Goal: Transaction & Acquisition: Purchase product/service

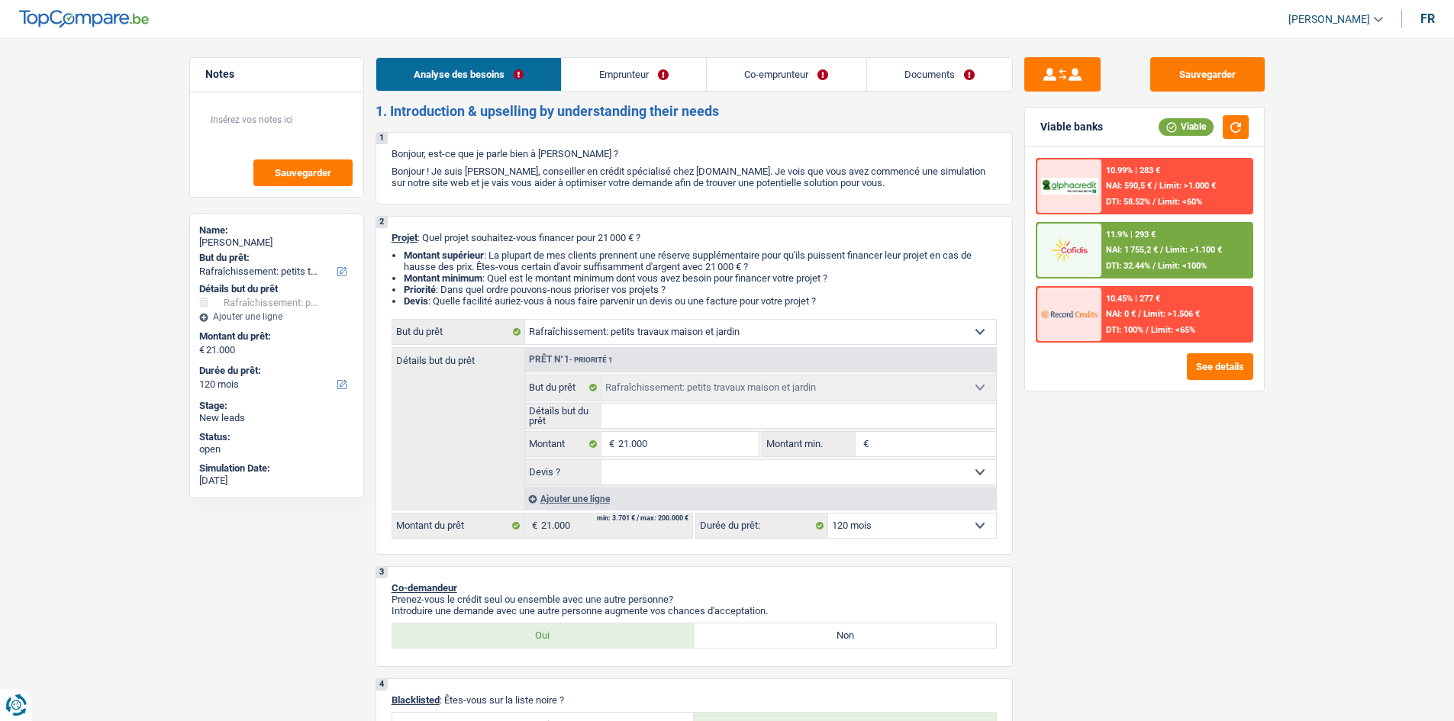
select select "houseOrGarden"
select select "120"
select select "houseOrGarden"
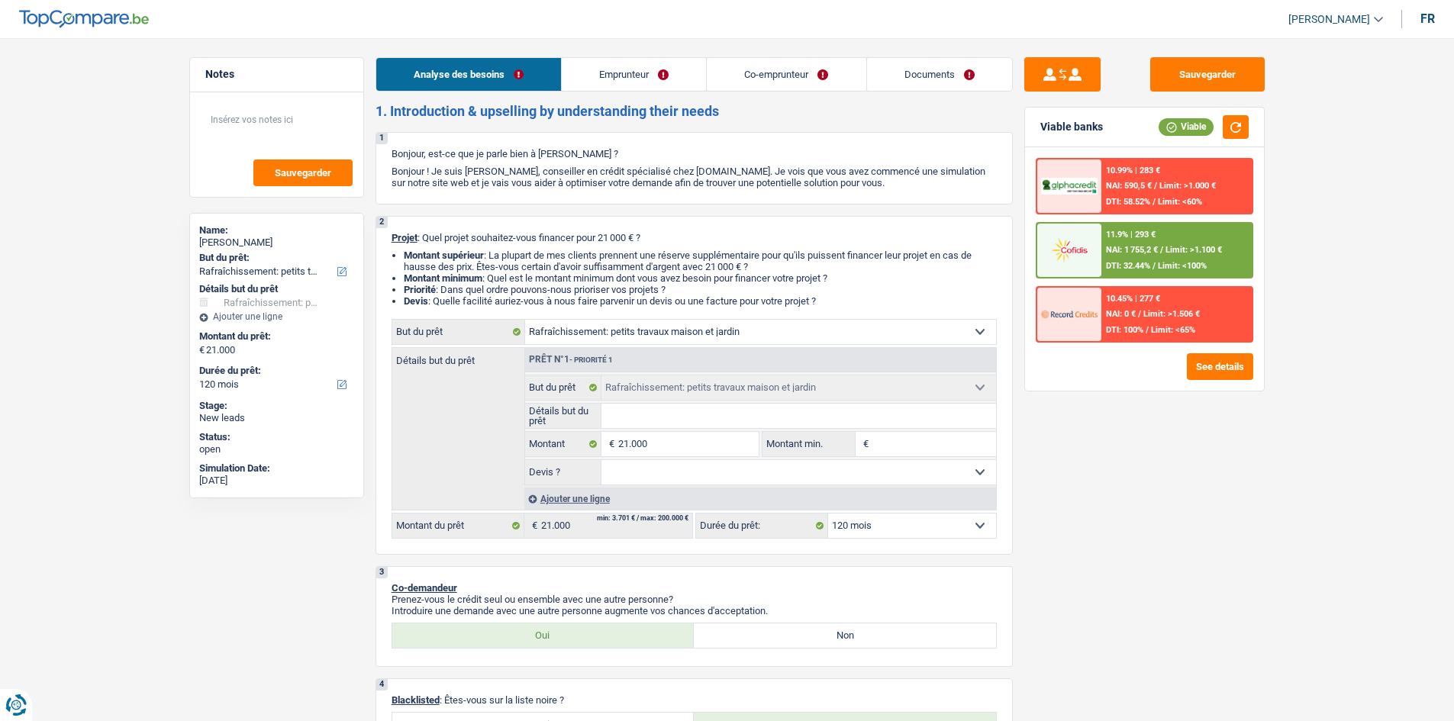
select select "120"
select select "mutuality"
select select "noProfession"
select select "familyAllowances"
select select "mutualityIndemnity"
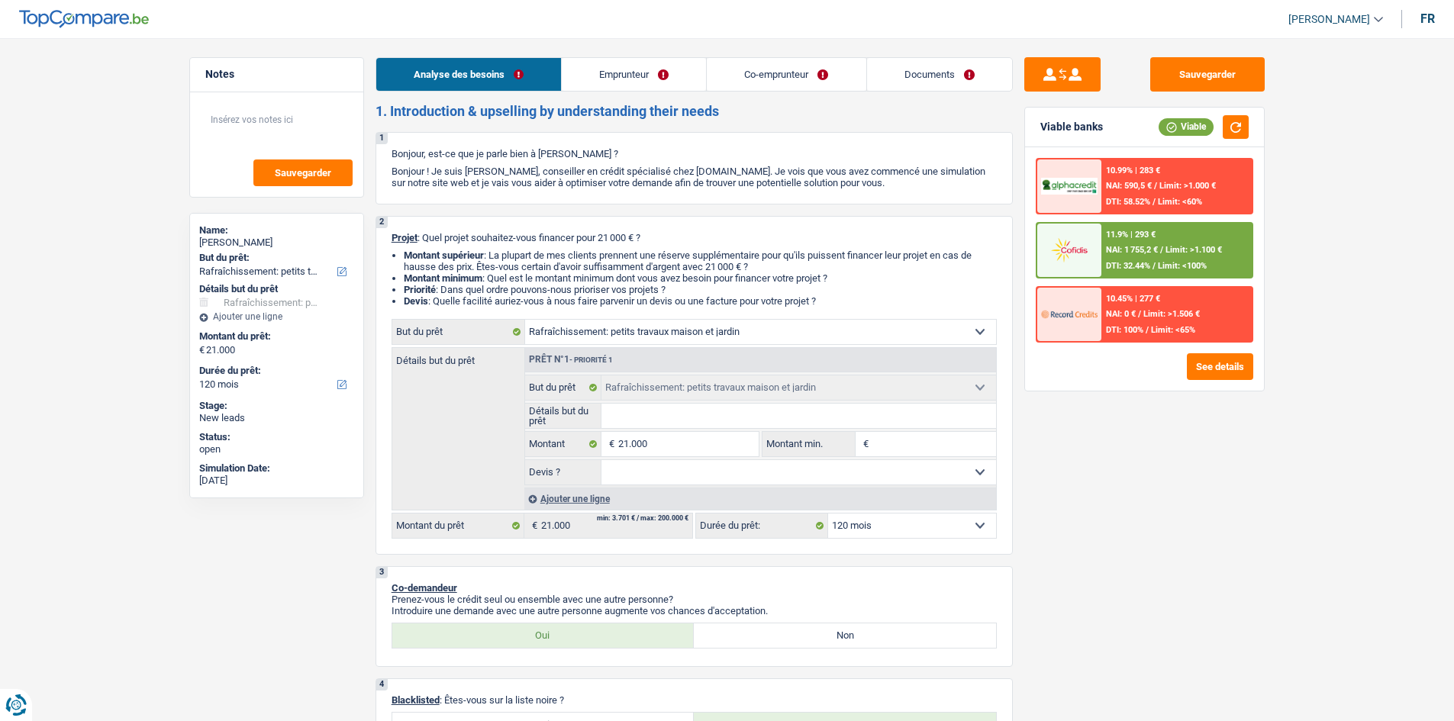
select select "familyAllowances"
select select "ownerWithMortgage"
select select "mortgage"
select select "120"
select select "houseOrGarden"
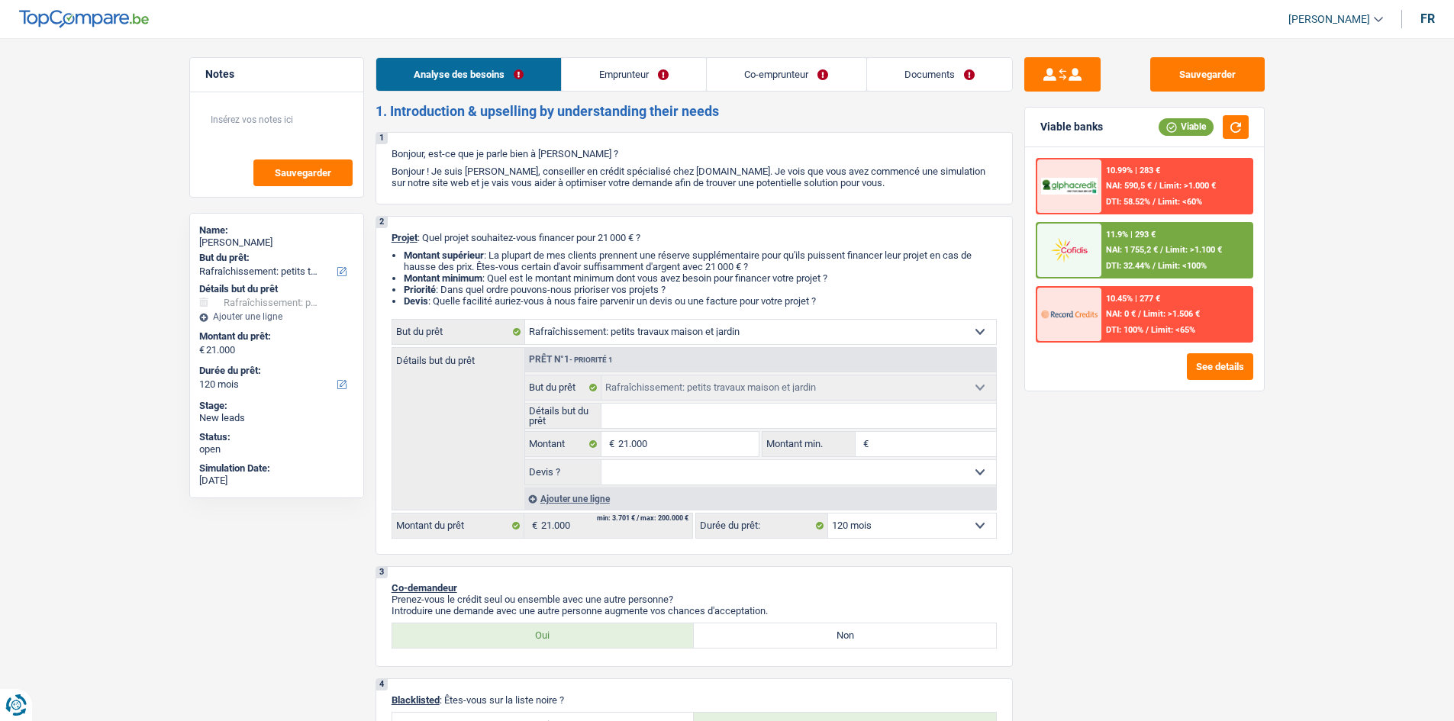
select select "houseOrGarden"
select select "120"
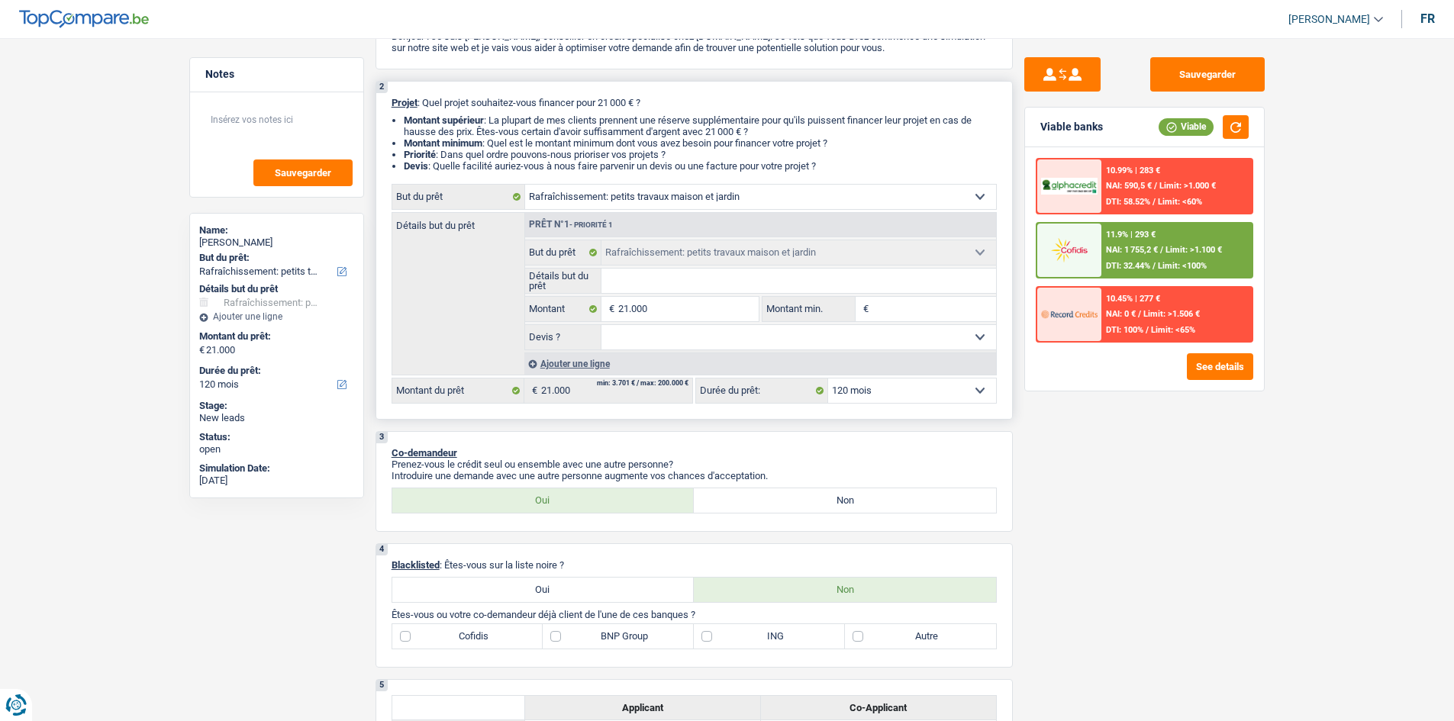
scroll to position [76, 0]
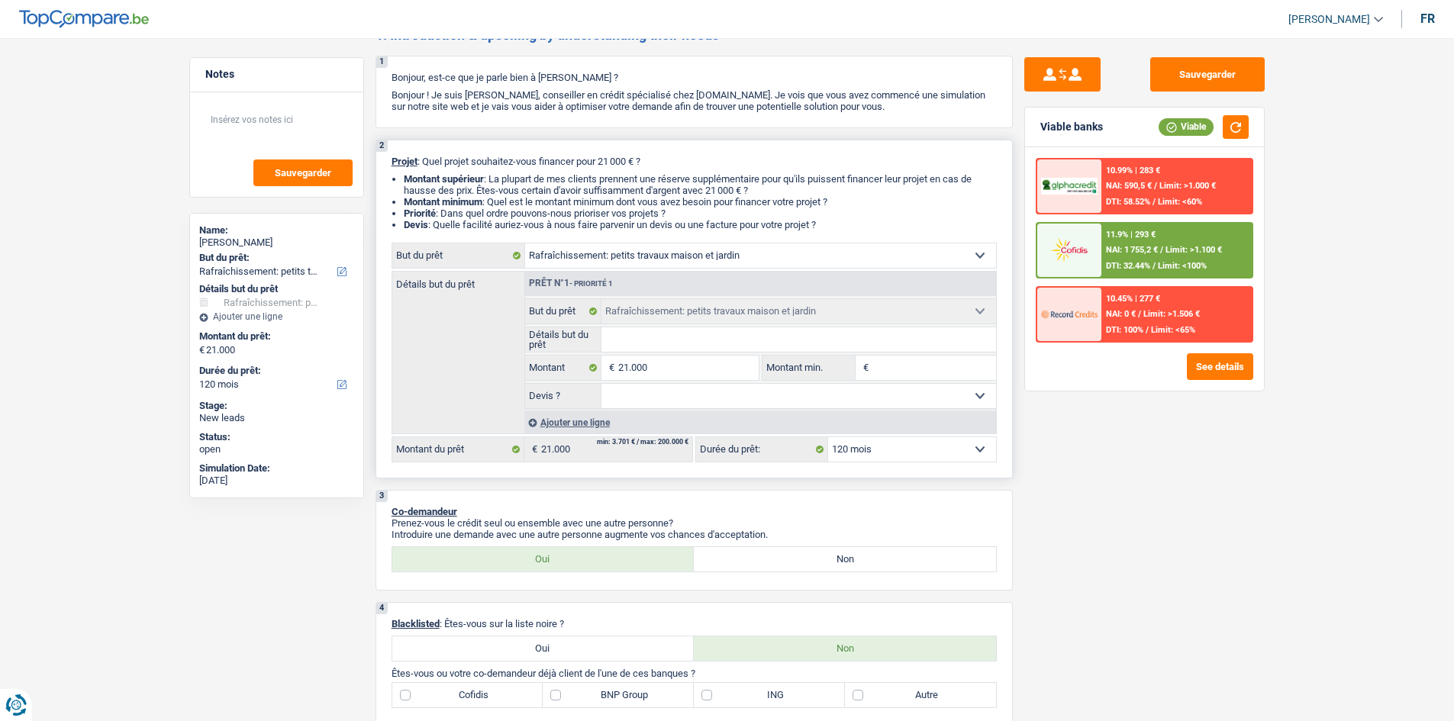
click at [673, 339] on input "Détails but du prêt" at bounding box center [798, 339] width 395 height 24
click at [621, 397] on select "Oui Non Non répondu Sélectionner une option" at bounding box center [798, 396] width 395 height 24
select select "yes"
click at [601, 384] on select "Oui Non Non répondu Sélectionner une option" at bounding box center [798, 396] width 395 height 24
select select "yes"
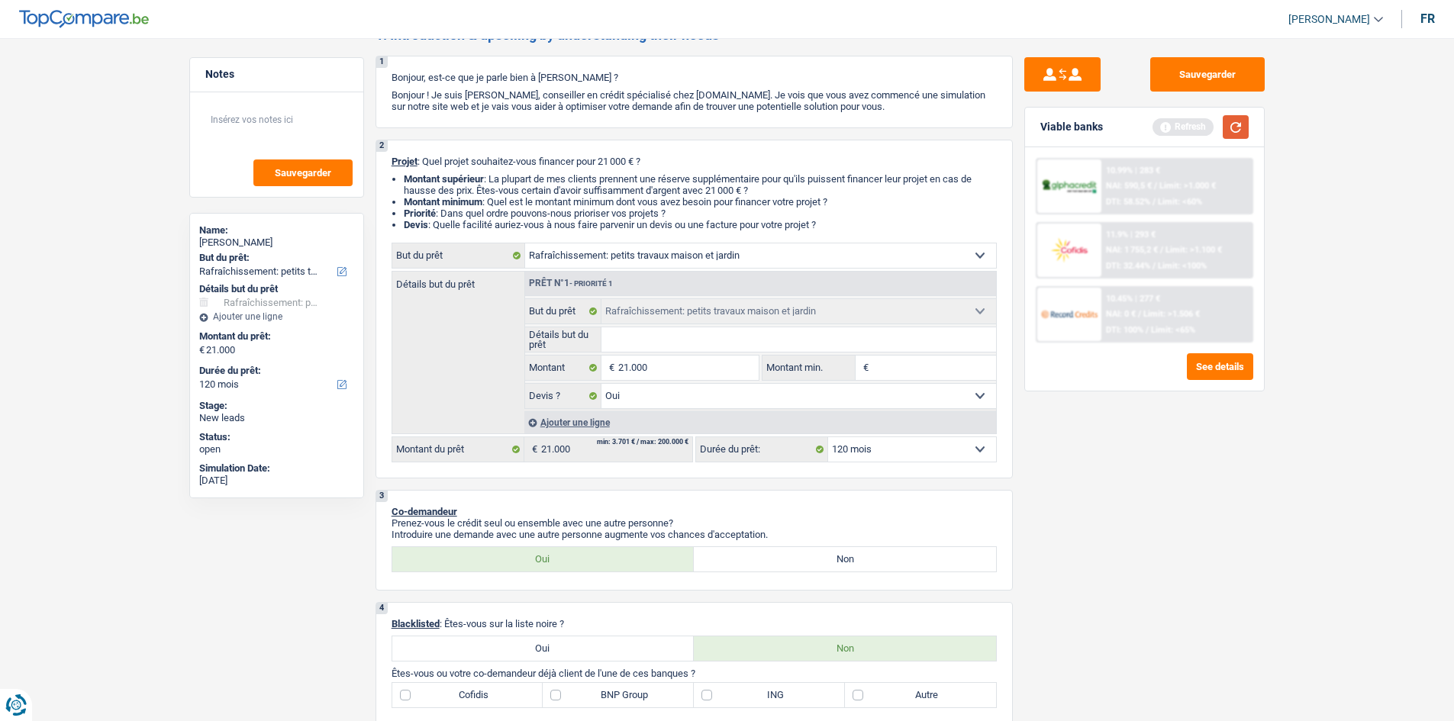
drag, startPoint x: 1227, startPoint y: 132, endPoint x: 1232, endPoint y: 148, distance: 16.7
click at [1230, 134] on button "button" at bounding box center [1236, 127] width 26 height 24
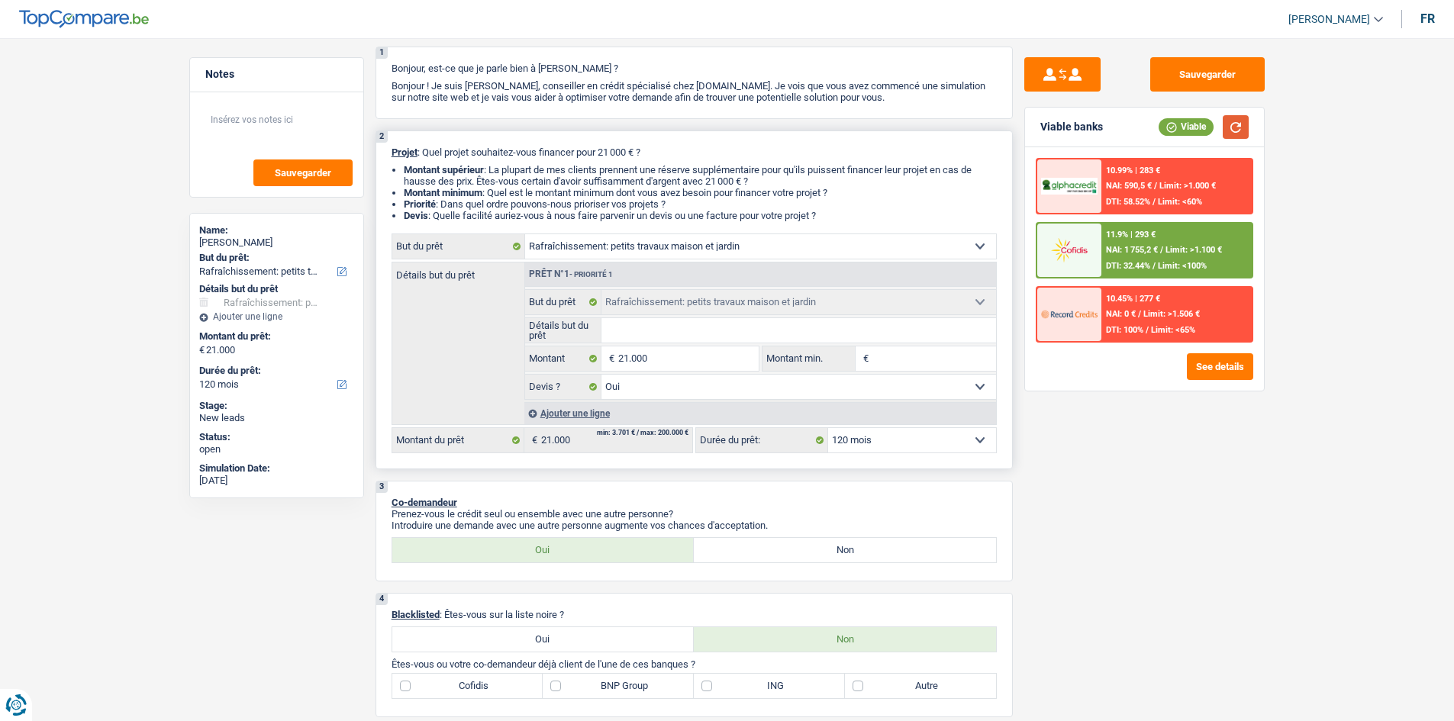
scroll to position [0, 0]
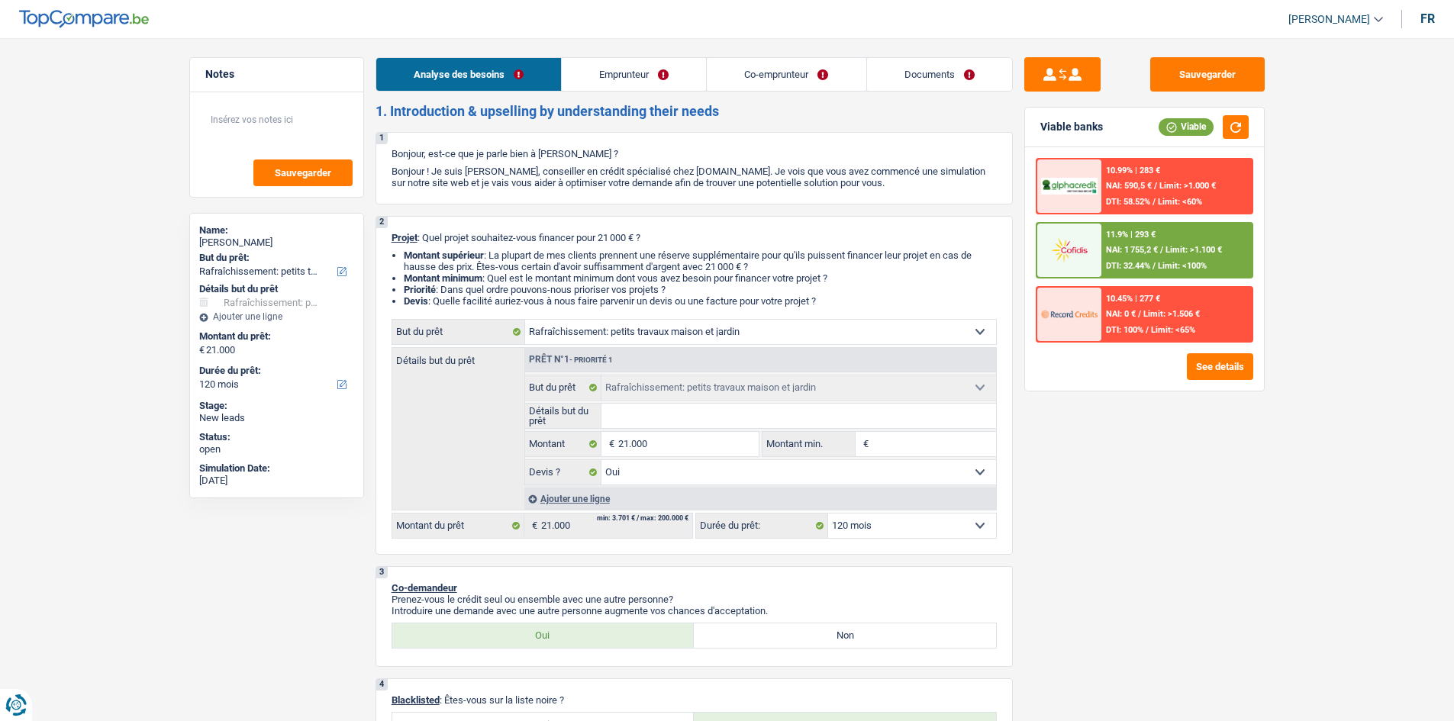
drag, startPoint x: 652, startPoint y: 73, endPoint x: 676, endPoint y: 71, distance: 23.7
click at [653, 73] on link "Emprunteur" at bounding box center [634, 74] width 144 height 33
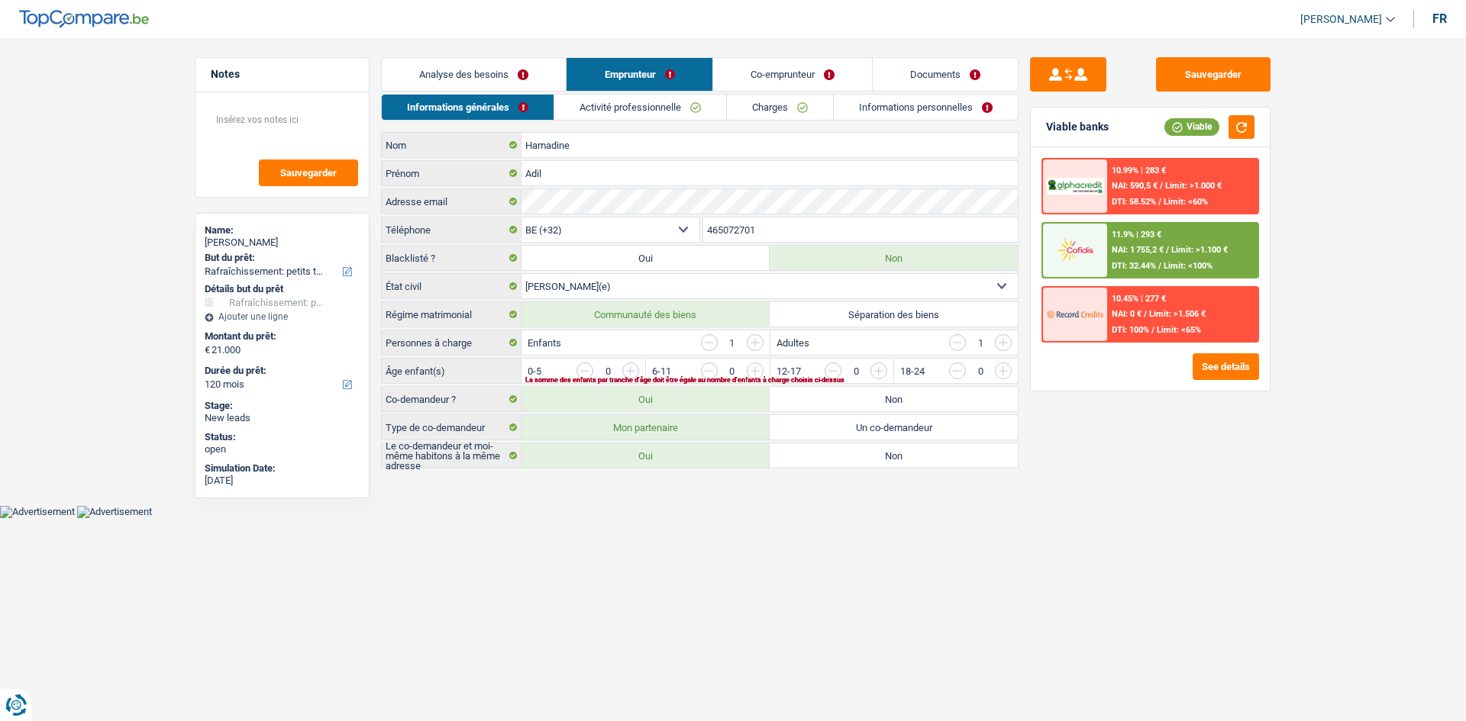
click at [761, 81] on link "Co-emprunteur" at bounding box center [792, 74] width 159 height 33
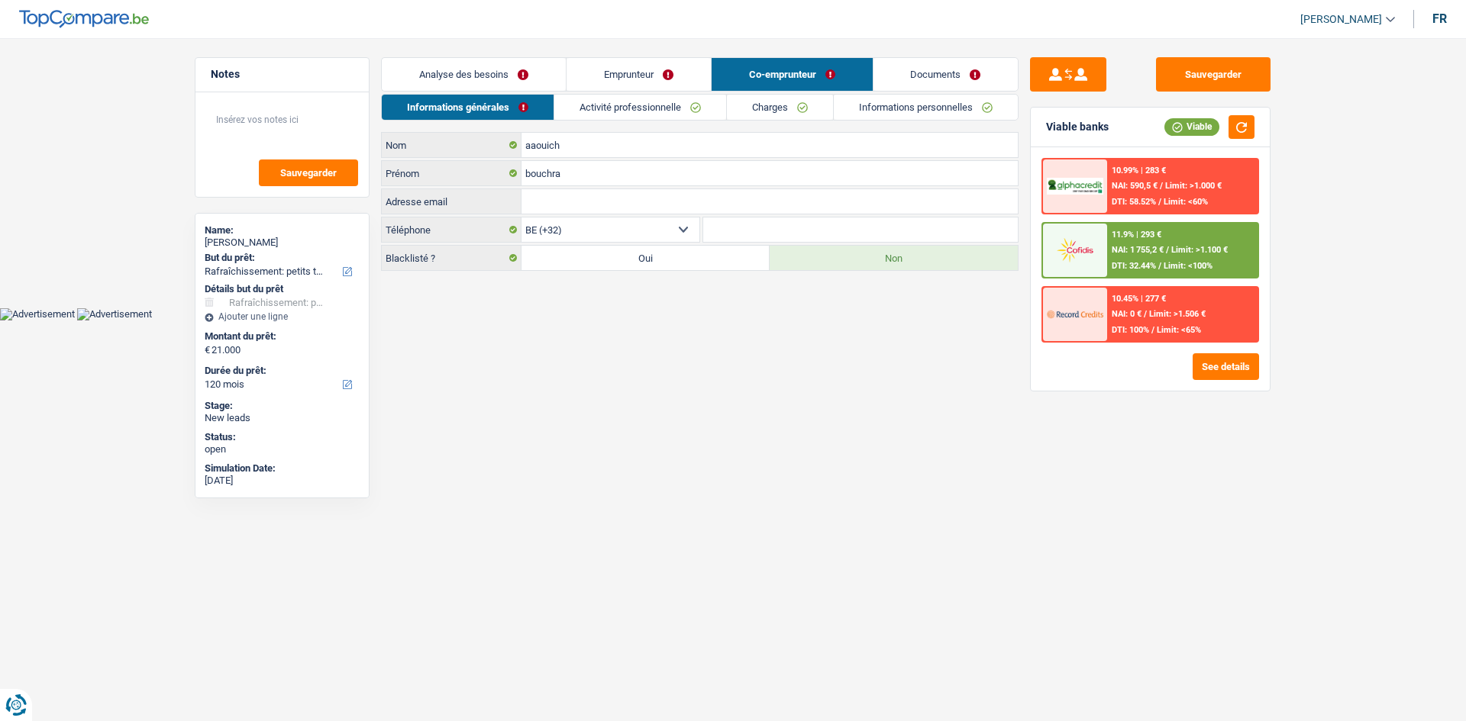
click at [661, 66] on link "Emprunteur" at bounding box center [638, 74] width 144 height 33
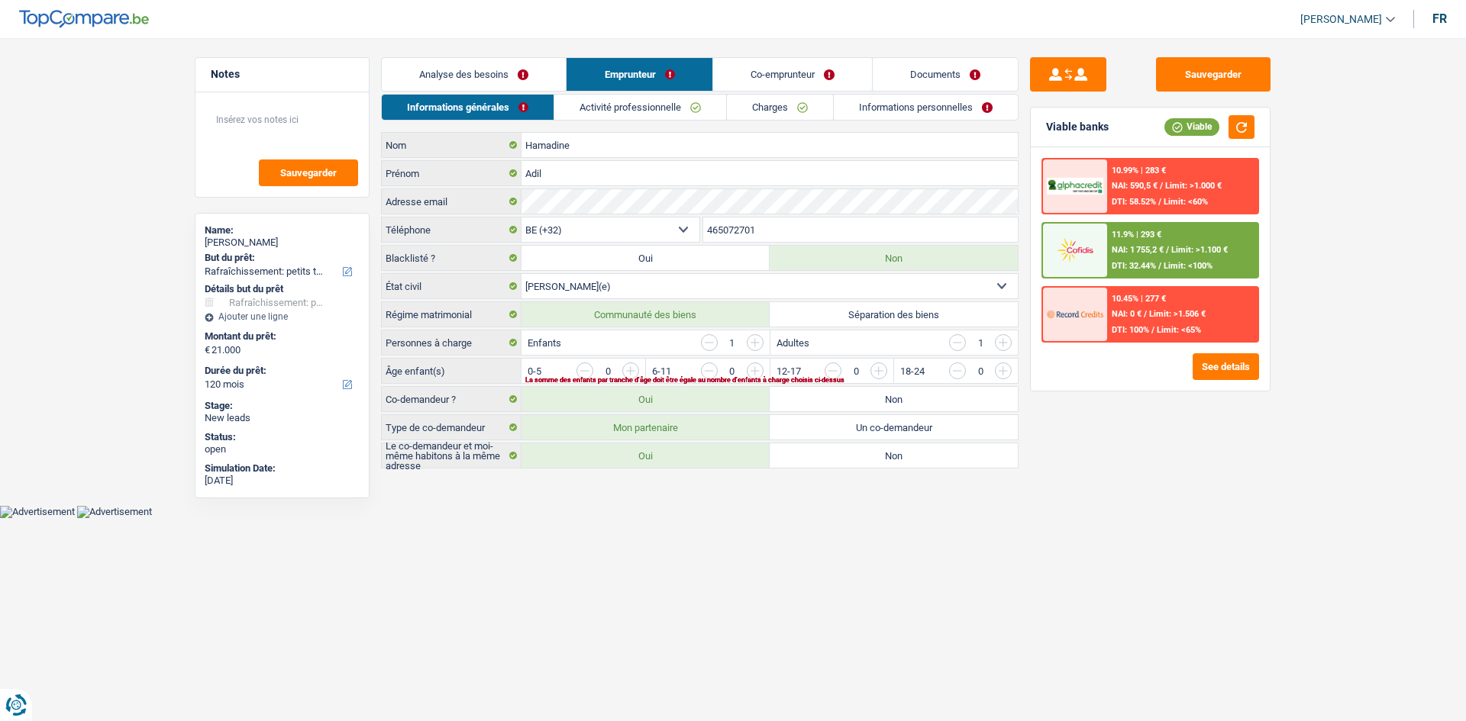
click at [780, 73] on link "Co-emprunteur" at bounding box center [792, 74] width 159 height 33
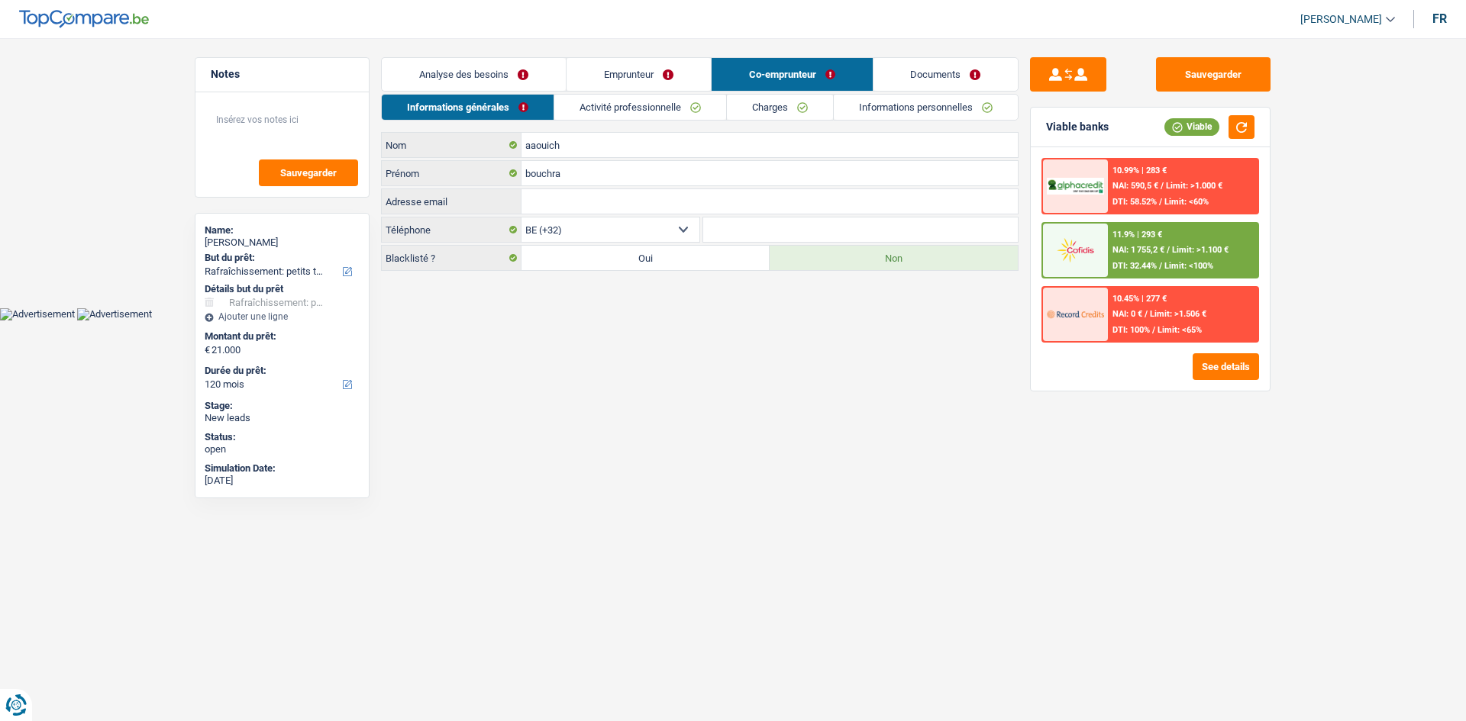
click at [647, 69] on link "Emprunteur" at bounding box center [638, 74] width 144 height 33
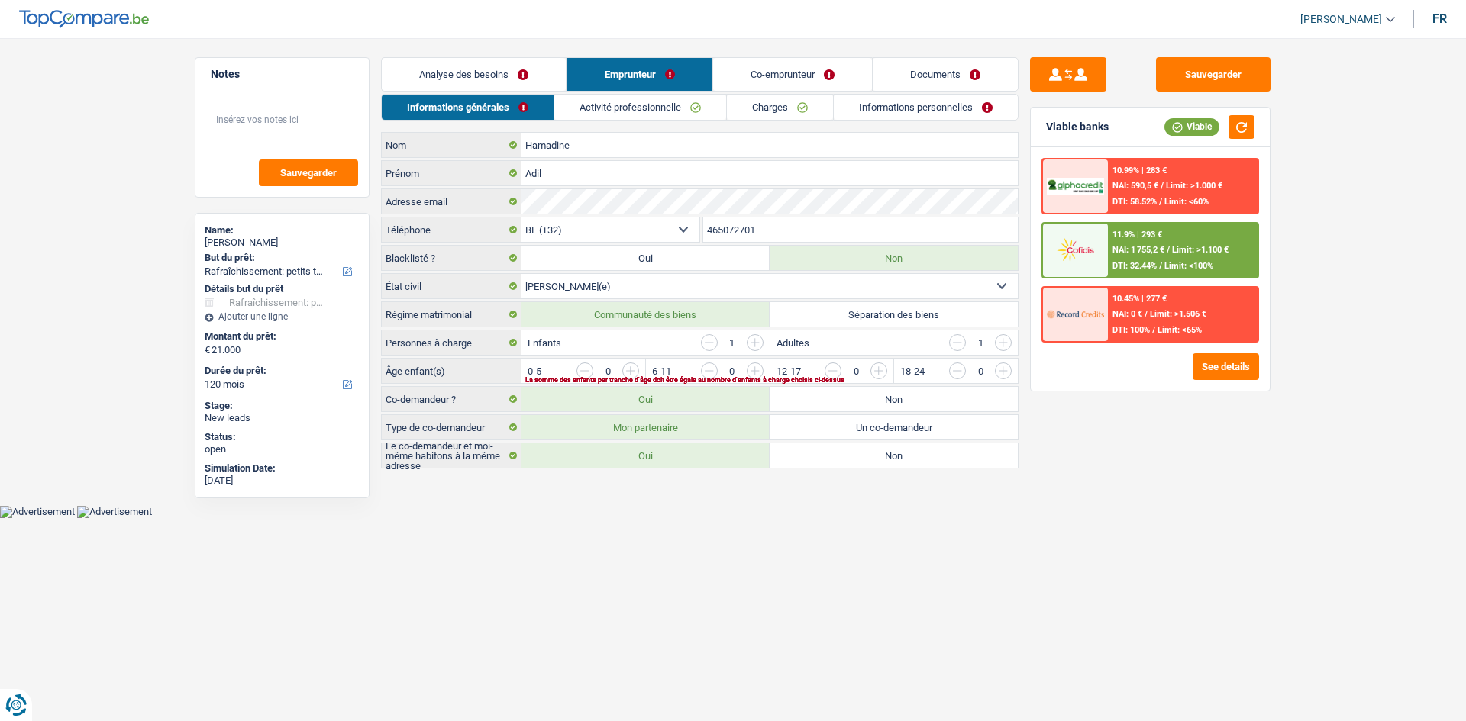
click at [501, 72] on link "Analyse des besoins" at bounding box center [474, 74] width 184 height 33
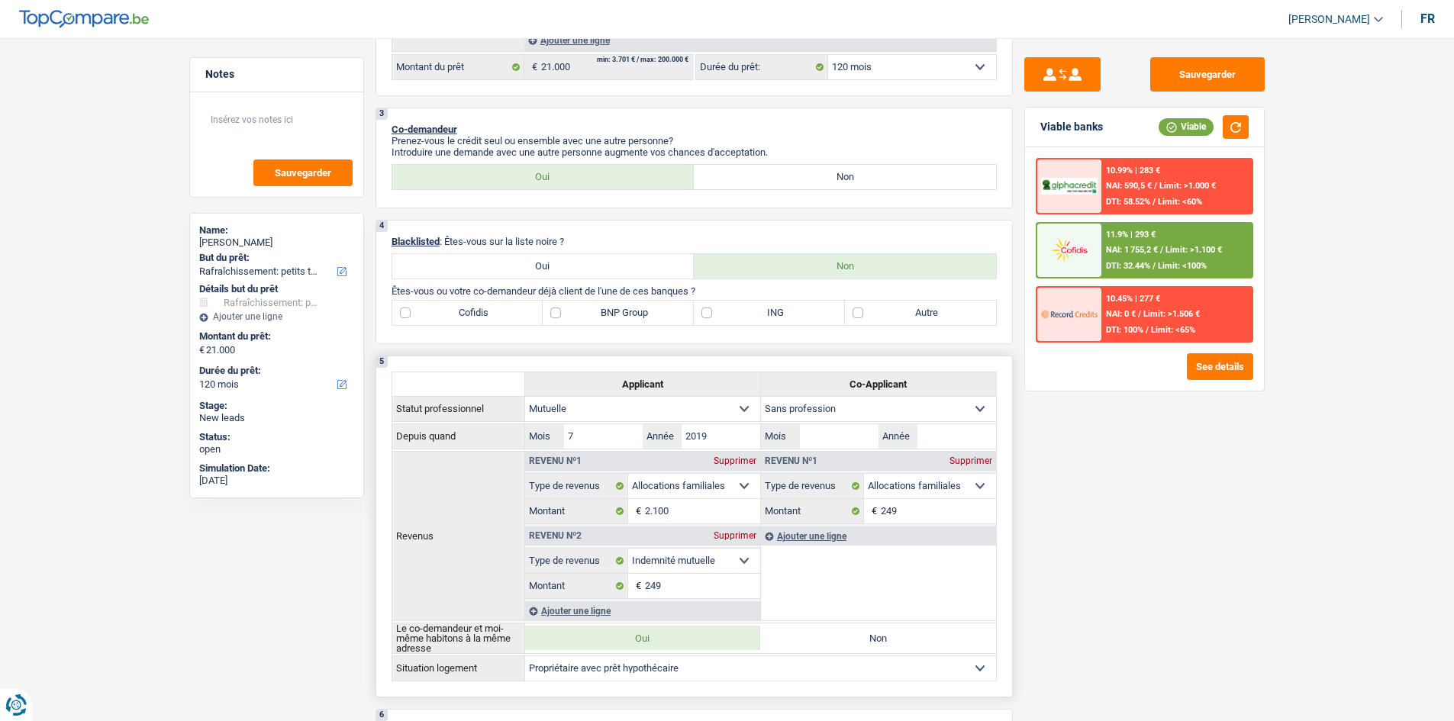
scroll to position [458, 0]
click at [867, 314] on label "Autre" at bounding box center [920, 314] width 151 height 24
click at [867, 314] on input "Autre" at bounding box center [920, 314] width 151 height 24
checkbox input "true"
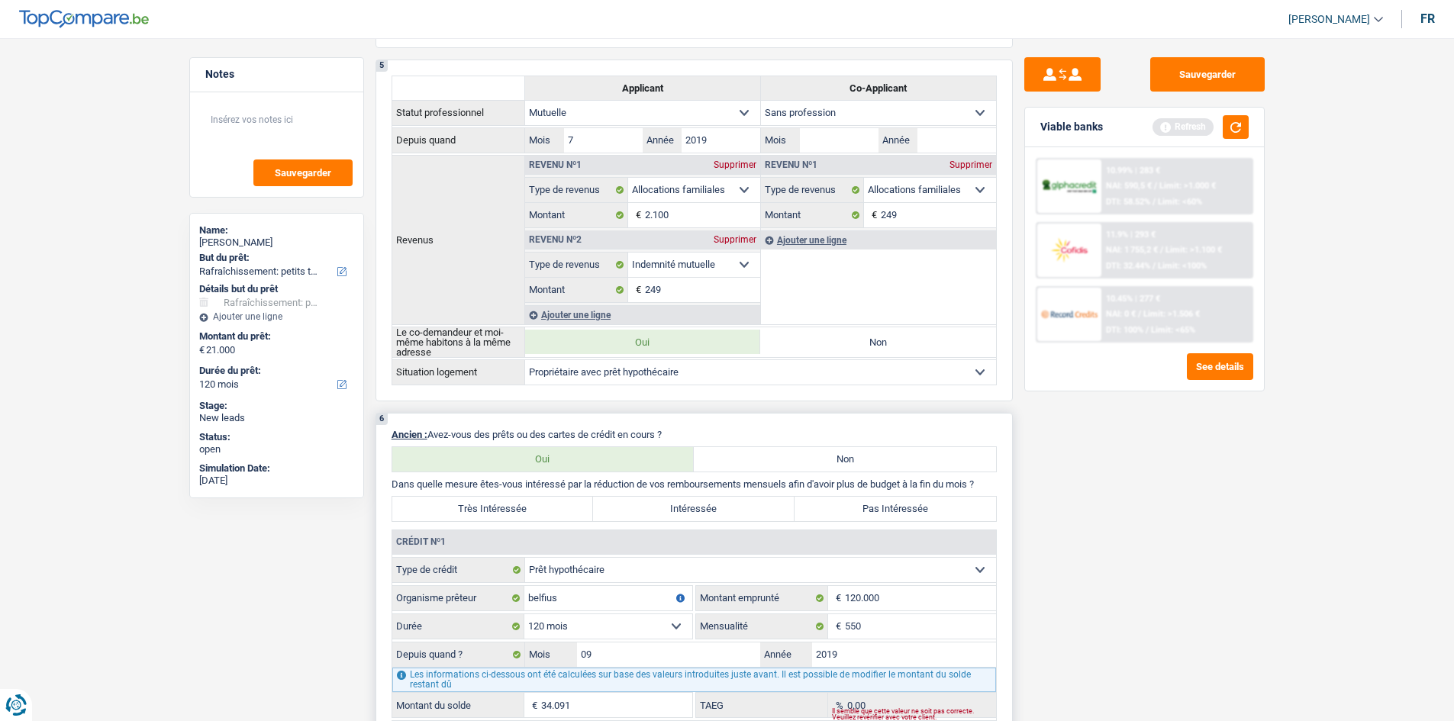
scroll to position [840, 0]
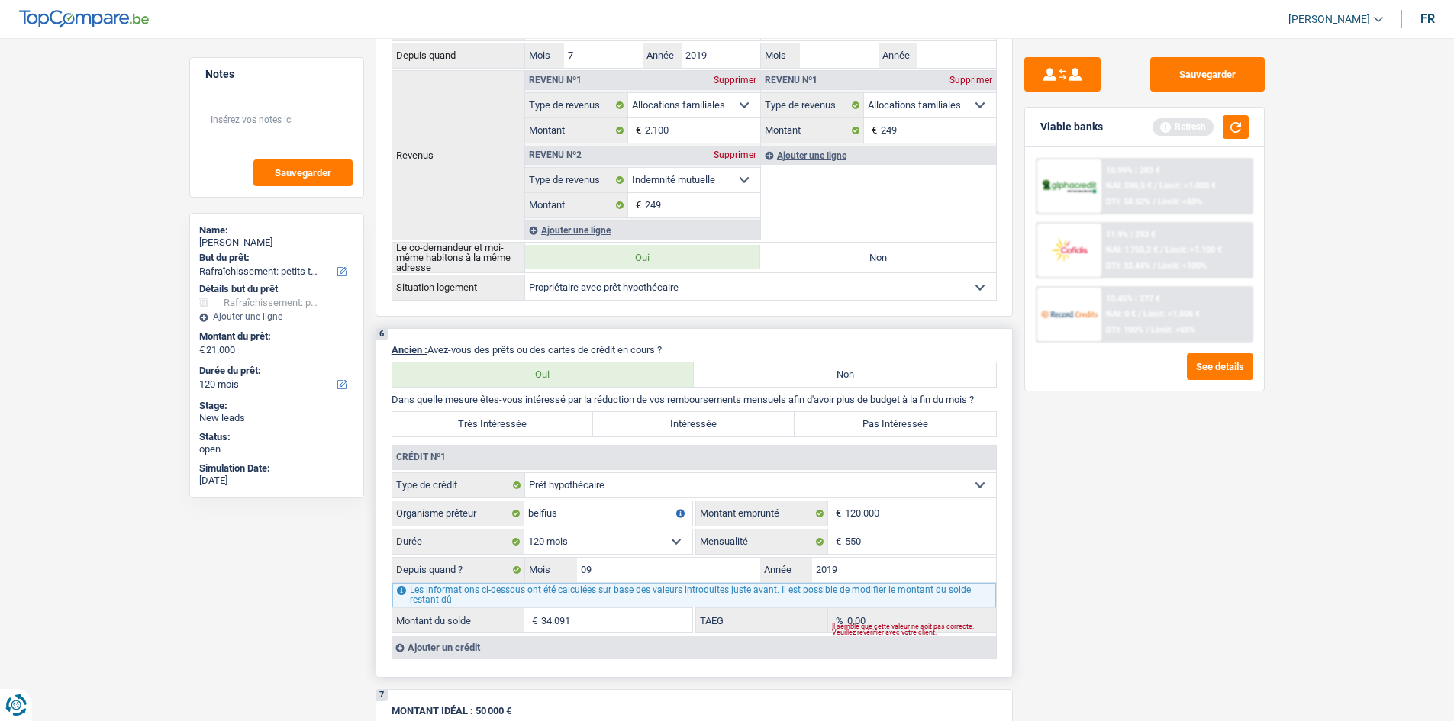
click at [847, 426] on label "Pas Intéressée" at bounding box center [896, 424] width 202 height 24
click at [847, 426] on input "Pas Intéressée" at bounding box center [896, 424] width 202 height 24
radio input "true"
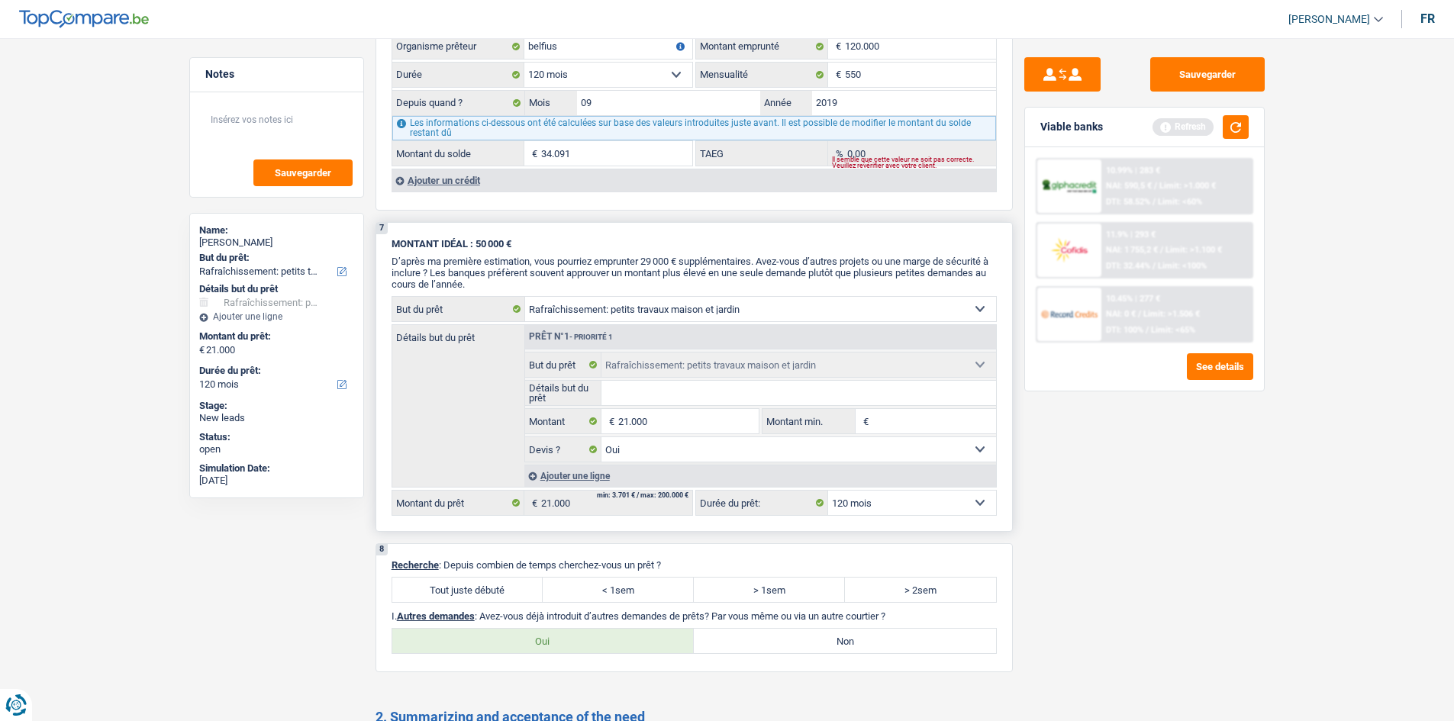
scroll to position [1298, 0]
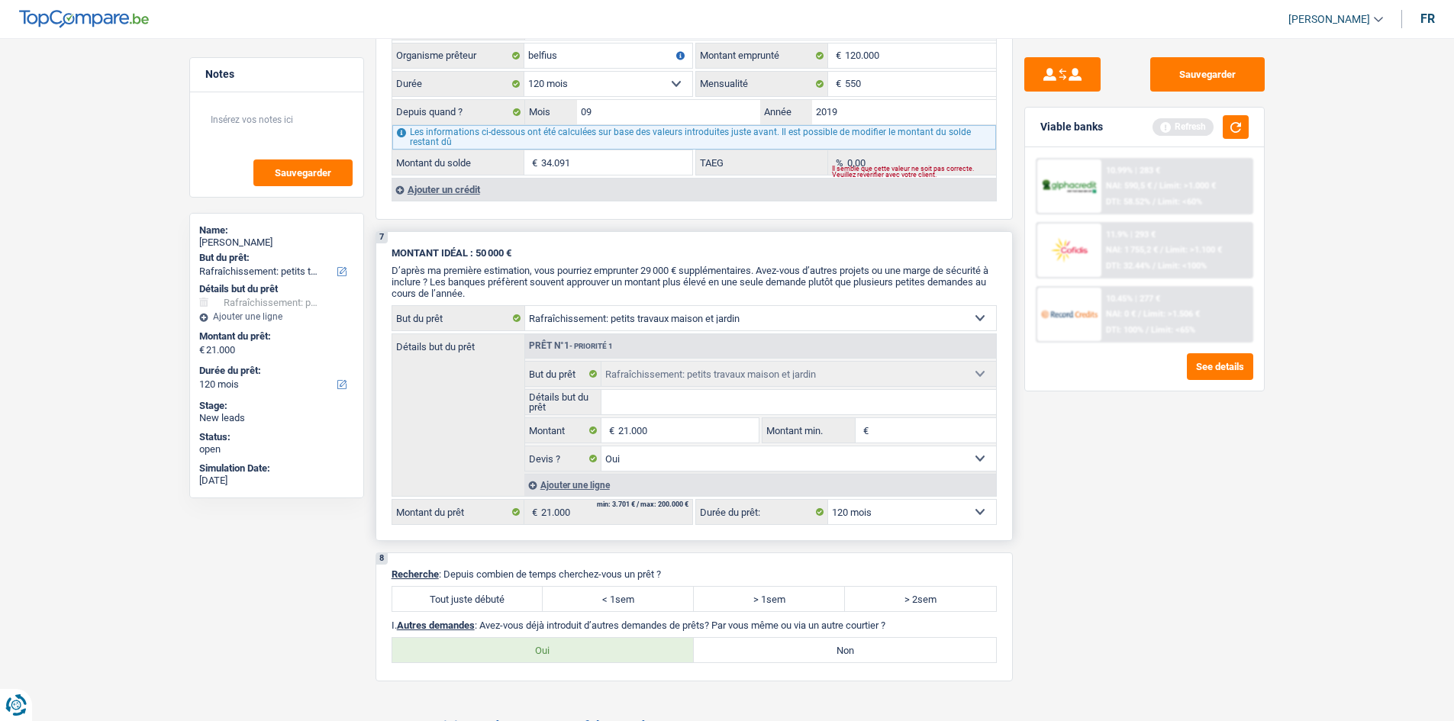
click at [650, 400] on input "Détails but du prêt" at bounding box center [798, 402] width 395 height 24
type input "p"
type input "pe"
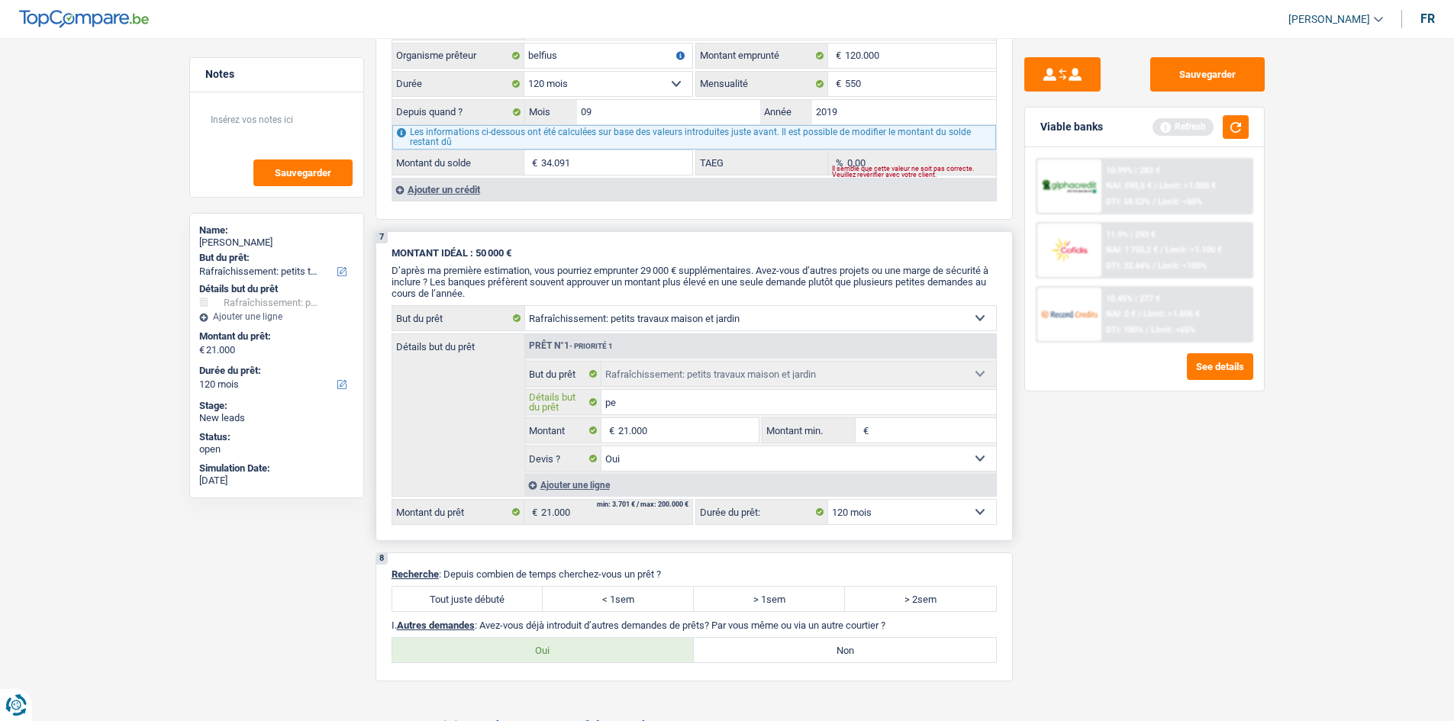
type input "pet"
type input "peti"
type input "petit"
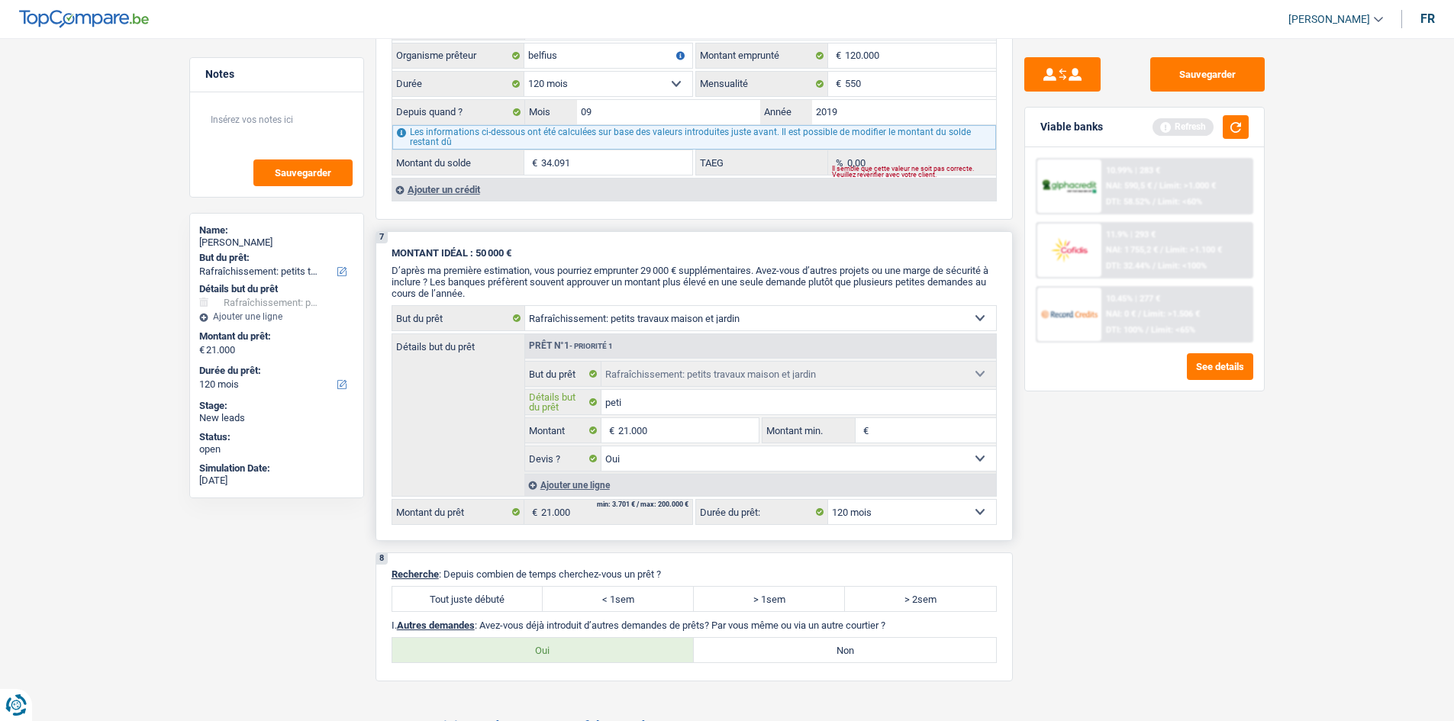
type input "petit"
type input "petit t"
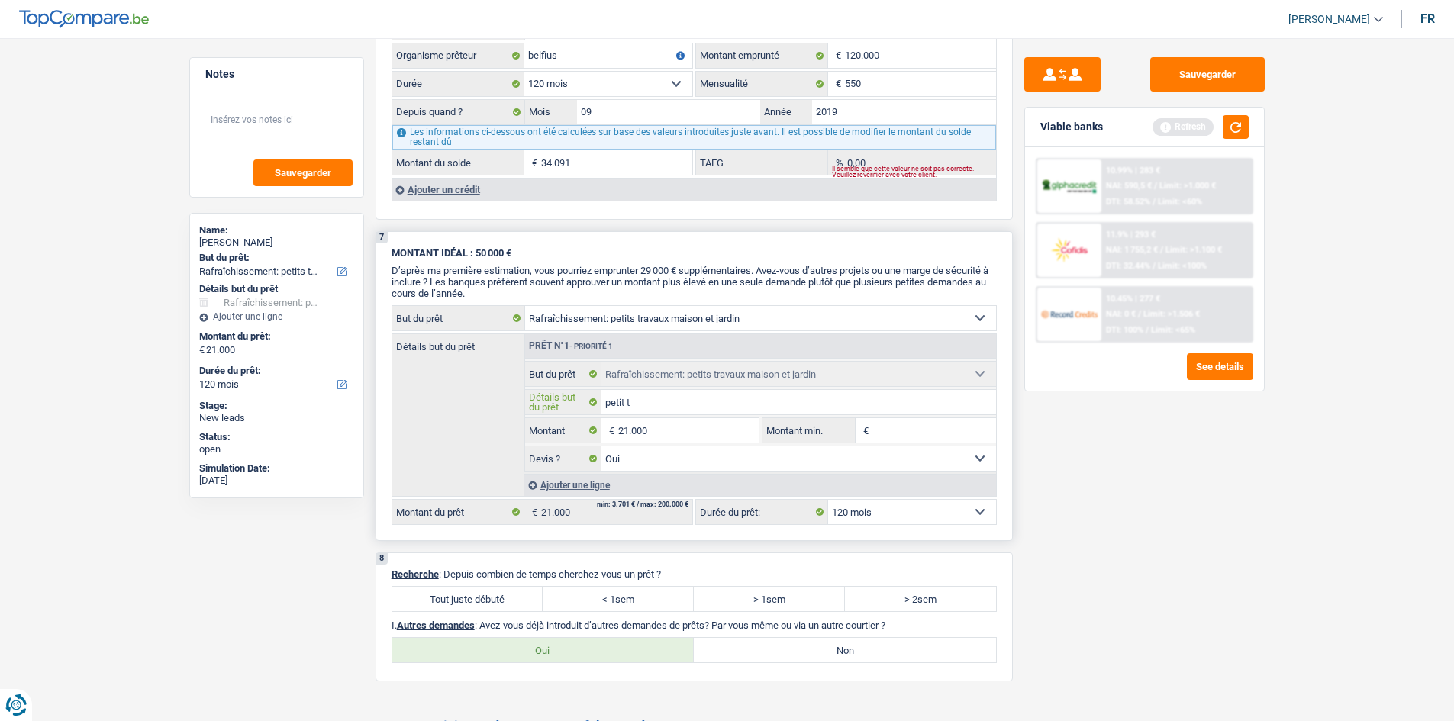
type input "petit tr"
type input "petit tra"
type input "petit trav"
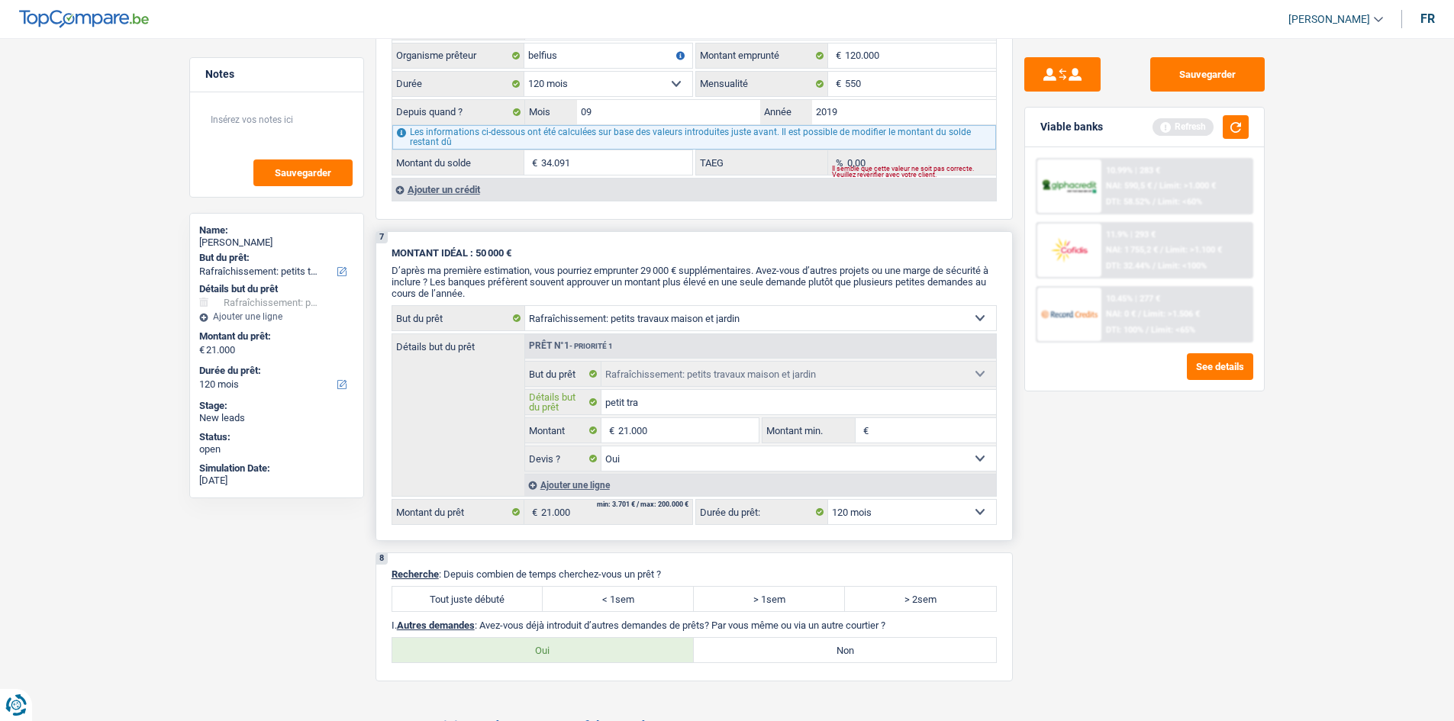
type input "petit trav"
type input "petit trave"
type input "petit travea"
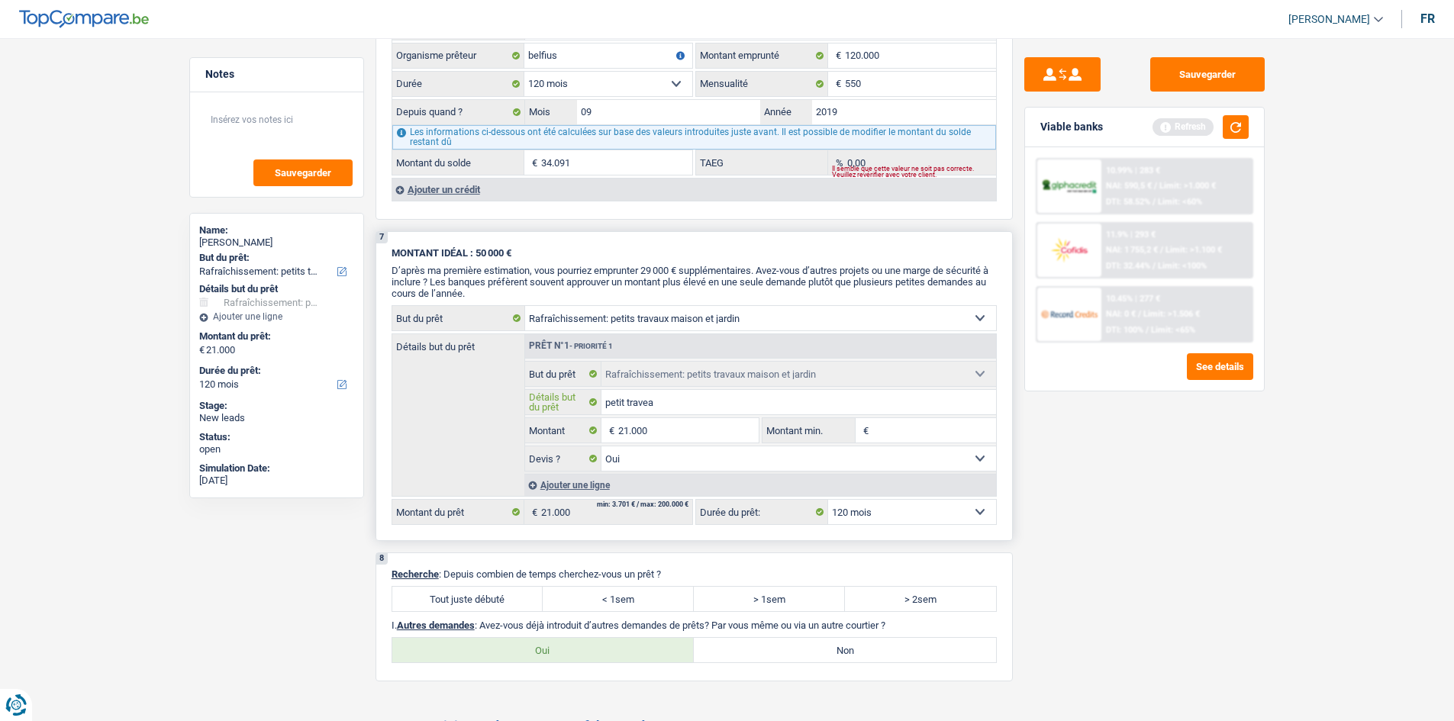
type input "petit traveau"
type input "petit traveaux"
click at [412, 188] on div "Ajouter un crédit" at bounding box center [694, 189] width 605 height 23
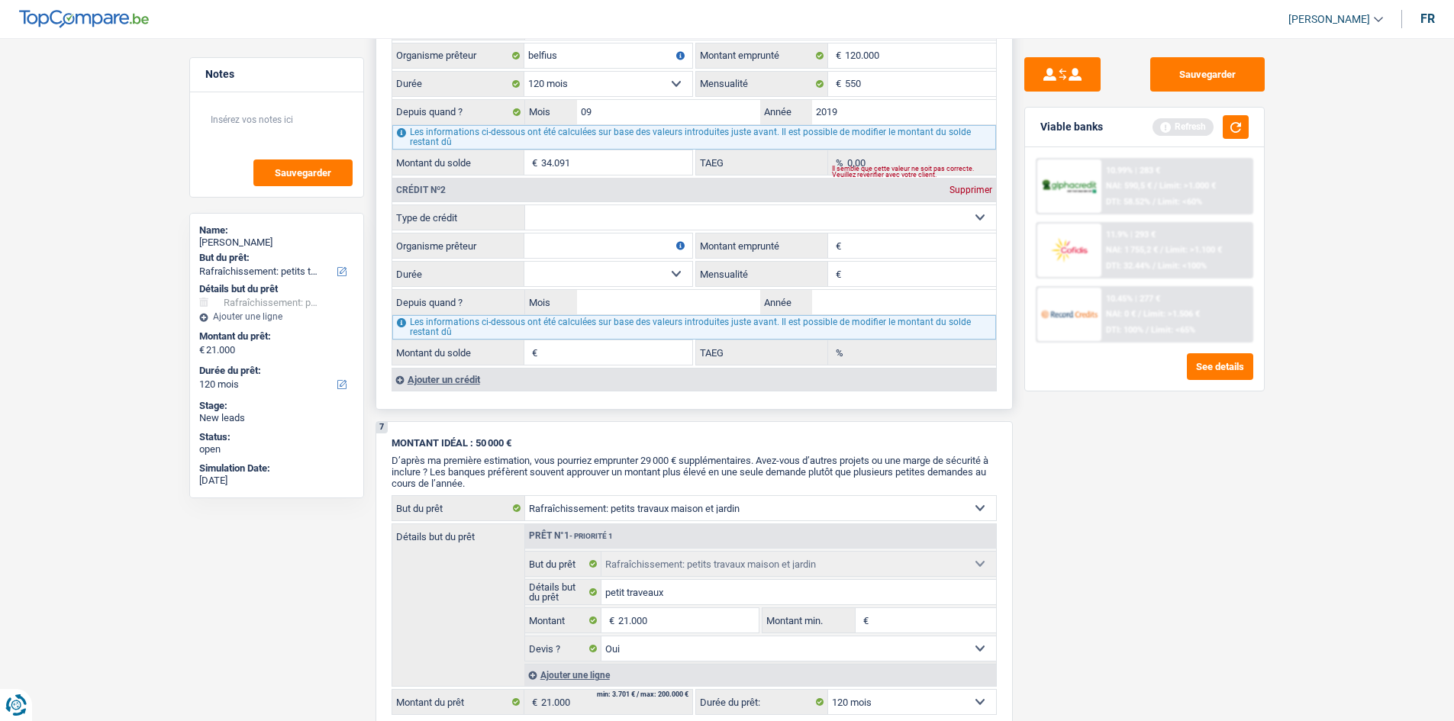
click at [559, 220] on select "Carte ou ouverture de crédit Prêt hypothécaire Vente à tempérament Prêt à tempé…" at bounding box center [760, 217] width 471 height 24
select select "cardOrCredit"
type input "0"
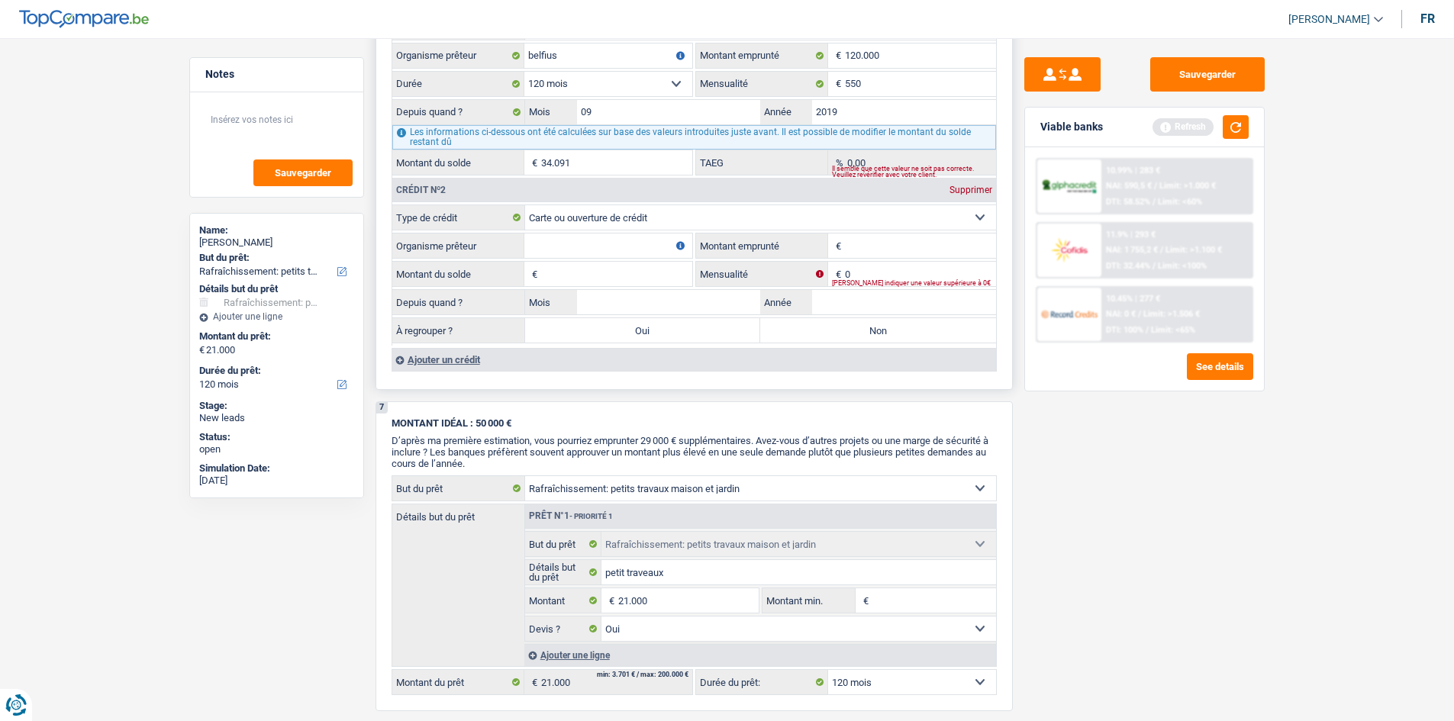
click at [551, 253] on input "Organisme prêteur" at bounding box center [608, 246] width 168 height 24
type input "b"
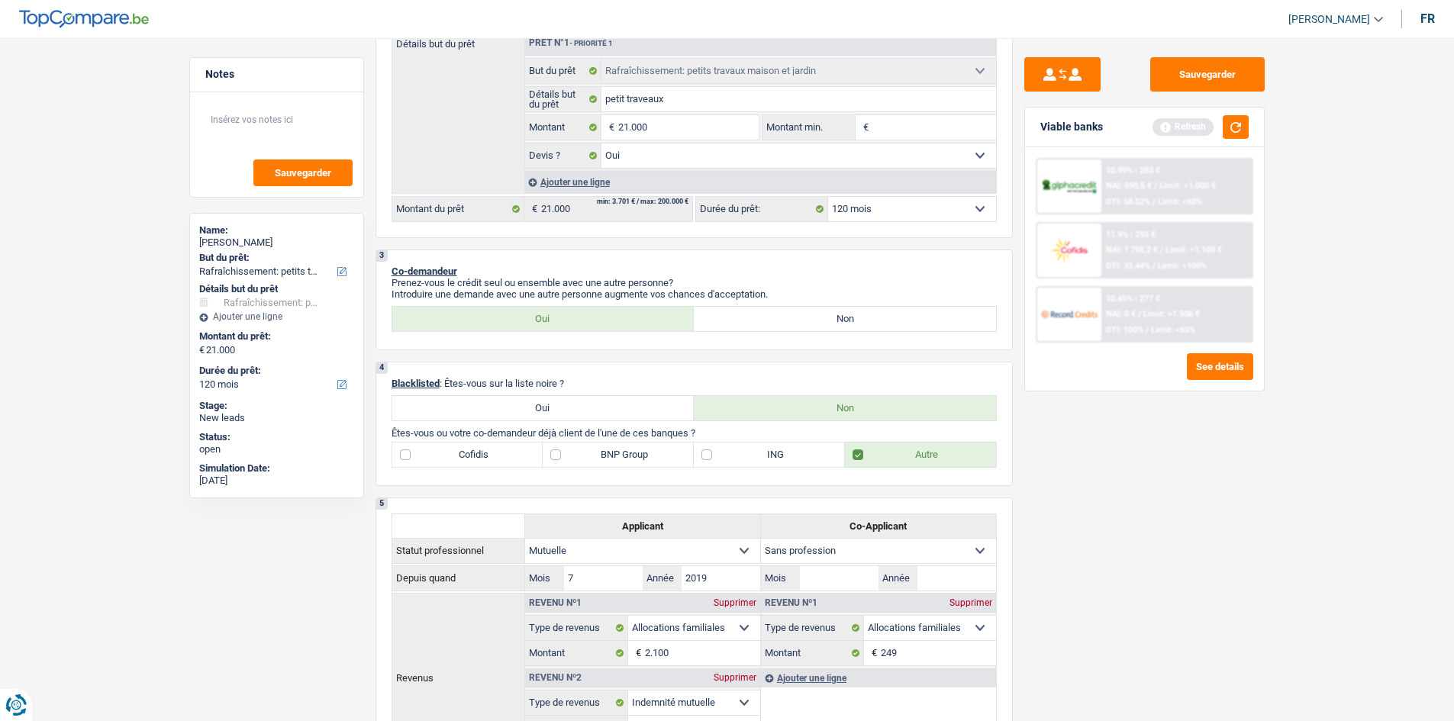
scroll to position [316, 0]
type input "cofidis"
click at [500, 455] on label "Cofidis" at bounding box center [467, 455] width 151 height 24
click at [500, 455] on input "Cofidis" at bounding box center [467, 455] width 151 height 24
checkbox input "true"
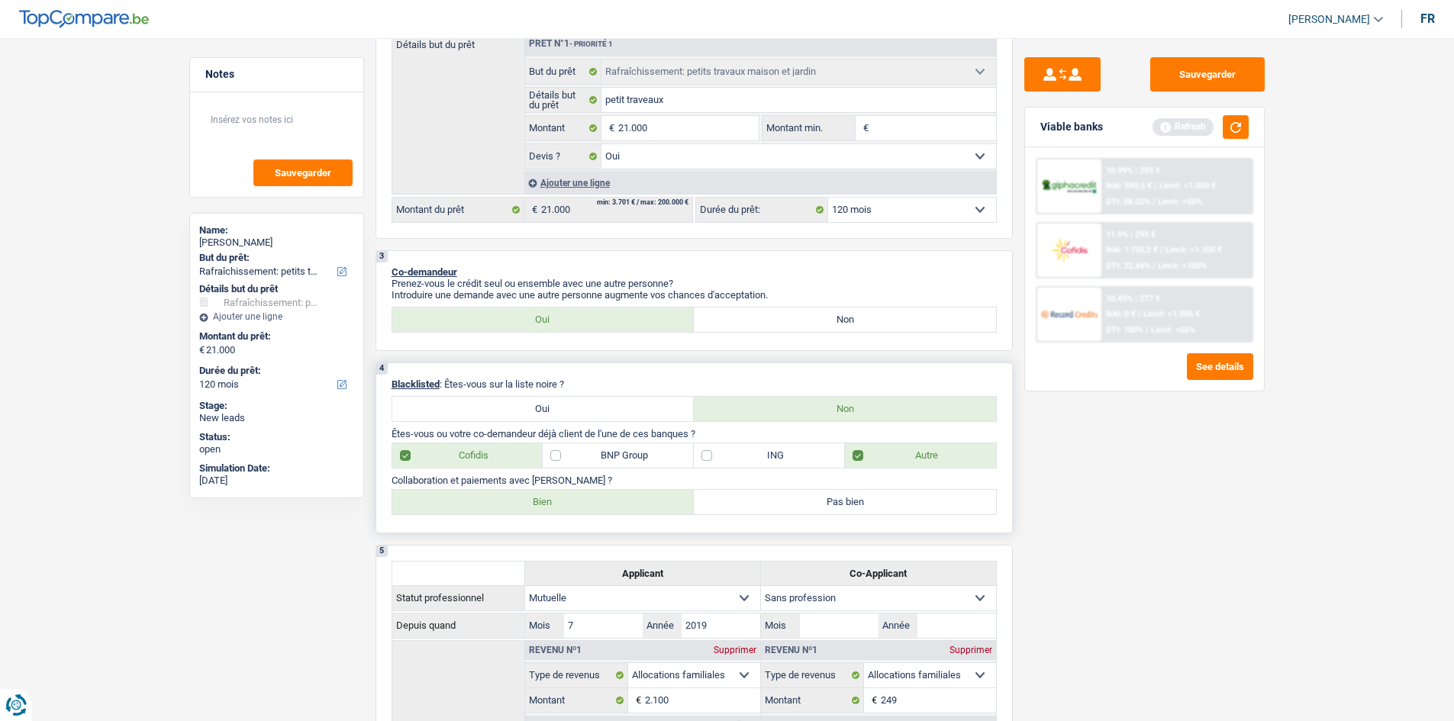
click at [501, 504] on label "Bien" at bounding box center [543, 502] width 302 height 24
click at [501, 504] on input "Bien" at bounding box center [543, 502] width 302 height 24
radio input "true"
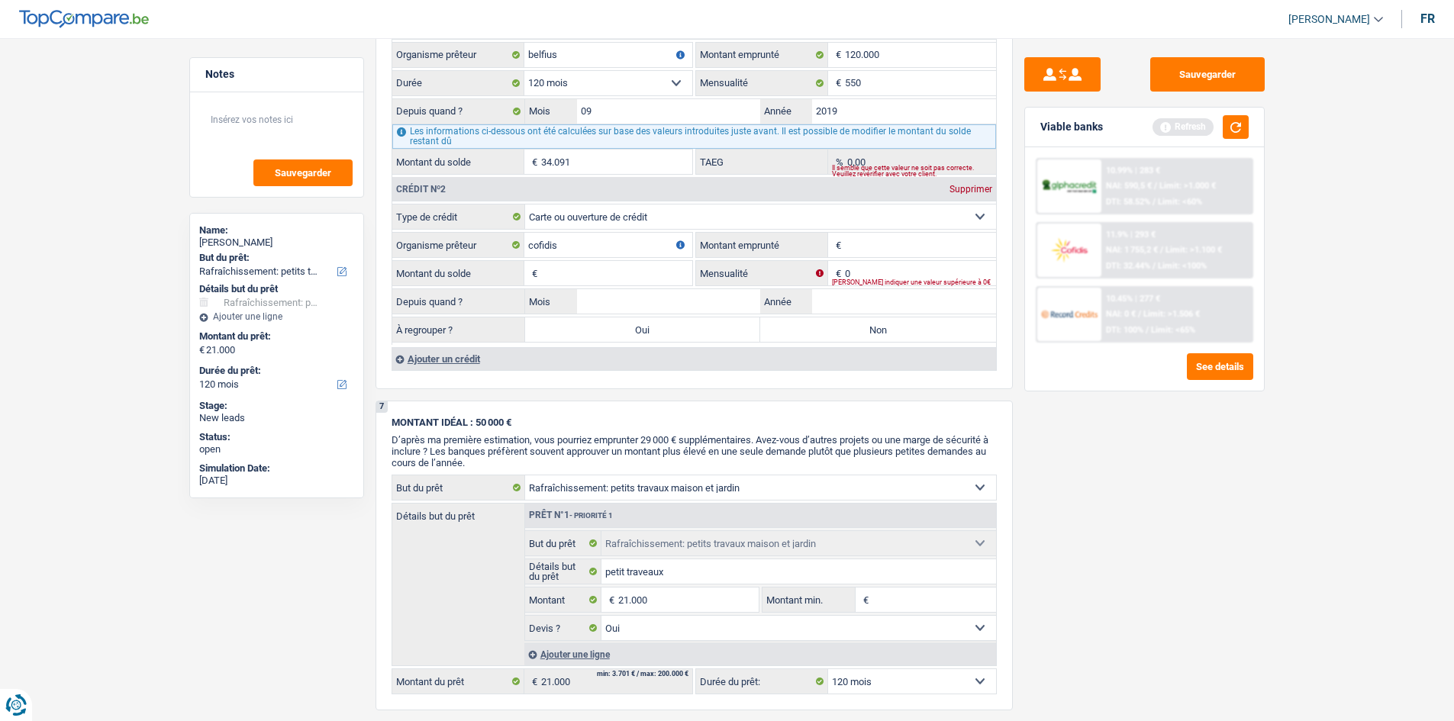
scroll to position [1346, 0]
click at [869, 244] on input "Montant emprunté" at bounding box center [920, 244] width 151 height 24
type input "5.500"
drag, startPoint x: 561, startPoint y: 269, endPoint x: 557, endPoint y: 276, distance: 8.5
click at [560, 272] on input "Montant du solde" at bounding box center [616, 272] width 151 height 24
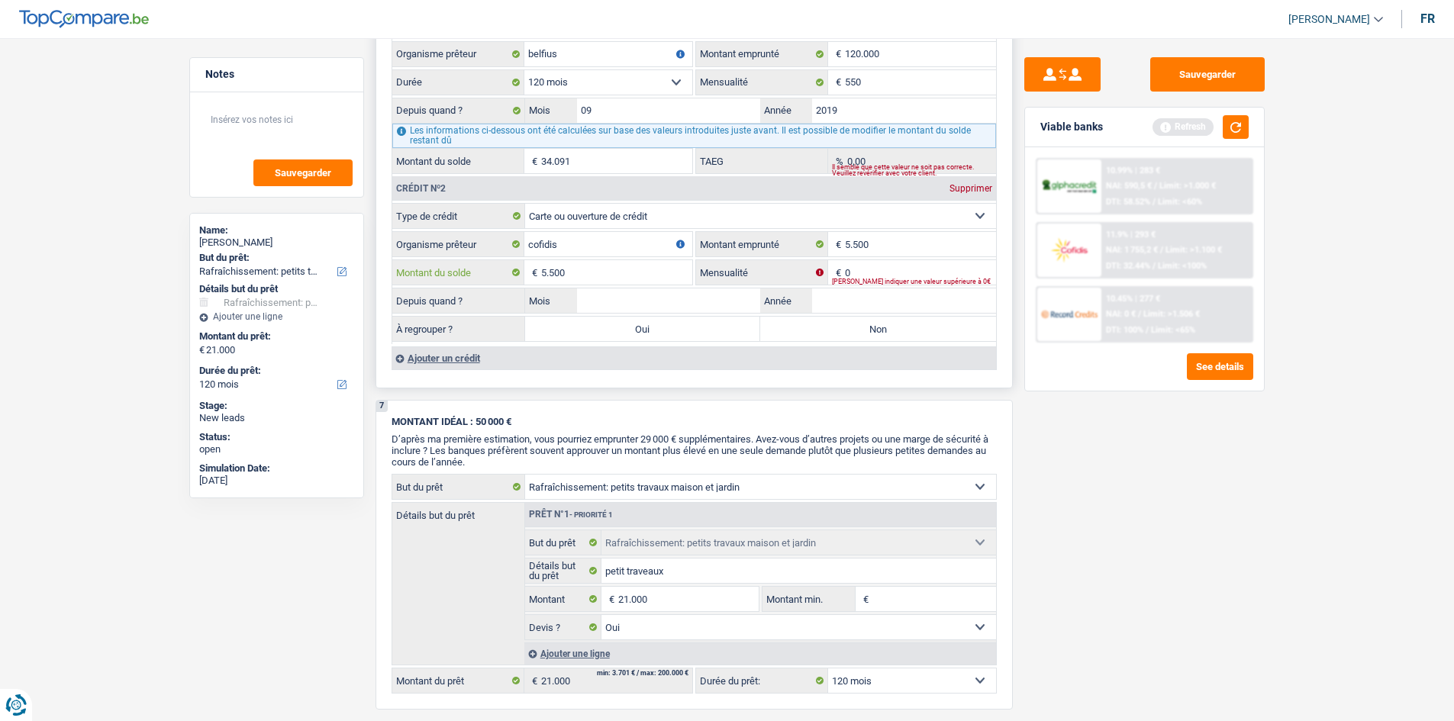
type input "5.500"
click at [885, 274] on input "0" at bounding box center [920, 272] width 151 height 24
drag, startPoint x: 848, startPoint y: 295, endPoint x: 838, endPoint y: 292, distance: 10.4
click at [846, 295] on input "Année" at bounding box center [904, 301] width 184 height 24
click at [889, 275] on input "240" at bounding box center [920, 272] width 151 height 24
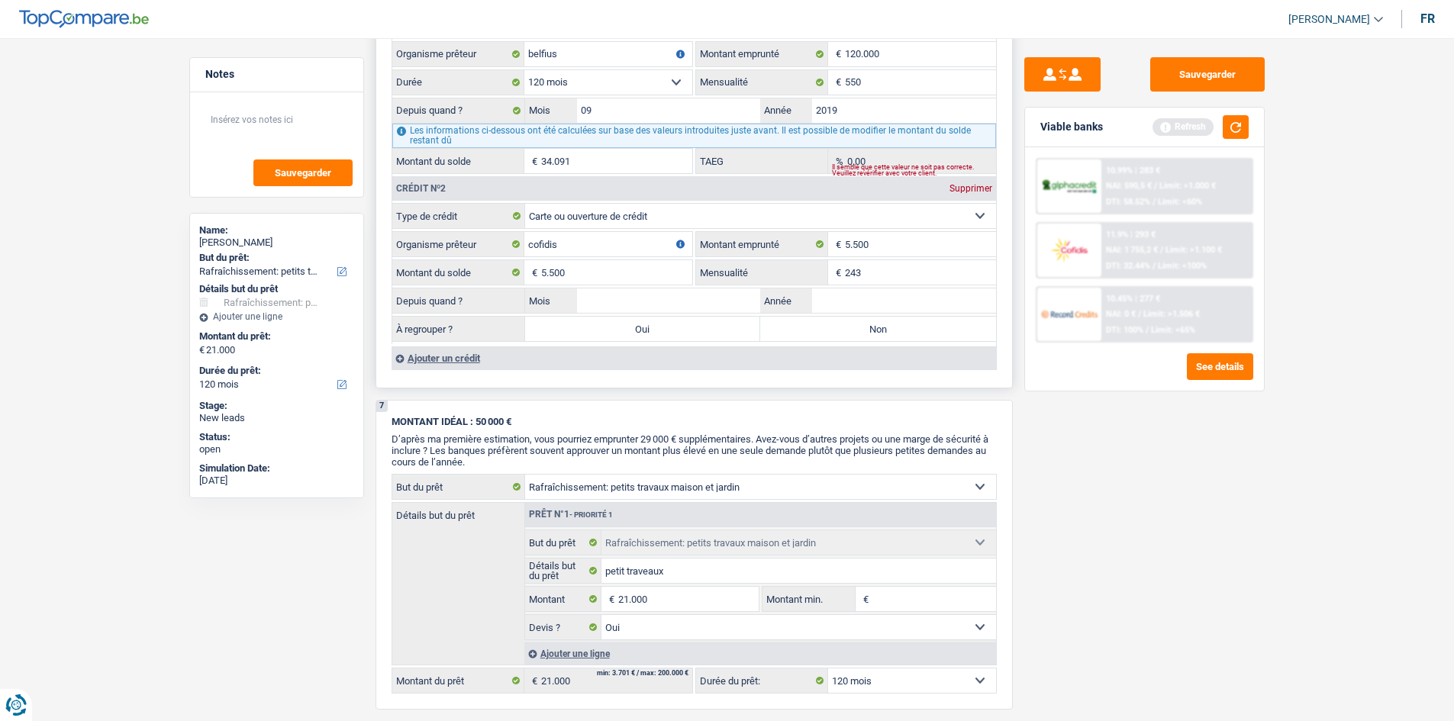
type input "243"
click at [872, 302] on input "Année" at bounding box center [904, 301] width 184 height 24
type input "20"
click at [674, 298] on input "Mois" at bounding box center [669, 301] width 184 height 24
type input "08"
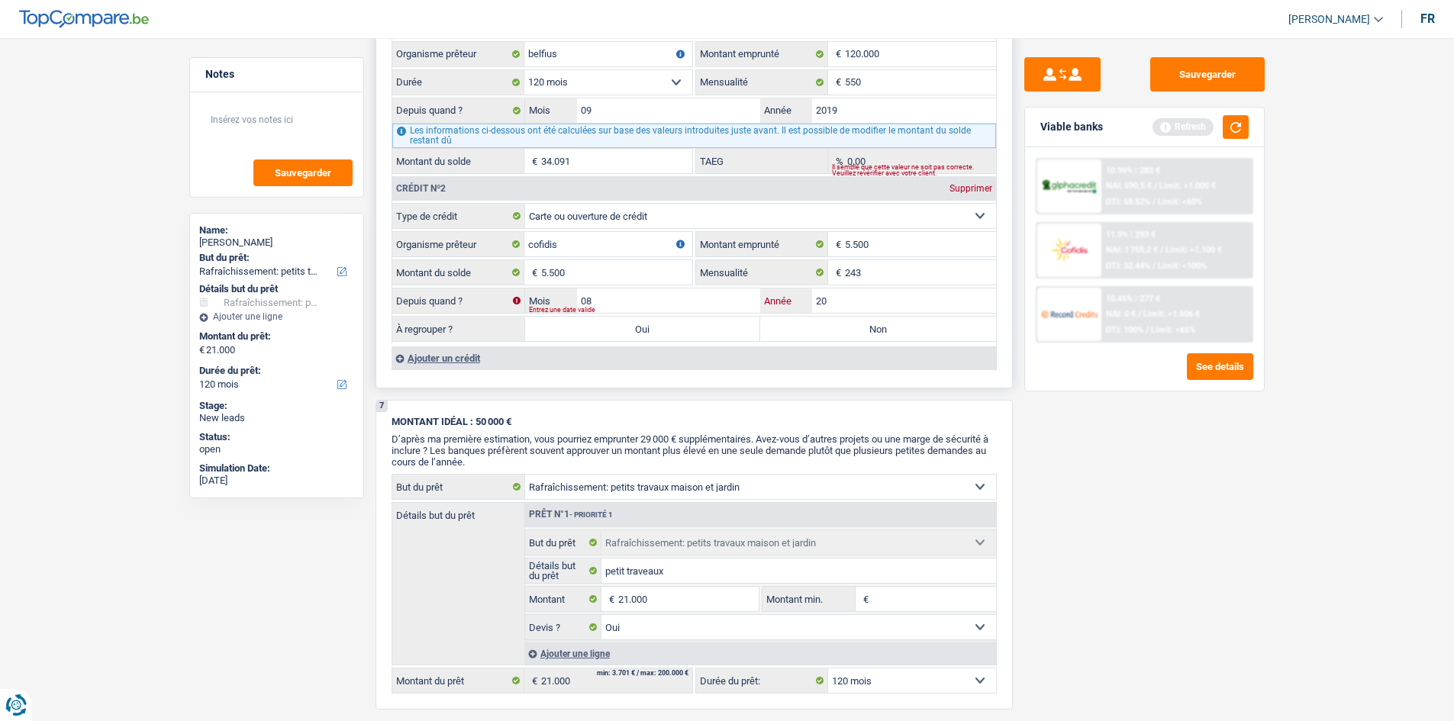
click at [837, 304] on input "20" at bounding box center [904, 301] width 184 height 24
click at [832, 295] on input "20" at bounding box center [904, 301] width 184 height 24
type input "2023"
drag, startPoint x: 1099, startPoint y: 495, endPoint x: 1089, endPoint y: 490, distance: 11.3
click at [1098, 496] on div "Sauvegarder Viable banks Refresh 10.99% | 283 € NAI: 590,5 € / Limit: >1.000 € …" at bounding box center [1144, 375] width 263 height 636
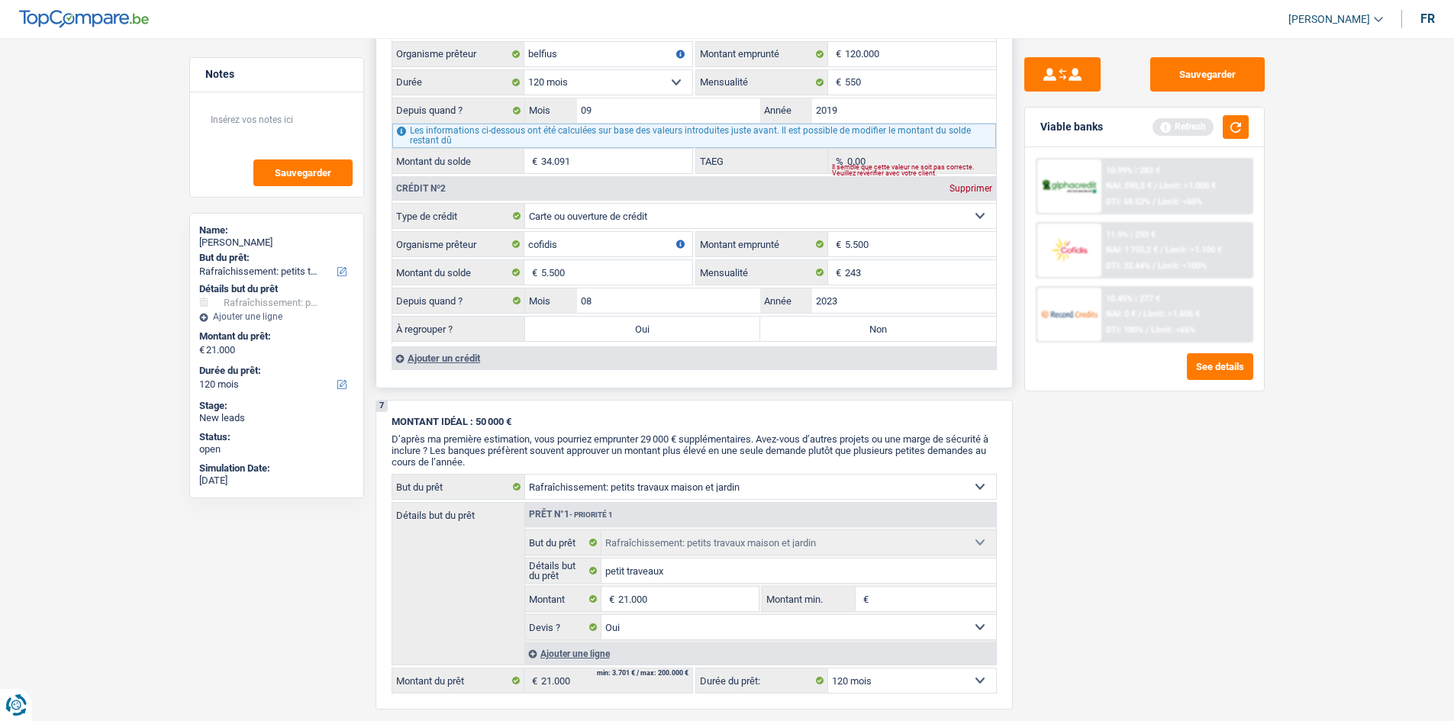
click at [842, 334] on label "Non" at bounding box center [878, 329] width 236 height 24
click at [842, 334] on input "Non" at bounding box center [878, 329] width 236 height 24
radio input "true"
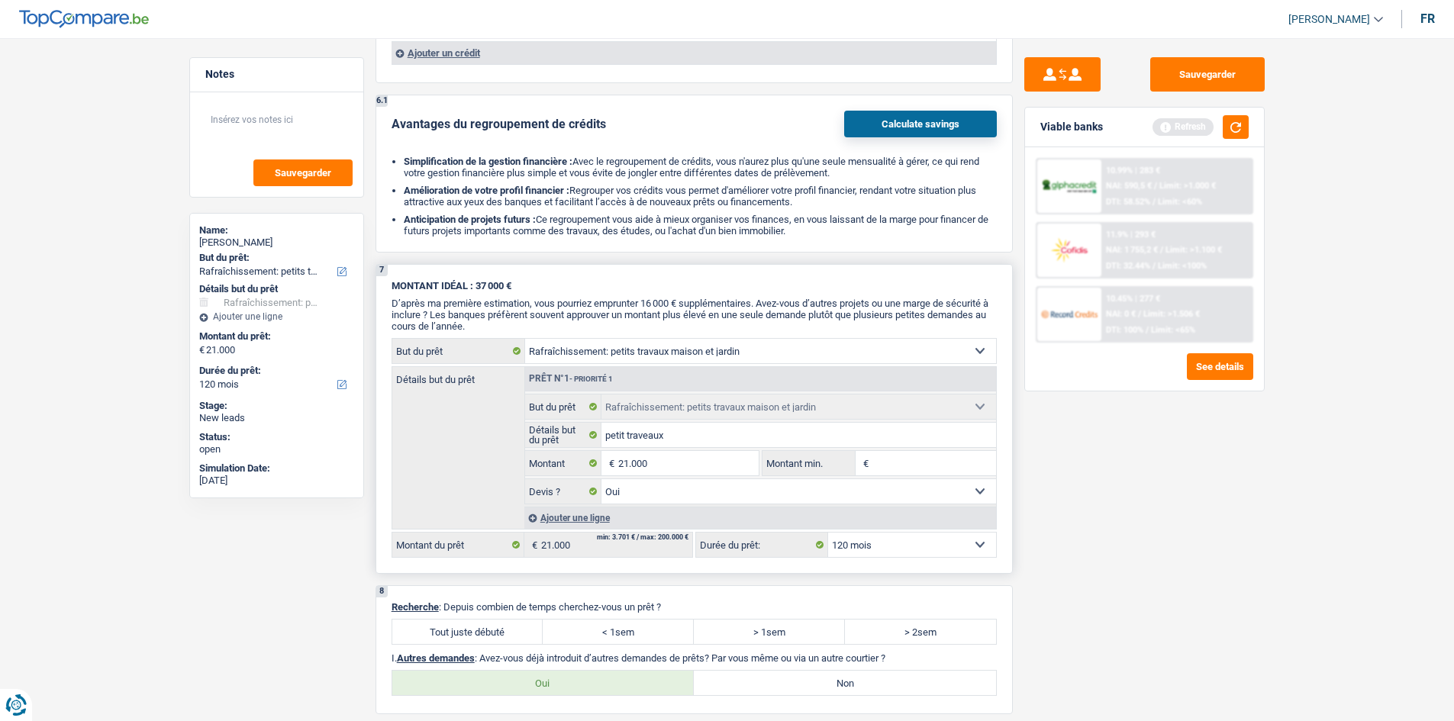
scroll to position [1956, 0]
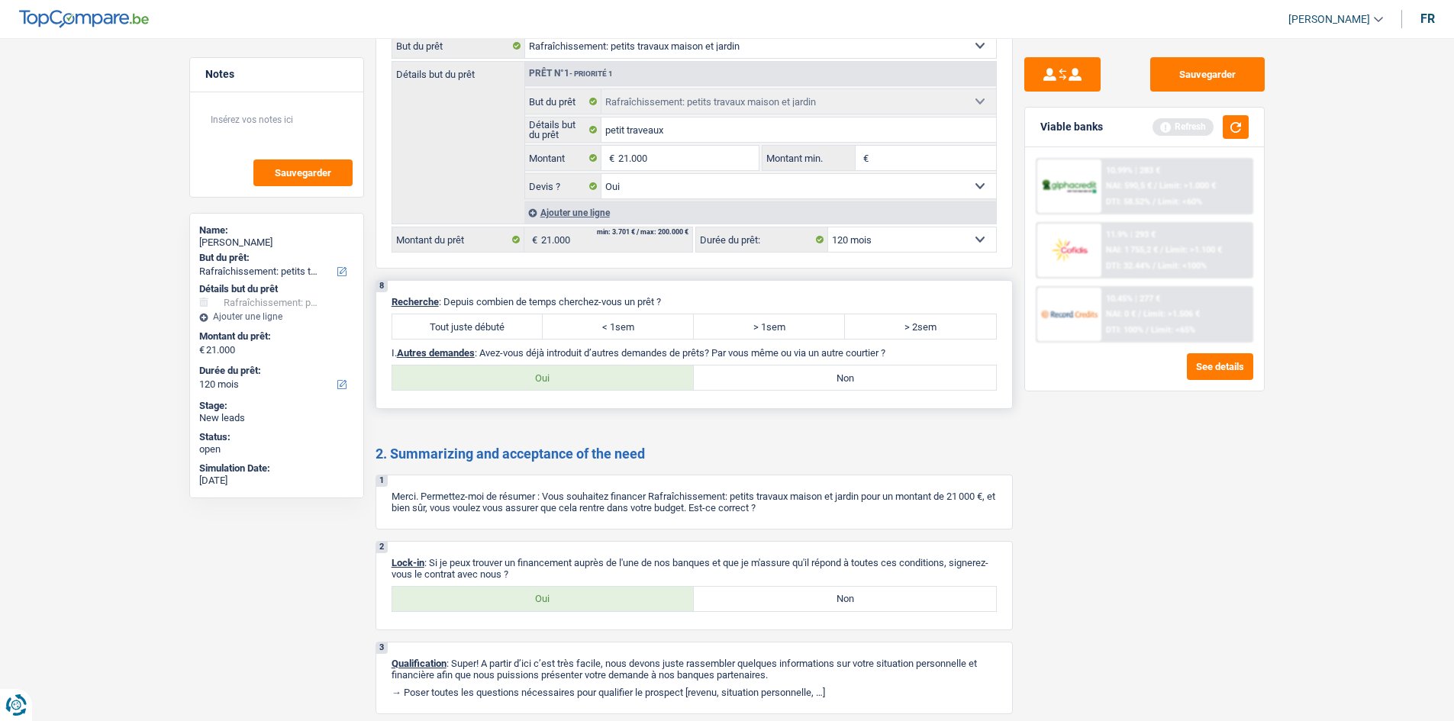
click at [456, 324] on label "Tout juste débuté" at bounding box center [467, 326] width 151 height 24
click at [456, 324] on input "Tout juste débuté" at bounding box center [467, 326] width 151 height 24
radio input "true"
click at [833, 385] on label "Non" at bounding box center [845, 378] width 302 height 24
click at [833, 385] on input "Non" at bounding box center [845, 378] width 302 height 24
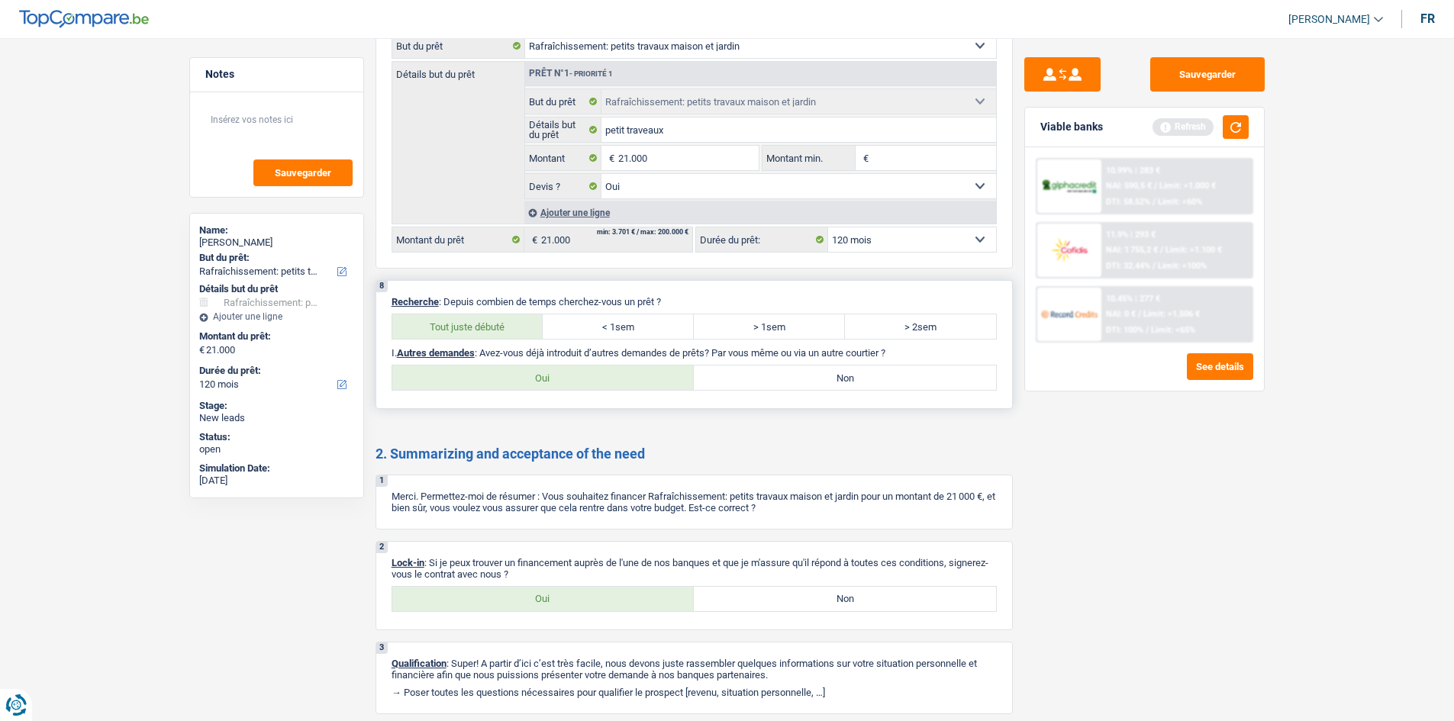
radio input "true"
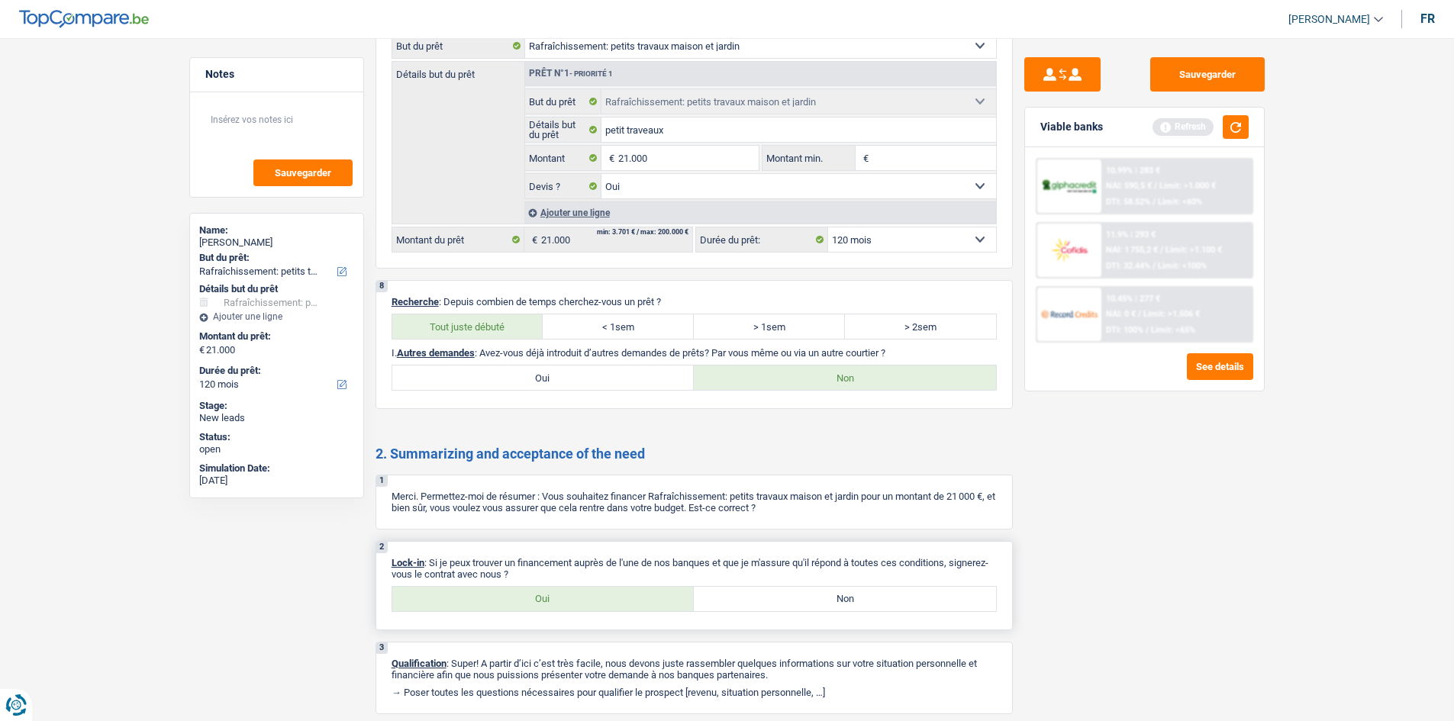
click at [552, 603] on label "Oui" at bounding box center [543, 599] width 302 height 24
click at [552, 603] on input "Oui" at bounding box center [543, 599] width 302 height 24
radio input "true"
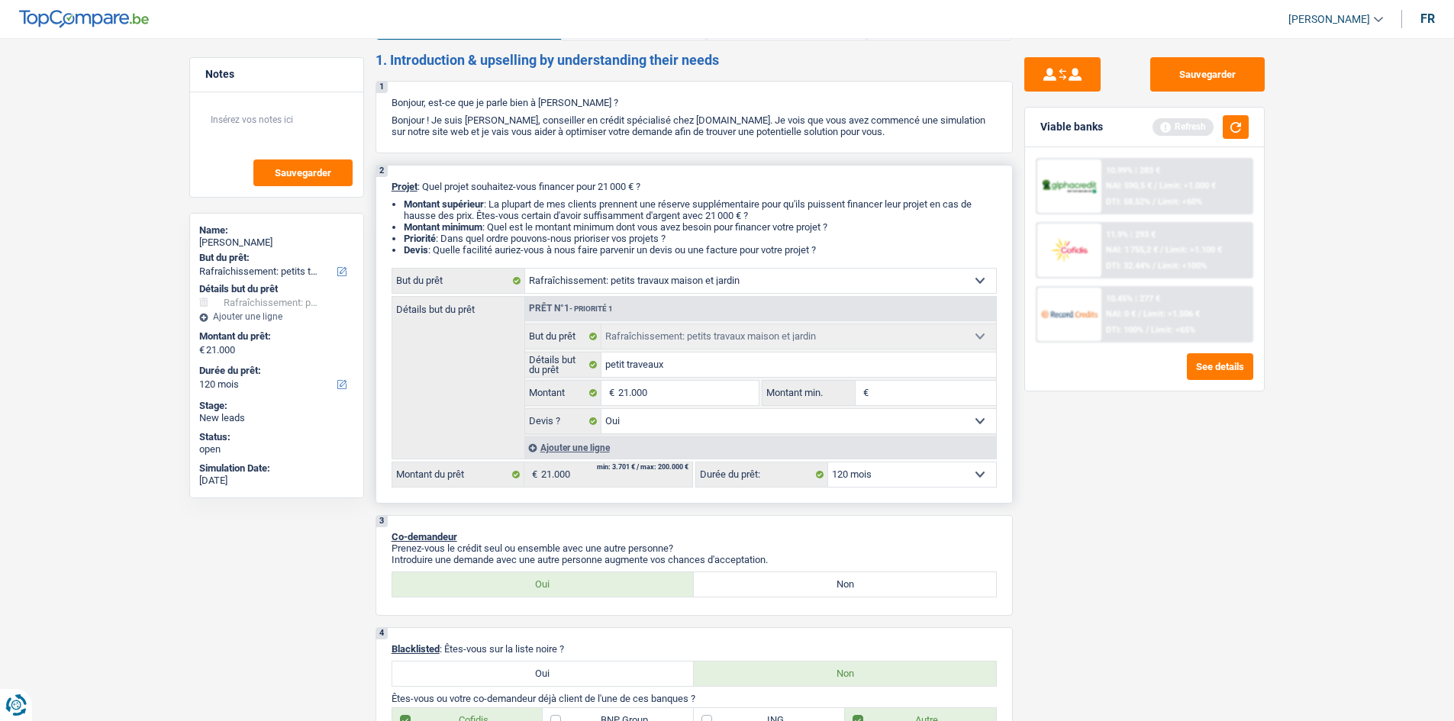
scroll to position [0, 0]
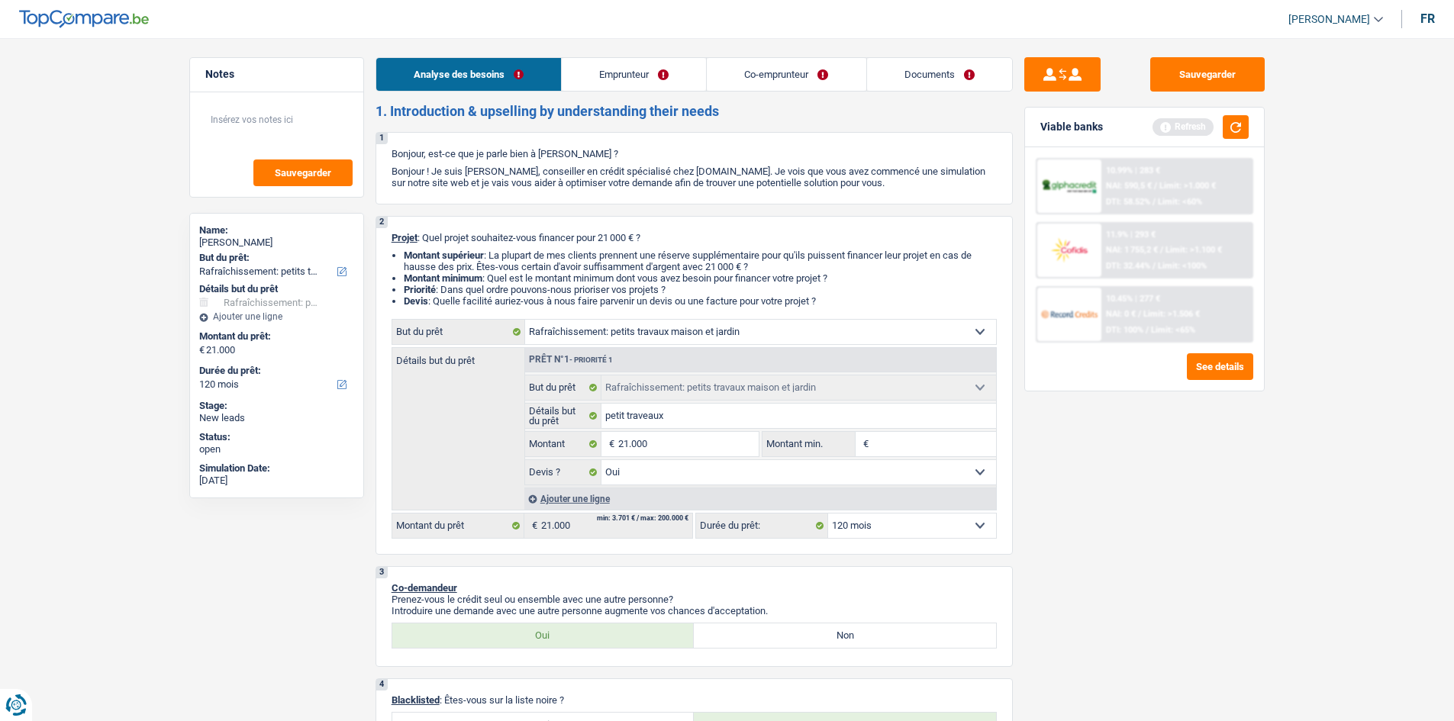
click at [601, 75] on link "Emprunteur" at bounding box center [634, 74] width 144 height 33
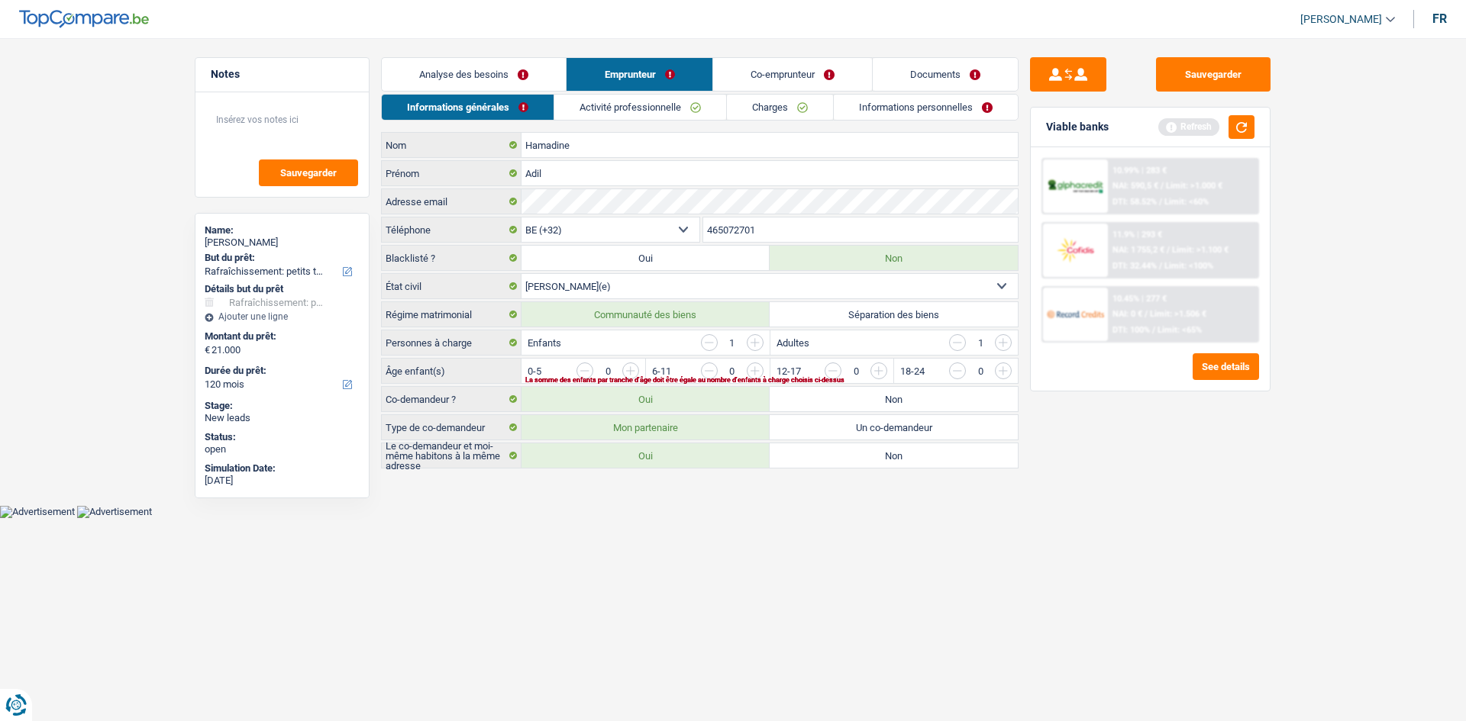
click at [632, 371] on input "button" at bounding box center [940, 375] width 636 height 24
click at [643, 100] on link "Activité professionnelle" at bounding box center [641, 107] width 172 height 25
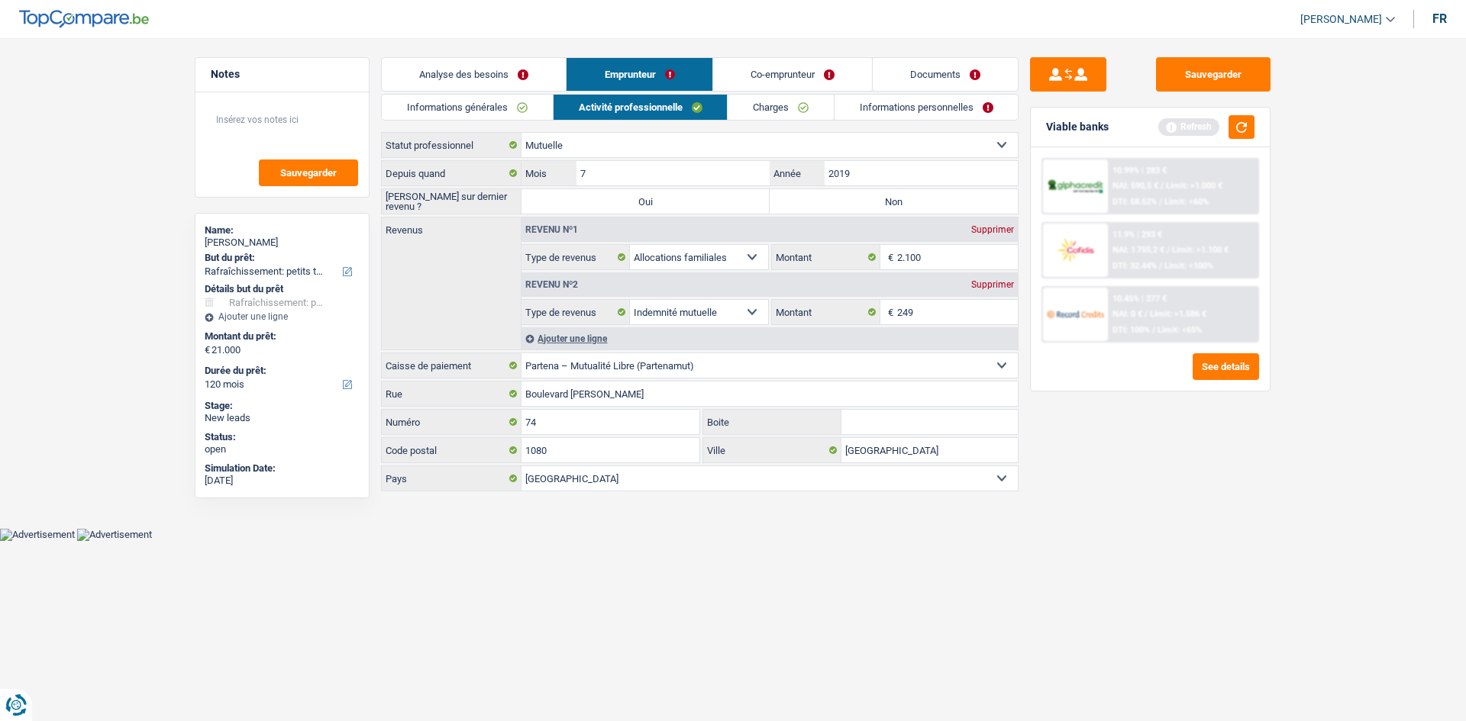
click at [666, 150] on select "Ouvrier Employé privé Employé public Invalide Indépendant Pensionné Chômeur Mut…" at bounding box center [769, 145] width 496 height 24
click at [482, 251] on div "Revenus Revenu nº1 Supprimer Allocation d'handicap Allocations chômage Allocati…" at bounding box center [699, 284] width 637 height 134
click at [755, 255] on select "Allocation d'handicap Allocations chômage Allocations familiales Chèques repas …" at bounding box center [699, 257] width 138 height 24
select select "mutualityIndemnity"
click at [630, 245] on select "Allocation d'handicap Allocations chômage Allocations familiales Chèques repas …" at bounding box center [699, 257] width 138 height 24
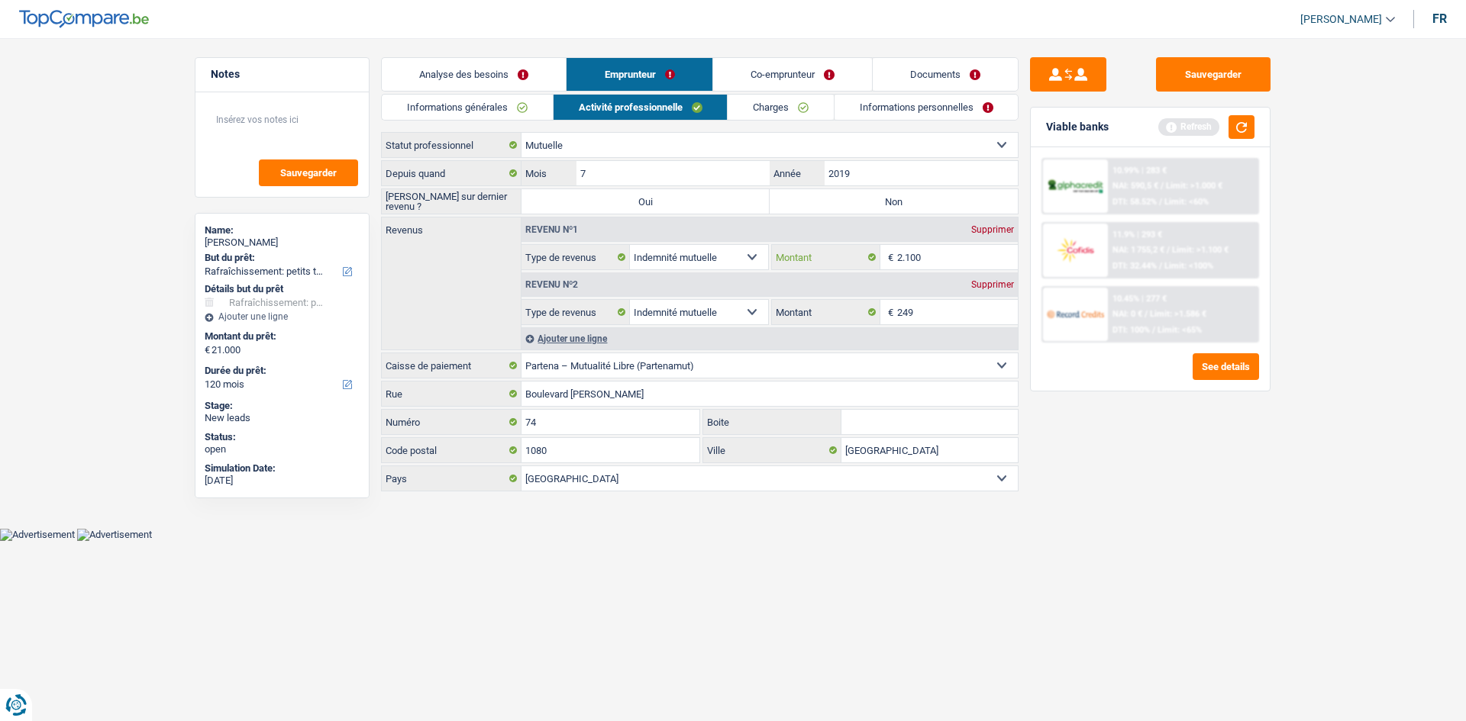
click at [938, 260] on input "2.100" at bounding box center [957, 257] width 121 height 24
drag, startPoint x: 934, startPoint y: 256, endPoint x: 886, endPoint y: 262, distance: 48.4
click at [886, 262] on div "2.100 € Montant" at bounding box center [895, 257] width 246 height 24
click at [1085, 437] on div "Sauvegarder Viable banks Refresh 10.99% | 283 € NAI: 590,5 € / Limit: >1.000 € …" at bounding box center [1149, 375] width 263 height 636
click at [756, 253] on select "Allocation d'handicap Allocations chômage Allocations familiales Chèques repas …" at bounding box center [699, 257] width 138 height 24
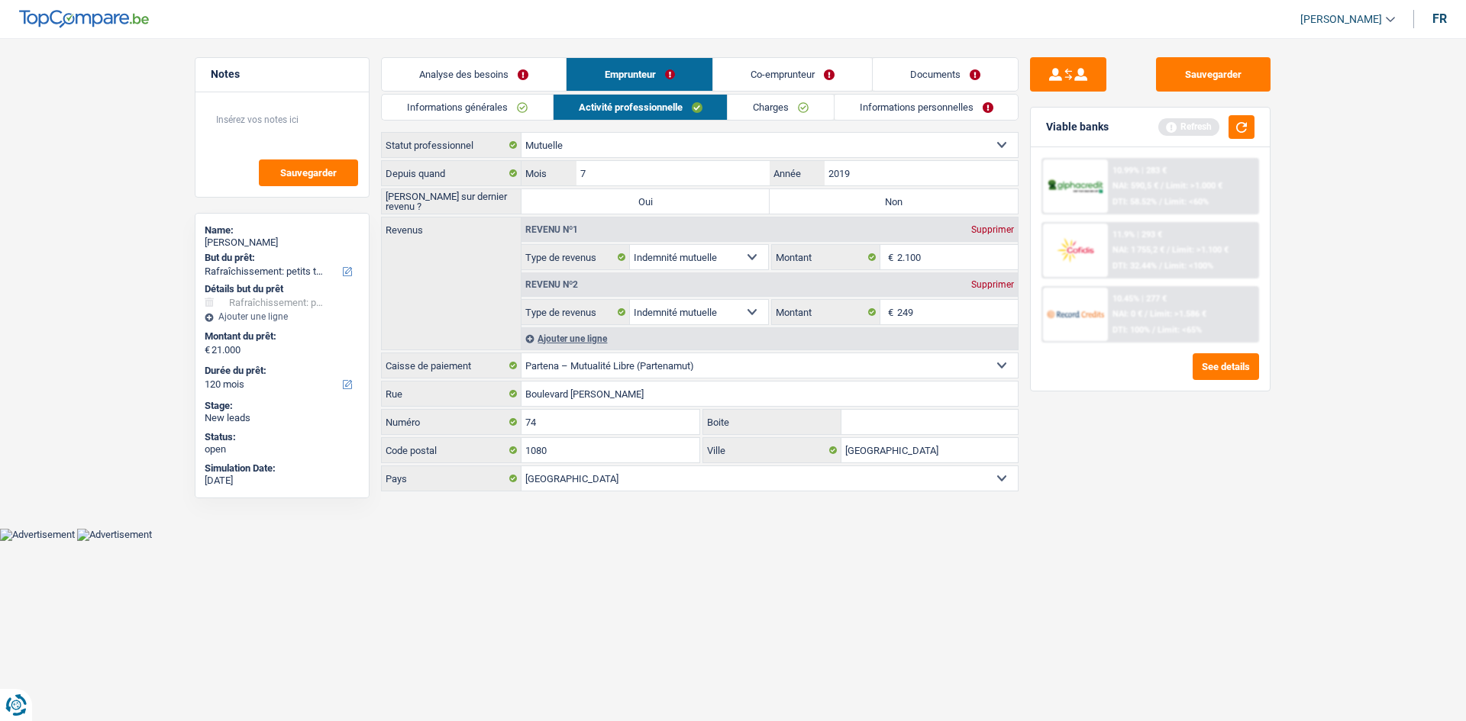
drag, startPoint x: 821, startPoint y: 531, endPoint x: 817, endPoint y: 524, distance: 8.3
click at [820, 530] on body "Vous avez le contrôle de vos données Nous utilisons des cookies, tout comme nos…" at bounding box center [733, 282] width 1466 height 518
click at [743, 310] on select "Allocation d'handicap Allocations chômage Allocations familiales Chèques repas …" at bounding box center [699, 312] width 138 height 24
click at [634, 140] on select "Ouvrier Employé privé Employé public Invalide Indépendant Pensionné Chômeur Mut…" at bounding box center [769, 145] width 496 height 24
select select "invalid"
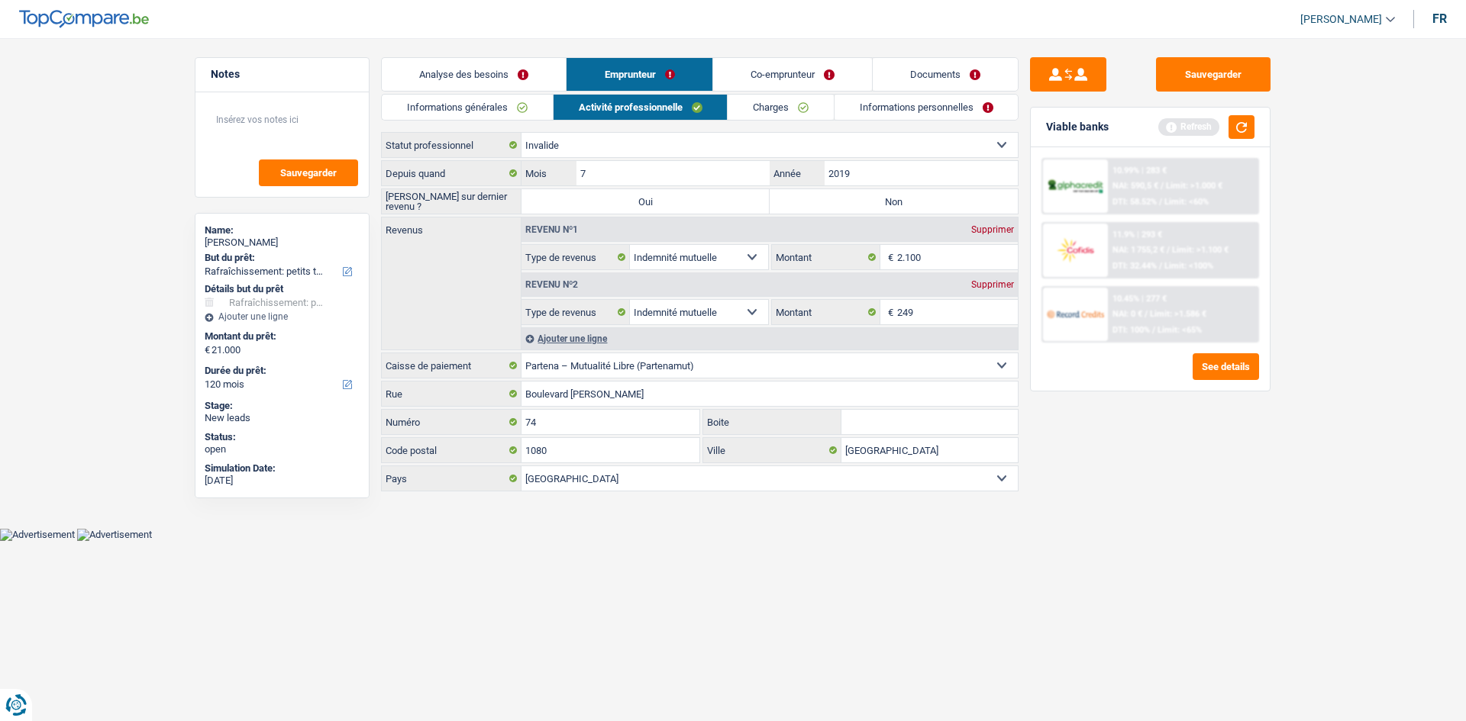
click at [521, 133] on select "Ouvrier Employé privé Employé public Invalide Indépendant Pensionné Chômeur Mut…" at bounding box center [769, 145] width 496 height 24
select select
select select "familyAllowances"
select select "disabilityPension"
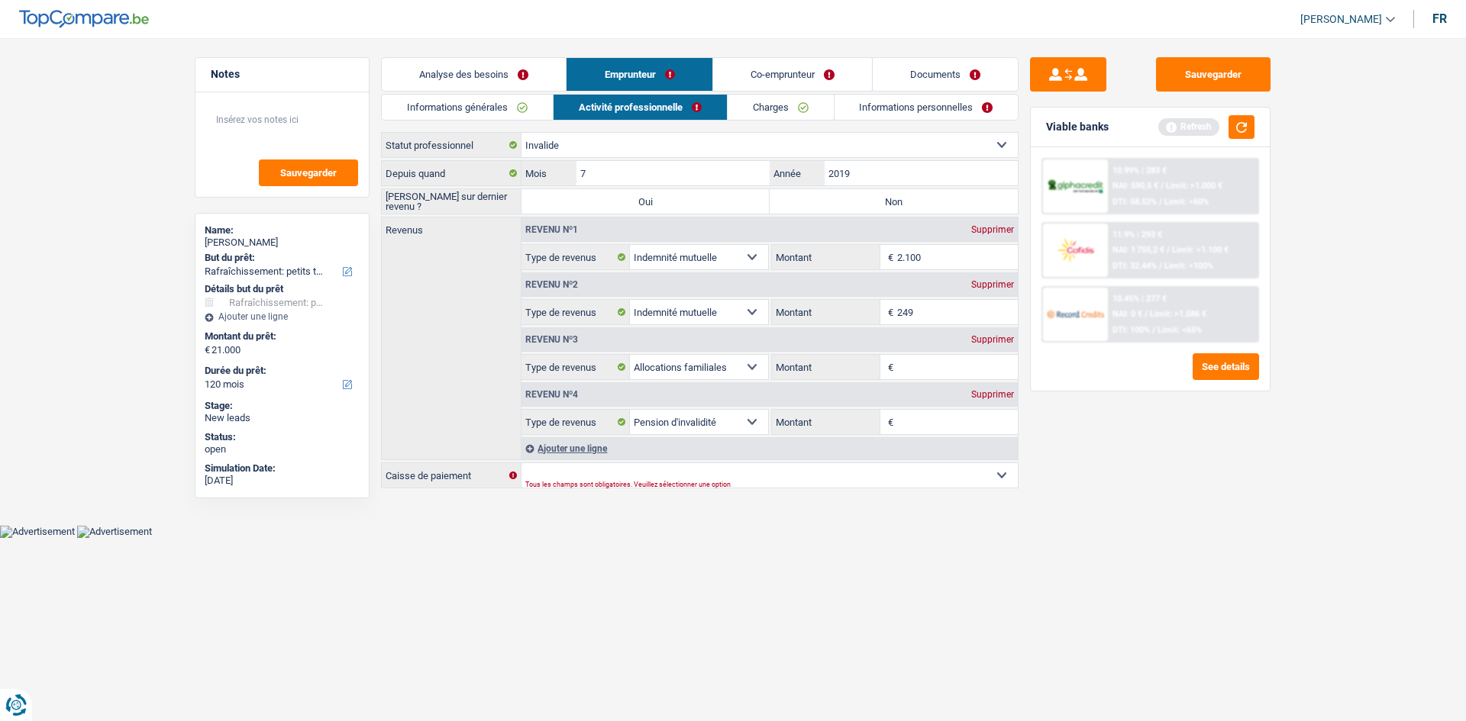
click at [797, 199] on label "Non" at bounding box center [893, 201] width 248 height 24
click at [797, 199] on input "Non" at bounding box center [893, 201] width 248 height 24
radio input "true"
click at [752, 258] on select "Allocation d'handicap Allocations chômage Allocations familiales Chèques repas …" at bounding box center [699, 257] width 138 height 24
click at [928, 538] on html "Vous avez le contrôle de vos données Nous utilisons des cookies, tout comme nos…" at bounding box center [733, 269] width 1466 height 538
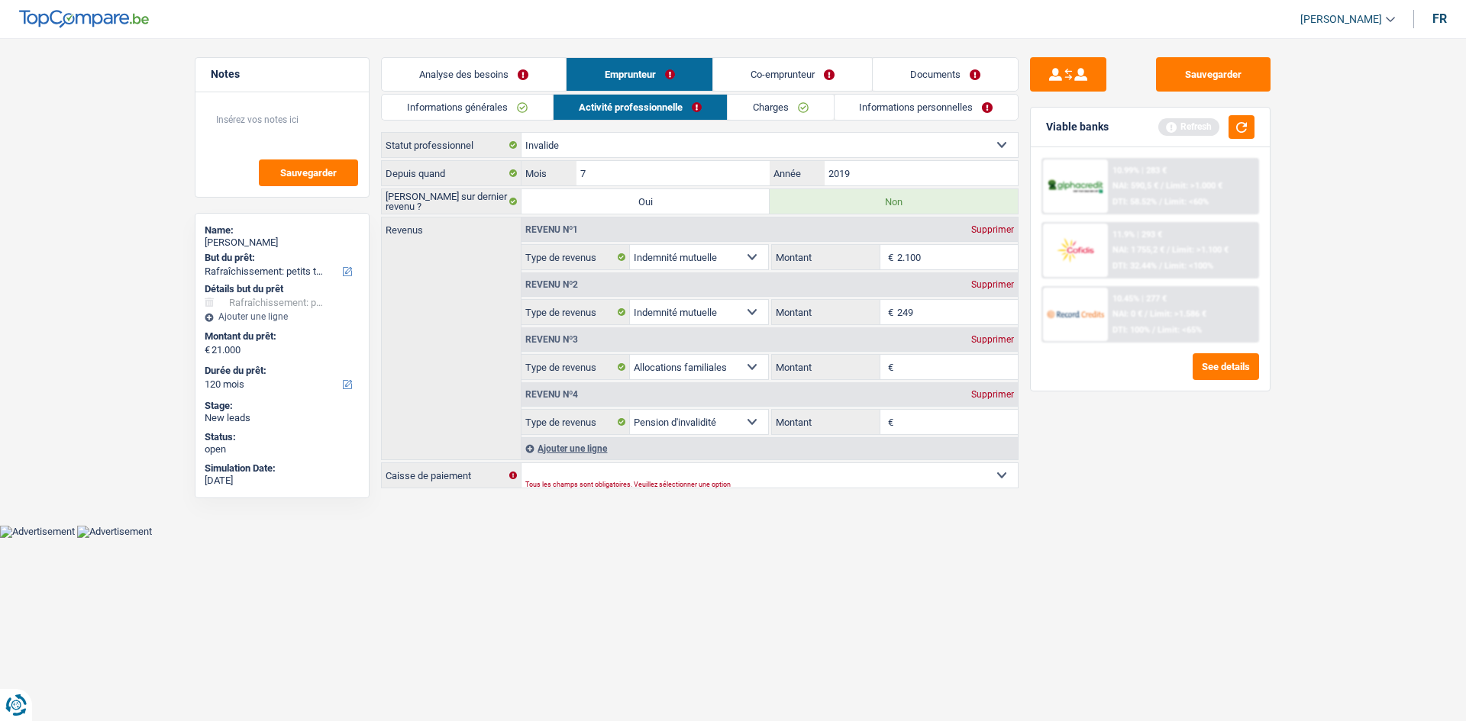
click at [983, 340] on div "Supprimer" at bounding box center [992, 339] width 50 height 9
select select "disabilityPension"
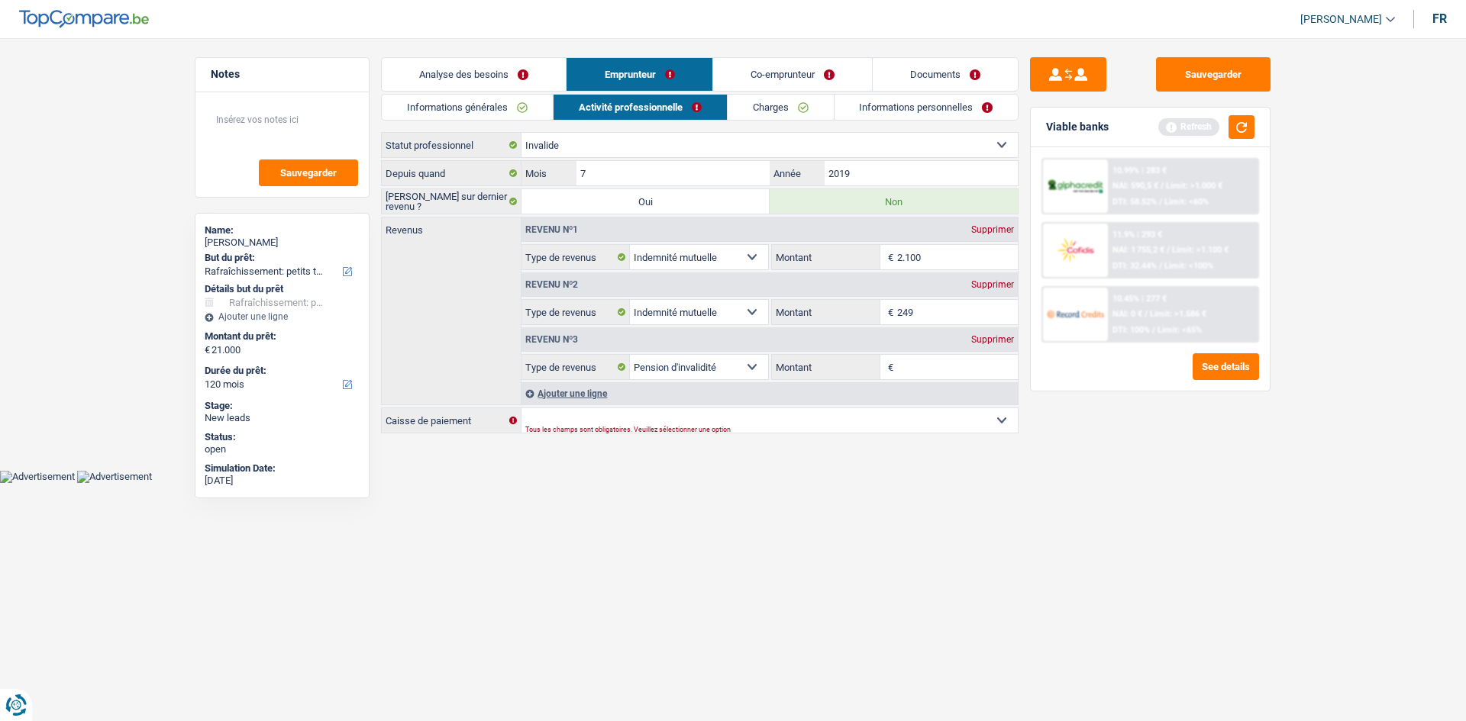
click at [999, 340] on div "Supprimer" at bounding box center [992, 339] width 50 height 9
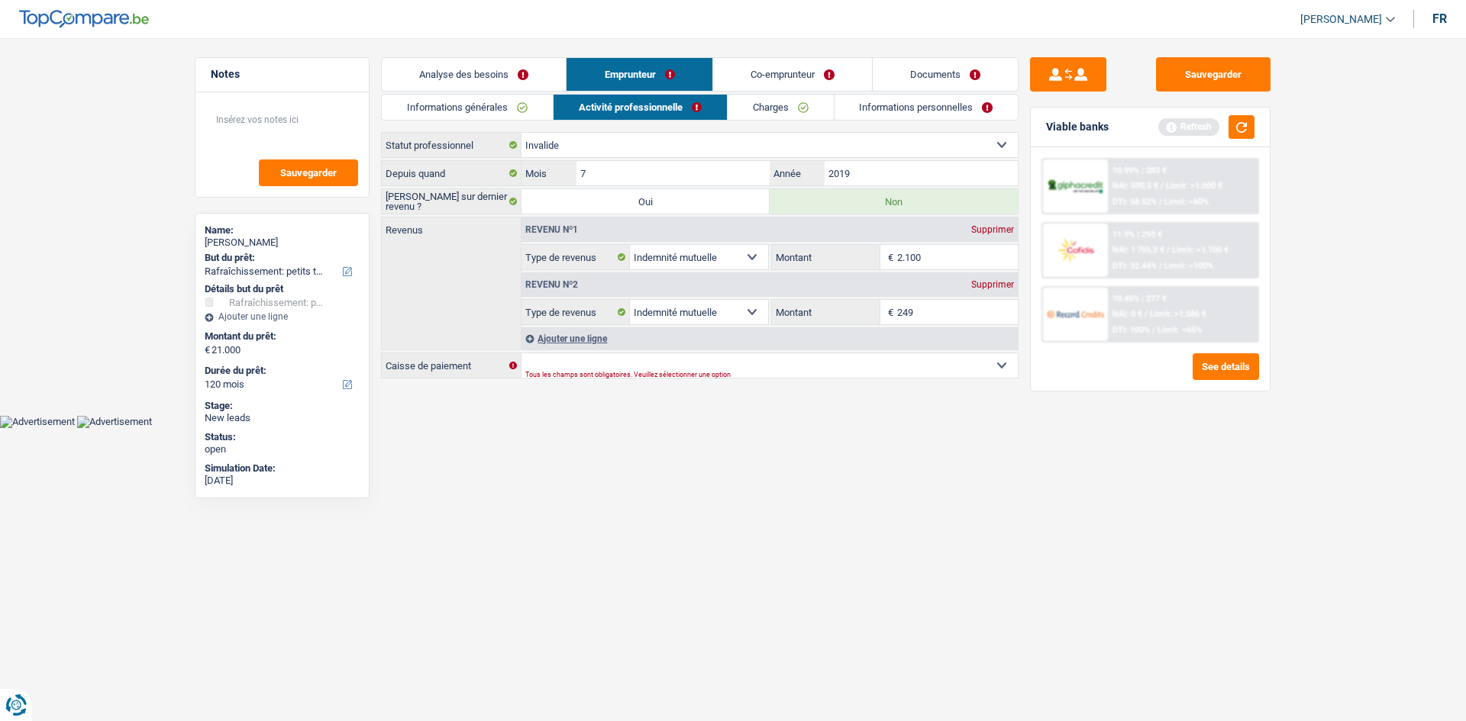
click at [985, 285] on div "Supprimer" at bounding box center [992, 284] width 50 height 9
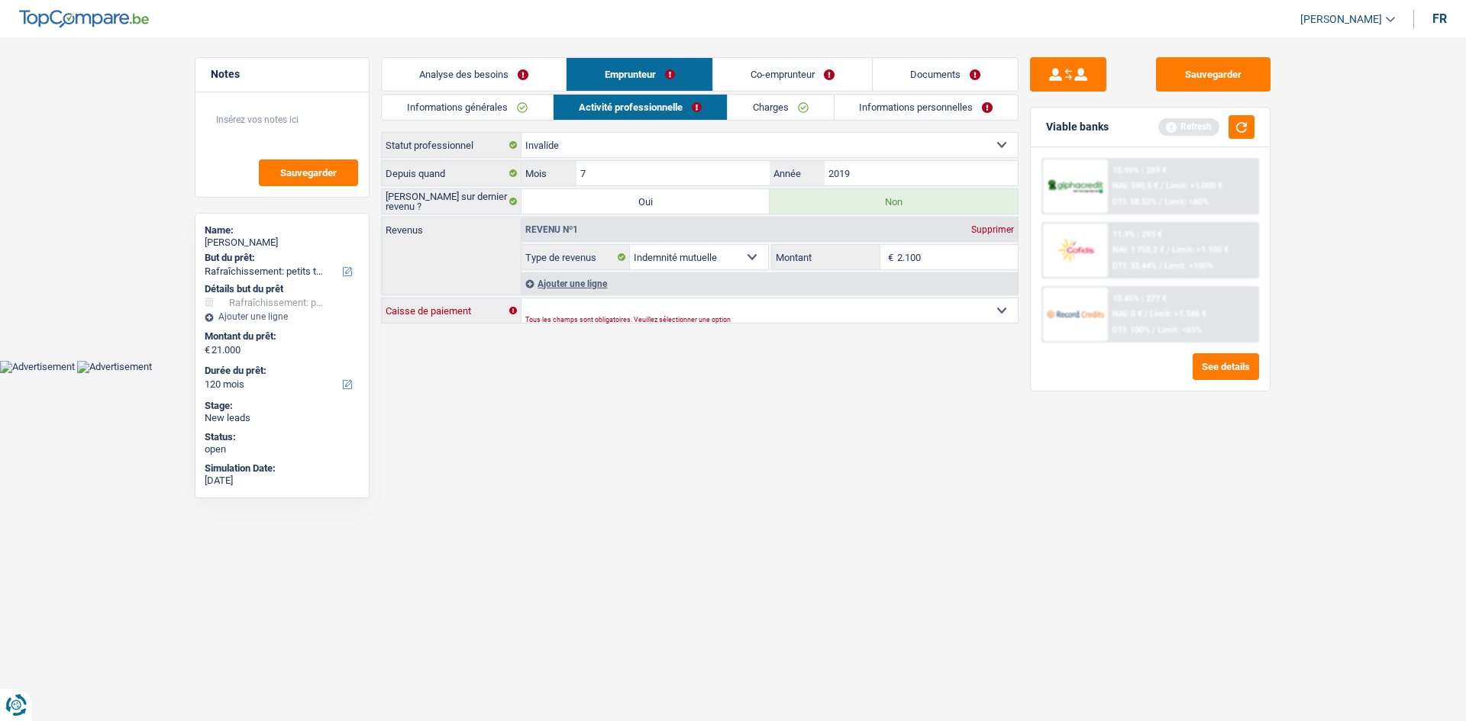
click at [621, 304] on select "Mutualité Chrétienne Mutualité Socialiste (Solidaris) SPF Sécurité Sociale Unio…" at bounding box center [769, 310] width 496 height 24
select select "partenamut"
click at [521, 298] on select "Mutualité Chrétienne Mutualité Socialiste (Solidaris) SPF Sécurité Sociale Unio…" at bounding box center [769, 310] width 496 height 24
select select "BE"
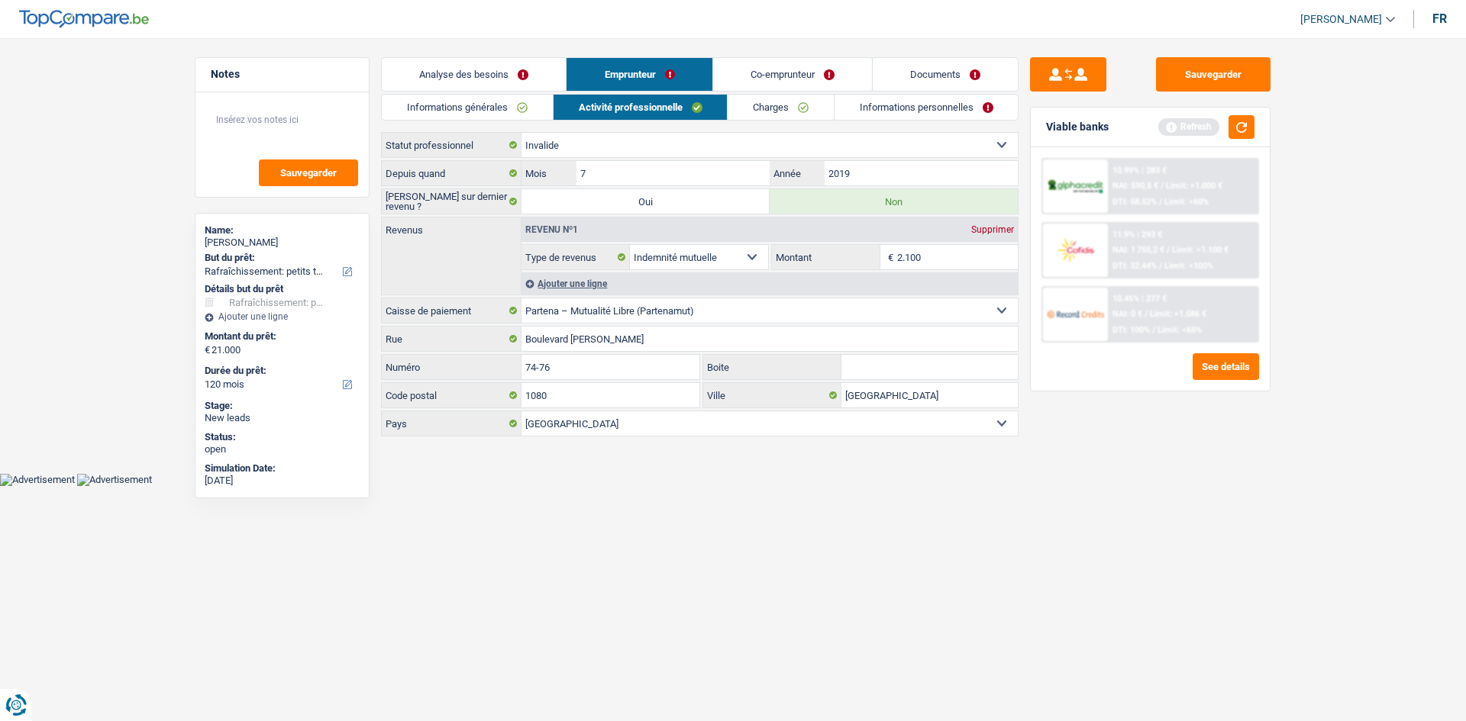
click at [763, 100] on link "Charges" at bounding box center [780, 107] width 106 height 25
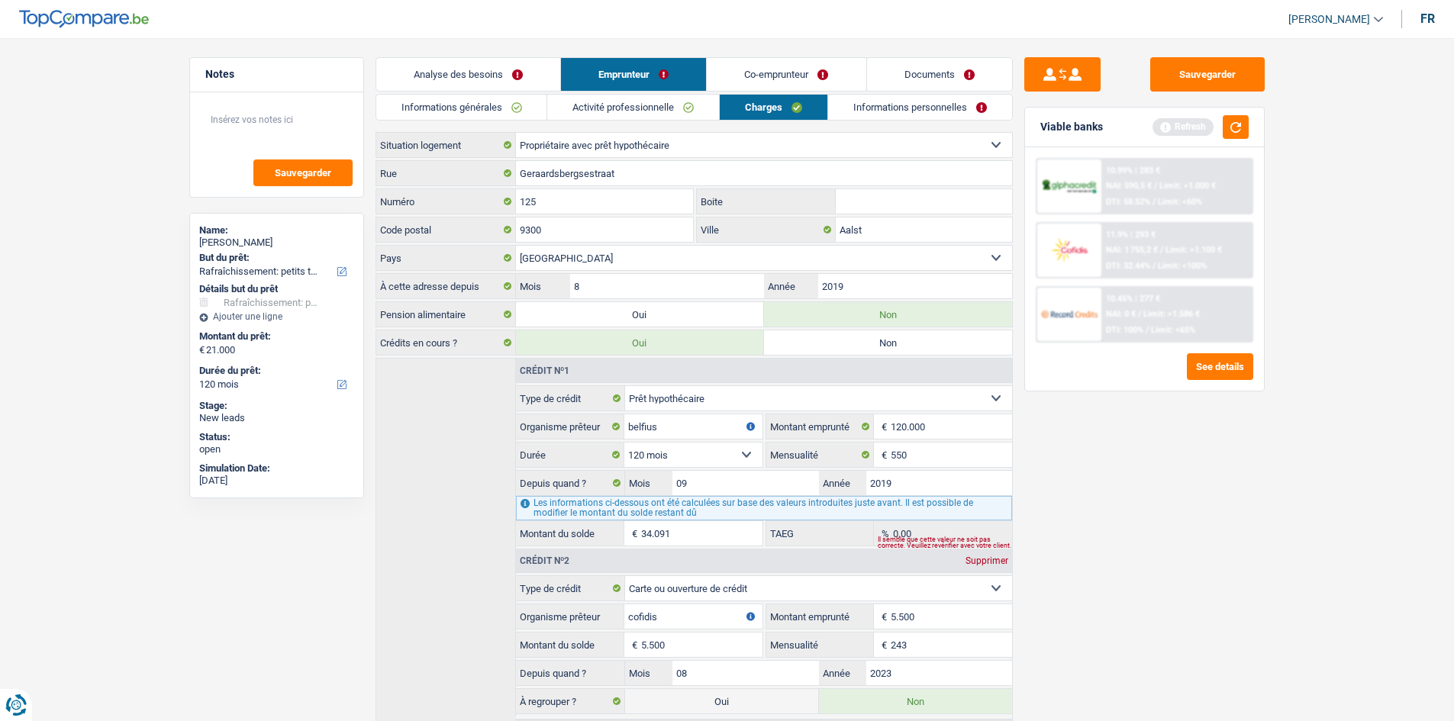
click at [748, 453] on select "120 mois 132 mois 144 mois 180 mois 240 mois 300 mois 360 mois 420 mois Sélecti…" at bounding box center [692, 455] width 137 height 24
select select "420"
click at [624, 443] on select "120 mois 132 mois 144 mois 180 mois 240 mois 300 mois 360 mois 420 mois Sélecti…" at bounding box center [692, 455] width 137 height 24
type input "166.995"
type input "0,98"
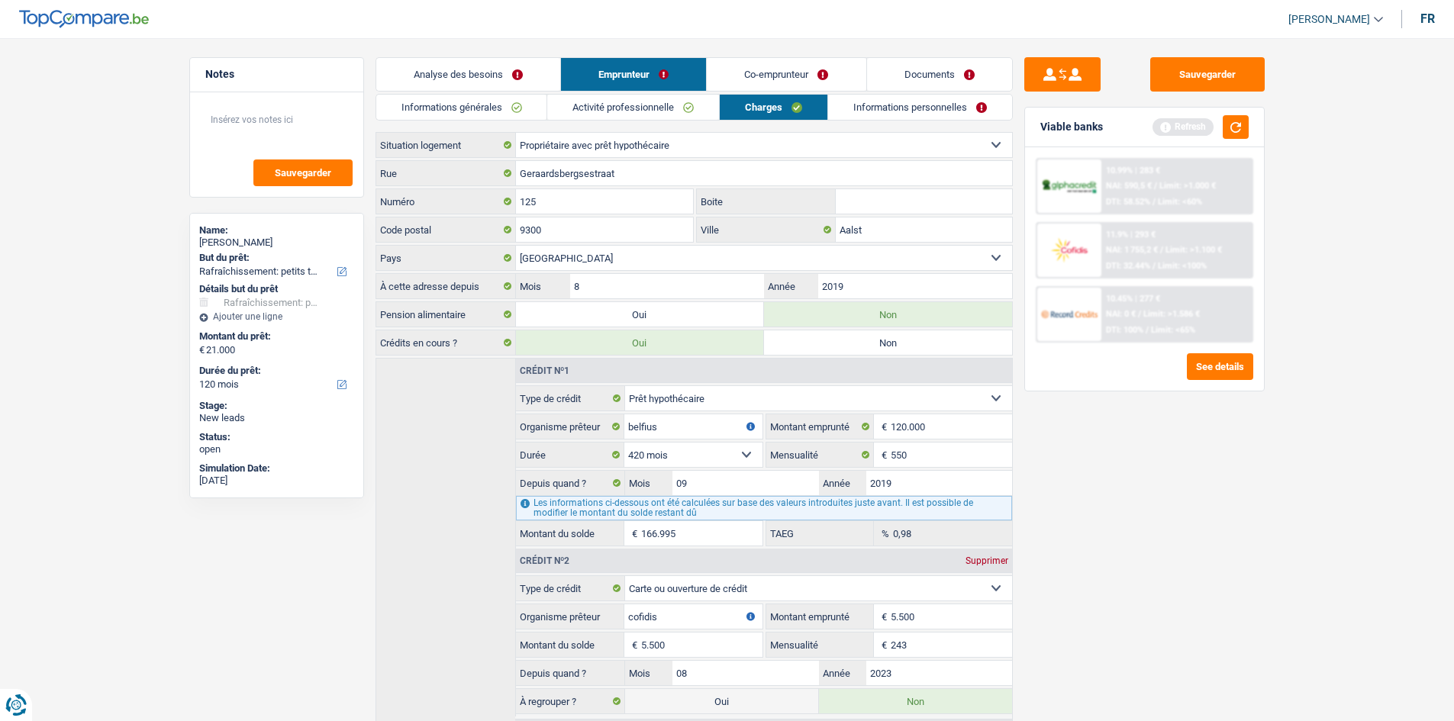
click at [1086, 503] on div "Sauvegarder Viable banks Refresh 10.99% | 283 € NAI: 590,5 € / Limit: >1.000 € …" at bounding box center [1144, 375] width 263 height 636
click at [679, 457] on select "120 mois 132 mois 144 mois 180 mois 240 mois 300 mois 360 mois 420 mois Sélecti…" at bounding box center [692, 455] width 137 height 24
select select "240"
click at [624, 443] on select "120 mois 132 mois 144 mois 180 mois 240 mois 300 mois 360 mois 420 mois Sélecti…" at bounding box center [692, 455] width 137 height 24
type input "86.879"
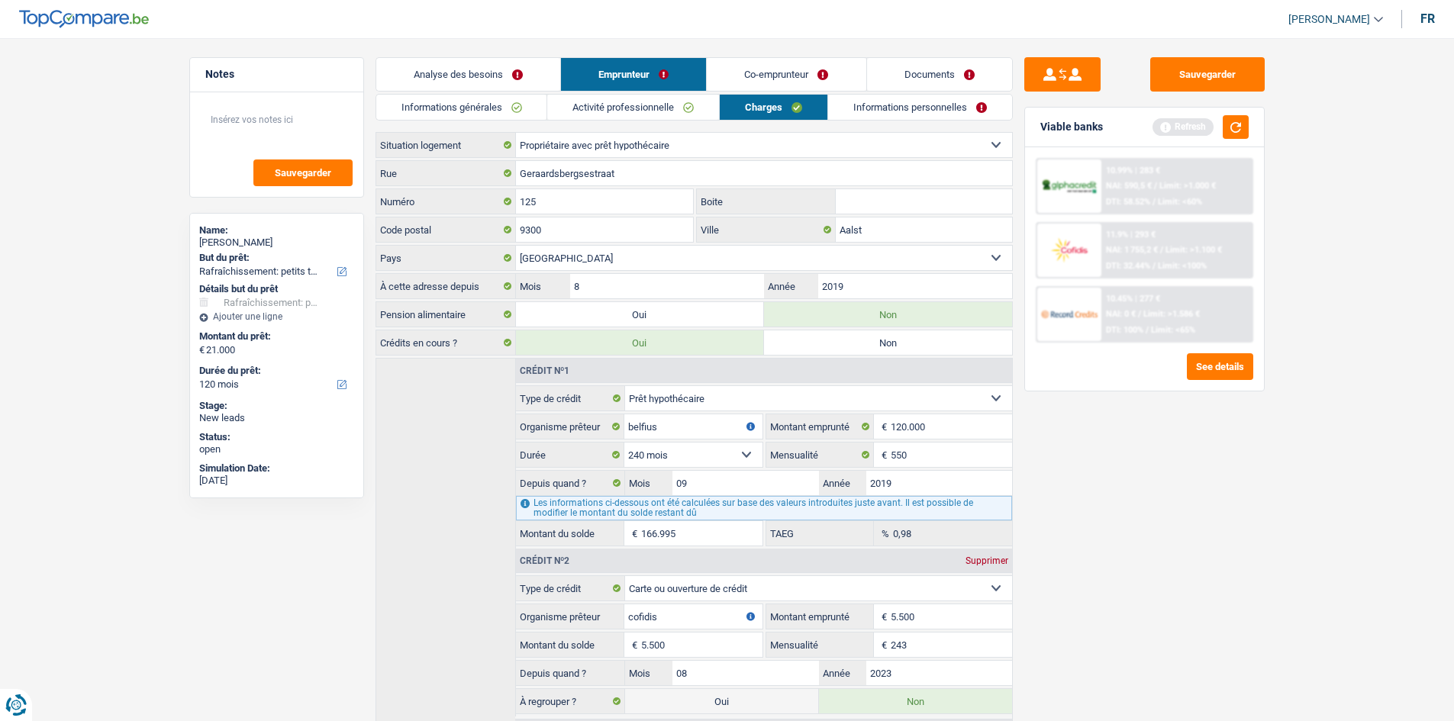
type input "0,97"
click at [1095, 537] on div "Sauvegarder Viable banks Refresh 10.99% | 283 € NAI: 590,5 € / Limit: >1.000 € …" at bounding box center [1144, 375] width 263 height 636
click at [888, 97] on link "Informations personnelles" at bounding box center [920, 107] width 184 height 25
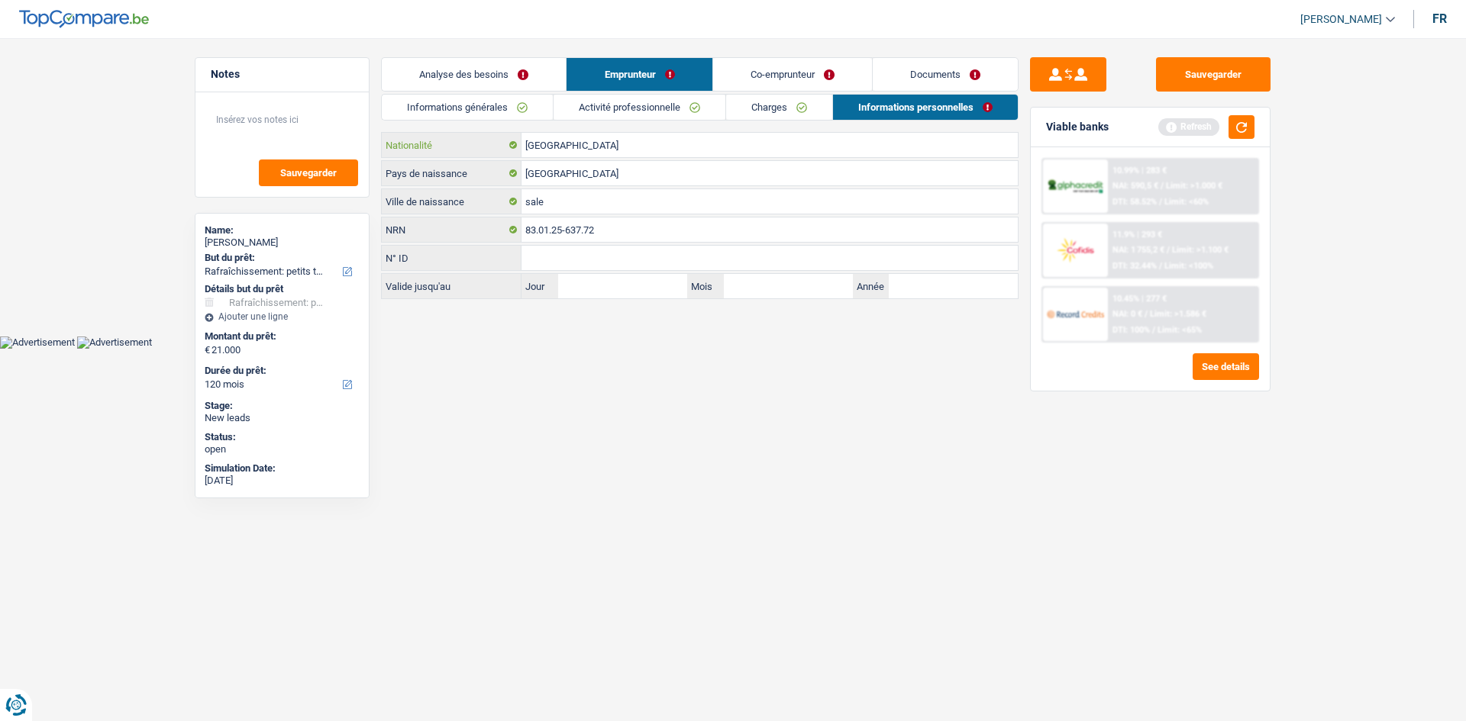
click at [610, 150] on input "[GEOGRAPHIC_DATA]" at bounding box center [769, 145] width 496 height 24
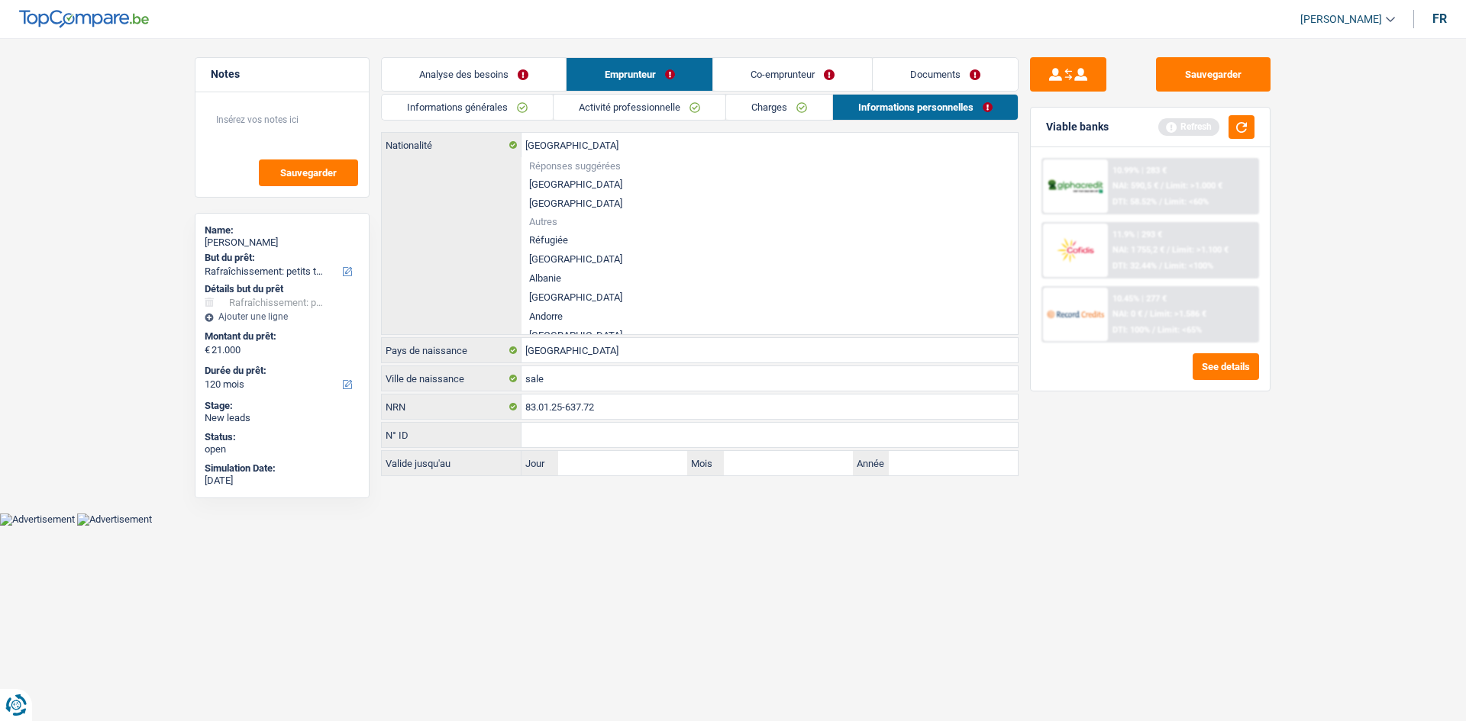
drag, startPoint x: 928, startPoint y: 537, endPoint x: 921, endPoint y: 518, distance: 20.3
click at [922, 526] on html "Vous avez le contrôle de vos données Nous utilisons des cookies, tout comme nos…" at bounding box center [733, 263] width 1466 height 526
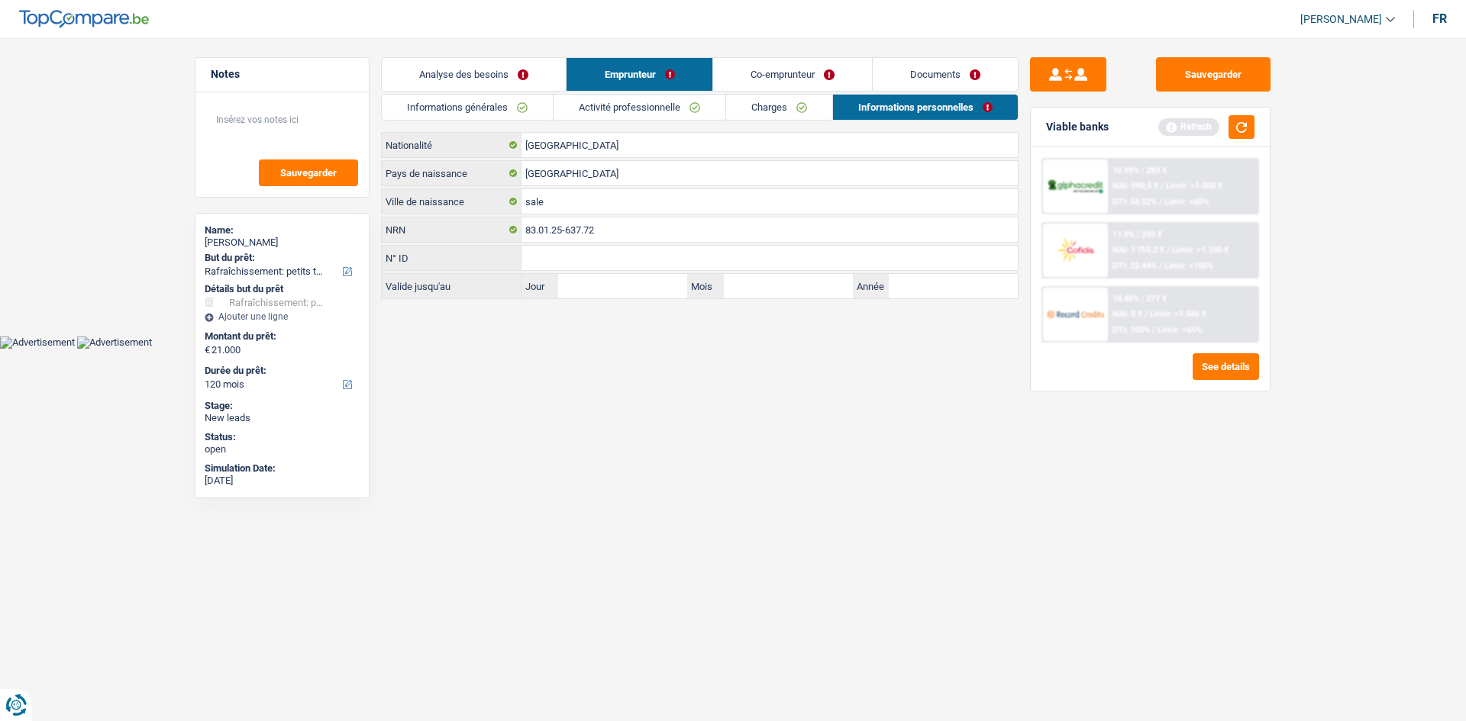
click at [786, 69] on link "Co-emprunteur" at bounding box center [792, 74] width 159 height 33
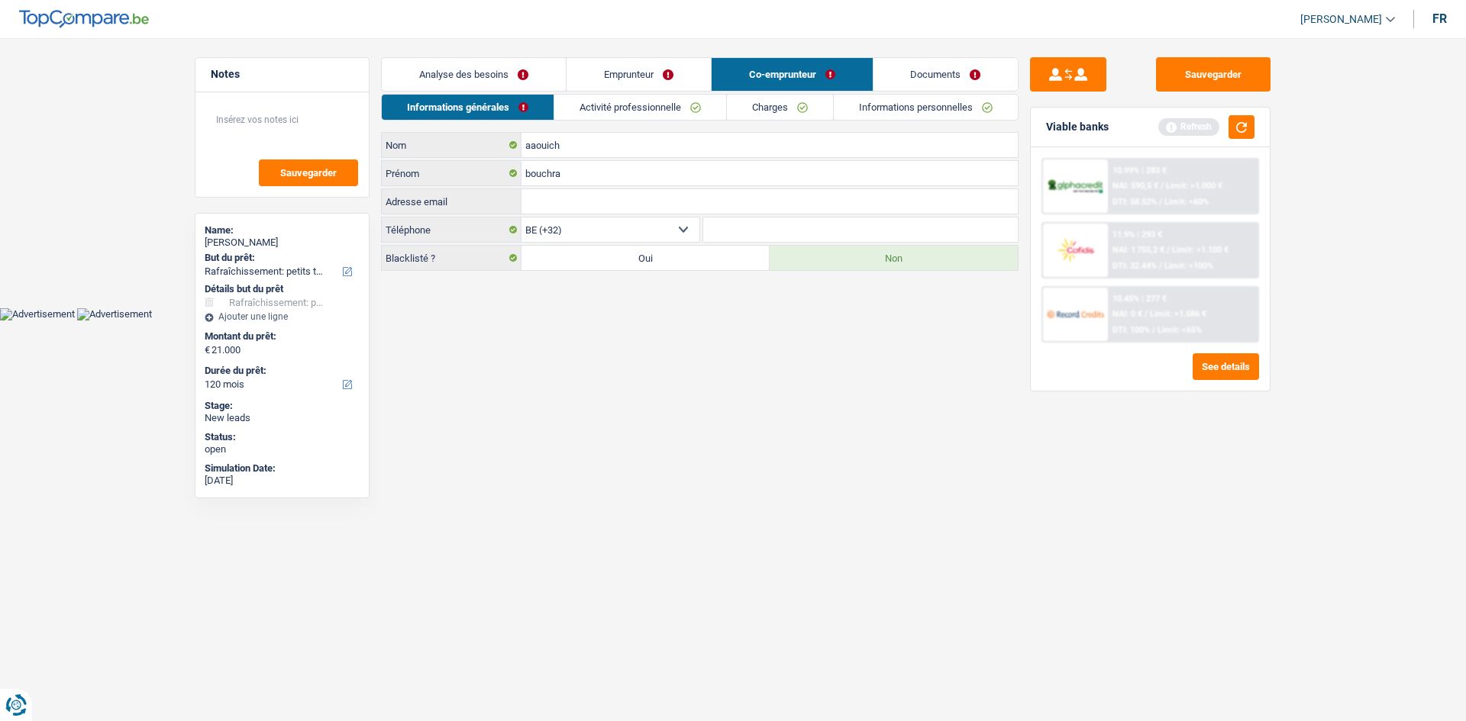
click at [625, 105] on link "Activité professionnelle" at bounding box center [640, 107] width 172 height 25
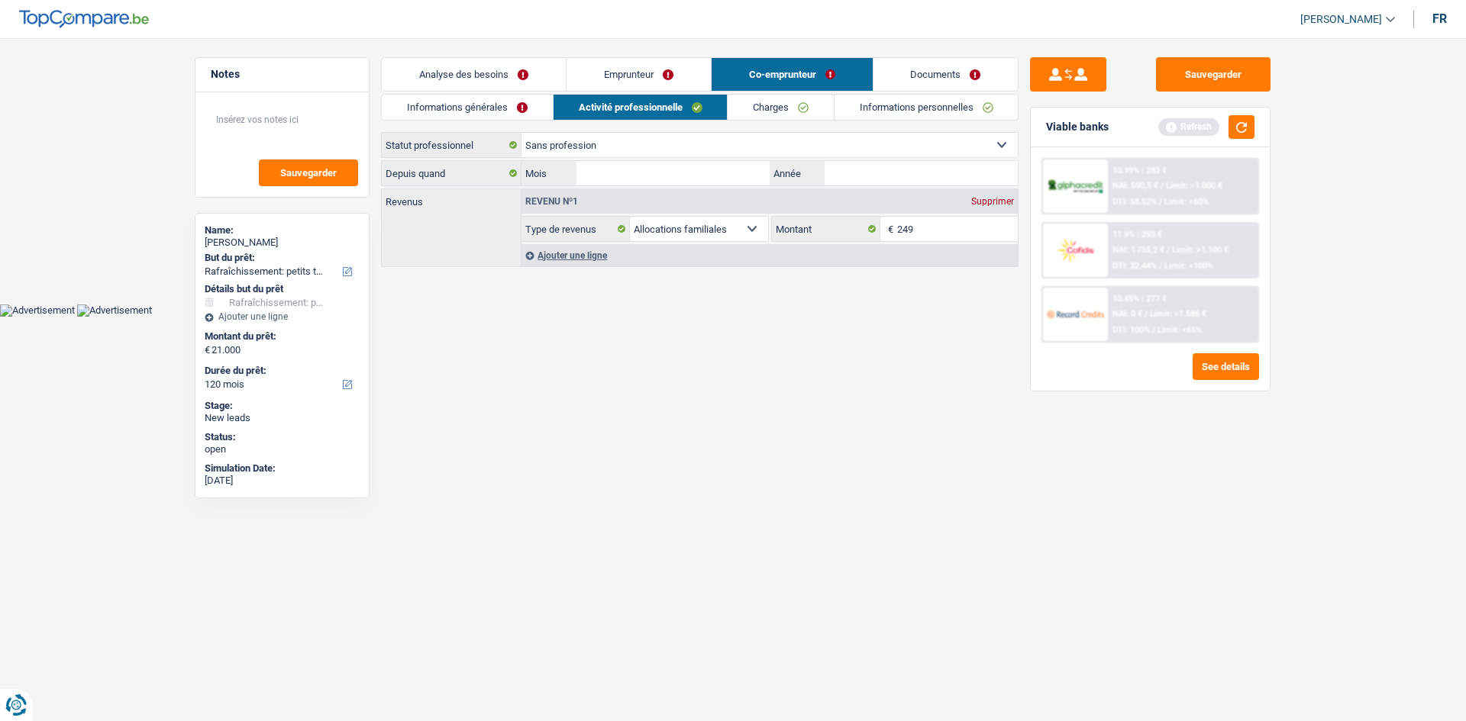
click at [676, 145] on select "Ouvrier Employé privé Employé public Invalide Indépendant Pensionné Chômeur Mut…" at bounding box center [769, 145] width 496 height 24
select select "housewife"
click at [521, 133] on select "Ouvrier Employé privé Employé public Invalide Indépendant Pensionné Chômeur Mut…" at bounding box center [769, 145] width 496 height 24
drag, startPoint x: 905, startPoint y: 177, endPoint x: 888, endPoint y: 176, distance: 16.0
click at [902, 177] on input "Année" at bounding box center [920, 173] width 193 height 24
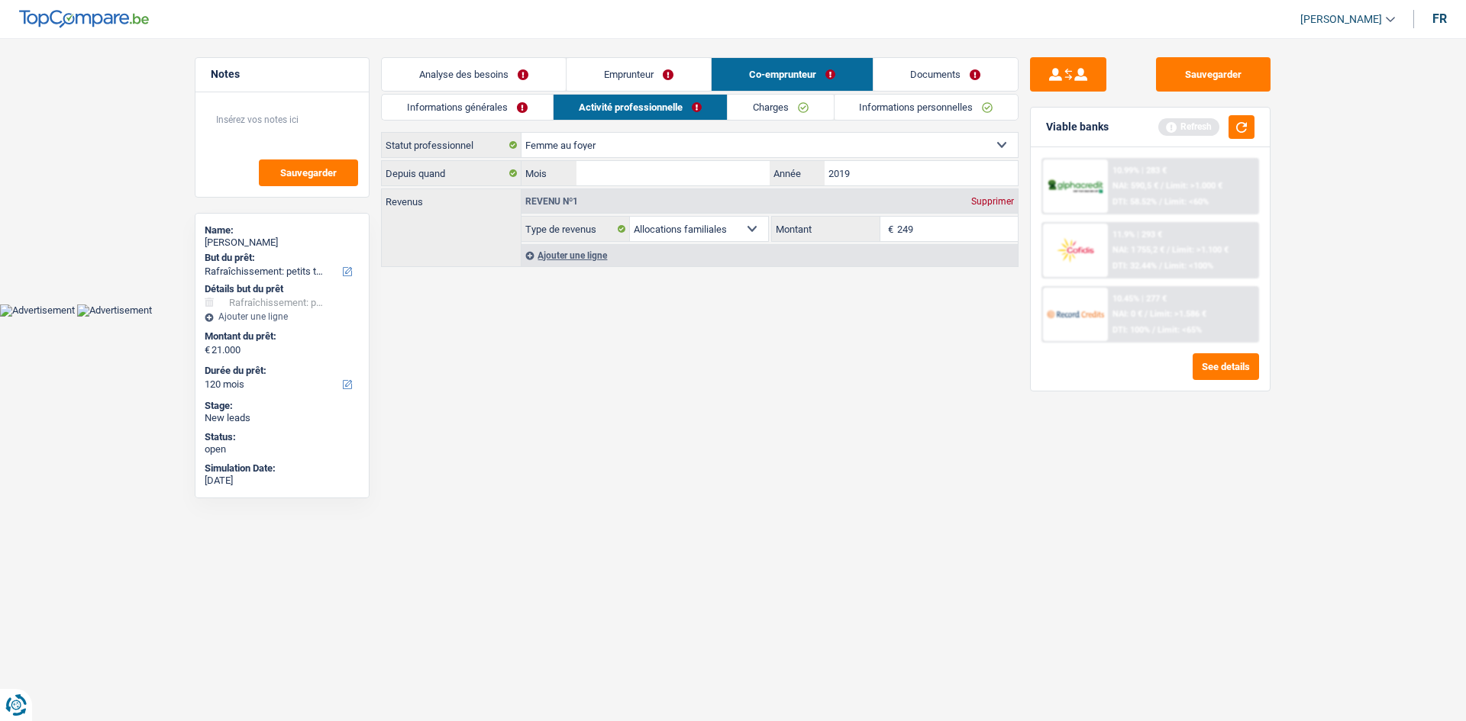
type input "2019"
click at [695, 168] on input "Mois" at bounding box center [672, 173] width 193 height 24
type input "11"
drag, startPoint x: 805, startPoint y: 293, endPoint x: 796, endPoint y: 298, distance: 9.6
click at [803, 297] on main "Notes Sauvegarder Name: Adil Hamadine But du prêt: Confort maison: meubles, tex…" at bounding box center [733, 163] width 1466 height 281
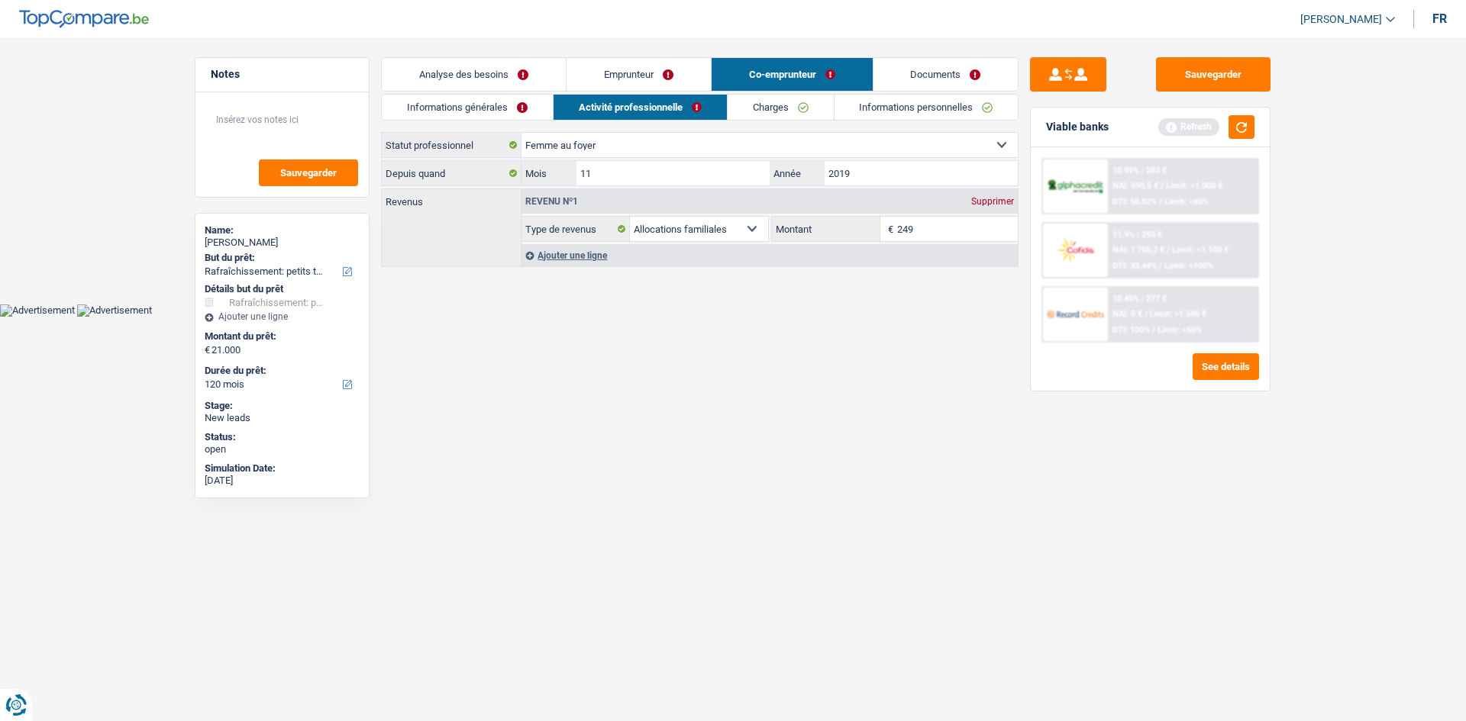
drag, startPoint x: 927, startPoint y: 227, endPoint x: 854, endPoint y: 208, distance: 74.8
click at [859, 210] on div "Revenu nº1 Supprimer Allocation d'handicap Allocations chômage Allocations fami…" at bounding box center [769, 215] width 496 height 53
type input "249"
click at [802, 317] on html "Vous avez le contrôle de vos données Nous utilisons des cookies, tout comme nos…" at bounding box center [733, 158] width 1466 height 317
click at [749, 112] on link "Charges" at bounding box center [780, 107] width 106 height 25
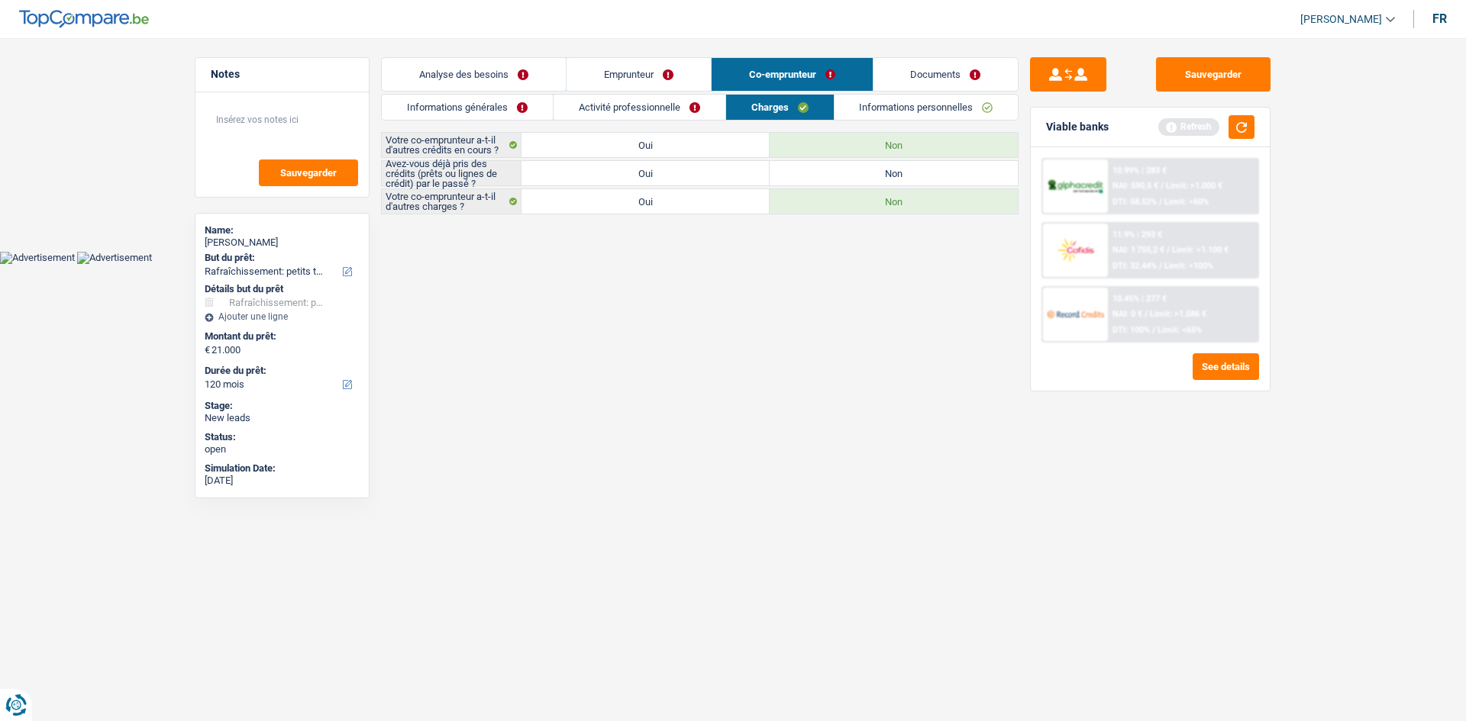
click at [898, 166] on label "Non" at bounding box center [893, 173] width 248 height 24
click at [898, 166] on input "Non" at bounding box center [893, 173] width 248 height 24
radio input "true"
click at [910, 111] on link "Informations personnelles" at bounding box center [926, 107] width 184 height 25
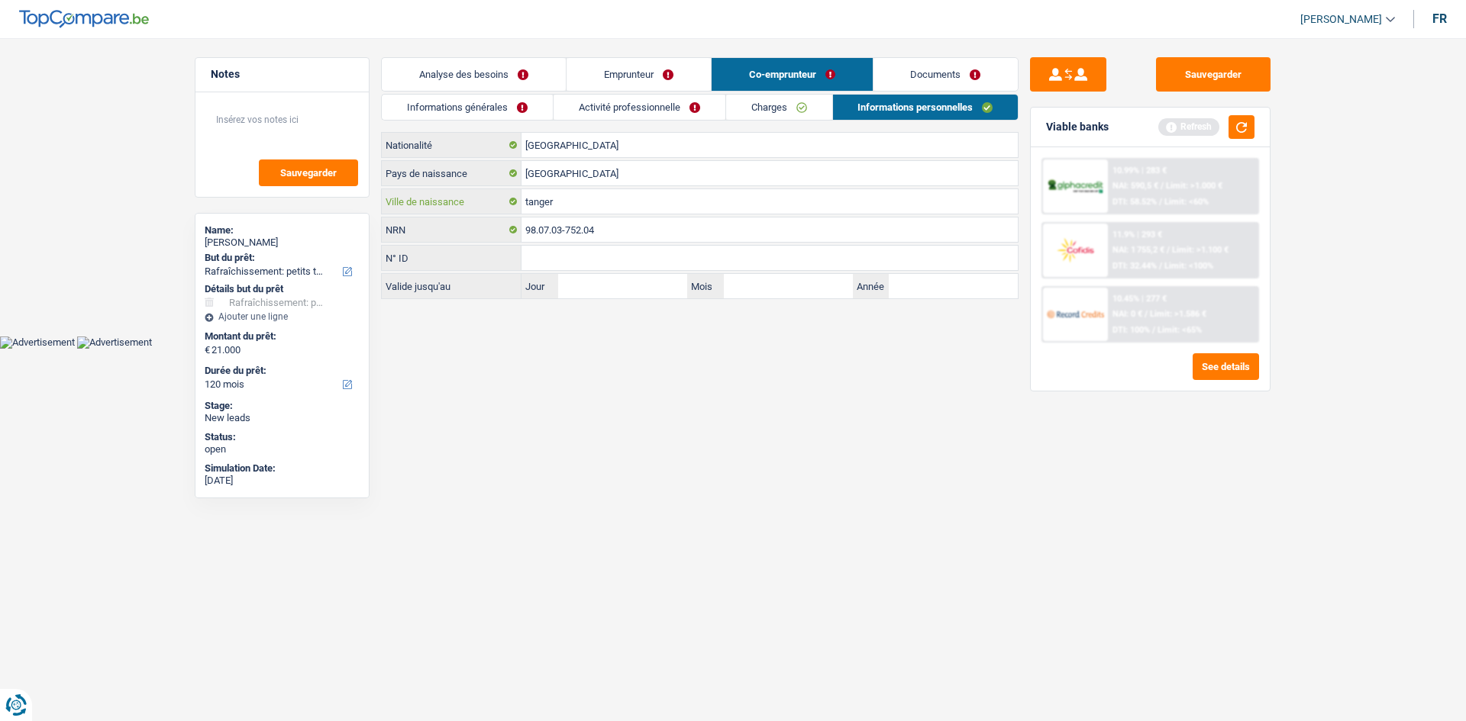
click at [582, 211] on input "tanger" at bounding box center [769, 201] width 496 height 24
click at [598, 138] on input "[GEOGRAPHIC_DATA]" at bounding box center [769, 145] width 496 height 24
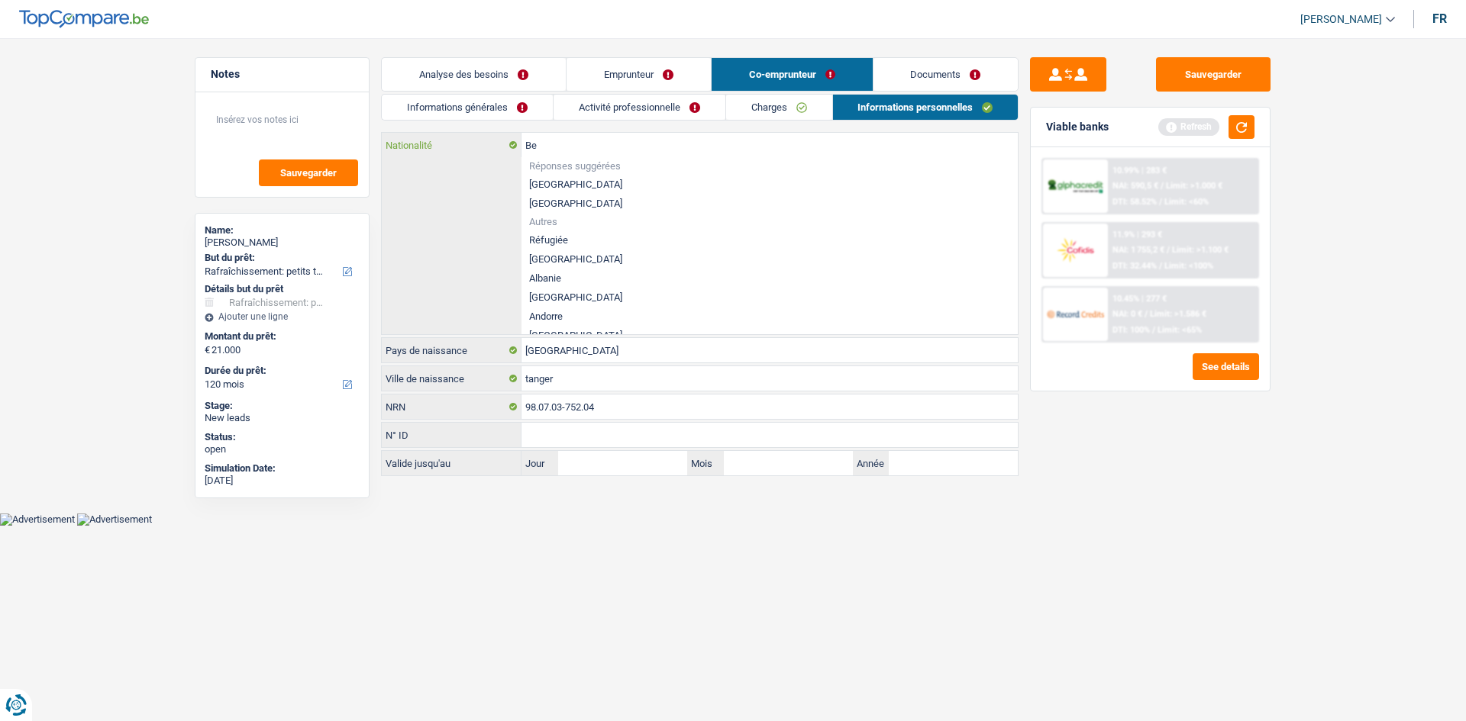
type input "B"
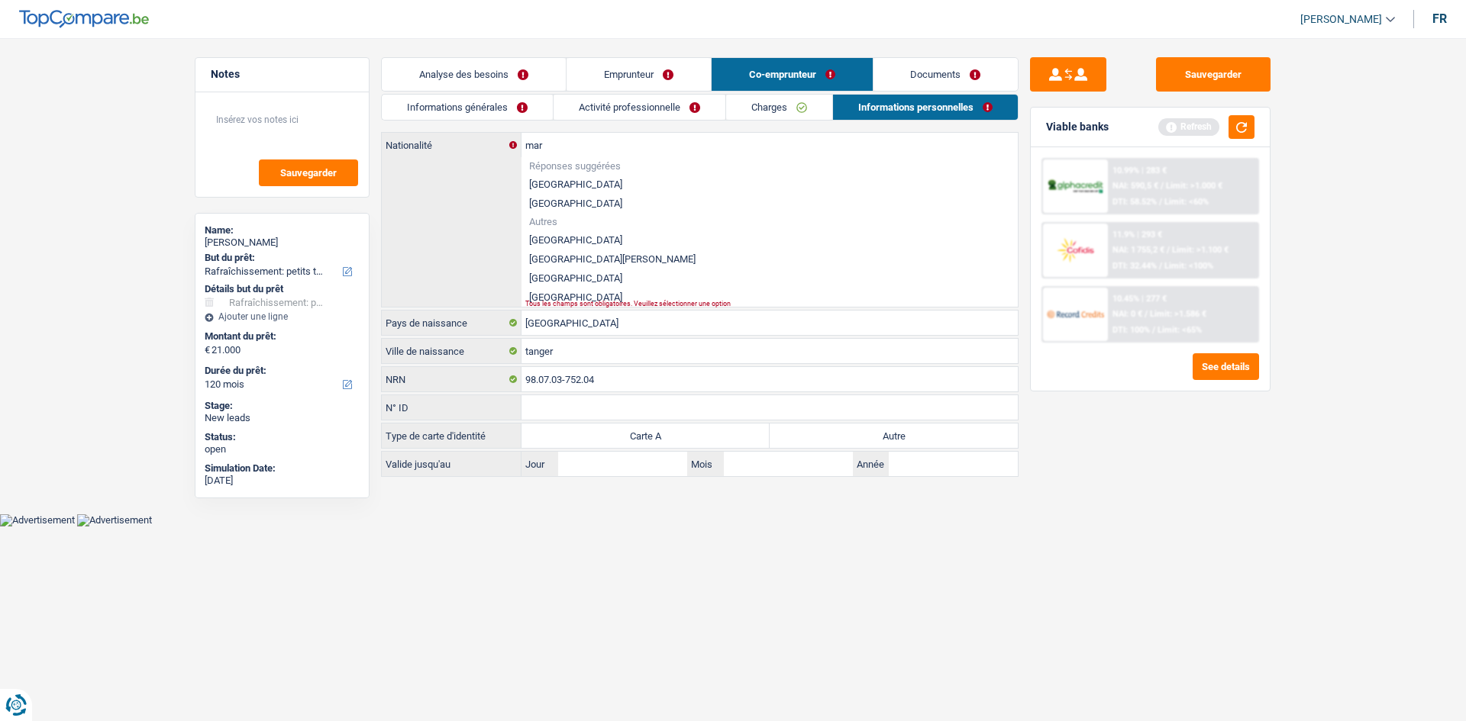
click at [534, 281] on li "[GEOGRAPHIC_DATA]" at bounding box center [769, 278] width 496 height 19
type input "[GEOGRAPHIC_DATA]"
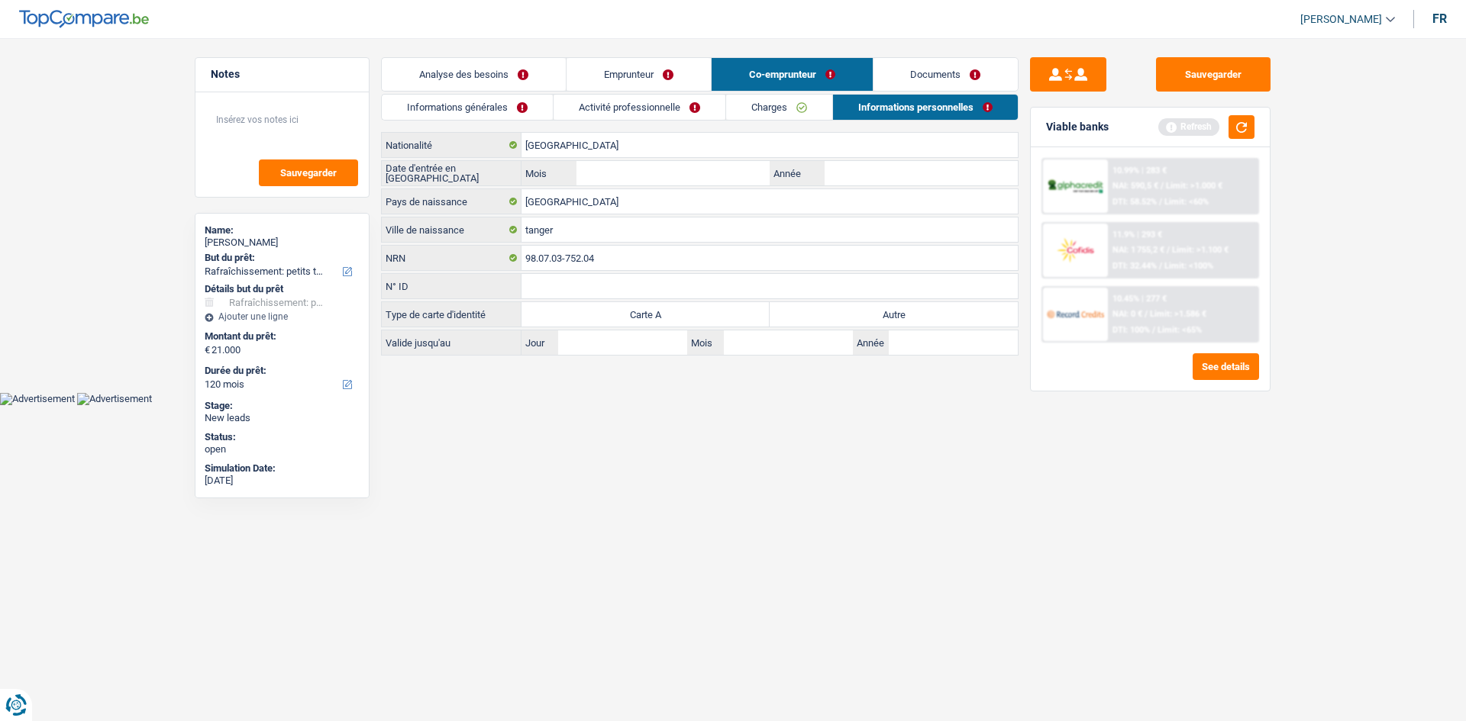
click at [874, 318] on label "Autre" at bounding box center [893, 314] width 248 height 24
click at [874, 318] on input "Autre" at bounding box center [893, 314] width 248 height 24
radio input "true"
click at [657, 320] on label "Carte A" at bounding box center [645, 314] width 248 height 24
click at [657, 320] on input "Carte A" at bounding box center [645, 314] width 248 height 24
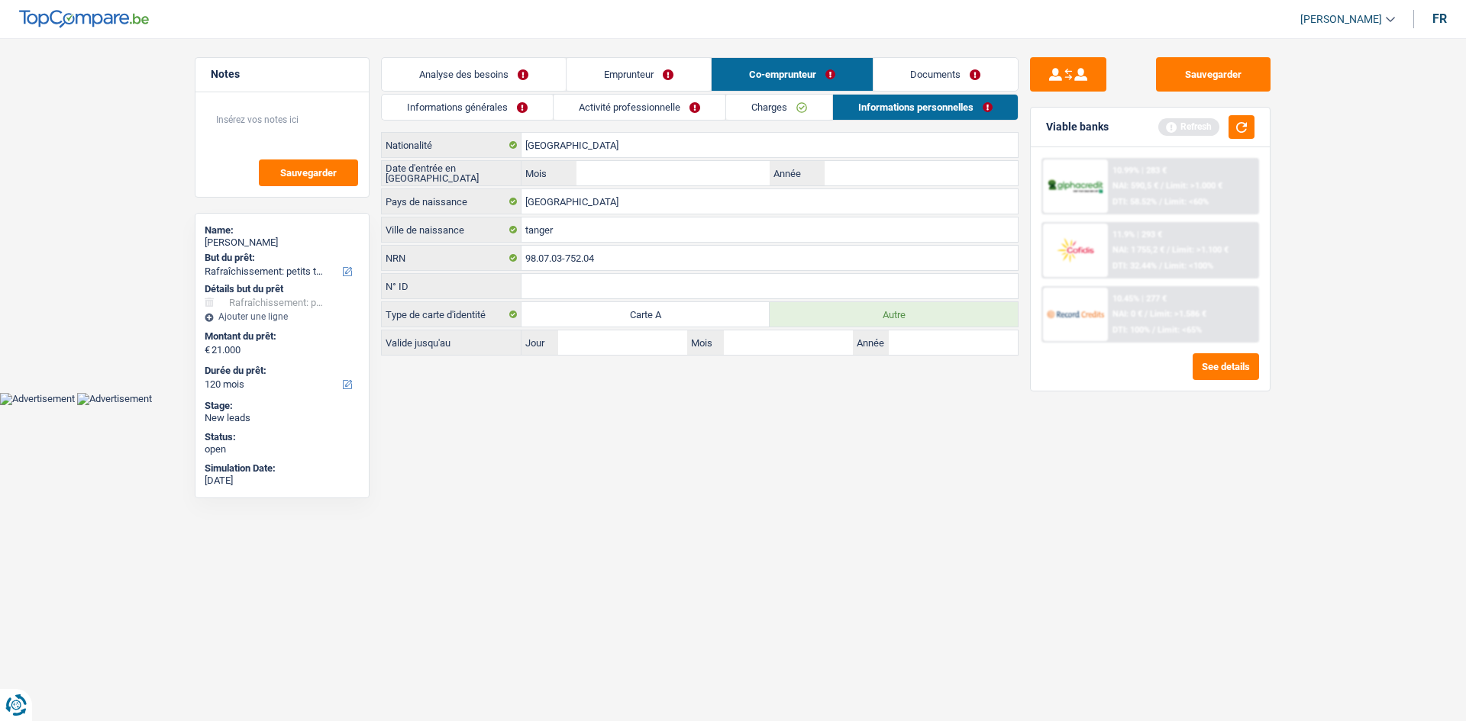
radio input "true"
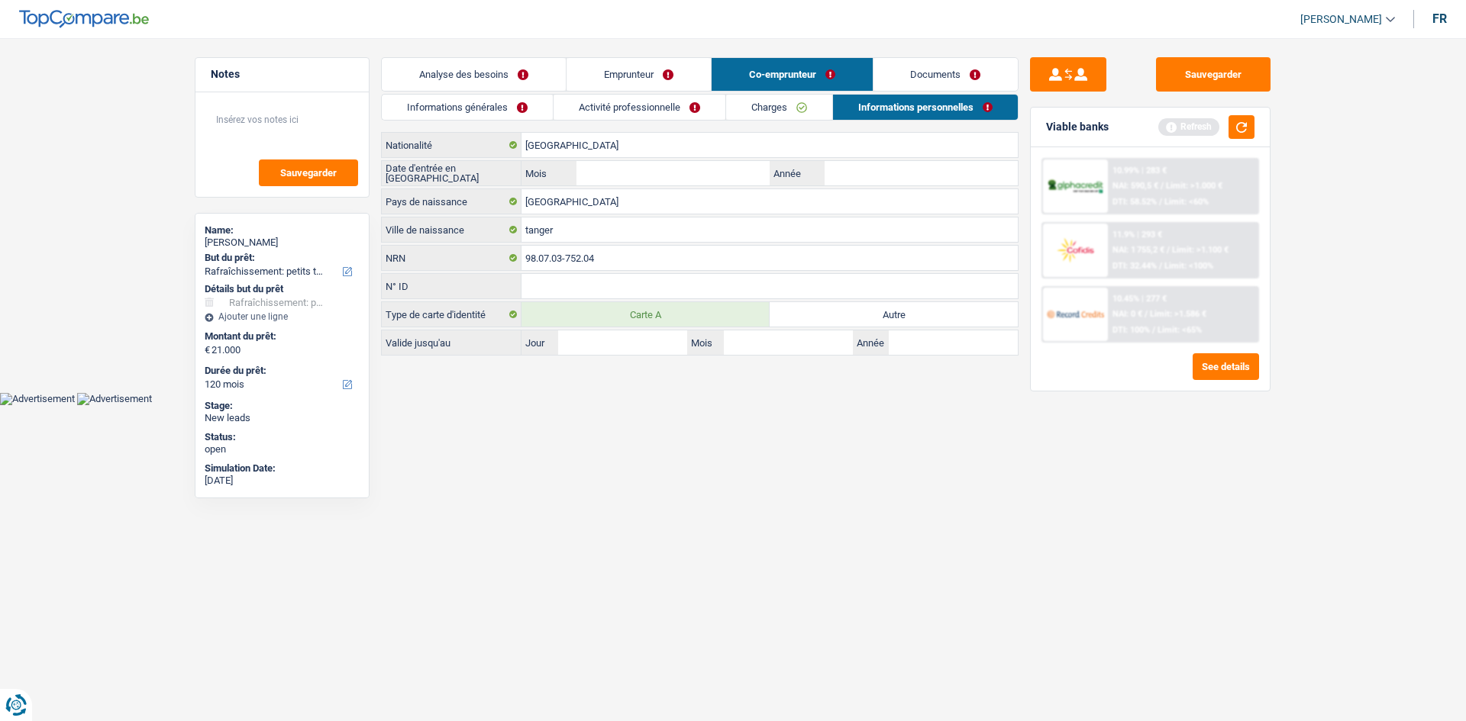
click at [801, 314] on label "Autre" at bounding box center [893, 314] width 248 height 24
click at [801, 314] on input "Autre" at bounding box center [893, 314] width 248 height 24
radio input "true"
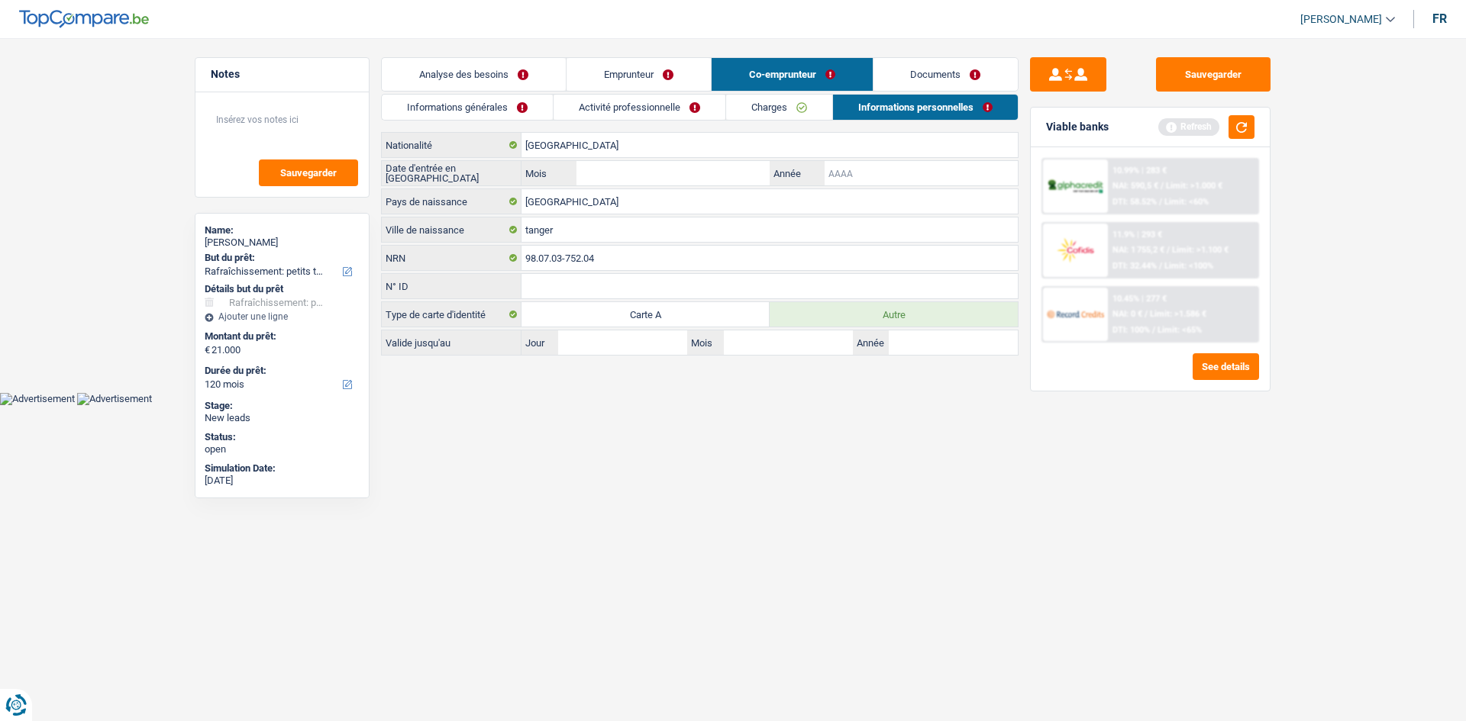
click at [858, 169] on input "Année" at bounding box center [920, 173] width 193 height 24
click at [830, 173] on input "019" at bounding box center [920, 173] width 193 height 24
type input "2019"
click at [738, 163] on input "Mois" at bounding box center [672, 173] width 193 height 24
type input "11"
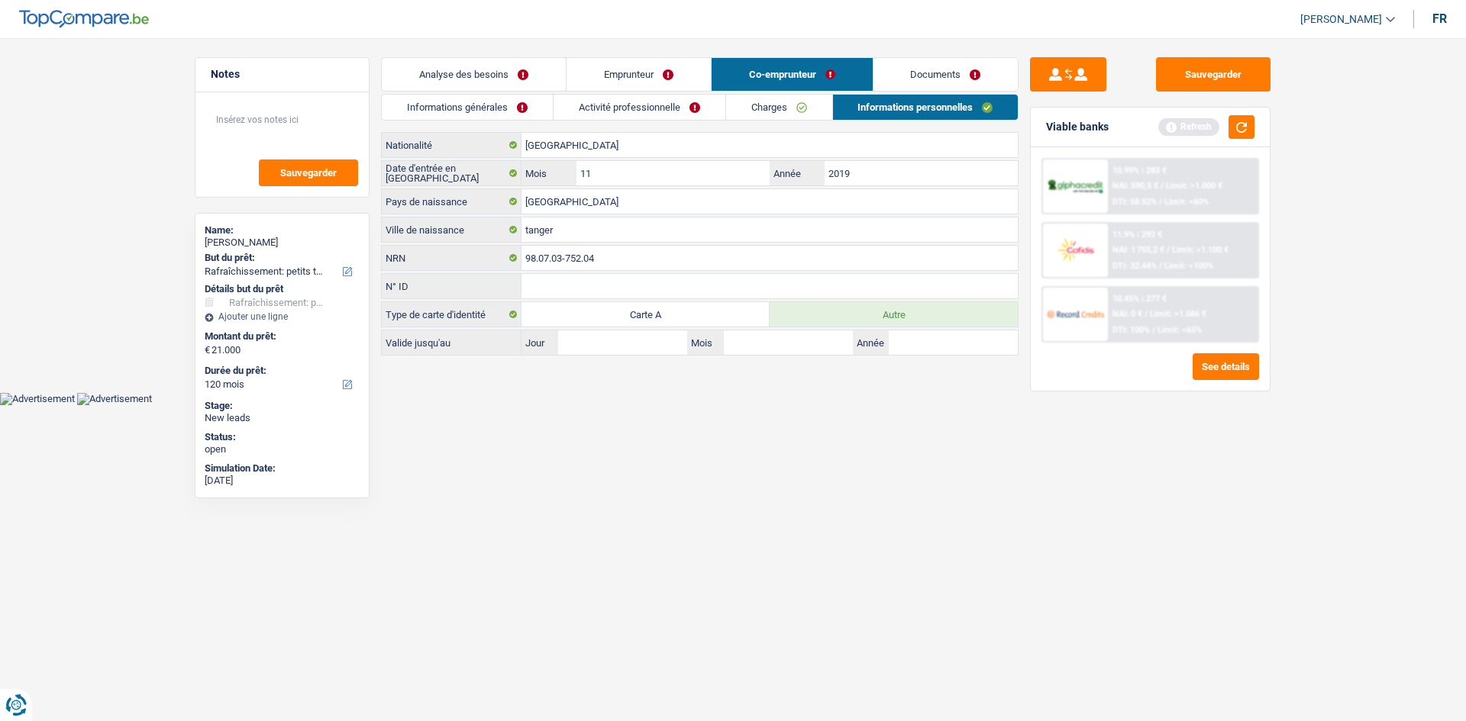
click at [898, 405] on html "Vous avez le contrôle de vos données Nous utilisons des cookies, tout comme nos…" at bounding box center [733, 202] width 1466 height 405
click at [940, 79] on link "Documents" at bounding box center [945, 74] width 145 height 33
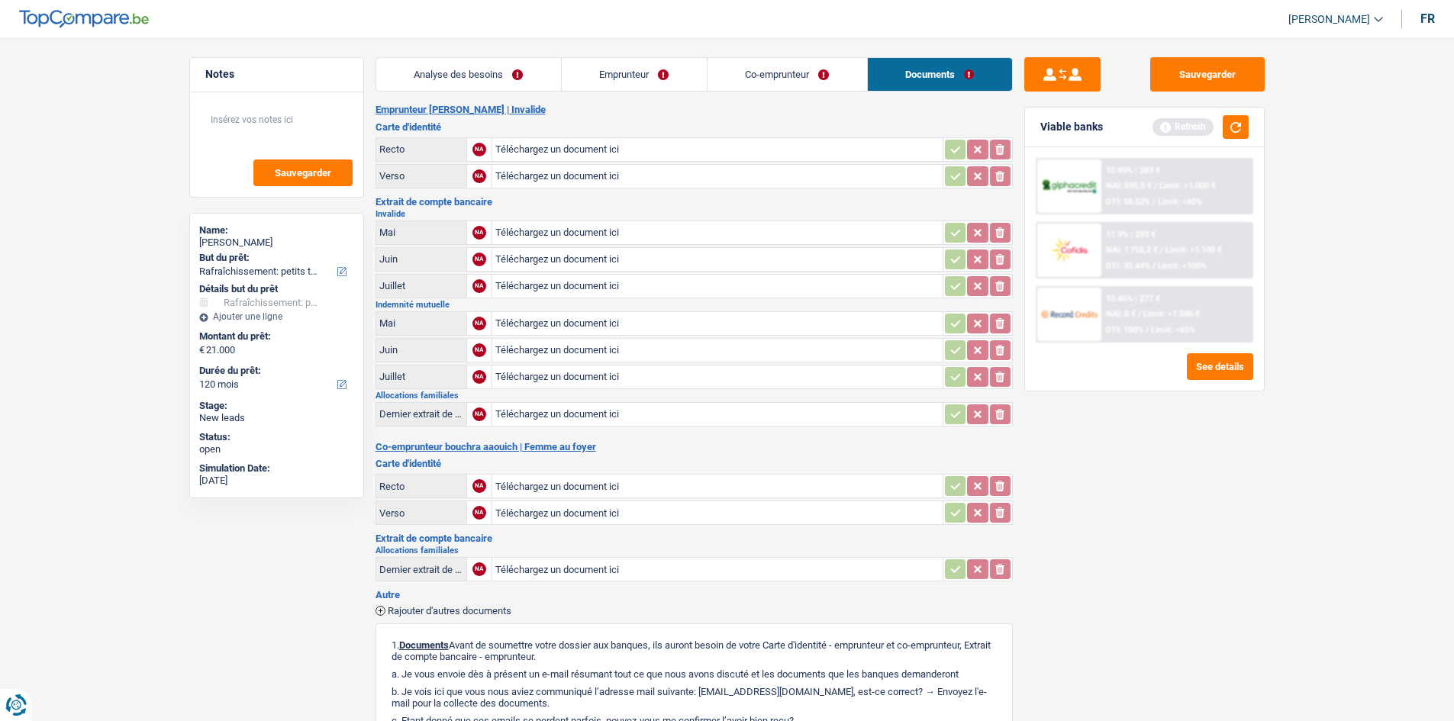
click at [487, 75] on link "Analyse des besoins" at bounding box center [468, 74] width 185 height 33
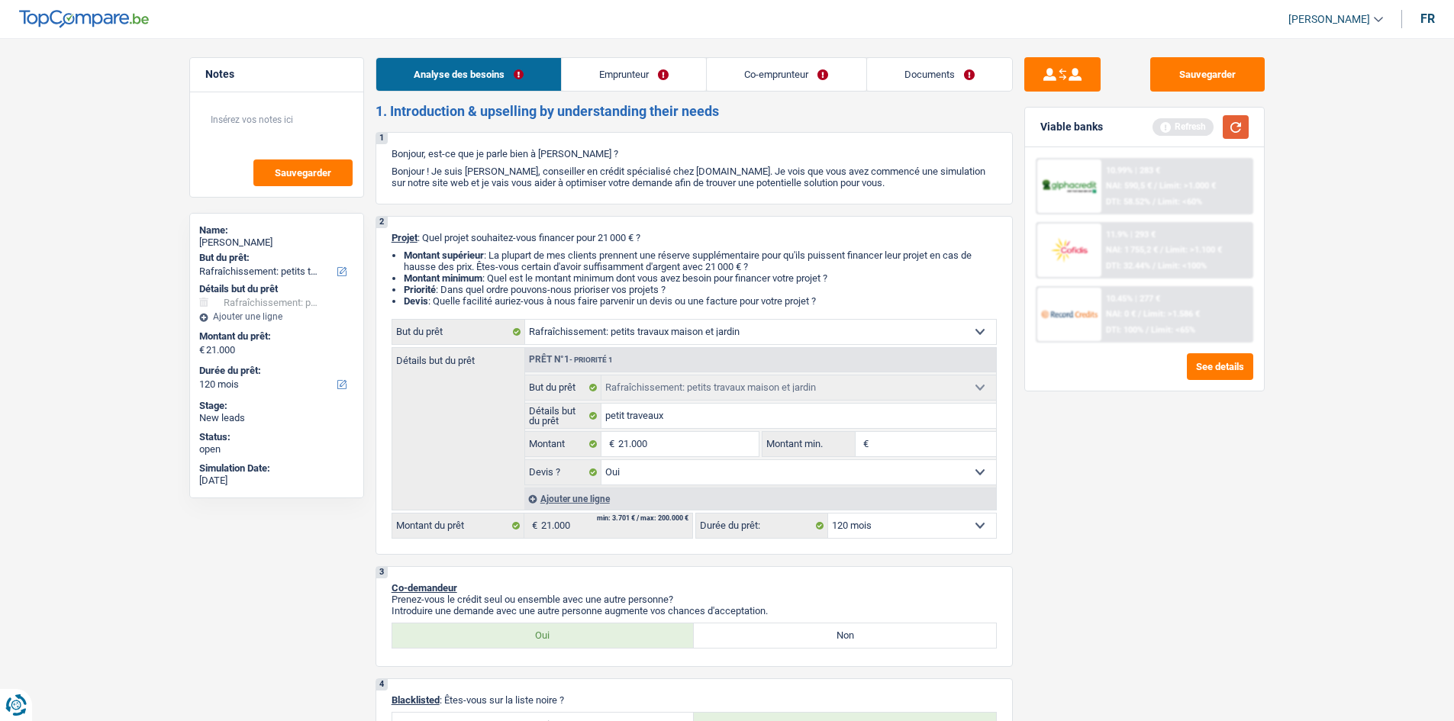
click at [1238, 118] on button "button" at bounding box center [1236, 127] width 26 height 24
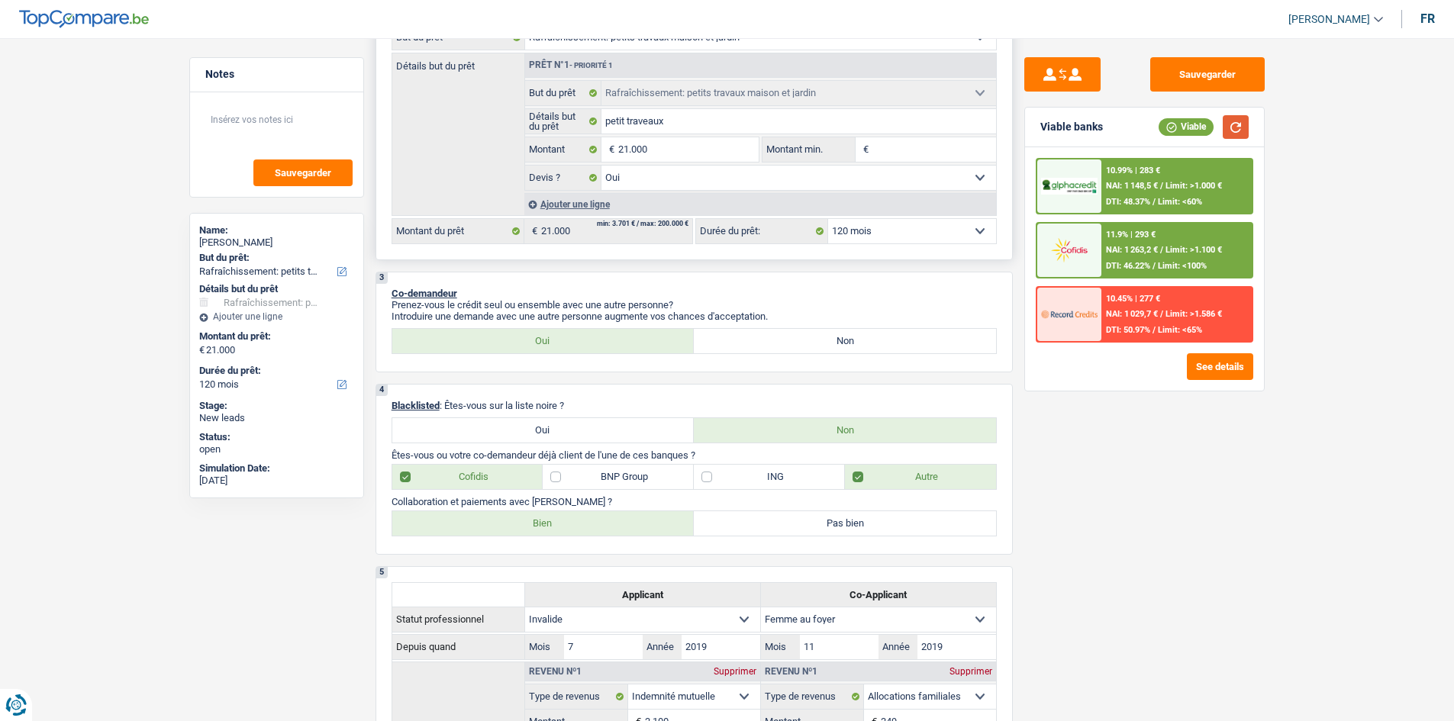
scroll to position [295, 0]
click at [682, 149] on input "21.000" at bounding box center [688, 149] width 140 height 24
click at [911, 237] on select "12 mois 18 mois 24 mois 30 mois 36 mois 42 mois 48 mois 60 mois 72 mois 84 mois…" at bounding box center [912, 230] width 168 height 24
click at [828, 218] on select "12 mois 18 mois 24 mois 30 mois 36 mois 42 mois 48 mois 60 mois 72 mois 84 mois…" at bounding box center [912, 230] width 168 height 24
click at [1115, 489] on div "Sauvegarder Viable banks Viable 10.99% | 283 € NAI: 1 148,5 € / Limit: >1.000 €…" at bounding box center [1144, 375] width 263 height 636
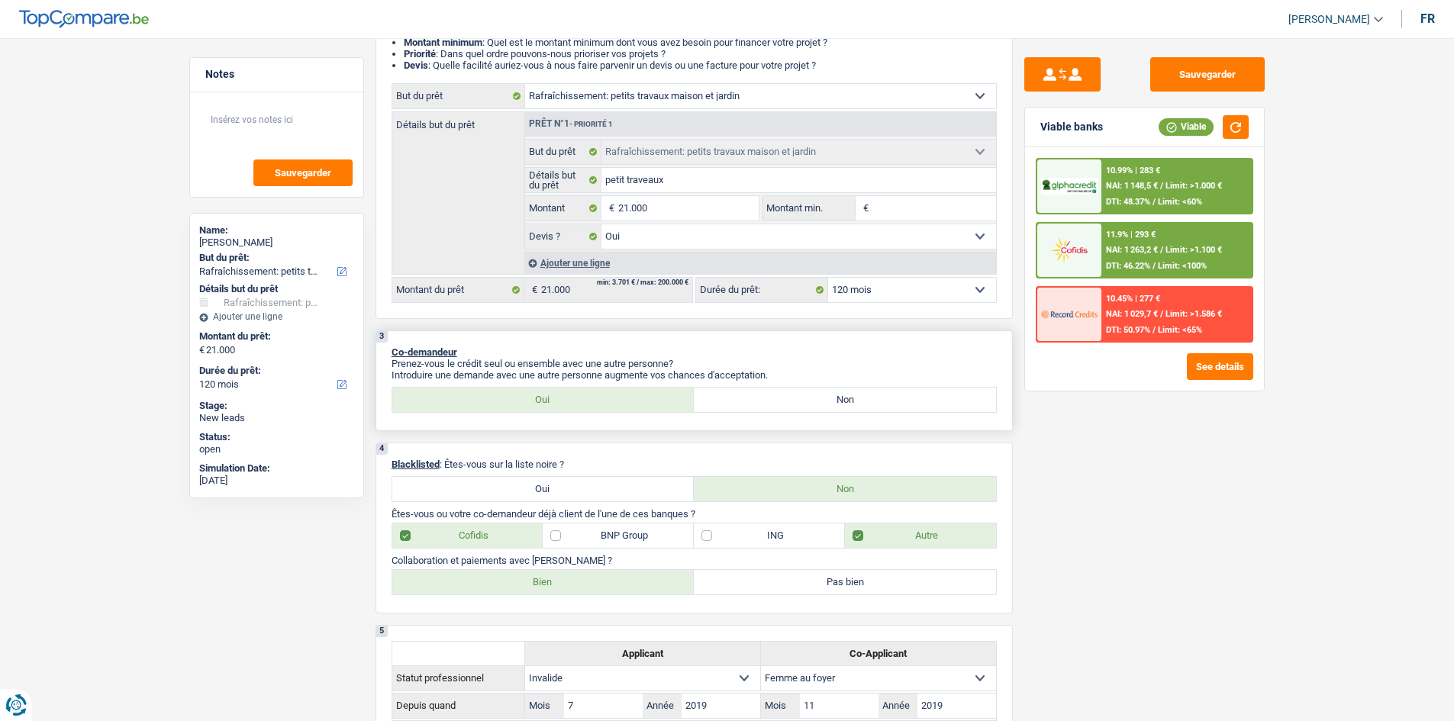
scroll to position [234, 0]
click at [899, 206] on input "Montant min." at bounding box center [934, 210] width 124 height 24
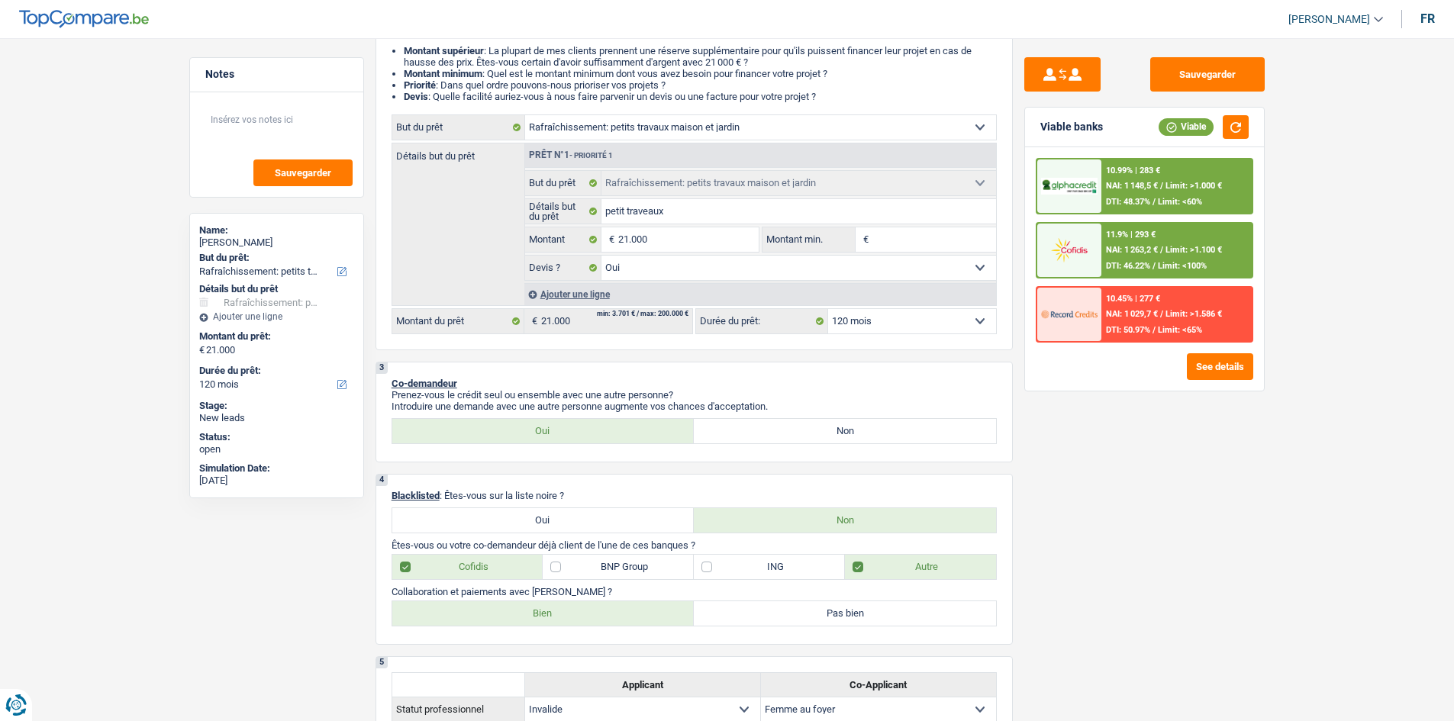
scroll to position [205, 0]
type input "1"
type input "10"
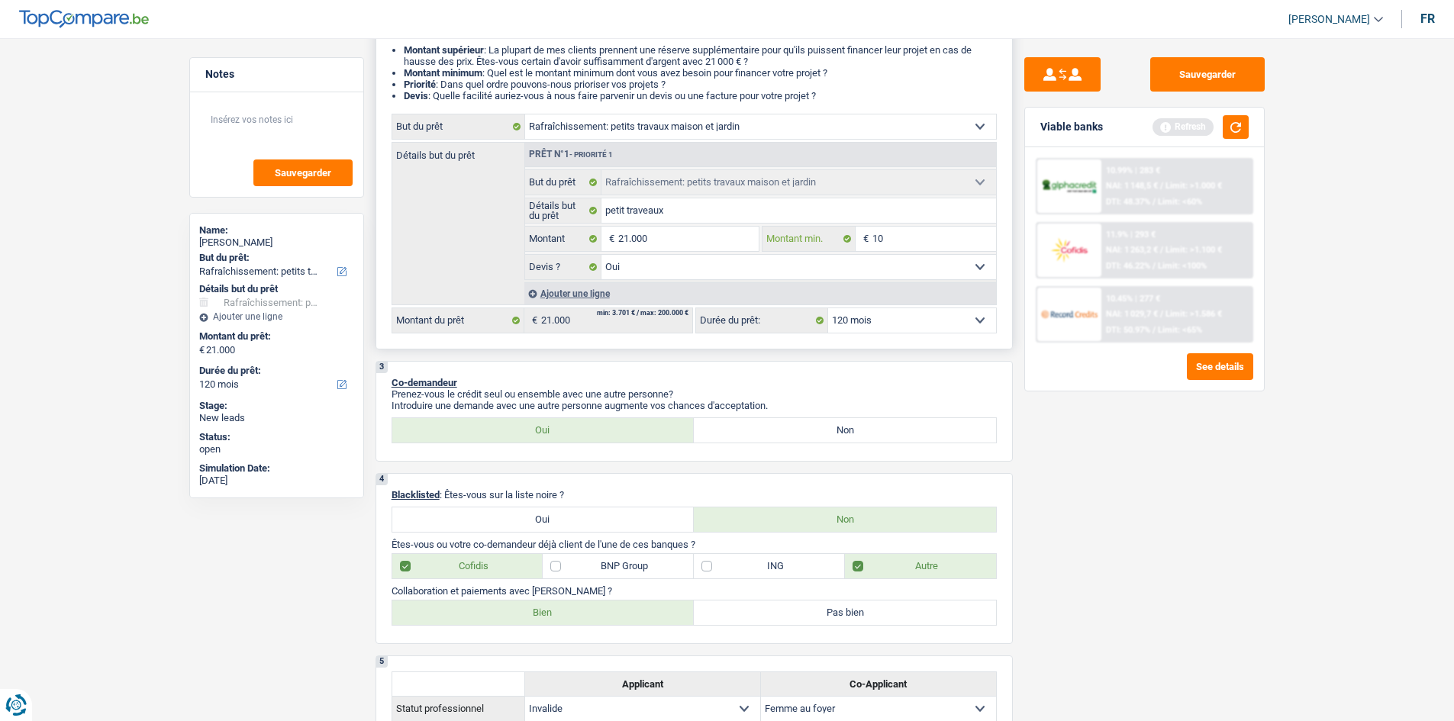
type input "1"
type input "11"
type input "115"
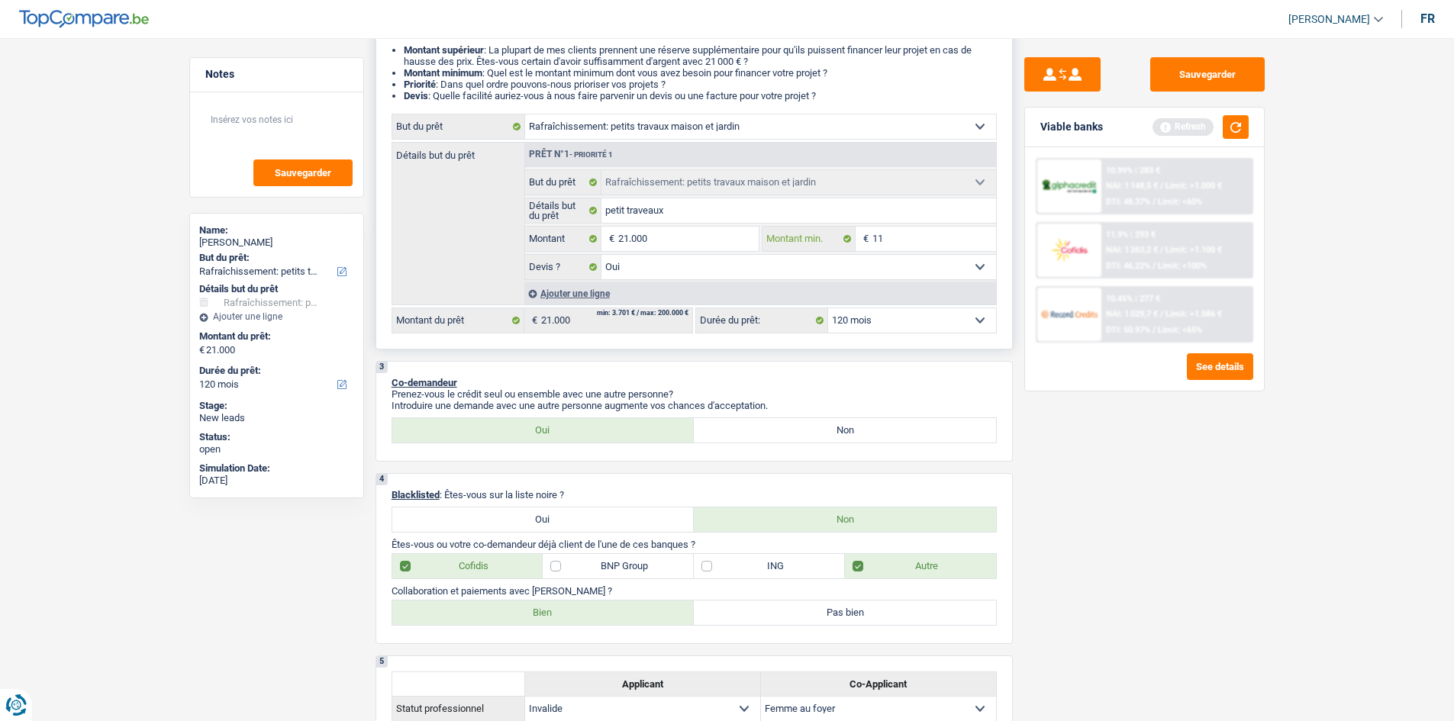
type input "115"
type input "11"
type input "1"
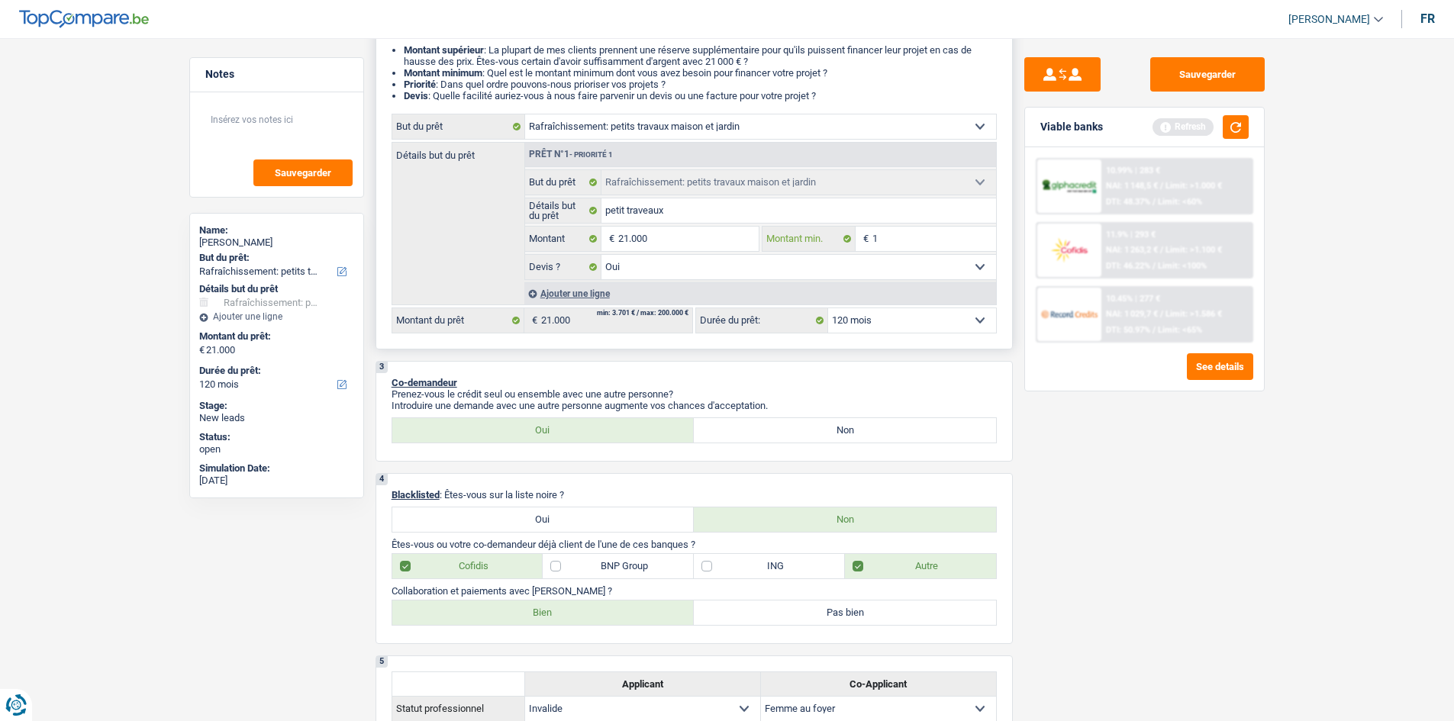
type input "15"
type input "150"
type input "1.500"
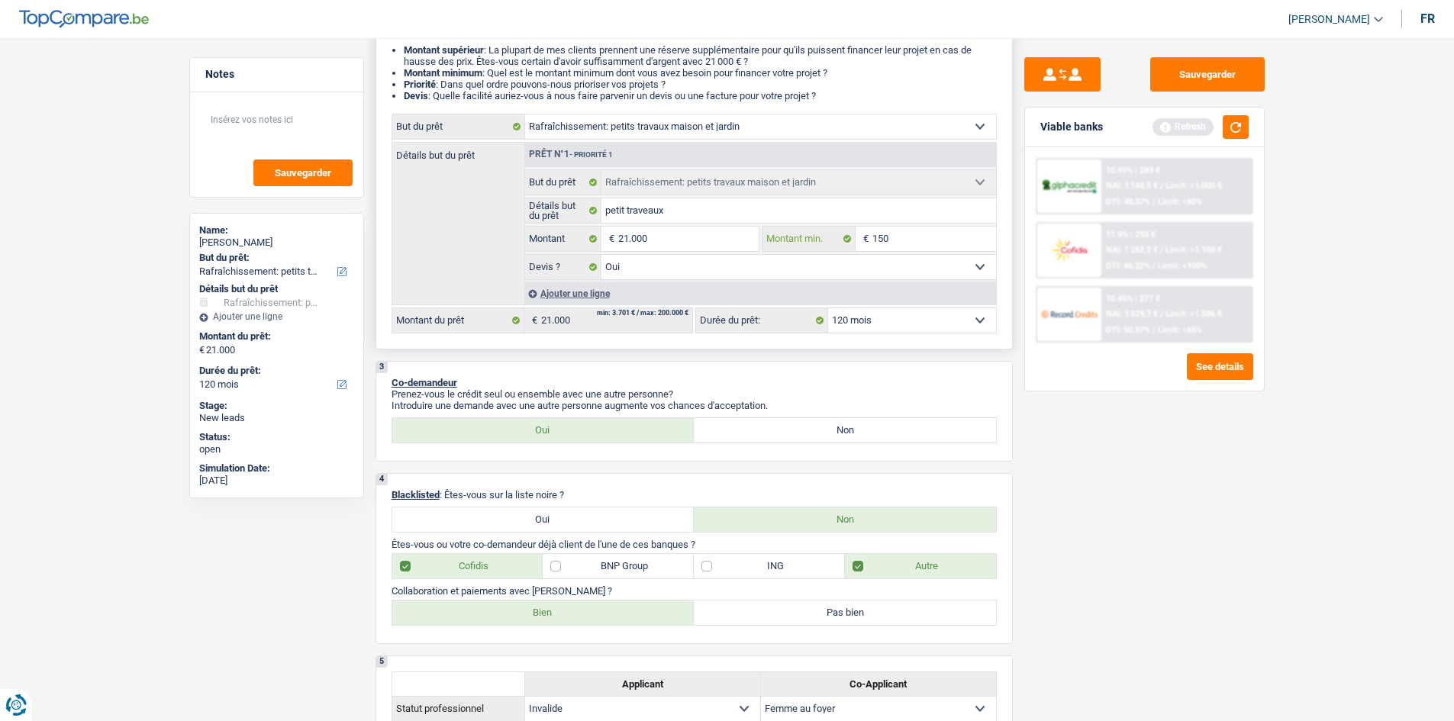
type input "1.500"
type input "150"
type input "15"
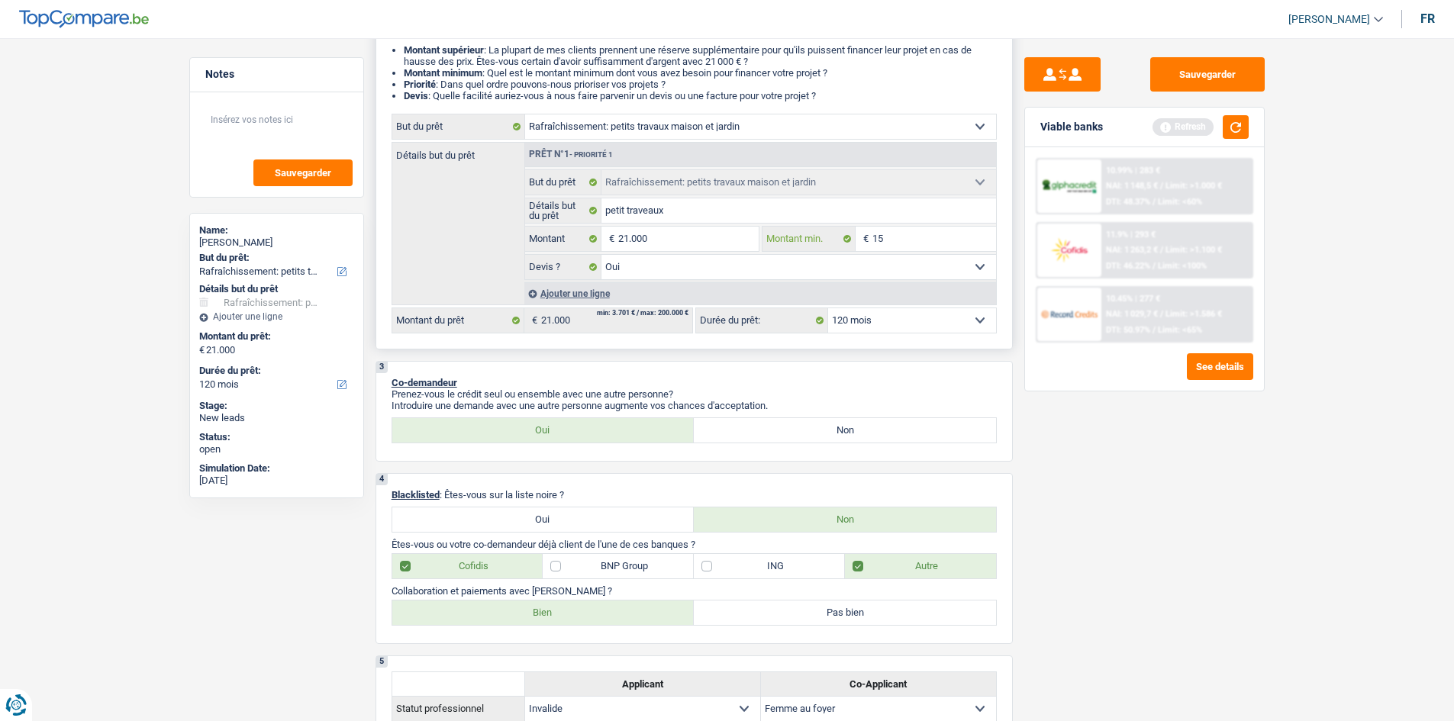
type input "1"
type input "11"
type input "110"
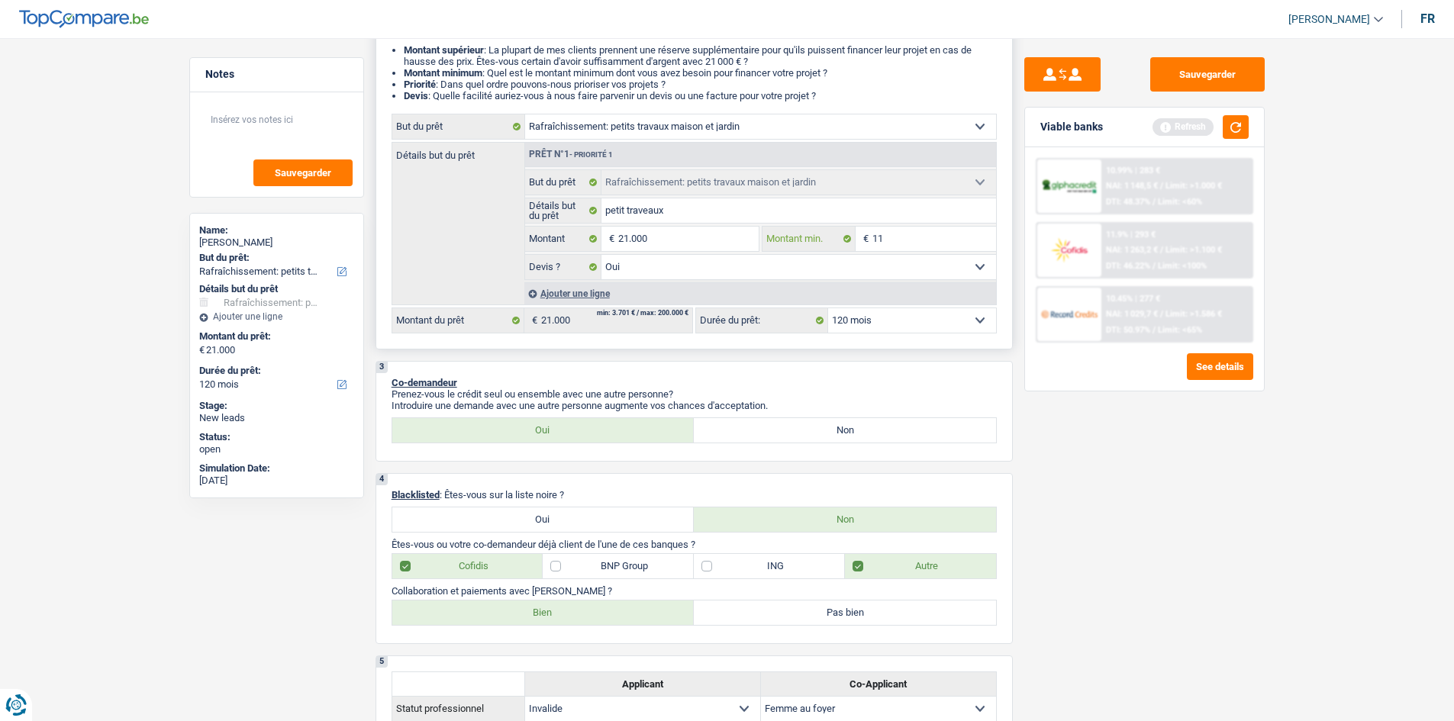
type input "110"
type input "1.100"
type input "11.000"
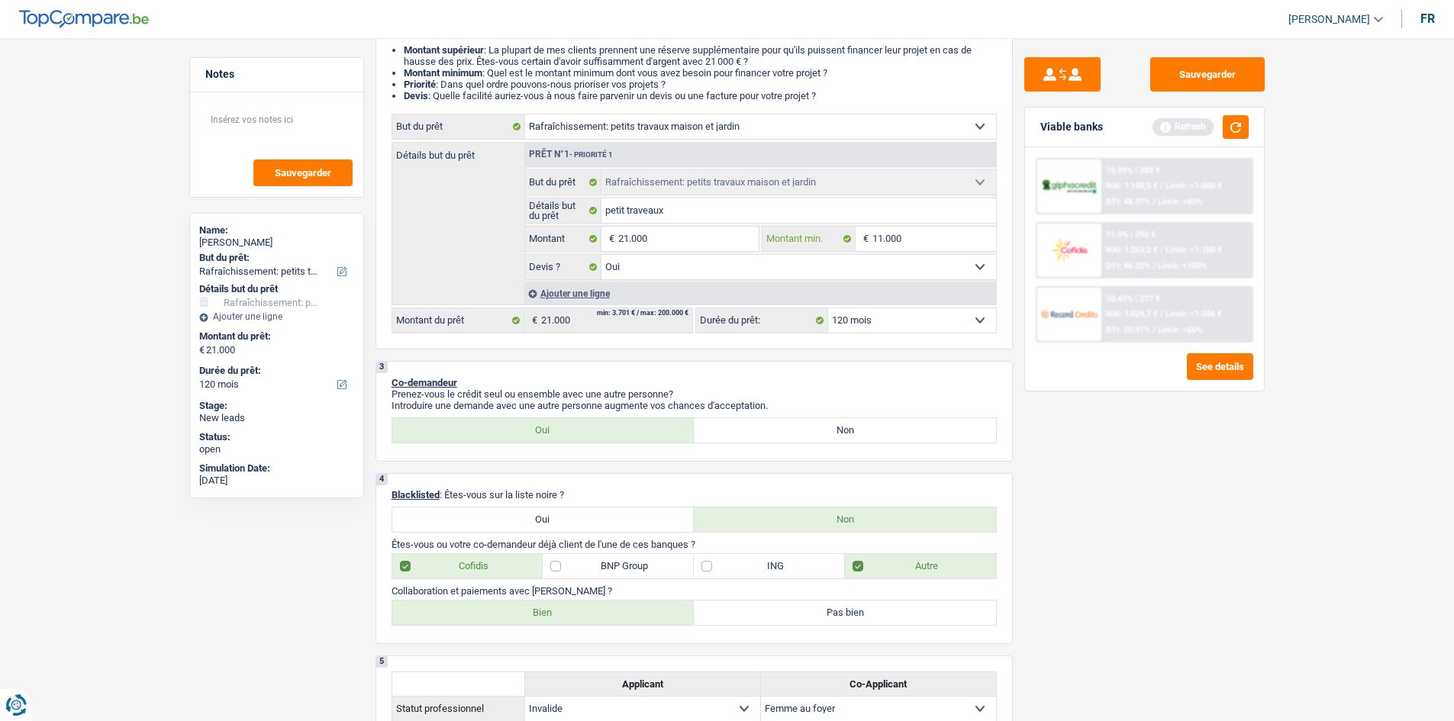
type input "11.000"
click at [1028, 458] on div "Sauvegarder Viable banks Refresh 10.99% | 283 € NAI: 1 148,5 € / Limit: >1.000 …" at bounding box center [1144, 375] width 263 height 636
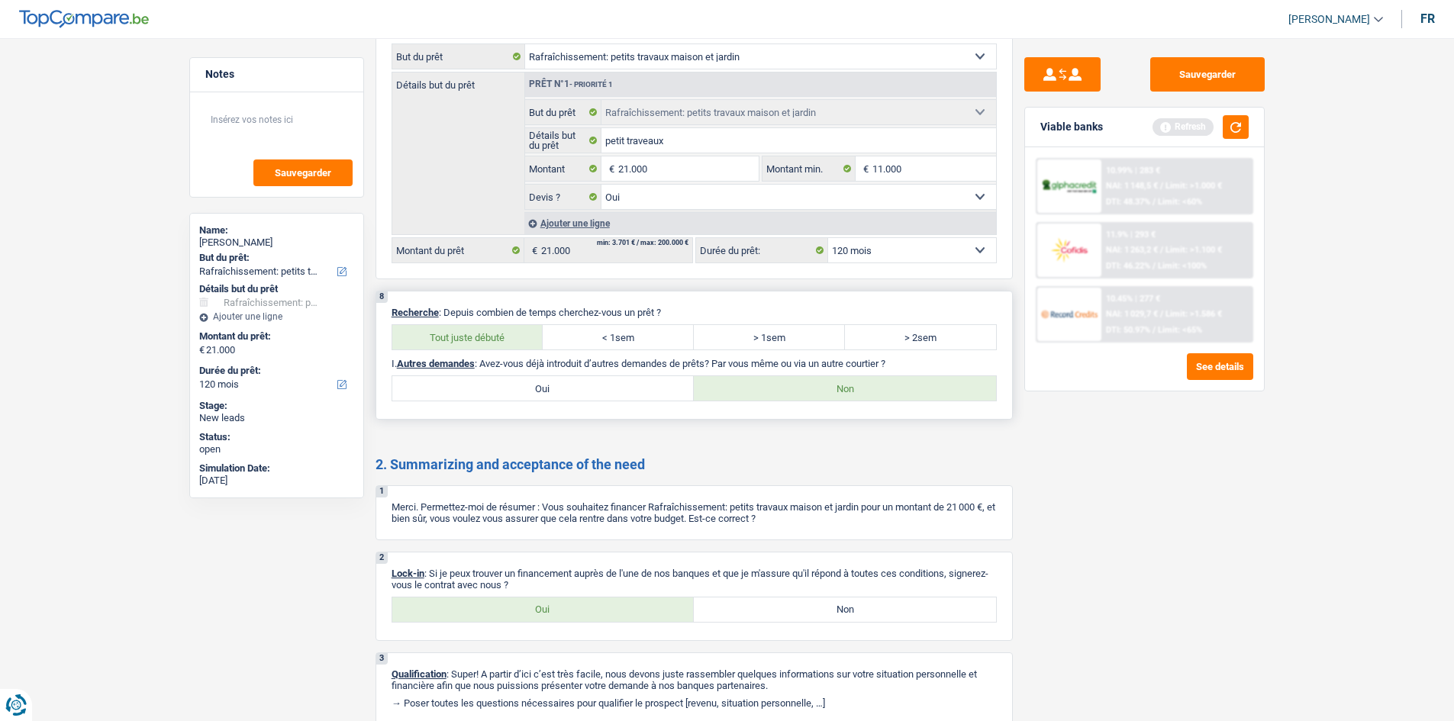
scroll to position [2082, 0]
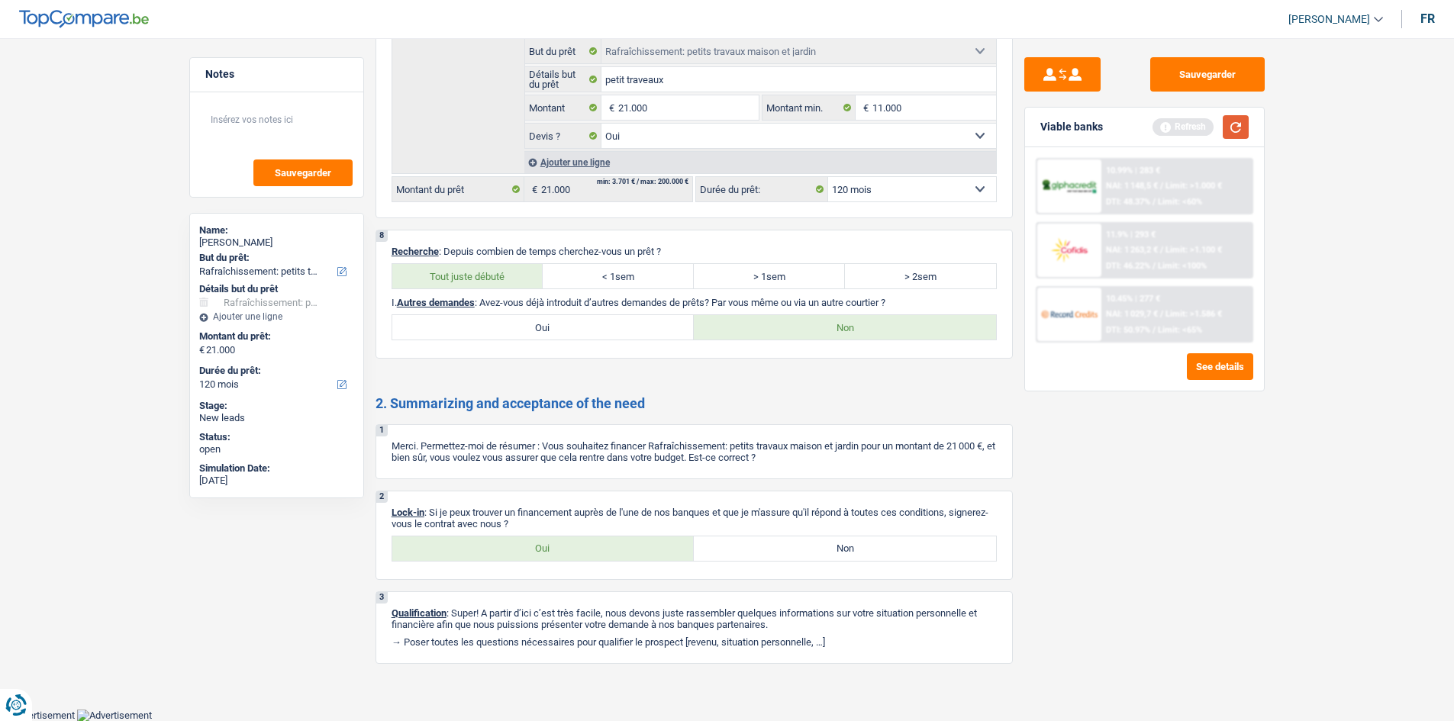
click at [1238, 121] on button "button" at bounding box center [1236, 127] width 26 height 24
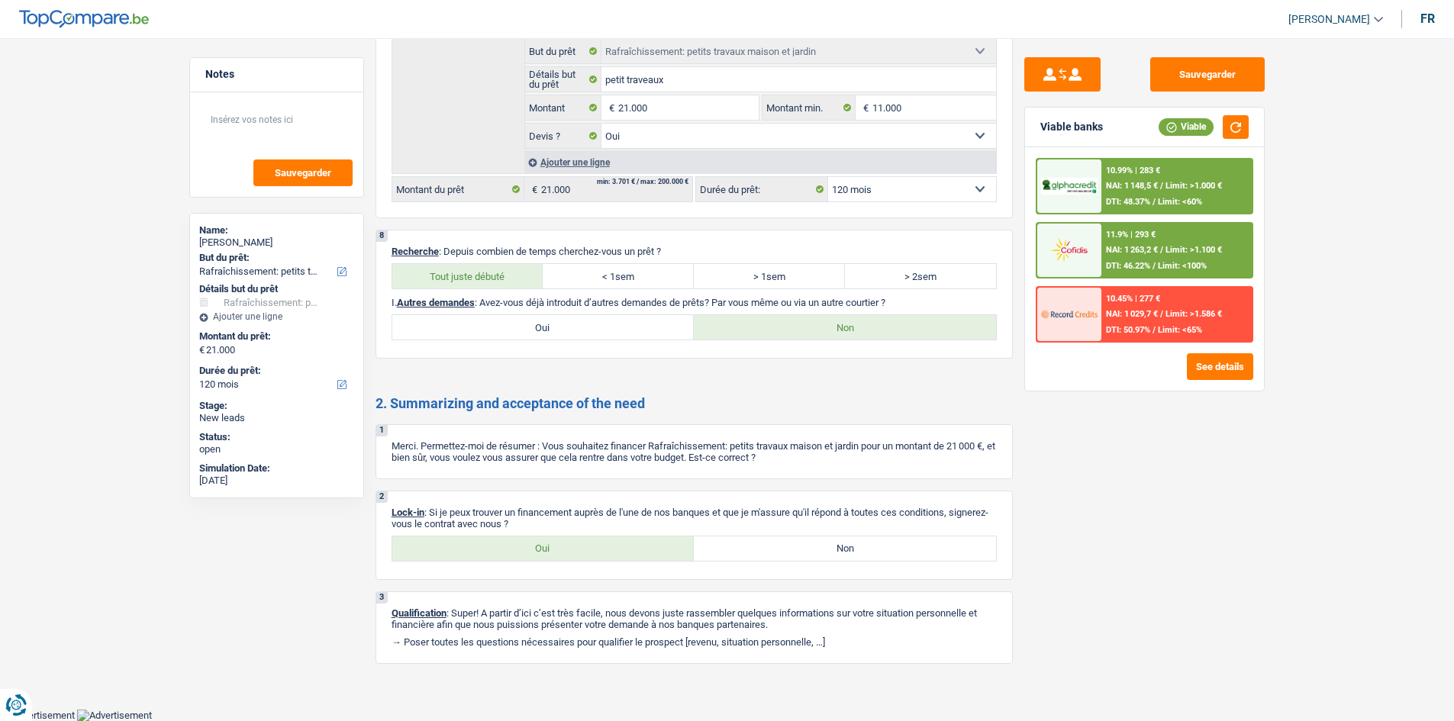
click at [1214, 179] on div "10.99% | 283 € NAI: 1 148,5 € / Limit: >1.000 € DTI: 48.37% / Limit: <60%" at bounding box center [1176, 186] width 150 height 53
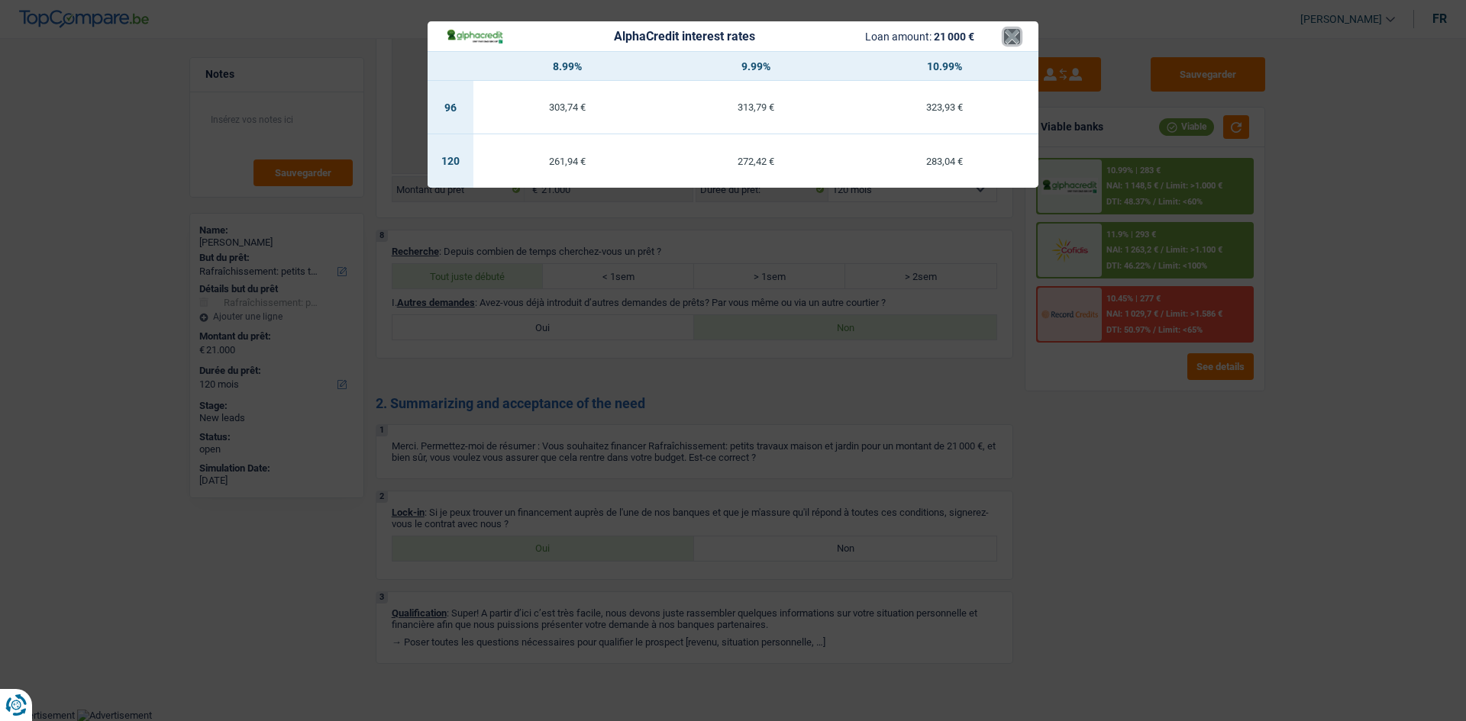
click at [1013, 36] on button "×" at bounding box center [1012, 36] width 16 height 15
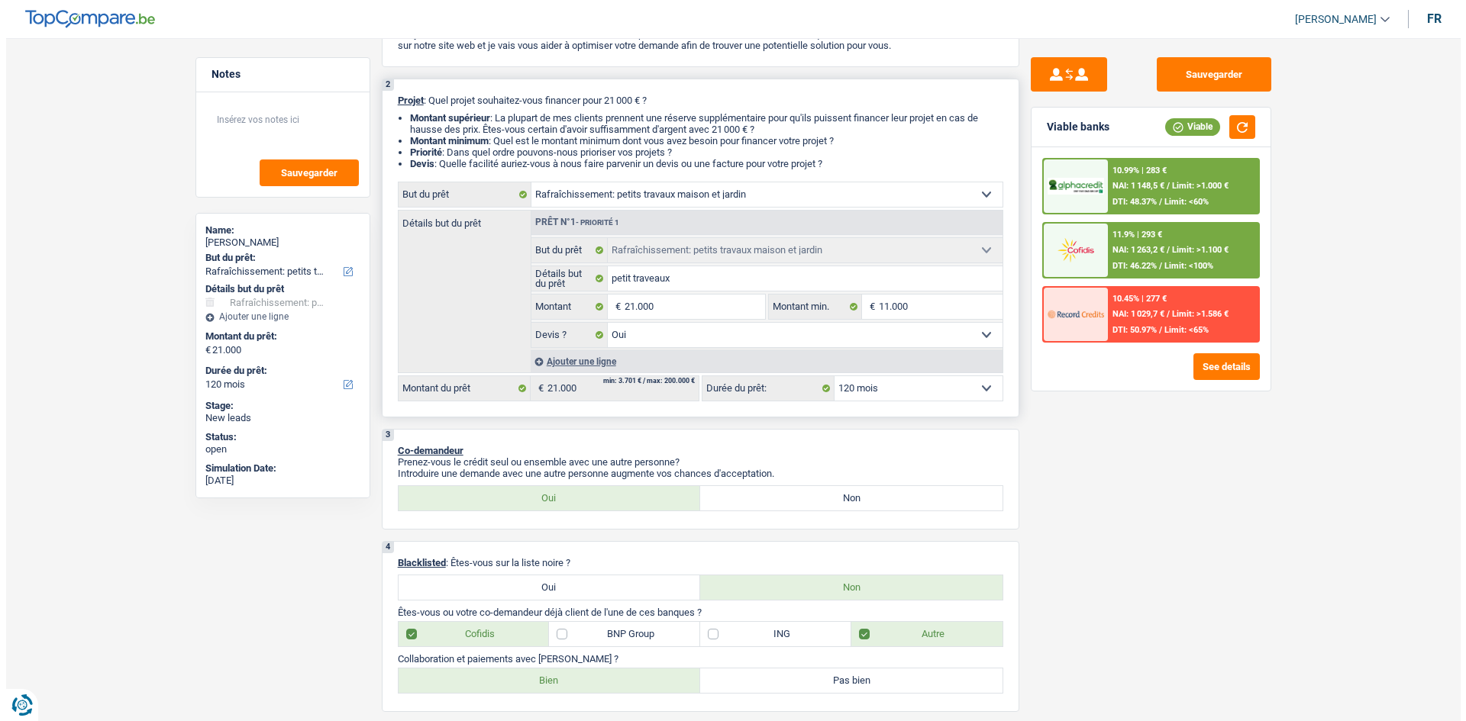
scroll to position [0, 0]
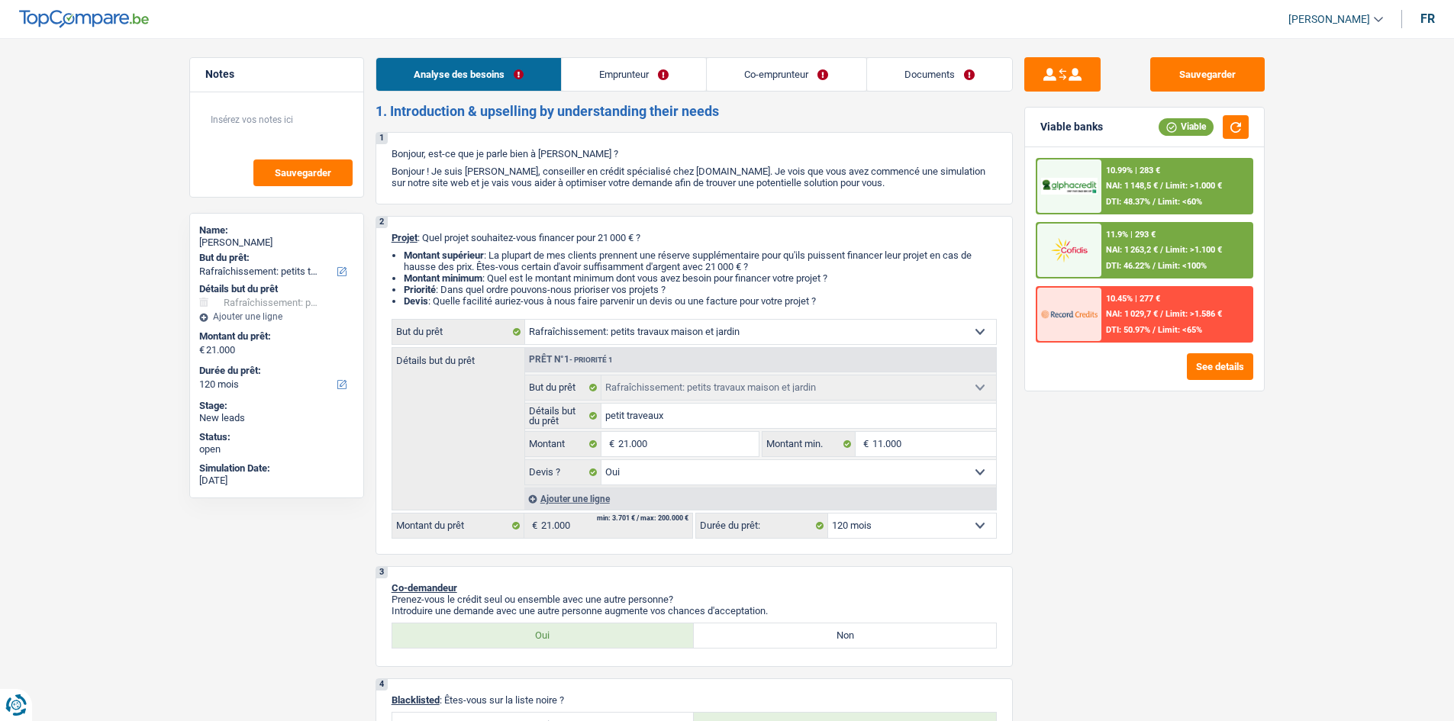
click at [646, 85] on link "Emprunteur" at bounding box center [634, 74] width 144 height 33
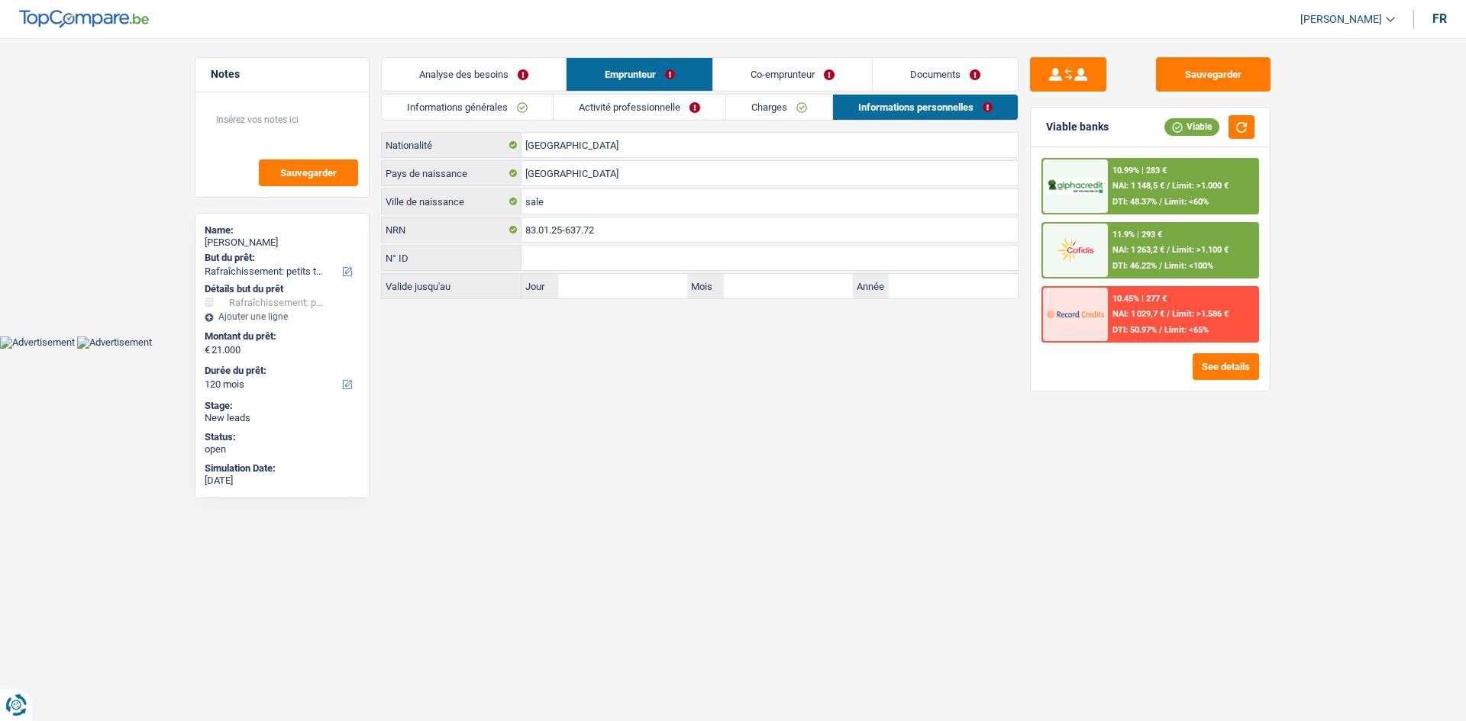
click at [609, 97] on link "Activité professionnelle" at bounding box center [639, 107] width 172 height 25
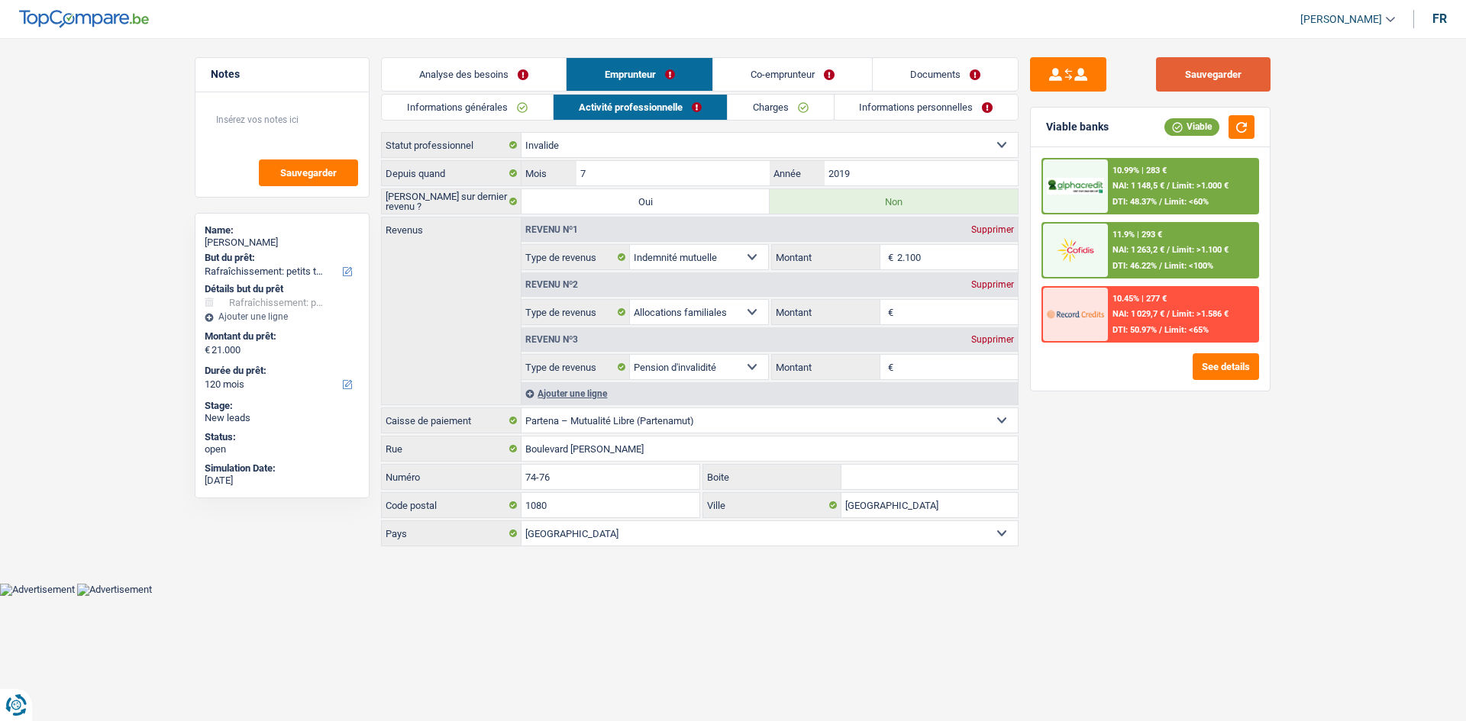
click at [1192, 79] on button "Sauvegarder" at bounding box center [1213, 74] width 114 height 34
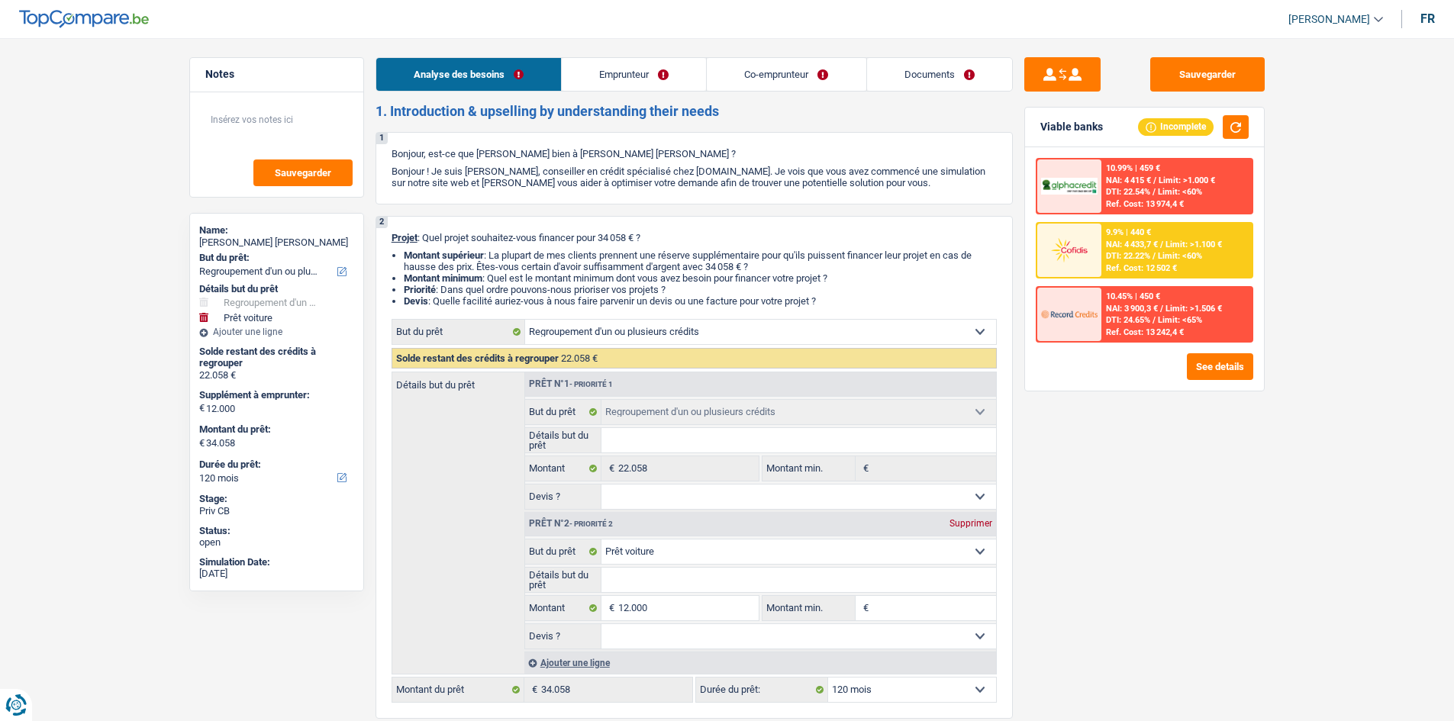
select select "refinancing"
select select "car"
select select "120"
select select "refinancing"
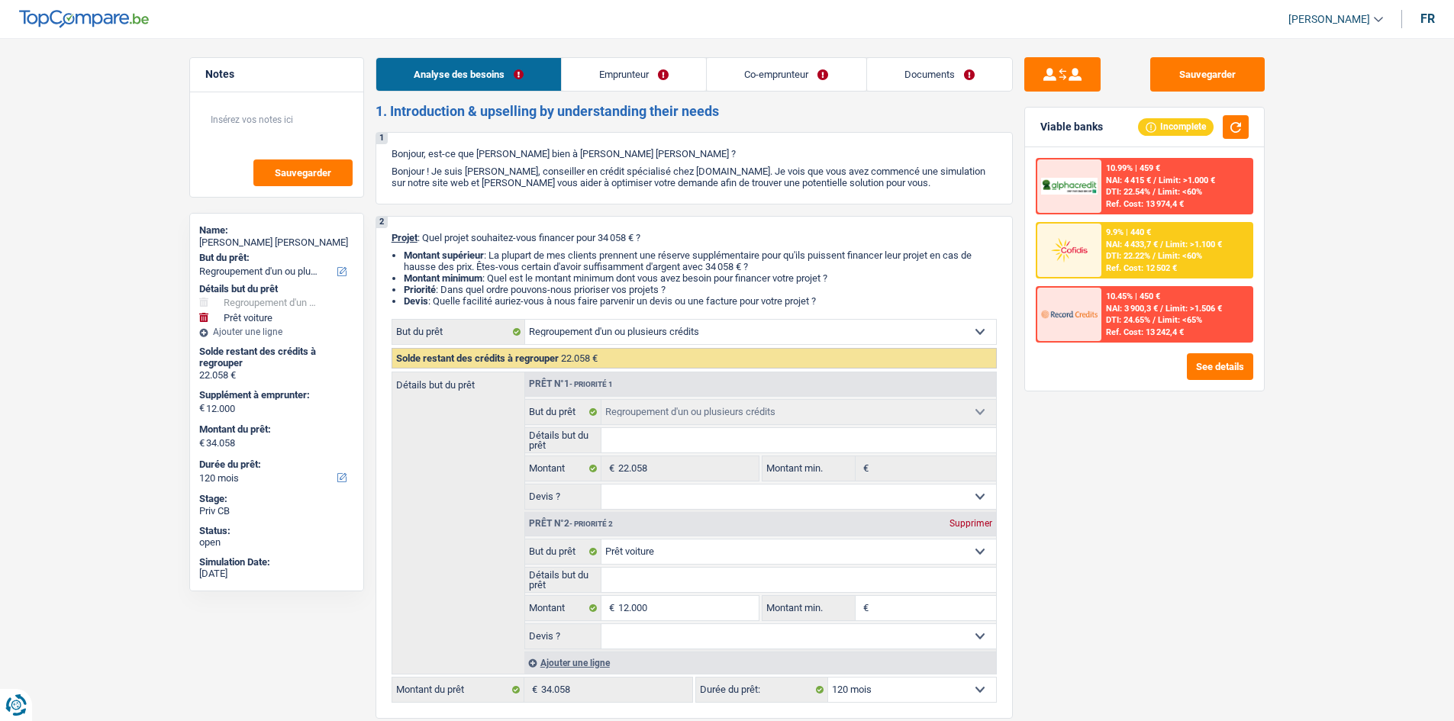
select select "refinancing"
select select "car"
select select "120"
select select "worker"
select select "privateEmployee"
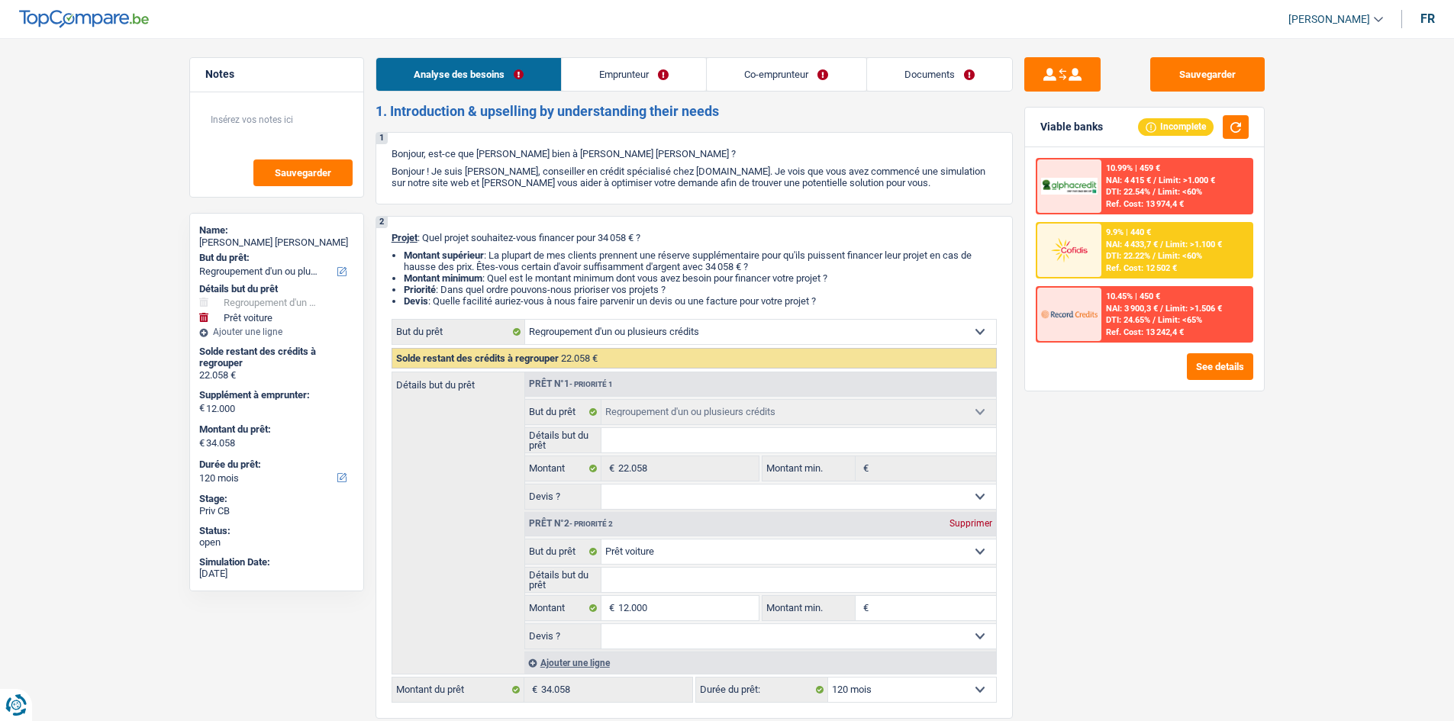
select select "netSalary"
select select "mealVouchers"
select select "ownerWithMortgage"
select select "mortgage"
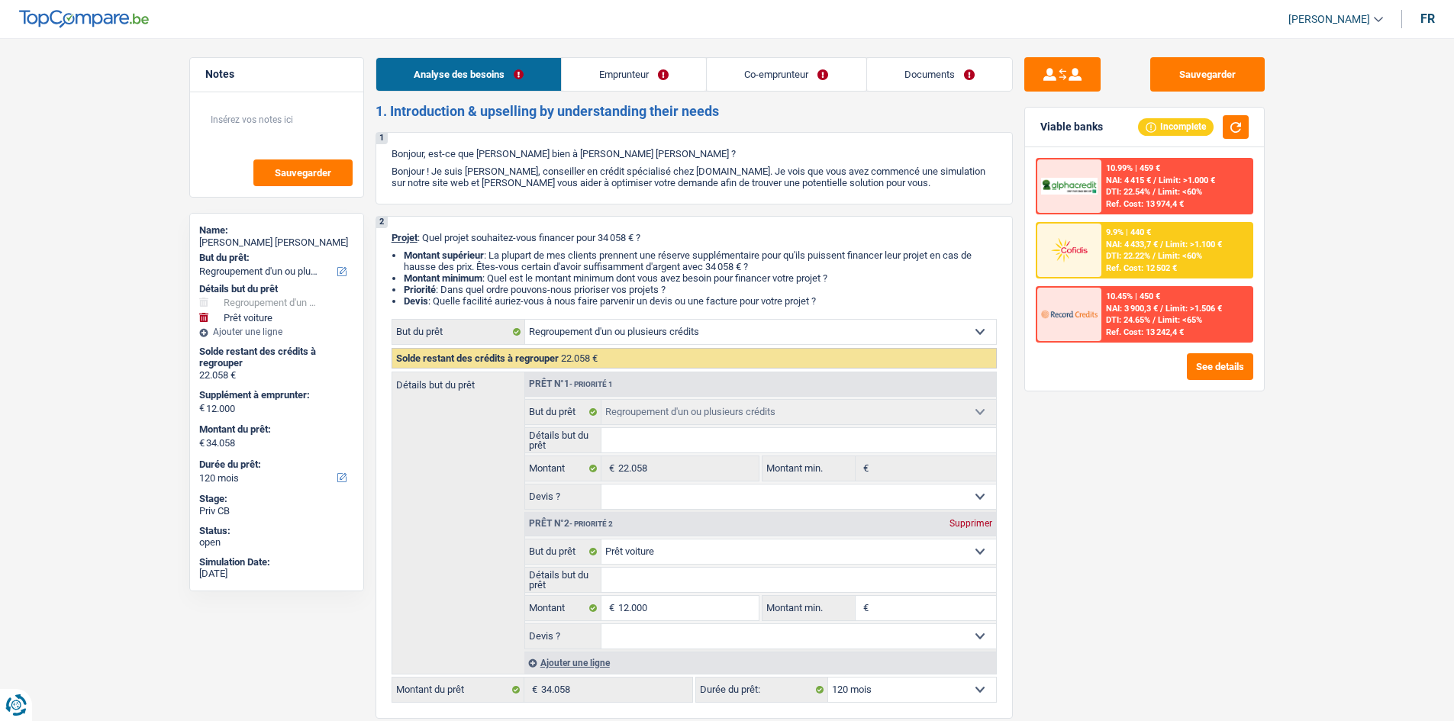
select select "300"
select select "mortgage"
select select "120"
select select "mortgage"
select select "120"
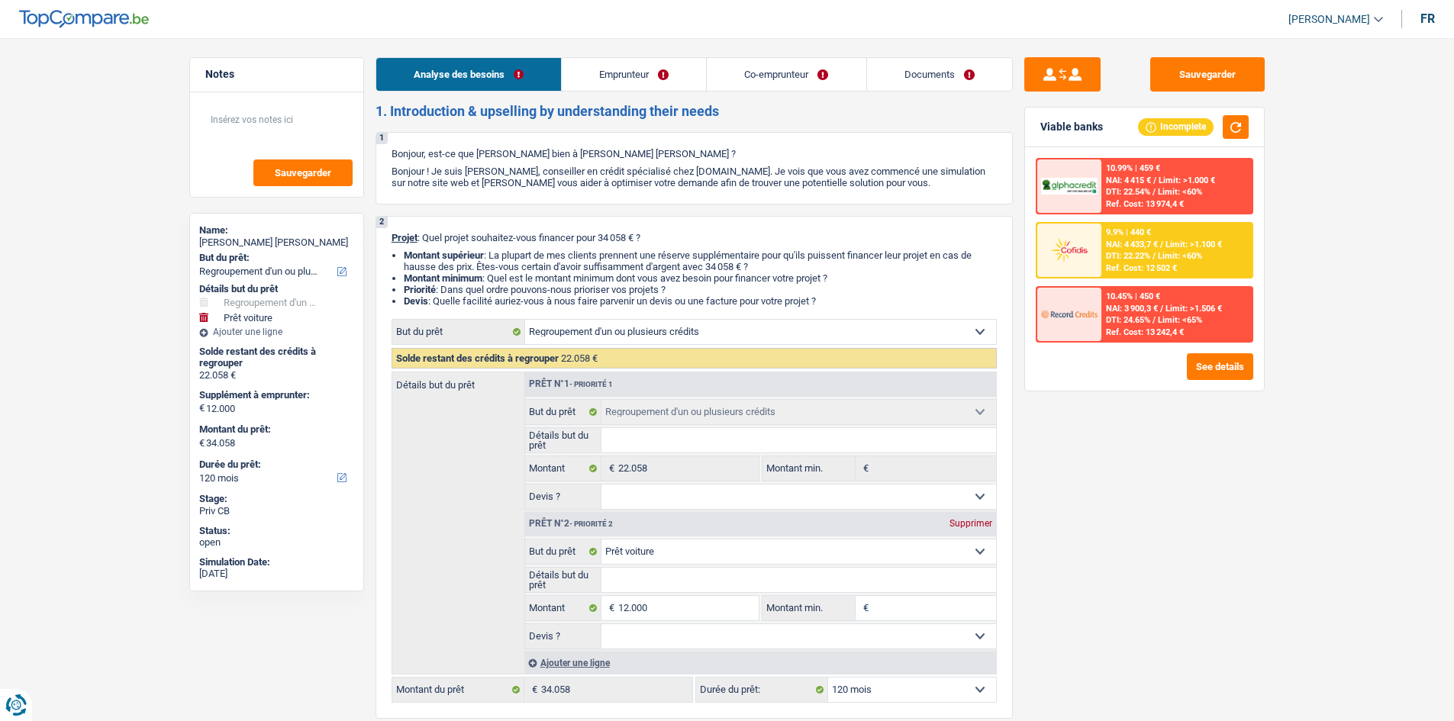
select select "personalLoan"
select select "other"
select select "48"
select select "personalLoan"
select select "other"
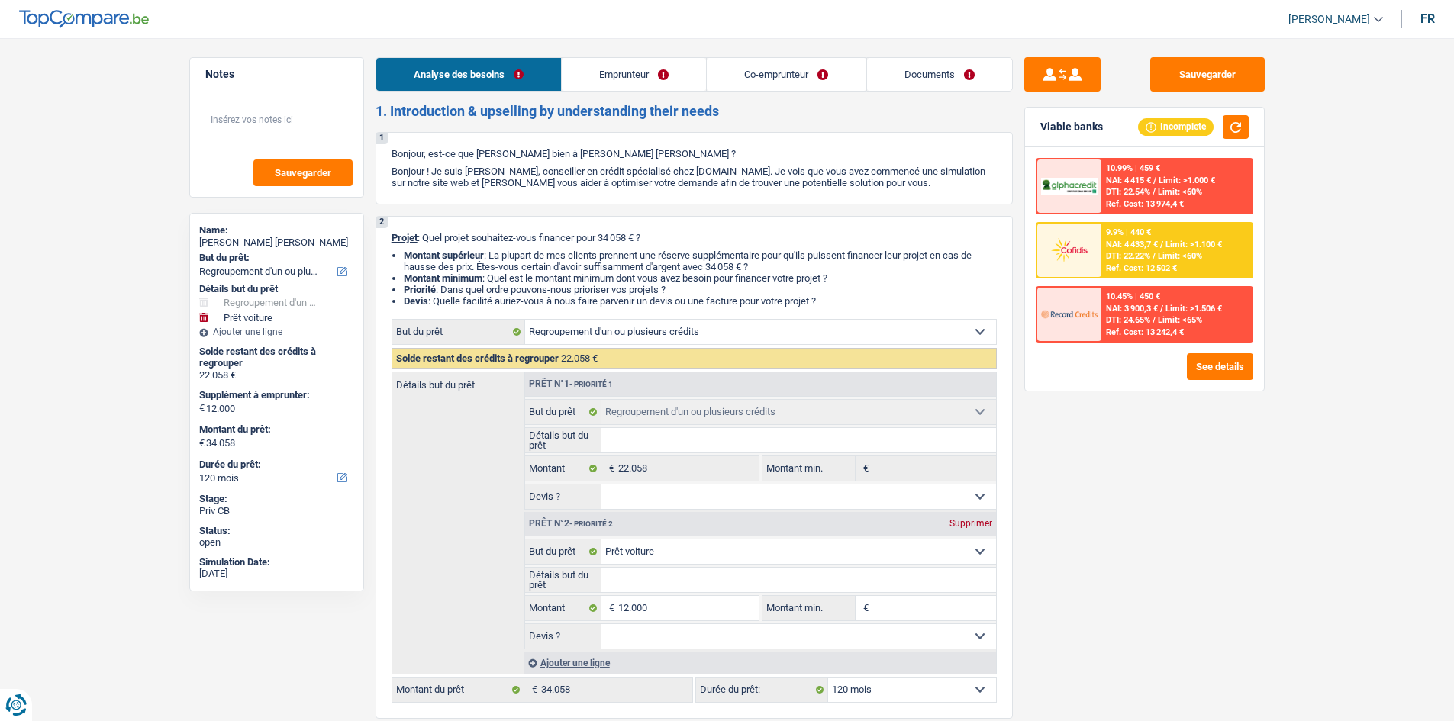
select select "60"
select select "refinancing"
select select "car"
select select "120"
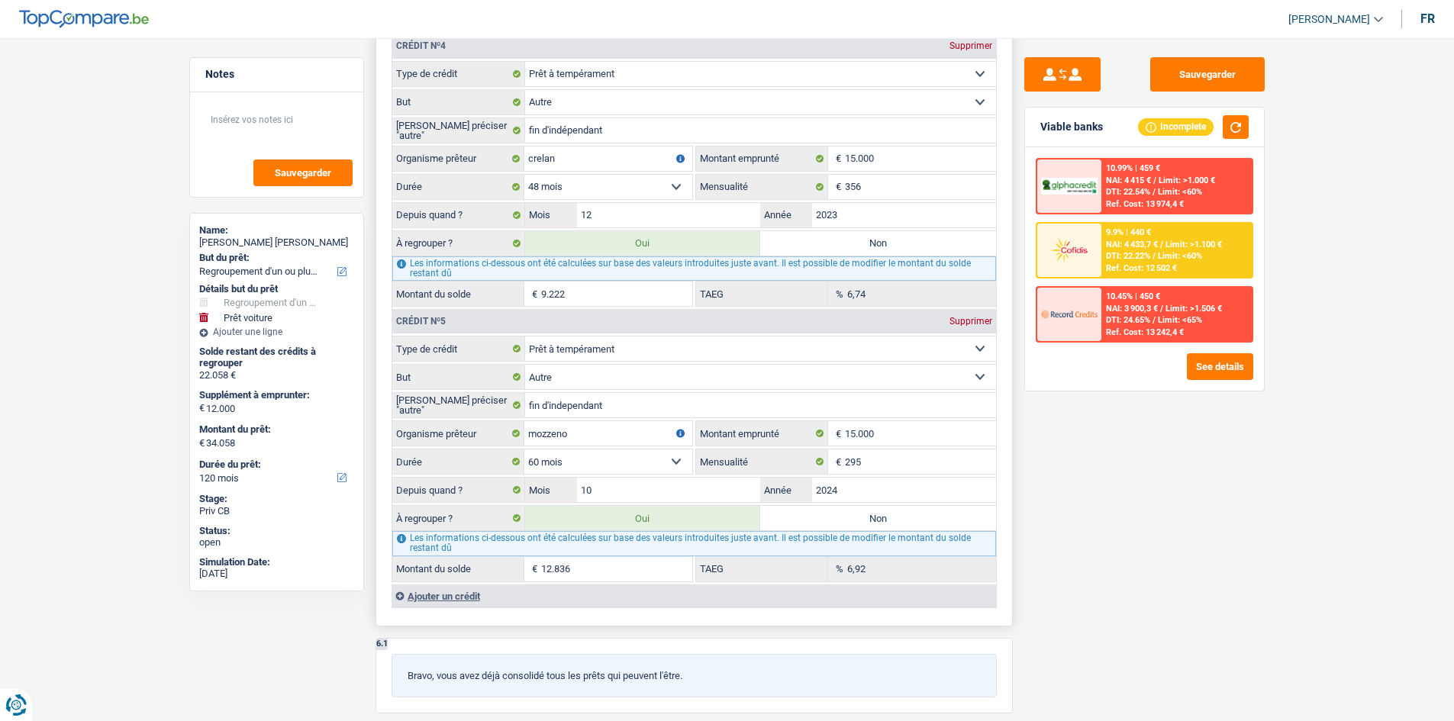
scroll to position [2214, 0]
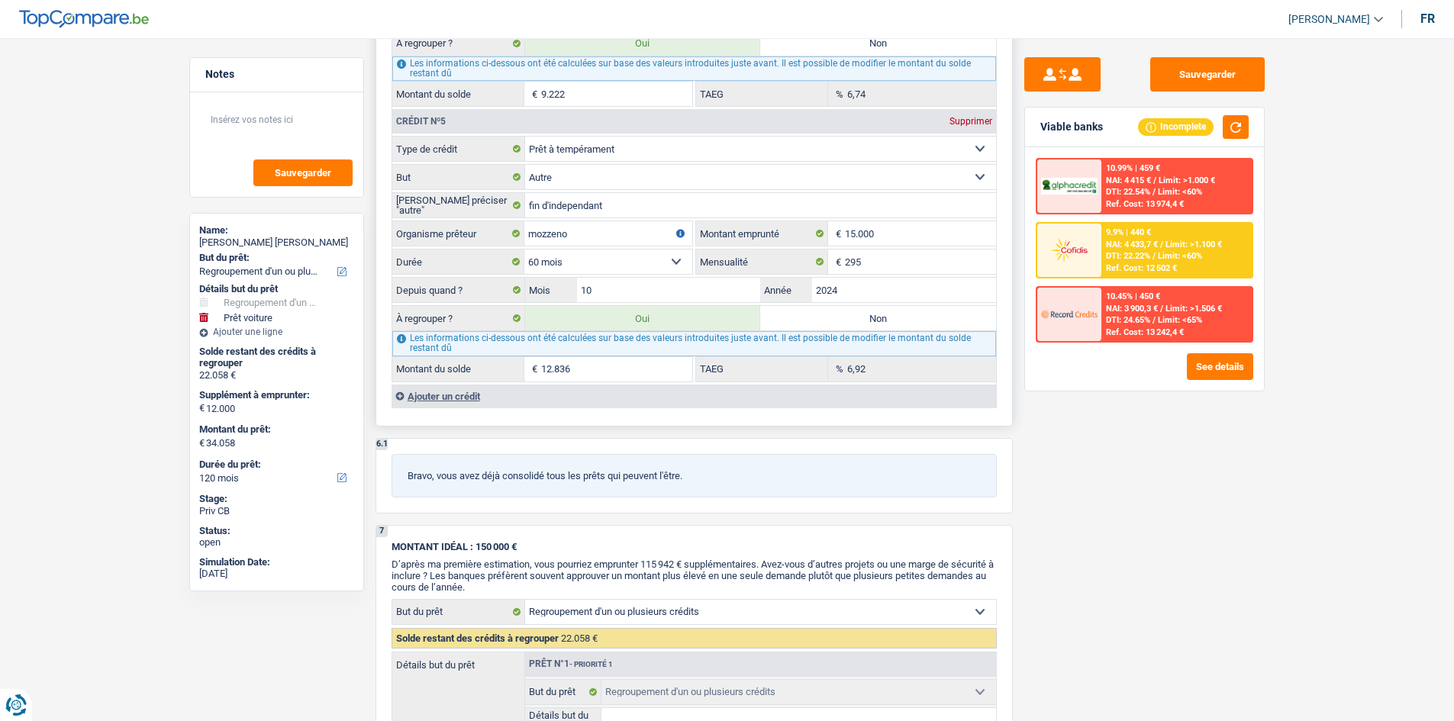
click at [820, 318] on label "Non" at bounding box center [878, 318] width 236 height 24
click at [820, 318] on input "Non" at bounding box center [878, 318] width 236 height 24
radio input "true"
type input "21.222"
type input "9.222"
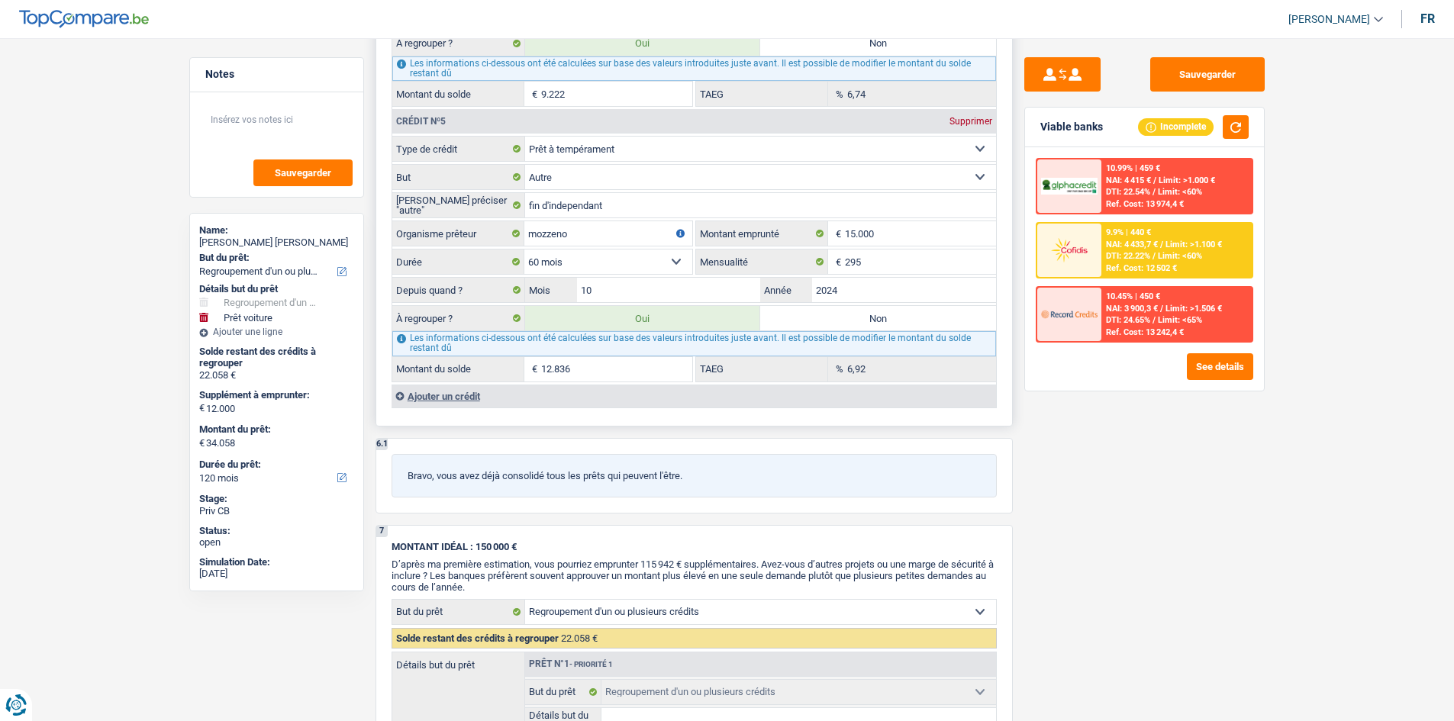
type input "21.222"
radio input "false"
type input "9.222"
type input "21.222"
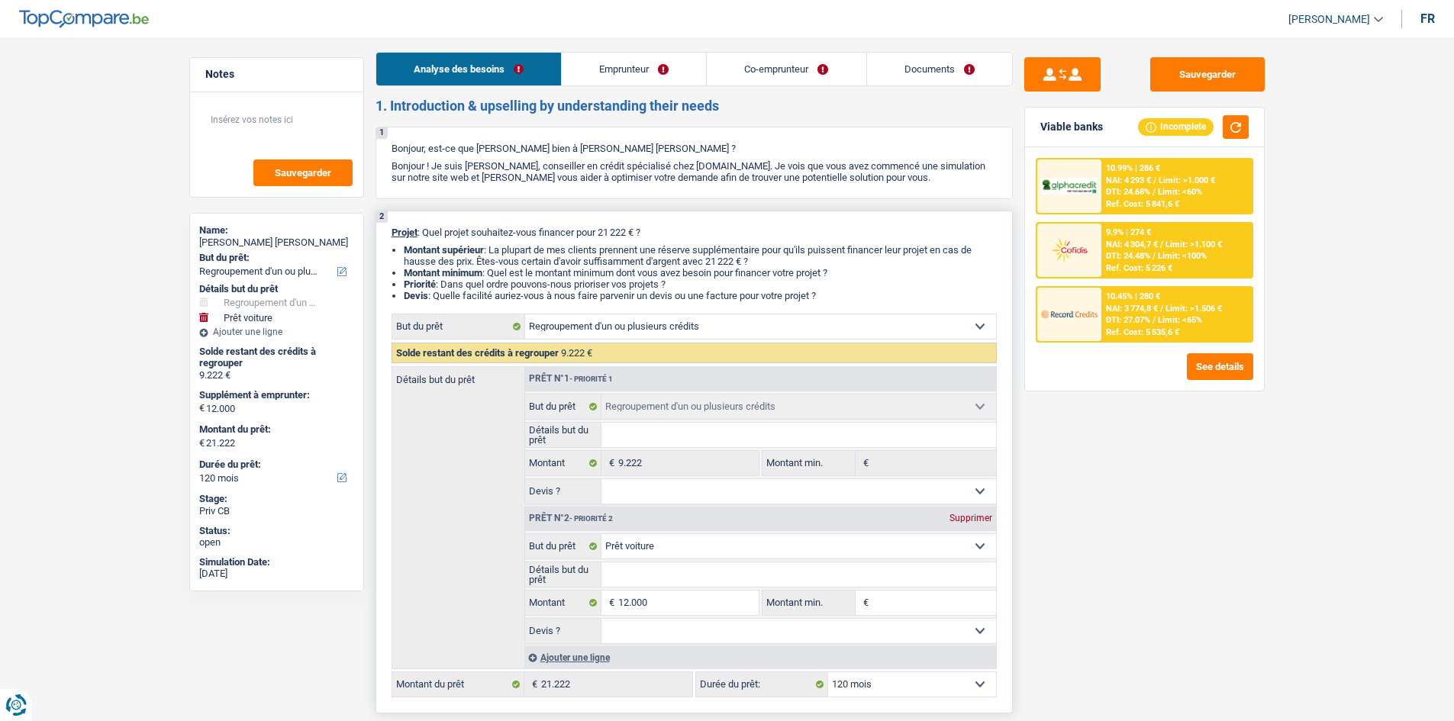
scroll to position [0, 0]
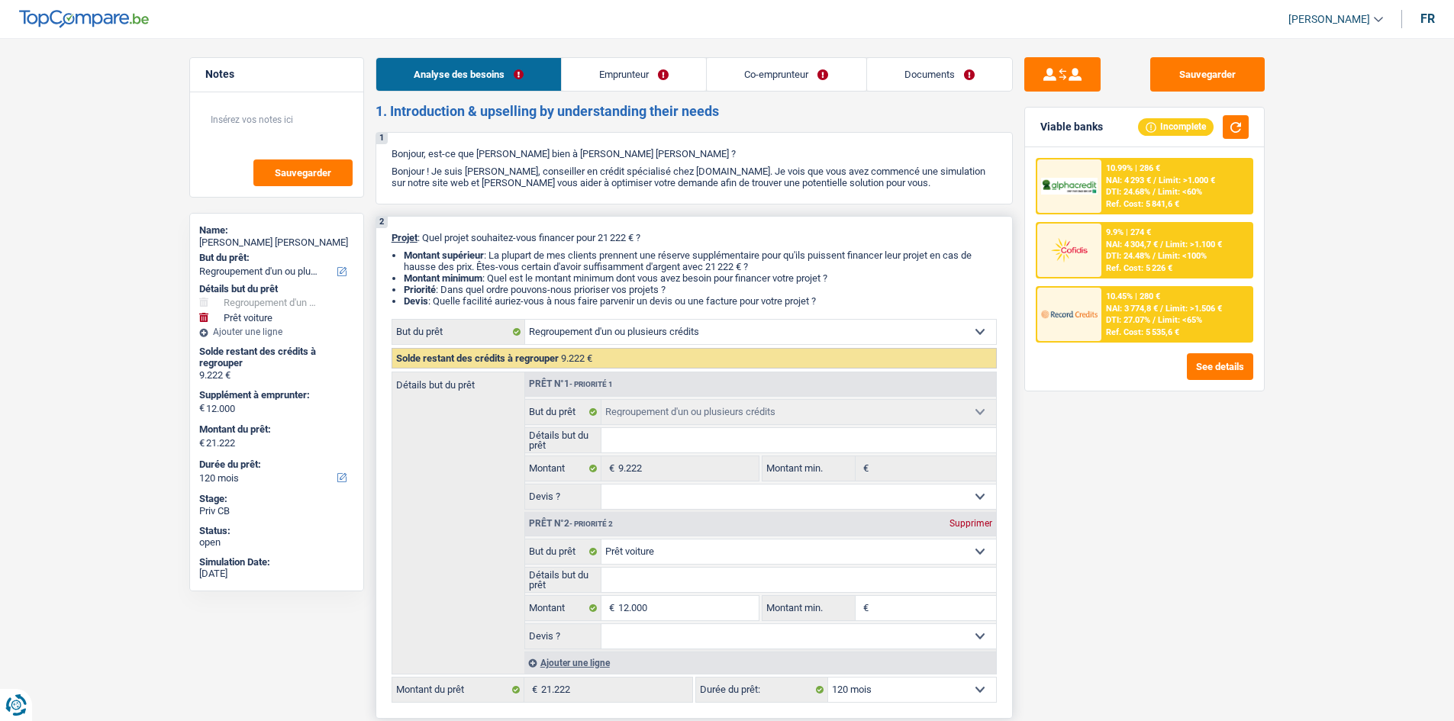
click at [975, 519] on div "Supprimer" at bounding box center [971, 523] width 50 height 9
type input "0"
type input "9.222"
select select "48"
type input "9.222"
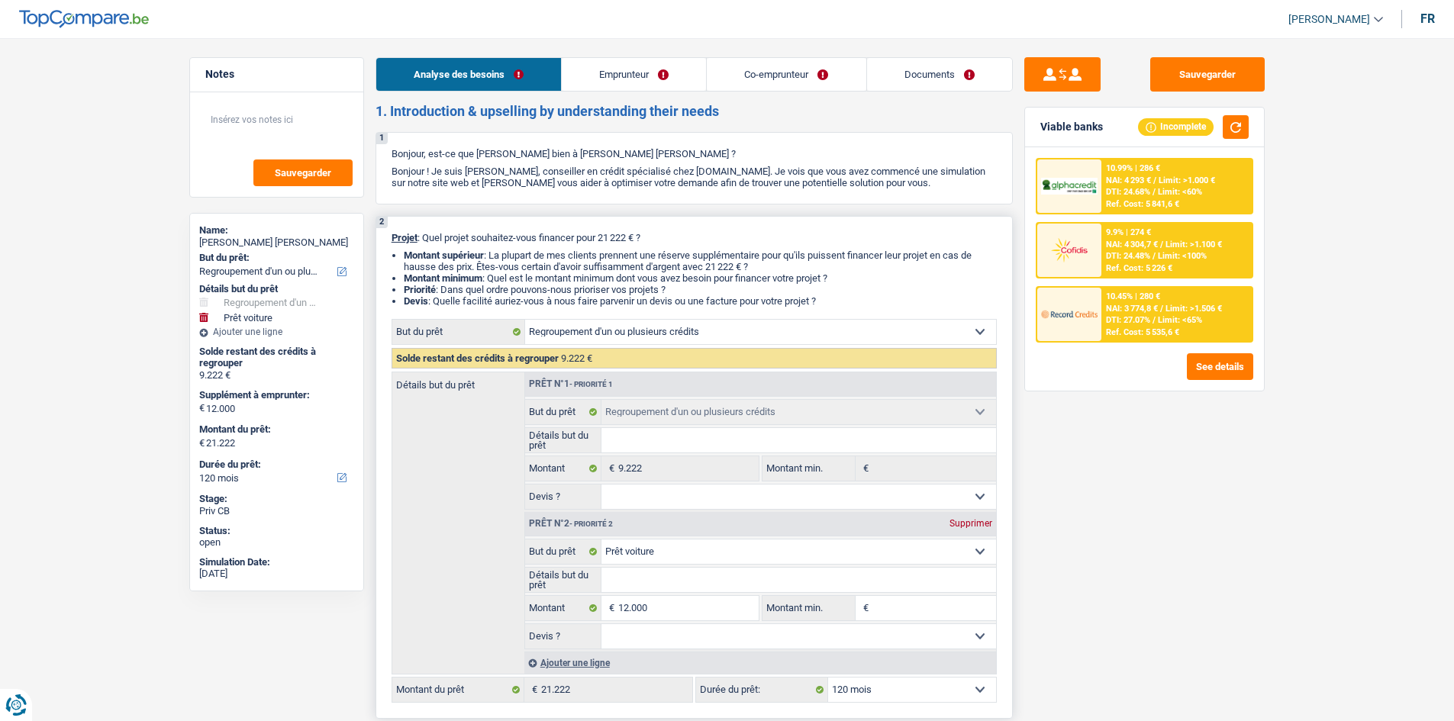
select select "48"
type input "9.222"
select select "48"
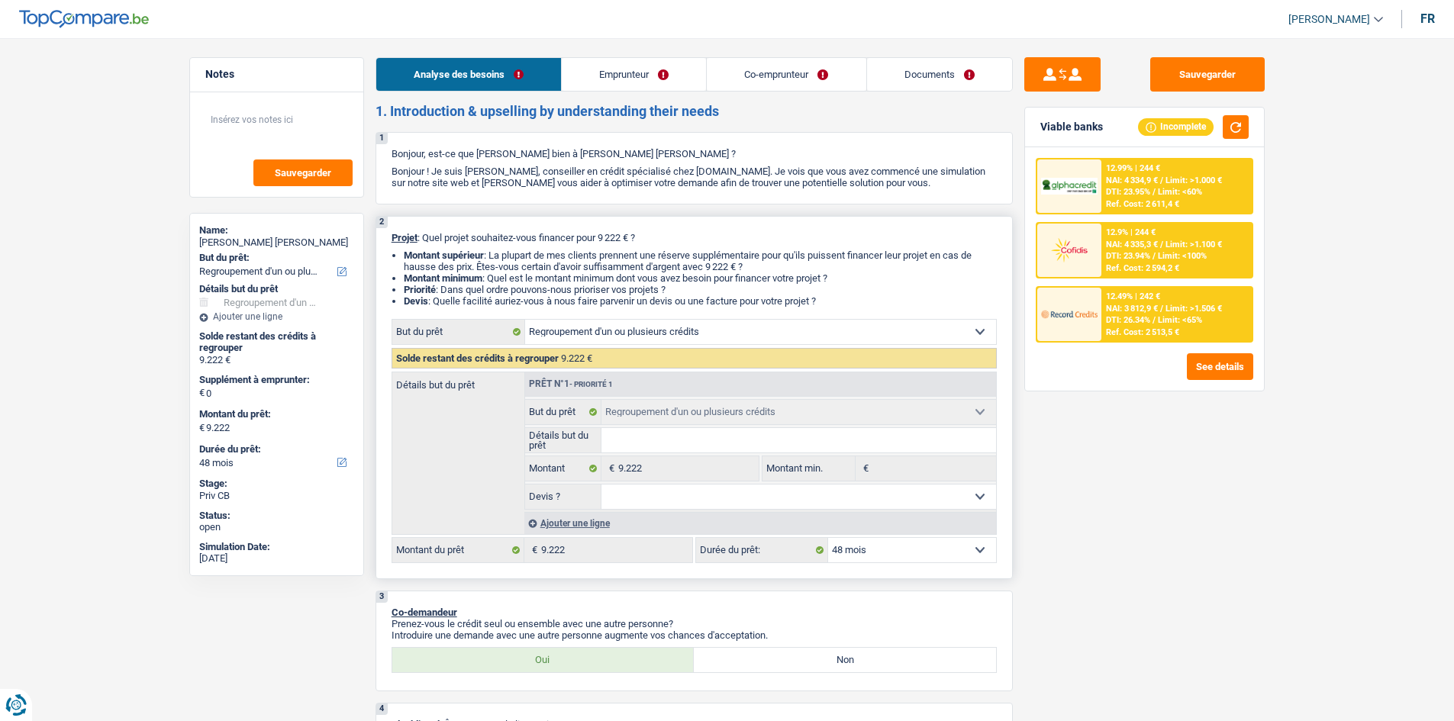
click at [656, 443] on input "Détails but du prêt" at bounding box center [798, 440] width 395 height 24
click at [621, 385] on div "Prêt n°1 - Priorité 1" at bounding box center [760, 384] width 471 height 24
click at [690, 447] on input "Détails but du prêt" at bounding box center [798, 440] width 395 height 24
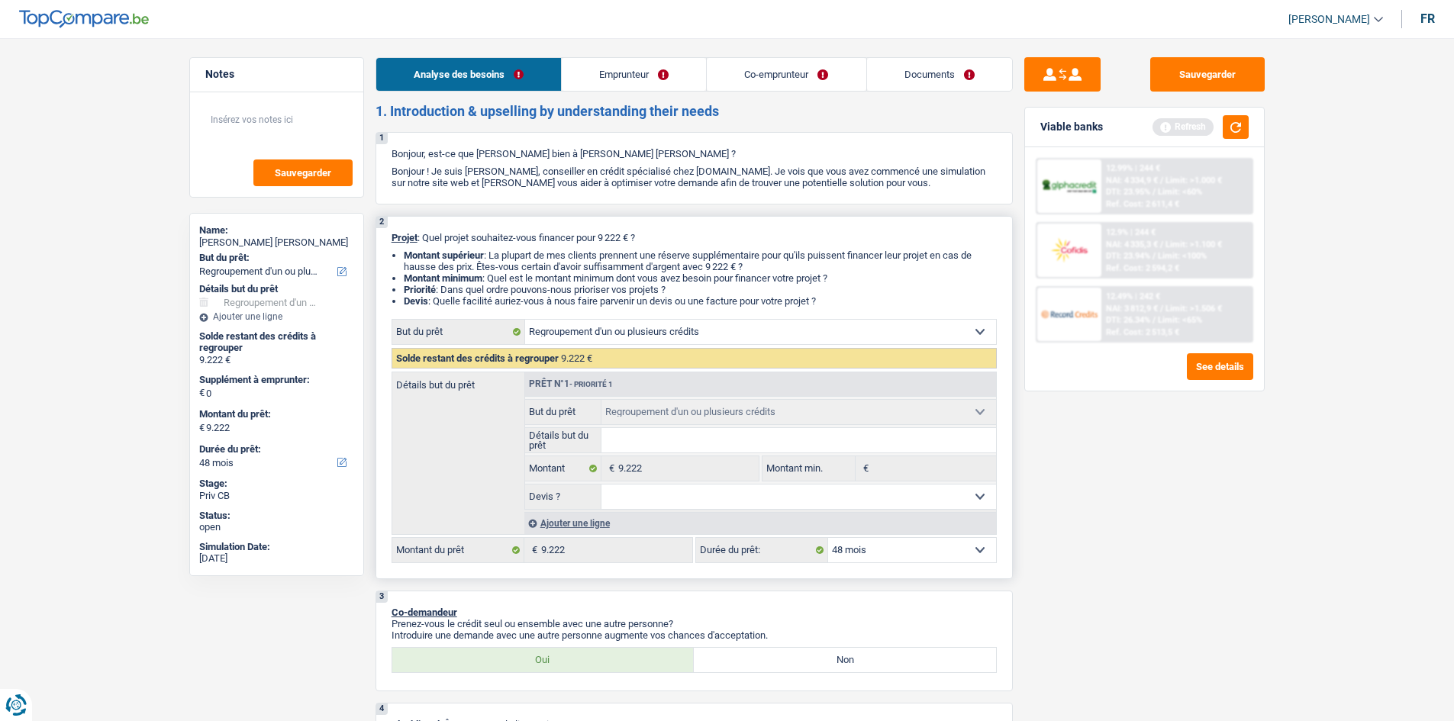
click at [628, 495] on select "Oui Non Non répondu Sélectionner une option" at bounding box center [798, 497] width 395 height 24
click at [986, 493] on select "Oui Non Non répondu Sélectionner une option" at bounding box center [798, 497] width 395 height 24
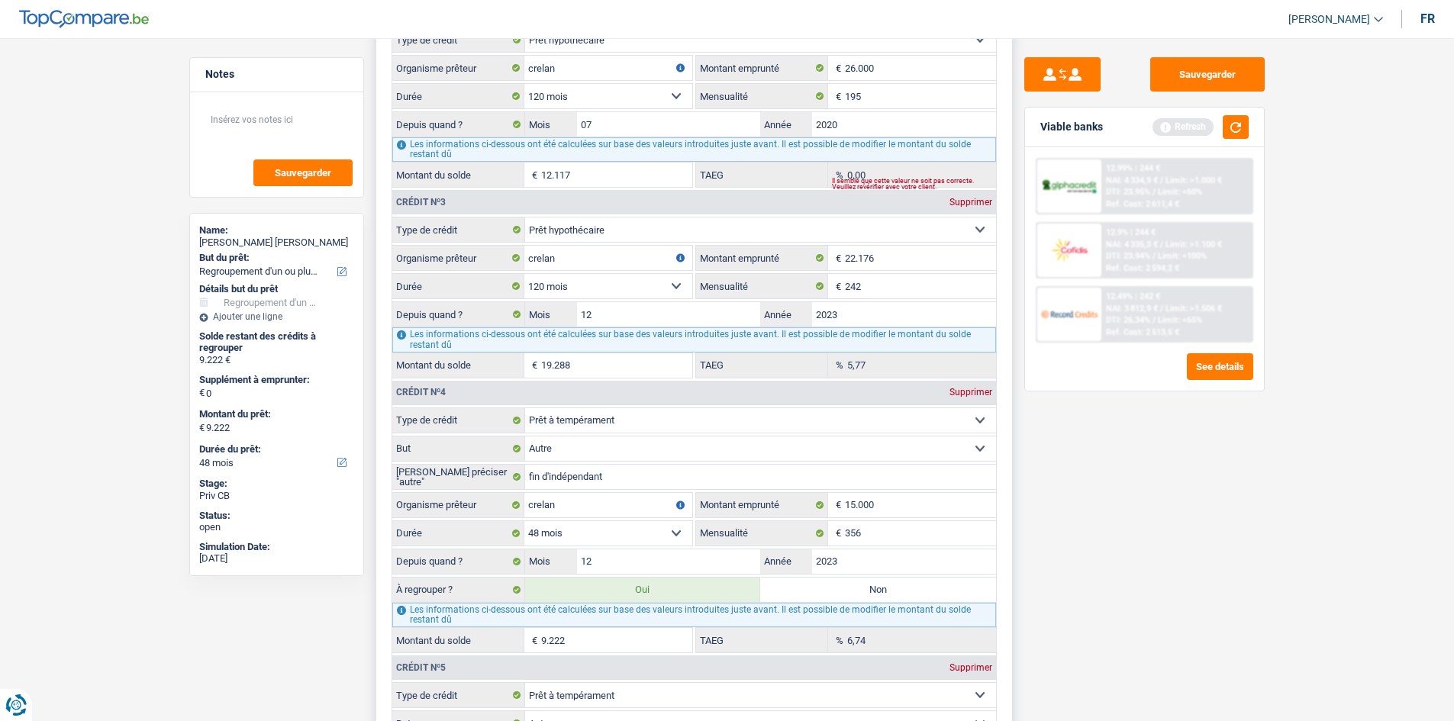
scroll to position [1527, 0]
click at [777, 581] on label "Non" at bounding box center [878, 591] width 236 height 24
click at [777, 581] on input "Non" at bounding box center [878, 591] width 236 height 24
radio input "true"
select select
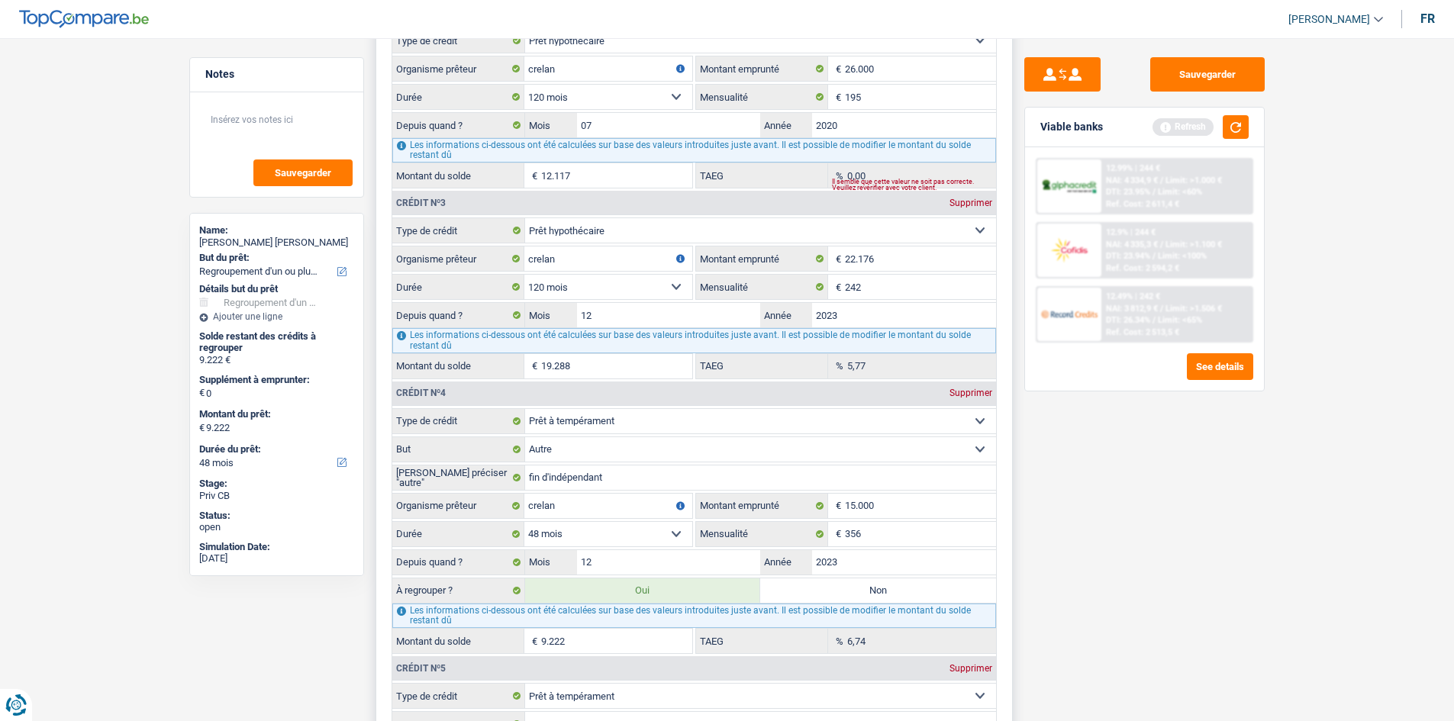
select select "24"
select select
type input "34.058"
select select "24"
radio input "false"
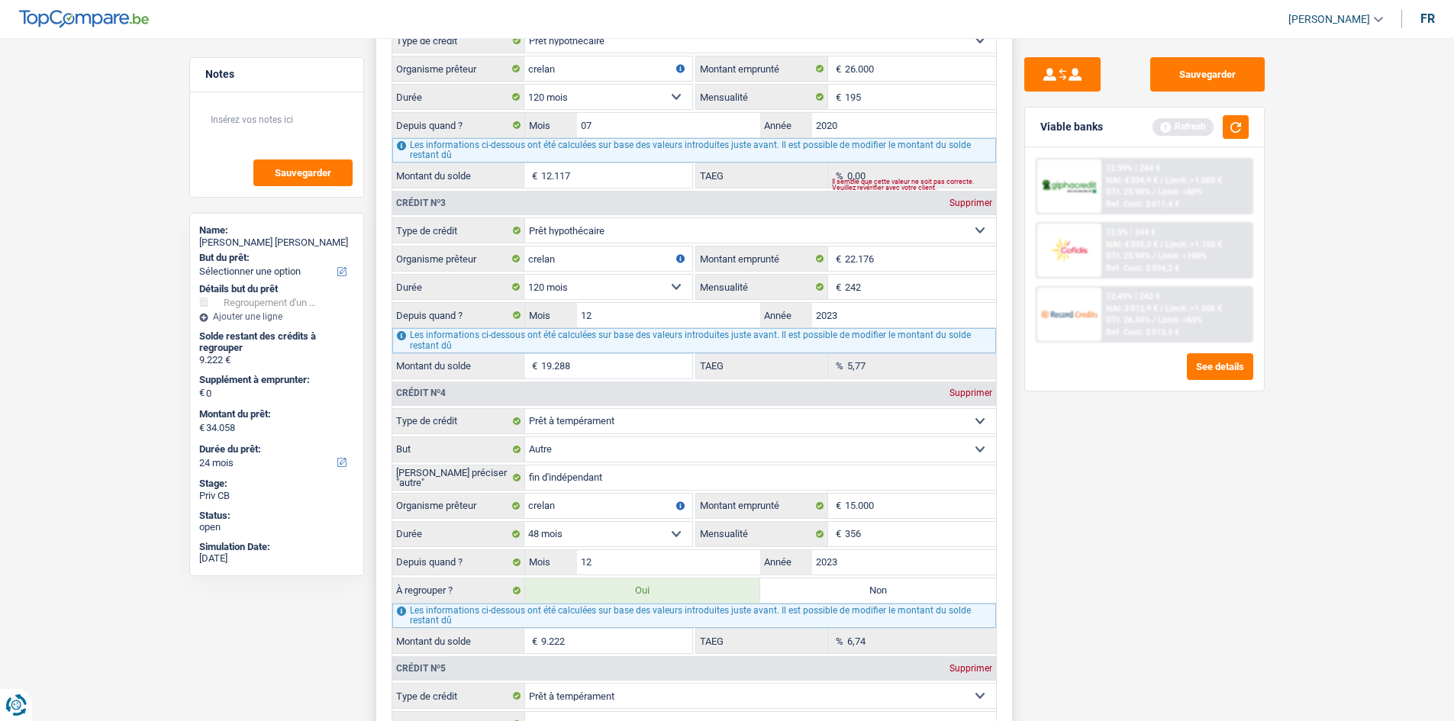
select select
type input "34.058"
select select "24"
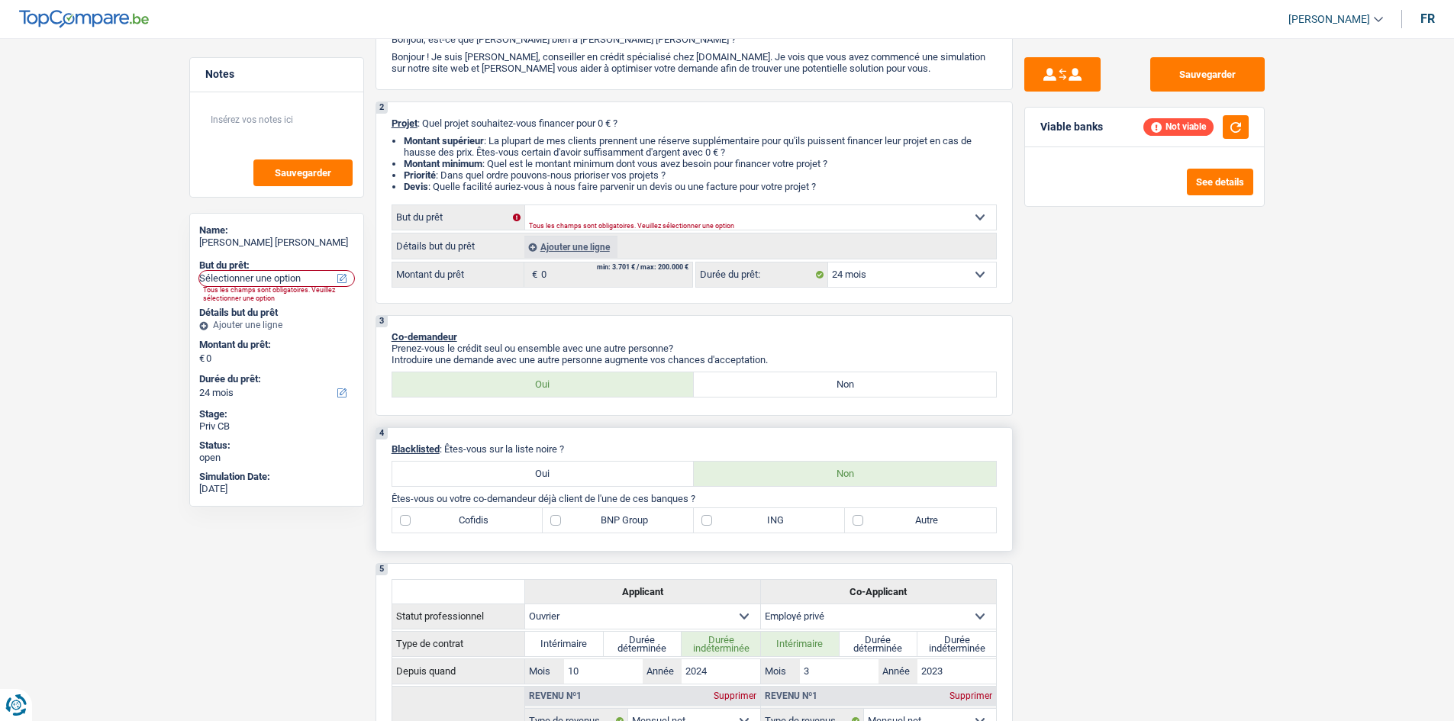
scroll to position [0, 0]
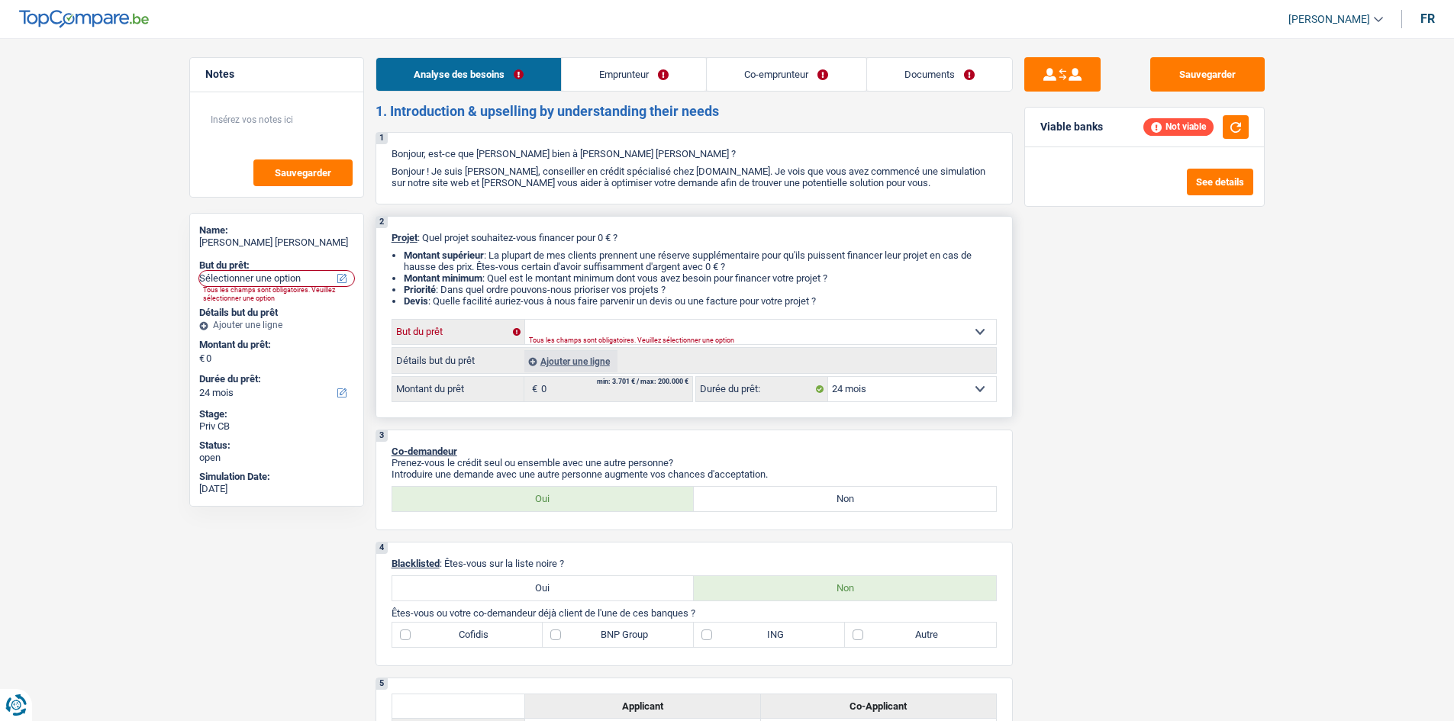
click at [574, 327] on select "Confort maison: meubles, textile, peinture, électroménager, outillage non-profe…" at bounding box center [760, 332] width 471 height 24
click at [1142, 392] on div "Sauvegarder Viable banks Not viable See details" at bounding box center [1144, 375] width 263 height 636
click at [876, 385] on select "12 mois 18 mois 24 mois Sélectionner une option" at bounding box center [912, 389] width 168 height 24
click at [618, 334] on select "Confort maison: meubles, textile, peinture, électroménager, outillage non-profe…" at bounding box center [760, 332] width 471 height 24
click at [937, 329] on select "Confort maison: meubles, textile, peinture, électroménager, outillage non-profe…" at bounding box center [760, 332] width 471 height 24
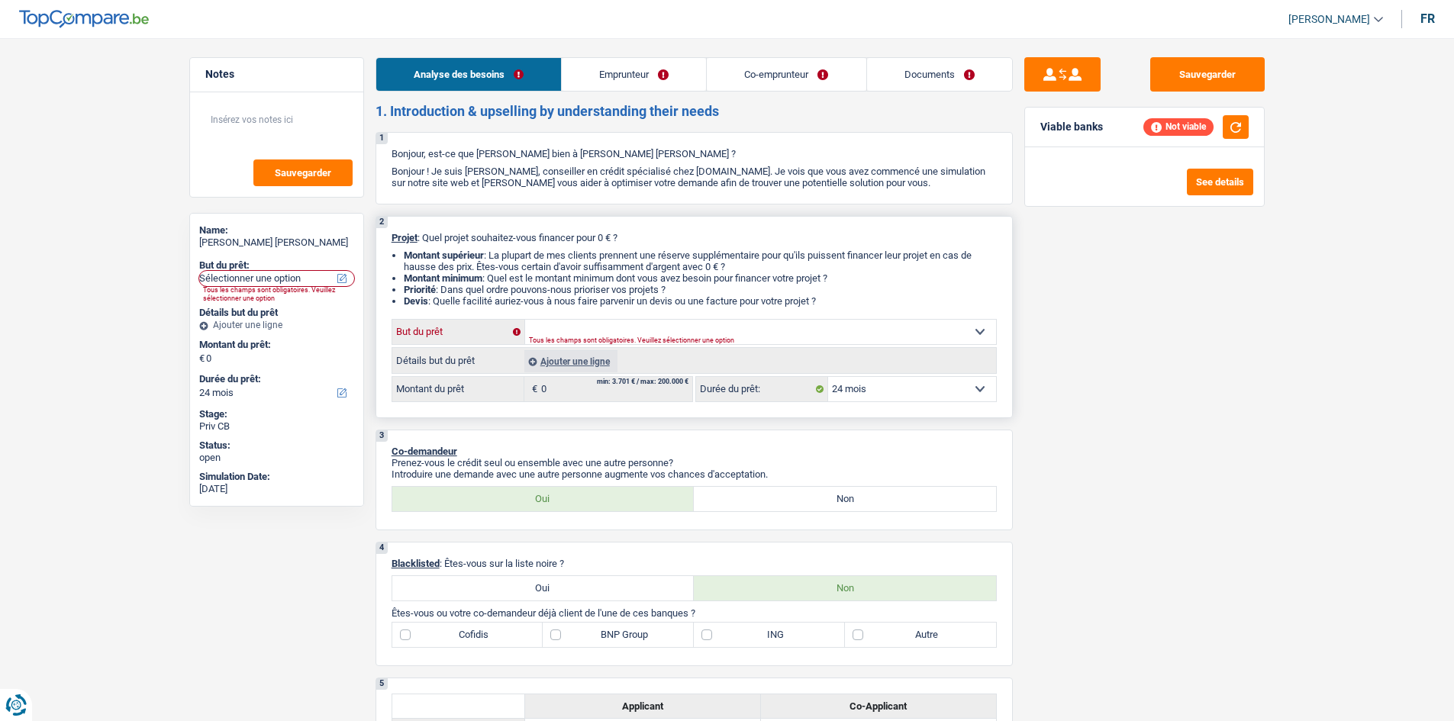
click at [827, 322] on select "Confort maison: meubles, textile, peinture, électroménager, outillage non-profe…" at bounding box center [760, 332] width 471 height 24
select select "movingOrInstallation"
click at [525, 320] on select "Confort maison: meubles, textile, peinture, électroménager, outillage non-profe…" at bounding box center [760, 332] width 471 height 24
select select "movingOrInstallation"
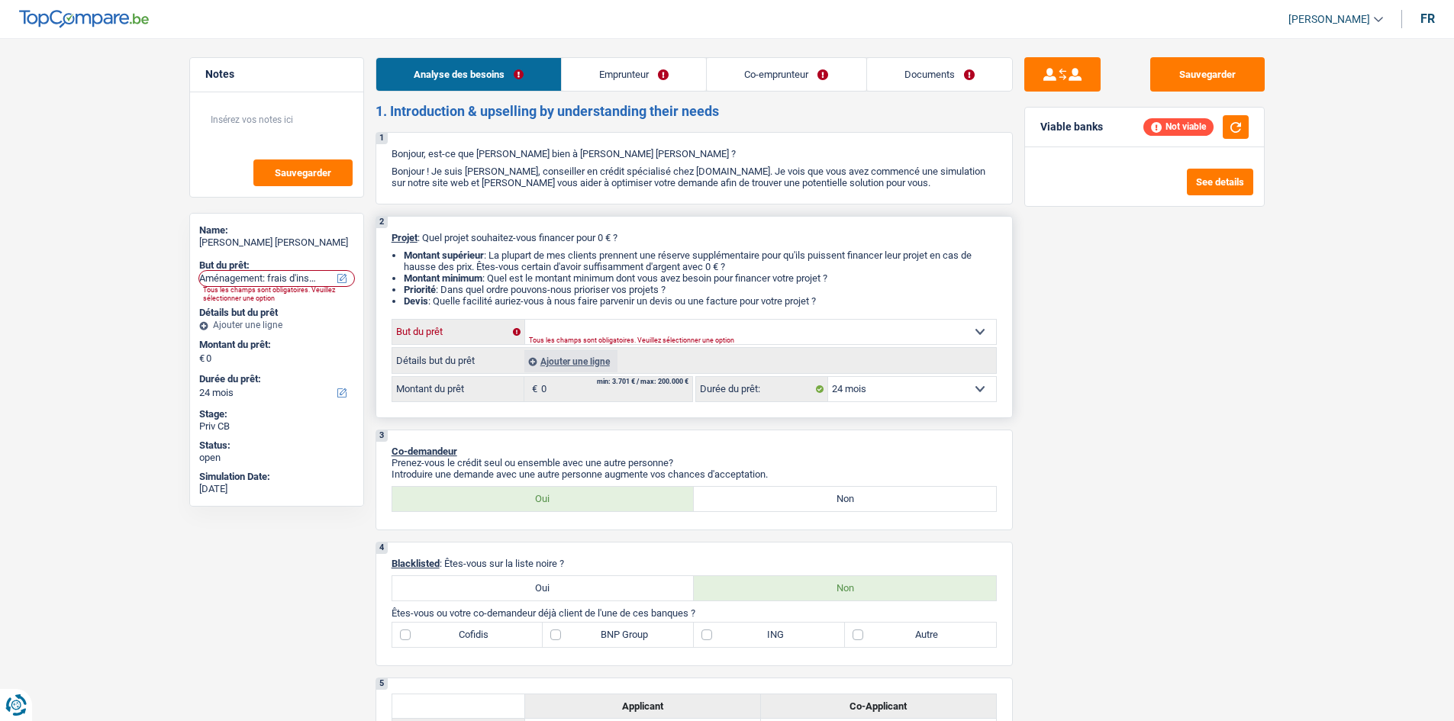
select select "movingOrInstallation"
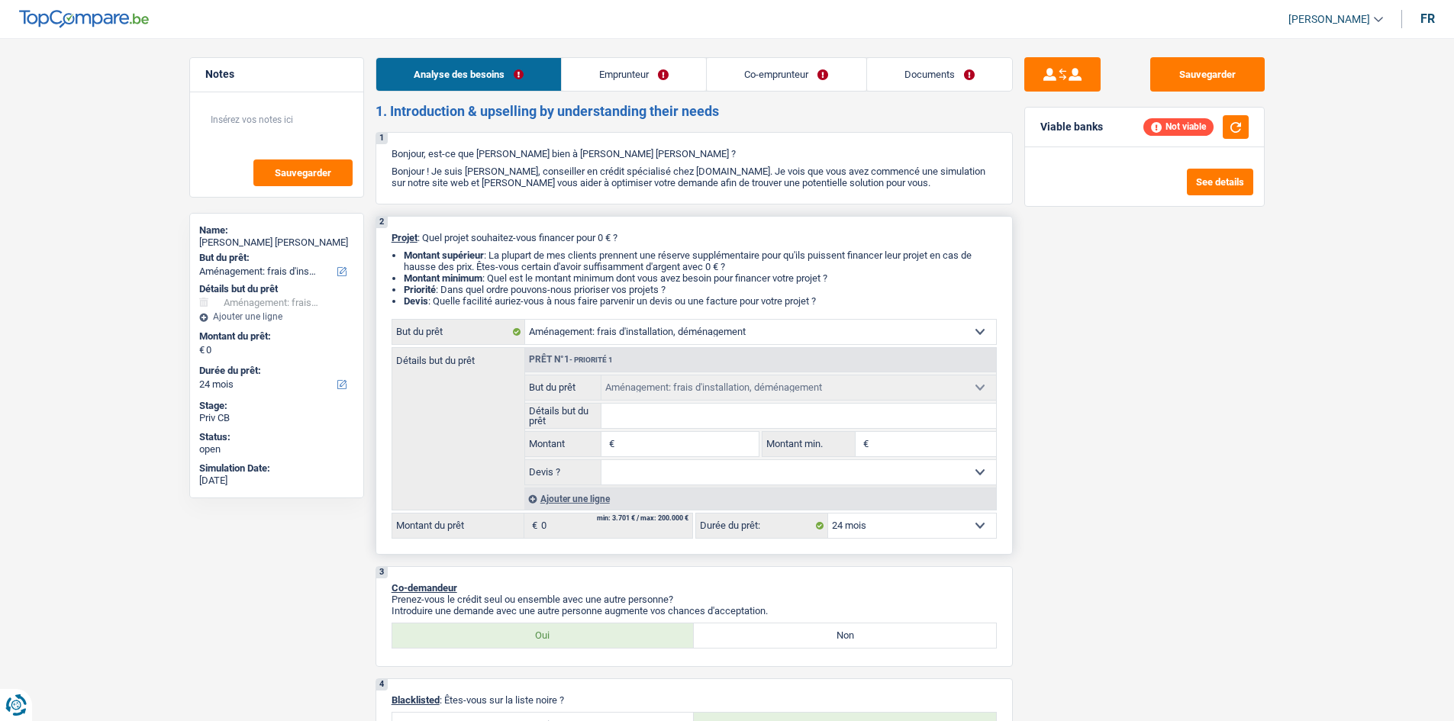
click at [704, 327] on select "Confort maison: meubles, textile, peinture, électroménager, outillage non-profe…" at bounding box center [760, 332] width 471 height 24
click at [486, 389] on div "Détails but du prêt Prêt n°1 - Priorité 1 Confort maison: meubles, textile, pei…" at bounding box center [694, 428] width 605 height 163
click at [566, 331] on select "Confort maison: meubles, textile, peinture, électroménager, outillage non-profe…" at bounding box center [760, 332] width 471 height 24
click at [462, 454] on div "Détails but du prêt Prêt n°1 - Priorité 1 Confort maison: meubles, textile, pei…" at bounding box center [694, 428] width 605 height 163
click at [979, 336] on select "Confort maison: meubles, textile, peinture, électroménager, outillage non-profe…" at bounding box center [760, 332] width 471 height 24
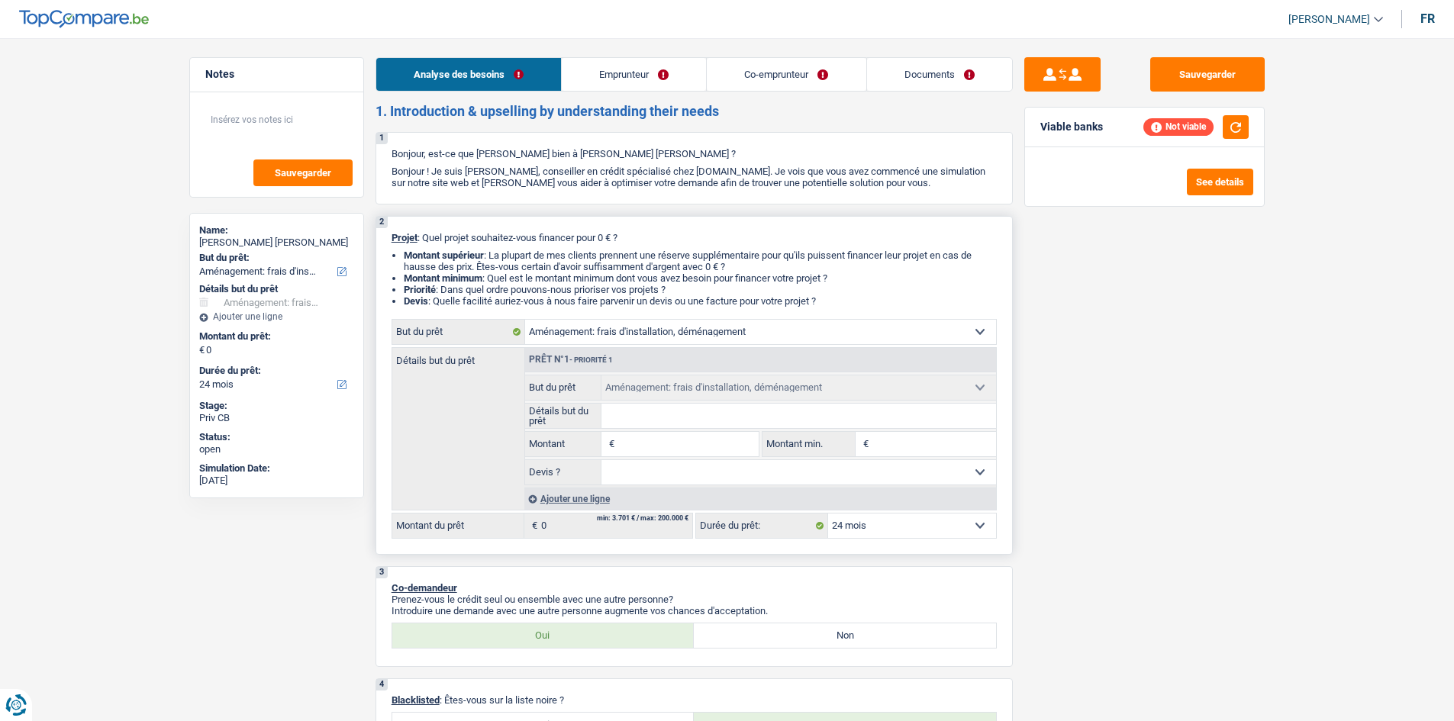
click at [463, 422] on div "Détails but du prêt Prêt n°1 - Priorité 1 Confort maison: meubles, textile, pei…" at bounding box center [694, 428] width 605 height 163
click at [678, 335] on select "Confort maison: meubles, textile, peinture, électroménager, outillage non-profe…" at bounding box center [760, 332] width 471 height 24
click at [917, 72] on link "Documents" at bounding box center [939, 74] width 145 height 33
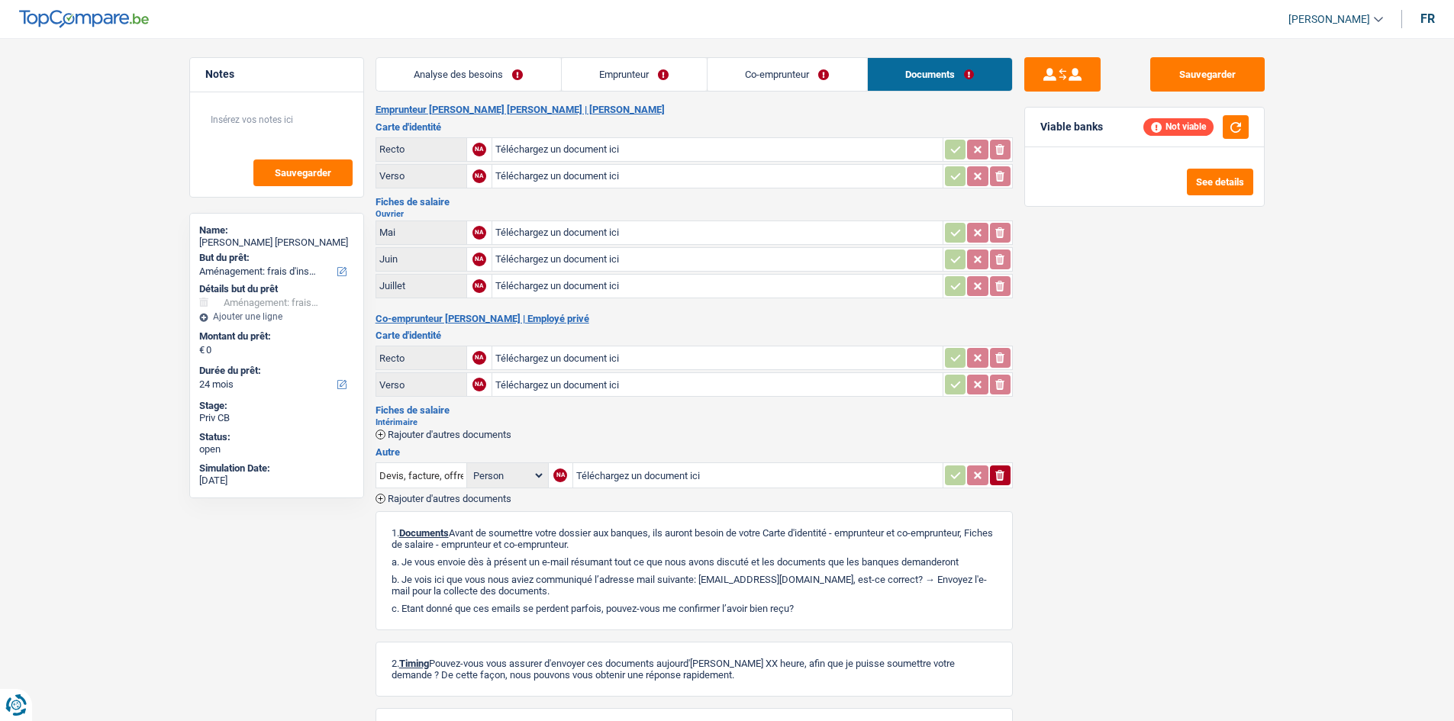
drag, startPoint x: 437, startPoint y: 69, endPoint x: 453, endPoint y: 74, distance: 16.9
click at [437, 69] on link "Analyse des besoins" at bounding box center [468, 74] width 185 height 33
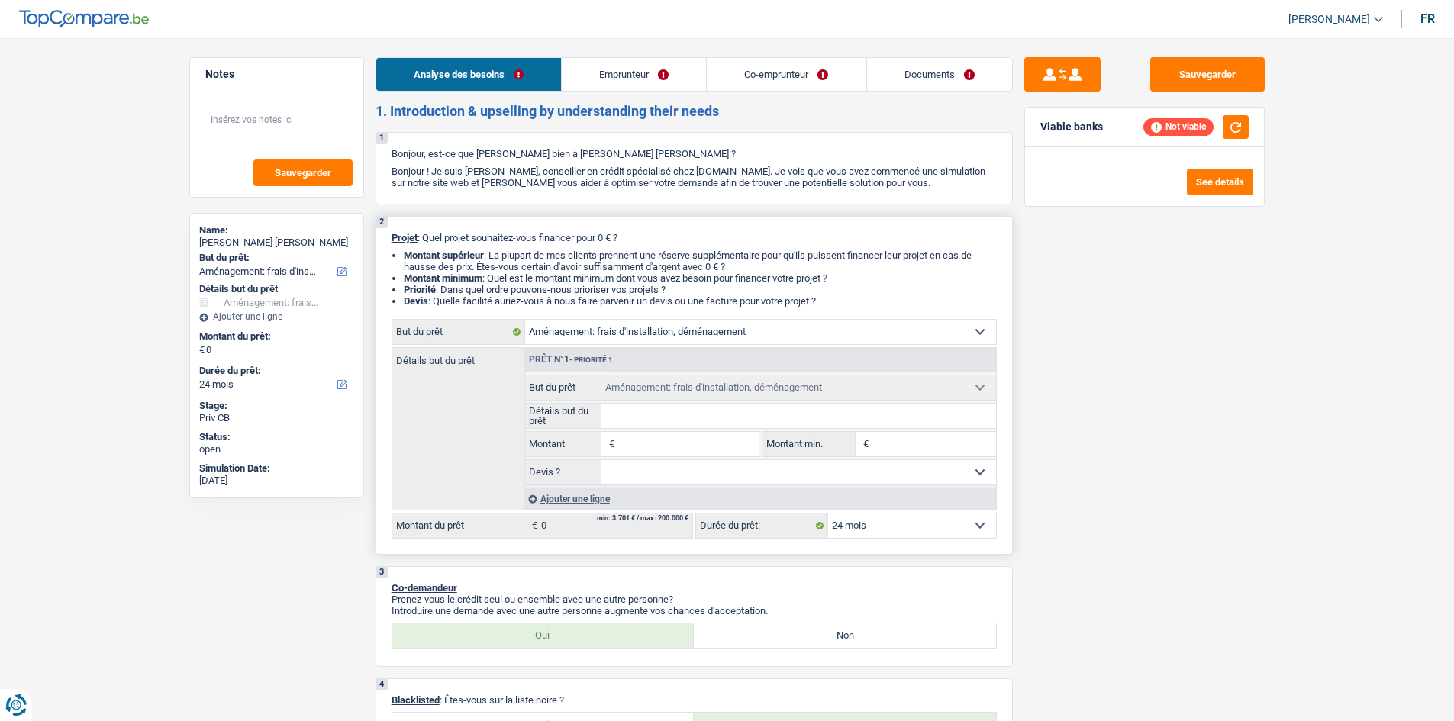
click at [672, 419] on input "Détails but du prêt" at bounding box center [798, 416] width 395 height 24
type input "1"
type input "12"
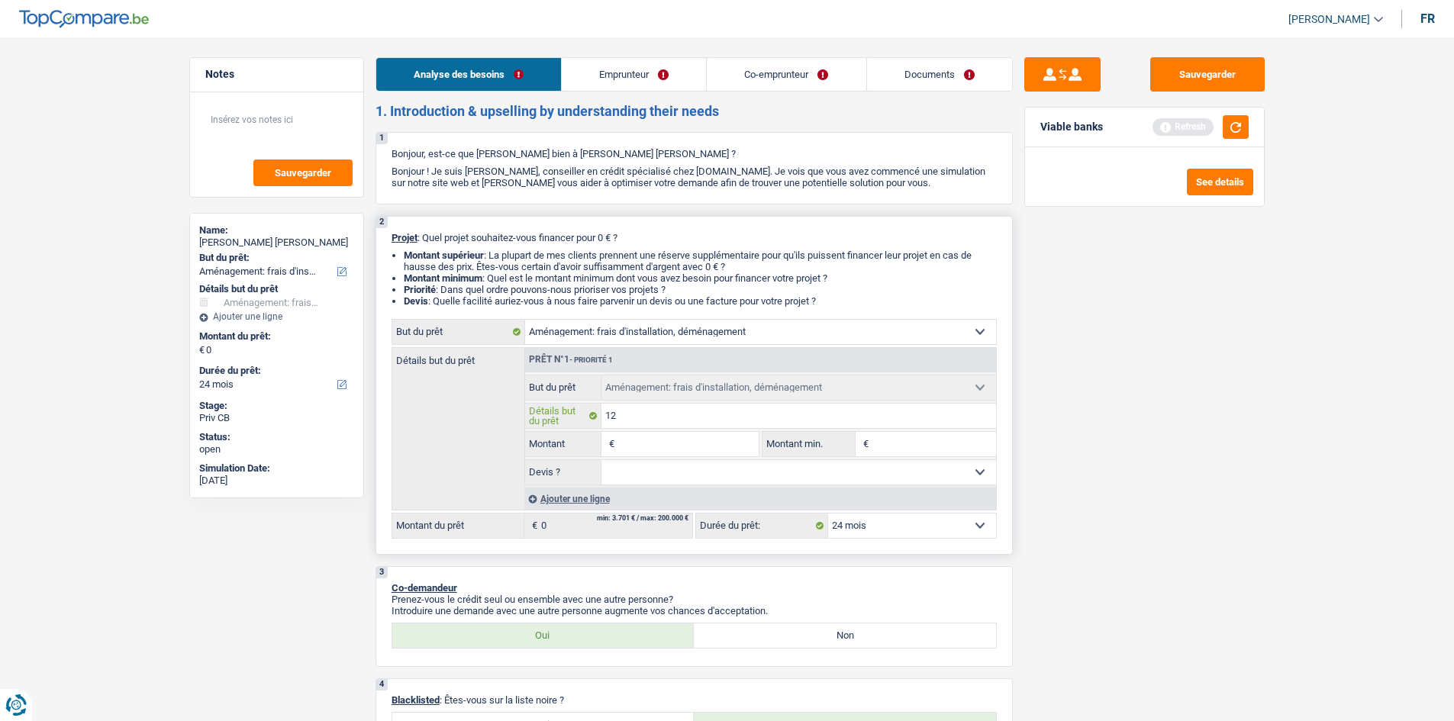
type input "1"
click at [639, 446] on input "Montant" at bounding box center [688, 444] width 140 height 24
type input "1"
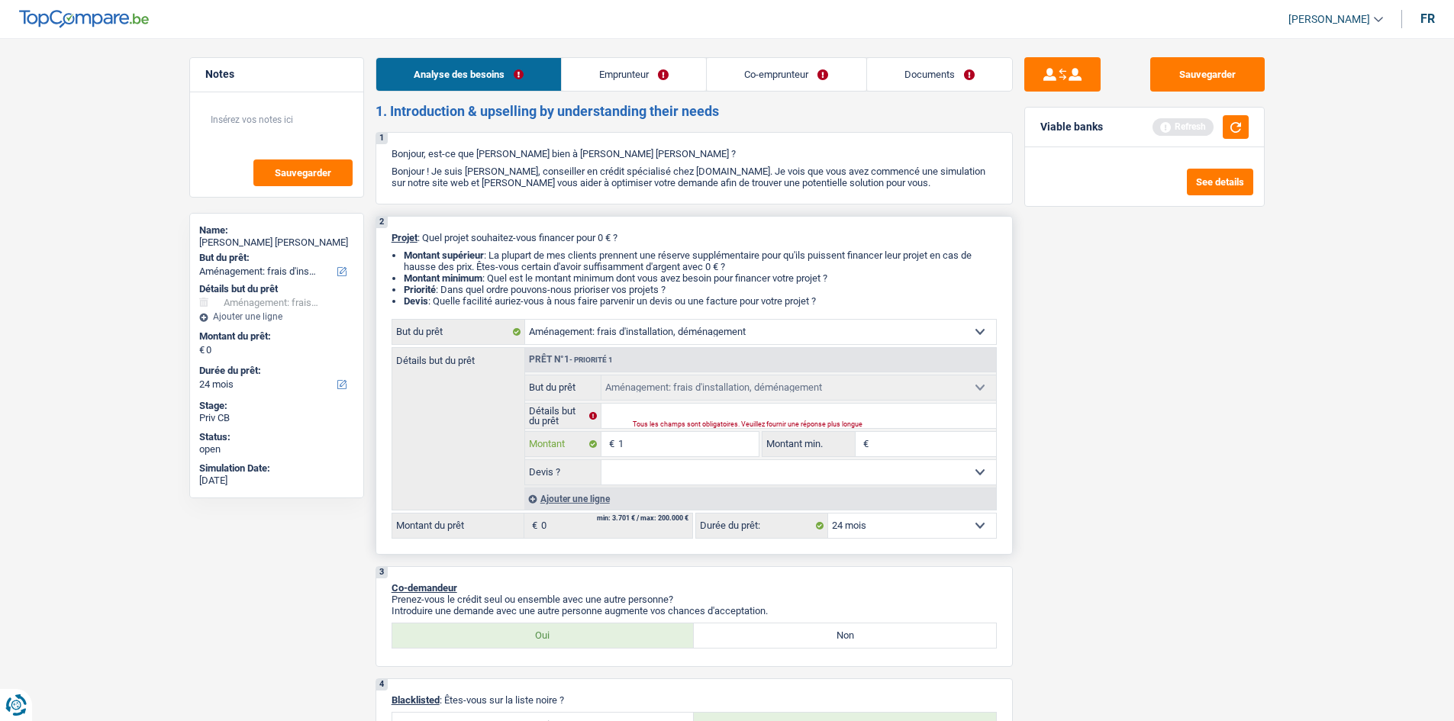
type input "12"
type input "120"
type input "1.200"
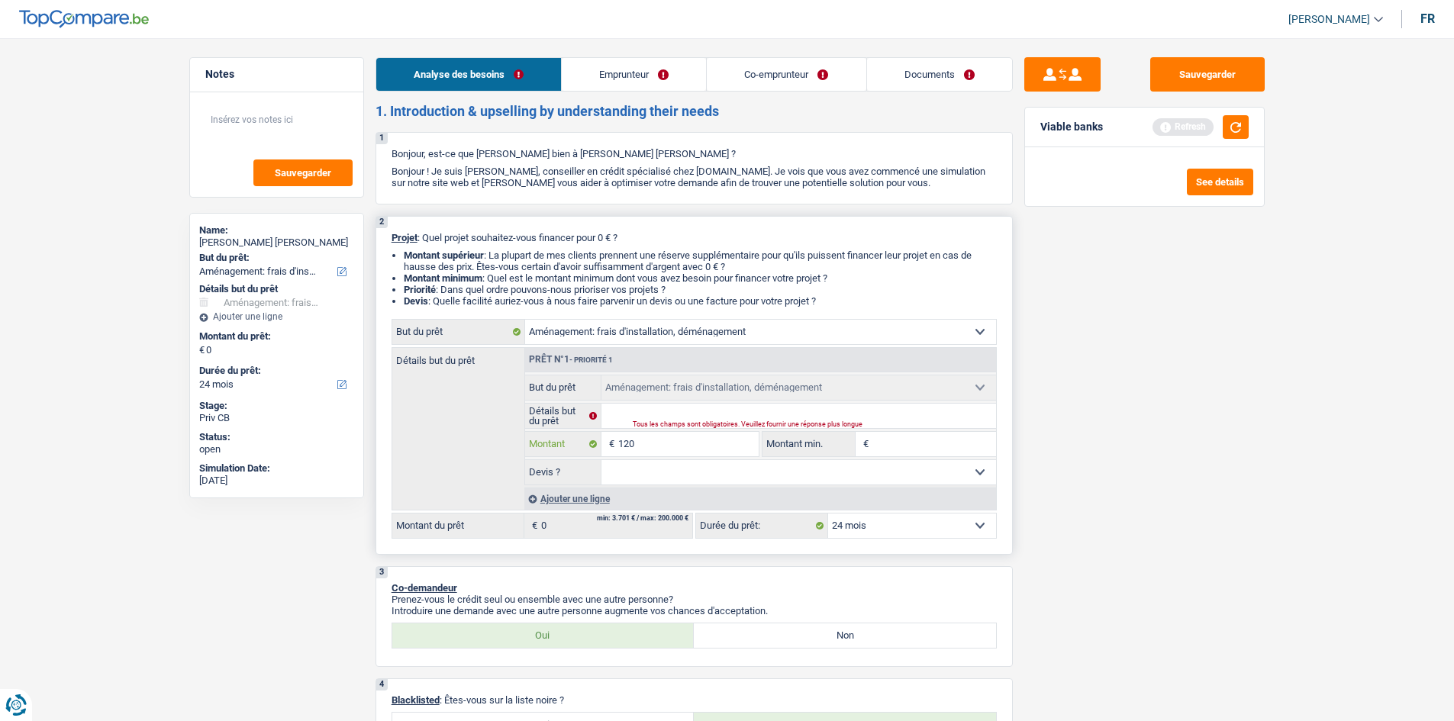
type input "1.200"
type input "12.000"
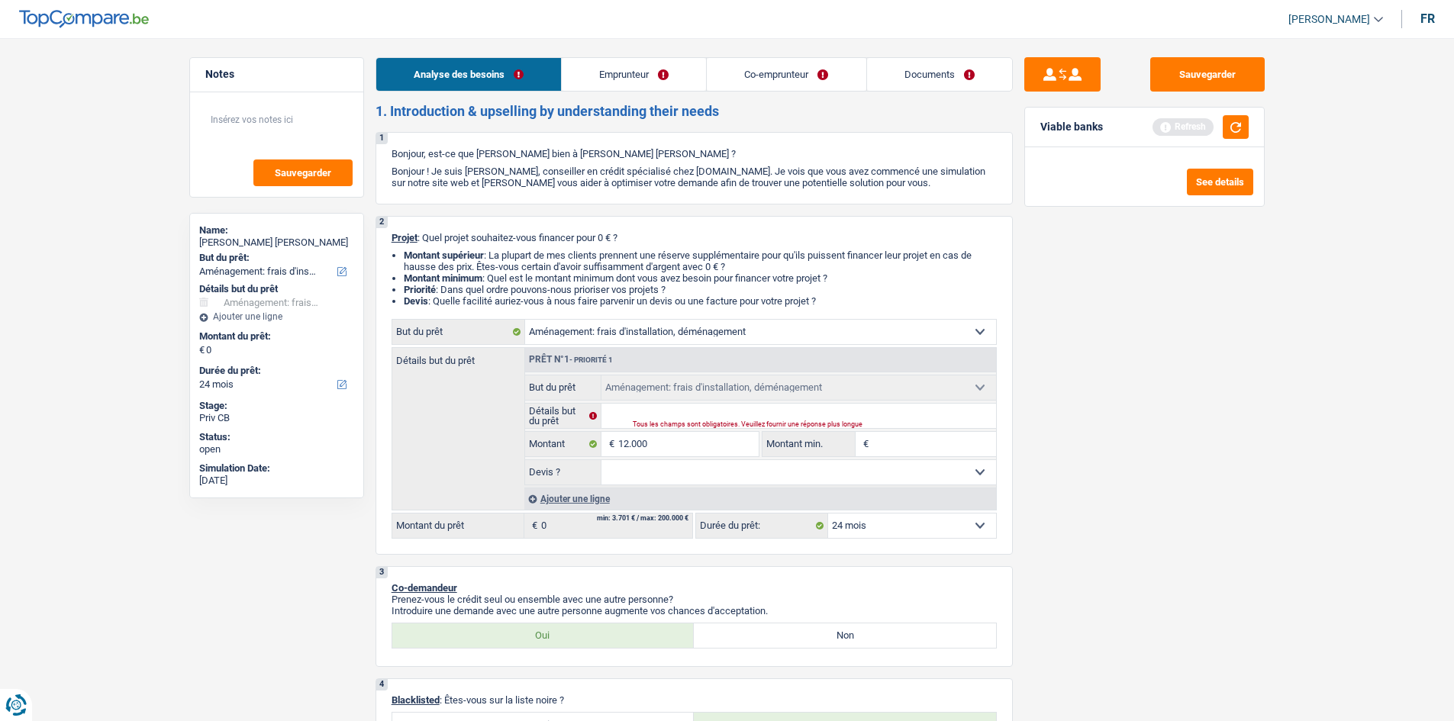
type input "12.000"
select select "60"
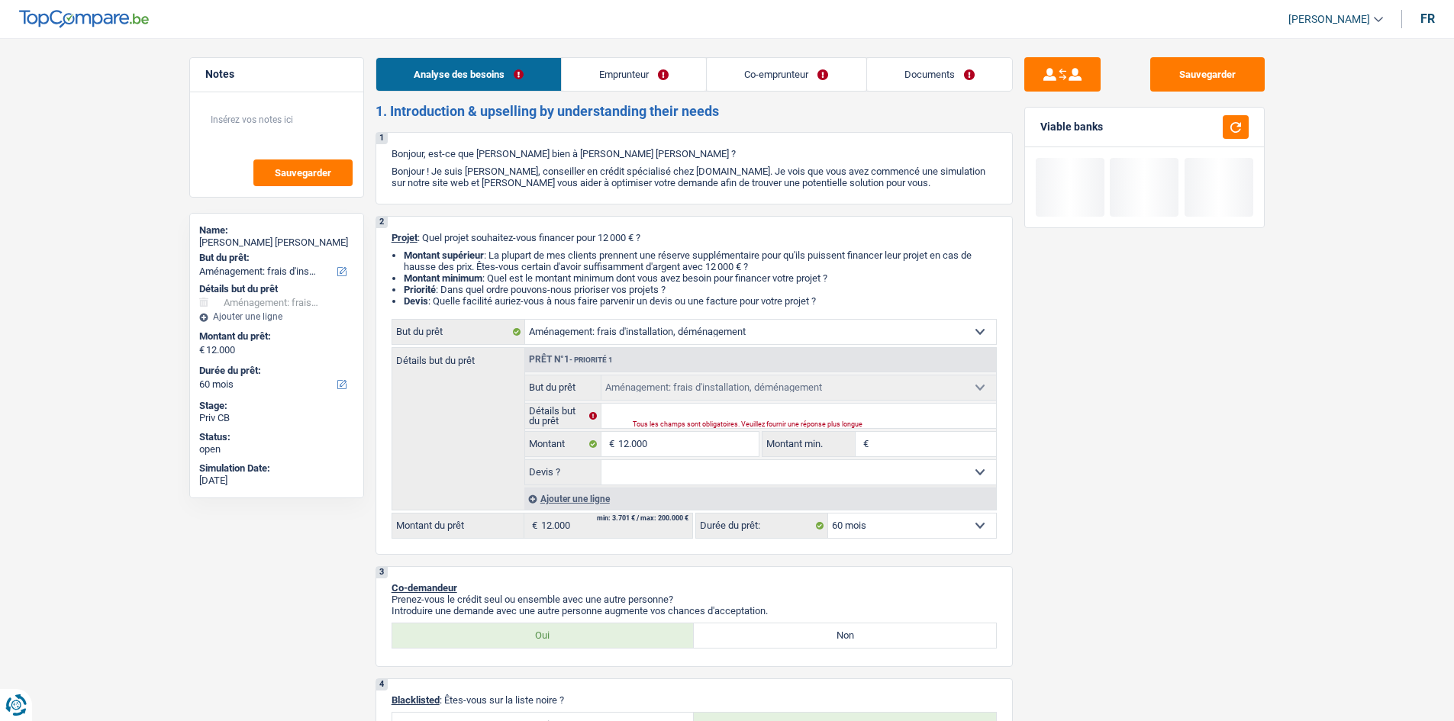
click at [1168, 468] on div "Sauvegarder Viable banks" at bounding box center [1144, 375] width 263 height 636
click at [921, 443] on input "Montant min." at bounding box center [934, 444] width 124 height 24
type input "1"
type input "12"
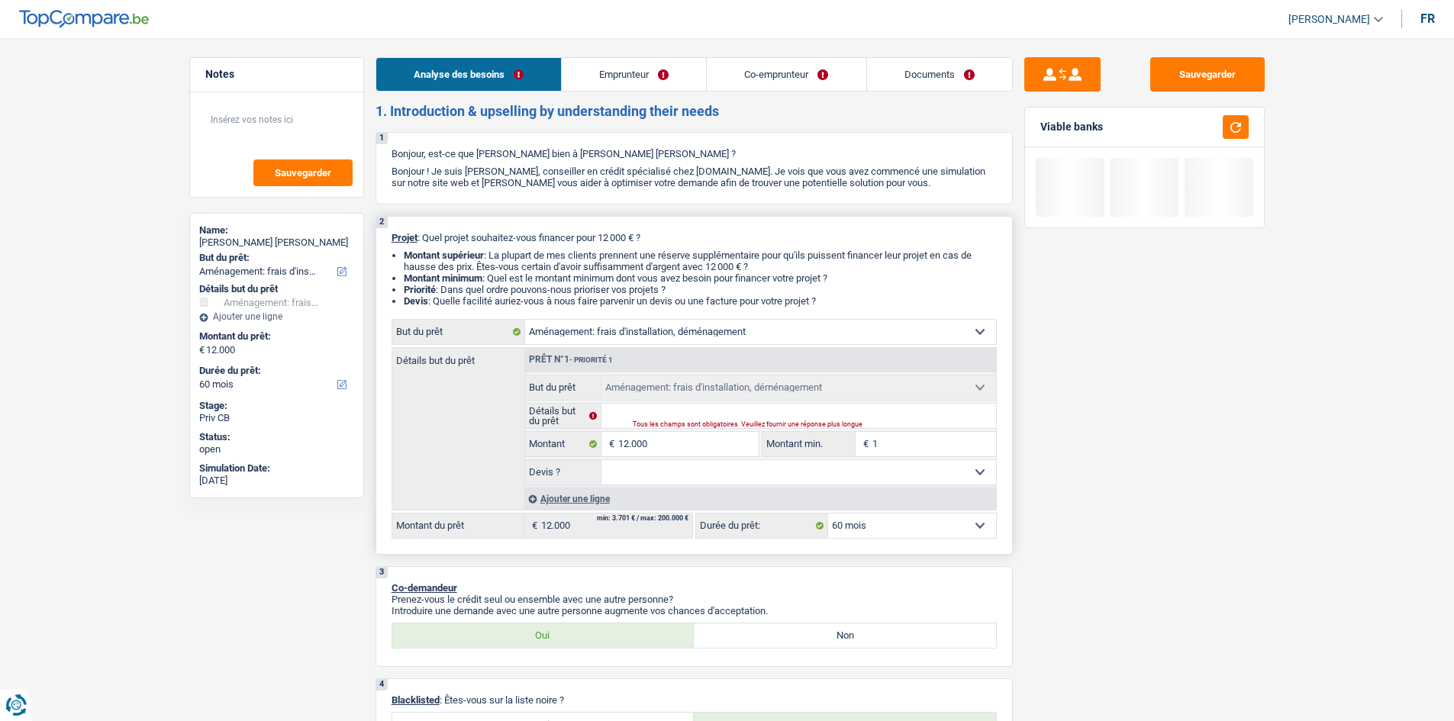
type input "12"
type input "120"
type input "1.200"
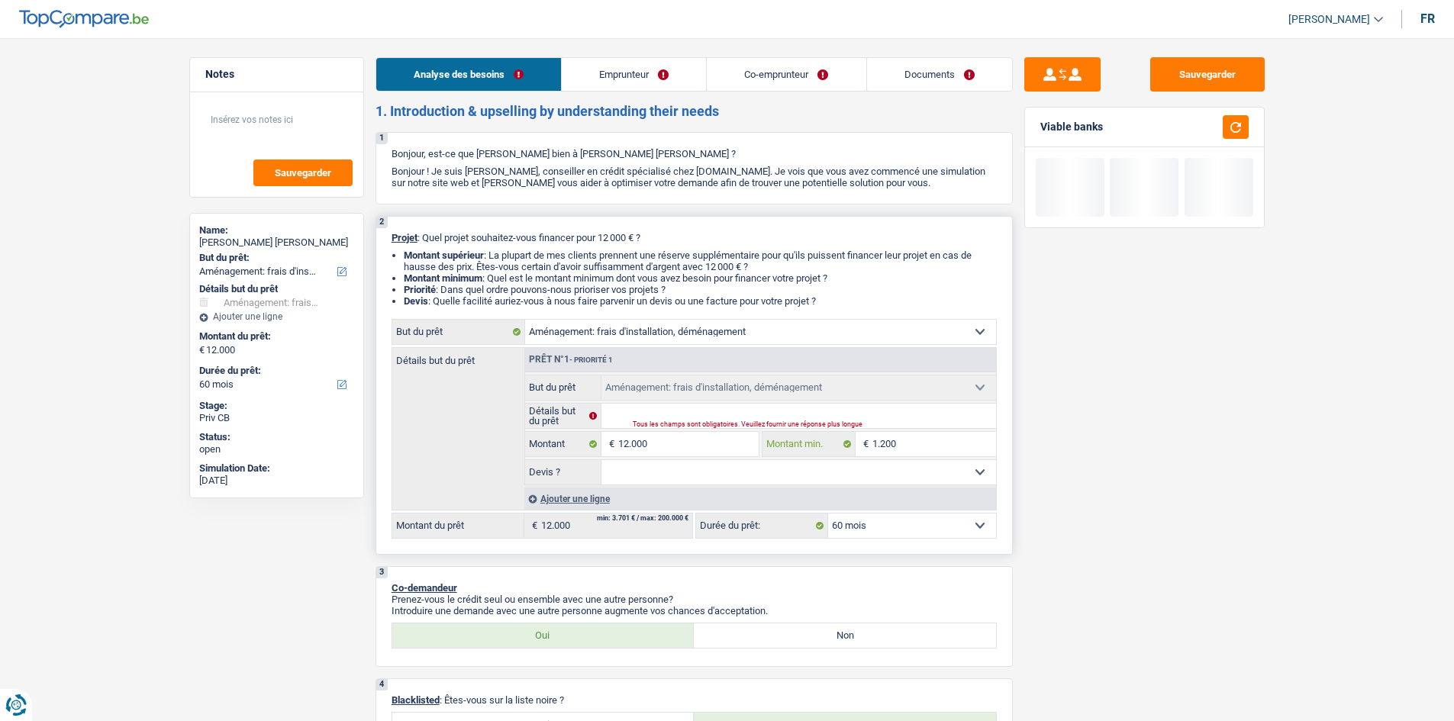
type input "12.000"
click at [1133, 462] on div "Sauvegarder Viable banks" at bounding box center [1144, 375] width 263 height 636
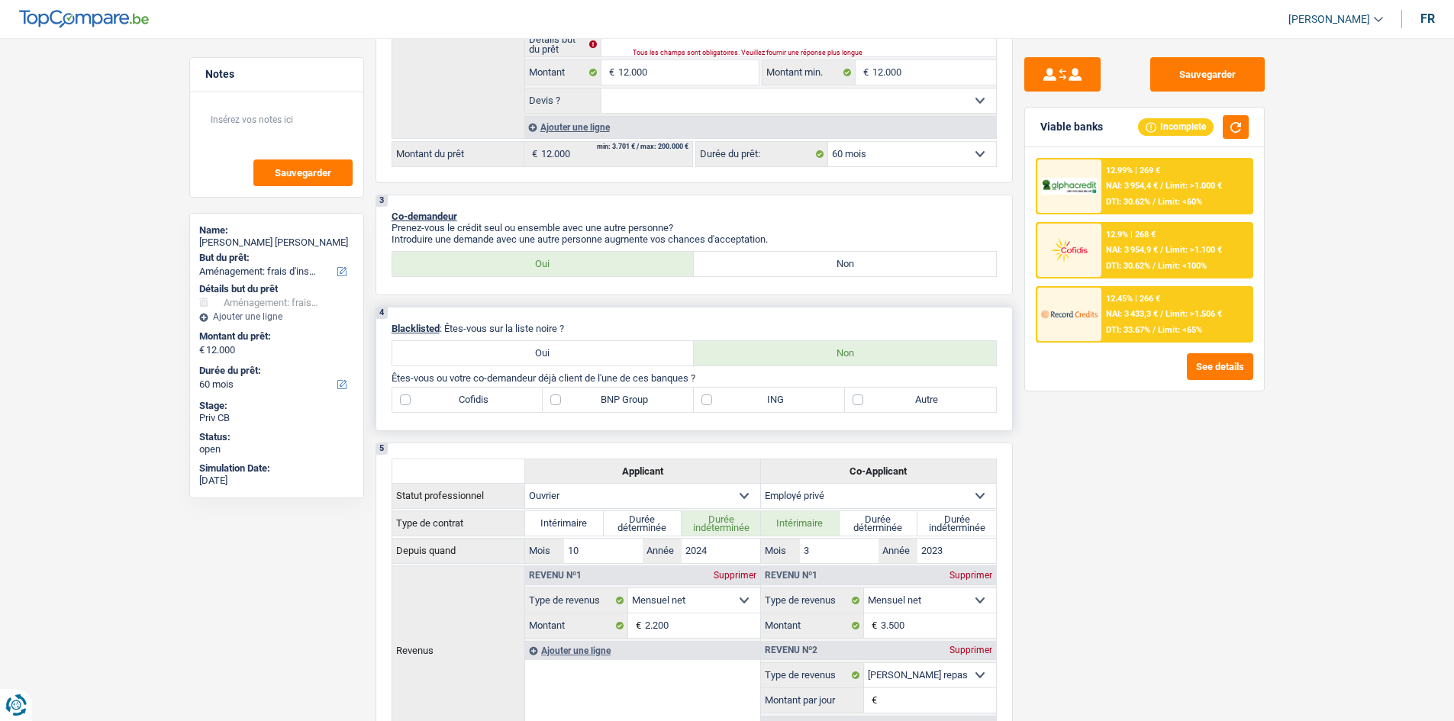
scroll to position [382, 0]
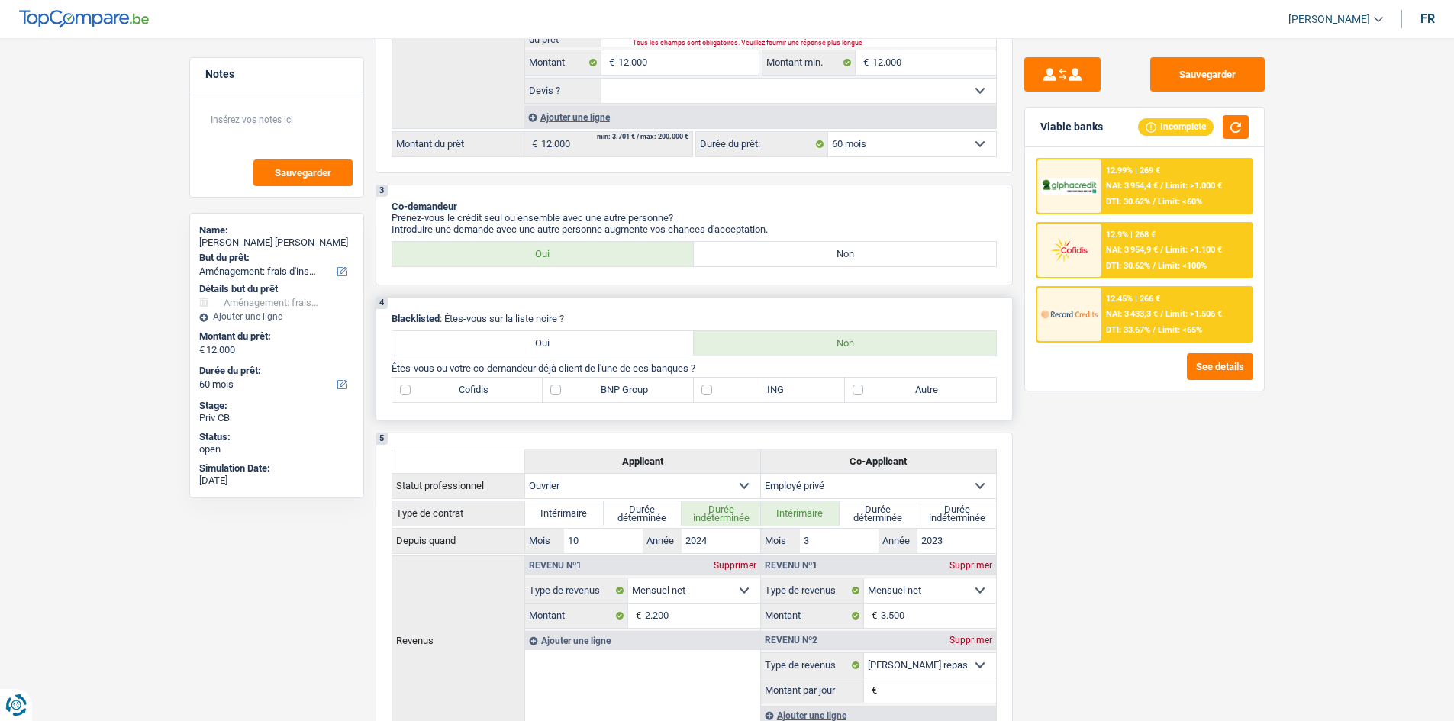
click at [950, 383] on label "Autre" at bounding box center [920, 390] width 151 height 24
click at [950, 383] on input "Autre" at bounding box center [920, 390] width 151 height 24
checkbox input "true"
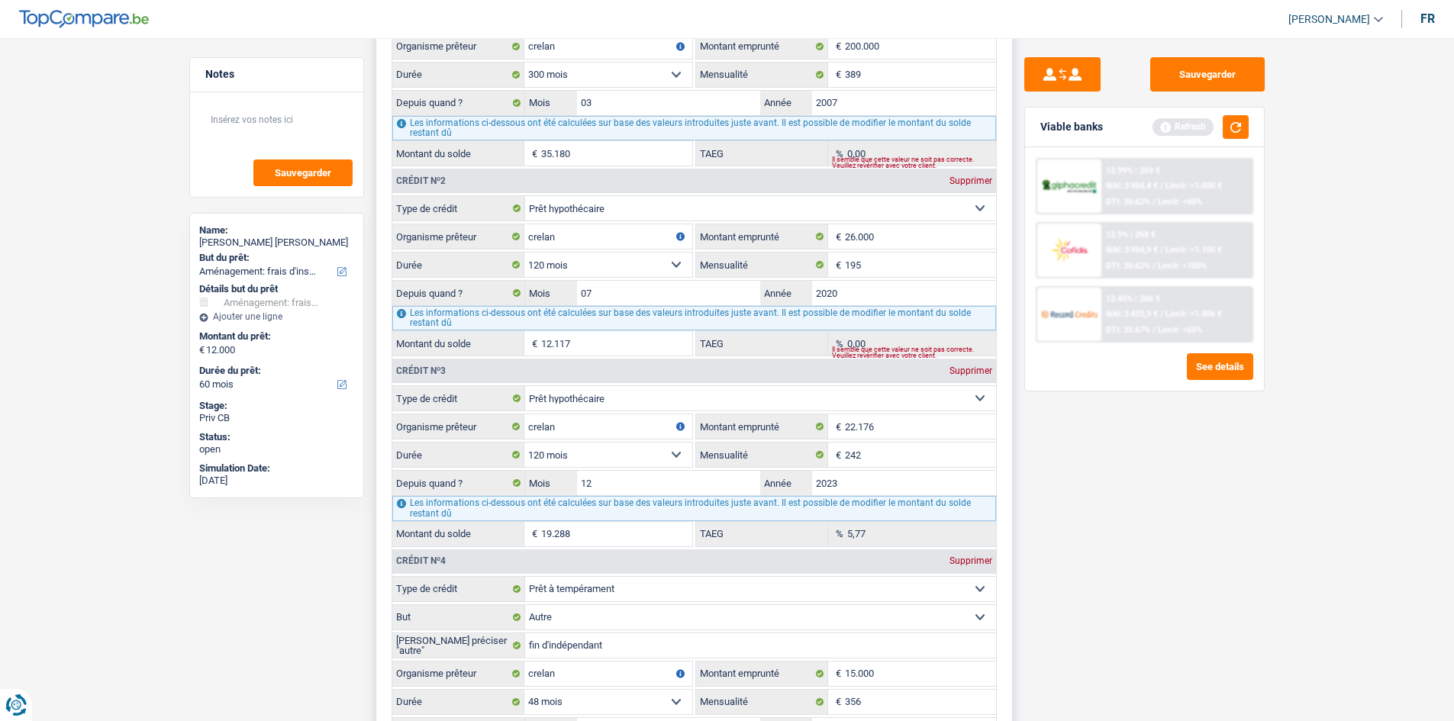
scroll to position [916, 0]
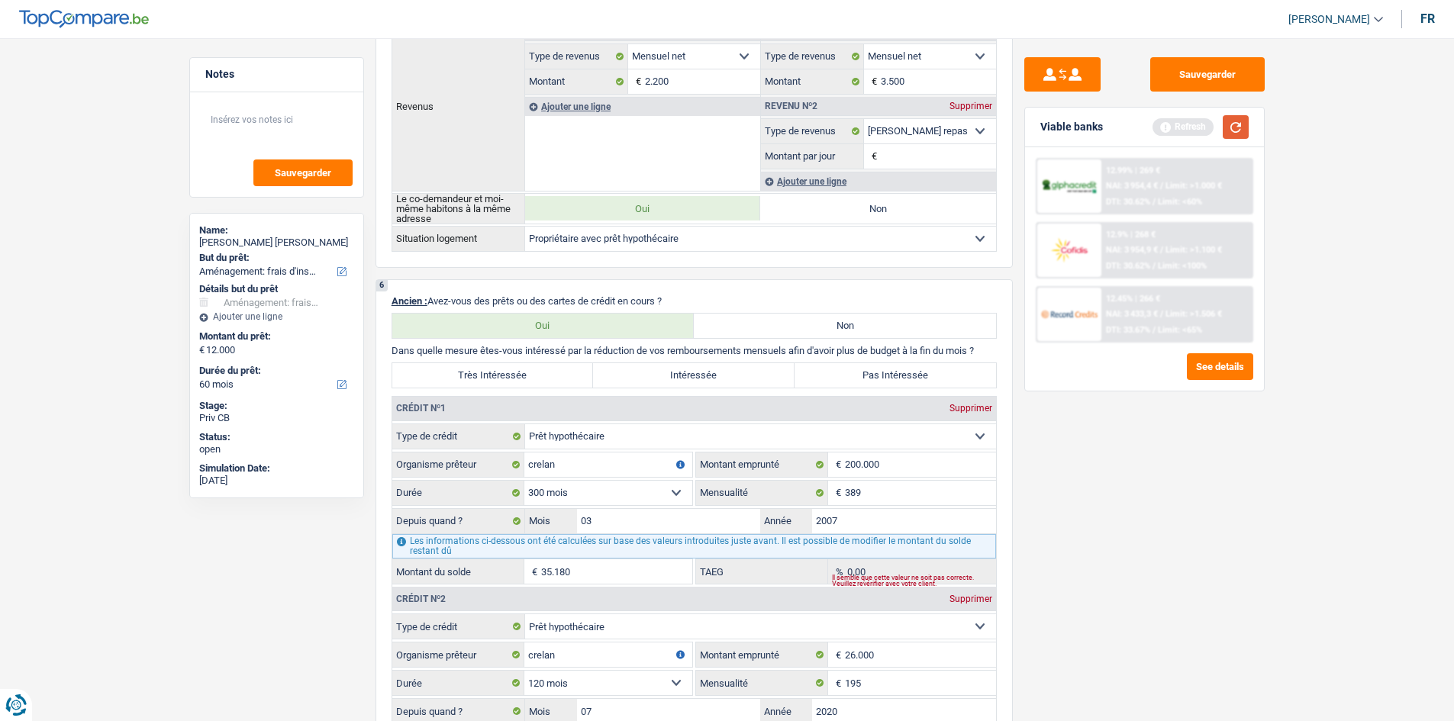
click at [1229, 125] on button "button" at bounding box center [1236, 127] width 26 height 24
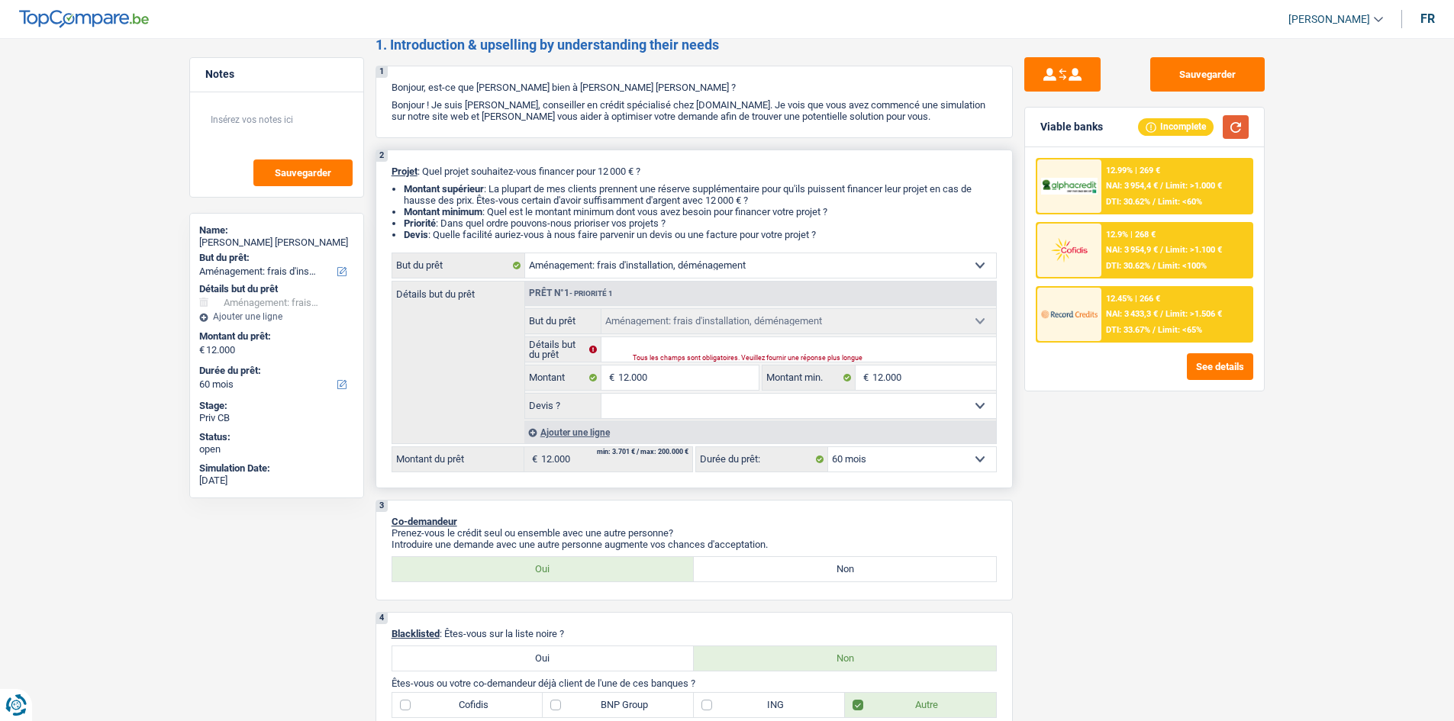
scroll to position [0, 0]
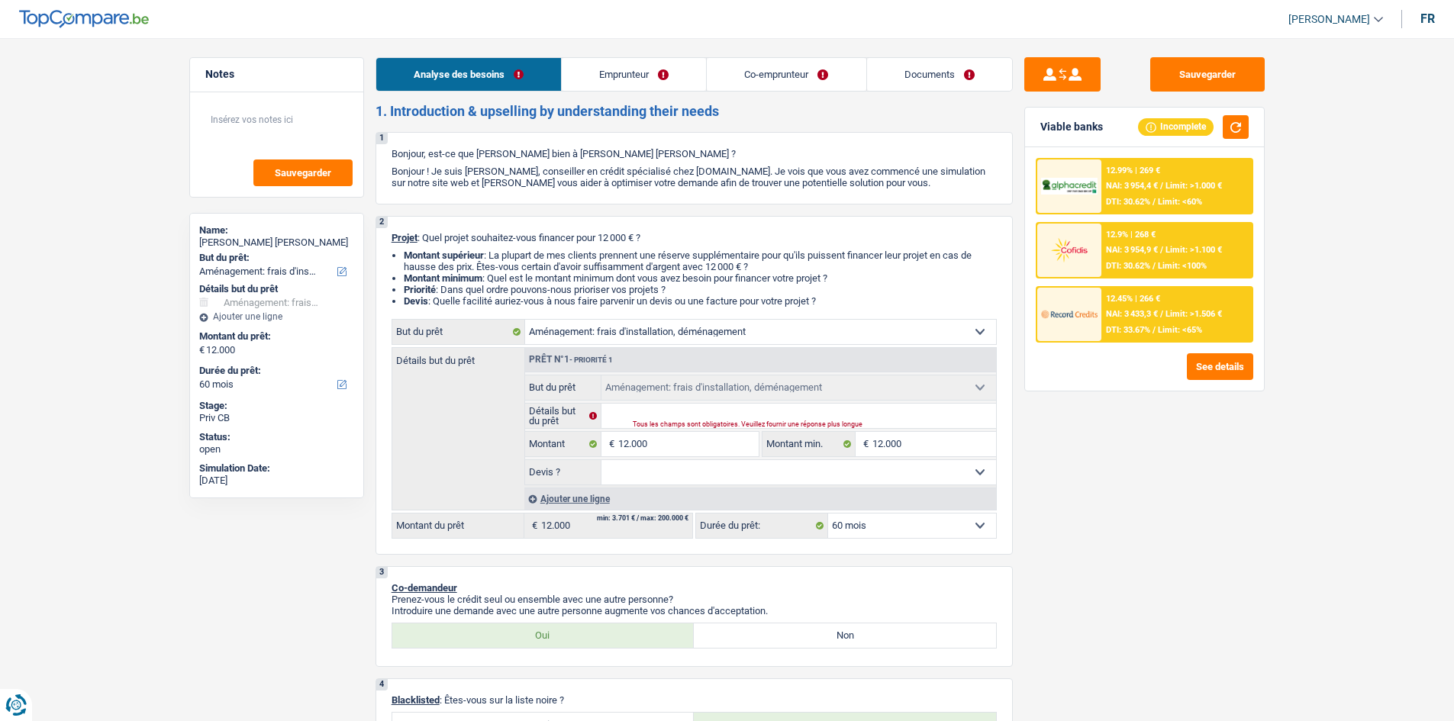
click at [589, 79] on link "Emprunteur" at bounding box center [634, 74] width 144 height 33
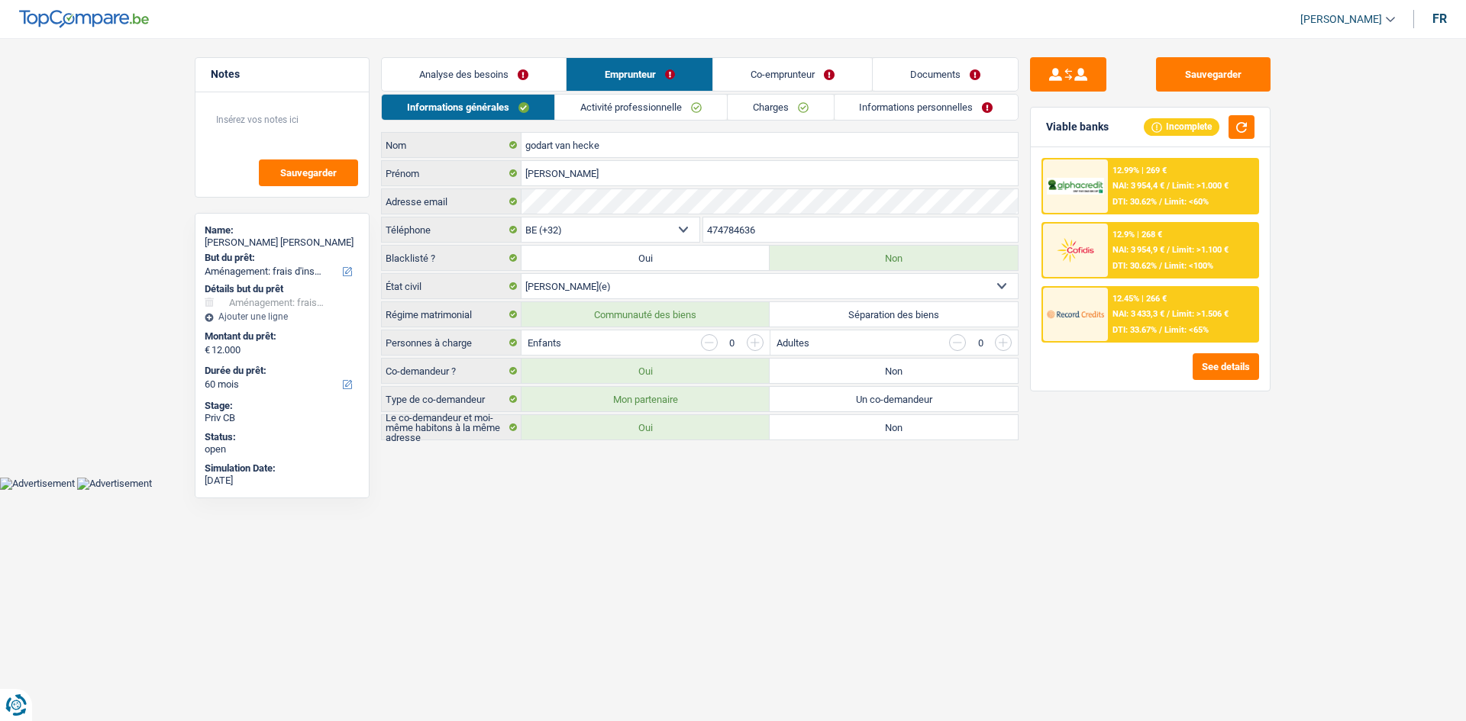
click at [659, 104] on link "Activité professionnelle" at bounding box center [641, 107] width 172 height 25
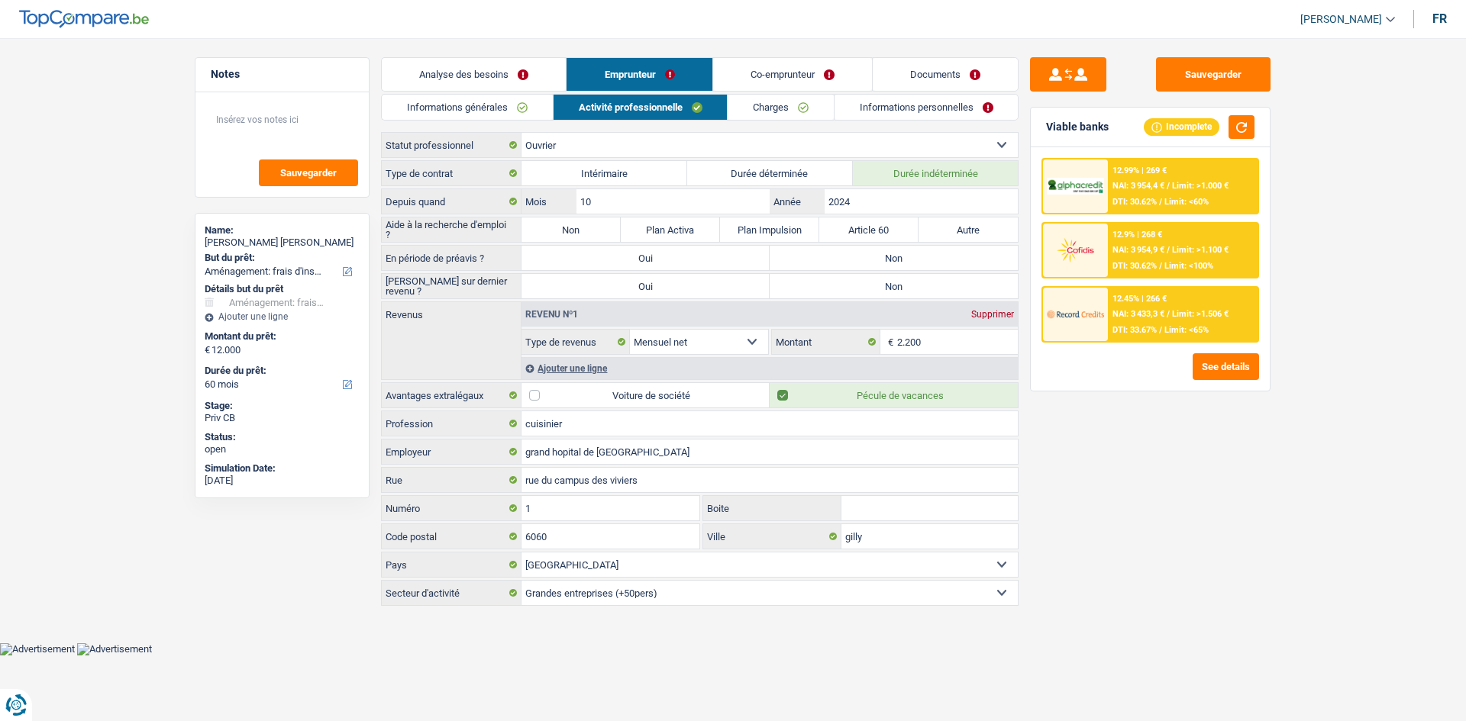
click at [1143, 190] on span "NAI: 3 954,4 €" at bounding box center [1138, 186] width 52 height 10
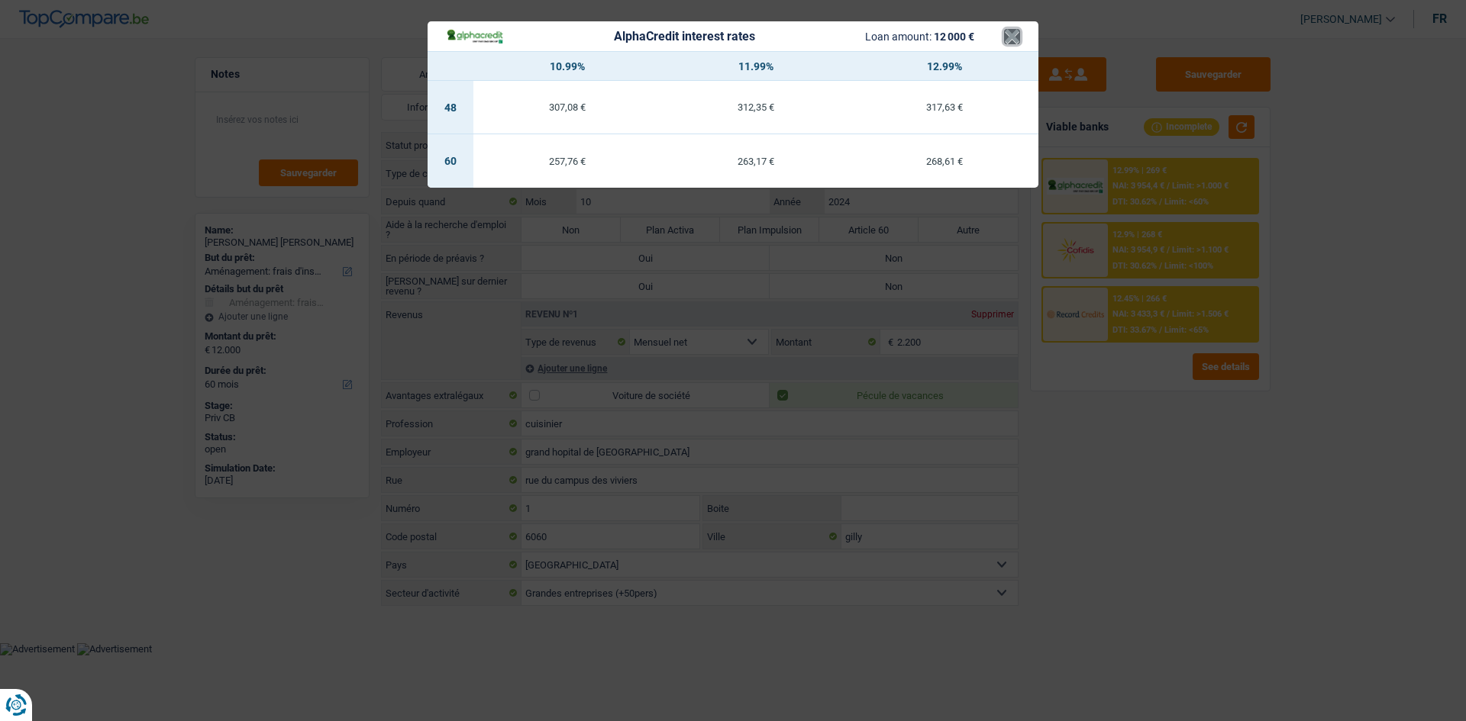
click at [1012, 44] on button "×" at bounding box center [1012, 36] width 16 height 15
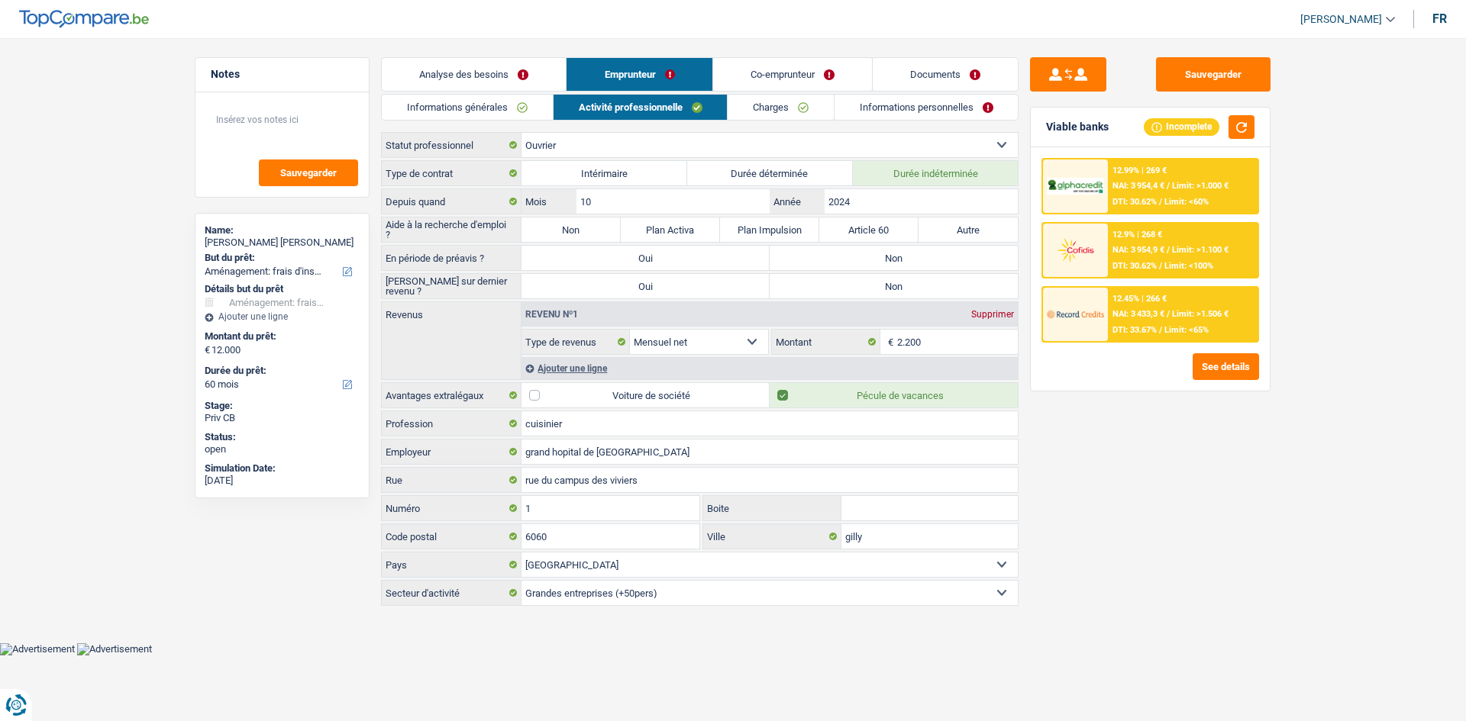
click at [1066, 305] on img at bounding box center [1074, 314] width 56 height 28
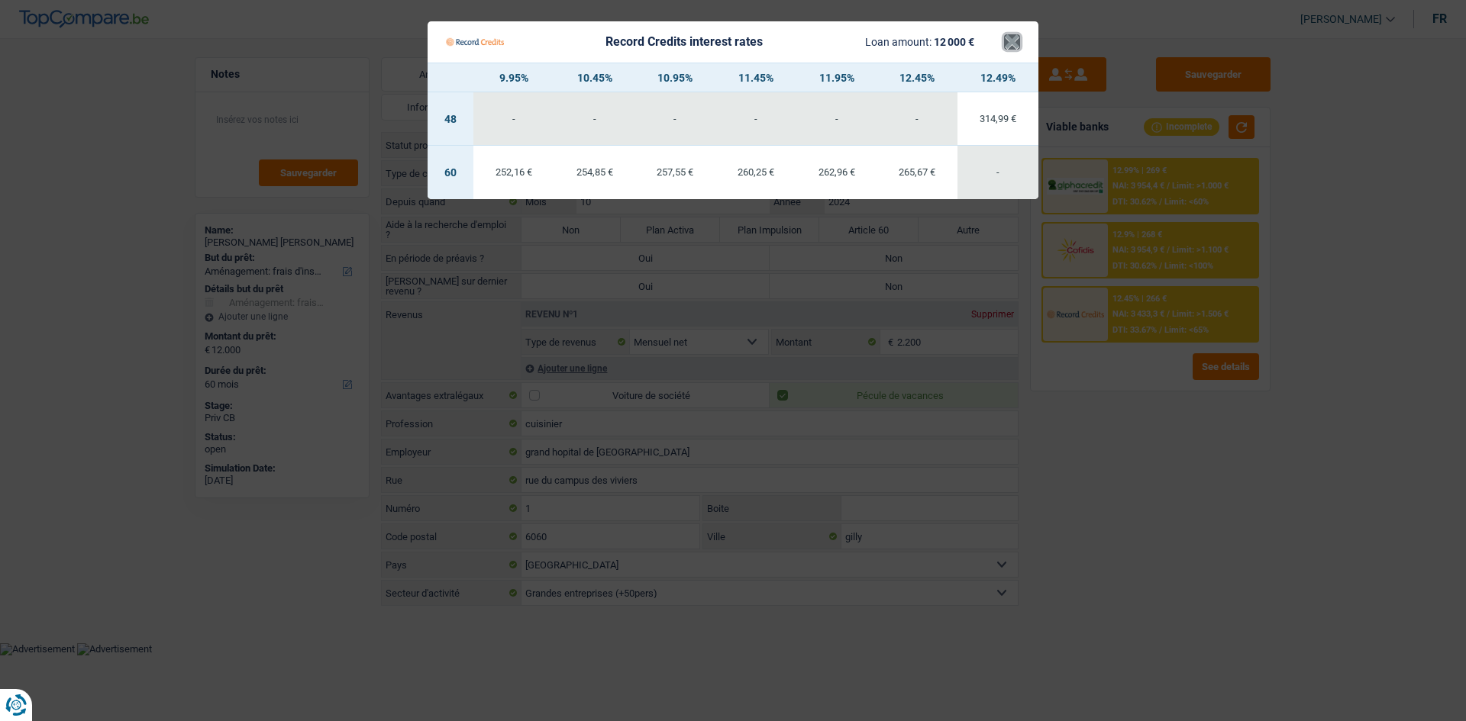
click at [1010, 37] on button "×" at bounding box center [1012, 41] width 16 height 15
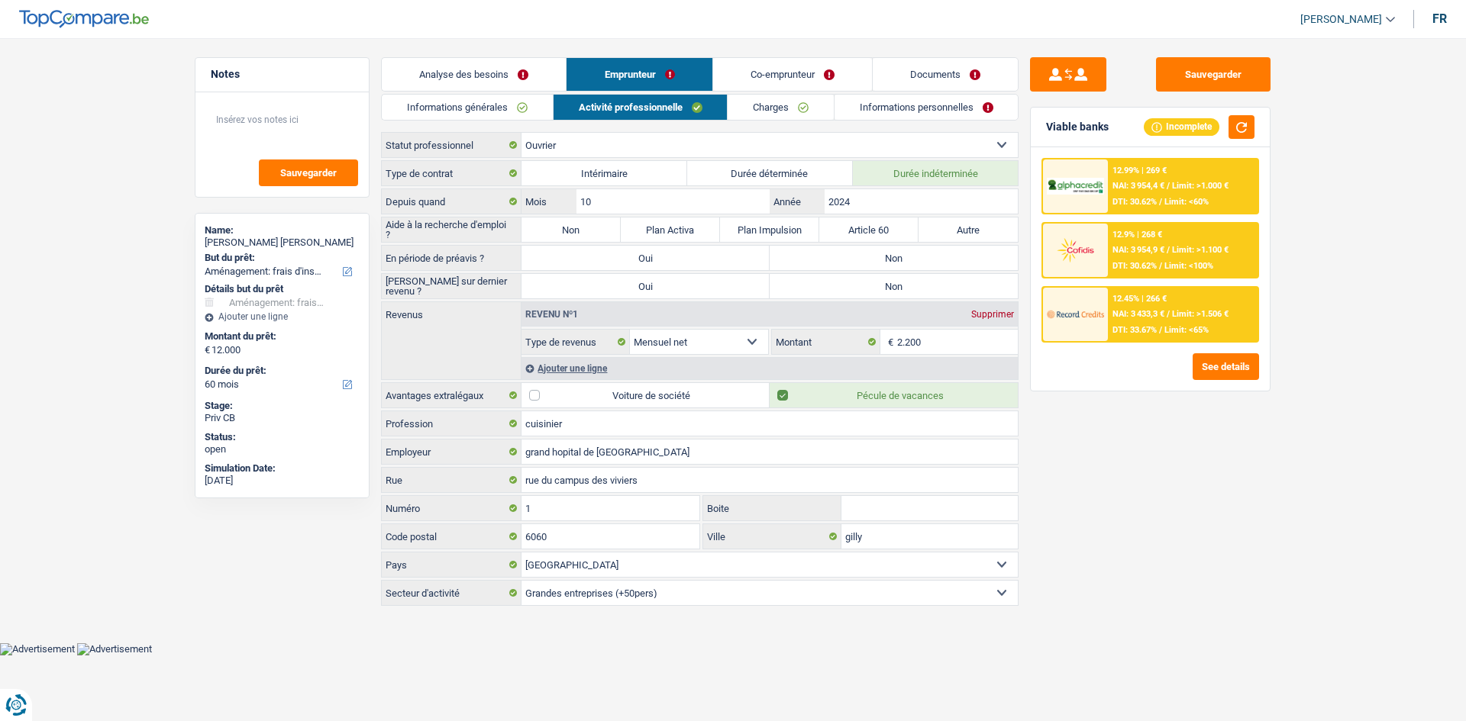
click at [1175, 173] on div "12.99% | 269 € NAI: 3 954,4 € / Limit: >1.000 € DTI: 30.62% / Limit: <60%" at bounding box center [1183, 186] width 150 height 53
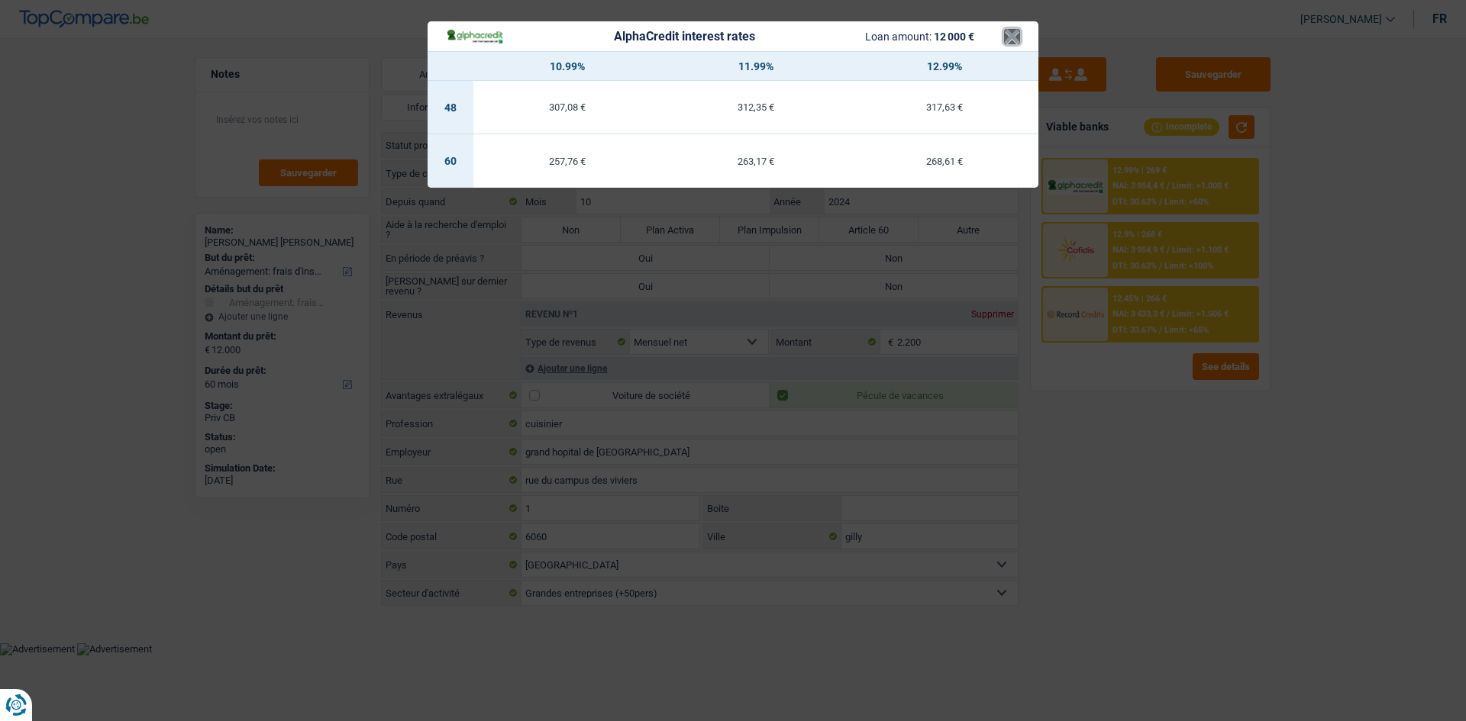
click at [1010, 34] on button "×" at bounding box center [1012, 36] width 16 height 15
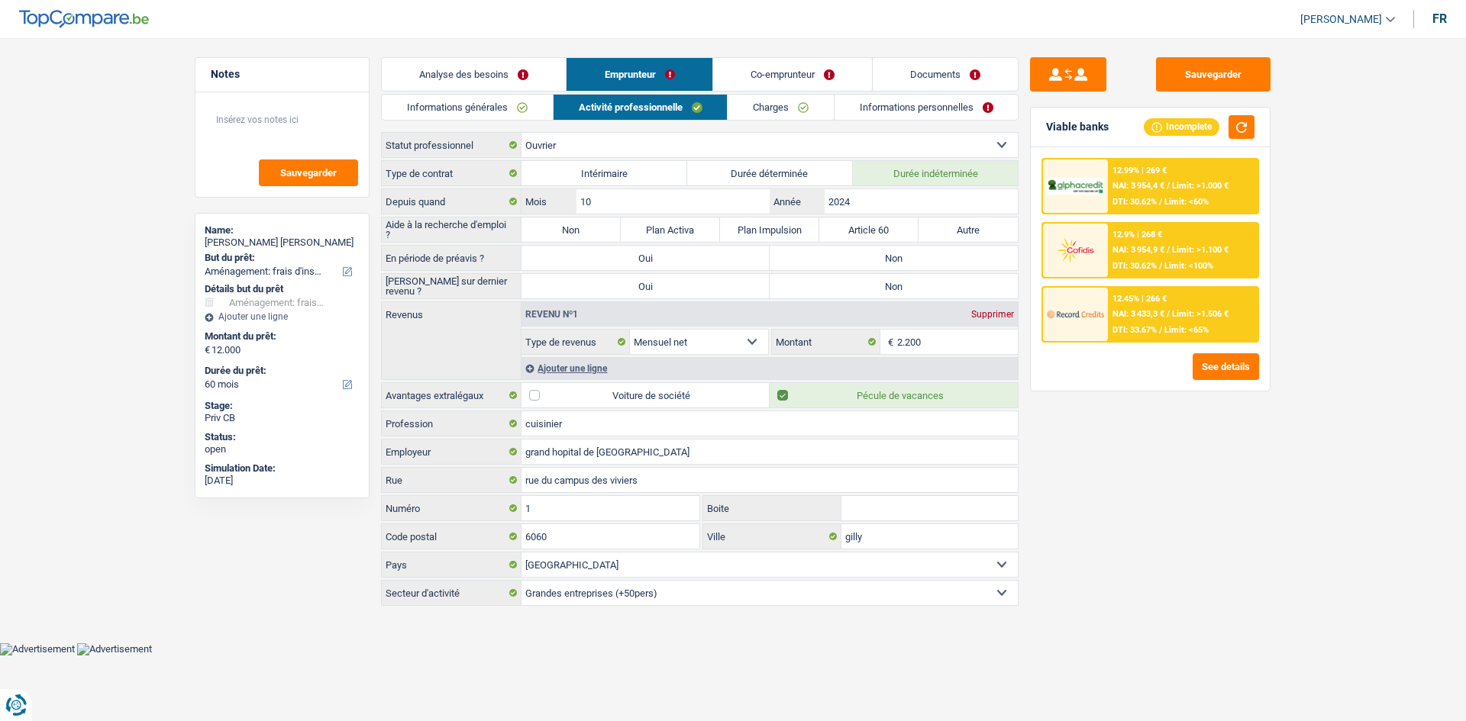
click at [479, 72] on link "Analyse des besoins" at bounding box center [474, 74] width 184 height 33
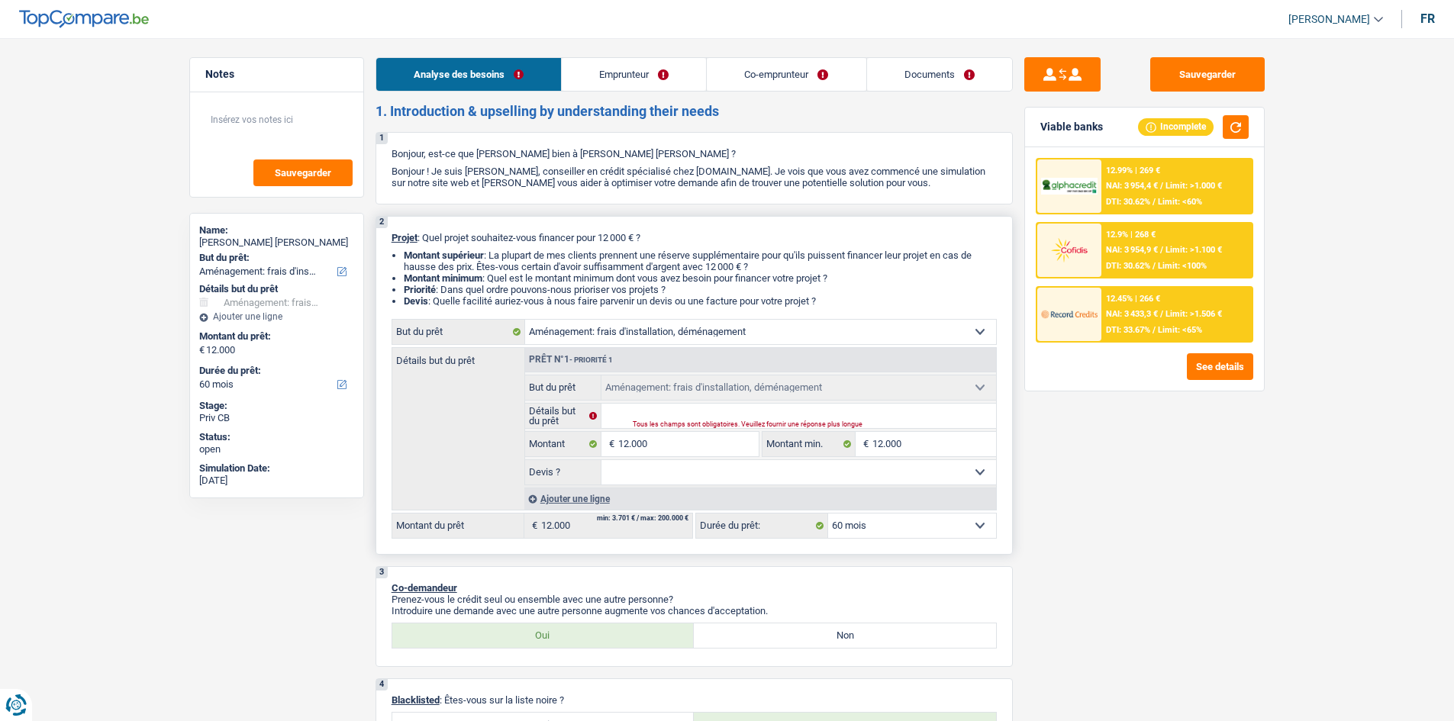
click at [888, 531] on select "12 mois 18 mois 24 mois 30 mois 36 mois 42 mois 48 mois 60 mois Sélectionner un…" at bounding box center [912, 526] width 168 height 24
select select "36"
click at [828, 514] on select "12 mois 18 mois 24 mois 30 mois 36 mois 42 mois 48 mois 60 mois Sélectionner un…" at bounding box center [912, 526] width 168 height 24
select select "36"
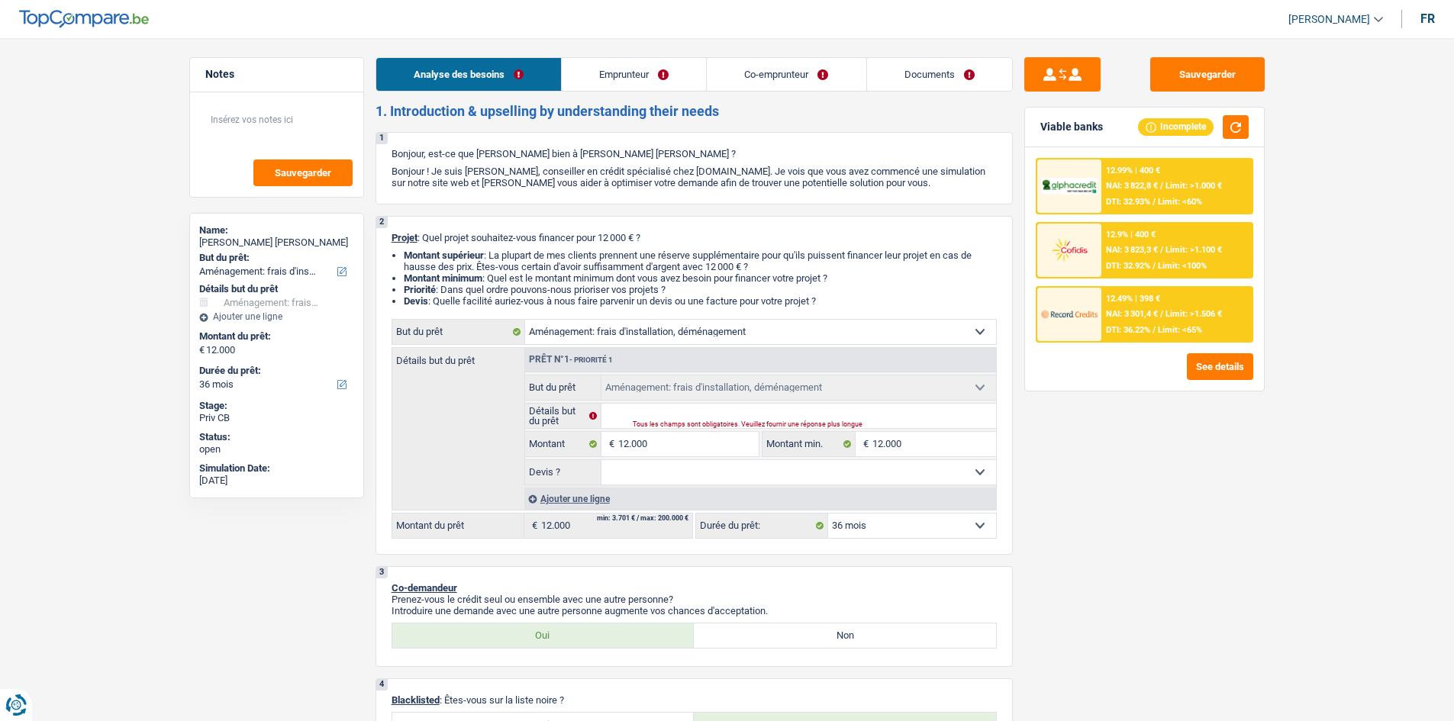
click at [1121, 198] on span "DTI: 32.93%" at bounding box center [1128, 202] width 44 height 10
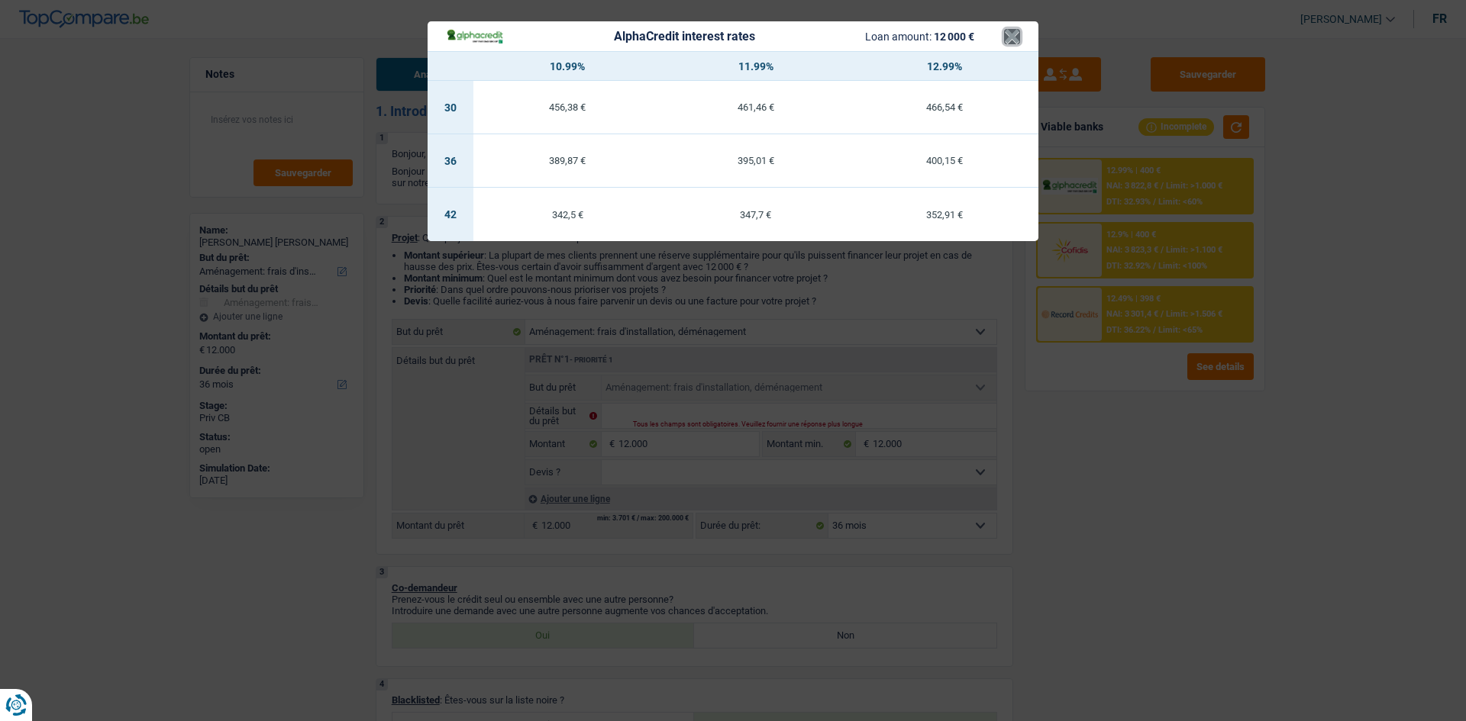
click at [1017, 42] on button "×" at bounding box center [1012, 36] width 16 height 15
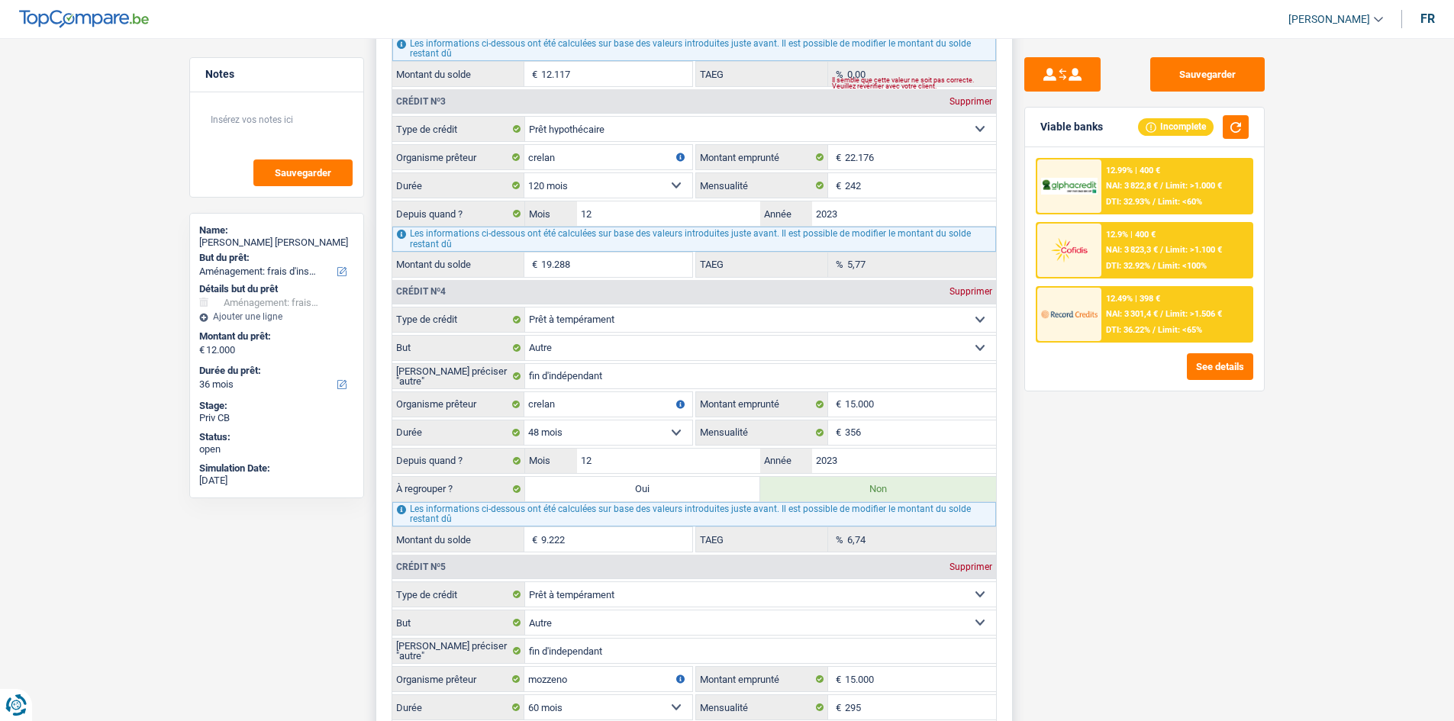
scroll to position [1756, 0]
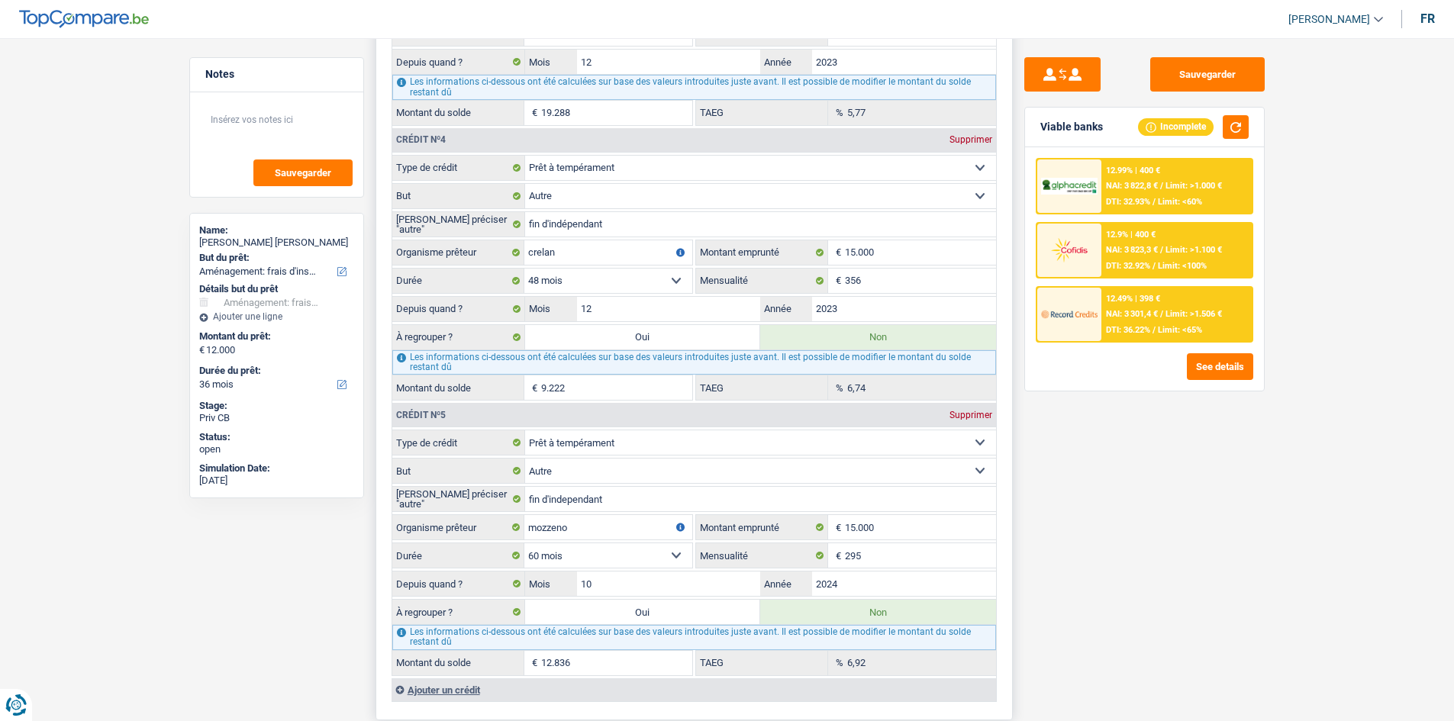
drag, startPoint x: 614, startPoint y: 342, endPoint x: 623, endPoint y: 361, distance: 21.2
click at [615, 340] on label "Oui" at bounding box center [643, 337] width 236 height 24
click at [615, 340] on input "Oui" at bounding box center [643, 337] width 236 height 24
radio input "true"
radio input "false"
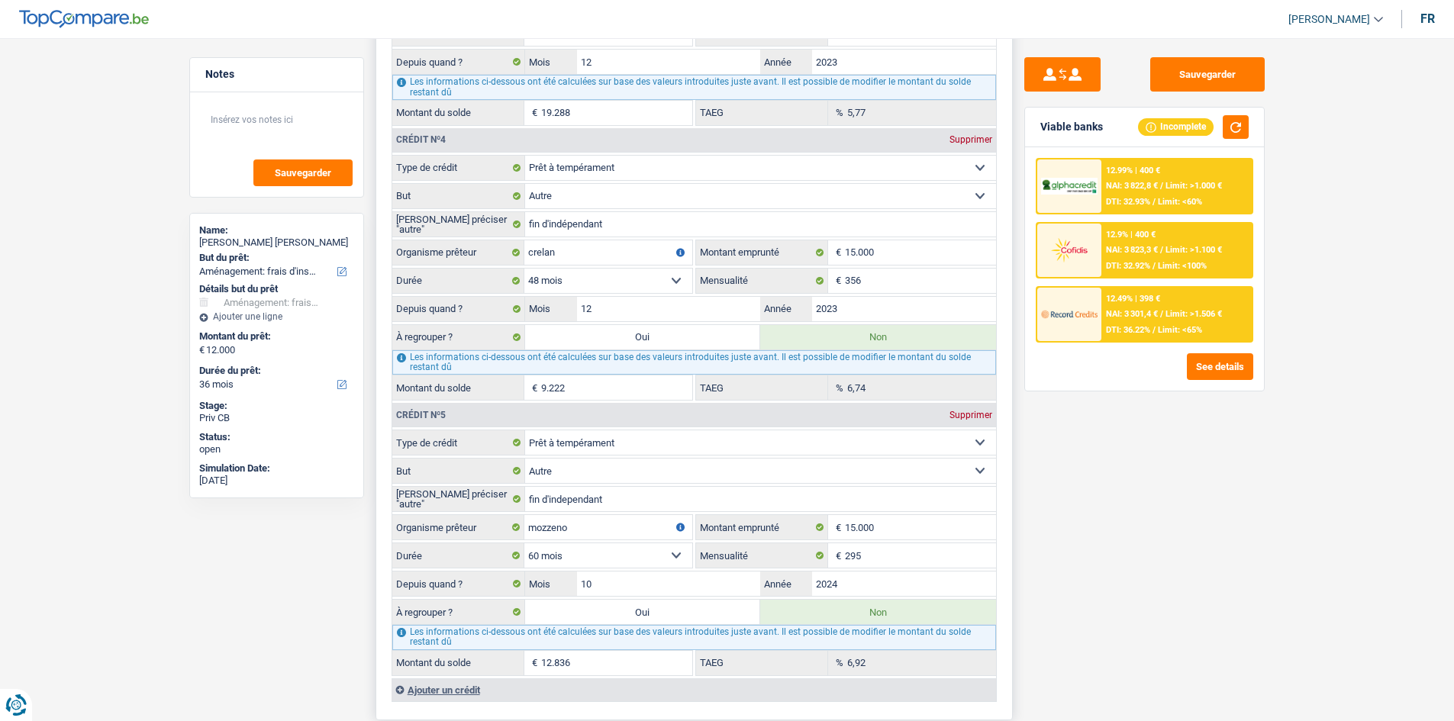
type input "21.222"
type input "9.222"
select select "refinancing"
select select "120"
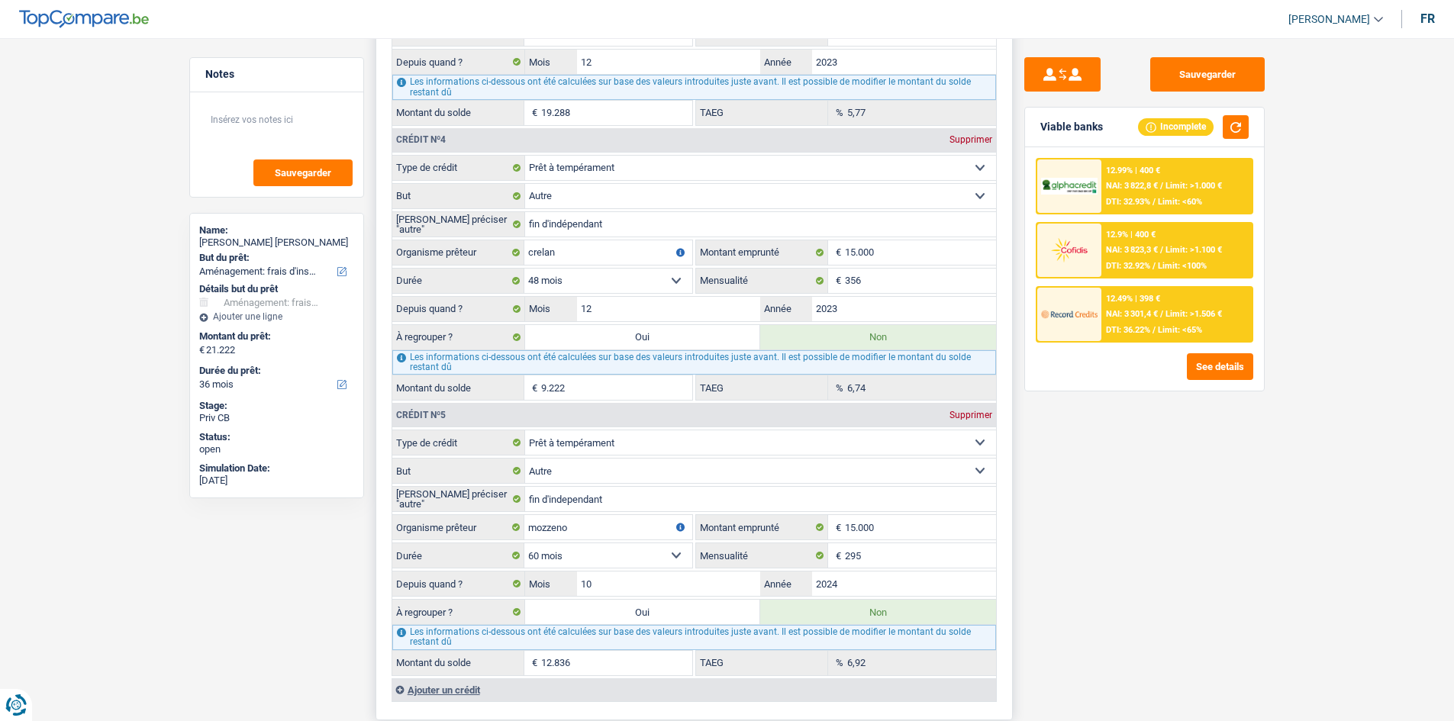
select select "refinancing"
select select "120"
select select "refinancing"
select select "120"
select select "refinancing"
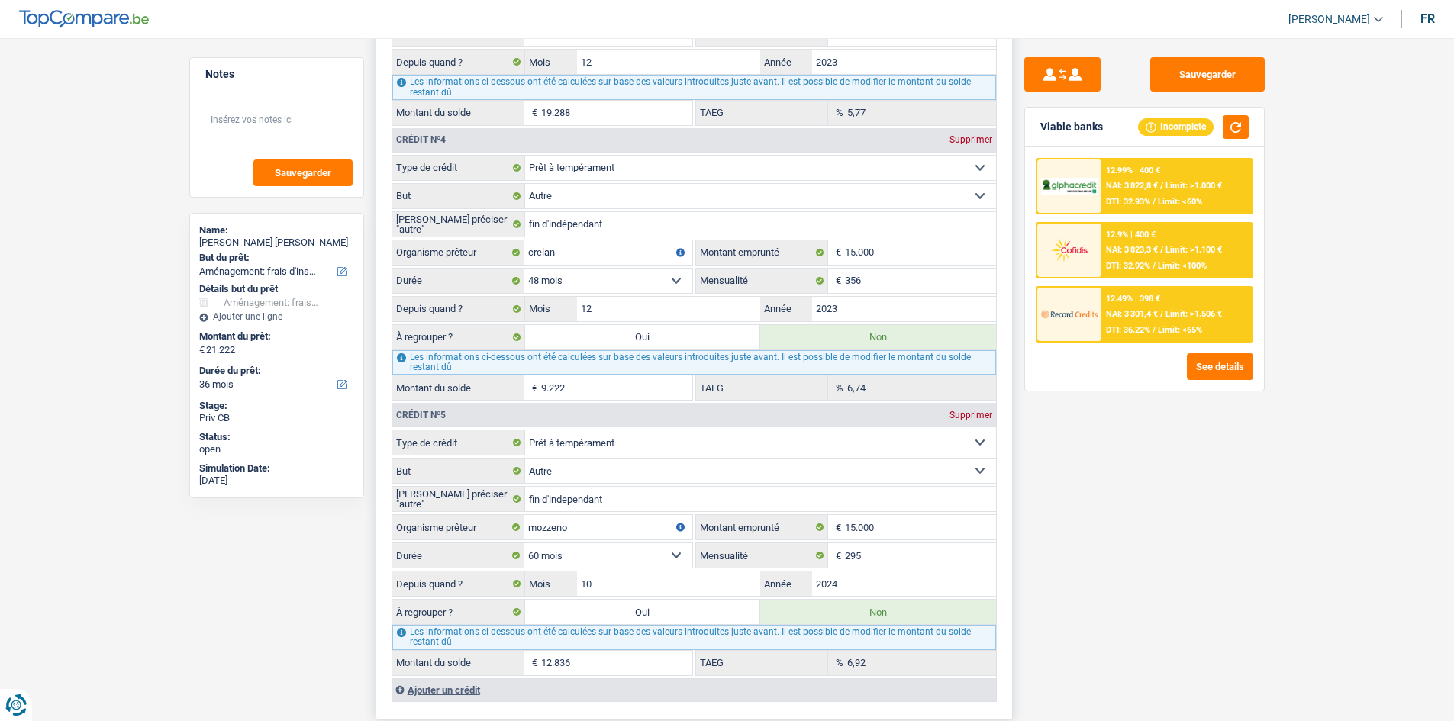
select select "refinancing"
select select "movingOrInstallation"
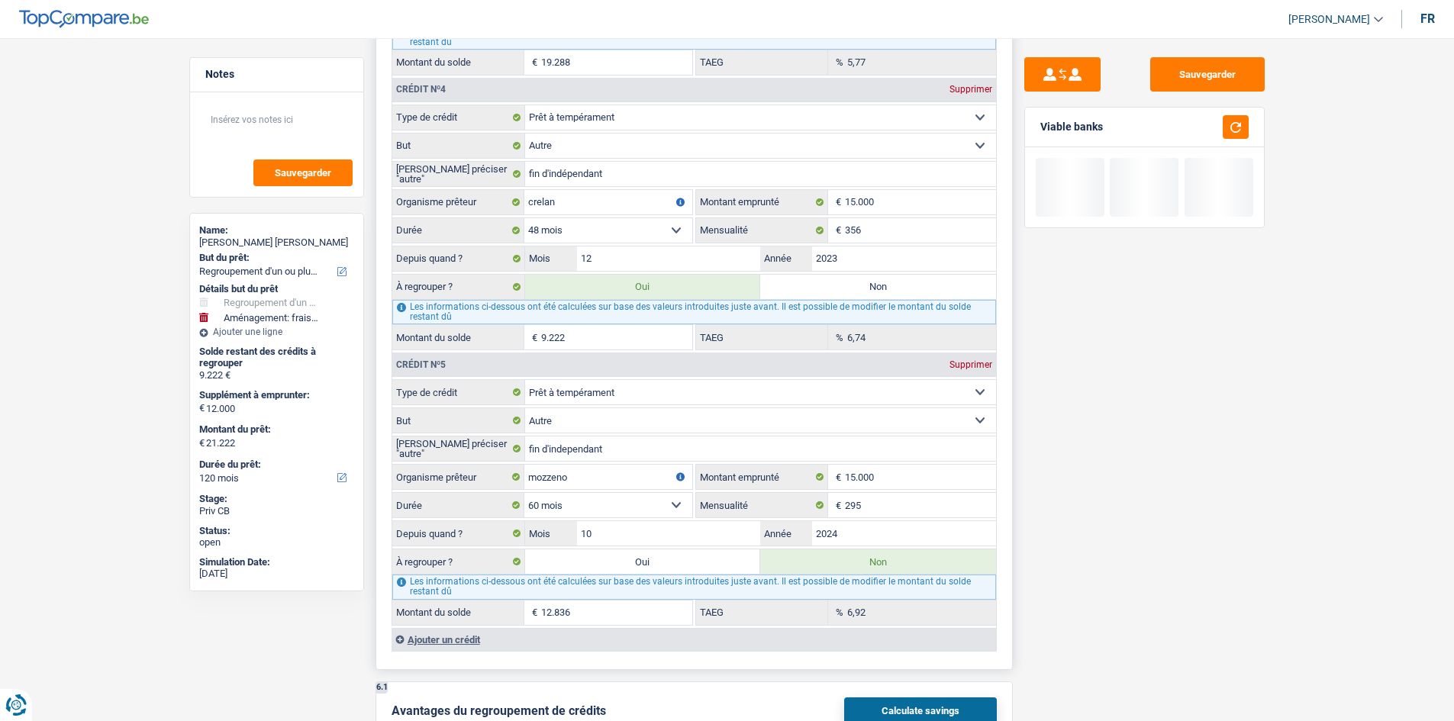
scroll to position [2061, 0]
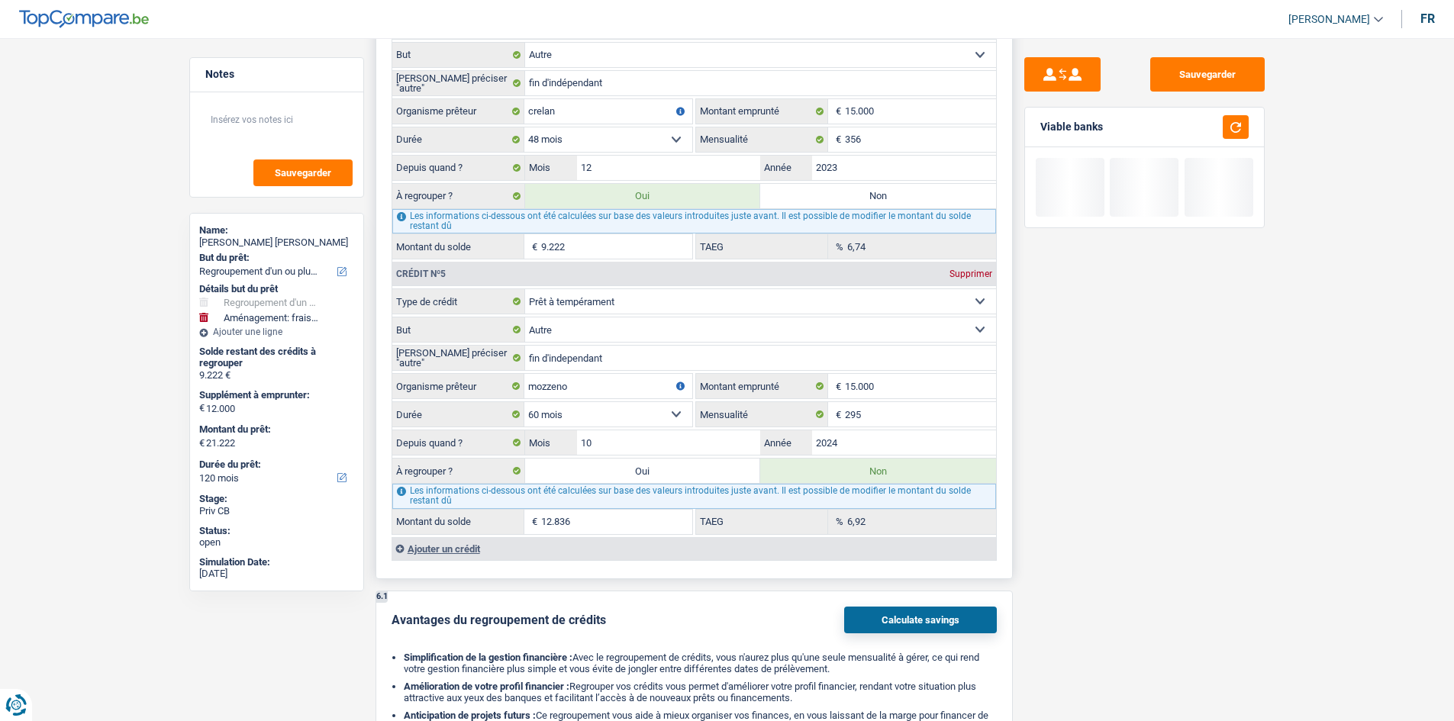
click at [596, 465] on label "Oui" at bounding box center [643, 471] width 236 height 24
click at [596, 465] on input "Oui" at bounding box center [643, 471] width 236 height 24
radio input "true"
radio input "false"
type input "22.058"
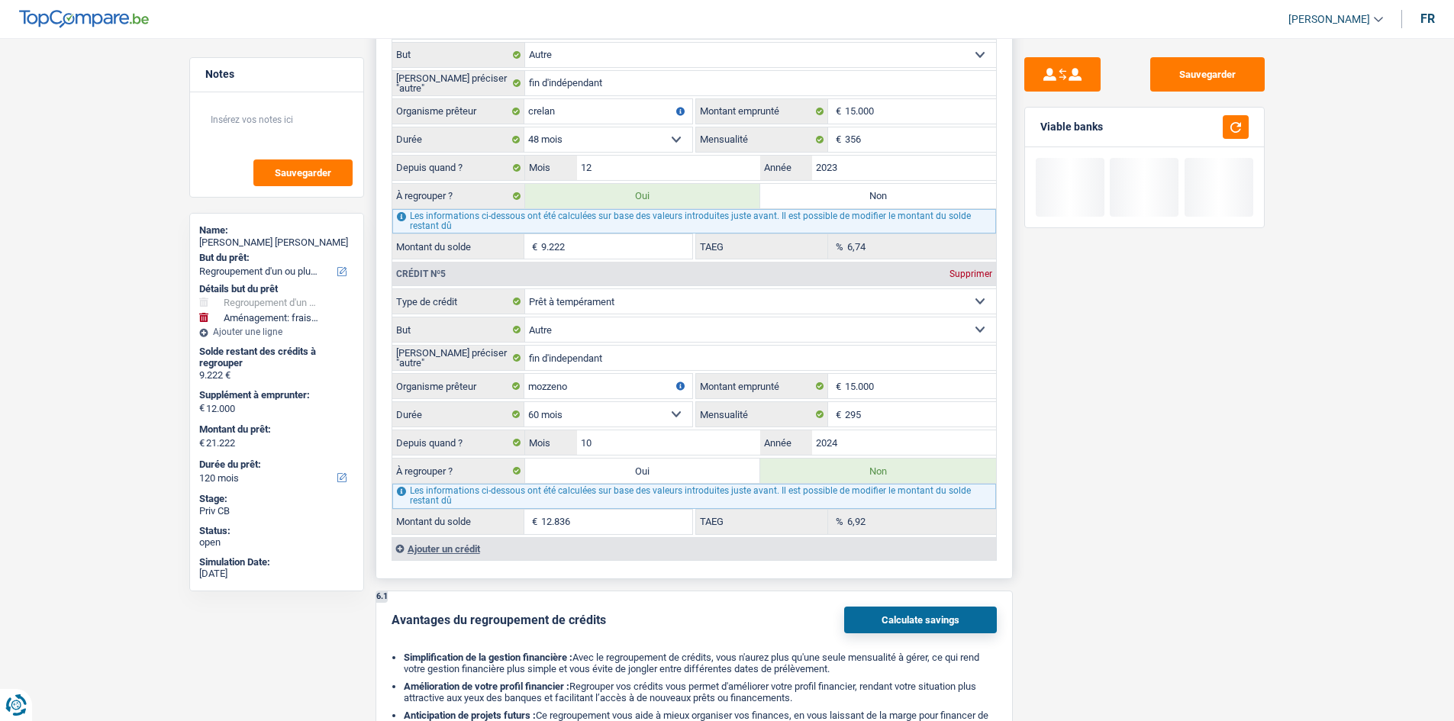
type input "22.058"
type input "34.058"
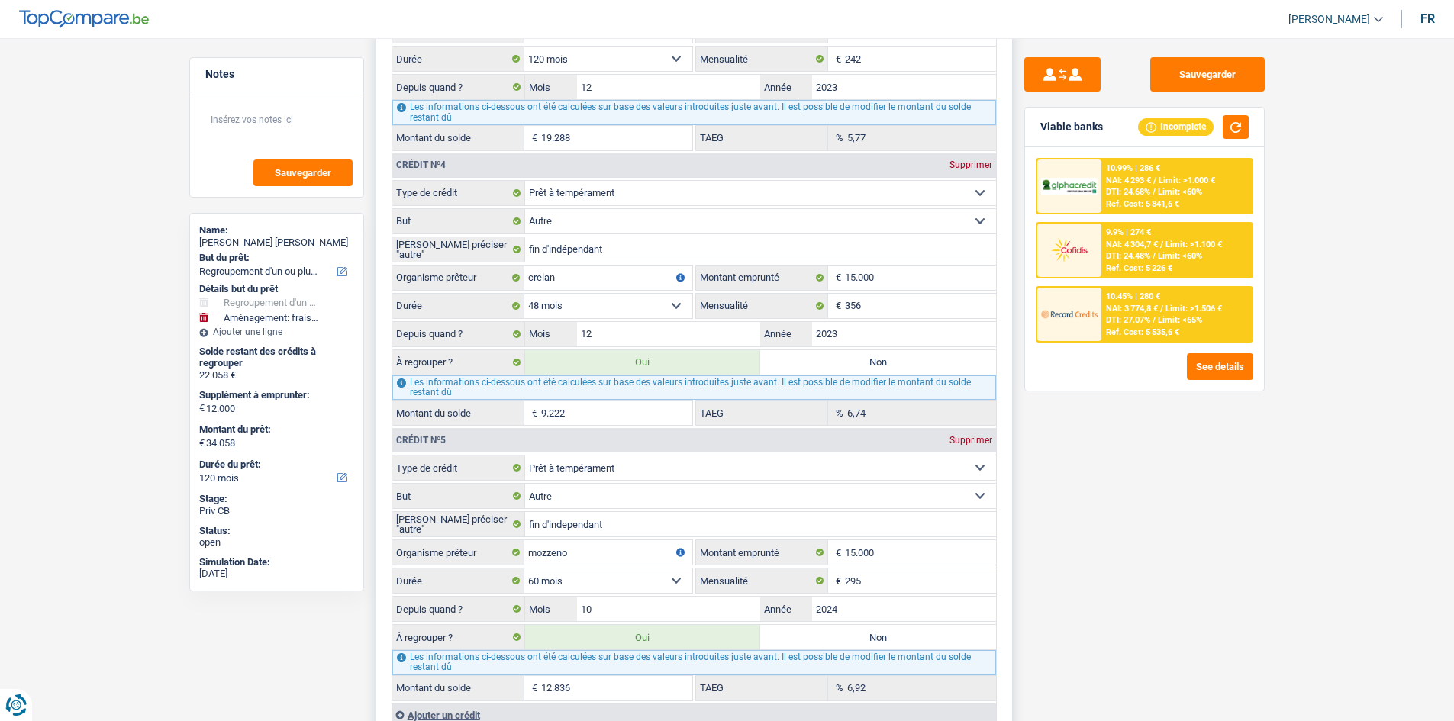
scroll to position [1527, 0]
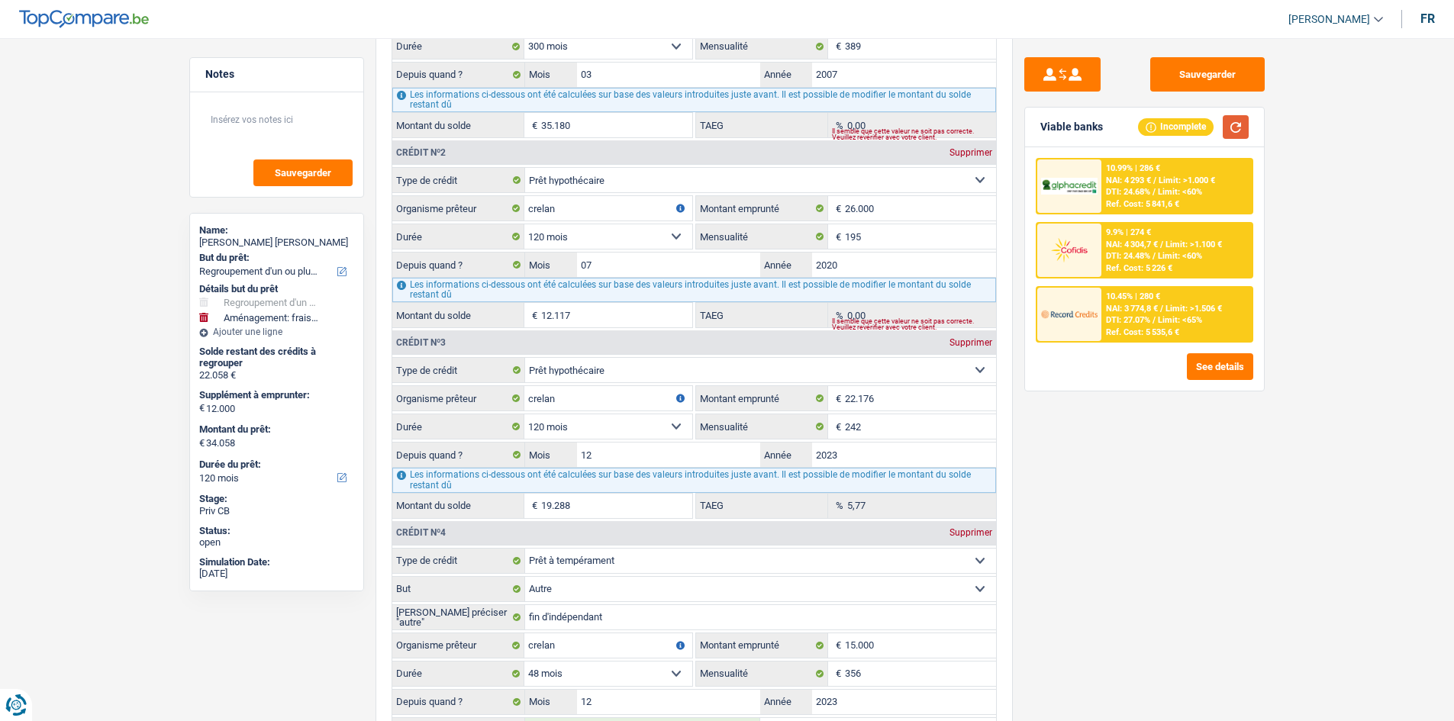
click at [1234, 131] on button "button" at bounding box center [1236, 127] width 26 height 24
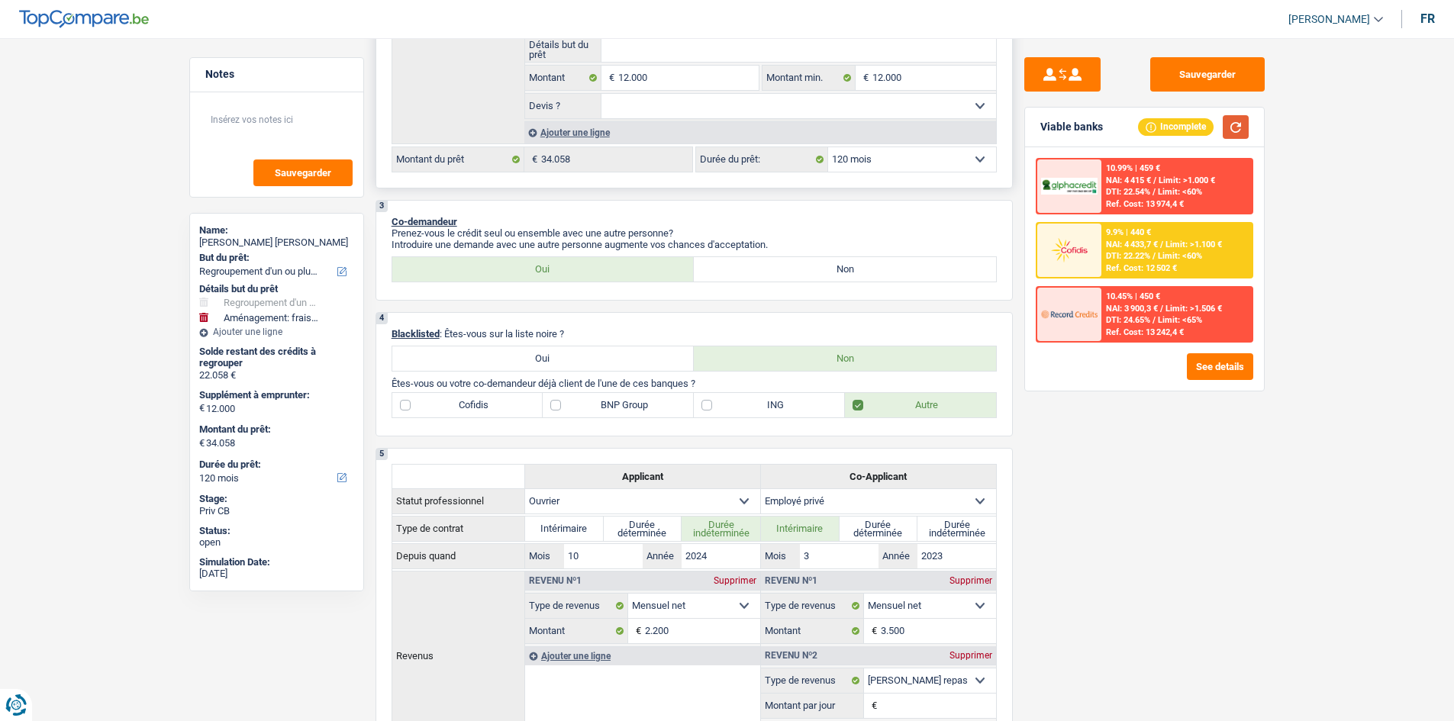
scroll to position [305, 0]
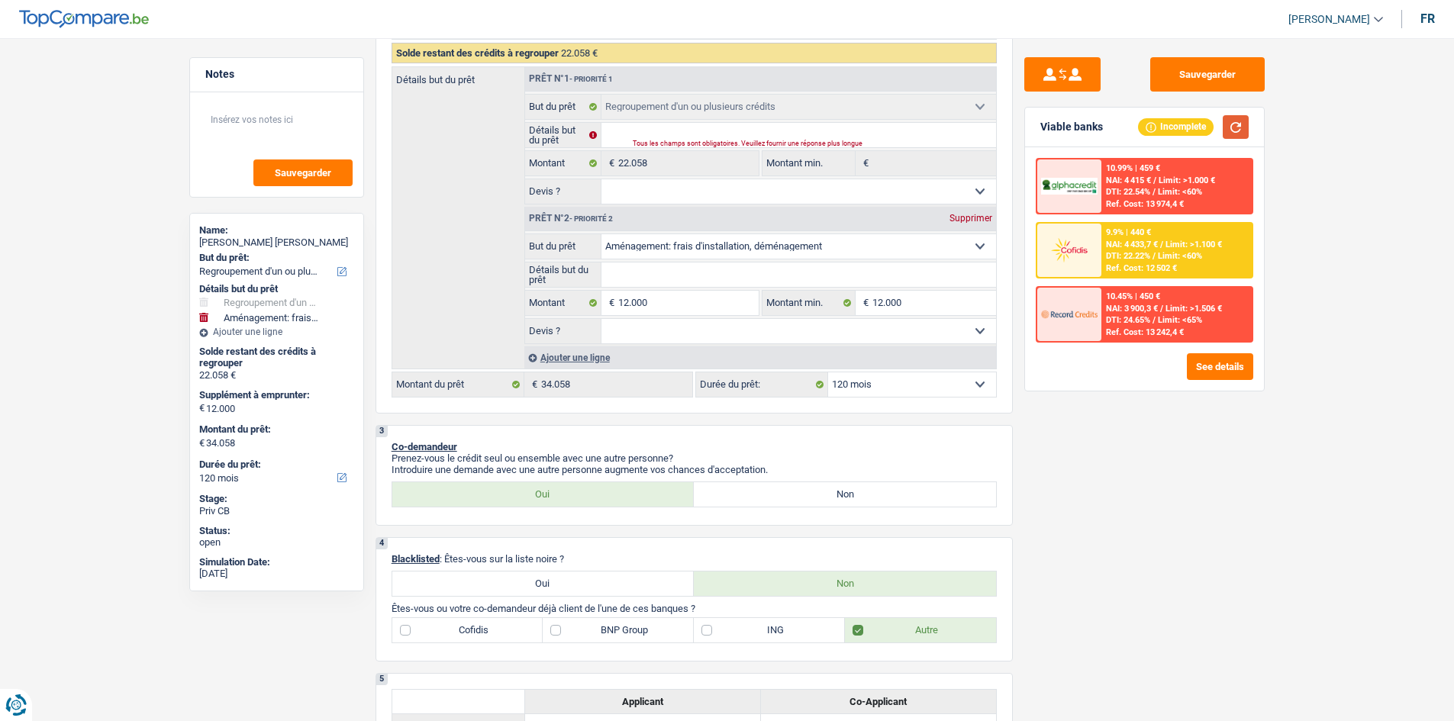
click at [1232, 123] on button "button" at bounding box center [1236, 127] width 26 height 24
click at [1119, 238] on div "9.9% | 440 € NAI: 4 433,7 € / Limit: >1.100 € DTI: 22.22% / Limit: <60% Ref. Co…" at bounding box center [1176, 250] width 150 height 53
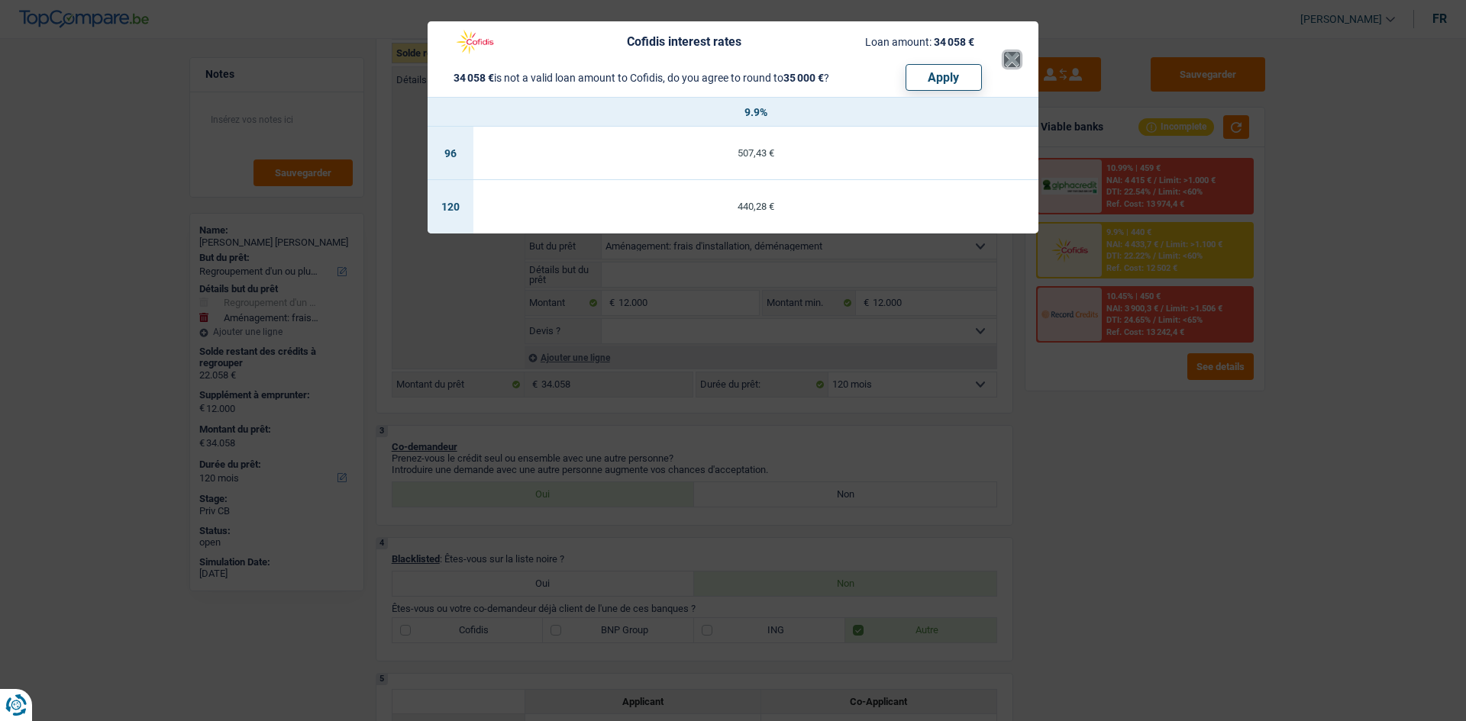
click at [1009, 56] on button "×" at bounding box center [1012, 59] width 16 height 15
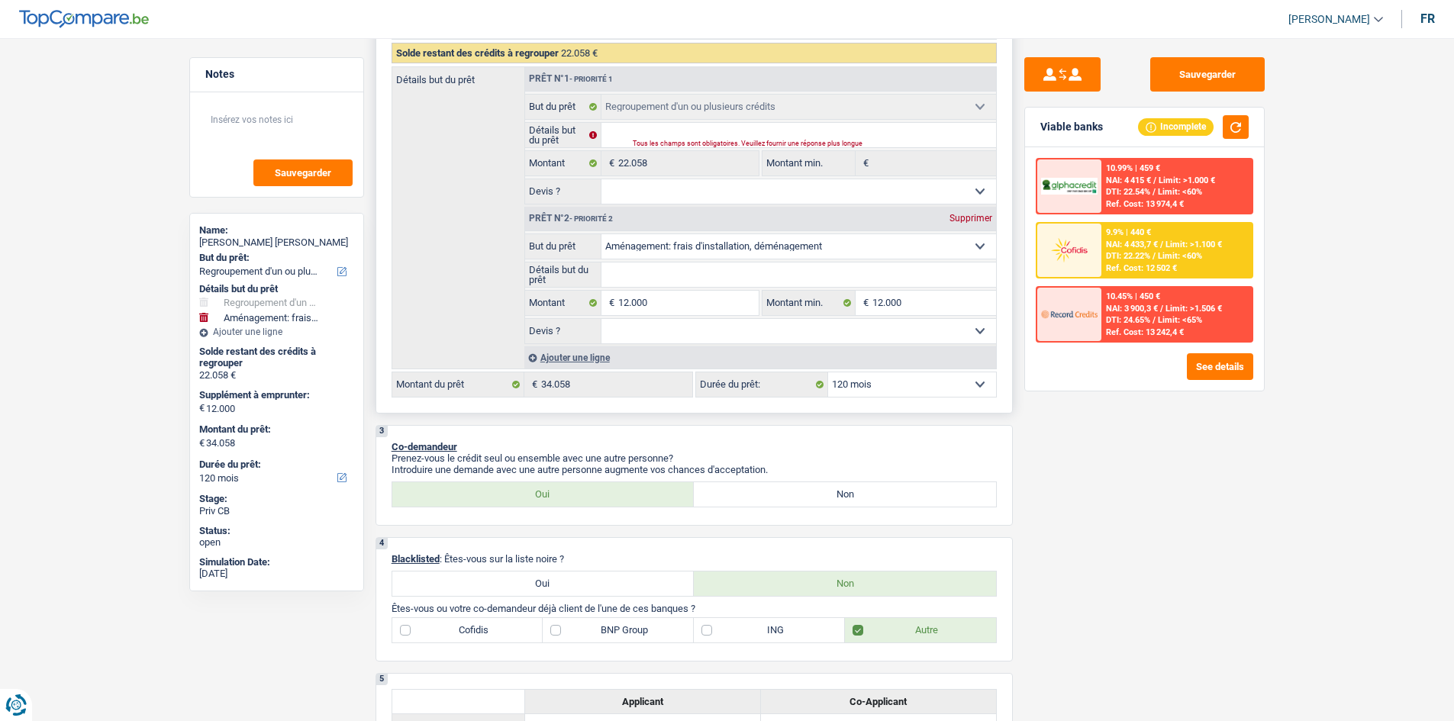
drag, startPoint x: 910, startPoint y: 387, endPoint x: 898, endPoint y: 383, distance: 12.1
click at [909, 386] on select "12 mois 18 mois 24 mois 30 mois 36 mois 42 mois 48 mois 60 mois 72 mois 84 mois…" at bounding box center [912, 384] width 168 height 24
select select "60"
click at [828, 372] on select "12 mois 18 mois 24 mois 30 mois 36 mois 42 mois 48 mois 60 mois 72 mois 84 mois…" at bounding box center [912, 384] width 168 height 24
select select "60"
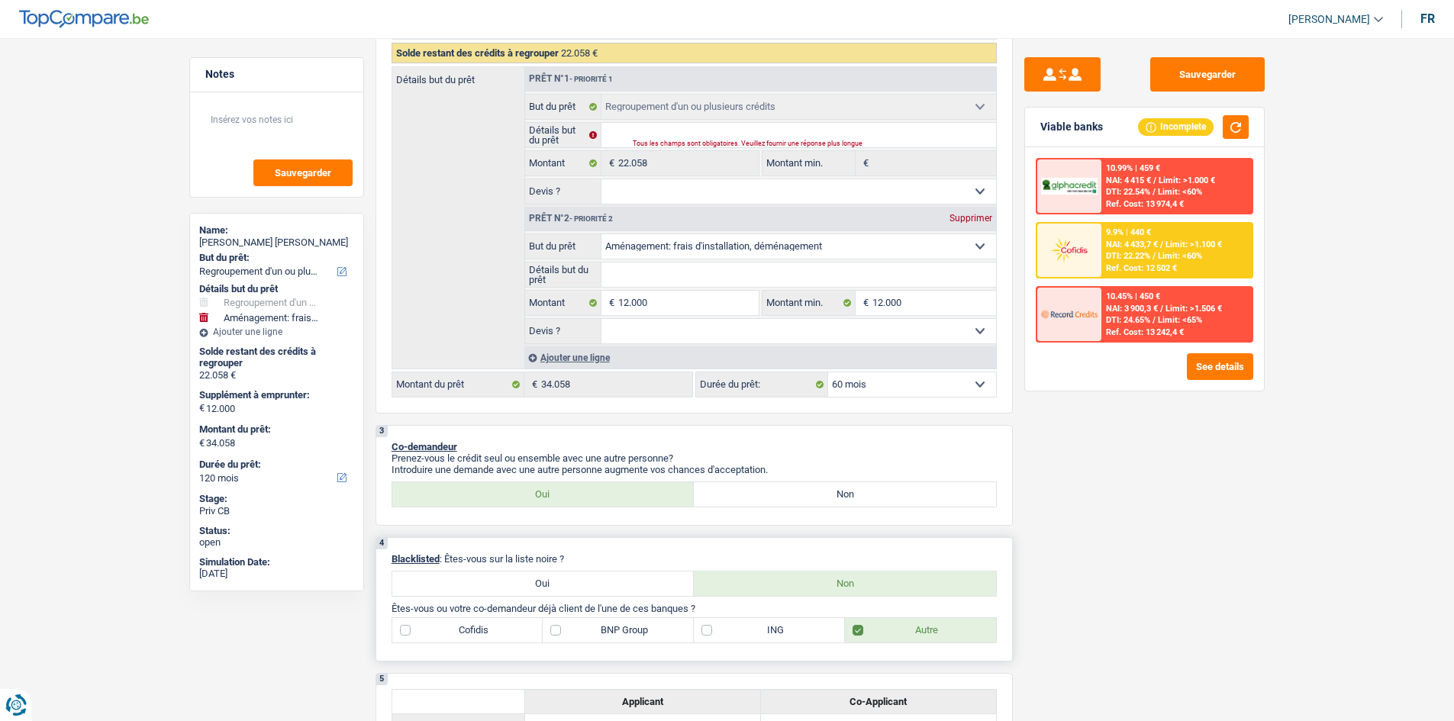
select select "60"
click at [1126, 254] on span "DTI: 27.57%" at bounding box center [1128, 256] width 44 height 10
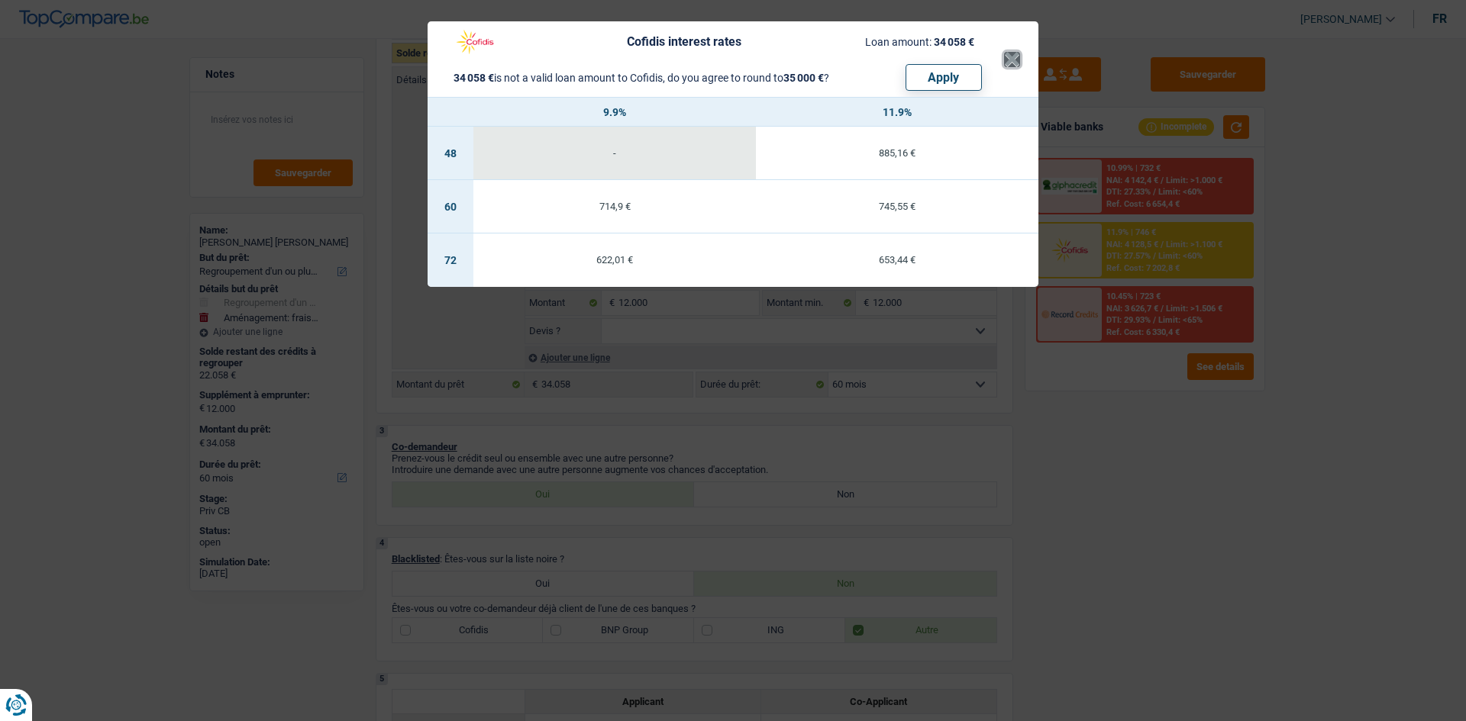
click at [1010, 63] on button "×" at bounding box center [1012, 59] width 16 height 15
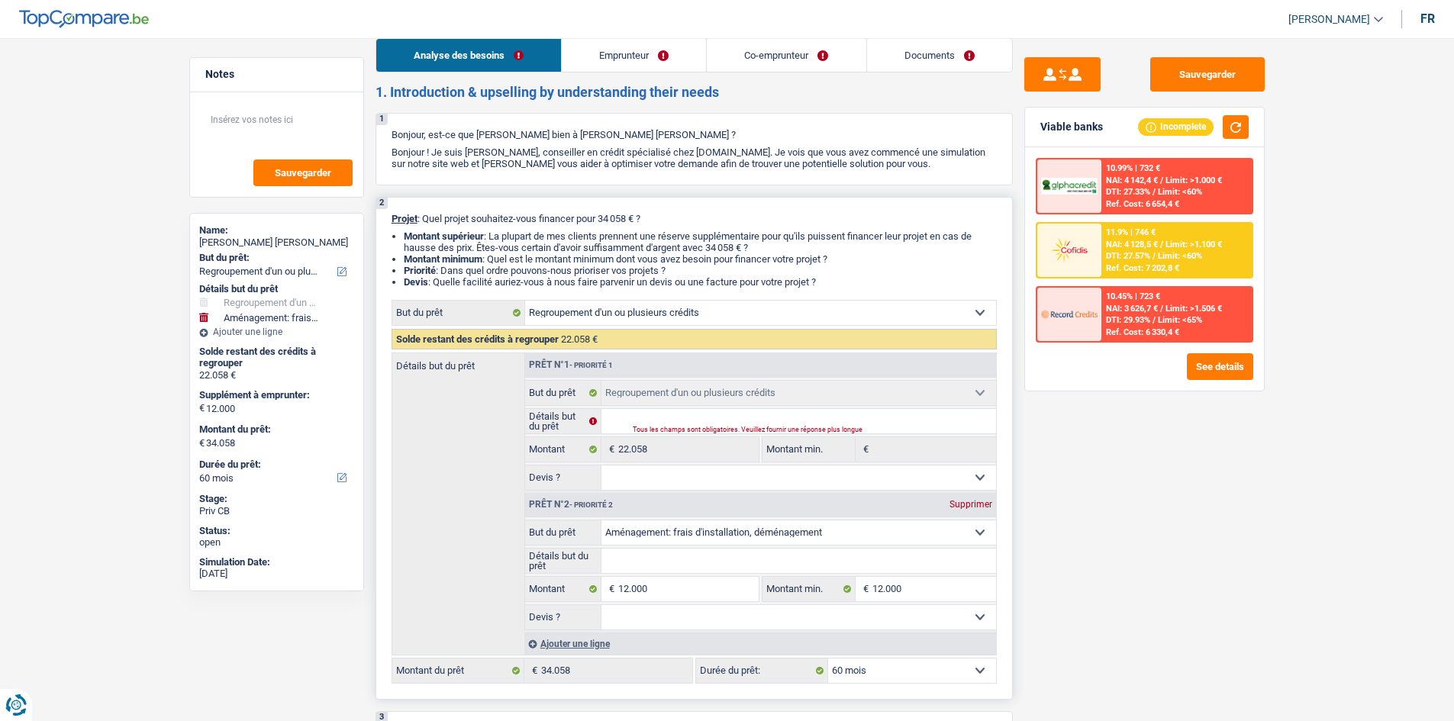
scroll to position [229, 0]
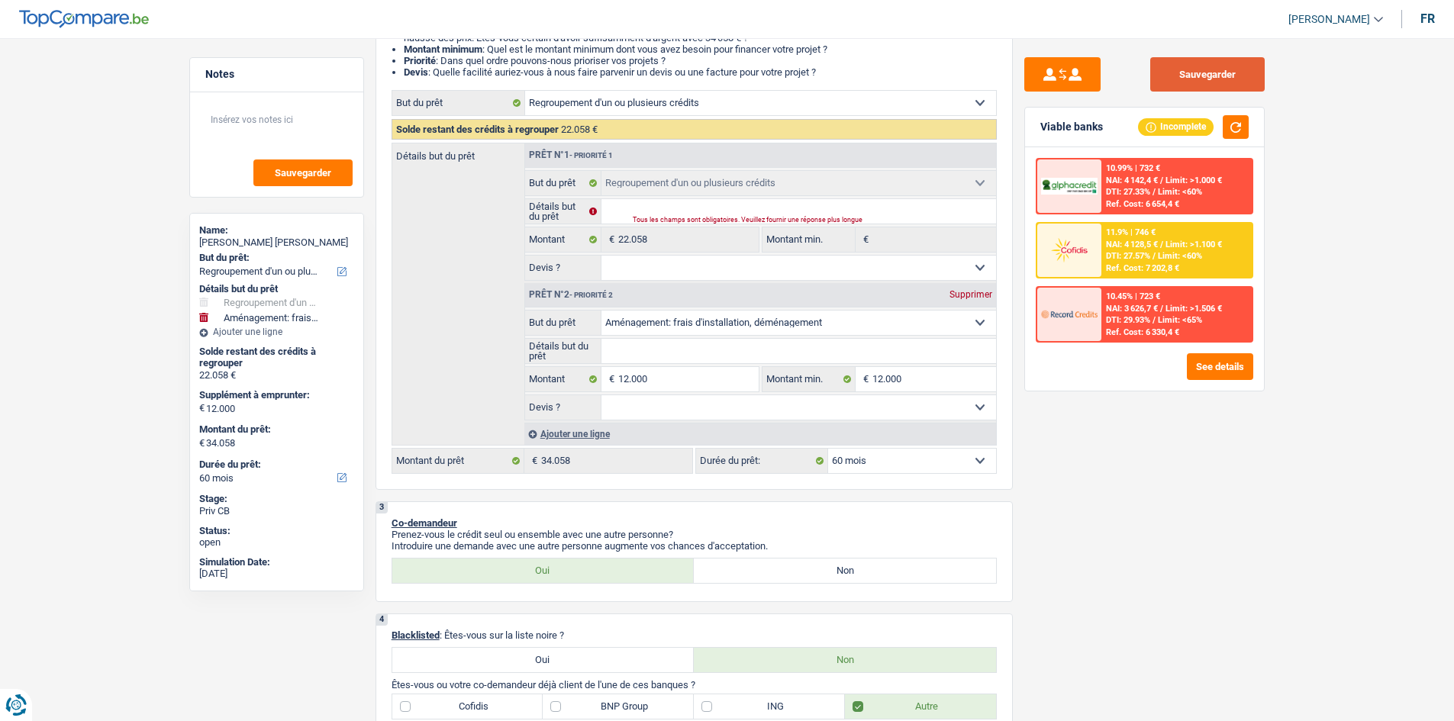
click at [1192, 80] on button "Sauvegarder" at bounding box center [1207, 74] width 114 height 34
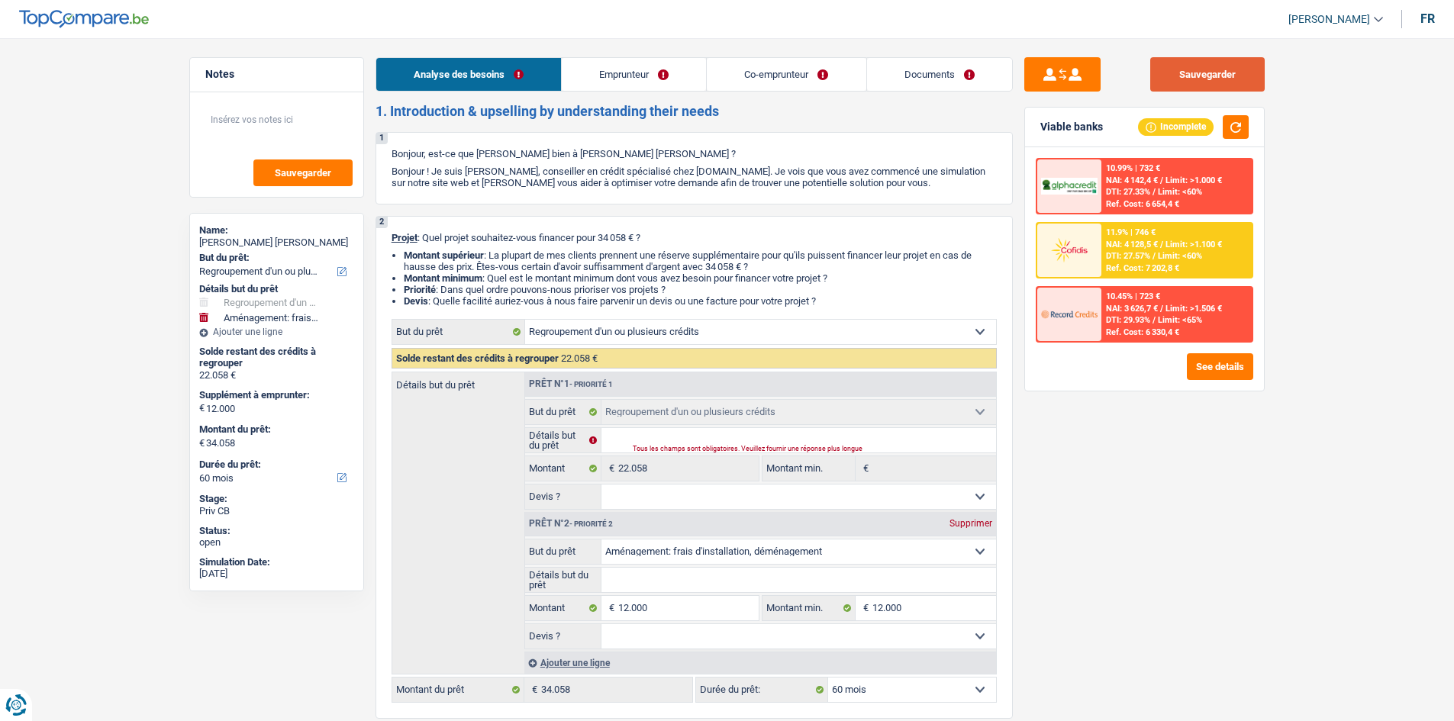
click at [1198, 73] on button "Sauvegarder" at bounding box center [1207, 74] width 114 height 34
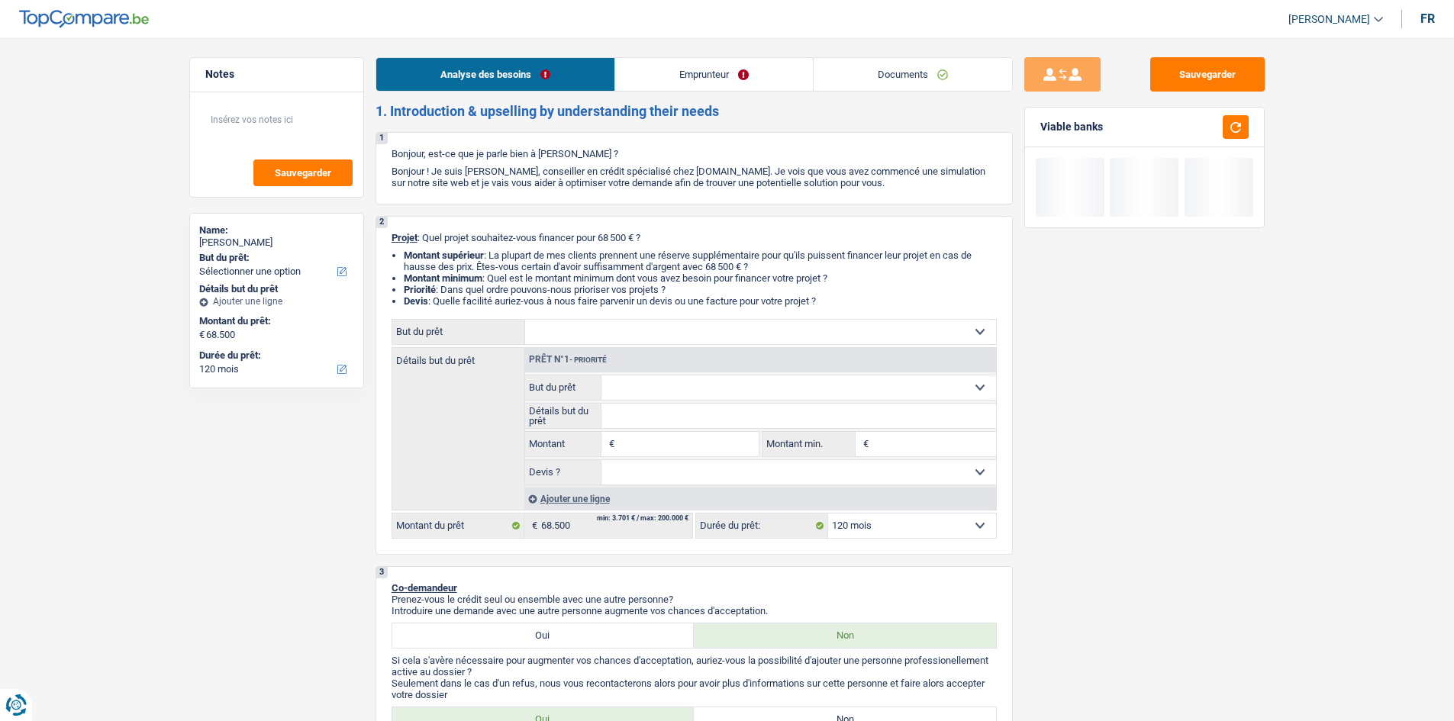
select select "120"
select select "32"
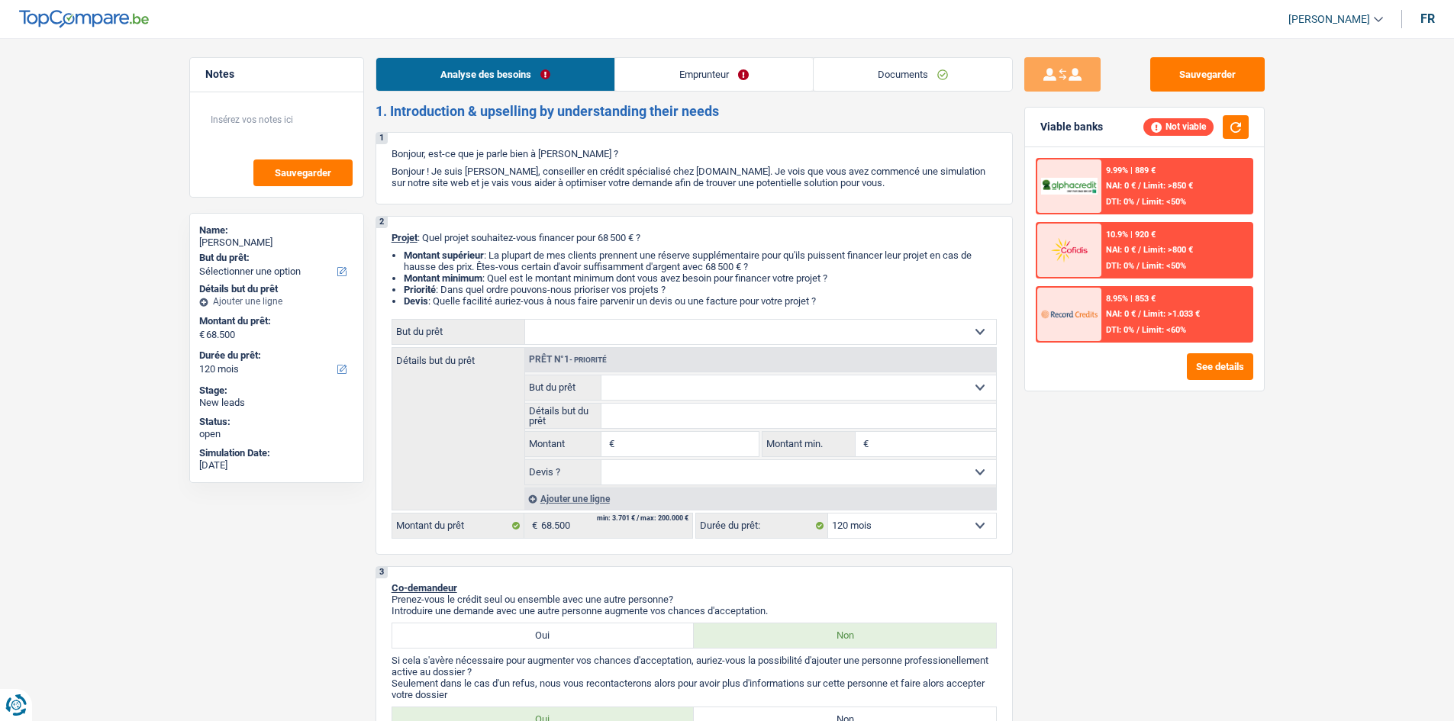
click at [732, 82] on link "Emprunteur" at bounding box center [714, 74] width 198 height 33
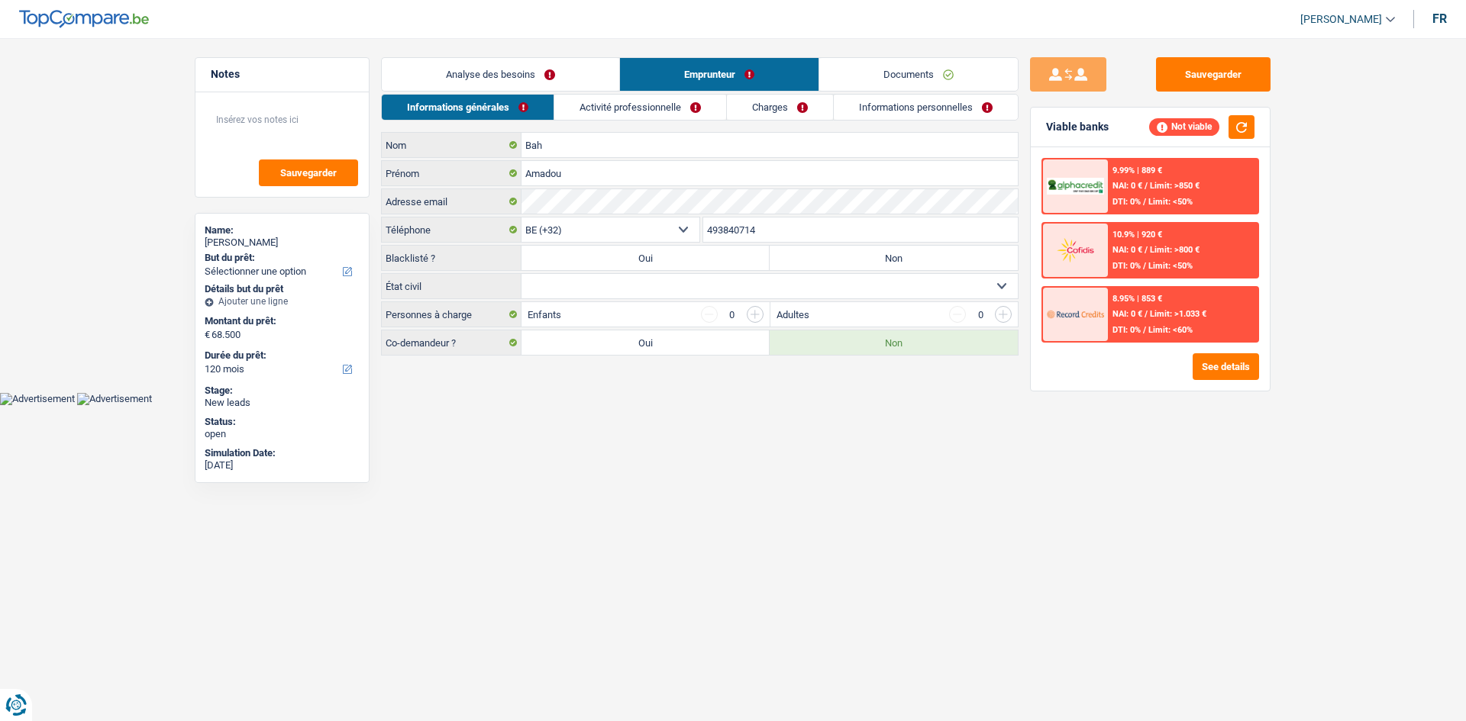
drag, startPoint x: 776, startPoint y: 236, endPoint x: 685, endPoint y: 247, distance: 91.5
click at [685, 247] on div "Bah Nom [PERSON_NAME] Adresse email BE (+32) LU (+352) Sélectionner une option …" at bounding box center [699, 244] width 637 height 224
click at [534, 74] on link "Analyse des besoins" at bounding box center [500, 74] width 237 height 33
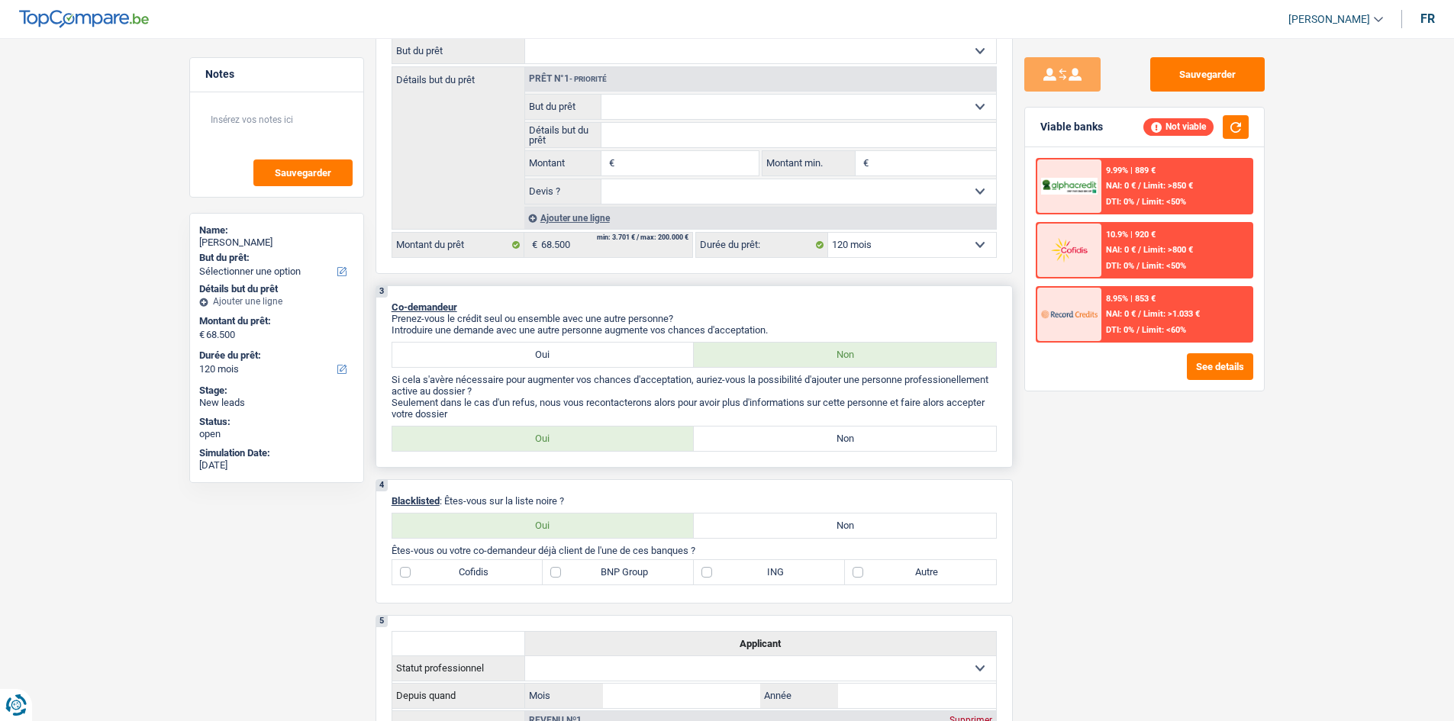
scroll to position [76, 0]
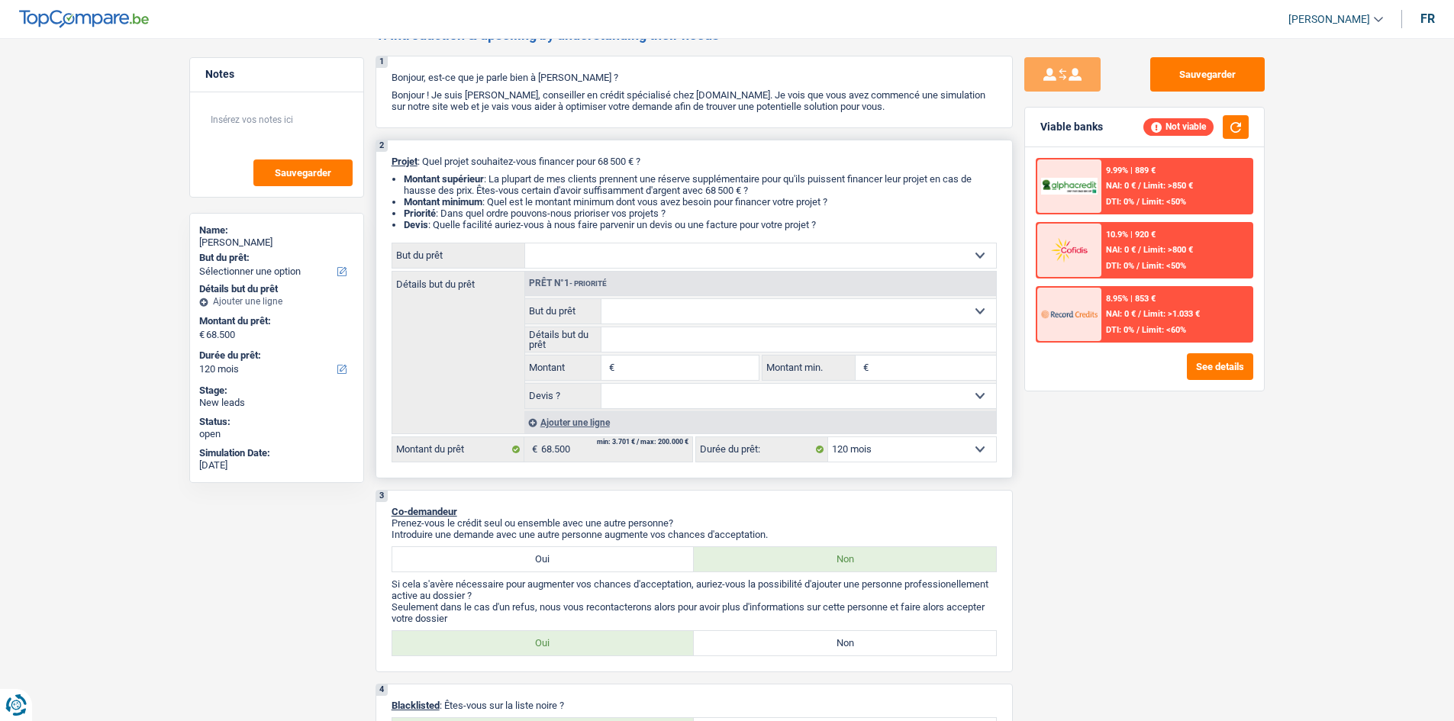
click at [701, 369] on input "Montant" at bounding box center [688, 368] width 140 height 24
click at [672, 355] on fieldset "€ Montant Tous les champs sont obligatoires. Veuillez fournir une réponse plus …" at bounding box center [642, 368] width 234 height 26
click at [672, 366] on input "Montant" at bounding box center [688, 368] width 140 height 24
type input "15.000"
click at [885, 366] on input "Montant min." at bounding box center [934, 368] width 124 height 24
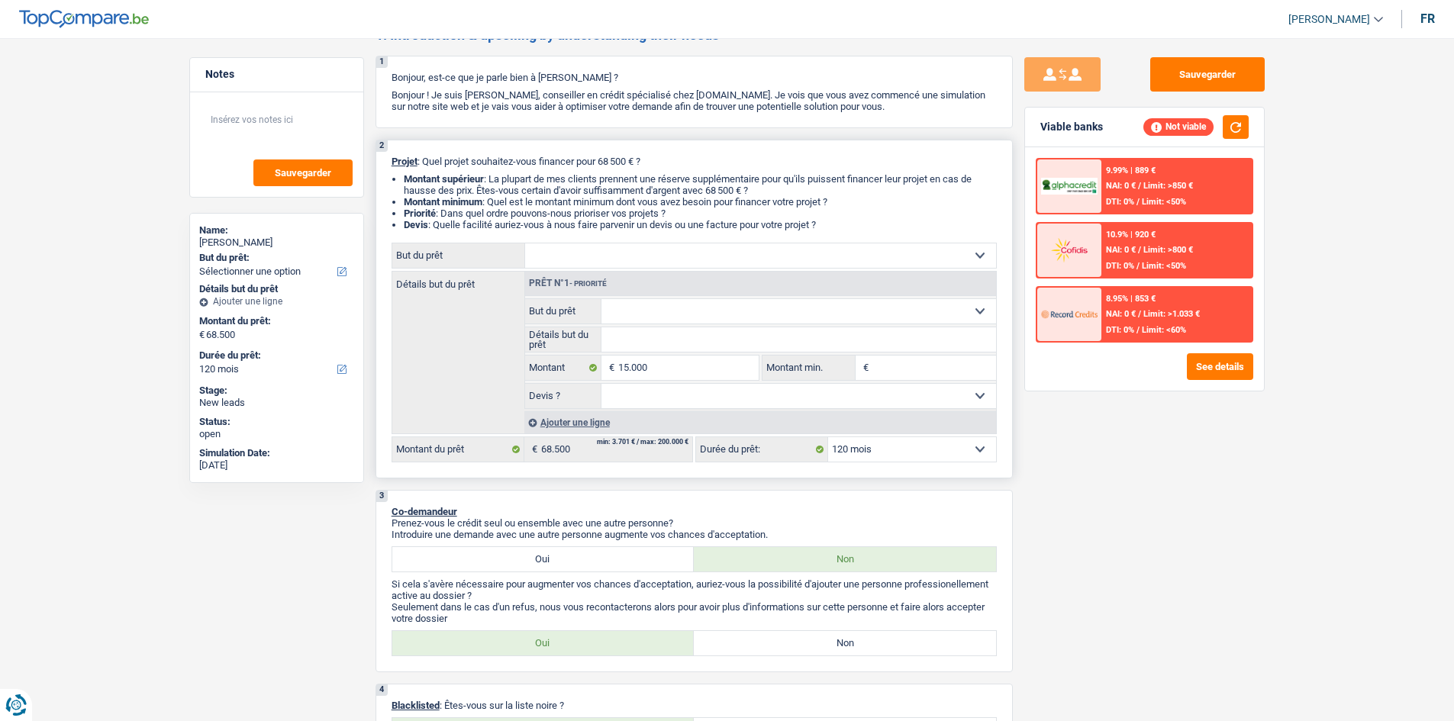
type input "15.000"
select select "60"
type input "15.000"
select select "60"
type input "15.000"
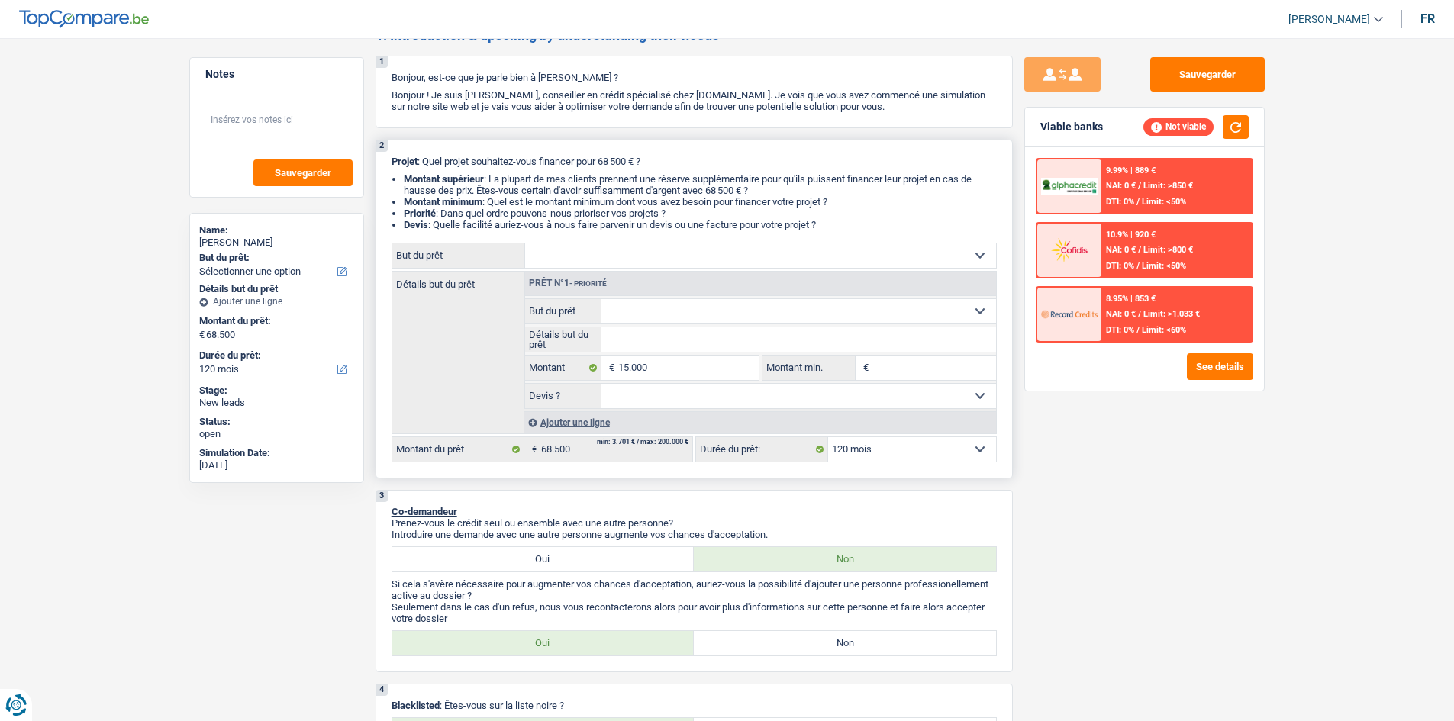
type input "15.000"
select select "60"
click at [879, 360] on input "Montant min." at bounding box center [934, 368] width 124 height 24
click at [889, 360] on input "Montant min." at bounding box center [934, 368] width 124 height 24
type input "1"
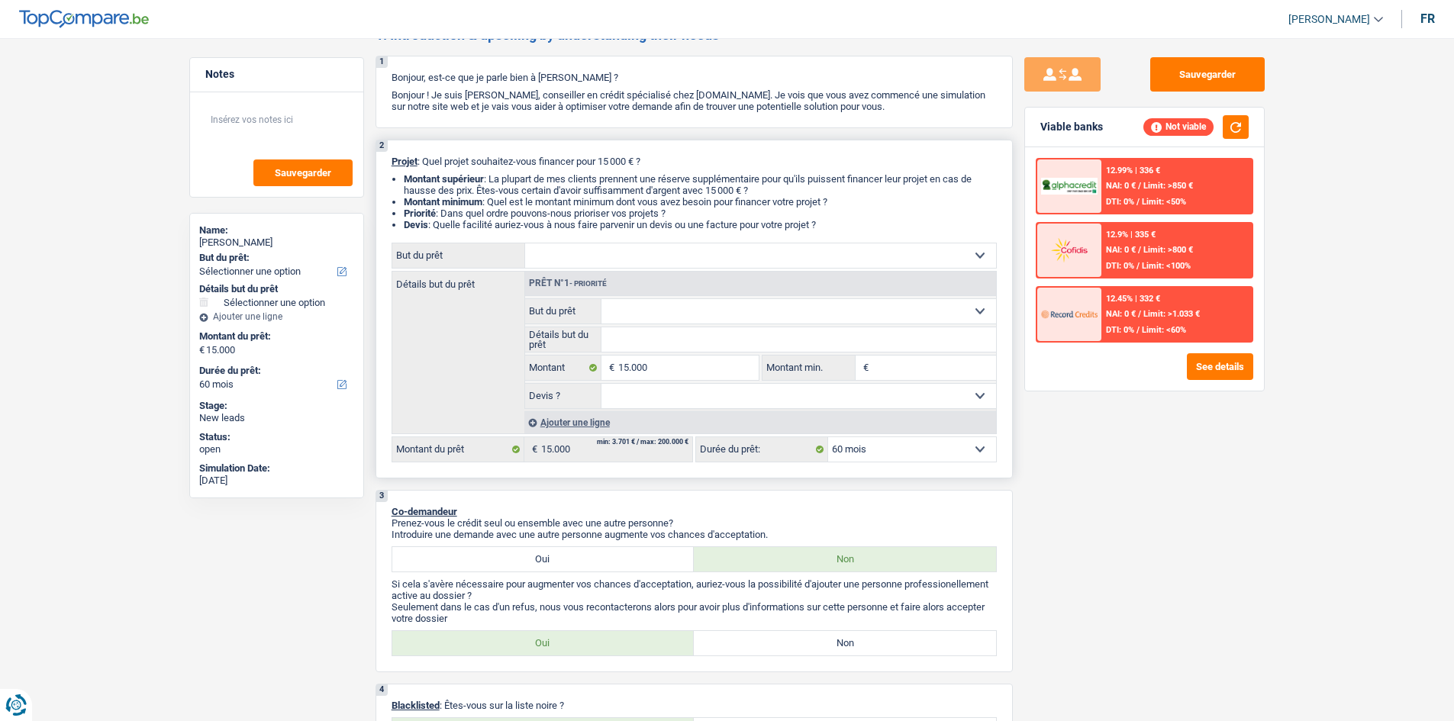
type input "1"
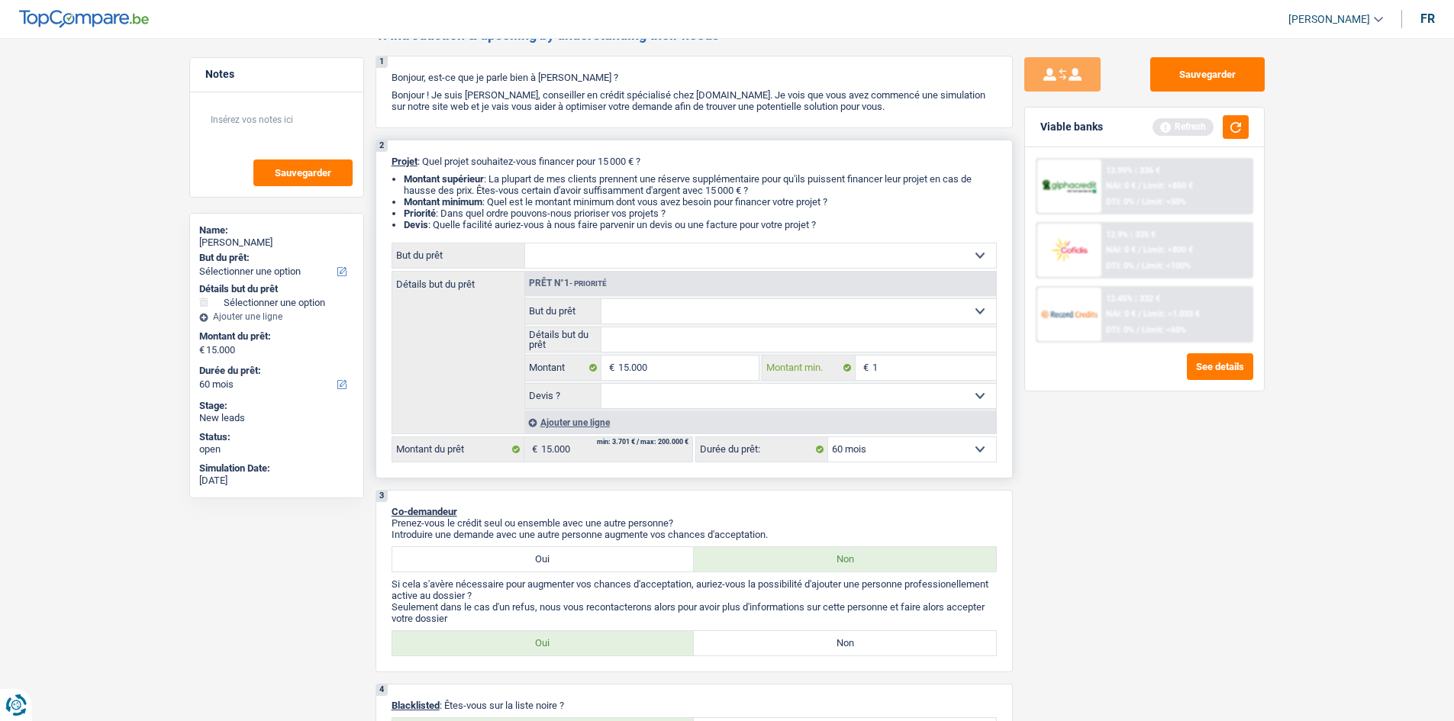
type input "14"
type input "140"
type input "1.400"
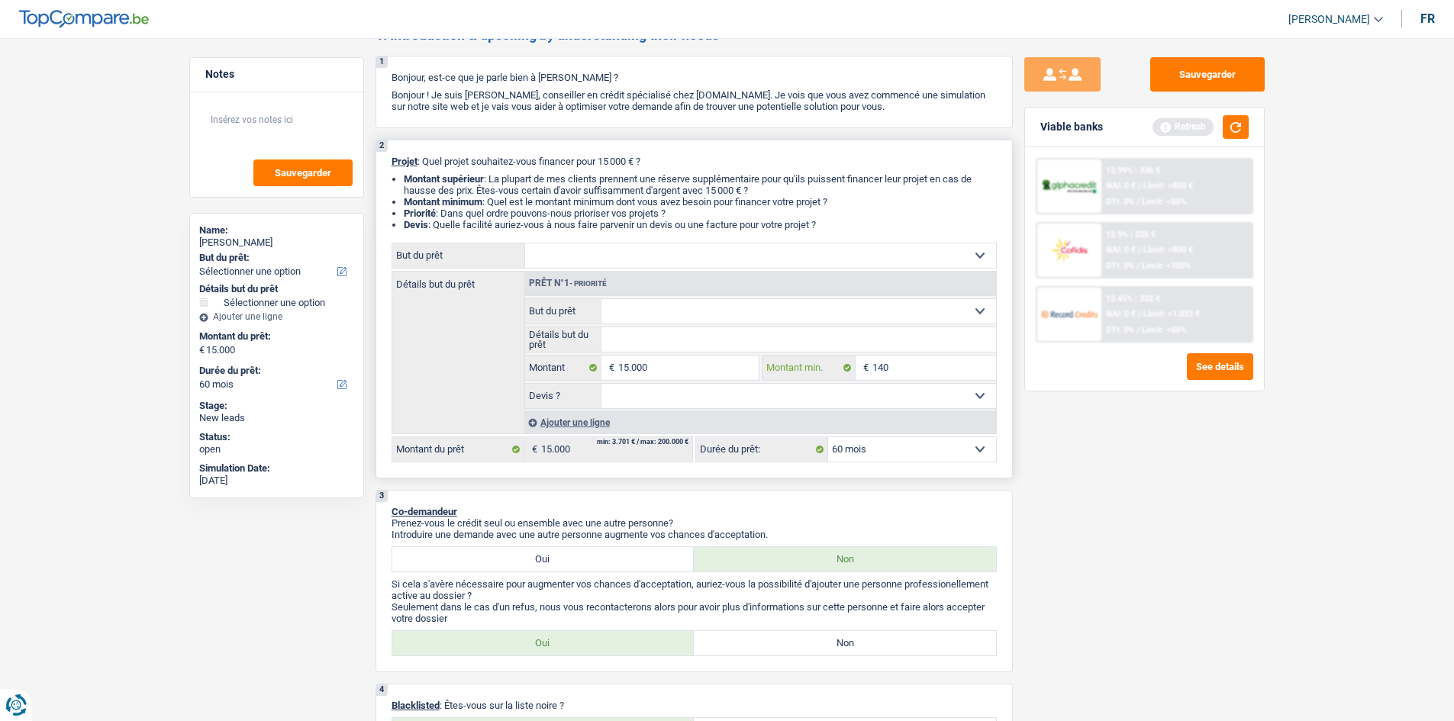
type input "1.400"
type input "14.000"
click at [680, 395] on select "Oui Non Non répondu Sélectionner une option" at bounding box center [798, 396] width 395 height 24
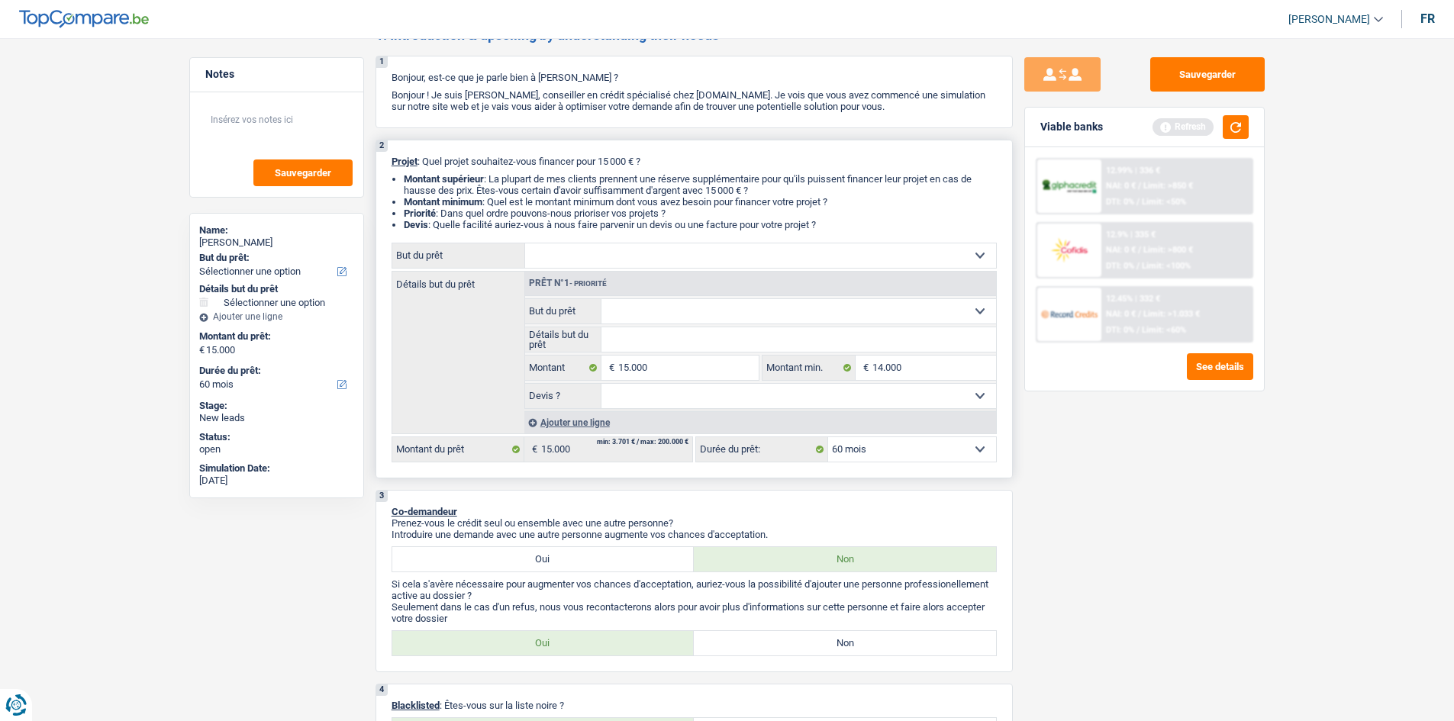
select select "false"
click at [601, 384] on select "Oui Non Non répondu Sélectionner une option" at bounding box center [798, 396] width 395 height 24
select select "false"
click at [648, 311] on select "Confort maison: meubles, textile, peinture, électroménager, outillage non-profe…" at bounding box center [798, 311] width 395 height 24
drag, startPoint x: 453, startPoint y: 314, endPoint x: 482, endPoint y: 308, distance: 29.8
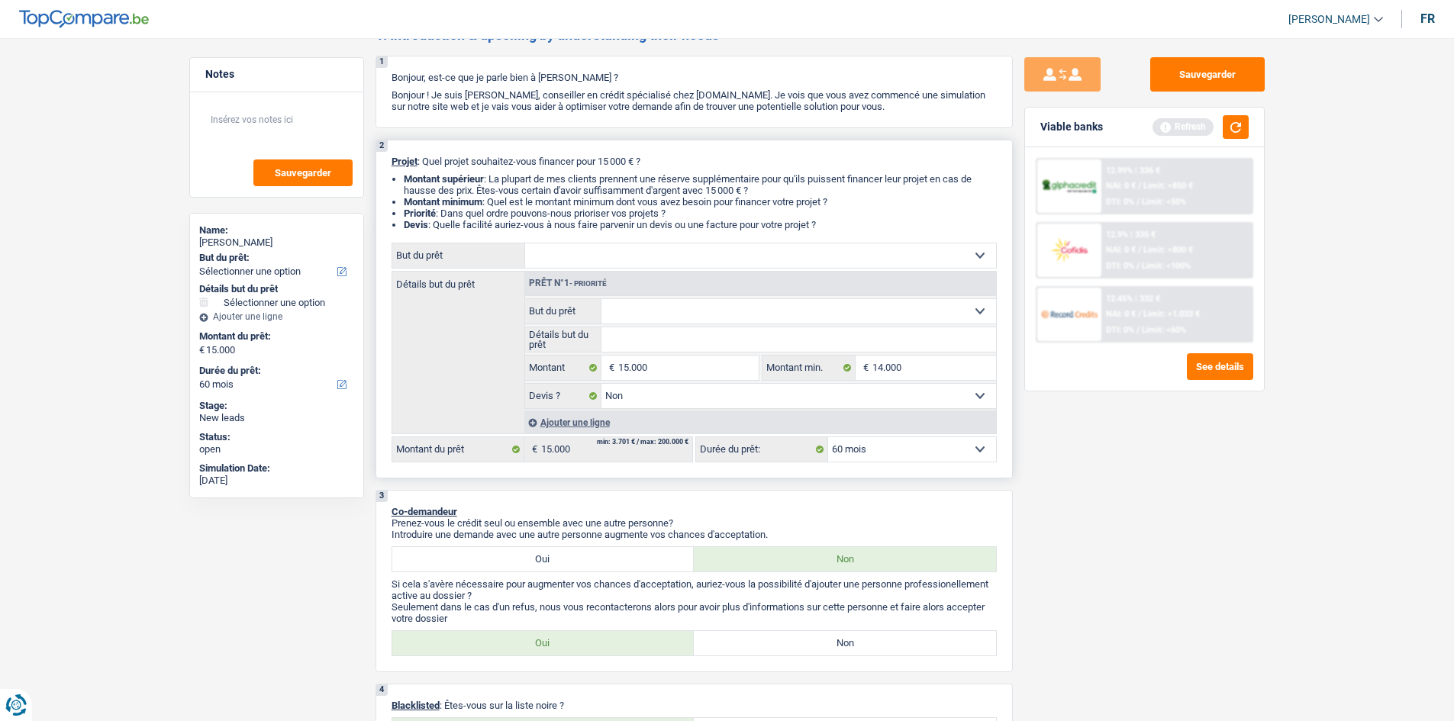
click at [460, 317] on div "Détails but du prêt Prêt n°1 - Priorité Confort maison: meubles, textile, peint…" at bounding box center [694, 352] width 605 height 163
click at [547, 247] on select "Confort maison: meubles, textile, peinture, électroménager, outillage non-profe…" at bounding box center [760, 255] width 471 height 24
select select "car"
click at [525, 243] on select "Confort maison: meubles, textile, peinture, électroménager, outillage non-profe…" at bounding box center [760, 255] width 471 height 24
select select "car"
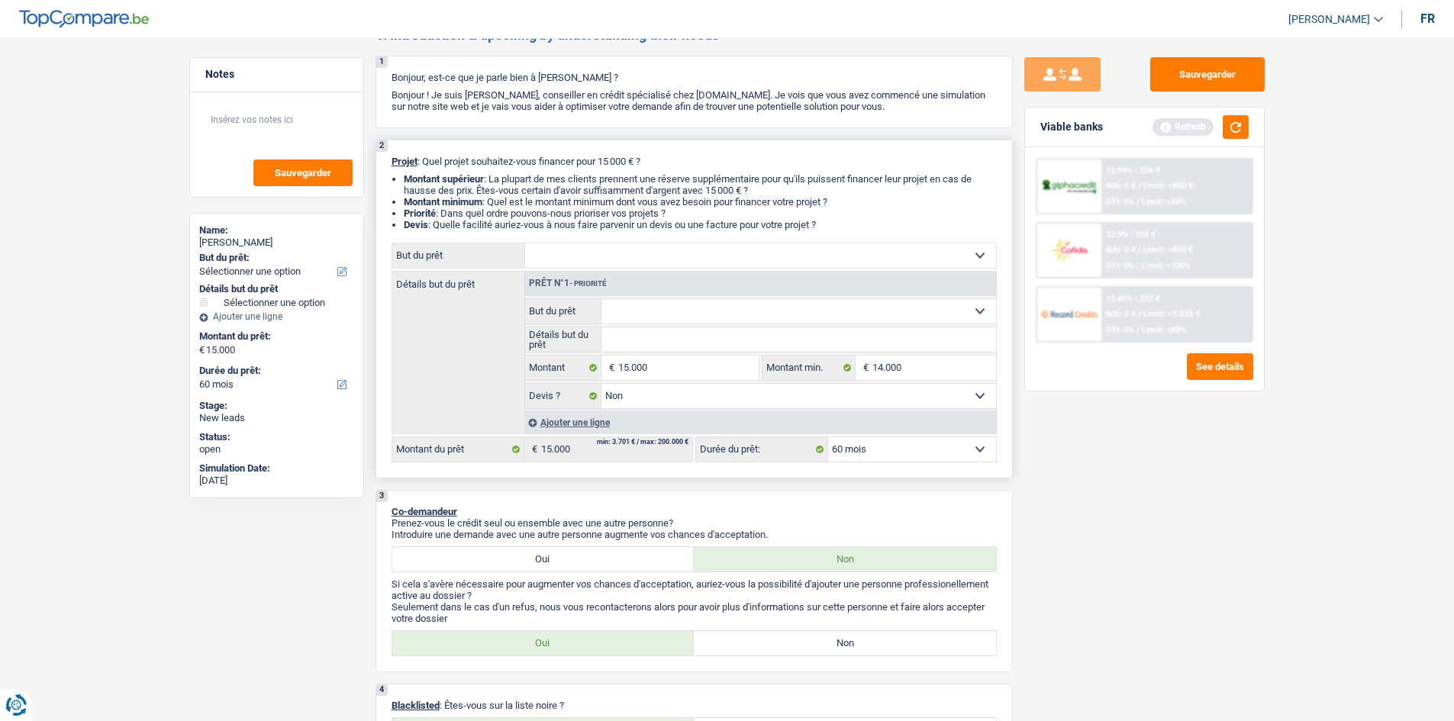
select select "car"
select select
select select "car"
select select
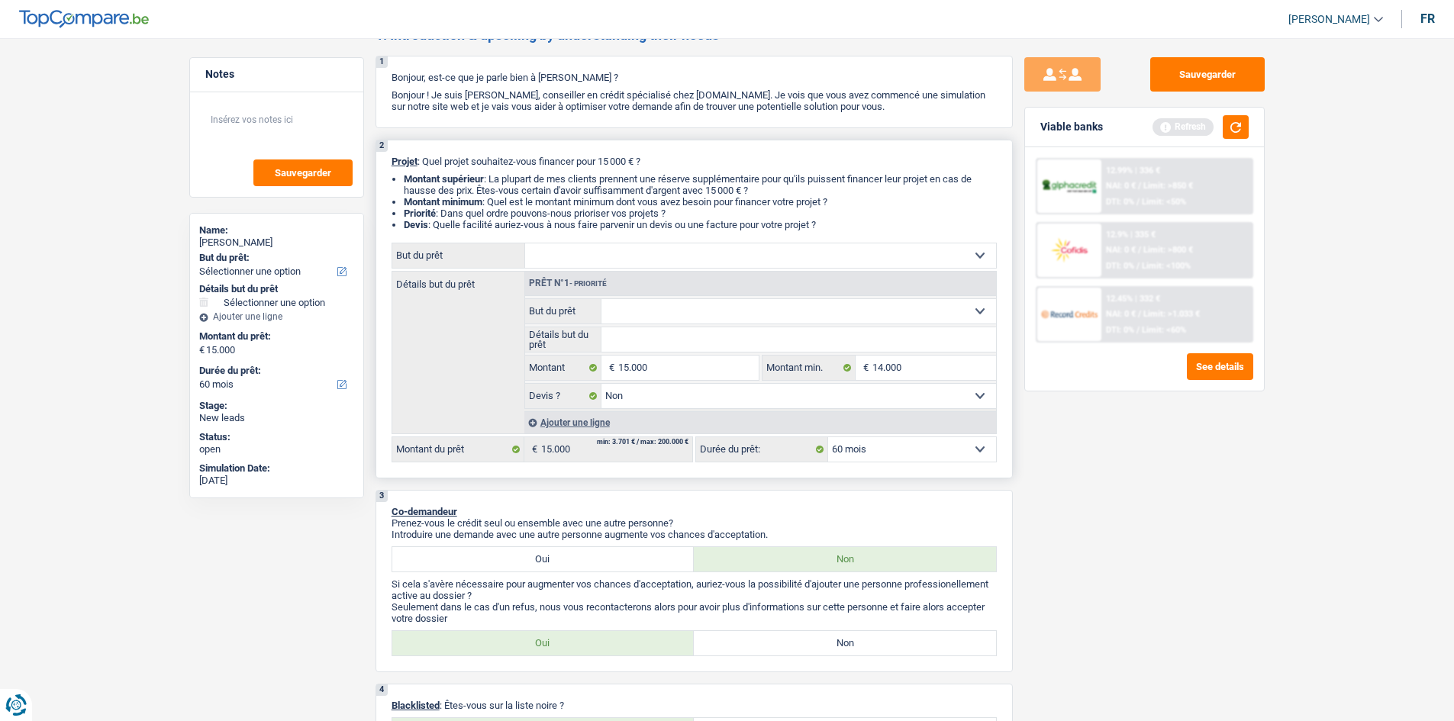
select select "car"
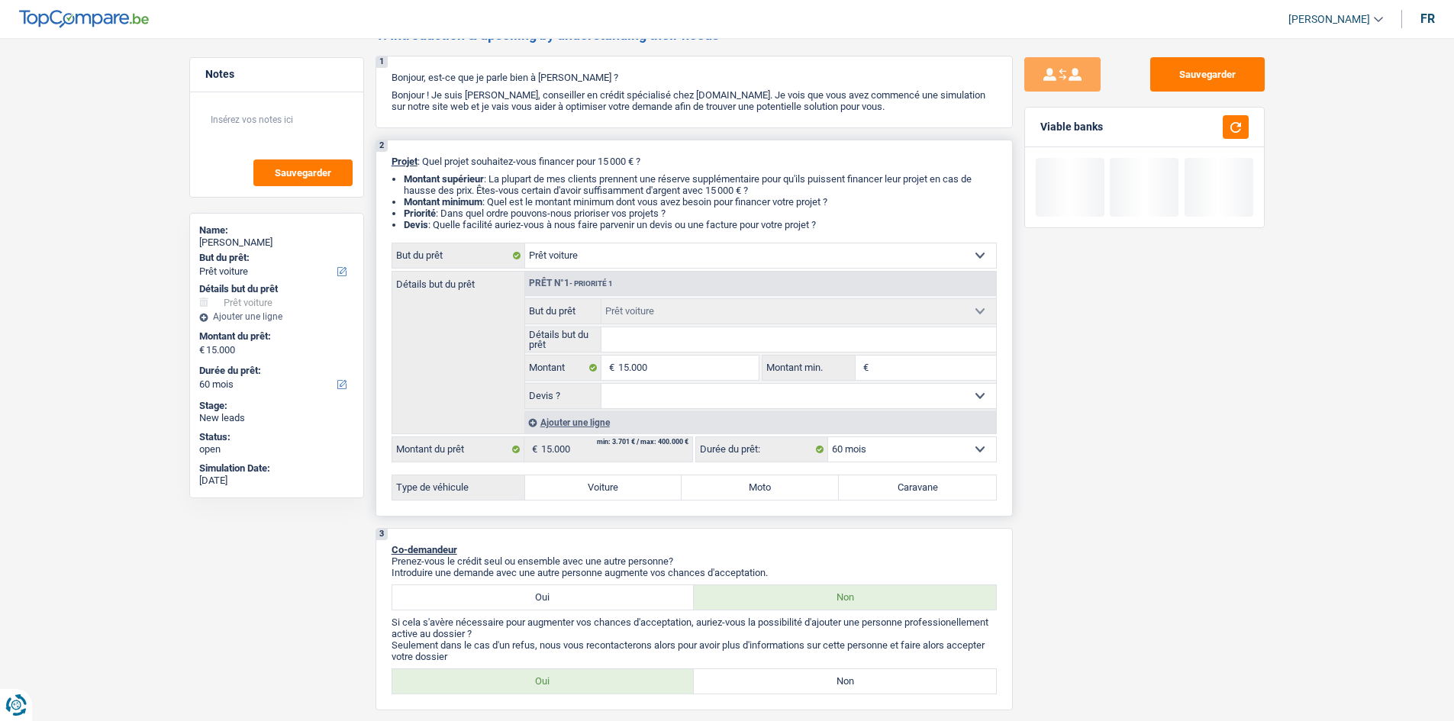
click at [781, 402] on select "Oui Non Non répondu Sélectionner une option" at bounding box center [798, 396] width 395 height 24
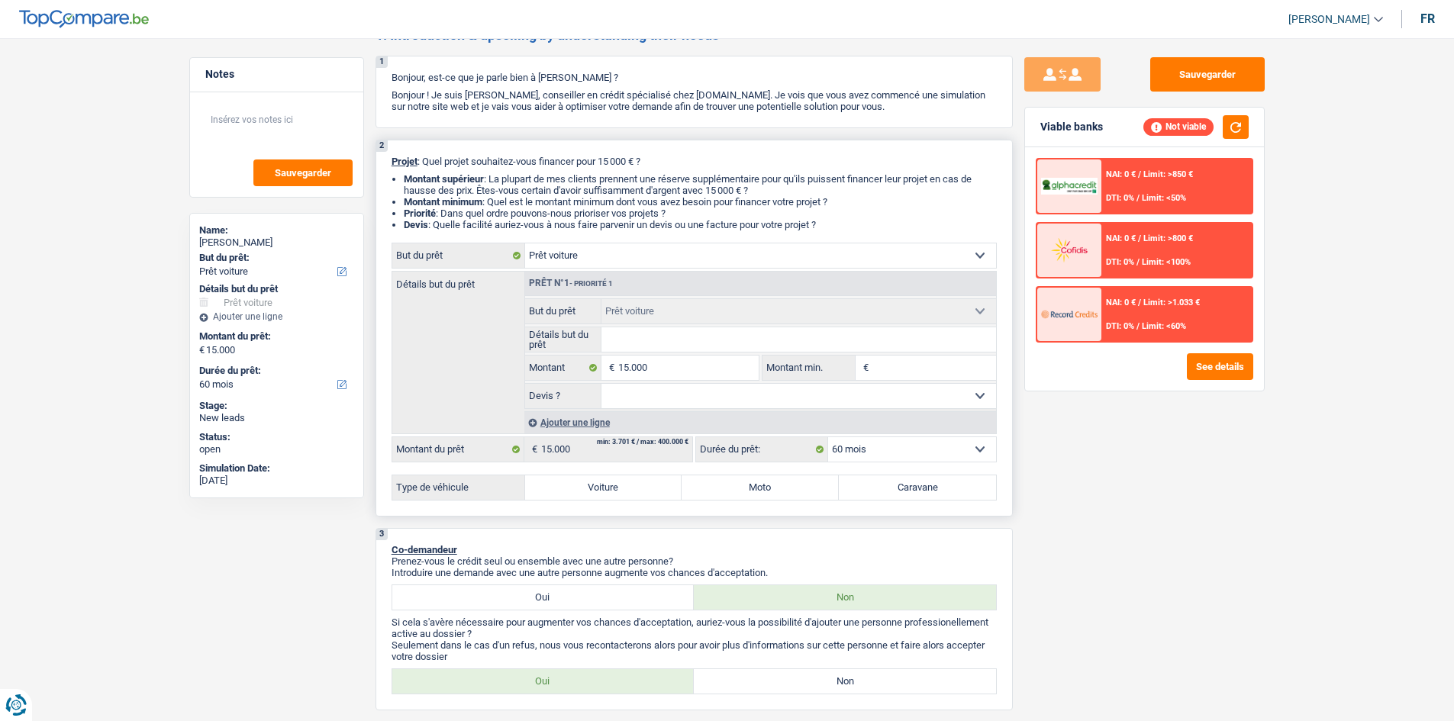
select select "false"
click at [601, 384] on select "Oui Non Non répondu Sélectionner une option" at bounding box center [798, 396] width 395 height 24
select select "false"
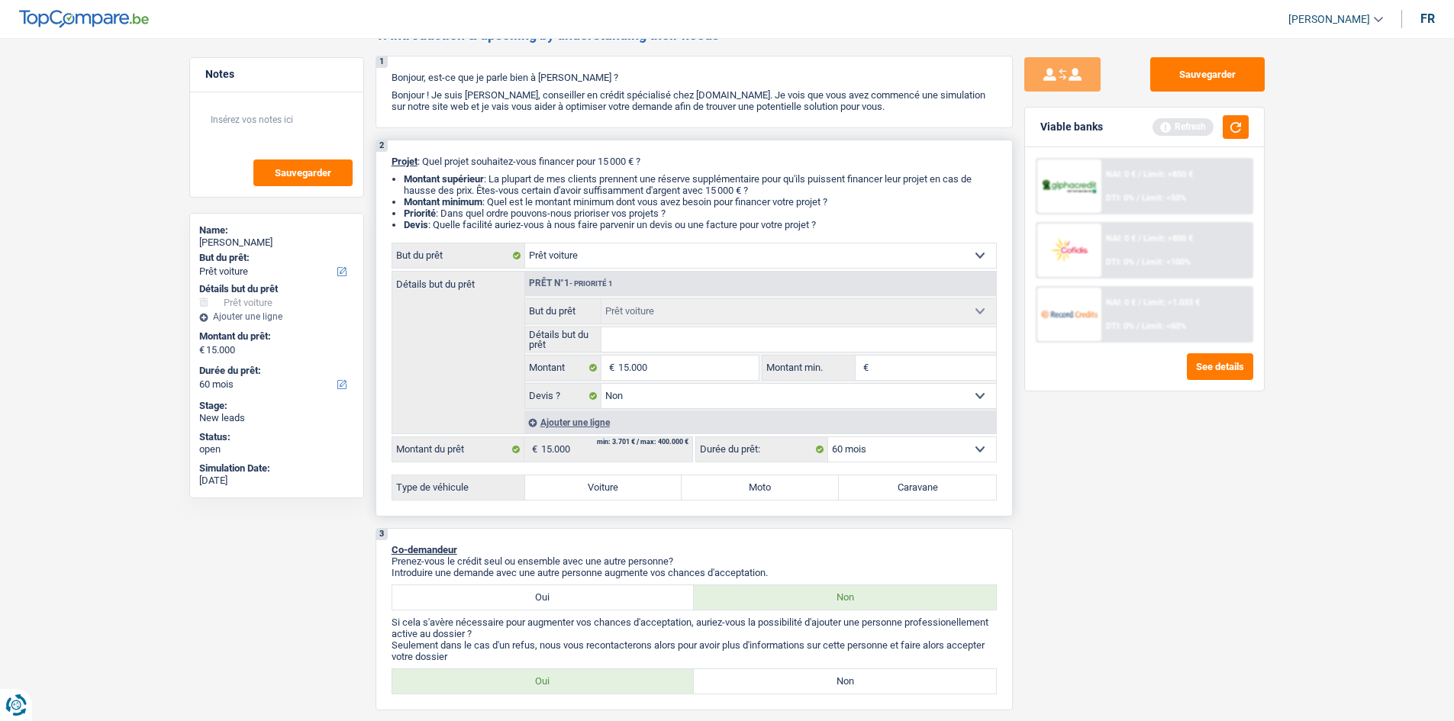
click at [902, 370] on input "Montant min." at bounding box center [934, 368] width 124 height 24
click at [585, 485] on label "Voiture" at bounding box center [603, 488] width 157 height 24
click at [585, 485] on input "Voiture" at bounding box center [603, 488] width 157 height 24
radio input "true"
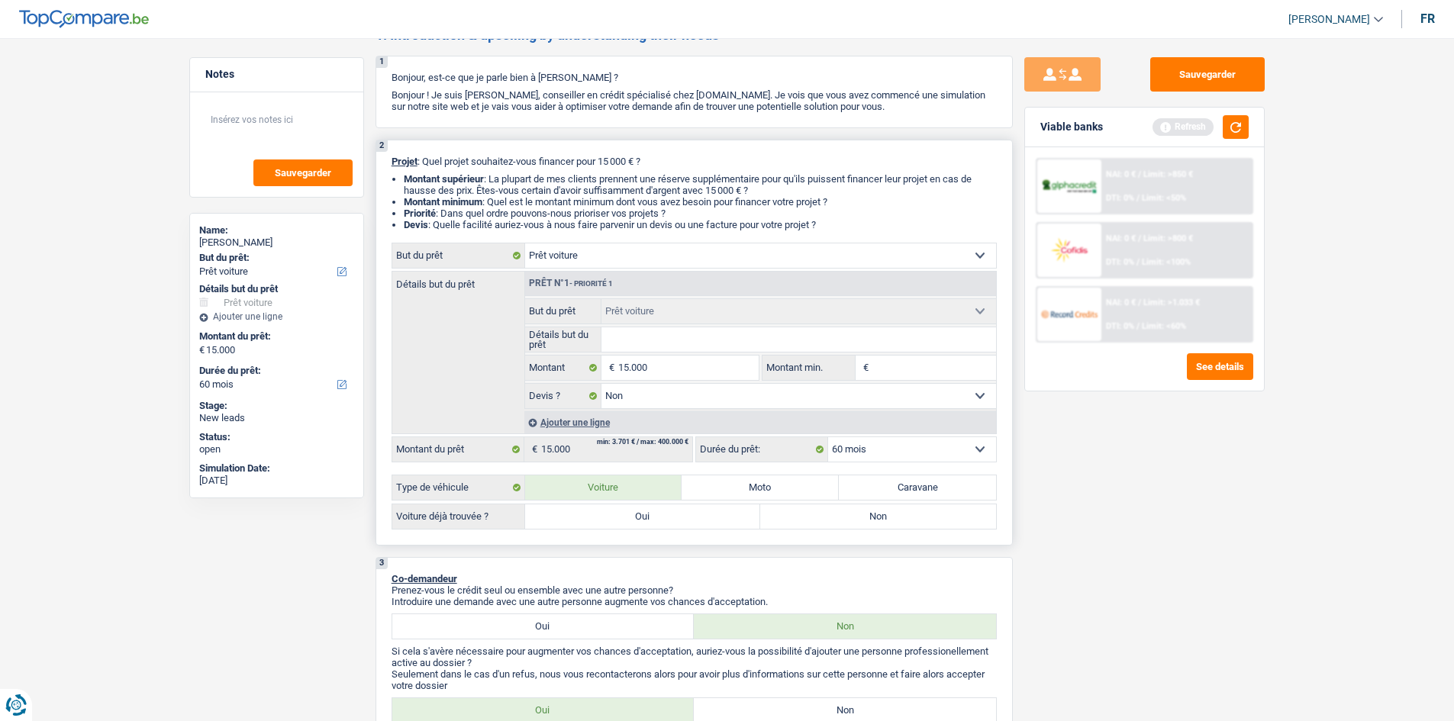
click at [793, 514] on label "Non" at bounding box center [878, 517] width 236 height 24
click at [793, 514] on input "Non" at bounding box center [878, 517] width 236 height 24
radio input "true"
click at [918, 369] on input "Montant min." at bounding box center [934, 368] width 124 height 24
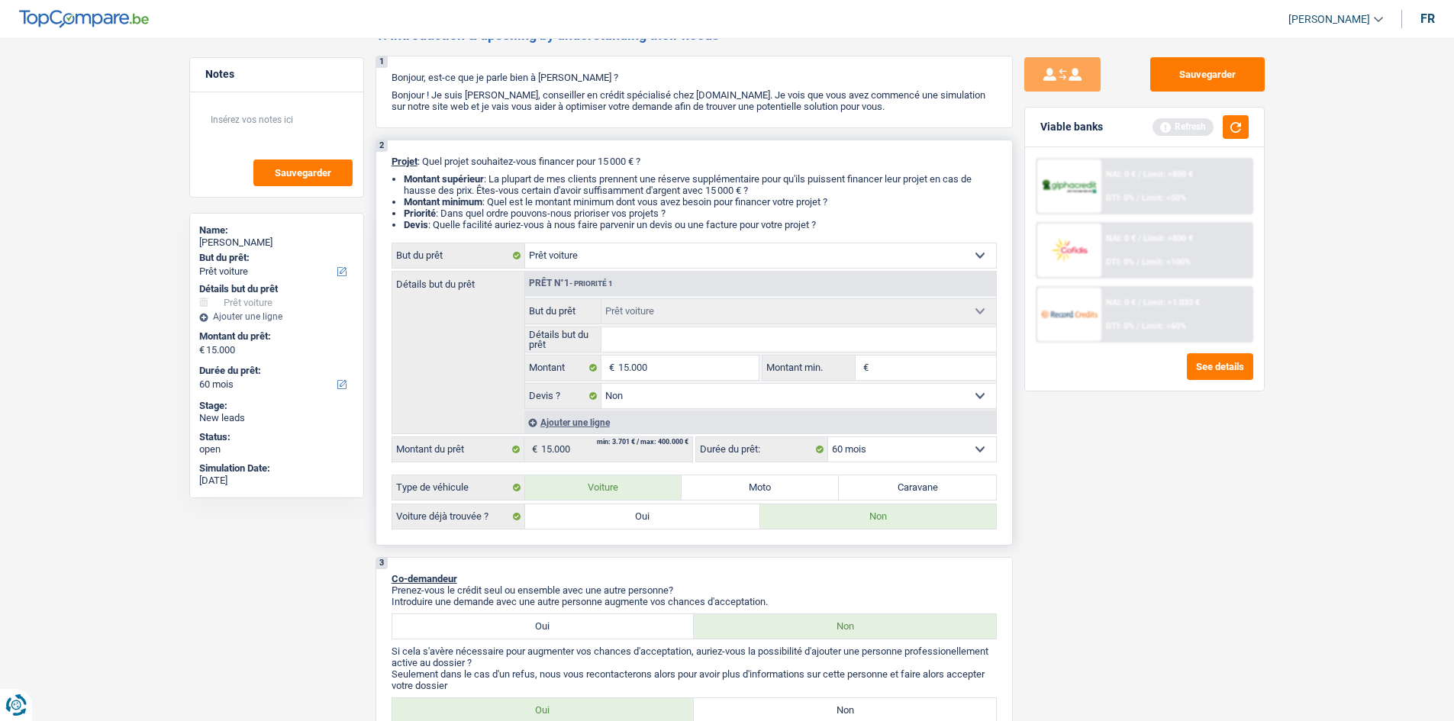
type input "1"
type input "15"
type input "1"
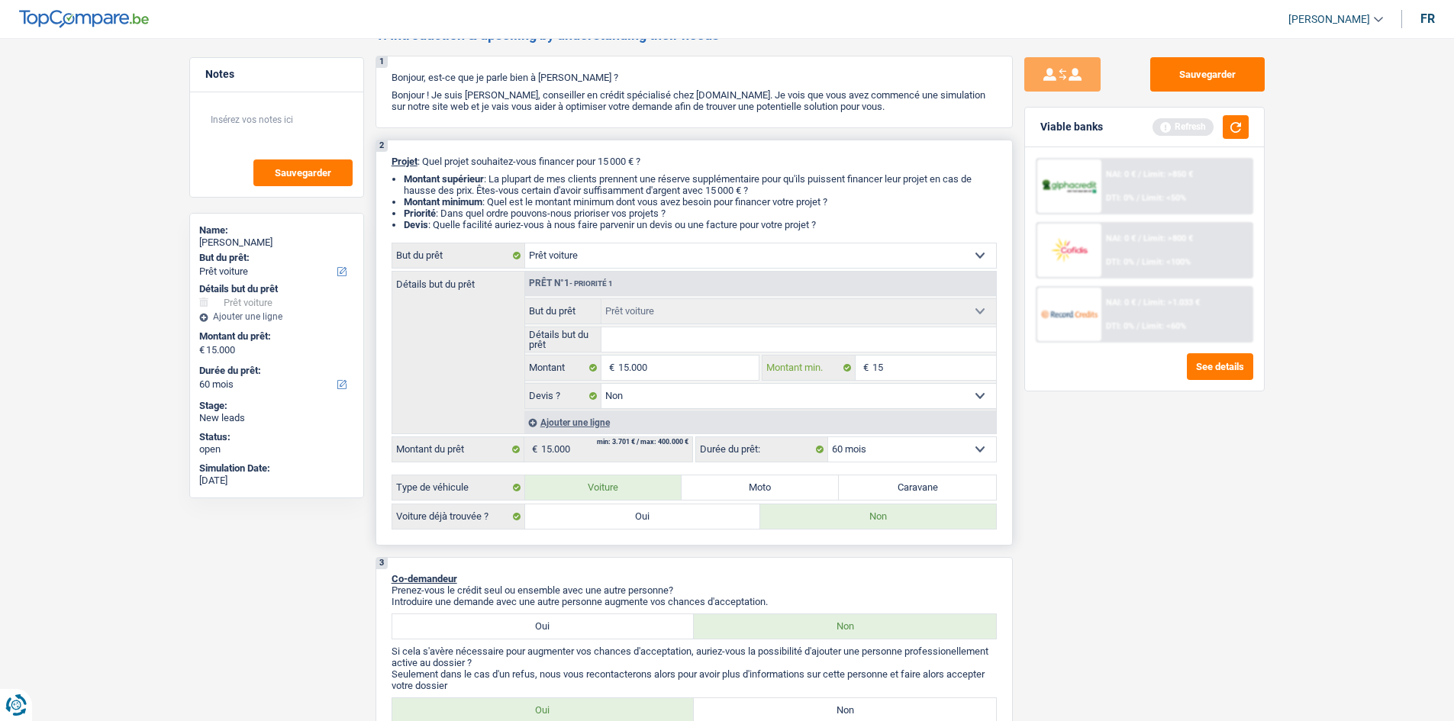
type input "1"
type input "14"
type input "140"
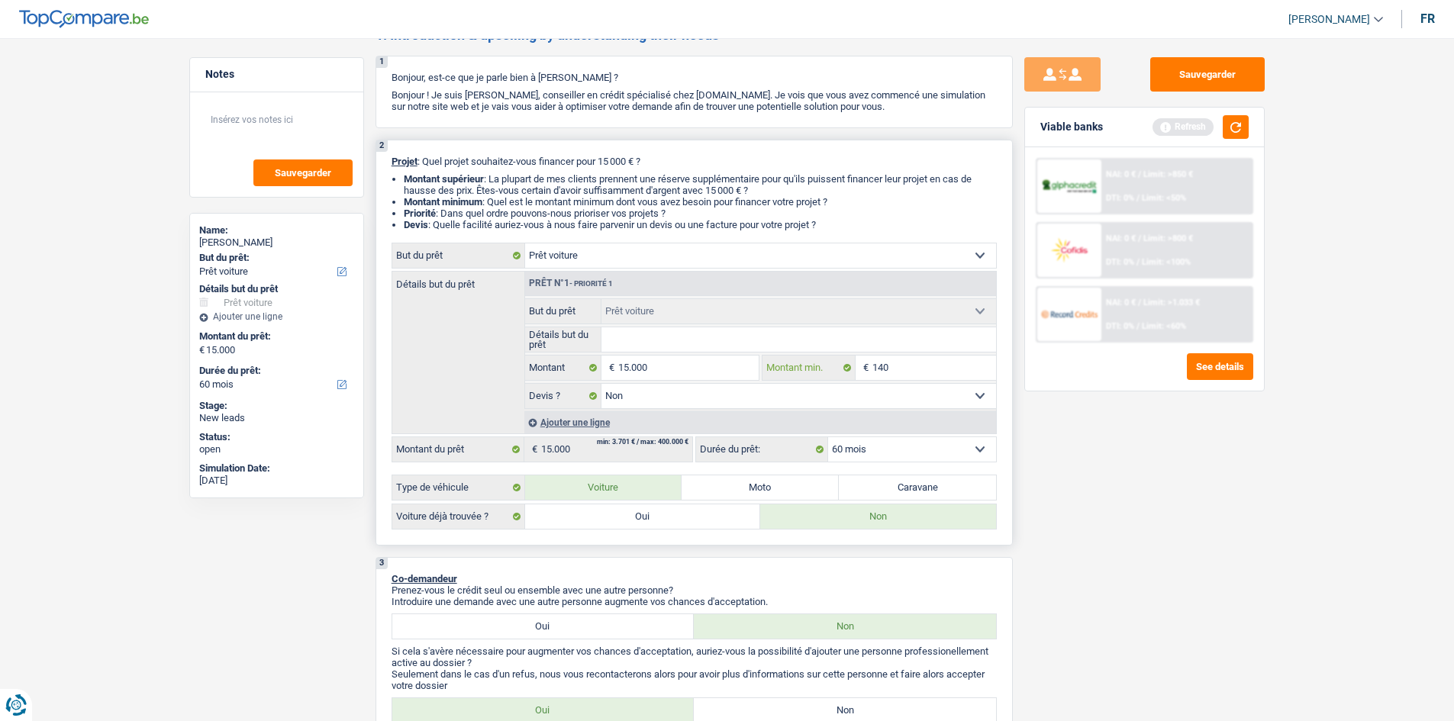
type input "1.400"
type input "14.000"
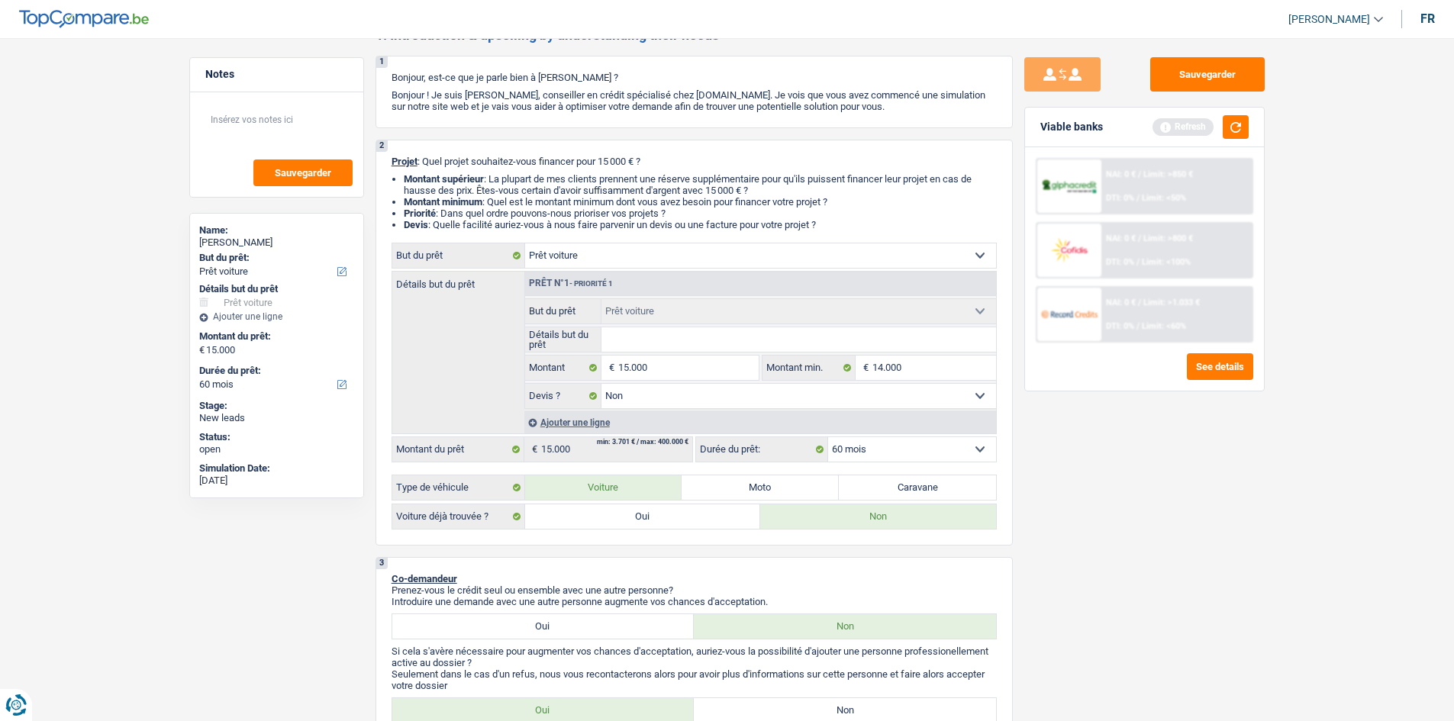
drag, startPoint x: 1039, startPoint y: 453, endPoint x: 1035, endPoint y: 462, distance: 9.2
click at [1036, 460] on div "Sauvegarder Viable banks Refresh NAI: 0 € / Limit: >850 € DTI: 0% / Limit: <50%…" at bounding box center [1144, 375] width 263 height 636
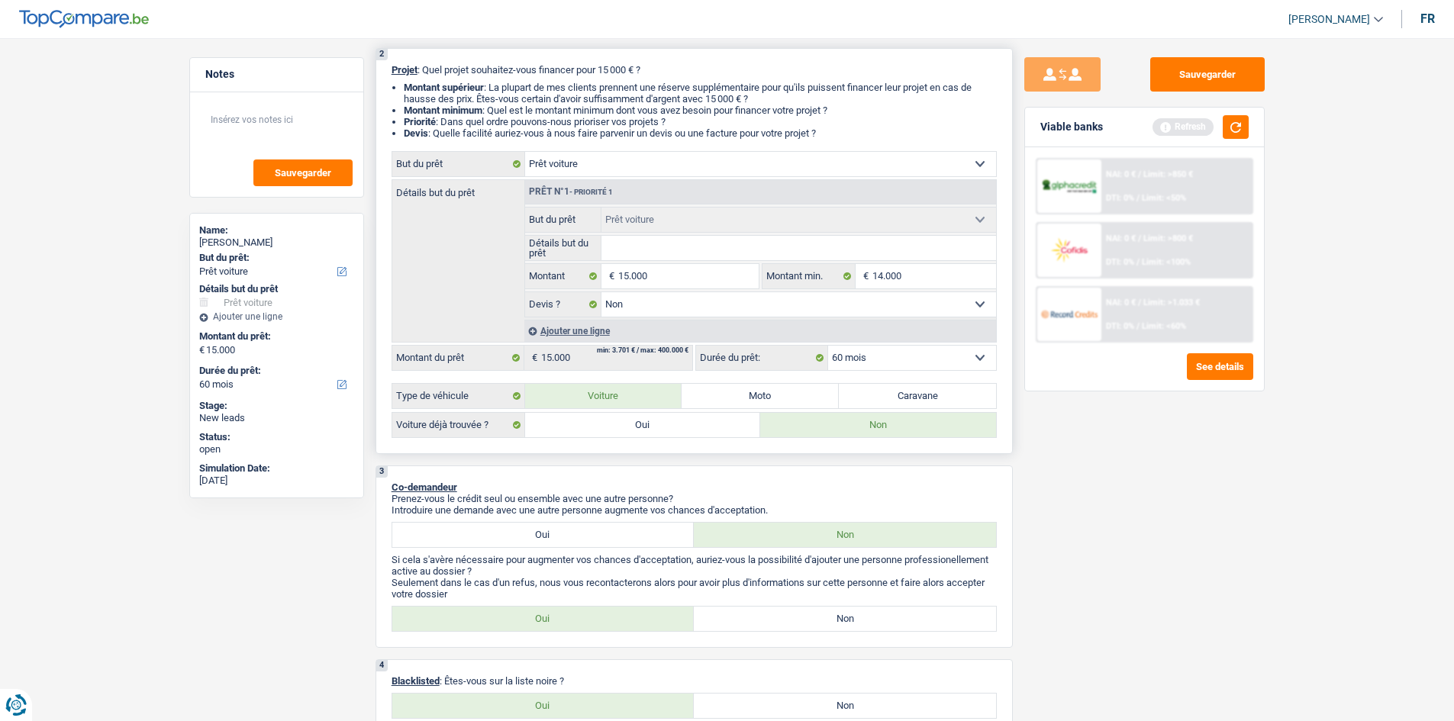
scroll to position [0, 0]
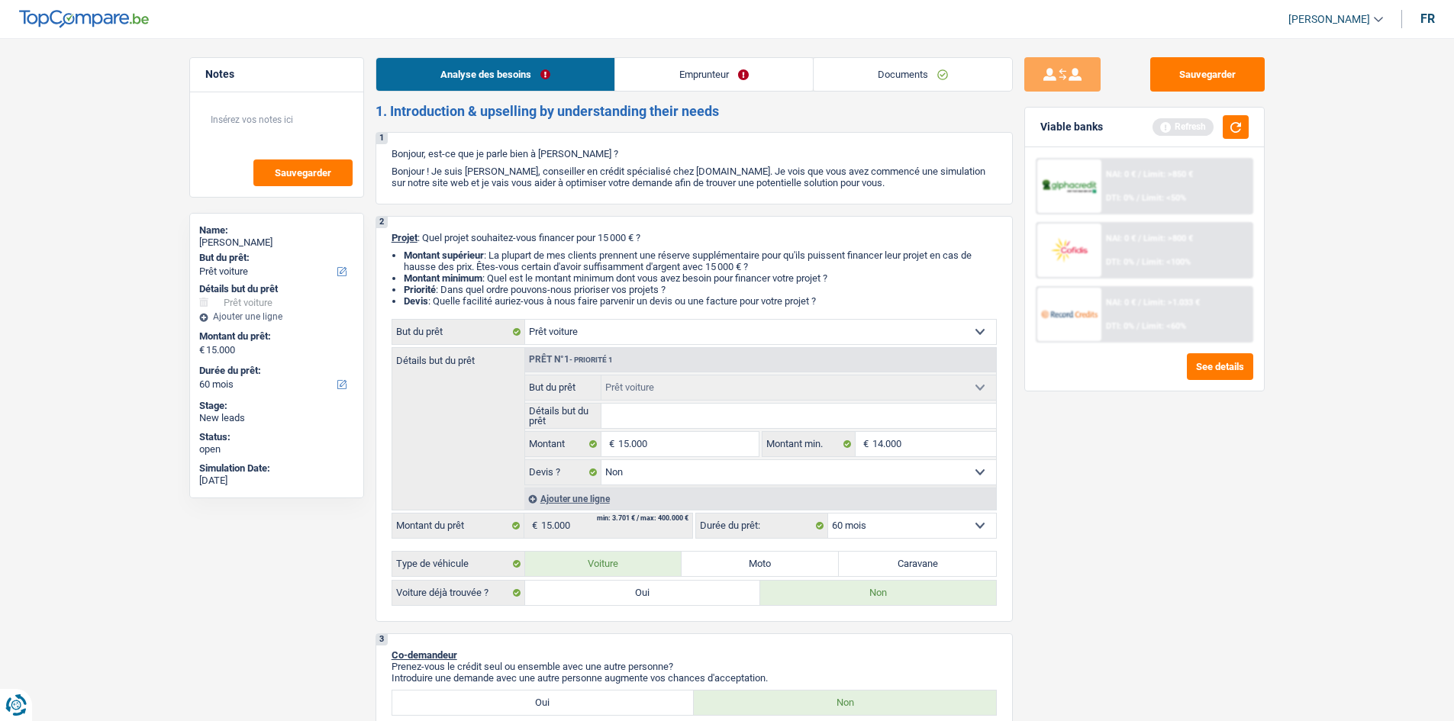
click at [656, 65] on link "Emprunteur" at bounding box center [714, 74] width 198 height 33
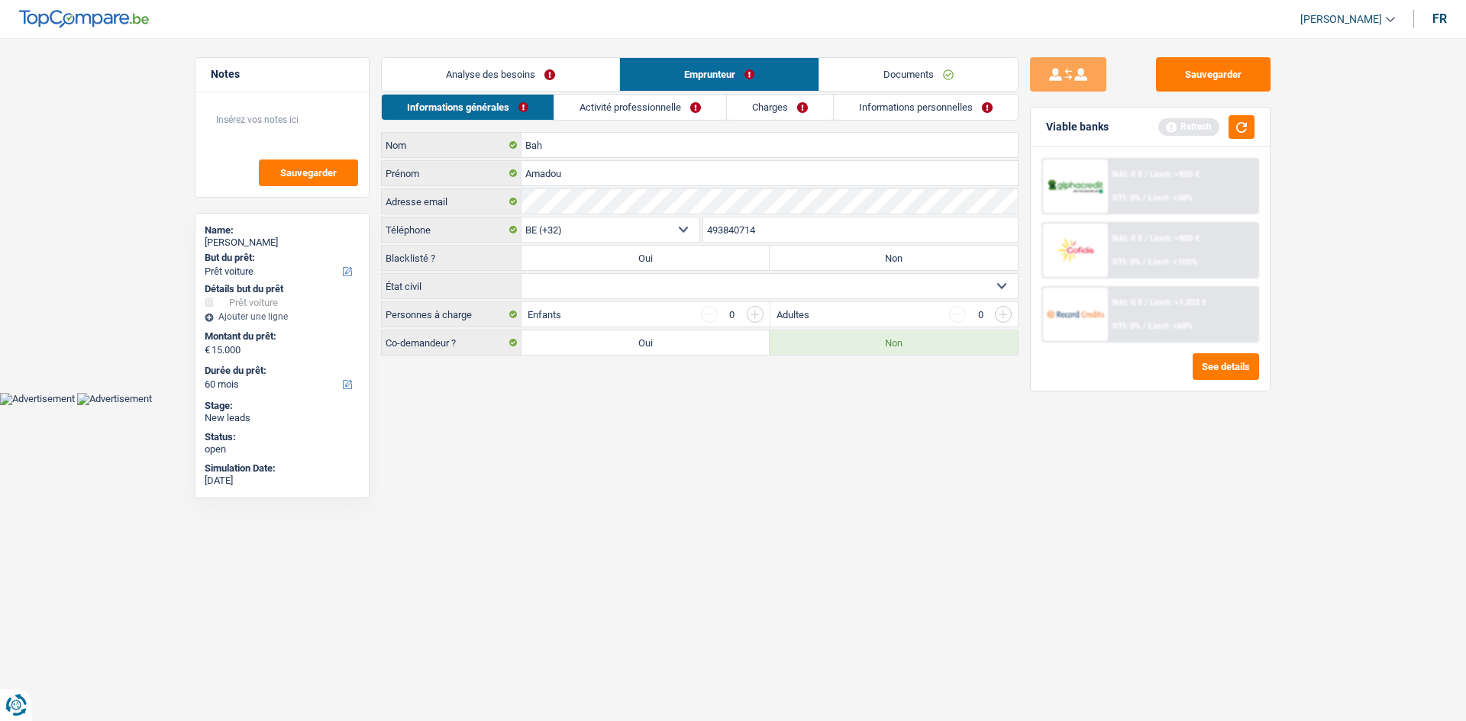
click at [529, 82] on link "Analyse des besoins" at bounding box center [500, 74] width 237 height 33
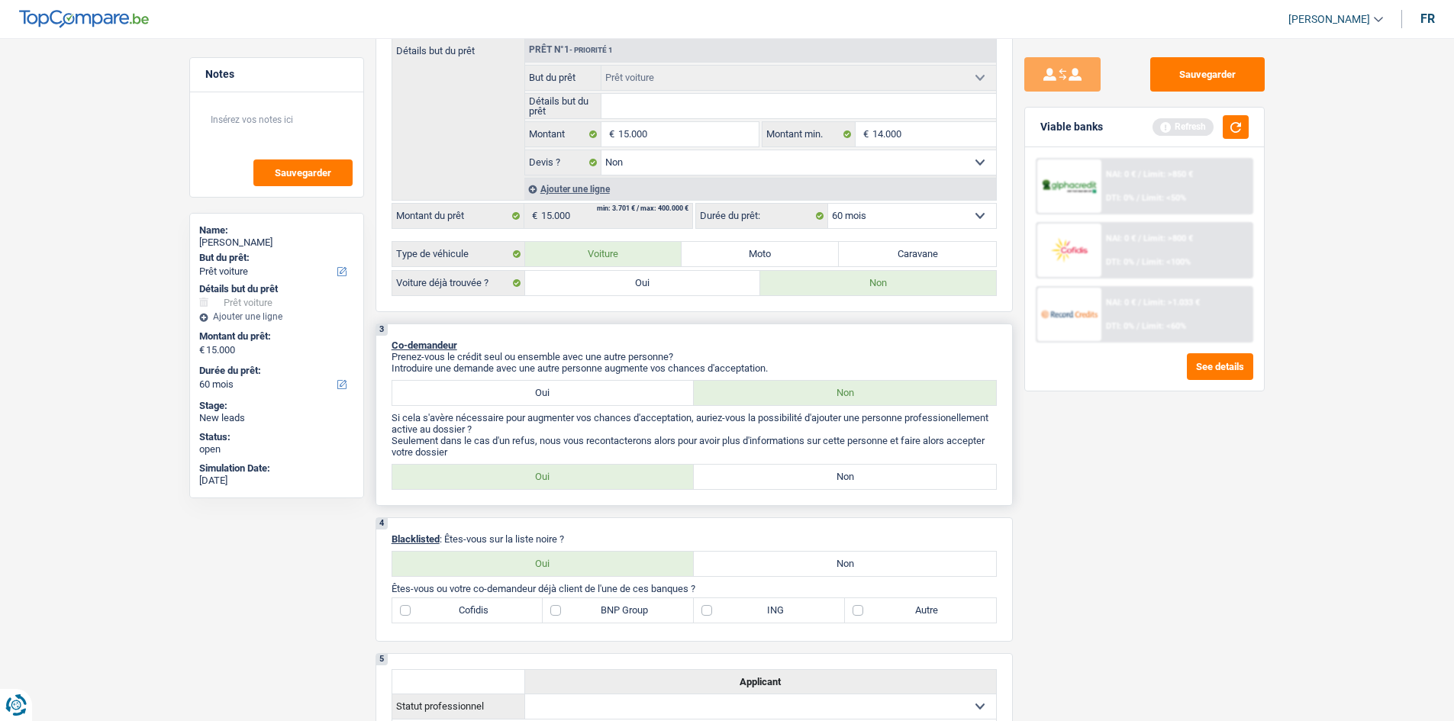
scroll to position [382, 0]
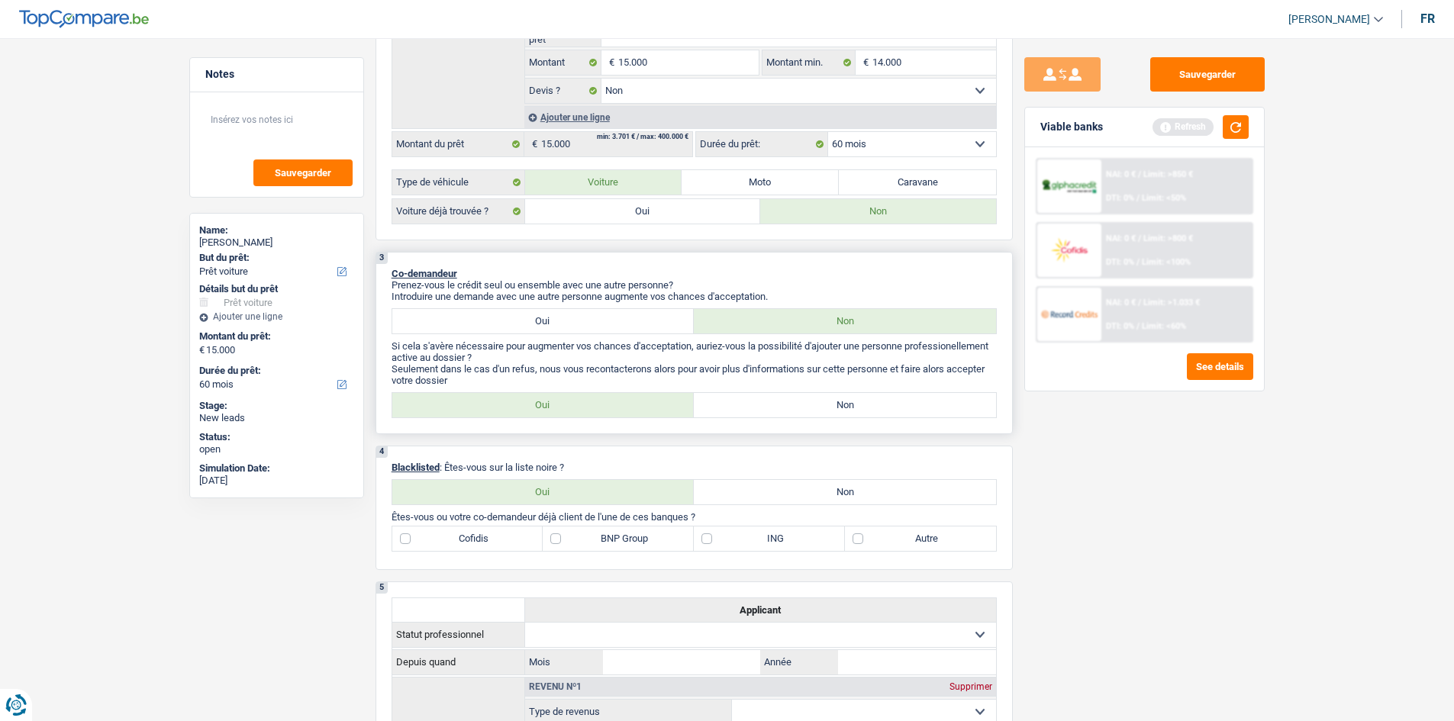
click at [752, 404] on label "Non" at bounding box center [845, 405] width 302 height 24
click at [752, 404] on input "Non" at bounding box center [845, 405] width 302 height 24
radio input "true"
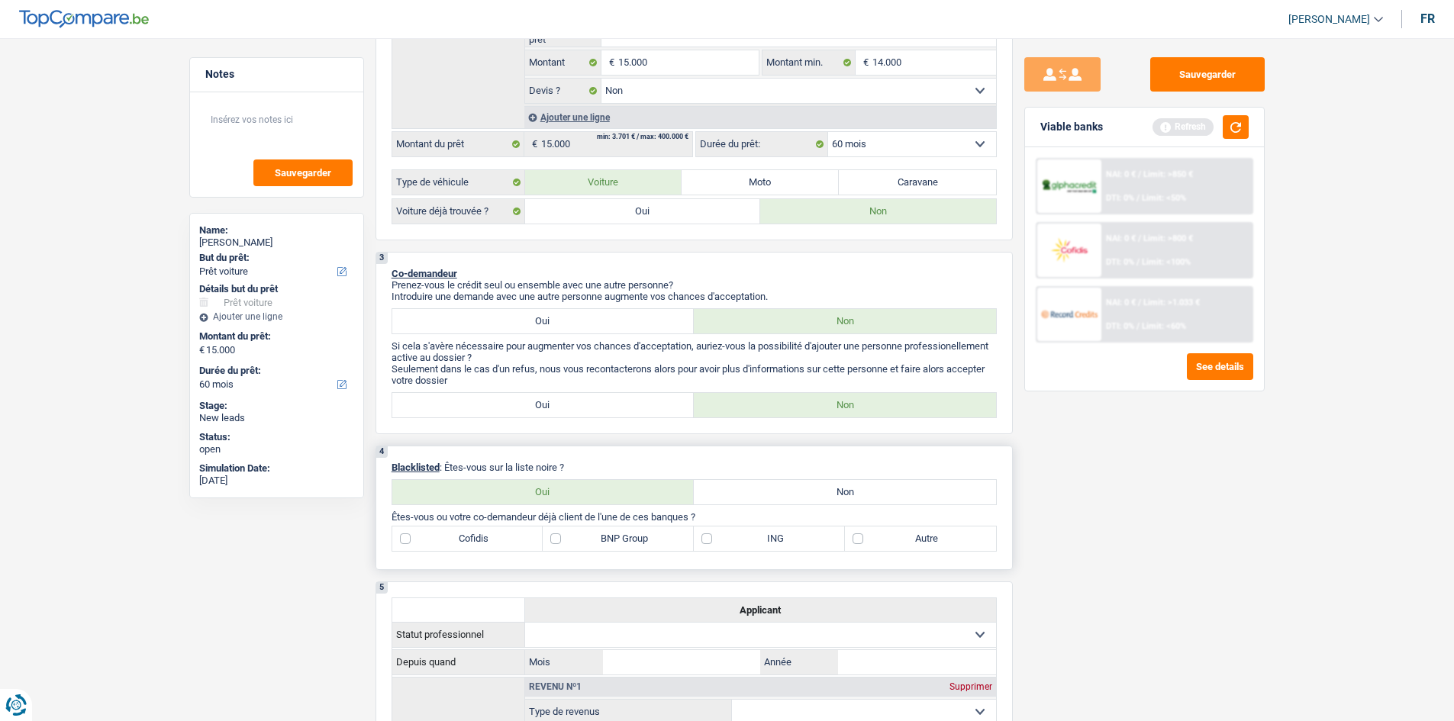
click at [724, 489] on label "Non" at bounding box center [845, 492] width 302 height 24
click at [724, 489] on input "Non" at bounding box center [845, 492] width 302 height 24
radio input "true"
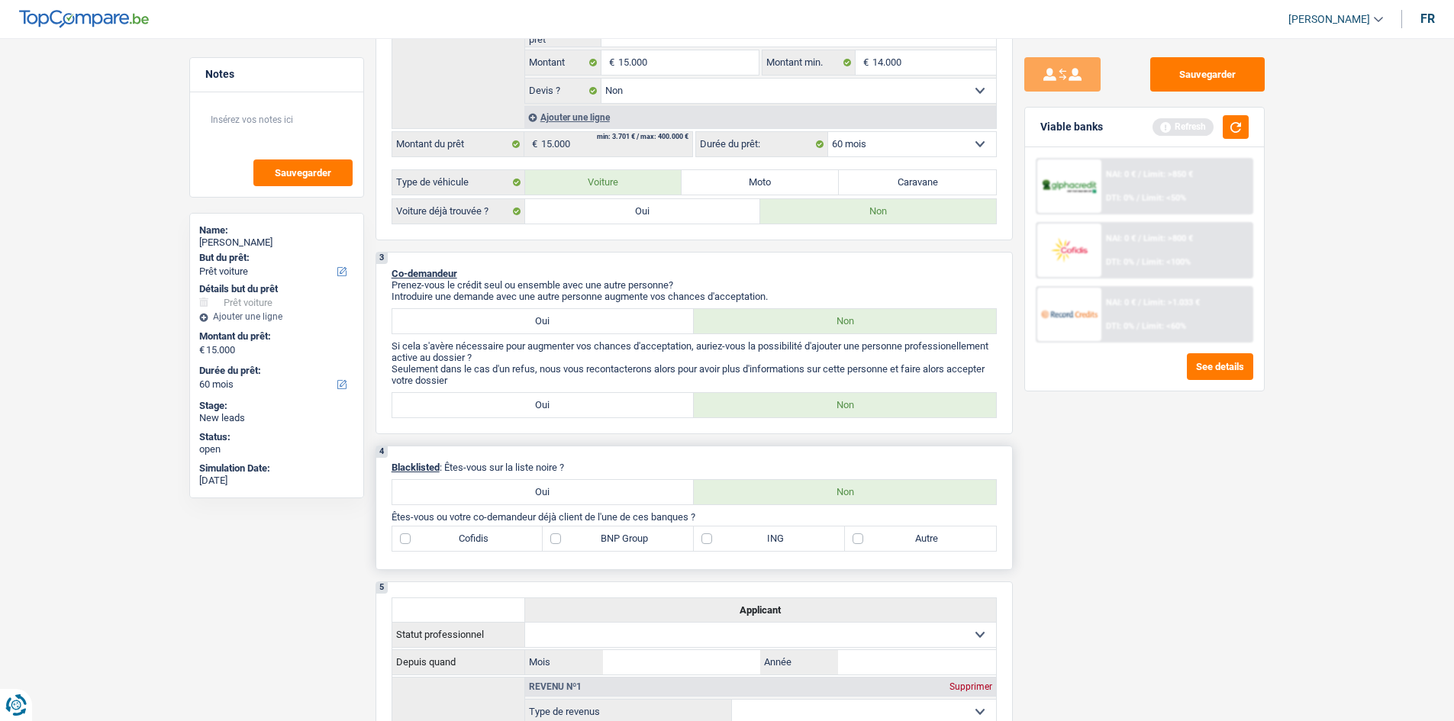
click at [447, 534] on label "Cofidis" at bounding box center [467, 539] width 151 height 24
click at [447, 534] on input "Cofidis" at bounding box center [467, 539] width 151 height 24
checkbox input "true"
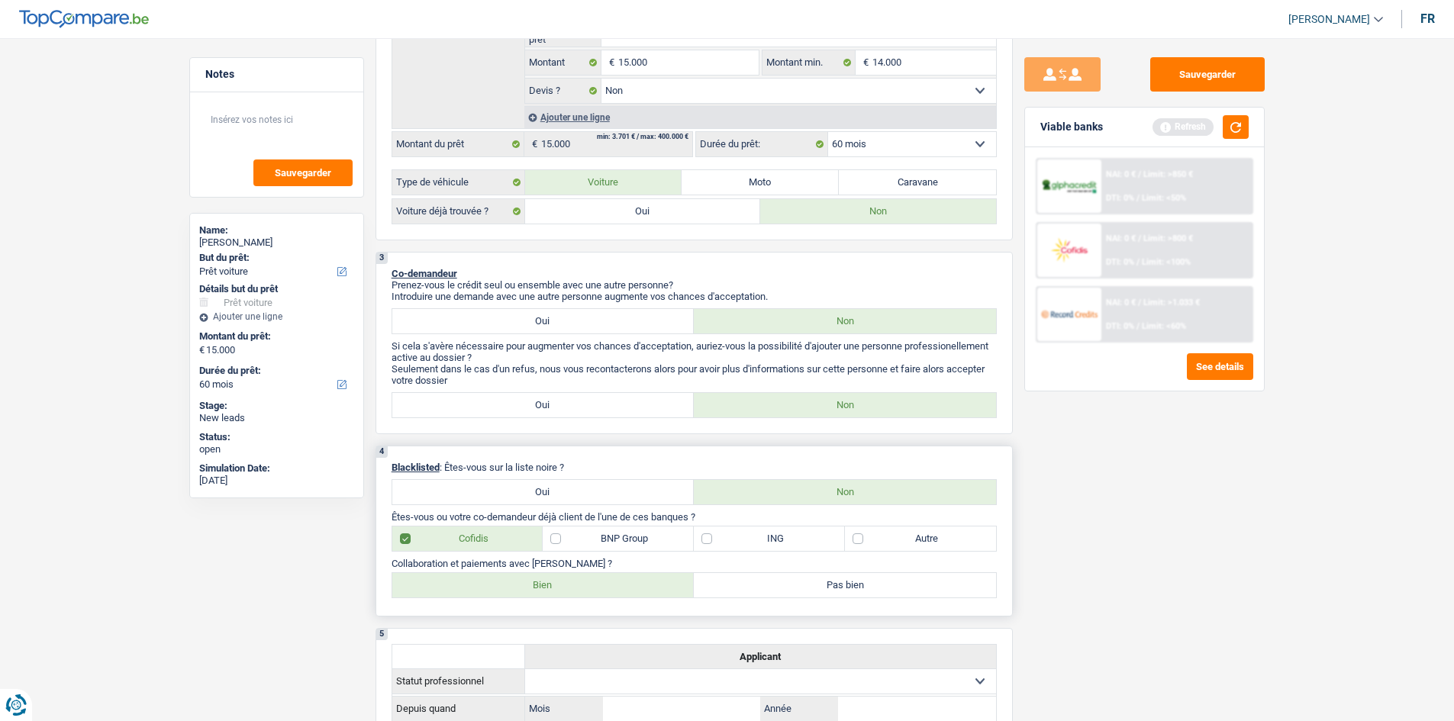
click at [634, 534] on label "BNP Group" at bounding box center [618, 539] width 151 height 24
click at [634, 534] on input "BNP Group" at bounding box center [618, 539] width 151 height 24
checkbox input "true"
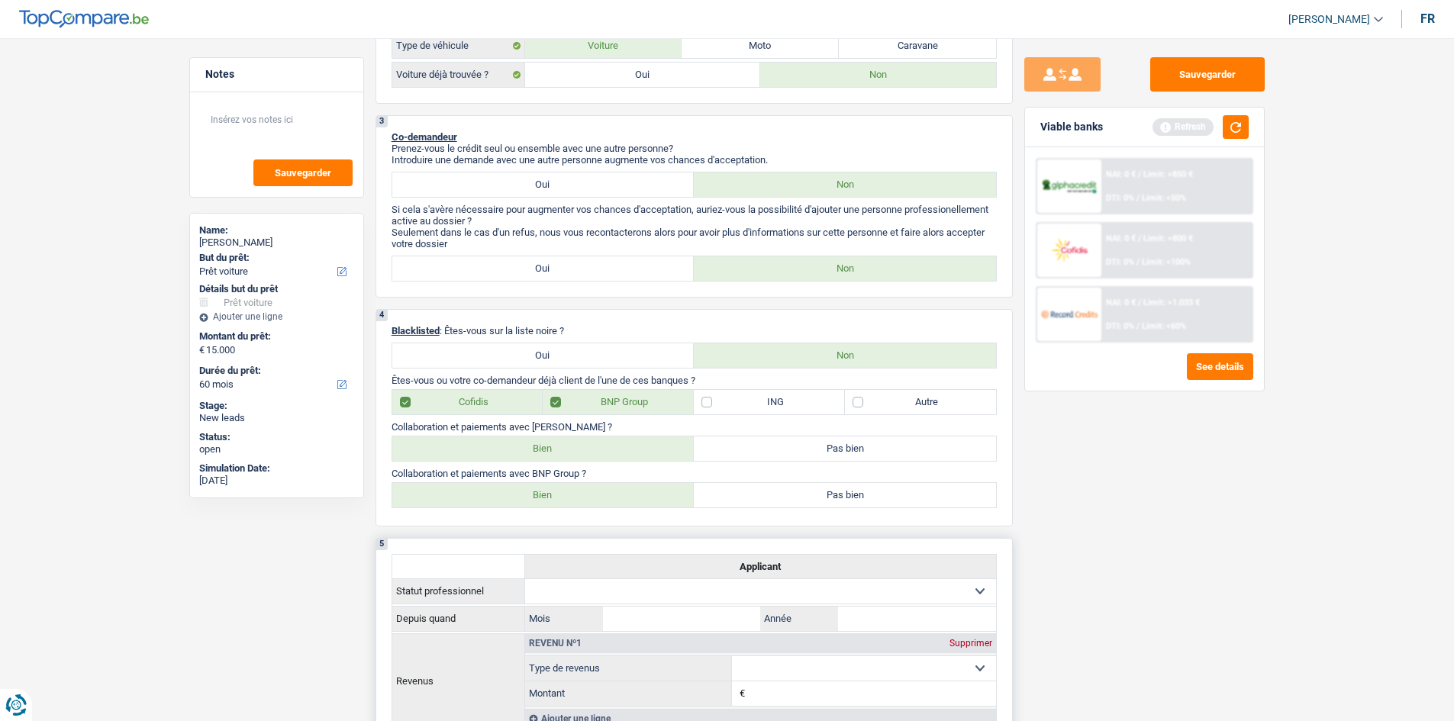
scroll to position [534, 0]
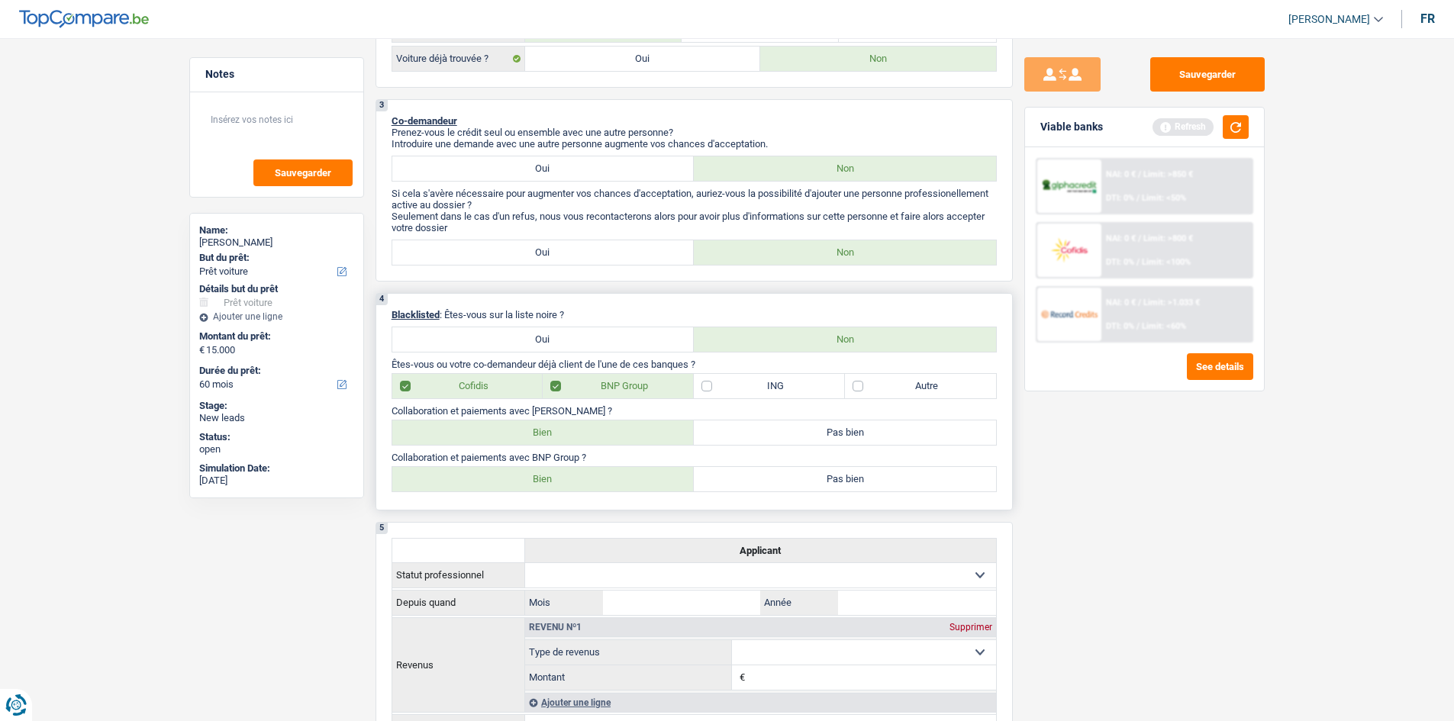
click at [590, 437] on label "Bien" at bounding box center [543, 433] width 302 height 24
click at [590, 437] on input "Bien" at bounding box center [543, 433] width 302 height 24
radio input "true"
click at [583, 485] on label "Bien" at bounding box center [543, 479] width 302 height 24
click at [583, 485] on input "Bien" at bounding box center [543, 479] width 302 height 24
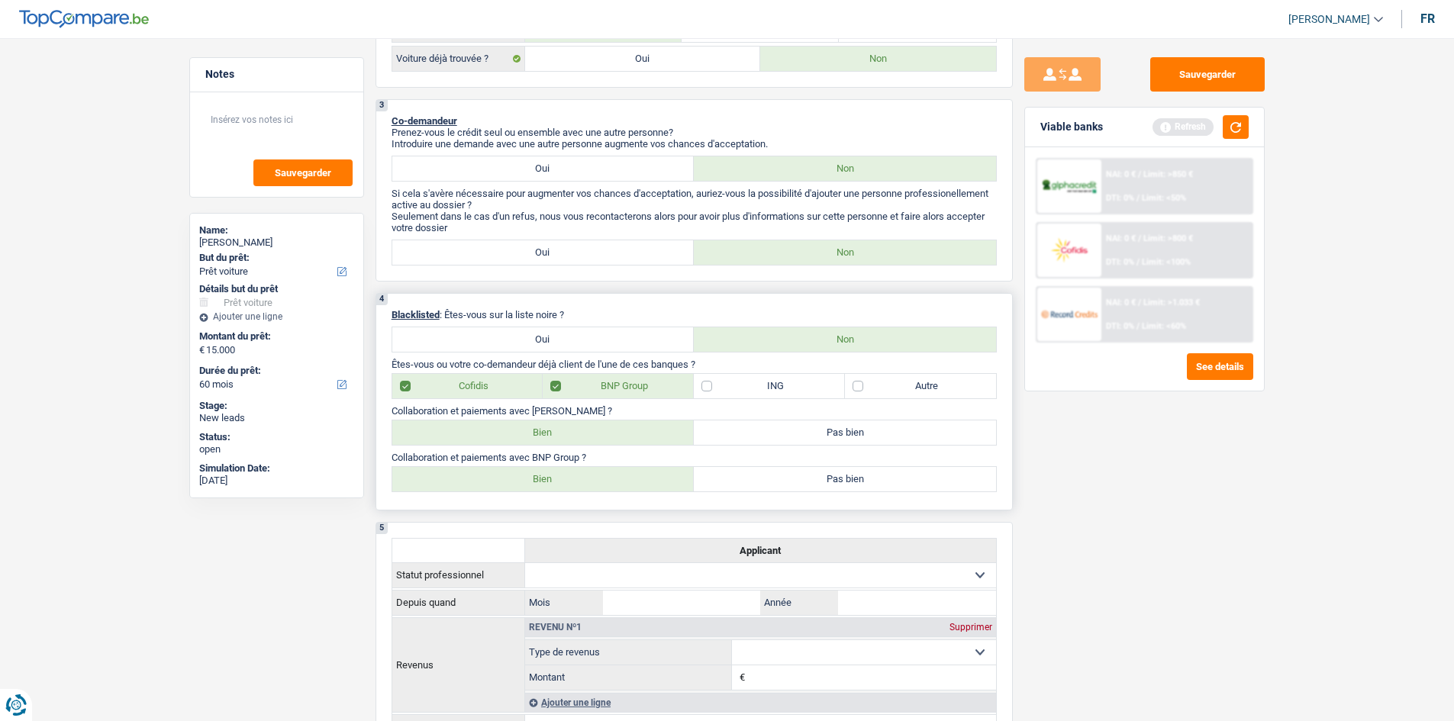
radio input "true"
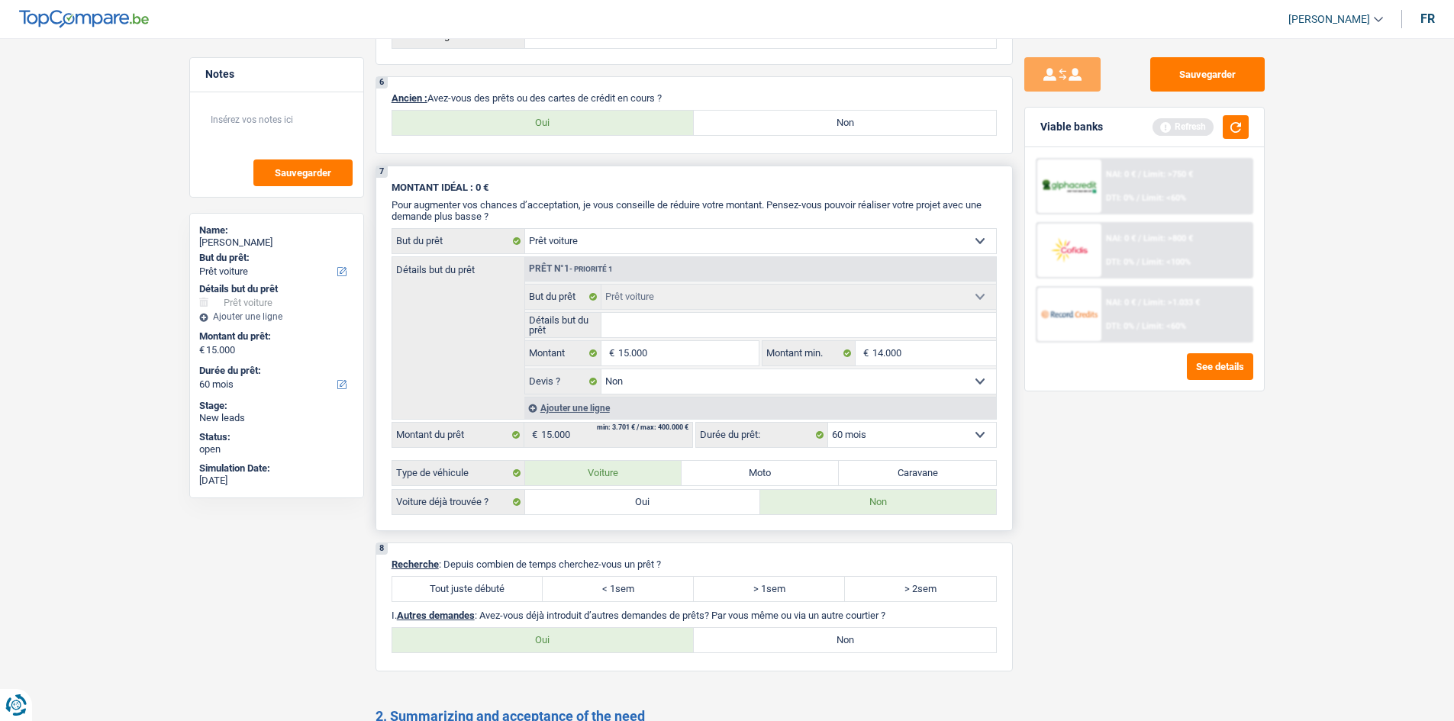
scroll to position [1145, 0]
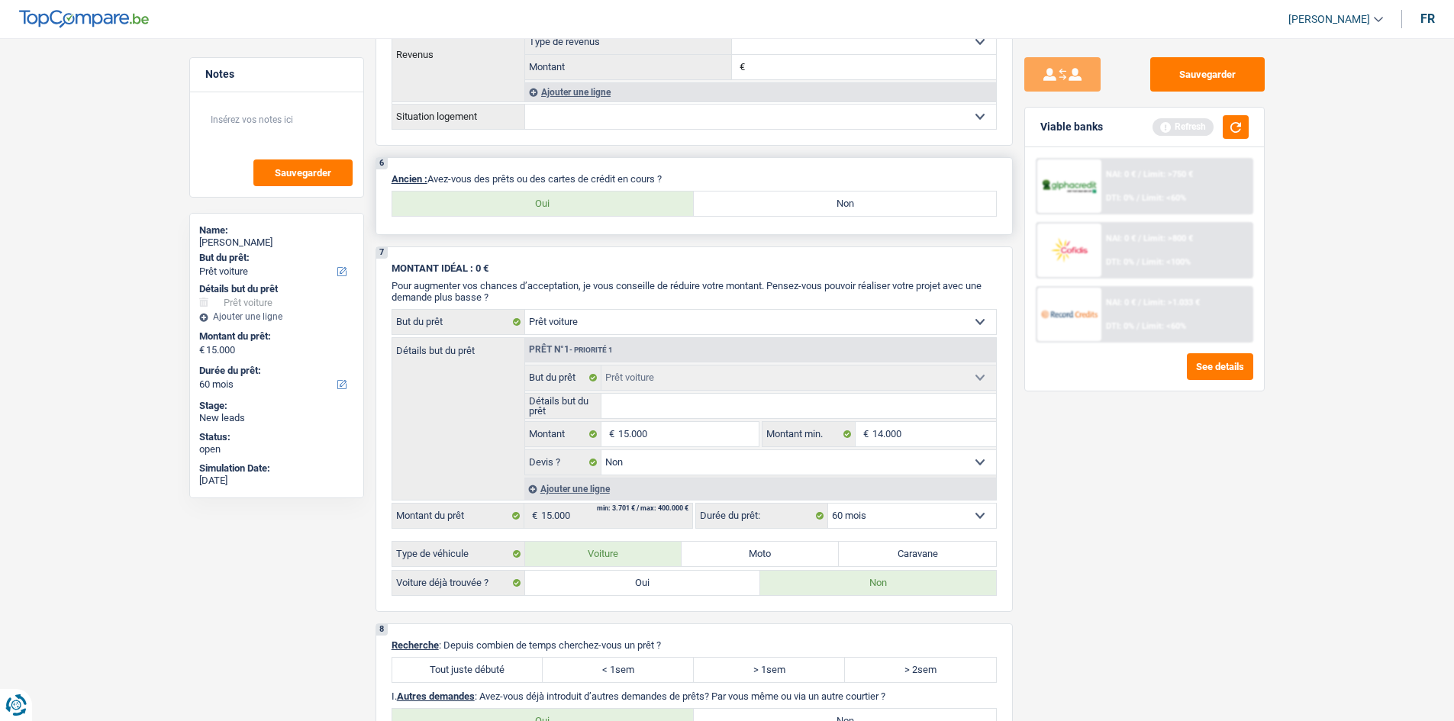
click at [567, 202] on label "Oui" at bounding box center [543, 204] width 302 height 24
click at [567, 202] on input "Oui" at bounding box center [543, 204] width 302 height 24
radio input "true"
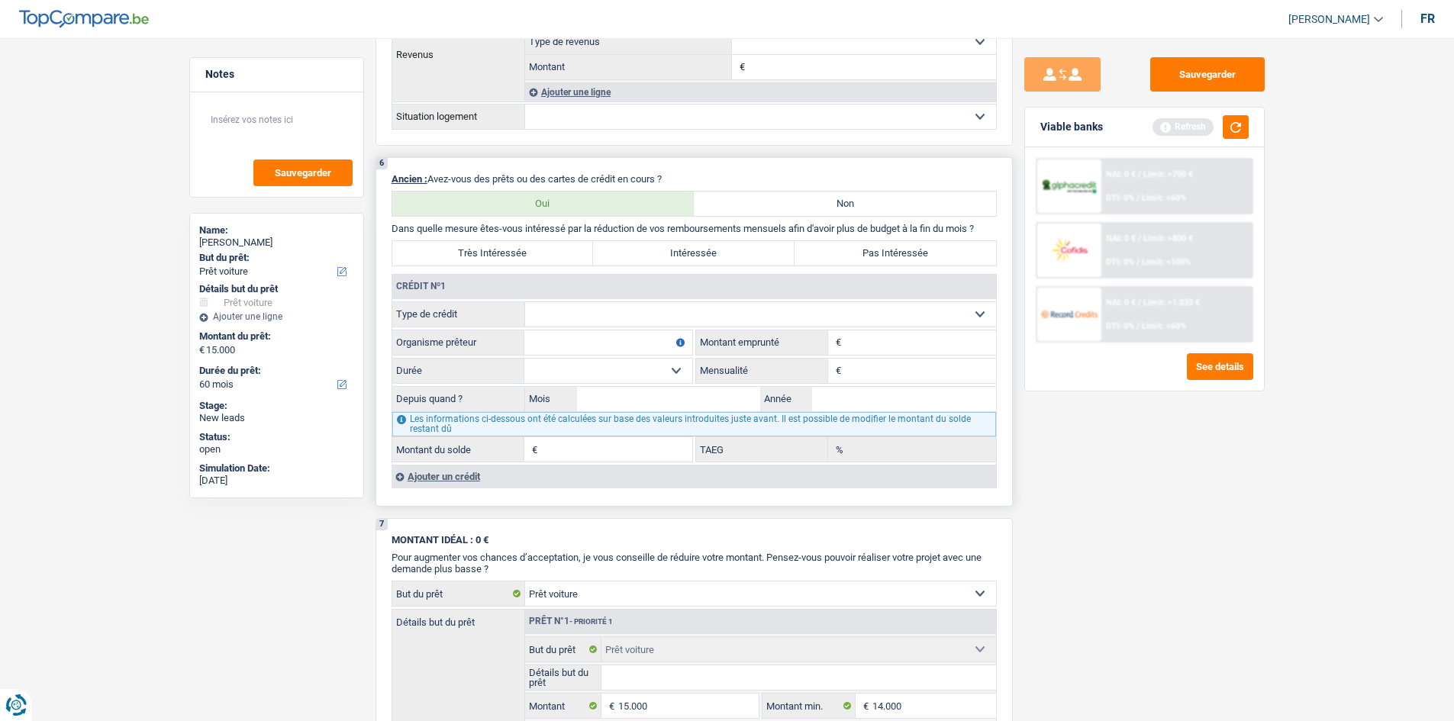
click at [555, 354] on input "Organisme prêteur" at bounding box center [608, 343] width 168 height 24
type input "cofidis"
click at [881, 350] on input "Montant" at bounding box center [920, 343] width 151 height 24
click at [705, 321] on select "Carte ou ouverture de crédit Prêt hypothécaire Vente à tempérament Prêt à tempé…" at bounding box center [760, 314] width 471 height 24
select select "personalLoan"
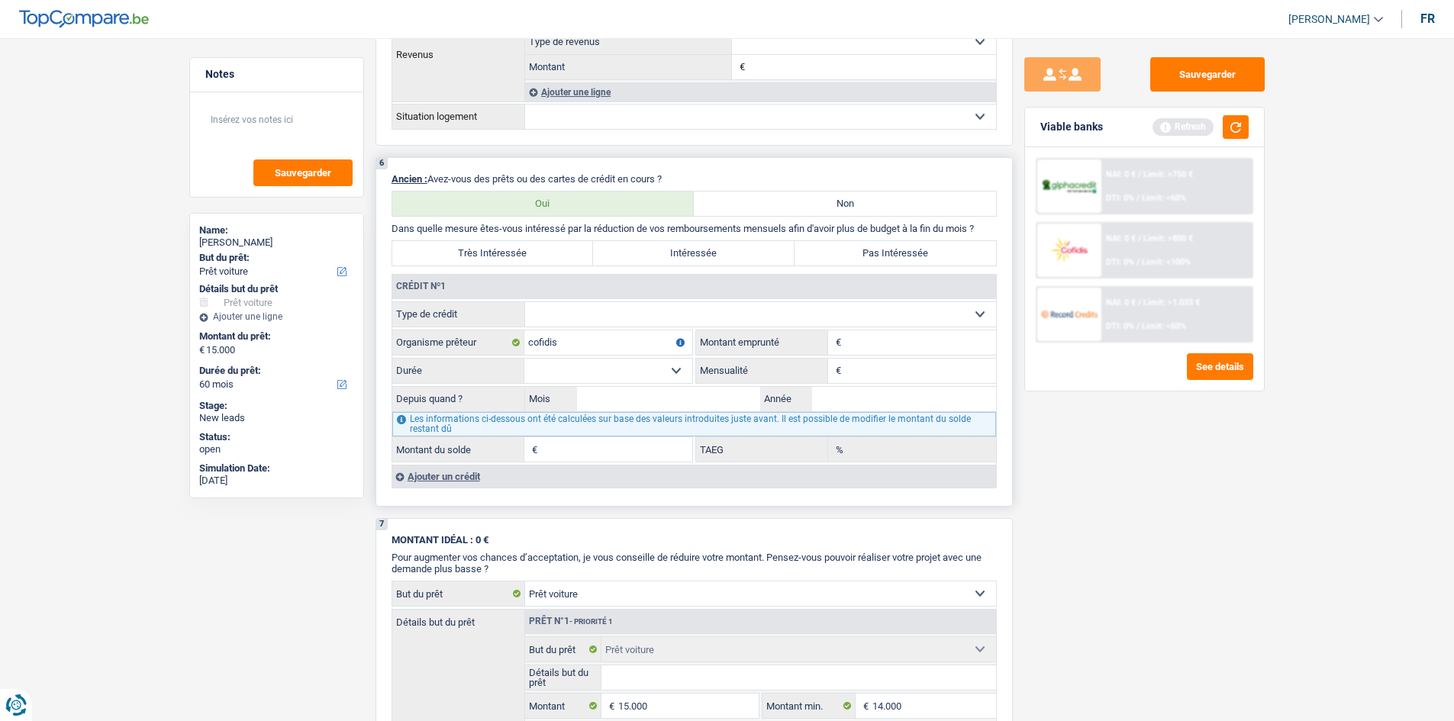
type input "0"
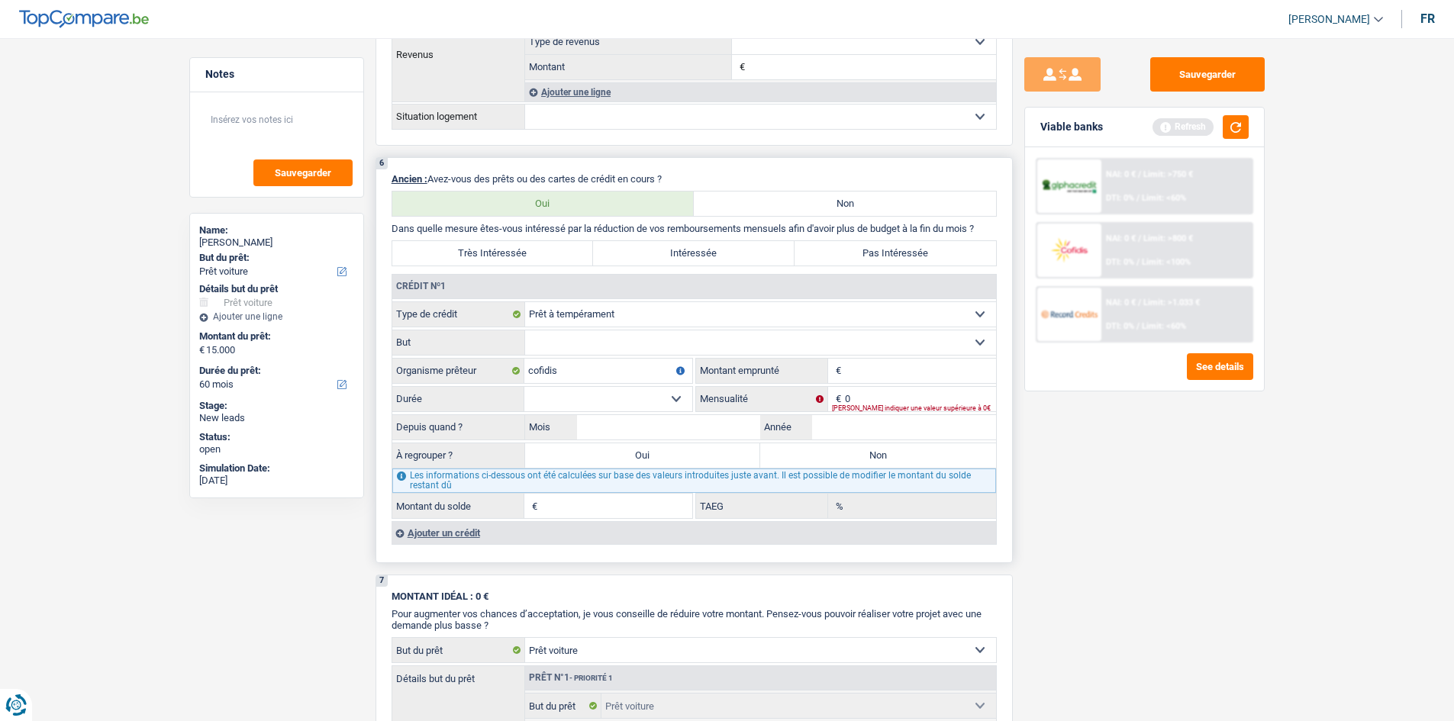
click at [752, 333] on select "Confort maison: meubles, textile, peinture, électroménager, outillage non-profe…" at bounding box center [760, 343] width 471 height 24
click at [919, 345] on select "Confort maison: meubles, textile, peinture, électroménager, outillage non-profe…" at bounding box center [760, 343] width 471 height 24
click at [914, 340] on select "Confort maison: meubles, textile, peinture, électroménager, outillage non-profe…" at bounding box center [760, 343] width 471 height 24
click at [643, 322] on select "Carte ou ouverture de crédit Prêt hypothécaire Vente à tempérament Prêt à tempé…" at bounding box center [760, 314] width 471 height 24
click at [639, 311] on select "Carte ou ouverture de crédit Prêt hypothécaire Vente à tempérament Prêt à tempé…" at bounding box center [760, 314] width 471 height 24
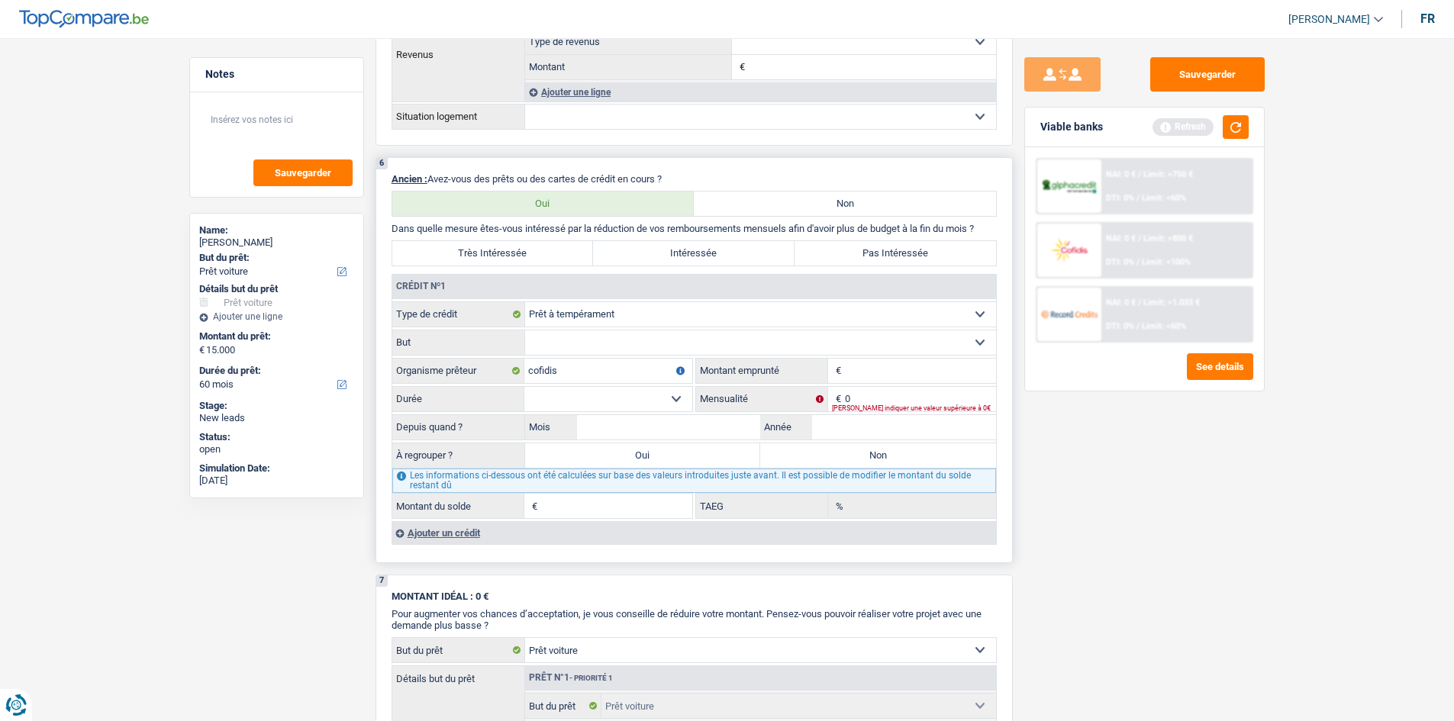
click at [639, 311] on select "Carte ou ouverture de crédit Prêt hypothécaire Vente à tempérament Prêt à tempé…" at bounding box center [760, 314] width 471 height 24
click at [525, 302] on select "Carte ou ouverture de crédit Prêt hypothécaire Vente à tempérament Prêt à tempé…" at bounding box center [760, 314] width 471 height 24
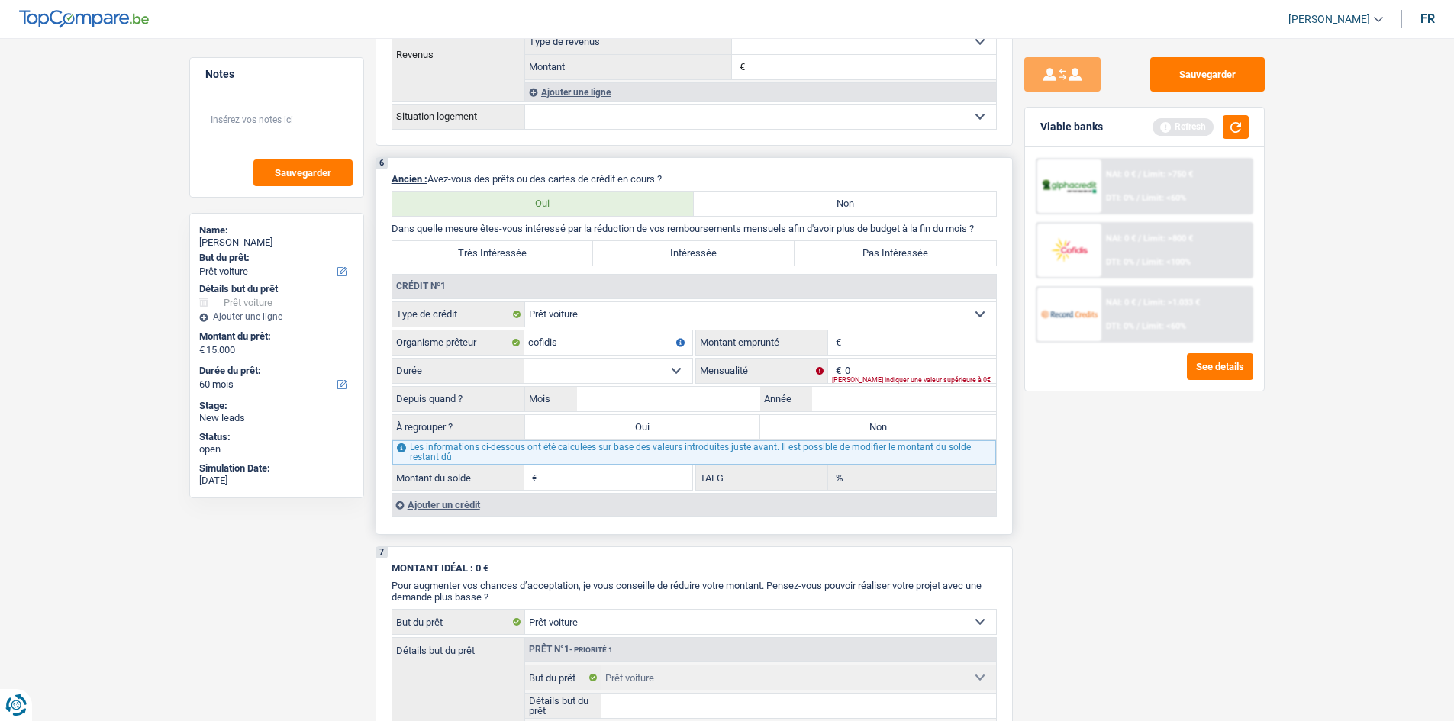
click at [863, 337] on input "Montant" at bounding box center [920, 343] width 151 height 24
click at [612, 363] on select "12 mois 18 mois 24 mois Sélectionner une option" at bounding box center [608, 371] width 168 height 24
click at [671, 373] on select "12 mois 18 mois 24 mois Sélectionner une option" at bounding box center [608, 371] width 168 height 24
click at [871, 343] on input "Montant" at bounding box center [920, 343] width 151 height 24
click at [1049, 460] on div "Sauvegarder Viable banks Refresh NAI: 0 € / Limit: >750 € DTI: 0% / Limit: <60%…" at bounding box center [1144, 375] width 263 height 636
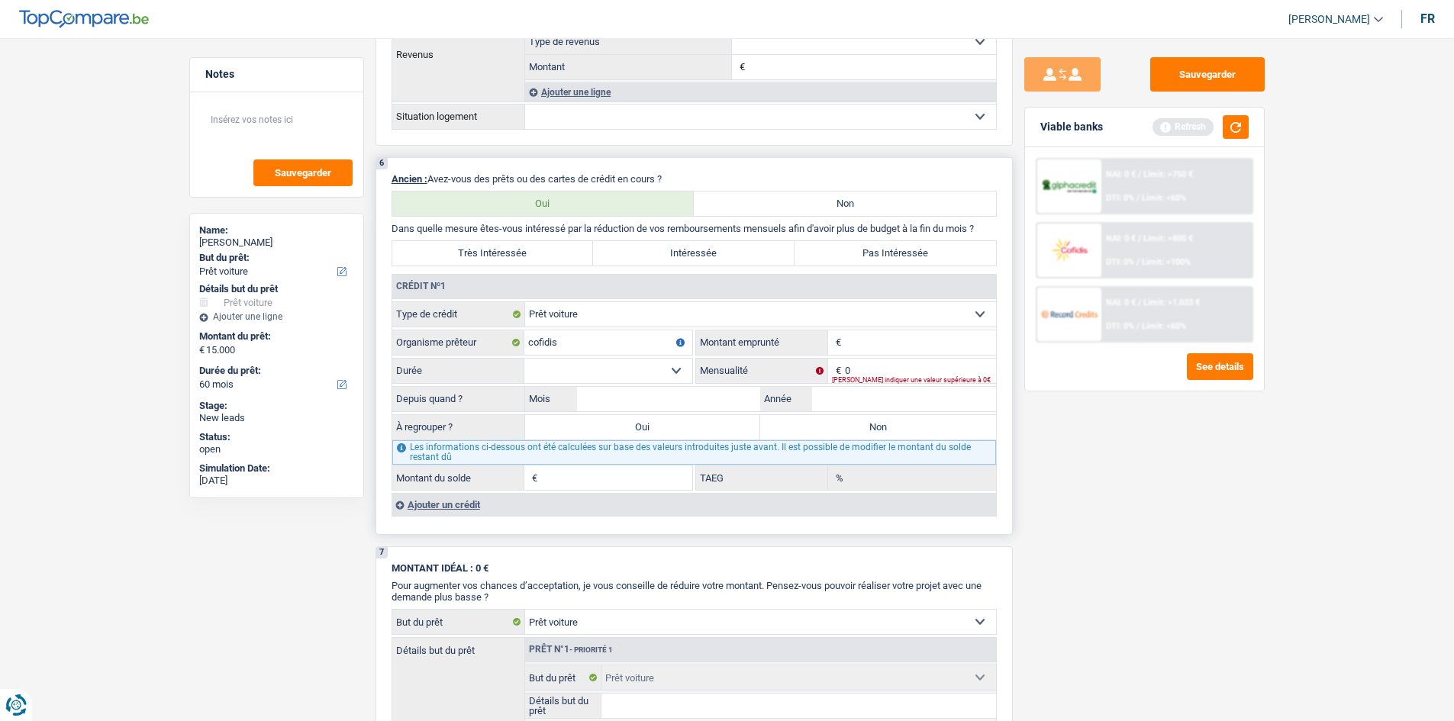
click at [866, 349] on input "Montant" at bounding box center [920, 343] width 151 height 24
click at [636, 318] on select "Carte ou ouverture de crédit Prêt hypothécaire Vente à tempérament Prêt à tempé…" at bounding box center [760, 314] width 471 height 24
select select "creditConsolidation"
click at [525, 302] on select "Carte ou ouverture de crédit Prêt hypothécaire Vente à tempérament Prêt à tempé…" at bounding box center [760, 314] width 471 height 24
click at [881, 340] on input "Montant" at bounding box center [920, 343] width 151 height 24
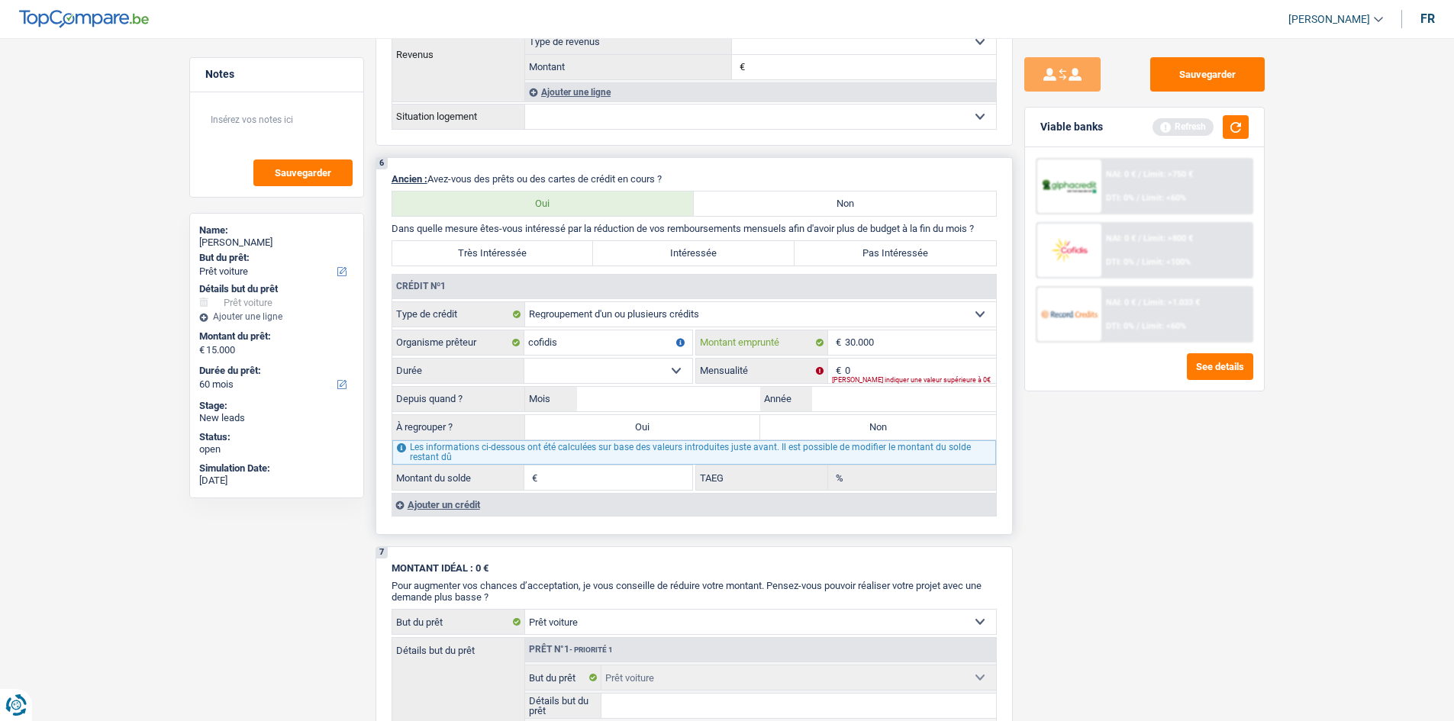
type input "30.000"
click at [586, 363] on select "12 mois 18 mois 24 mois 30 mois 36 mois 42 mois 48 mois 60 mois 72 mois 84 mois…" at bounding box center [608, 371] width 168 height 24
click at [880, 368] on input "0" at bounding box center [920, 371] width 151 height 24
click at [569, 369] on select "12 mois 18 mois 24 mois 30 mois 36 mois 42 mois 48 mois 60 mois 72 mois 84 mois…" at bounding box center [608, 371] width 168 height 24
select select "84"
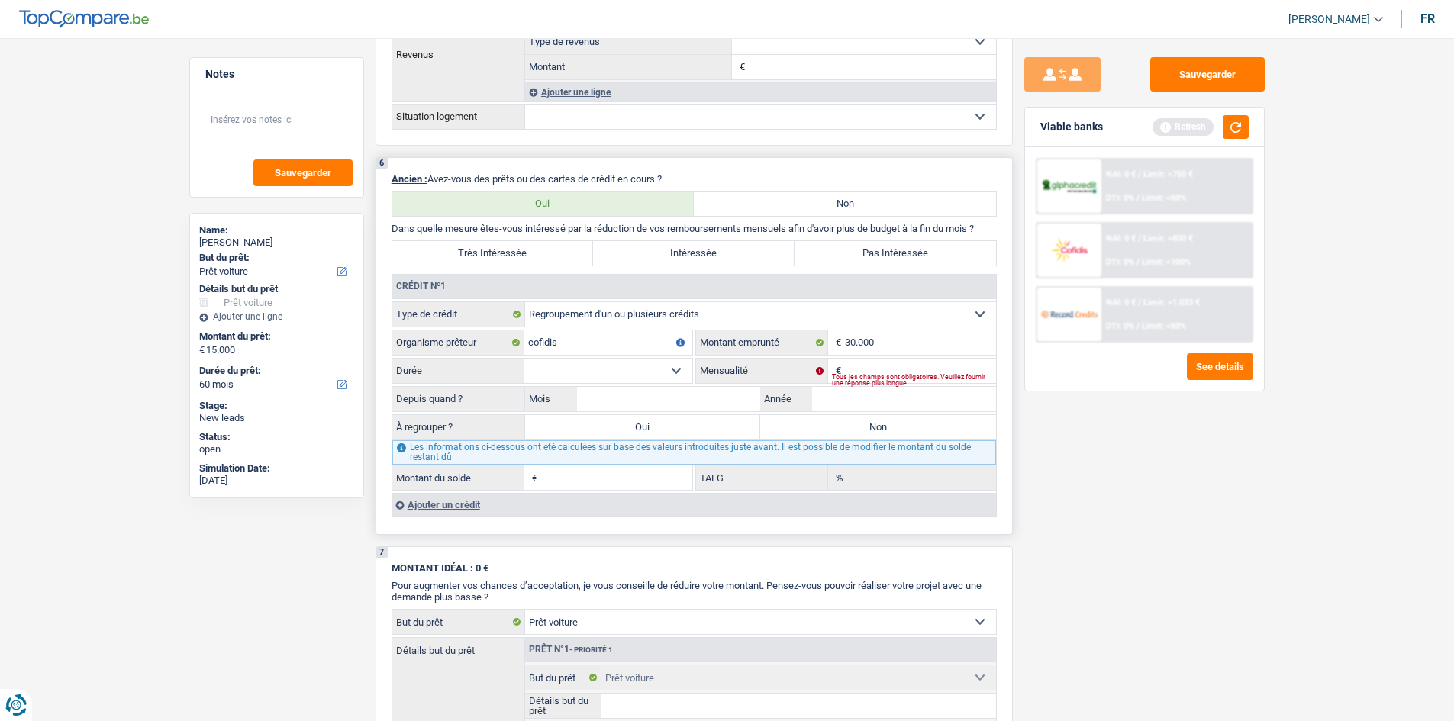
click at [524, 359] on select "12 mois 18 mois 24 mois 30 mois 36 mois 42 mois 48 mois 60 mois 72 mois 84 mois…" at bounding box center [608, 371] width 168 height 24
click at [851, 369] on input "Mensualité" at bounding box center [920, 371] width 151 height 24
click at [918, 375] on input "2.025" at bounding box center [920, 371] width 151 height 24
drag, startPoint x: 895, startPoint y: 370, endPoint x: 850, endPoint y: 374, distance: 45.2
click at [850, 374] on input "2.025" at bounding box center [920, 371] width 151 height 24
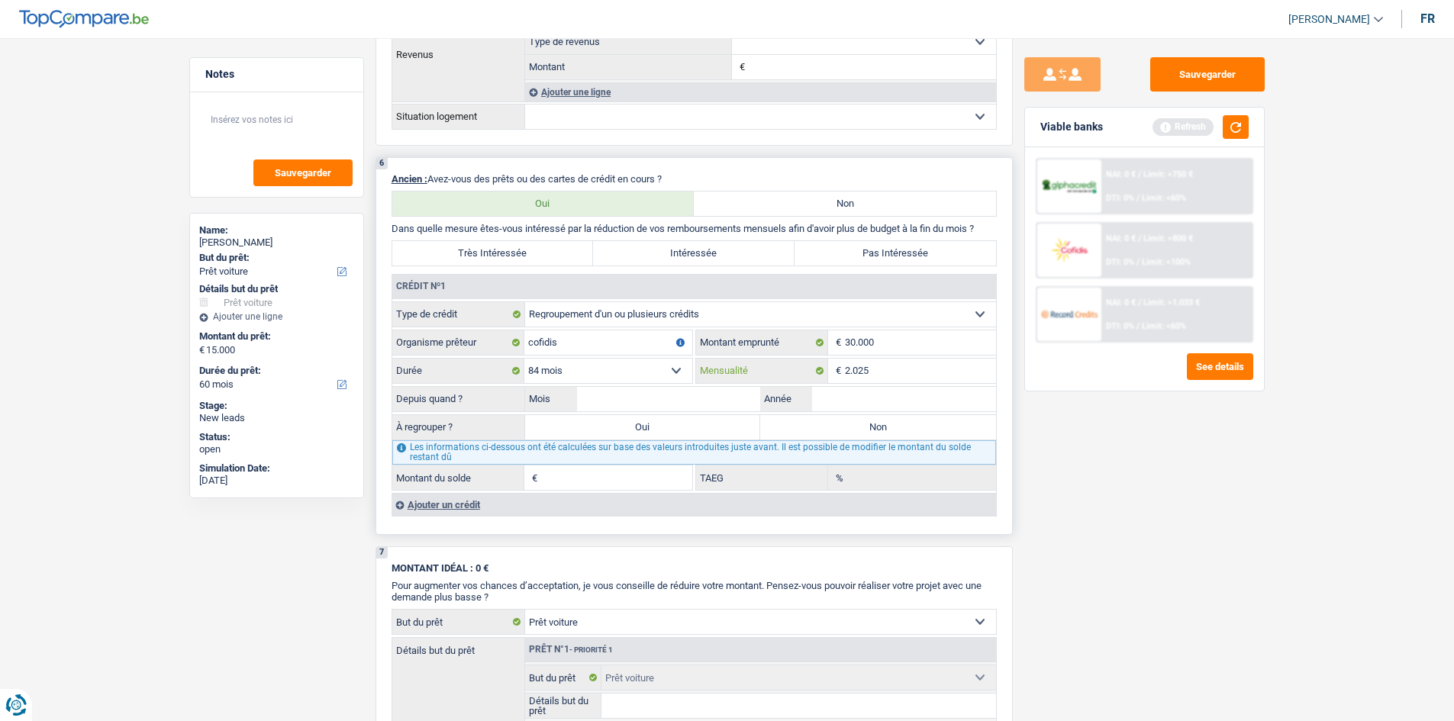
type input "2"
click at [841, 406] on input "Année" at bounding box center [904, 399] width 184 height 24
type input "2025"
click at [664, 400] on input "Mois" at bounding box center [669, 399] width 184 height 24
click at [732, 390] on input "08" at bounding box center [669, 399] width 184 height 24
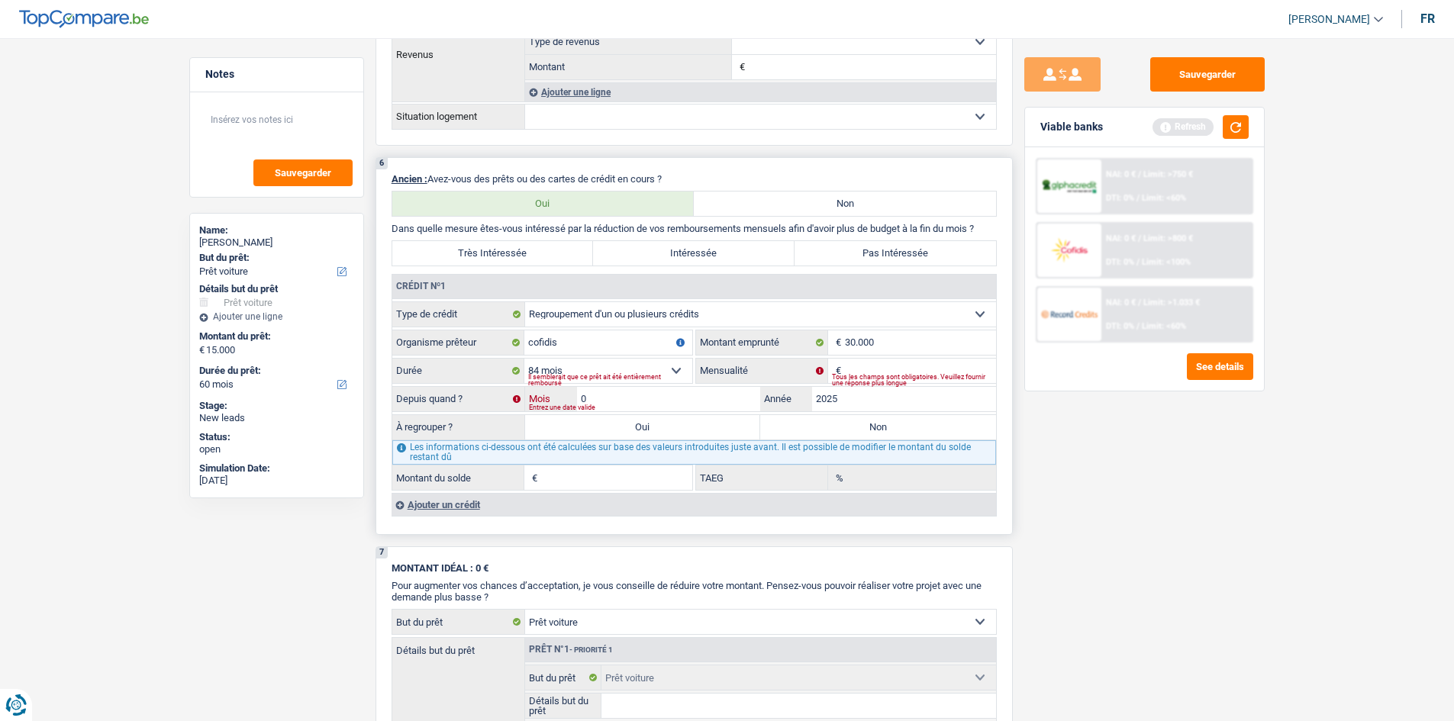
type input "05"
click at [856, 370] on input "Mensualité" at bounding box center [920, 371] width 151 height 24
type input "427"
type input "29.106"
type input "5,34"
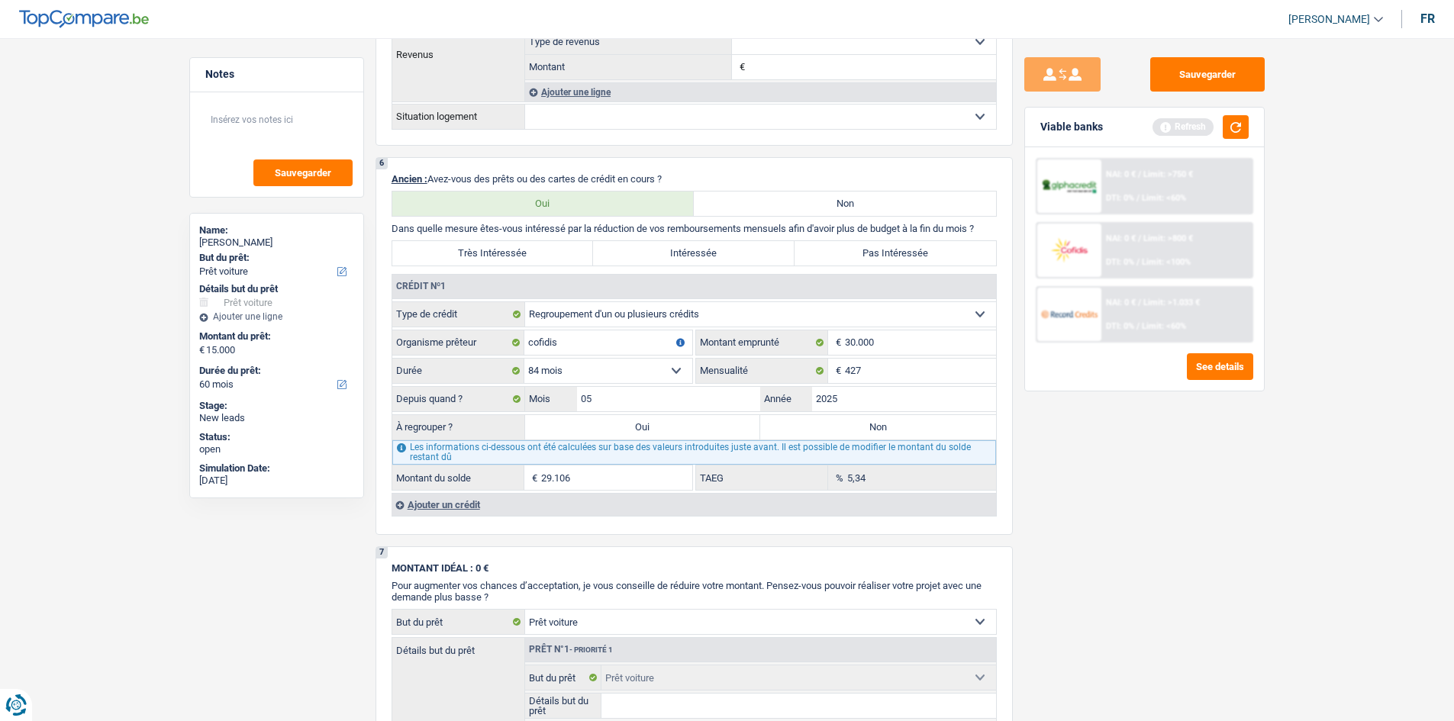
click at [1131, 530] on div "Sauvegarder Viable banks Refresh NAI: 0 € / Limit: >750 € DTI: 0% / Limit: <60%…" at bounding box center [1144, 375] width 263 height 636
click at [447, 501] on div "Ajouter un crédit" at bounding box center [694, 504] width 605 height 23
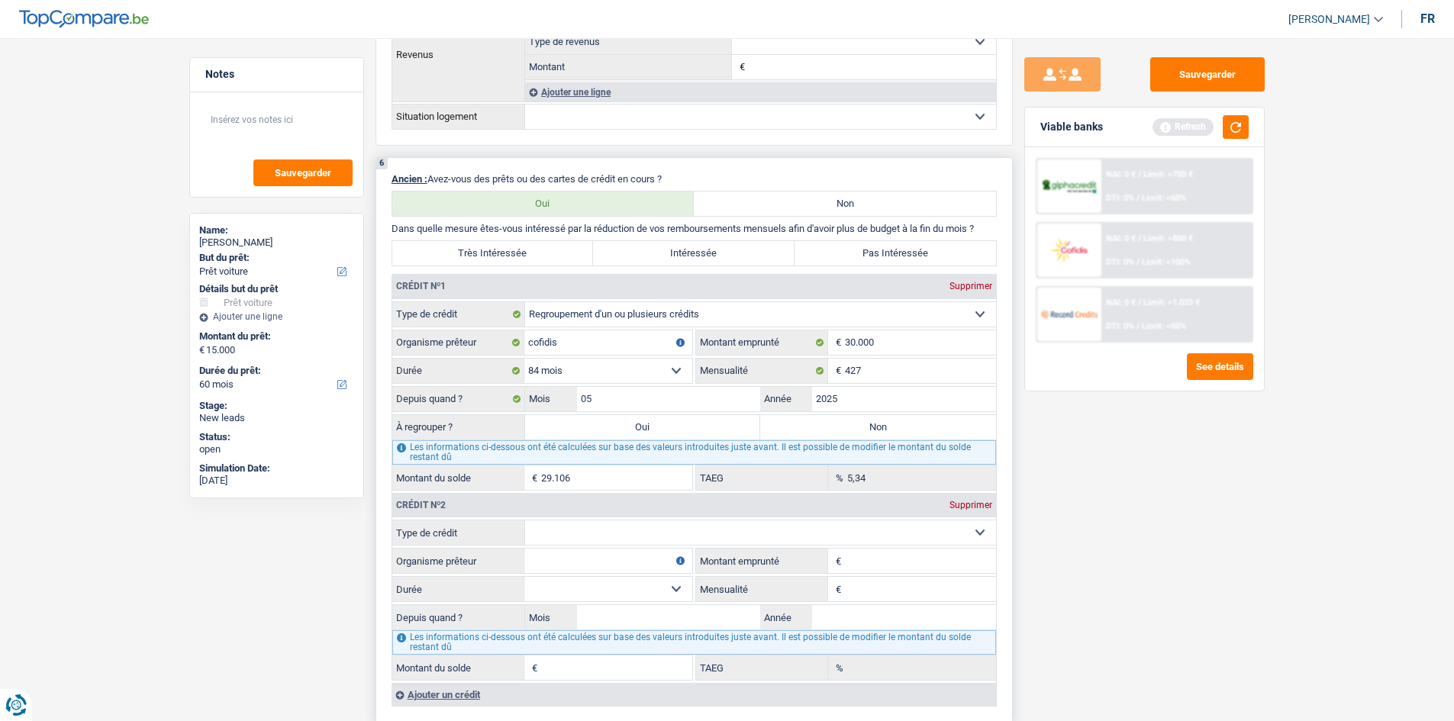
click at [601, 530] on select "Carte ou ouverture de crédit Prêt hypothécaire Vente à tempérament Prêt à tempé…" at bounding box center [760, 533] width 471 height 24
click at [964, 506] on div "Supprimer" at bounding box center [971, 505] width 50 height 9
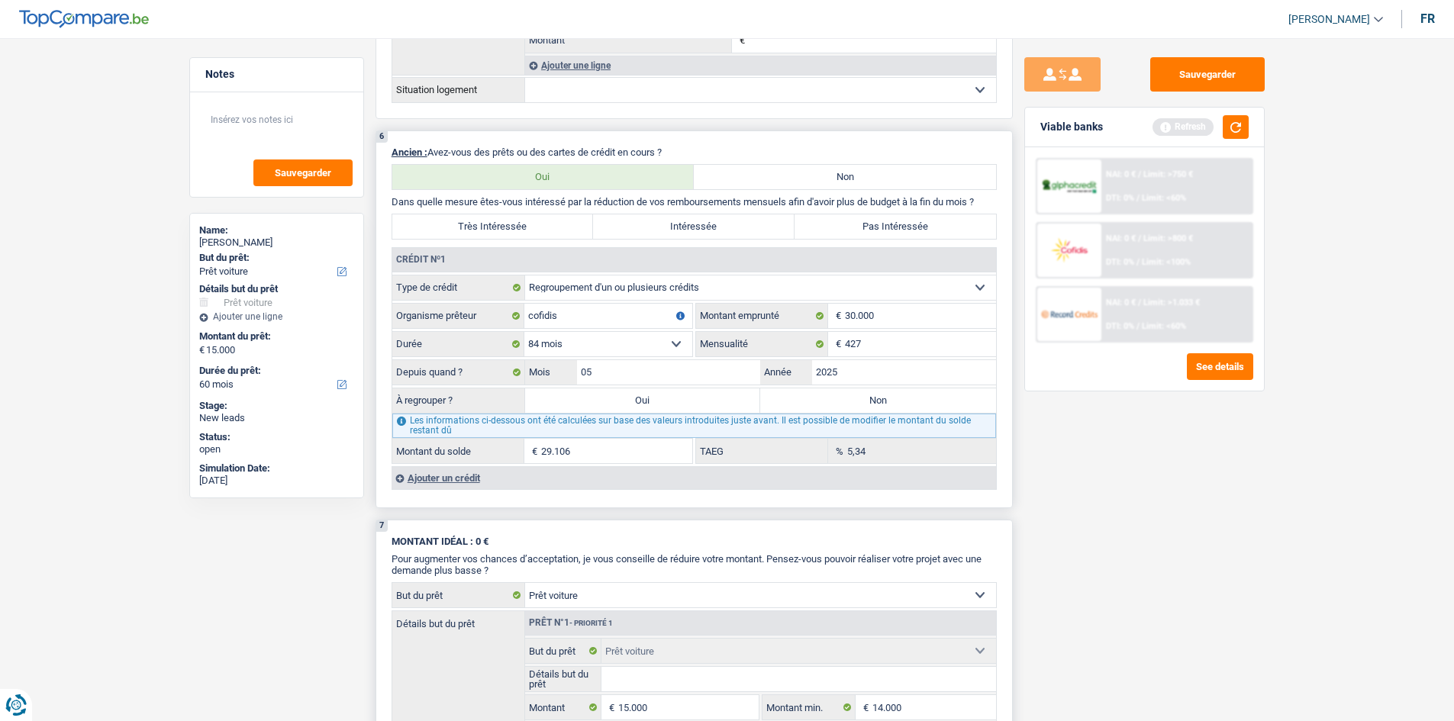
scroll to position [916, 0]
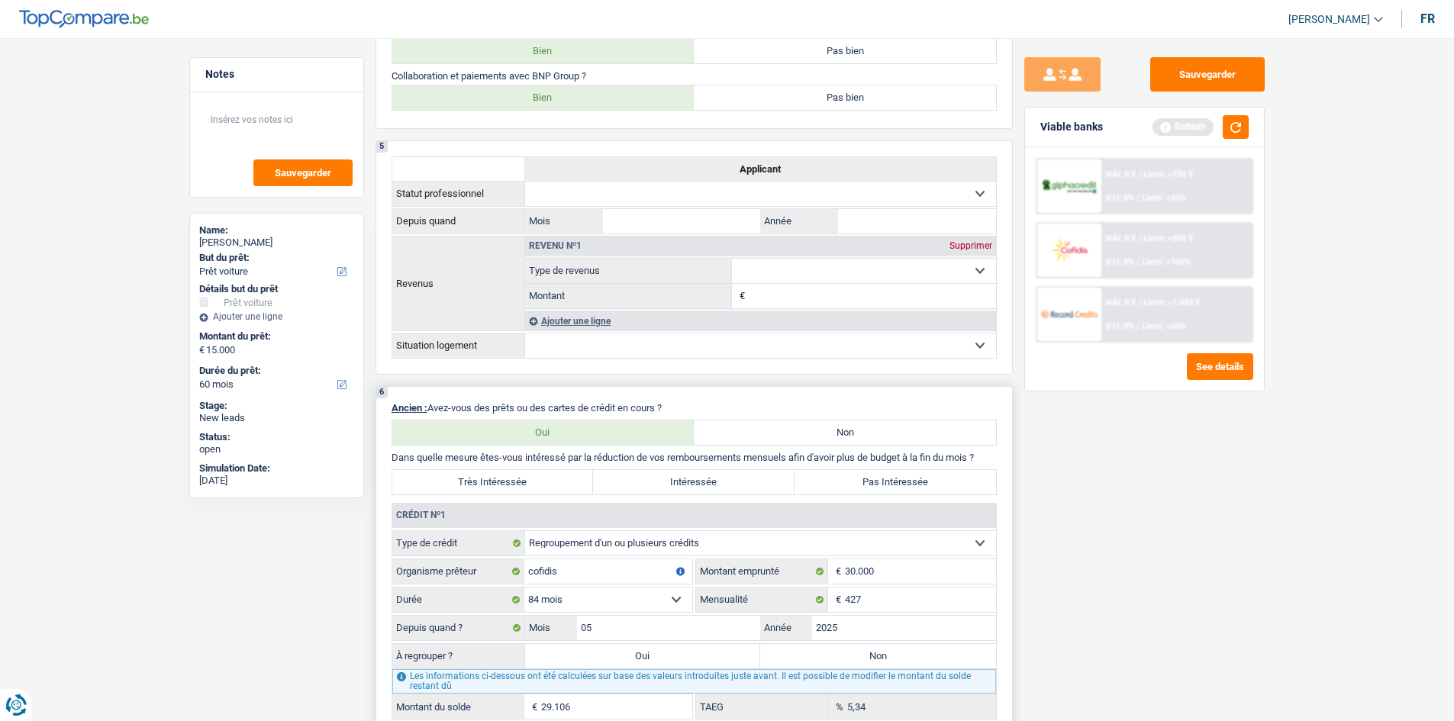
click at [861, 473] on label "Pas Intéressée" at bounding box center [896, 482] width 202 height 24
click at [861, 473] on input "Pas Intéressée" at bounding box center [896, 482] width 202 height 24
radio input "true"
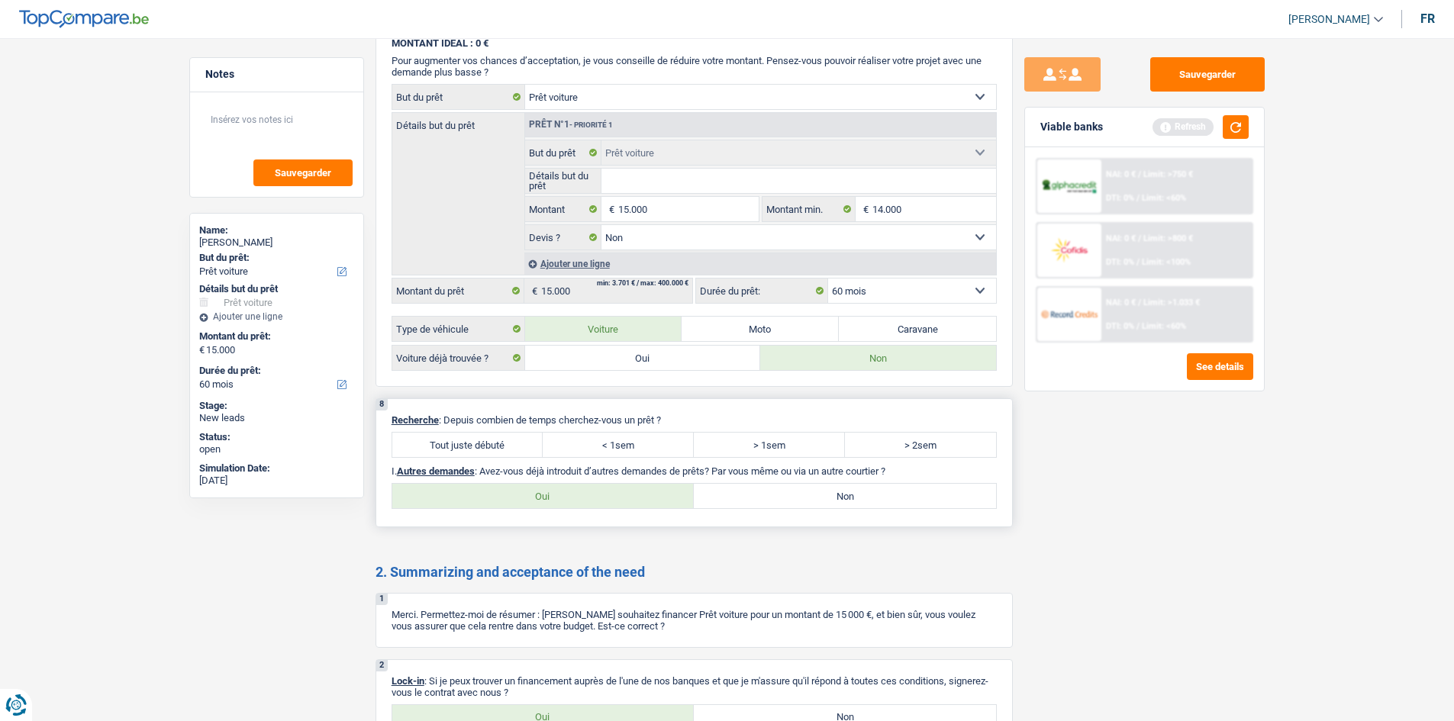
scroll to position [1679, 0]
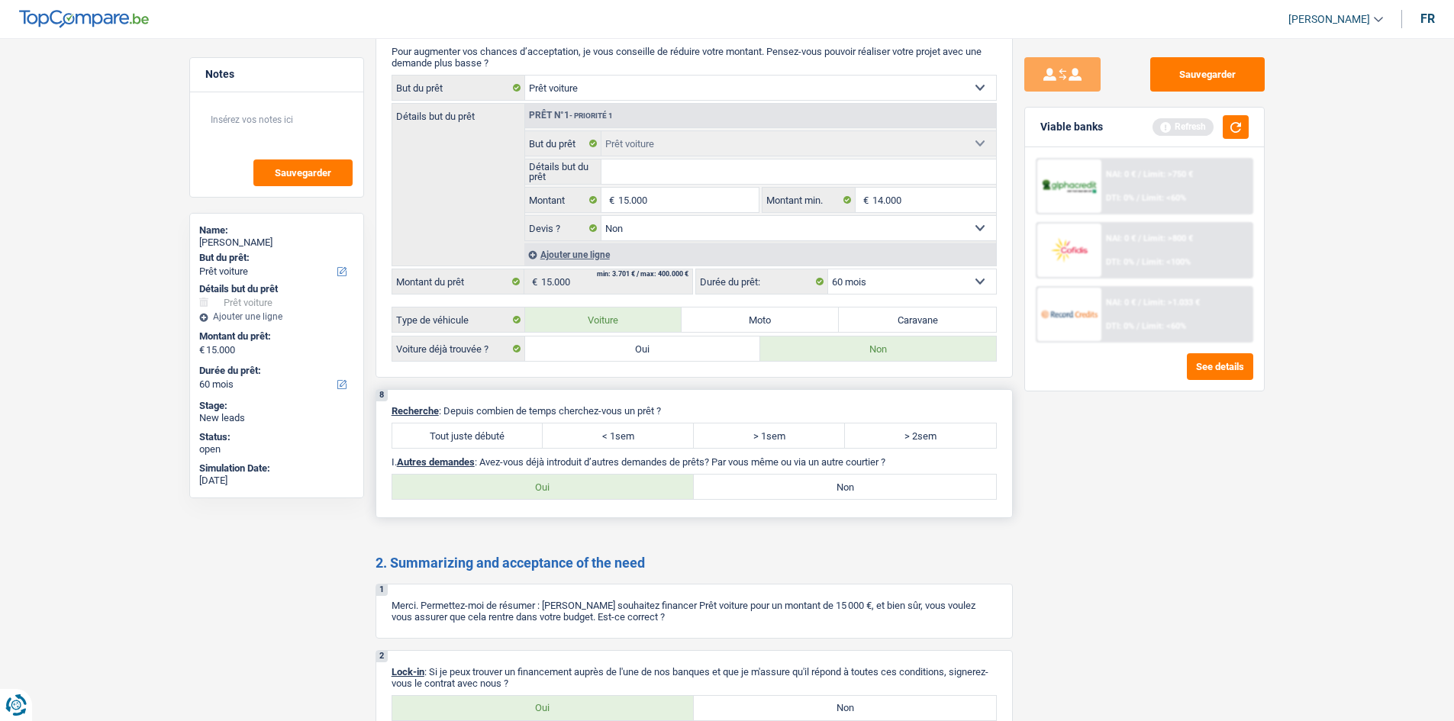
click at [482, 428] on label "Tout juste débuté" at bounding box center [467, 436] width 151 height 24
click at [482, 428] on input "Tout juste débuté" at bounding box center [467, 436] width 151 height 24
radio input "true"
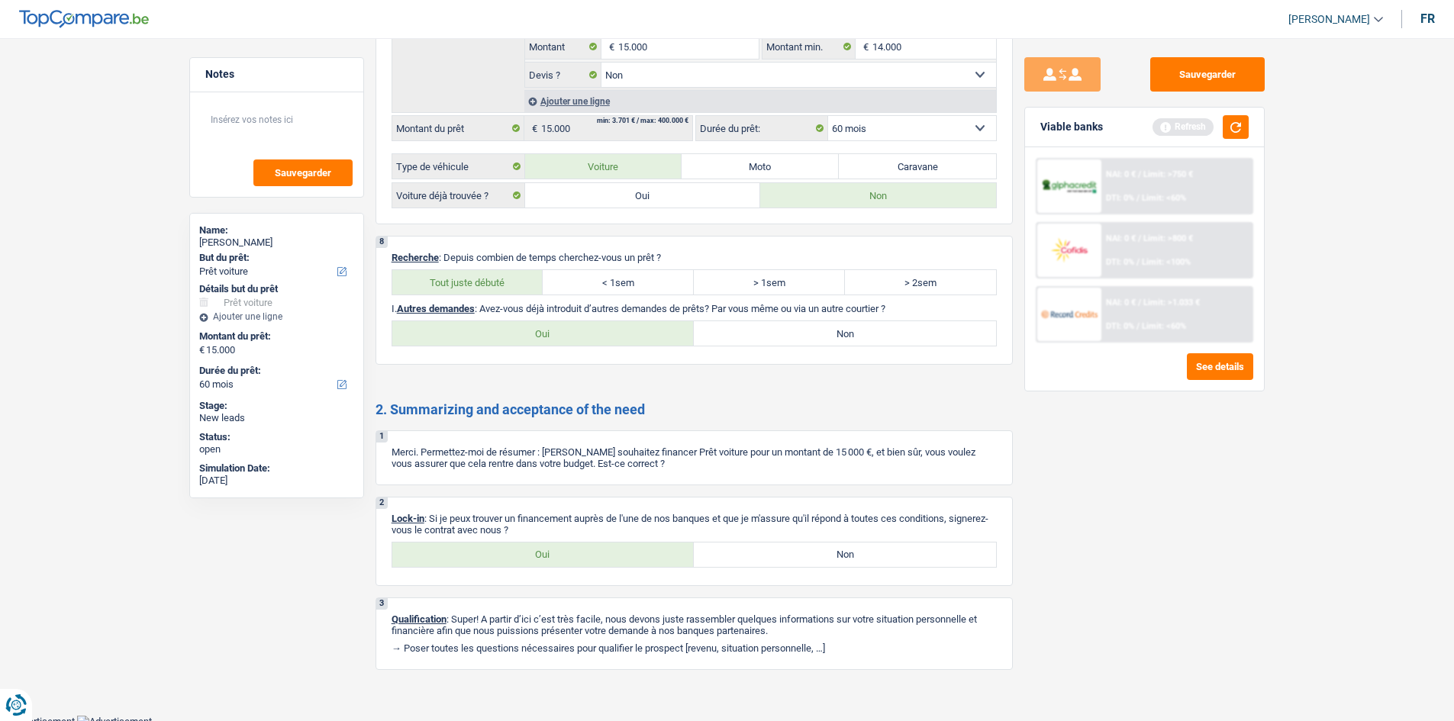
scroll to position [1839, 0]
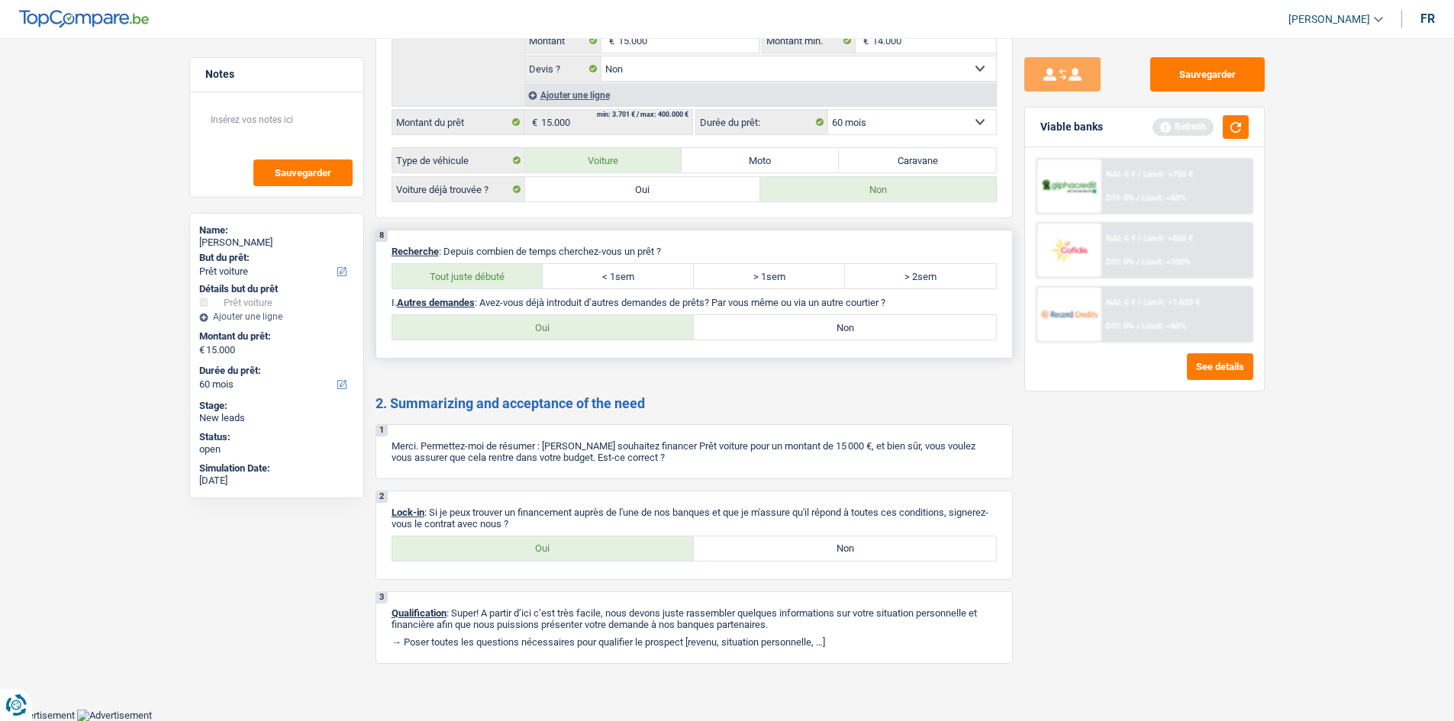
click at [725, 324] on label "Non" at bounding box center [845, 327] width 302 height 24
click at [725, 324] on input "Non" at bounding box center [845, 327] width 302 height 24
radio input "true"
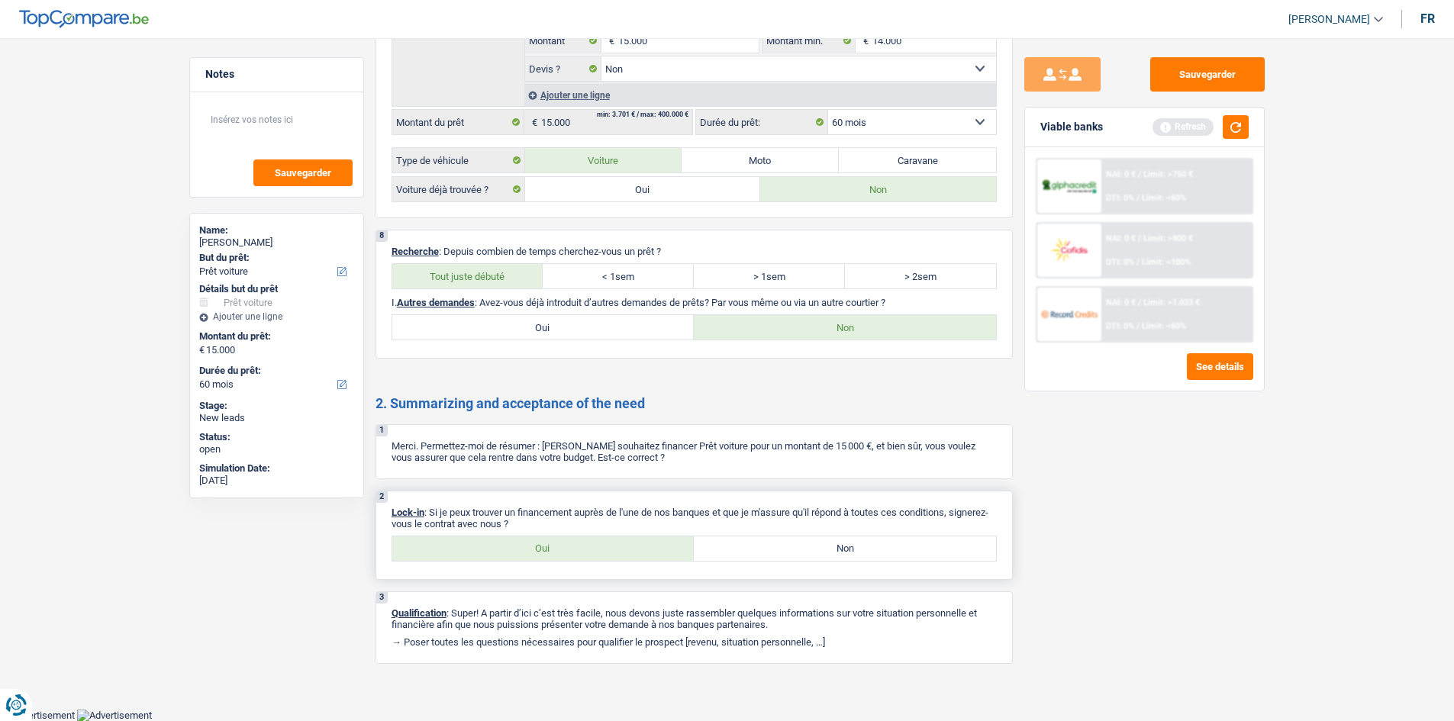
click at [618, 545] on label "Oui" at bounding box center [543, 549] width 302 height 24
click at [618, 545] on input "Oui" at bounding box center [543, 549] width 302 height 24
radio input "true"
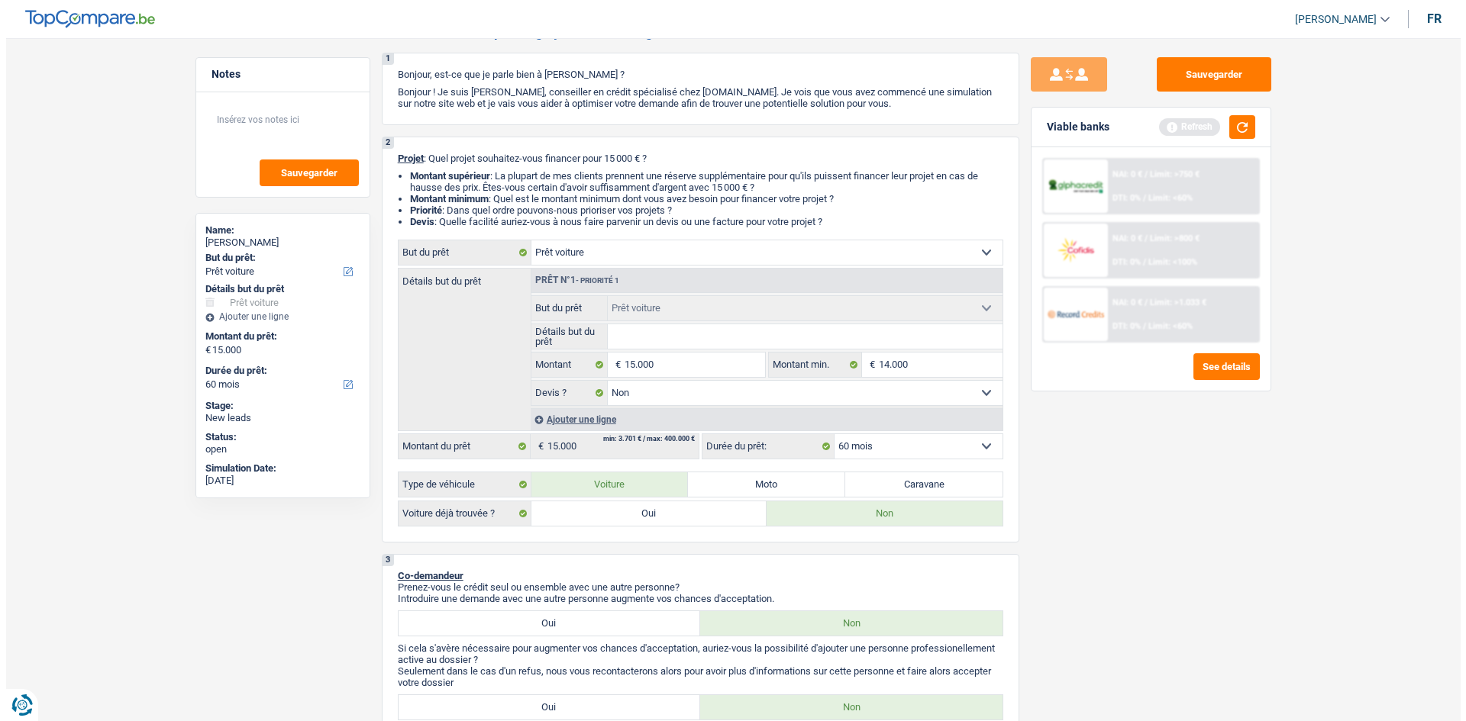
scroll to position [0, 0]
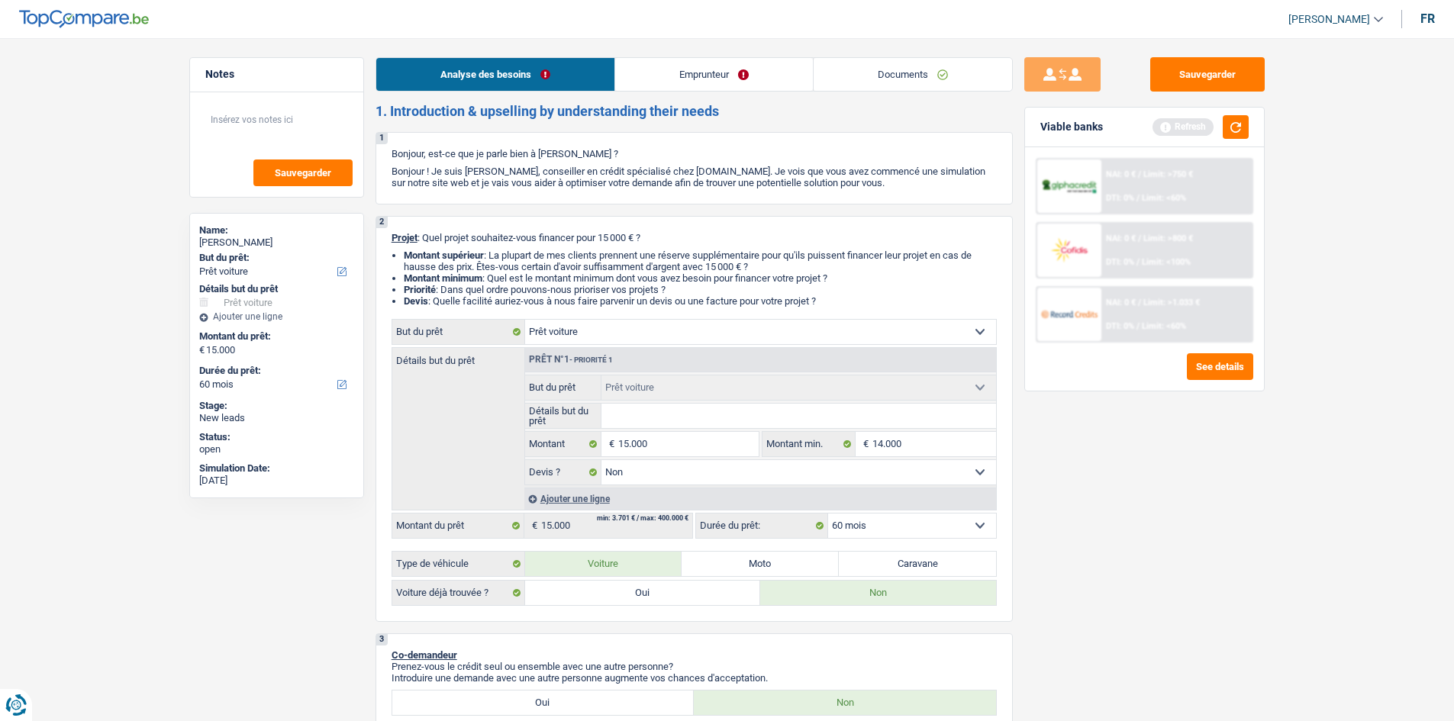
drag, startPoint x: 689, startPoint y: 73, endPoint x: 676, endPoint y: 68, distance: 13.8
click at [688, 73] on link "Emprunteur" at bounding box center [714, 74] width 198 height 33
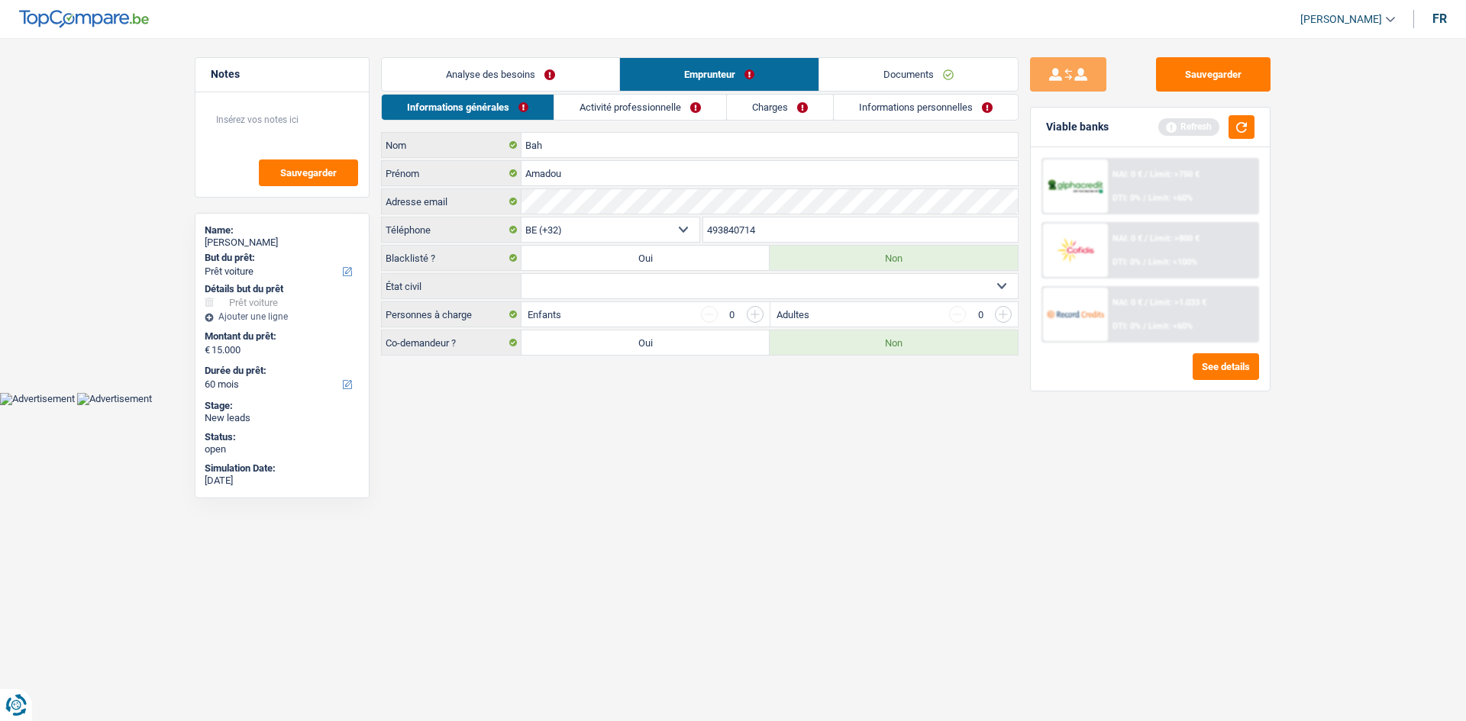
click at [590, 289] on select "Célibataire Marié(e) Cohabitant(e) légal(e) Divorcé(e) Veuf(ve) Séparé (de fait…" at bounding box center [769, 286] width 496 height 24
select select "divorced"
click at [521, 274] on select "Célibataire Marié(e) Cohabitant(e) légal(e) Divorcé(e) Veuf(ve) Séparé (de fait…" at bounding box center [769, 286] width 496 height 24
click at [753, 315] on input "button" at bounding box center [755, 314] width 17 height 17
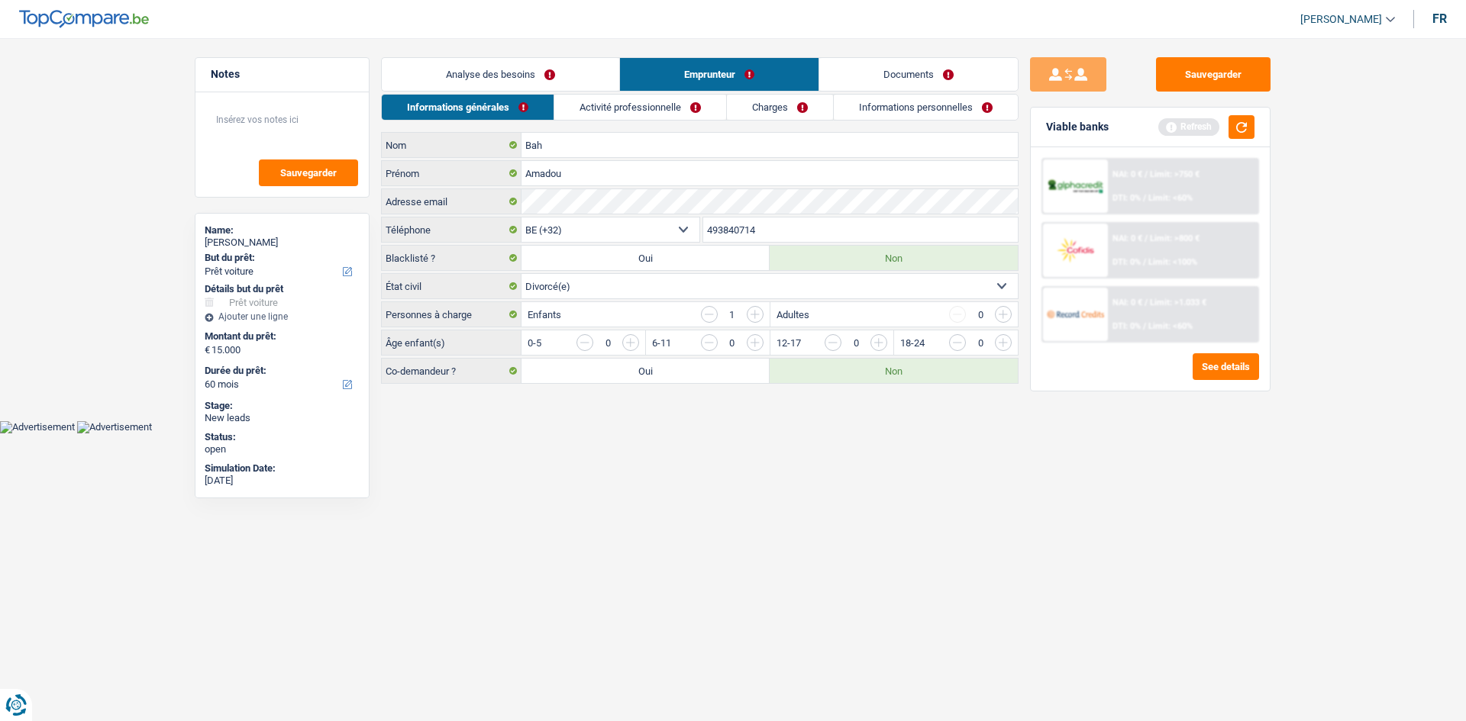
click at [710, 314] on input "button" at bounding box center [709, 314] width 17 height 17
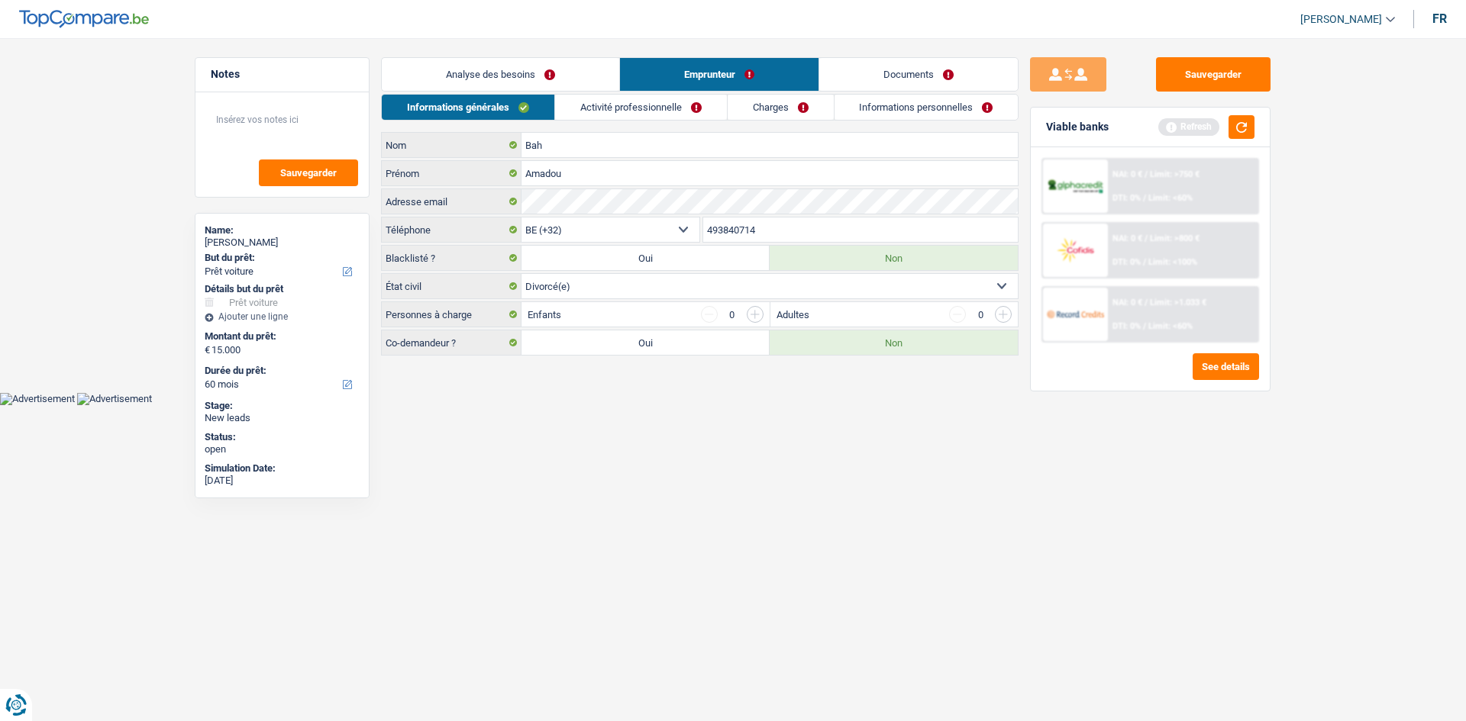
click at [663, 107] on link "Activité professionnelle" at bounding box center [641, 107] width 172 height 25
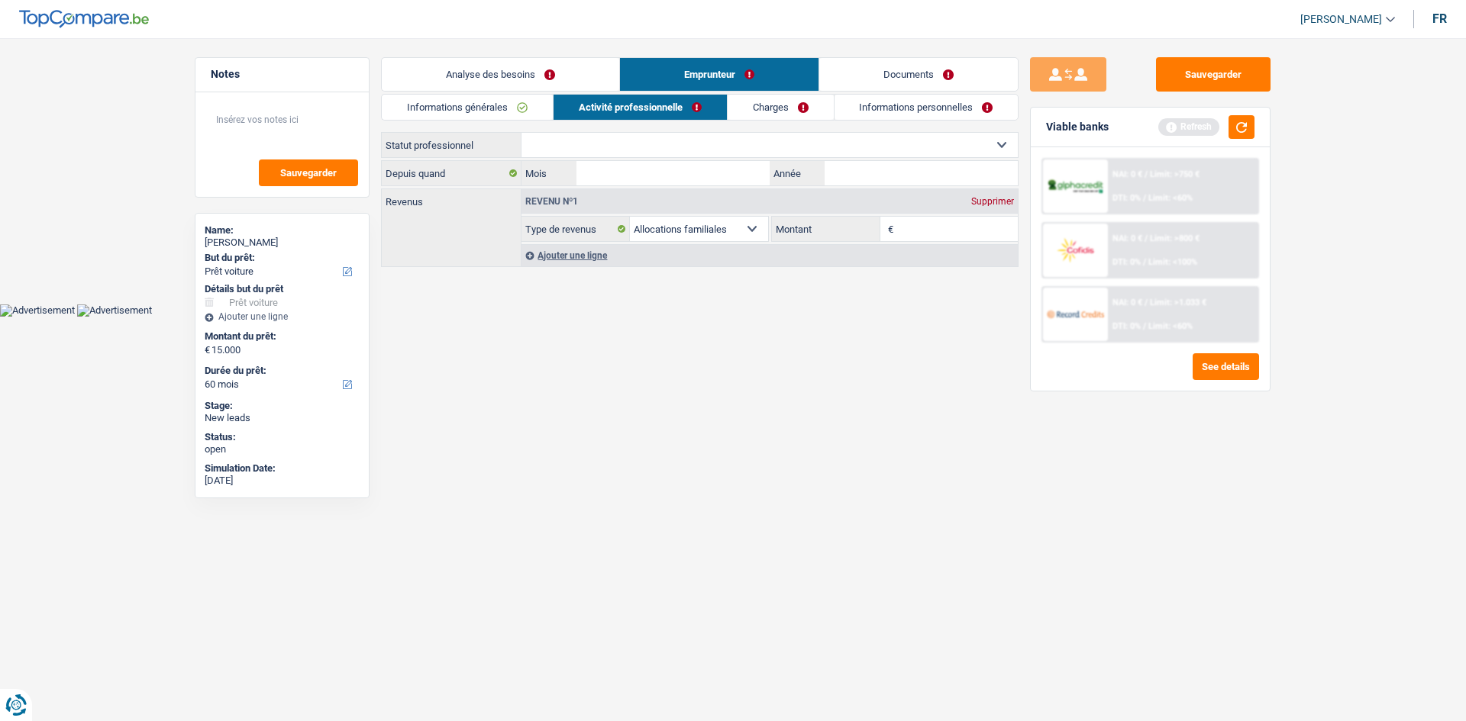
click at [608, 145] on select "Ouvrier Employé privé Employé public Invalide Indépendant Pensionné Chômeur Mut…" at bounding box center [769, 145] width 496 height 24
select select "worker"
click at [521, 133] on select "Ouvrier Employé privé Employé public Invalide Indépendant Pensionné Chômeur Mut…" at bounding box center [769, 145] width 496 height 24
select select "familyAllowances"
select select "netSalary"
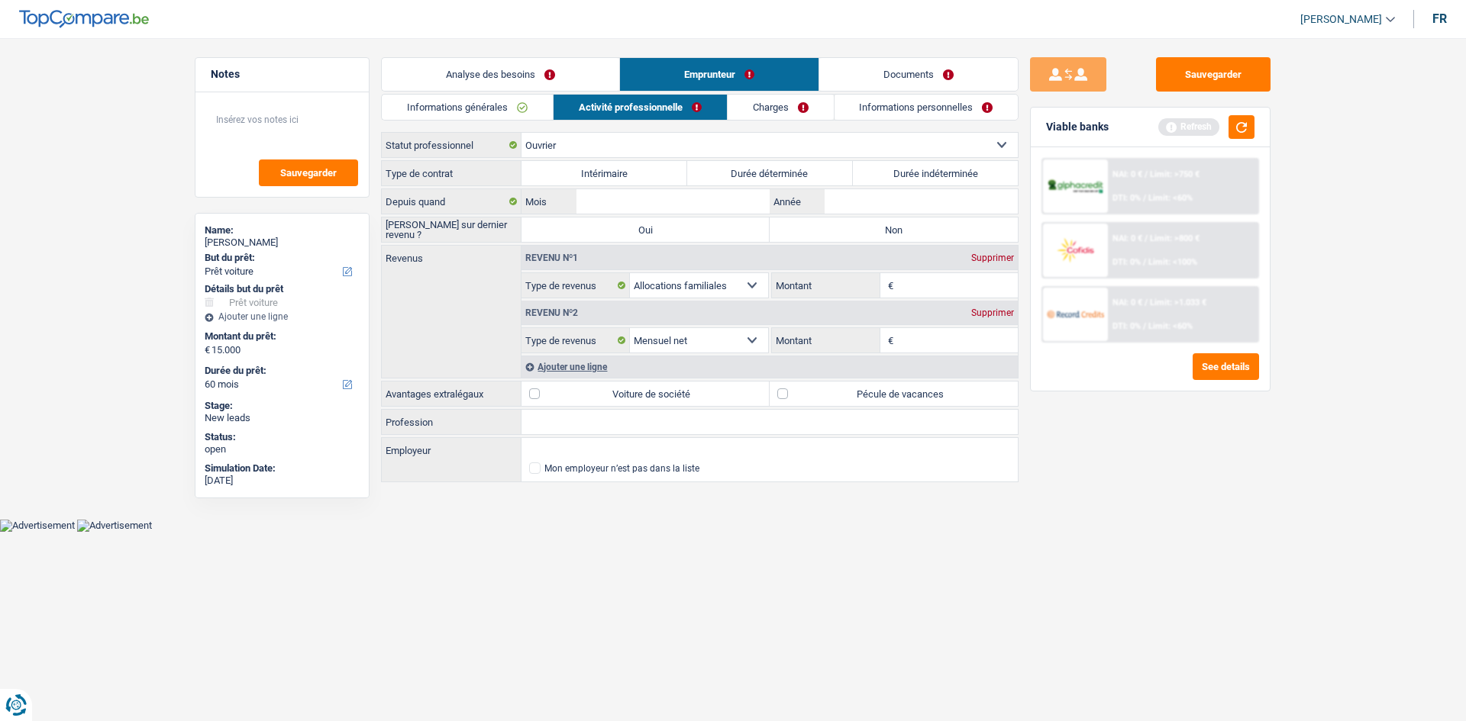
click at [888, 173] on label "Durée indéterminée" at bounding box center [936, 173] width 166 height 24
click at [888, 173] on input "Durée indéterminée" at bounding box center [936, 173] width 166 height 24
radio input "true"
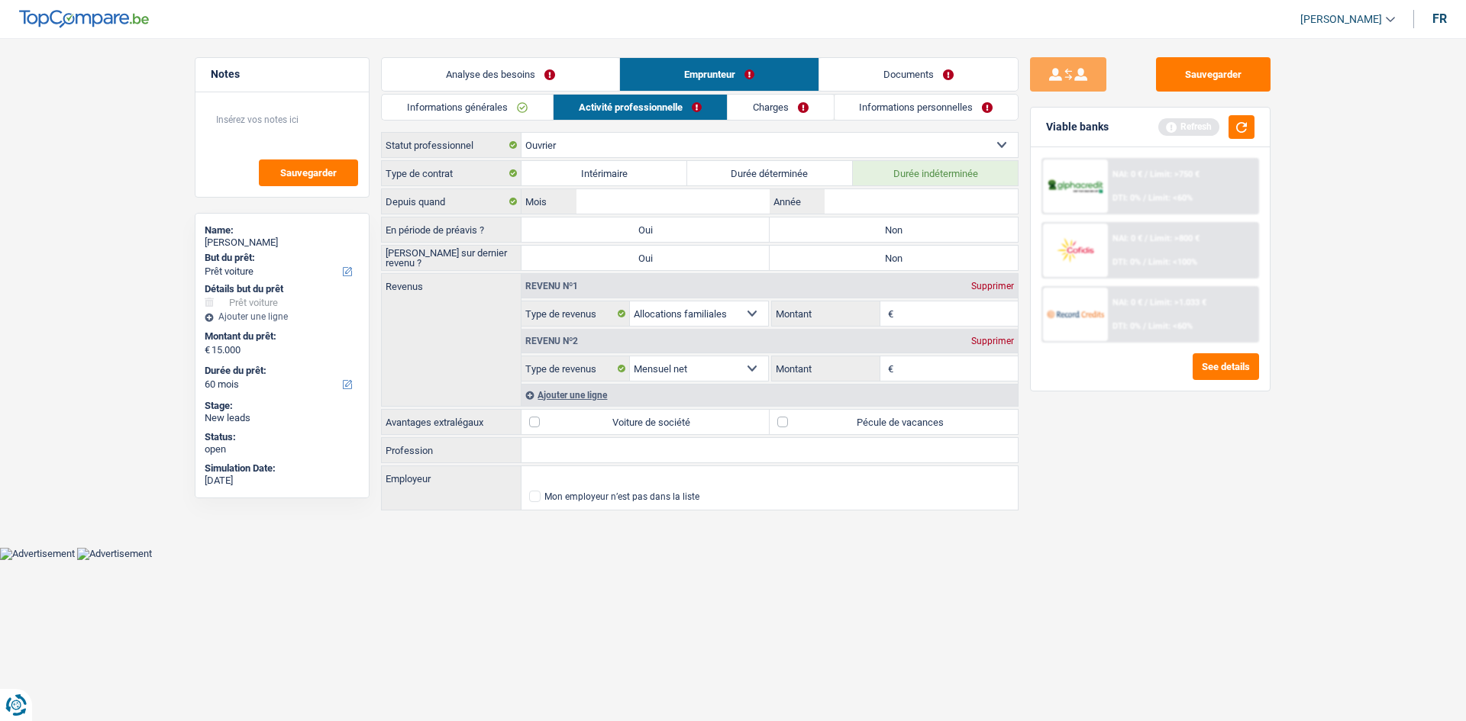
click at [885, 185] on div "Type de contrat Intérimaire Durée déterminée Durée indéterminée" at bounding box center [699, 173] width 637 height 26
drag, startPoint x: 876, startPoint y: 197, endPoint x: 843, endPoint y: 203, distance: 32.6
click at [867, 201] on input "Année" at bounding box center [920, 201] width 193 height 24
type input "2023"
click at [625, 192] on input "Mois" at bounding box center [672, 201] width 193 height 24
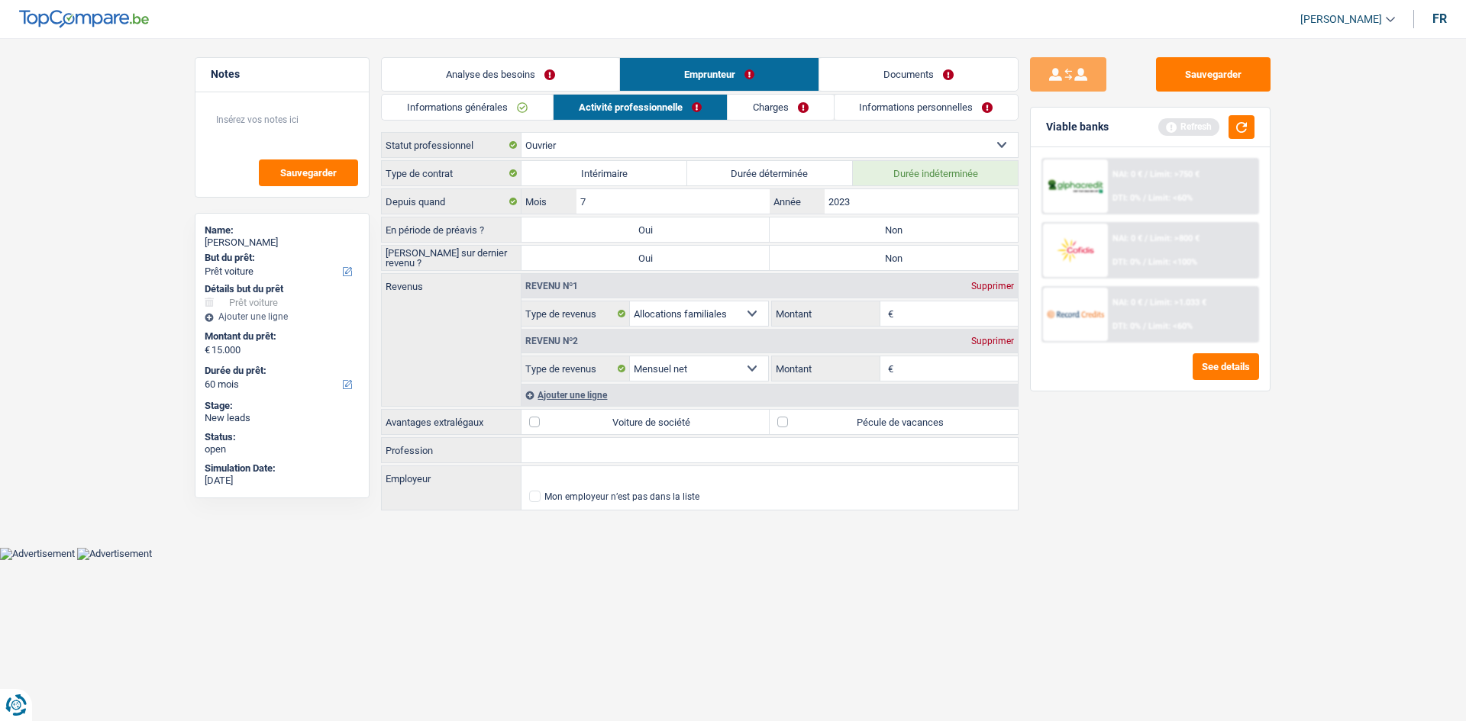
type input "7"
click at [895, 226] on label "Non" at bounding box center [893, 230] width 248 height 24
click at [869, 228] on label "Non" at bounding box center [893, 230] width 248 height 24
click at [869, 228] on input "Non" at bounding box center [893, 230] width 248 height 24
radio input "true"
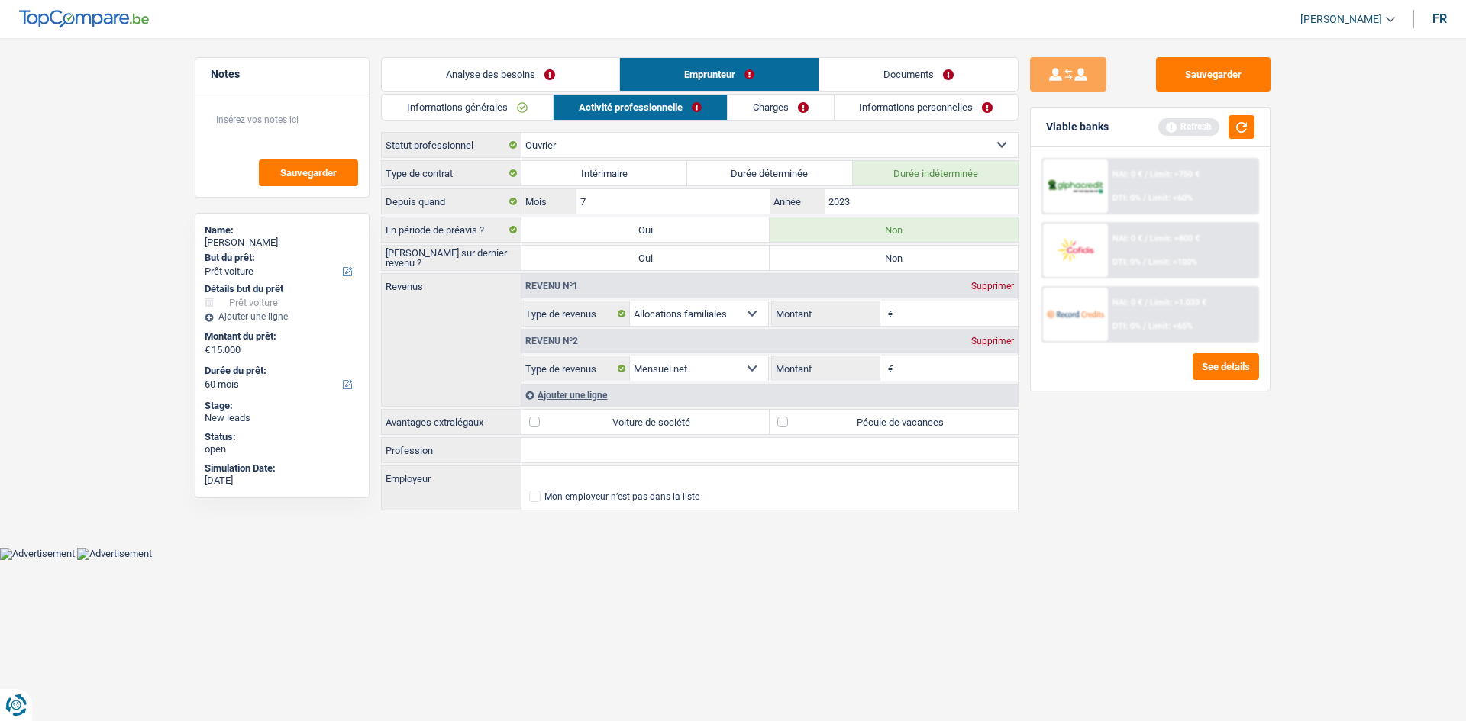
click at [843, 254] on label "Non" at bounding box center [893, 258] width 248 height 24
click at [843, 254] on input "Non" at bounding box center [893, 258] width 248 height 24
radio input "true"
click at [915, 375] on input "Montant" at bounding box center [957, 368] width 121 height 24
type input "2.100"
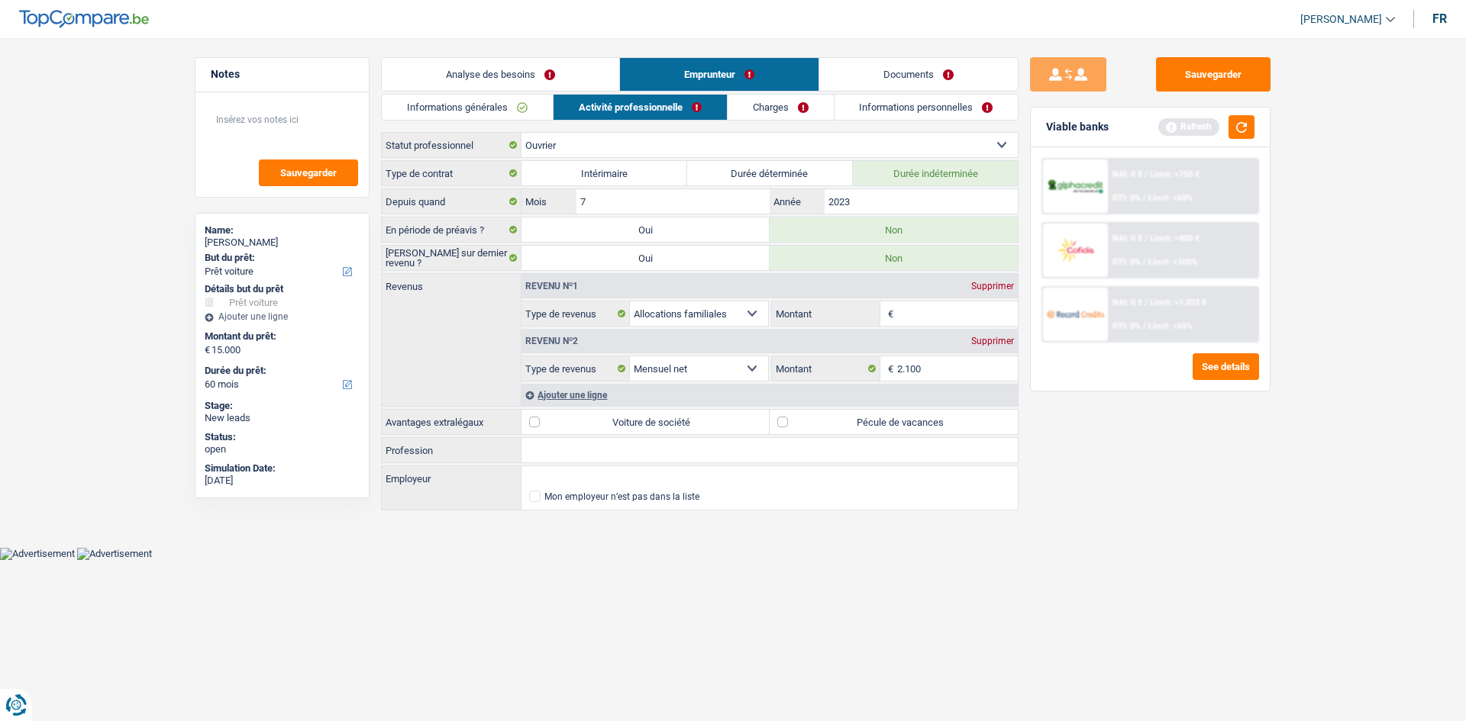
click at [1167, 559] on div "Sauvegarder Viable banks Refresh NAI: 0 € / Limit: >750 € DTI: 0% / Limit: <60%…" at bounding box center [1149, 375] width 263 height 636
click at [997, 282] on div "Supprimer" at bounding box center [992, 286] width 50 height 9
select select "netSalary"
type input "2.100"
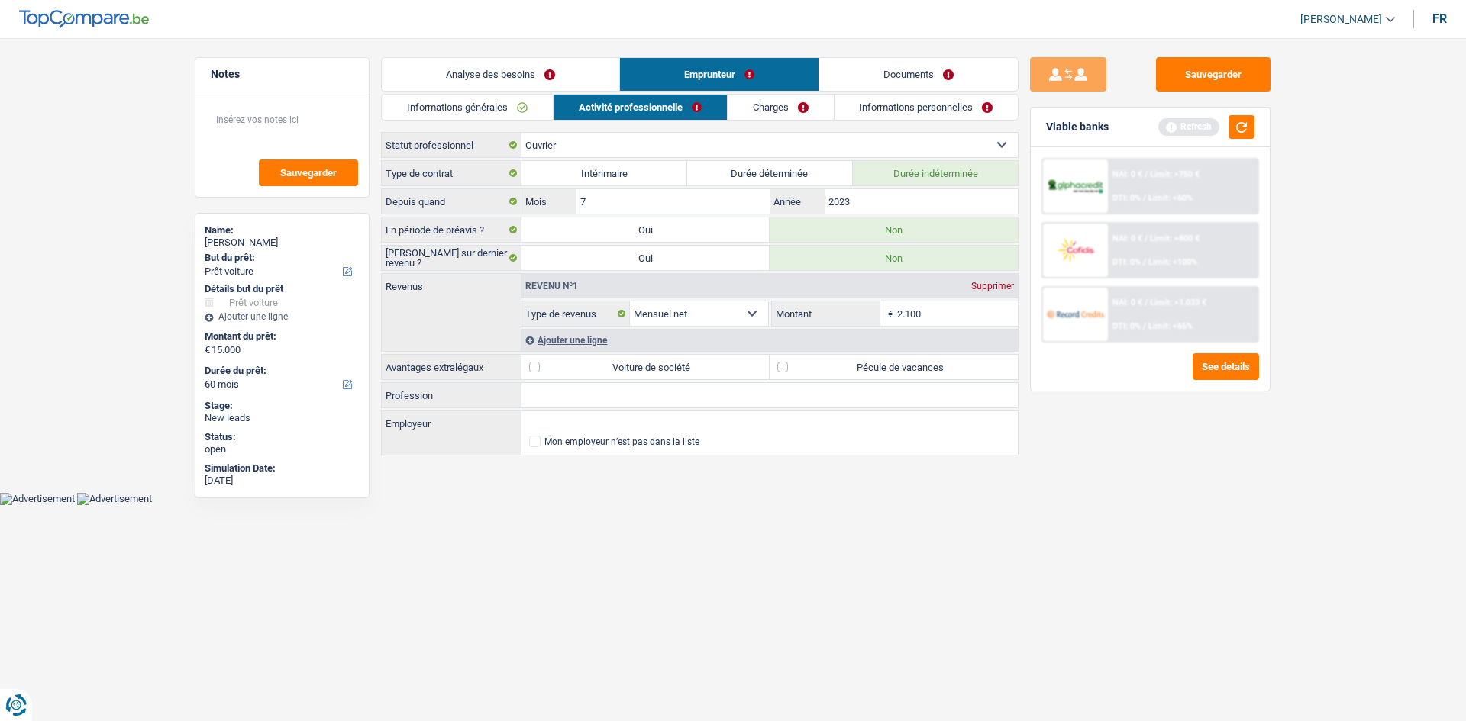
click at [823, 366] on label "Pécule de vacances" at bounding box center [893, 367] width 248 height 24
click at [823, 366] on input "Pécule de vacances" at bounding box center [893, 367] width 248 height 24
checkbox input "true"
click at [601, 389] on input "Profession" at bounding box center [769, 395] width 496 height 24
click at [637, 391] on input "Profession" at bounding box center [769, 395] width 496 height 24
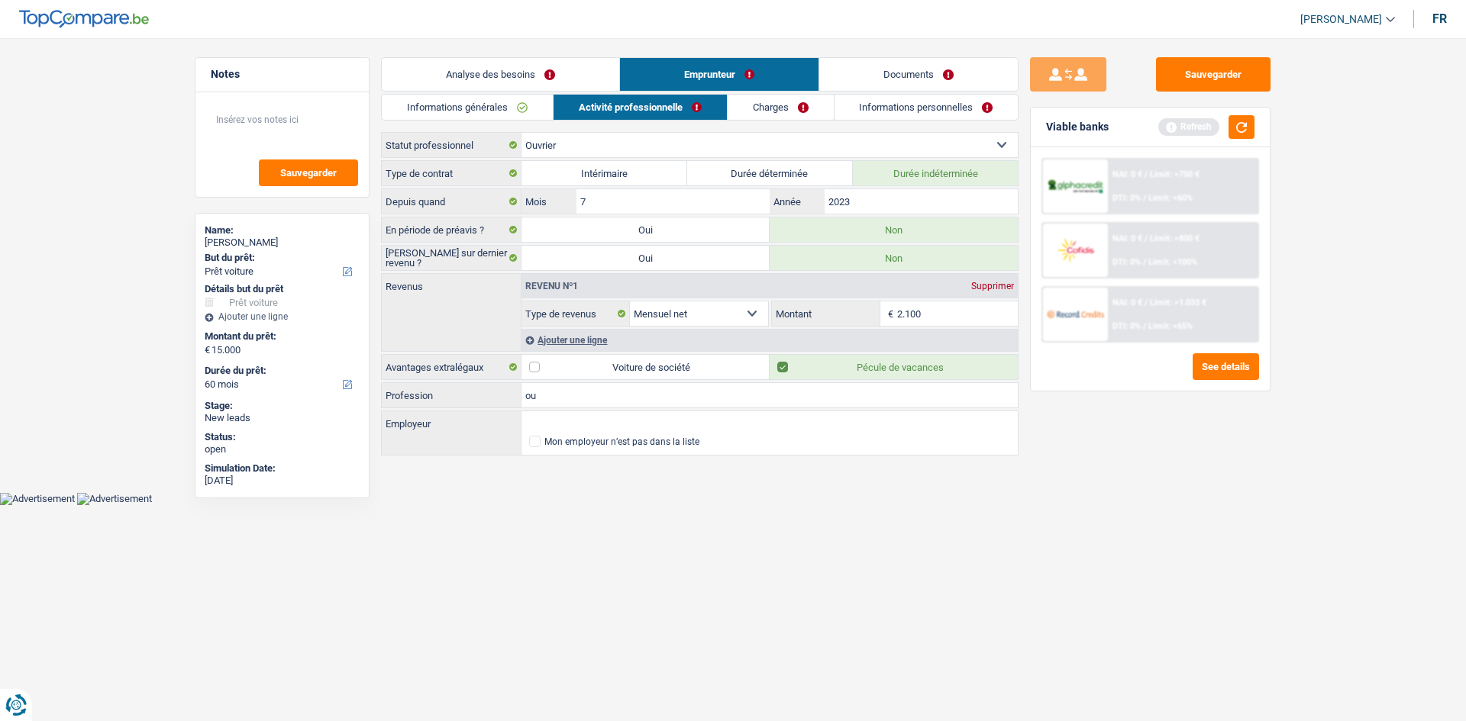
type input "o"
type input "commune d'anderlecht"
click at [572, 415] on input "Employeur" at bounding box center [769, 423] width 496 height 24
click at [547, 418] on input "Employeur" at bounding box center [769, 423] width 496 height 24
drag, startPoint x: 632, startPoint y: 395, endPoint x: 462, endPoint y: 401, distance: 170.3
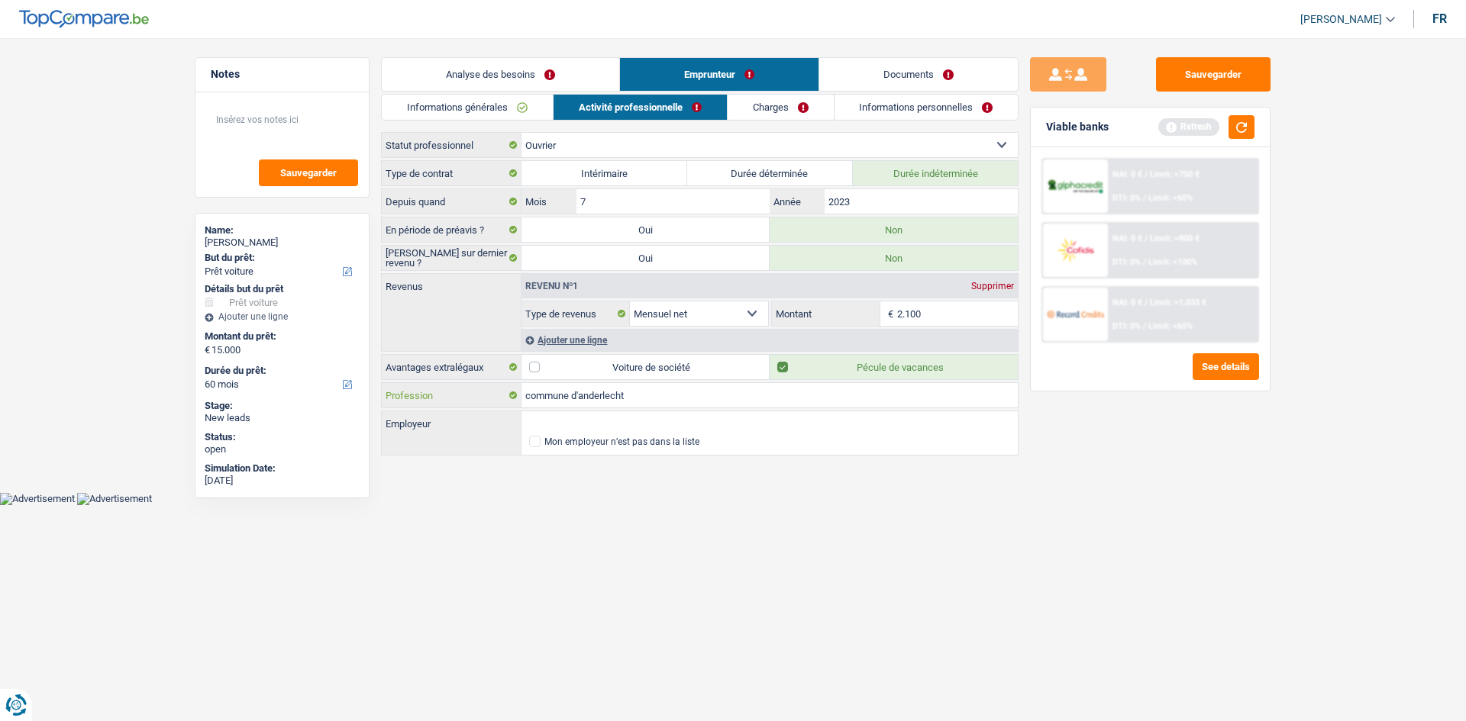
click at [462, 401] on div "commune d'anderlecht Profession" at bounding box center [700, 395] width 636 height 24
click at [553, 416] on input "Employeur" at bounding box center [769, 423] width 496 height 24
paste input "commune d'anderlecht"
click at [693, 443] on li "Commune d'Anderlecht | Place du Conseil, 1 | 1070 - Anderlecht" at bounding box center [769, 445] width 496 height 19
type input "Commune d'Anderlecht | Place du Conseil, 1 | 1070 - Anderlecht"
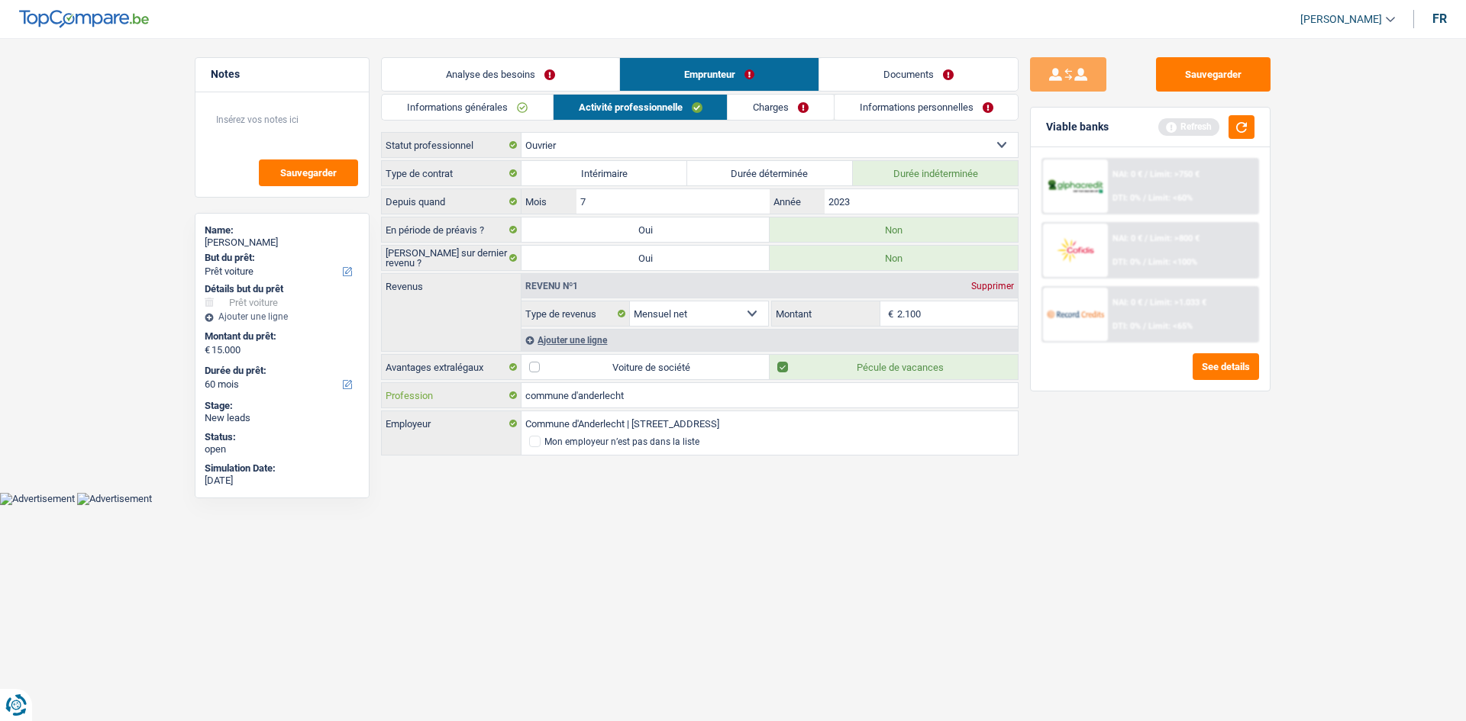
click at [572, 393] on input "commune d'anderlecht" at bounding box center [769, 395] width 496 height 24
click at [524, 398] on input "communald'anderlecht" at bounding box center [769, 395] width 496 height 24
type input "ocommunald'anderlechtuvrier"
drag, startPoint x: 667, startPoint y: 394, endPoint x: 336, endPoint y: 412, distance: 331.8
click at [336, 412] on div "Notes Sauvegarder Name: Amadou Bah But du prêt: Confort maison: meubles, textil…" at bounding box center [732, 257] width 1099 height 401
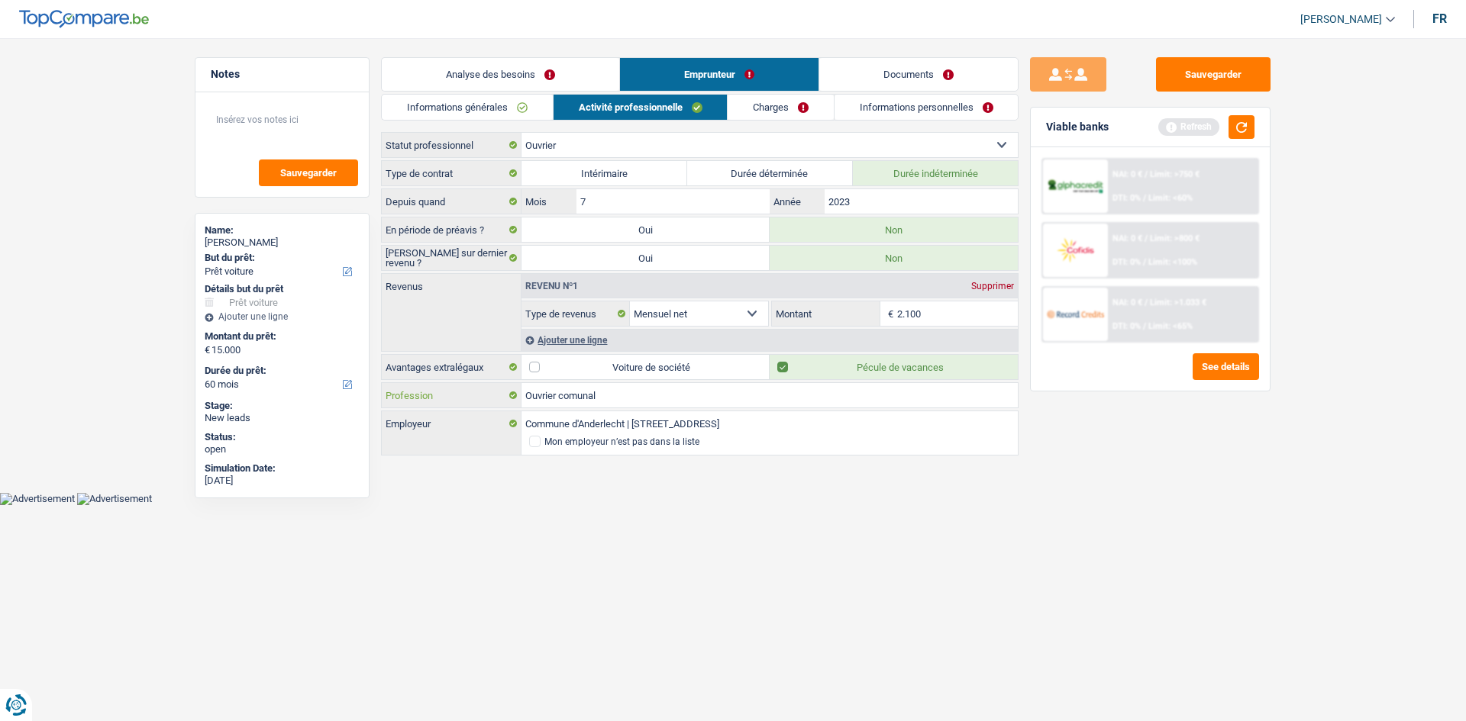
click at [569, 396] on input "Ouvrier comunal" at bounding box center [769, 395] width 496 height 24
click at [542, 395] on input "Ouvrier communal" at bounding box center [769, 395] width 496 height 24
type input "Ouvrier communal"
click at [775, 113] on link "Charges" at bounding box center [780, 107] width 106 height 25
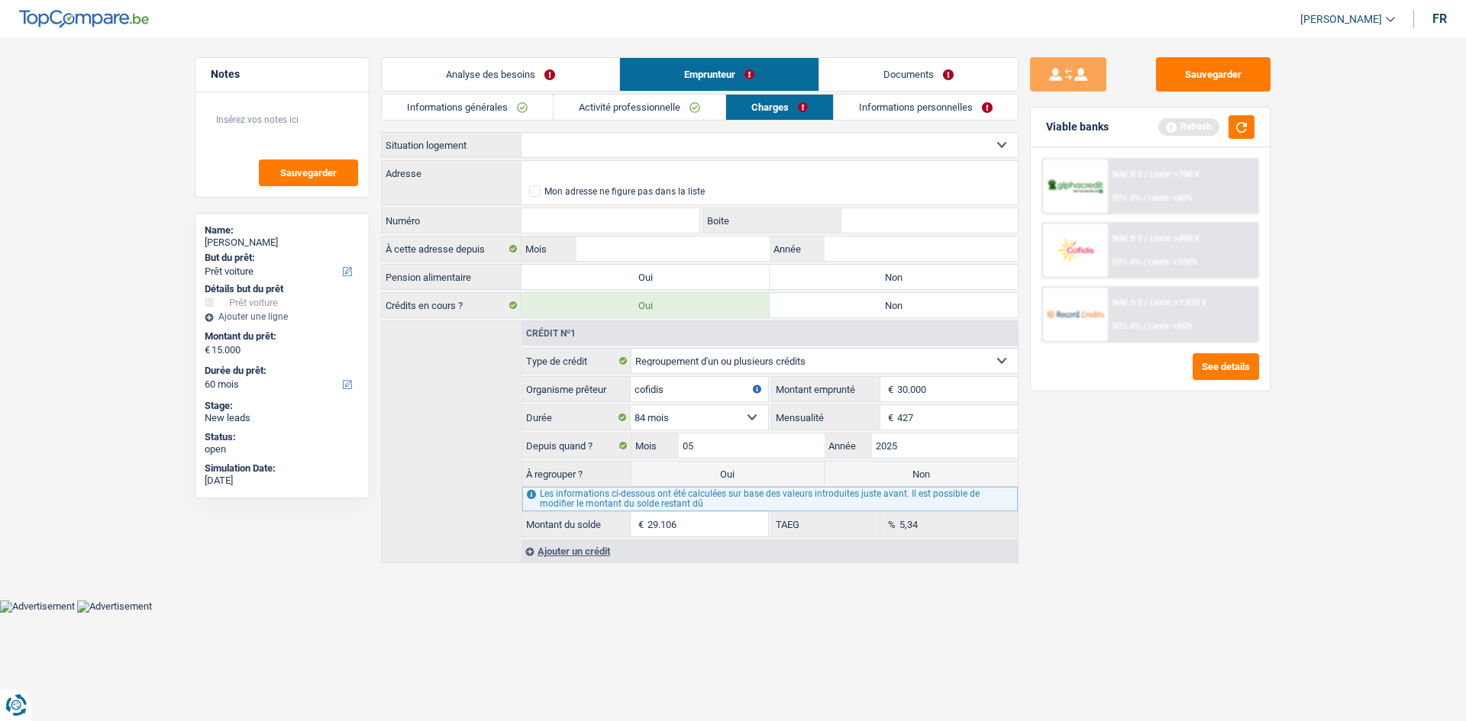
click at [579, 150] on select "Locataire Propriétaire avec prêt hypothécaire Propriétaire sans prêt hypothécai…" at bounding box center [769, 145] width 496 height 24
select select "rents"
click at [521, 133] on select "Locataire Propriétaire avec prêt hypothécaire Propriétaire sans prêt hypothécai…" at bounding box center [769, 145] width 496 height 24
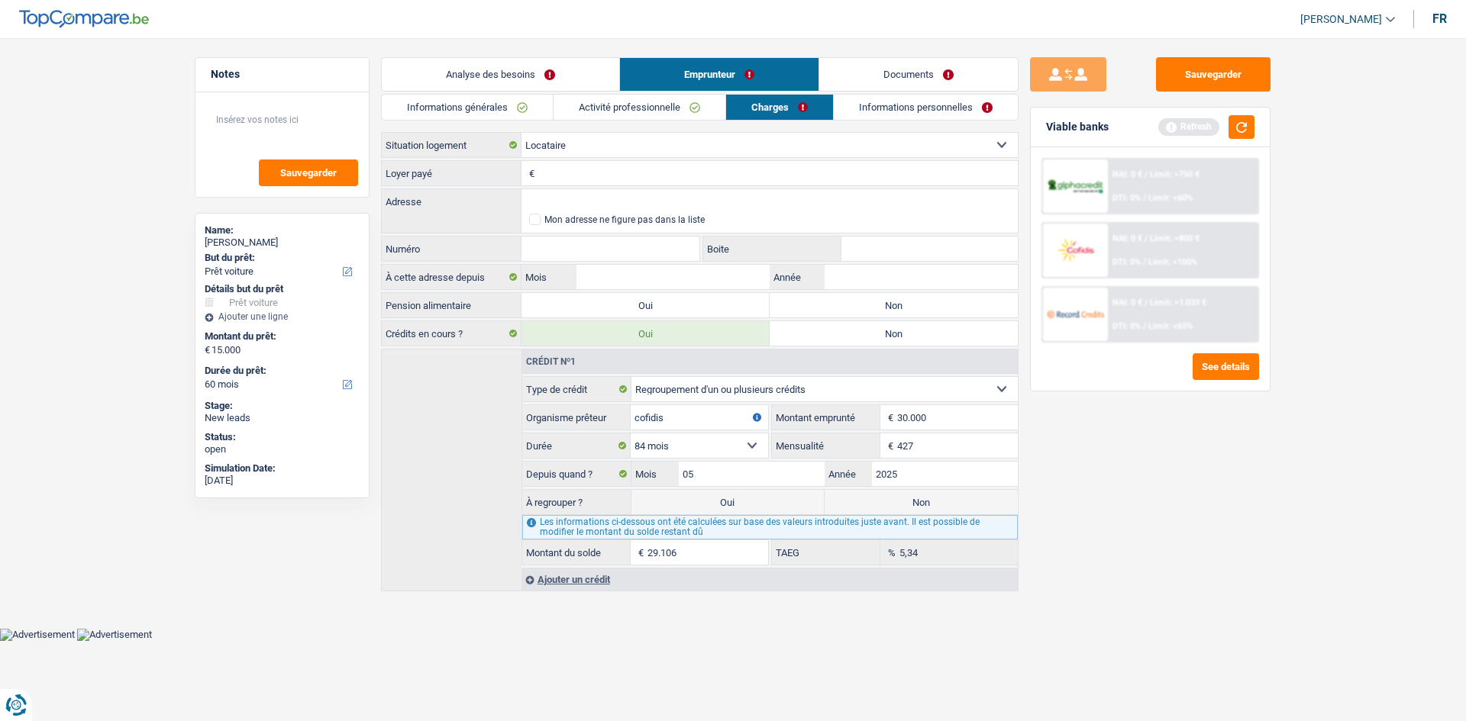
drag, startPoint x: 578, startPoint y: 177, endPoint x: 585, endPoint y: 173, distance: 8.9
click at [578, 177] on input "Loyer payé" at bounding box center [777, 173] width 479 height 24
type input "325"
click at [593, 205] on input "Adresse" at bounding box center [769, 201] width 496 height 24
click at [576, 195] on input "Adresse" at bounding box center [769, 201] width 496 height 24
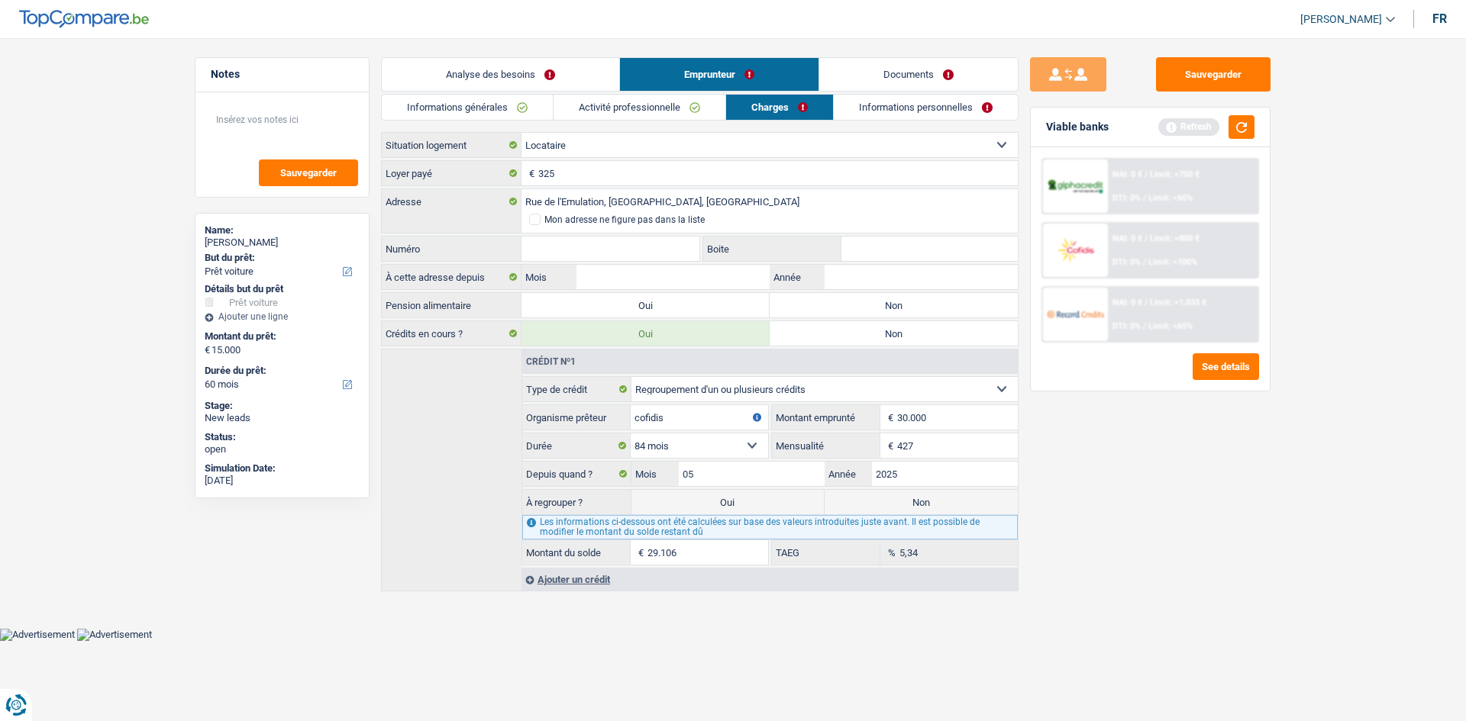
type input "Rue de l'Emulation, 1070, Anderlecht, BE"
click at [610, 239] on input "Numéro" at bounding box center [610, 249] width 178 height 24
type input "3"
click at [885, 258] on input "Boite" at bounding box center [929, 249] width 176 height 24
type input "0"
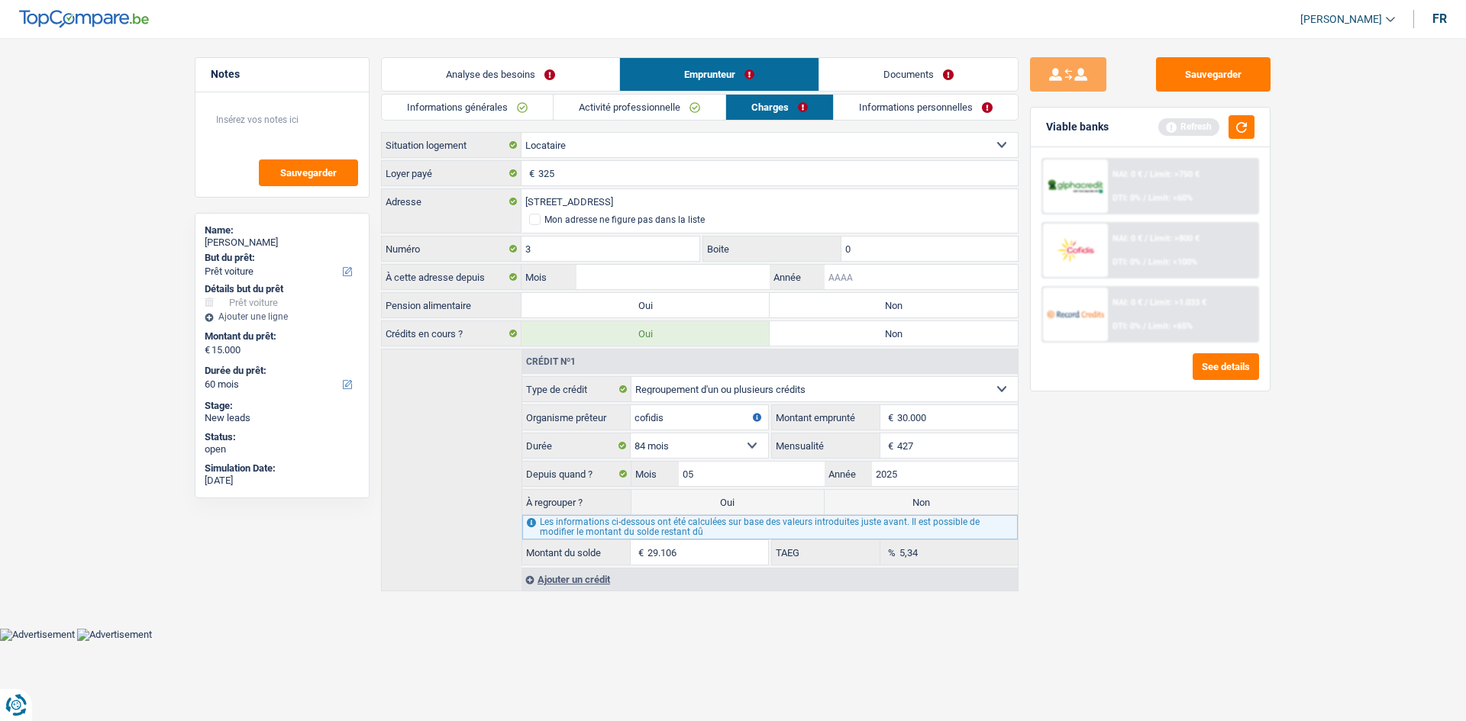
click at [859, 282] on input "Année" at bounding box center [920, 277] width 193 height 24
type input "2018"
click at [626, 271] on input "Mois" at bounding box center [672, 277] width 193 height 24
click at [492, 290] on div "Locataire Propriétaire avec prêt hypothécaire Propriétaire sans prêt hypothécai…" at bounding box center [699, 362] width 637 height 460
click at [585, 273] on input "Mois" at bounding box center [672, 277] width 193 height 24
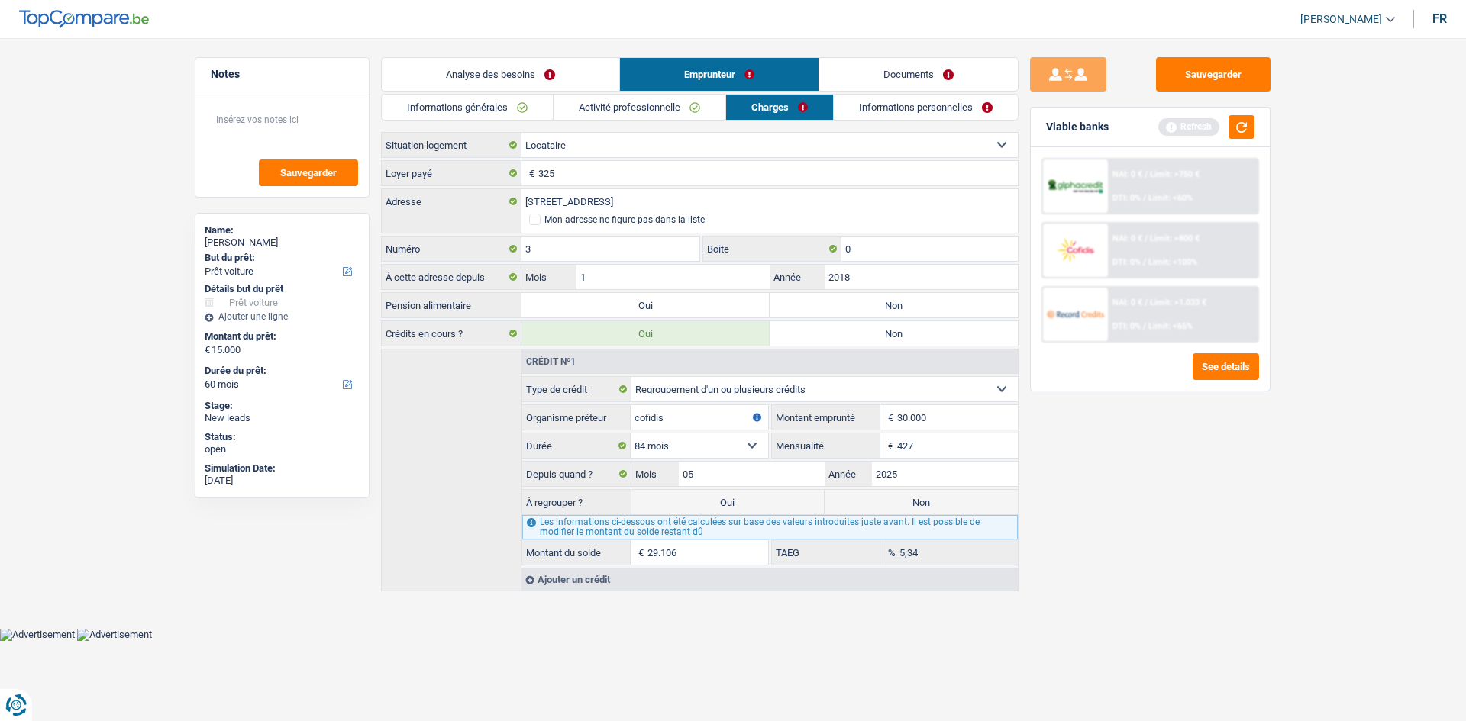
type input "11"
click at [625, 299] on label "Oui" at bounding box center [645, 305] width 248 height 24
click at [625, 299] on input "Oui" at bounding box center [645, 305] width 248 height 24
radio input "true"
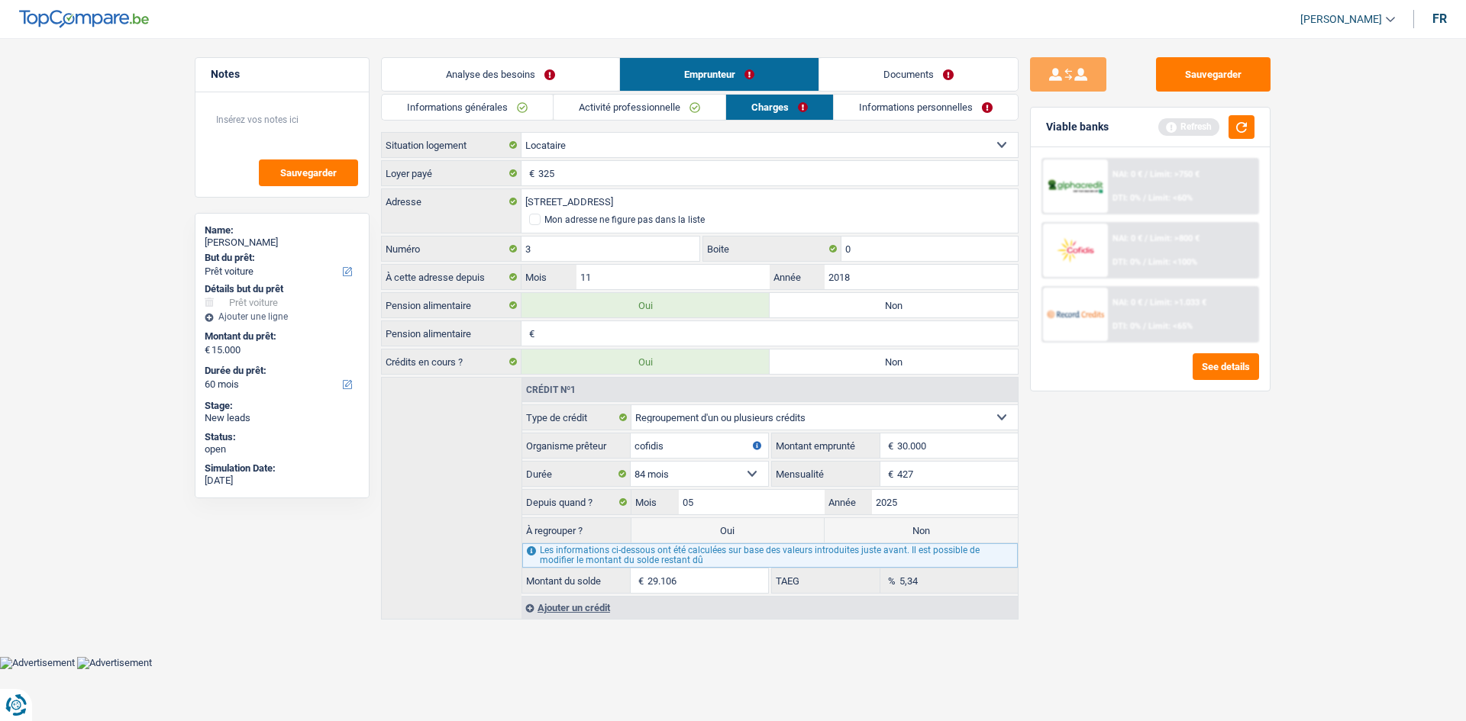
click at [695, 326] on input "Pension alimentaire" at bounding box center [777, 333] width 479 height 24
type input "115"
click at [1200, 585] on div "Sauvegarder Viable banks Refresh NAI: 0 € / Limit: >750 € DTI: 0% / Limit: <60%…" at bounding box center [1149, 375] width 263 height 636
click at [894, 105] on link "Informations personnelles" at bounding box center [926, 107] width 184 height 25
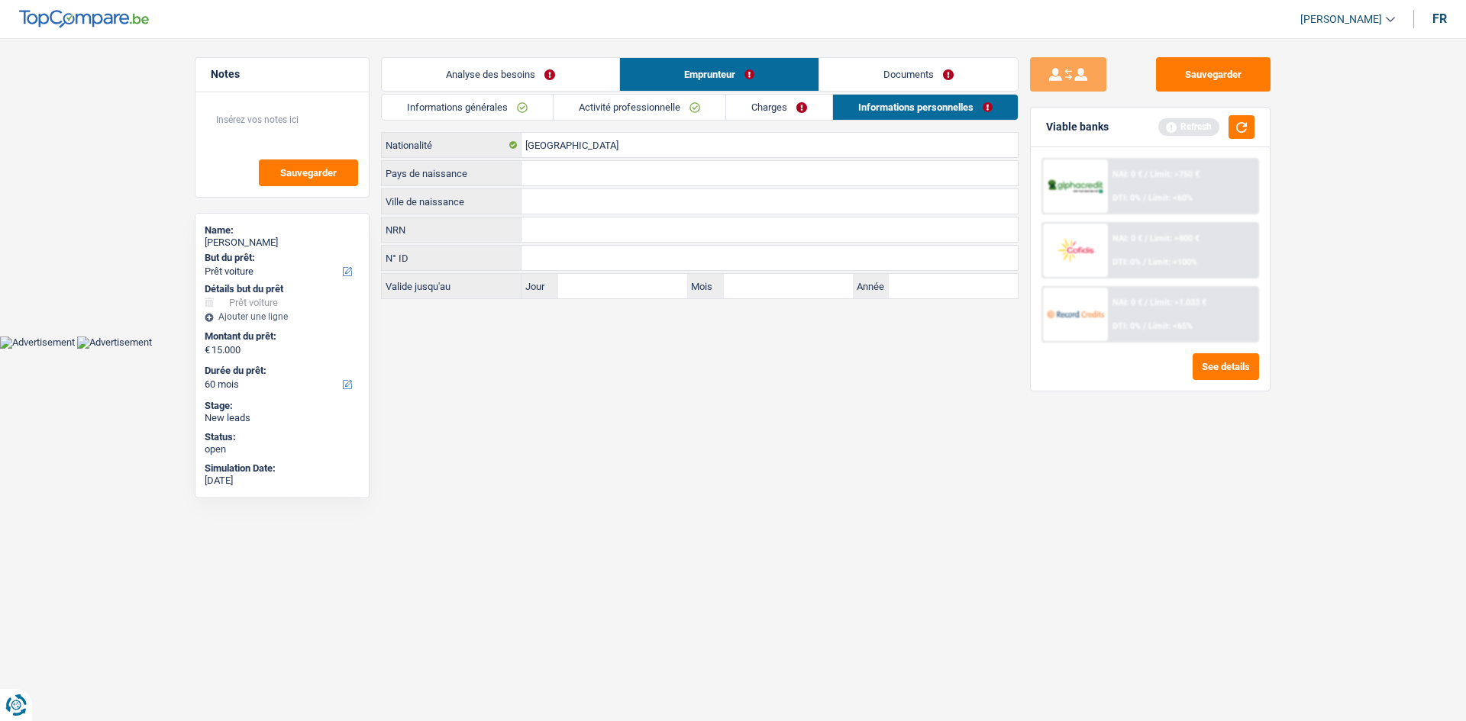
click at [547, 195] on input "Ville de naissance" at bounding box center [769, 201] width 496 height 24
type input "f"
type input "F"
click at [563, 206] on input "Ser" at bounding box center [769, 201] width 496 height 24
type input "Sierra leone"
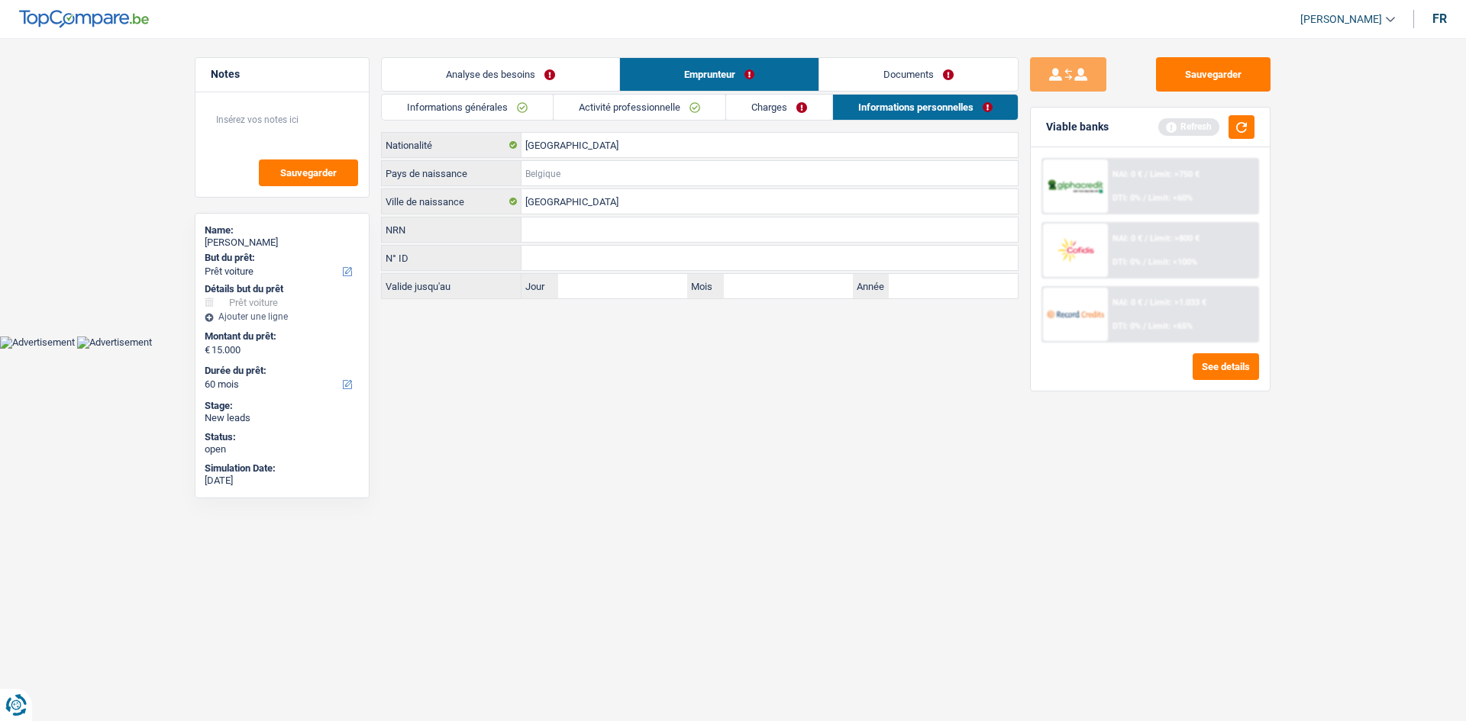
click at [643, 169] on input "Pays de naissance" at bounding box center [769, 173] width 496 height 24
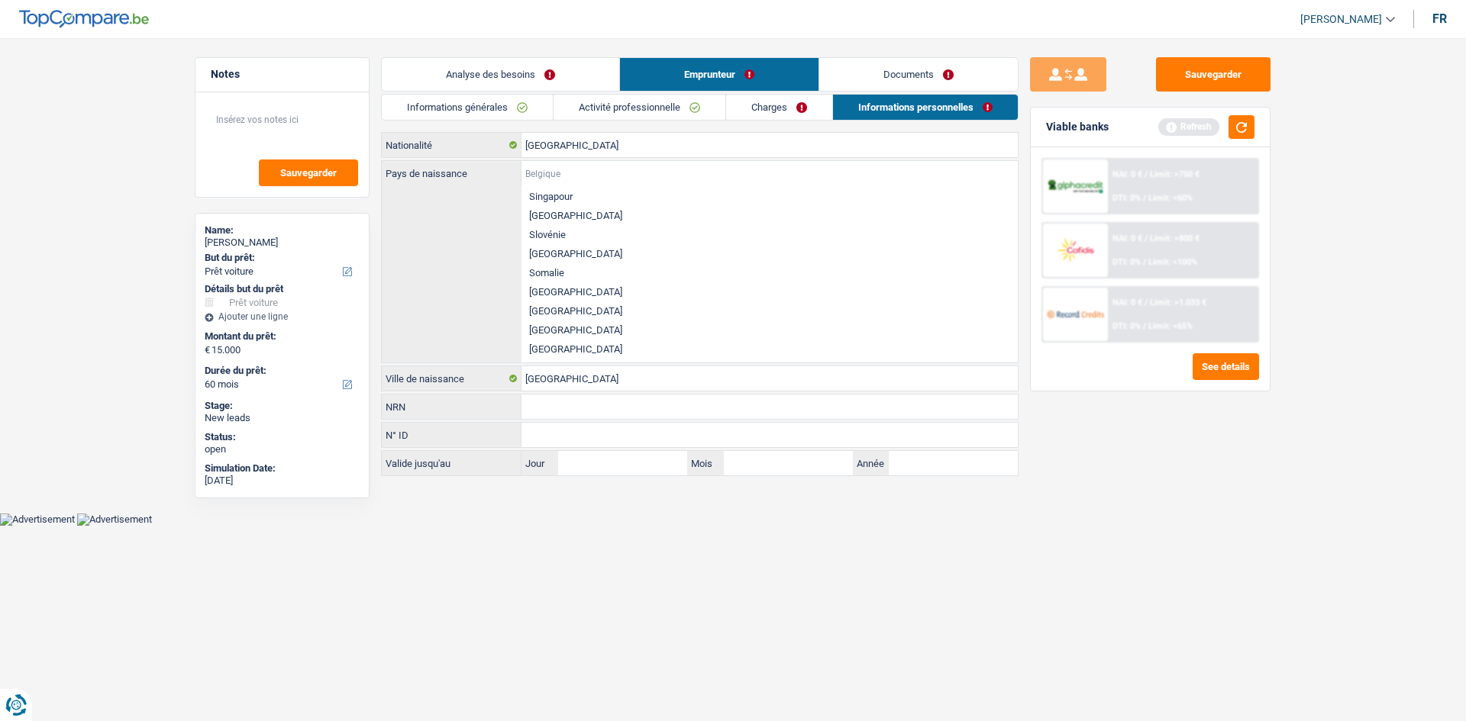
scroll to position [3081, 0]
type input "f"
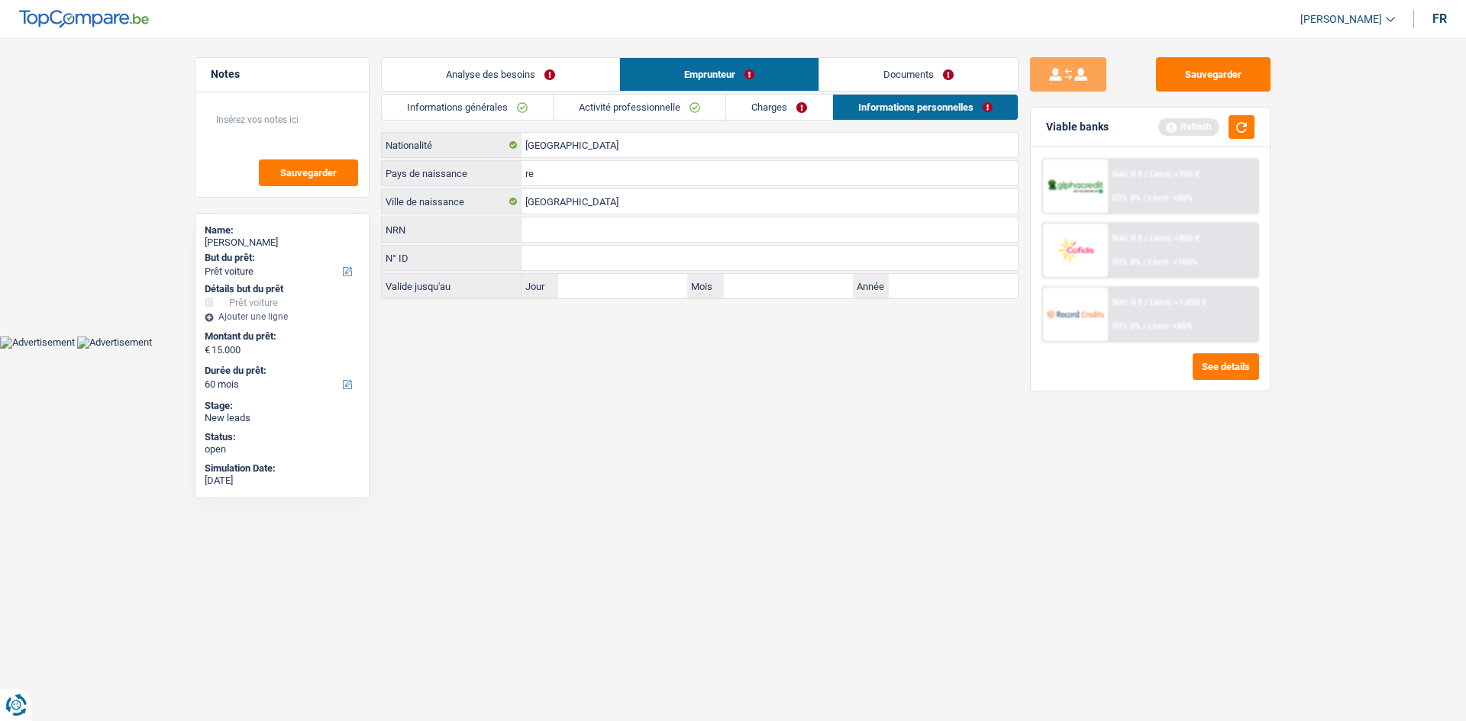
type input "r"
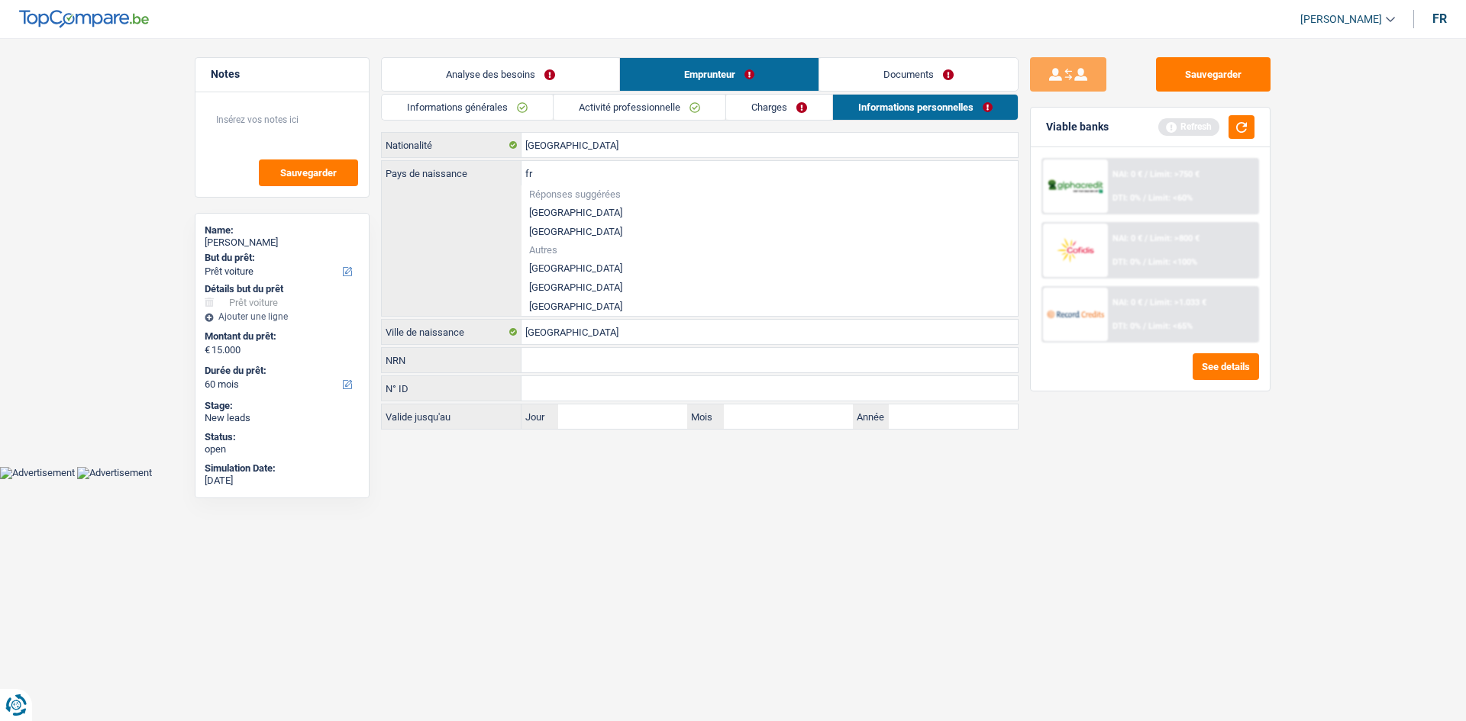
click at [545, 172] on input "fr" at bounding box center [769, 173] width 496 height 24
type input "f"
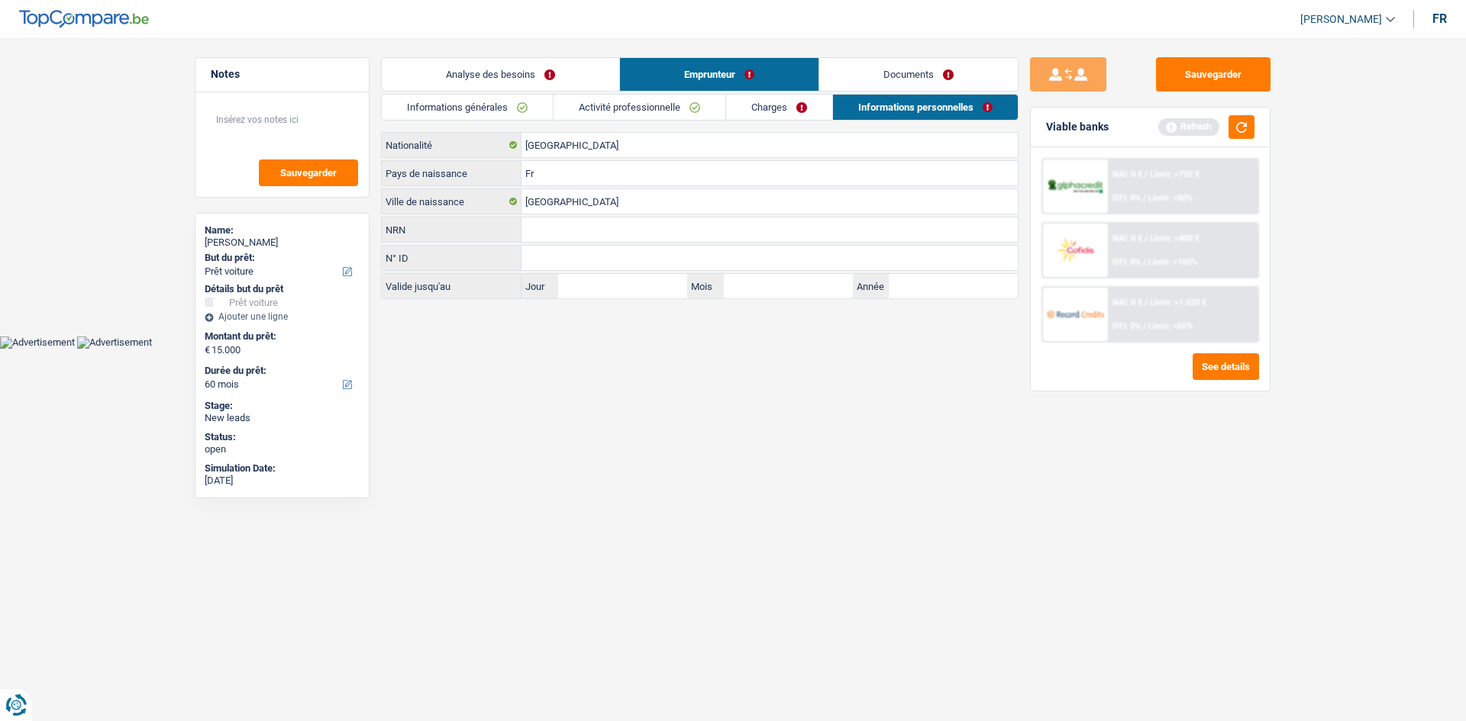
type input "F"
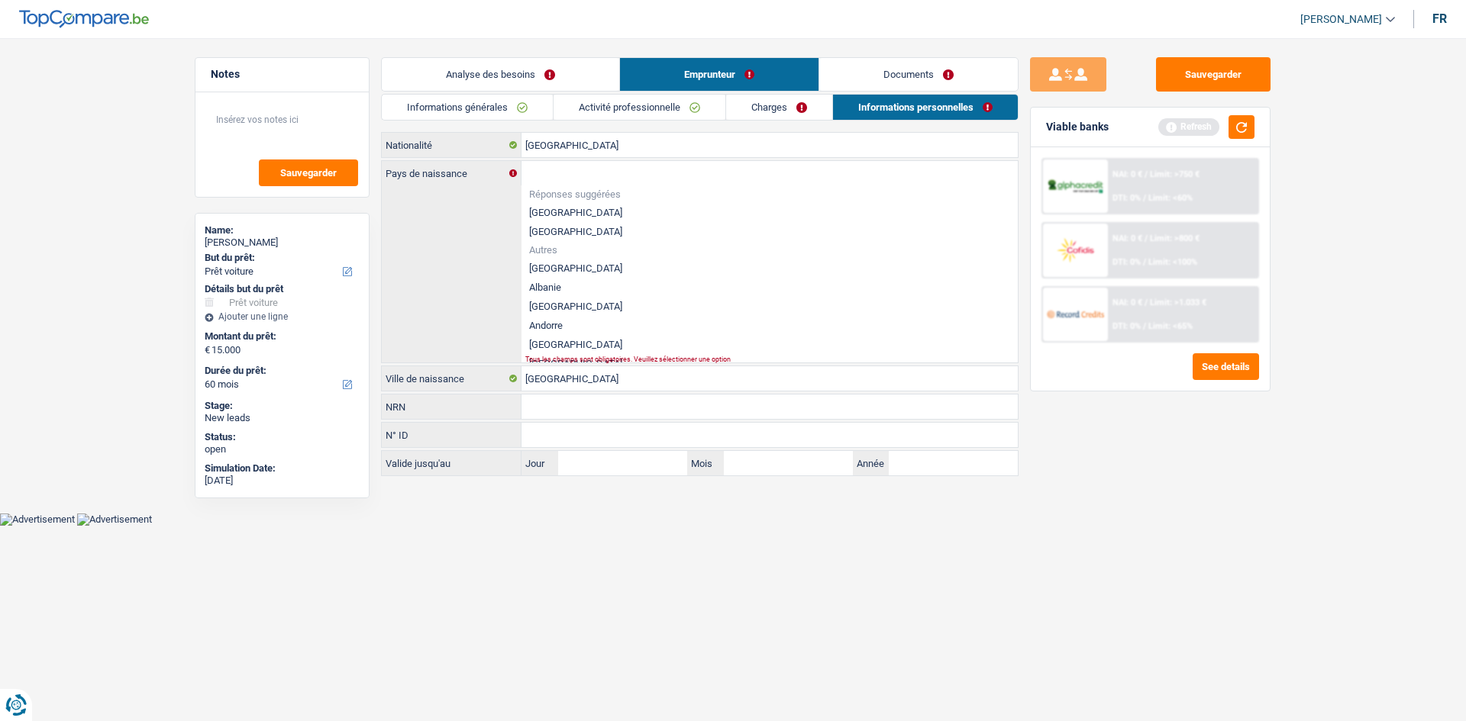
click at [422, 337] on div "Pays de naissance Réponses suggérées Belgique Luxembourg Autres Afghanistan Alb…" at bounding box center [700, 262] width 636 height 202
click at [685, 526] on html "Vous avez le contrôle de vos données Nous utilisons des cookies, tout comme nos…" at bounding box center [733, 263] width 1466 height 526
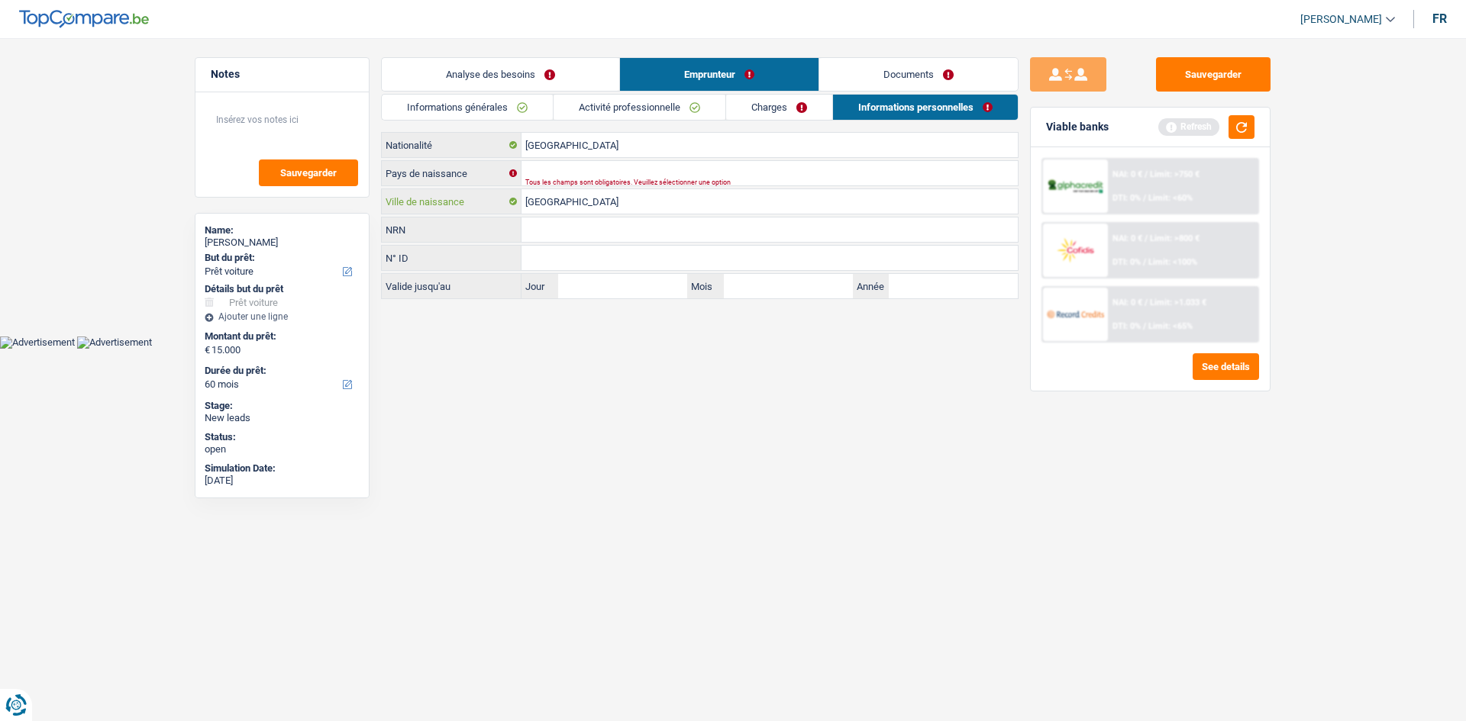
drag, startPoint x: 589, startPoint y: 211, endPoint x: 499, endPoint y: 208, distance: 90.1
click at [499, 208] on div "Sierra leone Ville de naissance" at bounding box center [700, 201] width 636 height 24
click at [594, 169] on input "Pays de naissance" at bounding box center [769, 173] width 496 height 24
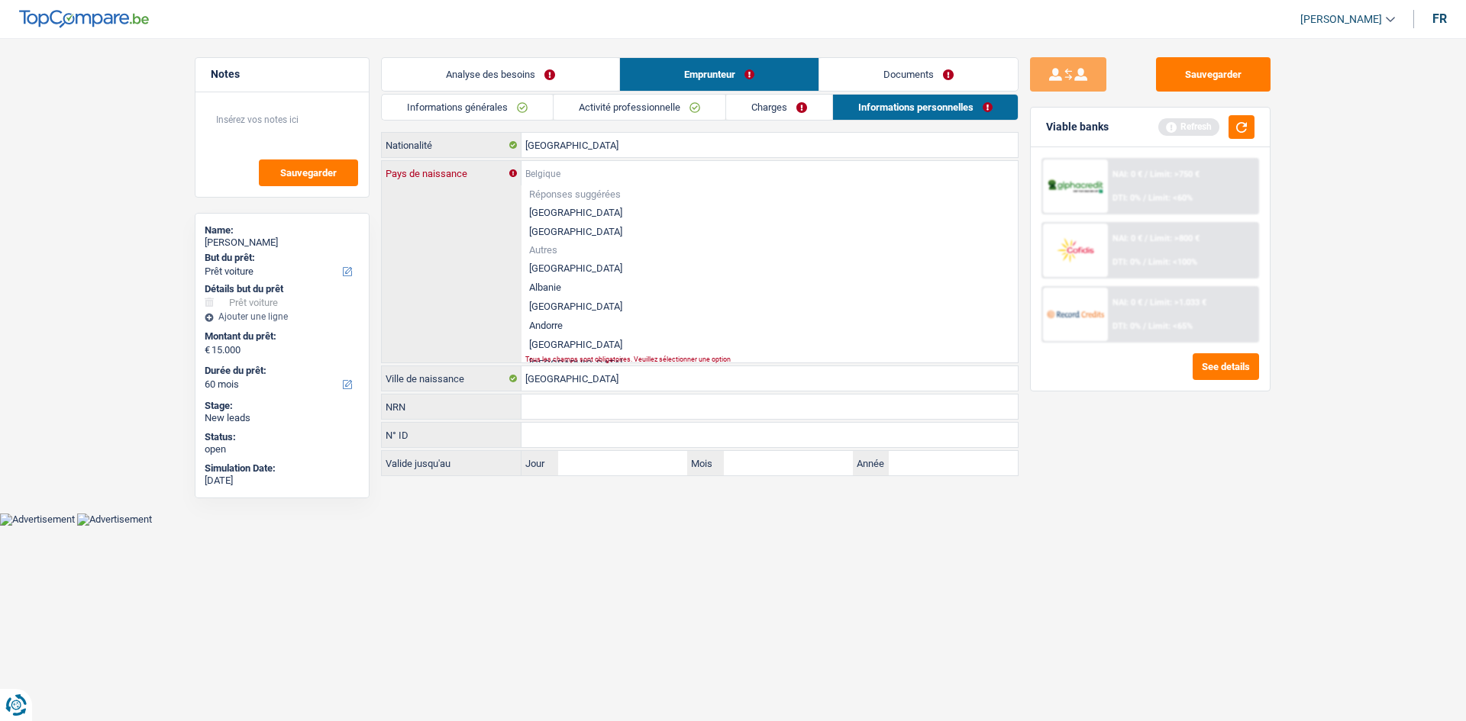
type input "s"
paste input "sierra leone"
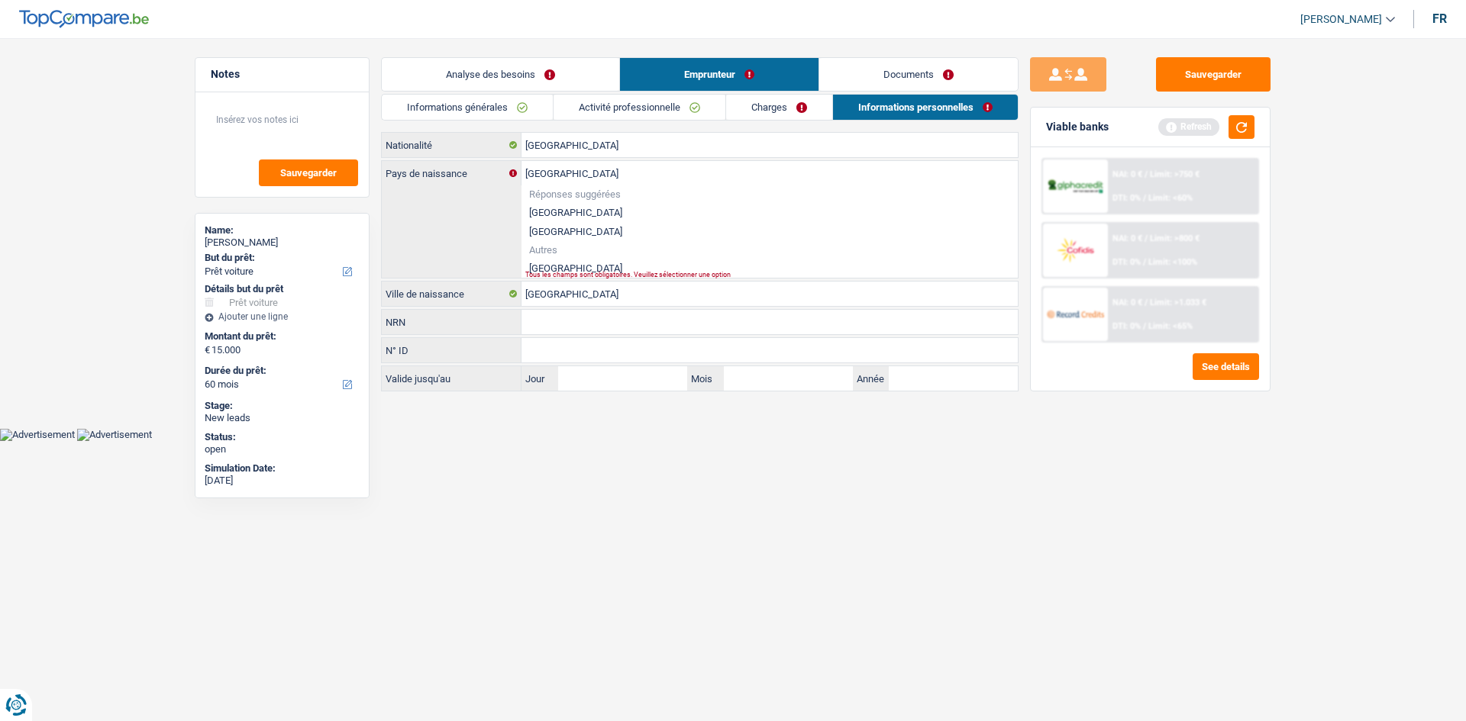
click at [565, 263] on li "Sierra Leone" at bounding box center [769, 268] width 496 height 19
type input "Sierra Leone"
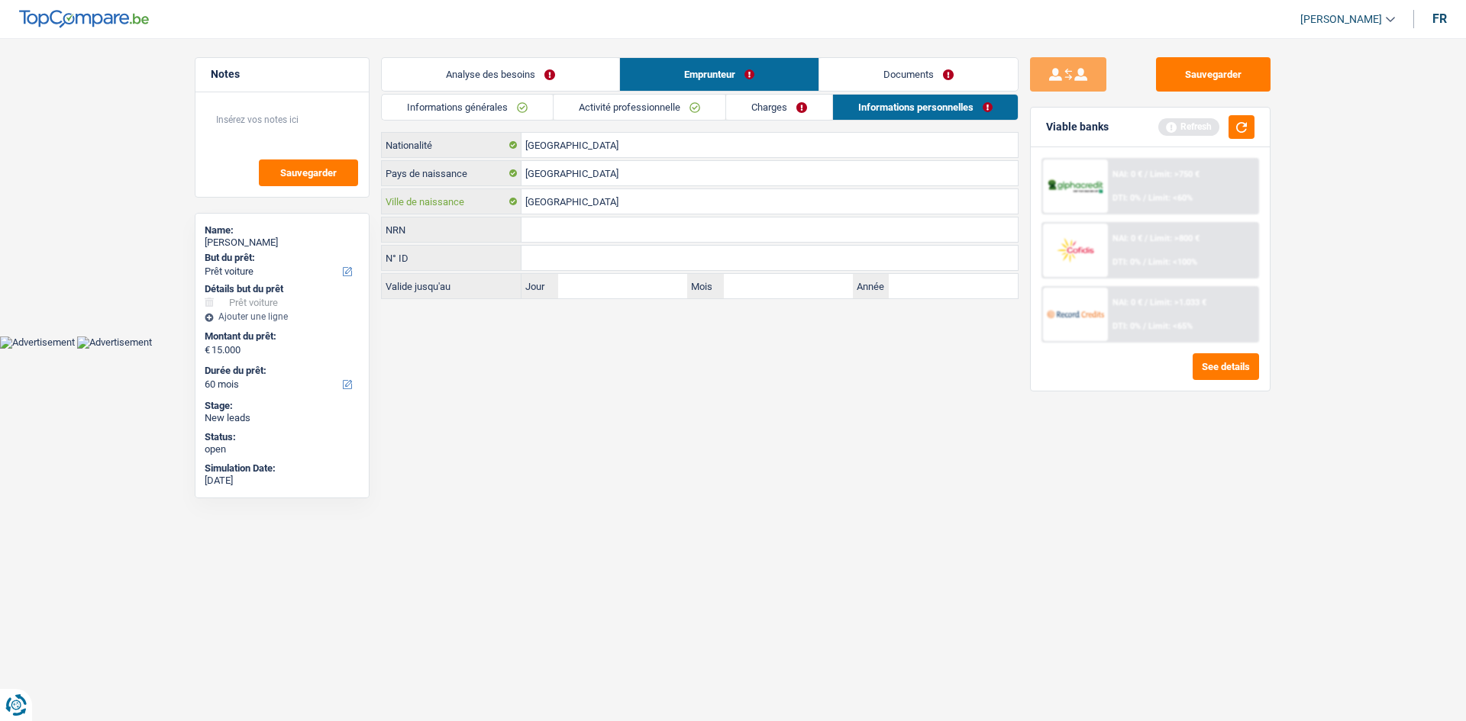
click at [582, 208] on input "Sierra leone" at bounding box center [769, 201] width 496 height 24
type input "S"
click at [538, 211] on div "Tous les champs sont obligatoires. Veuillez fournir une réponse plus longue" at bounding box center [745, 211] width 441 height 6
click at [537, 195] on input "Ville de naissance" at bounding box center [769, 201] width 496 height 24
type input "f"
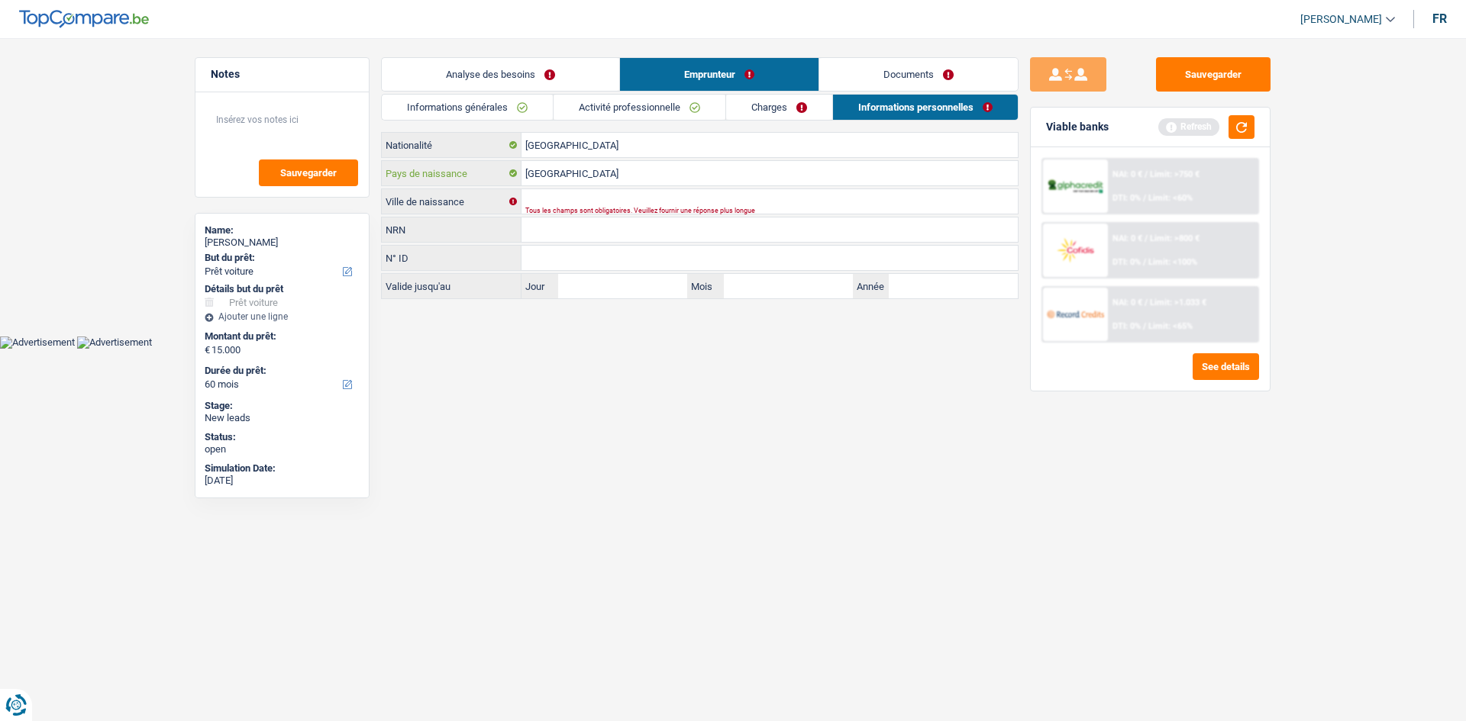
drag, startPoint x: 607, startPoint y: 174, endPoint x: 480, endPoint y: 179, distance: 126.8
click at [480, 179] on div "Sierra Leone Pays de naissance" at bounding box center [700, 173] width 636 height 24
click at [653, 197] on input "Ville de naissance" at bounding box center [769, 201] width 496 height 24
paste input "Freetown"
type input "Freetown"
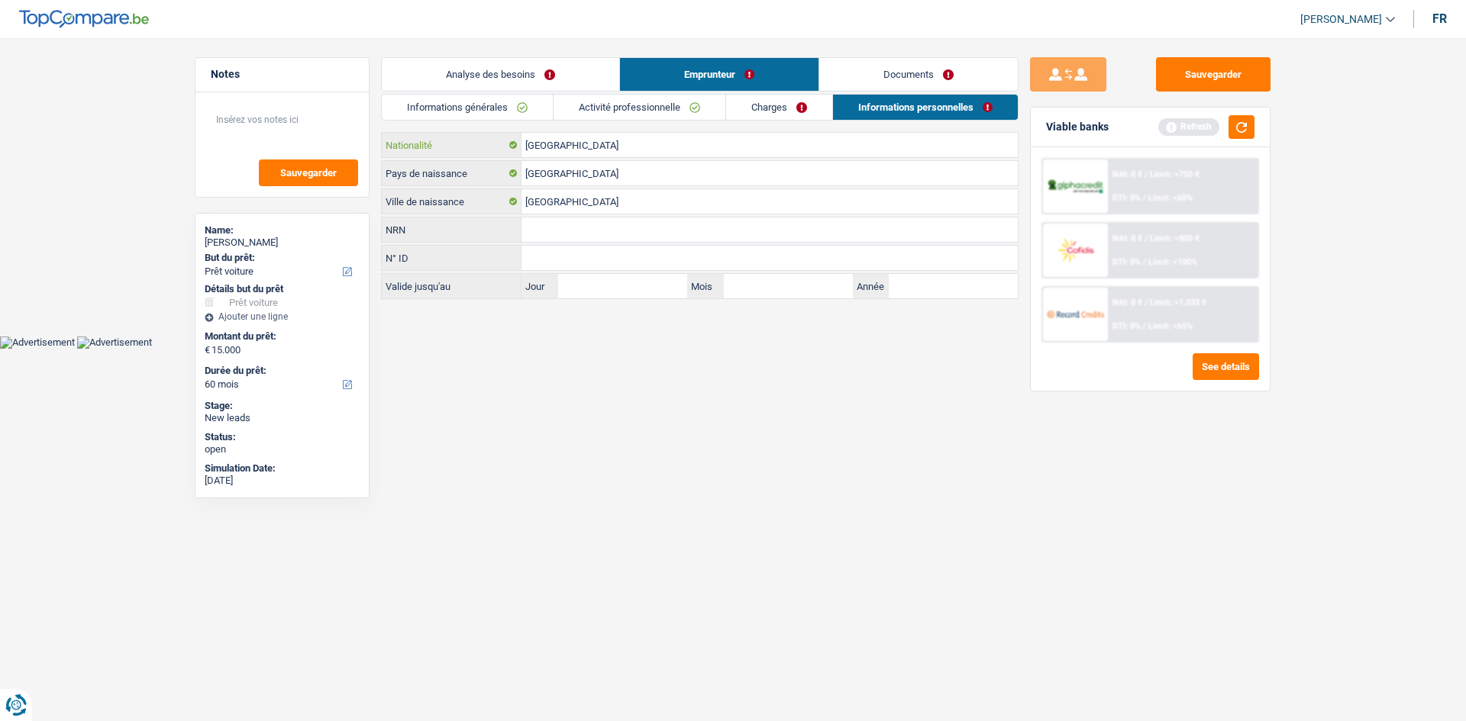
click at [618, 141] on input "[GEOGRAPHIC_DATA]" at bounding box center [769, 145] width 496 height 24
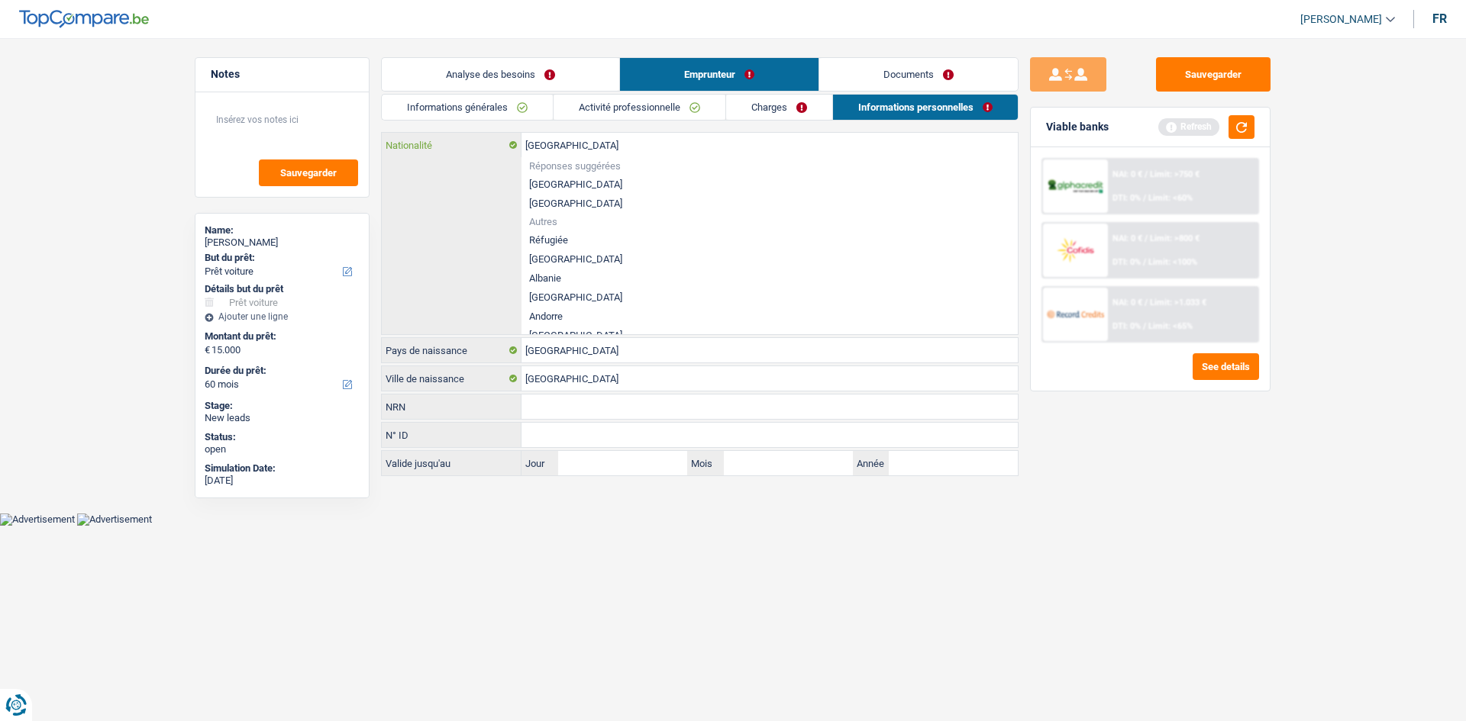
click at [637, 141] on input "[GEOGRAPHIC_DATA]" at bounding box center [769, 145] width 496 height 24
type input "B"
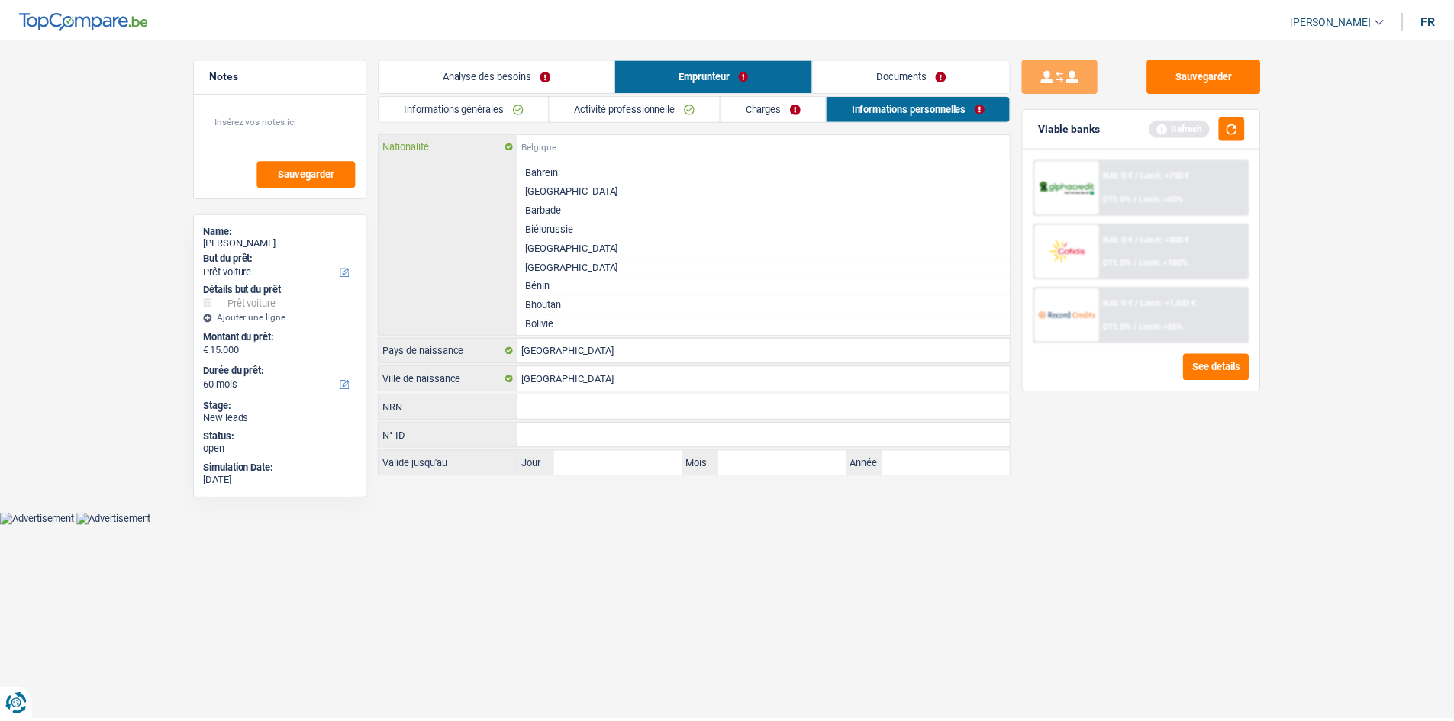
scroll to position [0, 0]
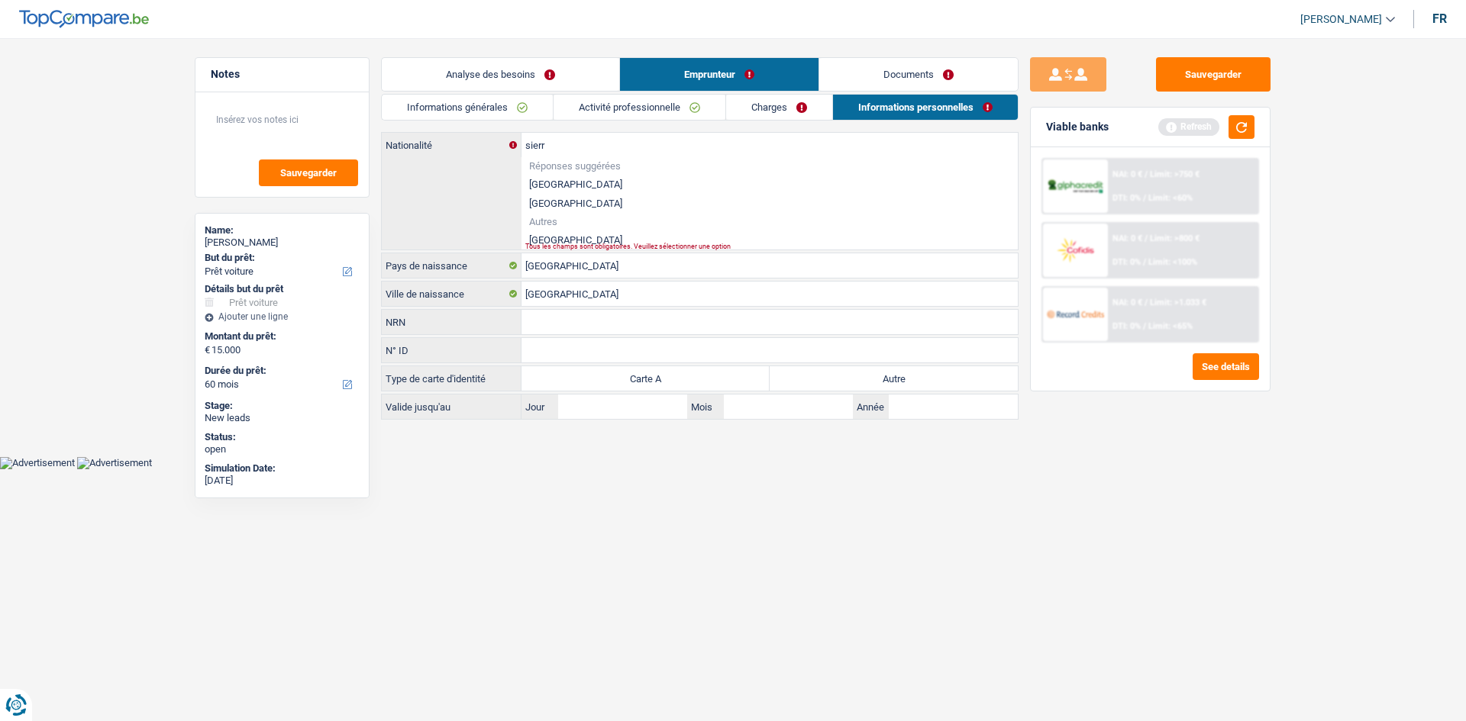
click at [576, 234] on li "Sierra Leone" at bounding box center [769, 240] width 496 height 19
type input "Sierra Leone"
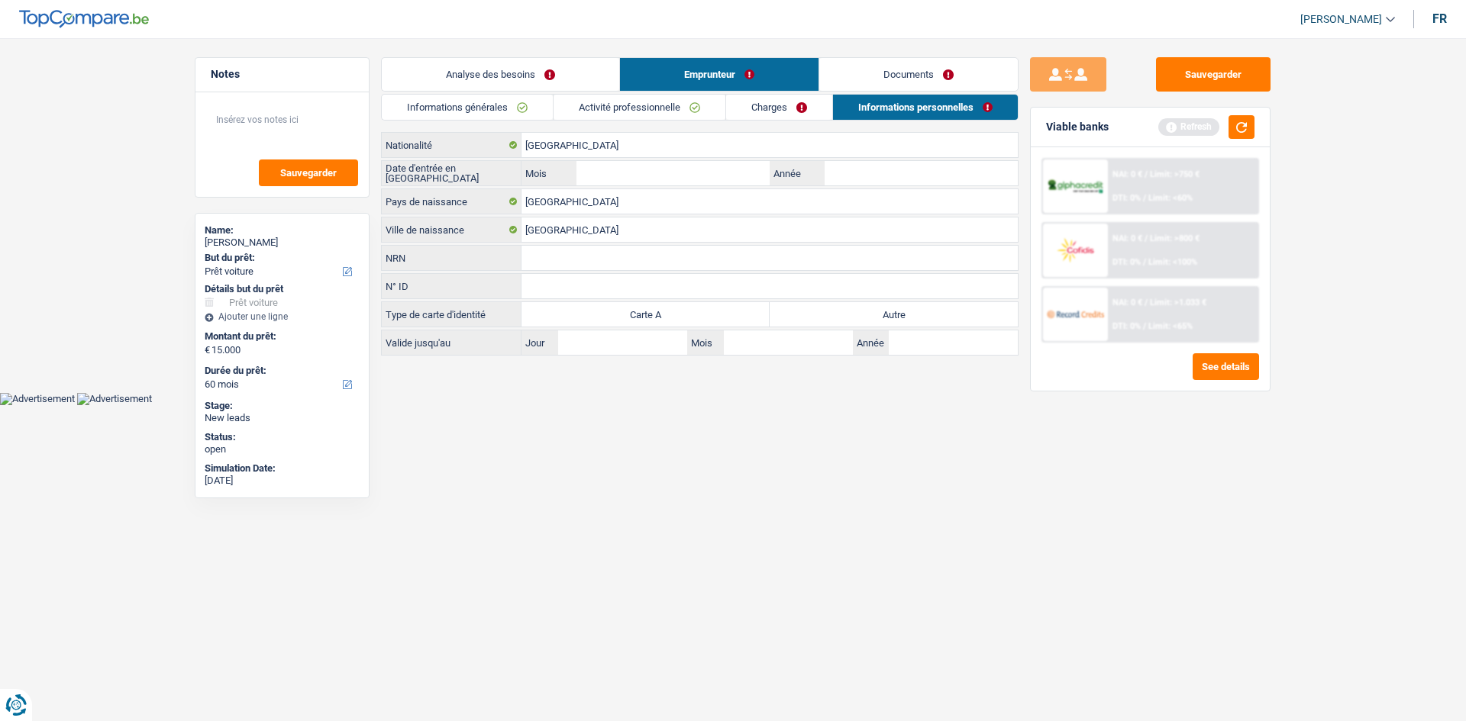
click at [818, 174] on label "Année" at bounding box center [796, 173] width 54 height 24
click at [824, 174] on input "Année" at bounding box center [920, 173] width 193 height 24
click at [851, 173] on input "Année" at bounding box center [920, 173] width 193 height 24
type input "2018"
click at [720, 173] on input "Mois" at bounding box center [672, 173] width 193 height 24
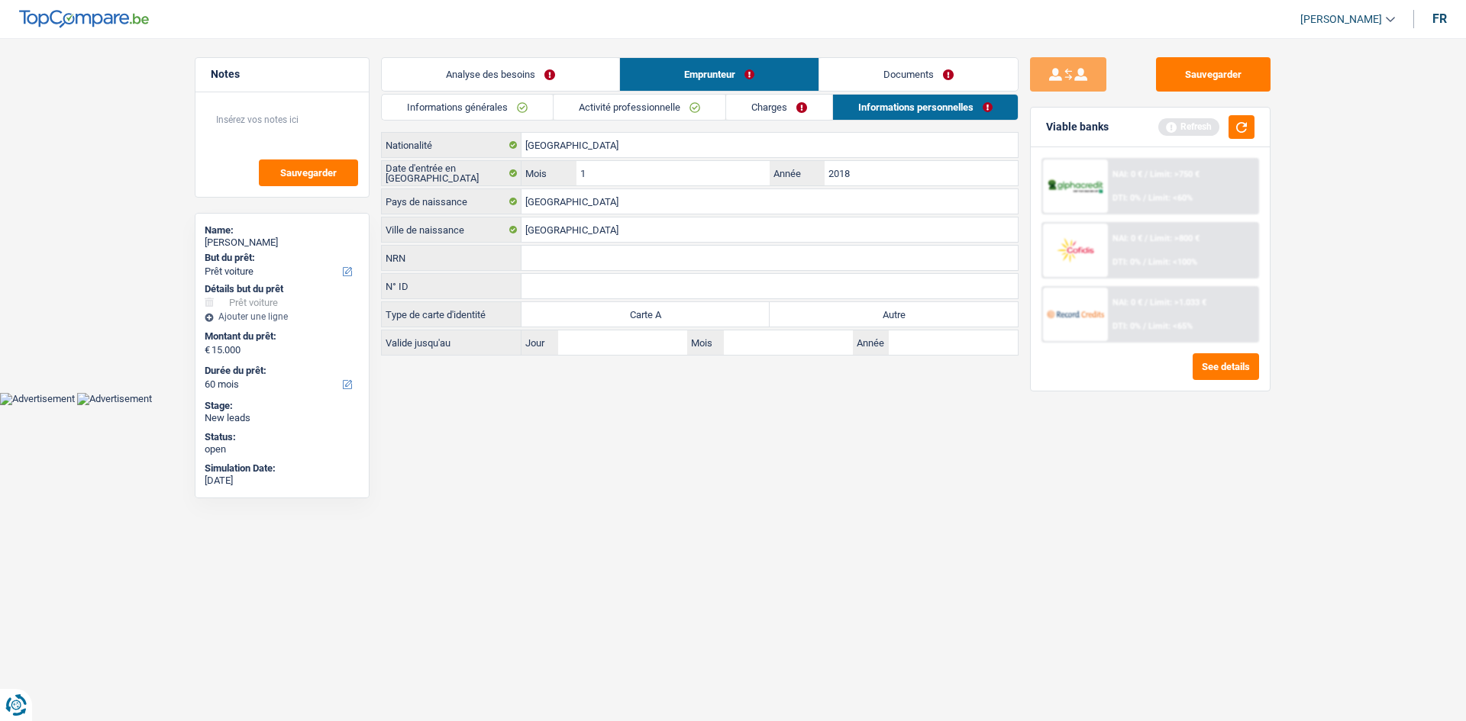
type input "12"
click at [890, 405] on html "Vous avez le contrôle de vos données Nous utilisons des cookies, tout comme nos…" at bounding box center [733, 202] width 1466 height 405
click at [828, 312] on label "Autre" at bounding box center [893, 314] width 248 height 24
click at [828, 312] on input "Autre" at bounding box center [893, 314] width 248 height 24
radio input "true"
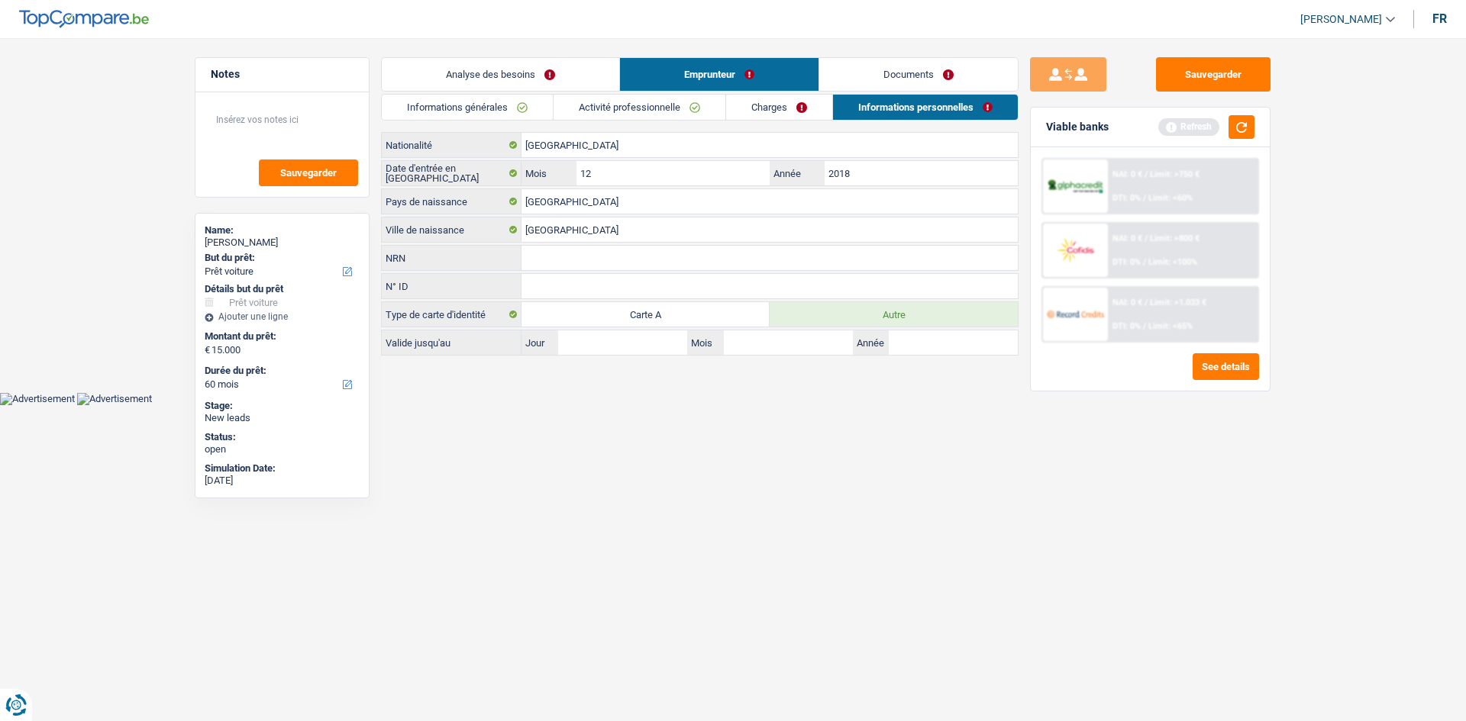
click at [762, 118] on link "Charges" at bounding box center [779, 107] width 106 height 25
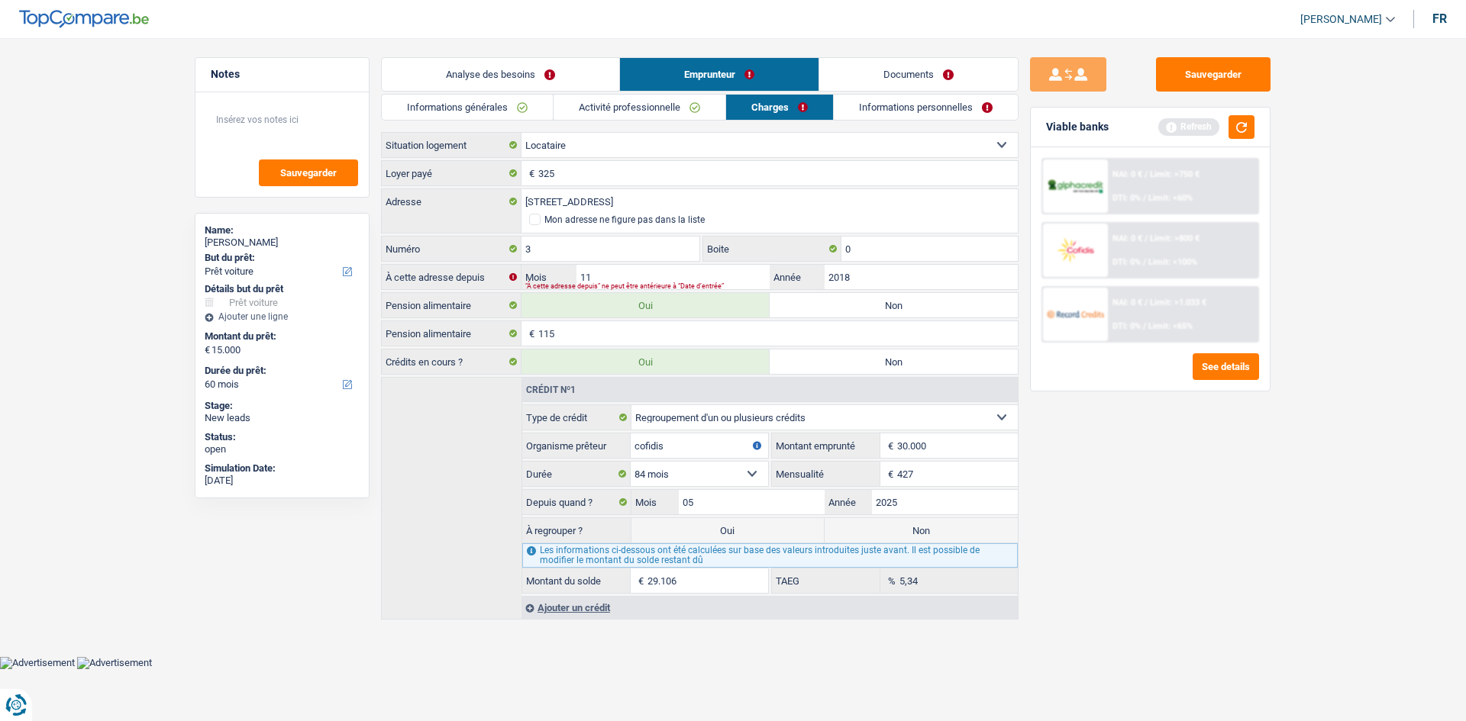
click at [621, 106] on link "Activité professionnelle" at bounding box center [639, 107] width 172 height 25
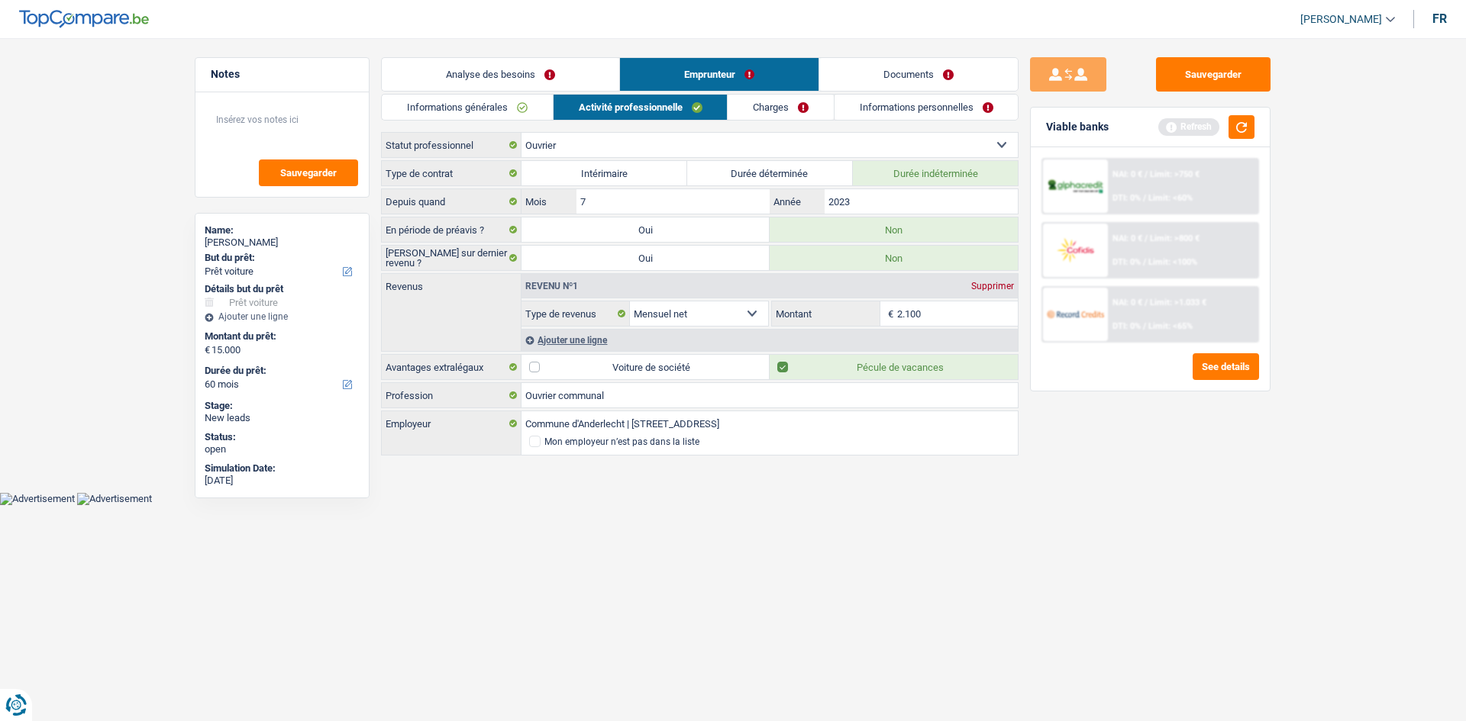
click at [756, 98] on link "Charges" at bounding box center [780, 107] width 106 height 25
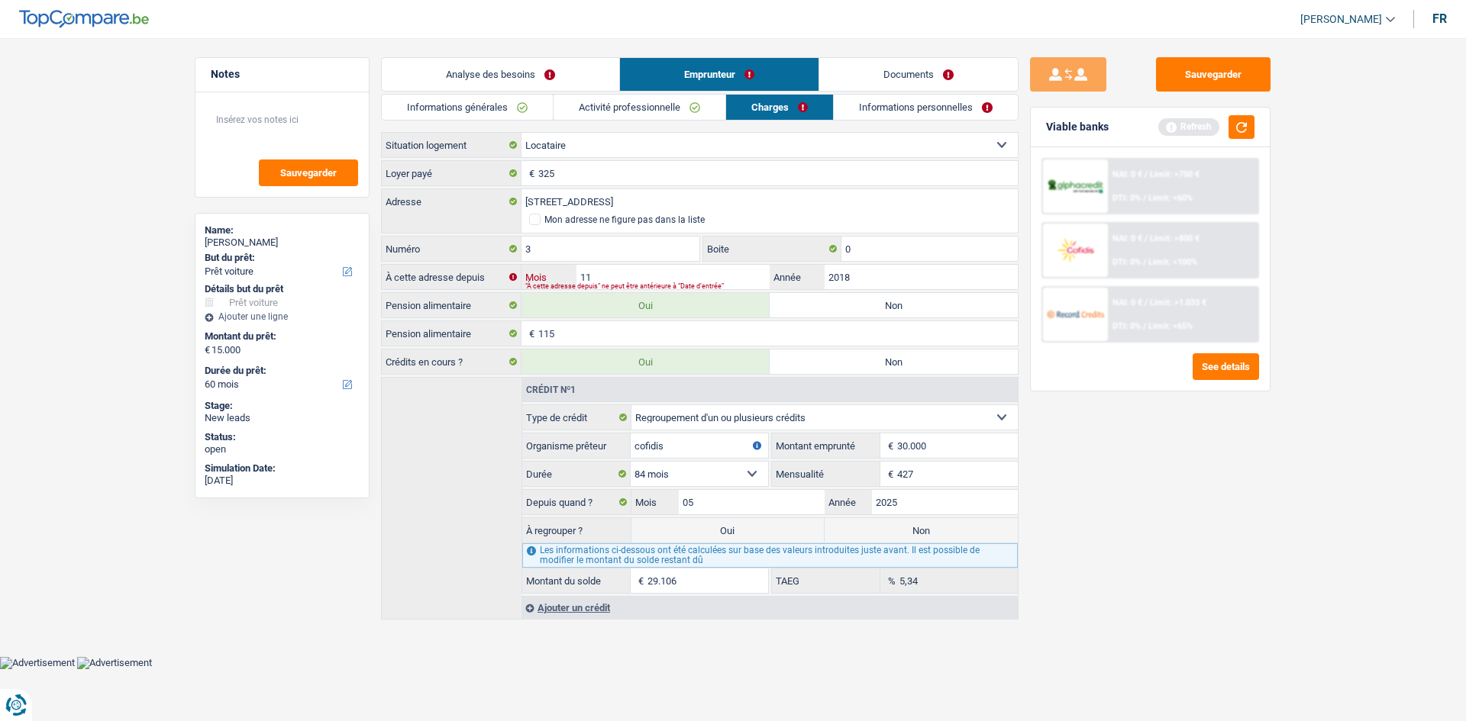
click at [627, 281] on input "11" at bounding box center [672, 277] width 193 height 24
type input "1"
type input "11"
drag, startPoint x: 1108, startPoint y: 467, endPoint x: 1097, endPoint y: 469, distance: 10.9
click at [1101, 469] on div "Sauvegarder Viable banks Refresh NAI: 0 € / Limit: >750 € DTI: 0% / Limit: <60%…" at bounding box center [1149, 375] width 263 height 636
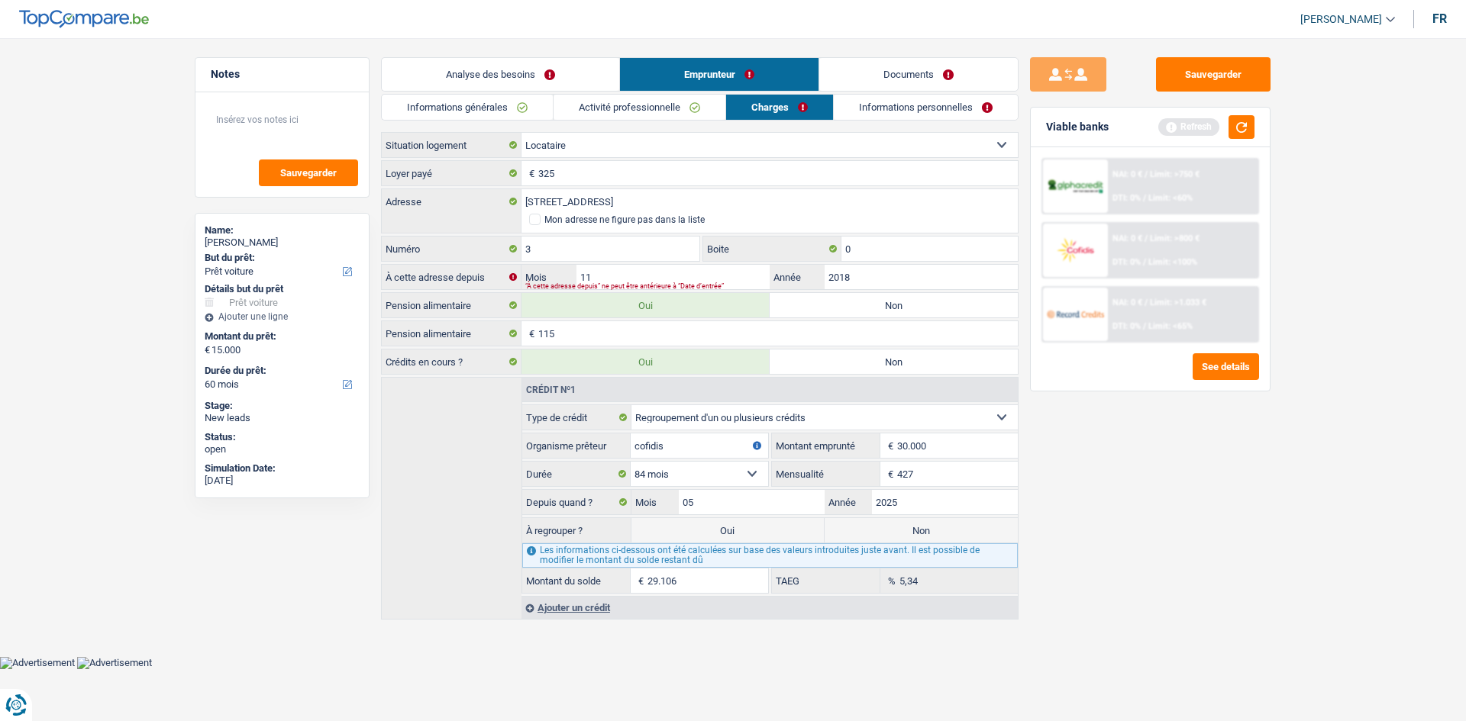
click at [666, 102] on link "Activité professionnelle" at bounding box center [639, 107] width 172 height 25
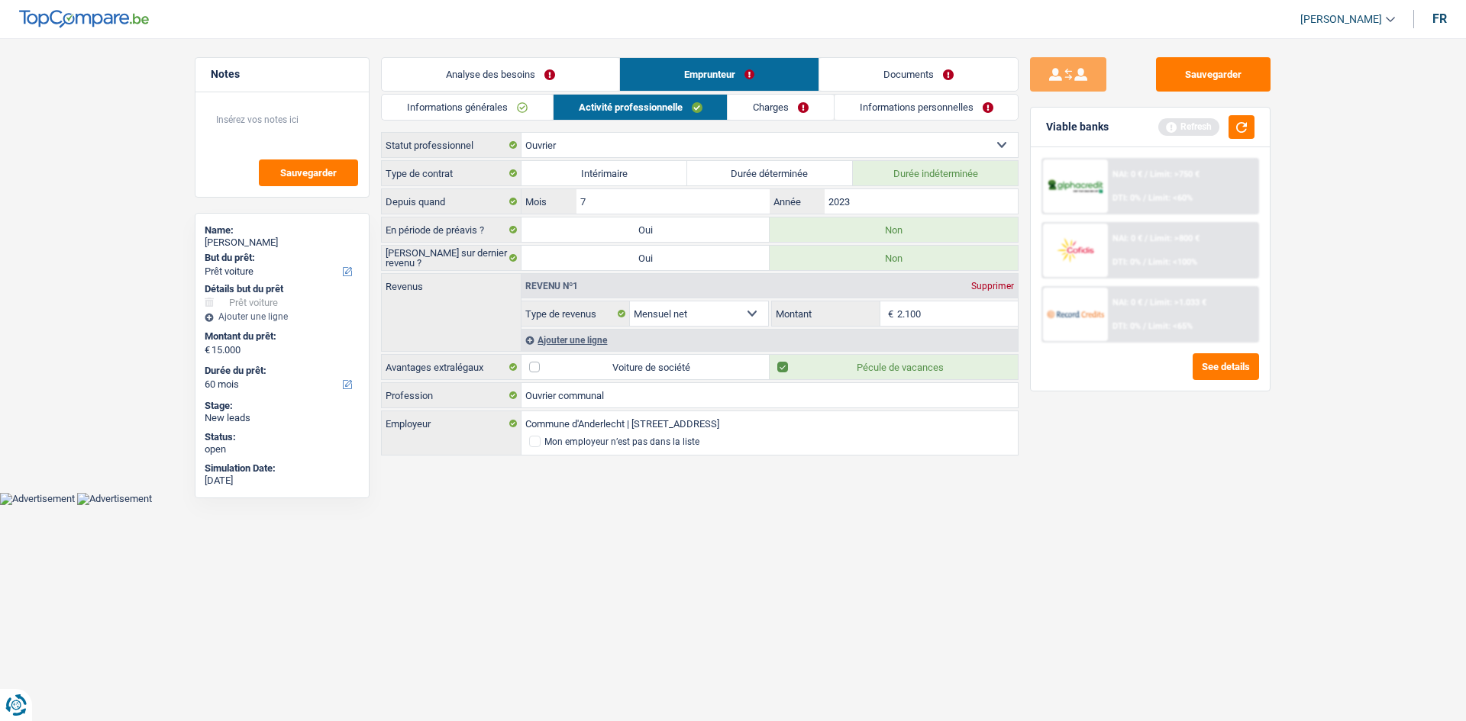
click at [749, 106] on link "Charges" at bounding box center [780, 107] width 106 height 25
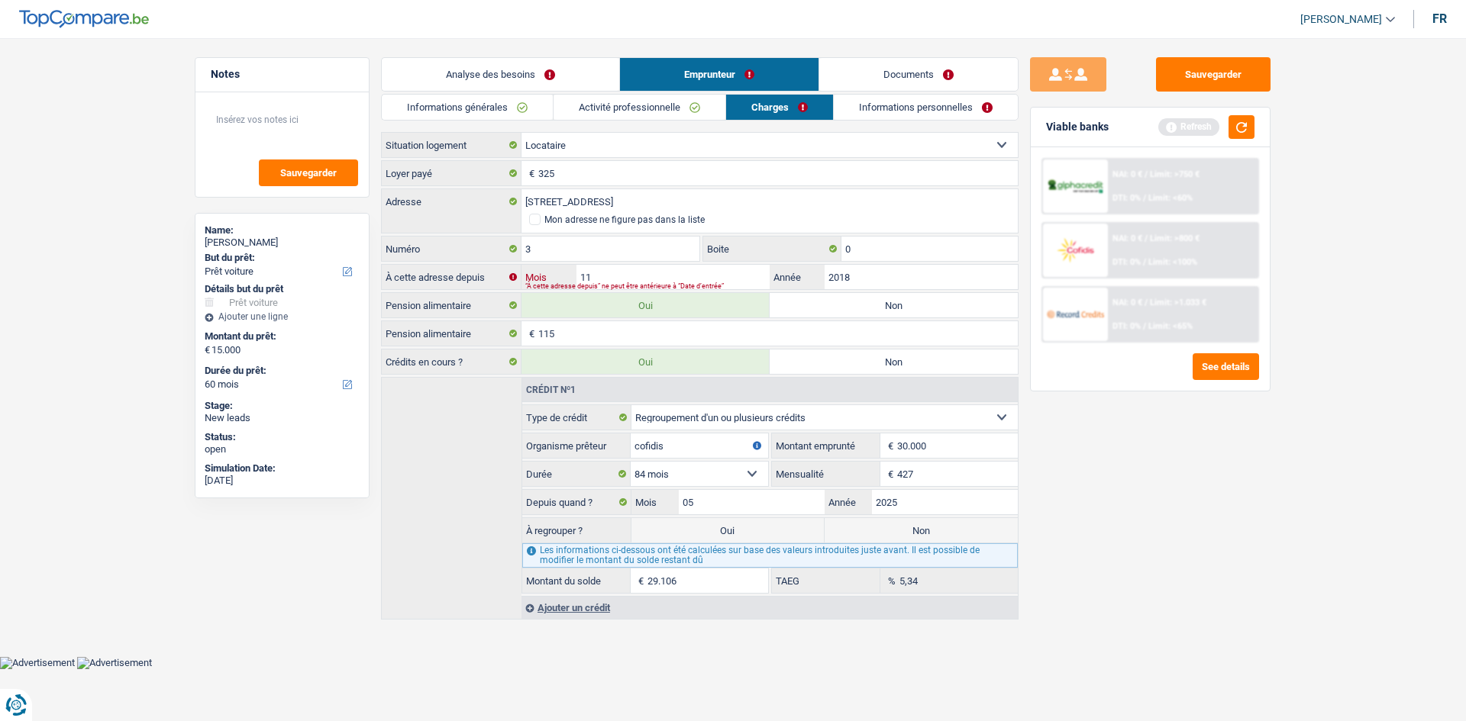
click at [618, 276] on input "11" at bounding box center [672, 277] width 193 height 24
click at [892, 102] on link "Informations personnelles" at bounding box center [926, 107] width 184 height 25
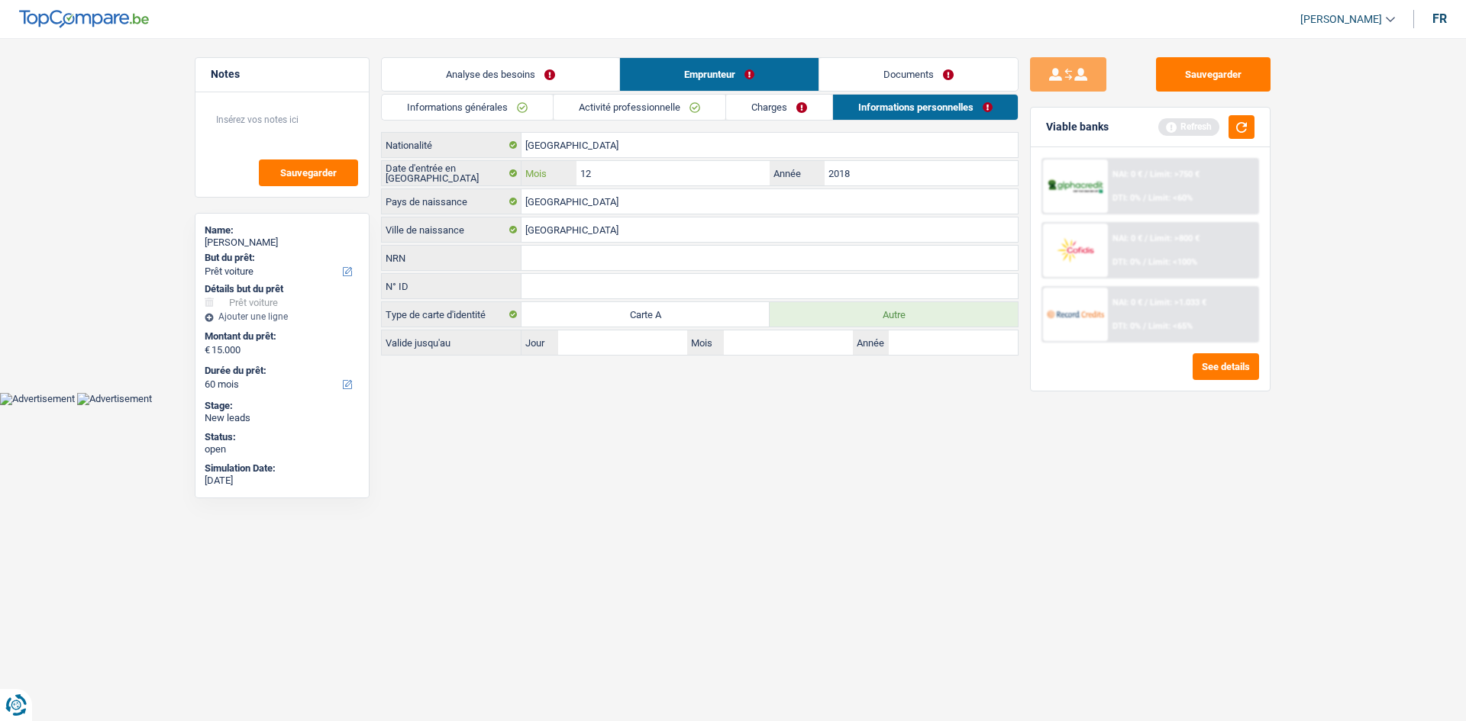
click at [722, 182] on input "12" at bounding box center [672, 173] width 193 height 24
type input "11"
click at [859, 405] on html "Vous avez le contrôle de vos données Nous utilisons des cookies, tout comme nos…" at bounding box center [733, 202] width 1466 height 405
click at [765, 111] on link "Charges" at bounding box center [779, 107] width 106 height 25
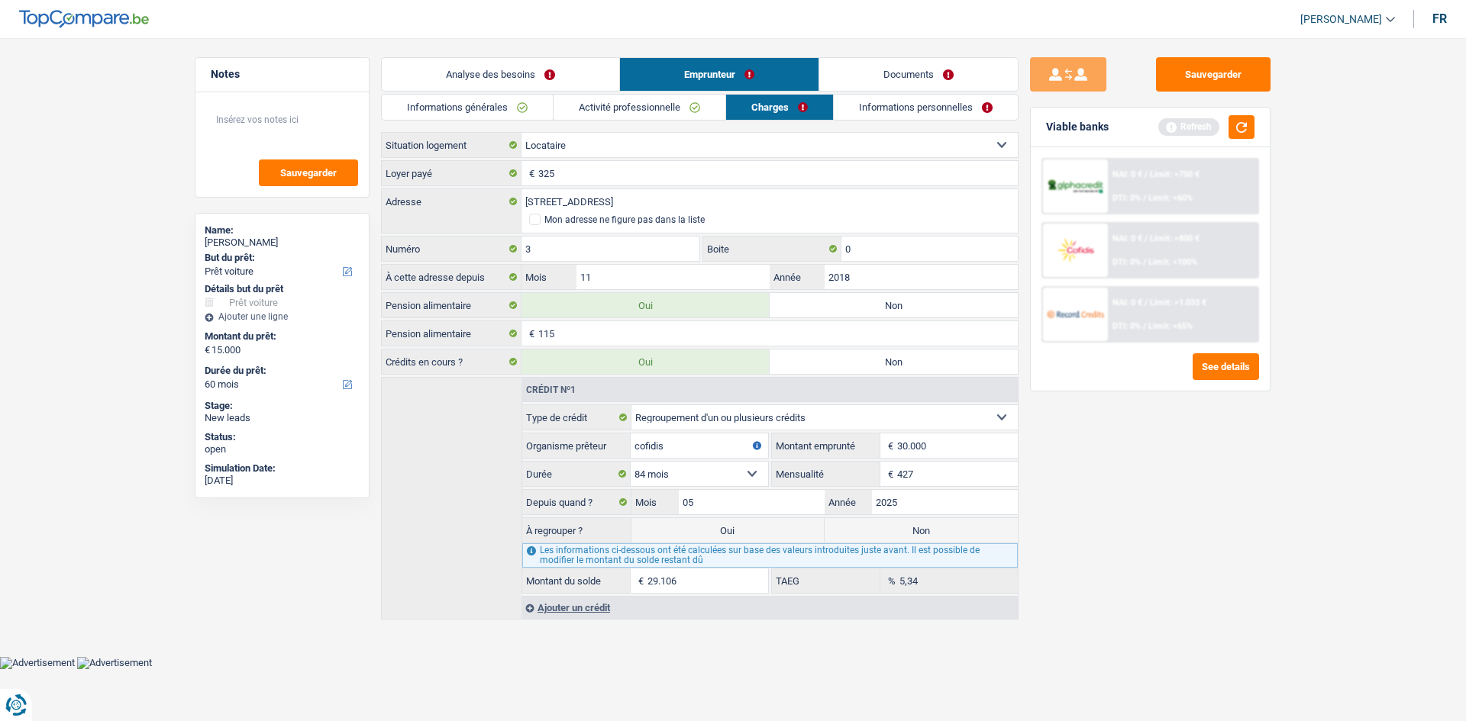
click at [461, 110] on link "Informations générales" at bounding box center [467, 107] width 171 height 25
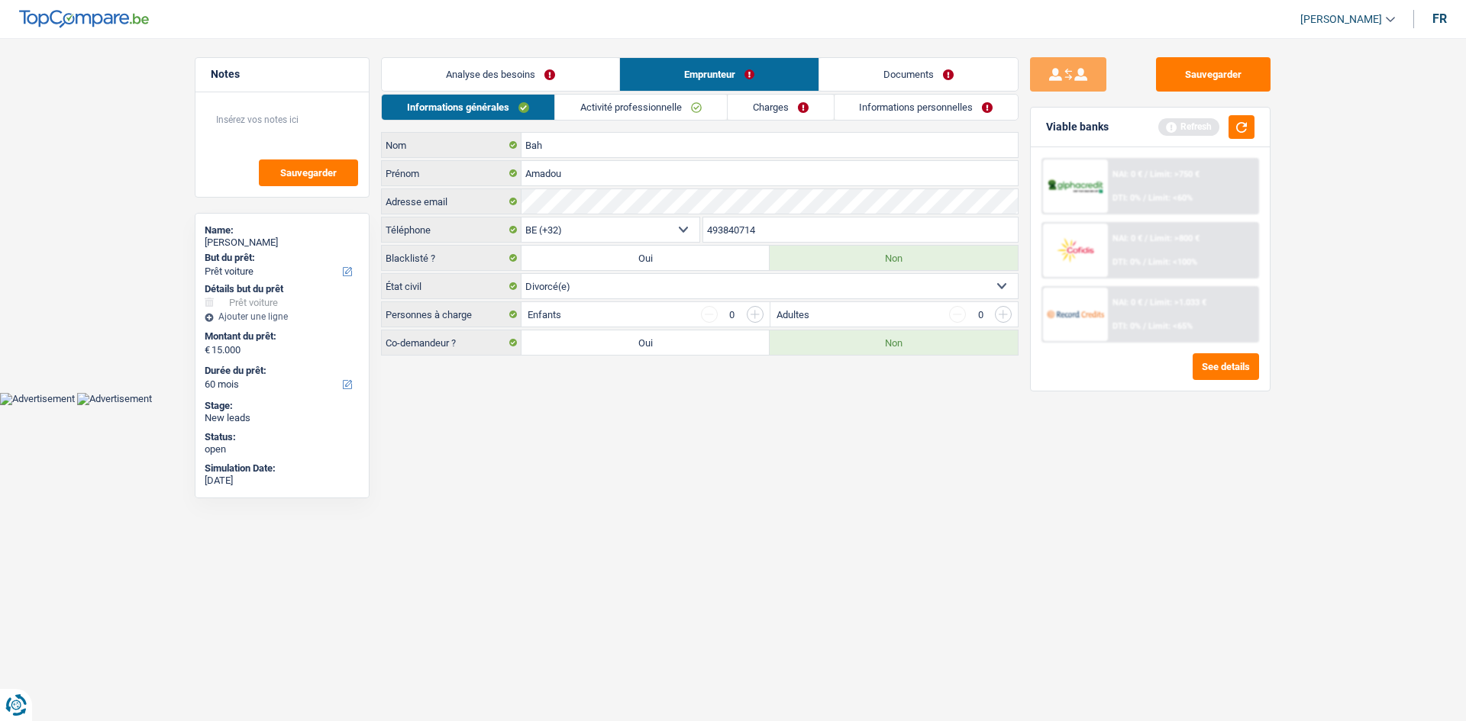
click at [592, 103] on link "Activité professionnelle" at bounding box center [641, 107] width 172 height 25
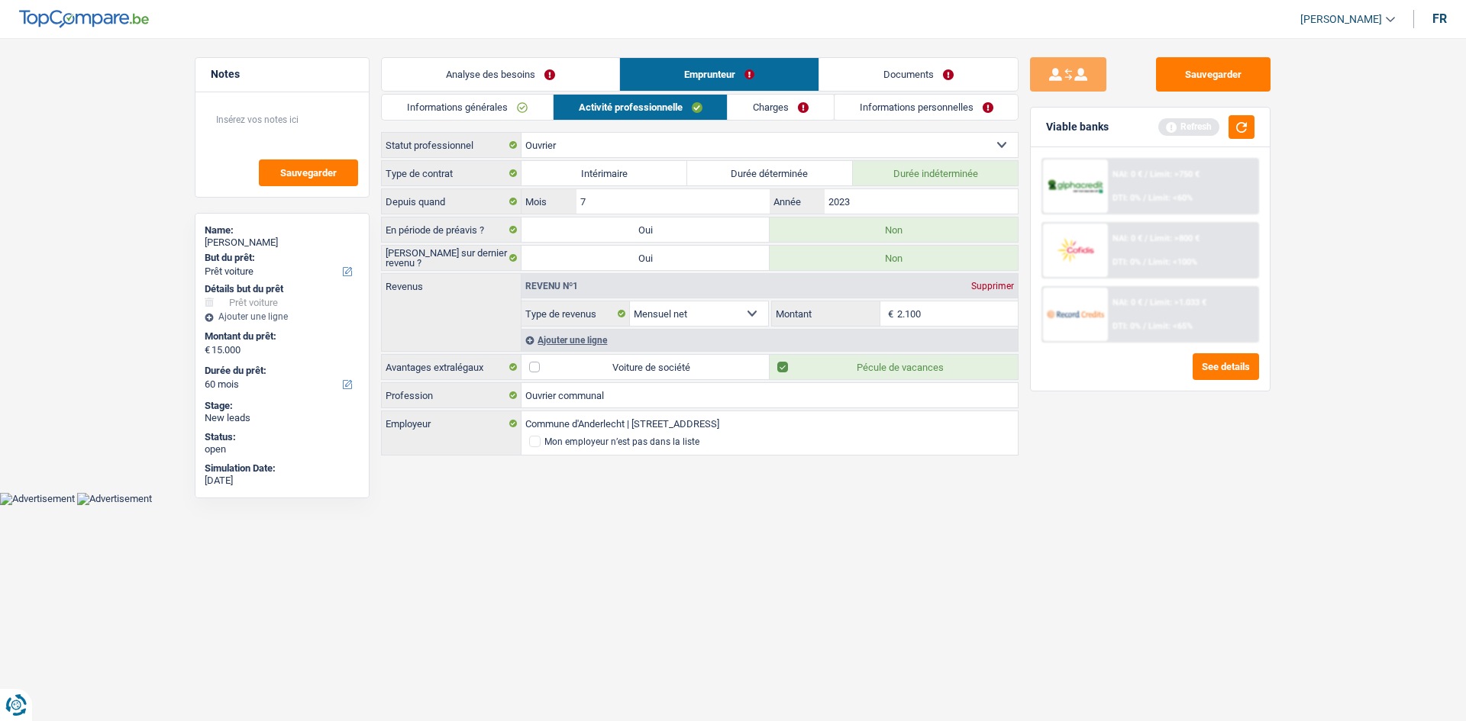
click at [750, 99] on link "Charges" at bounding box center [780, 107] width 106 height 25
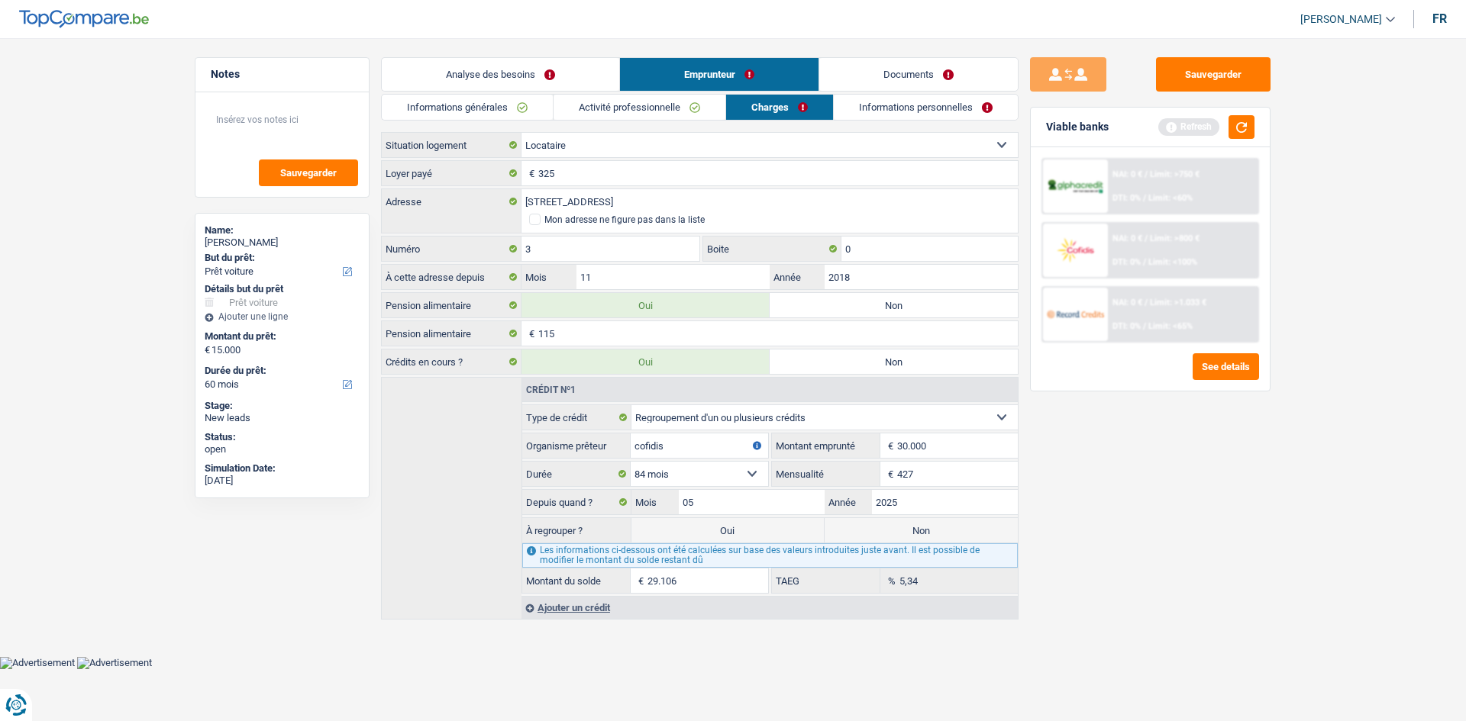
click at [880, 98] on link "Informations personnelles" at bounding box center [926, 107] width 184 height 25
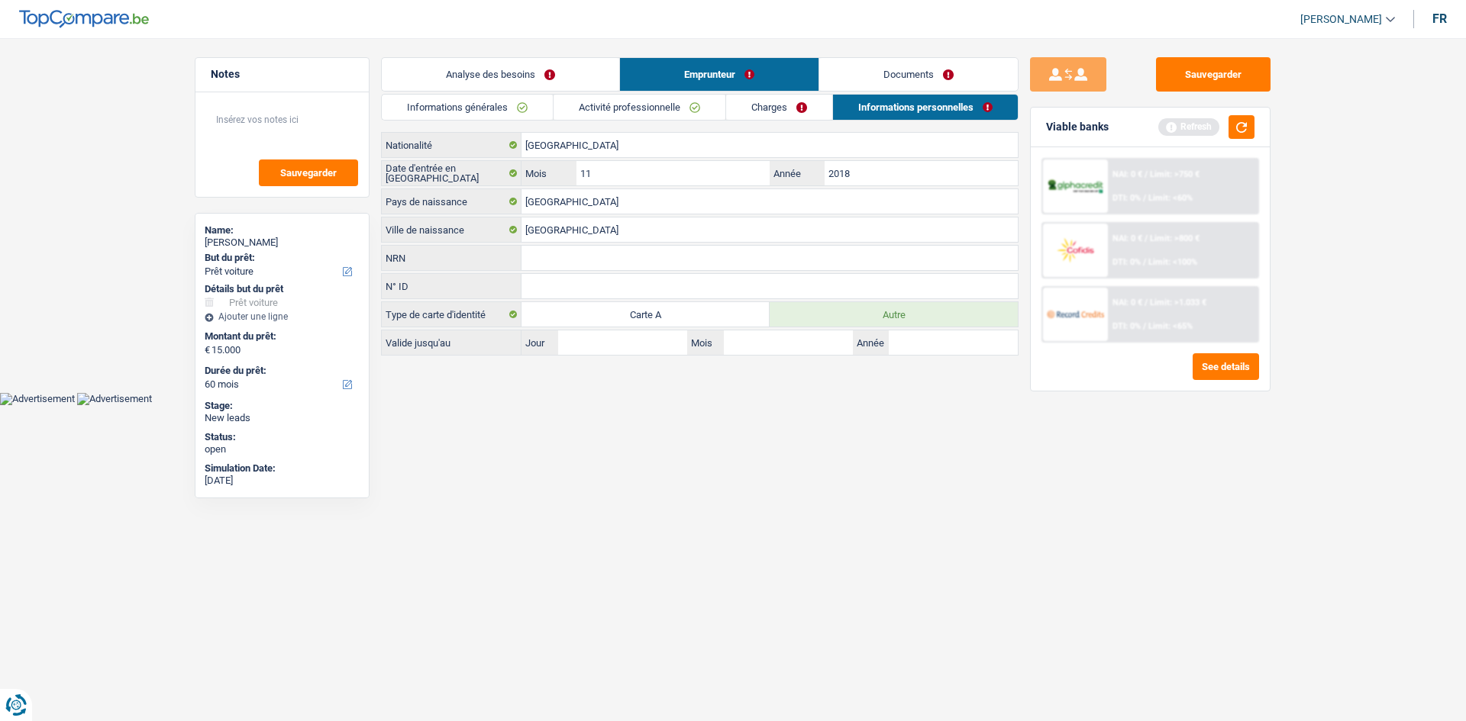
click at [556, 76] on link "Analyse des besoins" at bounding box center [500, 74] width 237 height 33
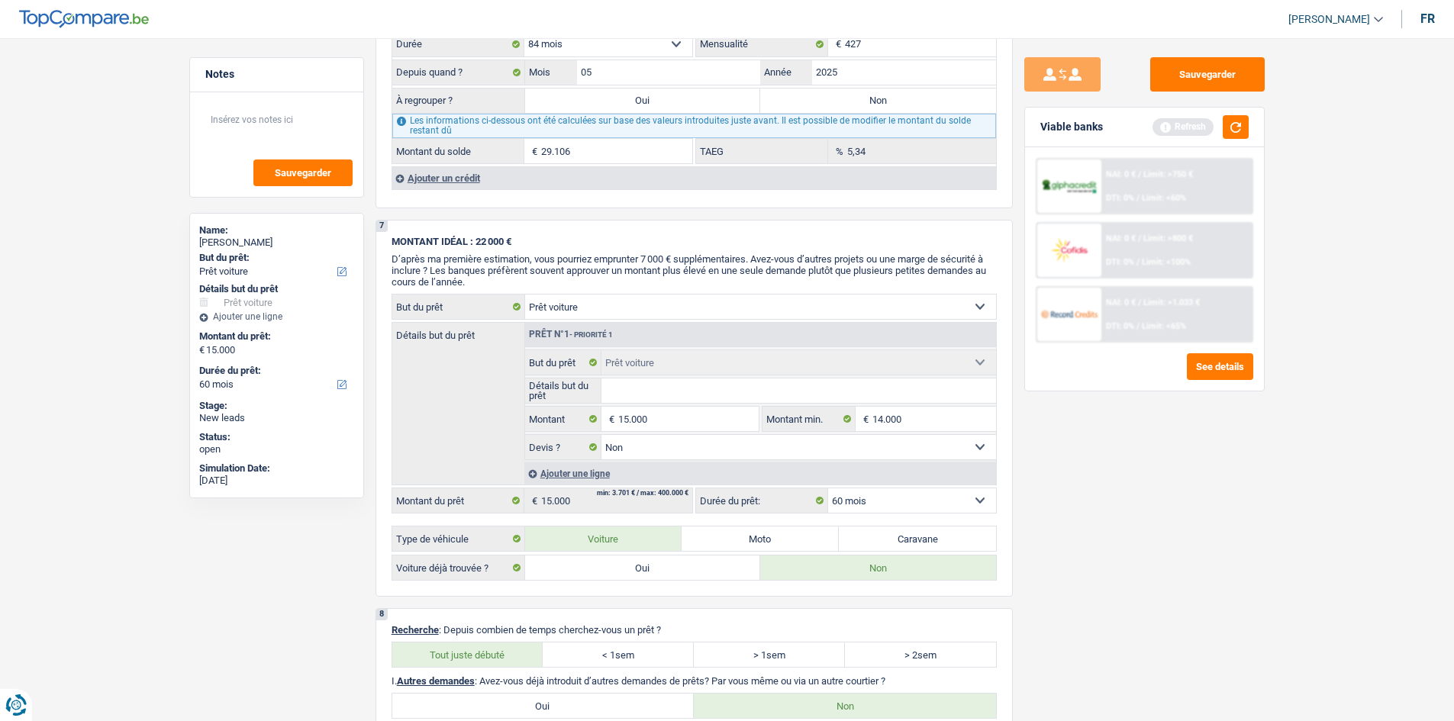
scroll to position [1905, 0]
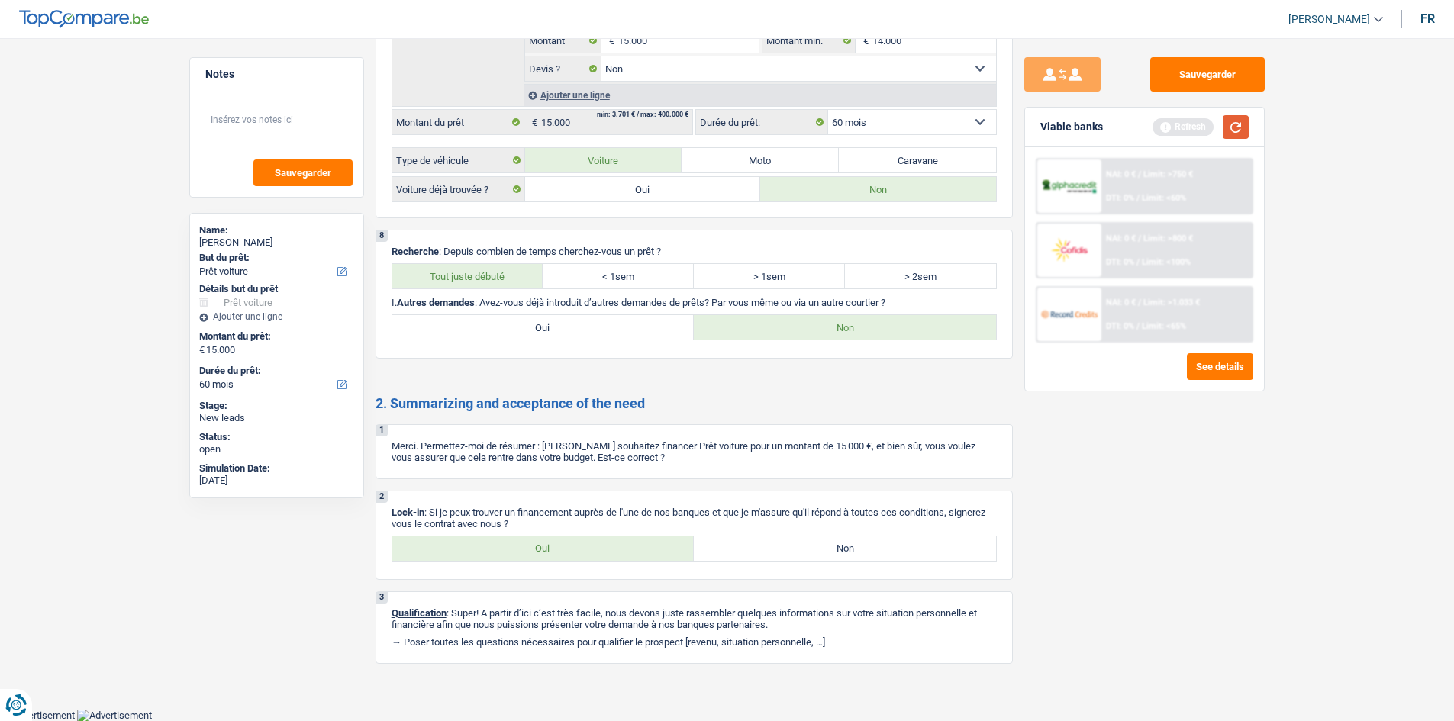
click at [1239, 127] on button "button" at bounding box center [1236, 127] width 26 height 24
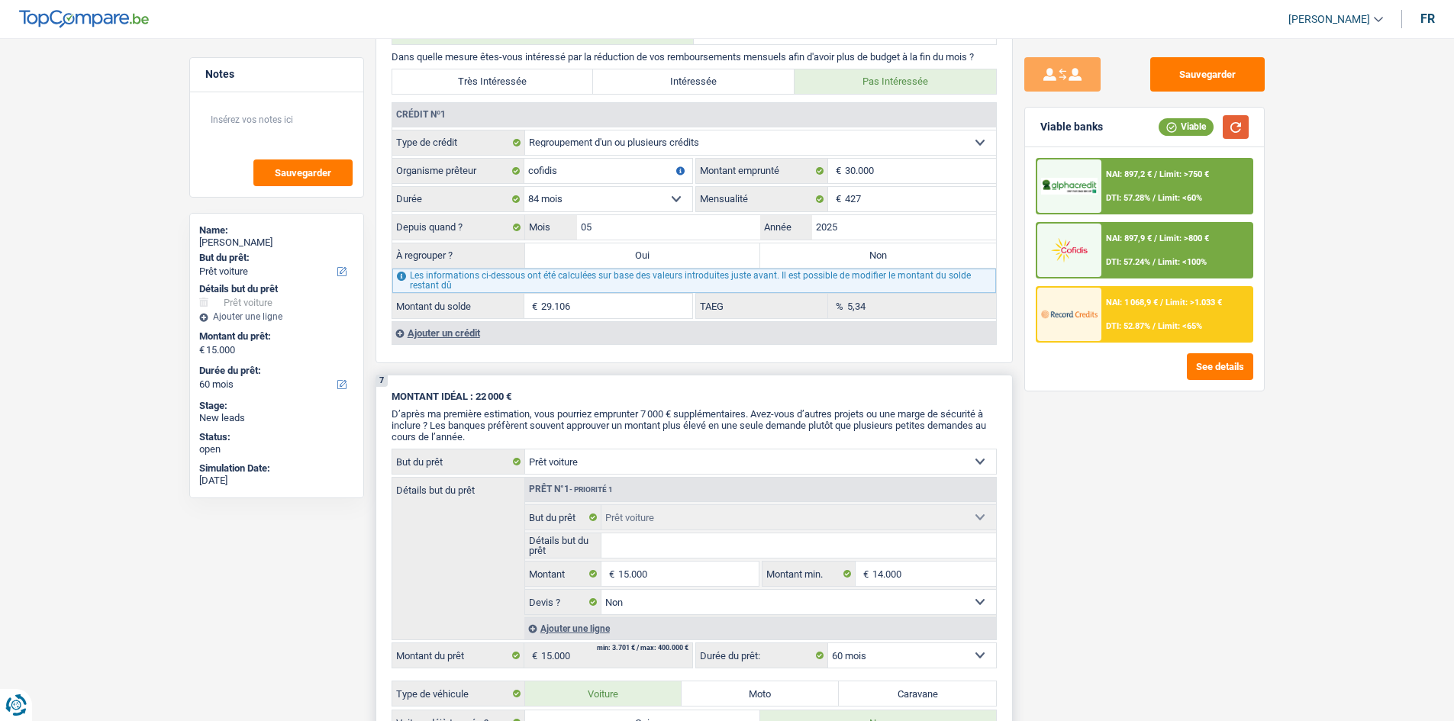
scroll to position [1524, 0]
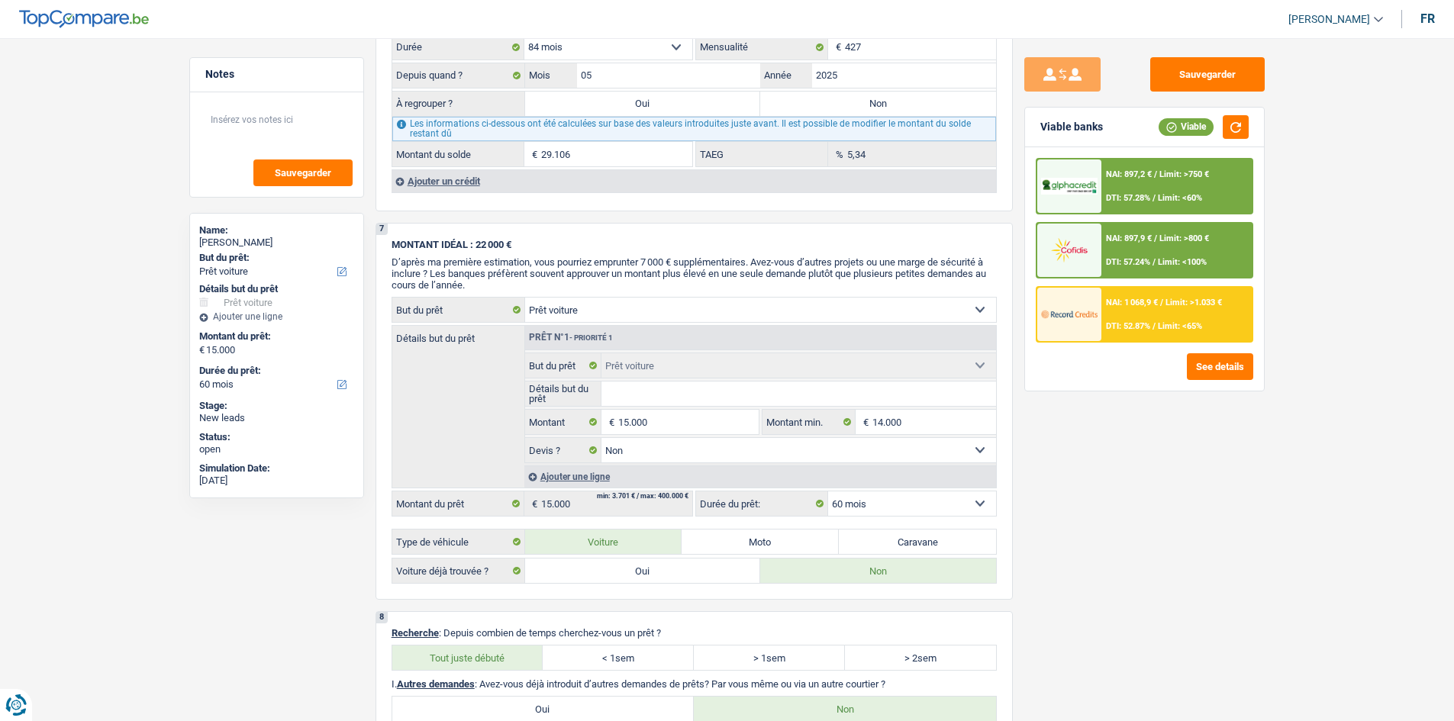
click at [1165, 187] on div "NAI: 897,2 € / Limit: >750 € DTI: 57.28% / Limit: <60%" at bounding box center [1176, 186] width 150 height 53
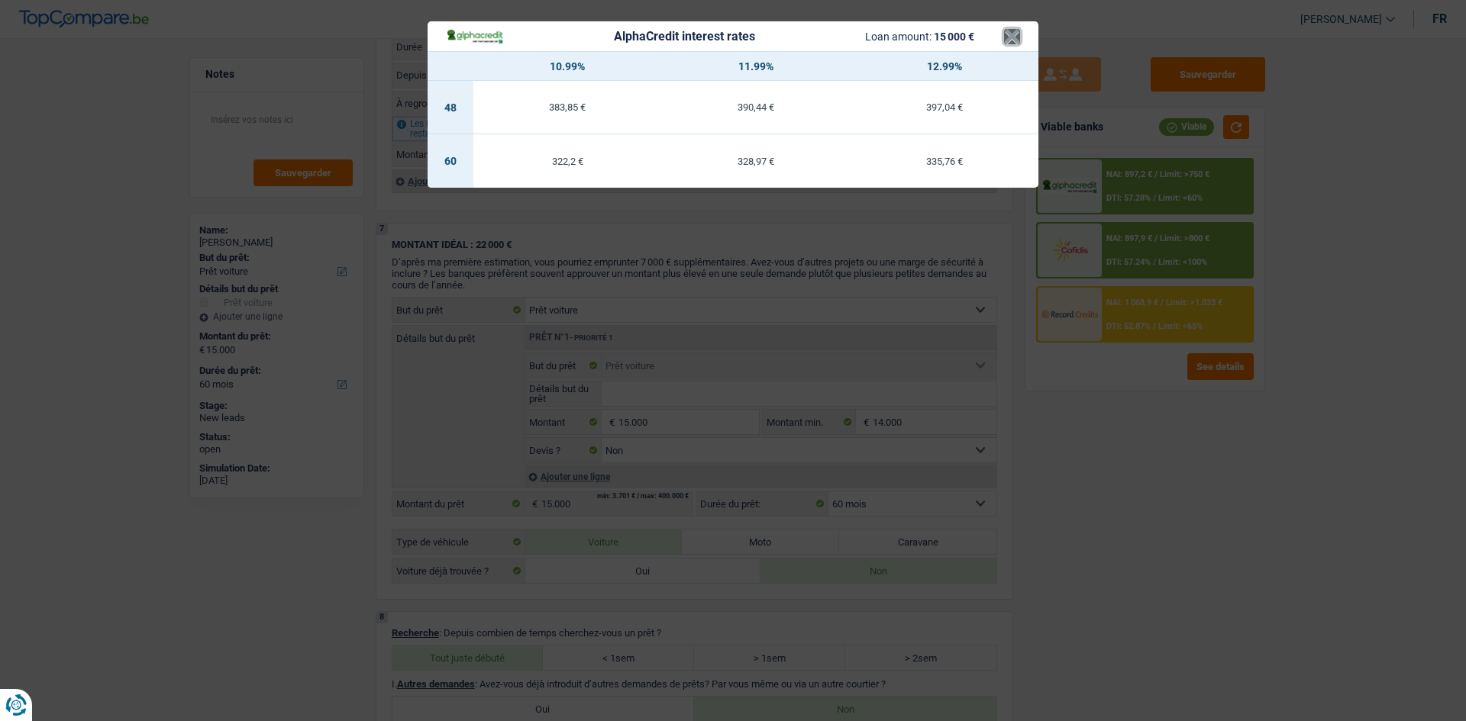
click at [1007, 33] on button "×" at bounding box center [1012, 36] width 16 height 15
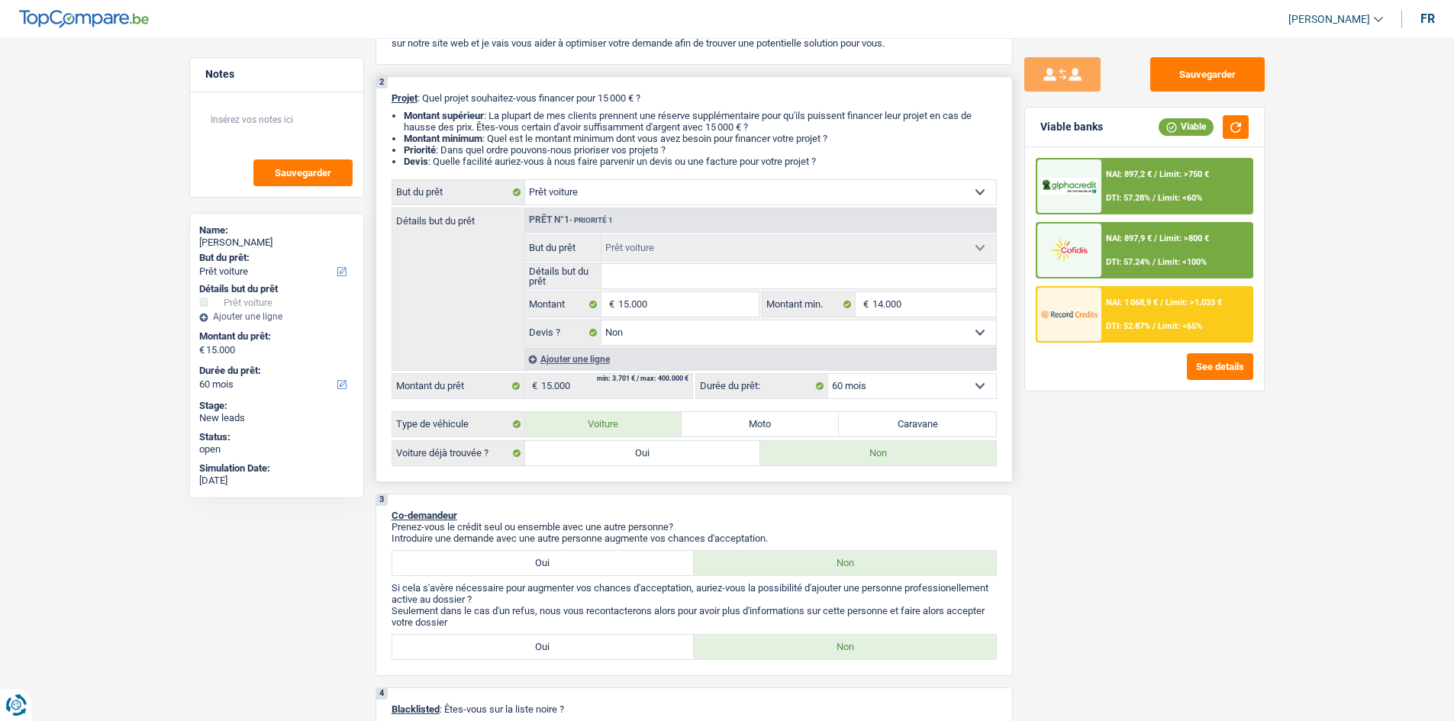
scroll to position [0, 0]
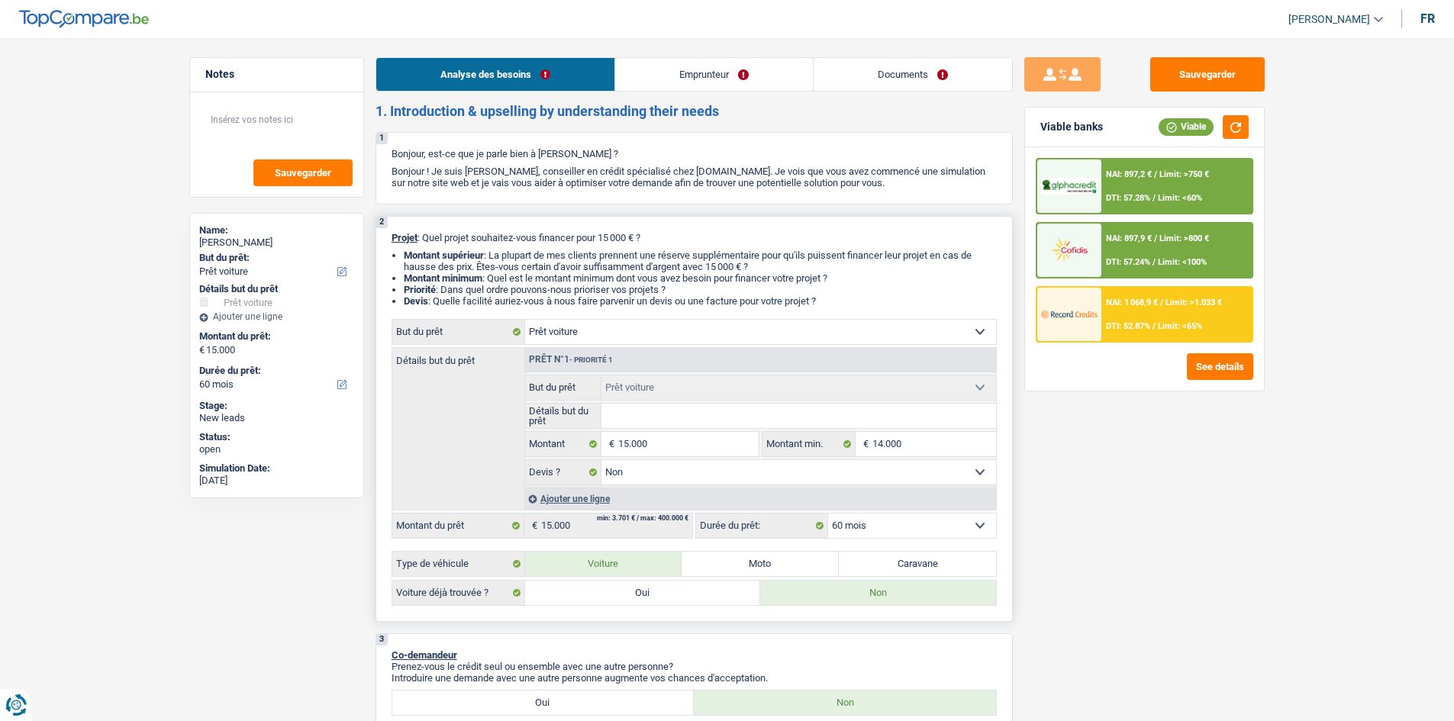
click at [668, 343] on select "Confort maison: meubles, textile, peinture, électroménager, outillage non-profe…" at bounding box center [760, 332] width 471 height 24
click at [479, 463] on div "Détails but du prêt Prêt n°1 - Priorité 1 Confort maison: meubles, textile, pei…" at bounding box center [694, 428] width 605 height 163
click at [648, 333] on select "Confort maison: meubles, textile, peinture, électroménager, outillage non-profe…" at bounding box center [760, 332] width 471 height 24
select select "other"
click at [525, 320] on select "Confort maison: meubles, textile, peinture, électroménager, outillage non-profe…" at bounding box center [760, 332] width 471 height 24
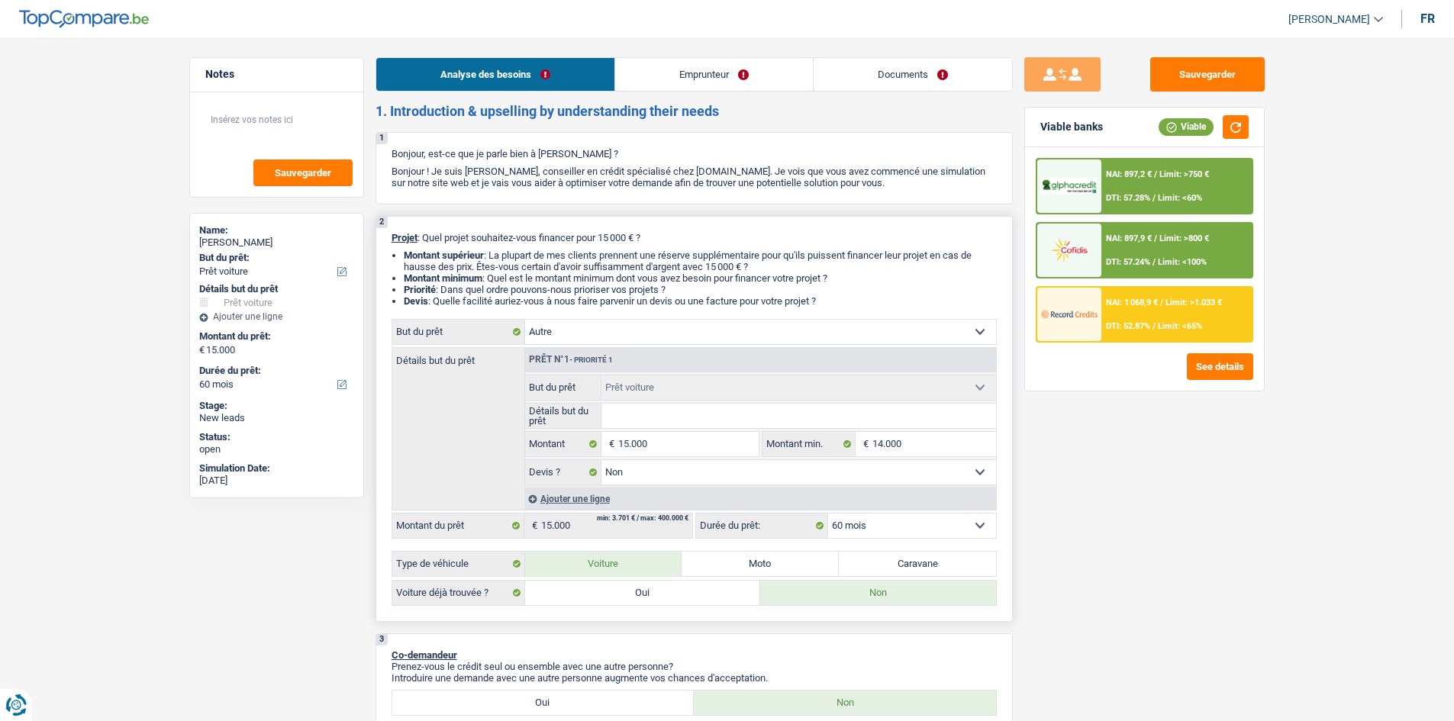
select select "other"
select select
select select "other"
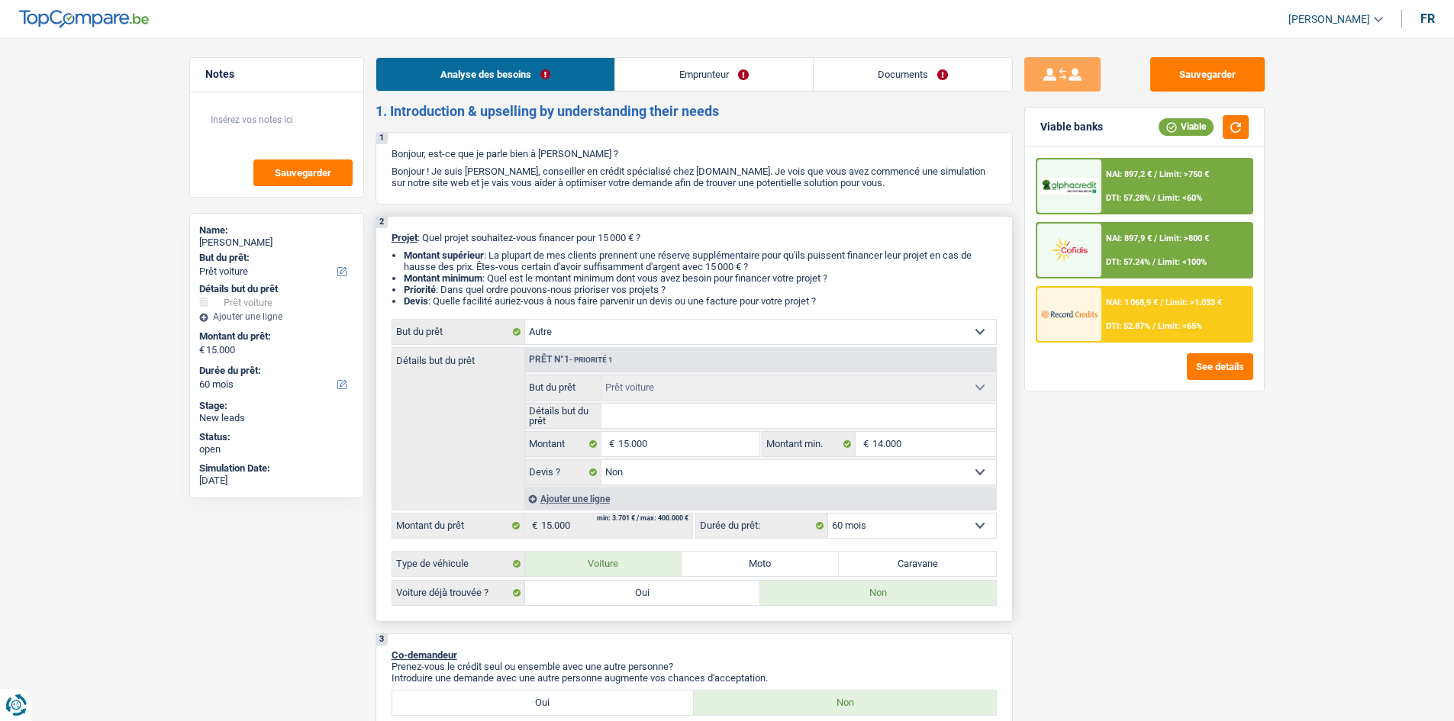
select select
select select "other"
select select "car"
select select "false"
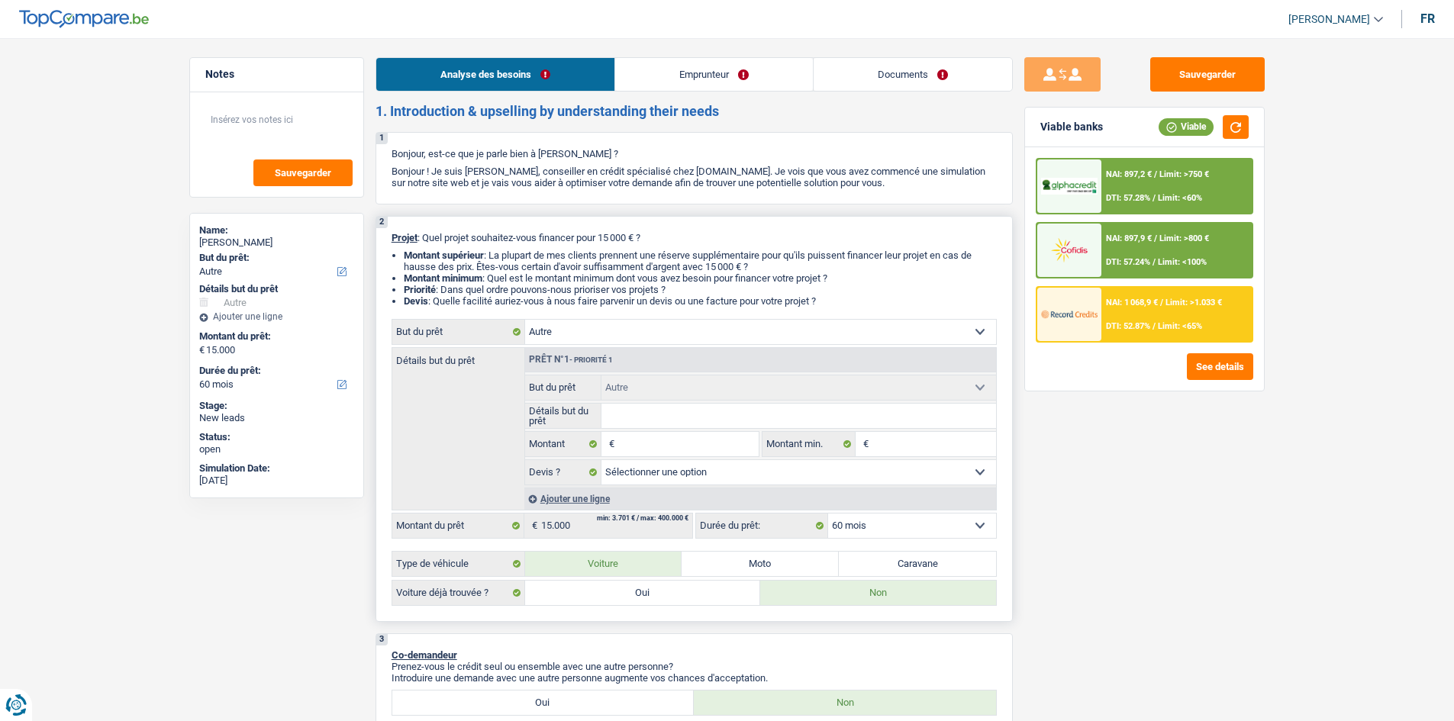
select select "car"
select select "false"
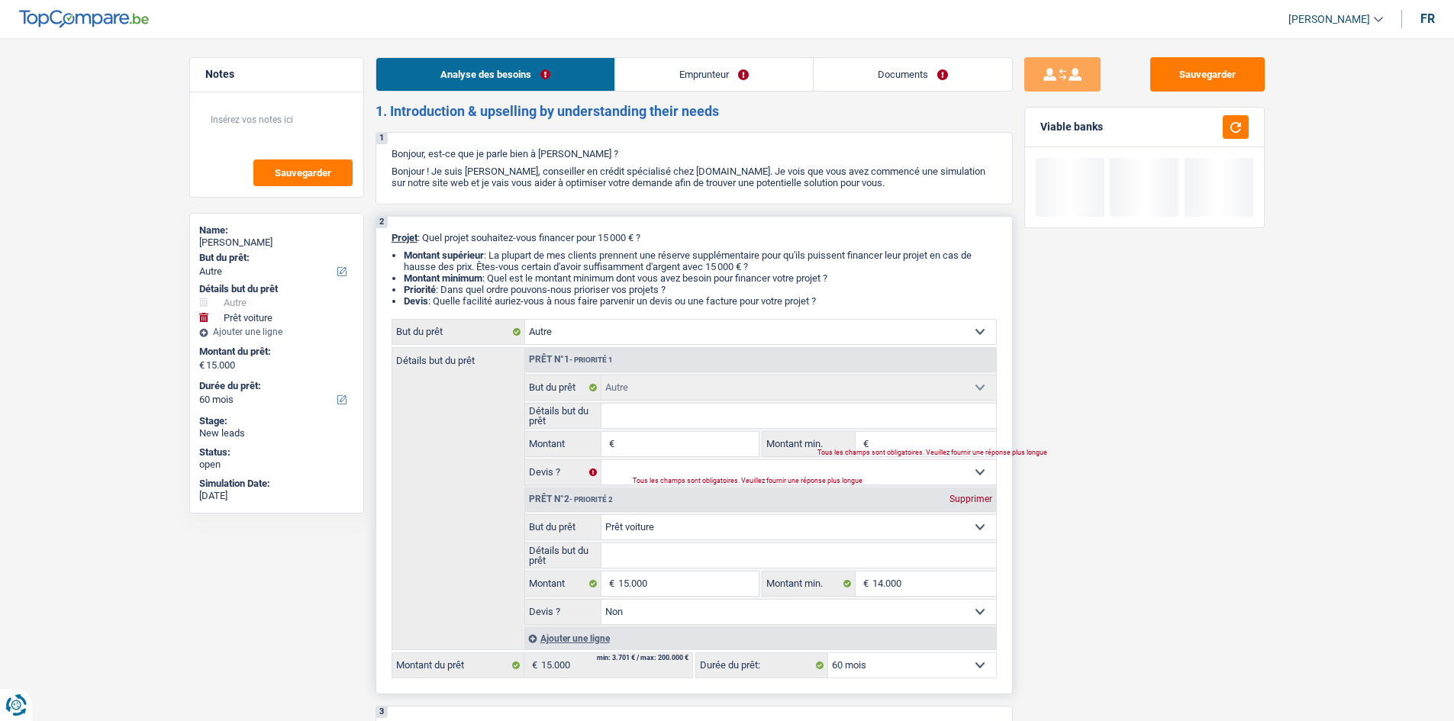
click at [659, 412] on input "Détails but du prêt" at bounding box center [798, 416] width 395 height 24
type input "a"
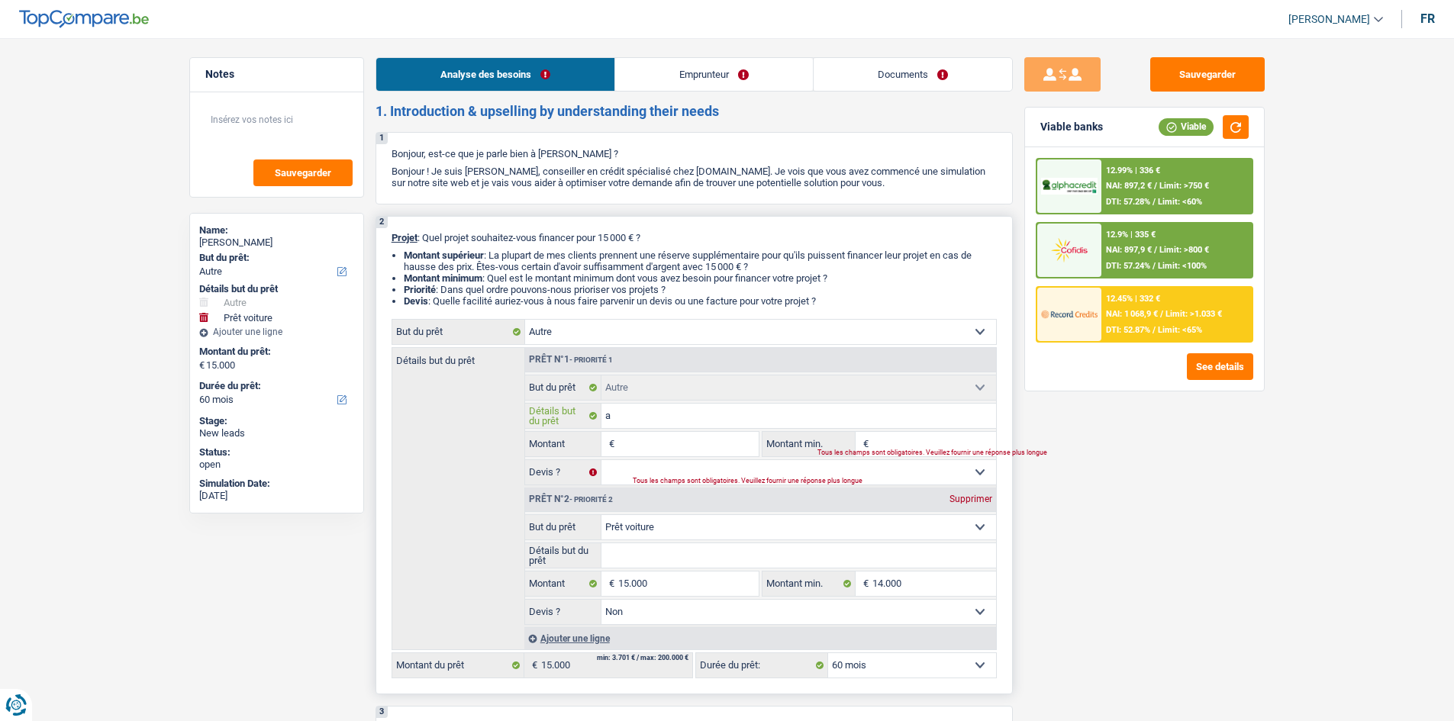
type input "ac"
type input "ach"
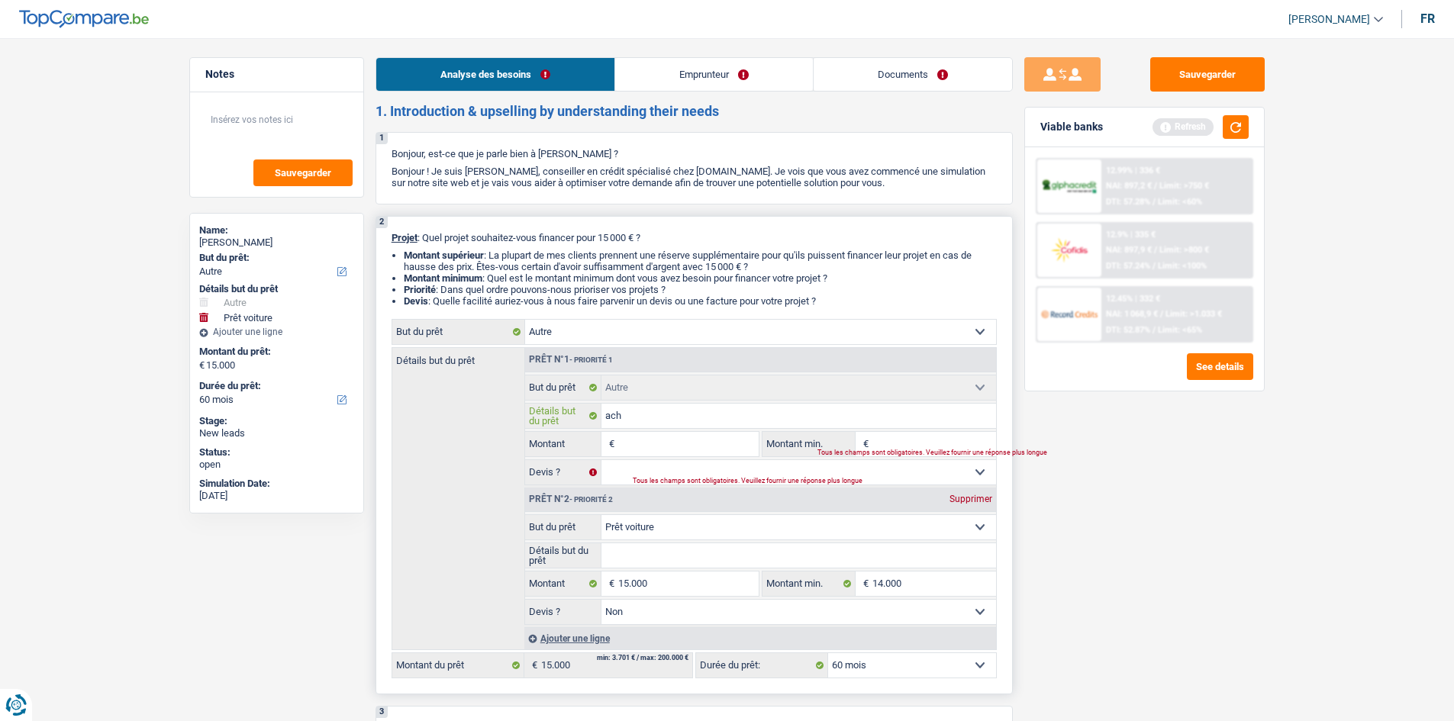
type input "ach"
click at [653, 418] on input "ach" at bounding box center [798, 416] width 395 height 24
type input "ac"
type input "a"
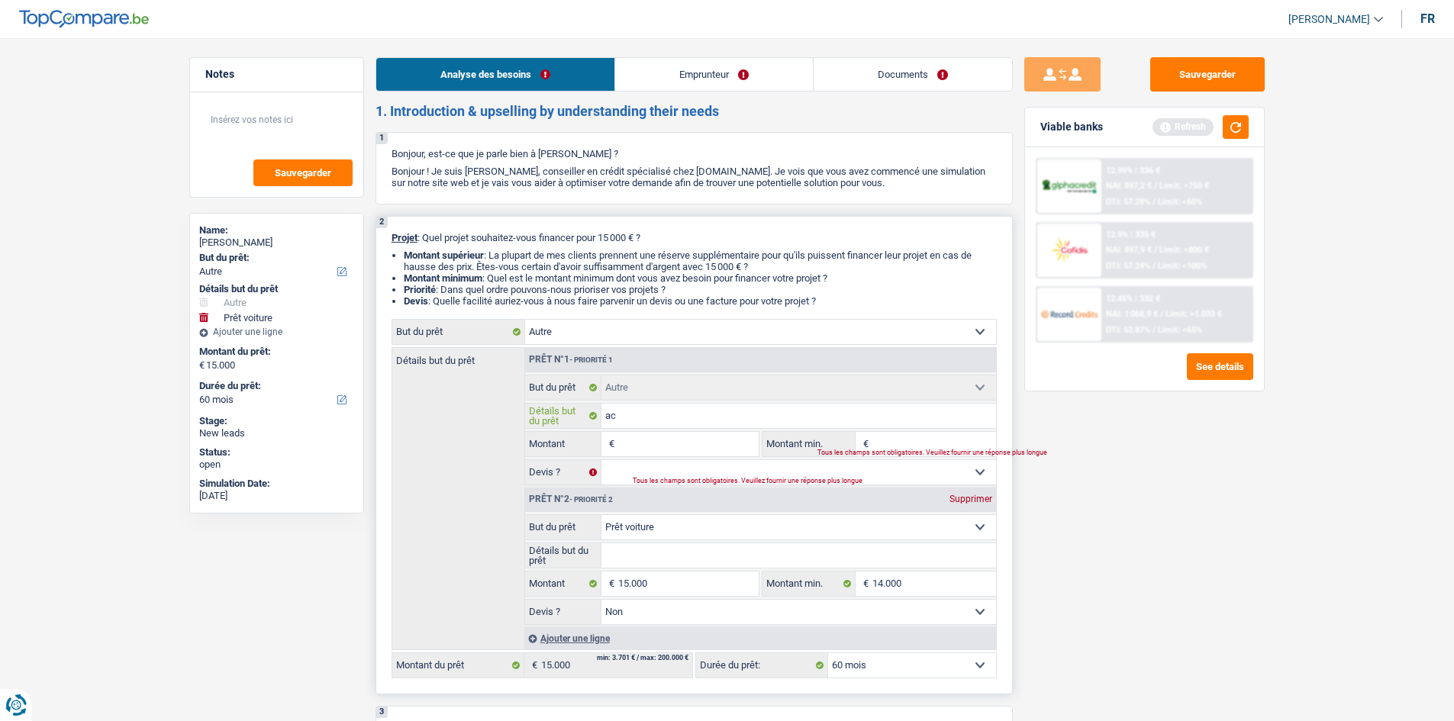
type input "a"
type input "A"
type input "Ac"
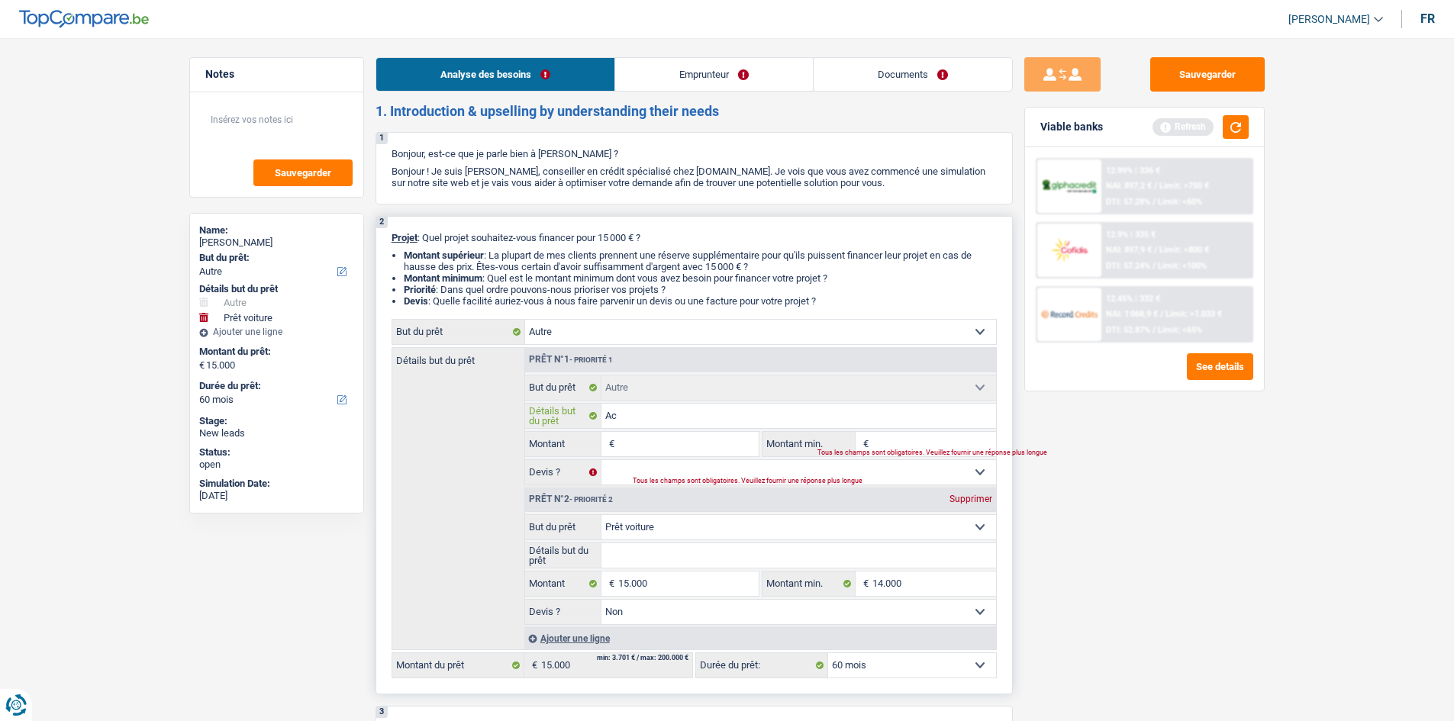
type input "Ach"
type input "Acha"
type input "Achat"
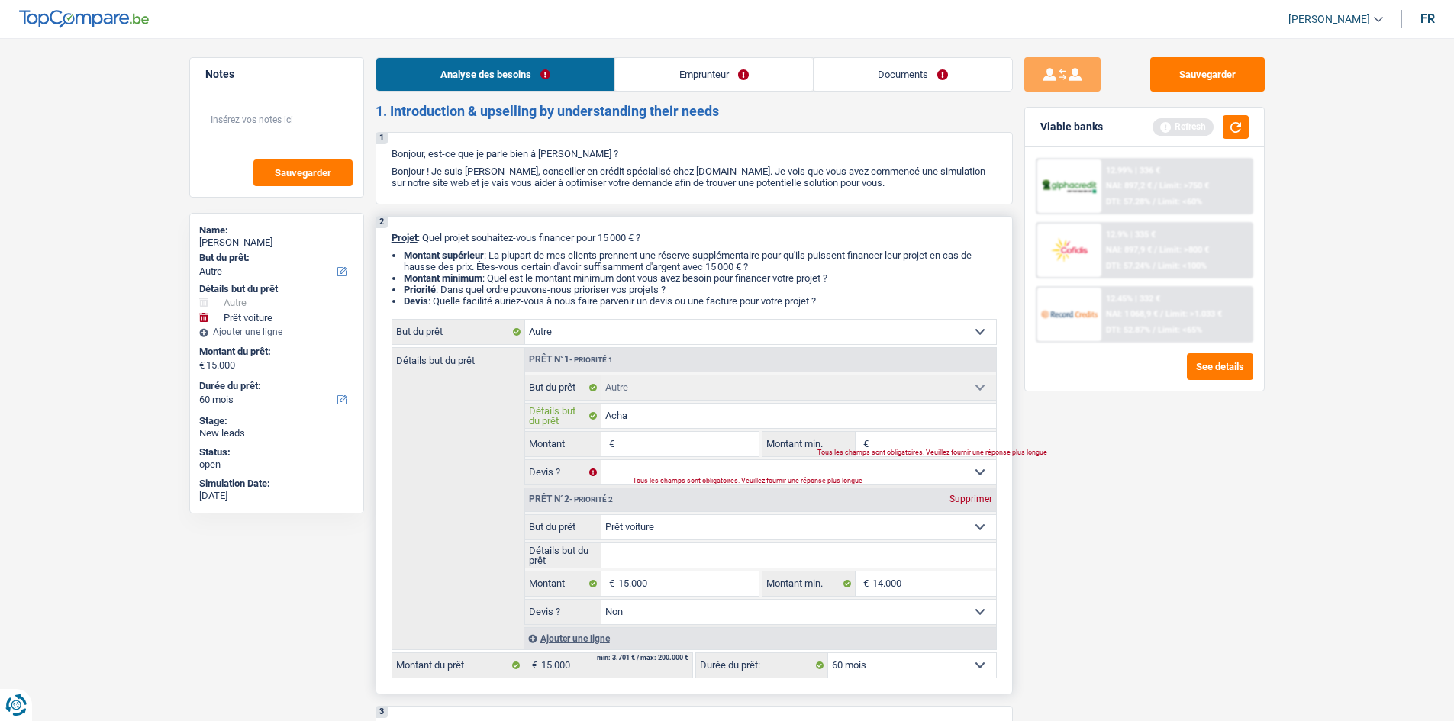
type input "Achat"
type input "Achat v"
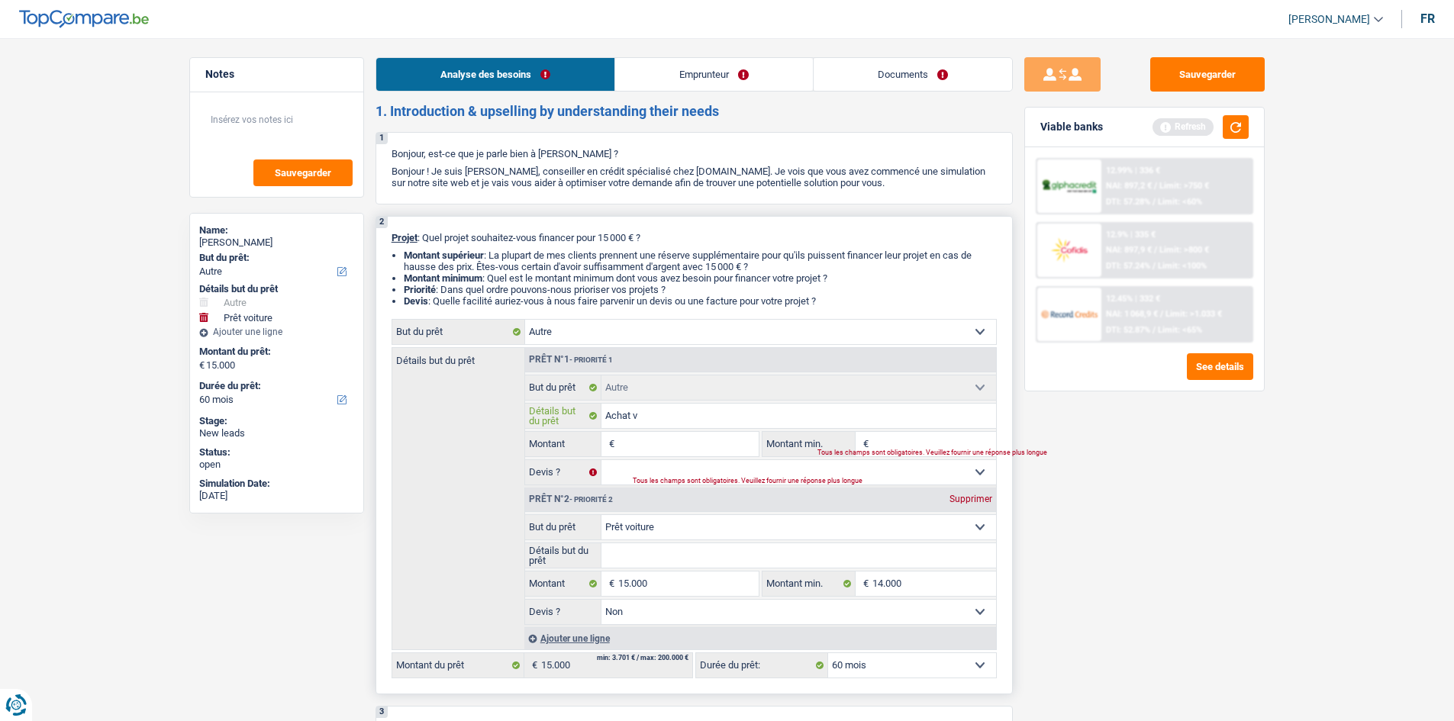
type input "Achat vo"
type input "Achat voi"
type input "Achat voit"
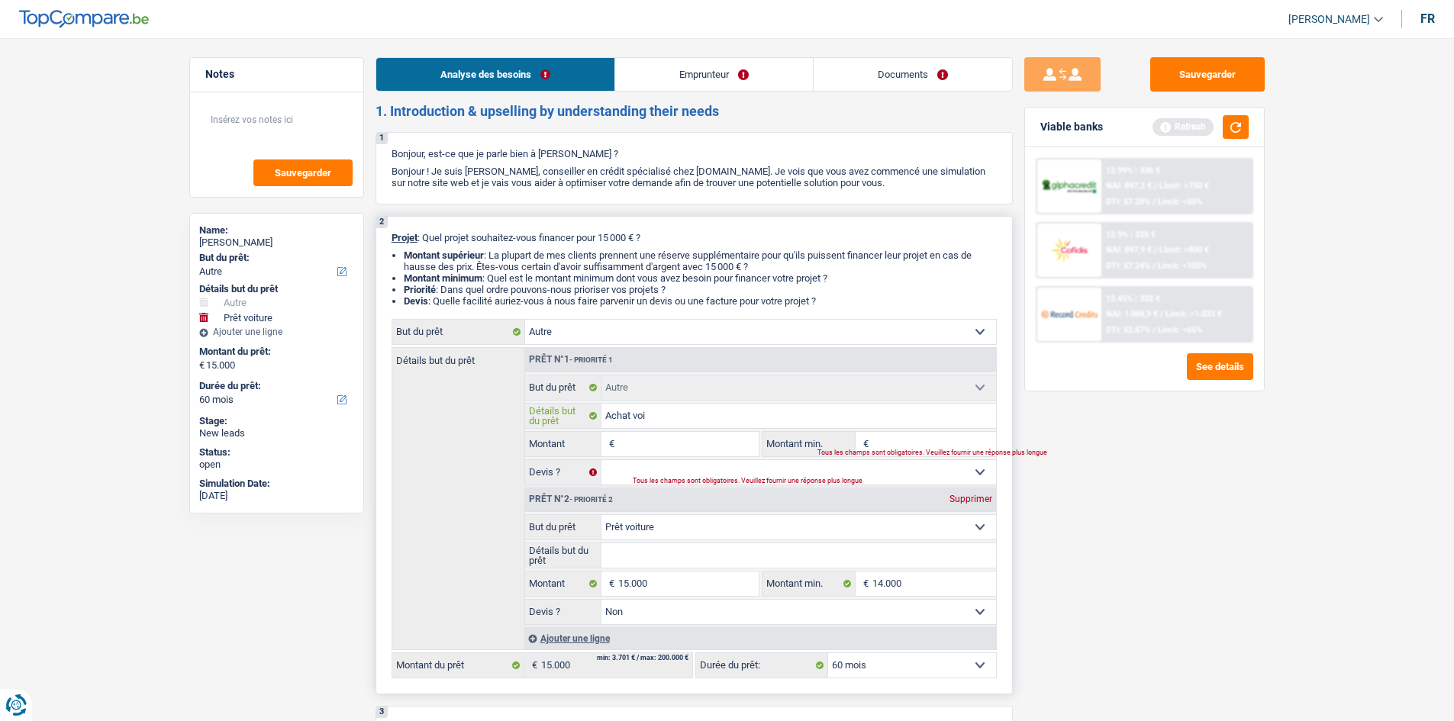
type input "Achat voit"
type input "Achat voitu"
type input "Achat voitur"
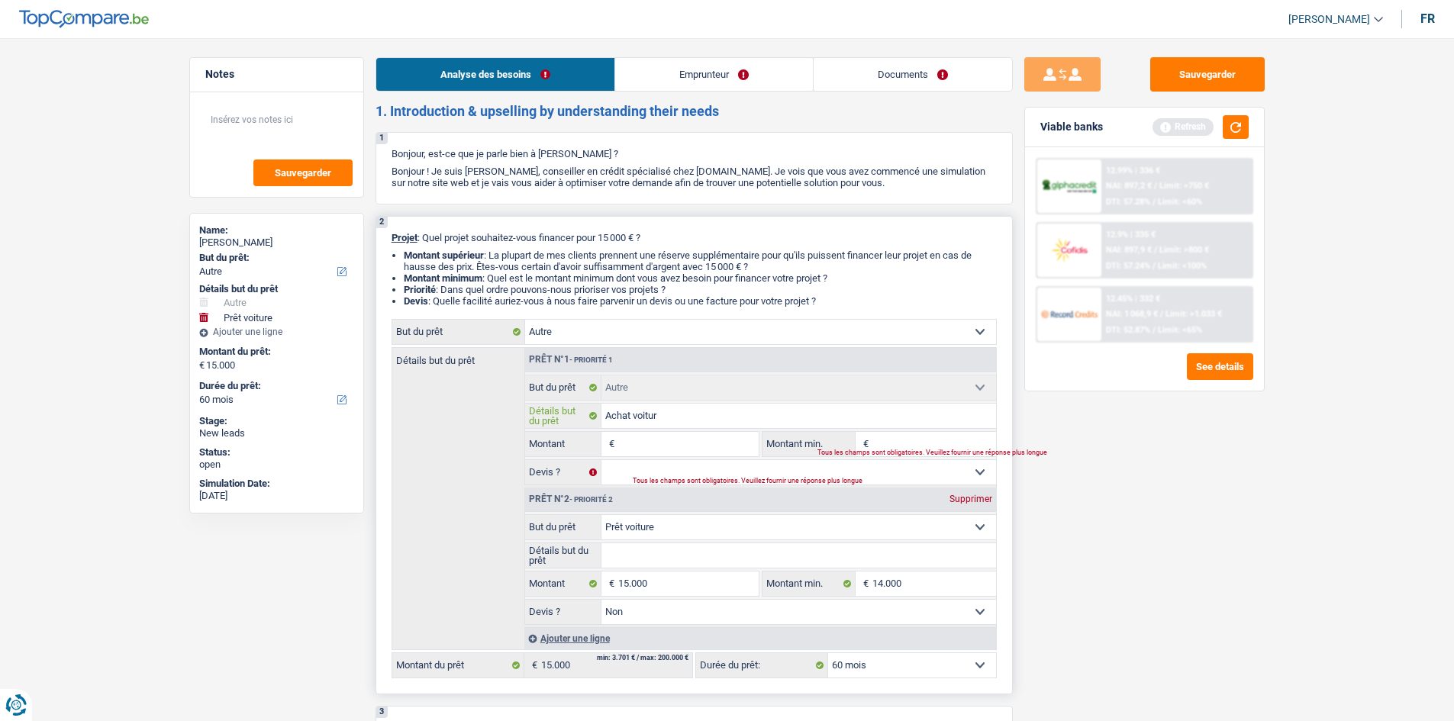
type input "Achat voiture"
click at [693, 411] on input "Achat voiture" at bounding box center [798, 416] width 395 height 24
type input "Achat voiture"
click at [459, 540] on div "Détails but du prêt Prêt n°1 - Priorité 1 Confort maison: meubles, textile, pei…" at bounding box center [694, 498] width 605 height 303
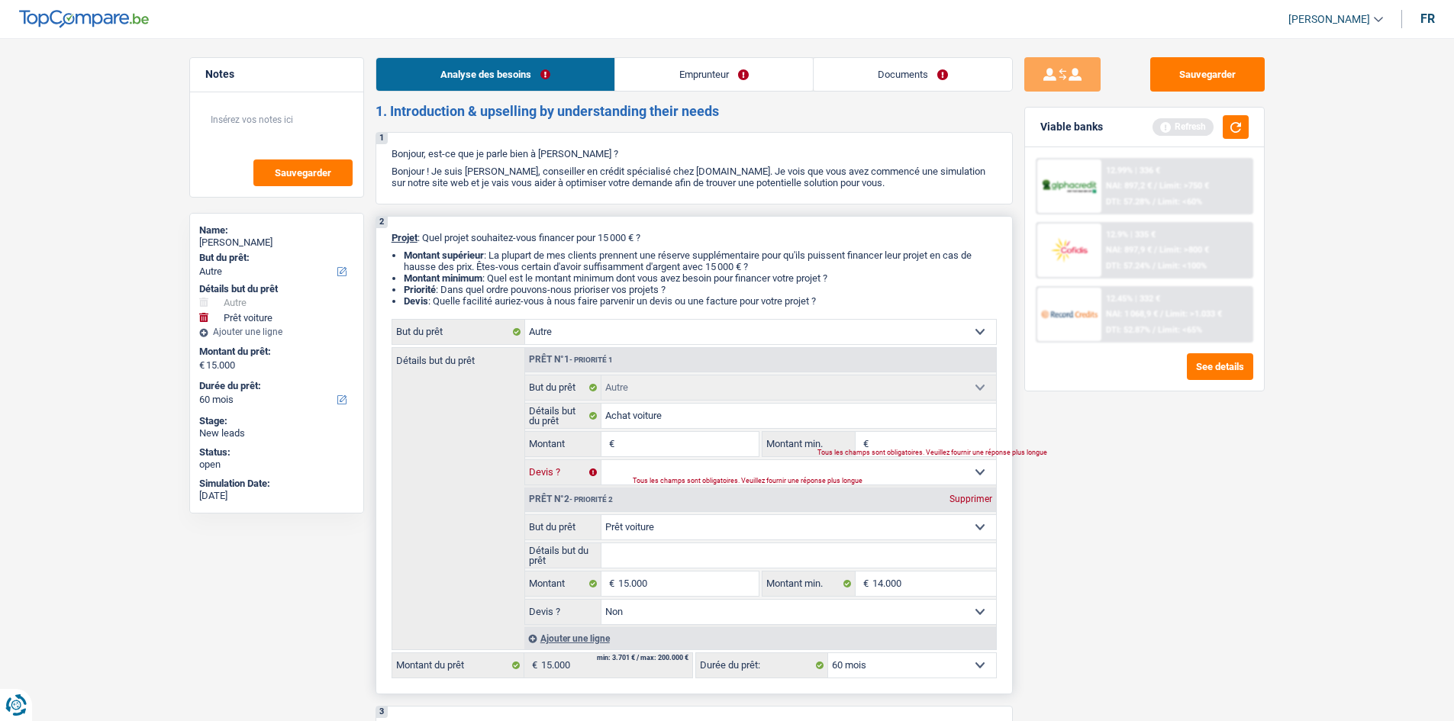
click at [647, 471] on select "Oui Non Non répondu Sélectionner une option" at bounding box center [798, 472] width 395 height 24
select select "yes"
click at [601, 460] on select "Oui Non Non répondu Sélectionner une option" at bounding box center [798, 472] width 395 height 24
select select "yes"
click at [637, 443] on input "Montant" at bounding box center [688, 444] width 140 height 24
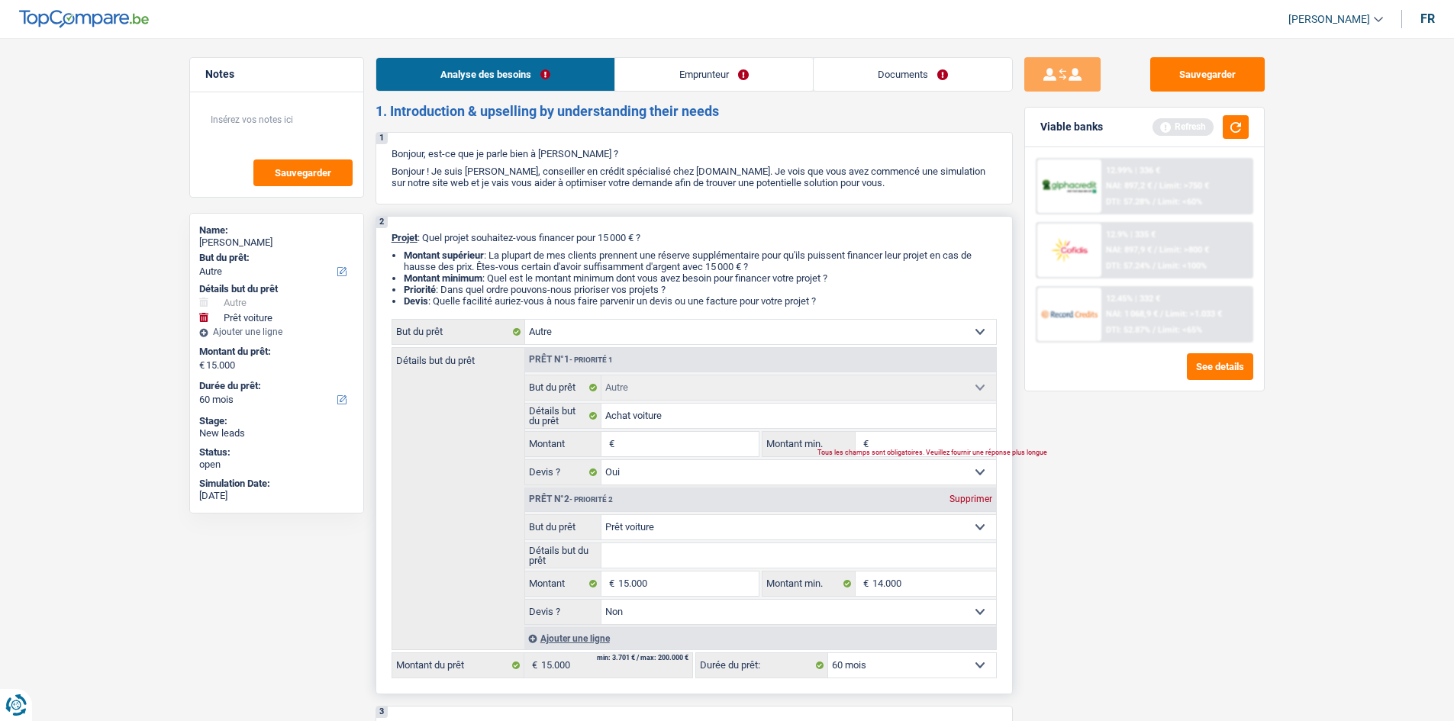
type input "1"
type input "15"
type input "150"
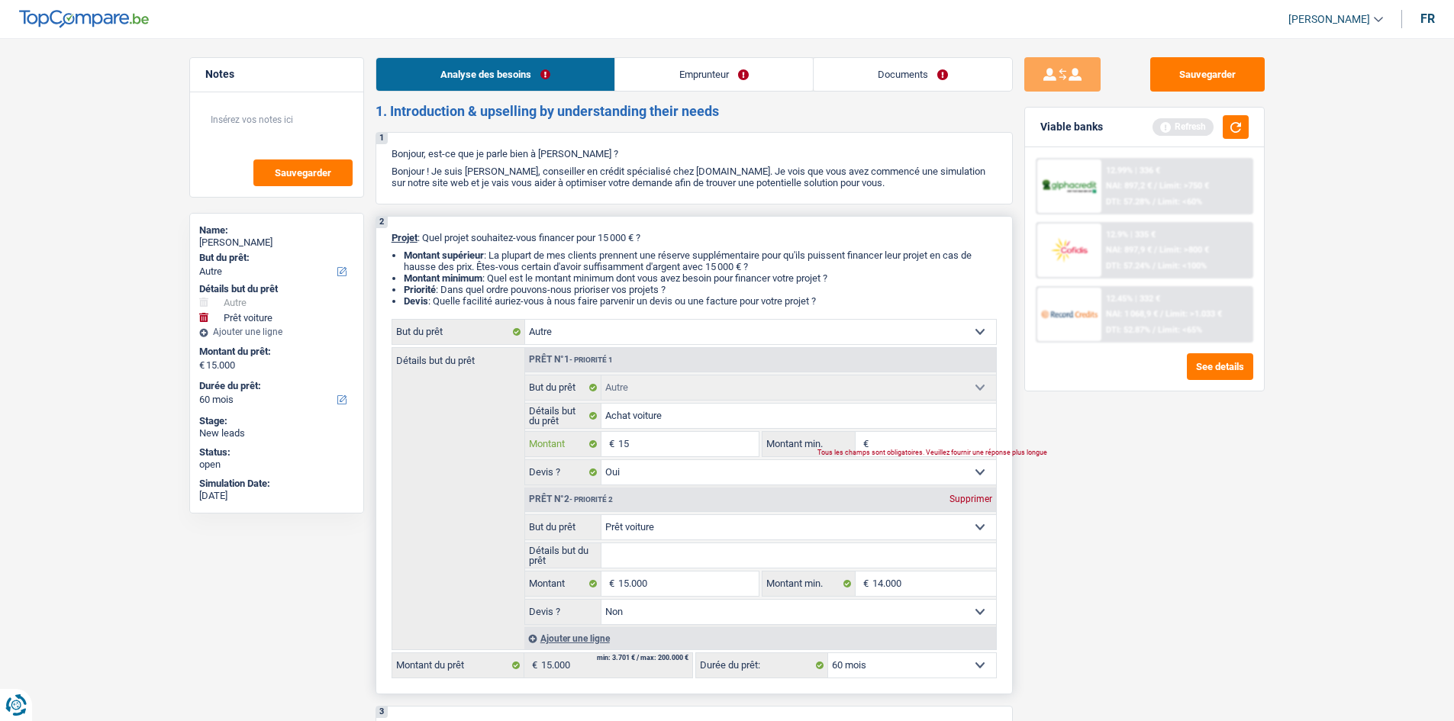
type input "150"
type input "1.500"
type input "15.000"
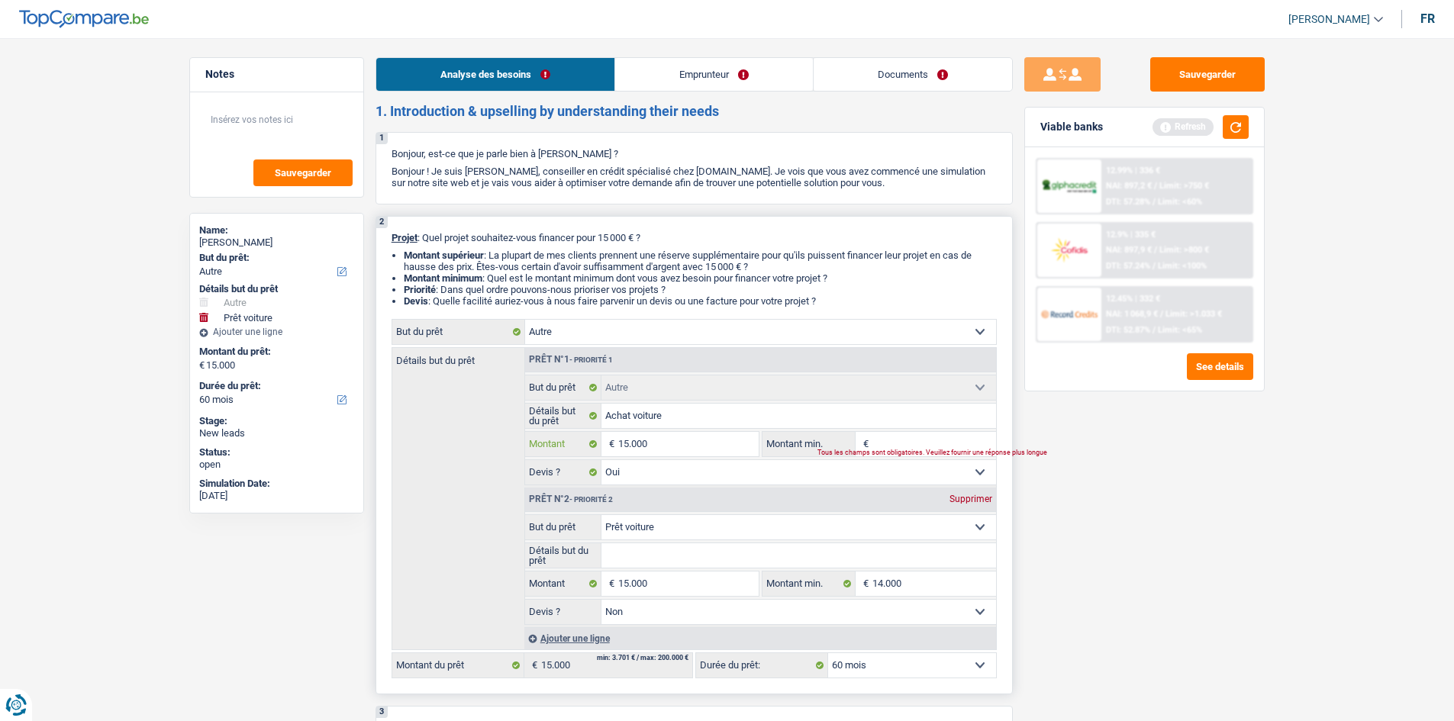
type input "15.000"
type input "30.000"
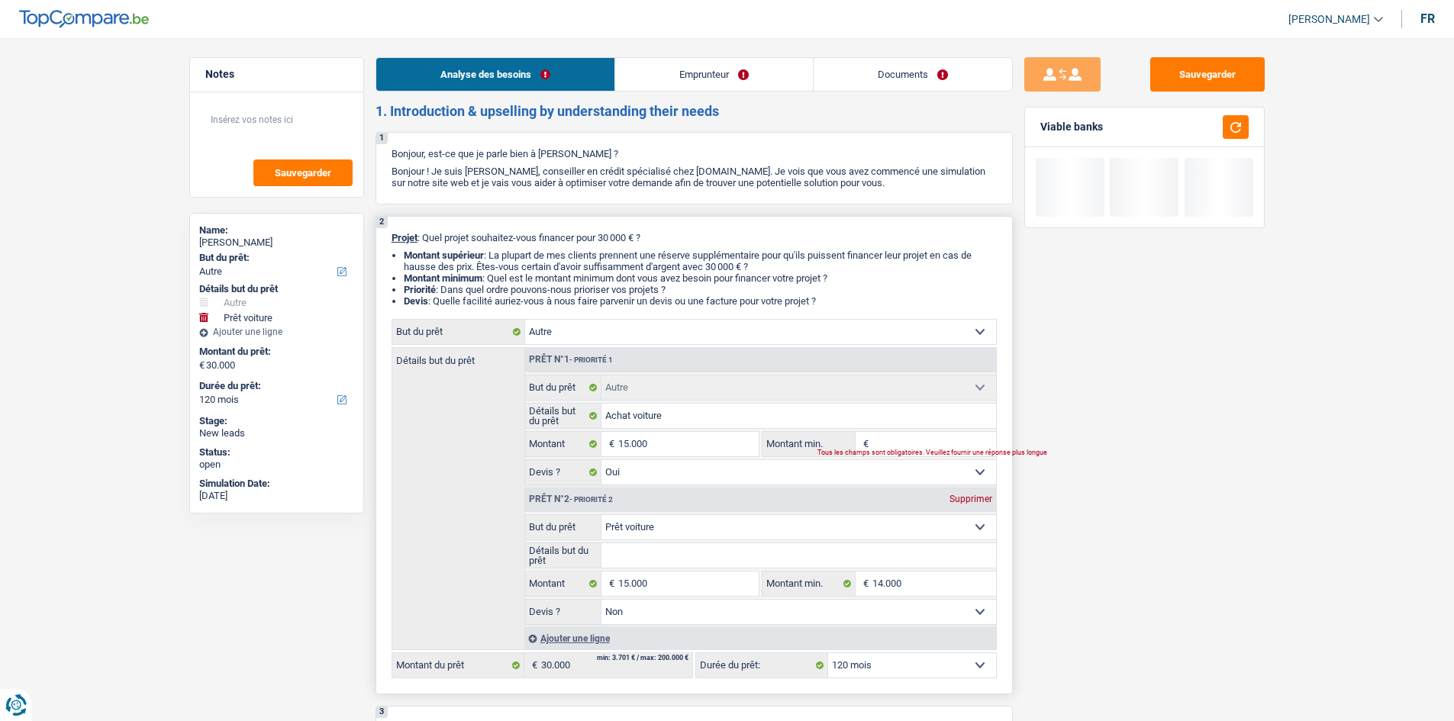
click at [897, 447] on input "Montant min." at bounding box center [934, 444] width 124 height 24
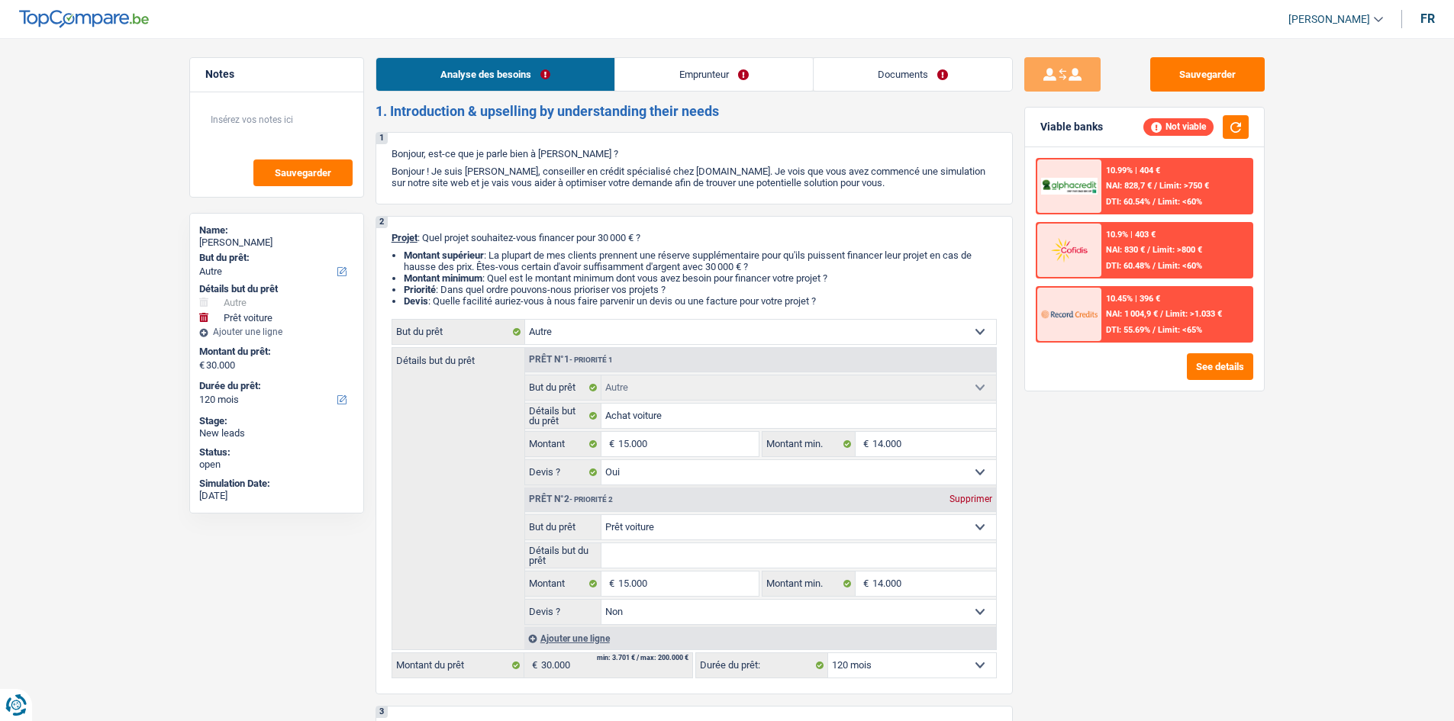
click at [1203, 455] on div "Sauvegarder Viable banks Not viable 10.99% | 404 € NAI: 828,7 € / Limit: >750 €…" at bounding box center [1144, 375] width 263 height 636
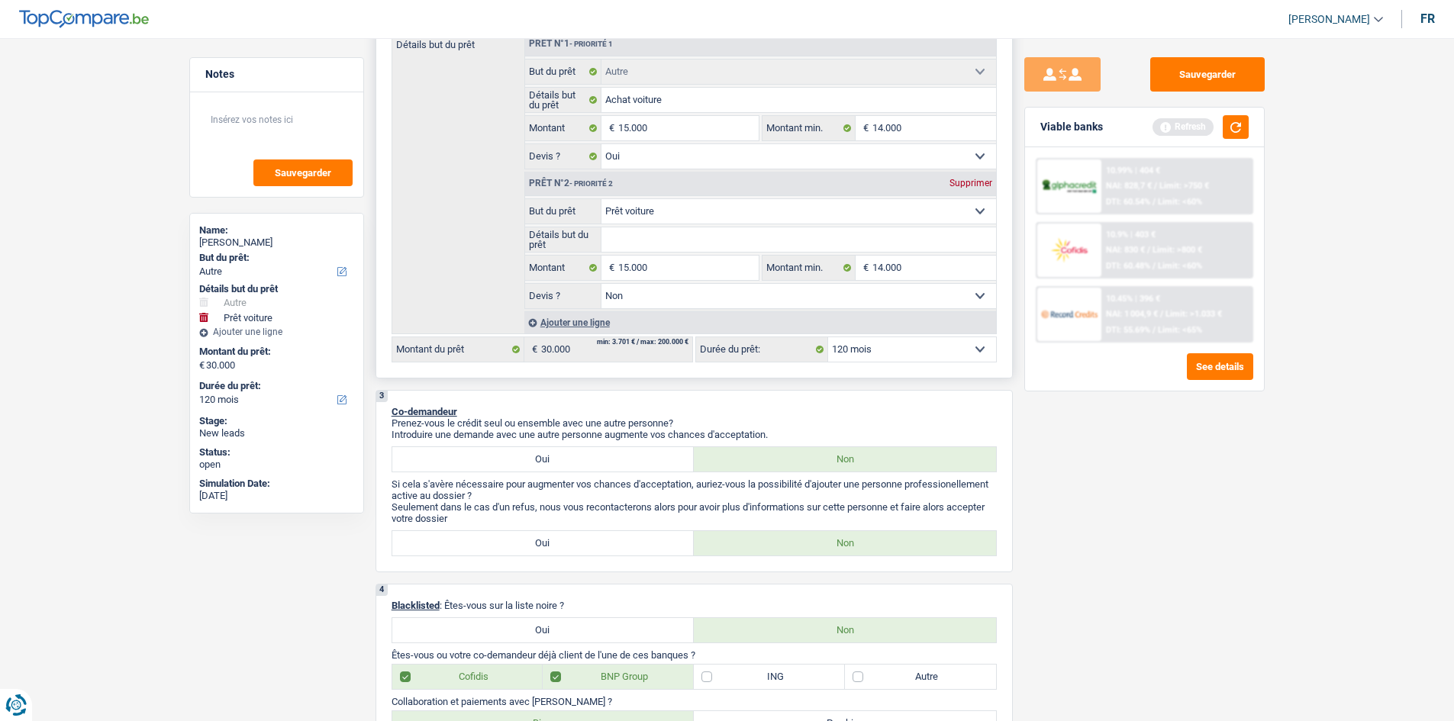
scroll to position [317, 0]
click at [932, 322] on div "Ajouter une ligne" at bounding box center [760, 322] width 472 height 22
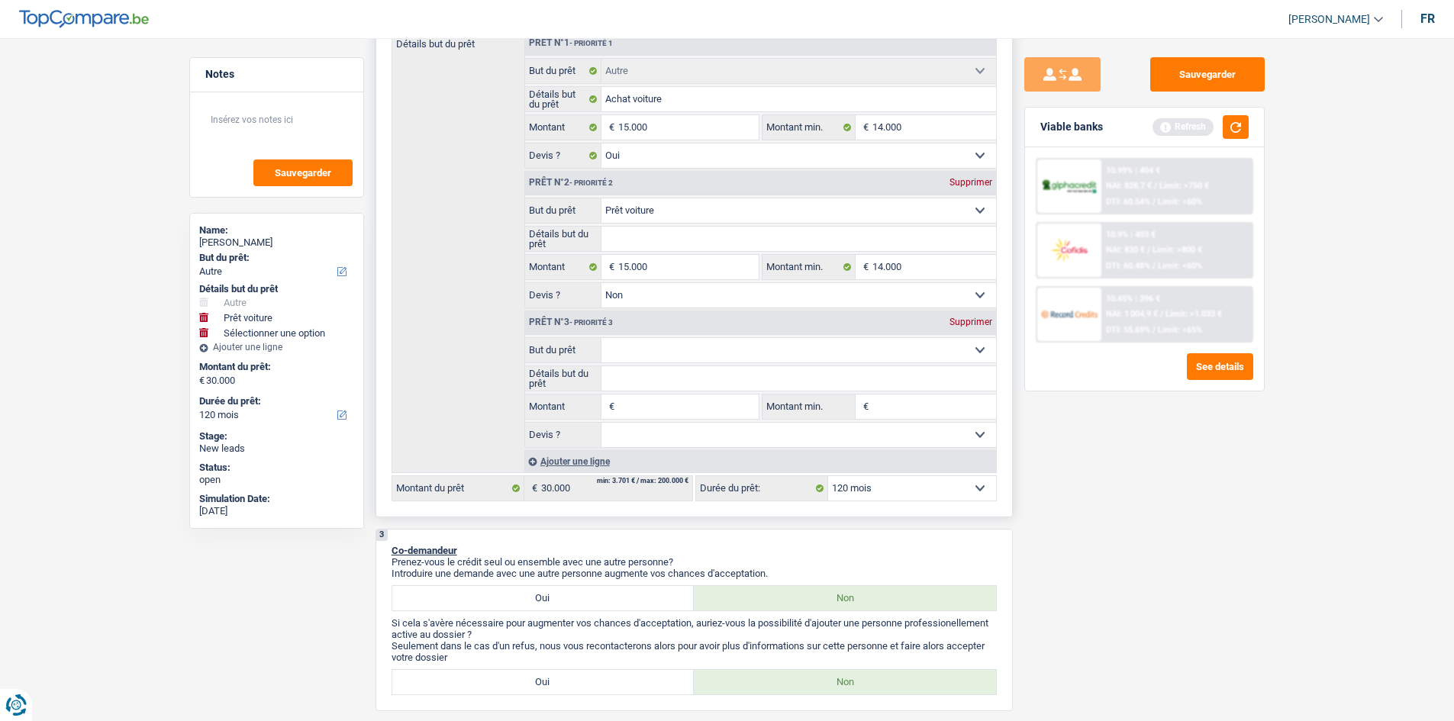
click at [960, 320] on div "Supprimer" at bounding box center [971, 322] width 50 height 9
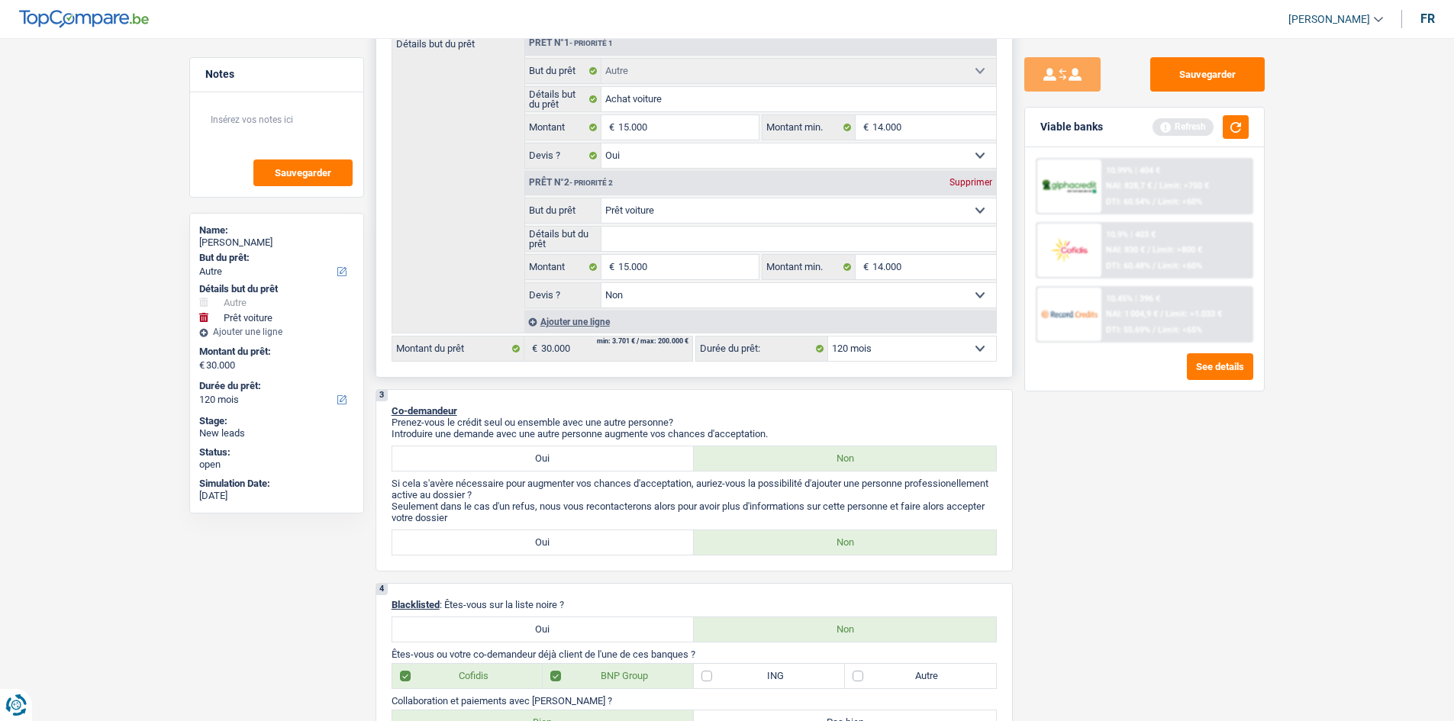
click at [975, 181] on div "Supprimer" at bounding box center [971, 182] width 50 height 9
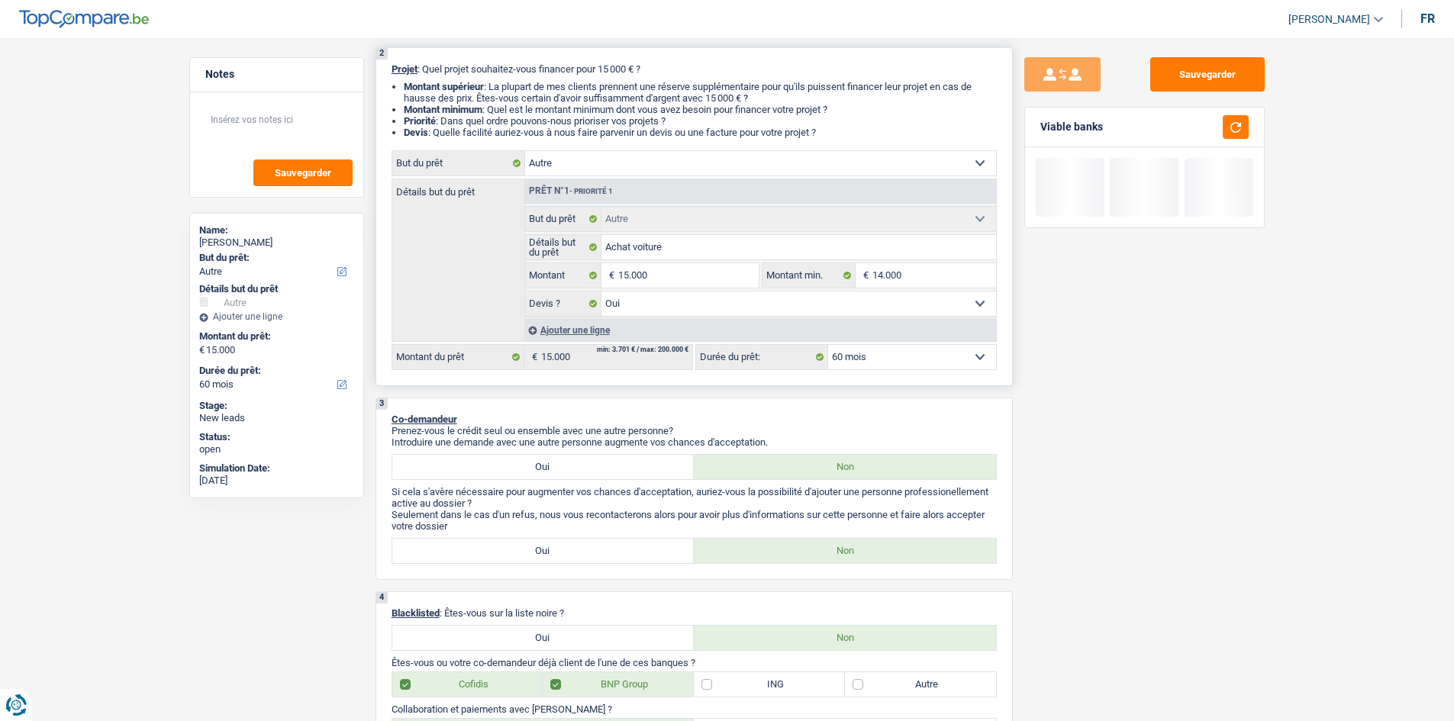
scroll to position [168, 0]
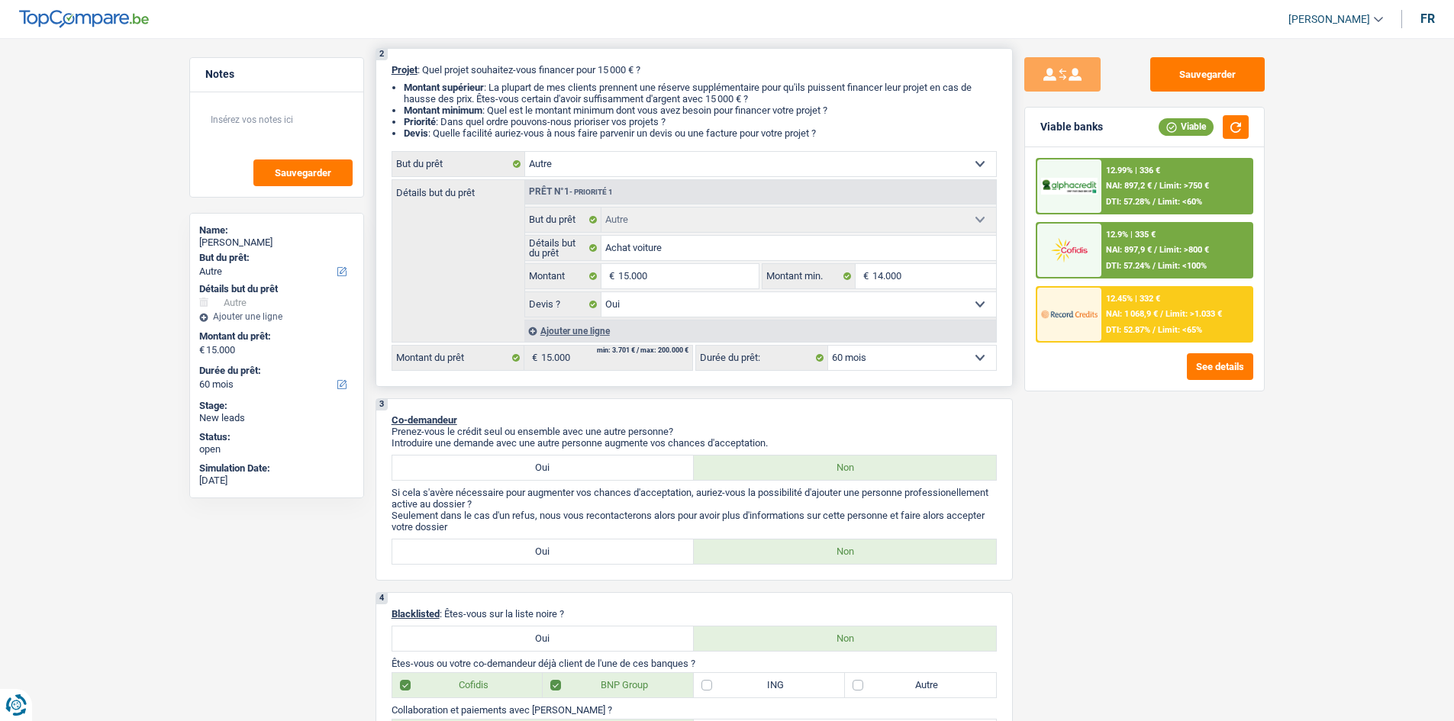
click at [885, 349] on select "12 mois 18 mois 24 mois 30 mois 36 mois 42 mois 48 mois 60 mois Sélectionner un…" at bounding box center [912, 358] width 168 height 24
click at [732, 296] on select "Oui Non Non répondu Sélectionner une option" at bounding box center [798, 304] width 395 height 24
click at [679, 272] on input "15.000" at bounding box center [688, 276] width 140 height 24
click at [870, 353] on select "12 mois 18 mois 24 mois 30 mois 36 mois 42 mois 48 mois 60 mois Sélectionner un…" at bounding box center [912, 358] width 168 height 24
click at [694, 292] on fieldset "Oui Non Non répondu Sélectionner une option Devis ? Tous les champs sont obliga…" at bounding box center [760, 305] width 471 height 26
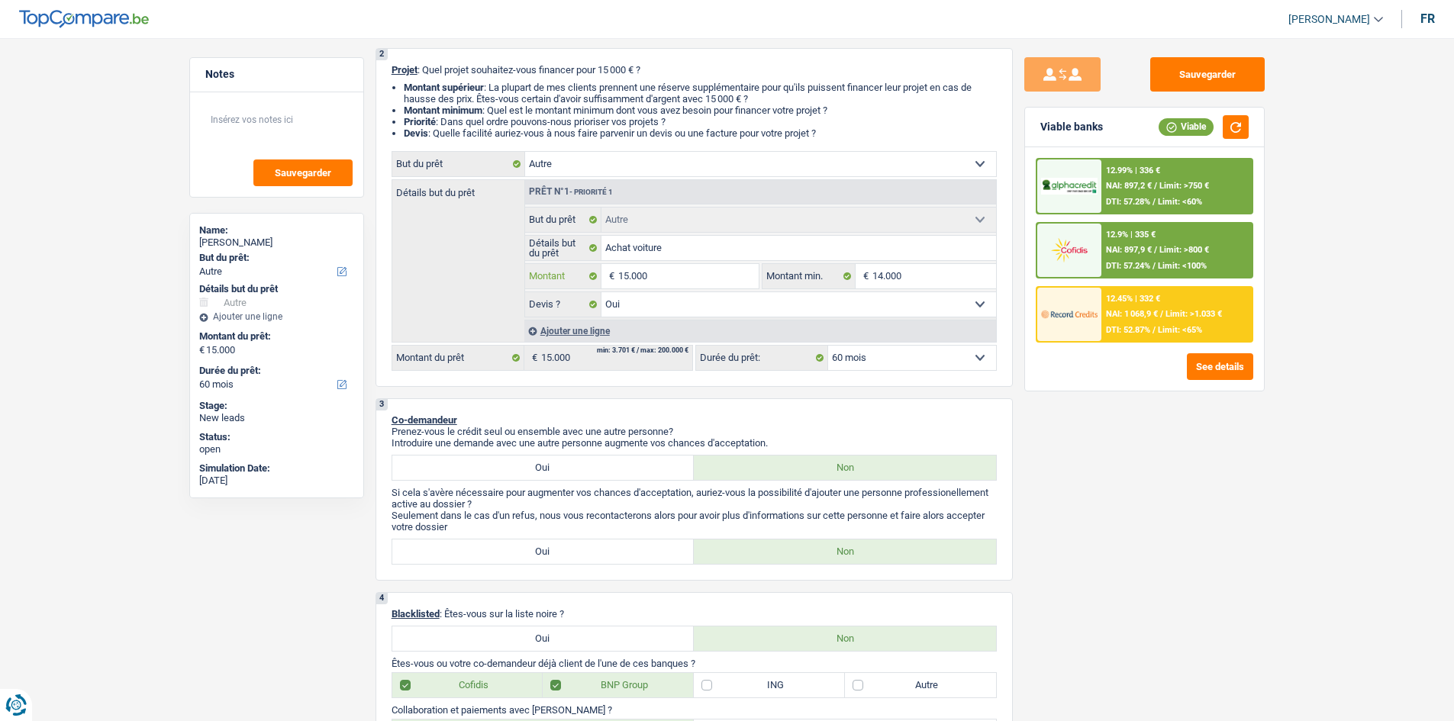
click at [691, 280] on input "15.000" at bounding box center [688, 276] width 140 height 24
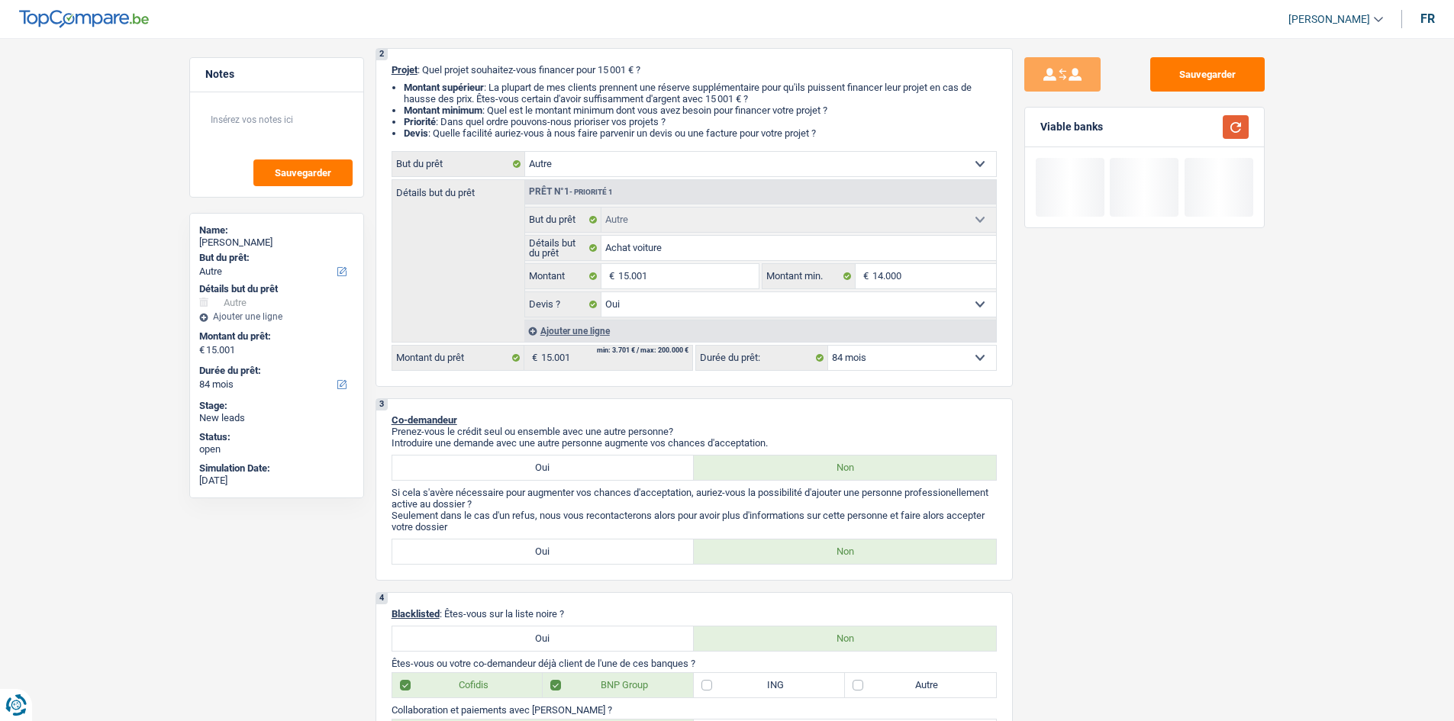
click at [1232, 129] on button "button" at bounding box center [1236, 127] width 26 height 24
click at [927, 350] on select "12 mois 18 mois 24 mois 30 mois 36 mois 42 mois 48 mois 60 mois 72 mois 84 mois…" at bounding box center [912, 358] width 168 height 24
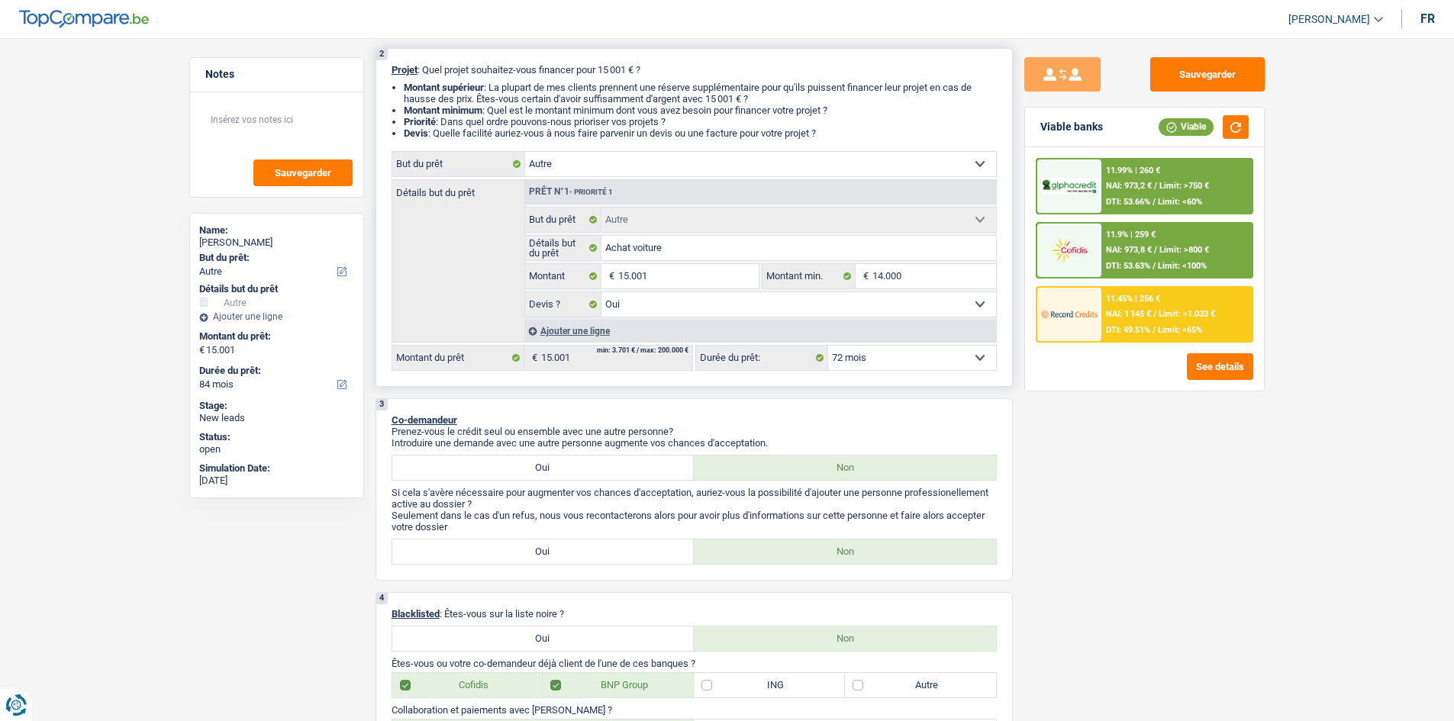
click at [828, 346] on select "12 mois 18 mois 24 mois 30 mois 36 mois 42 mois 48 mois 60 mois 72 mois 84 mois…" at bounding box center [912, 358] width 168 height 24
click at [1163, 169] on div "11.99% | 288 € NAI: 944,6 € / Limit: >750 € DTI: 55.02% / Limit: <60%" at bounding box center [1176, 186] width 150 height 53
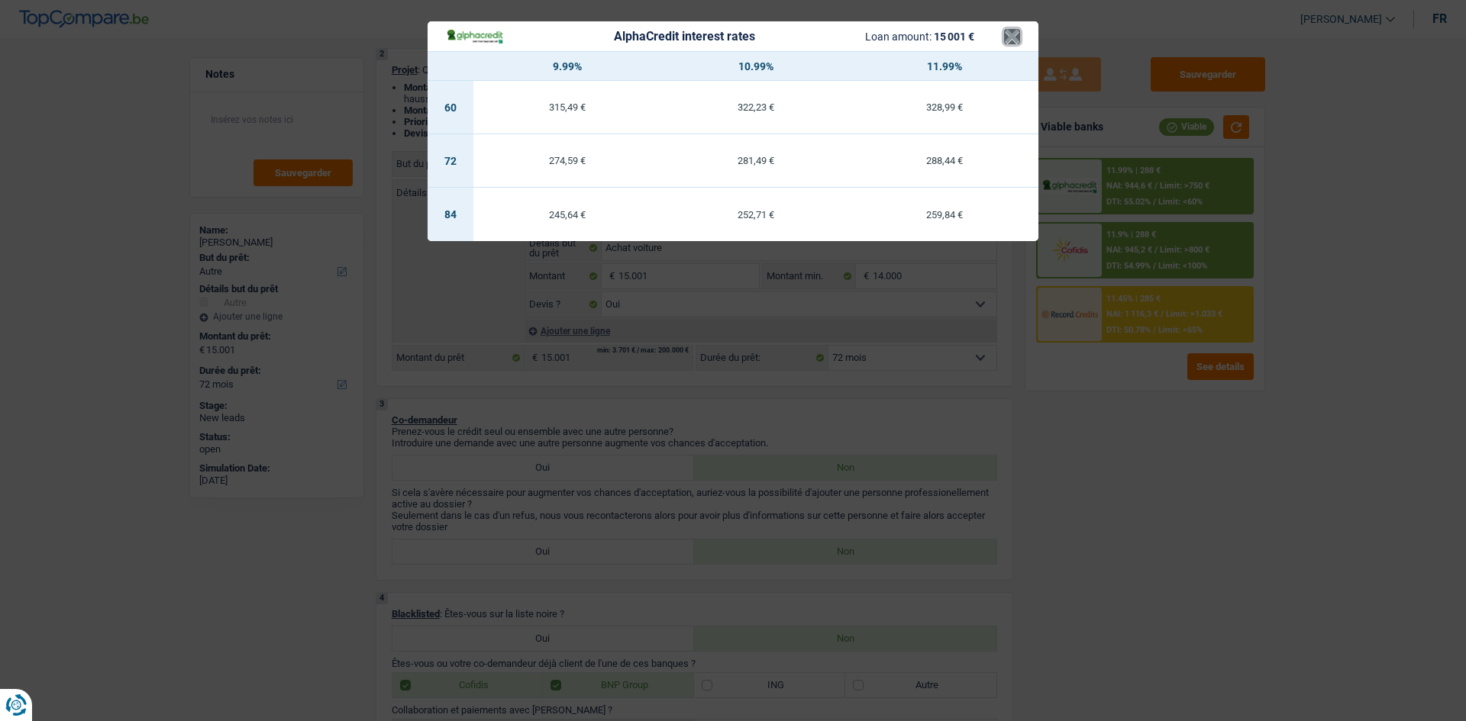
click at [1010, 38] on button "×" at bounding box center [1012, 36] width 16 height 15
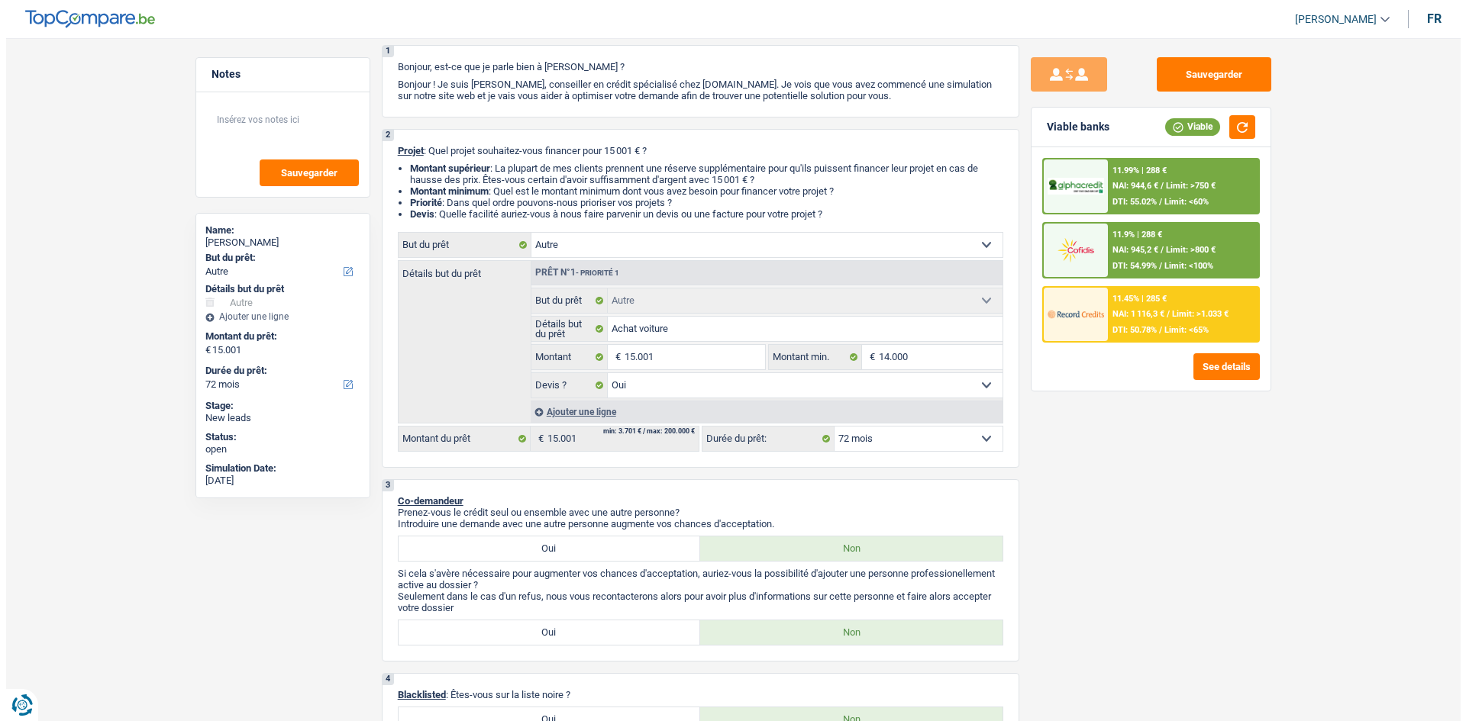
scroll to position [0, 0]
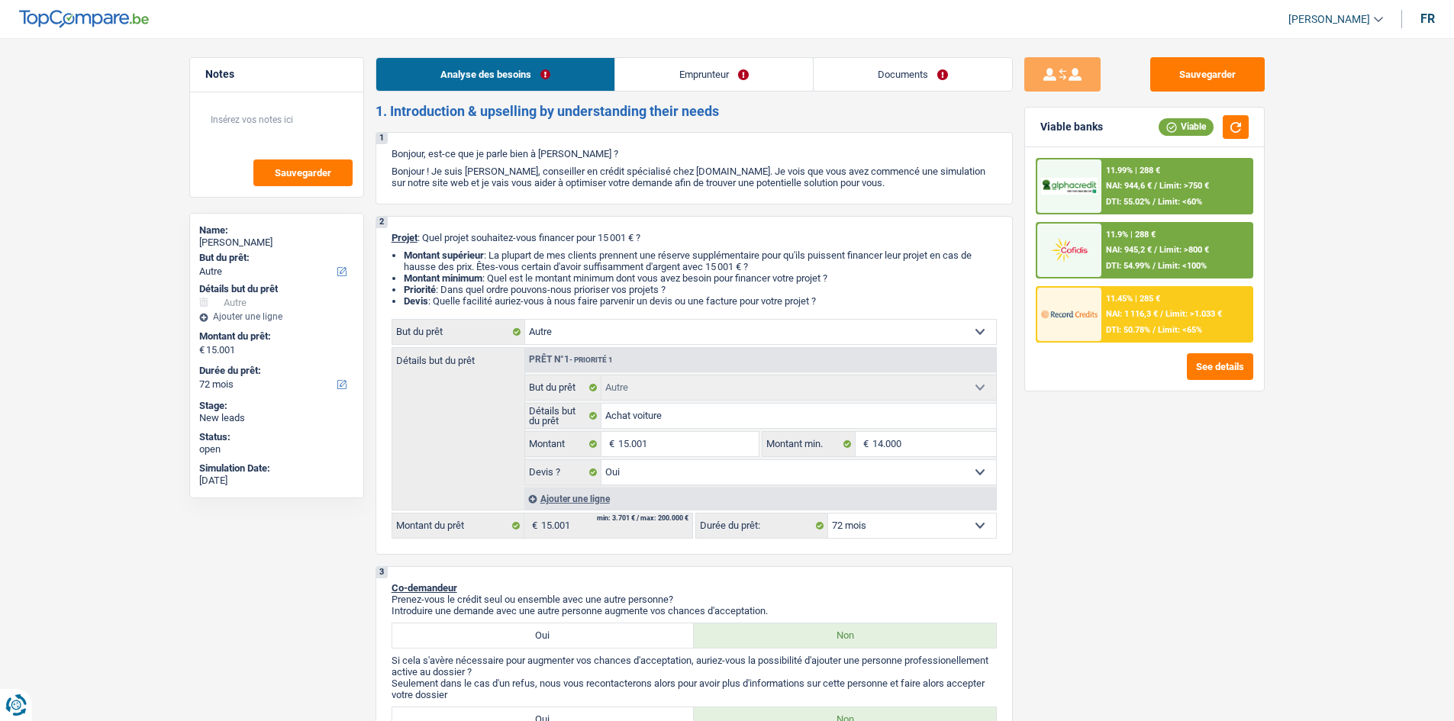
click at [680, 73] on link "Emprunteur" at bounding box center [714, 74] width 198 height 33
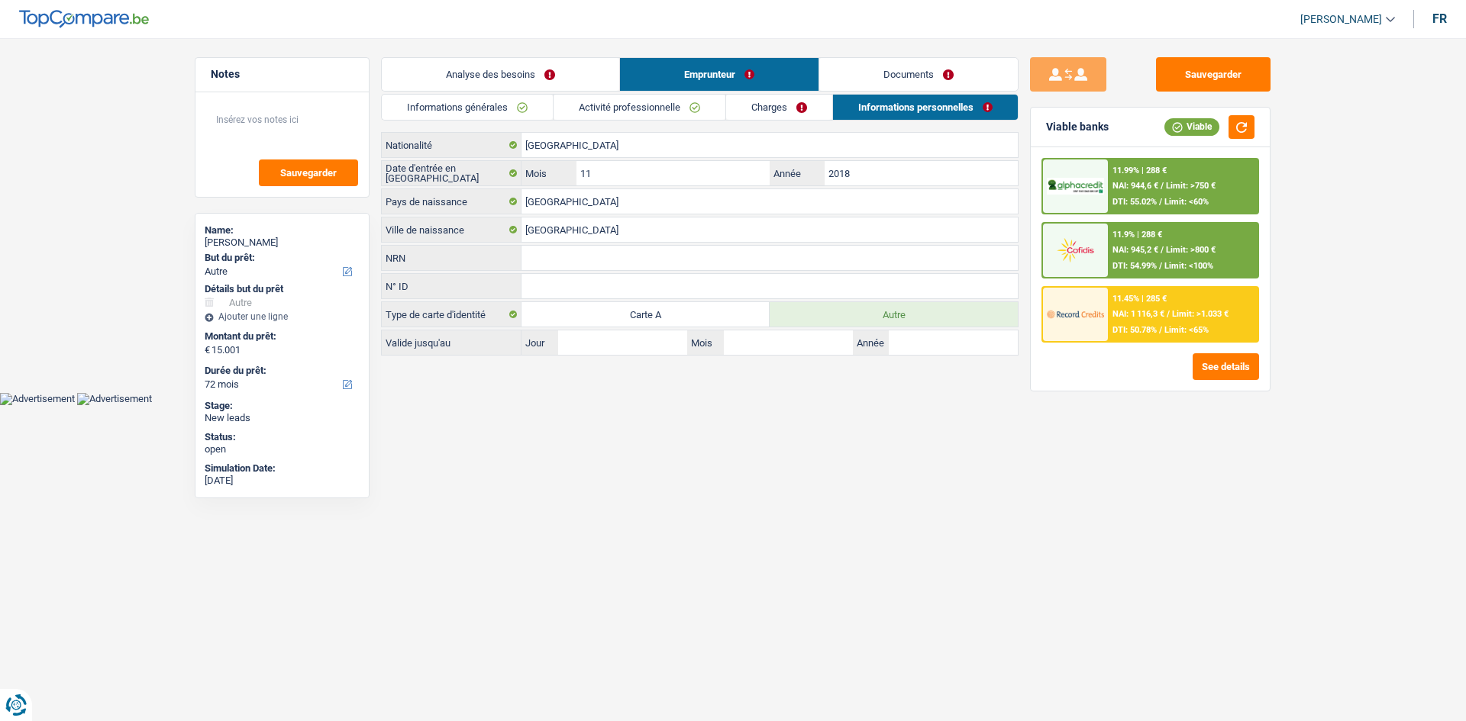
click at [492, 114] on link "Informations générales" at bounding box center [467, 107] width 171 height 25
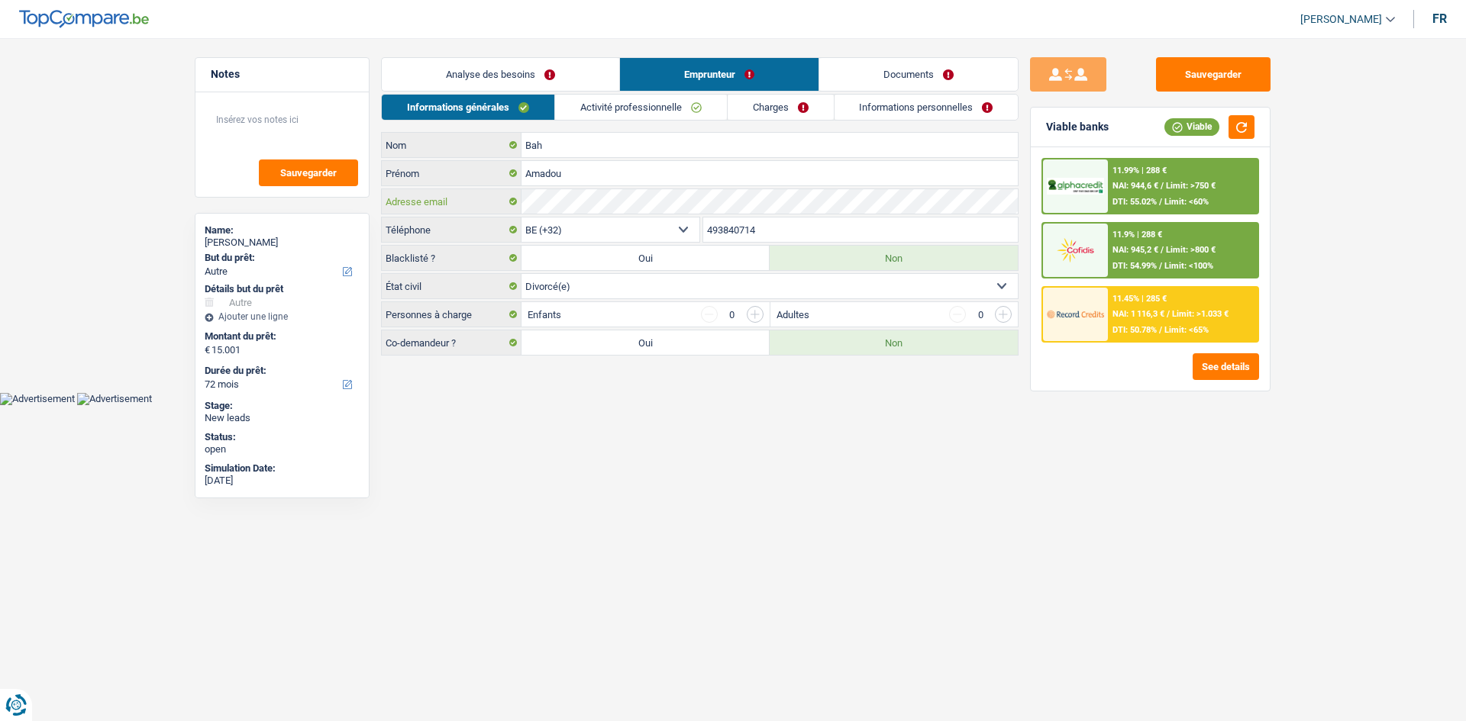
click at [479, 208] on div "Adresse email" at bounding box center [700, 201] width 636 height 24
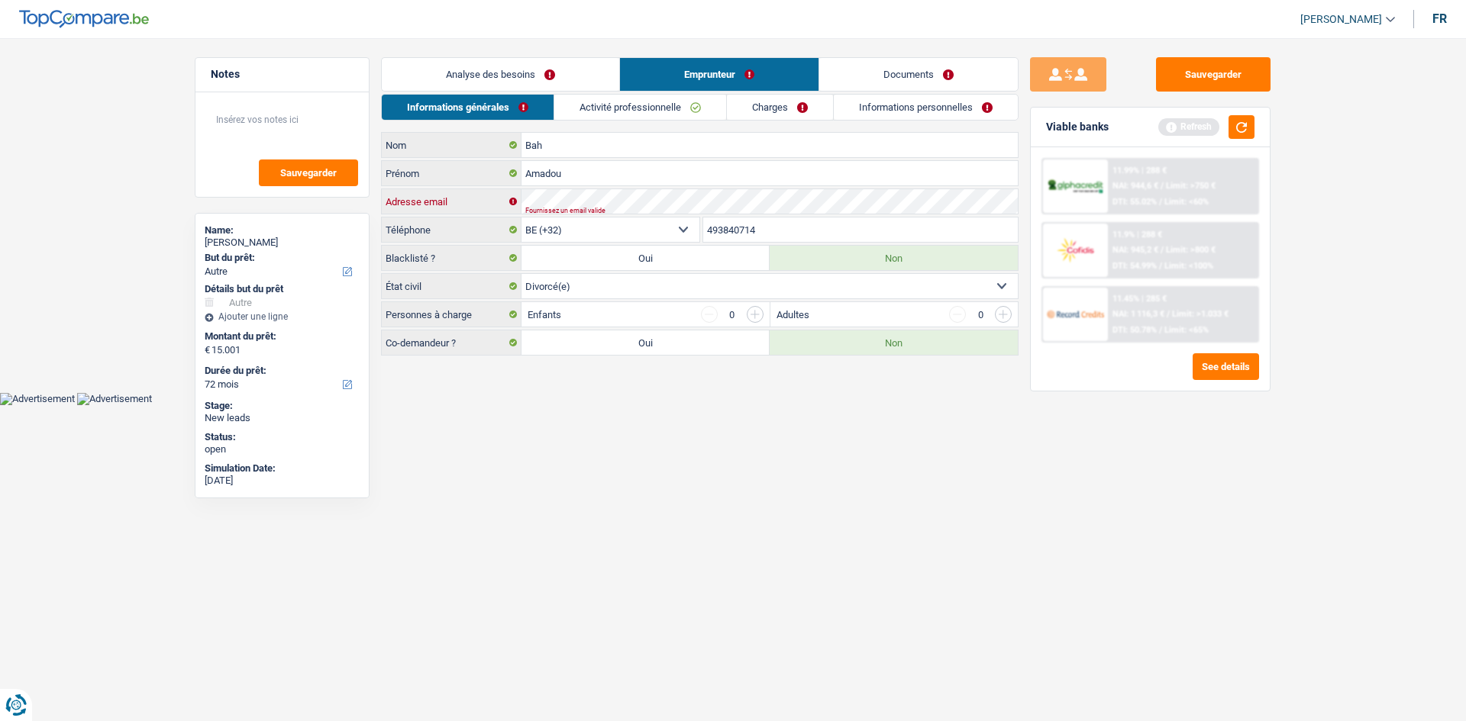
scroll to position [0, 3309]
click at [707, 405] on html "Vous avez le contrôle de vos données Nous utilisons des cookies, tout comme nos…" at bounding box center [733, 202] width 1466 height 405
click at [848, 212] on div "Adresse email Fournissez un email valide" at bounding box center [700, 201] width 636 height 24
click at [681, 239] on div "Bah Nom Amadou Prénom Adresse email Fournissez un email valide BE (+32) LU (+35…" at bounding box center [699, 244] width 637 height 224
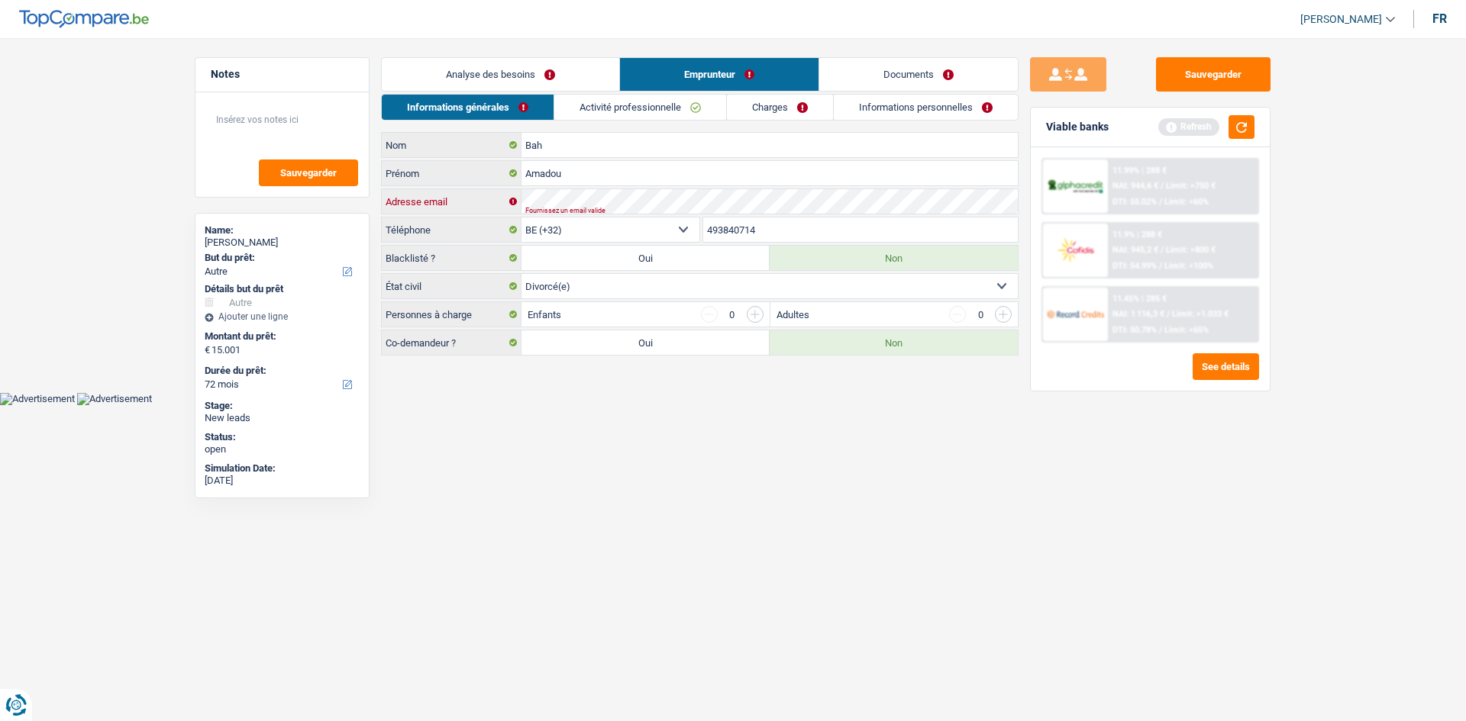
click at [613, 227] on div "Bah Nom Amadou Prénom Adresse email Fournissez un email valide BE (+32) LU (+35…" at bounding box center [699, 244] width 637 height 224
click at [653, 216] on div "Bah Nom Amadou Prénom Adresse email Fournissez un email valide BE (+32) LU (+35…" at bounding box center [699, 244] width 637 height 224
click at [657, 220] on div "Bah Nom Amadou Prénom Adresse email Fournissez un email valide BE (+32) LU (+35…" at bounding box center [699, 244] width 637 height 224
click at [698, 208] on div "Adresse email Fournissez un email valide" at bounding box center [700, 201] width 636 height 24
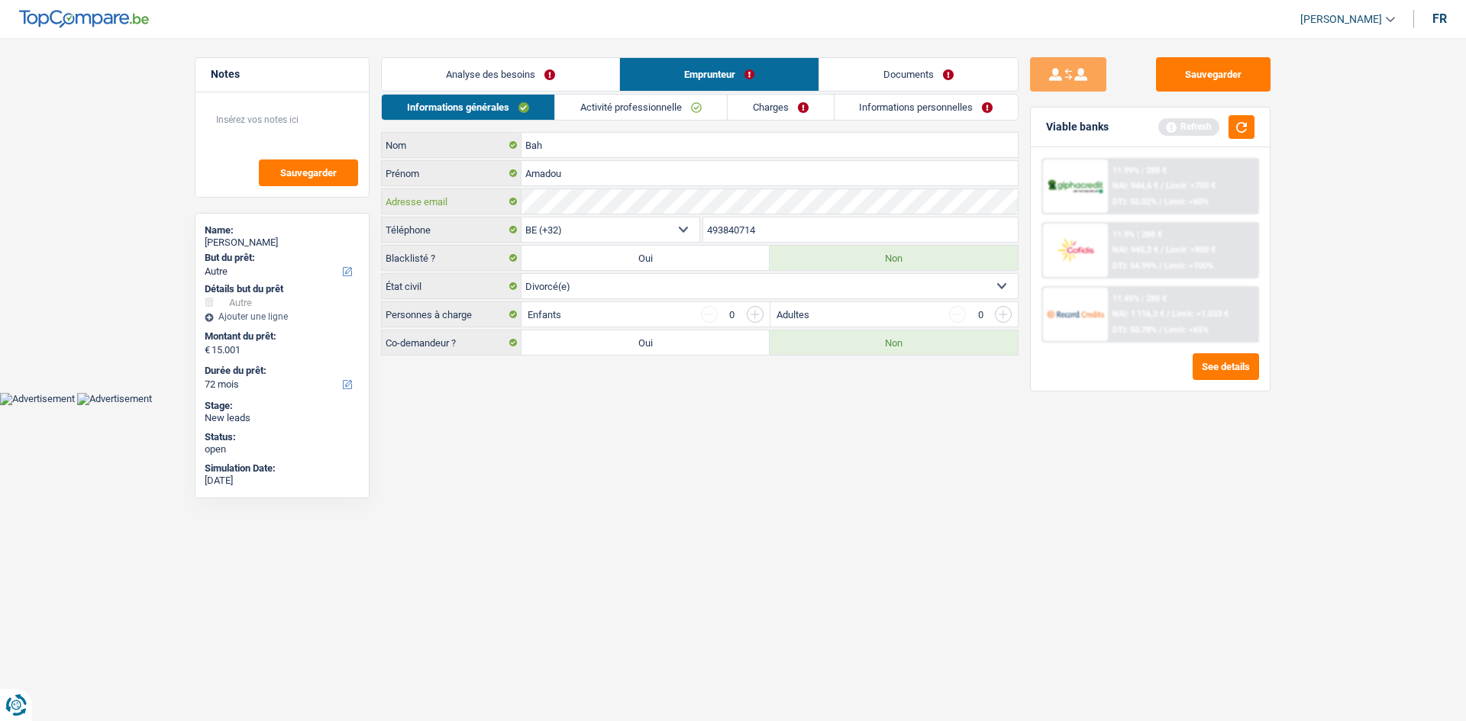
click at [489, 209] on div "Adresse email" at bounding box center [700, 201] width 636 height 24
click at [1192, 69] on button "Sauvegarder" at bounding box center [1213, 74] width 114 height 34
click at [1193, 76] on button "Sauvegarder" at bounding box center [1213, 74] width 114 height 34
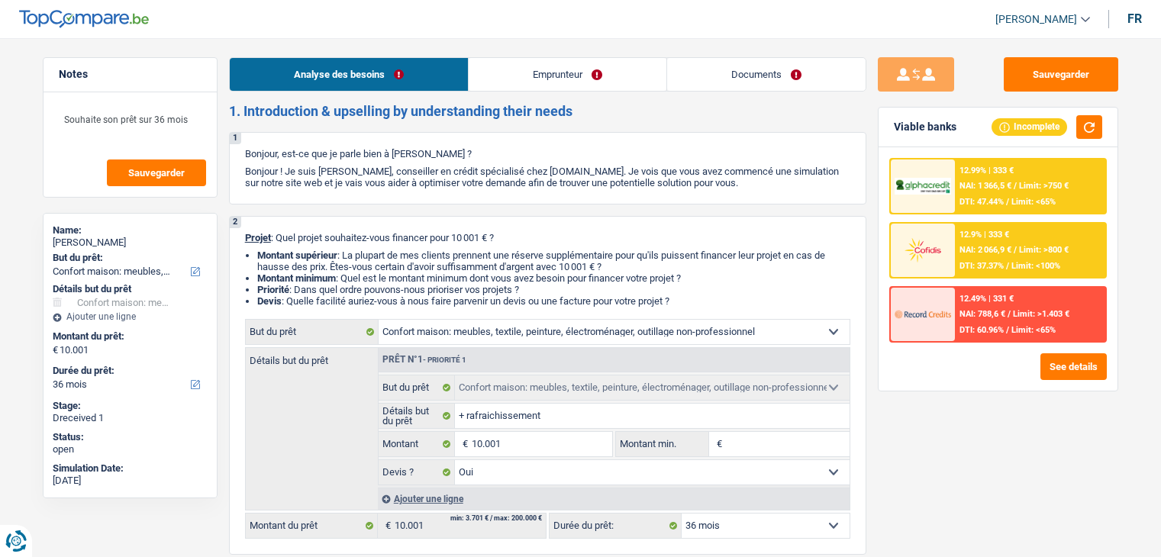
select select "household"
select select "36"
select select "household"
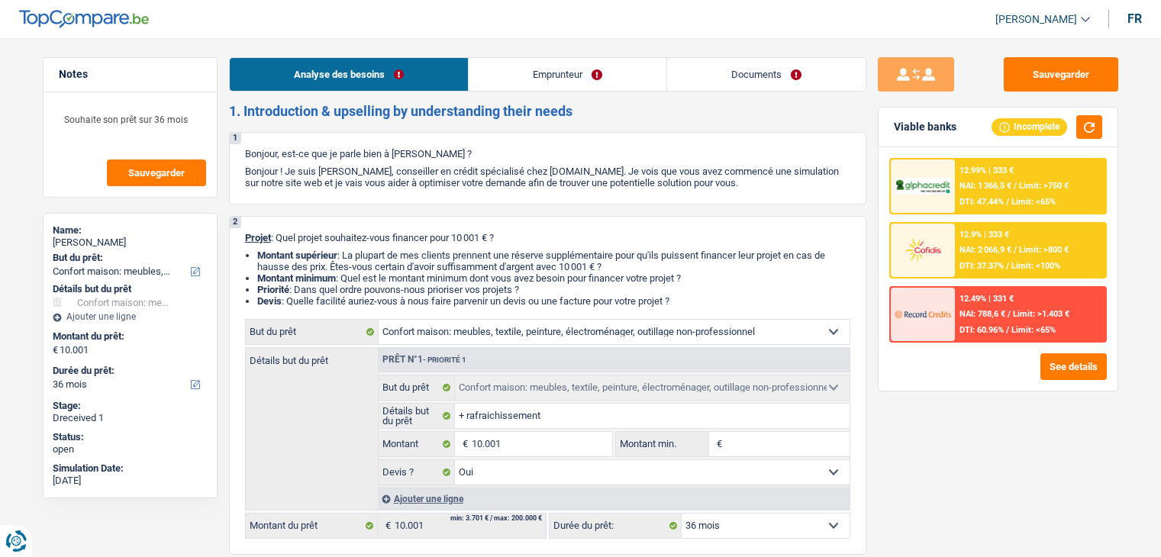
select select "yes"
select select "36"
select select "worker"
select select "familyAllowances"
select select "netSalary"
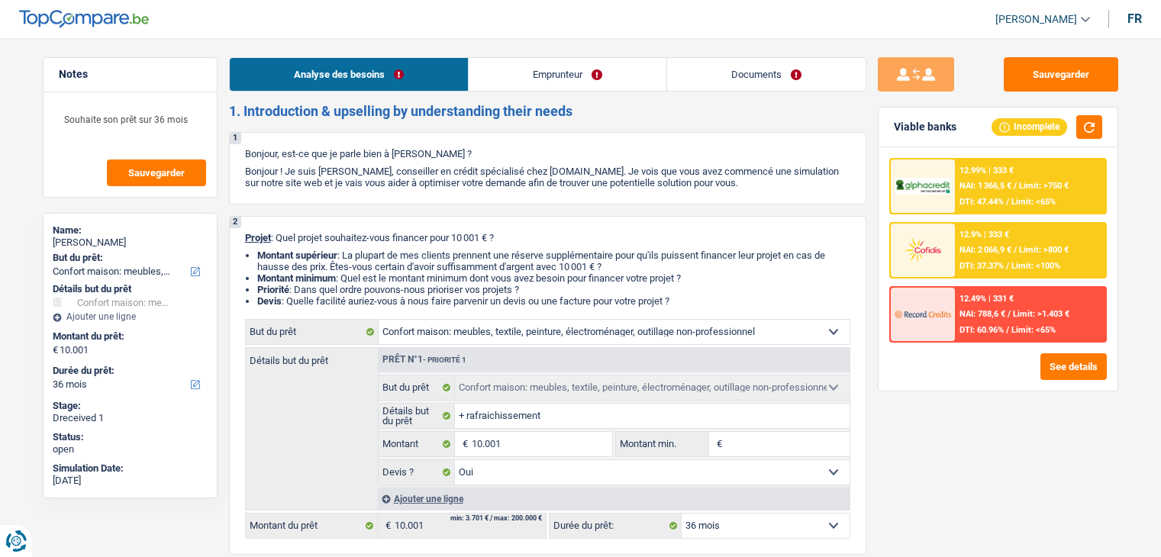
select select "other"
select select "ownerWithoutMortgage"
select select "cardOrCredit"
select select "mortgage"
select select "360"
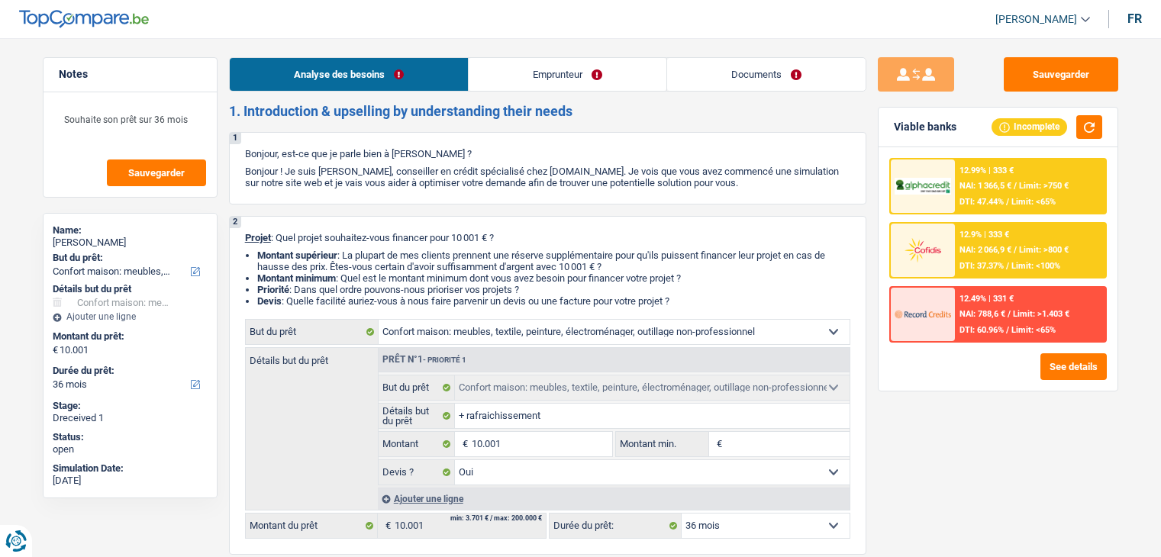
select select "household"
select select "yes"
select select "36"
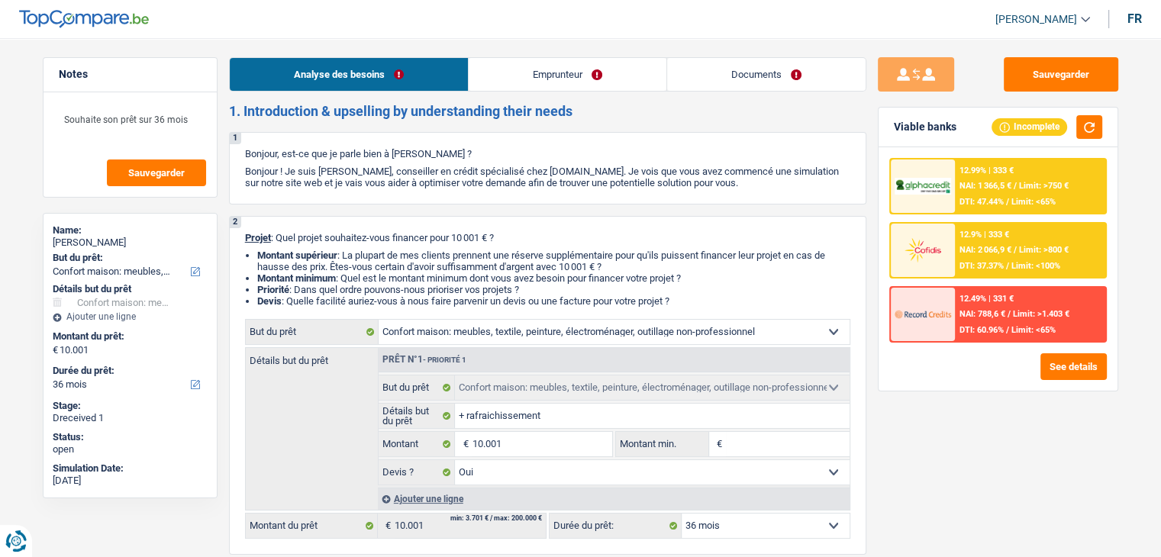
click at [530, 77] on link "Emprunteur" at bounding box center [568, 74] width 198 height 33
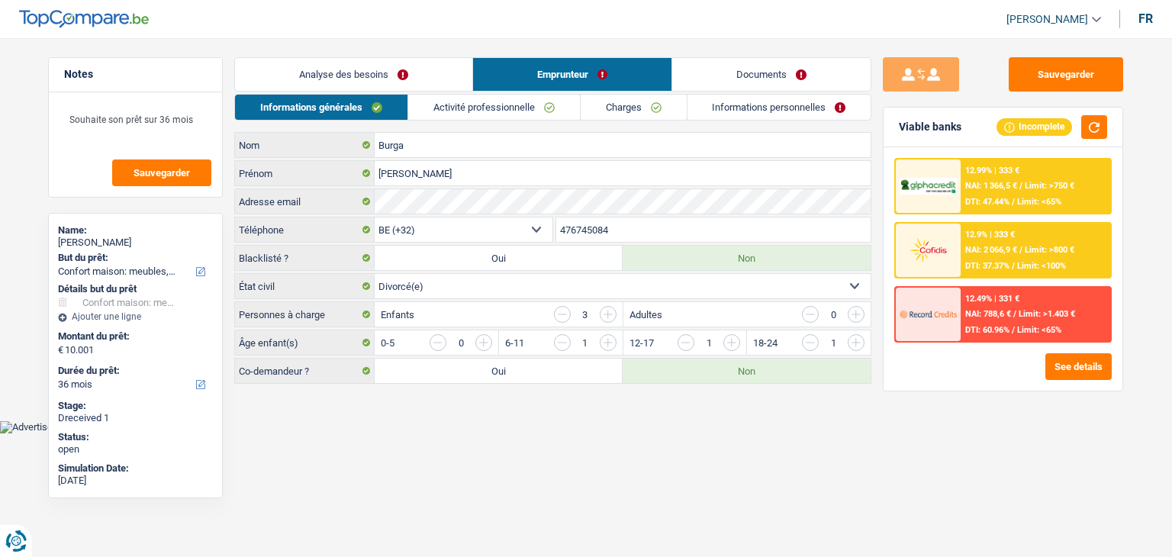
click at [731, 73] on link "Documents" at bounding box center [771, 74] width 198 height 33
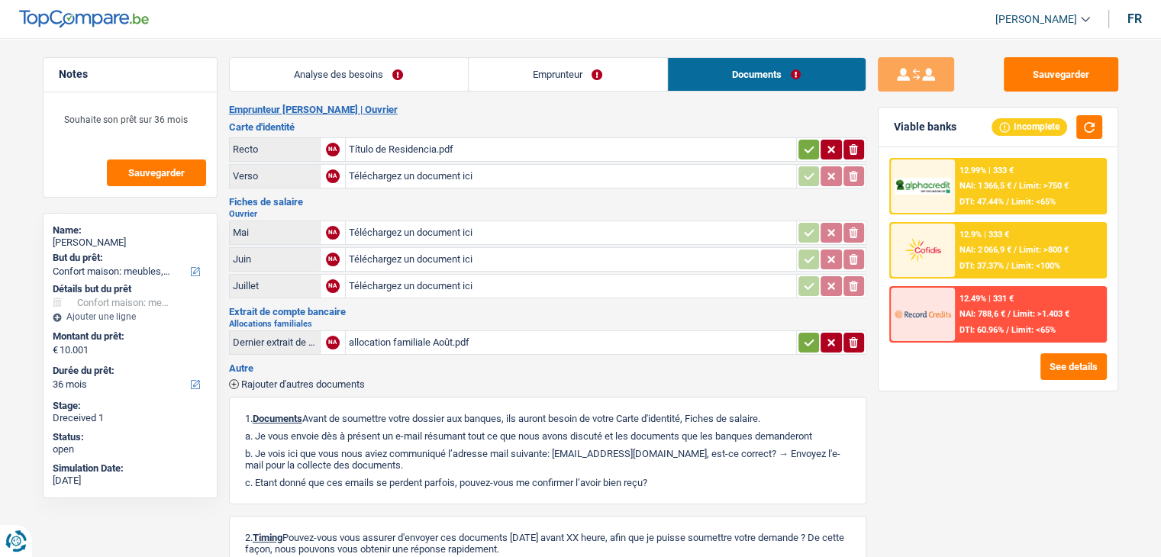
click at [436, 150] on div "Título de Residencia.pdf" at bounding box center [571, 149] width 444 height 23
click at [619, 73] on link "Emprunteur" at bounding box center [568, 74] width 198 height 33
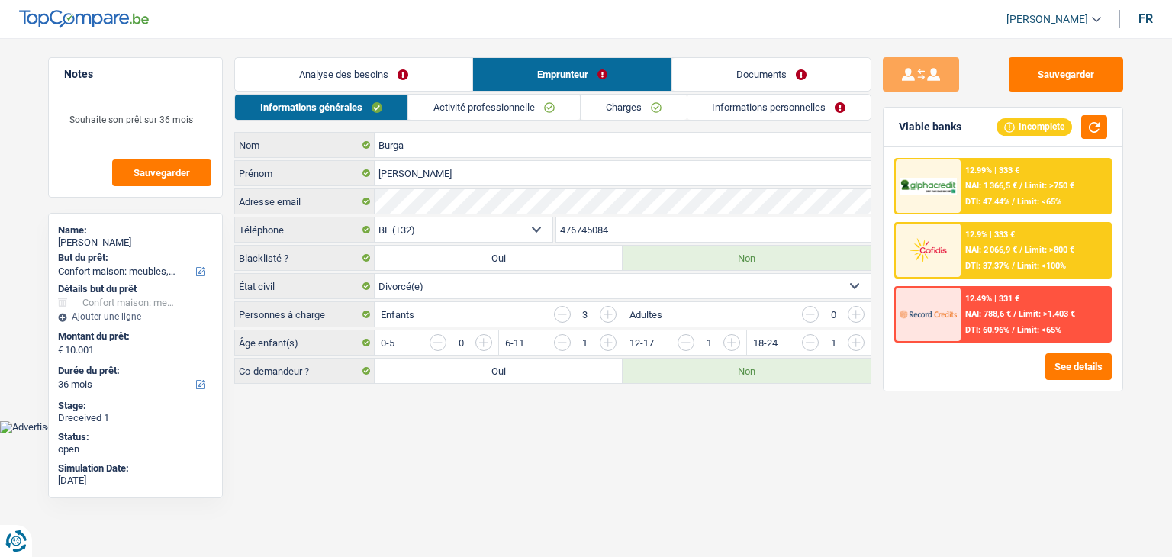
click at [470, 106] on link "Activité professionnelle" at bounding box center [494, 107] width 172 height 25
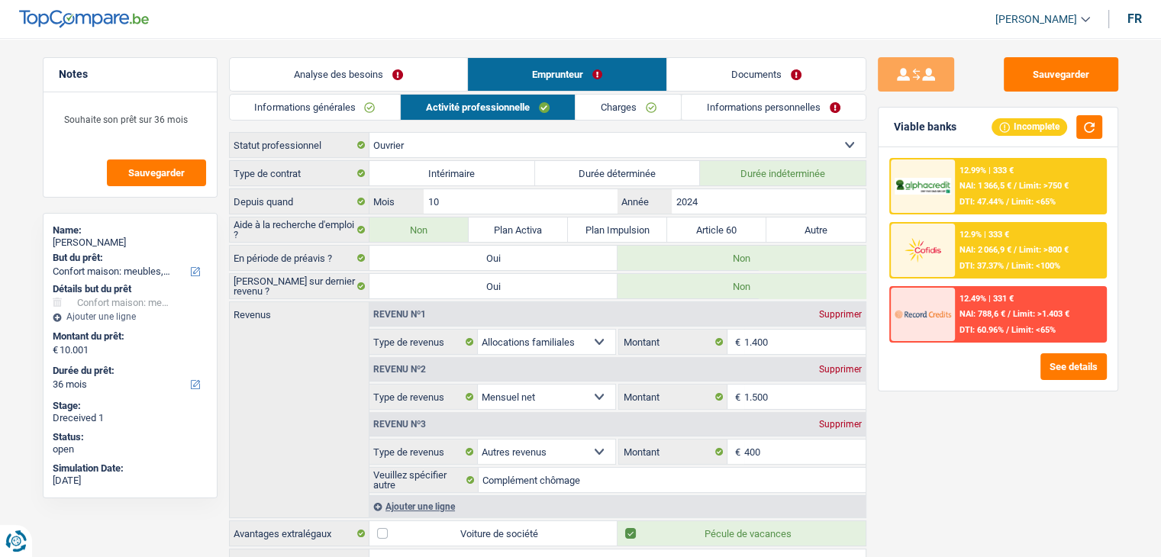
click at [751, 109] on link "Informations personnelles" at bounding box center [774, 107] width 184 height 25
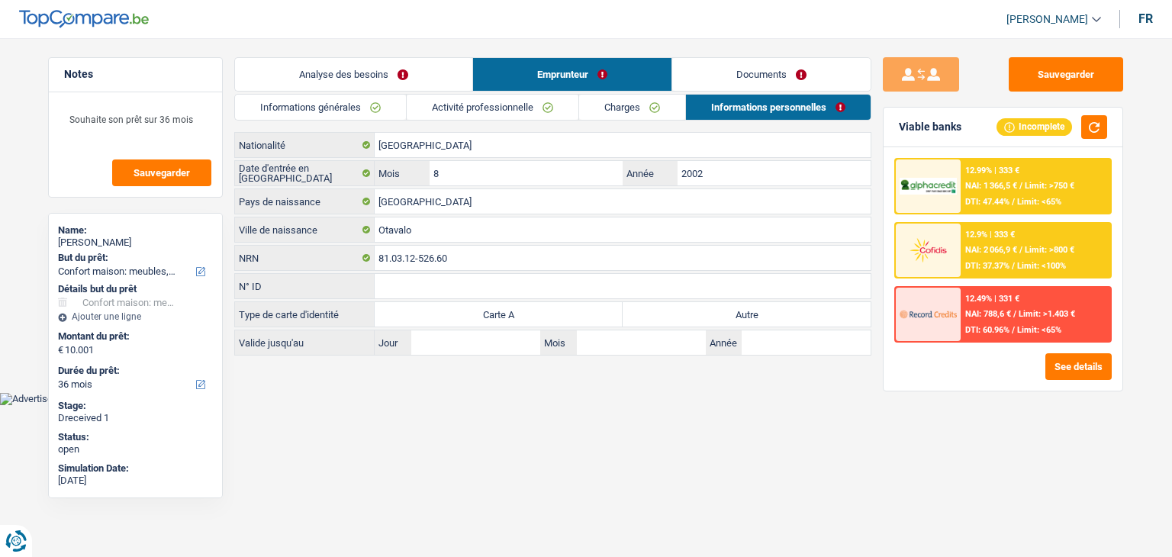
click at [748, 74] on link "Documents" at bounding box center [771, 74] width 198 height 33
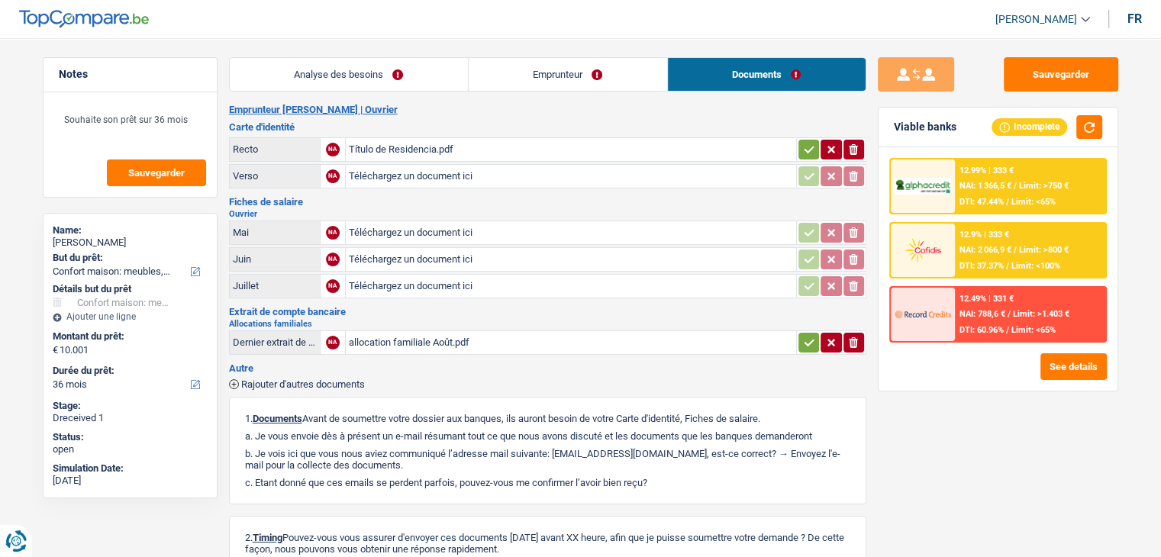
click at [513, 74] on link "Emprunteur" at bounding box center [568, 74] width 198 height 33
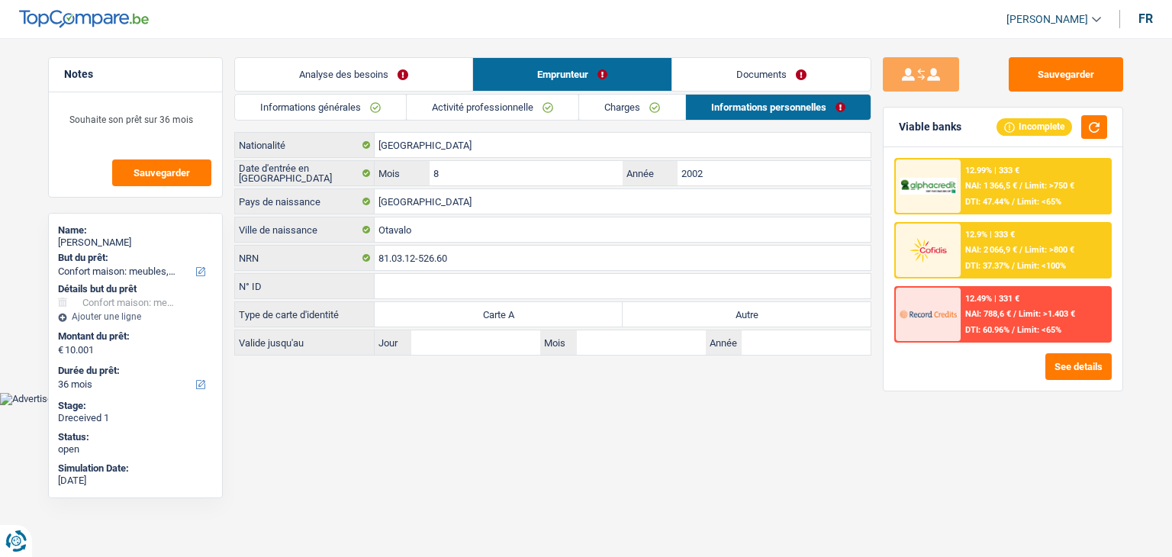
click at [343, 78] on link "Analyse des besoins" at bounding box center [353, 74] width 237 height 33
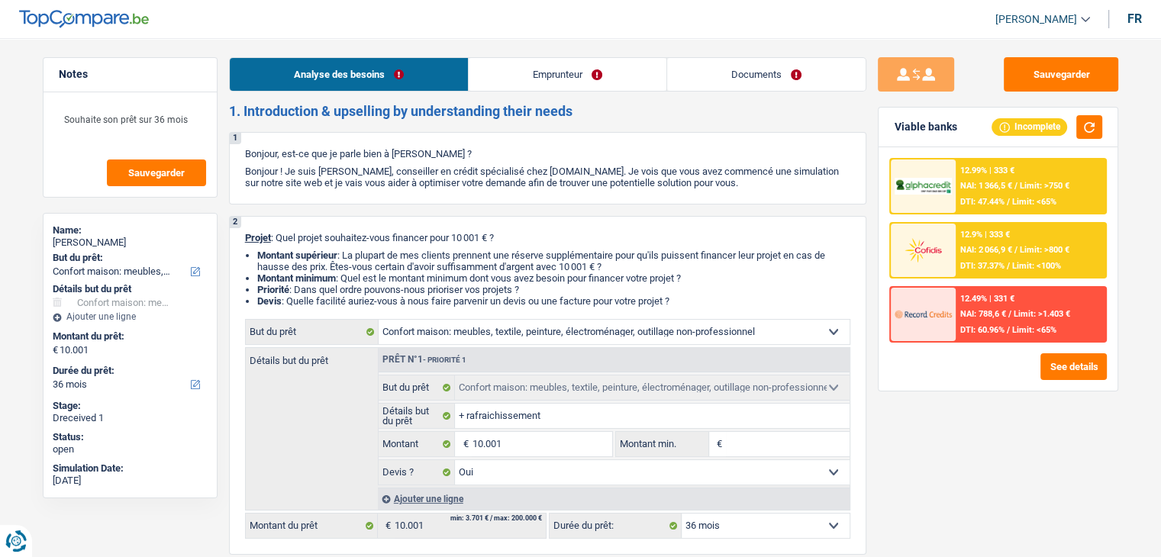
click at [513, 75] on link "Emprunteur" at bounding box center [568, 74] width 198 height 33
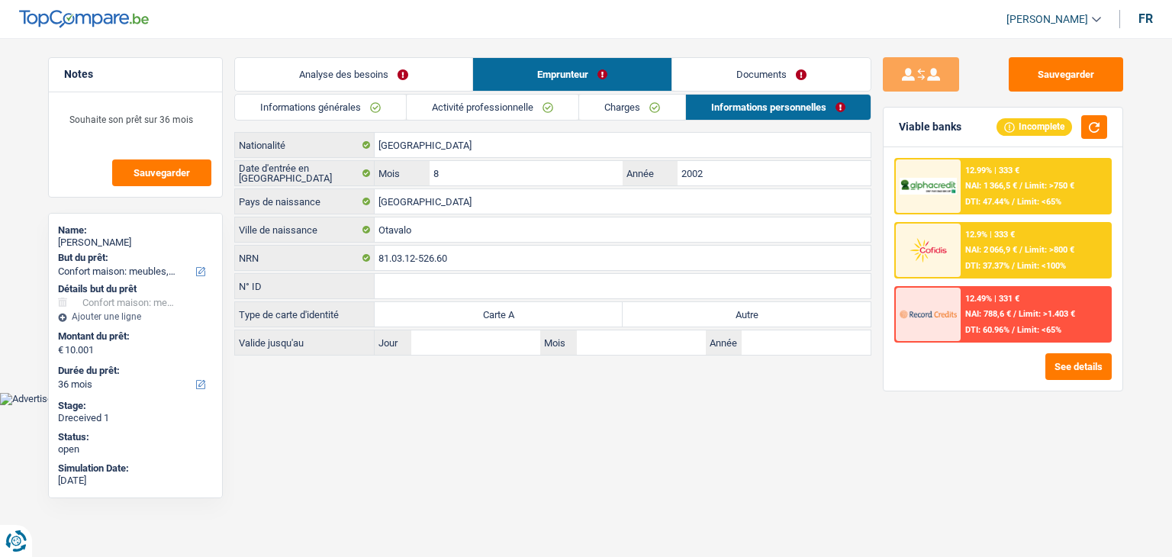
click at [708, 79] on link "Documents" at bounding box center [771, 74] width 198 height 33
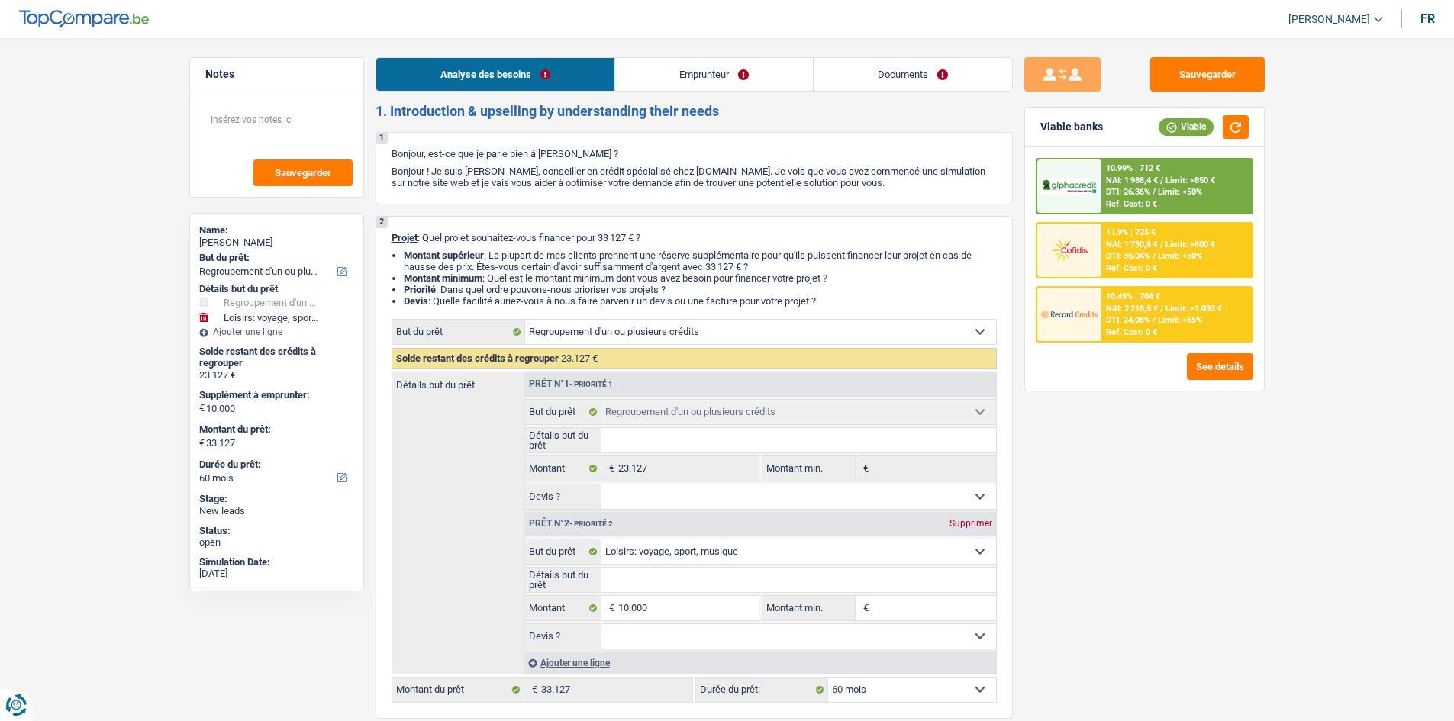
select select "refinancing"
select select "hobbies"
select select "60"
select select "refinancing"
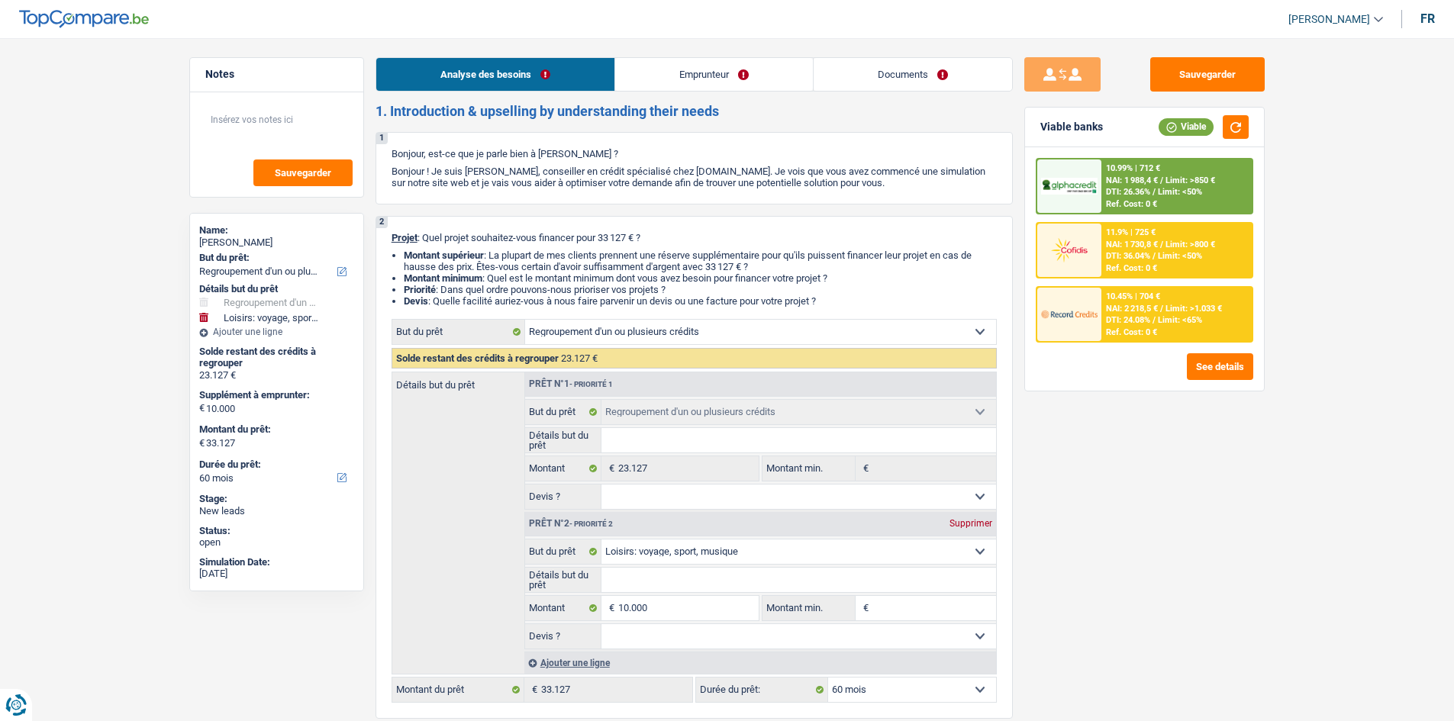
select select "refinancing"
select select "hobbies"
select select "60"
select select "publicEmployee"
select select "netSalary"
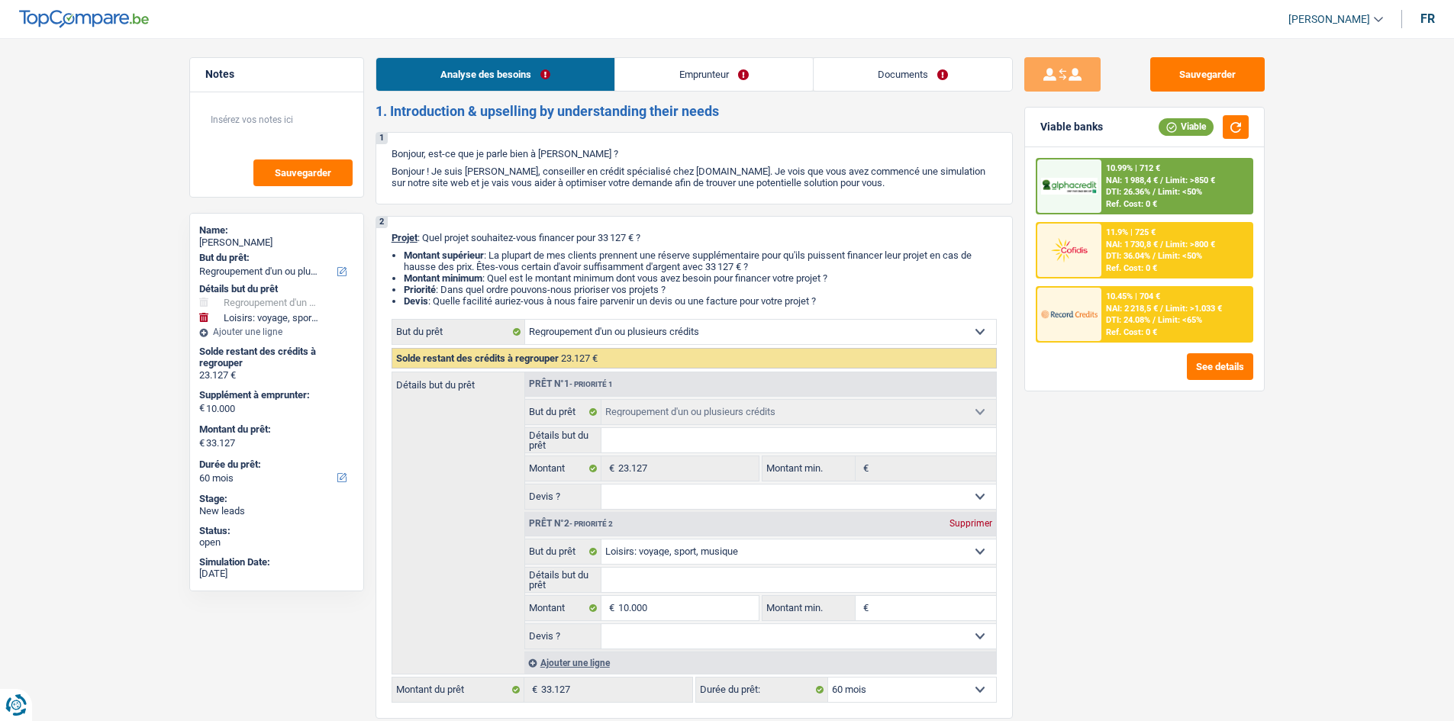
select select "mealVouchers"
select select "liveWithParents"
select select "carLoan"
select select "60"
select select "refinancing"
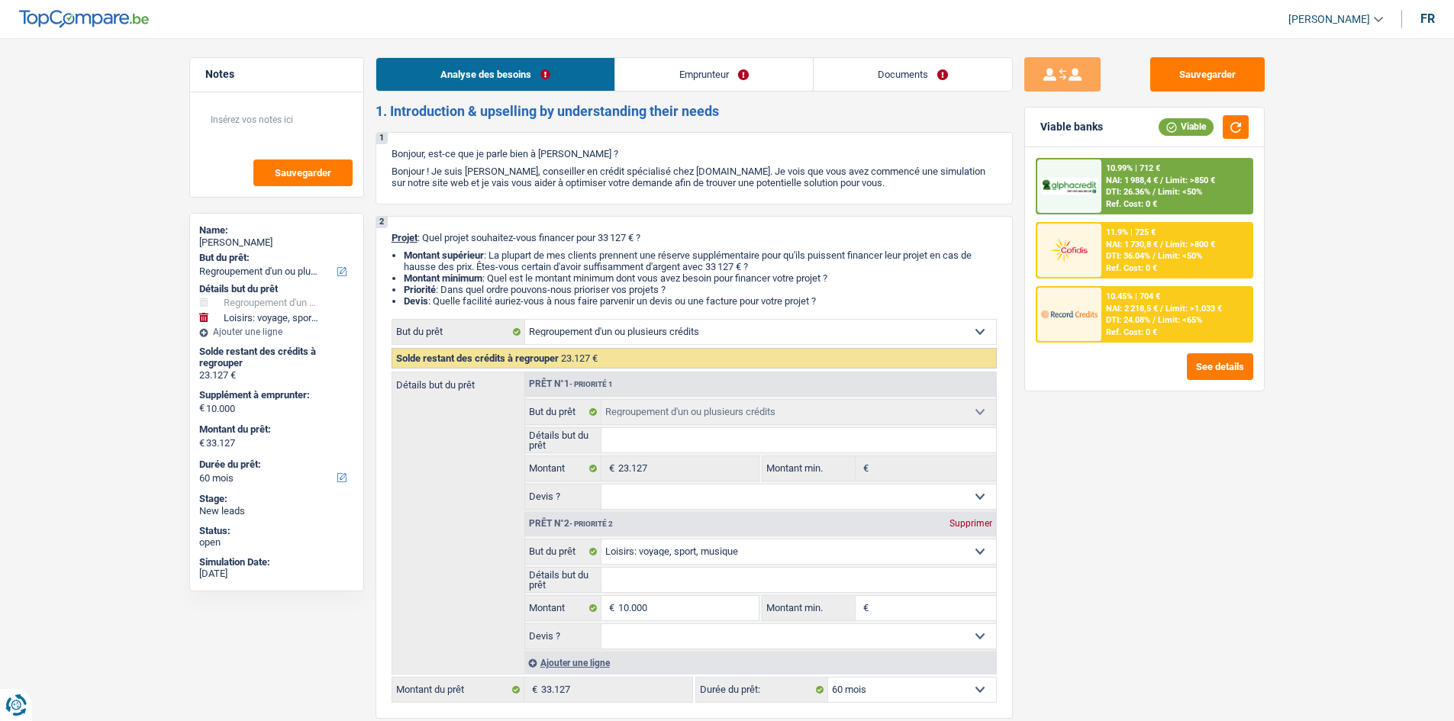
select select "refinancing"
select select "hobbies"
select select "60"
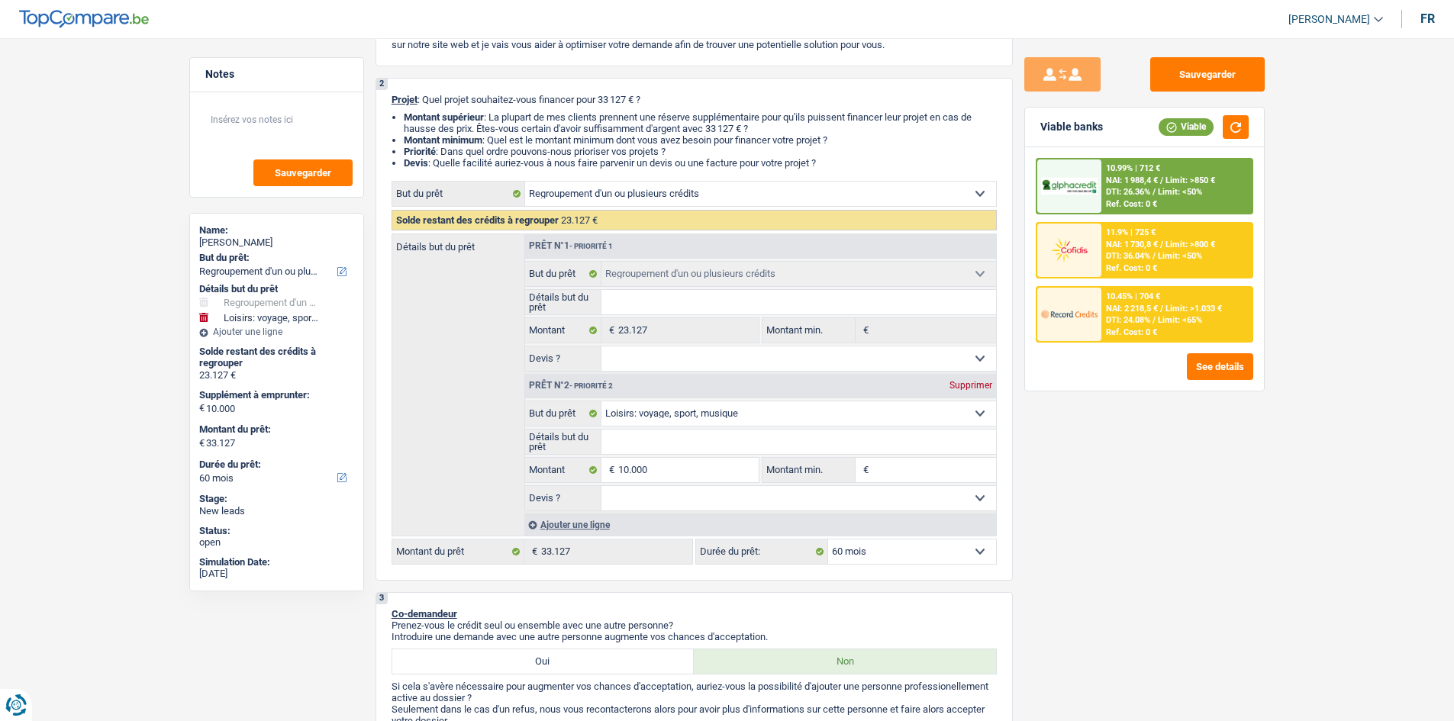
scroll to position [3, 0]
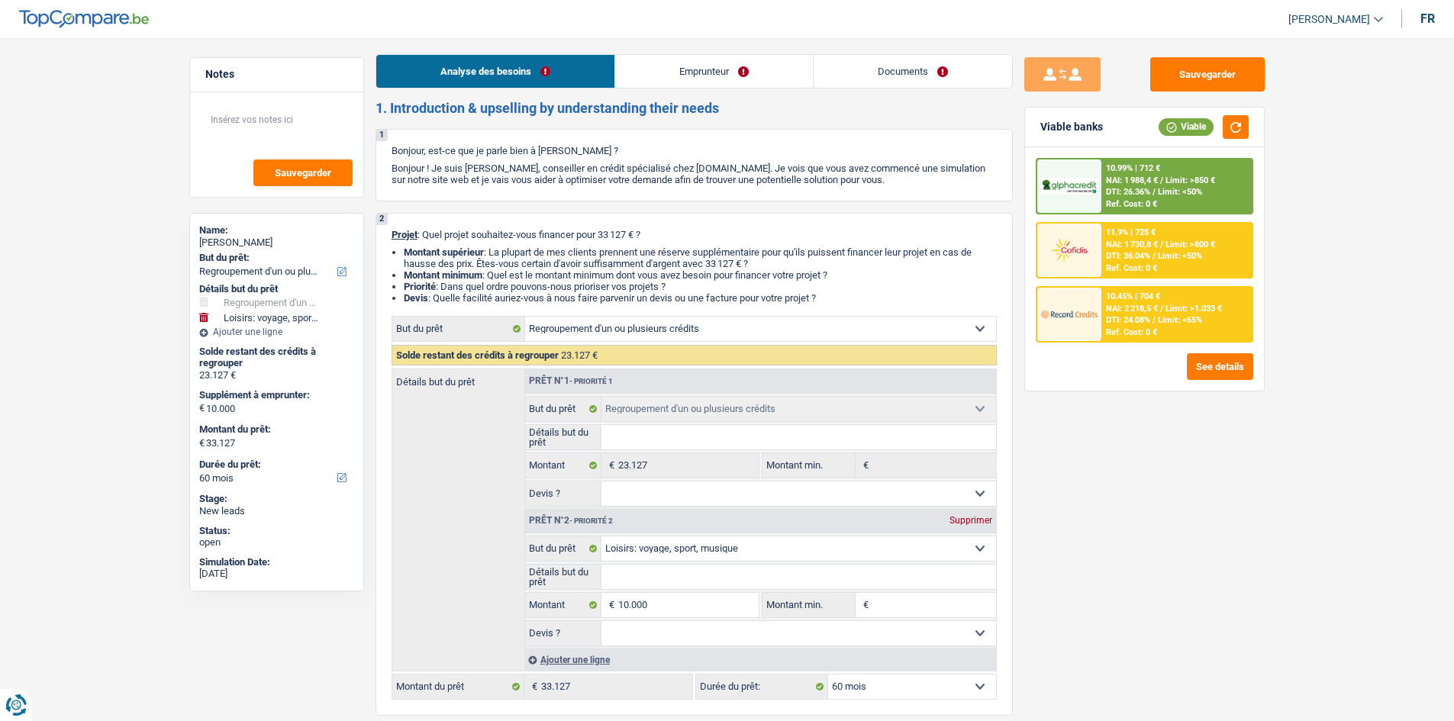
click at [667, 63] on link "Emprunteur" at bounding box center [714, 71] width 198 height 33
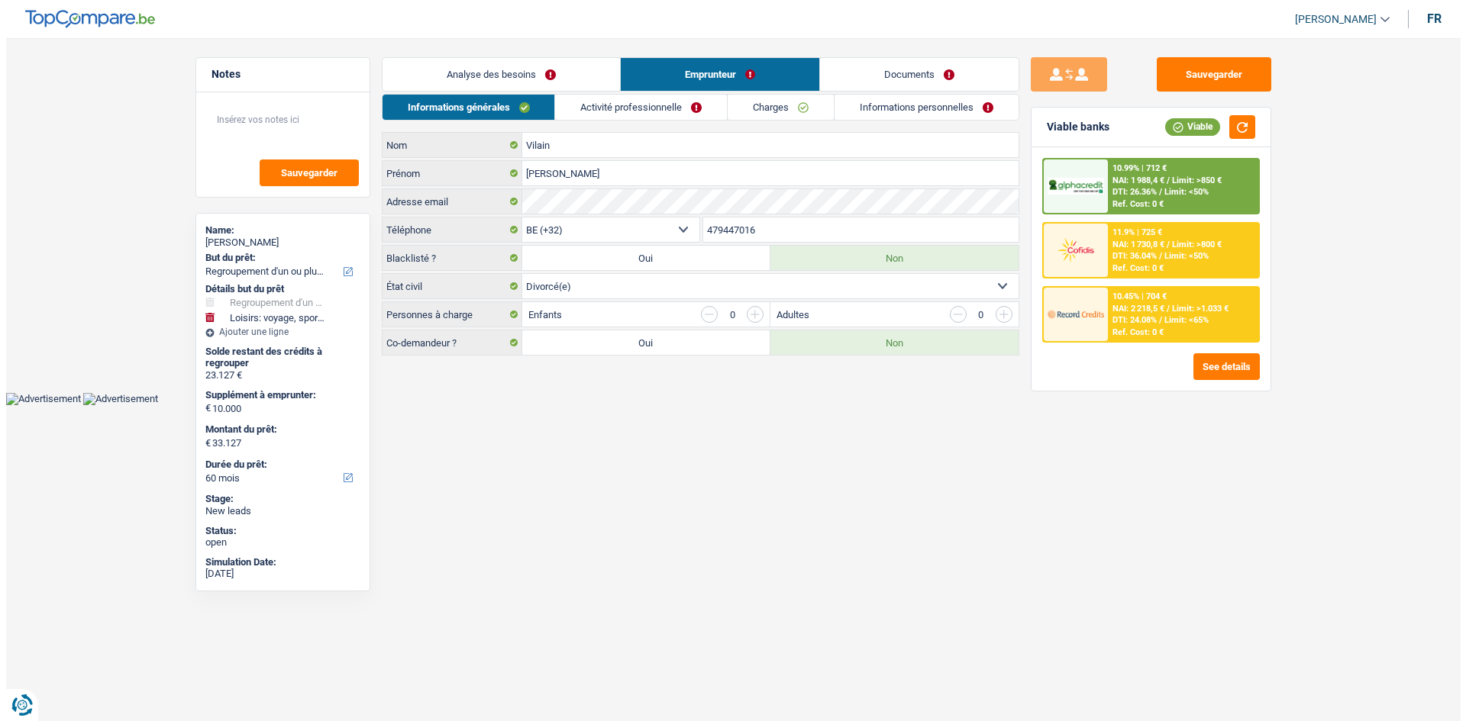
scroll to position [0, 0]
click at [659, 102] on link "Activité professionnelle" at bounding box center [641, 107] width 172 height 25
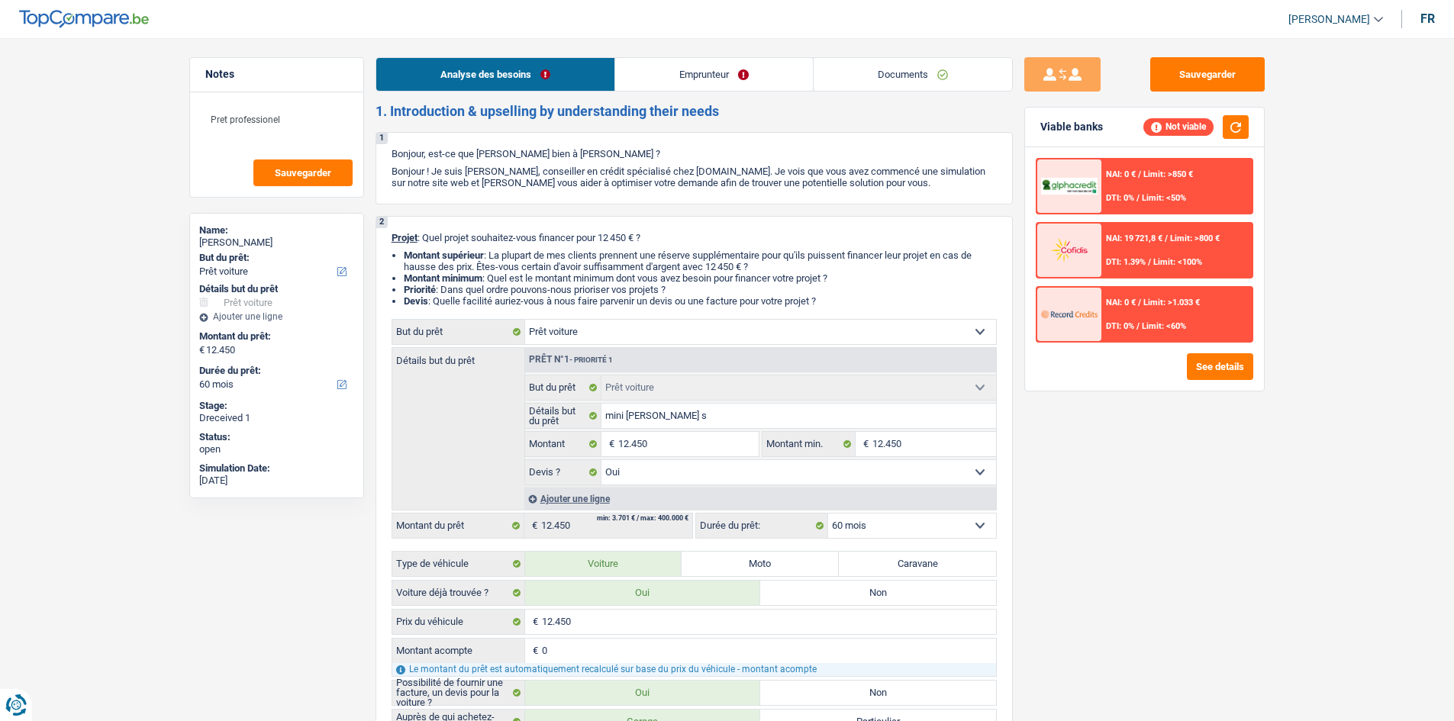
select select "car"
select select "60"
select select "car"
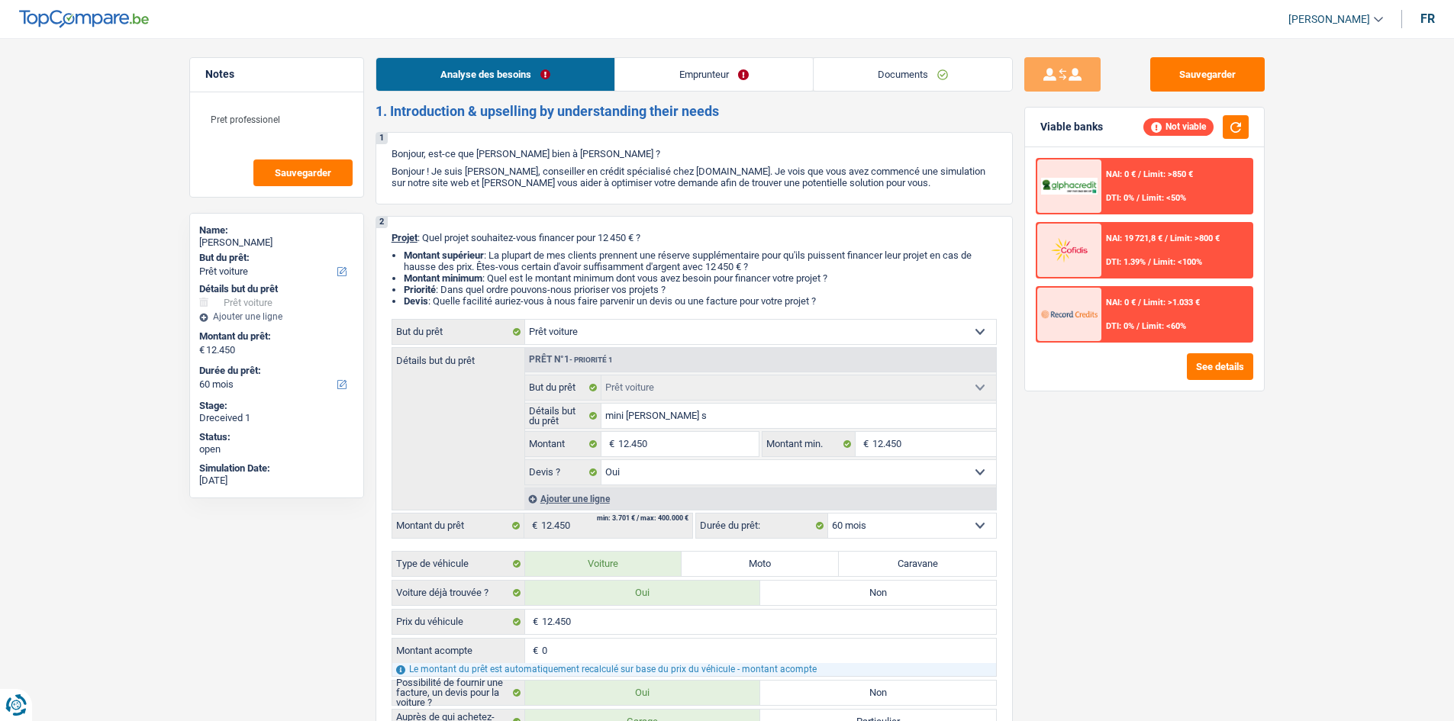
select select "yes"
select select "60"
select select "independent"
select select "netSalary"
select select "car"
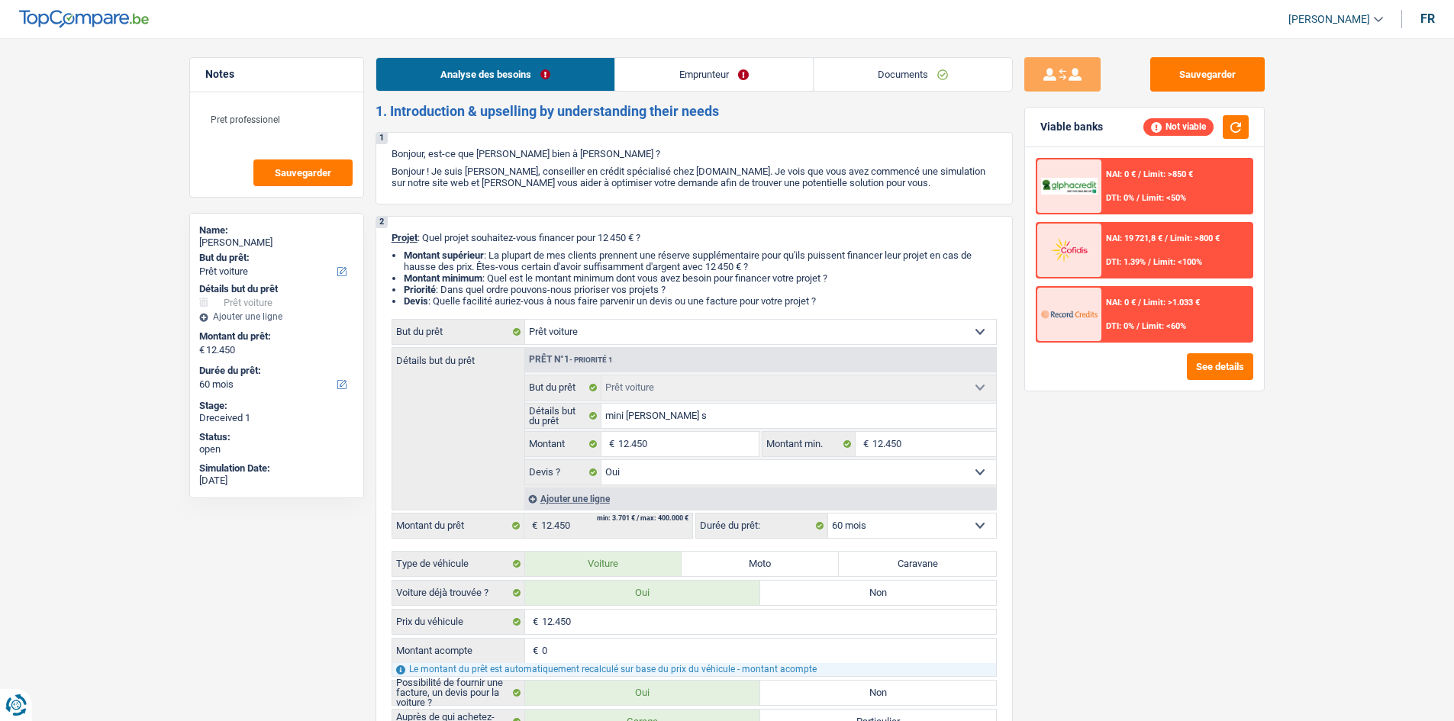
select select "car"
select select "yes"
select select "60"
click at [705, 66] on link "Emprunteur" at bounding box center [714, 74] width 198 height 33
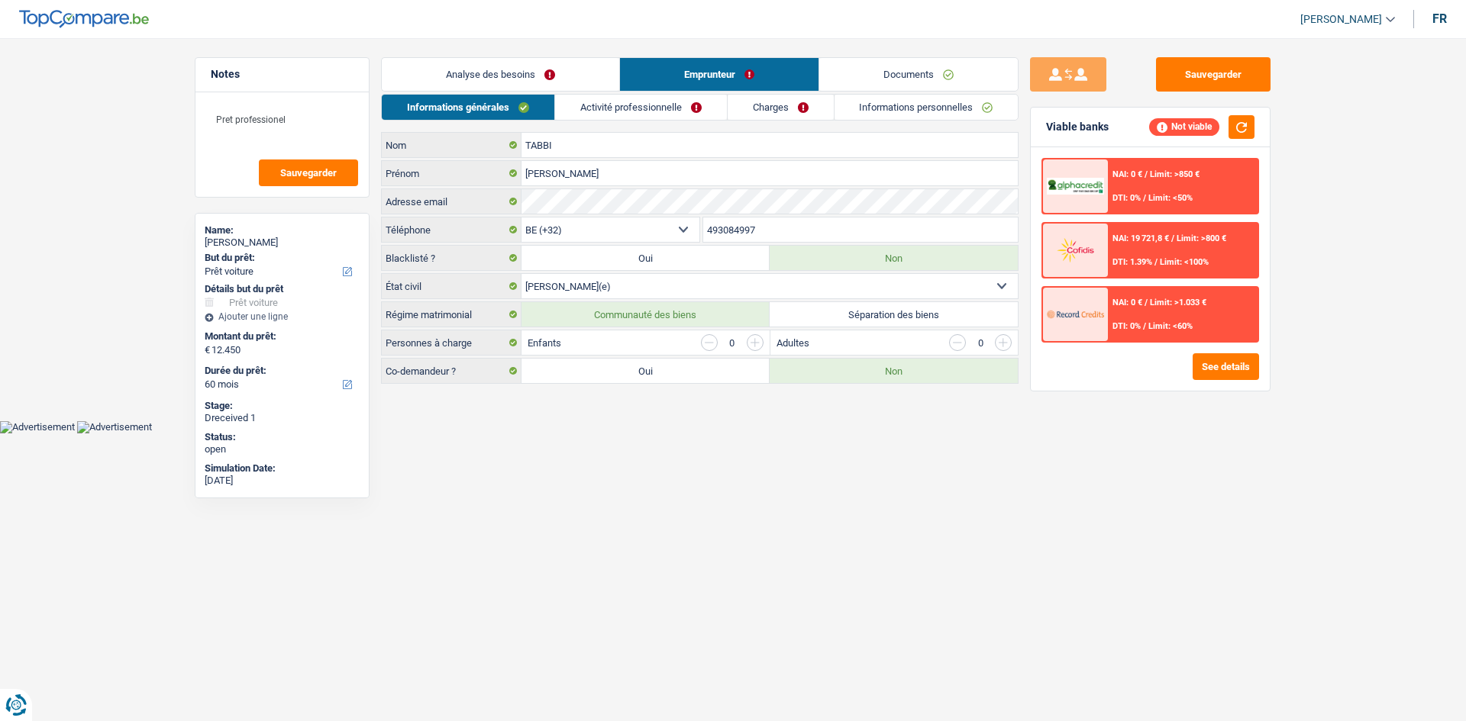
click at [901, 73] on link "Documents" at bounding box center [918, 74] width 198 height 33
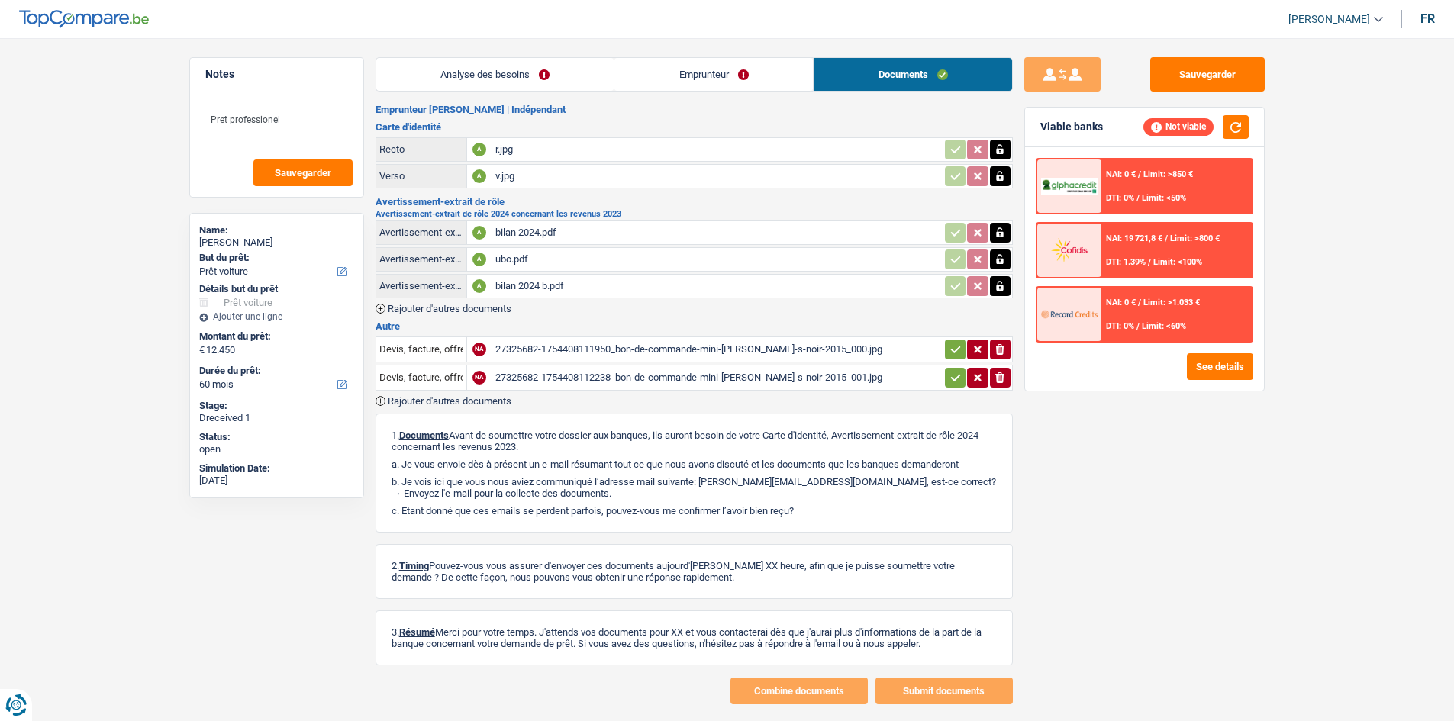
click at [712, 61] on link "Emprunteur" at bounding box center [713, 74] width 198 height 33
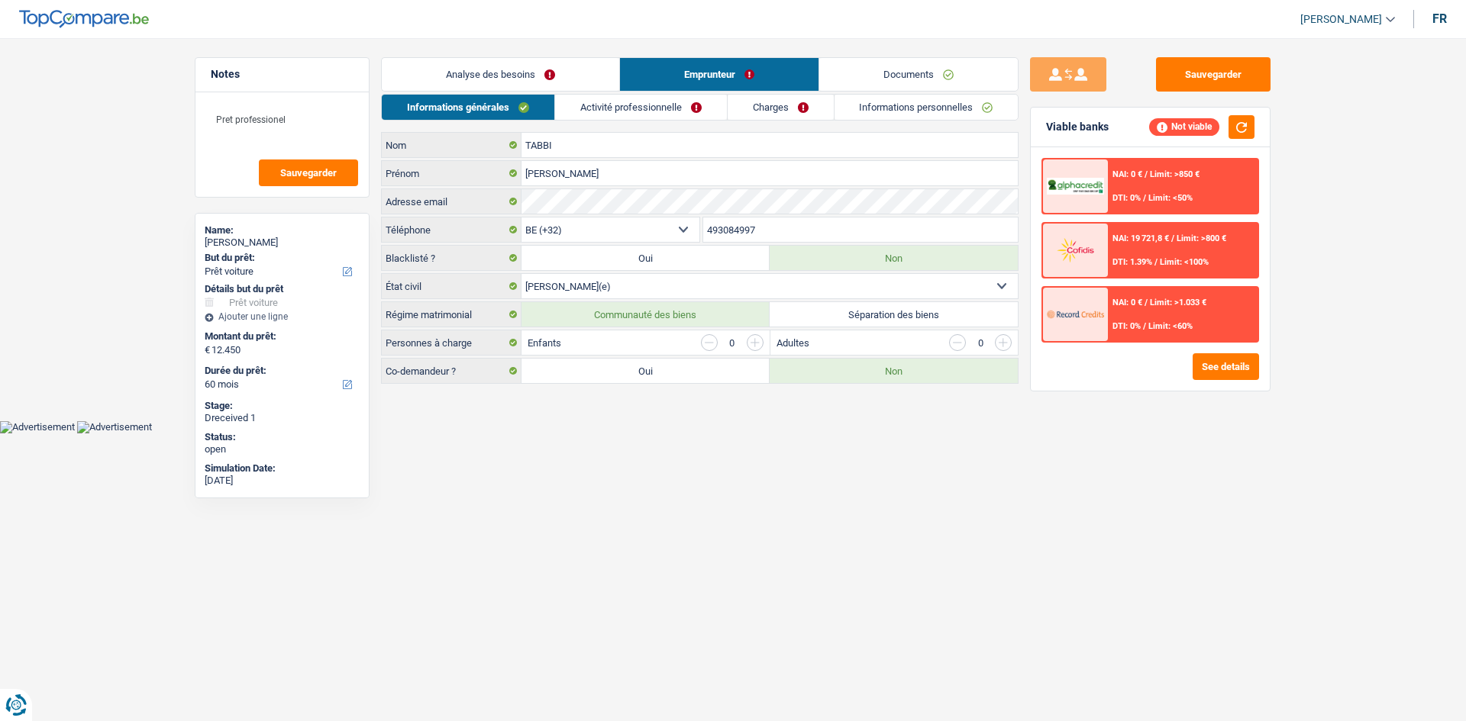
click at [615, 103] on link "Activité professionnelle" at bounding box center [641, 107] width 172 height 25
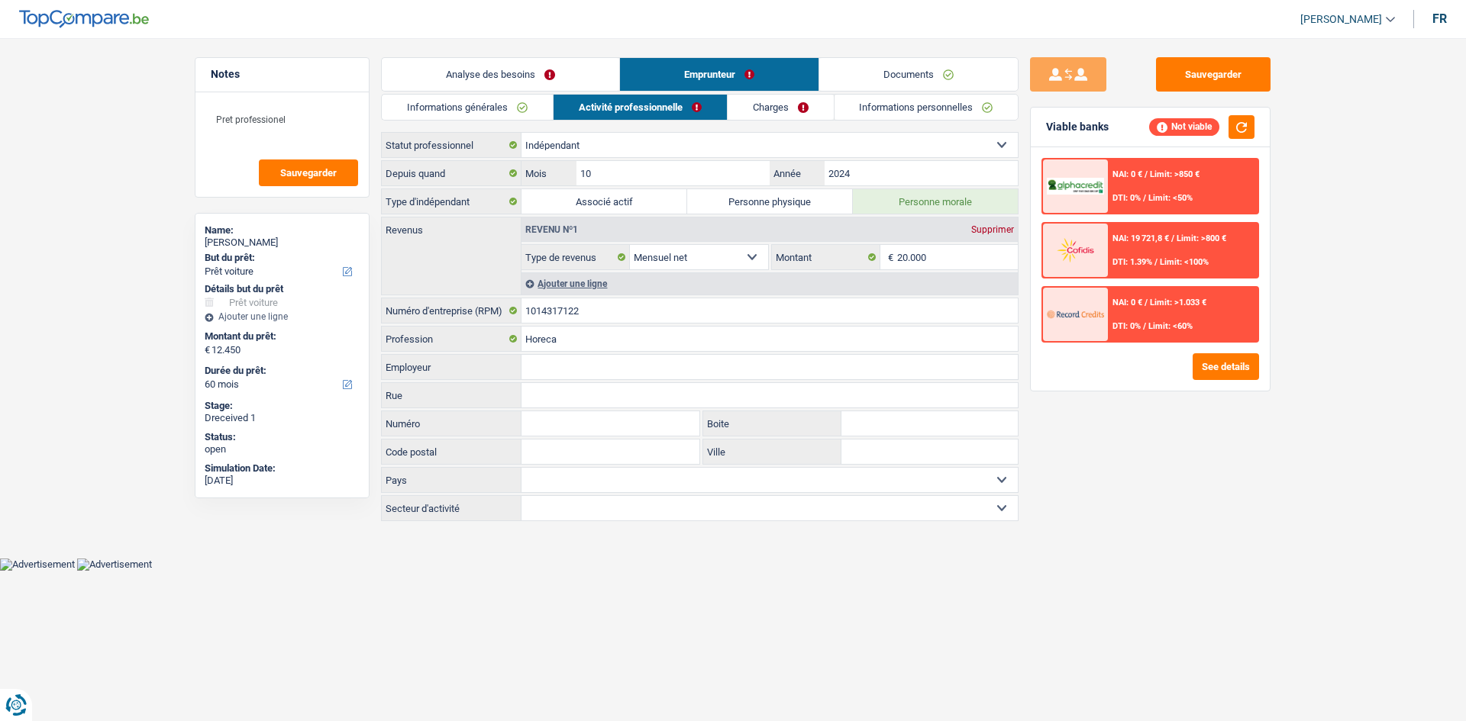
click at [489, 103] on link "Informations générales" at bounding box center [467, 107] width 171 height 25
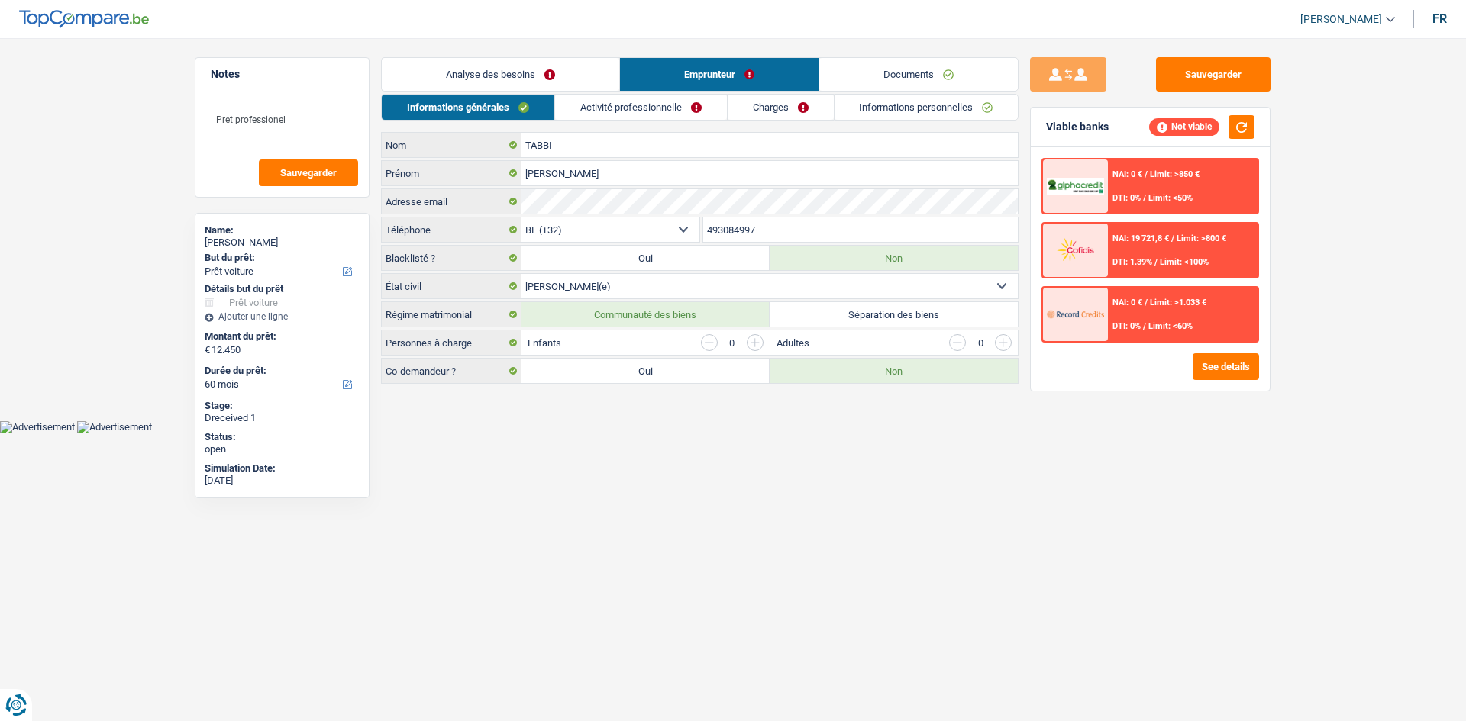
click at [495, 74] on link "Analyse des besoins" at bounding box center [500, 74] width 237 height 33
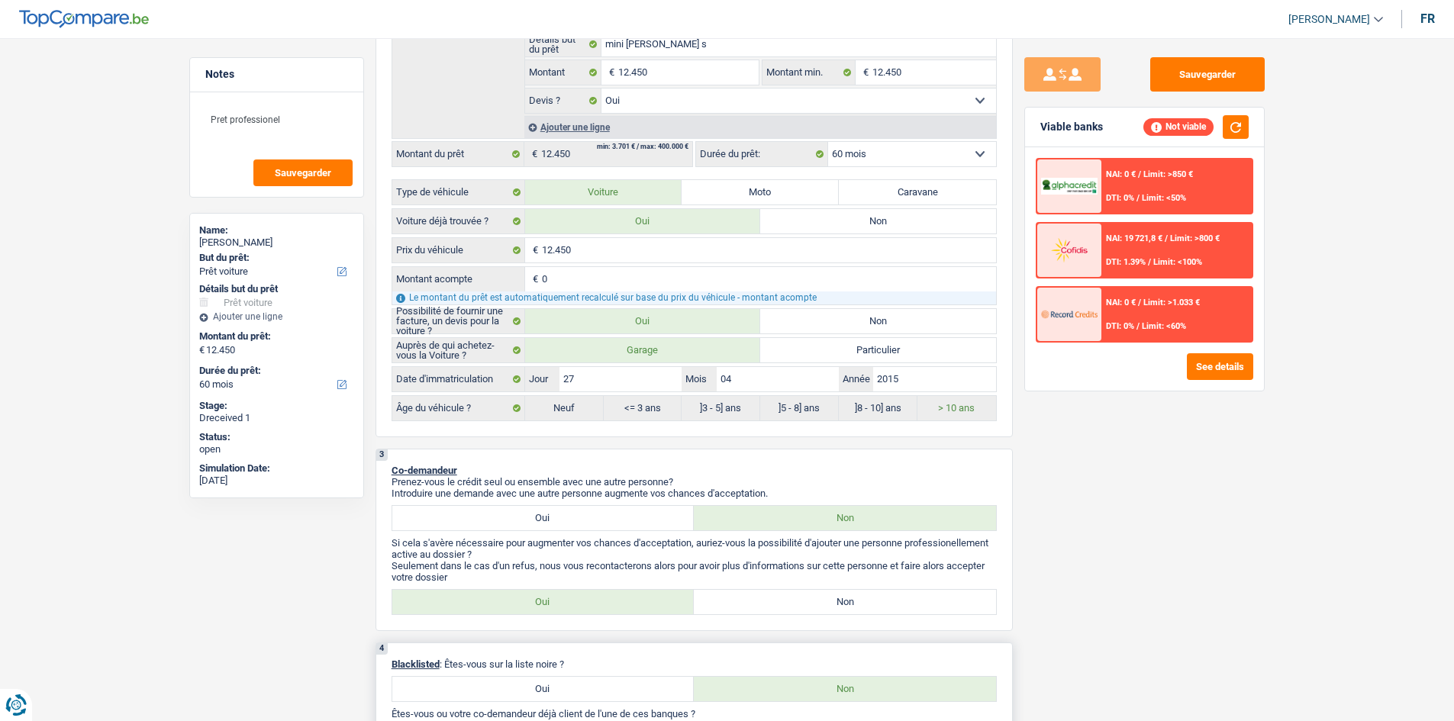
scroll to position [611, 0]
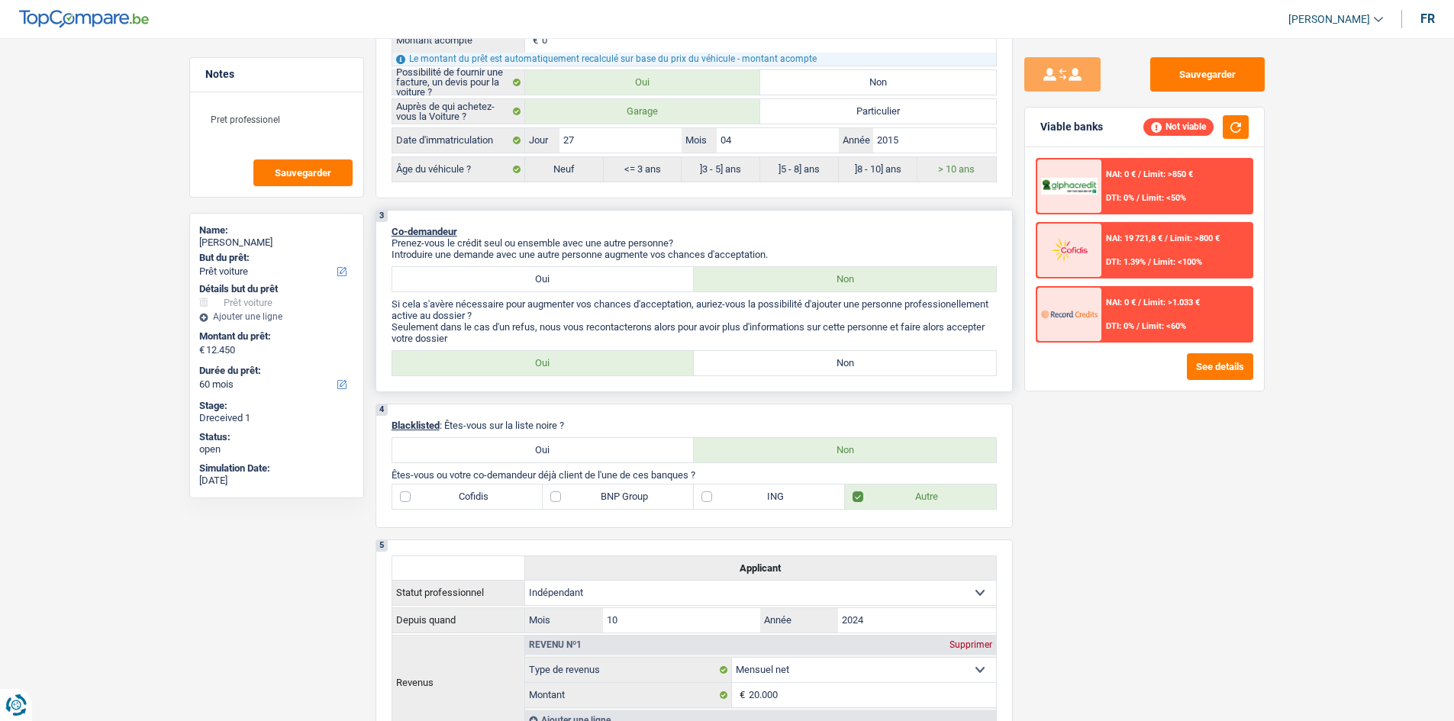
drag, startPoint x: 536, startPoint y: 356, endPoint x: 526, endPoint y: 354, distance: 10.2
click at [534, 356] on label "Oui" at bounding box center [543, 363] width 302 height 24
click at [534, 356] on input "Oui" at bounding box center [543, 363] width 302 height 24
radio input "true"
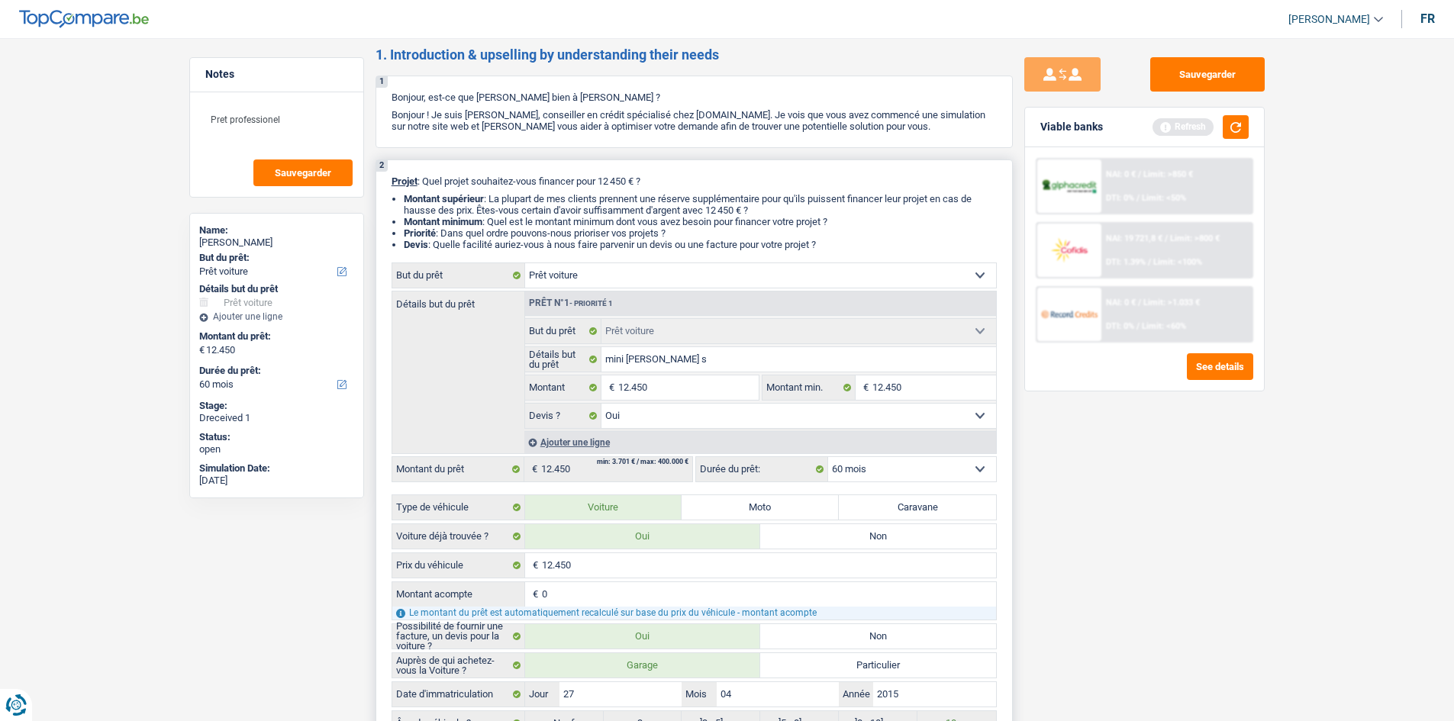
scroll to position [0, 0]
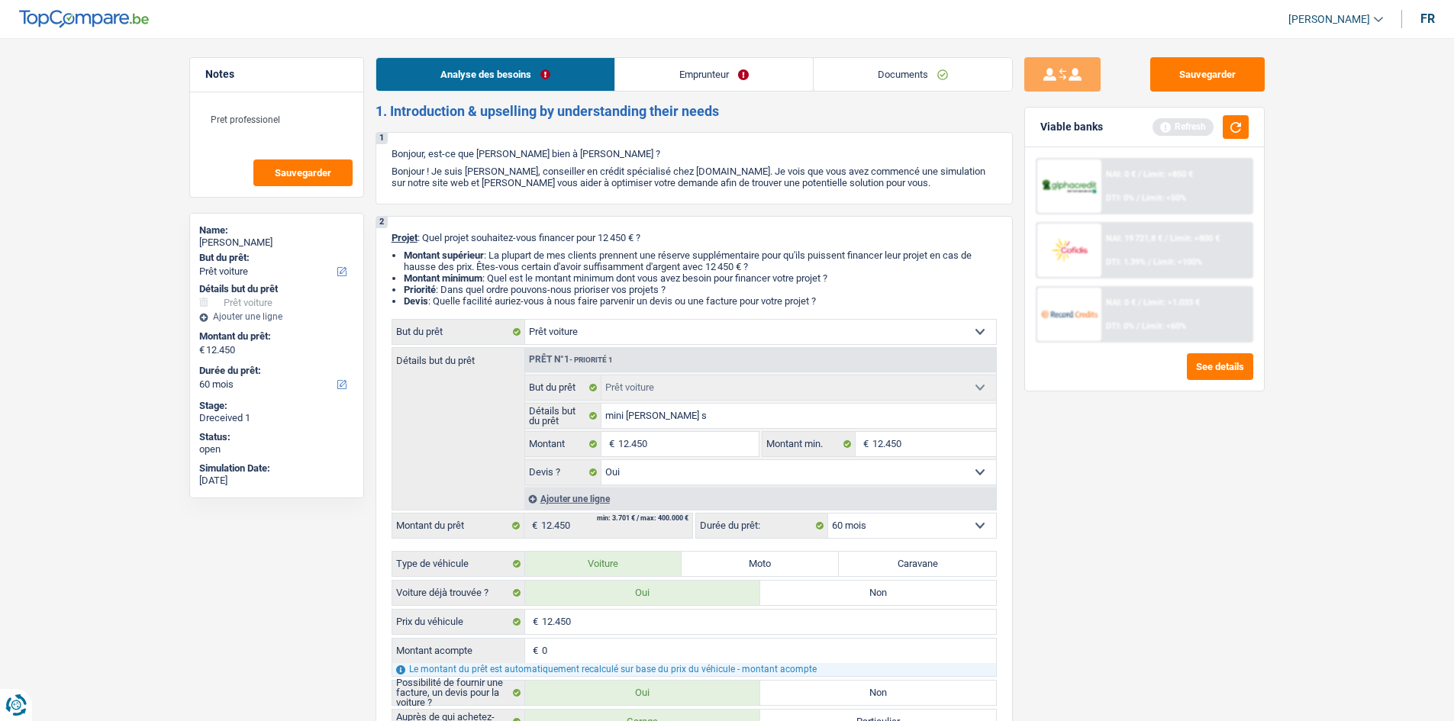
click at [730, 82] on link "Emprunteur" at bounding box center [714, 74] width 198 height 33
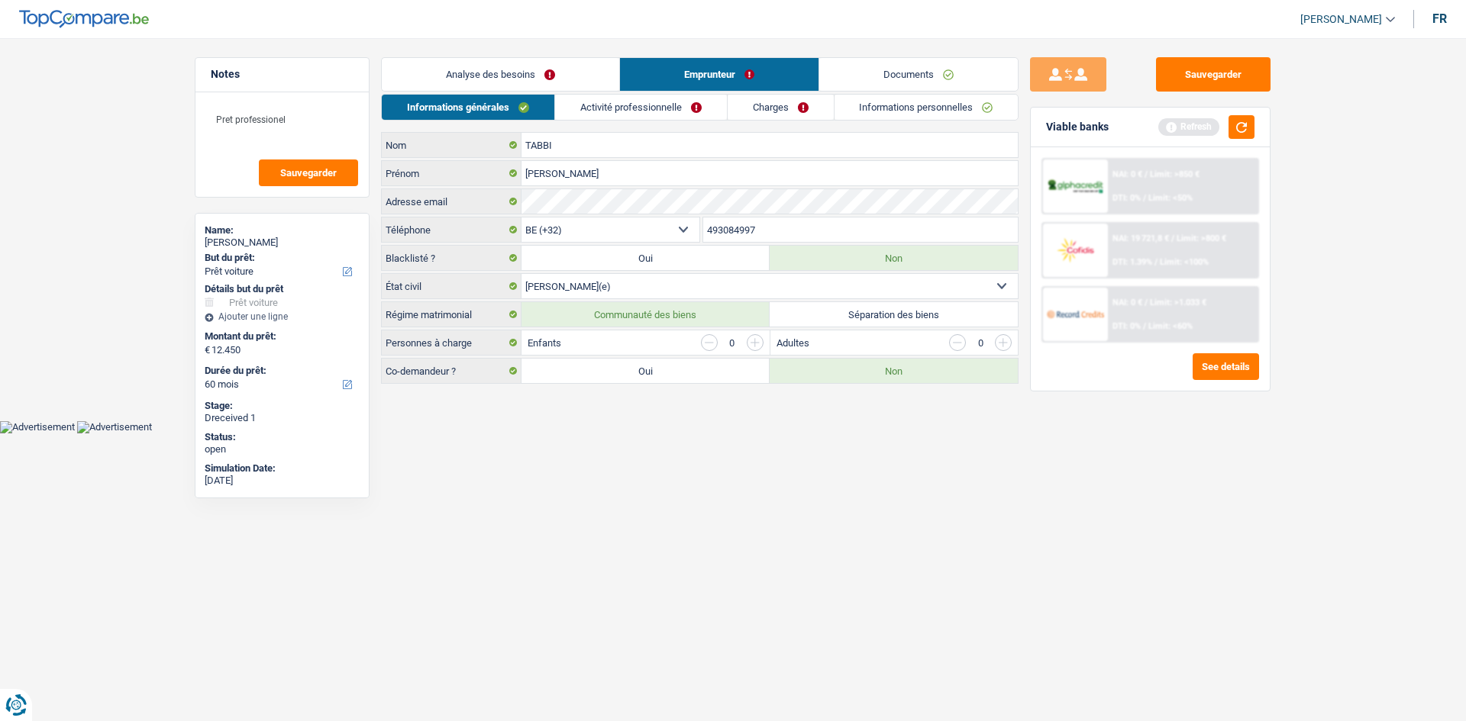
click at [566, 64] on link "Analyse des besoins" at bounding box center [500, 74] width 237 height 33
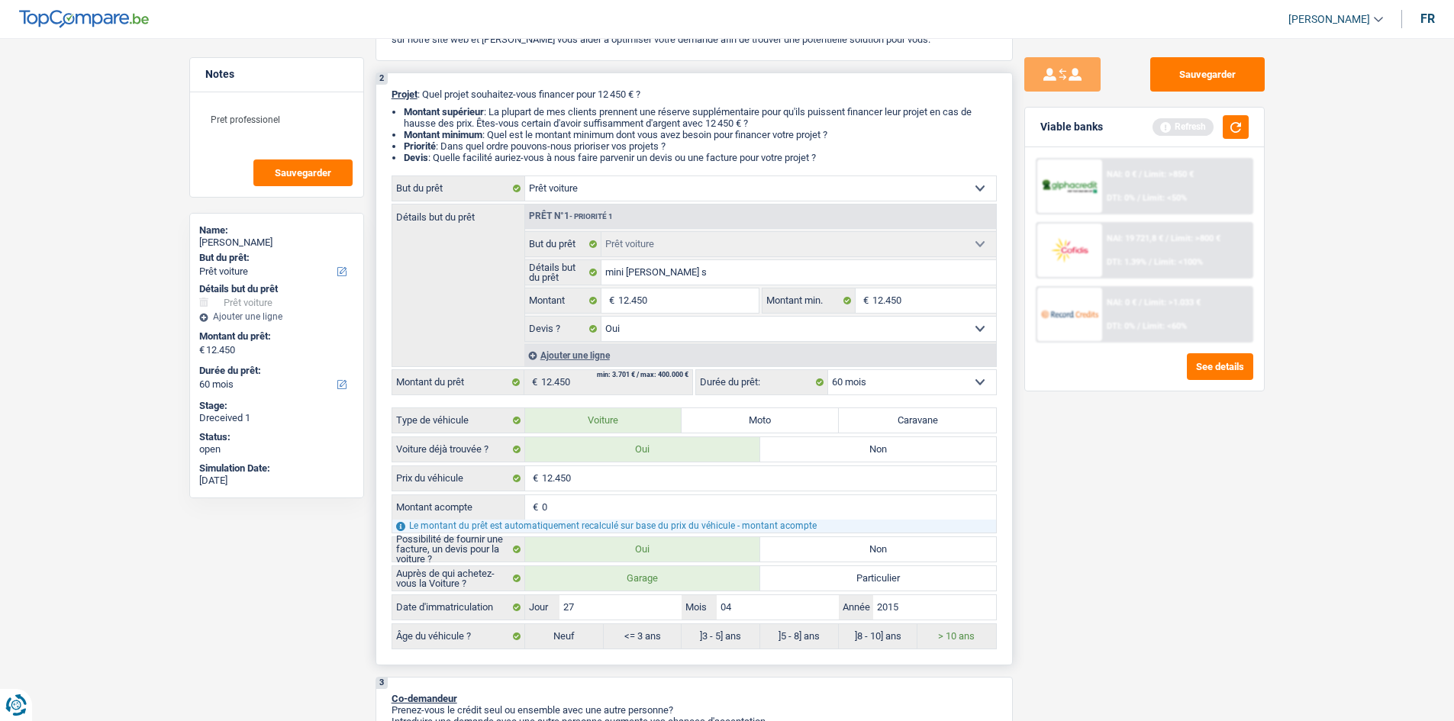
scroll to position [305, 0]
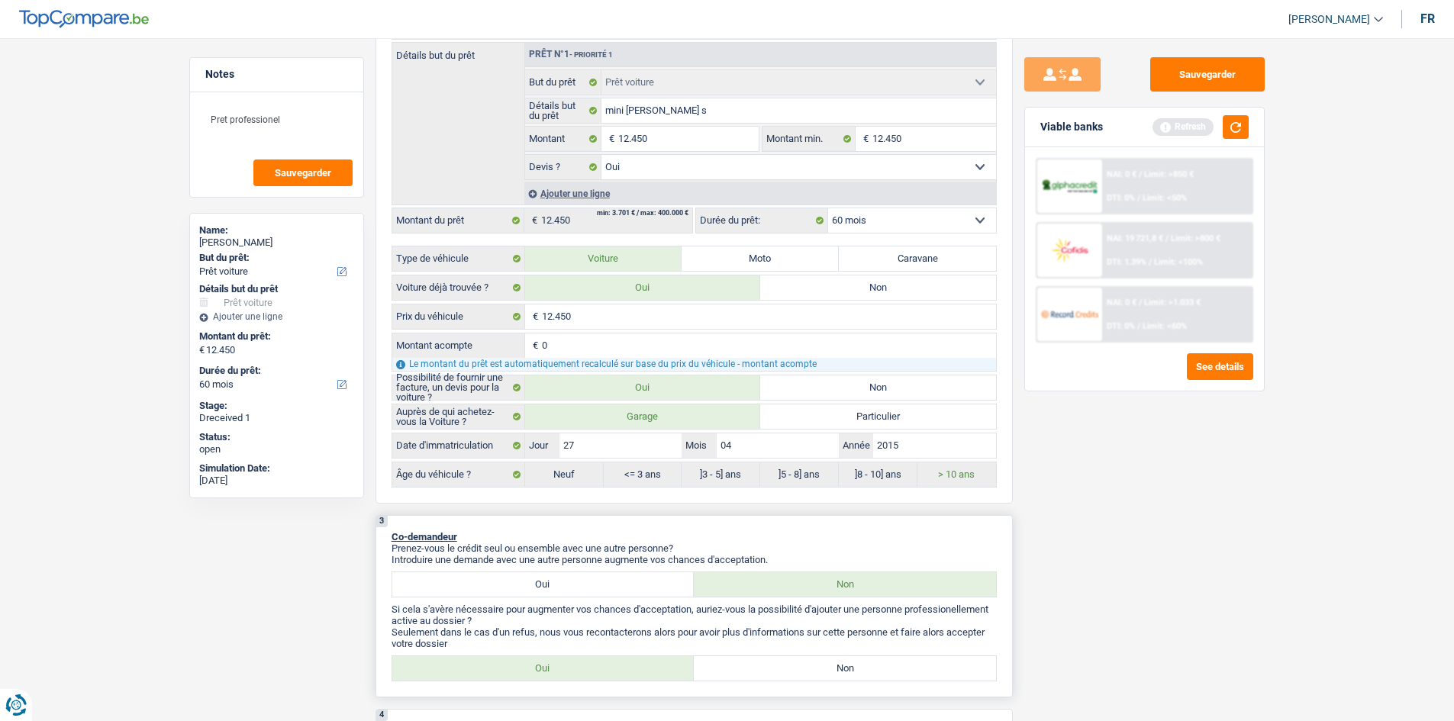
click at [537, 583] on label "Oui" at bounding box center [543, 584] width 302 height 24
click at [537, 583] on input "Oui" at bounding box center [543, 584] width 302 height 24
radio input "true"
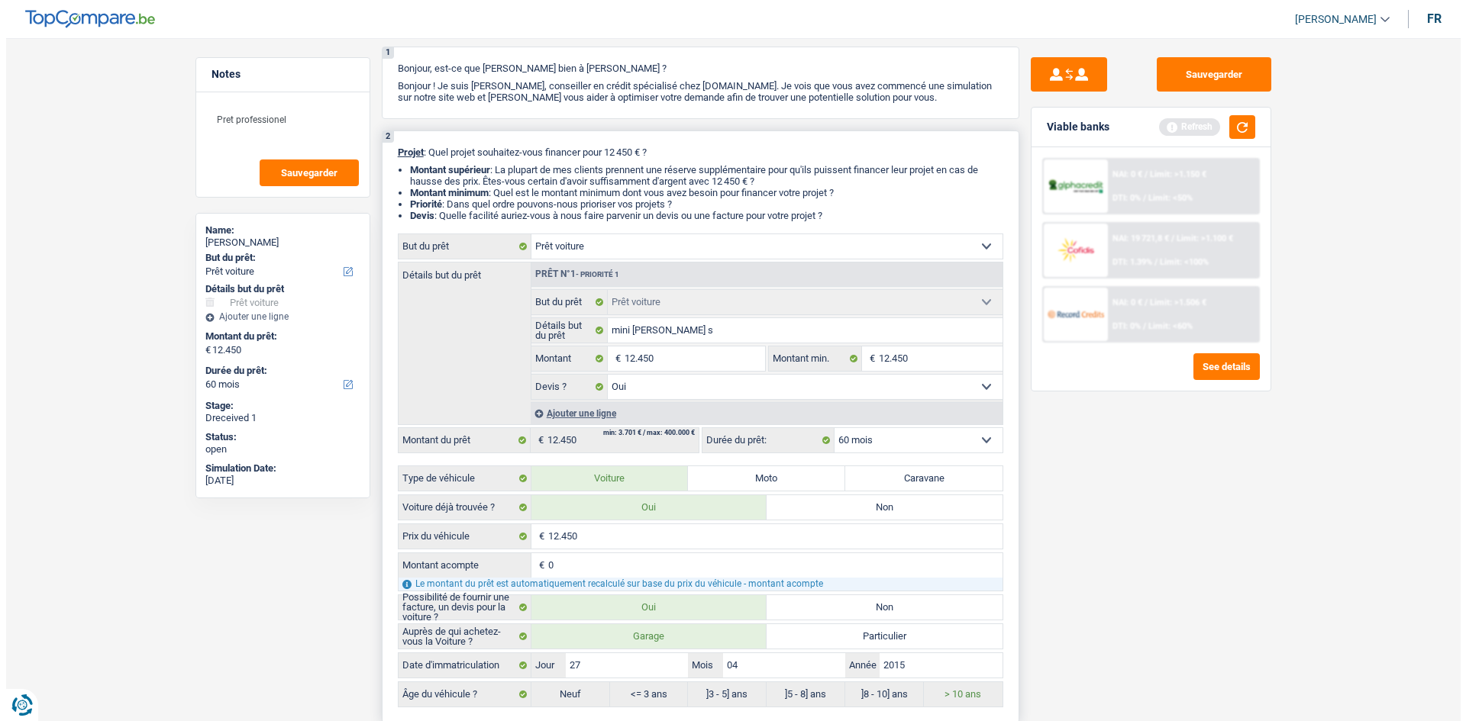
scroll to position [0, 0]
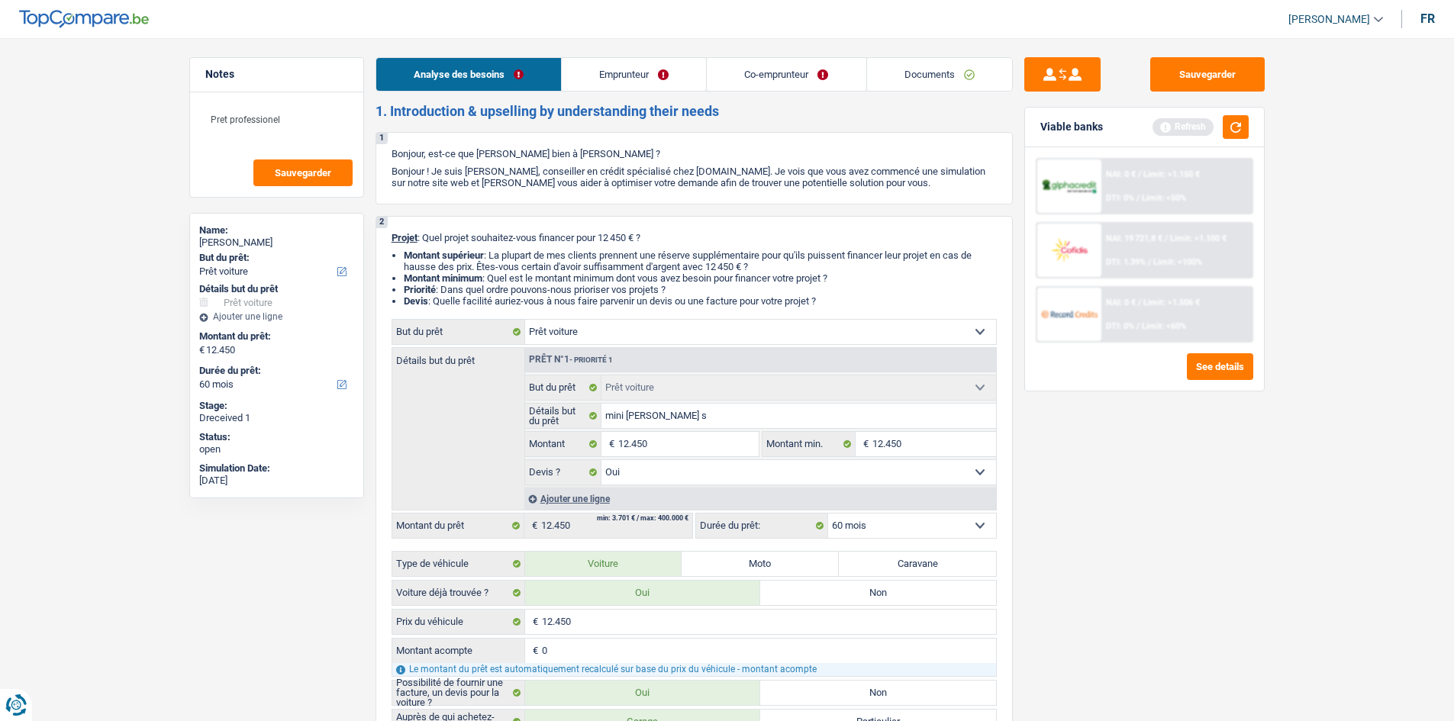
click at [785, 79] on link "Co-emprunteur" at bounding box center [786, 74] width 159 height 33
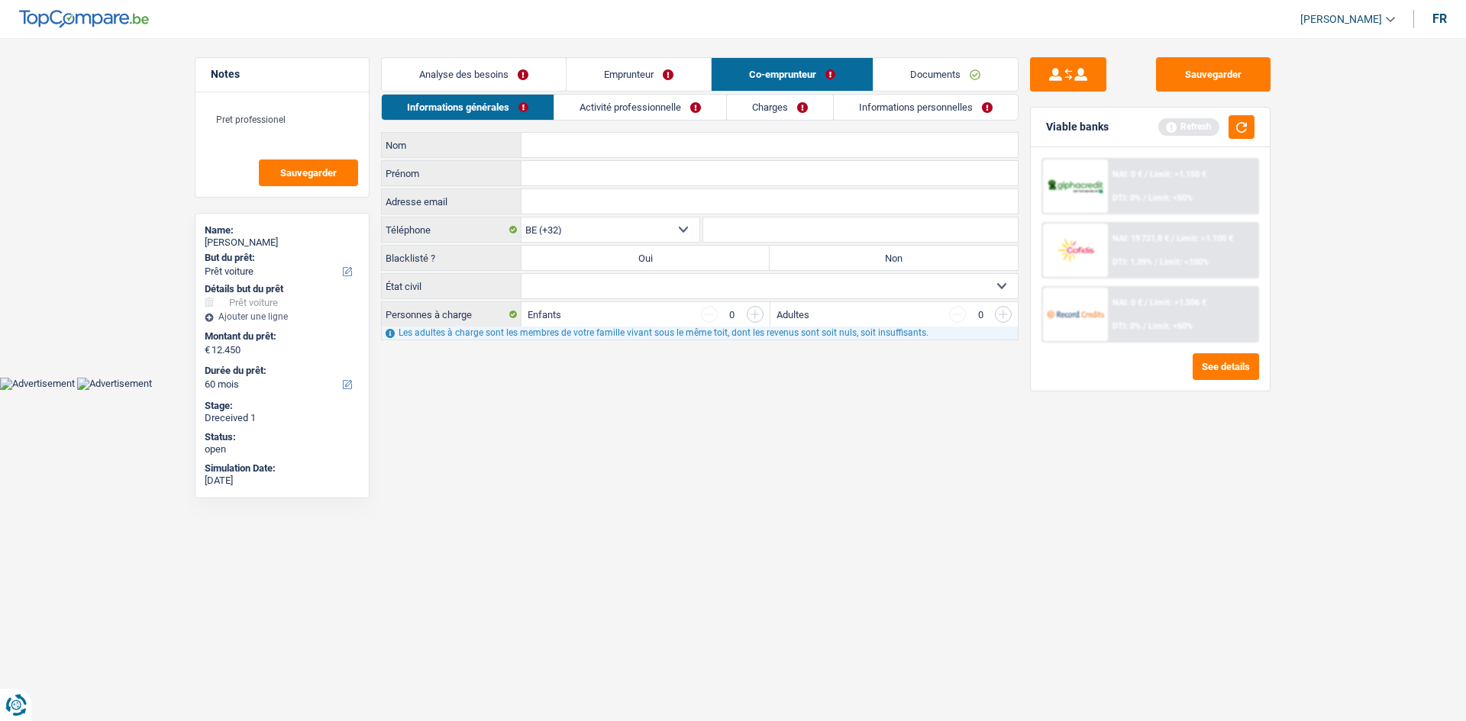
click at [571, 151] on input "Nom" at bounding box center [769, 145] width 496 height 24
click at [579, 141] on input "Nom" at bounding box center [769, 145] width 496 height 24
click at [562, 166] on input "Prénom" at bounding box center [769, 173] width 496 height 24
type input "sofia"
click at [552, 147] on input "Nom" at bounding box center [769, 145] width 496 height 24
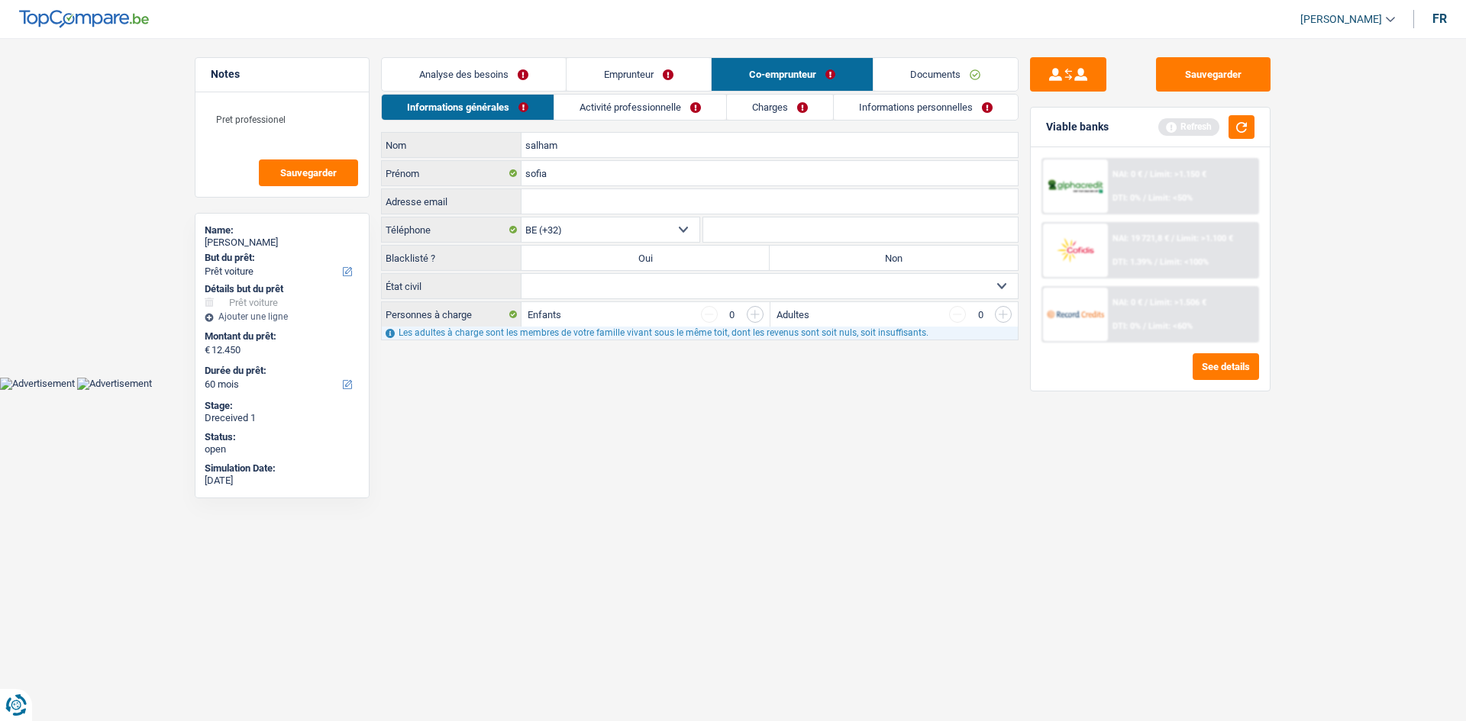
type input "salham"
click at [534, 179] on input "sofia" at bounding box center [769, 173] width 496 height 24
type input "Sofia"
click at [825, 260] on label "Non" at bounding box center [893, 258] width 248 height 24
click at [825, 260] on input "Non" at bounding box center [893, 258] width 248 height 24
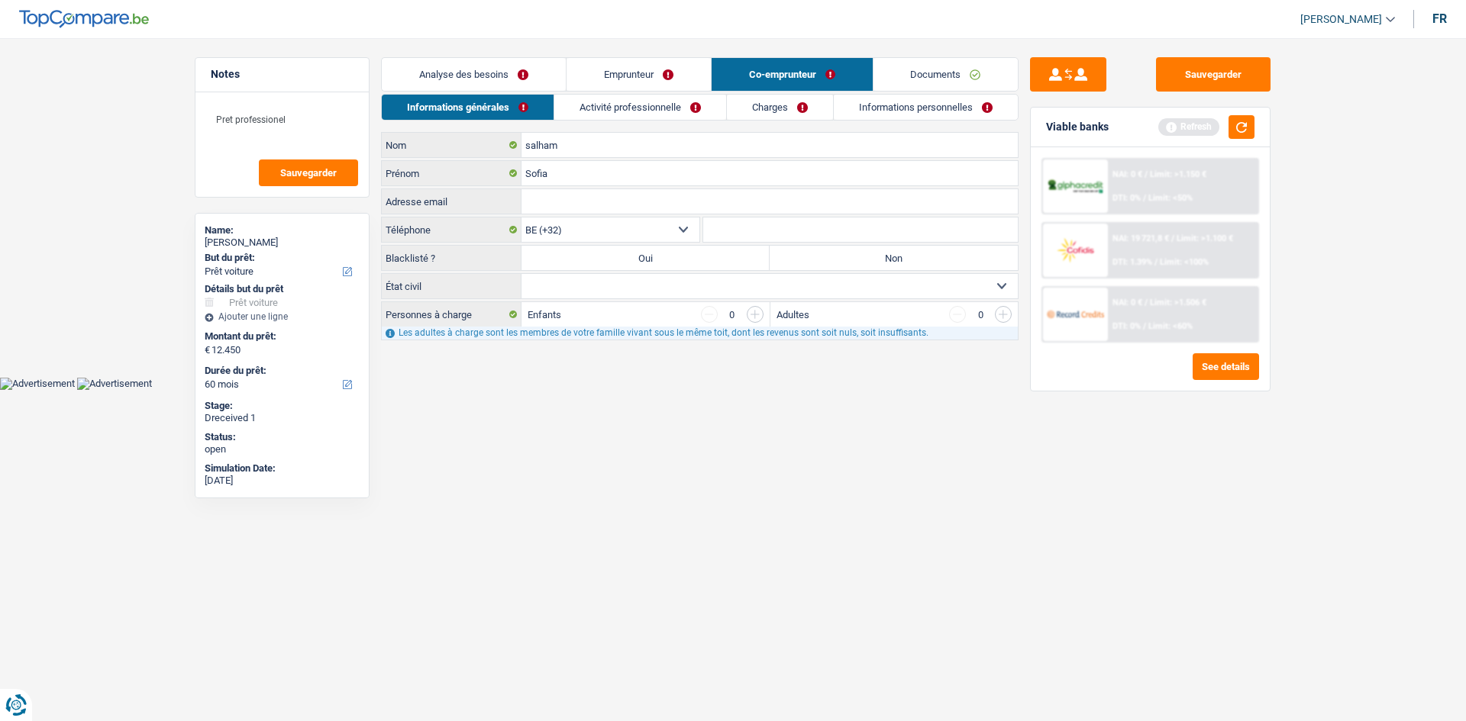
radio input "true"
click at [703, 285] on select "Célibataire Marié(e) Cohabitant(e) légal(e) Divorcé(e) Veuf(ve) Séparé (de fait…" at bounding box center [769, 286] width 496 height 24
select select "married"
click at [521, 274] on select "Célibataire Marié(e) Cohabitant(e) légal(e) Divorcé(e) Veuf(ve) Séparé (de fait…" at bounding box center [769, 286] width 496 height 24
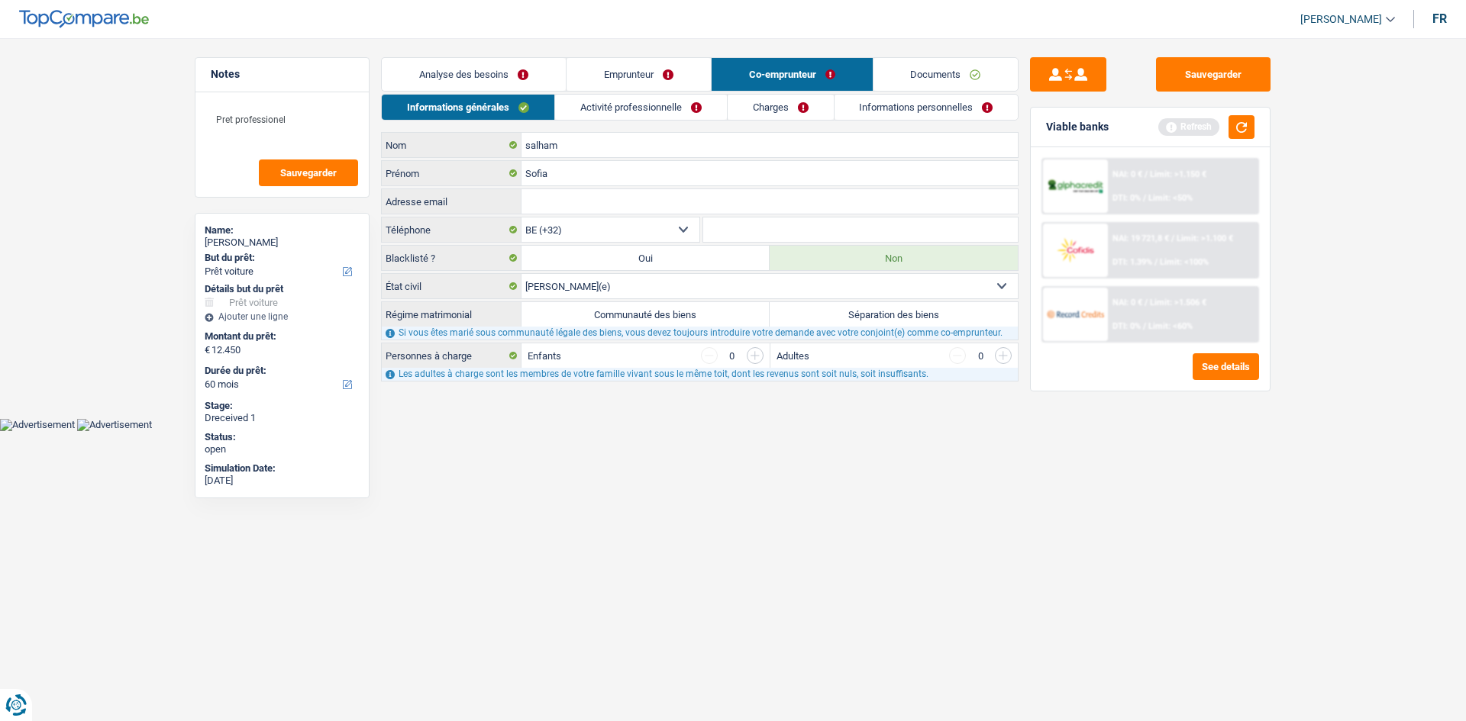
click at [712, 316] on label "Communauté des biens" at bounding box center [645, 314] width 248 height 24
click at [712, 316] on input "Communauté des biens" at bounding box center [645, 314] width 248 height 24
radio input "true"
click at [622, 82] on link "Emprunteur" at bounding box center [638, 74] width 144 height 33
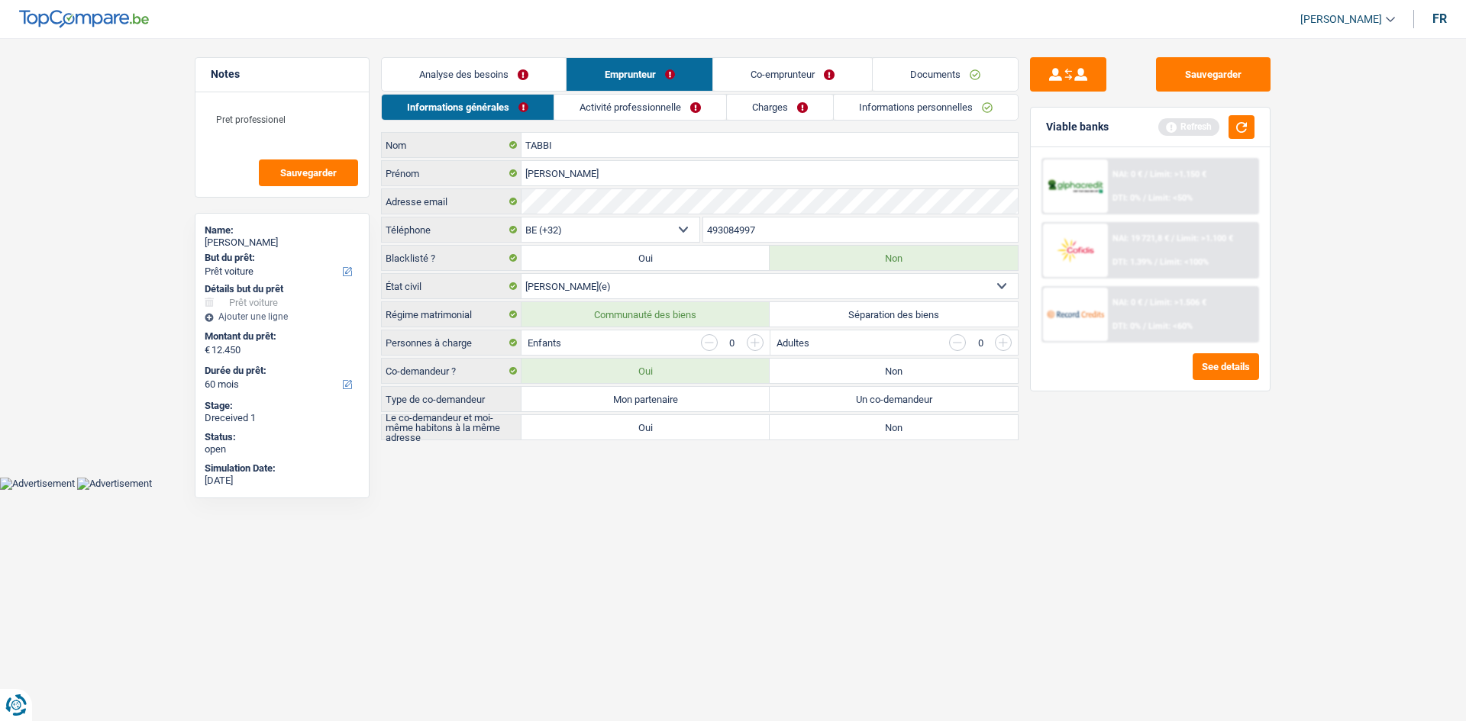
click at [606, 105] on link "Activité professionnelle" at bounding box center [640, 107] width 172 height 25
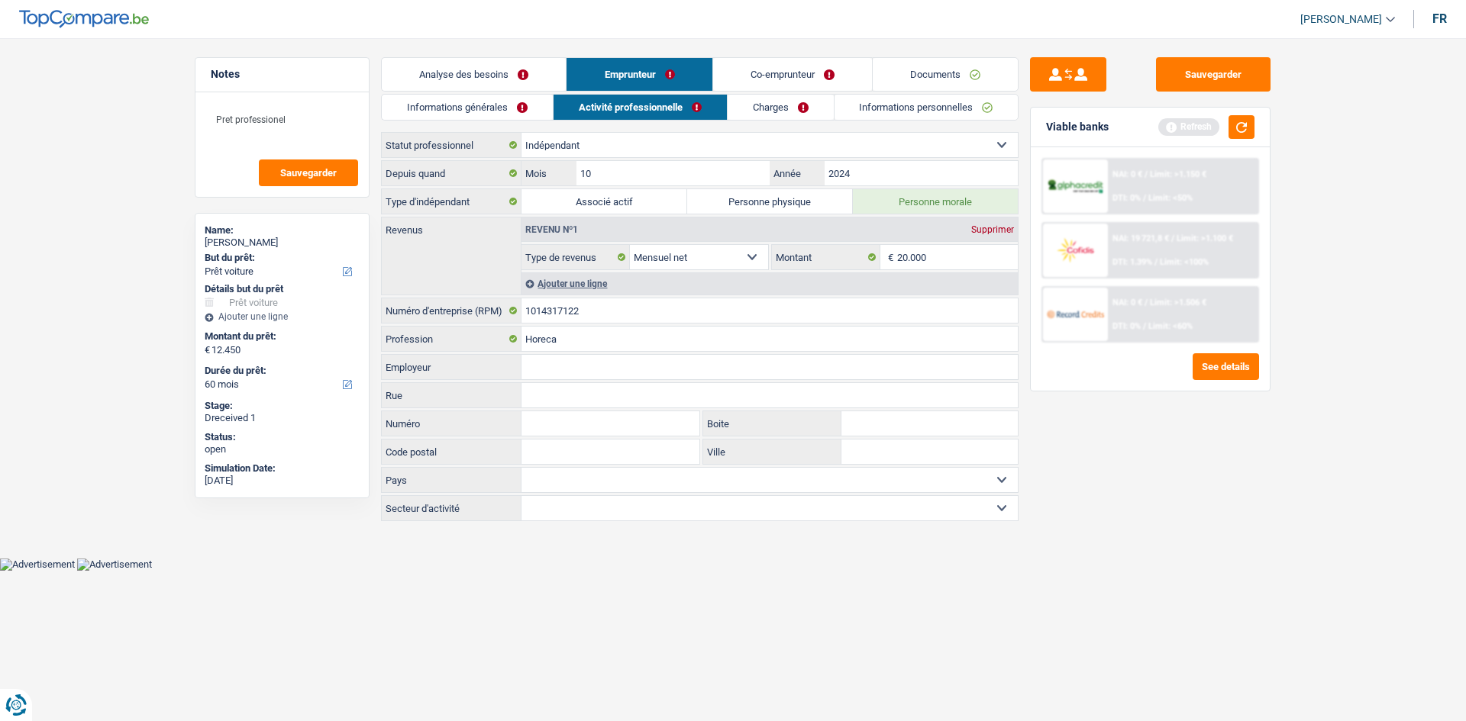
click at [795, 68] on link "Co-emprunteur" at bounding box center [792, 74] width 159 height 33
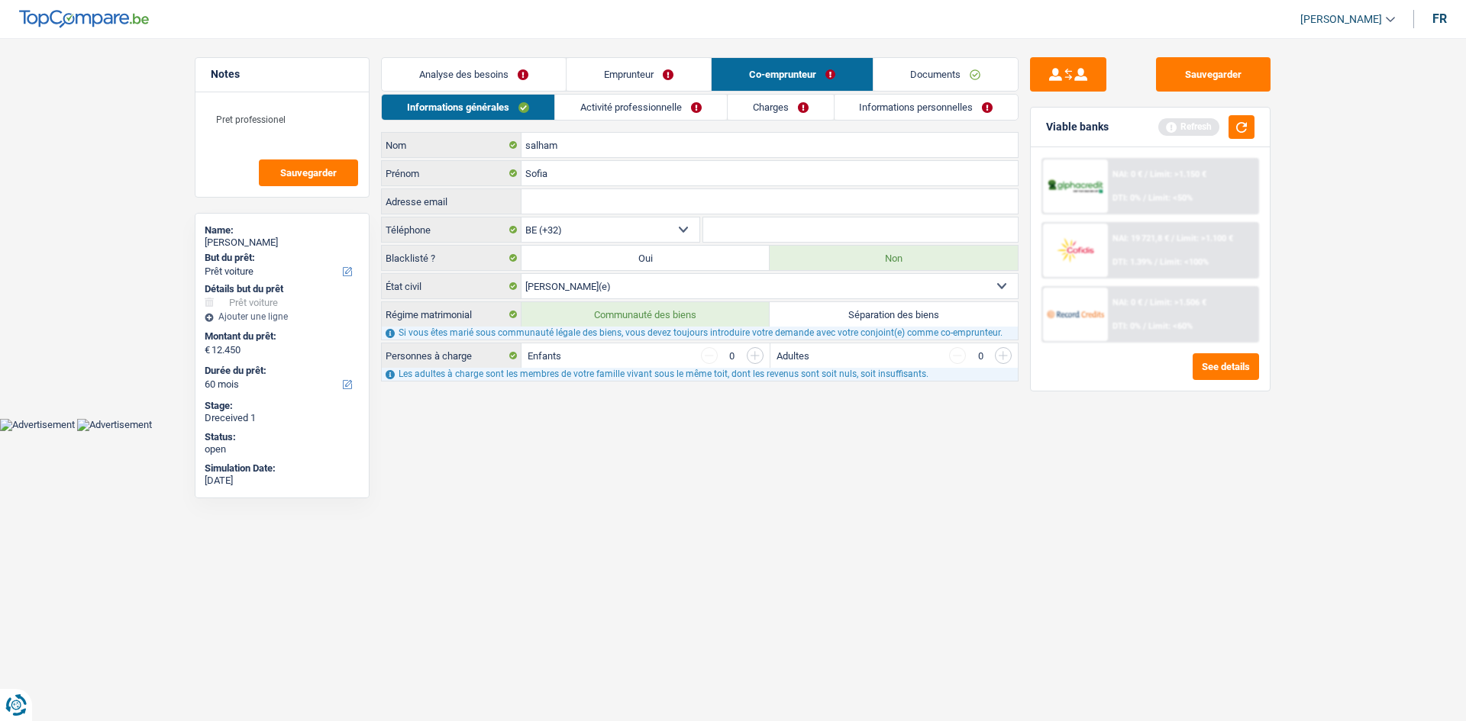
click at [640, 105] on link "Activité professionnelle" at bounding box center [641, 107] width 172 height 25
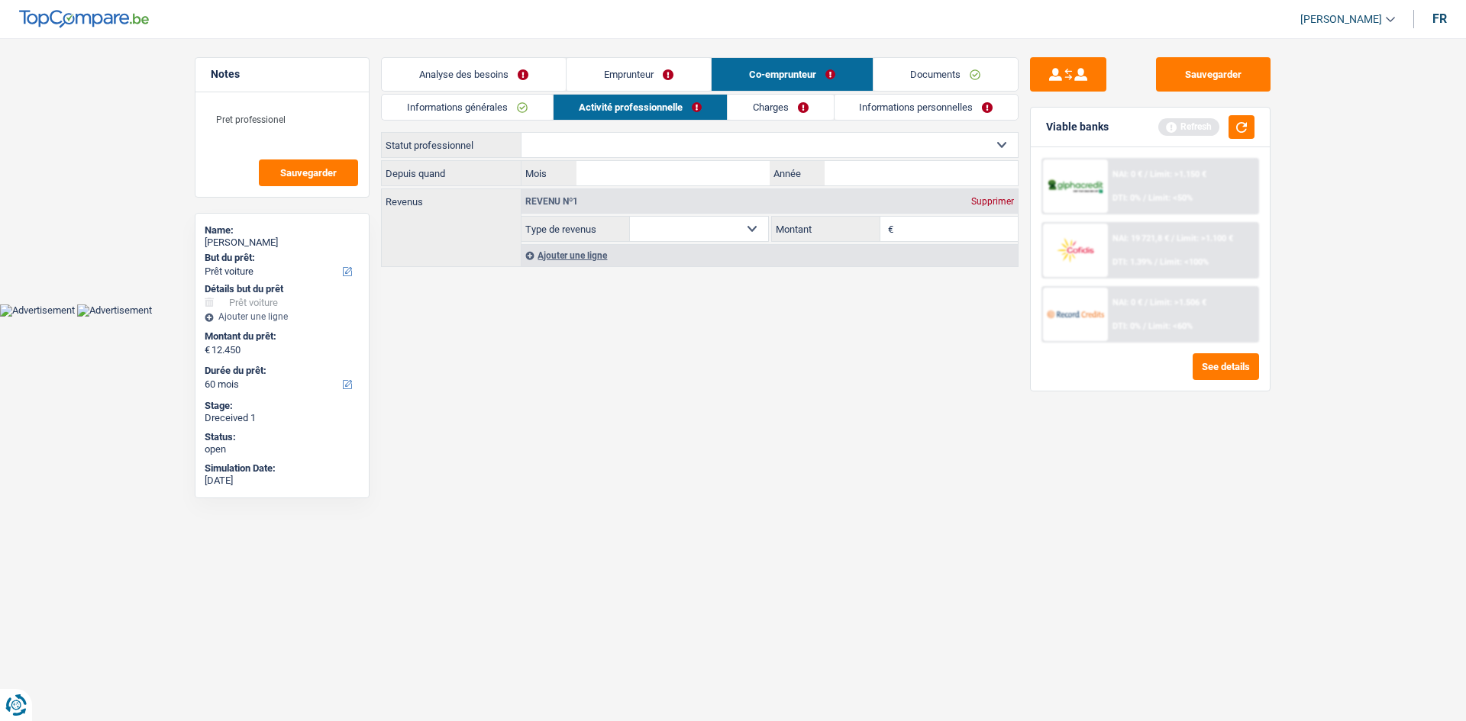
click at [618, 138] on select "Ouvrier Employé privé Employé public Invalide Indépendant Pensionné Chômeur Mut…" at bounding box center [769, 145] width 496 height 24
select select "privateEmployee"
click at [521, 133] on select "Ouvrier Employé privé Employé public Invalide Indépendant Pensionné Chômeur Mut…" at bounding box center [769, 145] width 496 height 24
select select "netSalary"
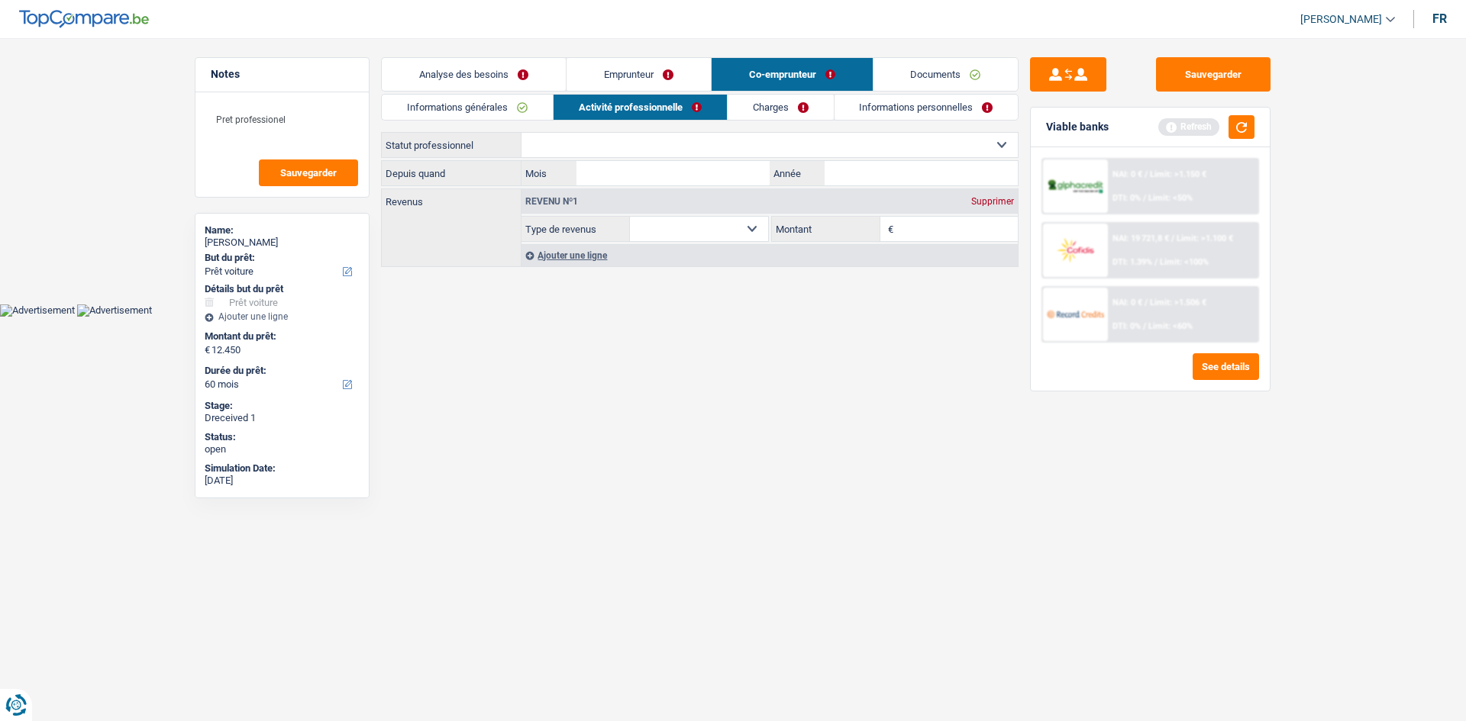
select select "mealVouchers"
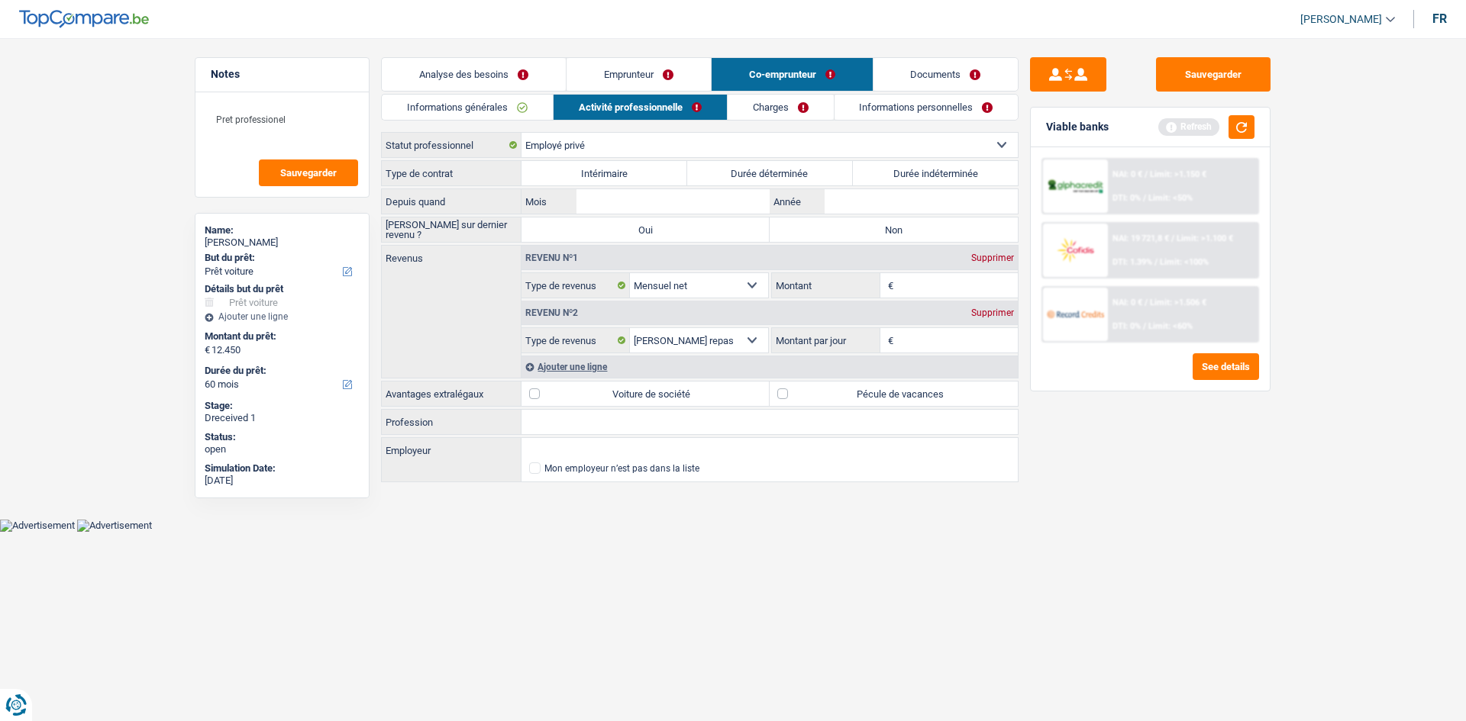
click at [889, 176] on label "Durée indéterminée" at bounding box center [936, 173] width 166 height 24
click at [889, 176] on input "Durée indéterminée" at bounding box center [936, 173] width 166 height 24
radio input "true"
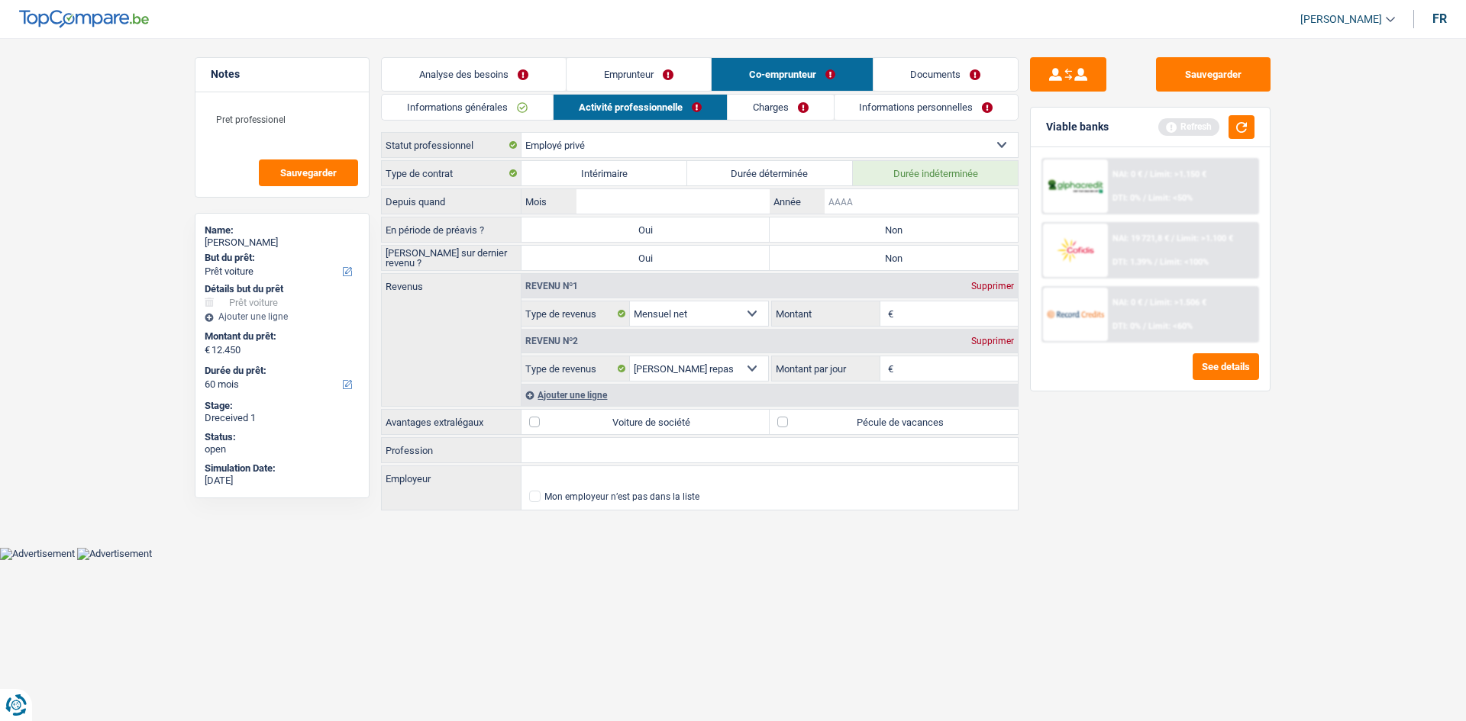
click at [857, 206] on input "Année" at bounding box center [920, 201] width 193 height 24
click at [770, 175] on label "Durée déterminée" at bounding box center [770, 173] width 166 height 24
click at [770, 175] on input "Durée déterminée" at bounding box center [770, 173] width 166 height 24
radio input "true"
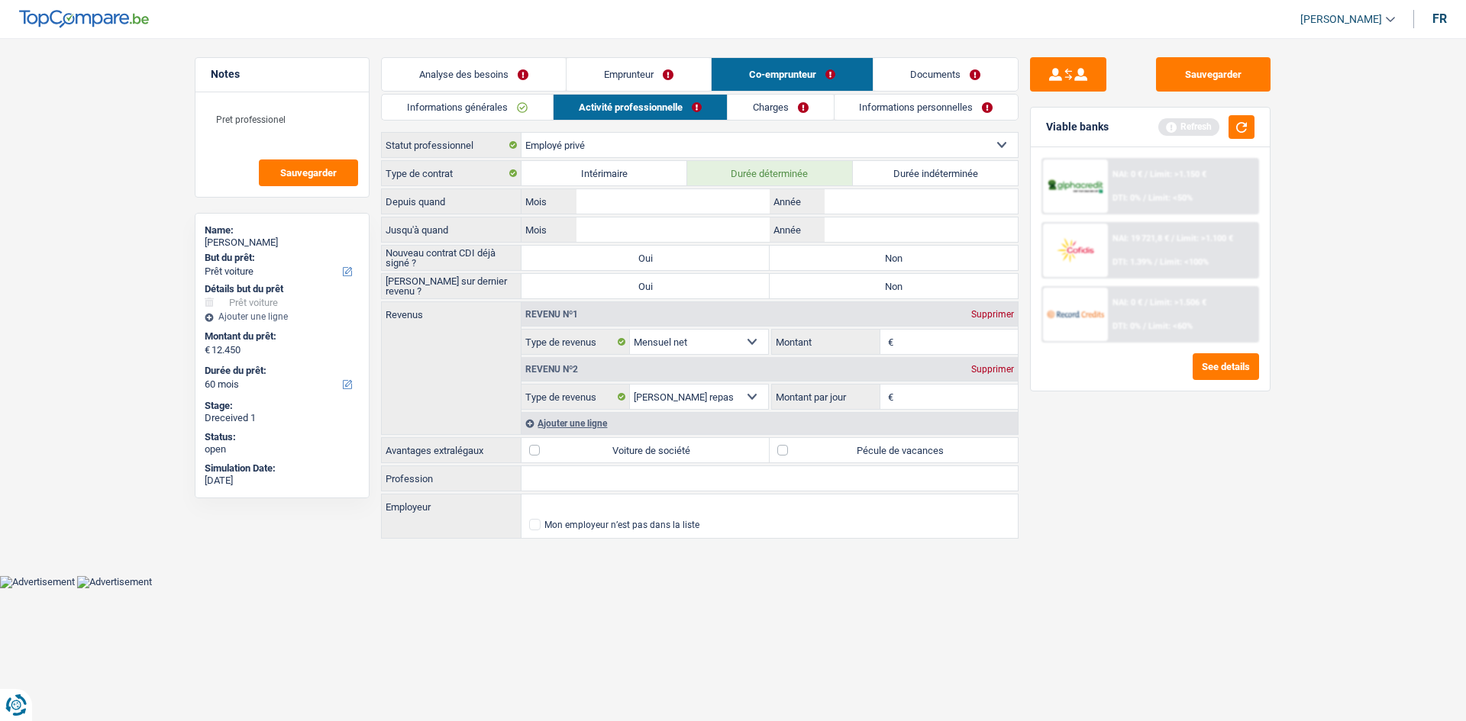
click at [614, 147] on select "Ouvrier Employé privé Employé public Invalide Indépendant Pensionné Chômeur Mut…" at bounding box center [769, 145] width 496 height 24
click at [469, 340] on div "Revenus Revenu nº1 Supprimer Allocation d'handicap Allocations chômage Allocati…" at bounding box center [699, 369] width 637 height 134
click at [608, 150] on select "Ouvrier Employé privé Employé public Invalide Indépendant Pensionné Chômeur Mut…" at bounding box center [769, 145] width 496 height 24
select select "independent"
click at [521, 133] on select "Ouvrier Employé privé Employé public Invalide Indépendant Pensionné Chômeur Mut…" at bounding box center [769, 145] width 496 height 24
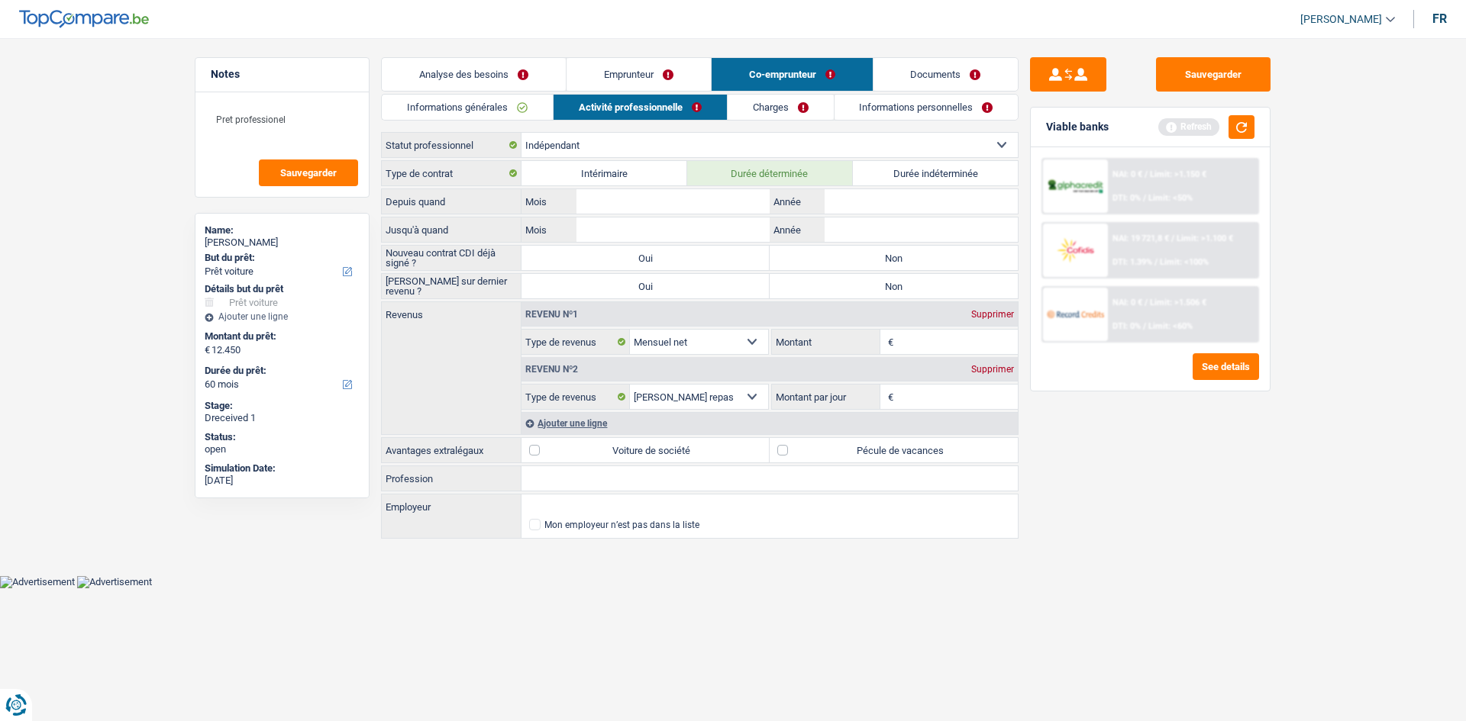
select select "netSalary"
select select "mealVouchers"
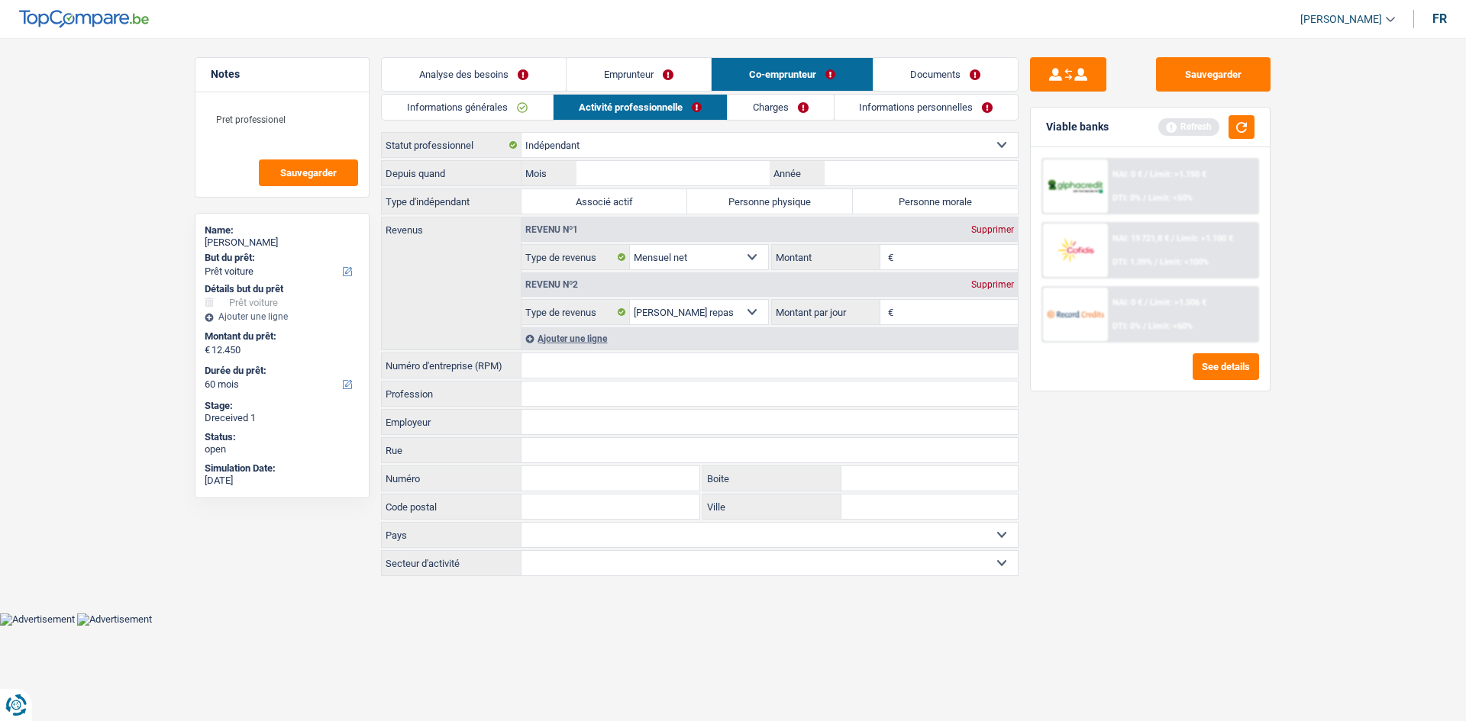
click at [817, 164] on label "Année" at bounding box center [796, 173] width 54 height 24
click at [0, 0] on input "Année" at bounding box center [0, 0] width 0 height 0
click at [858, 172] on input "Année" at bounding box center [920, 173] width 193 height 24
click at [854, 177] on input "2" at bounding box center [920, 173] width 193 height 24
type input "2"
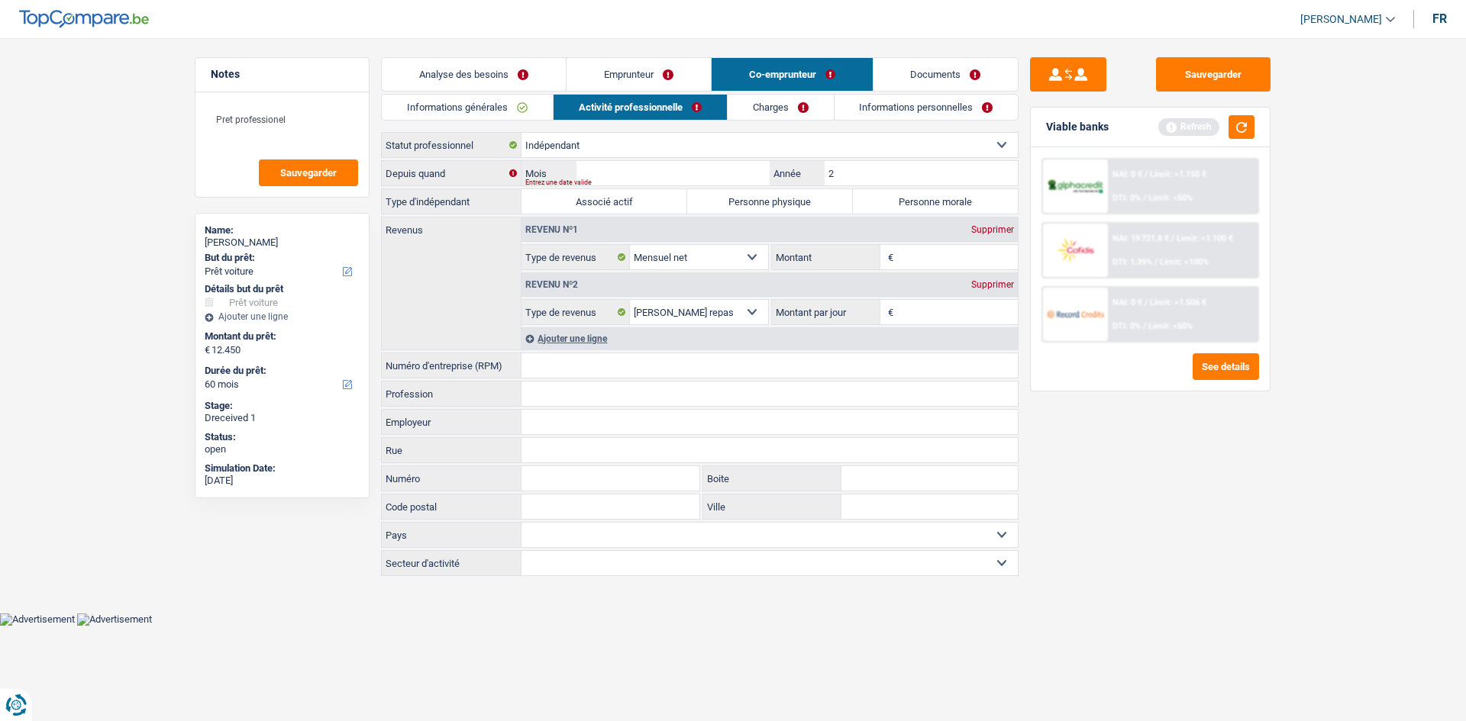
click at [944, 126] on div "Informations générales Activité professionnelle Charges Informations personnell…" at bounding box center [699, 336] width 637 height 485
click at [853, 177] on input "2" at bounding box center [920, 173] width 193 height 24
click at [733, 176] on input "Mois" at bounding box center [672, 173] width 193 height 24
click at [705, 152] on select "Ouvrier Employé privé Employé public Invalide Indépendant Pensionné Chômeur Mut…" at bounding box center [769, 145] width 496 height 24
select select "privateEmployee"
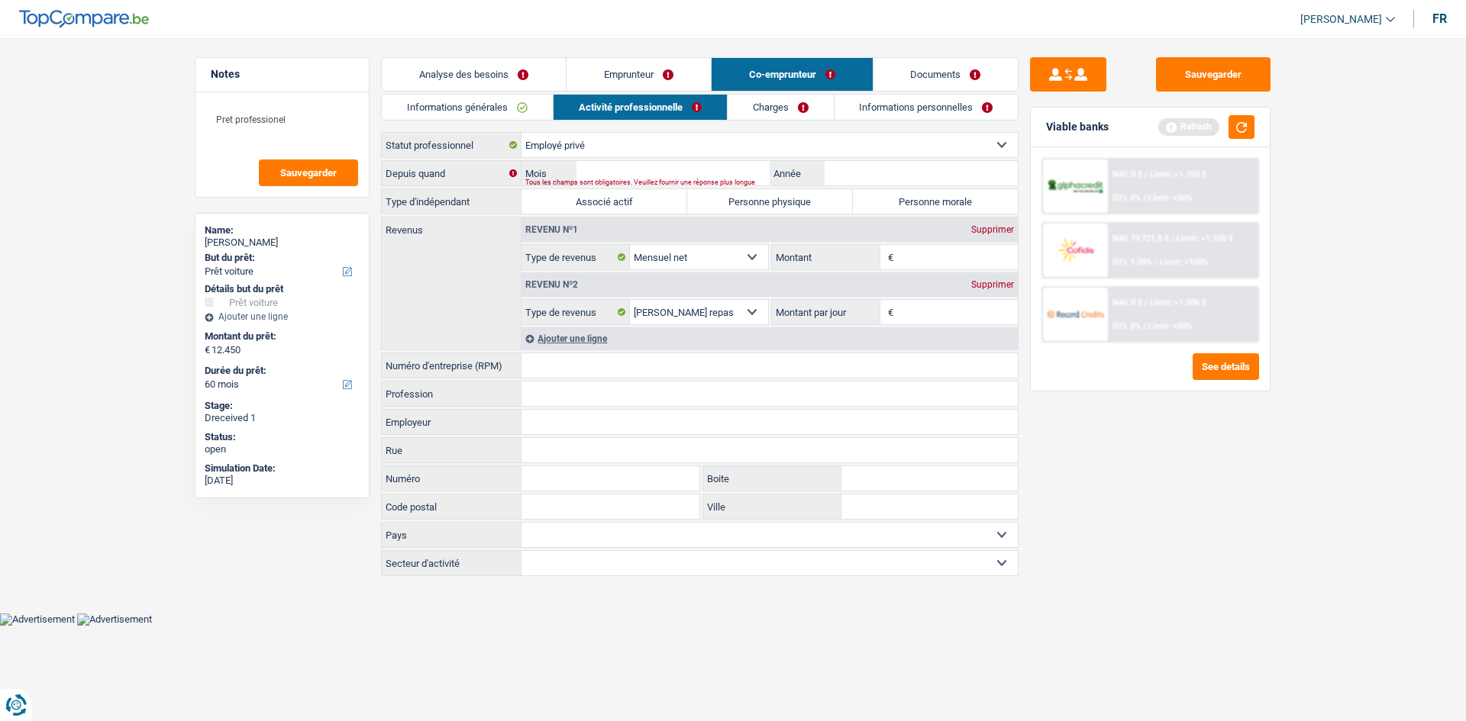
click at [521, 133] on select "Ouvrier Employé privé Employé public Invalide Indépendant Pensionné Chômeur Mut…" at bounding box center [769, 145] width 496 height 24
select select "netSalary"
select select "mealVouchers"
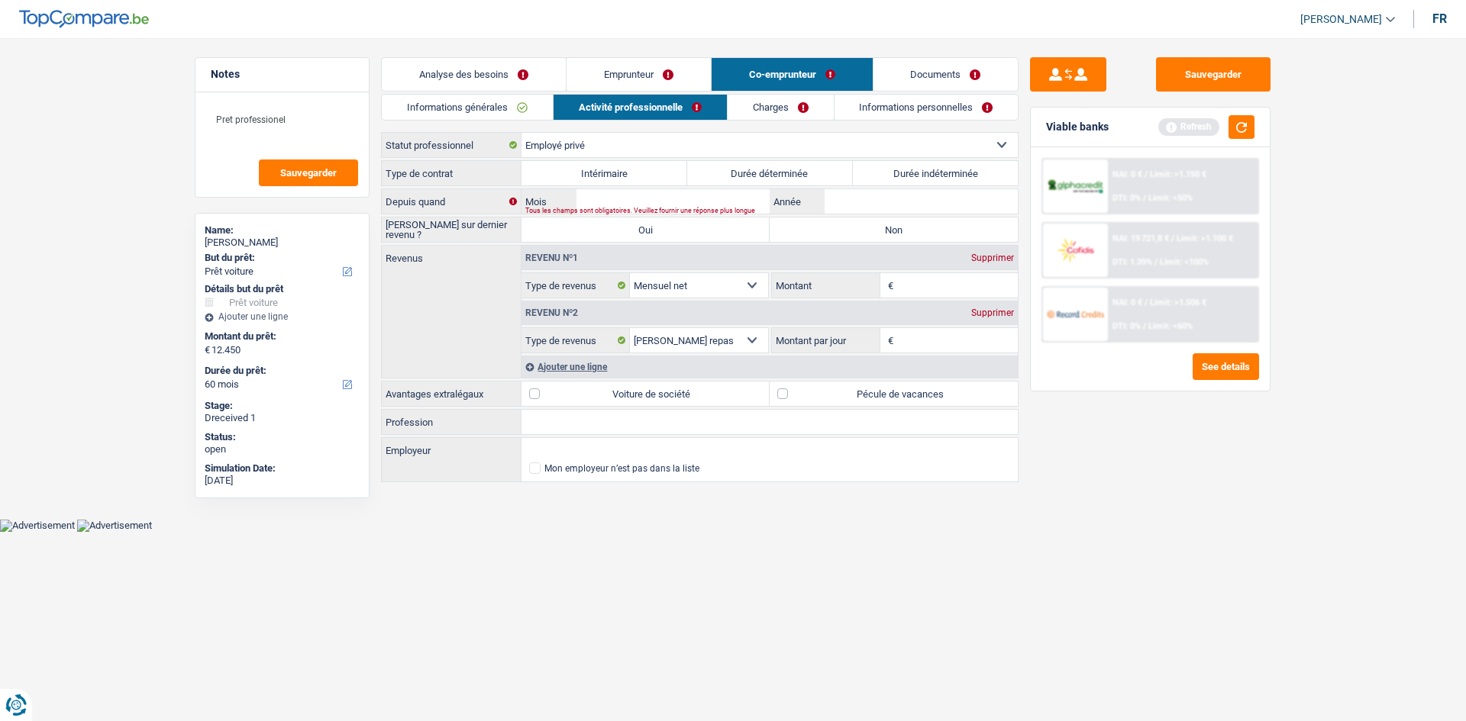
click at [920, 168] on label "Durée indéterminée" at bounding box center [936, 173] width 166 height 24
click at [920, 168] on input "Durée indéterminée" at bounding box center [936, 173] width 166 height 24
radio input "true"
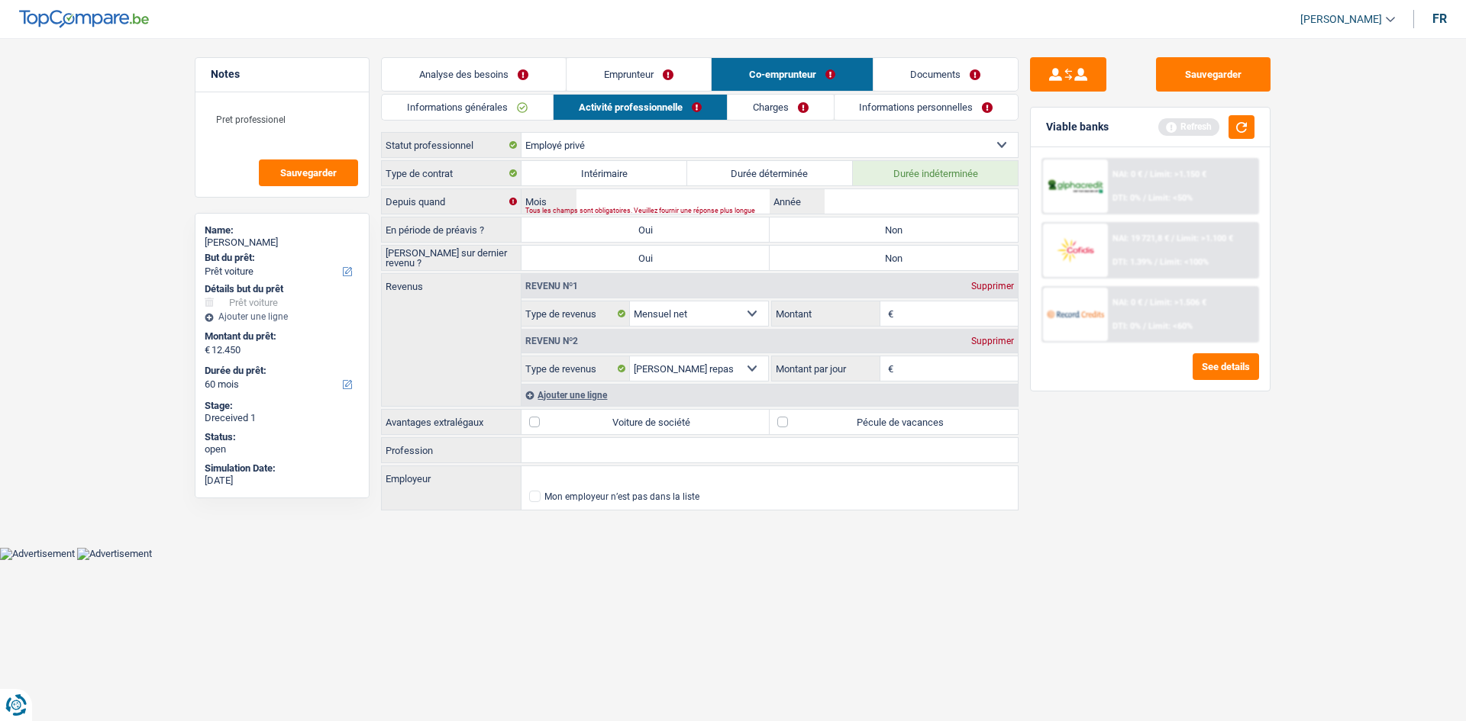
click at [726, 173] on label "Durée déterminée" at bounding box center [770, 173] width 166 height 24
click at [726, 173] on input "Durée déterminée" at bounding box center [770, 173] width 166 height 24
radio input "true"
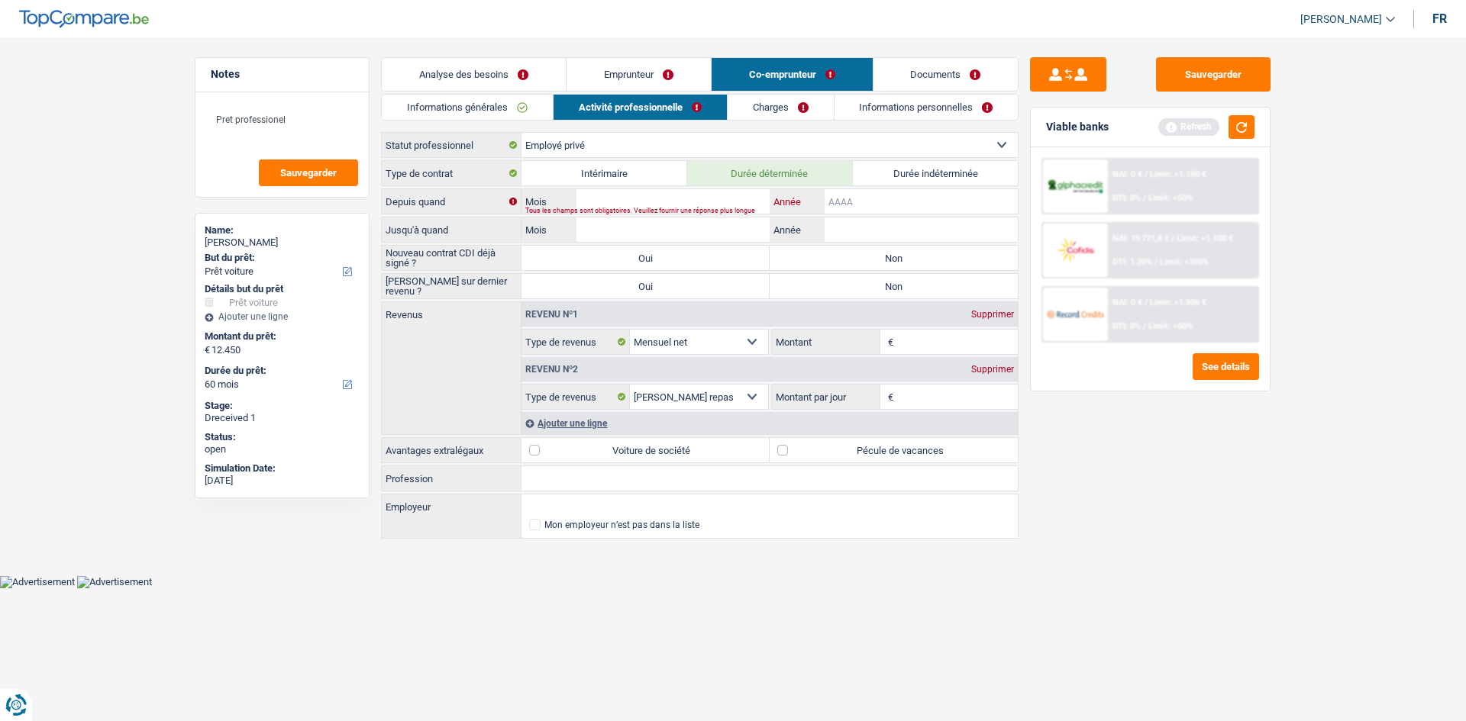
click at [887, 204] on input "Année" at bounding box center [920, 201] width 193 height 24
type input "2023"
click at [694, 205] on input "Mois" at bounding box center [672, 201] width 193 height 24
type input "08"
click at [858, 226] on input "Année" at bounding box center [920, 230] width 193 height 24
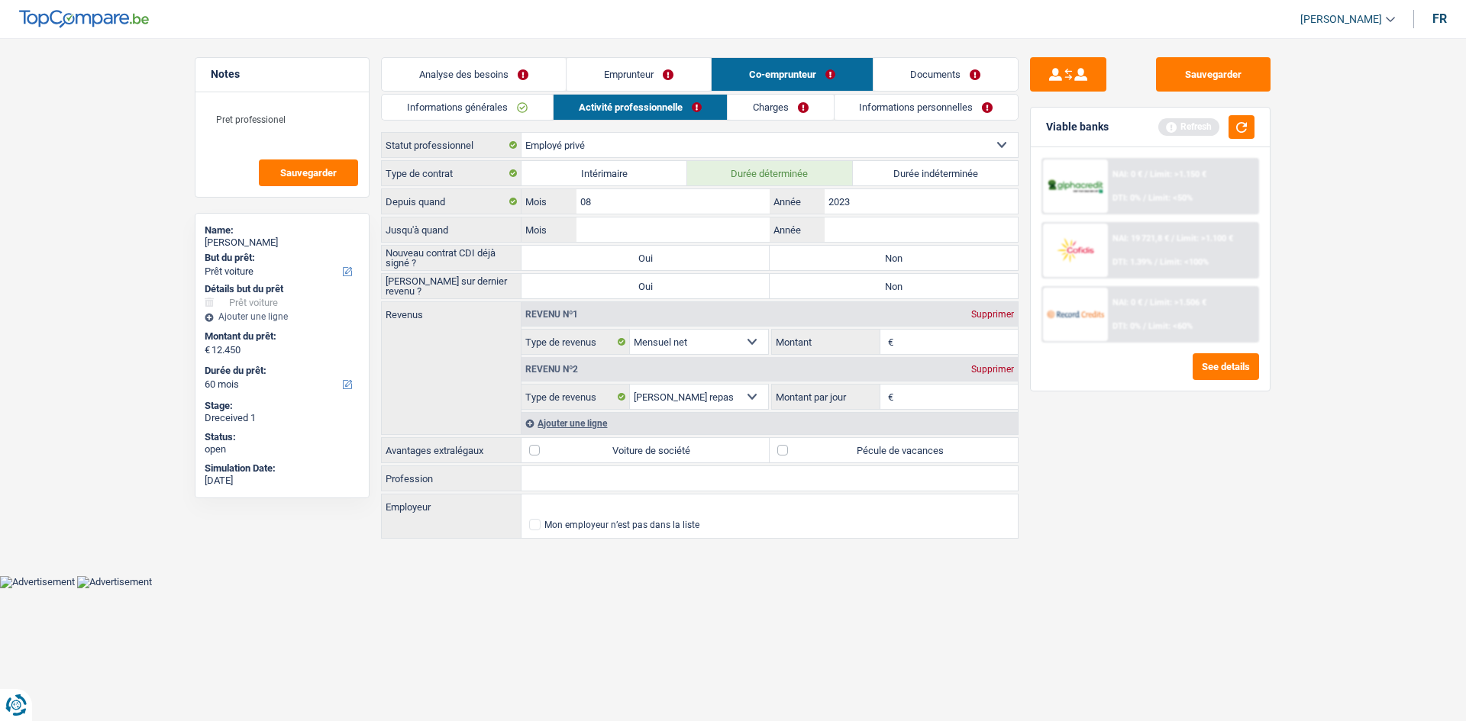
click at [1113, 338] on div "NAI: 0 € / Limit: >1.506 € DTI: 0% / Limit: <60%" at bounding box center [1183, 314] width 150 height 53
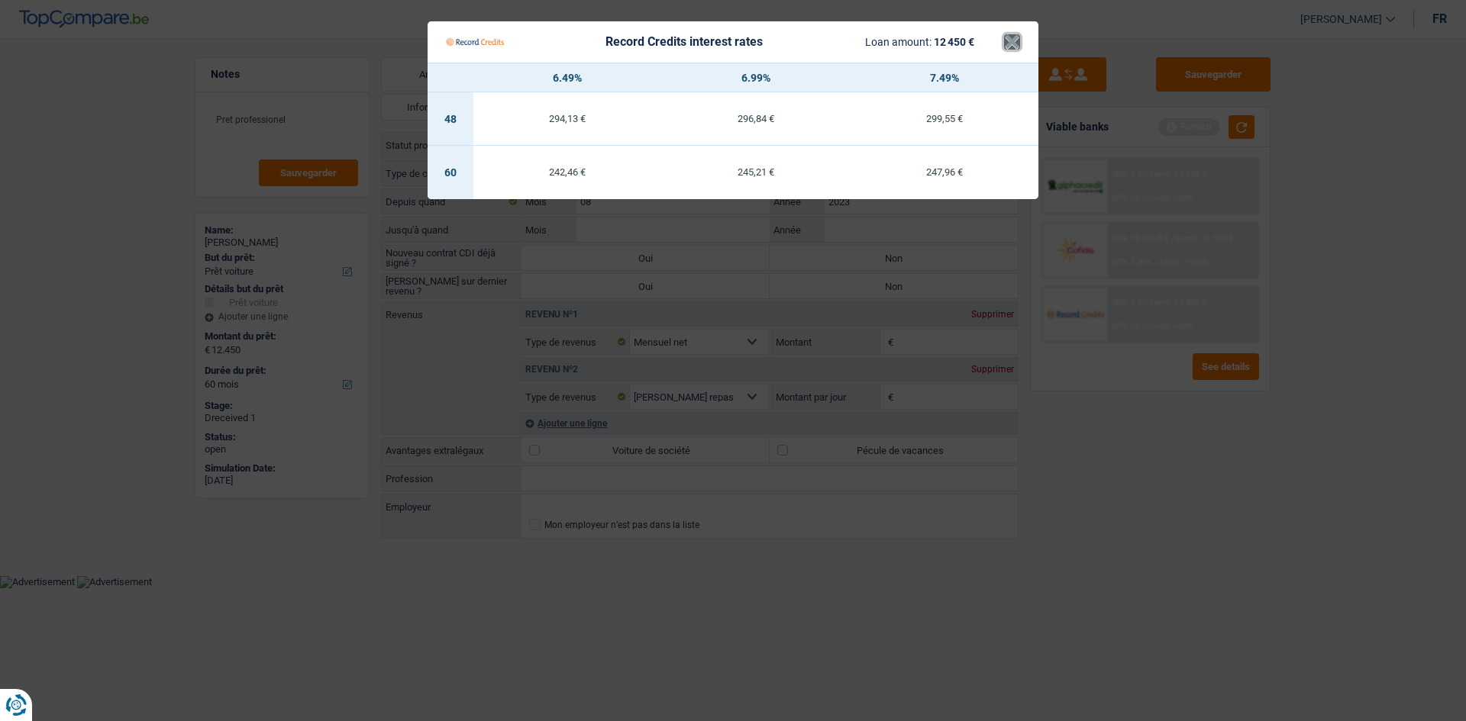
click at [1010, 43] on button "×" at bounding box center [1012, 41] width 16 height 15
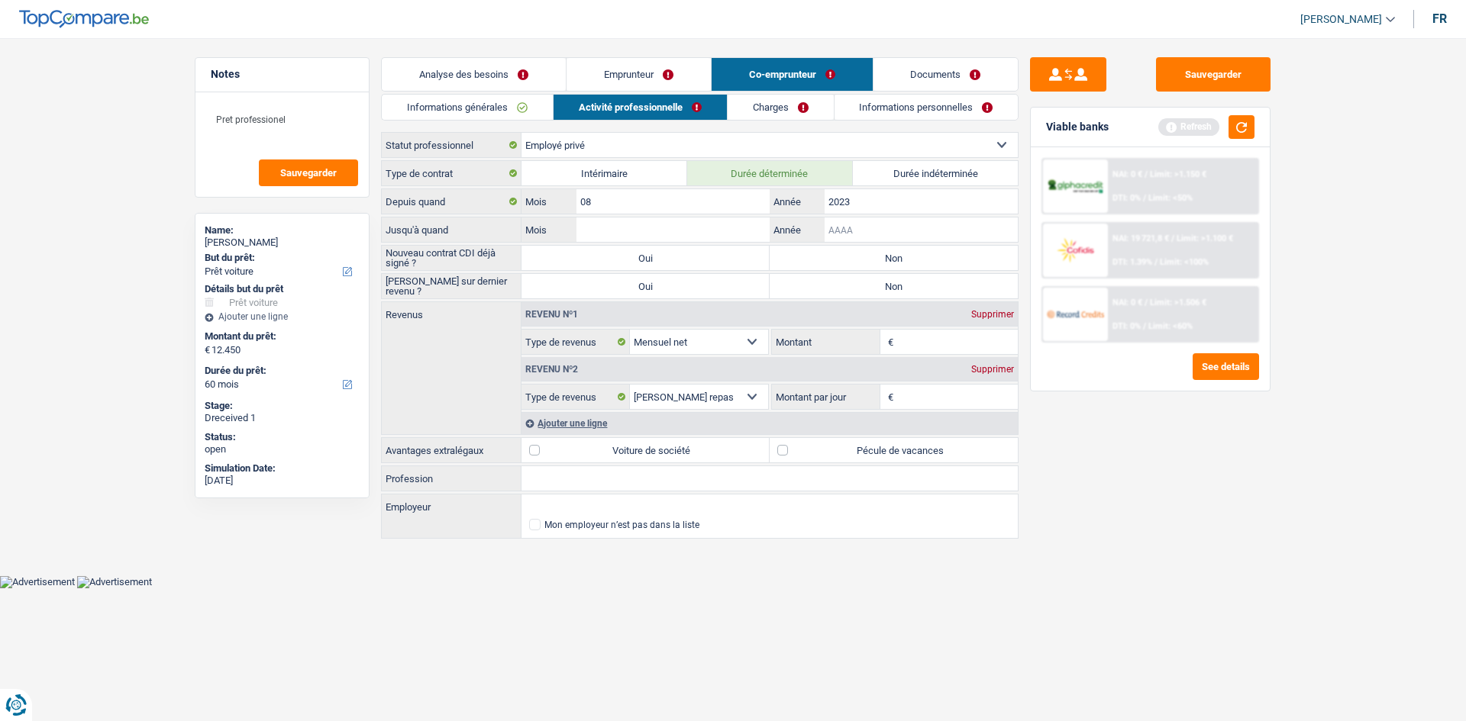
click at [866, 236] on input "Année" at bounding box center [920, 230] width 193 height 24
click at [669, 234] on input "Mois" at bounding box center [672, 230] width 193 height 24
click at [866, 228] on input "Année" at bounding box center [920, 230] width 193 height 24
click at [456, 102] on link "Informations générales" at bounding box center [467, 107] width 171 height 25
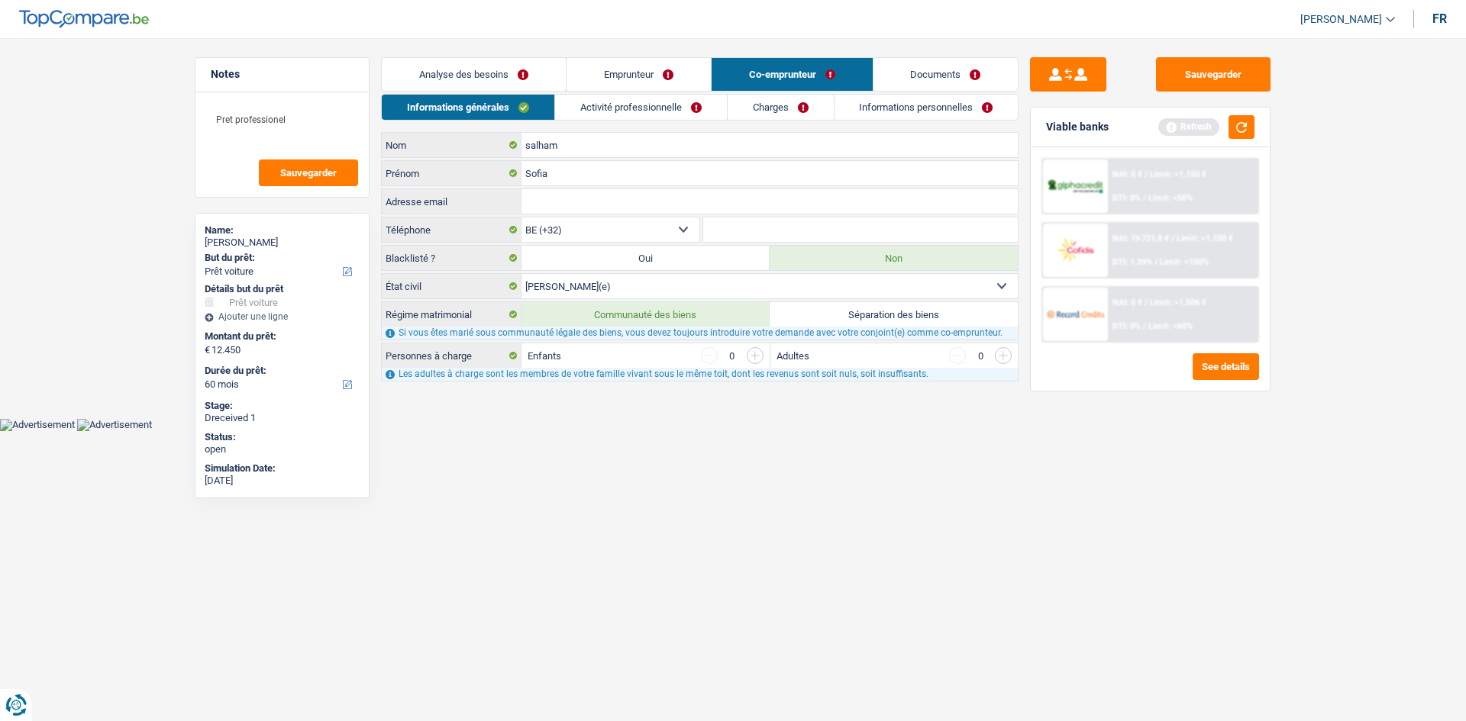
click at [771, 107] on link "Charges" at bounding box center [780, 107] width 106 height 25
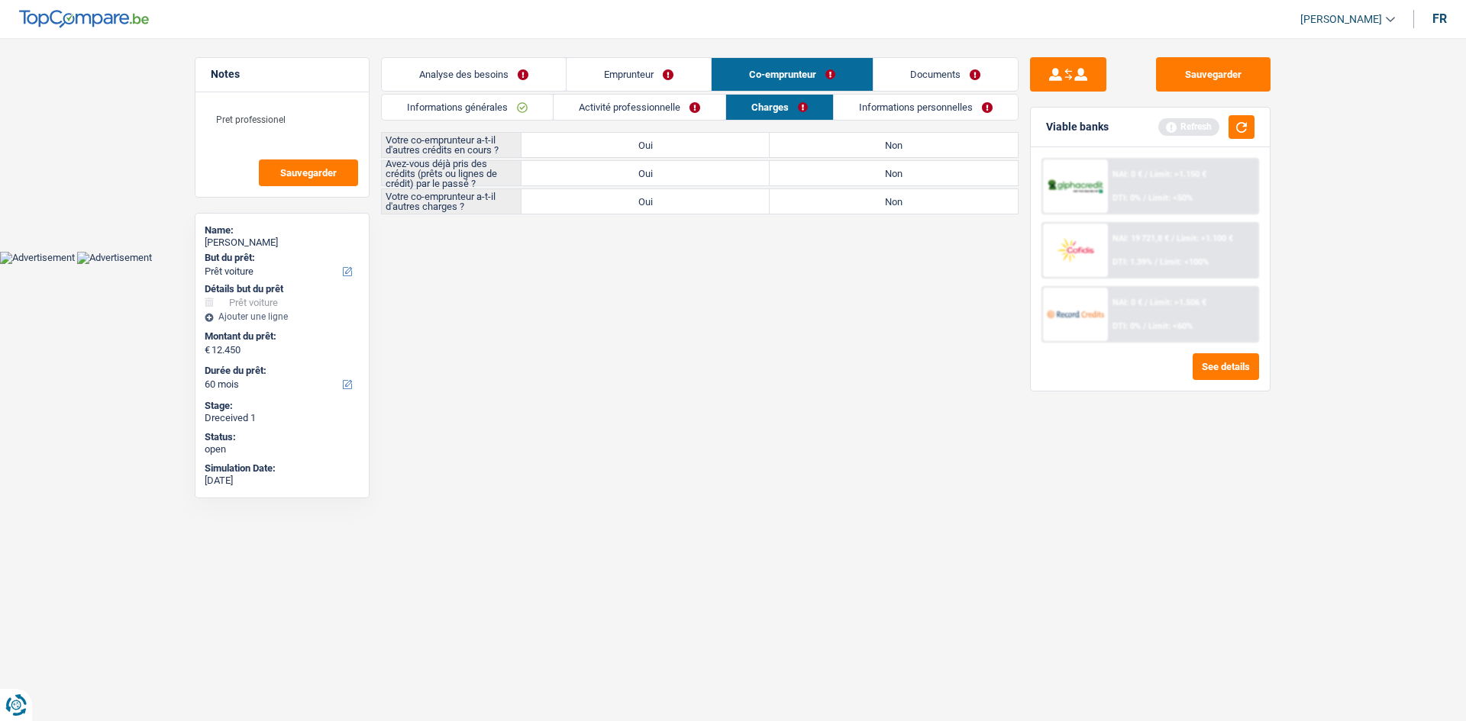
click at [599, 114] on link "Activité professionnelle" at bounding box center [639, 107] width 172 height 25
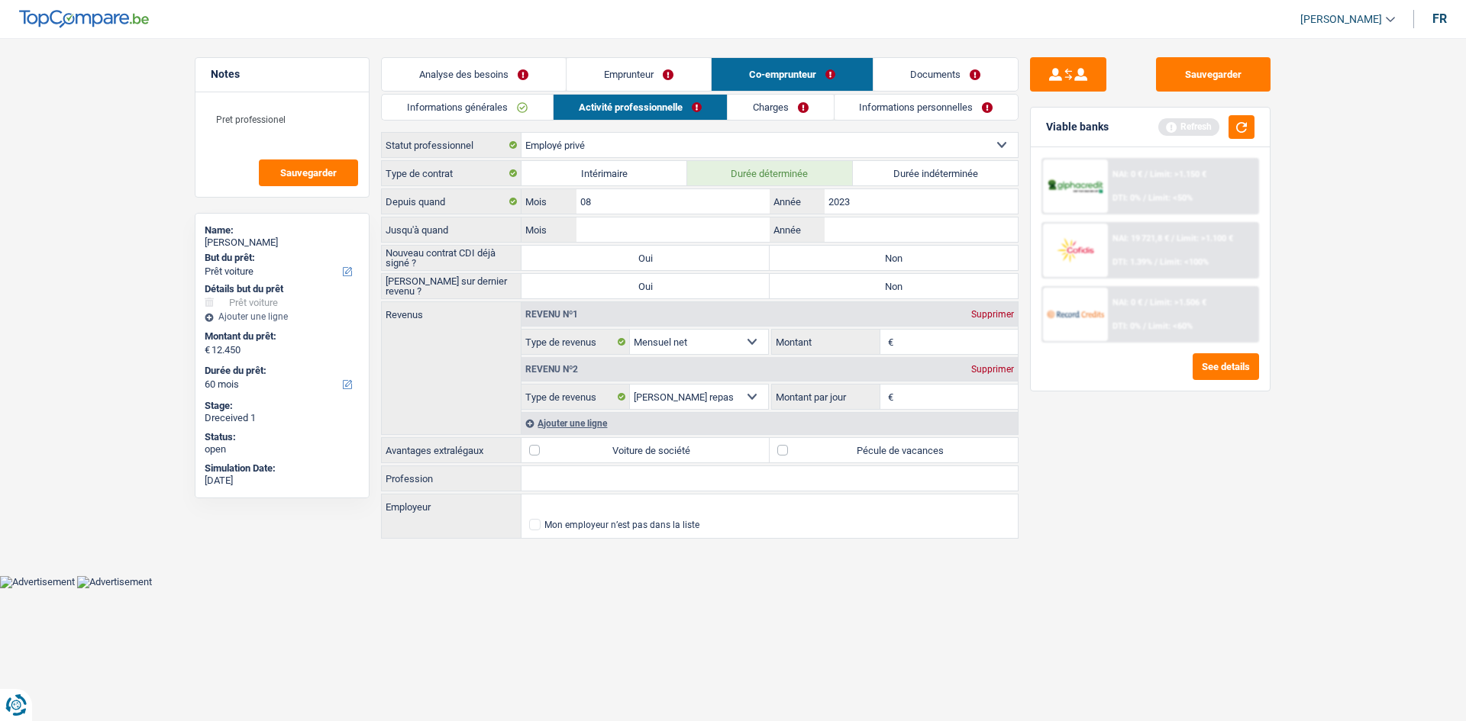
click at [636, 69] on link "Emprunteur" at bounding box center [638, 74] width 144 height 33
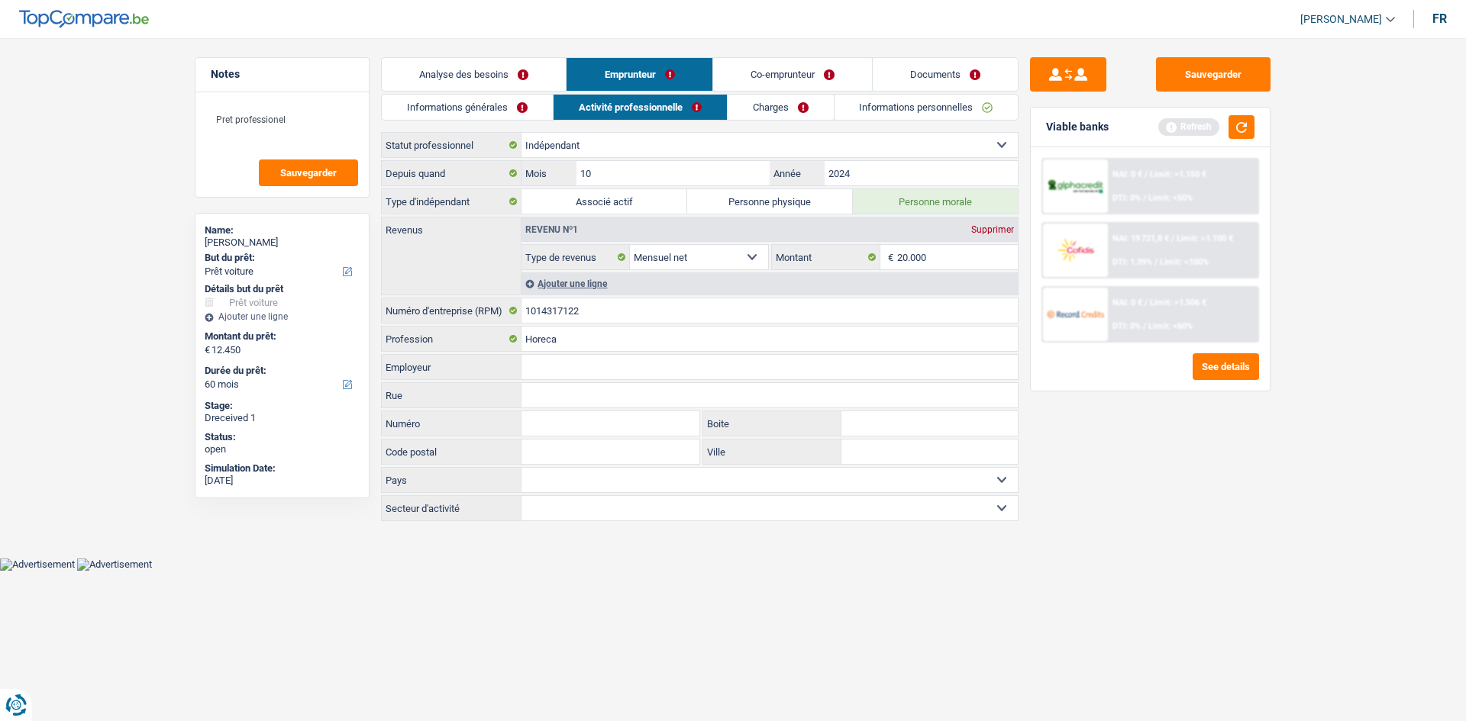
click at [805, 138] on select "Ouvrier Employé privé Employé public Invalide Indépendant Pensionné Chômeur Mut…" at bounding box center [769, 145] width 496 height 24
select select "student"
click at [521, 133] on select "Ouvrier Employé privé Employé public Invalide Indépendant Pensionné Chômeur Mut…" at bounding box center [769, 145] width 496 height 24
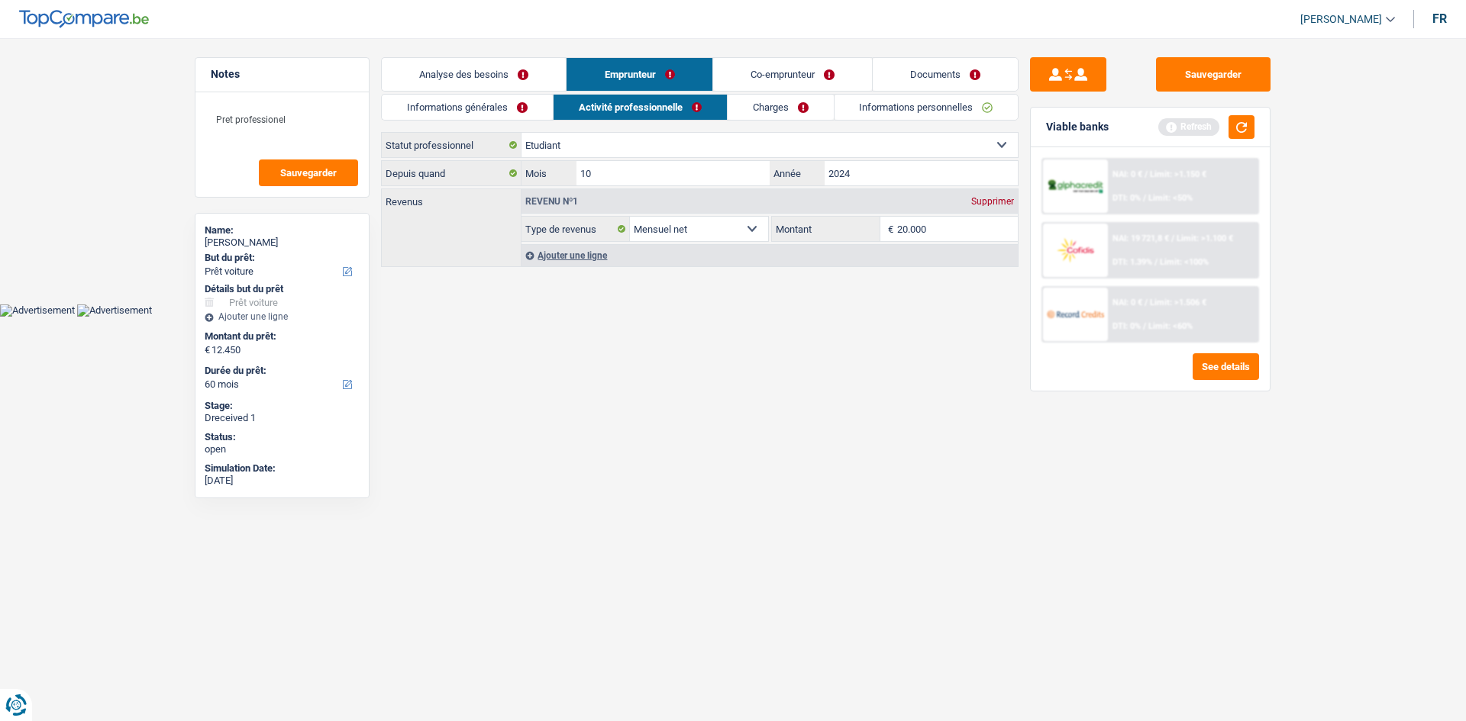
click at [744, 150] on select "Ouvrier Employé privé Employé public Invalide Indépendant Pensionné Chômeur Mut…" at bounding box center [769, 145] width 496 height 24
click at [750, 60] on link "Co-emprunteur" at bounding box center [792, 74] width 159 height 33
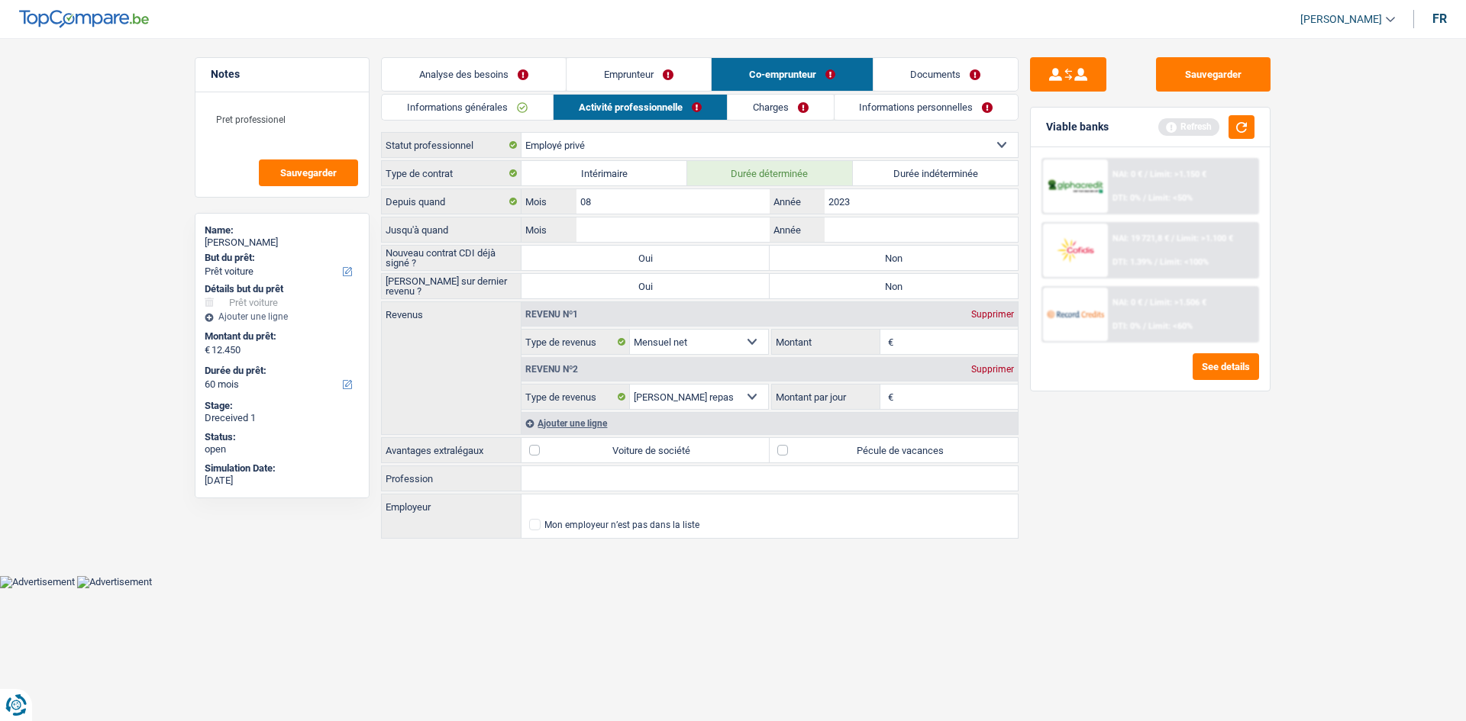
click at [650, 59] on link "Emprunteur" at bounding box center [638, 74] width 144 height 33
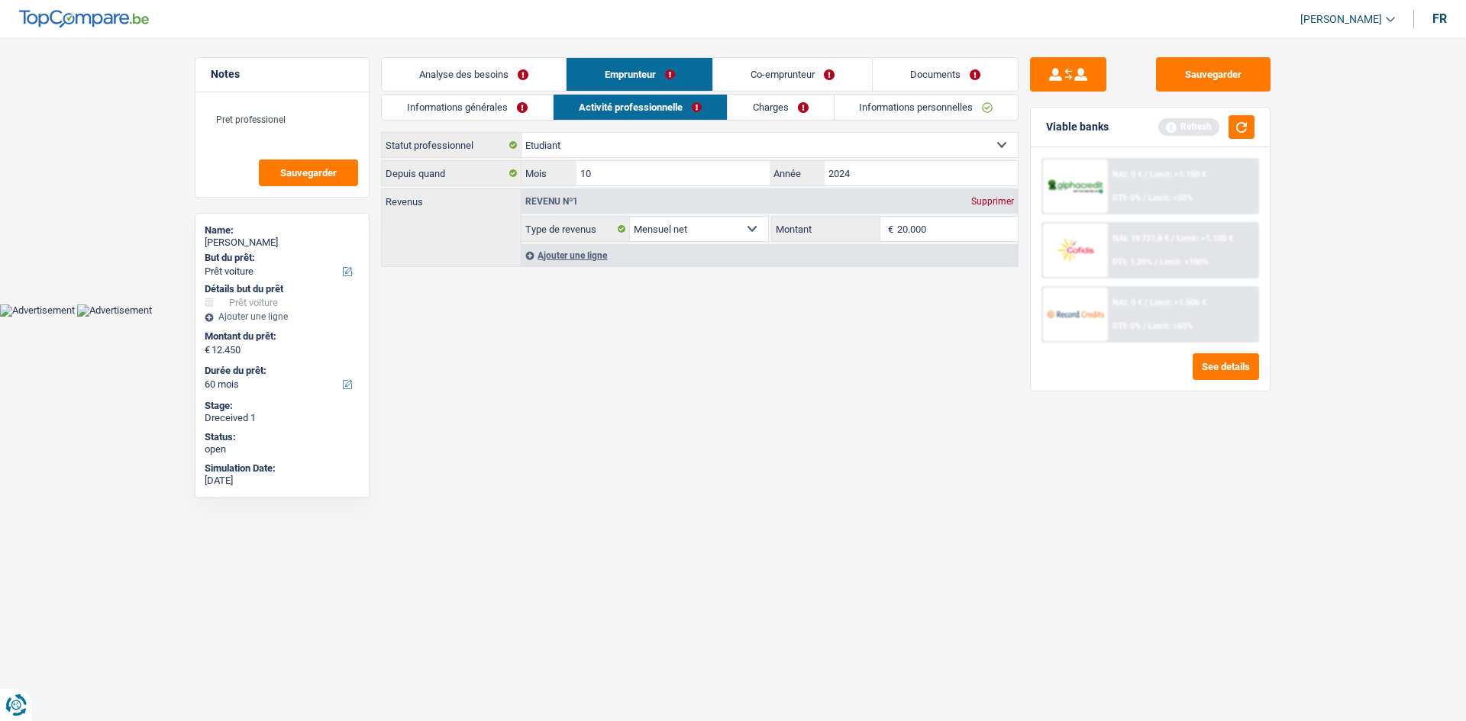
click at [754, 57] on li "Co-emprunteur" at bounding box center [792, 74] width 160 height 34
click at [784, 78] on link "Co-emprunteur" at bounding box center [792, 74] width 159 height 33
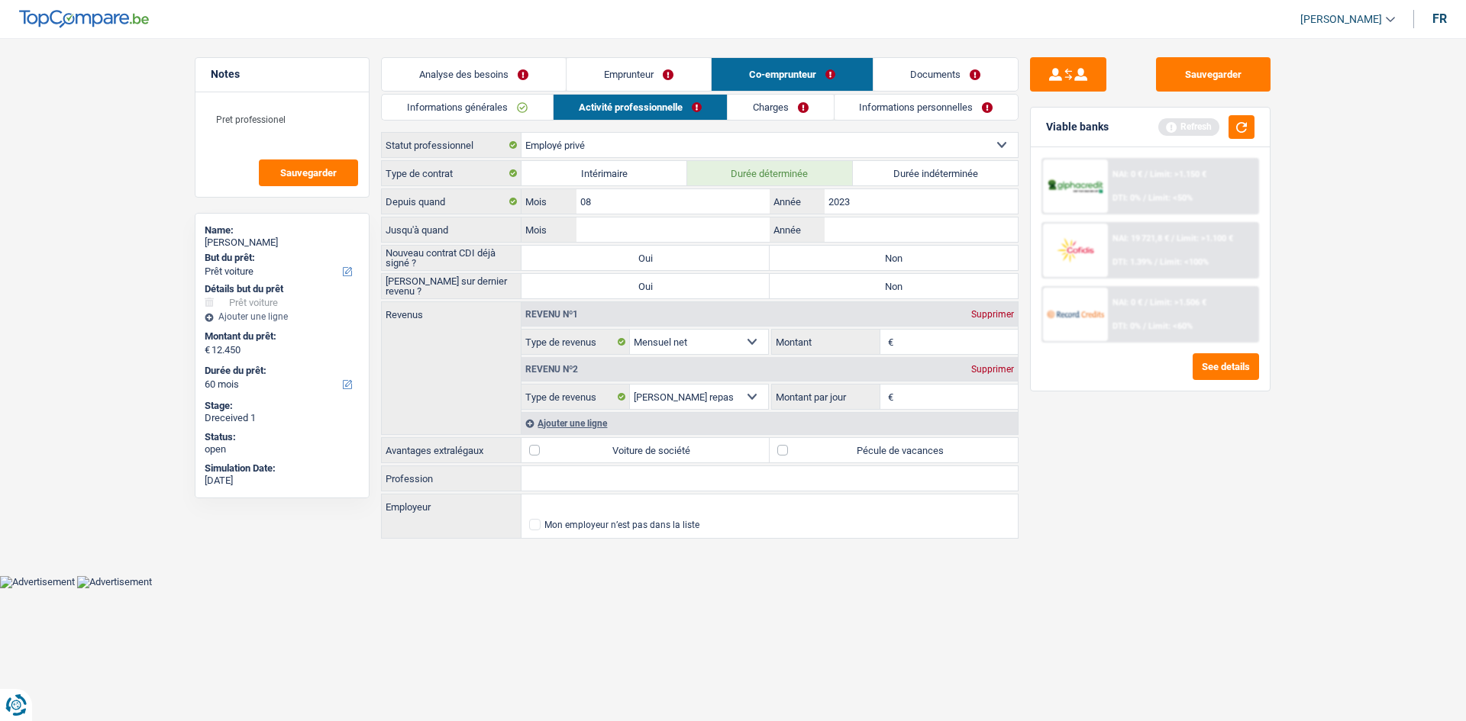
click at [610, 82] on link "Emprunteur" at bounding box center [638, 74] width 144 height 33
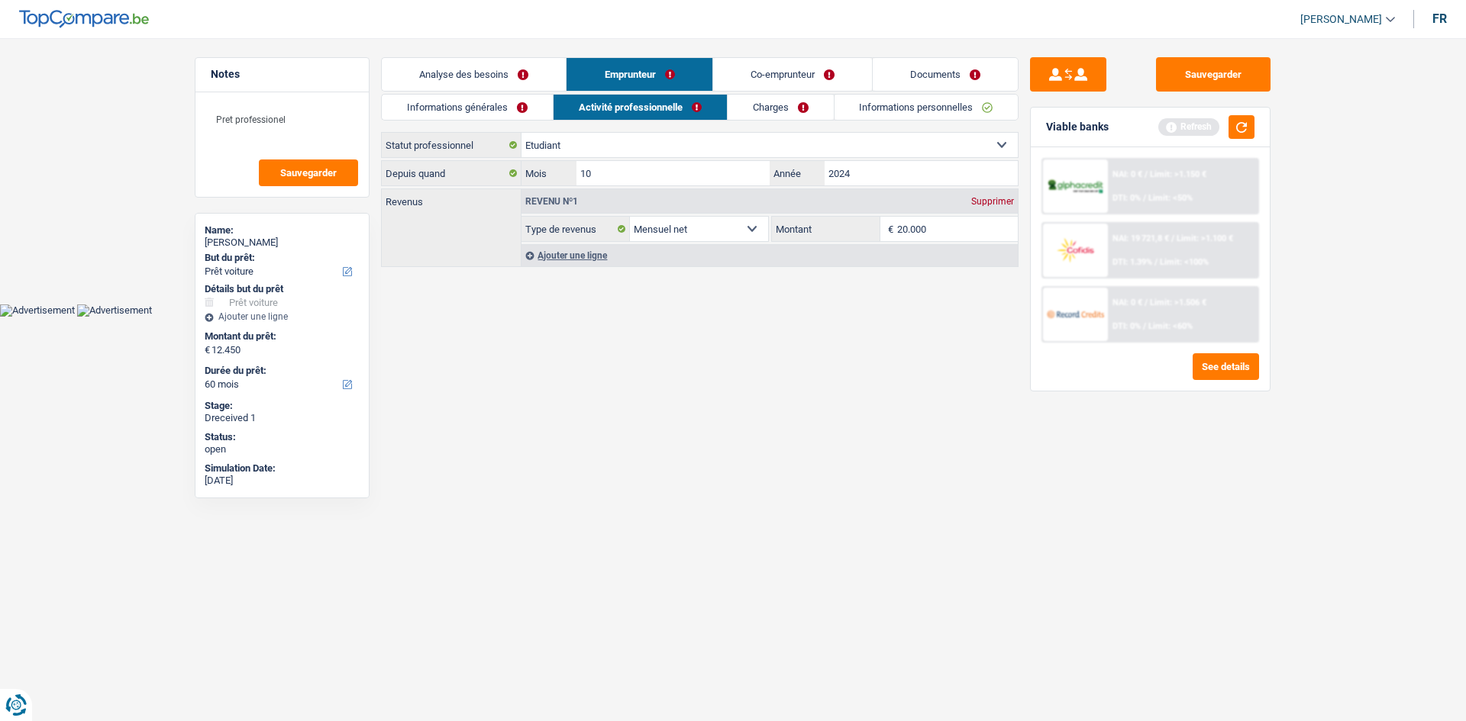
click at [440, 89] on link "Analyse des besoins" at bounding box center [474, 74] width 184 height 33
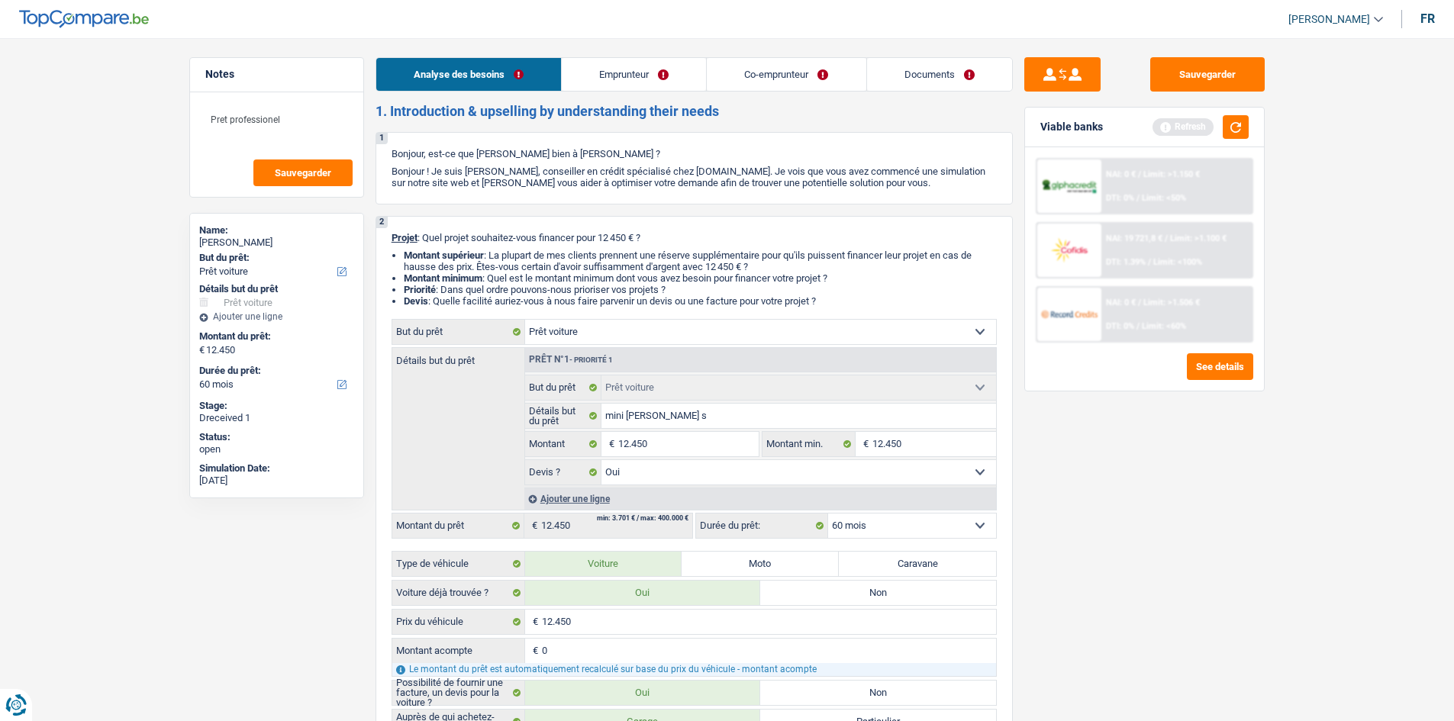
click at [773, 63] on link "Co-emprunteur" at bounding box center [786, 74] width 159 height 33
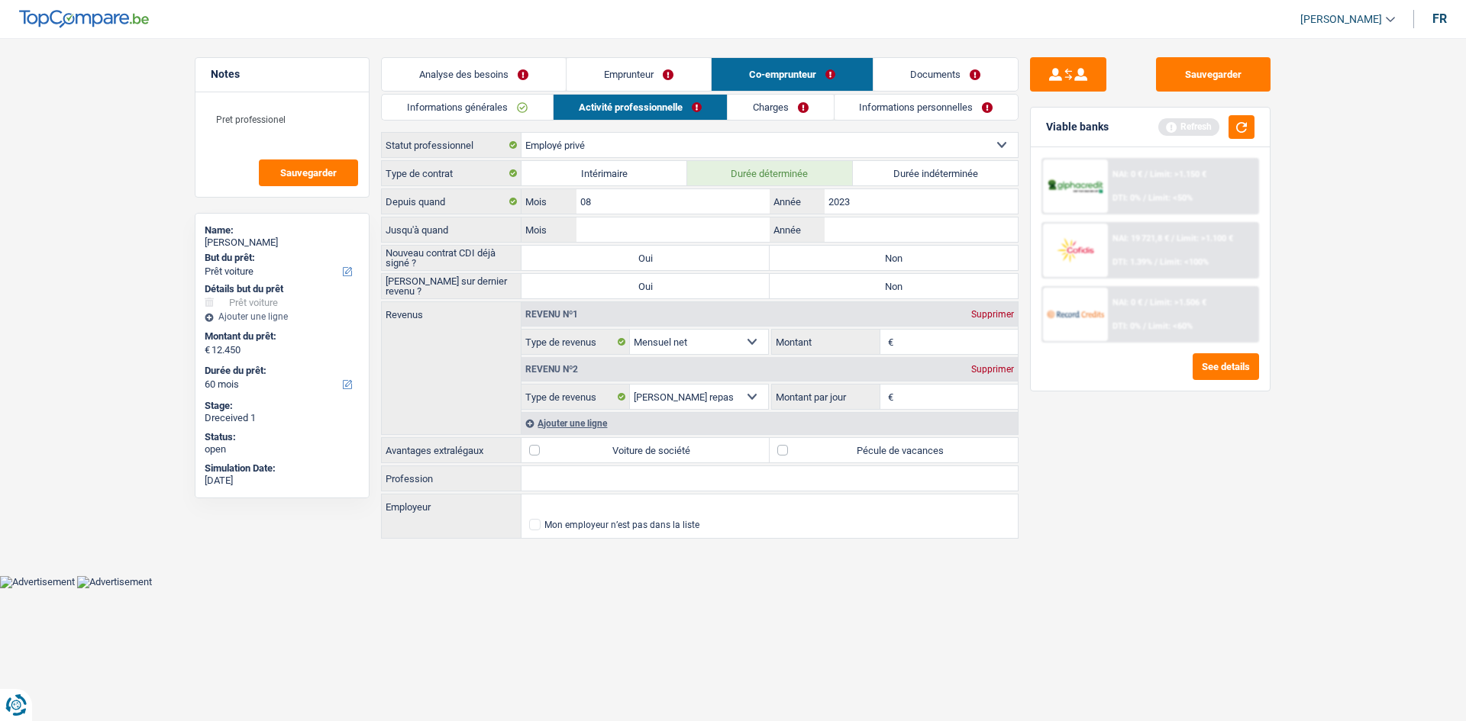
click at [620, 67] on link "Emprunteur" at bounding box center [638, 74] width 144 height 33
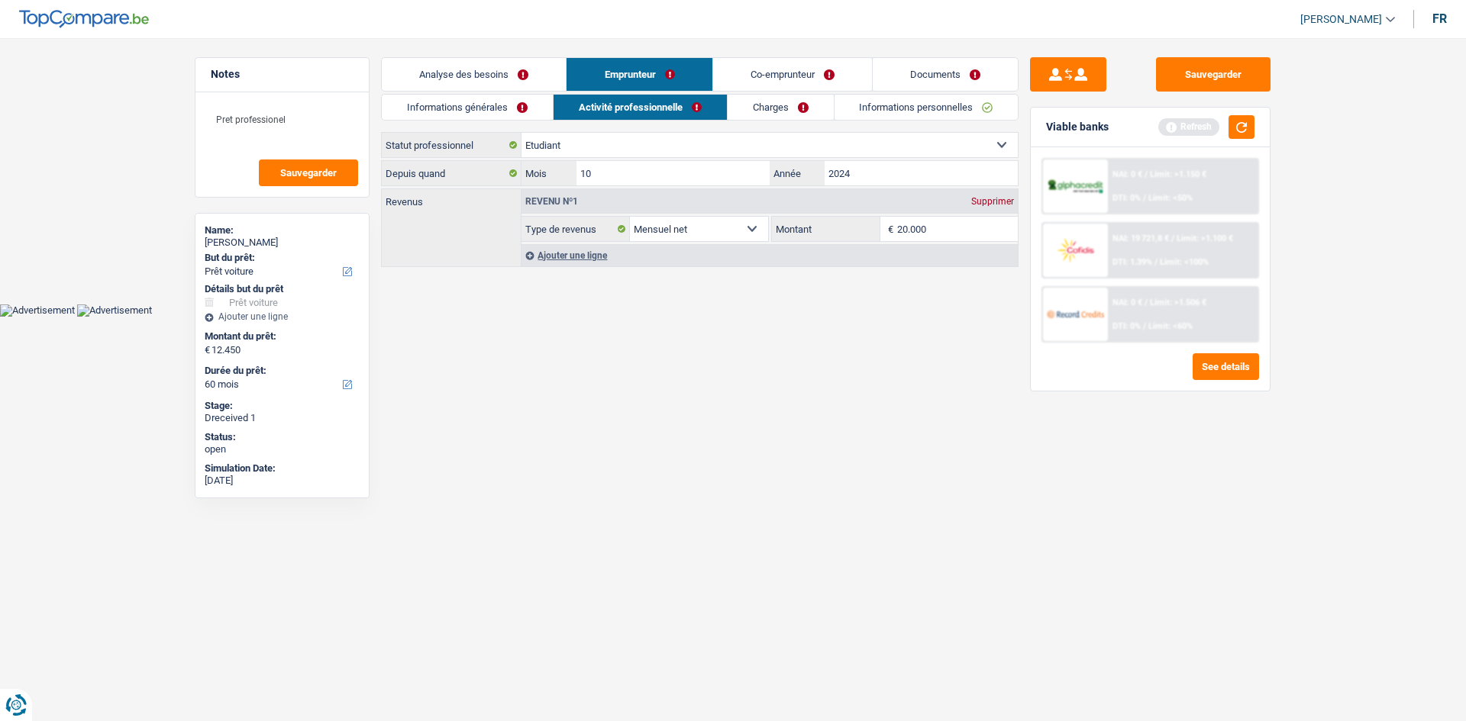
click at [825, 79] on link "Co-emprunteur" at bounding box center [792, 74] width 159 height 33
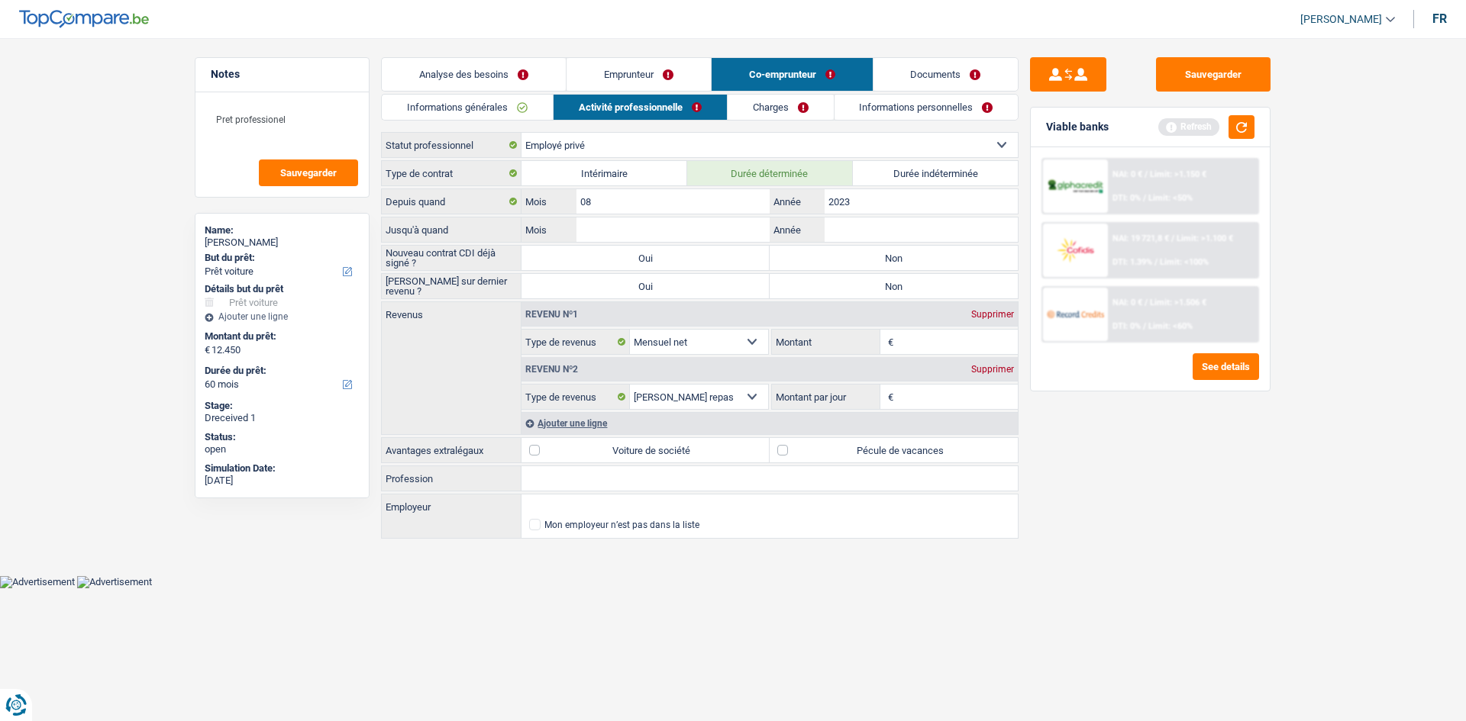
click at [658, 68] on link "Emprunteur" at bounding box center [638, 74] width 144 height 33
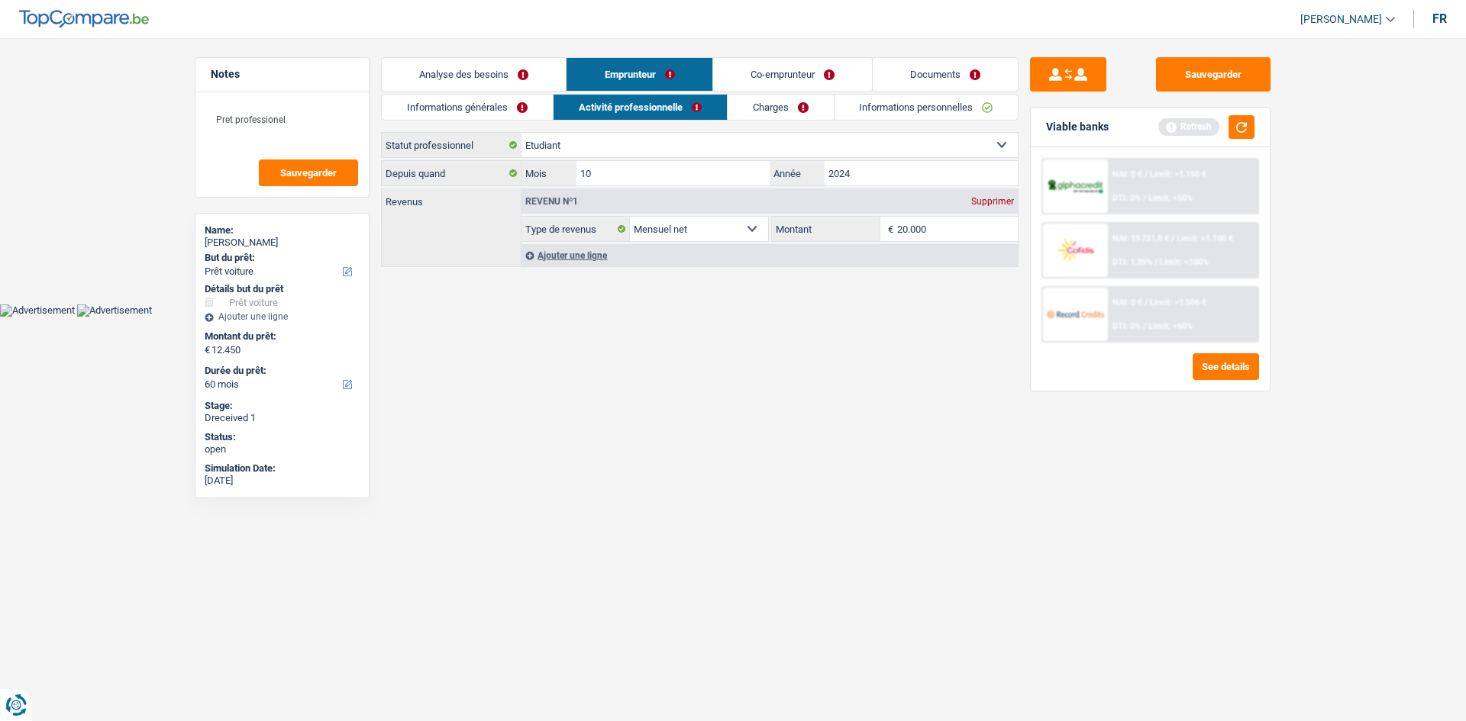
click at [599, 141] on select "Ouvrier Employé privé Employé public Invalide Indépendant Pensionné Chômeur Mut…" at bounding box center [769, 145] width 496 height 24
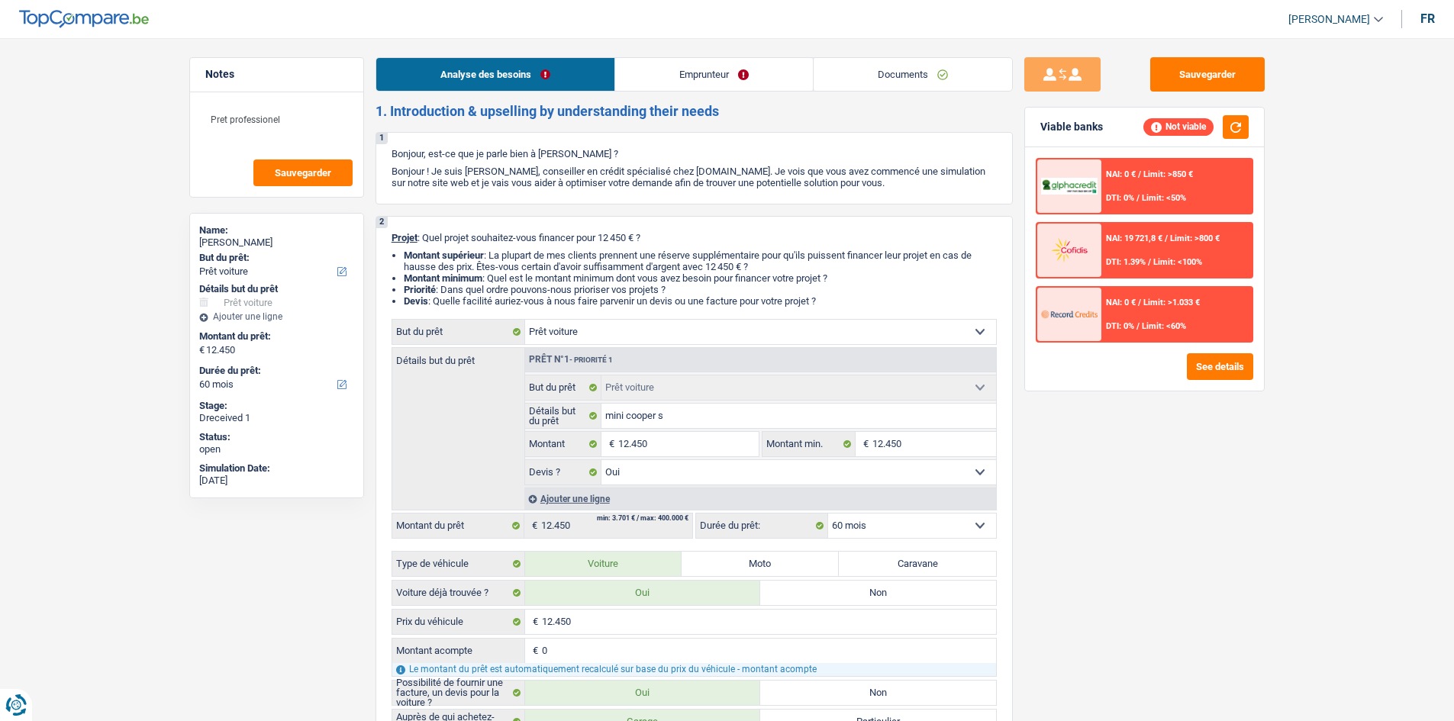
select select "car"
select select "60"
select select "car"
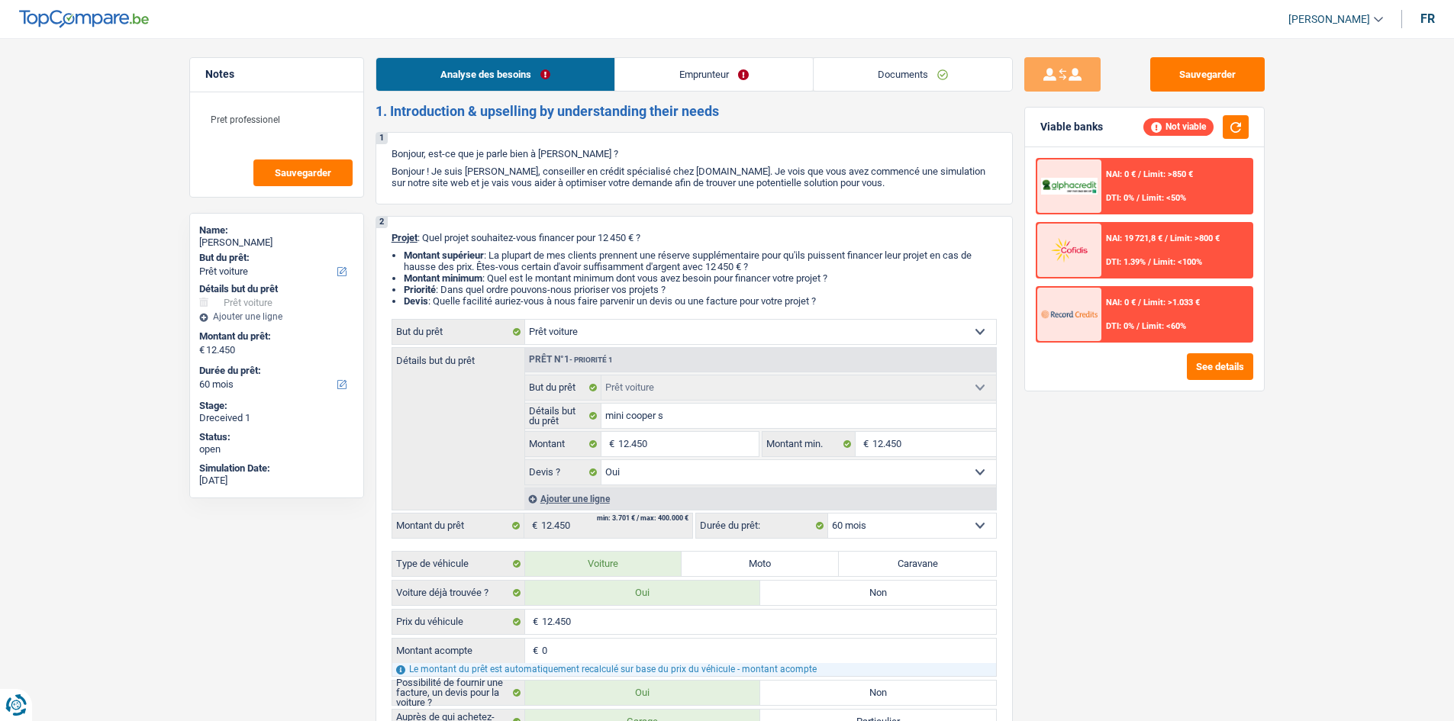
select select "yes"
select select "60"
select select "independent"
select select "netSalary"
select select "car"
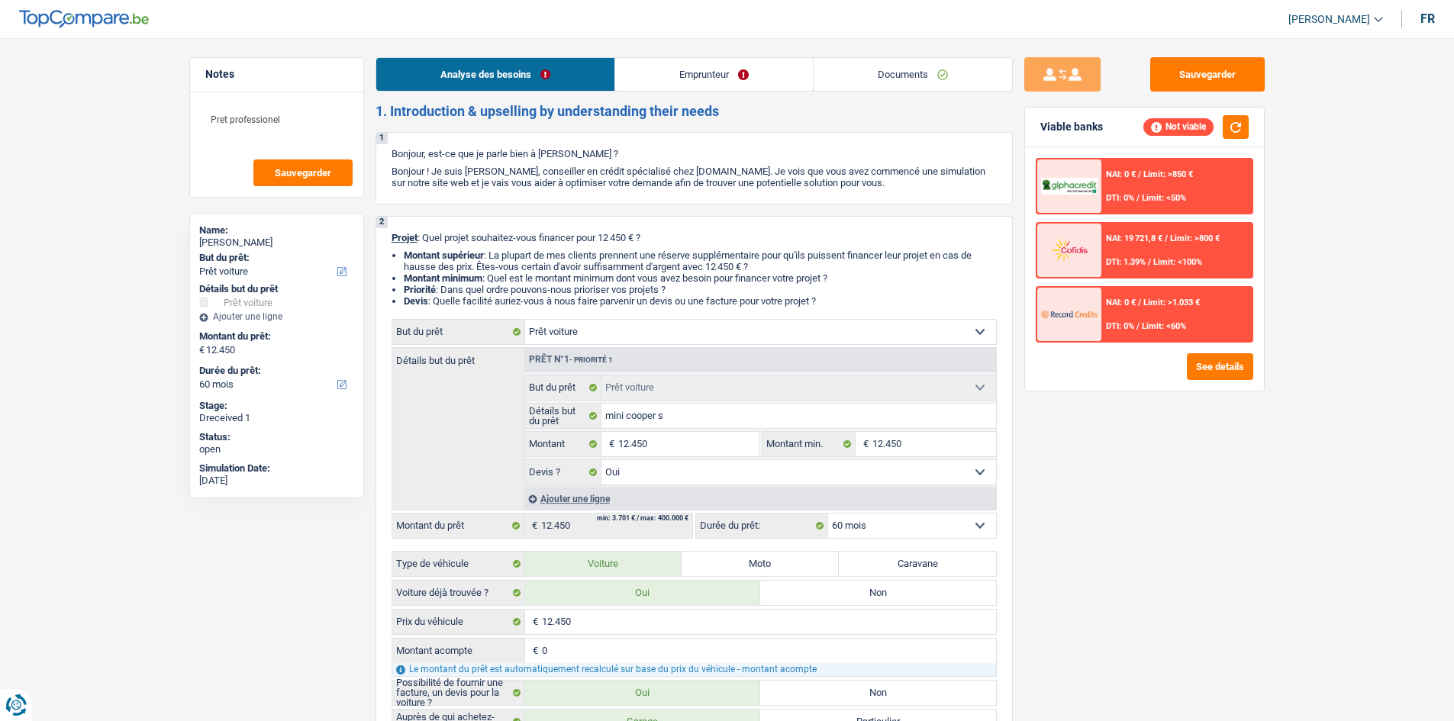
select select "car"
select select "yes"
select select "60"
select select "independent"
select select "netSalary"
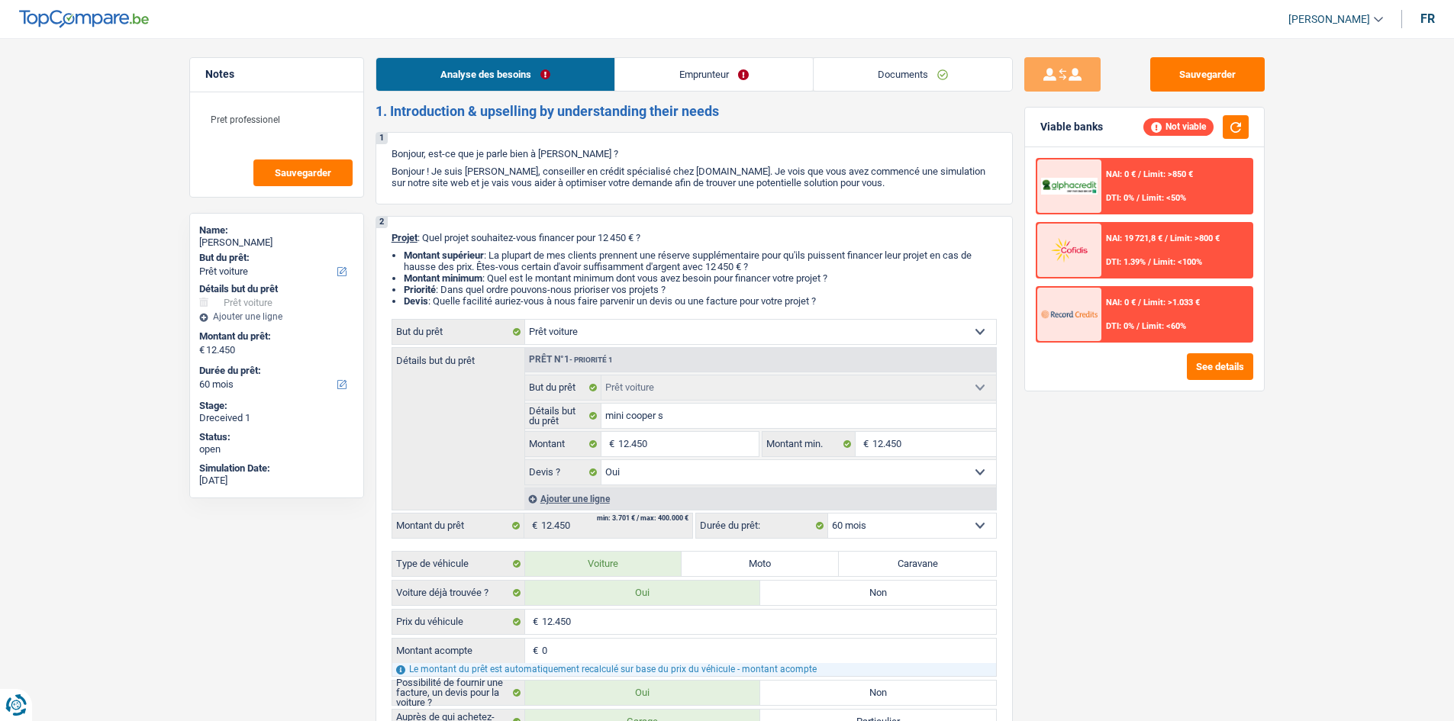
click at [671, 67] on link "Emprunteur" at bounding box center [714, 74] width 198 height 33
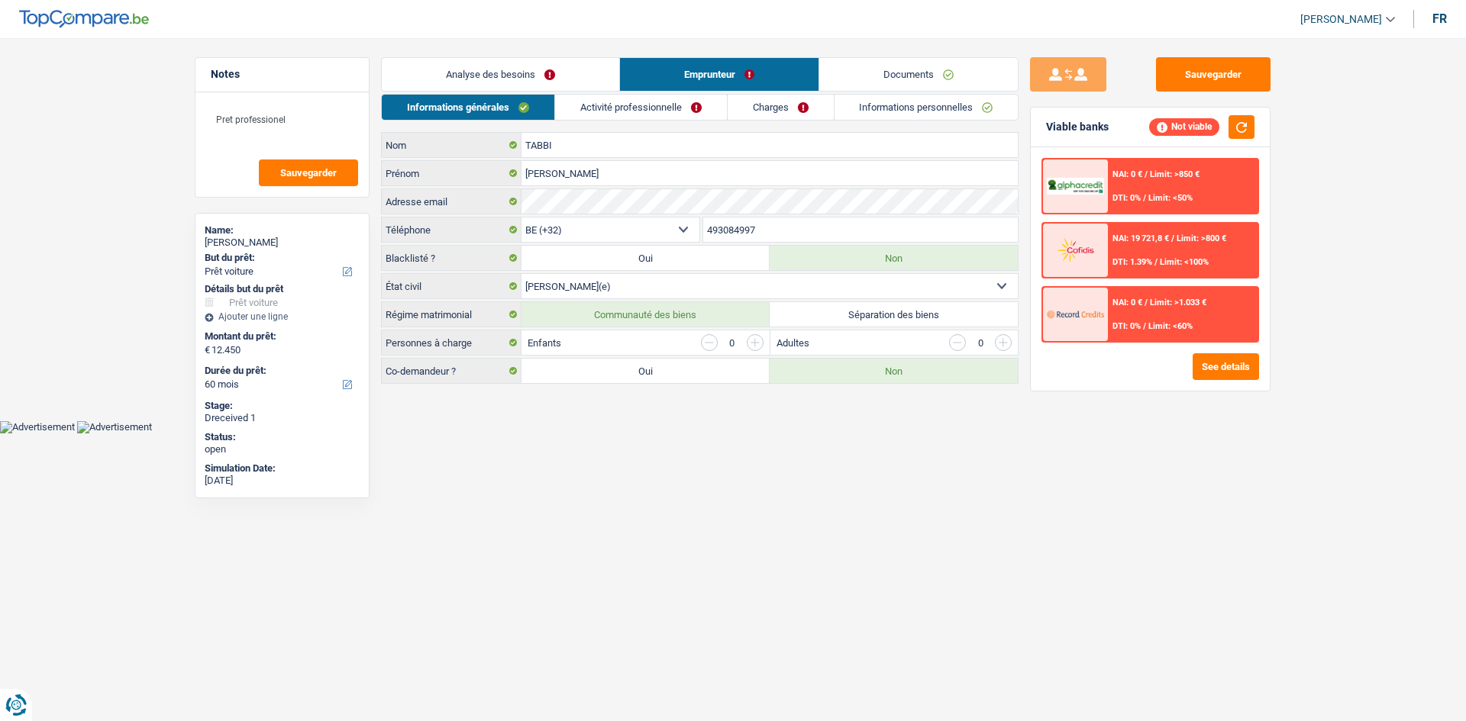
click at [631, 105] on link "Activité professionnelle" at bounding box center [641, 107] width 172 height 25
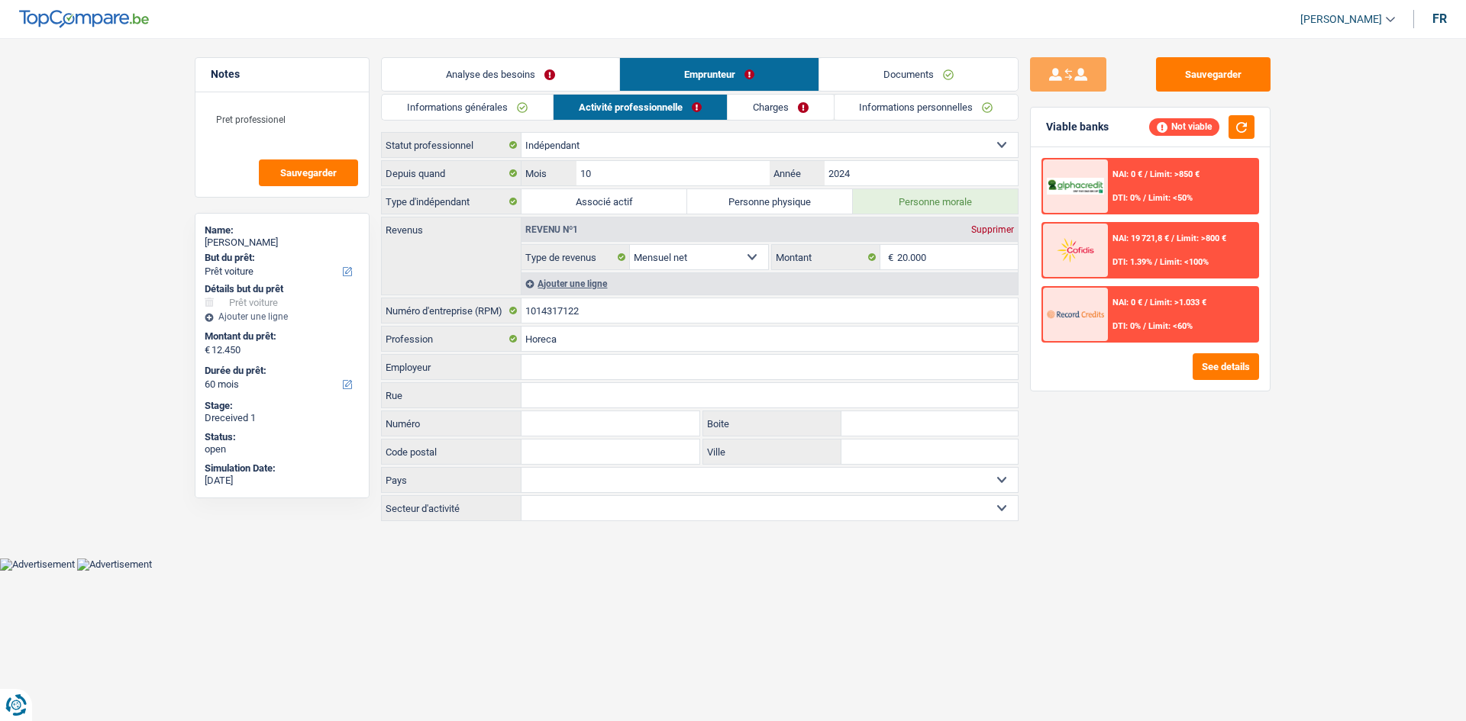
click at [772, 96] on link "Charges" at bounding box center [780, 107] width 106 height 25
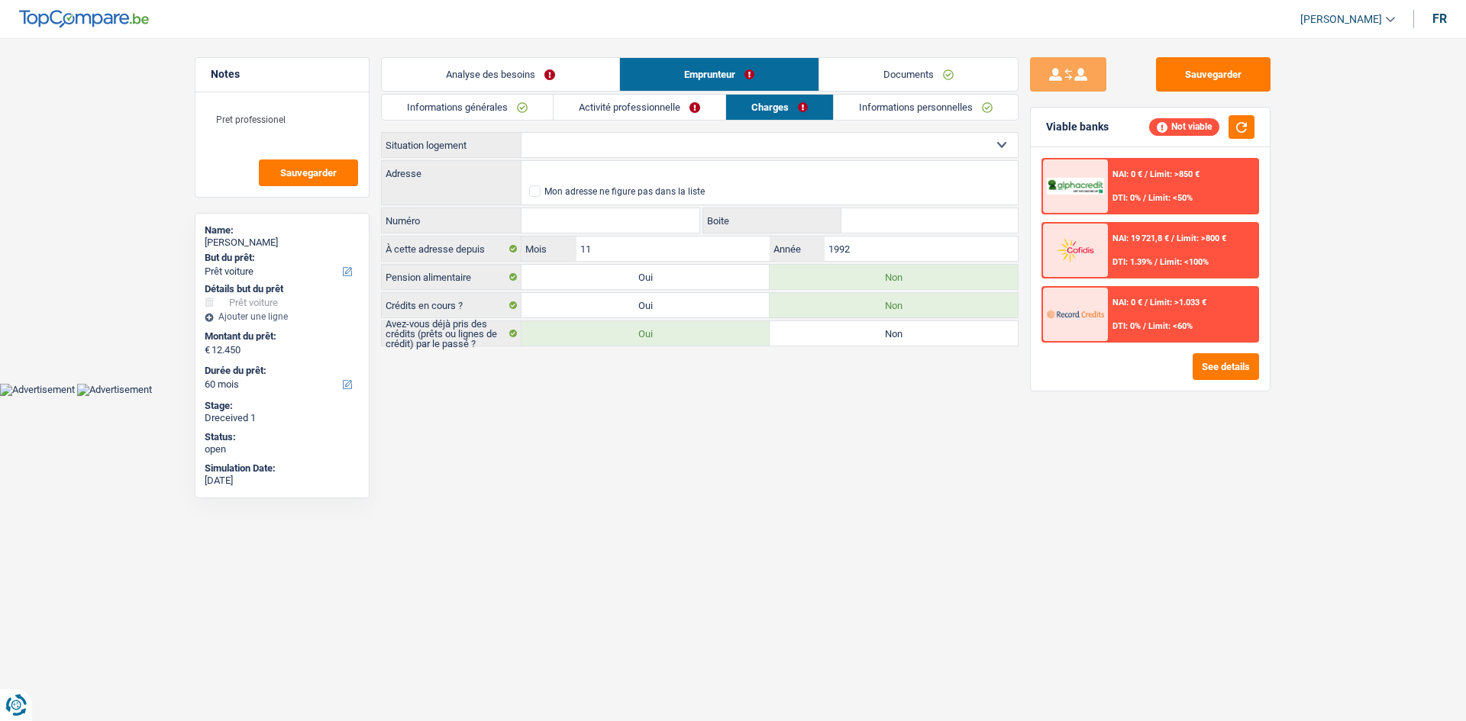
click at [707, 73] on link "Emprunteur" at bounding box center [719, 74] width 198 height 33
click at [610, 134] on select "Locataire Propriétaire avec prêt hypothécaire Propriétaire sans prêt hypothécai…" at bounding box center [769, 145] width 496 height 24
select select "rents"
click at [521, 133] on select "Locataire Propriétaire avec prêt hypothécaire Propriétaire sans prêt hypothécai…" at bounding box center [769, 145] width 496 height 24
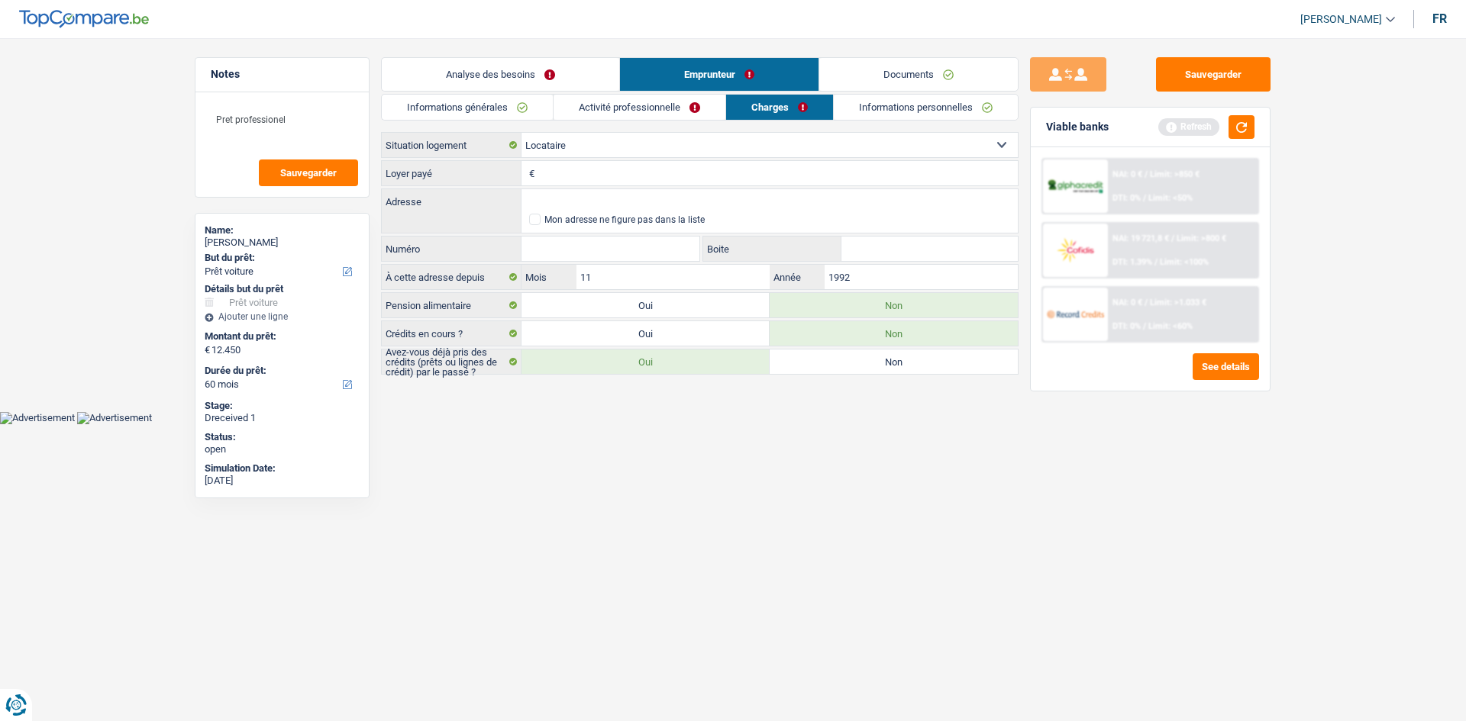
drag, startPoint x: 631, startPoint y: 155, endPoint x: 552, endPoint y: 158, distance: 79.4
click at [556, 172] on input "Loyer payé" at bounding box center [777, 173] width 479 height 24
type input "8"
type input "600"
click at [679, 424] on html "Vous avez le contrôle de vos données Nous utilisons des cookies, tout comme nos…" at bounding box center [733, 212] width 1466 height 424
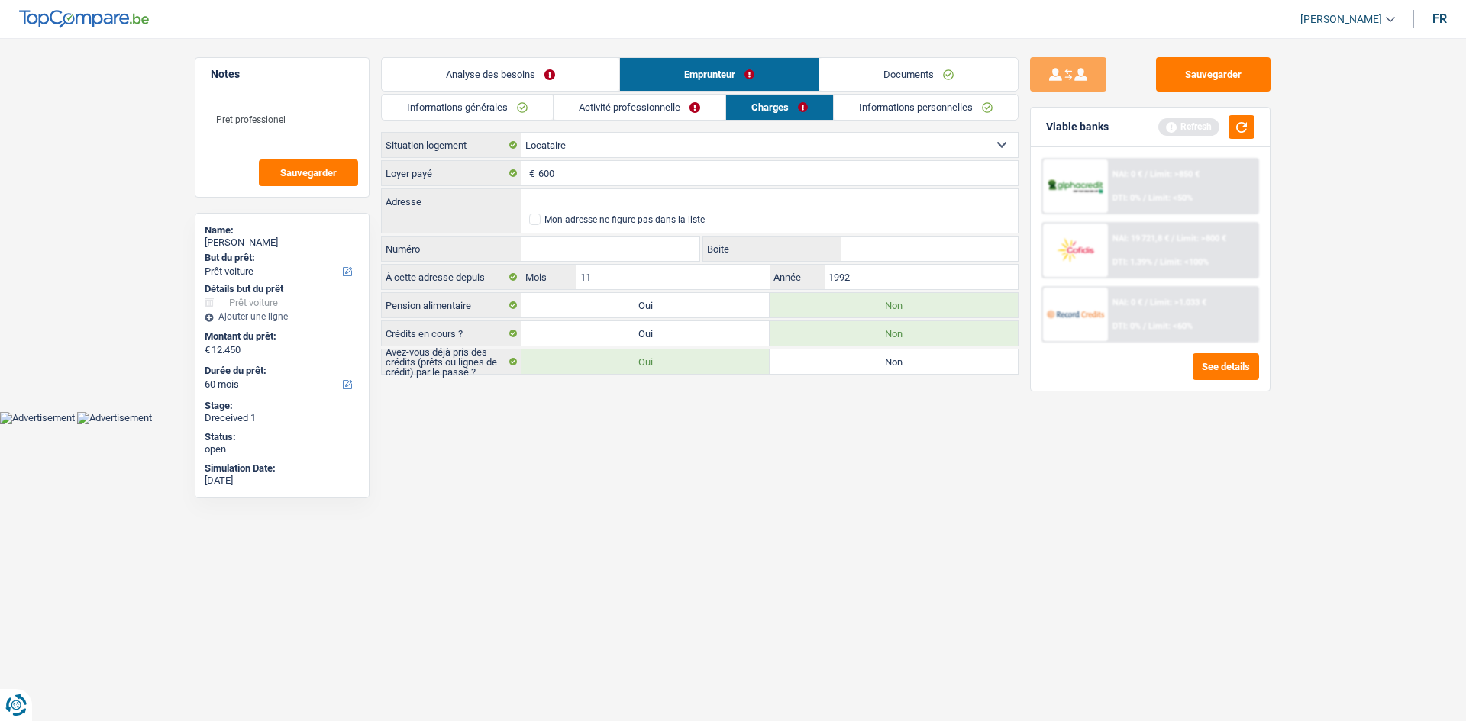
click at [683, 411] on body "Vous avez le contrôle de vos données Nous utilisons des cookies, tout comme nos…" at bounding box center [733, 223] width 1466 height 401
click at [591, 194] on input "Adresse" at bounding box center [769, 201] width 496 height 24
click at [734, 203] on input "[GEOGRAPHIC_DATA], 1421, Braine-l'Alleud, BE" at bounding box center [769, 201] width 496 height 24
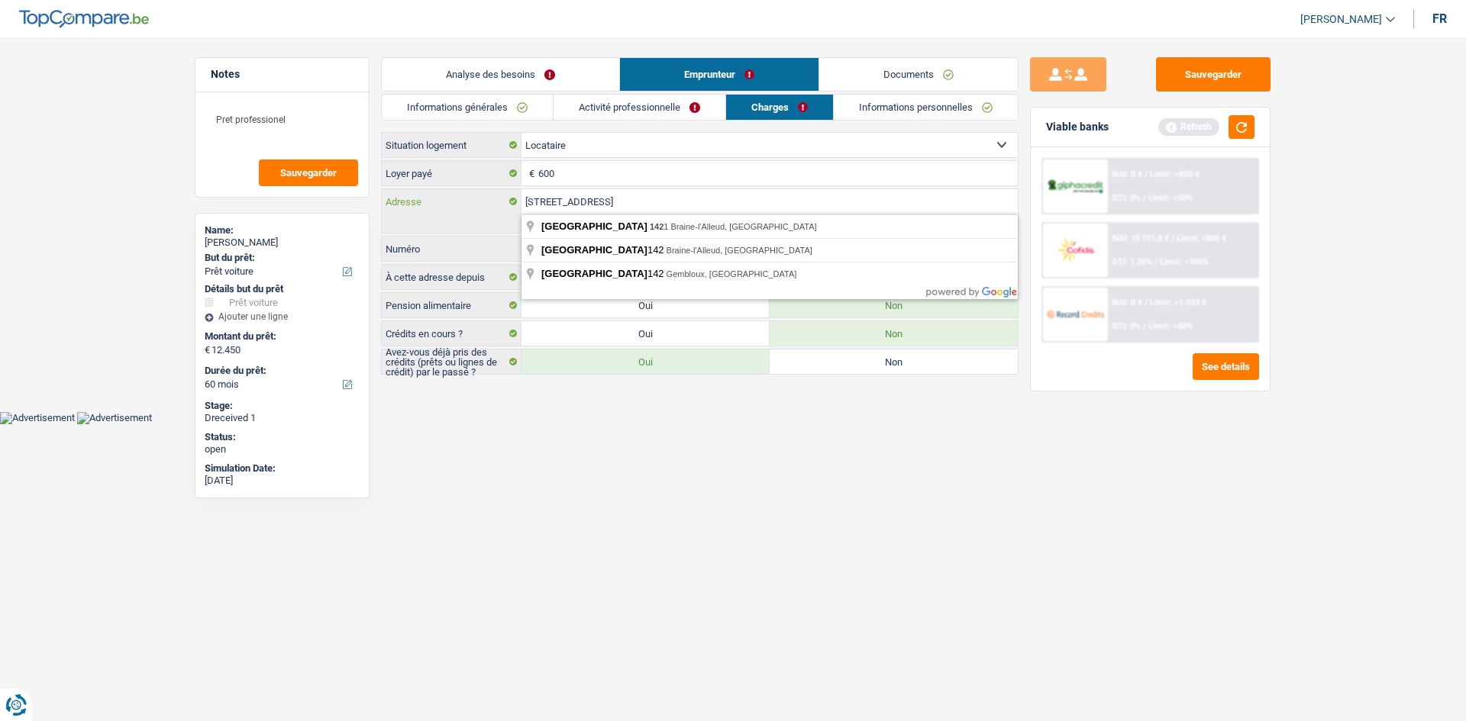
click at [569, 205] on input "[STREET_ADDRESS]" at bounding box center [769, 201] width 496 height 24
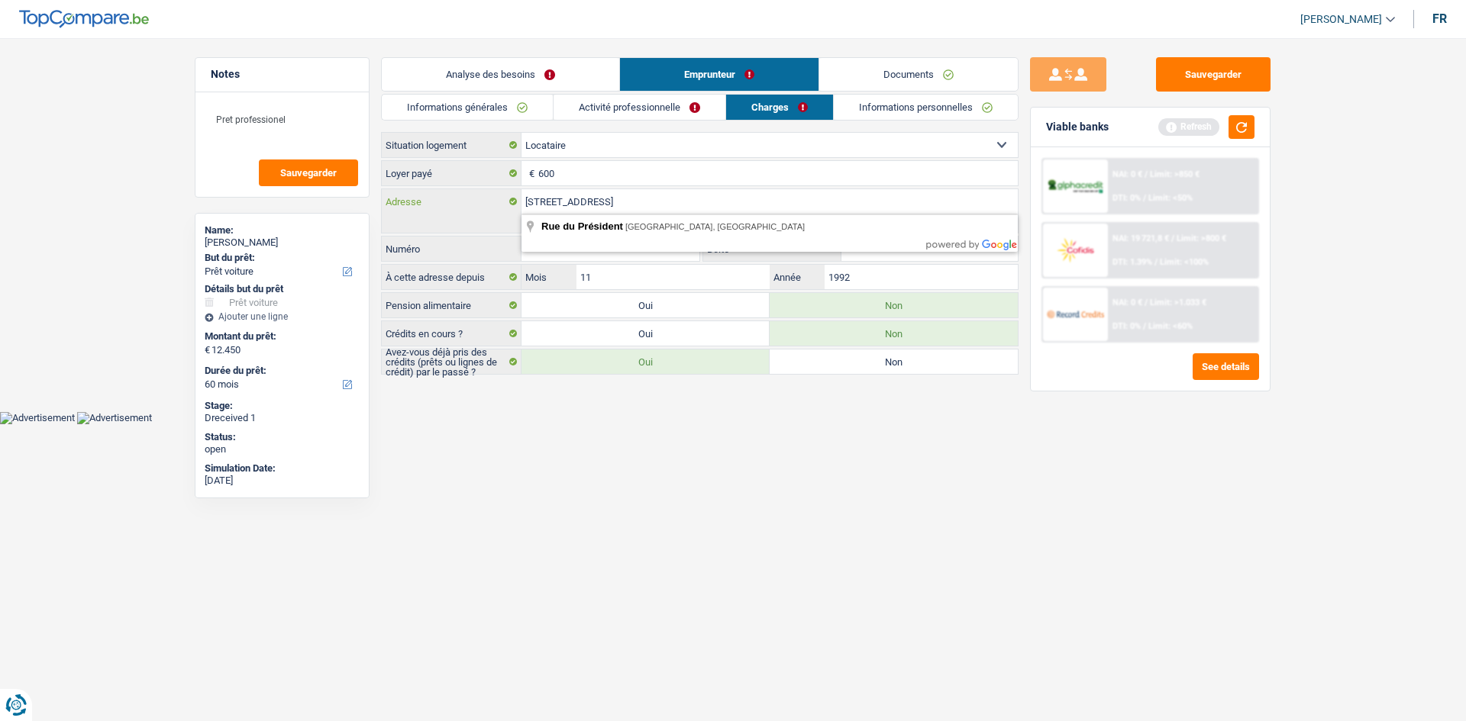
click at [655, 202] on input "[STREET_ADDRESS]" at bounding box center [769, 201] width 496 height 24
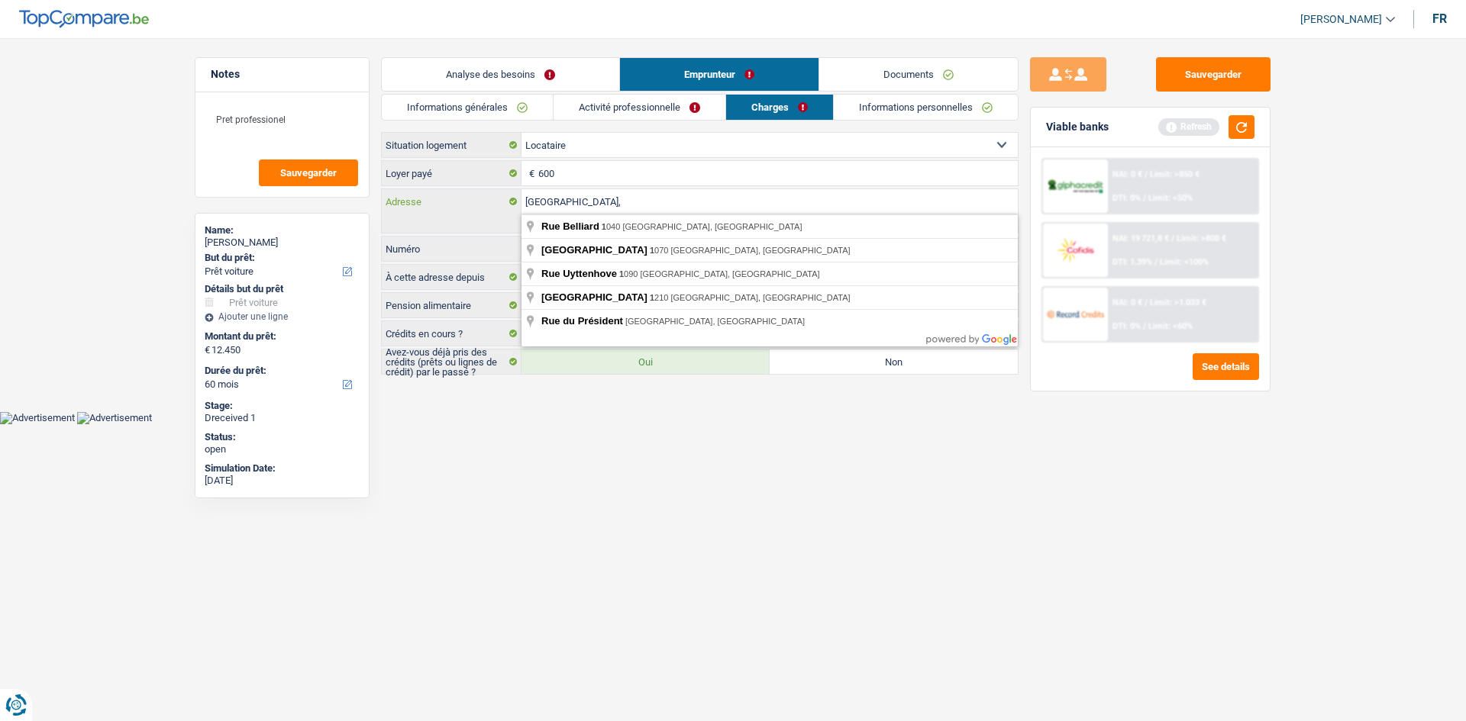
click at [637, 203] on input "[GEOGRAPHIC_DATA]," at bounding box center [769, 201] width 496 height 24
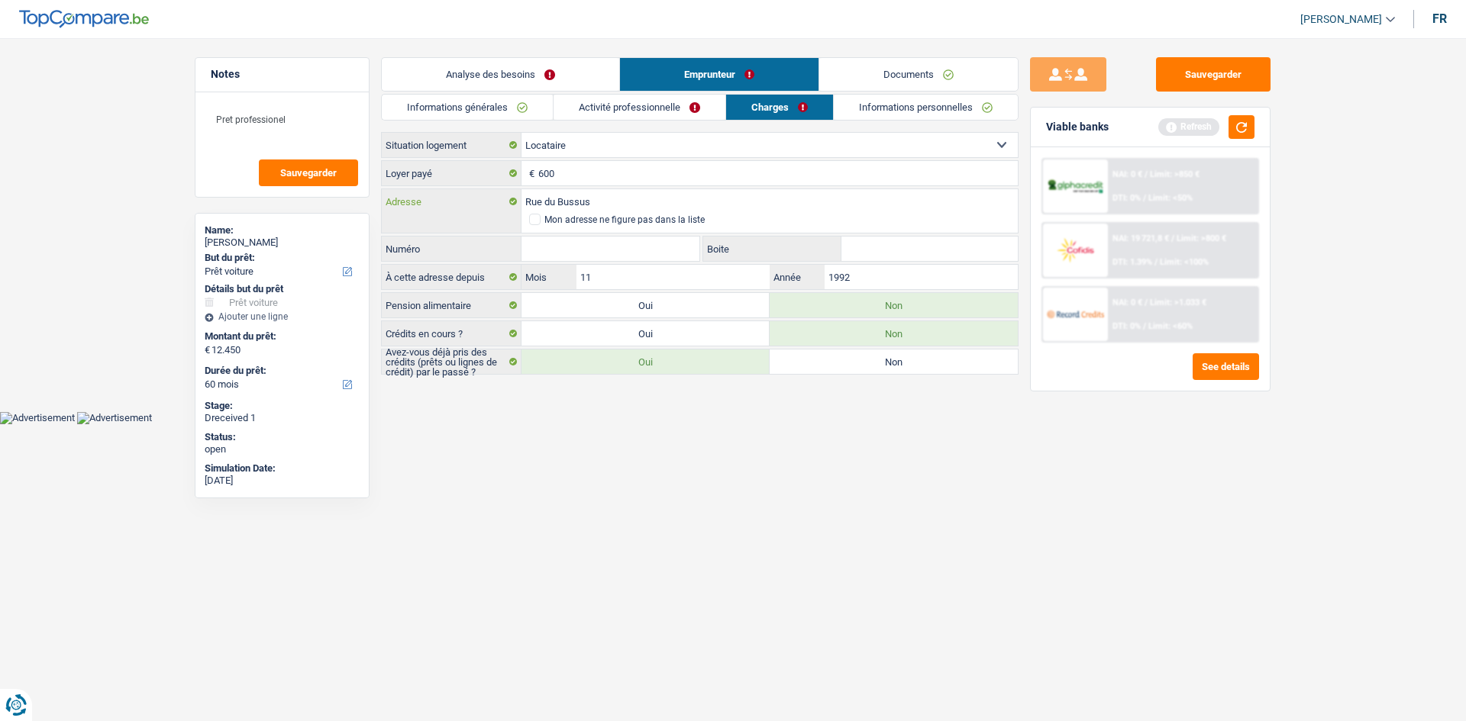
type input "Rue du Bussus"
click at [572, 242] on input "Numéro" at bounding box center [610, 249] width 178 height 24
click at [540, 217] on span at bounding box center [534, 219] width 11 height 11
click at [529, 220] on input "Mon adresse ne figure pas dans la liste" at bounding box center [529, 220] width 0 height 0
select select "BE"
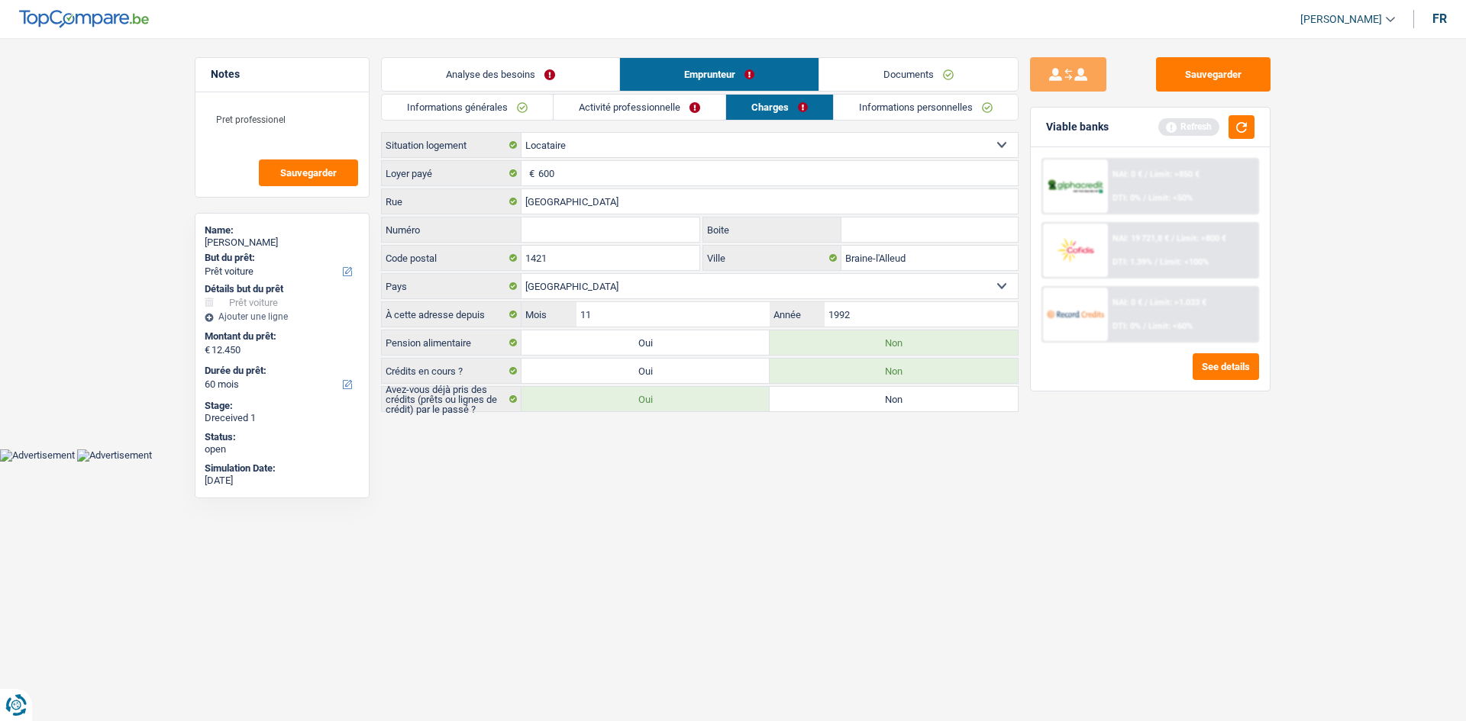
click at [568, 227] on input "Numéro" at bounding box center [610, 230] width 178 height 24
click at [575, 265] on input "1421" at bounding box center [610, 258] width 178 height 24
drag, startPoint x: 940, startPoint y: 253, endPoint x: 780, endPoint y: 260, distance: 160.4
click at [780, 260] on div "Braine-l'Alleud Ville" at bounding box center [860, 258] width 315 height 24
click at [572, 253] on input "1421" at bounding box center [610, 258] width 178 height 24
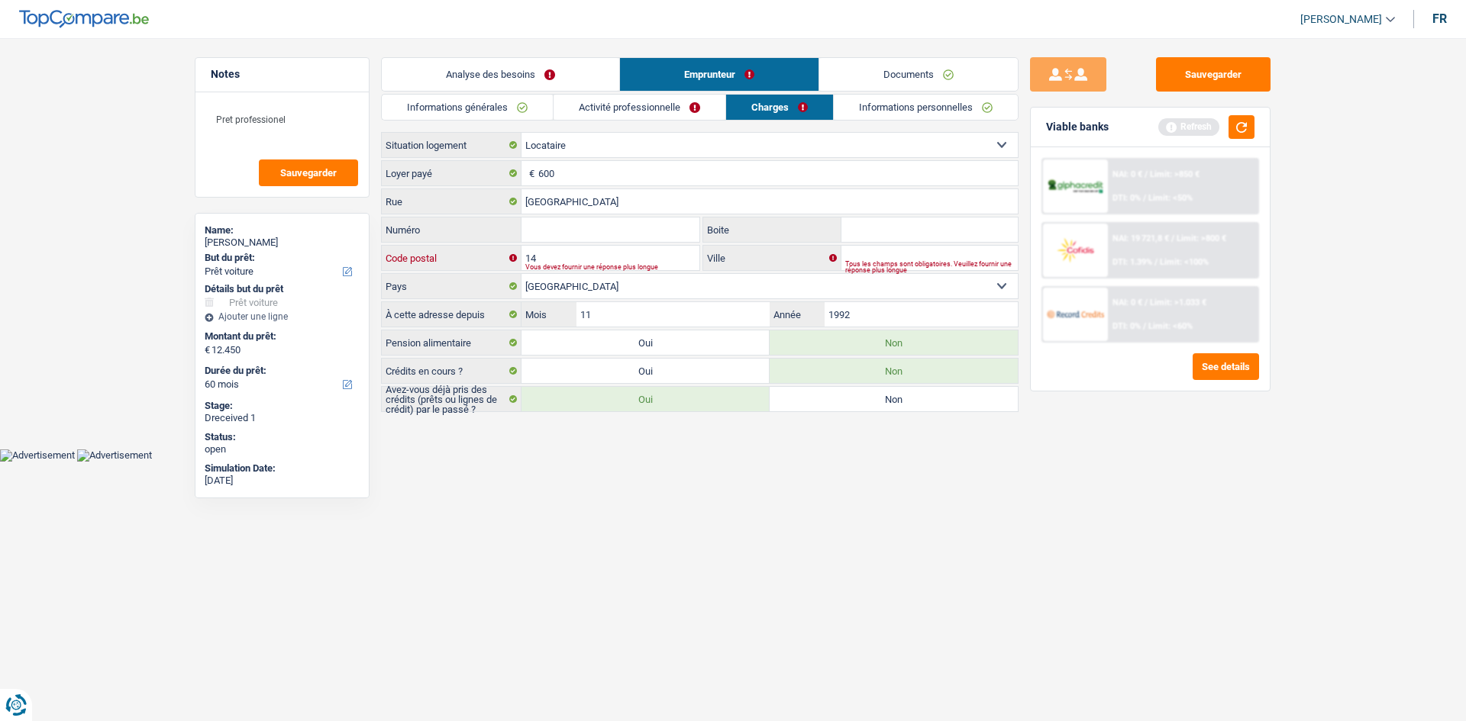
type input "1"
click at [863, 257] on input "Ville" at bounding box center [929, 258] width 176 height 24
click at [596, 252] on input "4340" at bounding box center [610, 258] width 178 height 24
type input "4"
type input "7340"
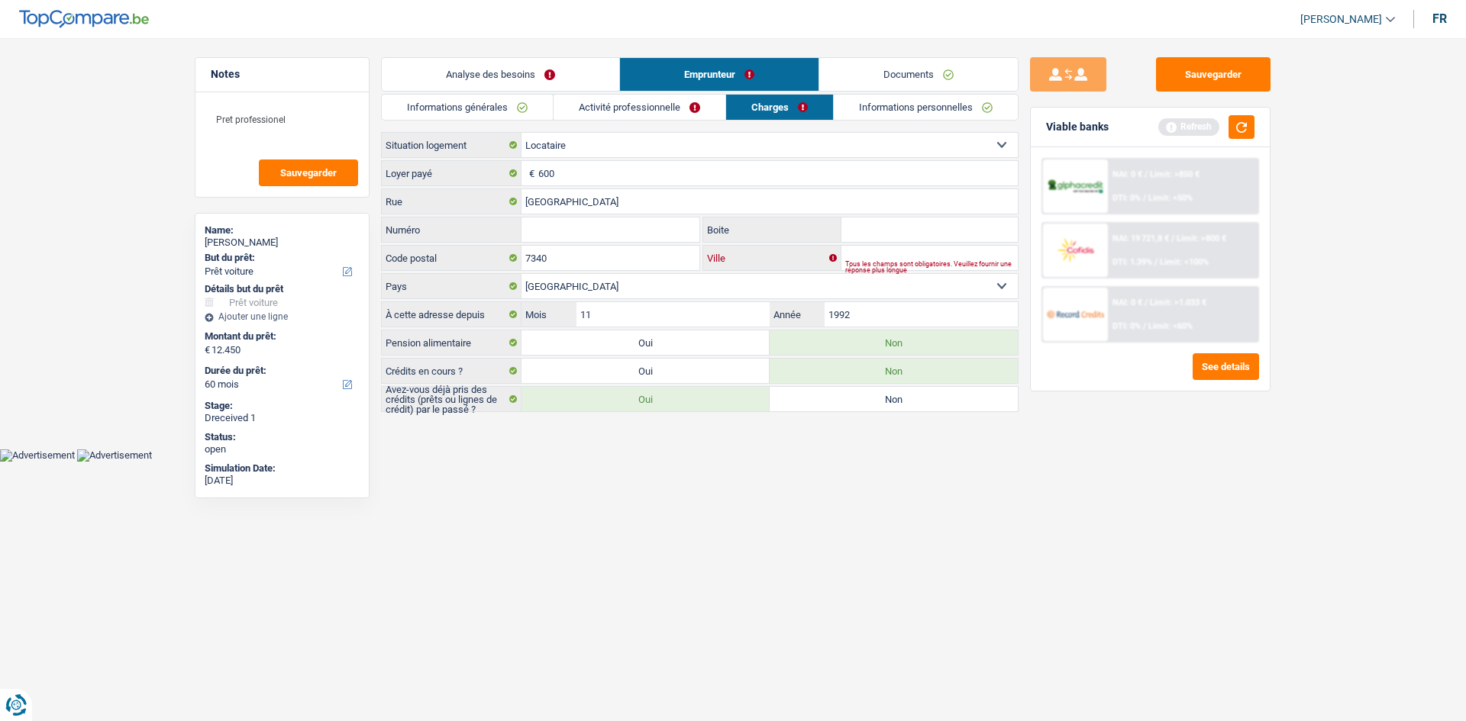
click at [891, 256] on input "Ville" at bounding box center [929, 258] width 176 height 24
type input "b"
type input "colfontaine"
click at [898, 237] on input "Boite" at bounding box center [929, 230] width 176 height 24
click at [637, 238] on input "Numéro" at bounding box center [610, 230] width 178 height 24
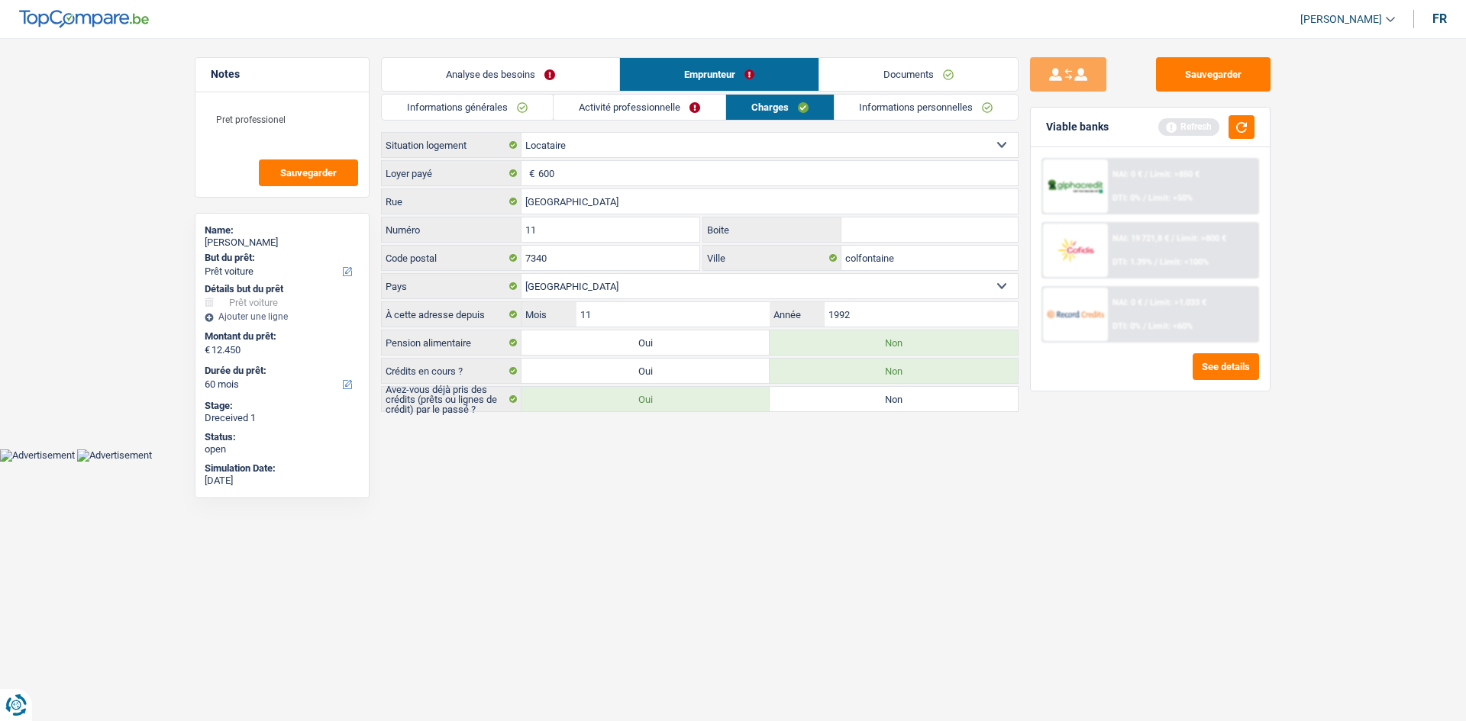
type input "11"
click at [878, 231] on input "Boite" at bounding box center [929, 230] width 176 height 24
click at [893, 314] on input "1992" at bounding box center [920, 314] width 193 height 24
drag, startPoint x: 866, startPoint y: 313, endPoint x: 722, endPoint y: 312, distance: 144.3
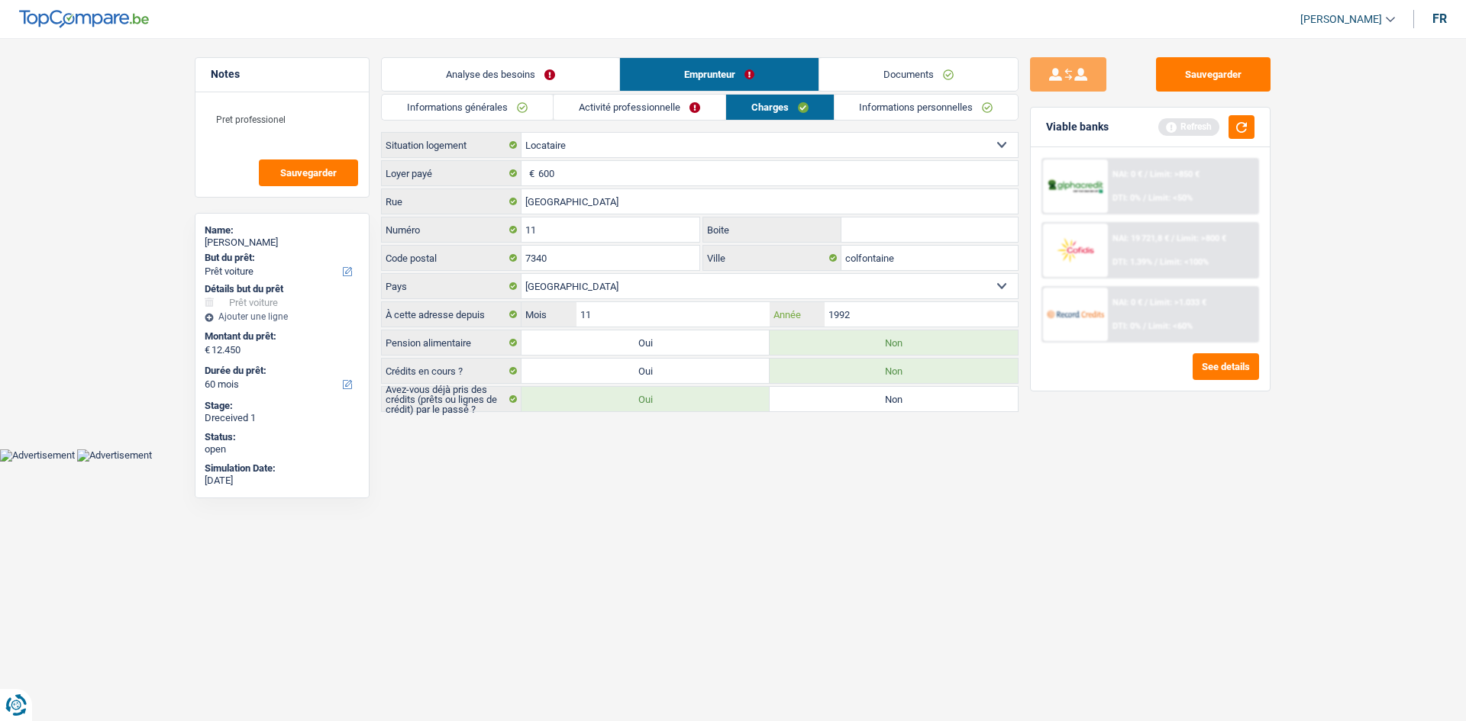
click at [722, 312] on div "11 Mois / 1992 Année" at bounding box center [769, 314] width 496 height 24
click at [717, 317] on input "11" at bounding box center [672, 314] width 193 height 24
type input "1"
click at [910, 318] on input "Année" at bounding box center [920, 314] width 193 height 24
type input "2021"
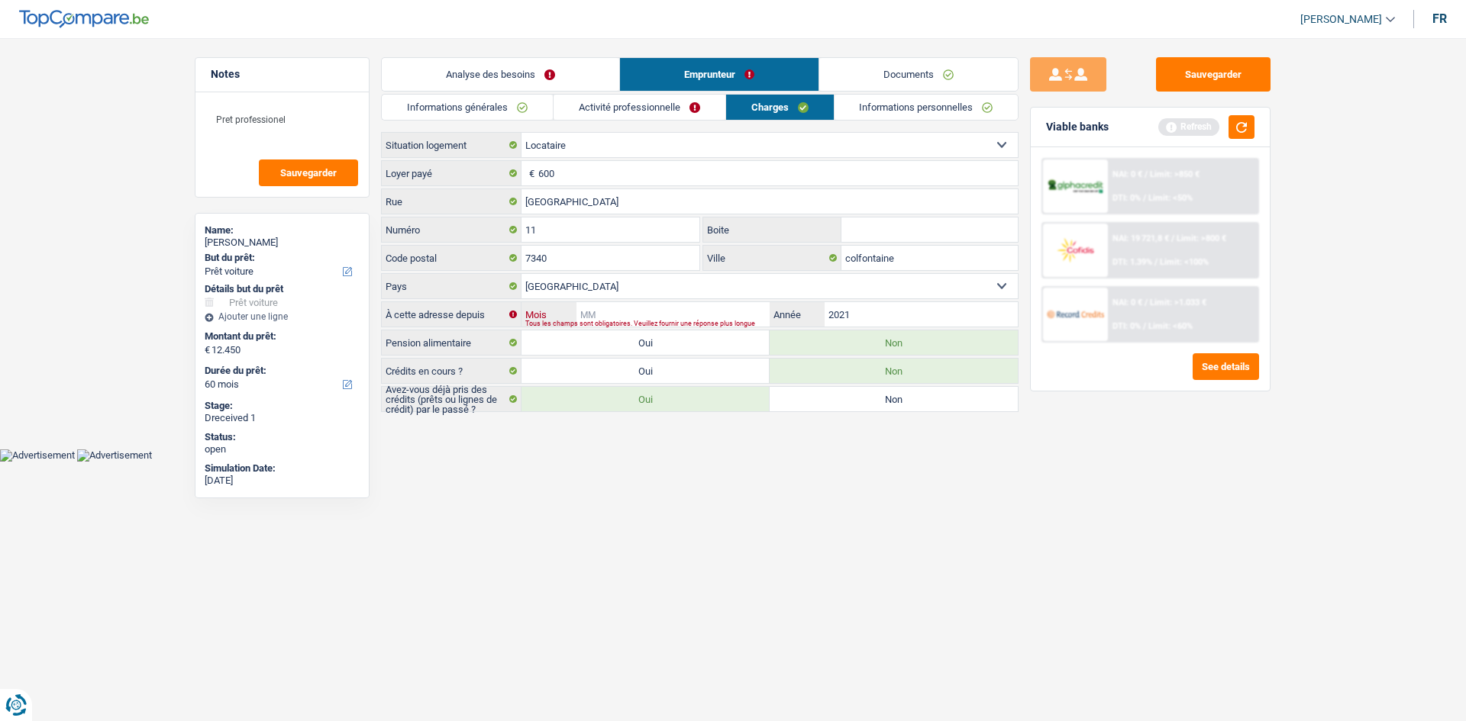
click at [618, 307] on input "Mois" at bounding box center [672, 314] width 193 height 24
type input "01"
click at [768, 462] on html "Vous avez le contrôle de vos données Nous utilisons des cookies, tout comme nos…" at bounding box center [733, 231] width 1466 height 462
click at [613, 102] on link "Activité professionnelle" at bounding box center [639, 107] width 172 height 25
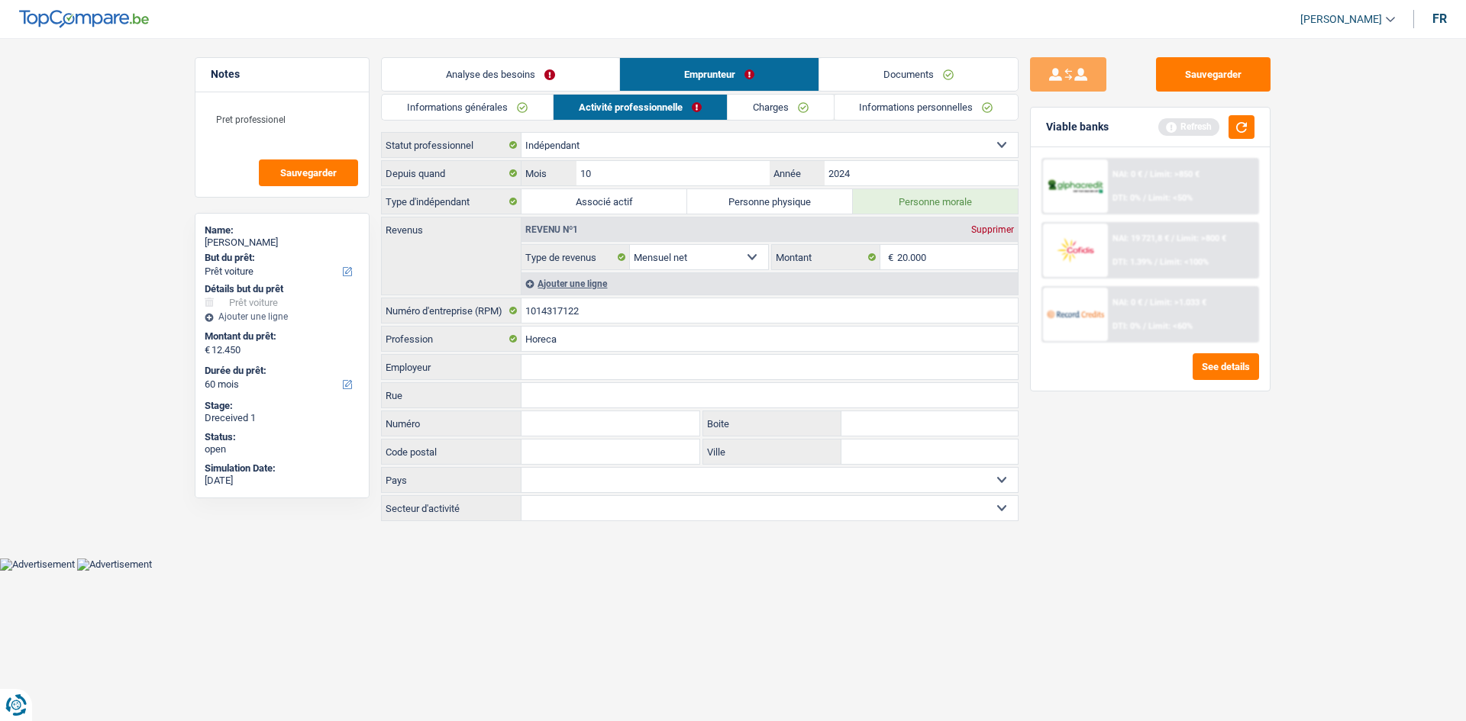
click at [507, 72] on link "Analyse des besoins" at bounding box center [500, 74] width 237 height 33
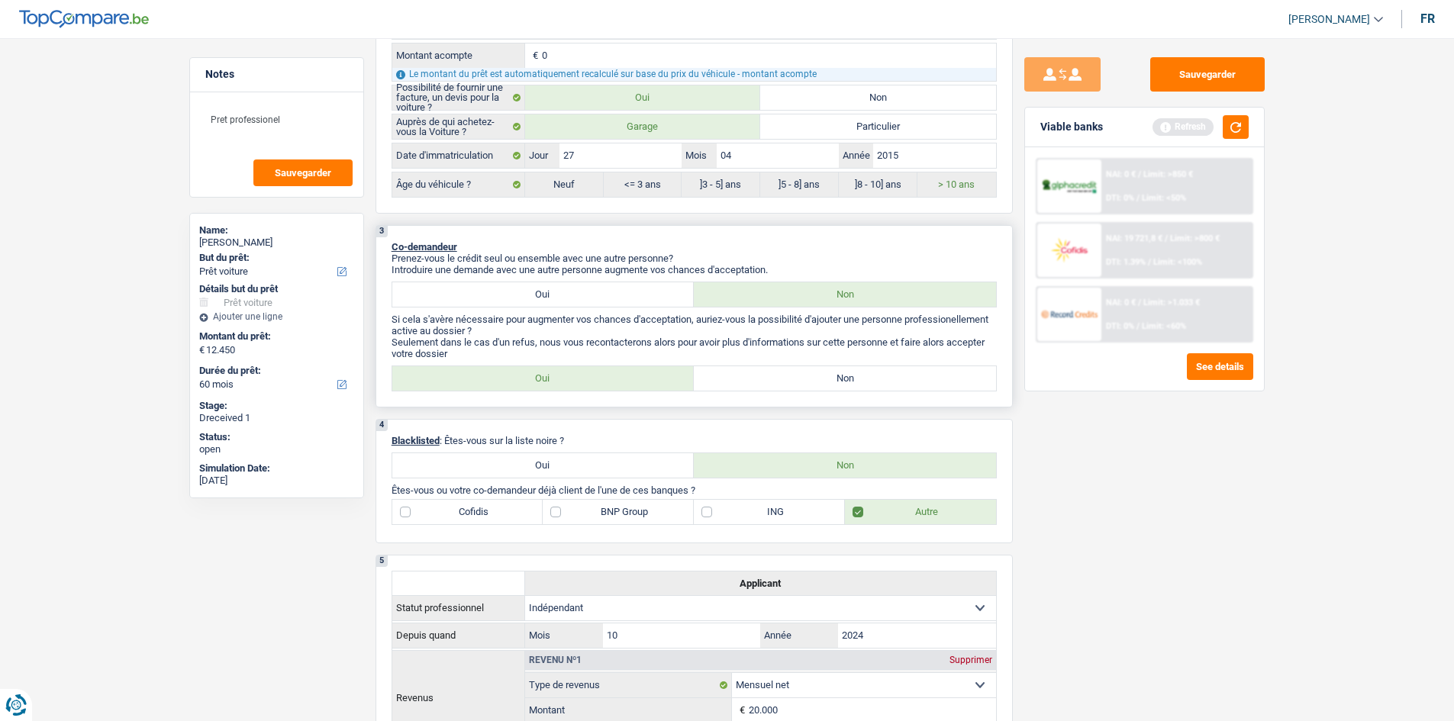
scroll to position [596, 0]
click at [524, 295] on label "Oui" at bounding box center [543, 294] width 302 height 24
click at [524, 295] on input "Oui" at bounding box center [543, 294] width 302 height 24
radio input "true"
select select "32"
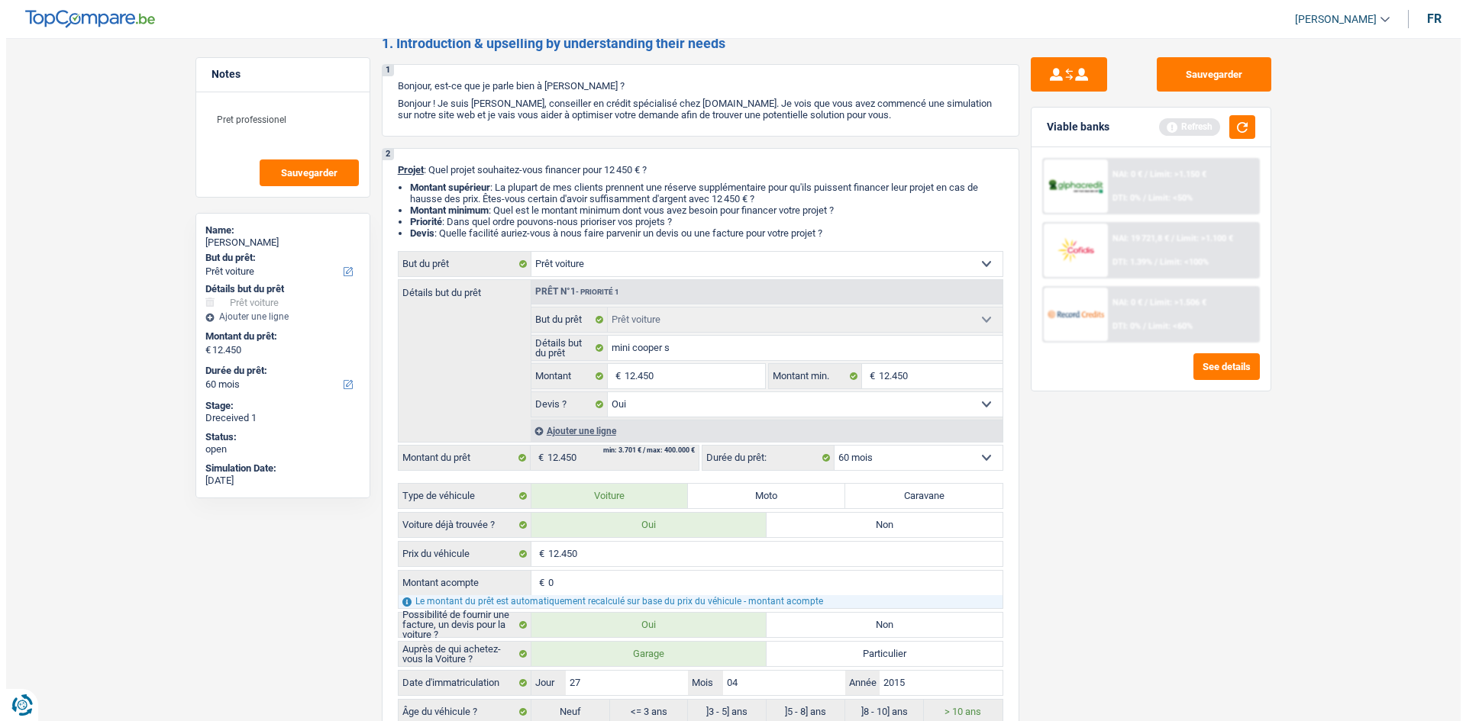
scroll to position [0, 0]
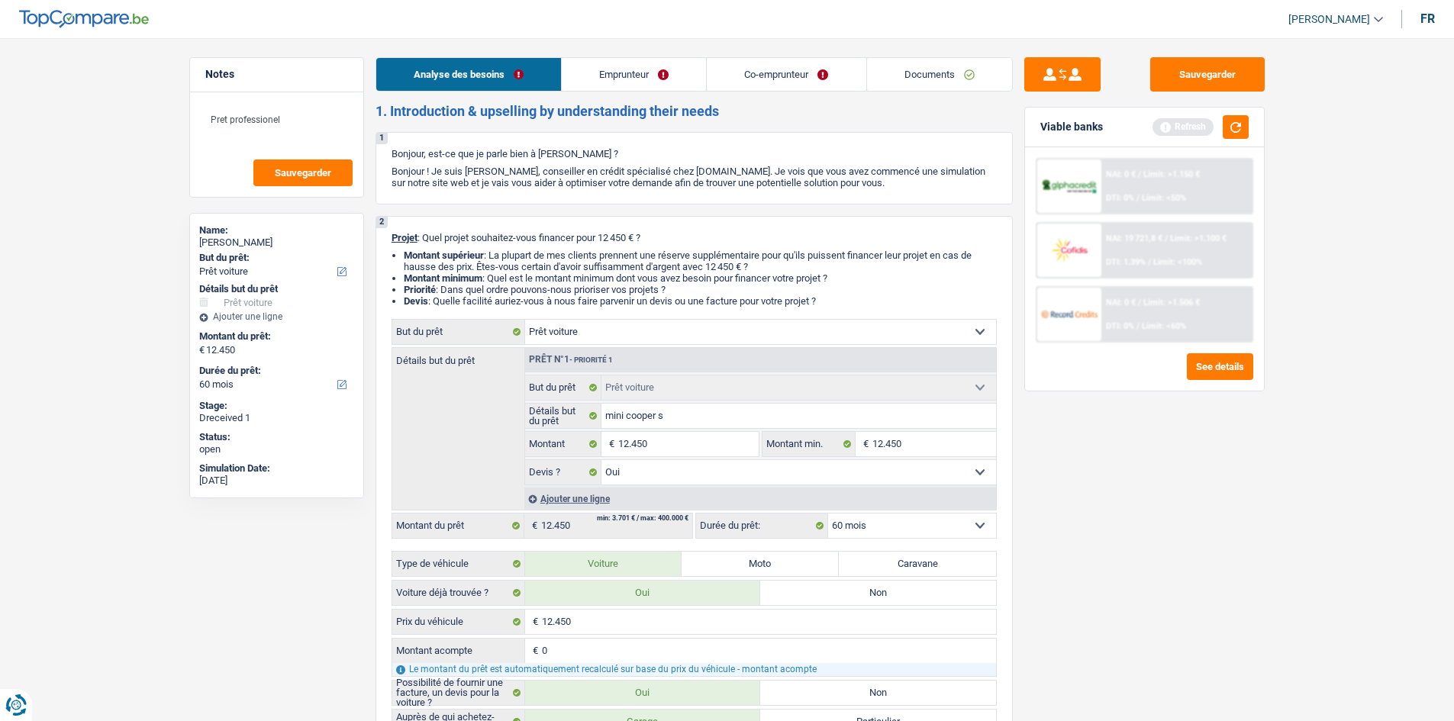
click at [754, 63] on link "Co-emprunteur" at bounding box center [786, 74] width 159 height 33
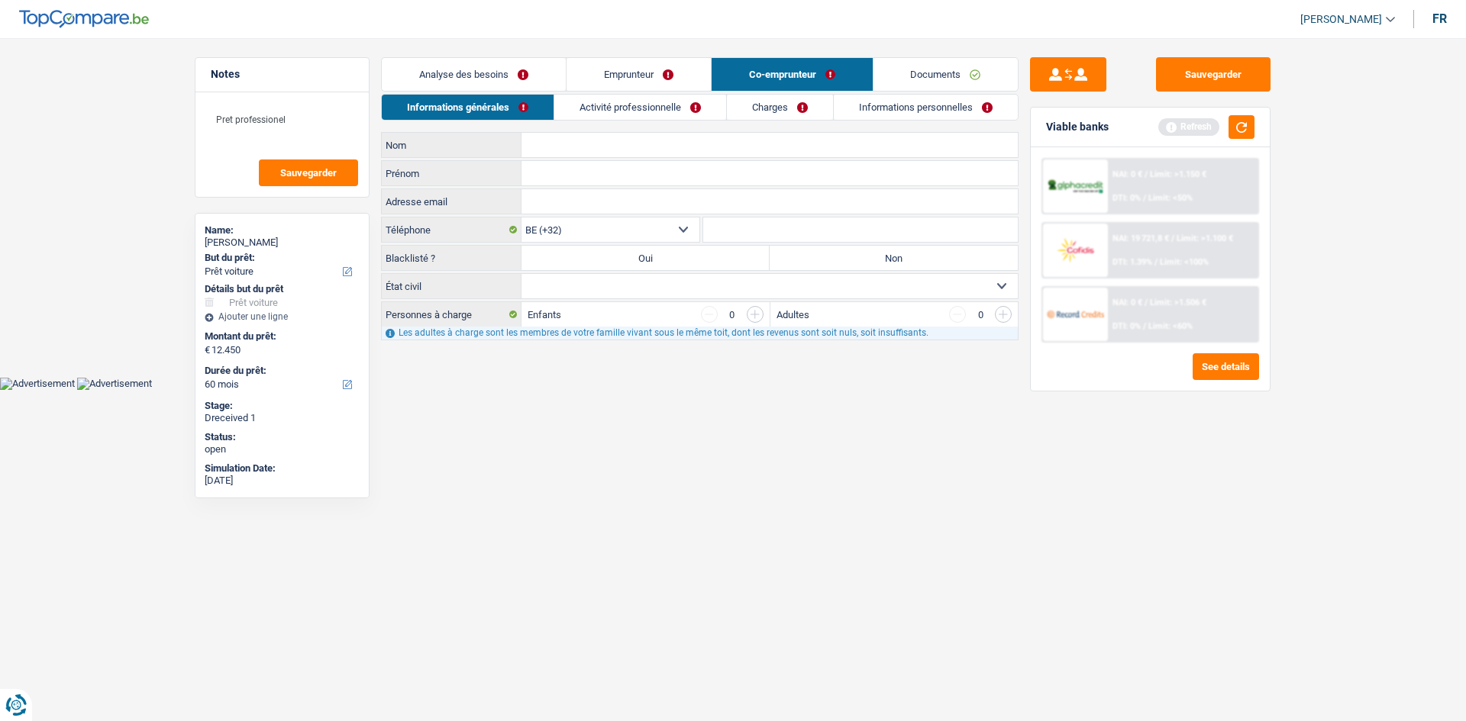
click at [598, 130] on div "Informations générales Activité professionnelle Charges Informations personnell…" at bounding box center [699, 217] width 637 height 247
click at [596, 143] on input "Nom" at bounding box center [769, 145] width 496 height 24
type input "Salh"
click at [575, 171] on input "Prénom" at bounding box center [769, 173] width 496 height 24
type input "a"
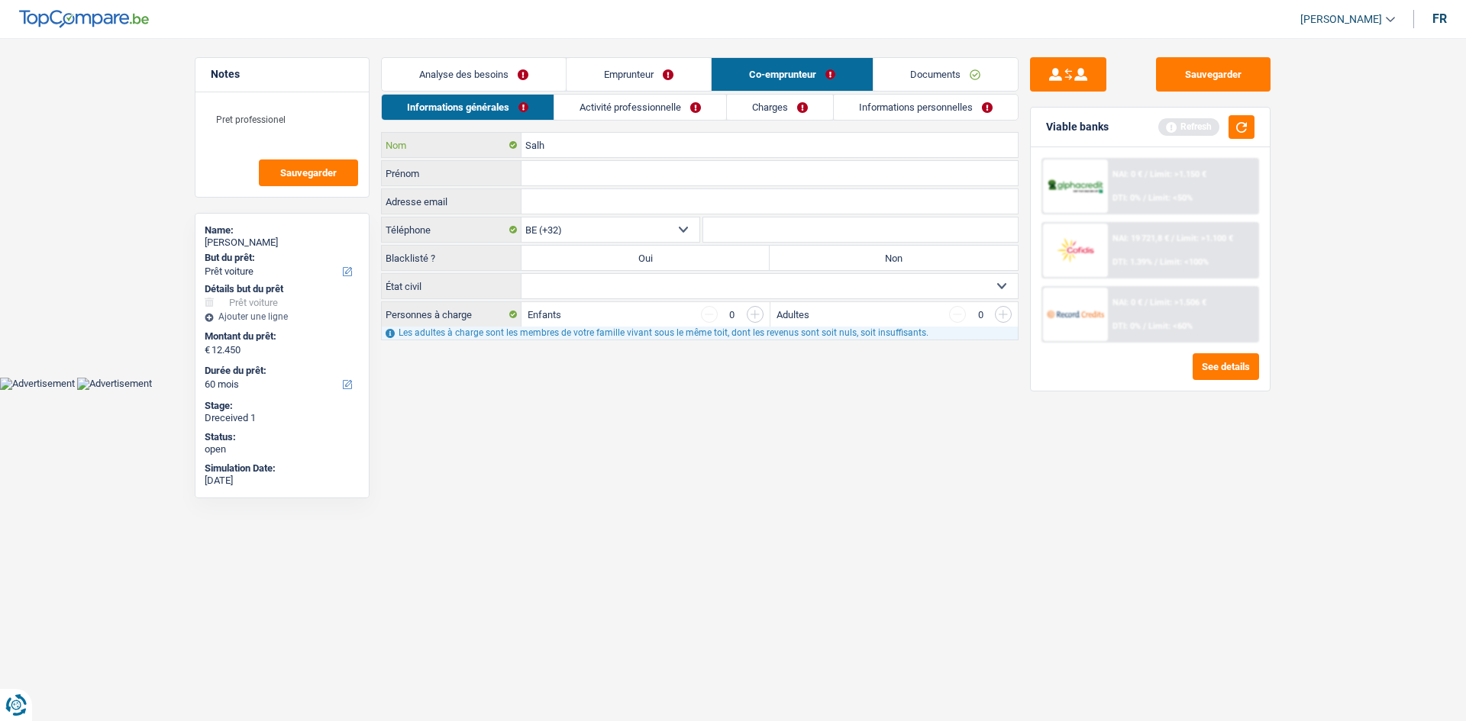
click at [553, 138] on input "Salh" at bounding box center [769, 145] width 496 height 24
type input "Salham"
click at [558, 169] on input "Prénom" at bounding box center [769, 173] width 496 height 24
type input "Sofia"
click at [798, 263] on label "Non" at bounding box center [893, 258] width 248 height 24
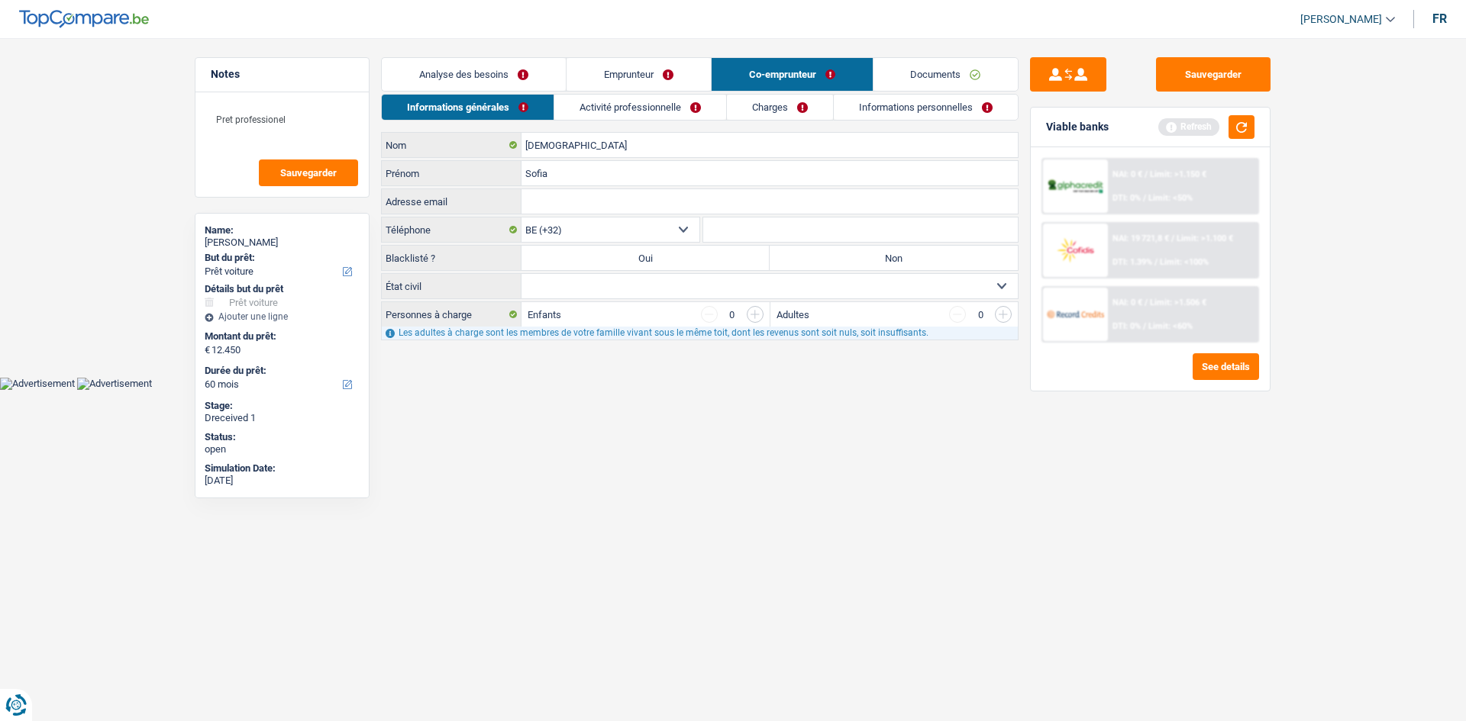
click at [798, 263] on input "Non" at bounding box center [893, 258] width 248 height 24
radio input "true"
click at [750, 282] on select "Célibataire Marié(e) Cohabitant(e) légal(e) Divorcé(e) Veuf(ve) Séparé (de fait…" at bounding box center [769, 286] width 496 height 24
select select "married"
click at [521, 274] on select "Célibataire Marié(e) Cohabitant(e) légal(e) Divorcé(e) Veuf(ve) Séparé (de fait…" at bounding box center [769, 286] width 496 height 24
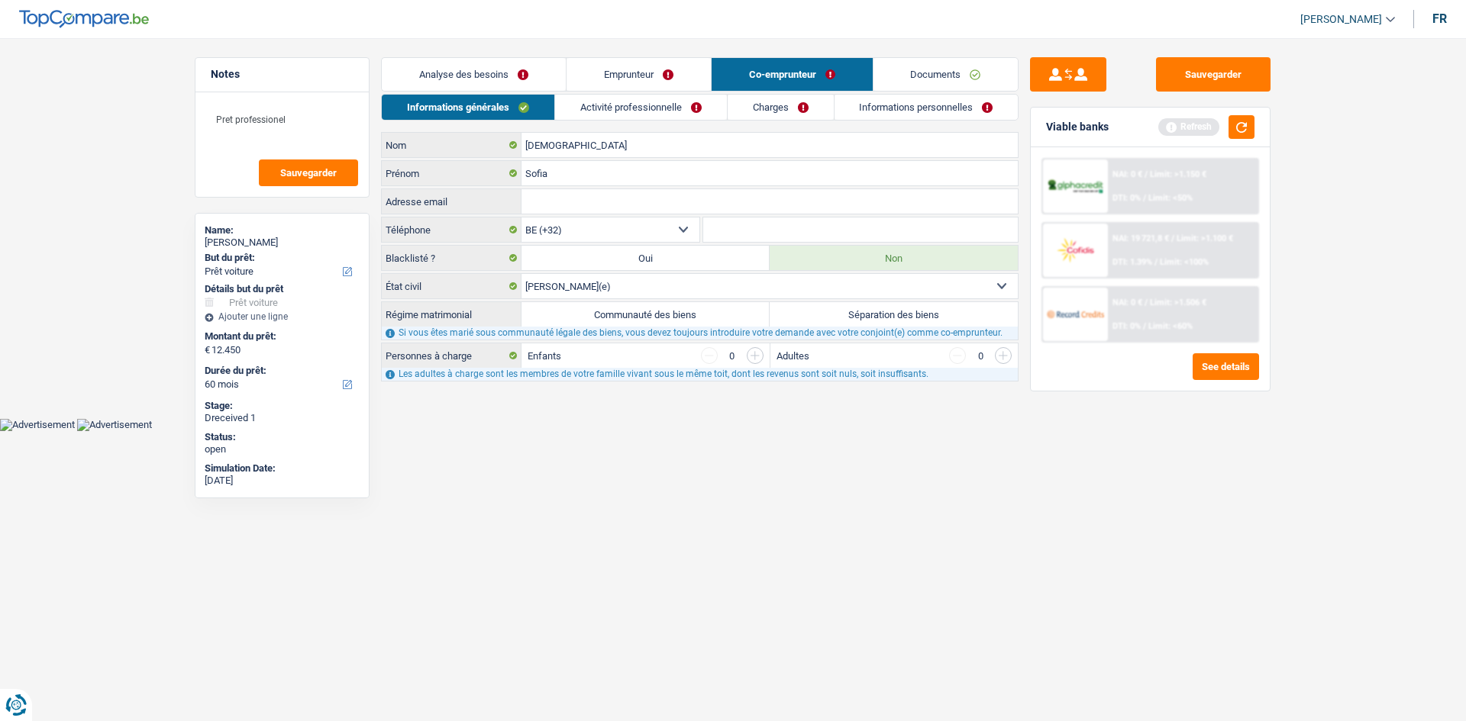
click at [685, 306] on label "Communauté des biens" at bounding box center [645, 314] width 248 height 24
click at [685, 306] on input "Communauté des biens" at bounding box center [645, 314] width 248 height 24
radio input "true"
click at [795, 118] on link "Charges" at bounding box center [780, 107] width 106 height 25
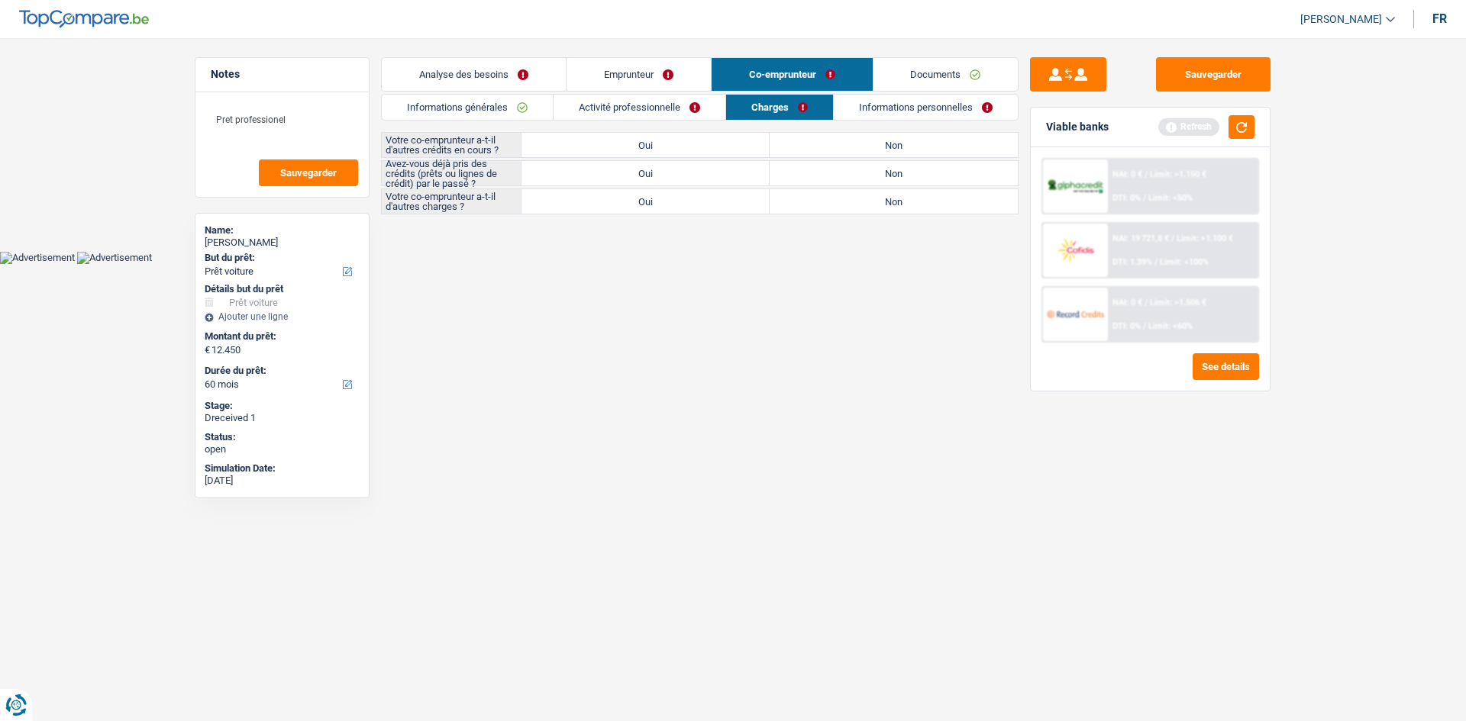
click at [817, 144] on label "Non" at bounding box center [893, 145] width 248 height 24
click at [817, 144] on input "Non" at bounding box center [893, 145] width 248 height 24
radio input "true"
click at [843, 171] on label "Non" at bounding box center [893, 173] width 248 height 24
click at [843, 171] on input "Non" at bounding box center [893, 173] width 248 height 24
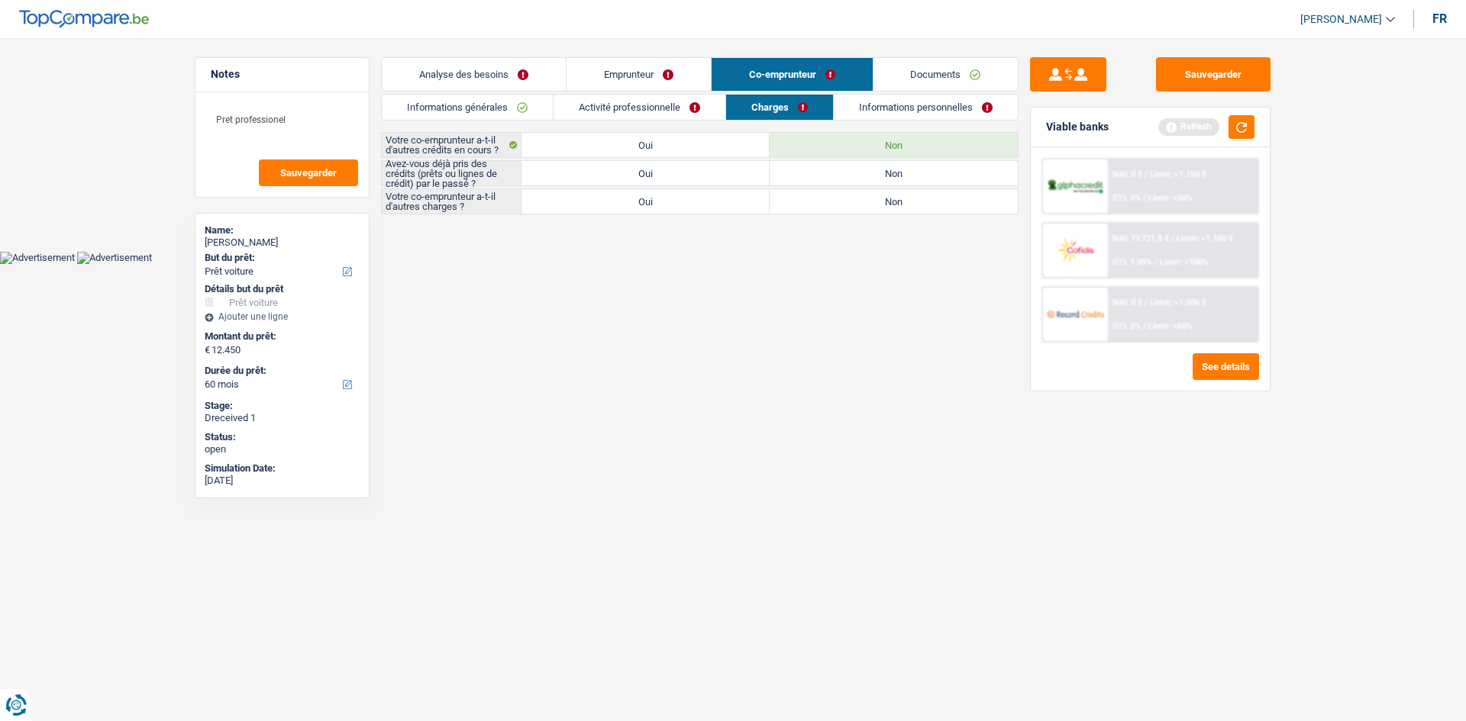
radio input "true"
click at [876, 204] on label "Non" at bounding box center [893, 201] width 248 height 24
click at [876, 204] on input "Non" at bounding box center [893, 201] width 248 height 24
radio input "true"
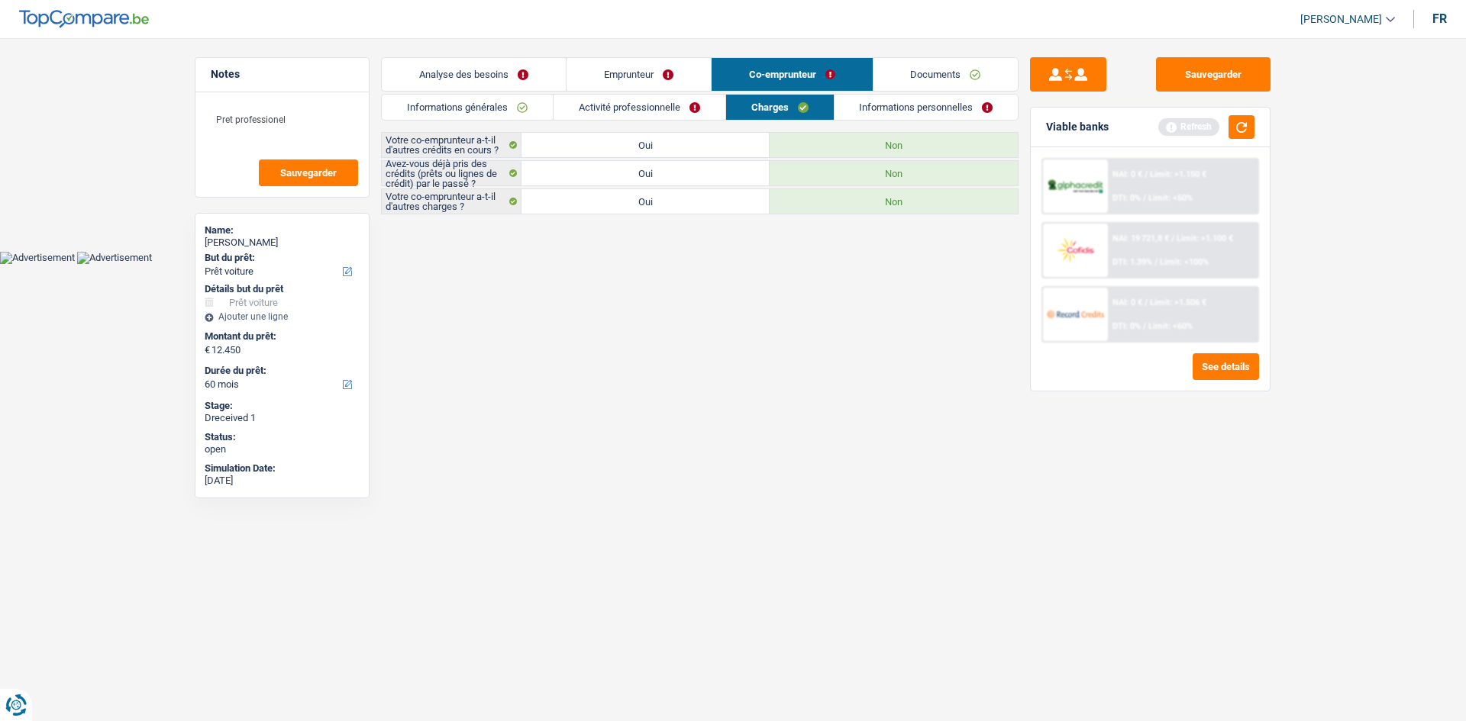
click at [906, 104] on link "Informations personnelles" at bounding box center [926, 107] width 184 height 25
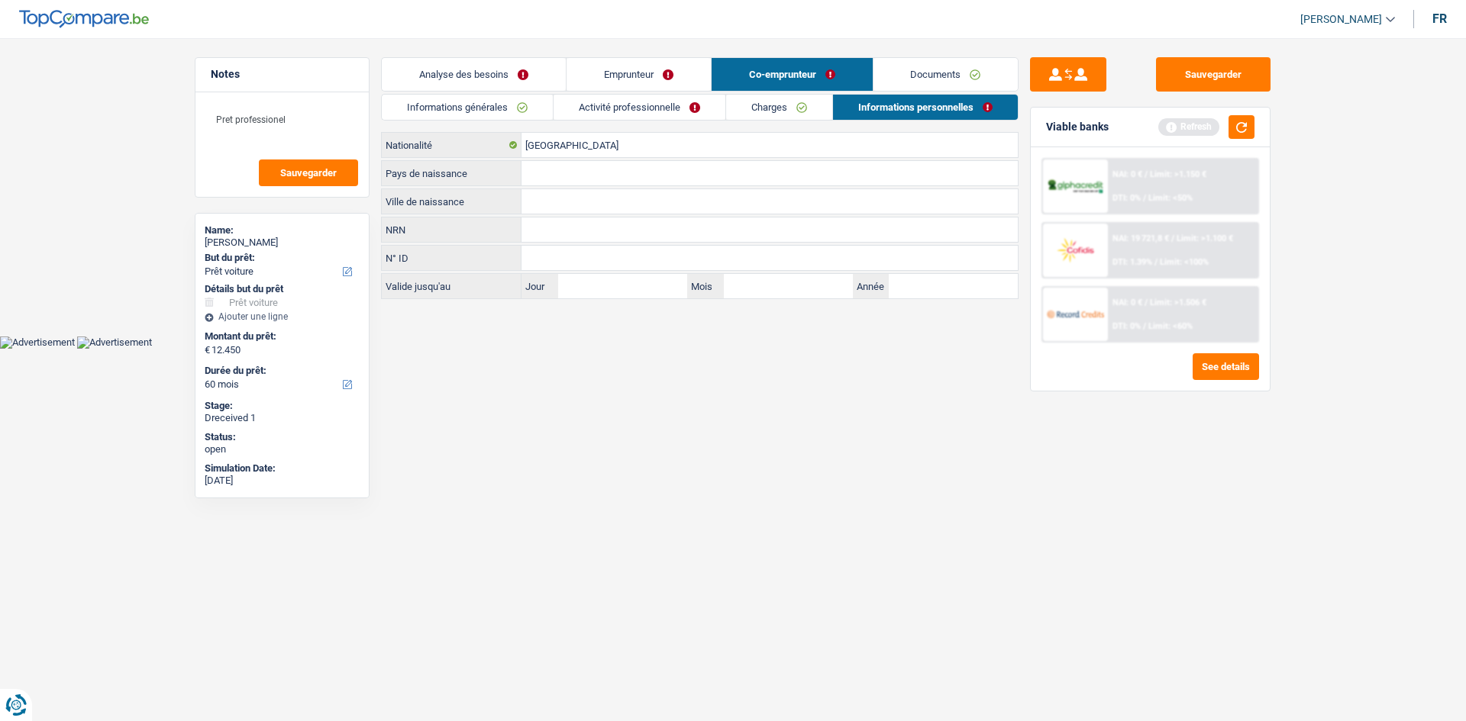
click at [567, 198] on input "Ville de naissance" at bounding box center [769, 201] width 496 height 24
type input "vilvor"
click at [532, 172] on input "Pays de naissance" at bounding box center [769, 173] width 496 height 24
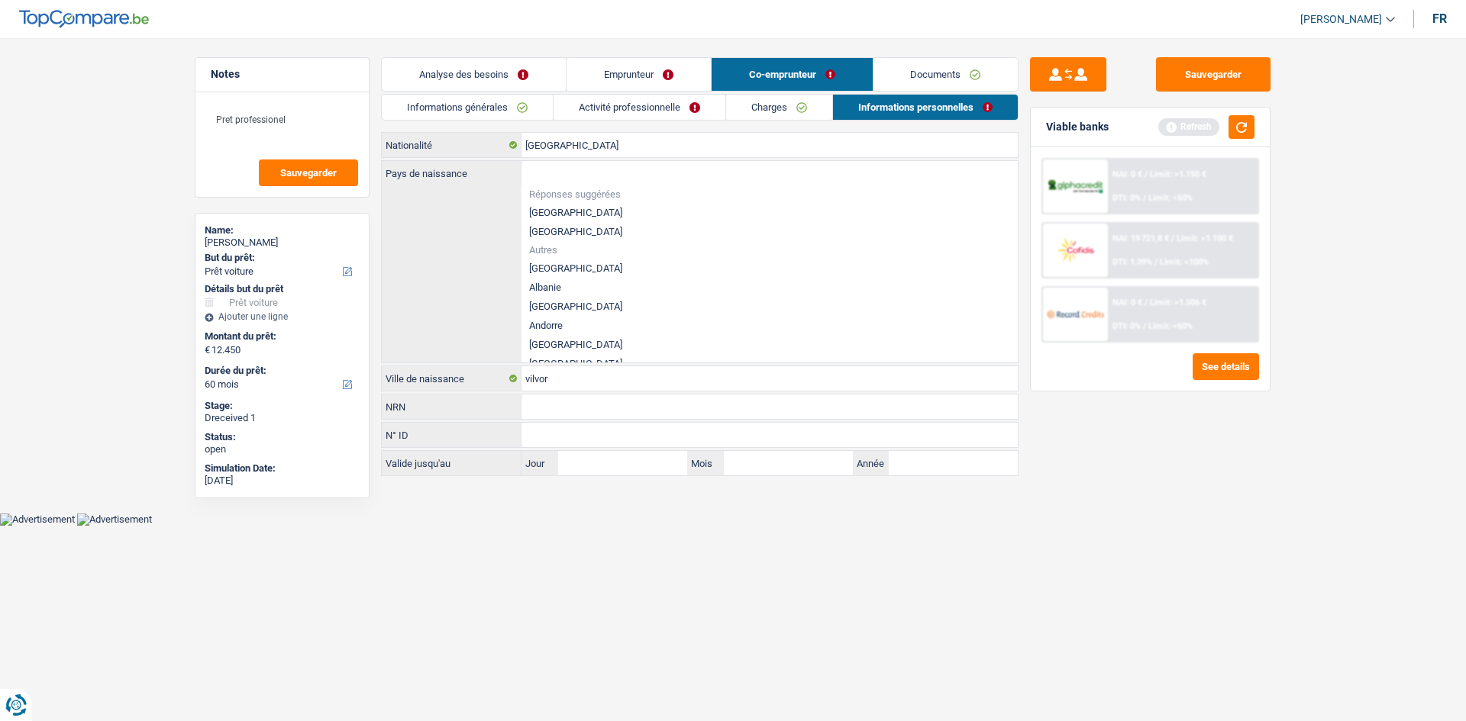
click at [547, 212] on li "[GEOGRAPHIC_DATA]" at bounding box center [769, 212] width 496 height 19
type input "[GEOGRAPHIC_DATA]"
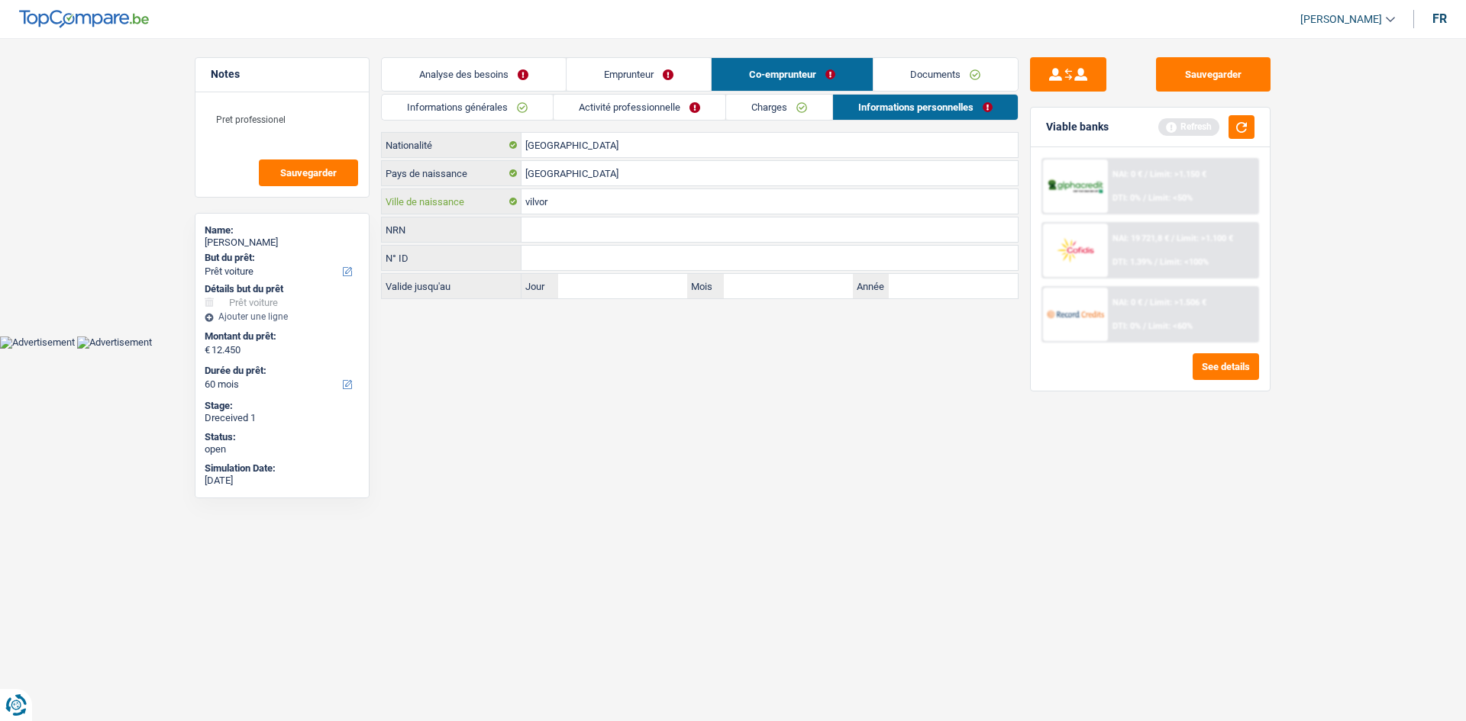
click at [573, 197] on input "vilvor" at bounding box center [769, 201] width 496 height 24
type input "vilvorde"
click at [667, 73] on link "Emprunteur" at bounding box center [638, 74] width 144 height 33
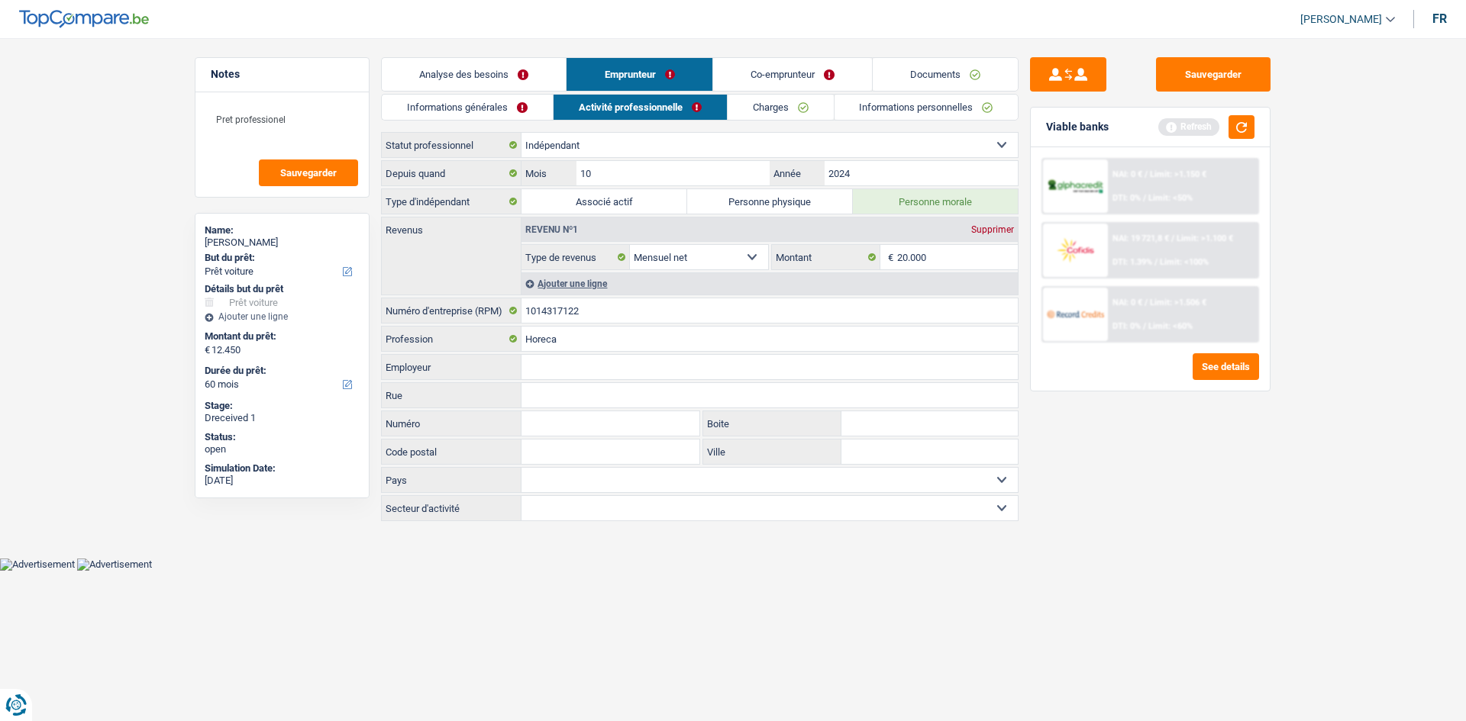
click at [969, 114] on link "Informations personnelles" at bounding box center [926, 107] width 184 height 25
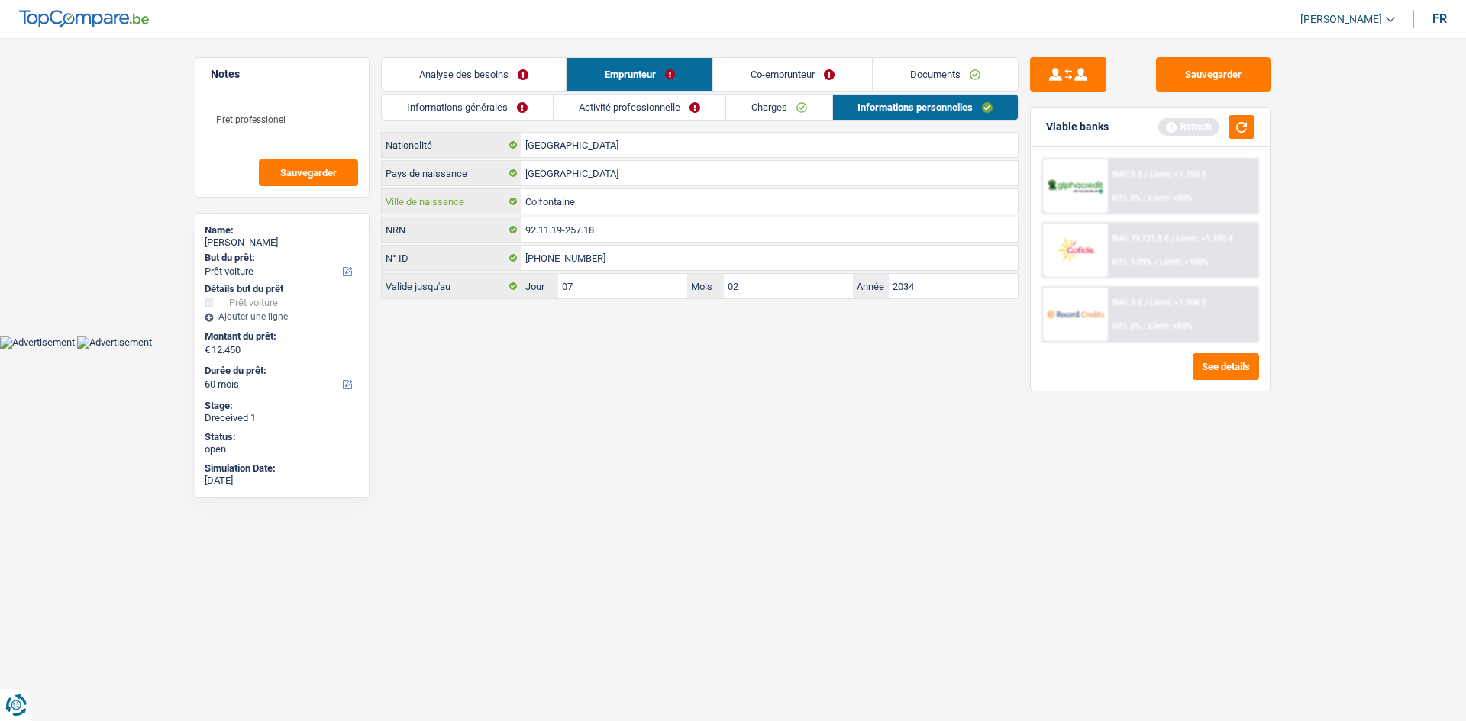
drag, startPoint x: 601, startPoint y: 200, endPoint x: 507, endPoint y: 197, distance: 93.9
click at [507, 197] on div "Colfontaine Ville de naissance" at bounding box center [700, 201] width 636 height 24
type input "bussu"
click at [658, 349] on html "Vous avez le contrôle de vos données Nous utilisons des cookies, tout comme nos…" at bounding box center [733, 174] width 1466 height 349
click at [581, 195] on input "bussu" at bounding box center [769, 201] width 496 height 24
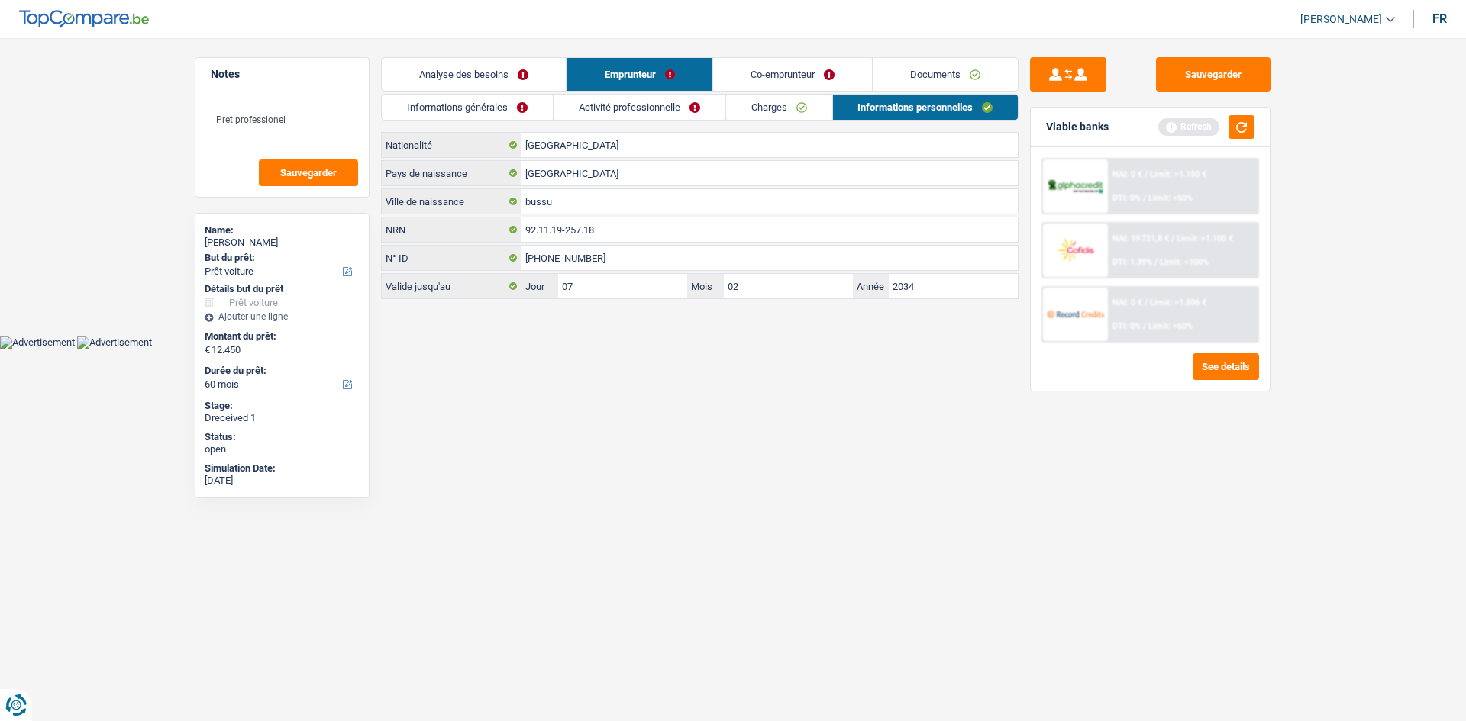
click at [808, 60] on link "Co-emprunteur" at bounding box center [792, 74] width 159 height 33
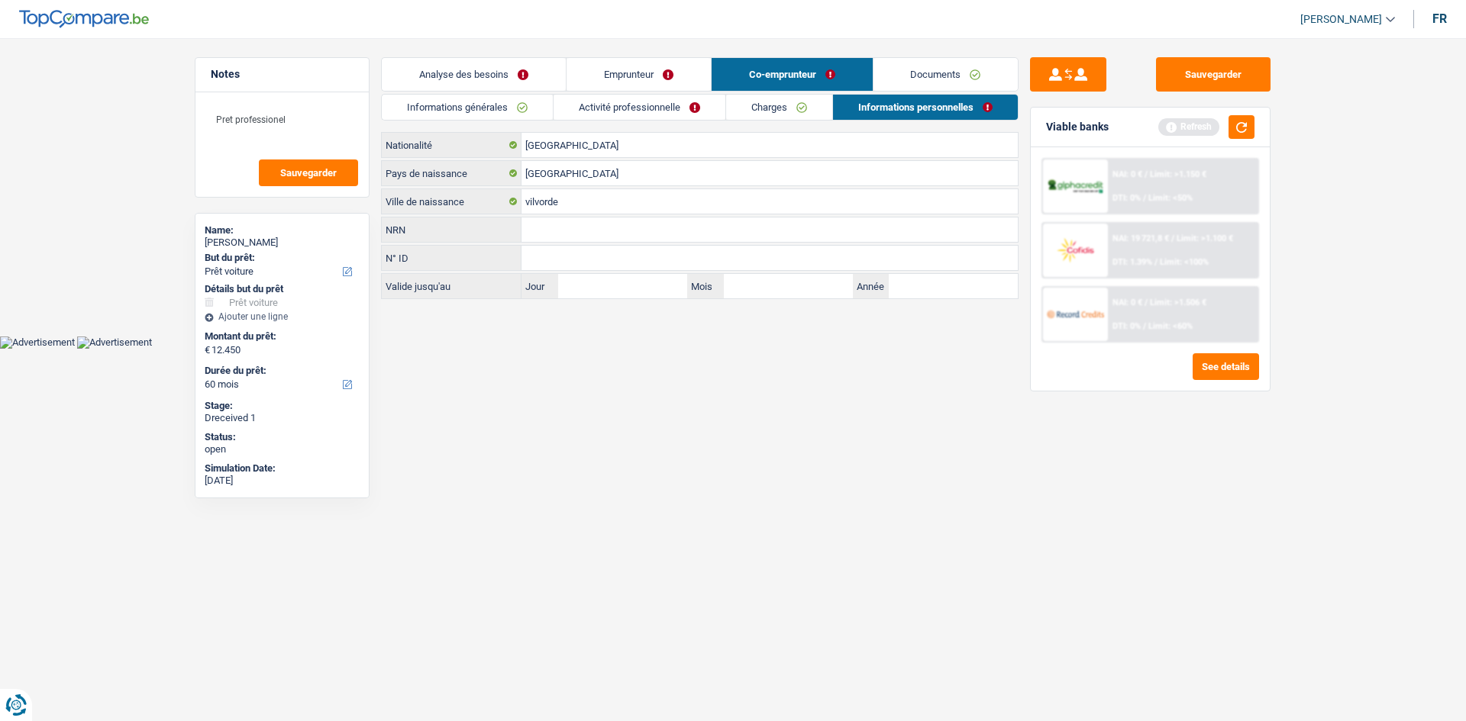
click at [629, 72] on link "Emprunteur" at bounding box center [638, 74] width 144 height 33
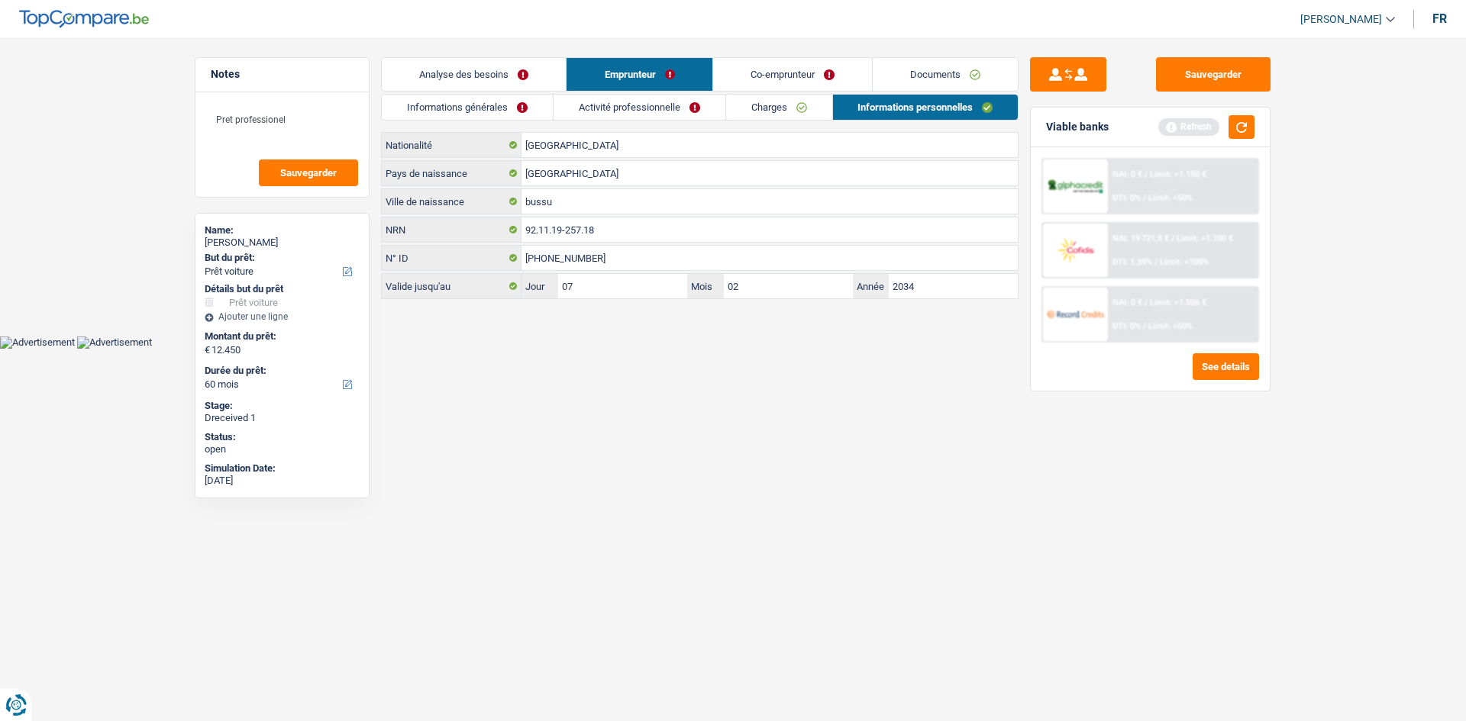
click at [491, 79] on link "Analyse des besoins" at bounding box center [474, 74] width 184 height 33
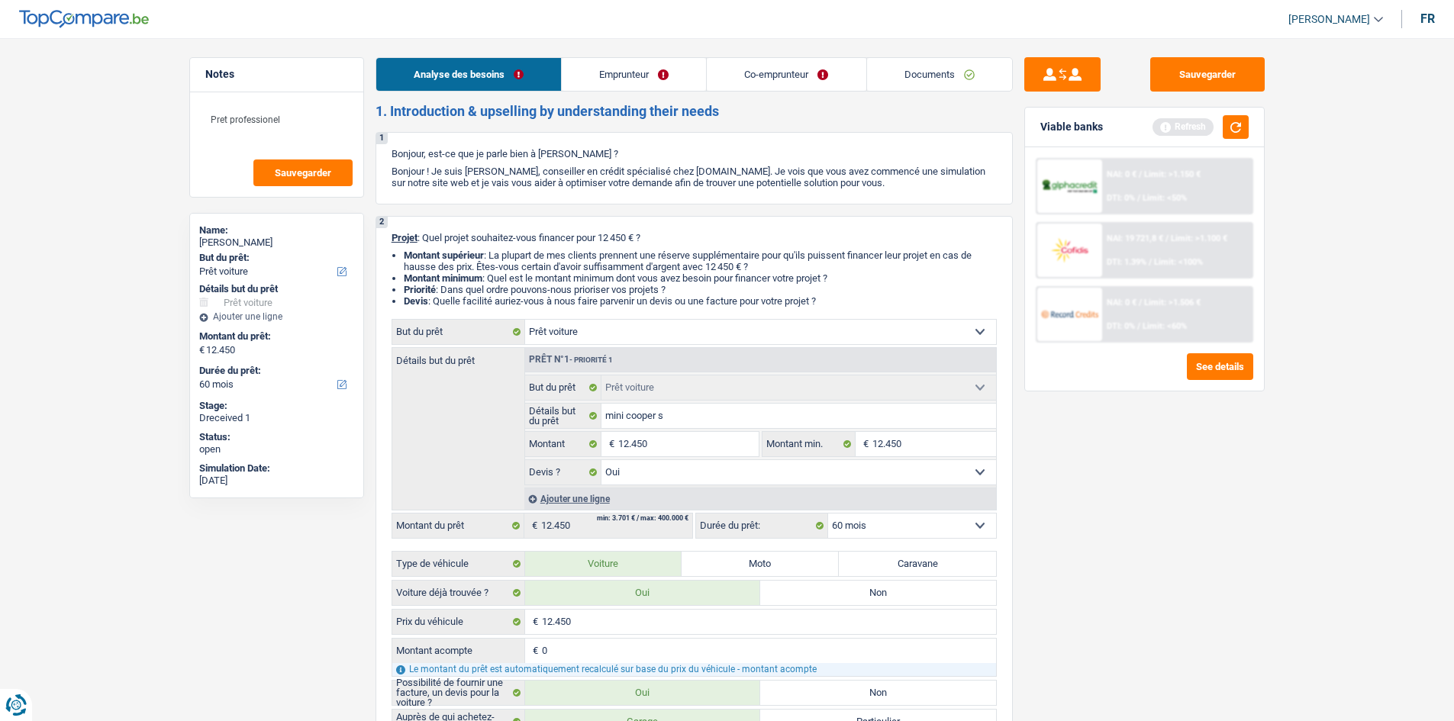
click at [610, 63] on link "Emprunteur" at bounding box center [634, 74] width 144 height 33
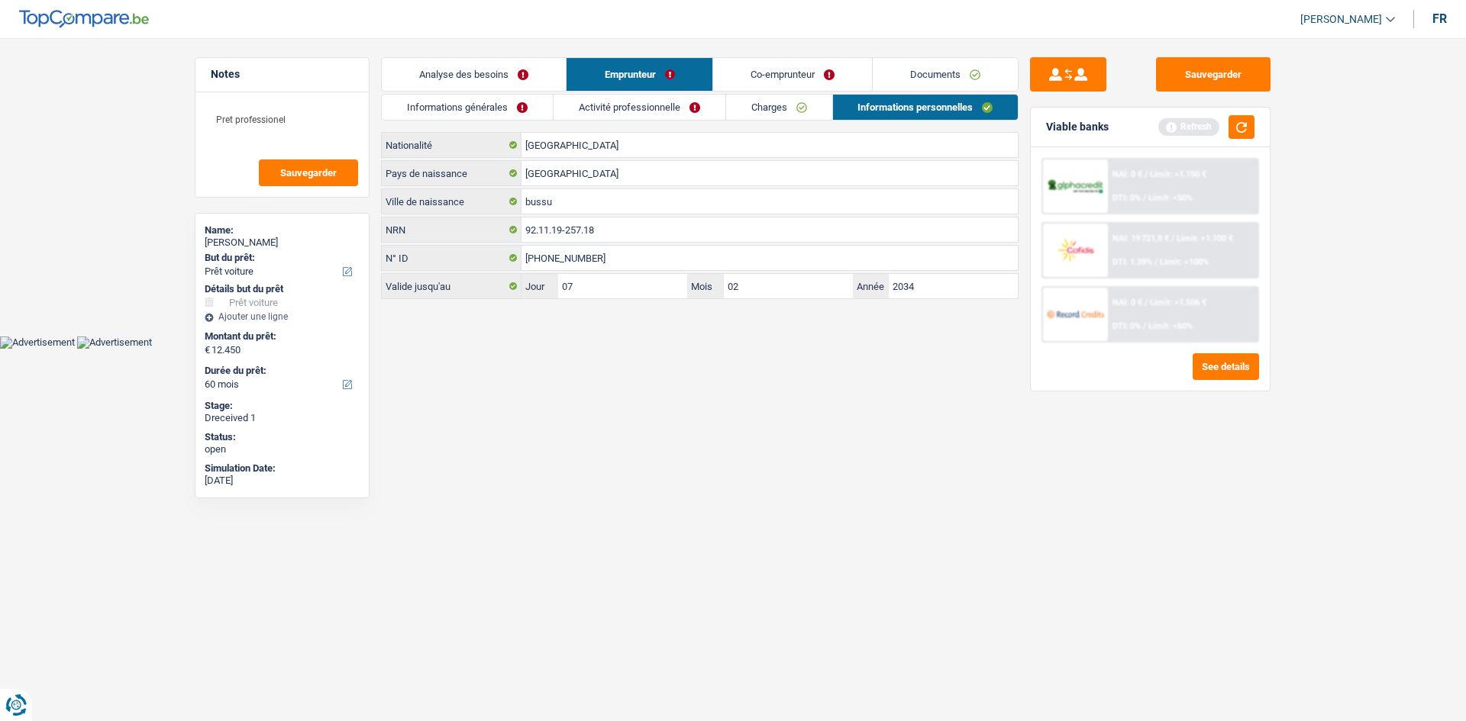
click at [793, 79] on link "Co-emprunteur" at bounding box center [792, 74] width 159 height 33
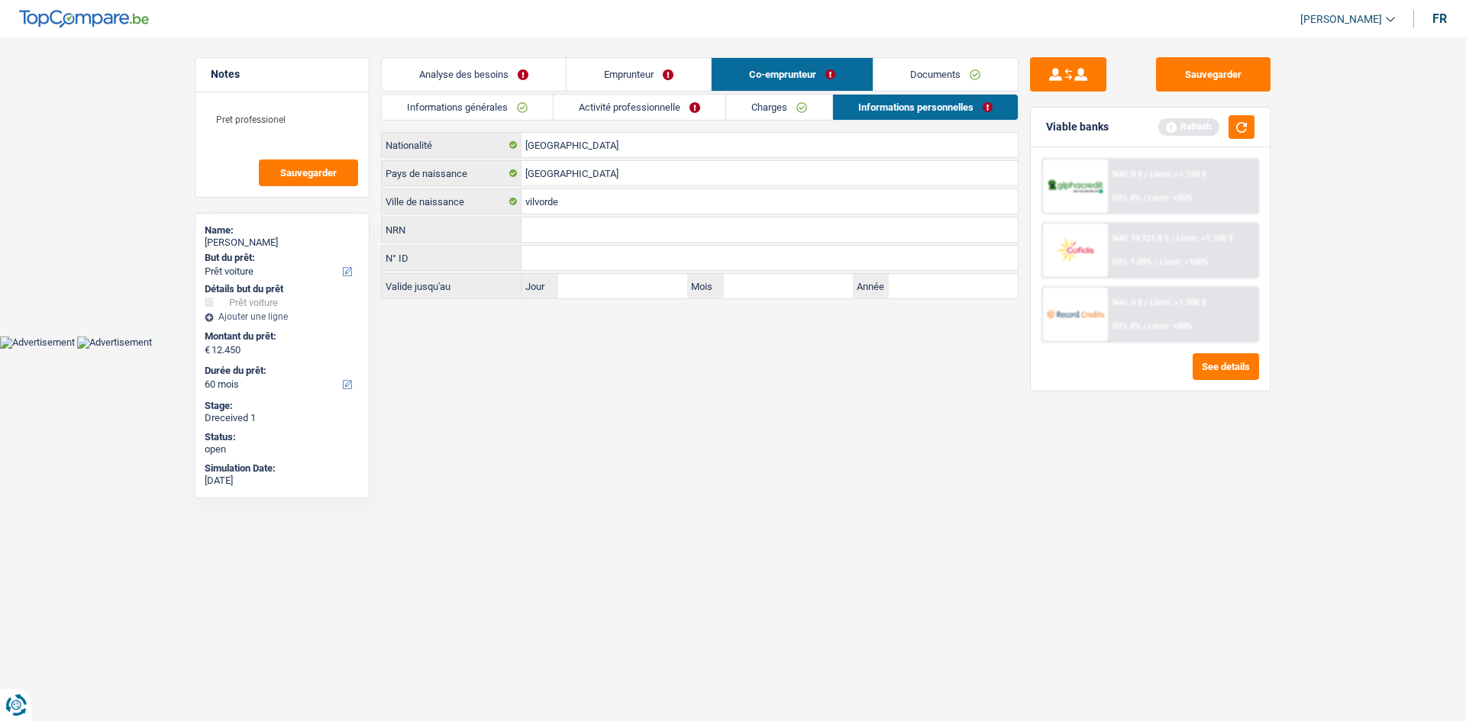
click at [614, 109] on link "Activité professionnelle" at bounding box center [639, 107] width 172 height 25
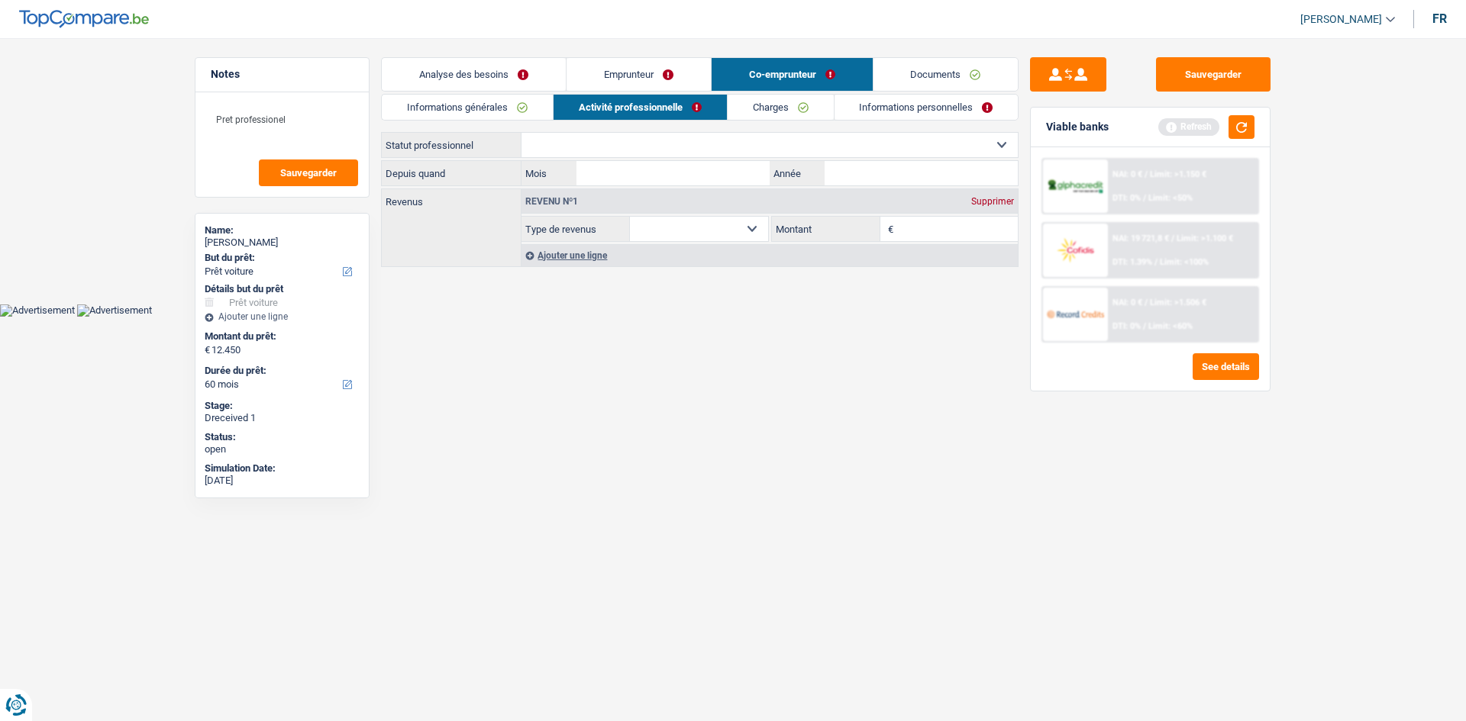
click at [618, 139] on select "Ouvrier Employé privé Employé public Invalide Indépendant Pensionné Chômeur Mut…" at bounding box center [769, 145] width 496 height 24
click at [625, 150] on select "Ouvrier Employé privé Employé public Invalide Indépendant Pensionné Chômeur Mut…" at bounding box center [769, 145] width 496 height 24
click at [659, 140] on select "Ouvrier Employé privé Employé public Invalide Indépendant Pensionné Chômeur Mut…" at bounding box center [769, 145] width 496 height 24
select select "student"
click at [521, 133] on select "Ouvrier Employé privé Employé public Invalide Indépendant Pensionné Chômeur Mut…" at bounding box center [769, 145] width 496 height 24
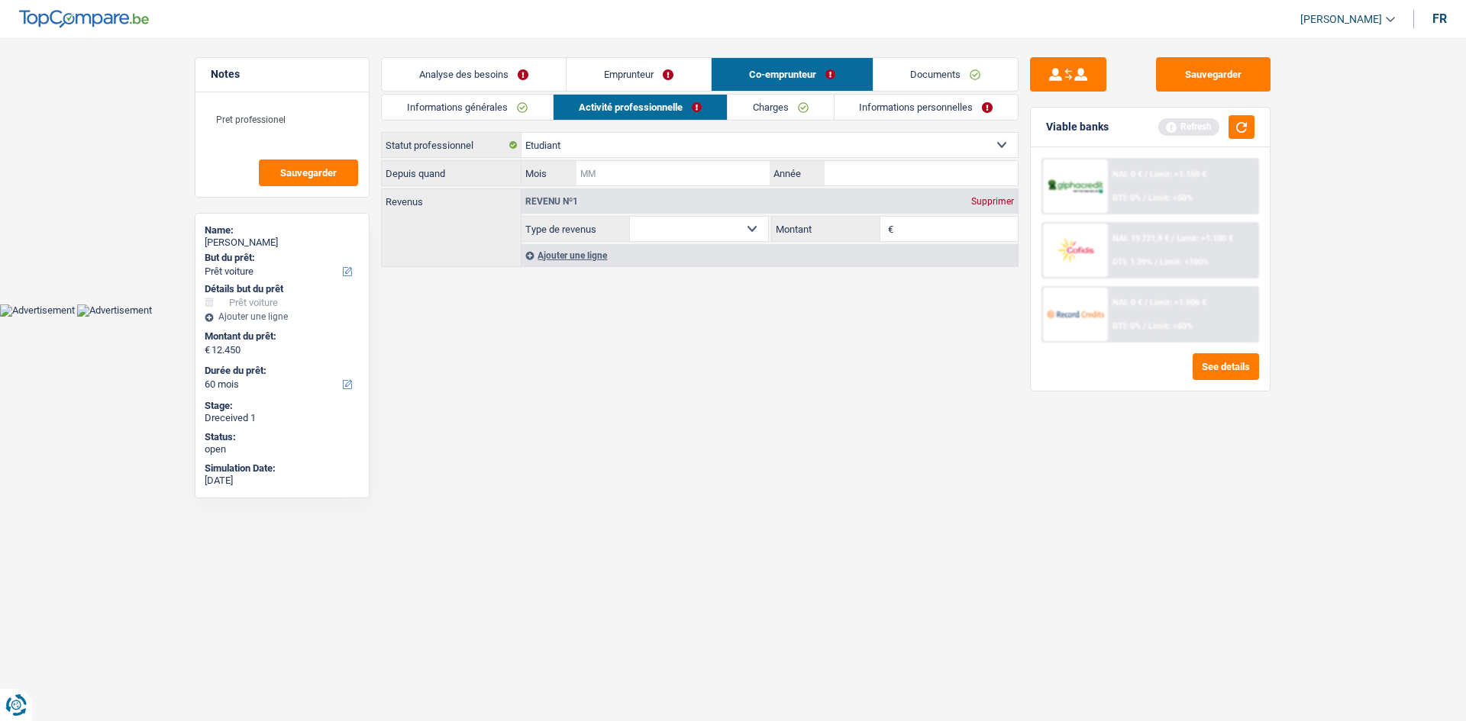
click at [670, 177] on input "Mois" at bounding box center [672, 173] width 193 height 24
click at [917, 157] on div "Ouvrier Employé privé Employé public Invalide Indépendant Pensionné Chômeur Mut…" at bounding box center [699, 145] width 637 height 26
click at [907, 167] on input "Année" at bounding box center [920, 173] width 193 height 24
type input "2023"
click at [645, 171] on input "Mois" at bounding box center [672, 173] width 193 height 24
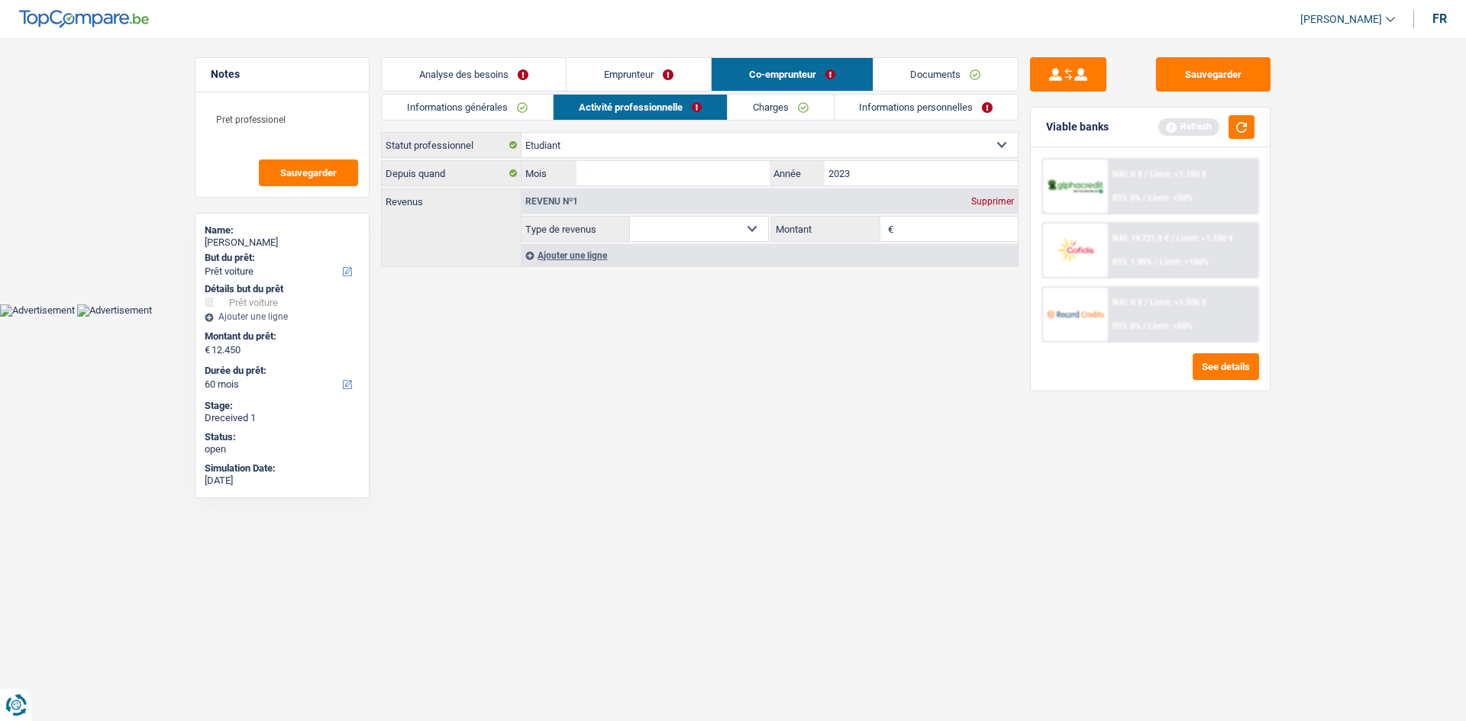
click at [913, 224] on input "Montant" at bounding box center [957, 229] width 121 height 24
click at [680, 173] on input "Mois" at bounding box center [672, 173] width 193 height 24
click at [698, 175] on input "Mois" at bounding box center [672, 173] width 193 height 24
type input "00"
click at [758, 225] on select "Allocation d'handicap Allocations chômage Allocations familiales Chèques repas …" at bounding box center [699, 229] width 138 height 24
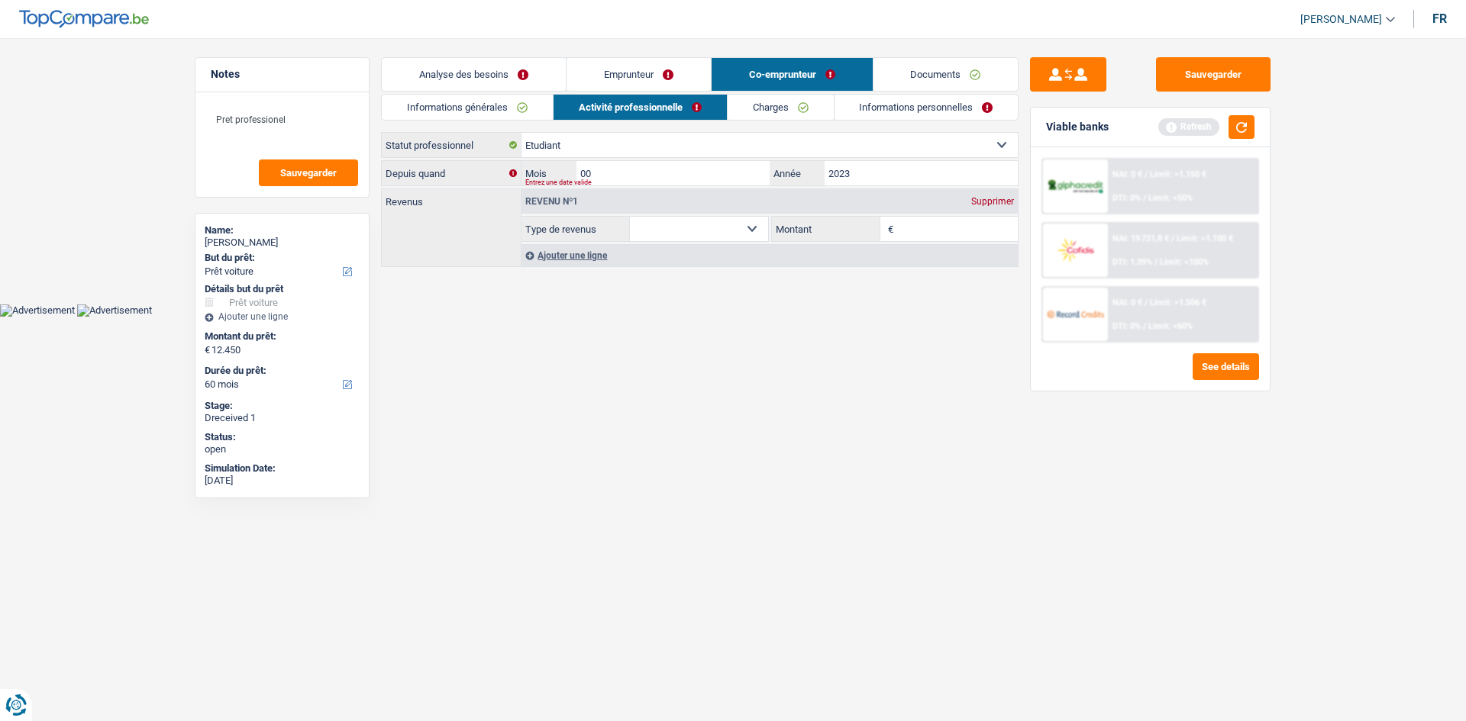
select select "netSalary"
click at [630, 217] on select "Allocation d'handicap Allocations chômage Allocations familiales Chèques repas …" at bounding box center [699, 229] width 138 height 24
click at [934, 230] on input "Montant" at bounding box center [957, 229] width 121 height 24
type input "700"
click at [587, 250] on div "Ajouter une ligne" at bounding box center [769, 255] width 496 height 22
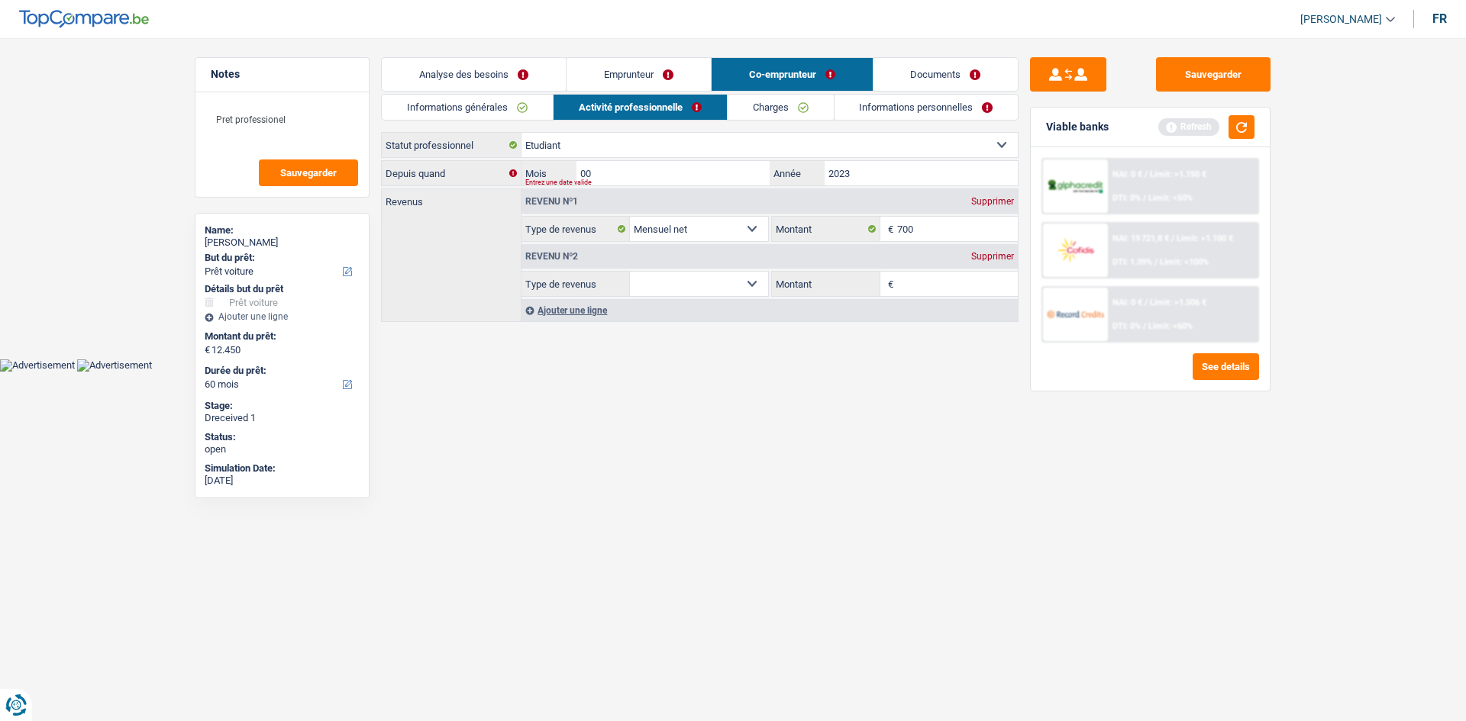
click at [698, 282] on select "Allocation d'handicap Allocations chômage Allocations familiales Chèques repas …" at bounding box center [699, 284] width 138 height 24
select select "unemployment"
click at [630, 272] on select "Allocation d'handicap Allocations chômage Allocations familiales Chèques repas …" at bounding box center [699, 284] width 138 height 24
click at [911, 286] on input "Montant" at bounding box center [957, 284] width 121 height 24
type input "1.200"
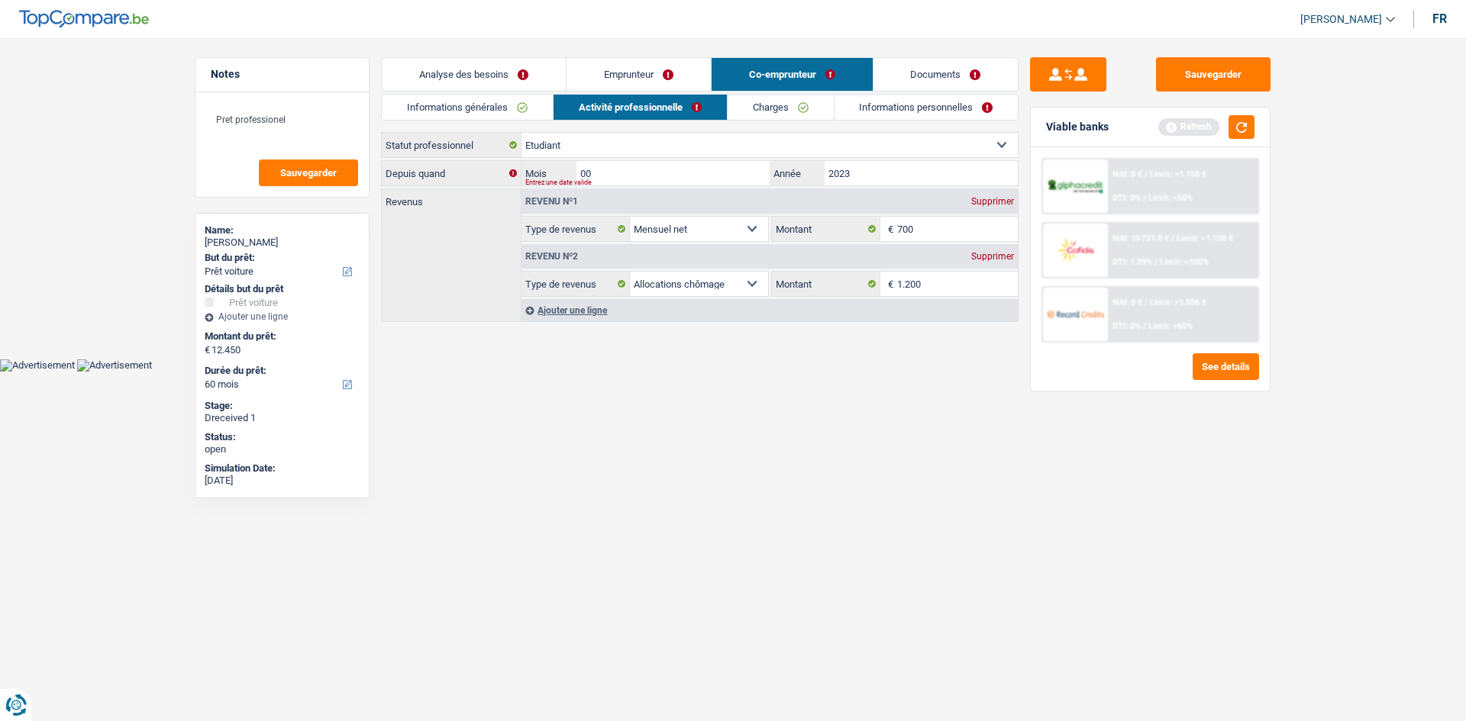
click at [863, 372] on html "Vous avez le contrôle de vos données Nous utilisons des cookies, tout comme nos…" at bounding box center [733, 186] width 1466 height 372
click at [639, 179] on div "Entrez une date valide" at bounding box center [745, 182] width 441 height 6
click at [633, 168] on input "00" at bounding box center [672, 173] width 193 height 24
type input "09"
drag, startPoint x: 685, startPoint y: 453, endPoint x: 698, endPoint y: 440, distance: 18.4
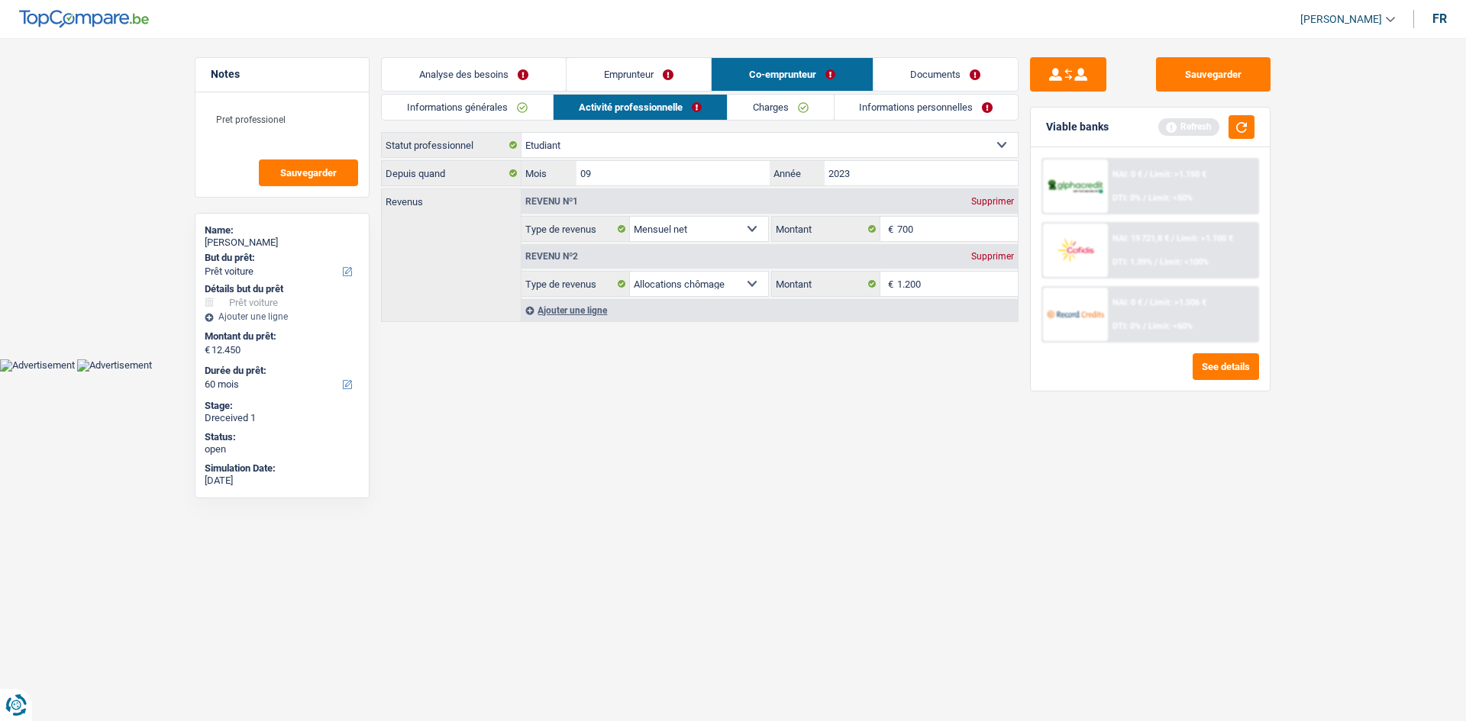
click at [692, 372] on html "Vous avez le contrôle de vos données Nous utilisons des cookies, tout comme nos…" at bounding box center [733, 186] width 1466 height 372
click at [617, 73] on link "Emprunteur" at bounding box center [638, 74] width 144 height 33
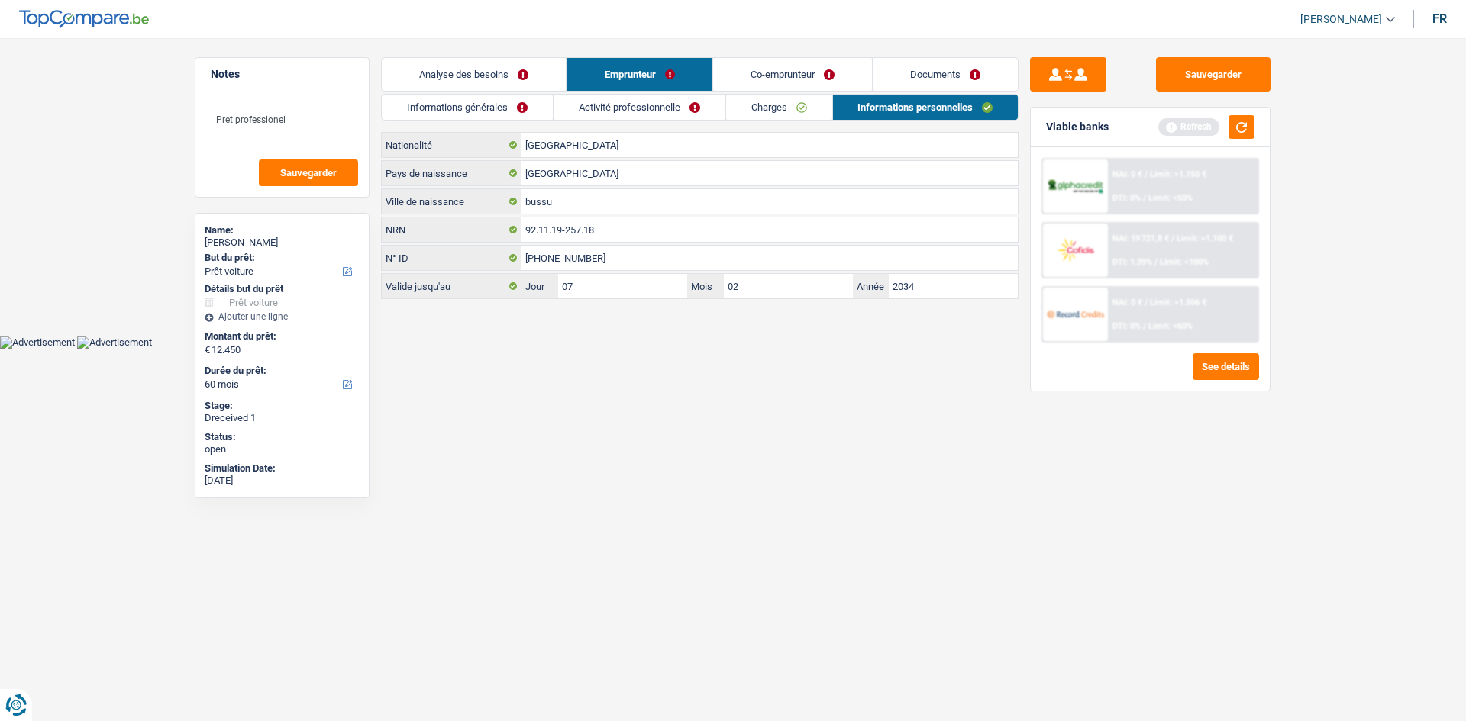
click at [501, 62] on link "Analyse des besoins" at bounding box center [474, 74] width 184 height 33
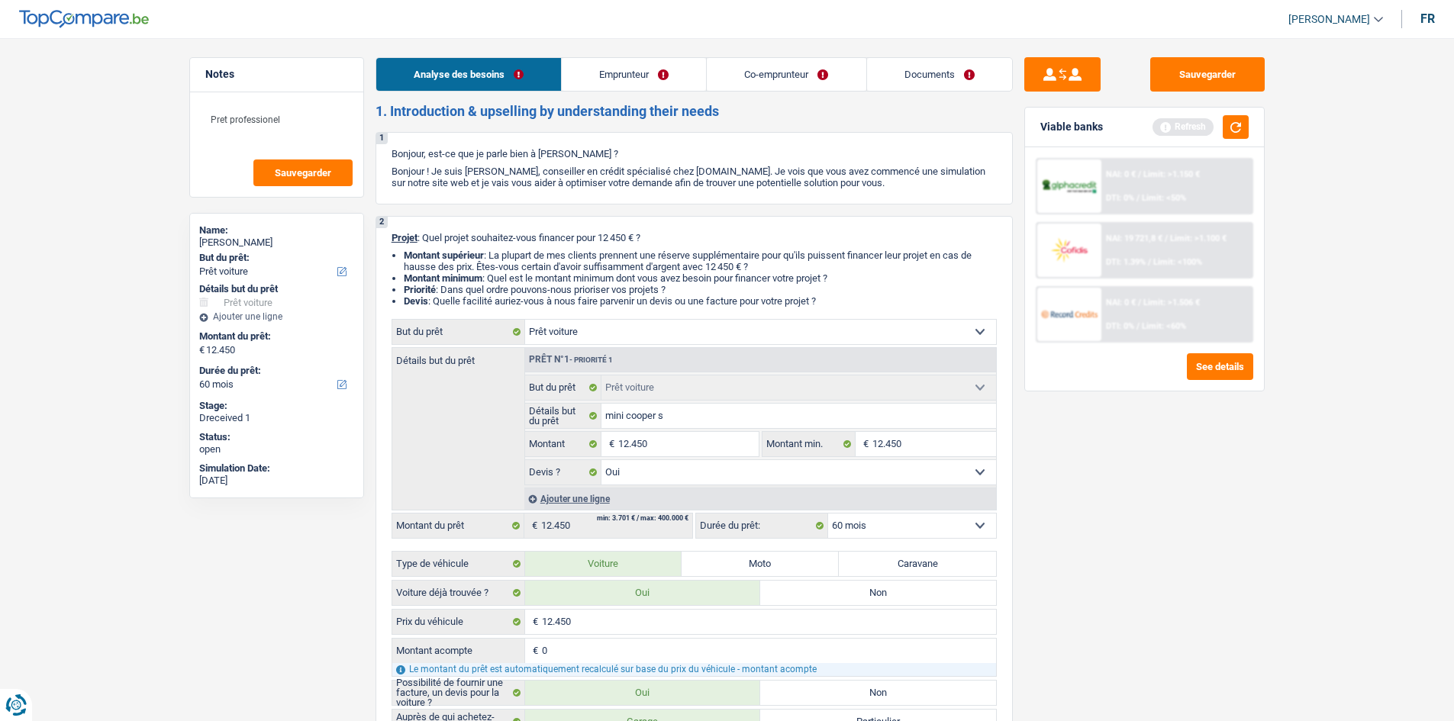
click at [658, 69] on link "Emprunteur" at bounding box center [634, 74] width 144 height 33
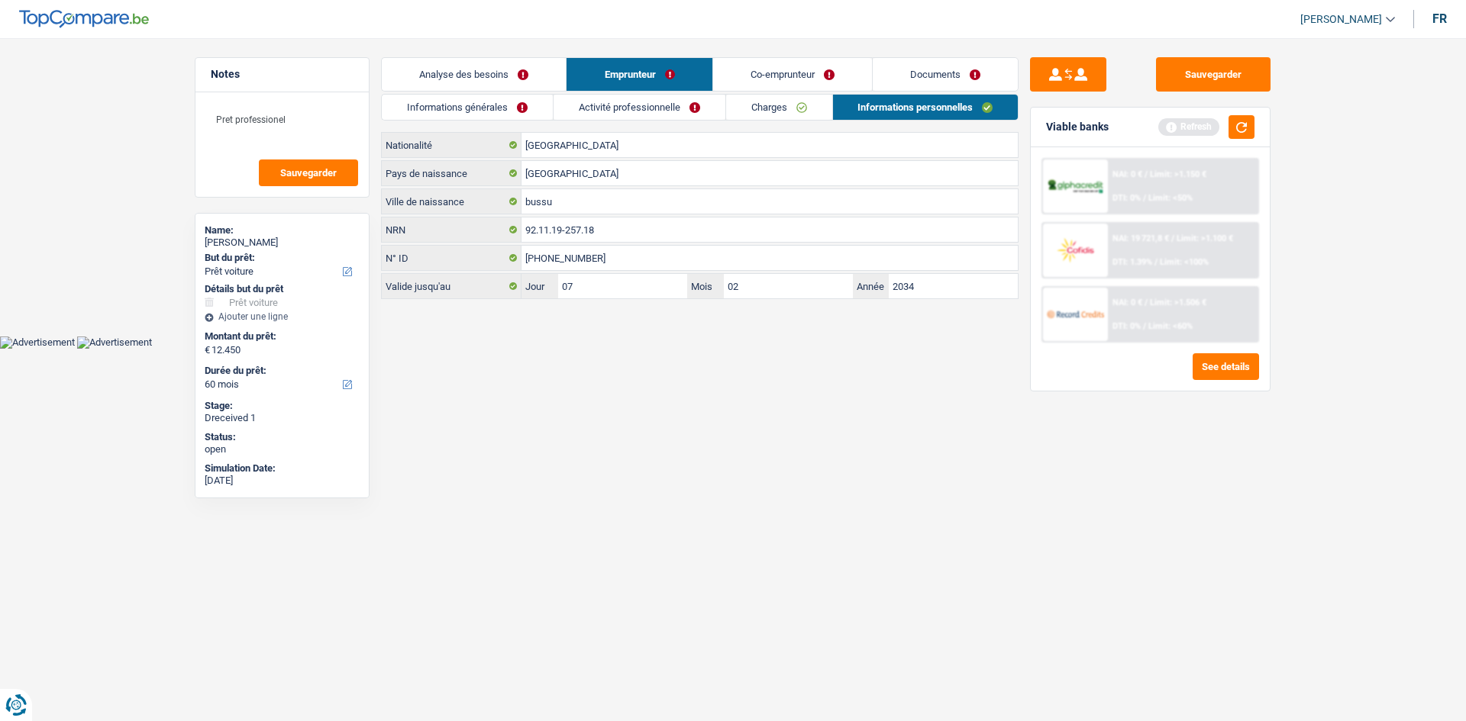
click at [773, 70] on link "Co-emprunteur" at bounding box center [792, 74] width 159 height 33
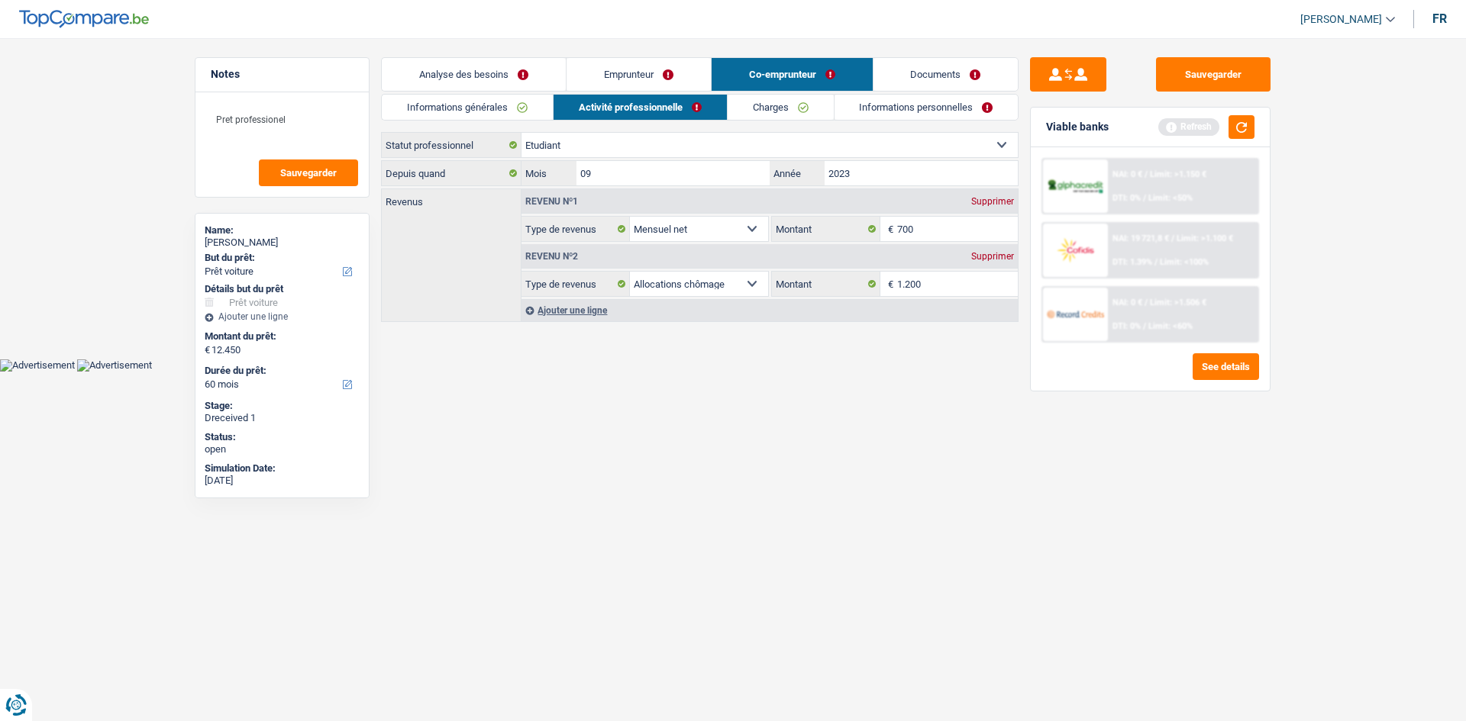
drag, startPoint x: 927, startPoint y: 105, endPoint x: 928, endPoint y: 96, distance: 9.3
click at [925, 107] on link "Informations personnelles" at bounding box center [926, 107] width 184 height 25
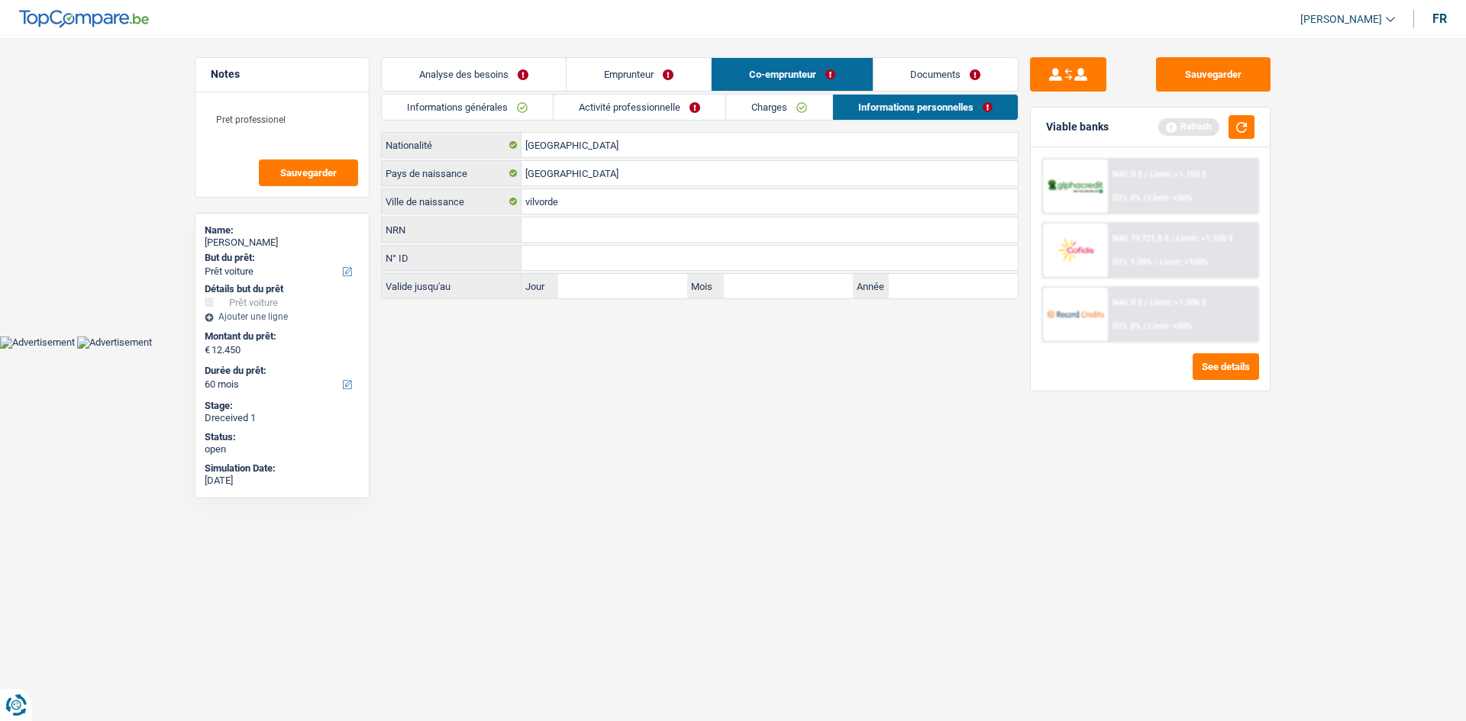
click at [618, 71] on link "Emprunteur" at bounding box center [638, 74] width 144 height 33
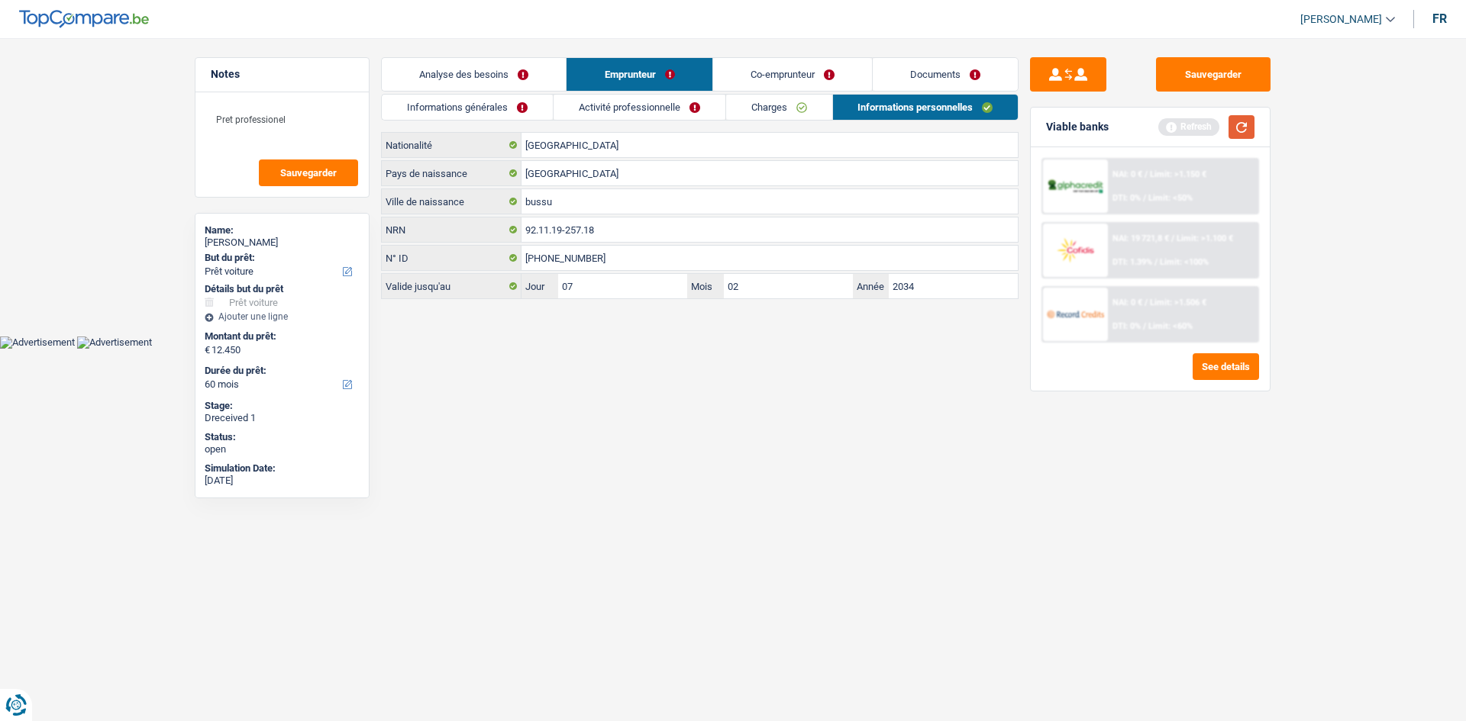
click at [1231, 125] on button "button" at bounding box center [1241, 127] width 26 height 24
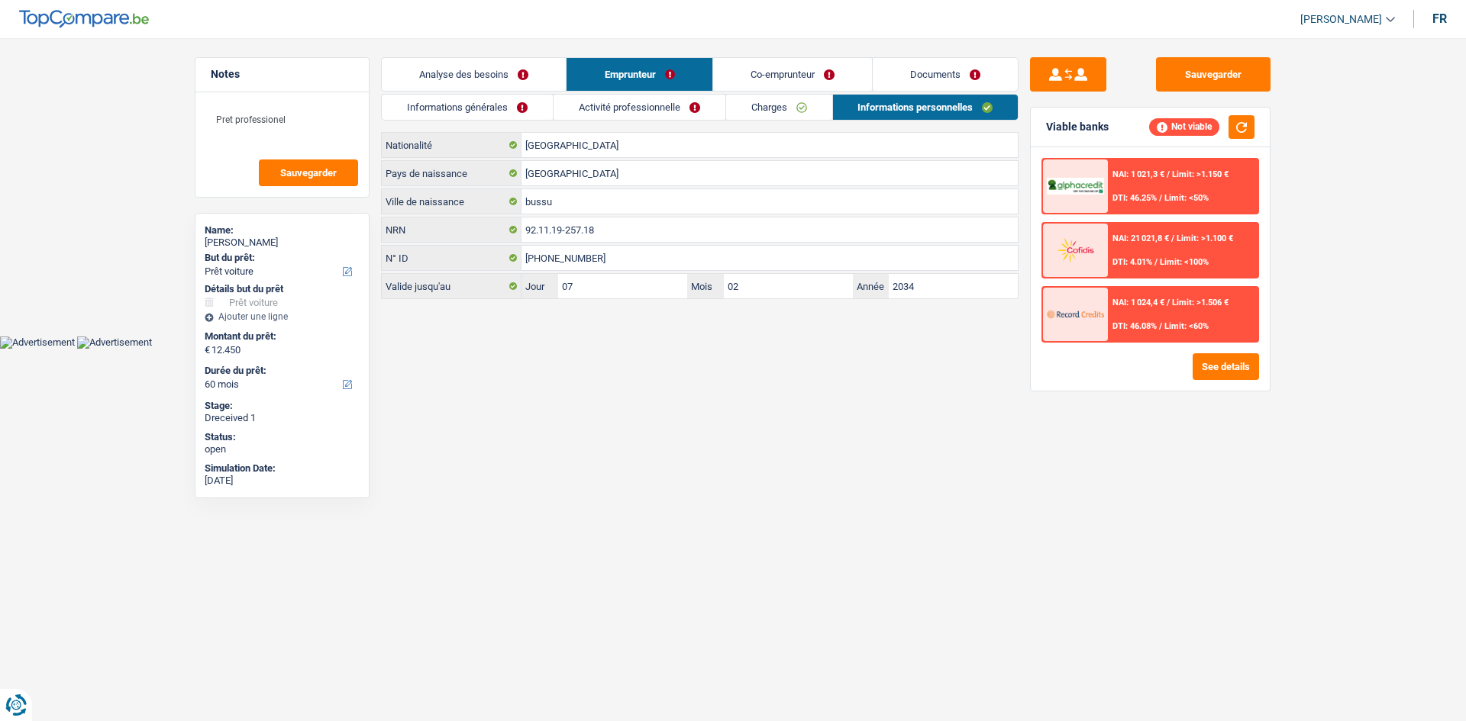
click at [826, 73] on link "Co-emprunteur" at bounding box center [792, 74] width 159 height 33
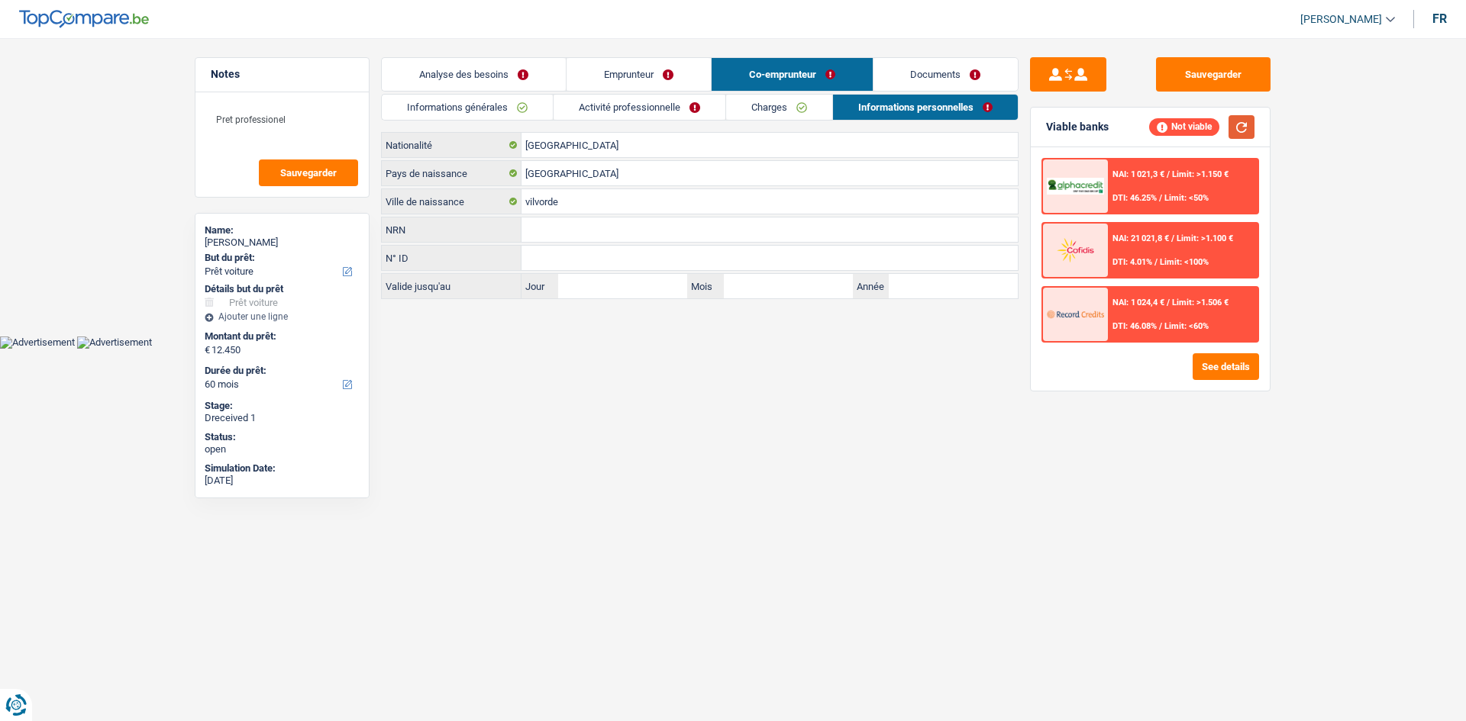
click at [1236, 127] on button "button" at bounding box center [1241, 127] width 26 height 24
click at [527, 73] on link "Analyse des besoins" at bounding box center [474, 74] width 184 height 33
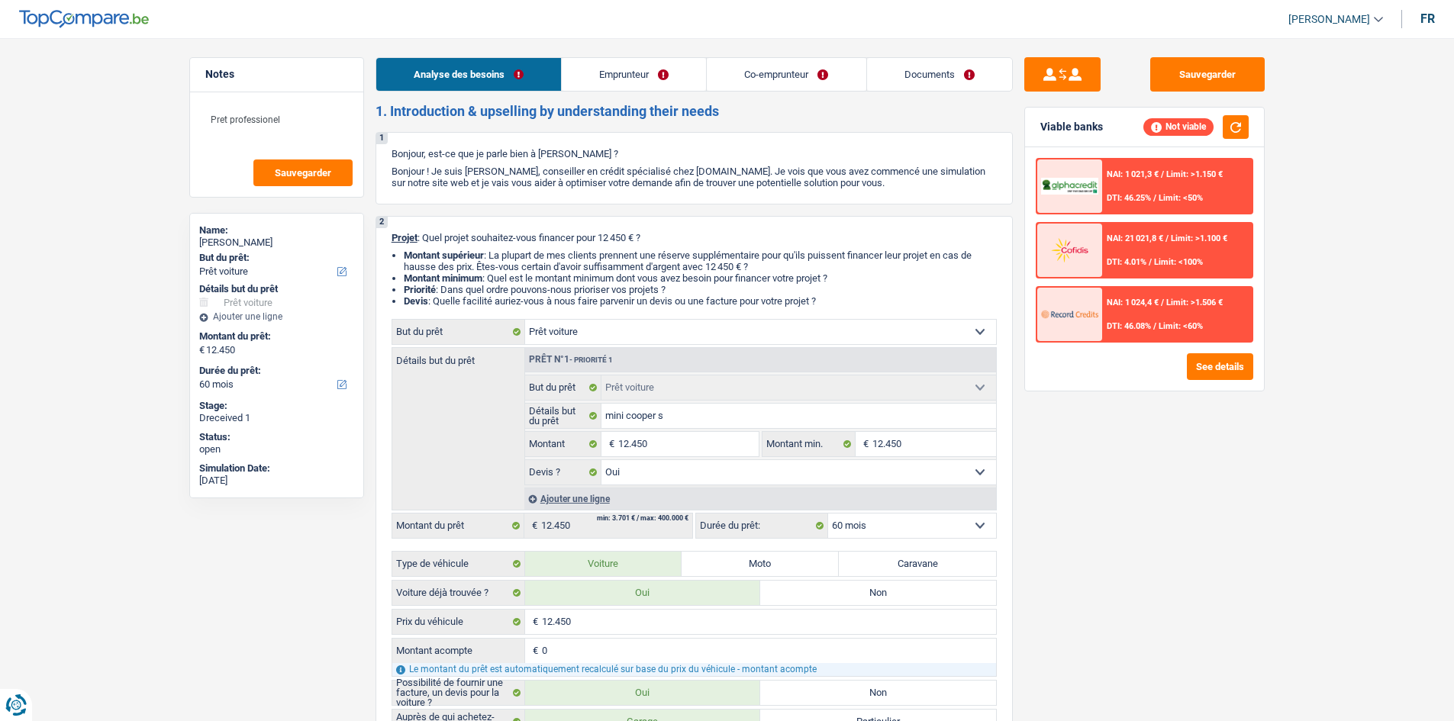
click at [527, 73] on link "Analyse des besoins" at bounding box center [468, 74] width 185 height 33
click at [634, 73] on link "Emprunteur" at bounding box center [634, 74] width 144 height 33
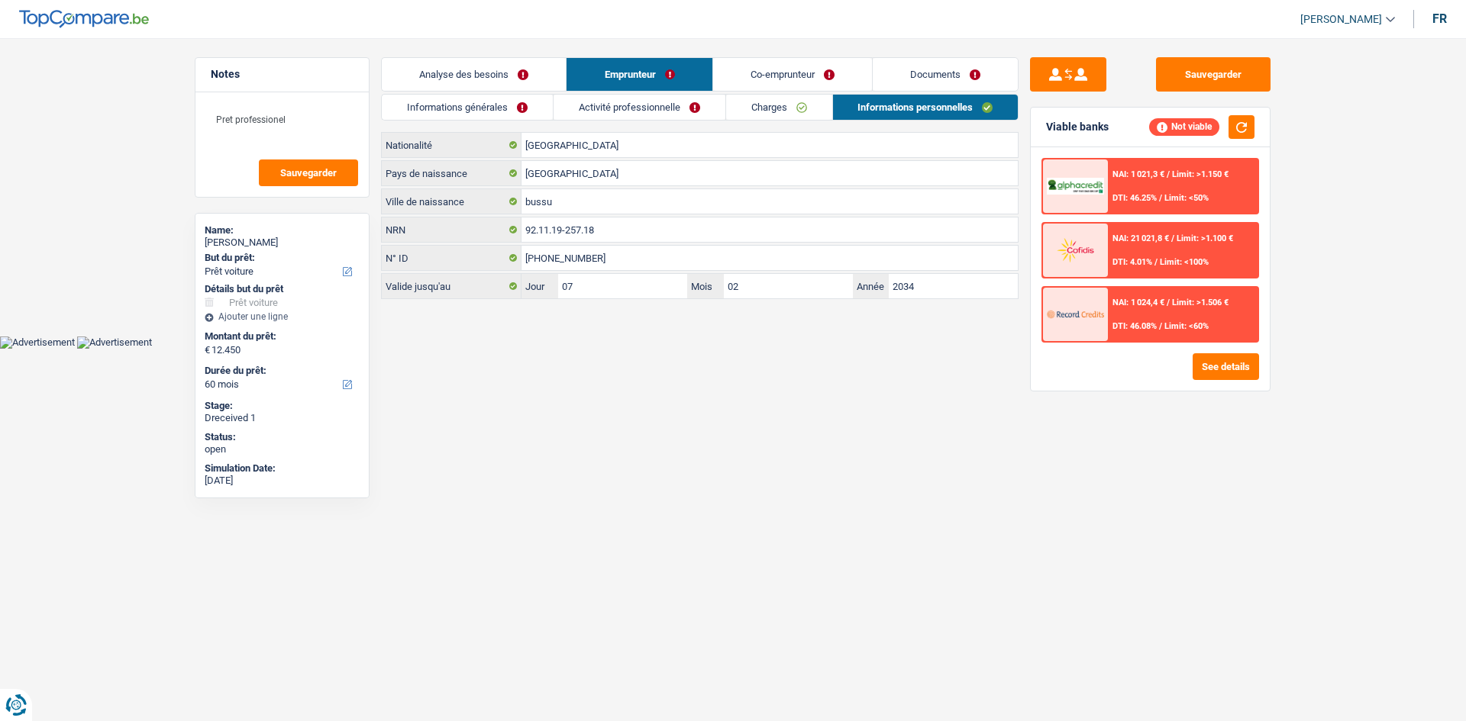
click at [652, 102] on link "Activité professionnelle" at bounding box center [639, 107] width 172 height 25
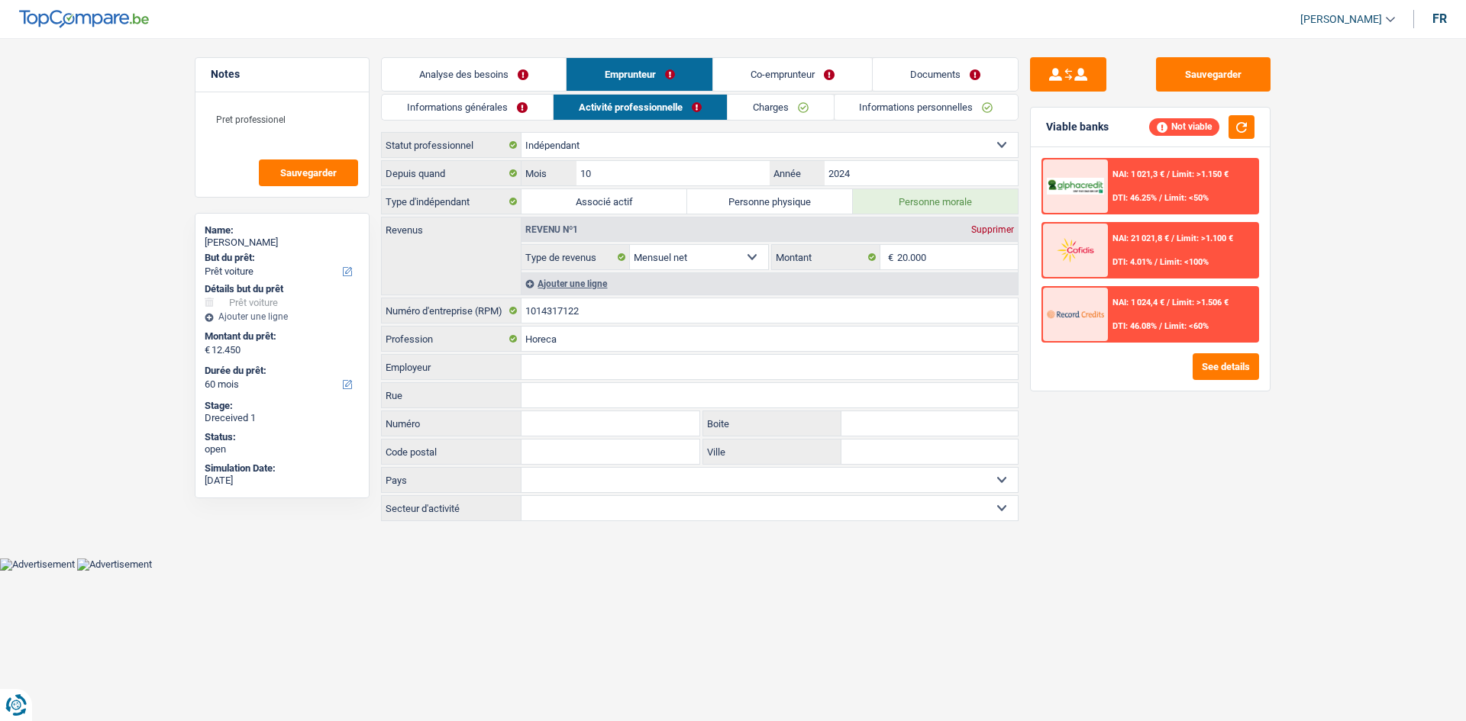
click at [466, 101] on link "Informations générales" at bounding box center [467, 107] width 171 height 25
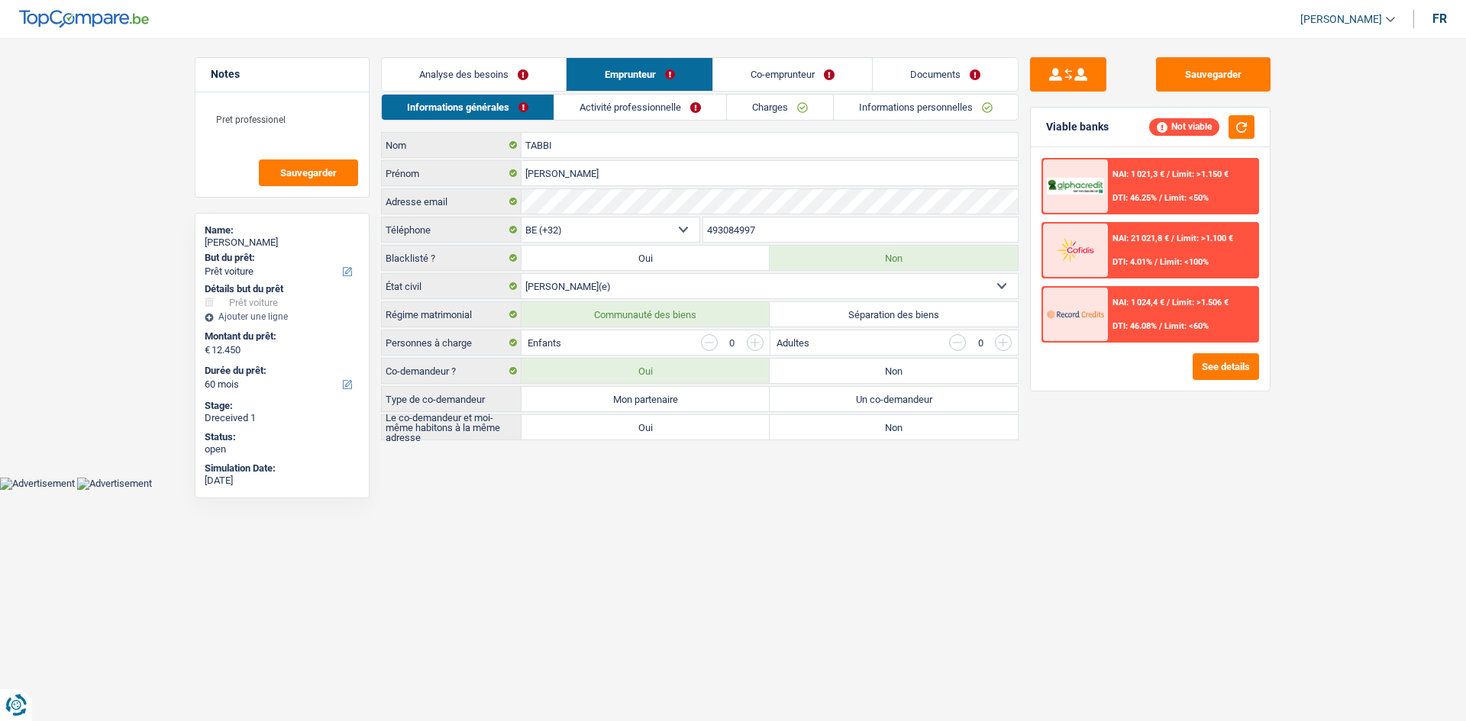
click at [487, 65] on link "Analyse des besoins" at bounding box center [474, 74] width 184 height 33
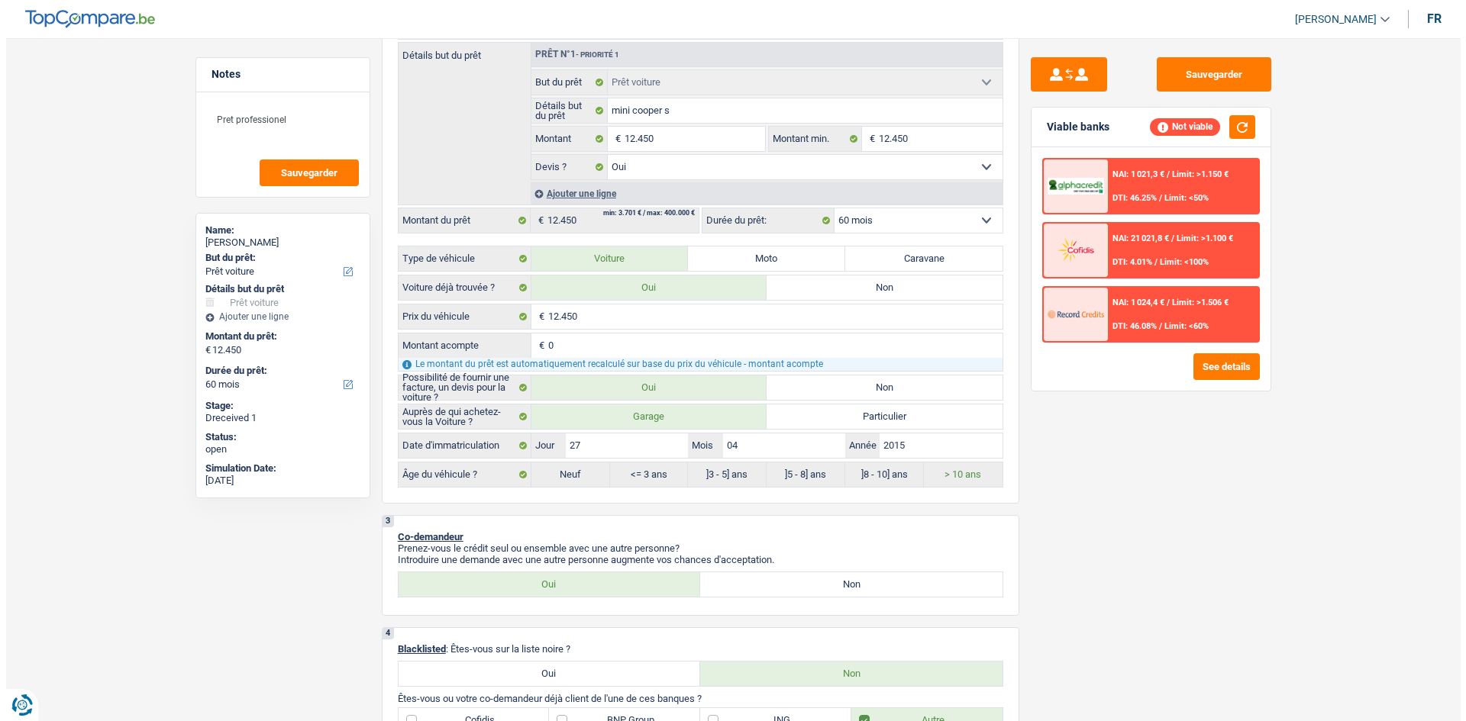
scroll to position [229, 0]
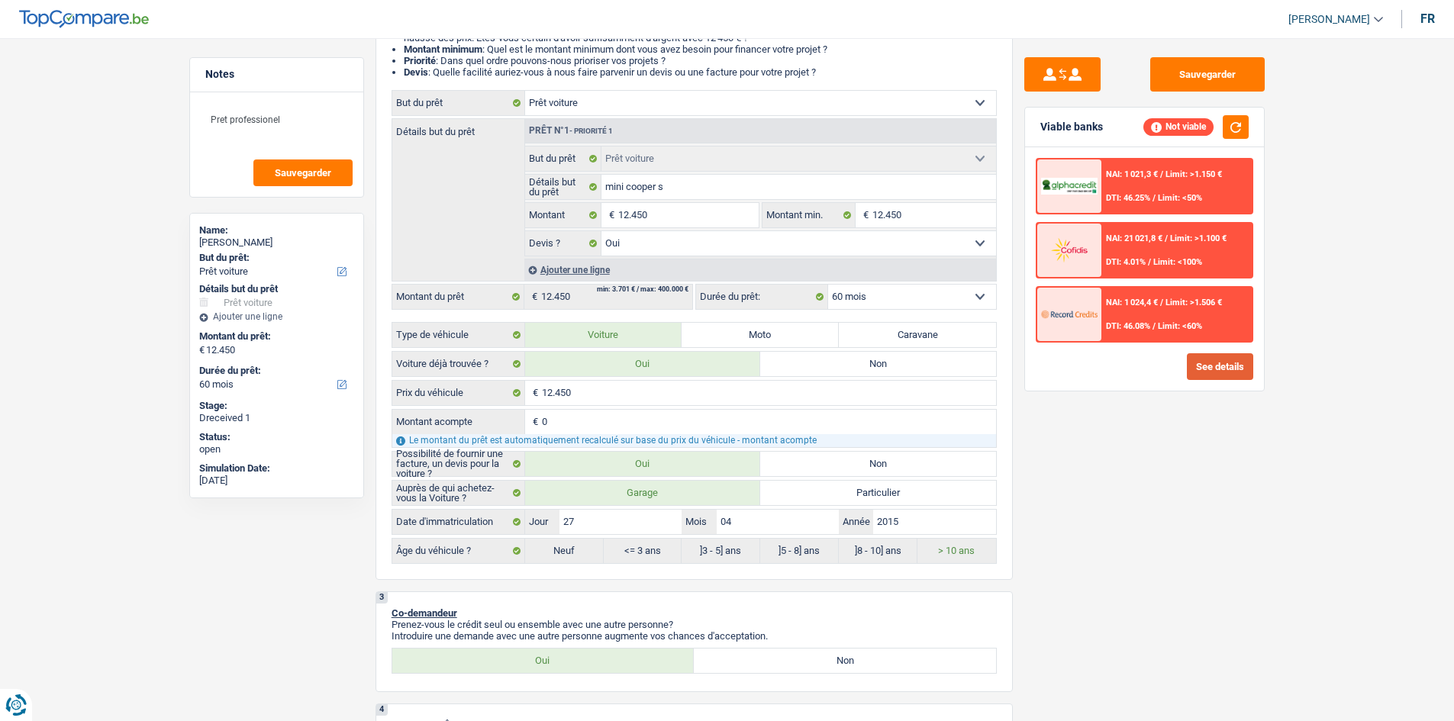
click at [1195, 372] on button "See details" at bounding box center [1220, 366] width 66 height 27
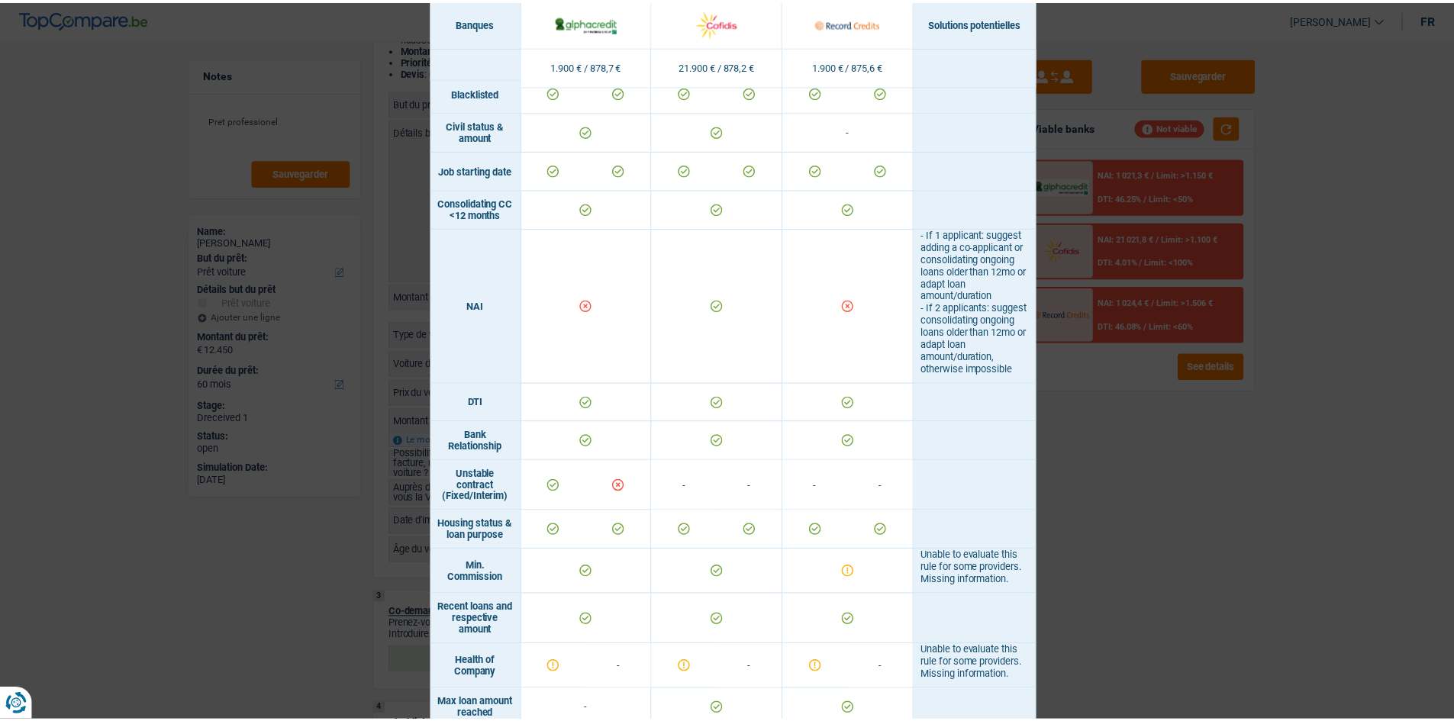
scroll to position [504, 0]
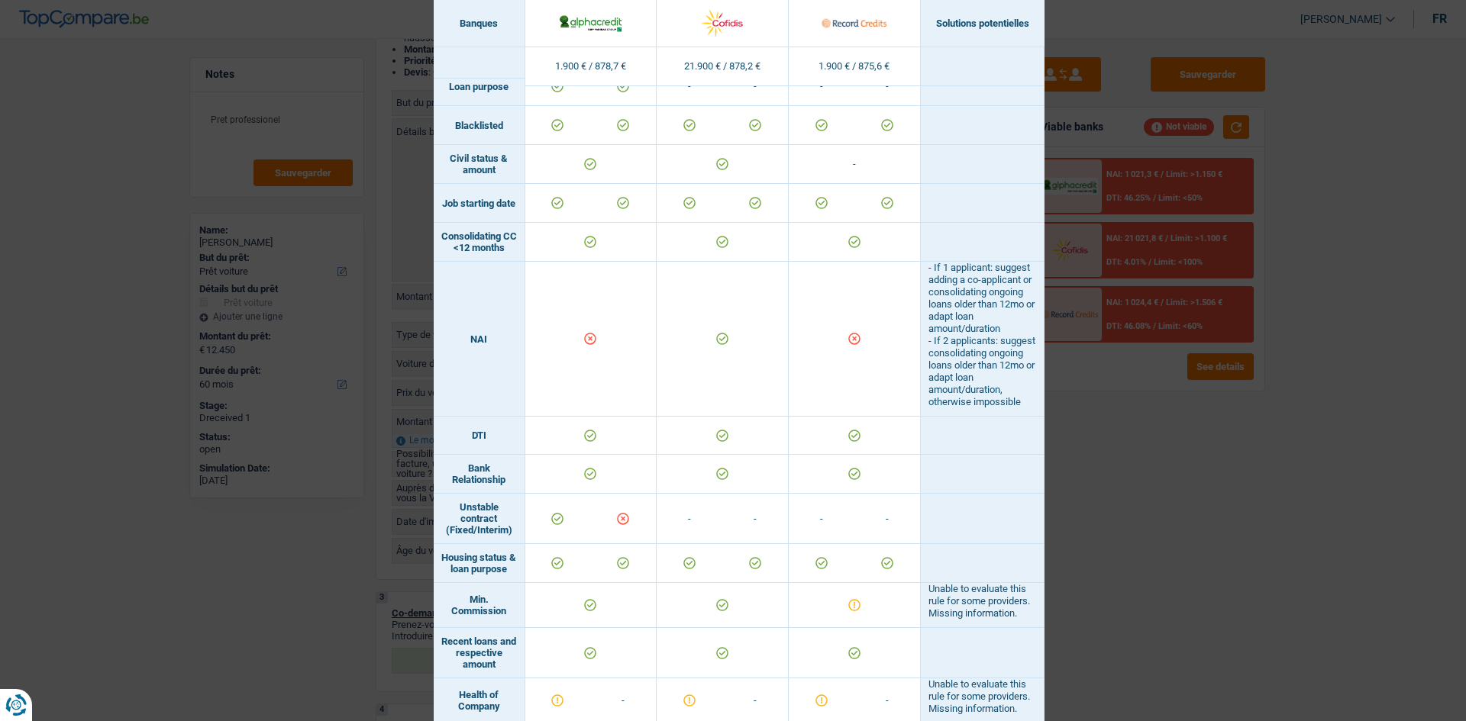
click at [1272, 517] on div "Banks conditions × Banques Solutions potentielles Revenus / Charges 1.900 € / 8…" at bounding box center [733, 360] width 1466 height 721
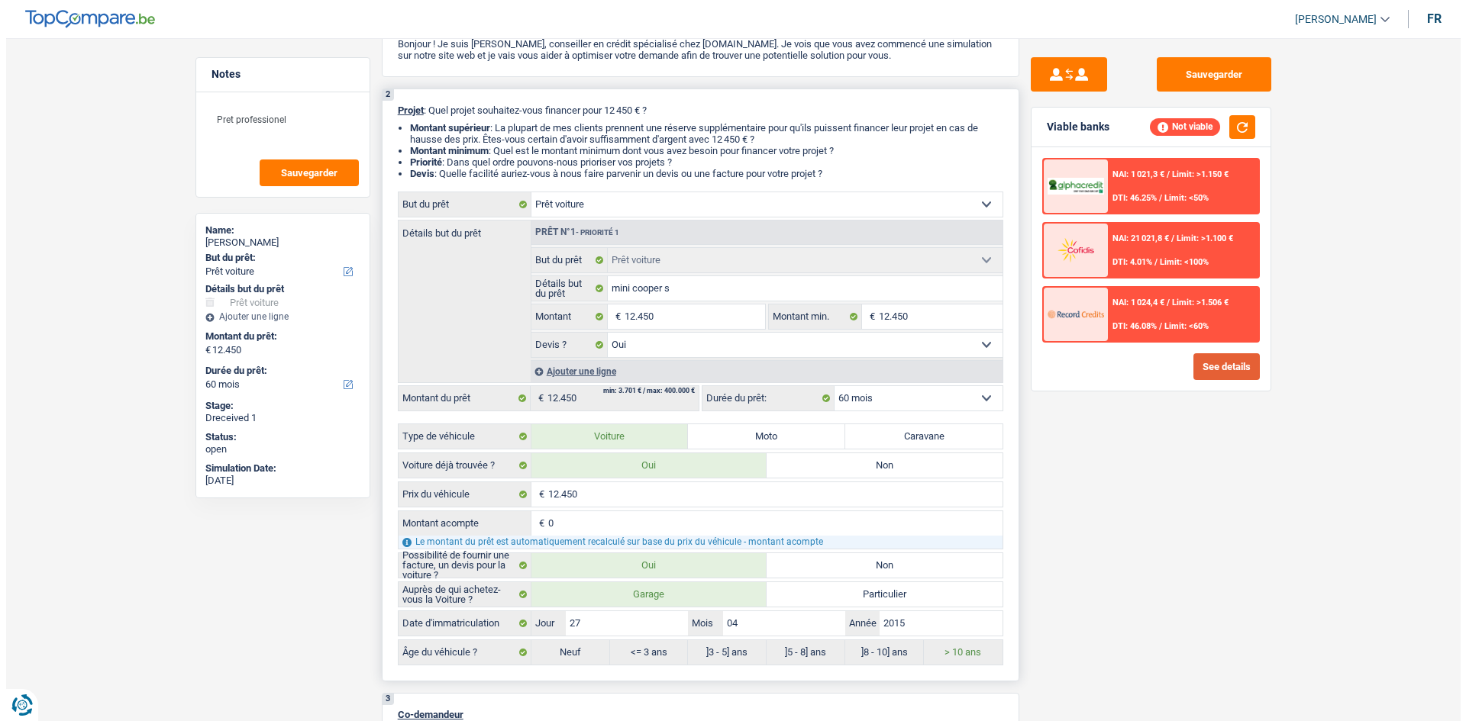
scroll to position [0, 0]
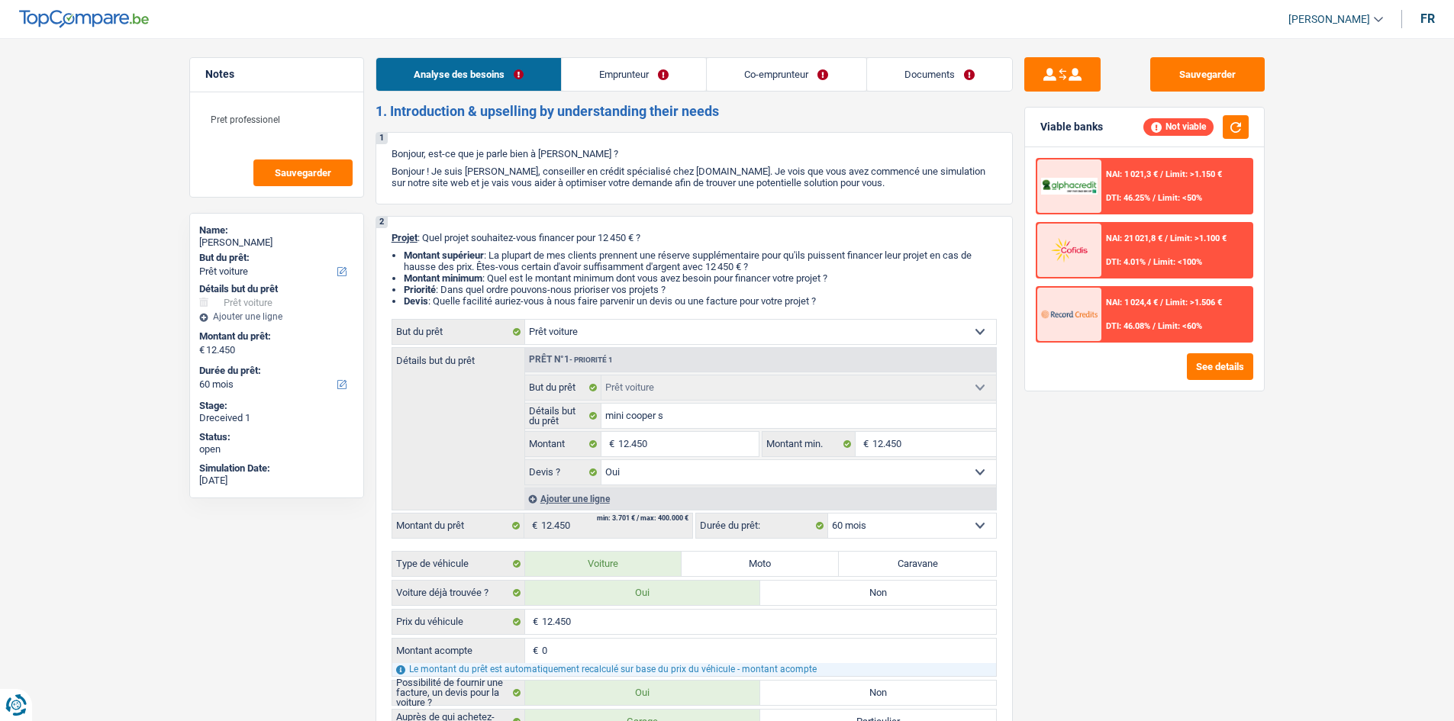
click at [626, 72] on link "Emprunteur" at bounding box center [634, 74] width 144 height 33
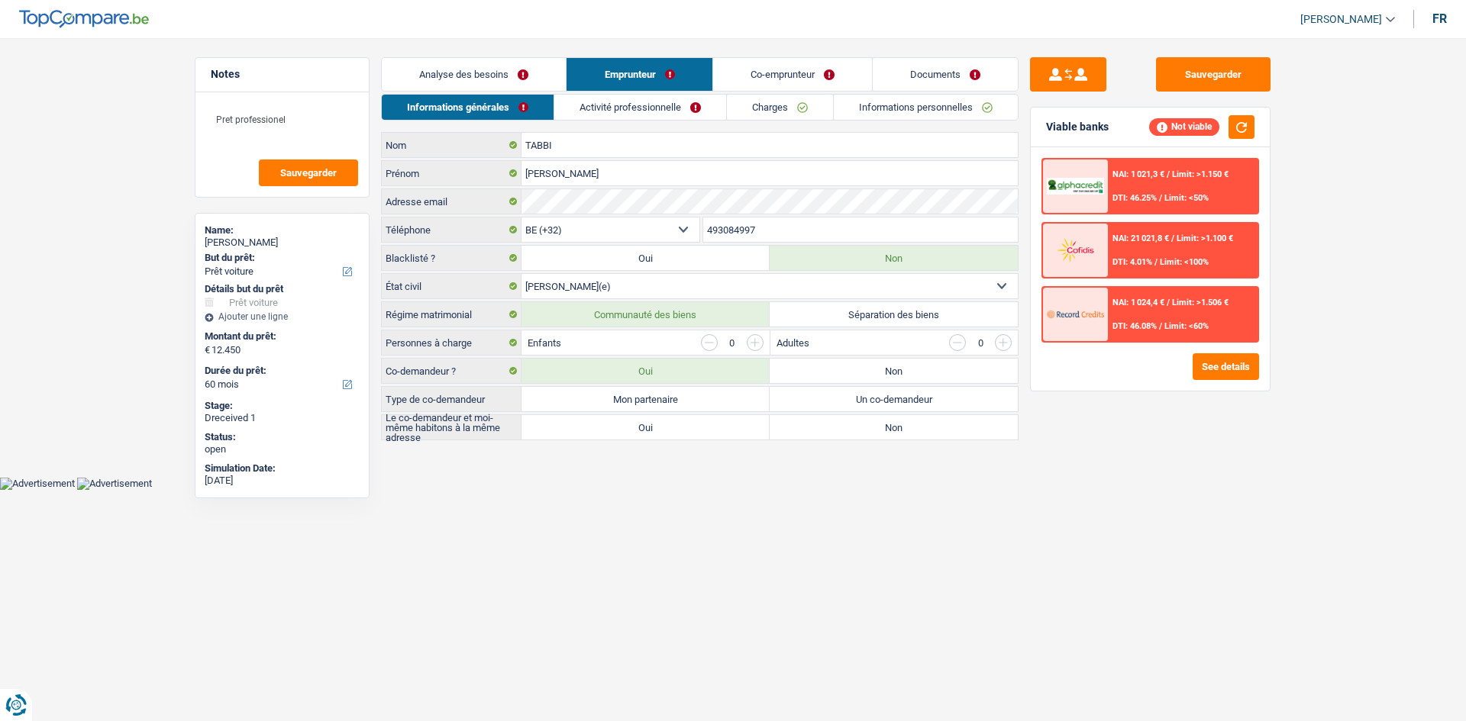
click at [657, 105] on link "Activité professionnelle" at bounding box center [640, 107] width 172 height 25
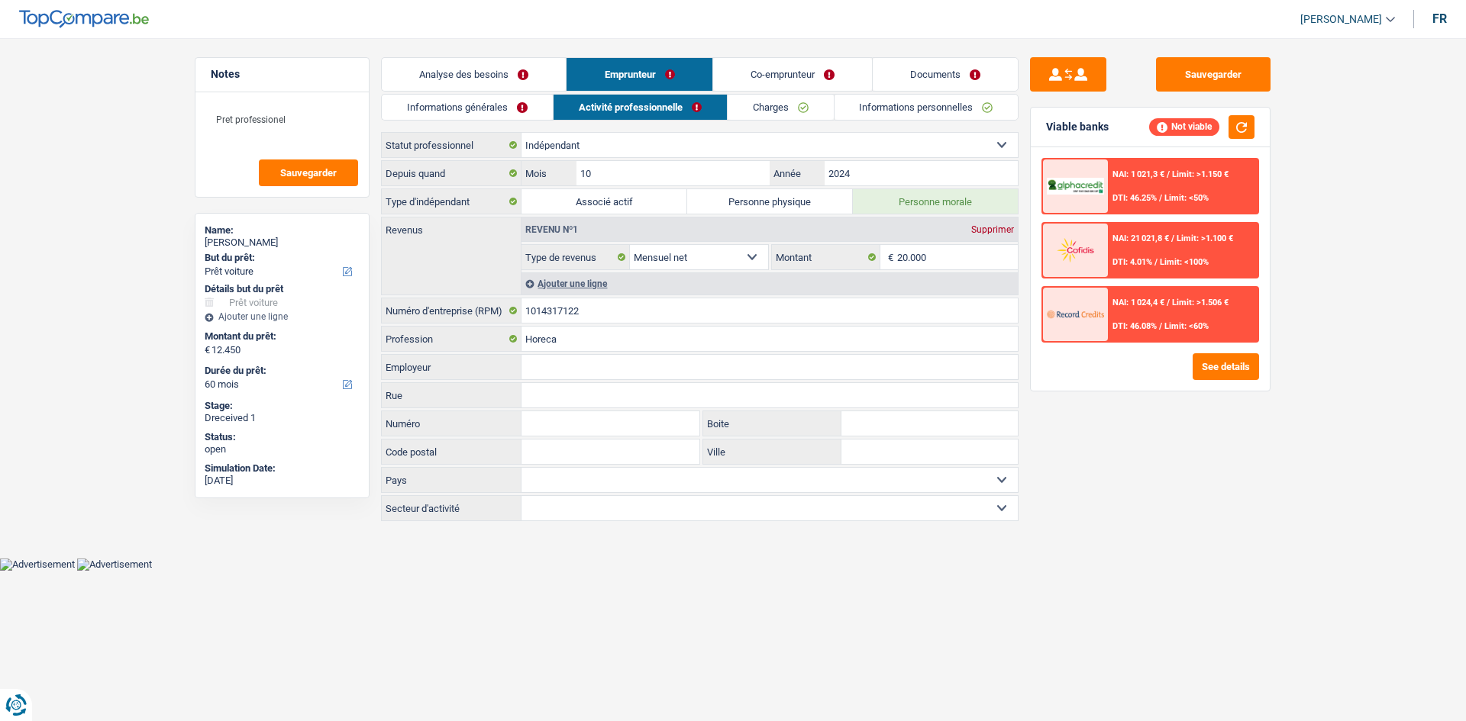
click at [766, 110] on link "Charges" at bounding box center [780, 107] width 106 height 25
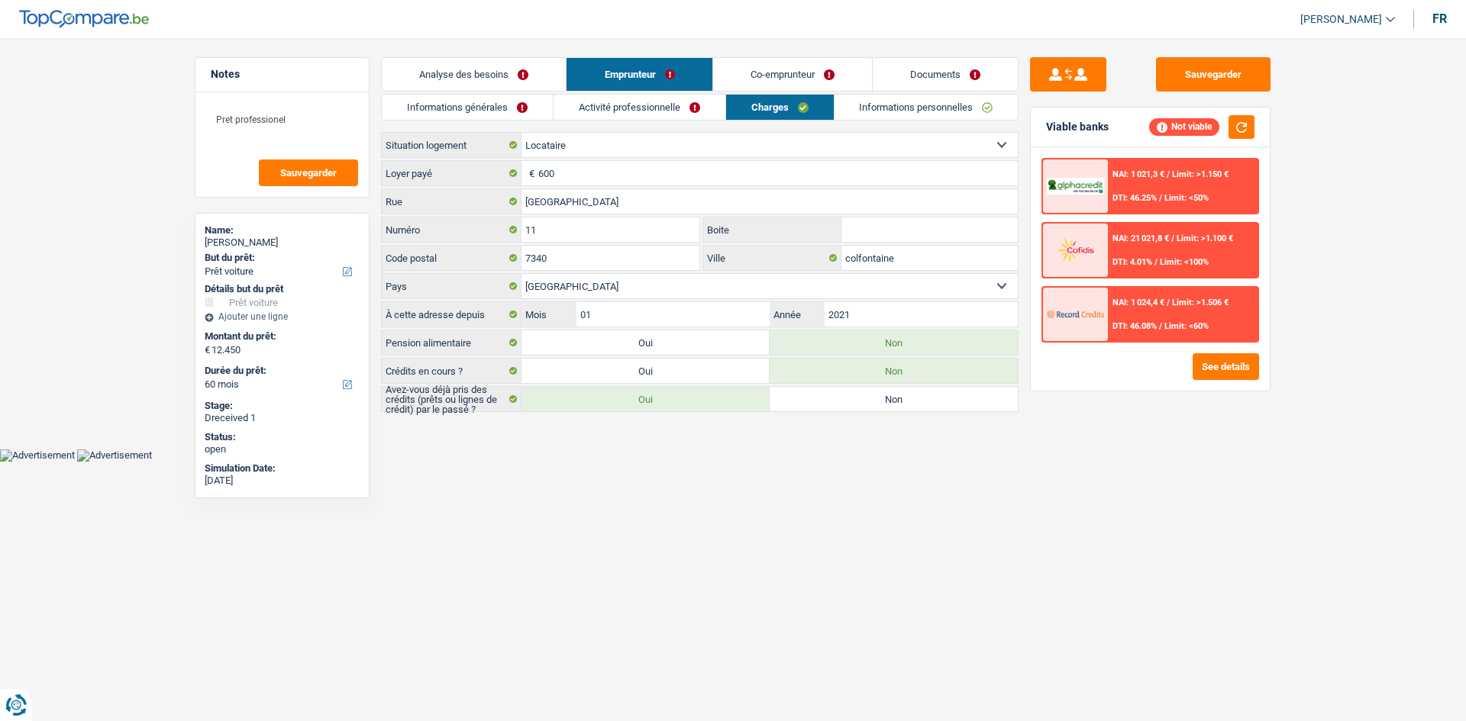
click at [489, 100] on link "Informations générales" at bounding box center [467, 107] width 171 height 25
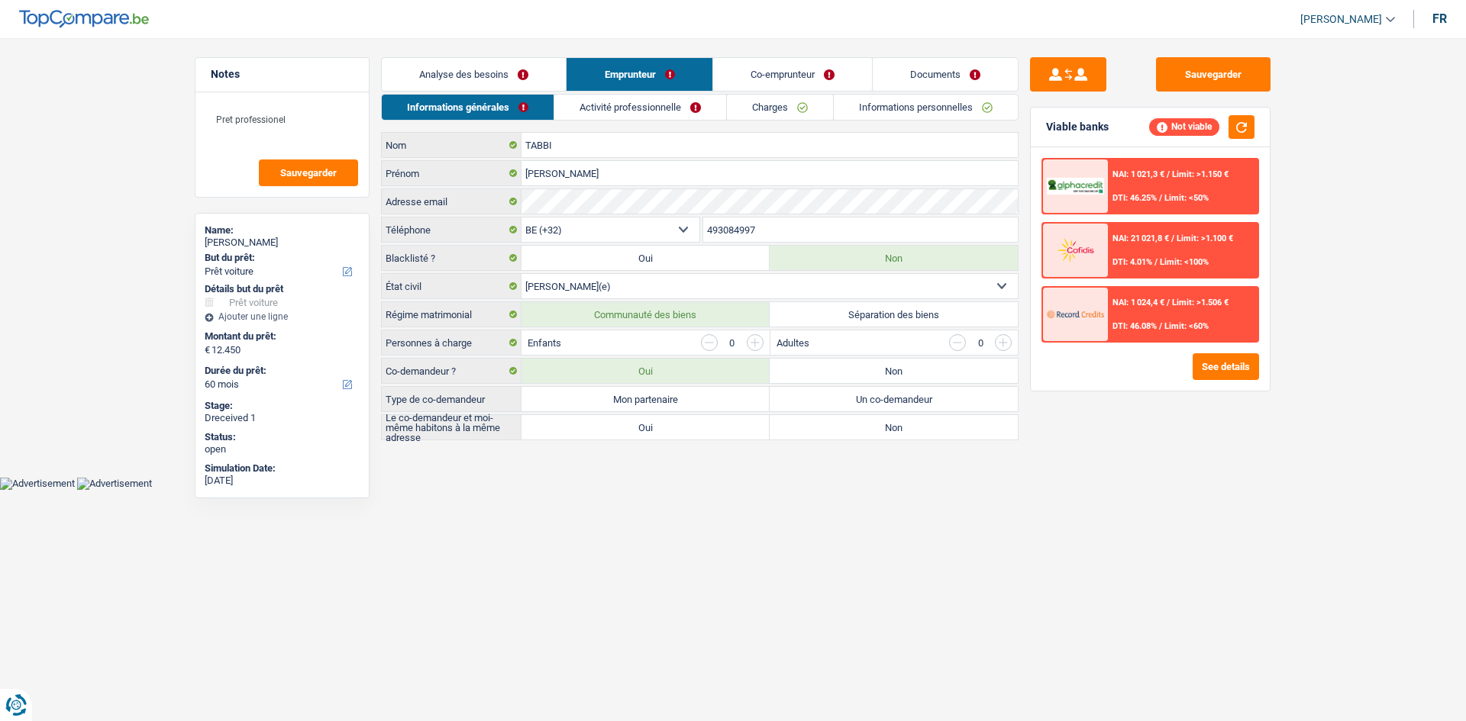
click at [488, 75] on link "Analyse des besoins" at bounding box center [474, 74] width 184 height 33
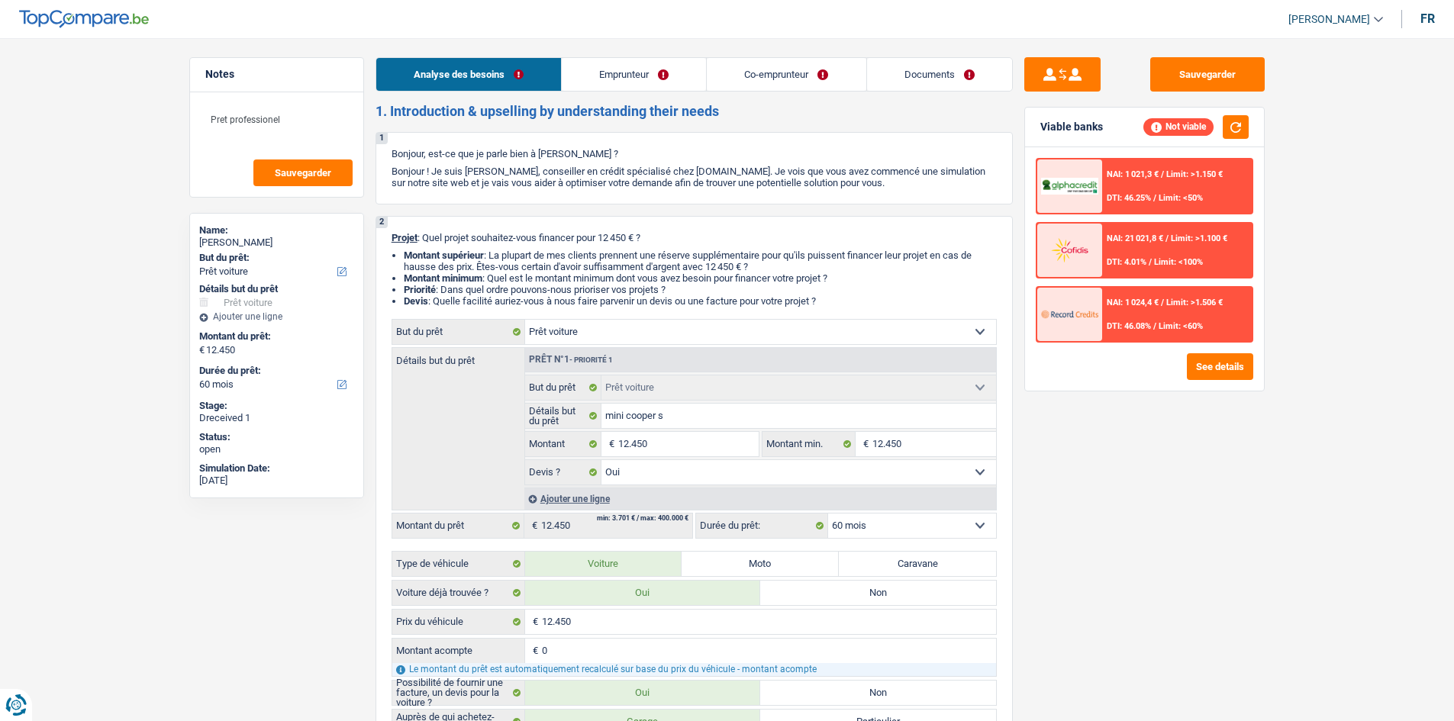
click at [631, 82] on link "Emprunteur" at bounding box center [634, 74] width 144 height 33
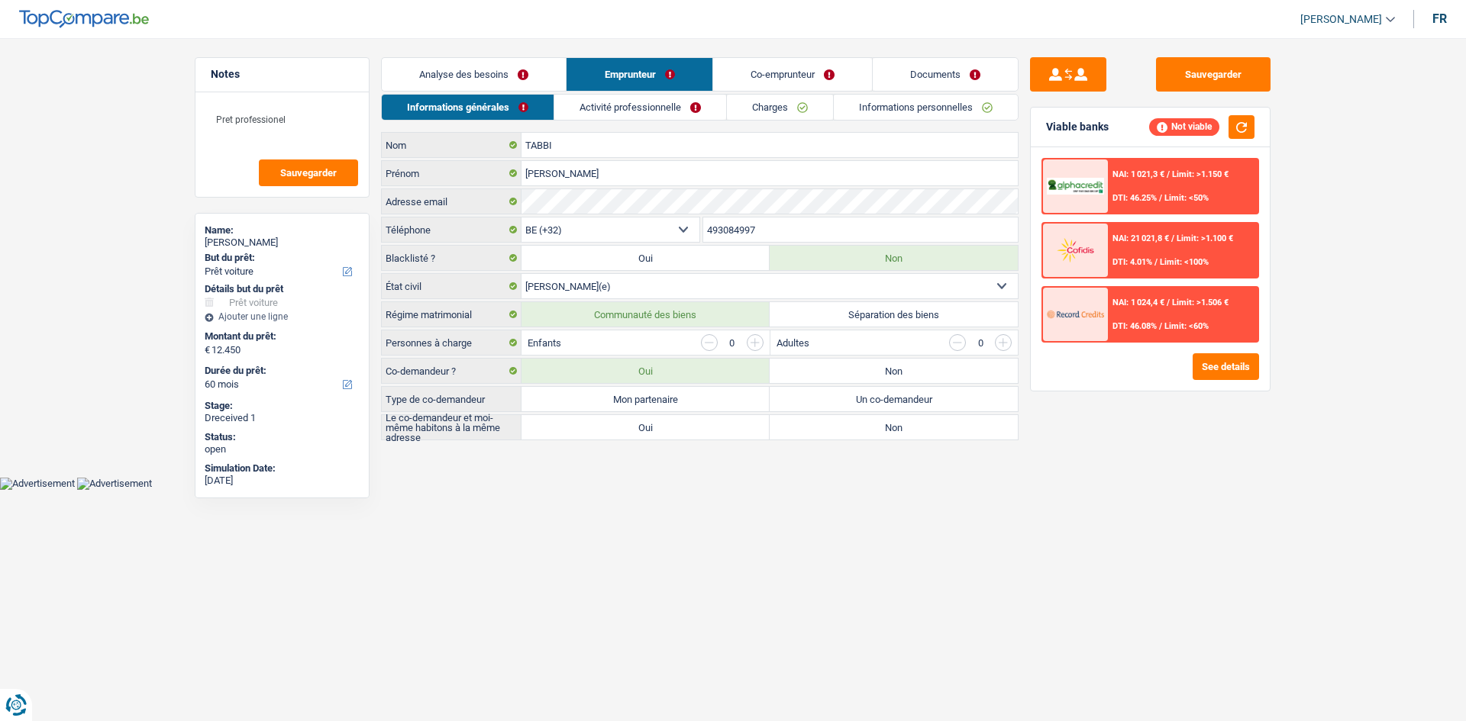
click at [760, 63] on link "Co-emprunteur" at bounding box center [792, 74] width 159 height 33
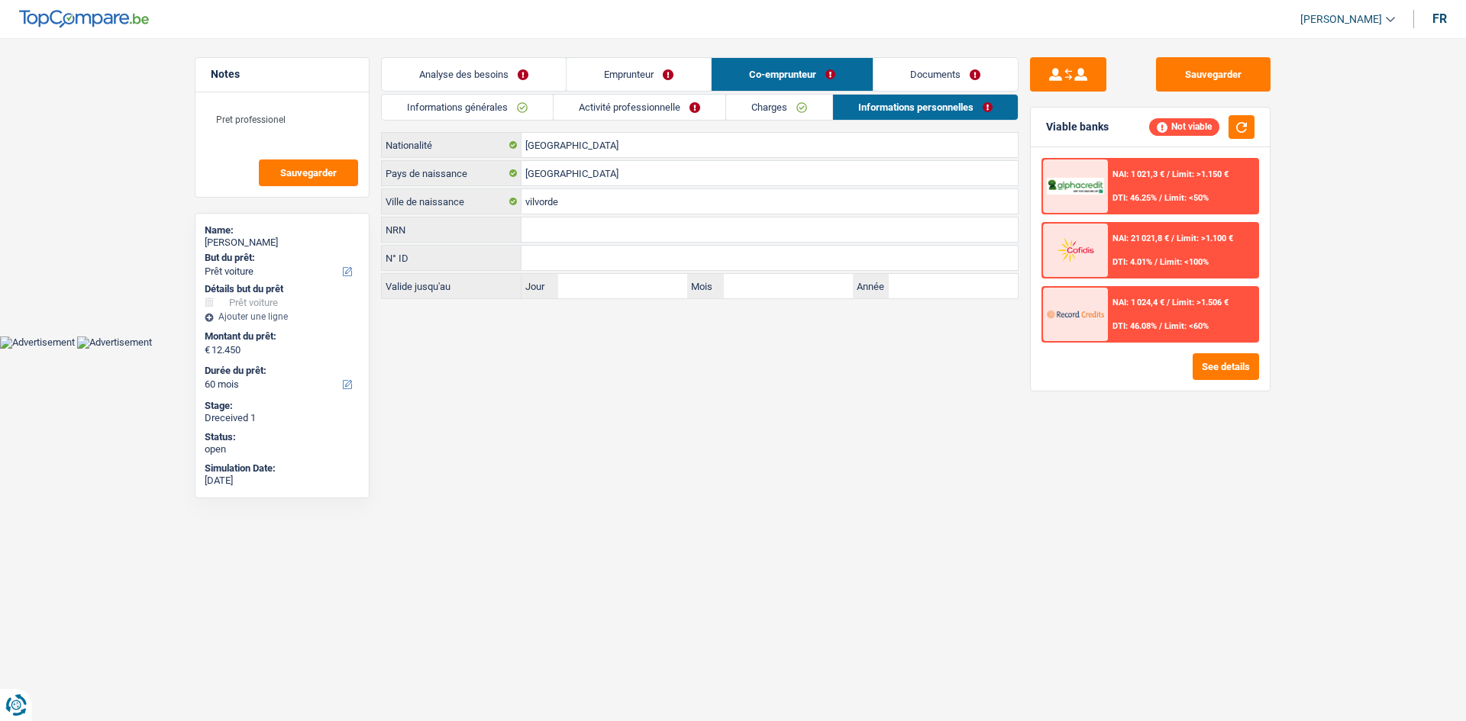
click at [481, 87] on link "Analyse des besoins" at bounding box center [474, 74] width 184 height 33
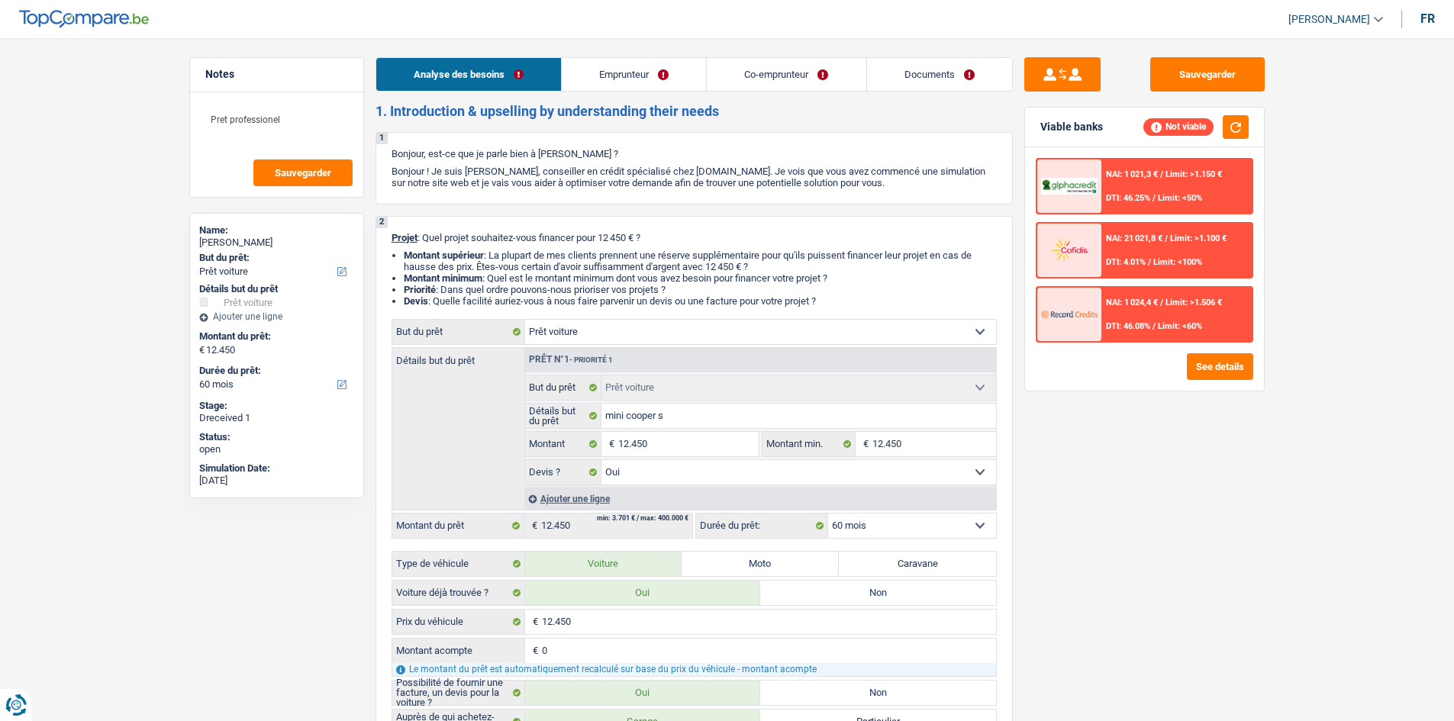
click at [756, 74] on link "Co-emprunteur" at bounding box center [786, 74] width 159 height 33
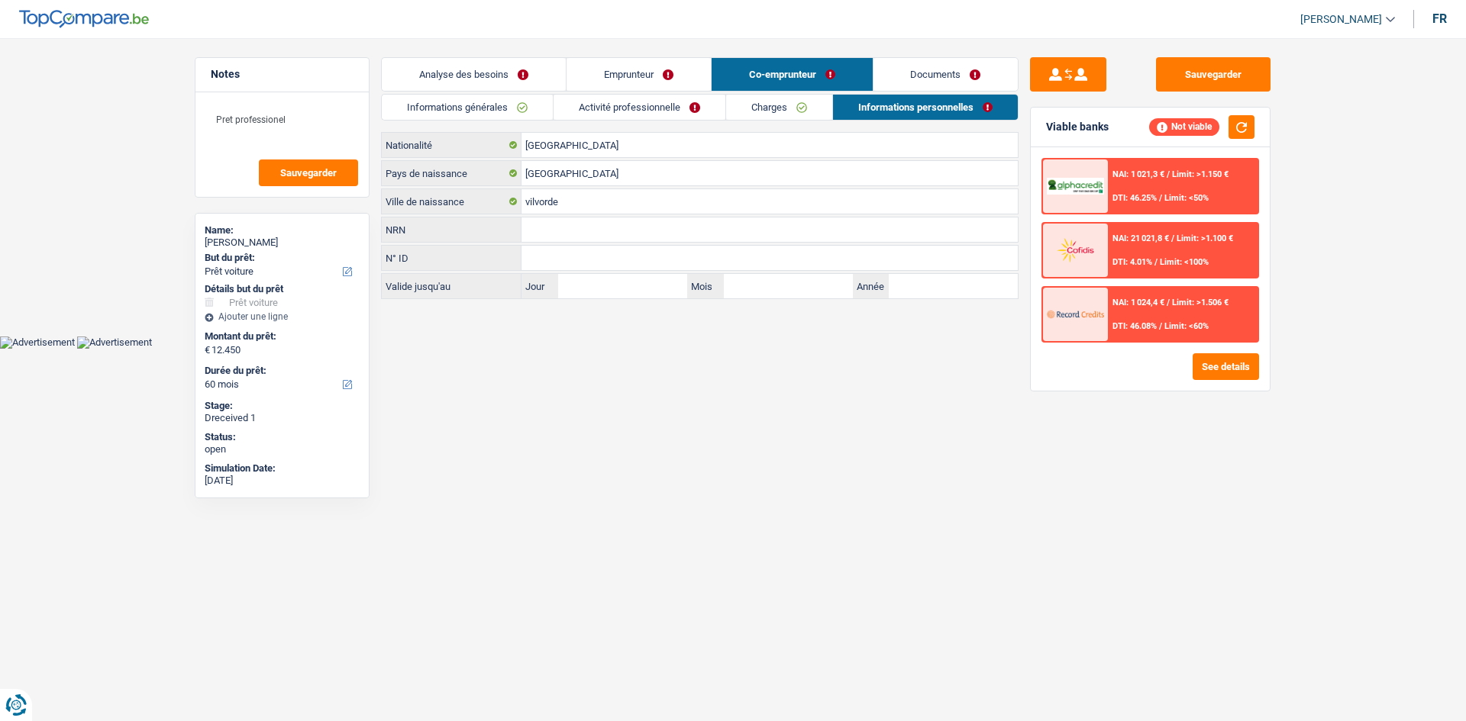
click at [690, 106] on link "Activité professionnelle" at bounding box center [639, 107] width 172 height 25
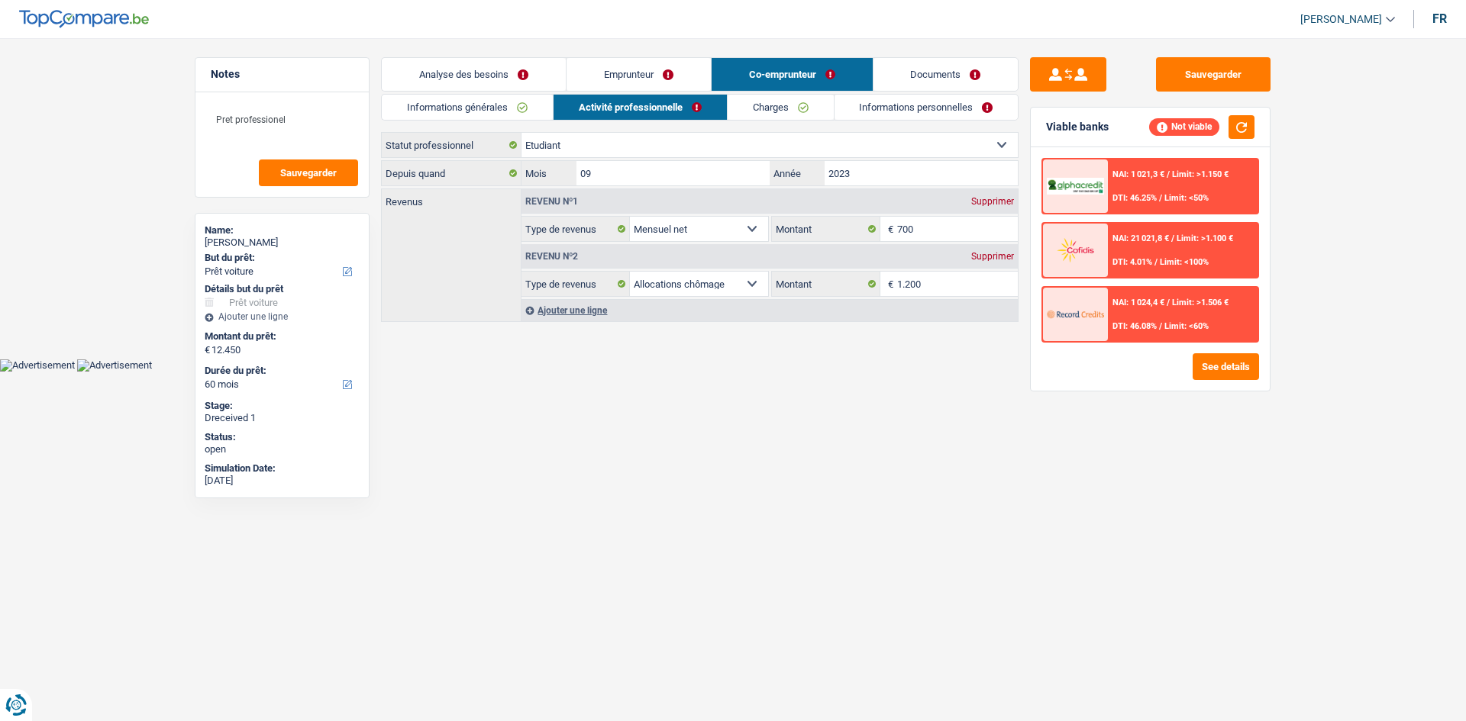
click at [632, 76] on link "Emprunteur" at bounding box center [638, 74] width 144 height 33
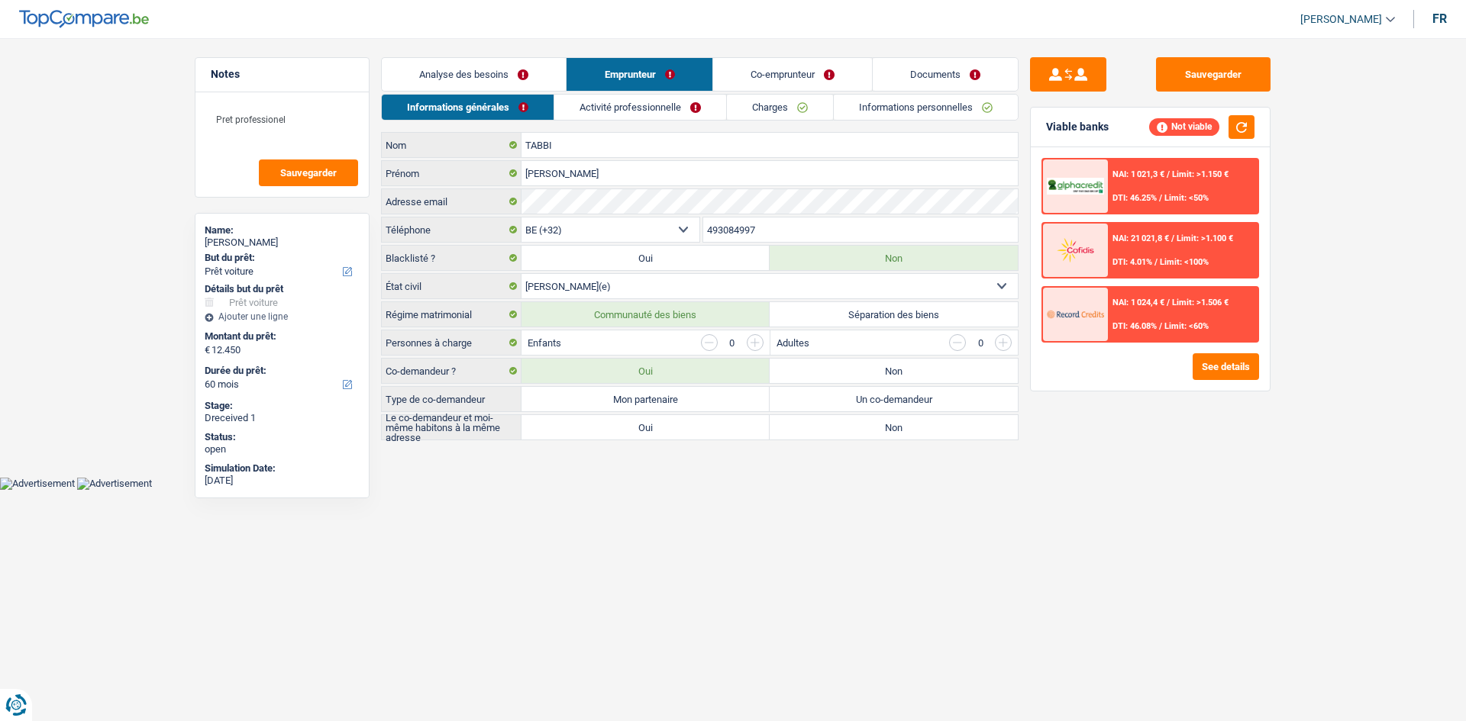
click at [667, 97] on link "Activité professionnelle" at bounding box center [640, 107] width 172 height 25
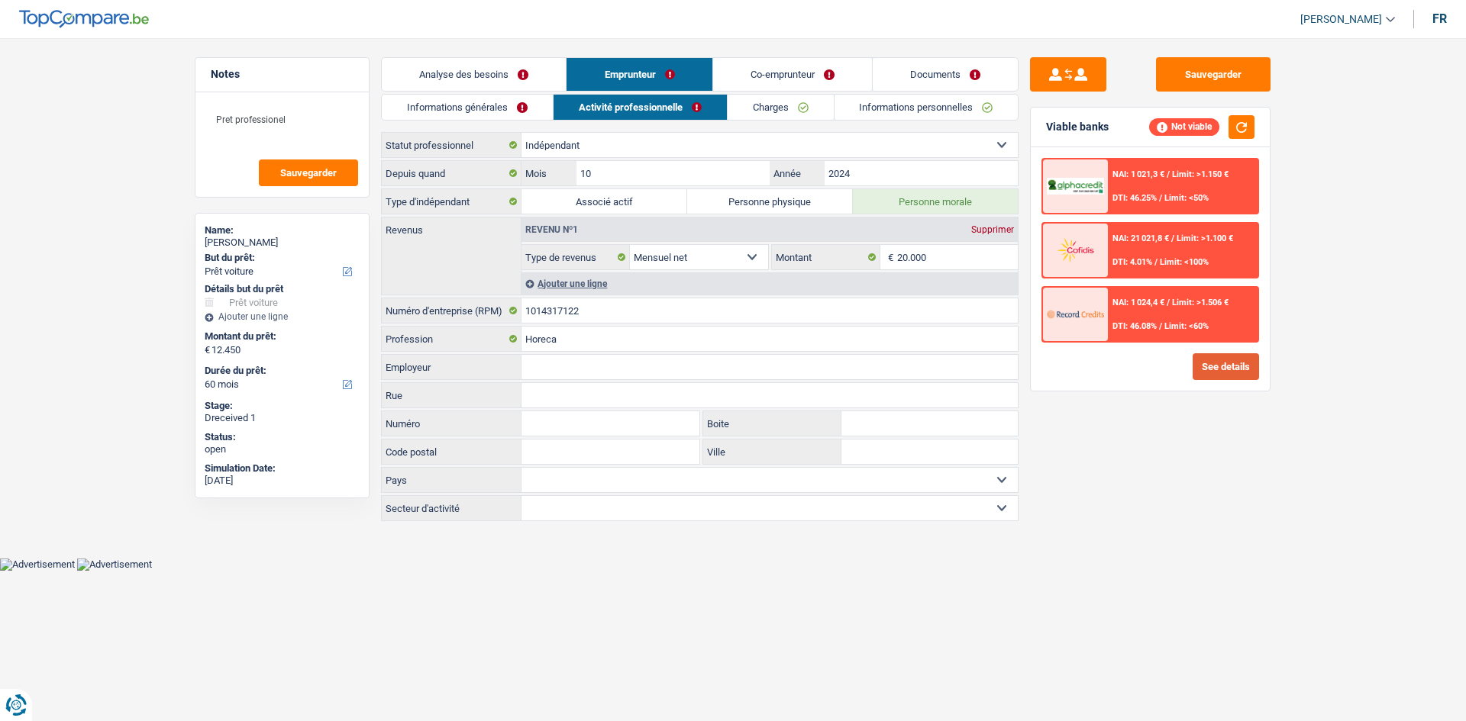
click at [1206, 366] on button "See details" at bounding box center [1225, 366] width 66 height 27
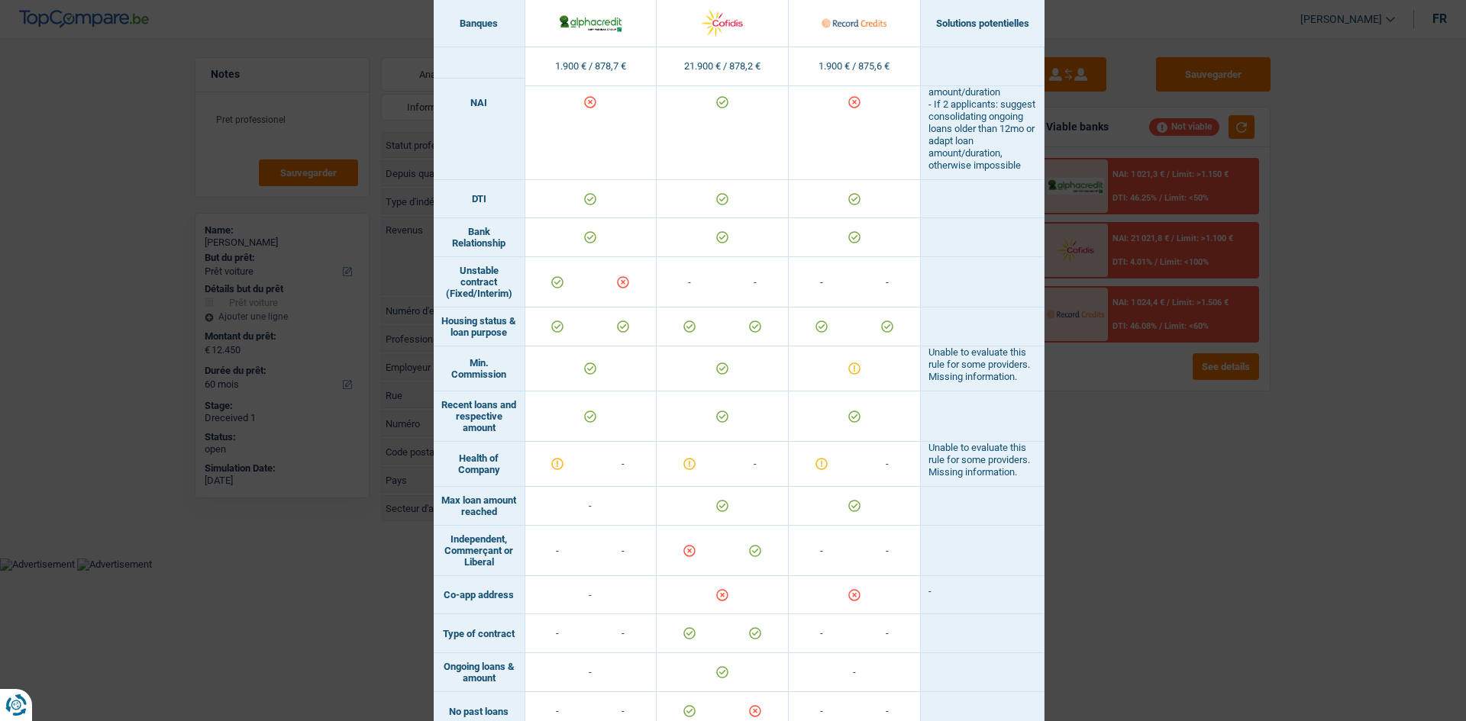
scroll to position [580, 0]
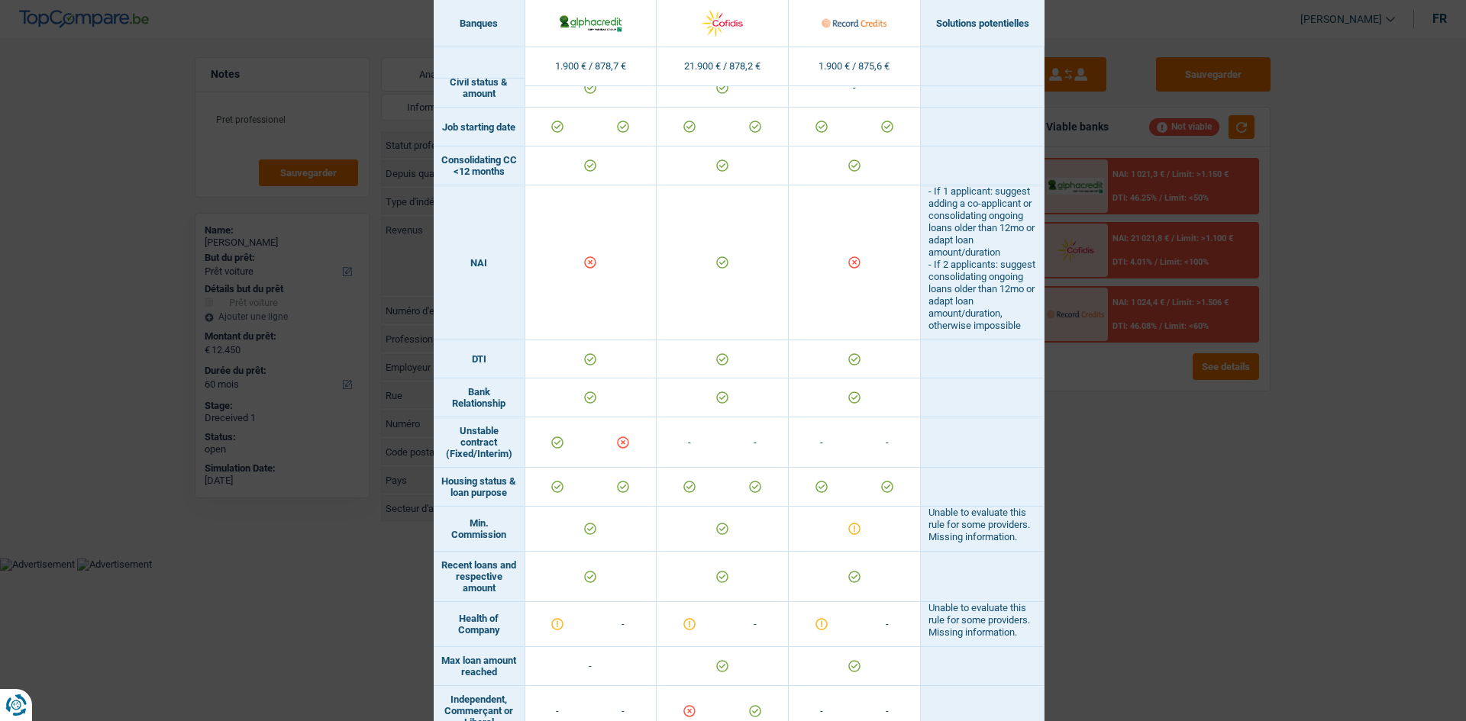
click at [1112, 142] on div "Banks conditions × Banques Solutions potentielles Revenus / Charges 1.900 € / 8…" at bounding box center [733, 360] width 1466 height 721
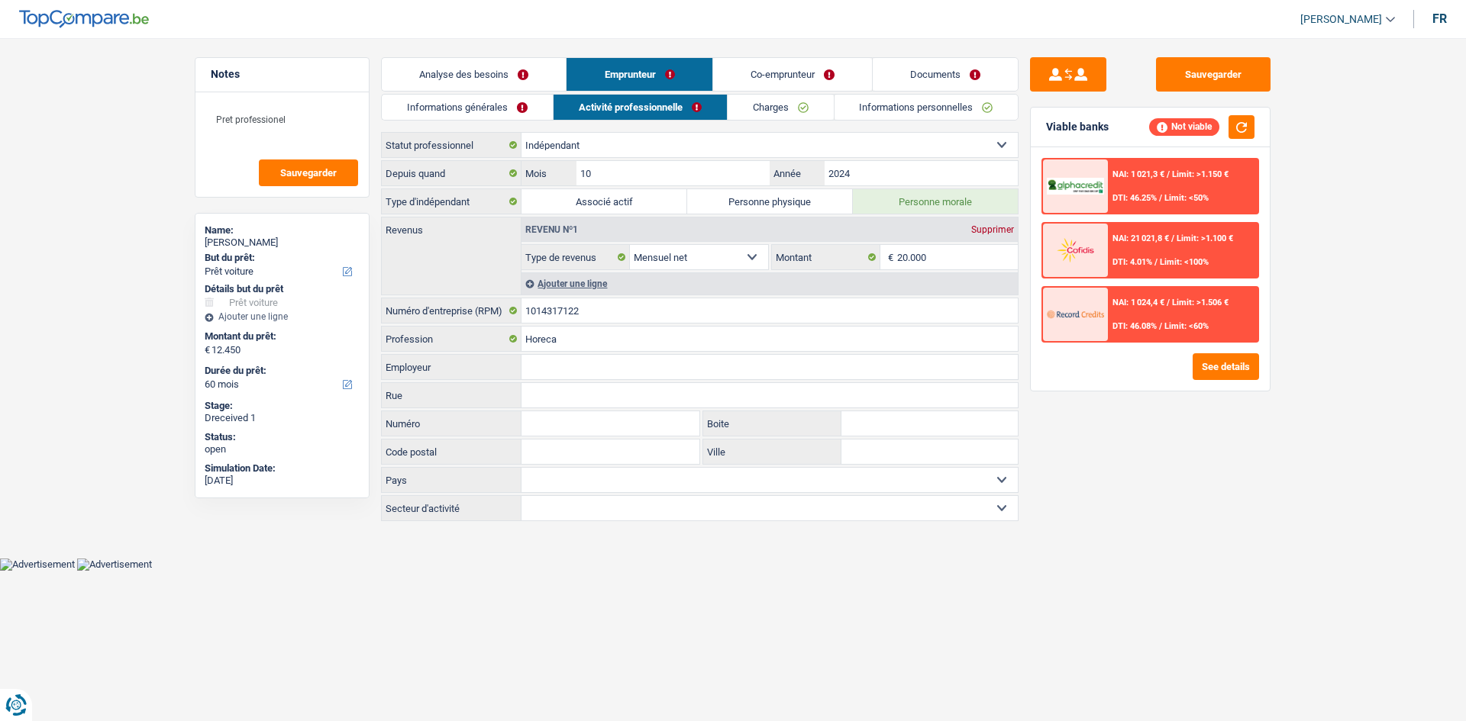
click at [436, 103] on link "Informations générales" at bounding box center [467, 107] width 171 height 25
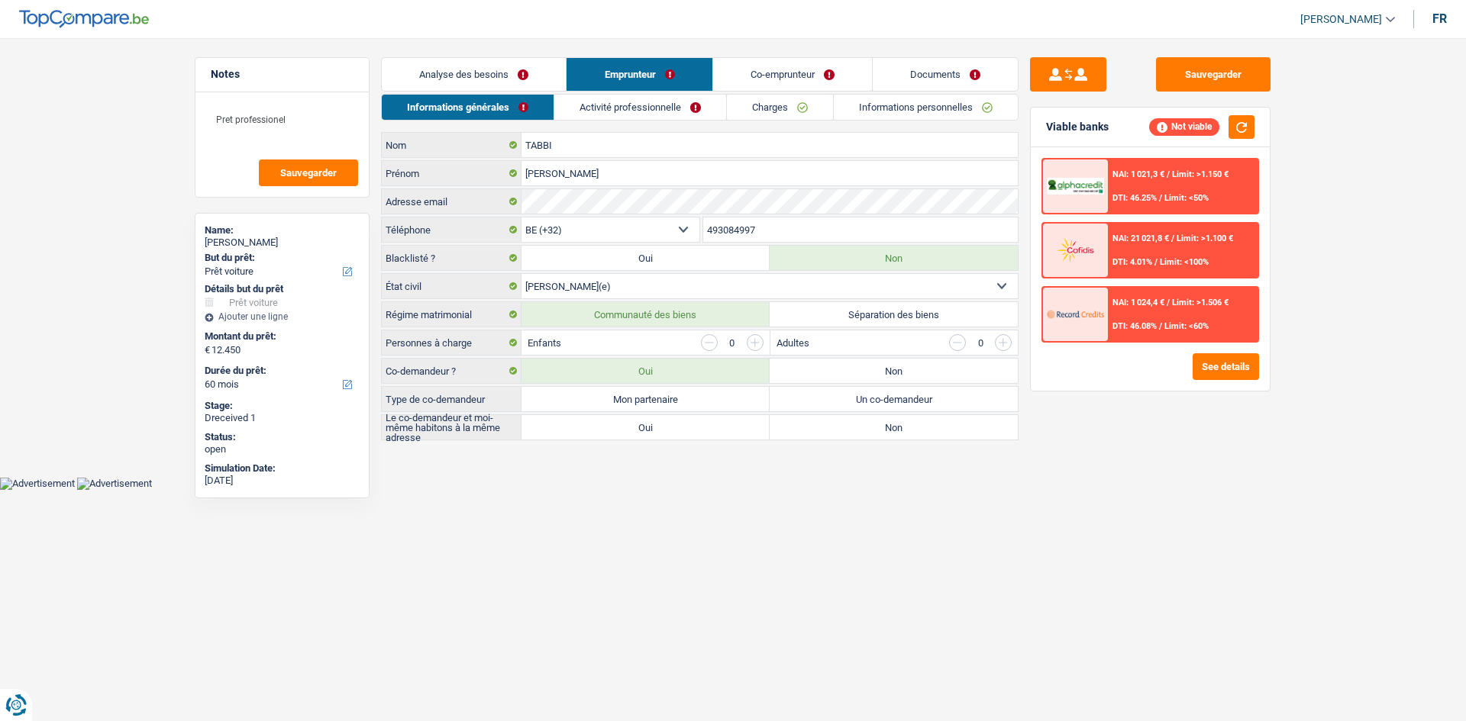
click at [856, 318] on label "Séparation des biens" at bounding box center [893, 314] width 248 height 24
click at [849, 315] on label "Séparation des biens" at bounding box center [893, 314] width 248 height 24
click at [849, 315] on input "Séparation des biens" at bounding box center [893, 314] width 248 height 24
radio input "true"
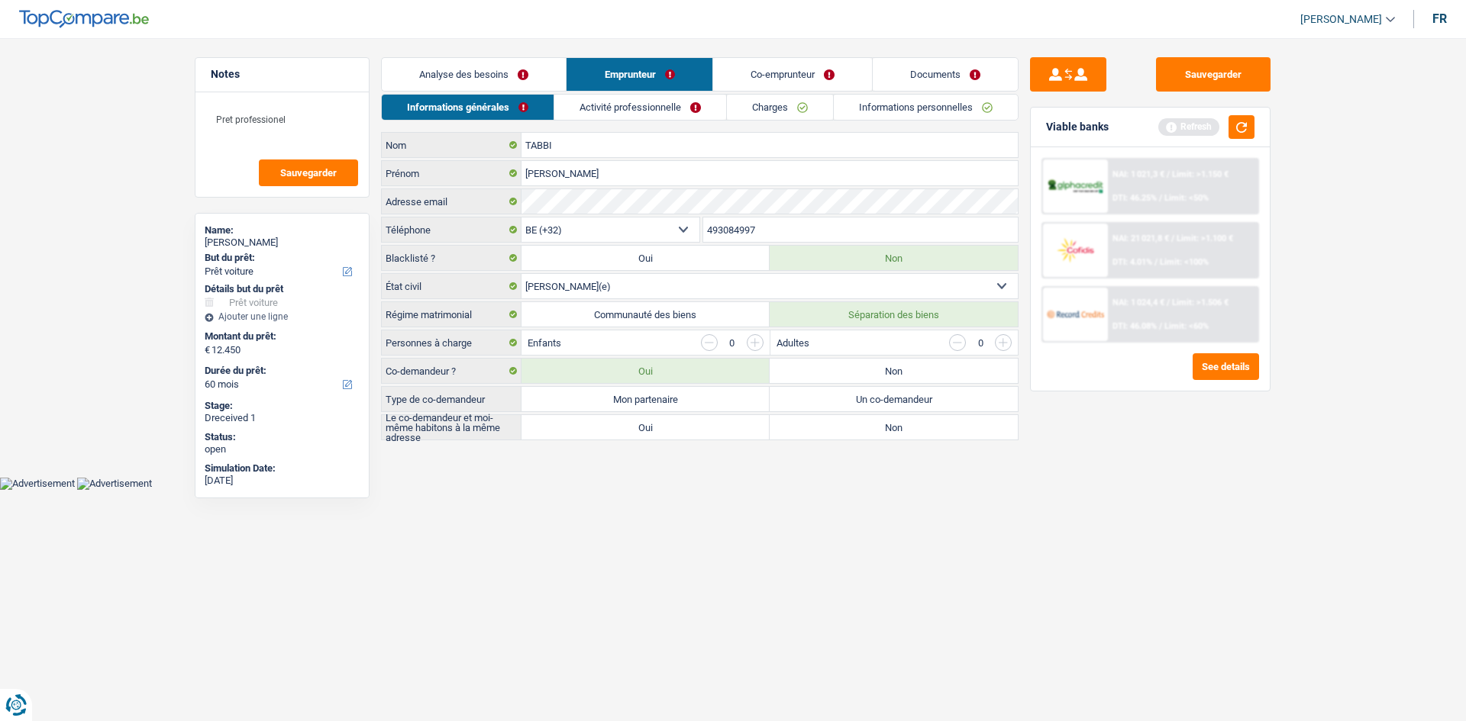
click at [888, 360] on label "Non" at bounding box center [893, 371] width 248 height 24
click at [888, 360] on input "Non" at bounding box center [893, 371] width 248 height 24
radio input "true"
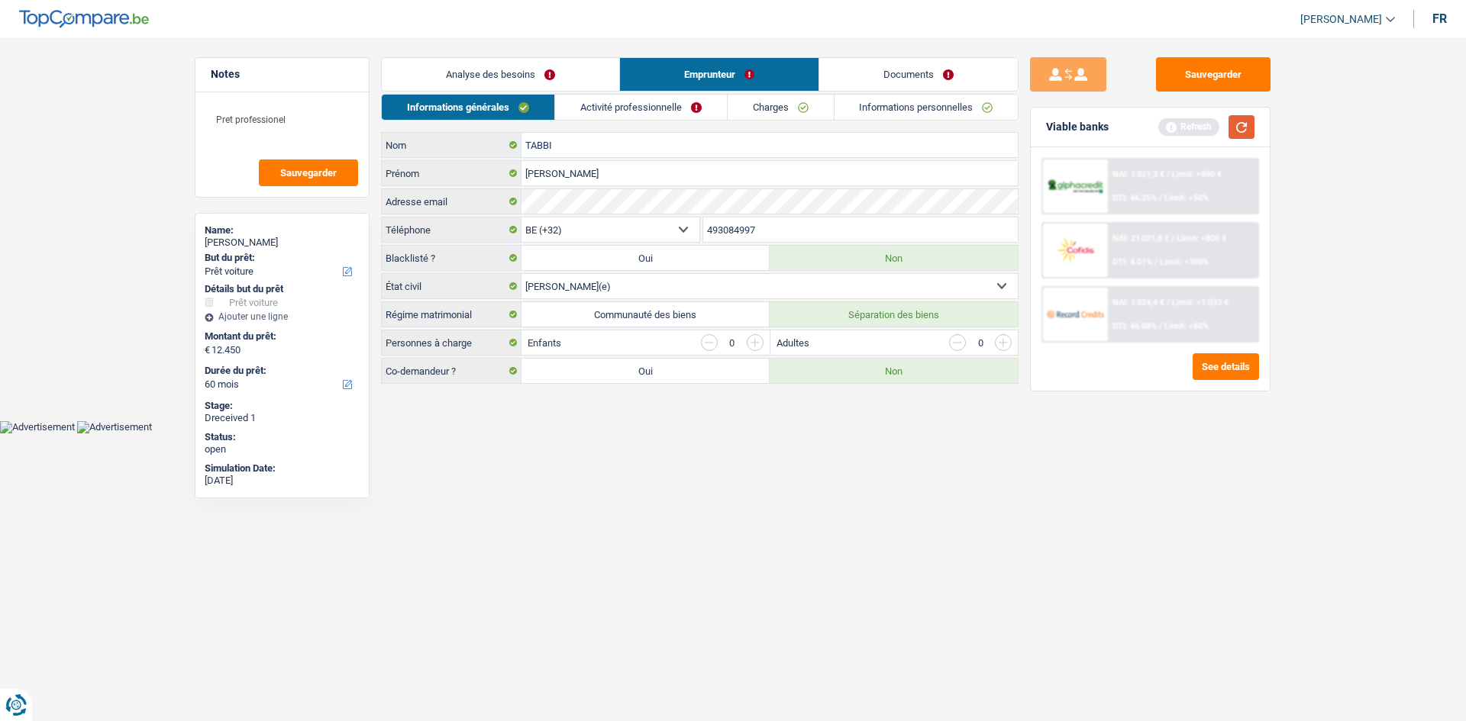
click at [1244, 136] on button "button" at bounding box center [1241, 127] width 26 height 24
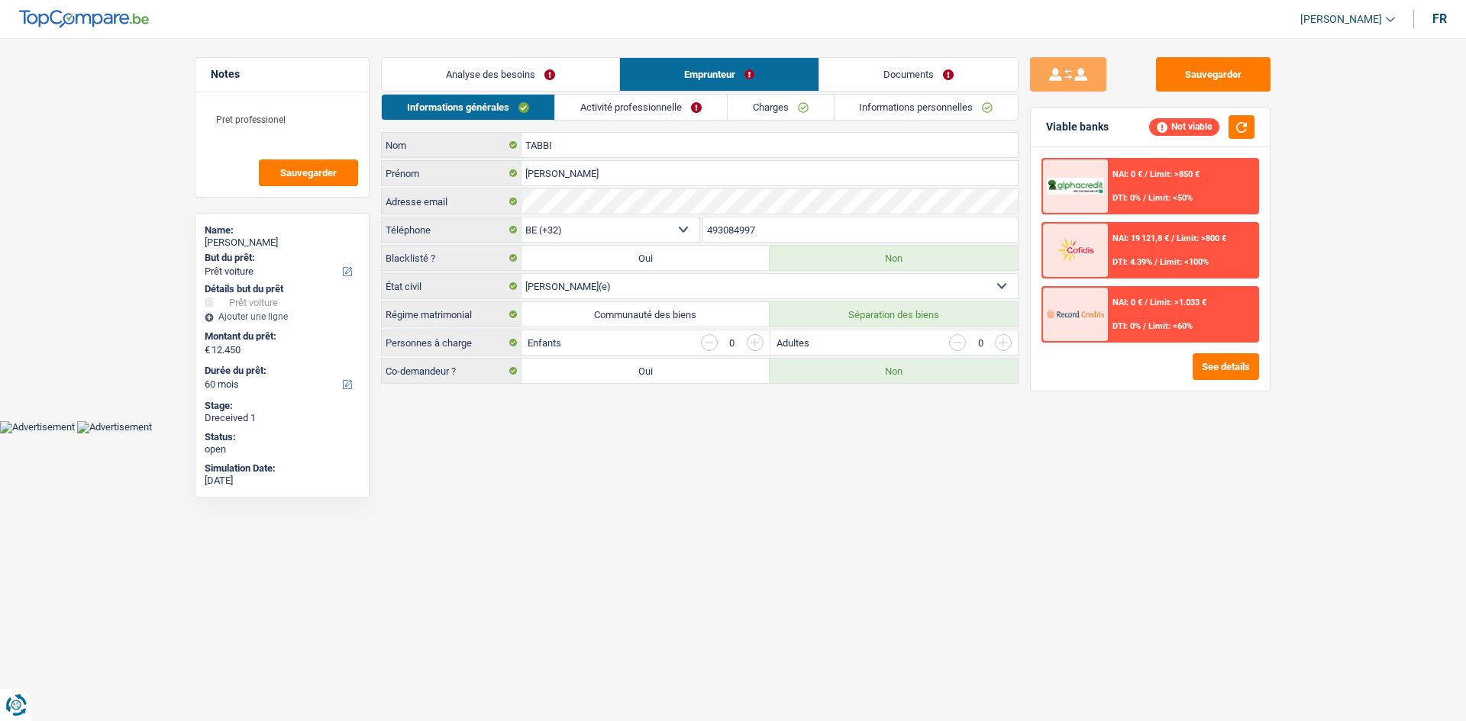
click at [1211, 340] on div "NAI: 0 € / Limit: >1.033 € DTI: 0% / Limit: <60%" at bounding box center [1183, 314] width 150 height 53
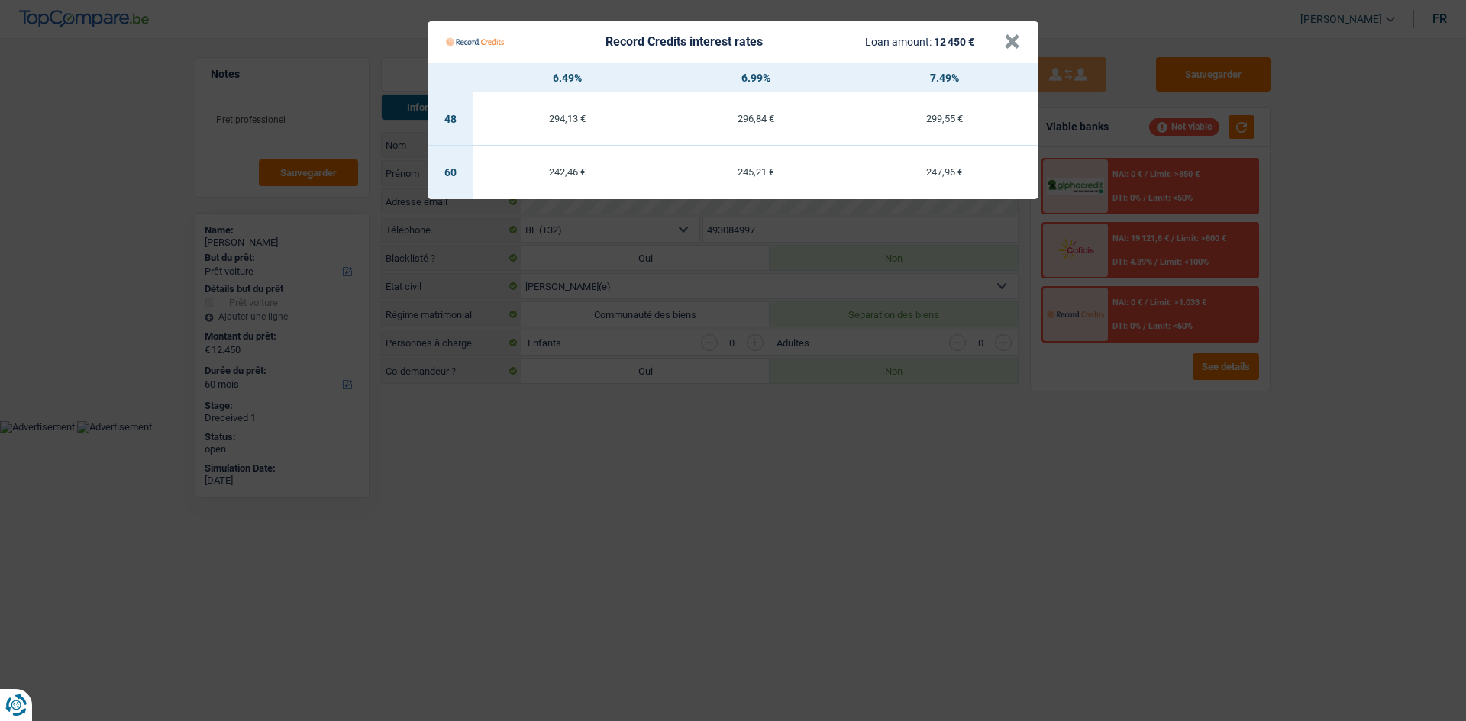
click at [1216, 354] on Credits "Record Credits interest rates Loan amount: 12 450 € × 6.49% 6.99% 7.49% 48 294,…" at bounding box center [733, 360] width 1466 height 721
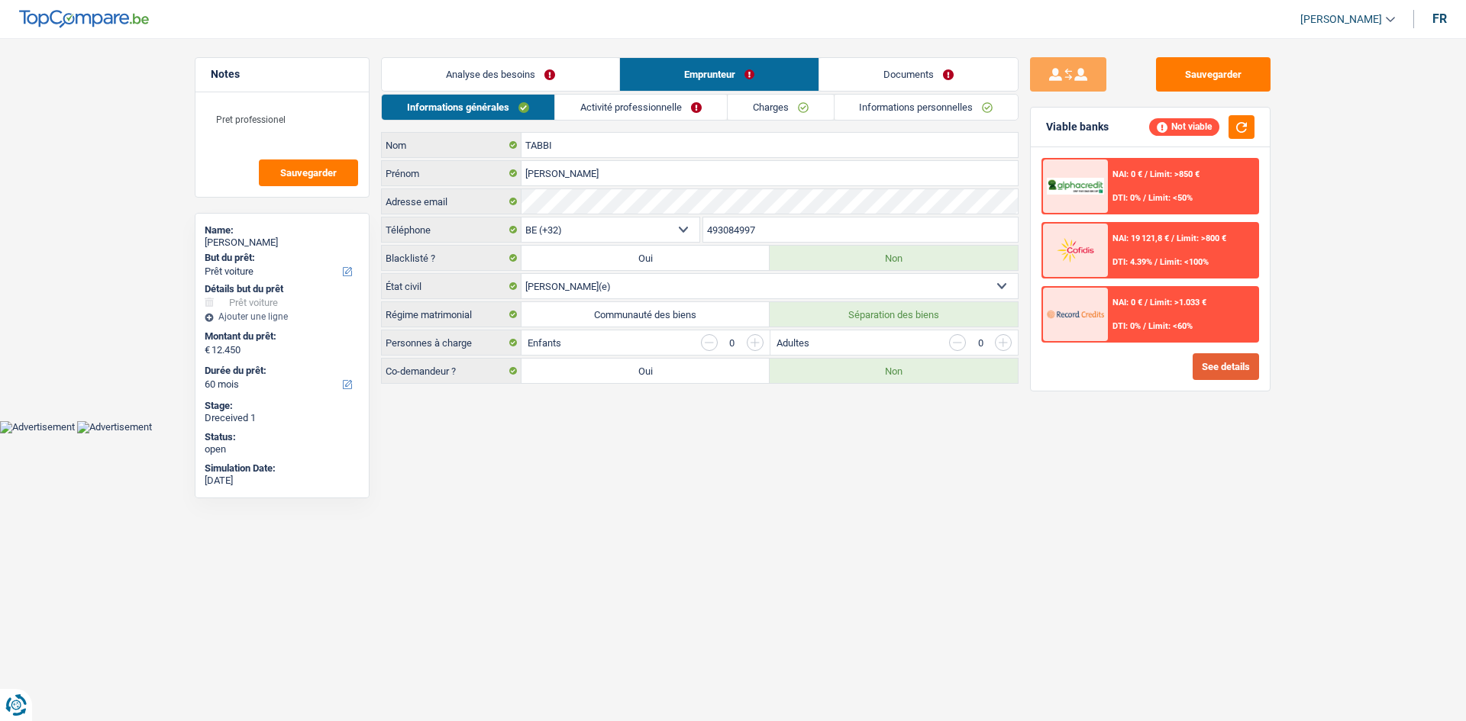
click at [1244, 365] on button "See details" at bounding box center [1225, 366] width 66 height 27
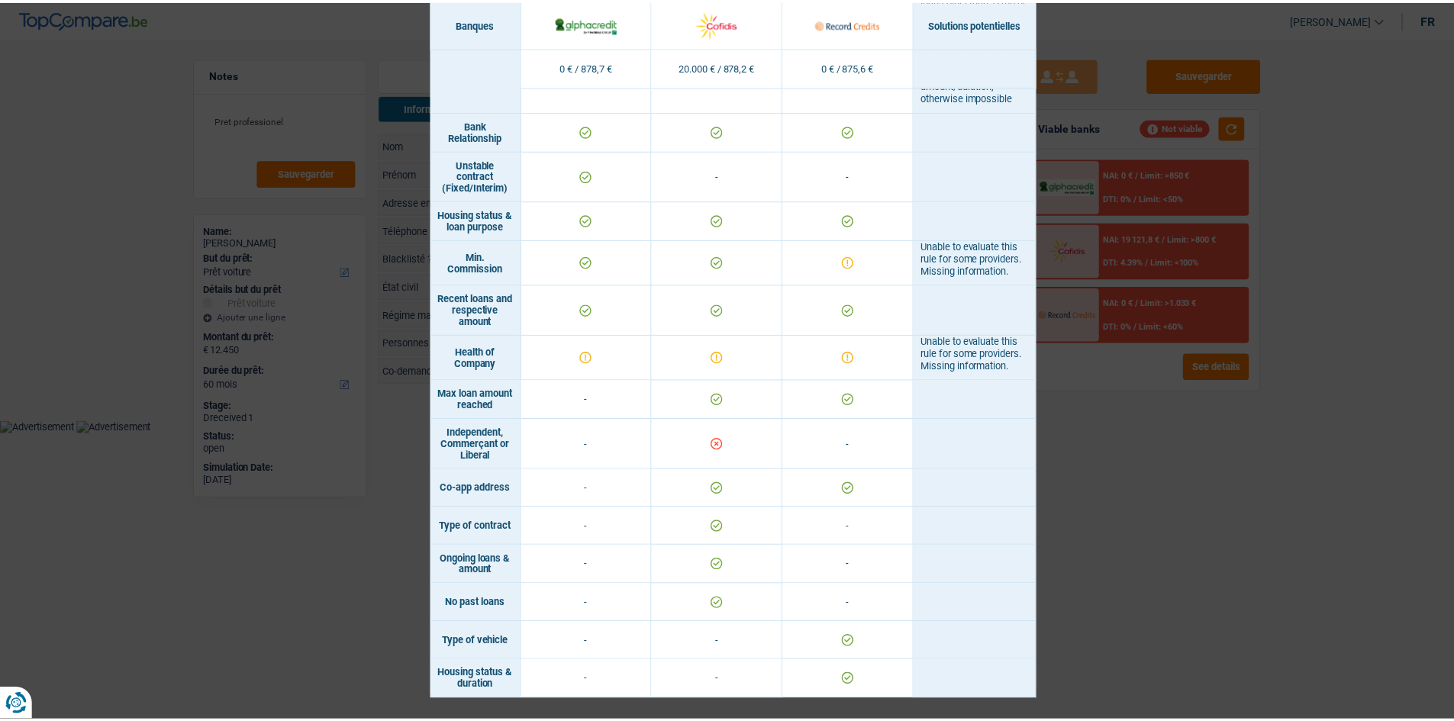
scroll to position [1010, 0]
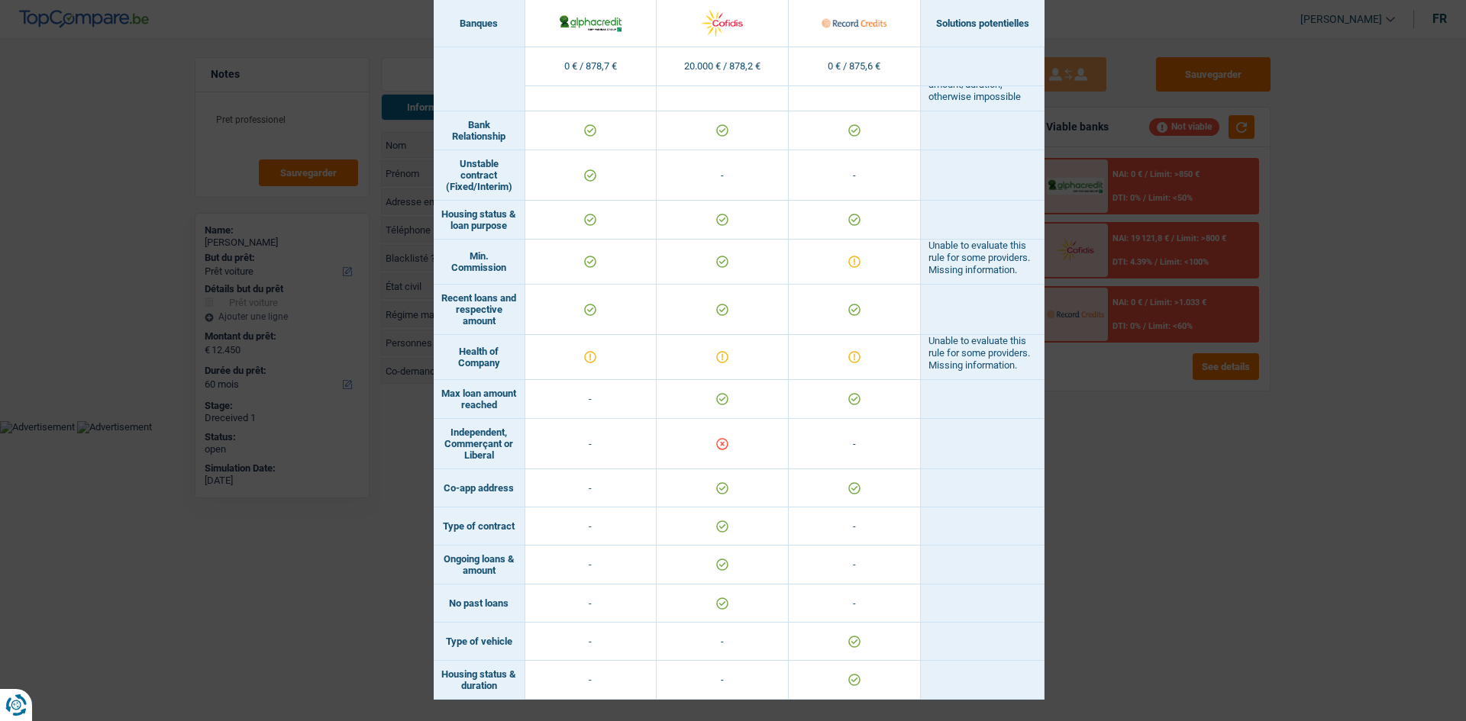
click at [1199, 459] on div "Banks conditions × Banques Solutions potentielles Revenus / Charges 0 € / 878,7…" at bounding box center [733, 360] width 1466 height 721
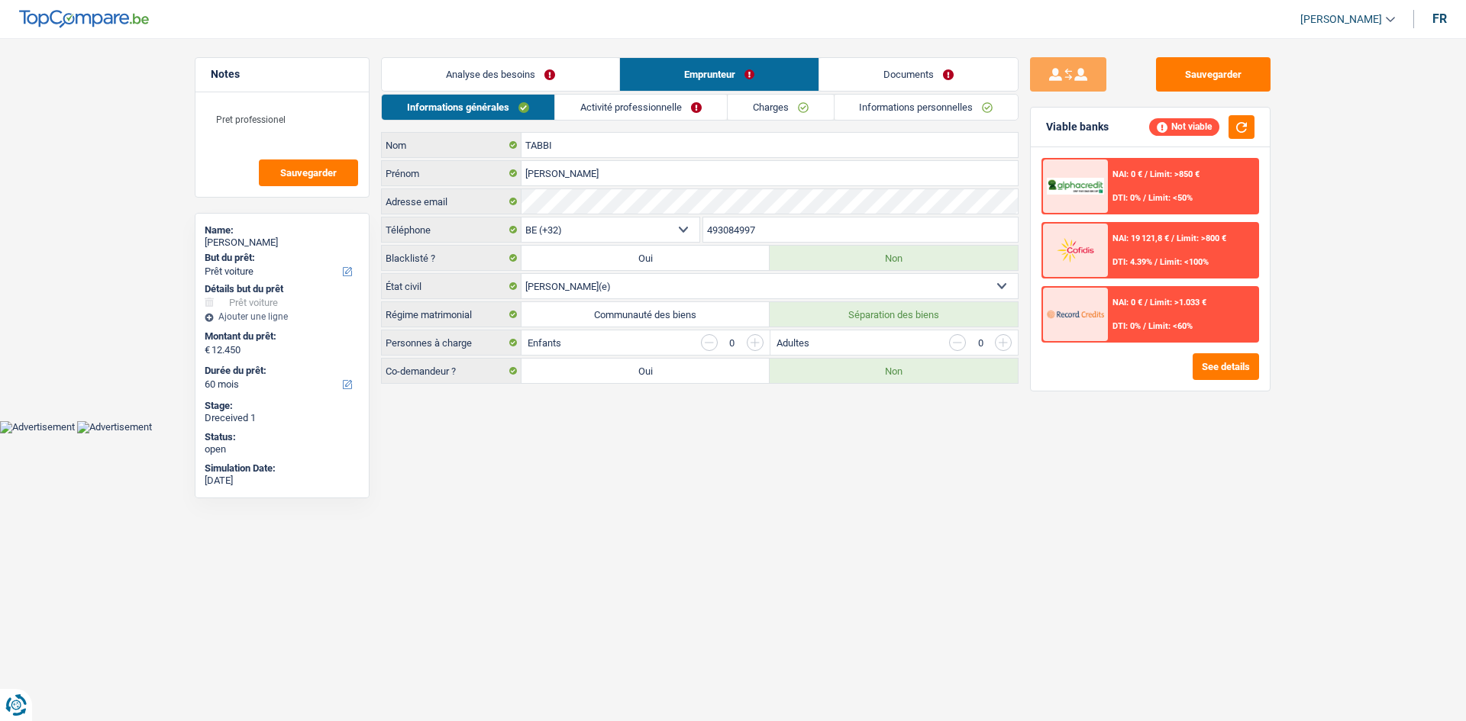
click at [616, 305] on label "Communauté des biens" at bounding box center [645, 314] width 248 height 24
click at [616, 305] on input "Communauté des biens" at bounding box center [645, 314] width 248 height 24
radio input "true"
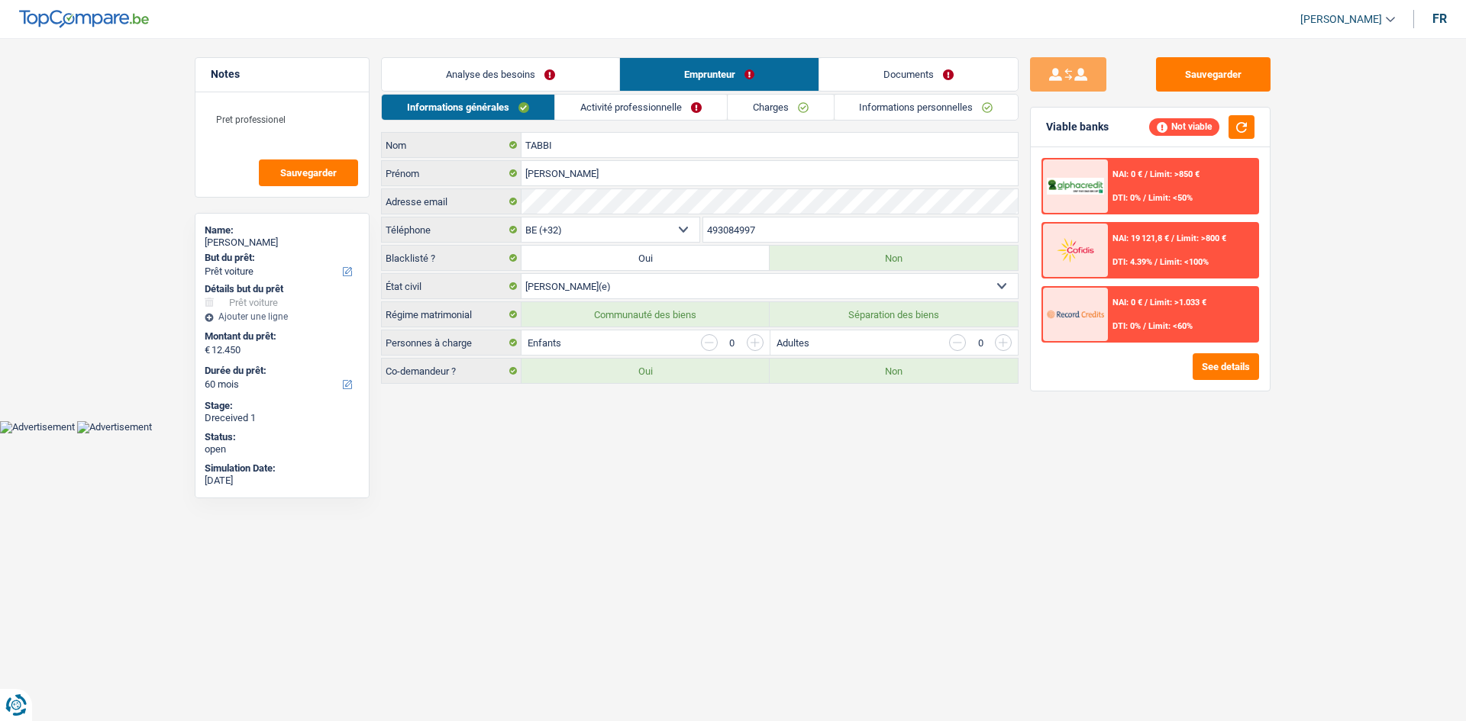
select select "student"
select select "netSalary"
select select "unemployment"
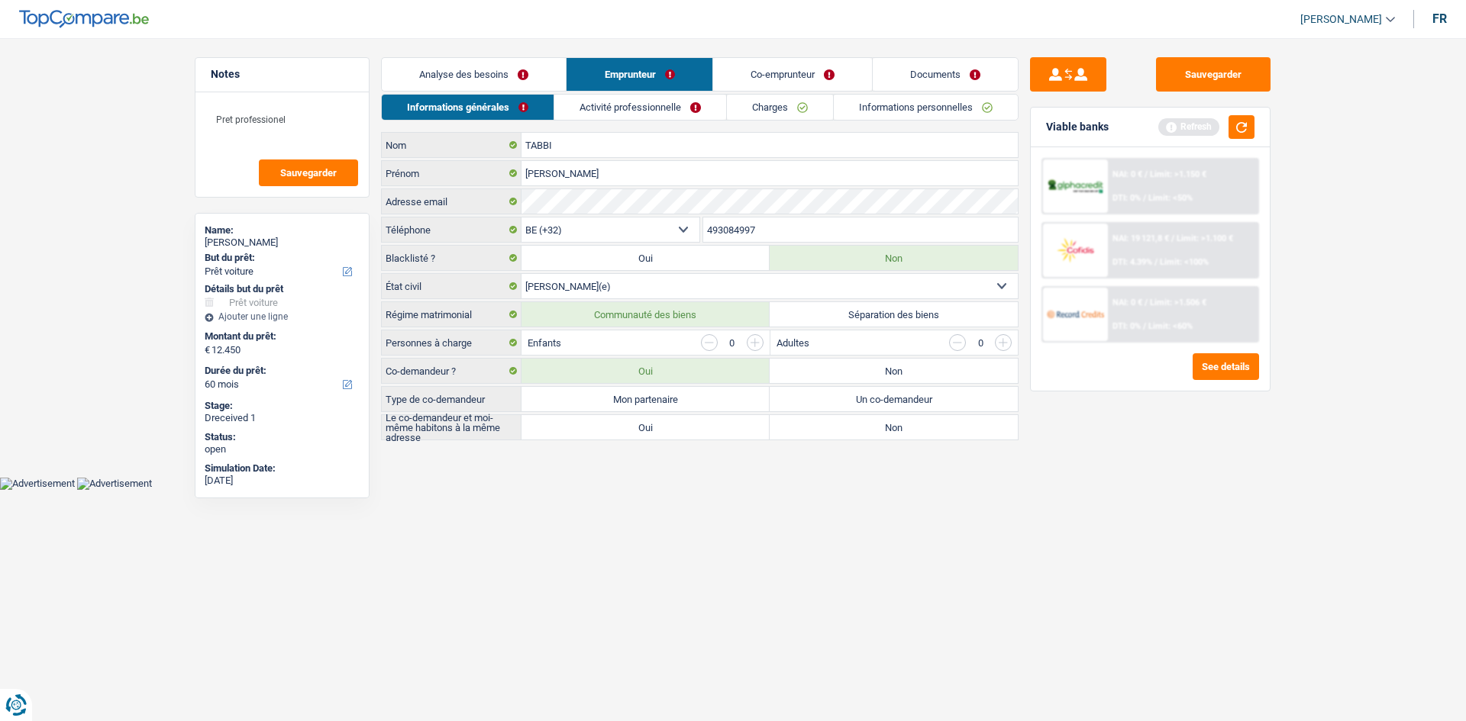
click at [730, 66] on link "Co-emprunteur" at bounding box center [792, 74] width 159 height 33
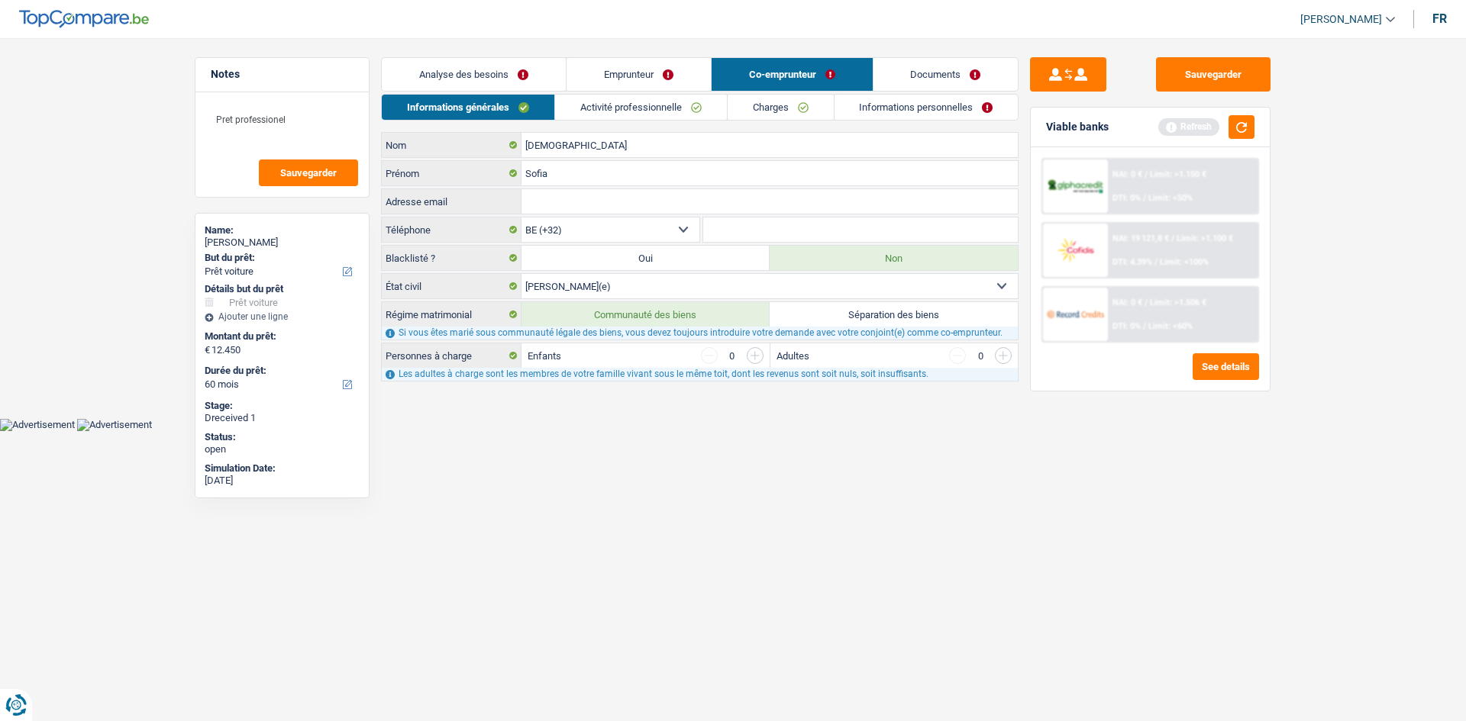
click at [609, 111] on link "Activité professionnelle" at bounding box center [641, 107] width 172 height 25
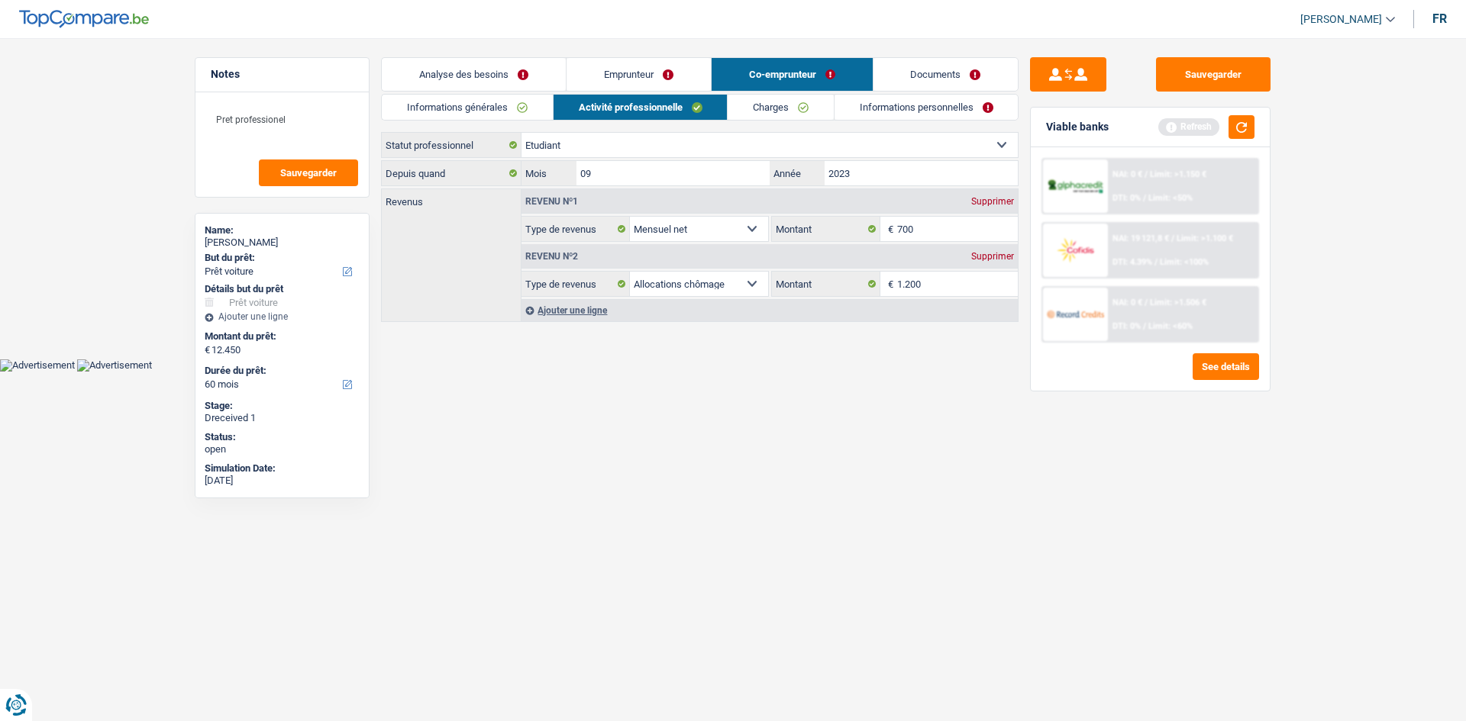
click at [637, 55] on main "Notes Pret professionel Sauvegarder Name: LEANDRO TABBI But du prêt: Confort ma…" at bounding box center [733, 191] width 1466 height 336
click at [633, 69] on link "Emprunteur" at bounding box center [638, 74] width 144 height 33
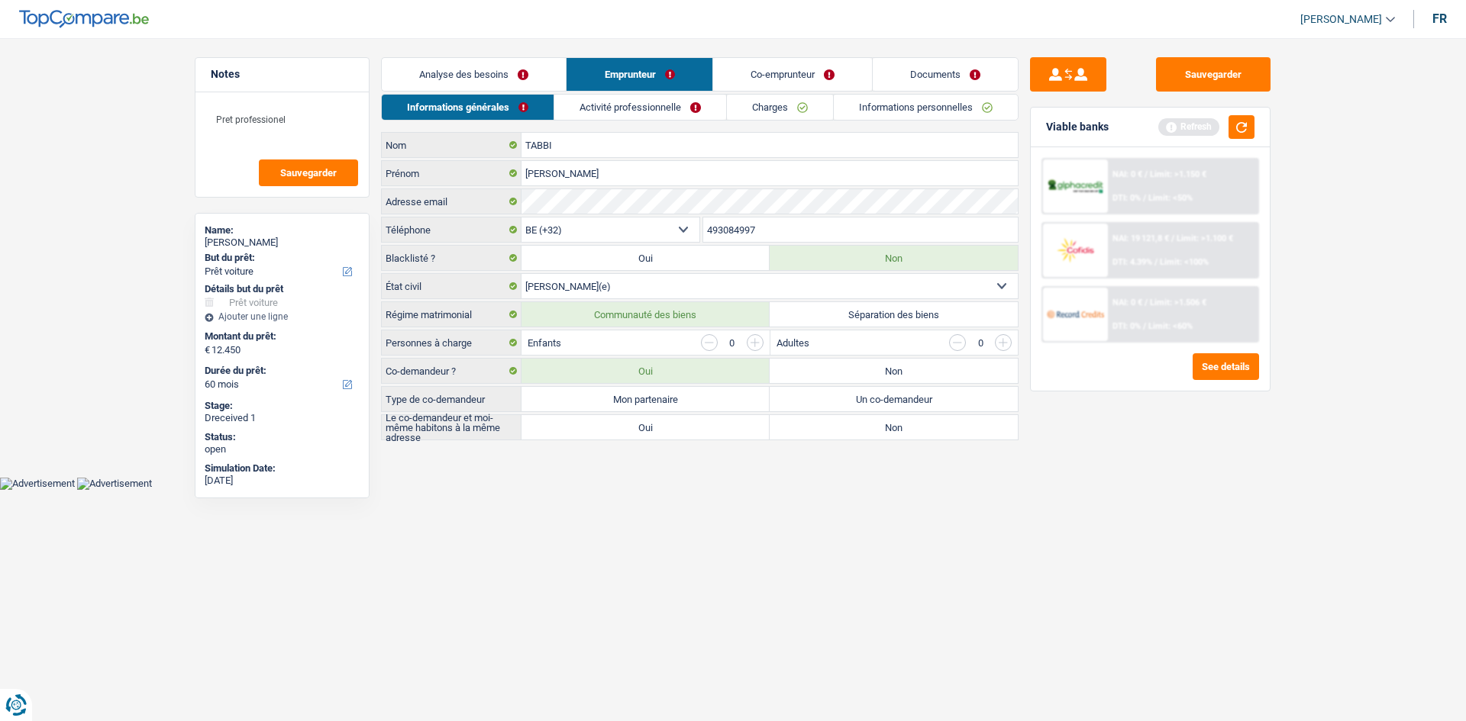
click at [631, 102] on link "Activité professionnelle" at bounding box center [640, 107] width 172 height 25
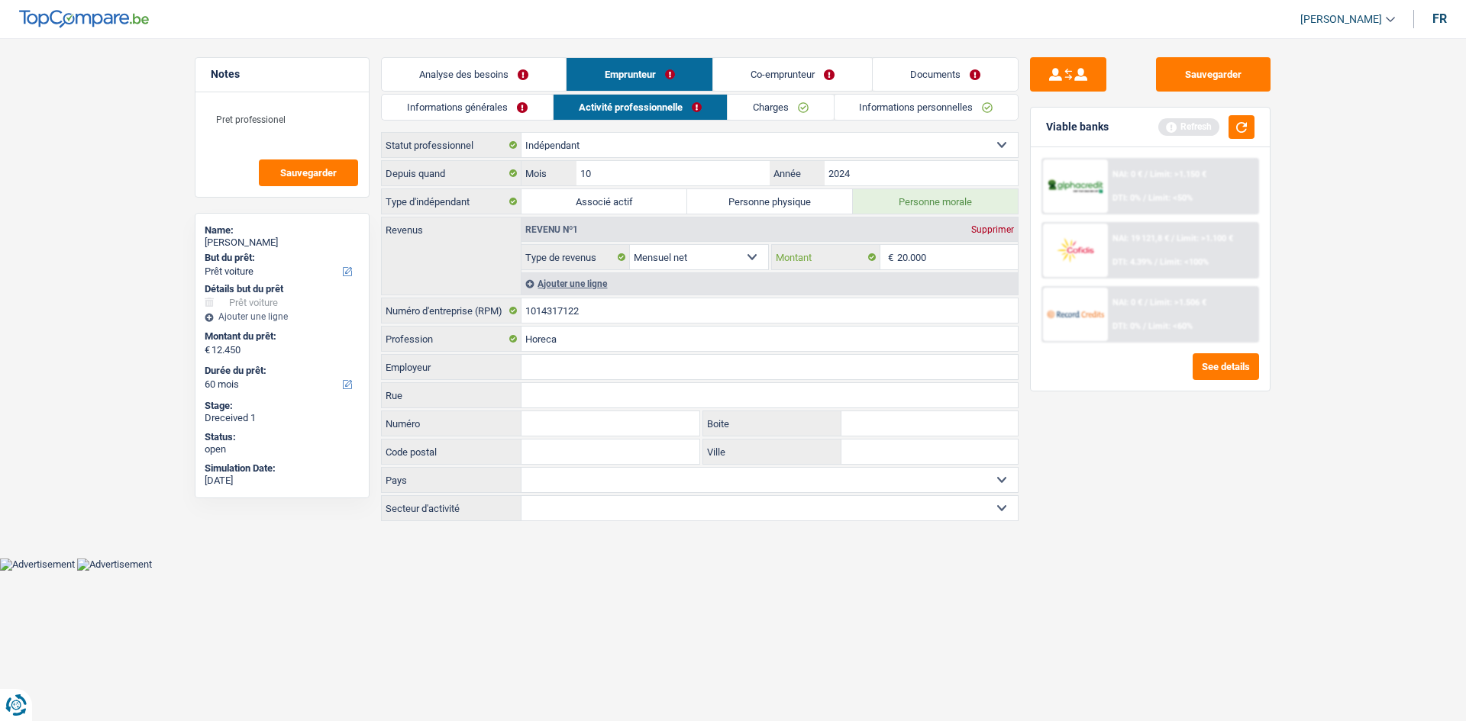
click at [949, 264] on input "20.000" at bounding box center [957, 257] width 121 height 24
click at [795, 117] on link "Charges" at bounding box center [780, 107] width 106 height 25
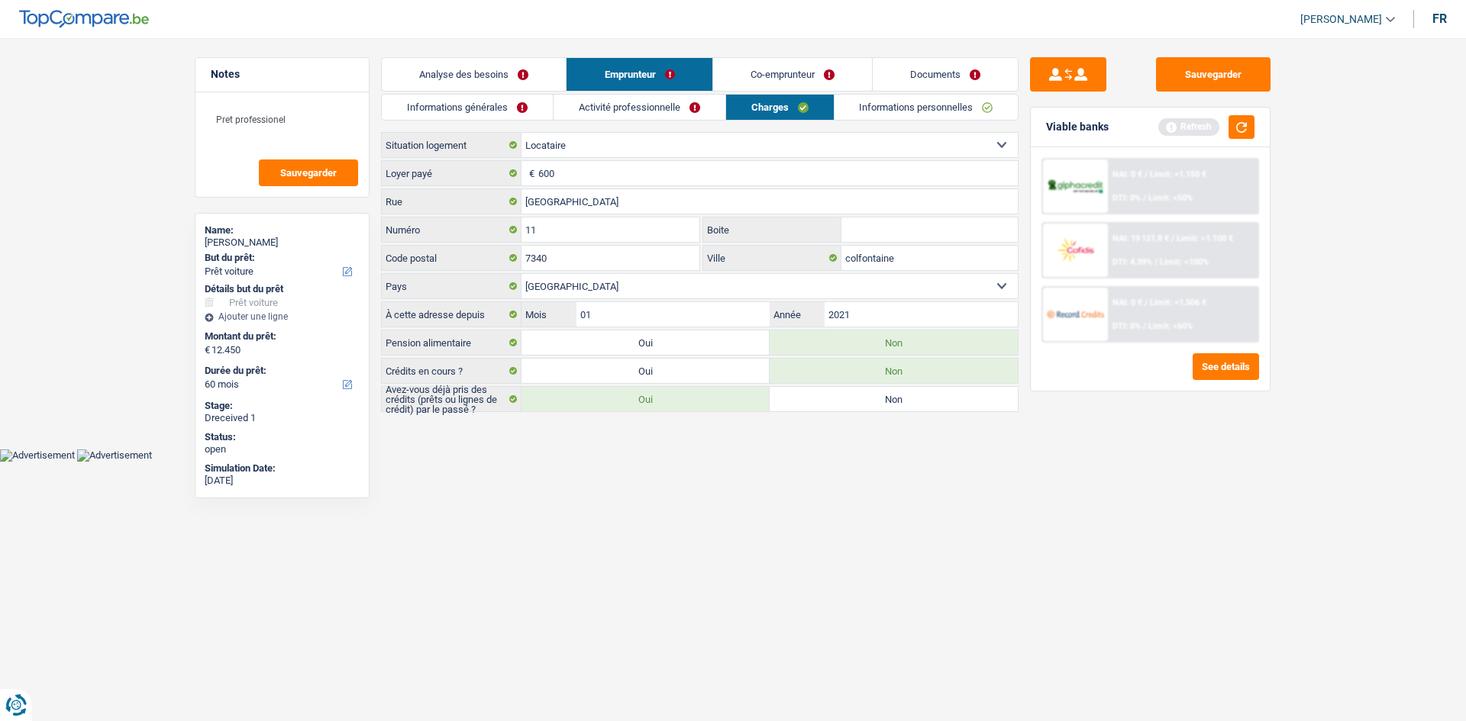
click at [906, 103] on link "Informations personnelles" at bounding box center [926, 107] width 184 height 25
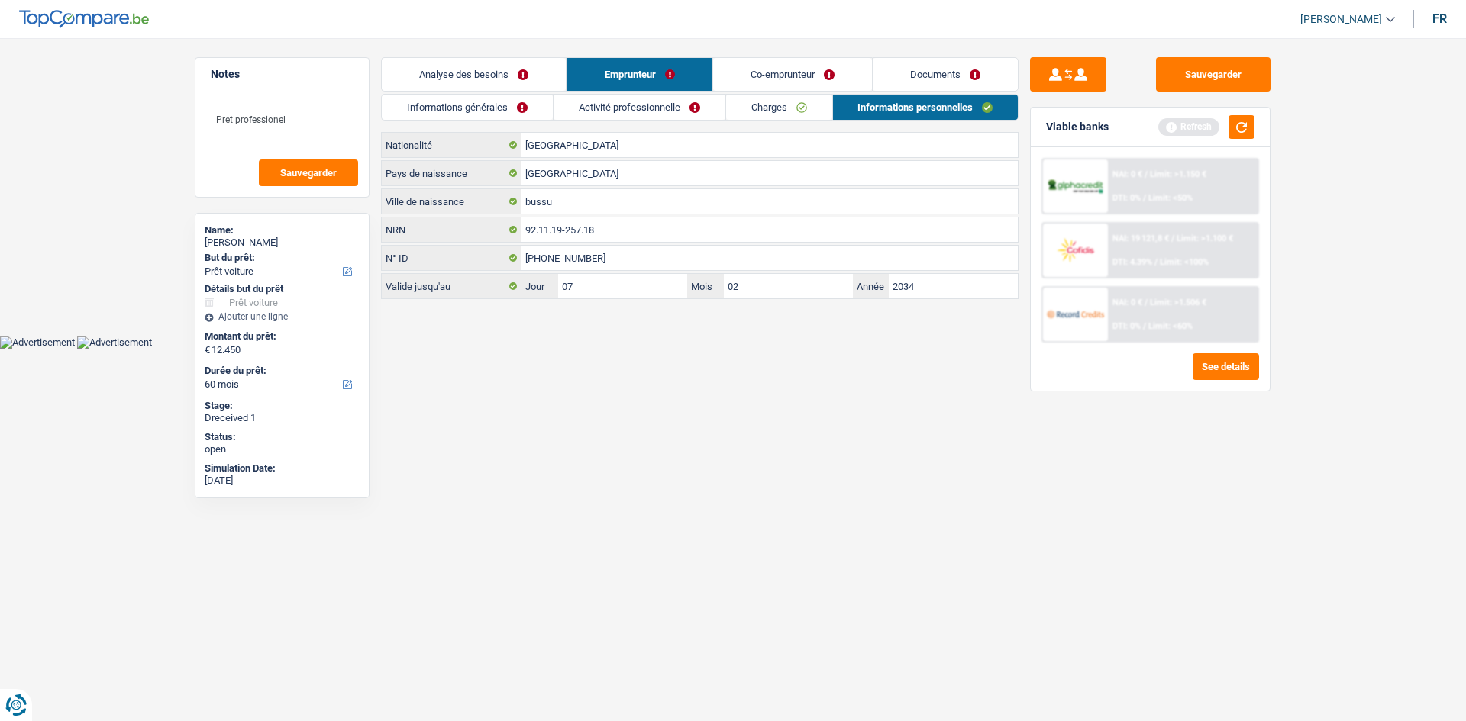
click at [640, 112] on link "Activité professionnelle" at bounding box center [639, 107] width 172 height 25
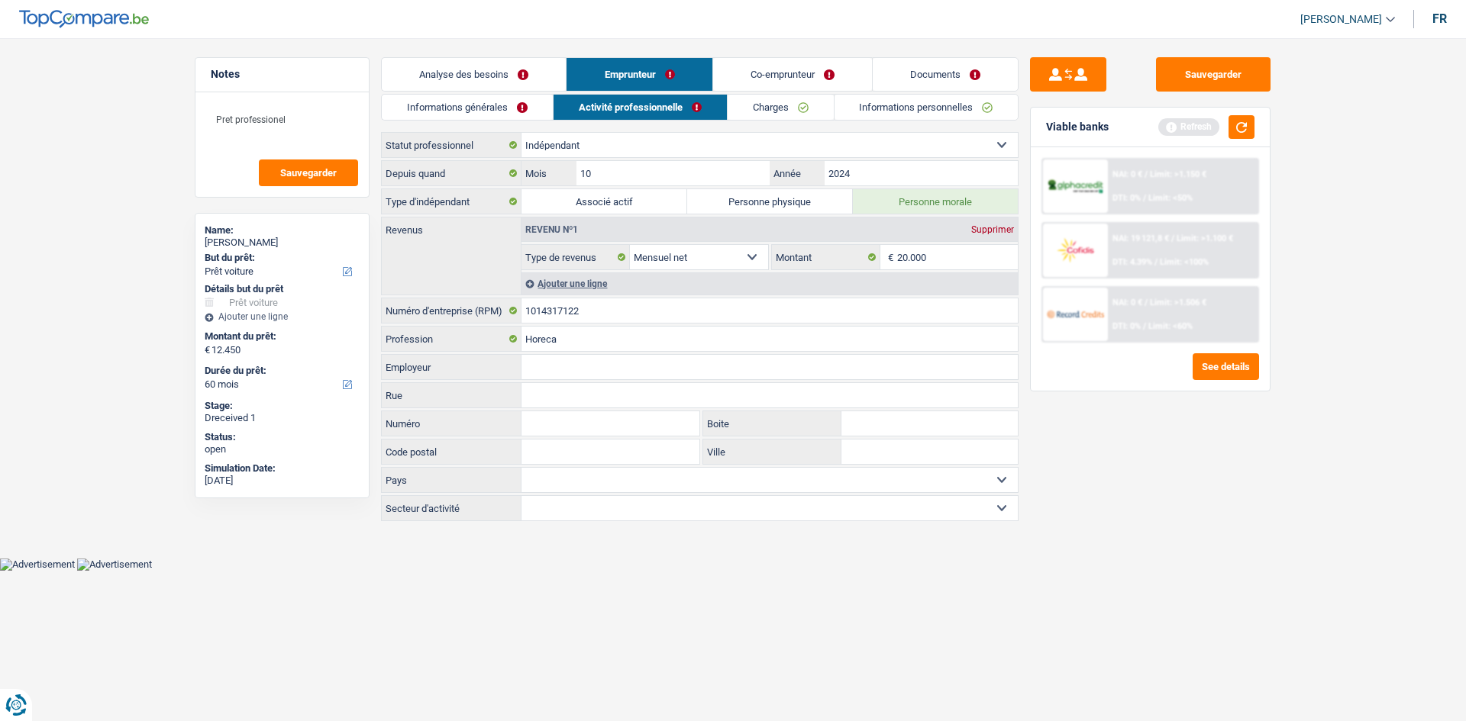
click at [423, 127] on div "Informations générales Activité professionnelle Charges Informations personnell…" at bounding box center [699, 309] width 637 height 430
click at [434, 118] on link "Informations générales" at bounding box center [467, 107] width 171 height 25
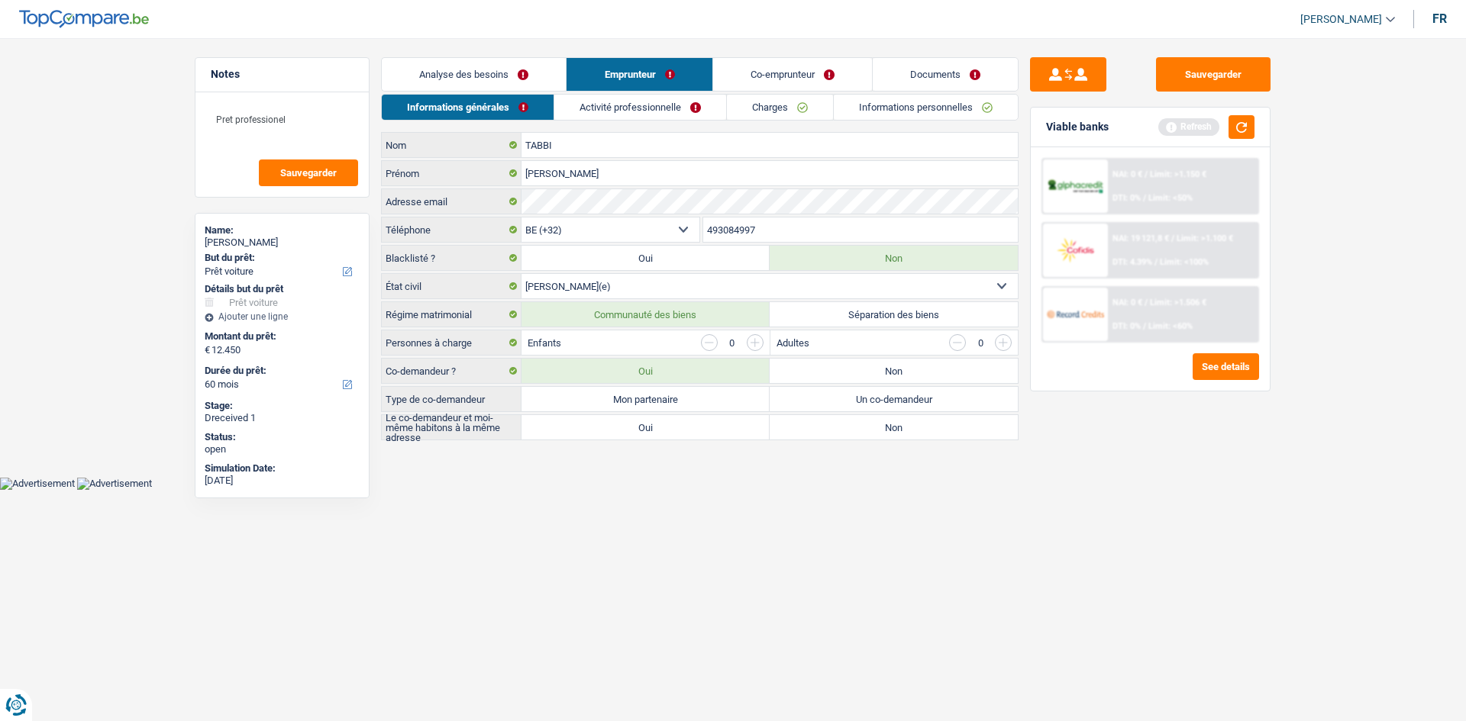
click at [595, 403] on label "Mon partenaire" at bounding box center [645, 399] width 248 height 24
click at [595, 403] on input "Mon partenaire" at bounding box center [645, 399] width 248 height 24
radio input "true"
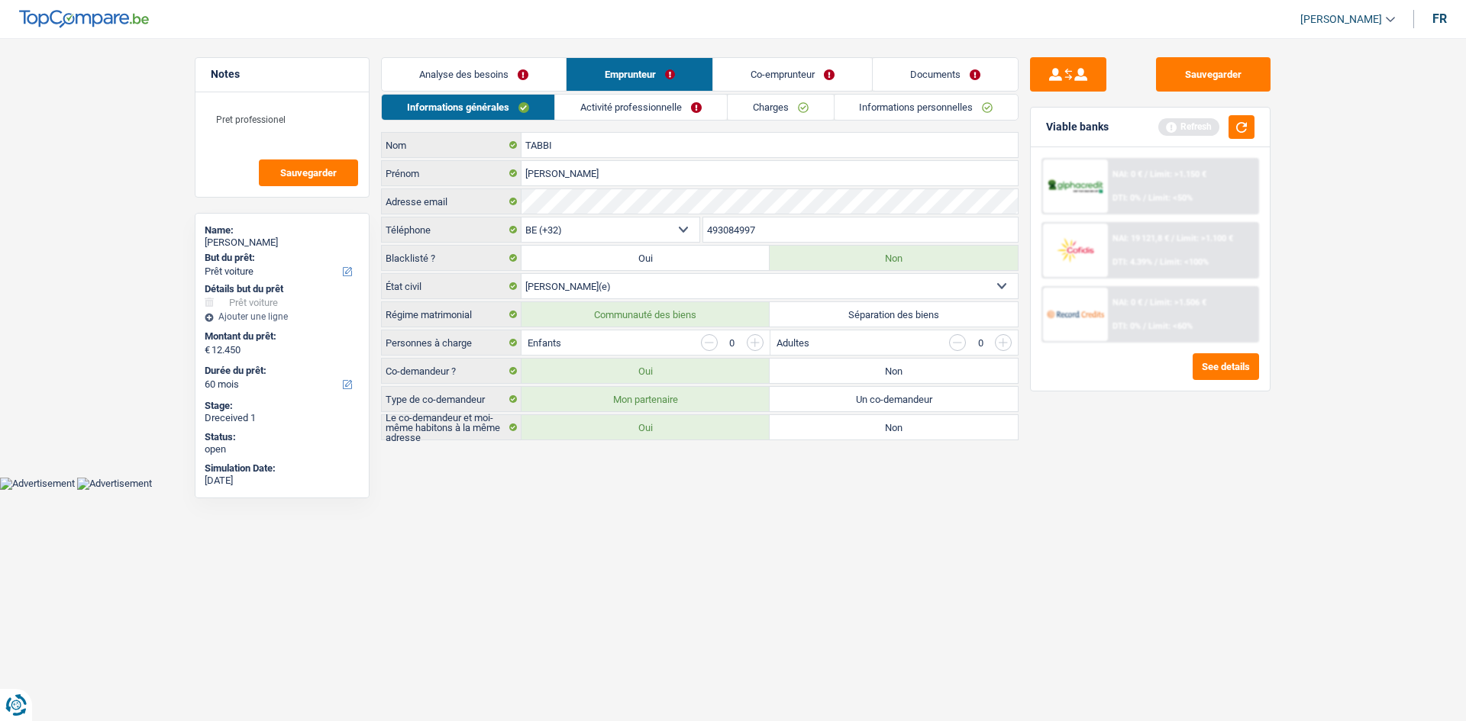
drag, startPoint x: 605, startPoint y: 438, endPoint x: 612, endPoint y: 429, distance: 11.4
click at [608, 434] on label "Oui" at bounding box center [645, 427] width 248 height 24
click at [608, 434] on input "Oui" at bounding box center [645, 427] width 248 height 24
drag, startPoint x: 453, startPoint y: 51, endPoint x: 469, endPoint y: 71, distance: 25.0
click at [451, 56] on main "Notes Pret professionel Sauvegarder Name: LEANDRO TABBI But du prêt: Confort ma…" at bounding box center [733, 250] width 1466 height 454
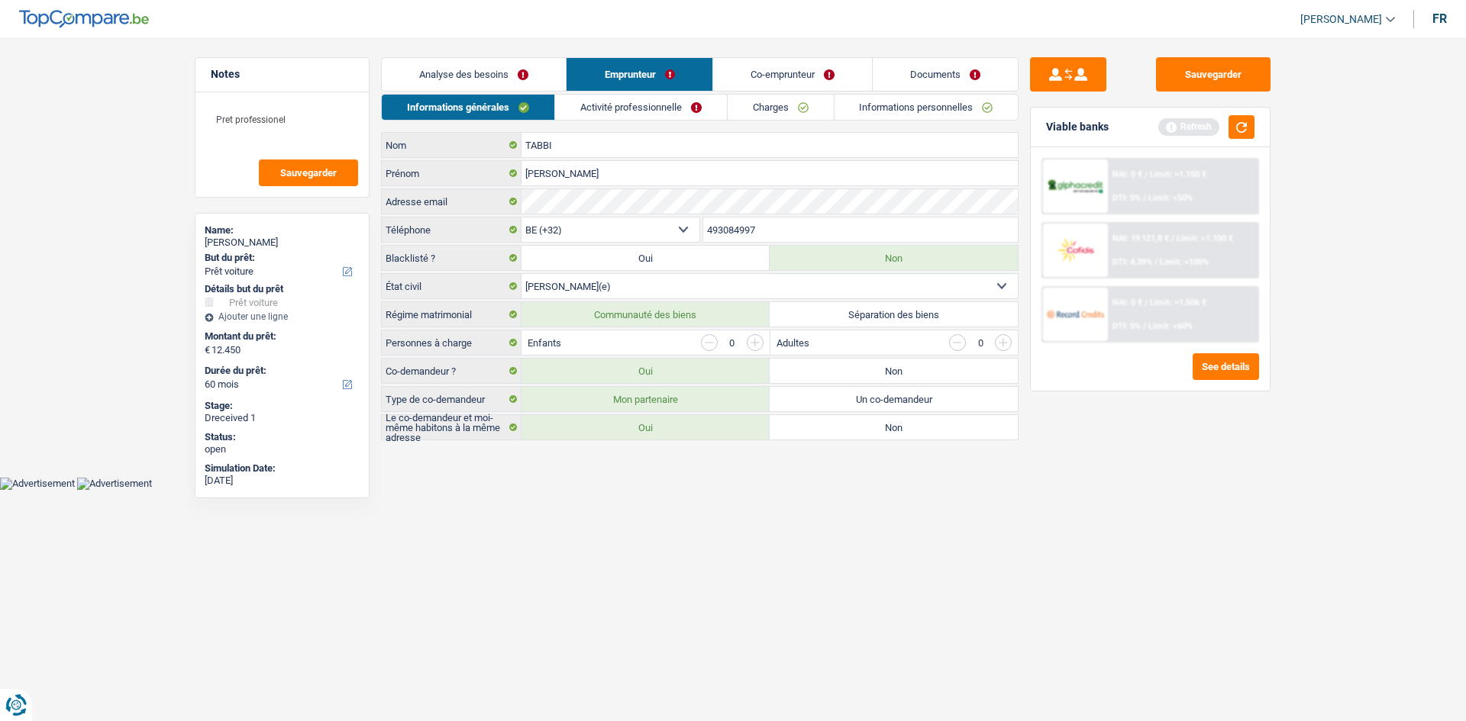
click at [498, 63] on link "Analyse des besoins" at bounding box center [474, 74] width 184 height 33
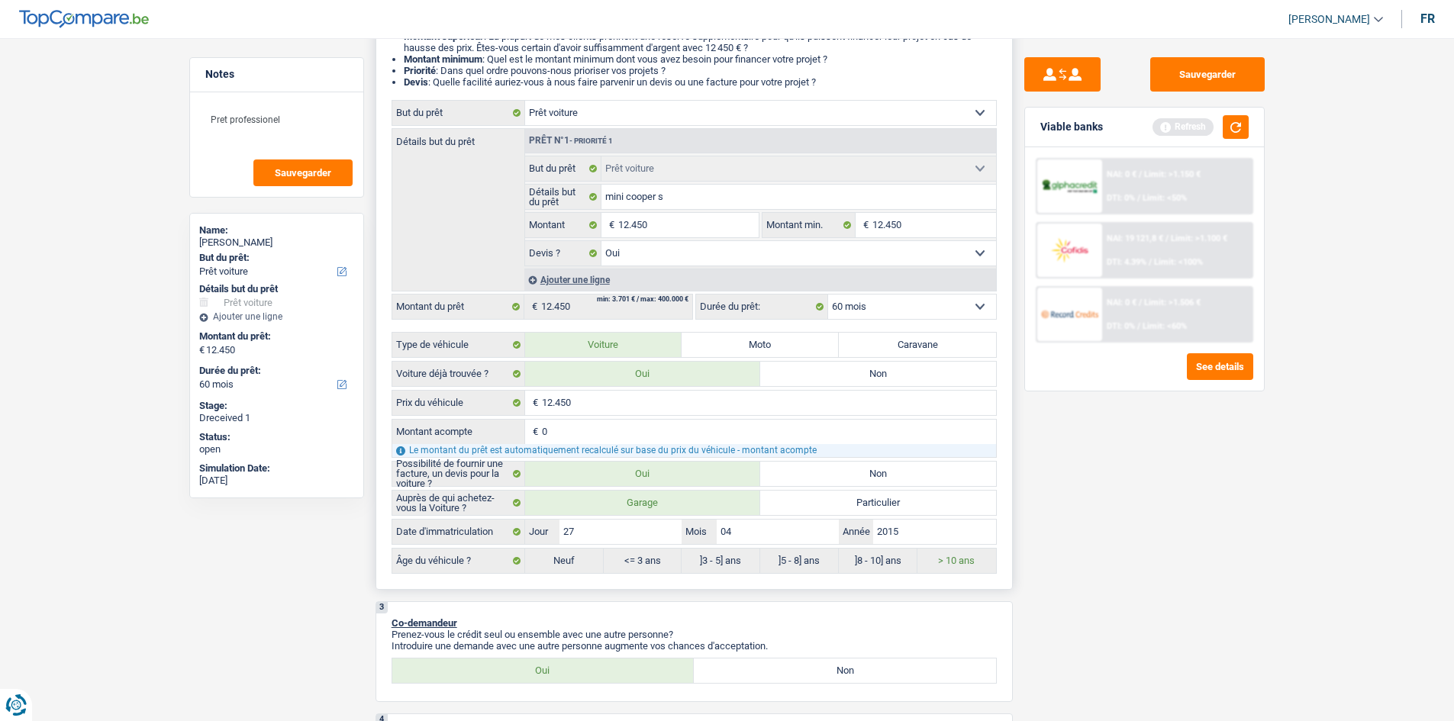
scroll to position [305, 0]
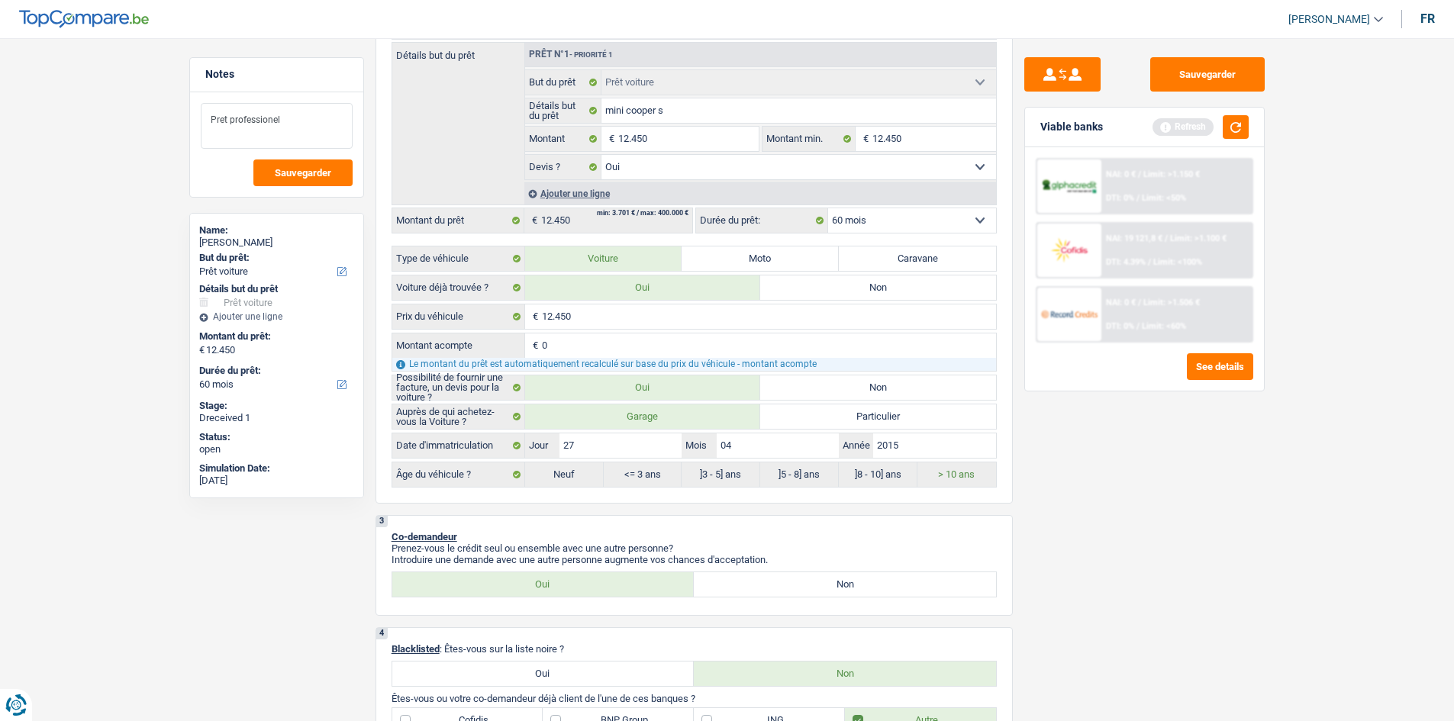
click at [311, 114] on textarea "Pret professionel" at bounding box center [277, 126] width 152 height 46
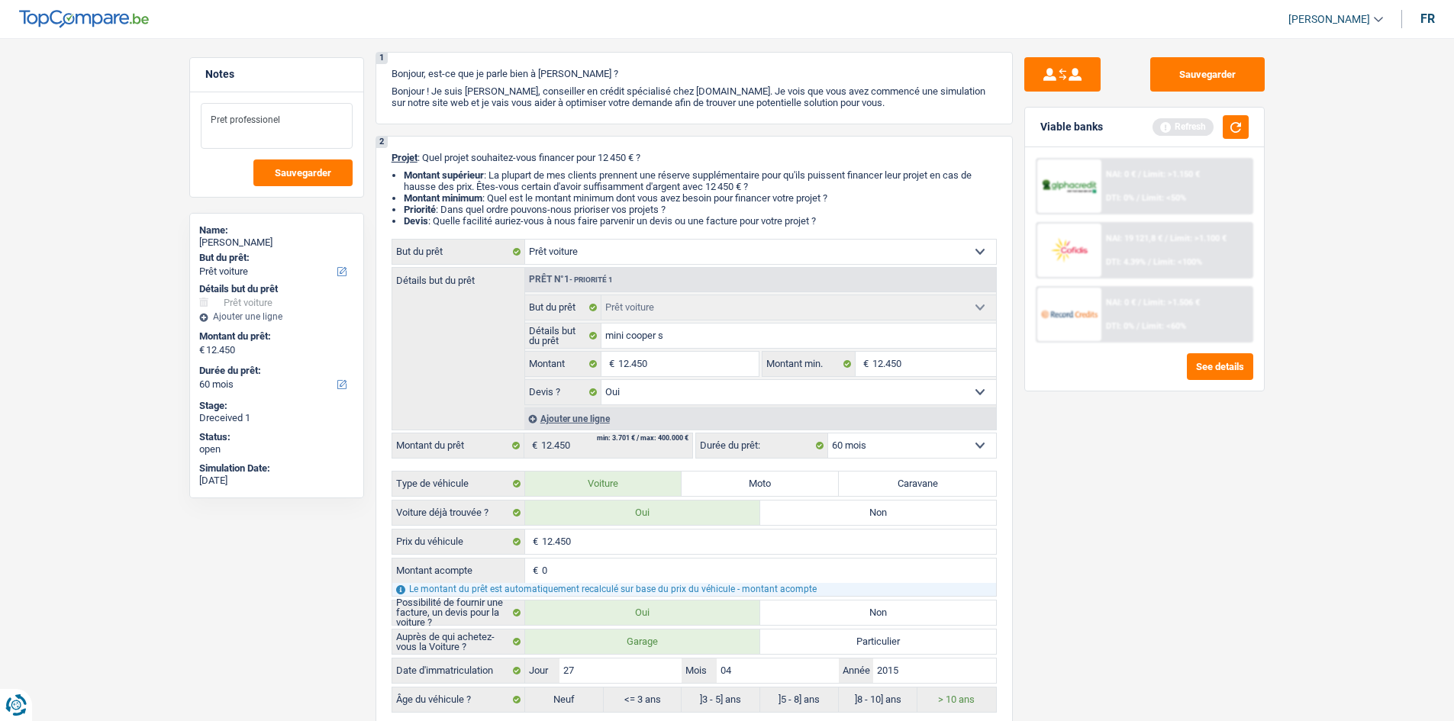
scroll to position [76, 0]
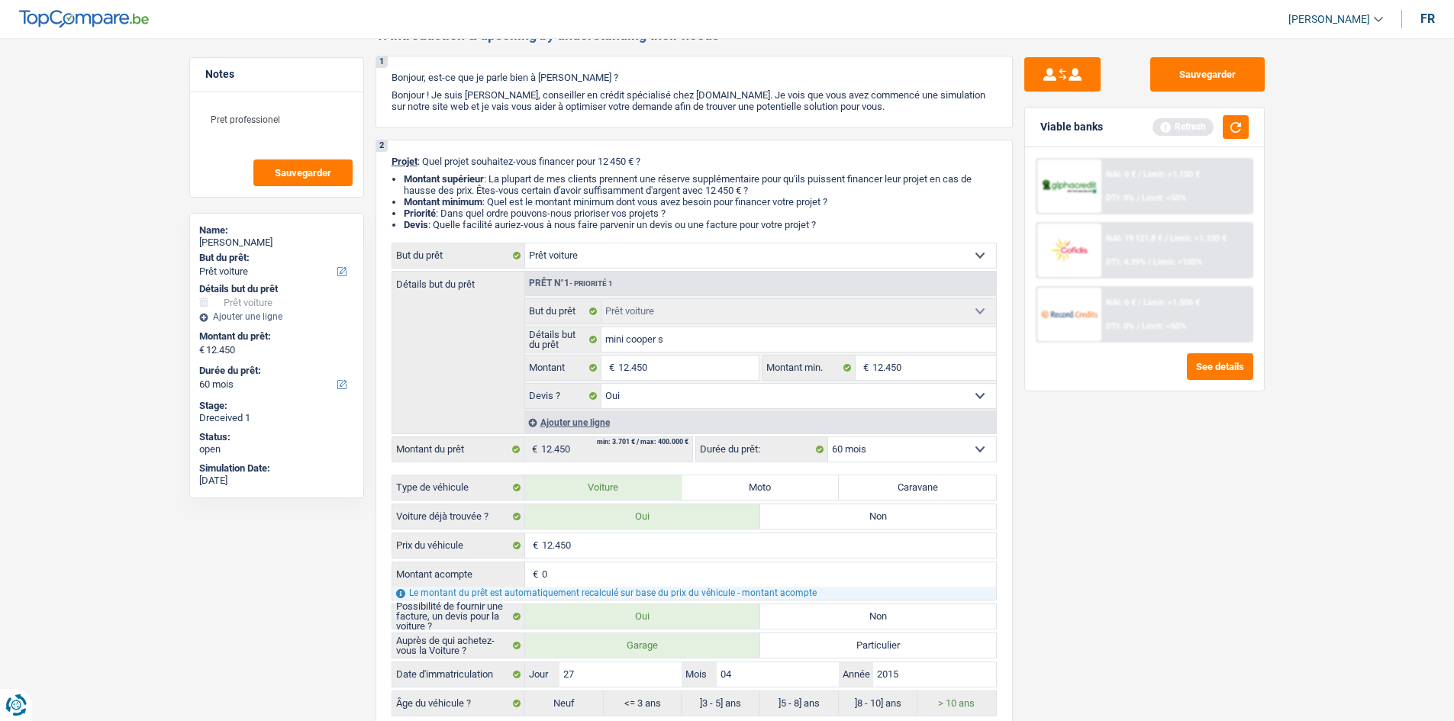
click at [1230, 139] on div "Viable banks Refresh" at bounding box center [1144, 128] width 239 height 40
click at [1235, 146] on div "Viable banks Refresh" at bounding box center [1144, 128] width 239 height 40
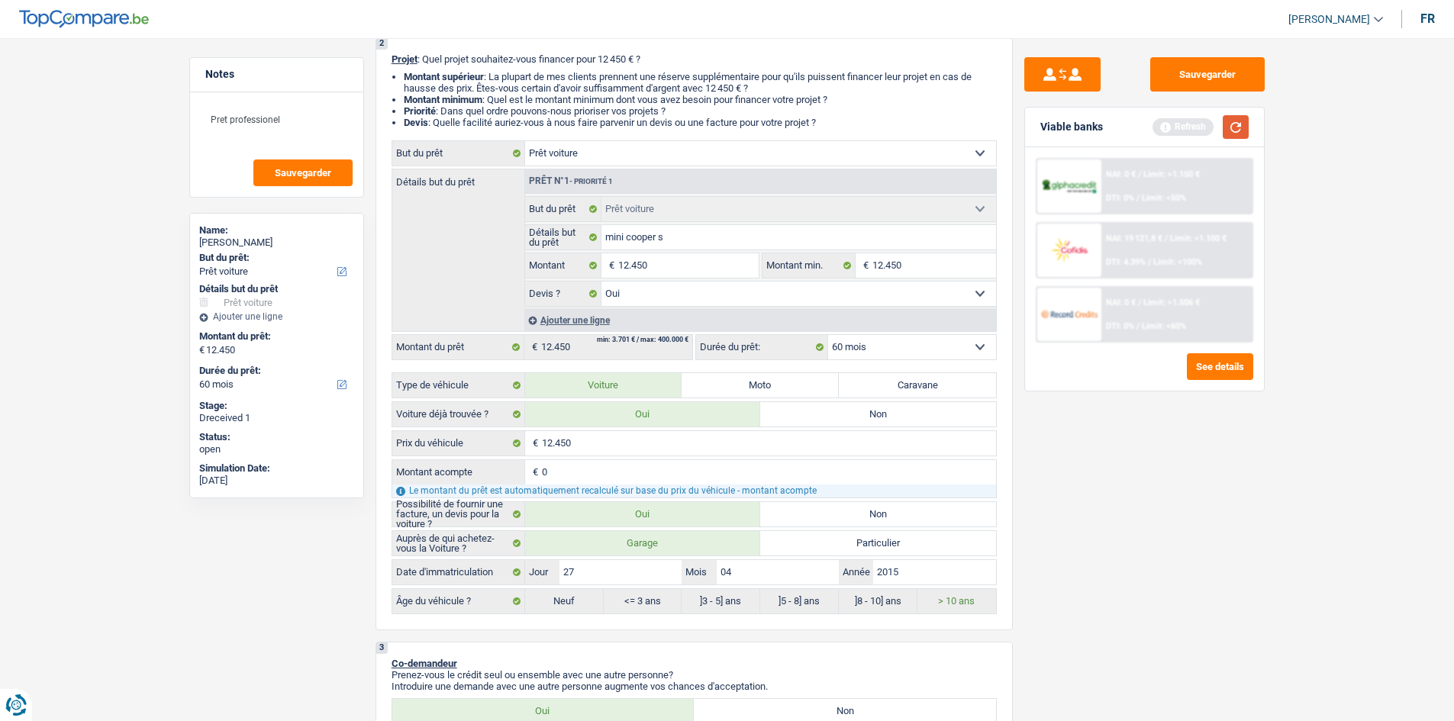
scroll to position [382, 0]
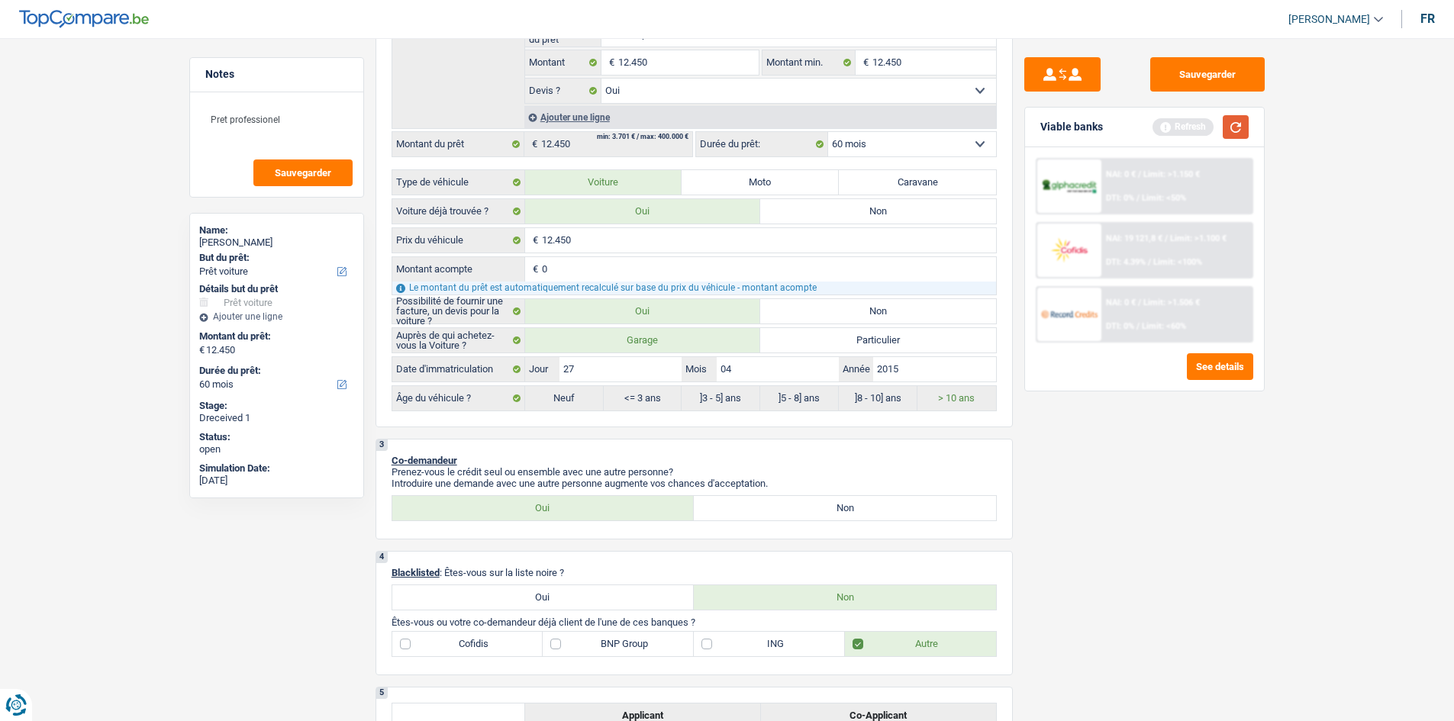
click at [1240, 130] on button "button" at bounding box center [1236, 127] width 26 height 24
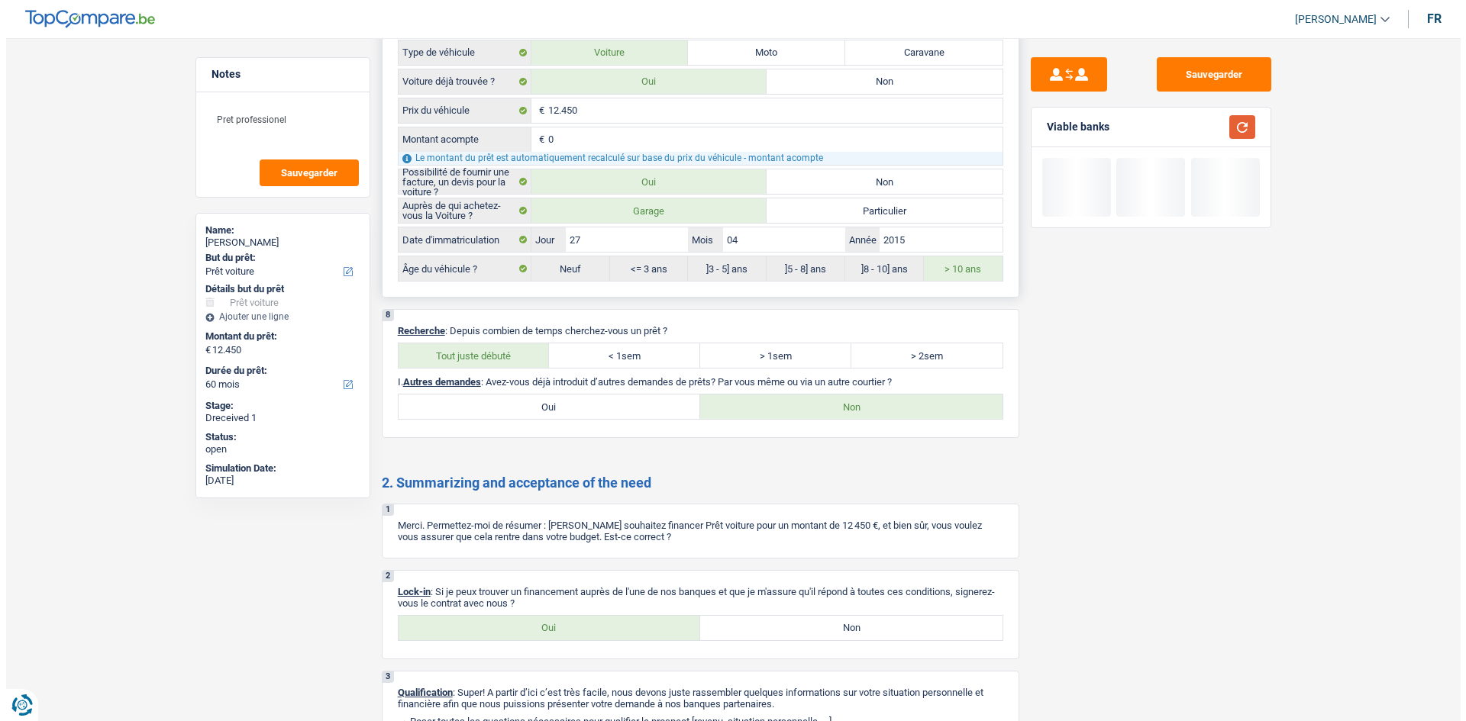
scroll to position [1885, 0]
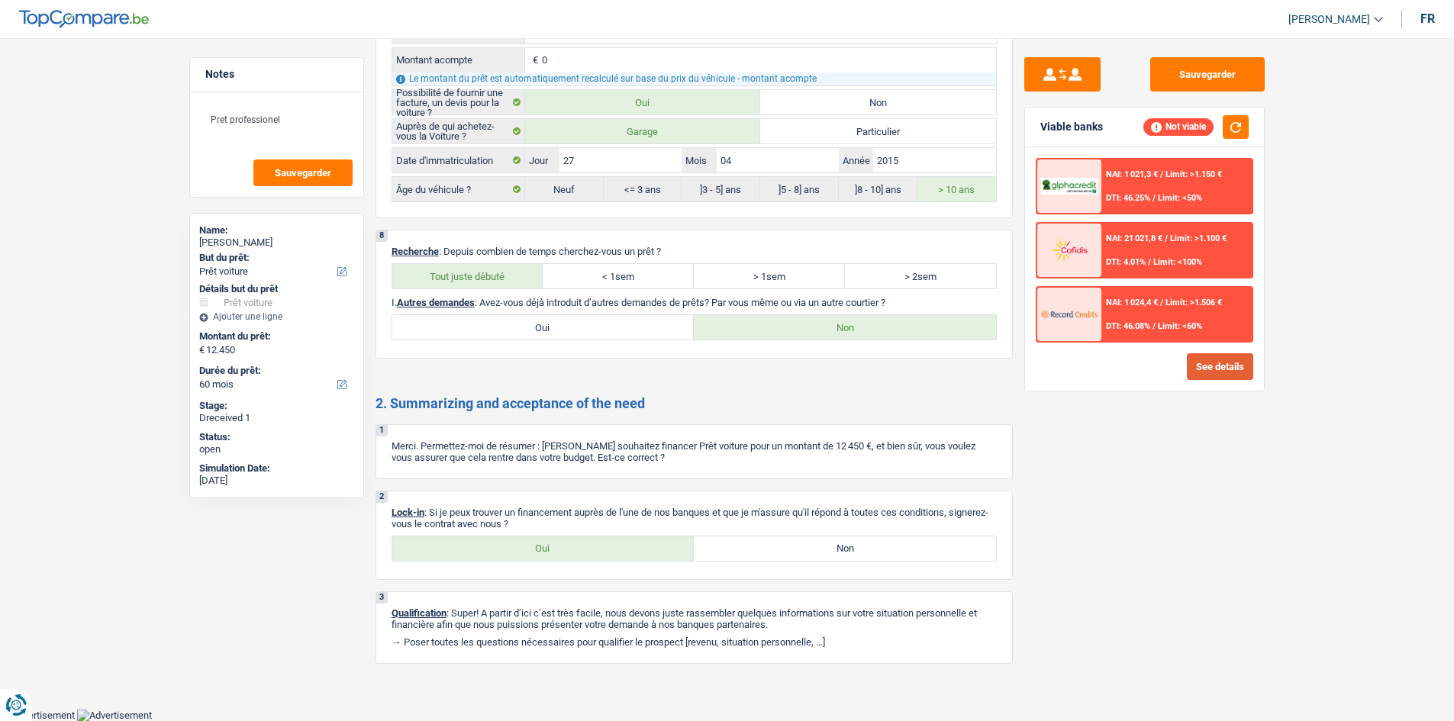
click at [1229, 353] on button "See details" at bounding box center [1220, 366] width 66 height 27
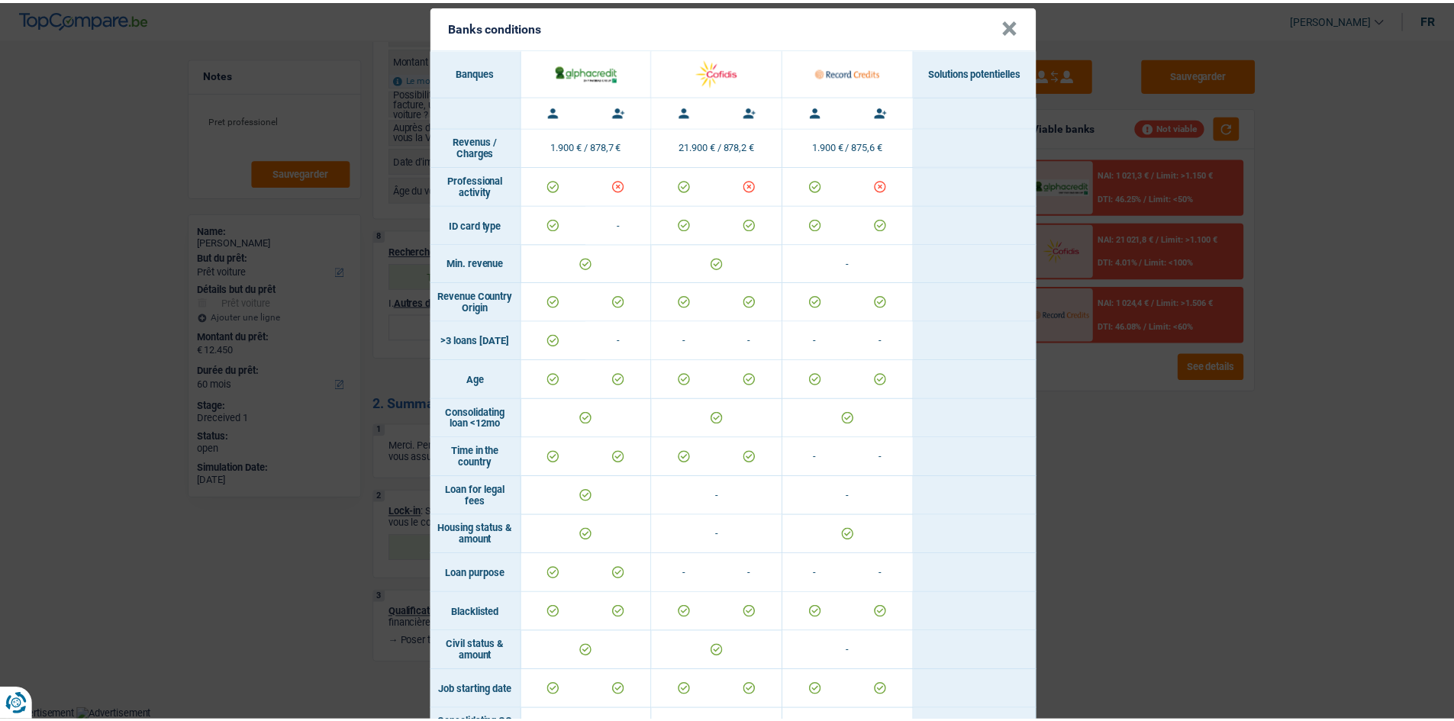
scroll to position [0, 0]
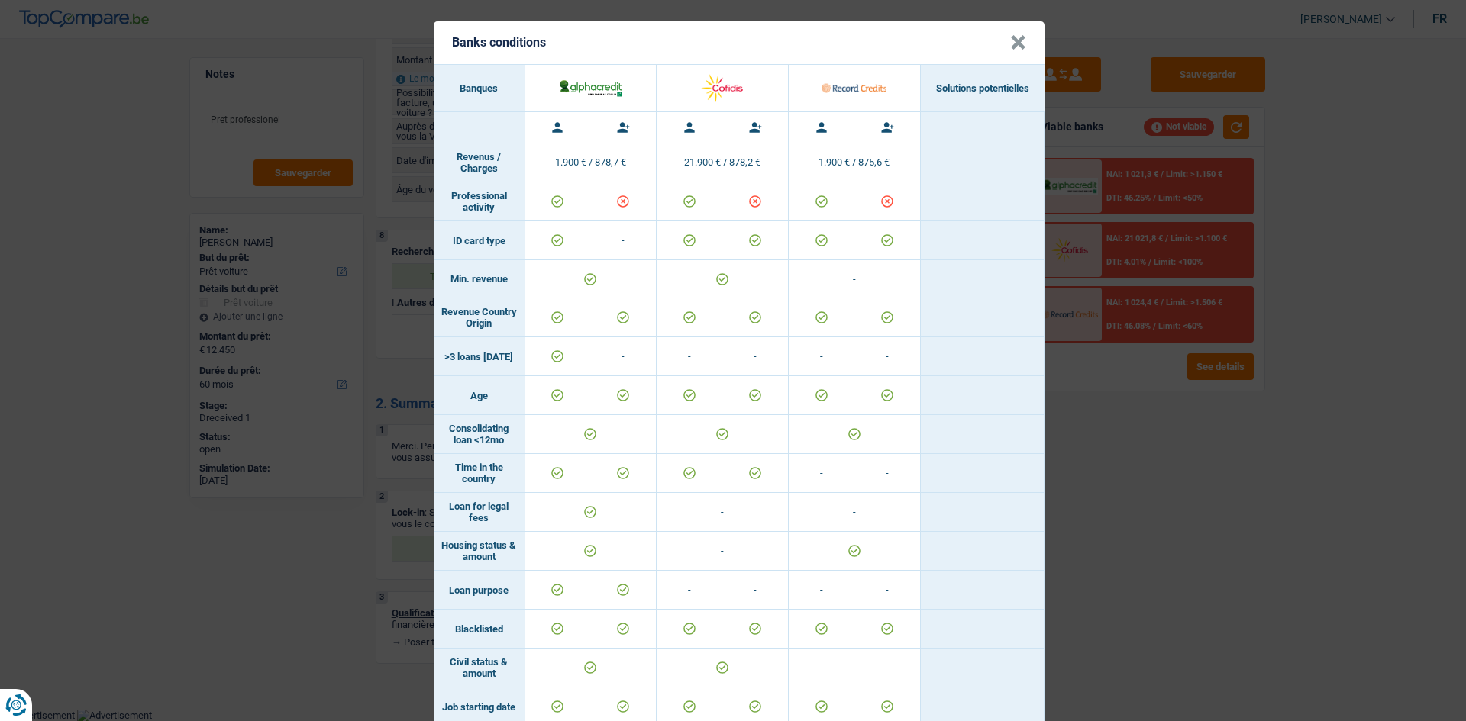
click at [1163, 518] on div "Banks conditions × Banques Solutions potentielles Revenus / Charges 1.900 € / 8…" at bounding box center [733, 360] width 1466 height 721
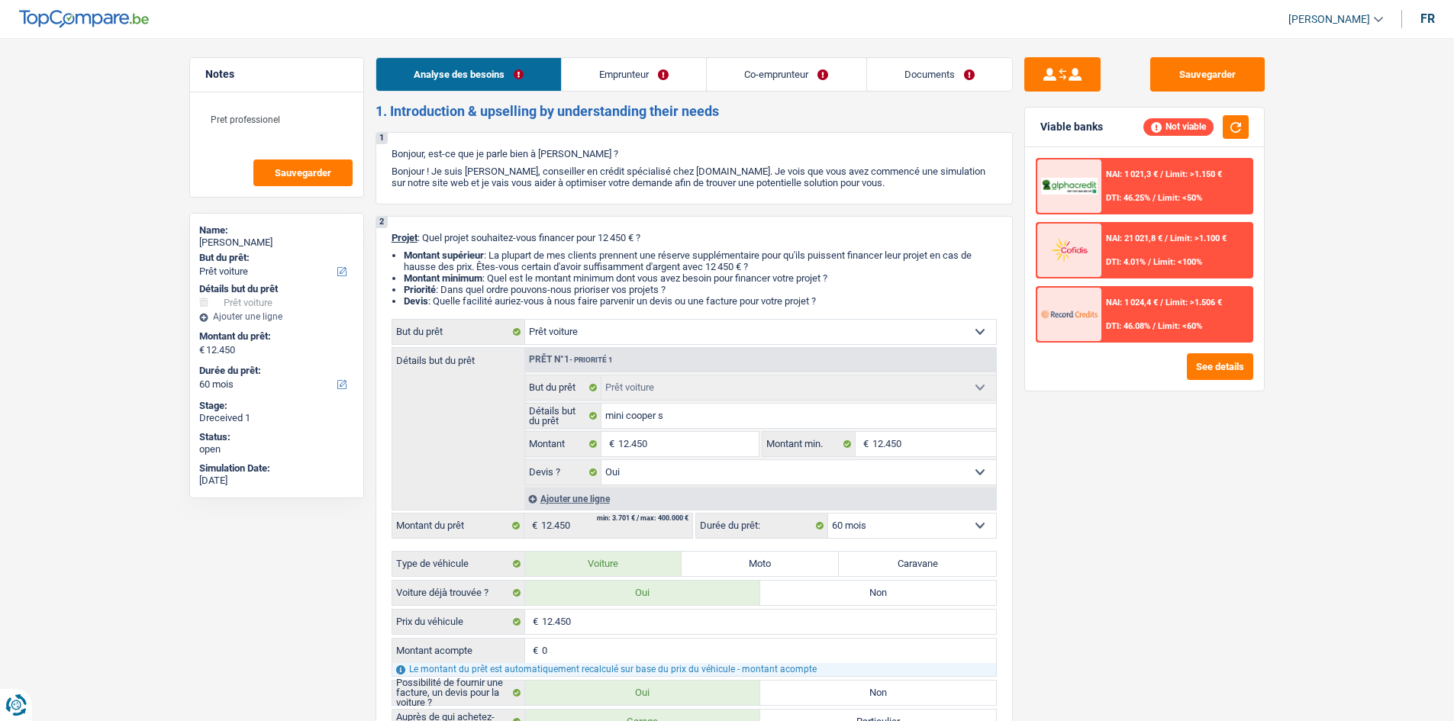
click at [630, 68] on link "Emprunteur" at bounding box center [634, 74] width 144 height 33
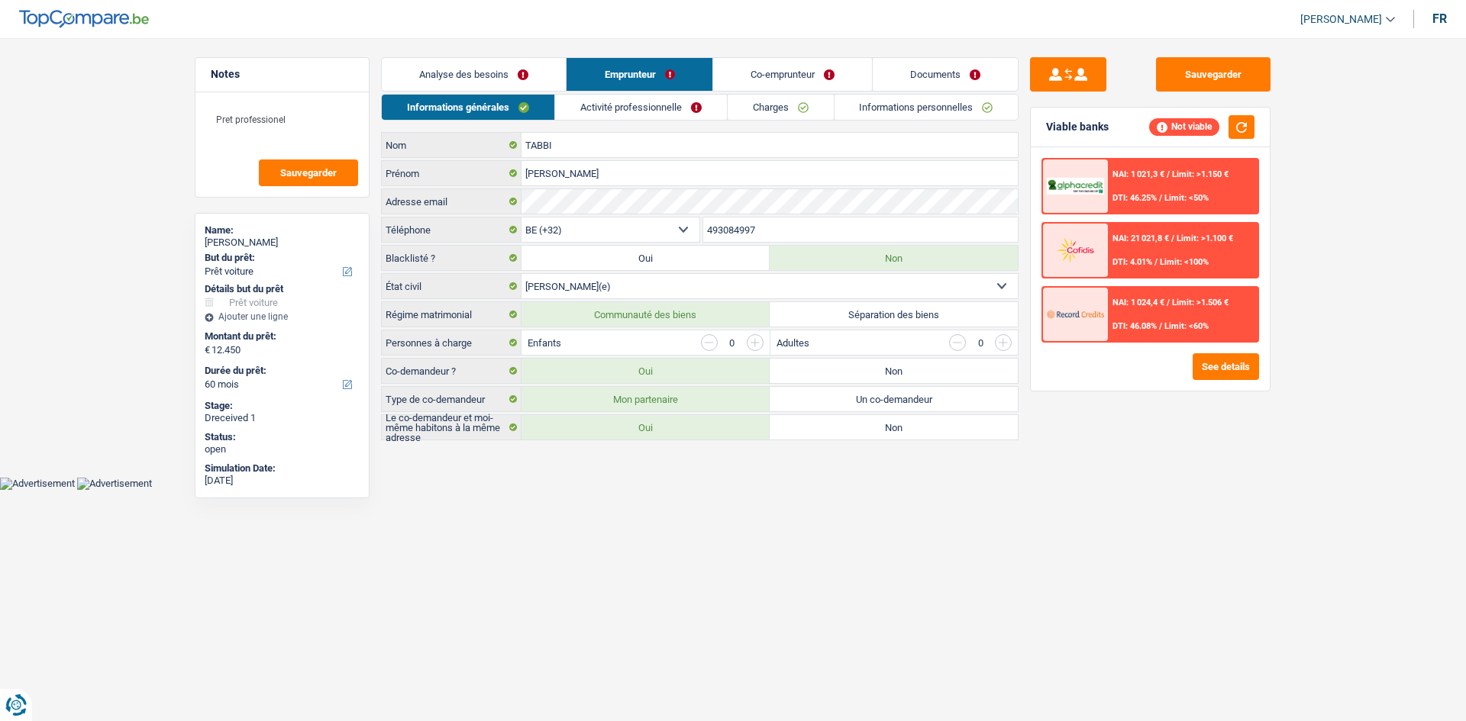
click at [630, 112] on link "Activité professionnelle" at bounding box center [641, 107] width 172 height 25
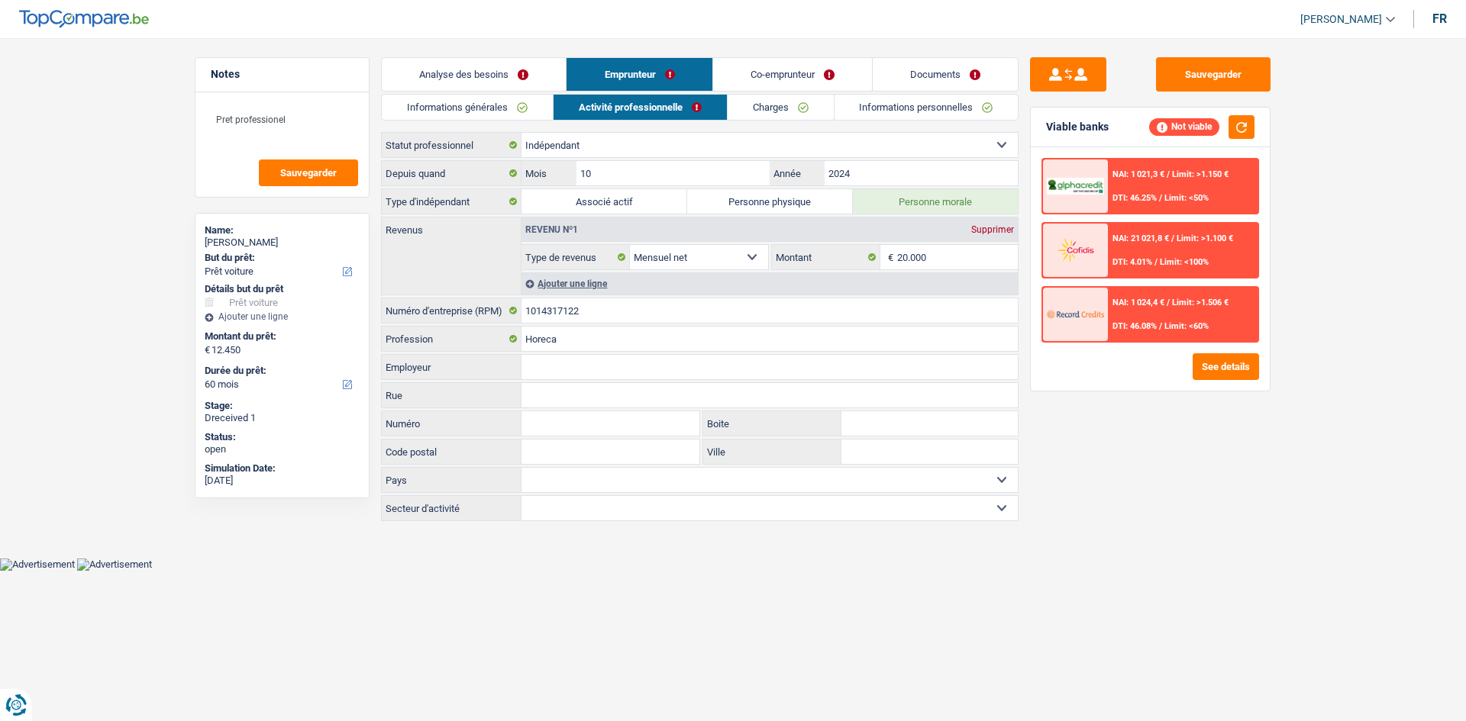
click at [755, 112] on link "Charges" at bounding box center [780, 107] width 106 height 25
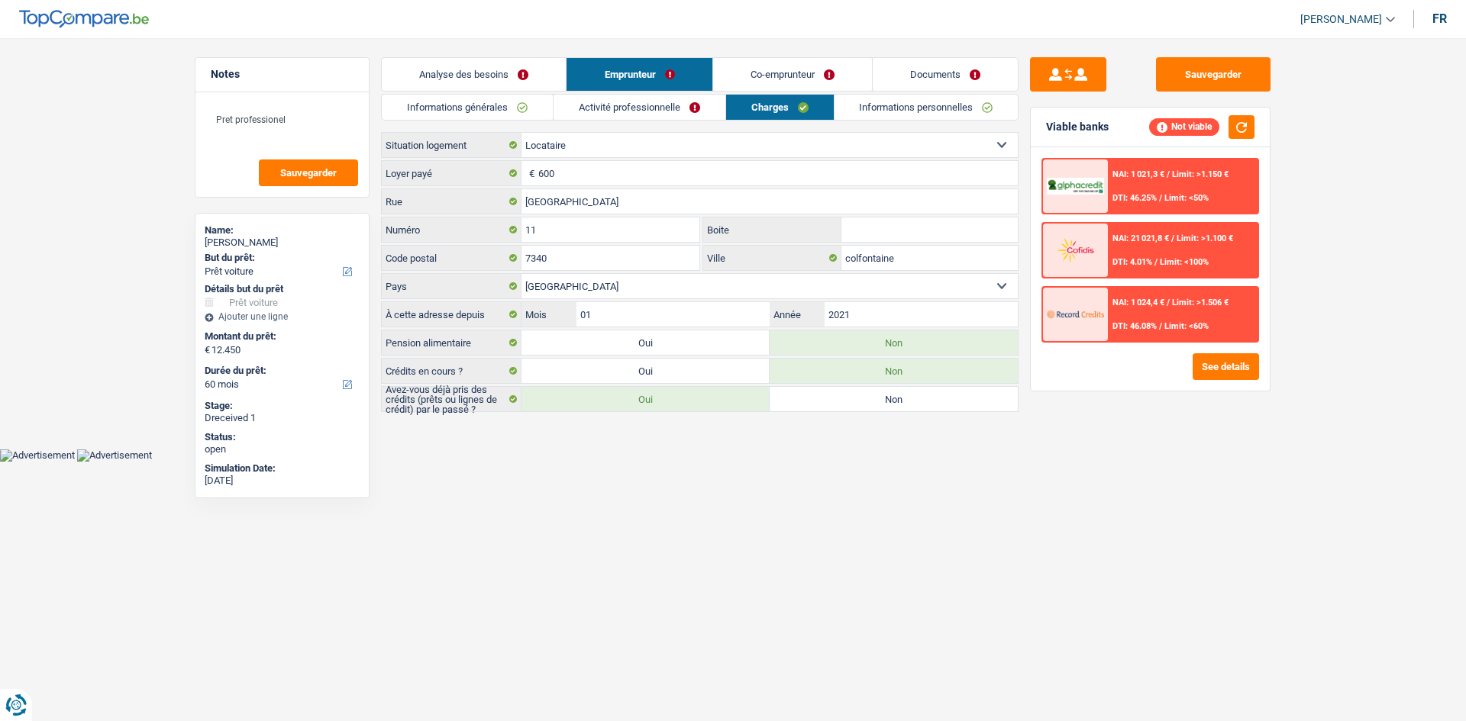
click at [828, 76] on link "Co-emprunteur" at bounding box center [792, 74] width 159 height 33
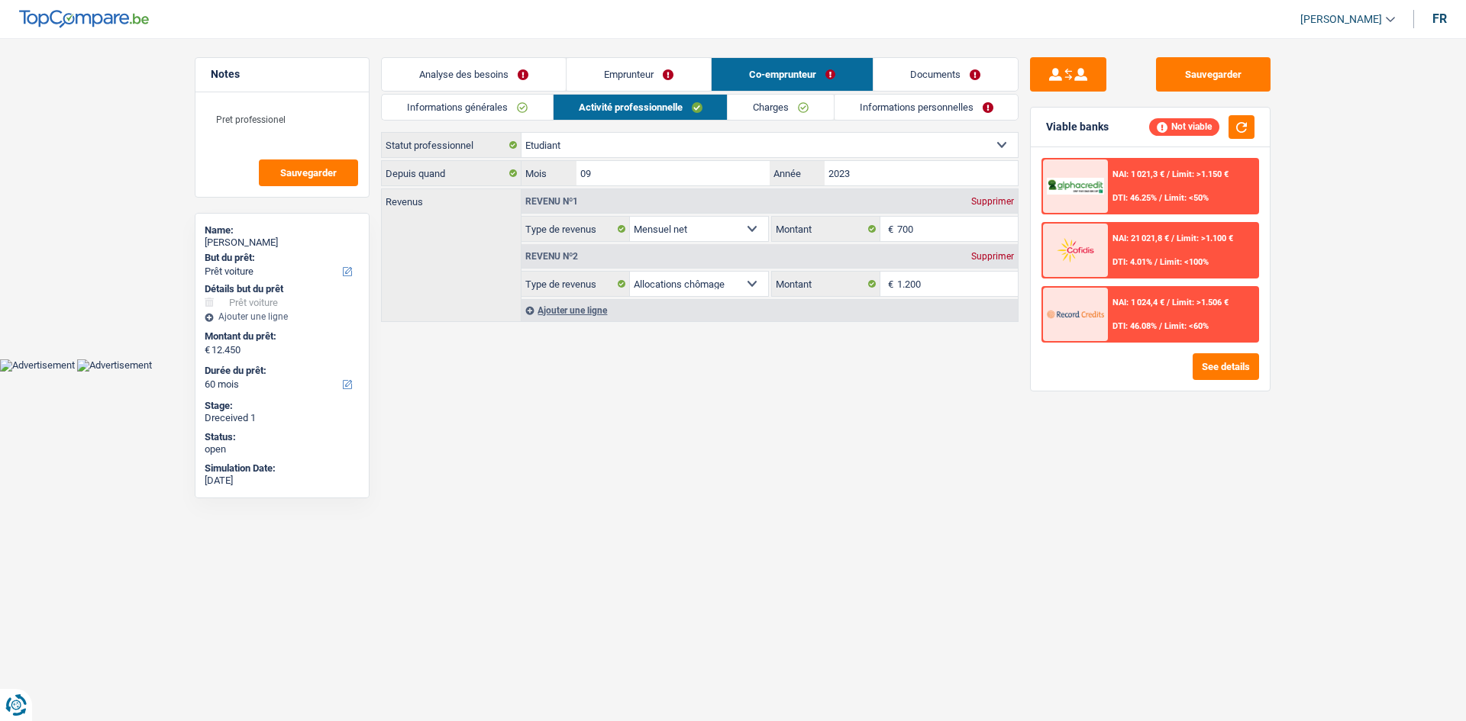
click at [827, 112] on link "Charges" at bounding box center [780, 107] width 106 height 25
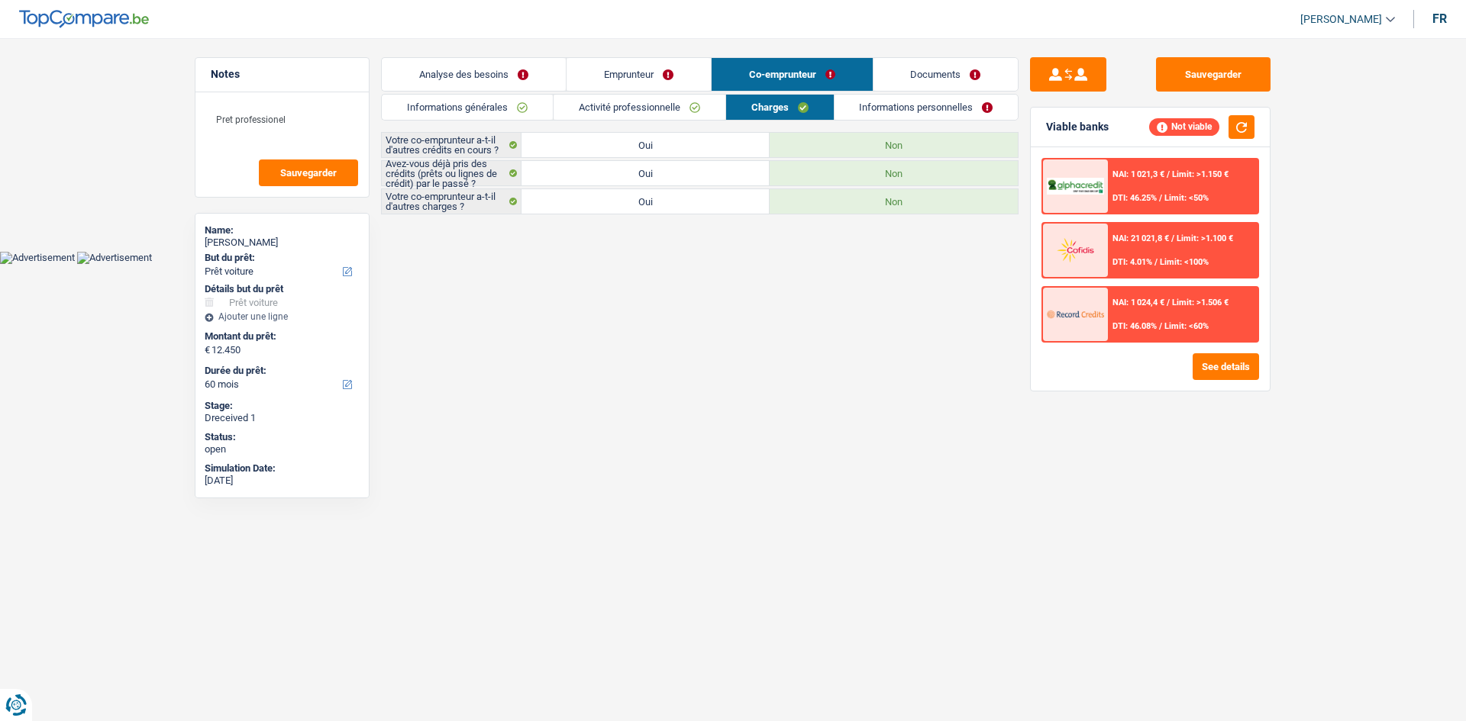
click at [869, 94] on li "Informations personnelles" at bounding box center [926, 107] width 185 height 27
click at [882, 111] on link "Informations personnelles" at bounding box center [926, 107] width 184 height 25
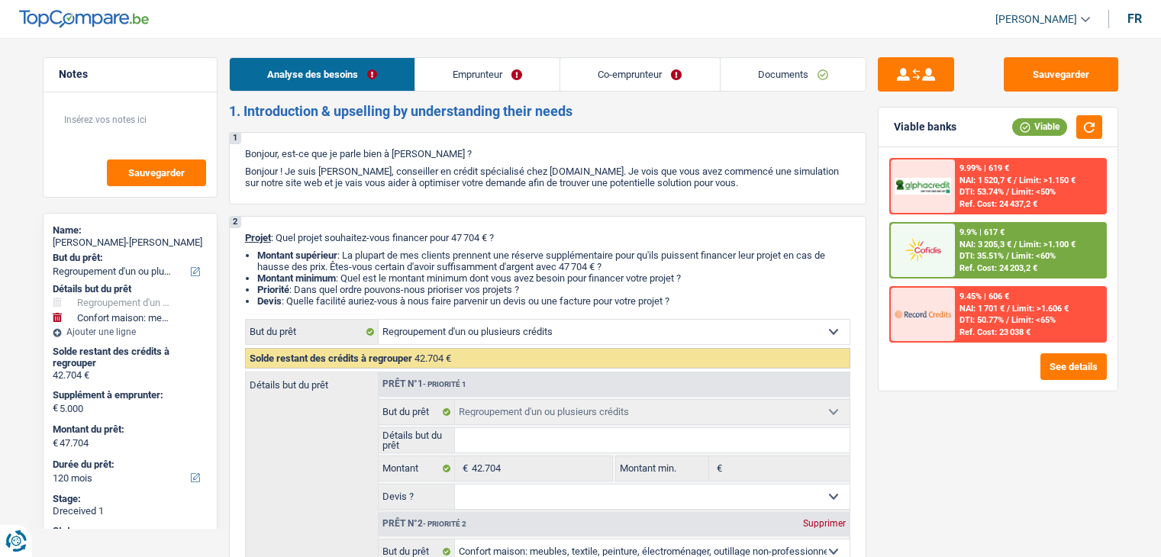
select select "refinancing"
select select "household"
select select "120"
select select "refinancing"
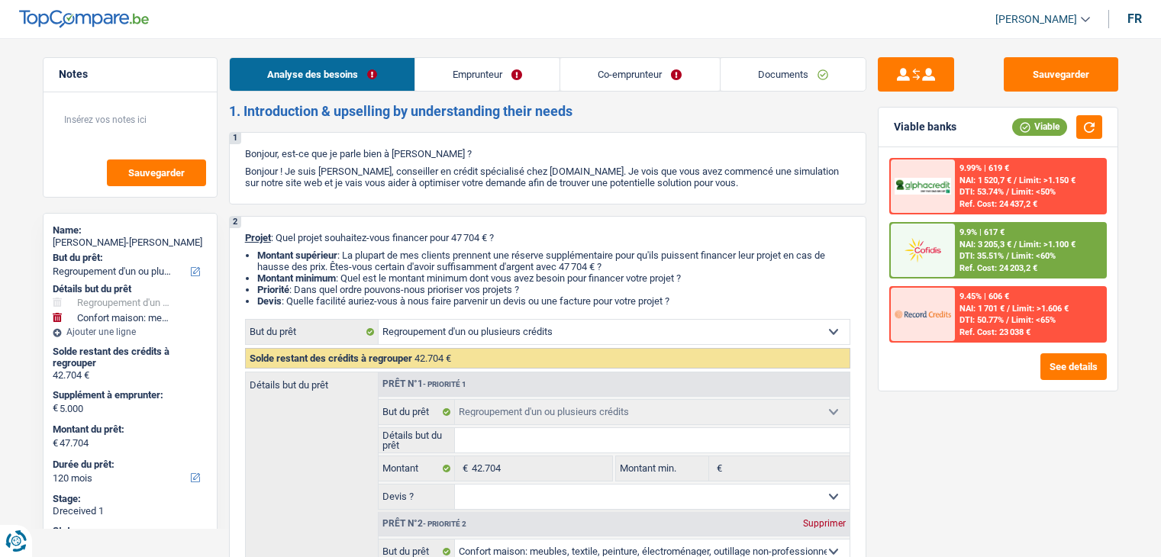
select select "refinancing"
select select "household"
select select "120"
select select "privateEmployee"
select select "independent"
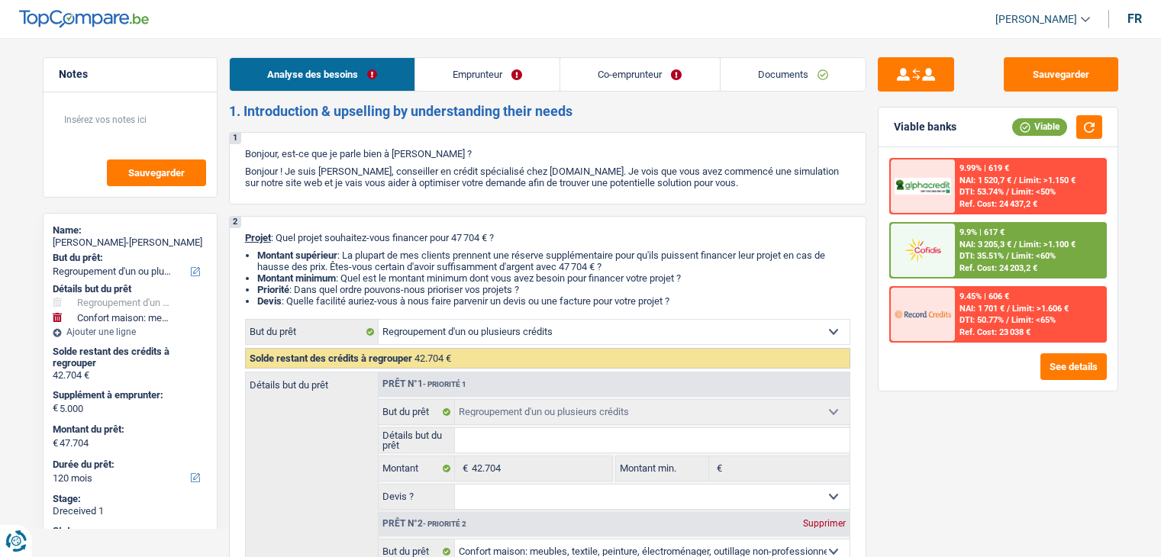
select select "netSalary"
select select "familyAllowances"
select select "mealVouchers"
select select "netSalary"
select select "rents"
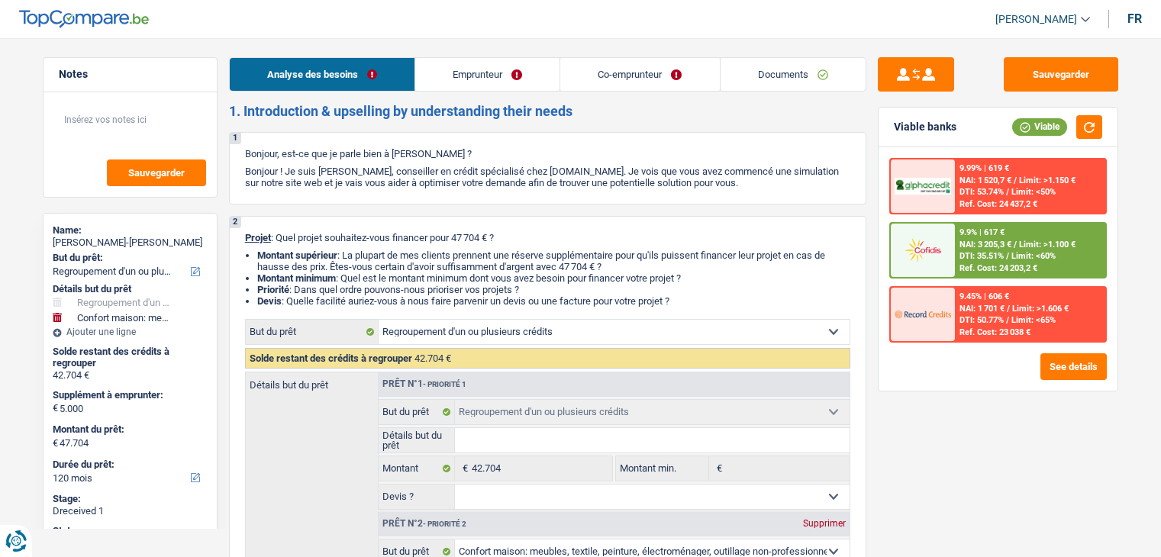
select select "personalLoan"
select select "homeFurnishingOrRelocation"
select select "120"
select select "cardOrCredit"
select select "carLoan"
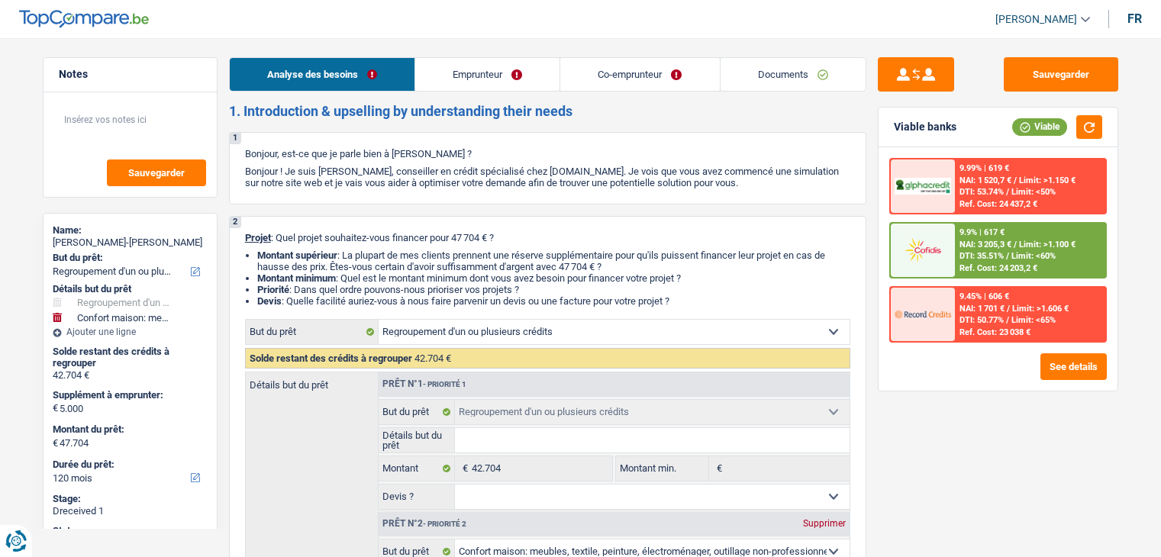
select select "60"
select select "refinancing"
select select "household"
select select "120"
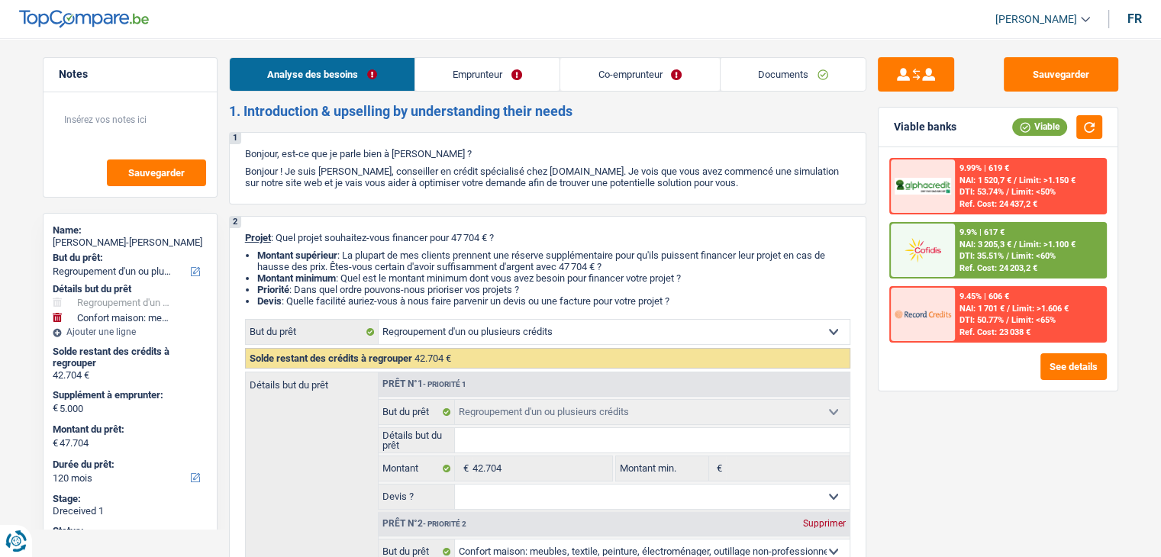
click at [618, 82] on link "Co-emprunteur" at bounding box center [639, 74] width 159 height 33
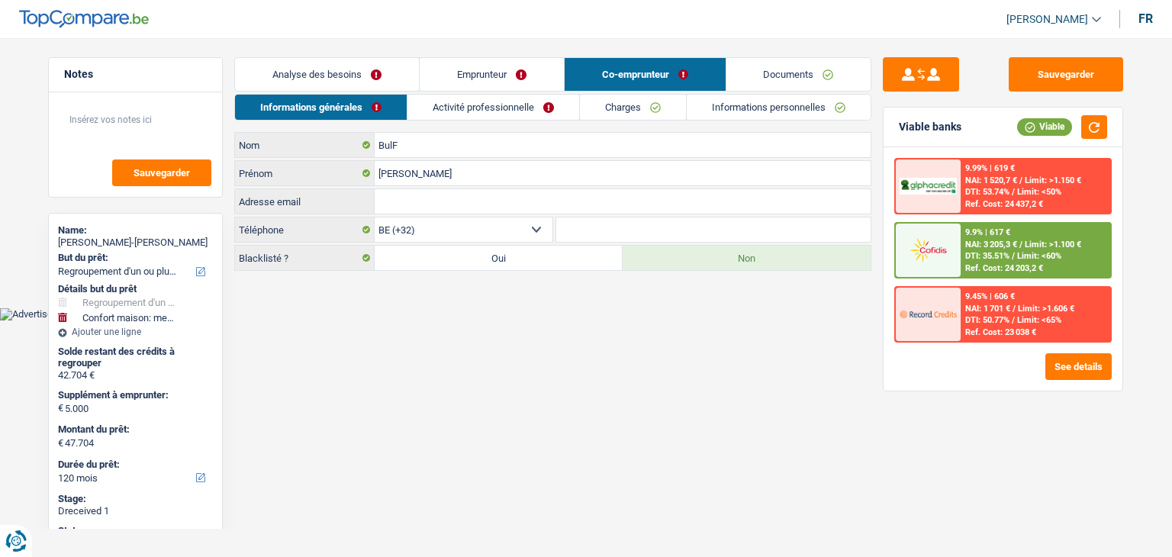
click at [528, 72] on link "Emprunteur" at bounding box center [492, 74] width 144 height 33
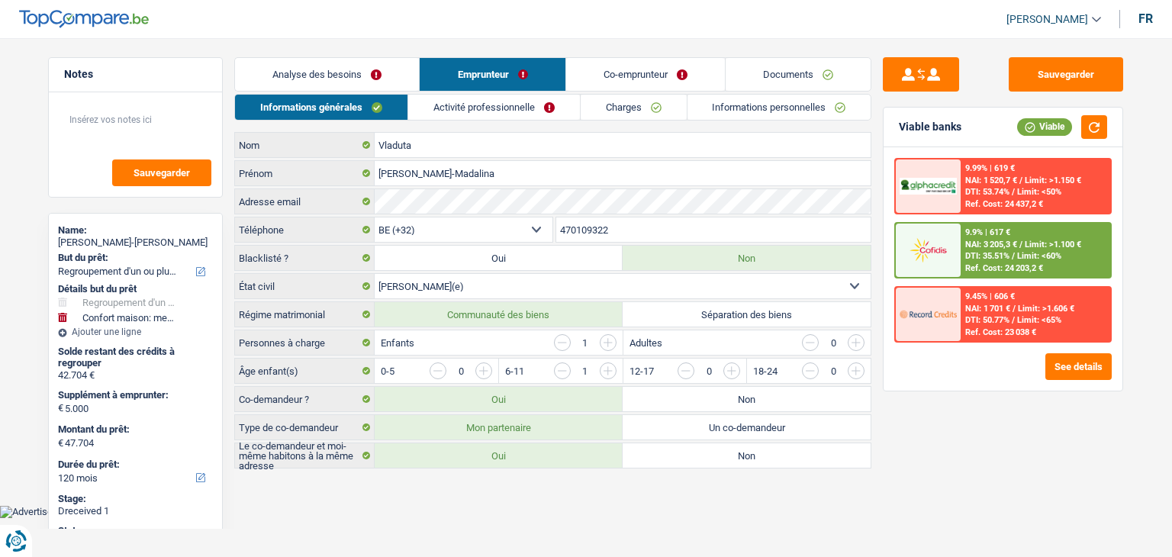
click at [608, 110] on link "Charges" at bounding box center [634, 107] width 106 height 25
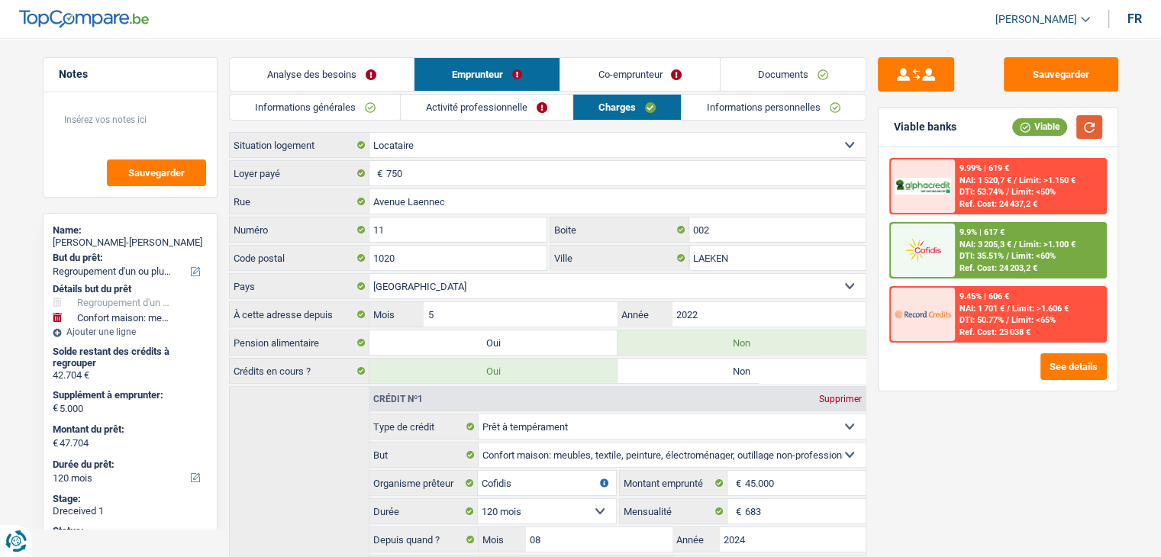
click at [1096, 124] on button "button" at bounding box center [1089, 127] width 26 height 24
click at [477, 103] on link "Activité professionnelle" at bounding box center [487, 107] width 172 height 25
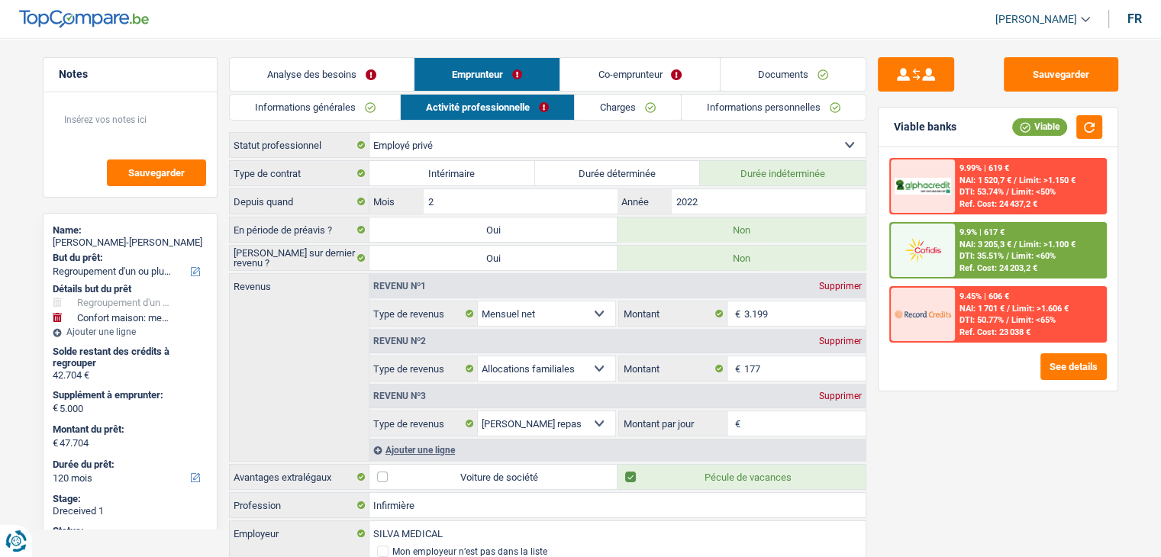
click at [346, 105] on link "Informations générales" at bounding box center [315, 107] width 171 height 25
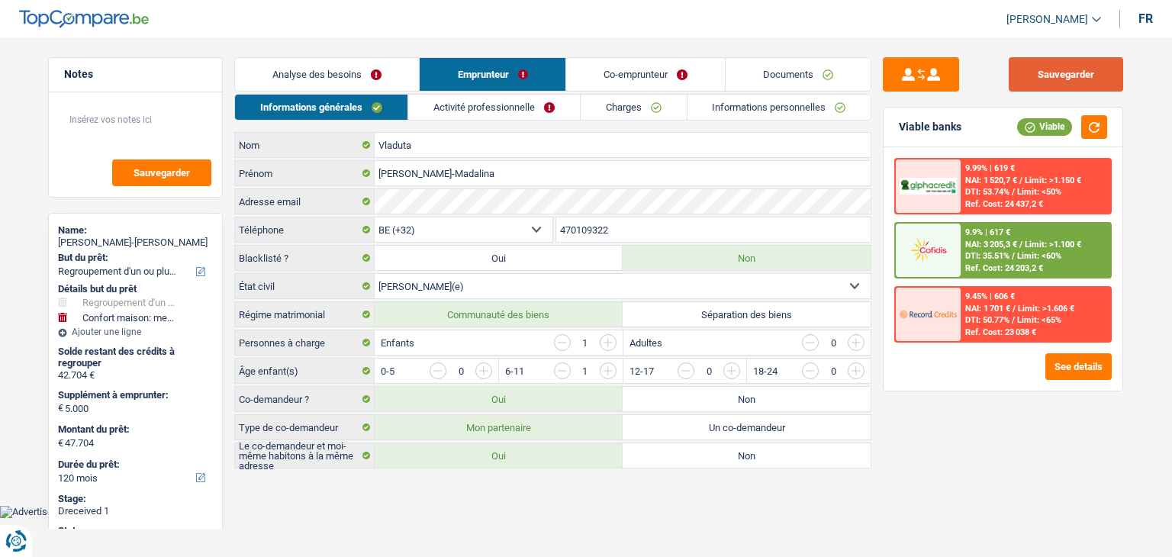
drag, startPoint x: 1011, startPoint y: 60, endPoint x: 1018, endPoint y: 66, distance: 8.7
click at [1017, 66] on button "Sauvegarder" at bounding box center [1066, 74] width 114 height 34
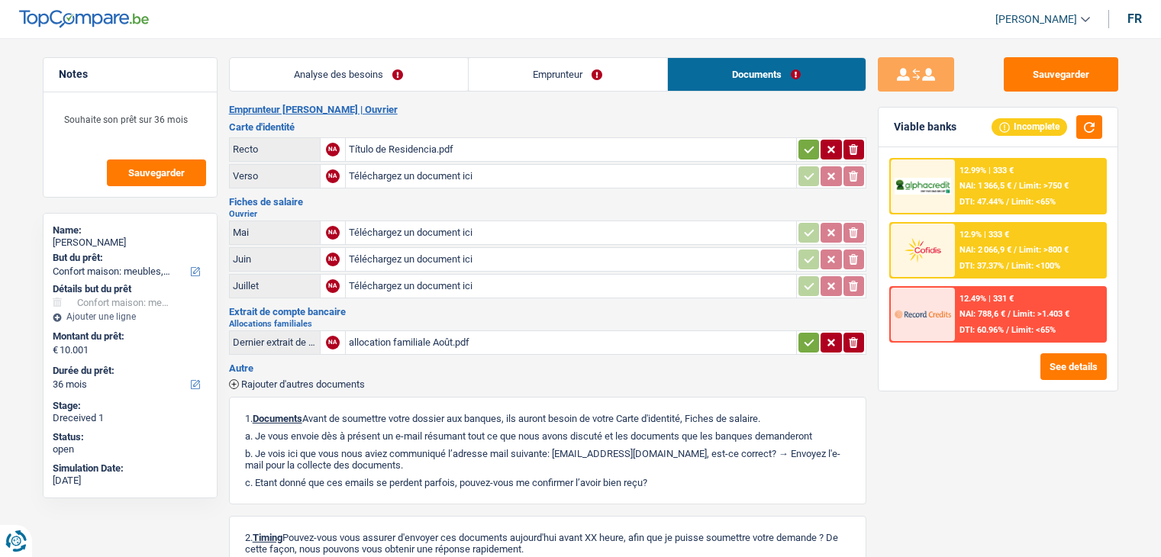
select select "household"
select select "36"
click at [523, 69] on link "Emprunteur" at bounding box center [568, 74] width 198 height 33
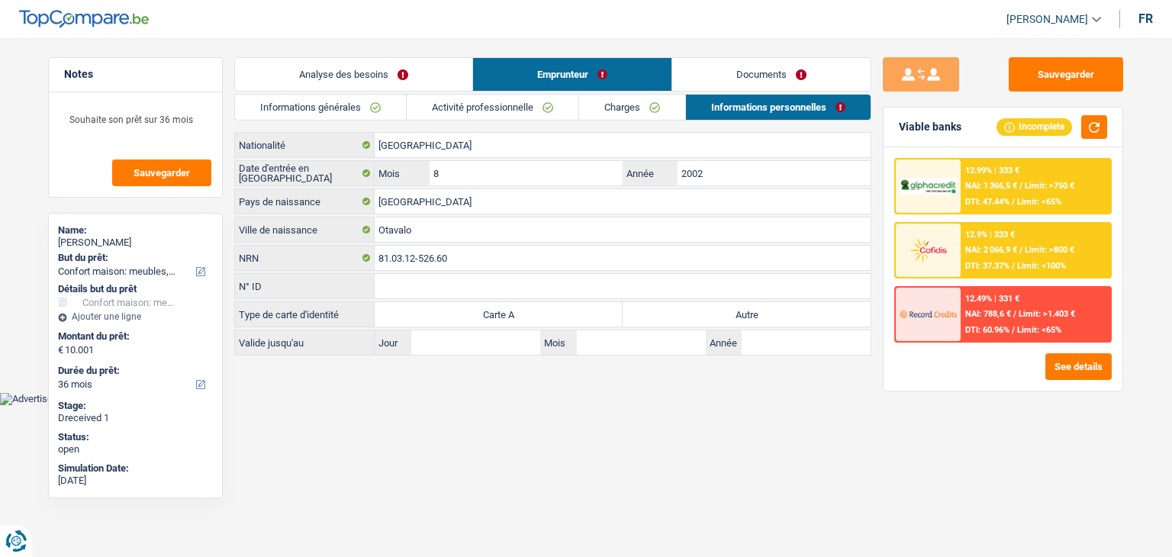
click at [730, 74] on link "Documents" at bounding box center [771, 74] width 198 height 33
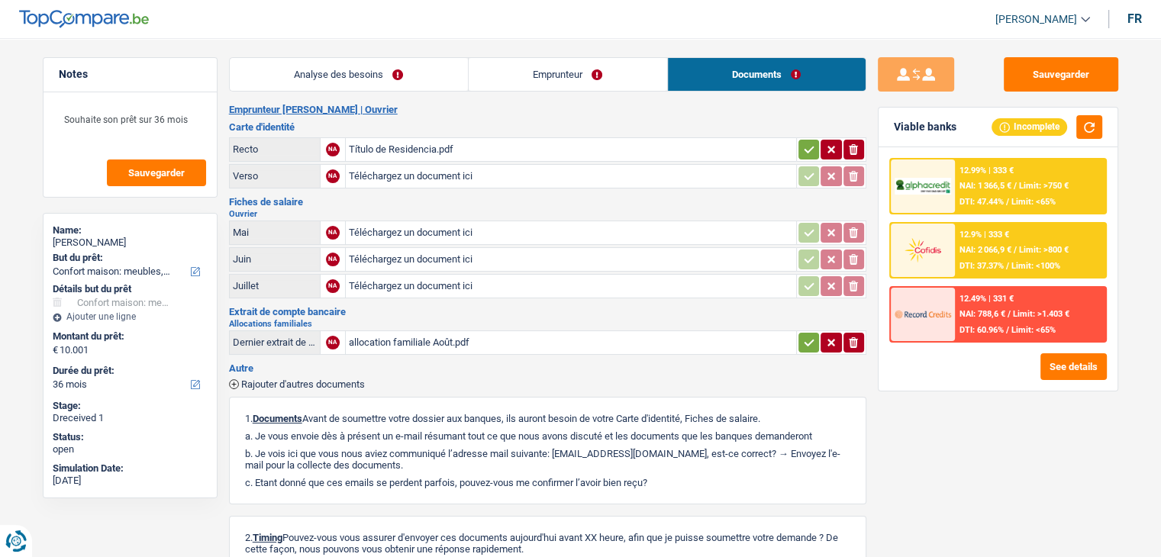
click at [237, 379] on icon "button" at bounding box center [233, 383] width 9 height 9
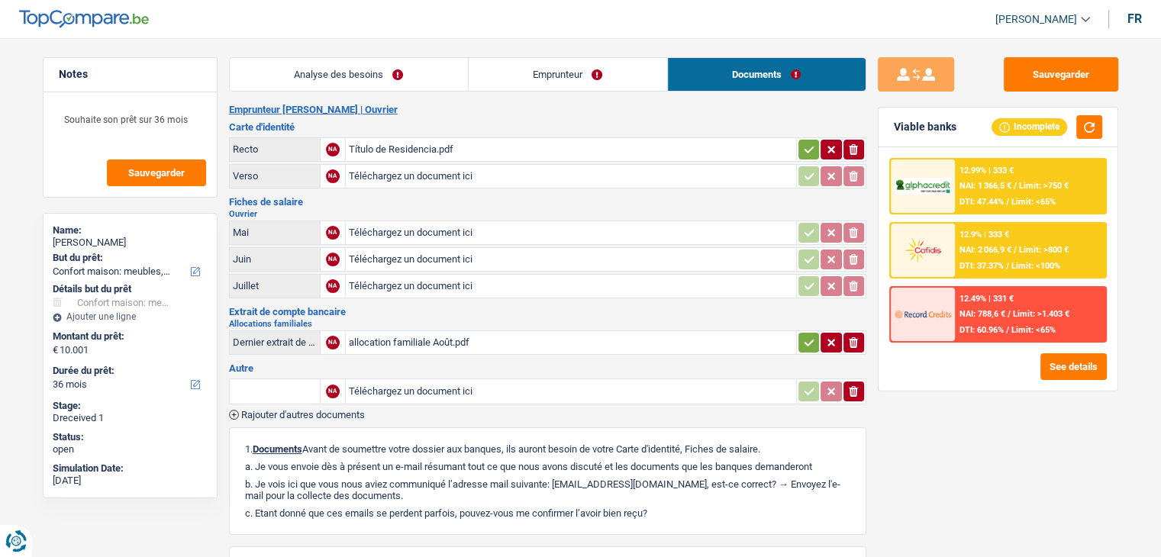
click at [377, 390] on input "Téléchargez un document ici" at bounding box center [571, 391] width 444 height 23
click at [377, 389] on input "Téléchargez un document ici" at bounding box center [571, 391] width 444 height 23
click at [313, 382] on input "text" at bounding box center [275, 391] width 84 height 24
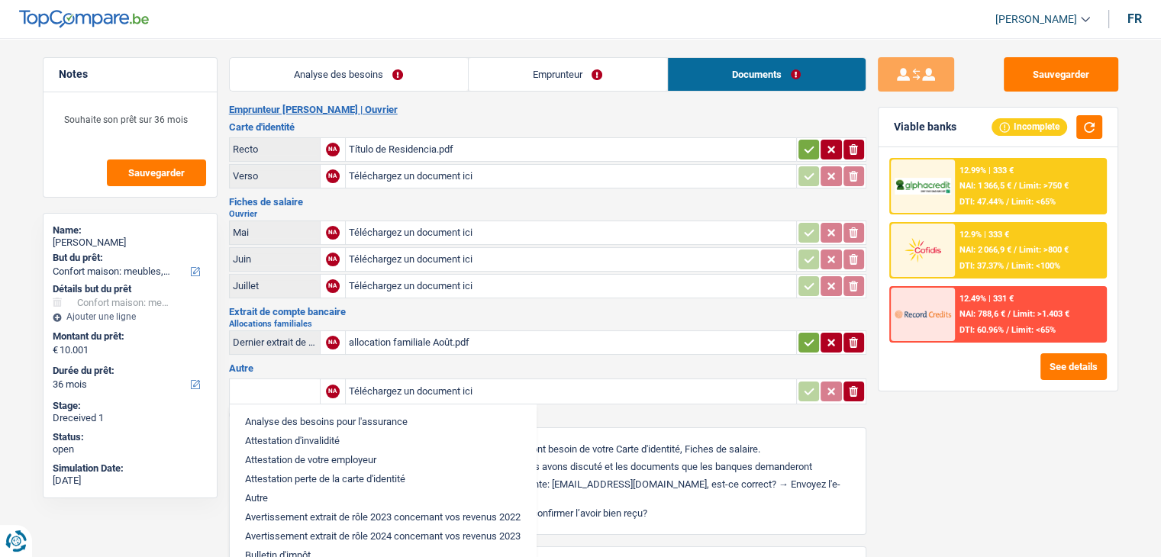
click at [365, 385] on input "Téléchargez un document ici" at bounding box center [571, 391] width 444 height 23
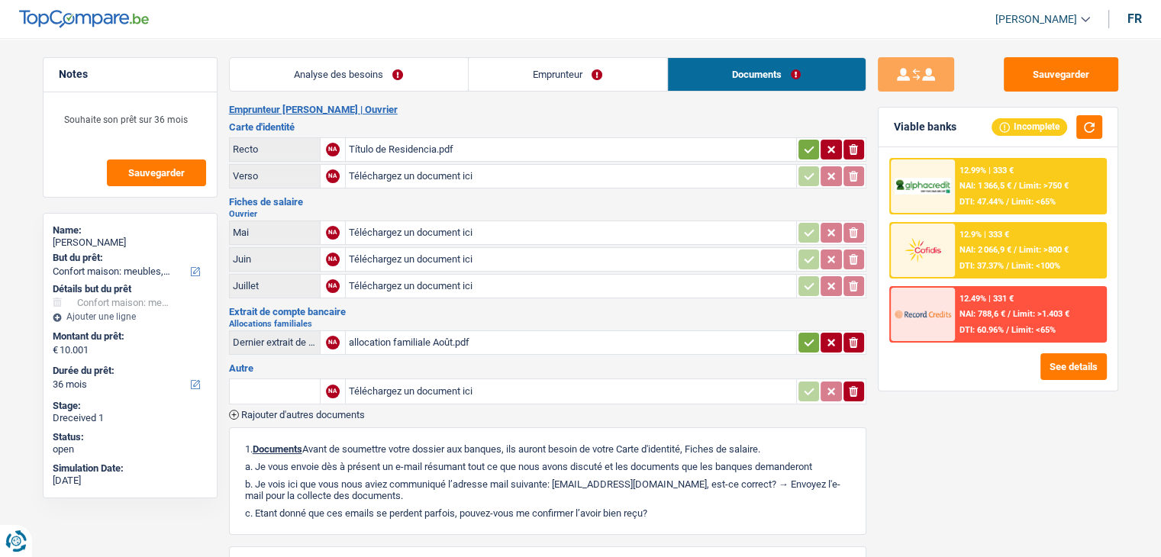
click at [371, 382] on input "Téléchargez un document ici" at bounding box center [571, 391] width 444 height 23
click at [350, 385] on input "Téléchargez un document ici" at bounding box center [571, 391] width 444 height 23
type input "C:\fakepath\combinepdf (2).pdf"
click at [603, 386] on input "Note:" at bounding box center [695, 391] width 195 height 23
type input "fiches de paie etc"
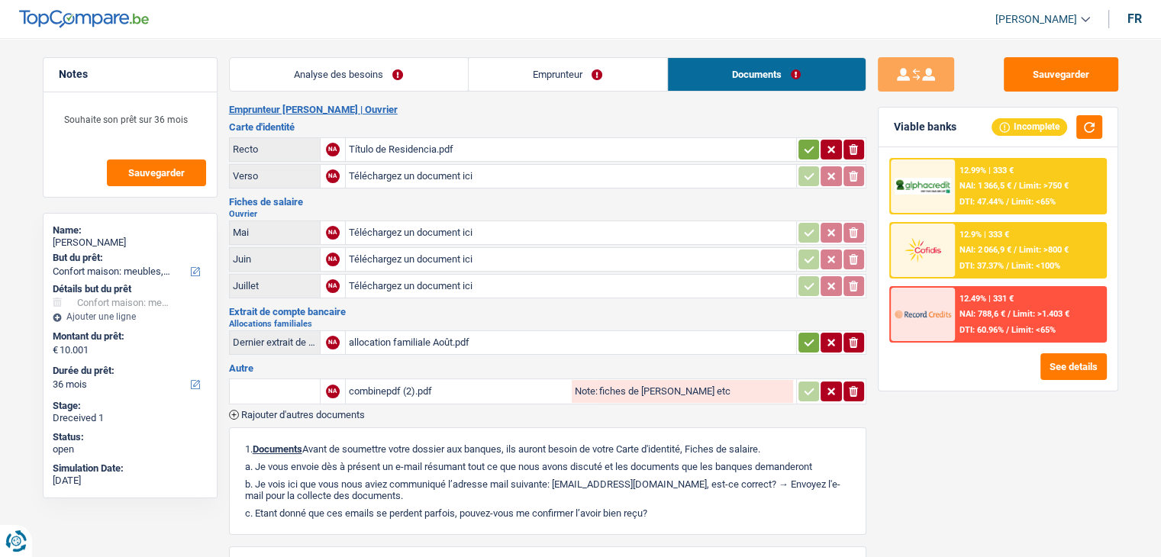
click at [280, 386] on input "text" at bounding box center [275, 391] width 84 height 24
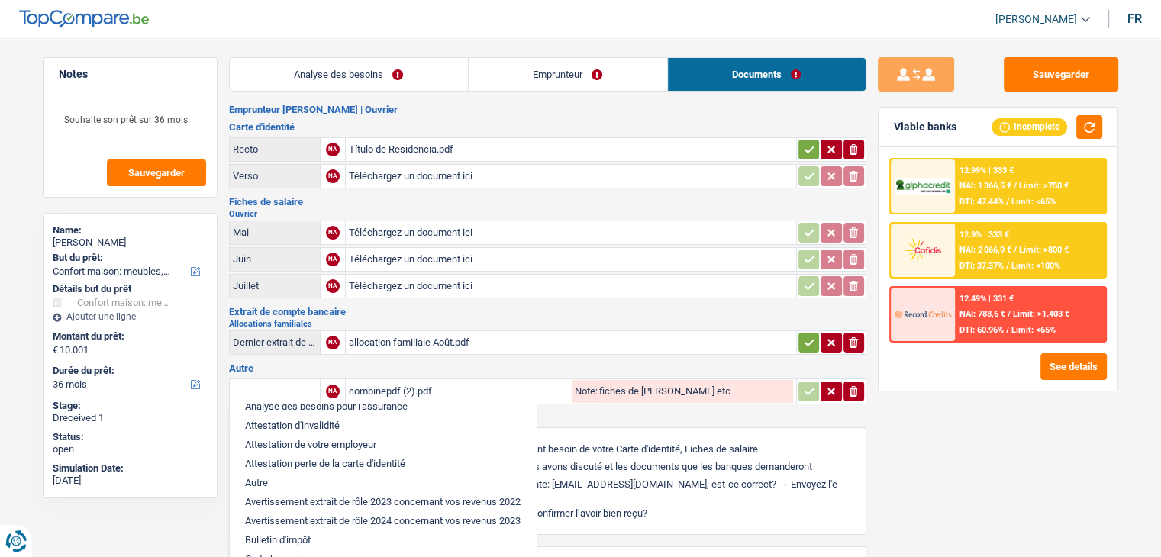
scroll to position [14, 0]
click at [253, 475] on li "Autre" at bounding box center [382, 484] width 291 height 19
type input "Autre"
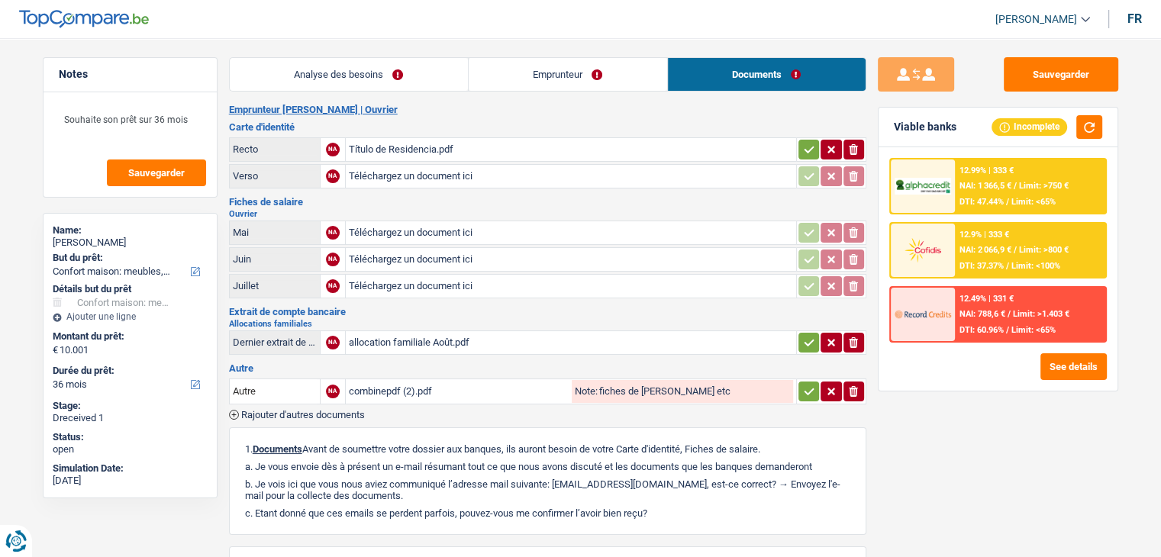
click at [804, 388] on icon "button" at bounding box center [809, 391] width 10 height 7
click at [808, 339] on icon "button" at bounding box center [809, 342] width 10 height 7
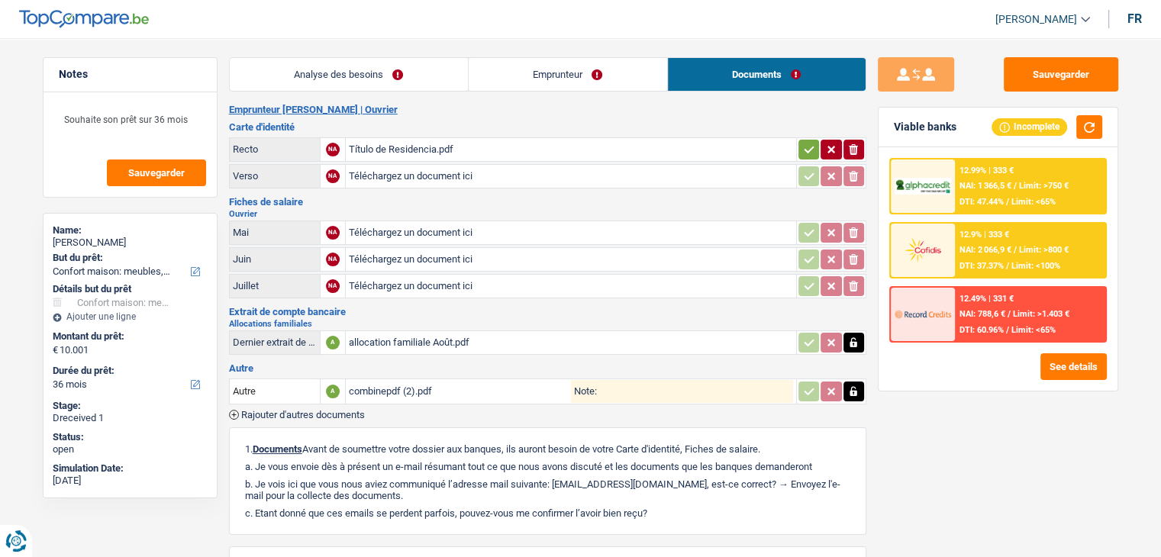
click at [803, 146] on icon "button" at bounding box center [809, 149] width 12 height 15
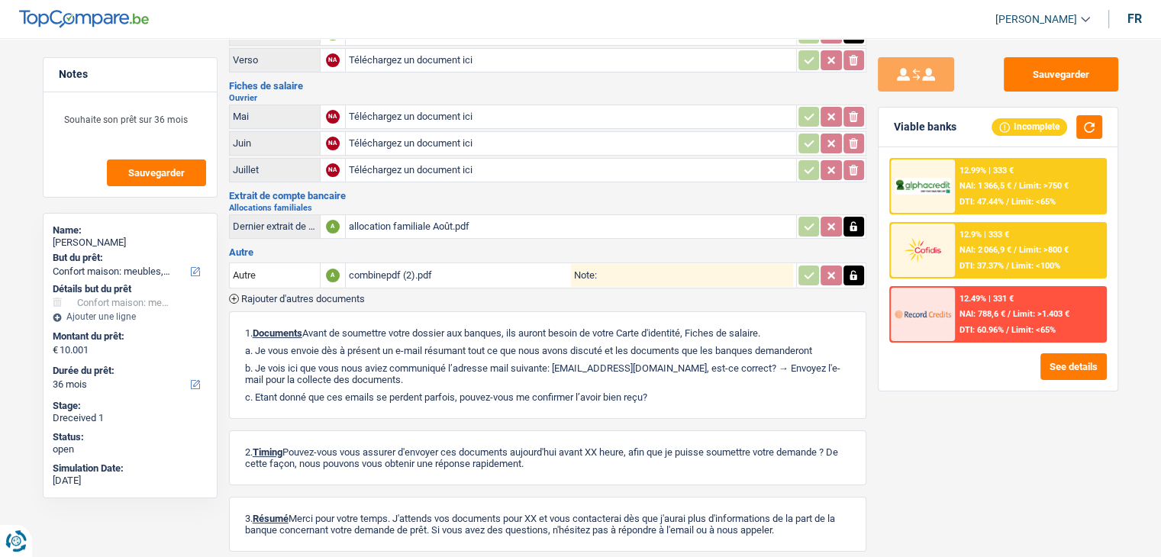
scroll to position [0, 0]
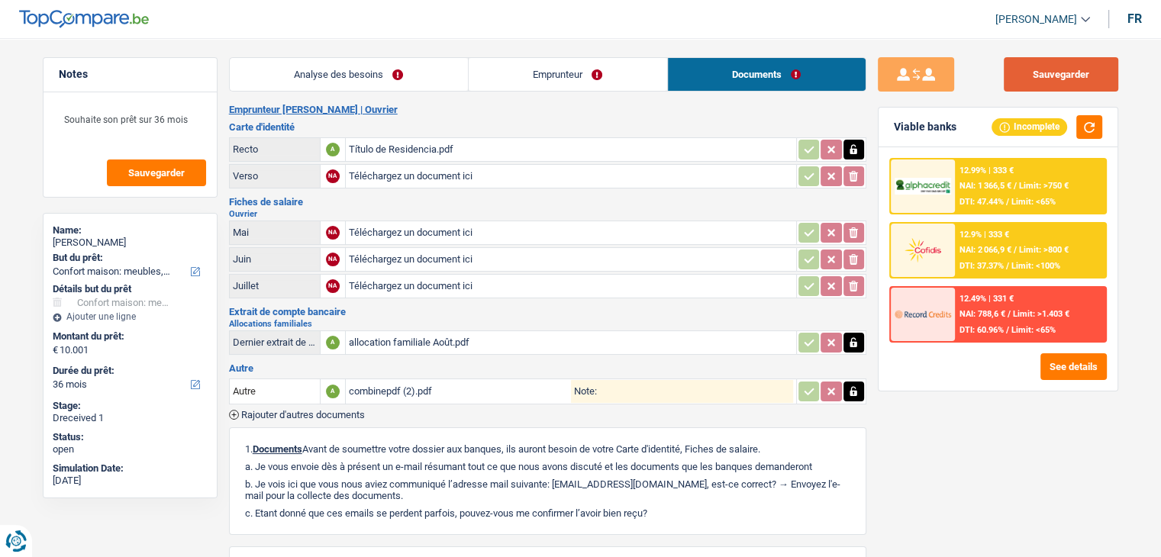
click at [1025, 70] on button "Sauvegarder" at bounding box center [1061, 74] width 114 height 34
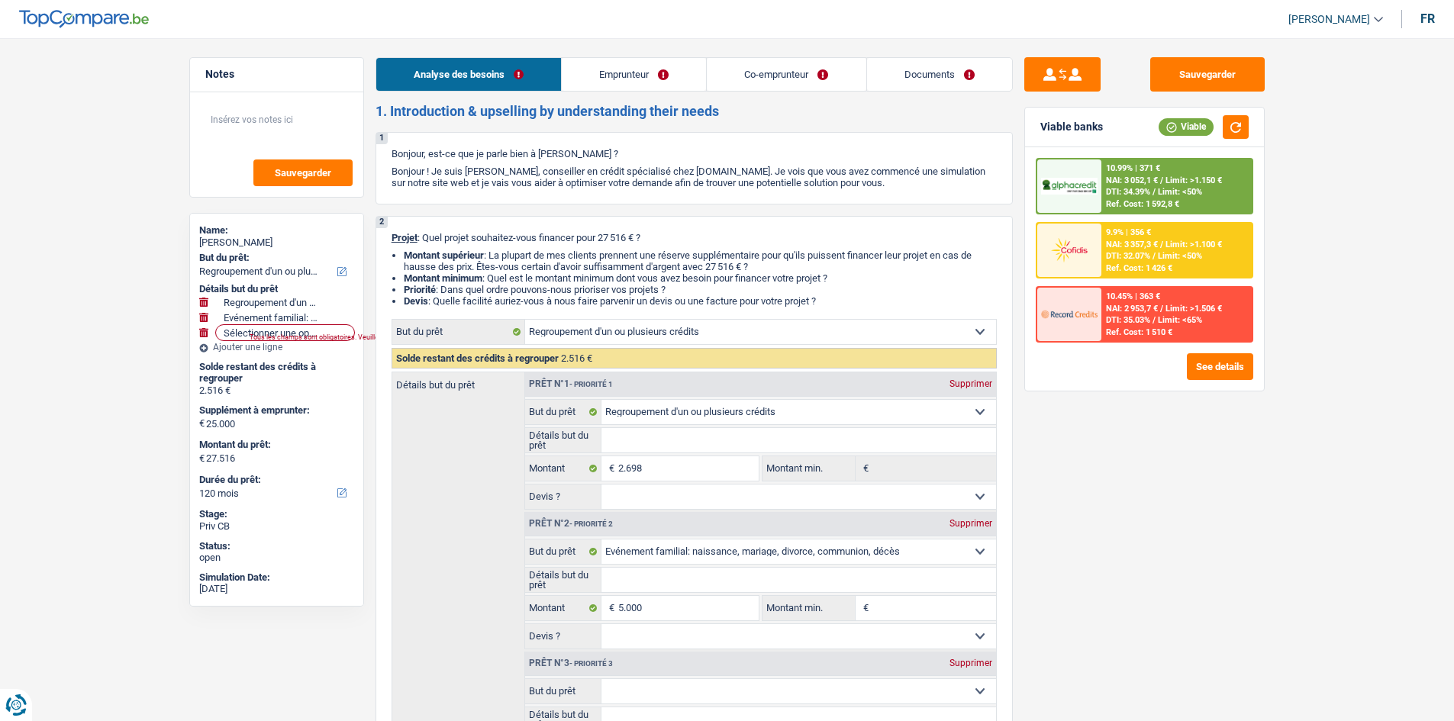
select select "refinancing"
select select "familyEvent"
select select "120"
select select "refinancing"
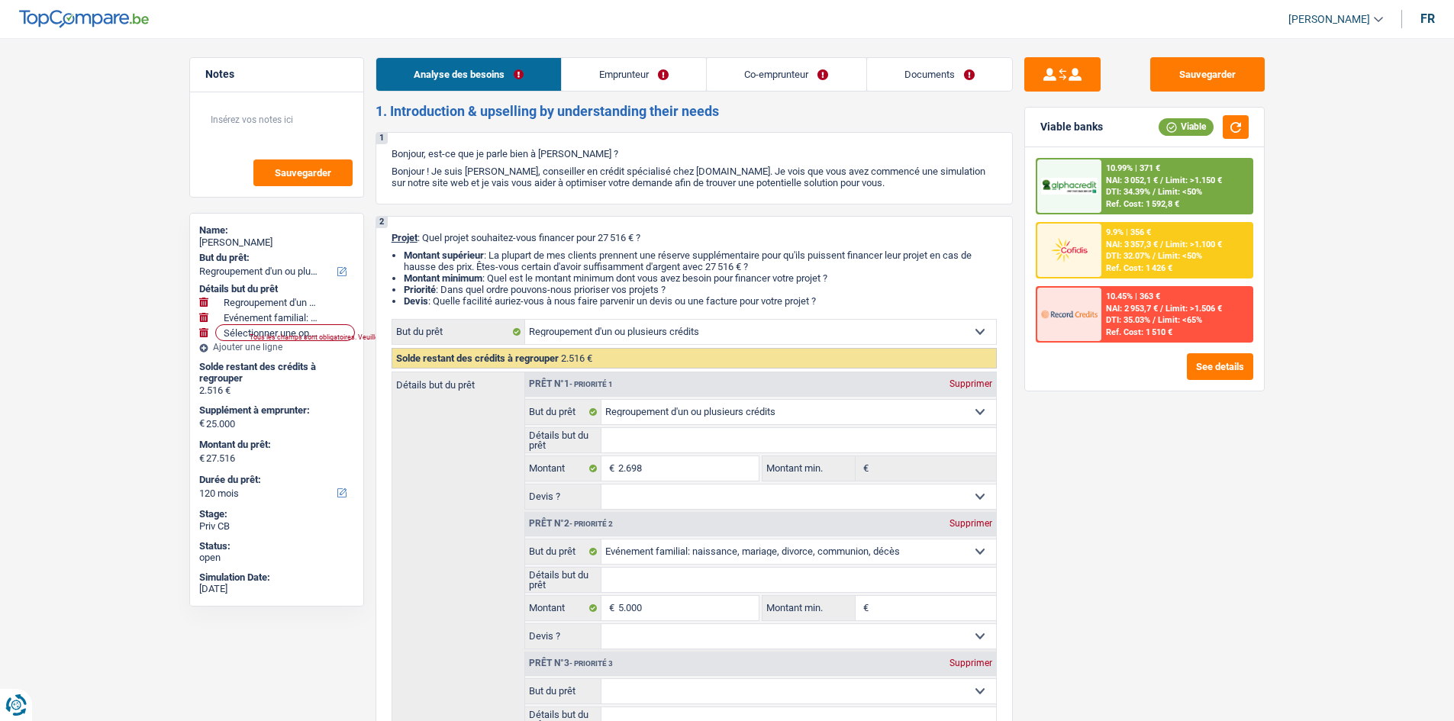
select select "refinancing"
select select "familyEvent"
select select "120"
select select "privateEmployee"
select select "worker"
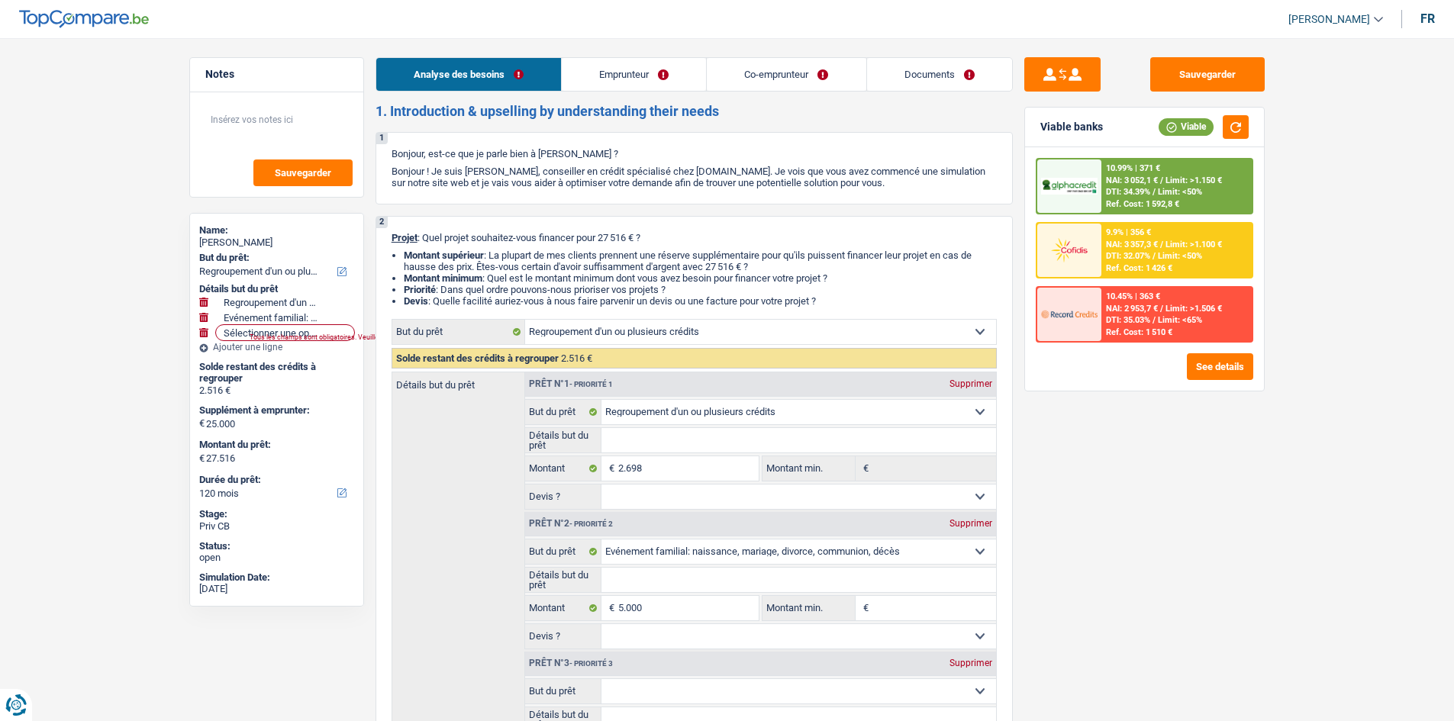
select select "netSalary"
select select "familyAllowances"
select select "mealVouchers"
select select "netSalary"
select select "rents"
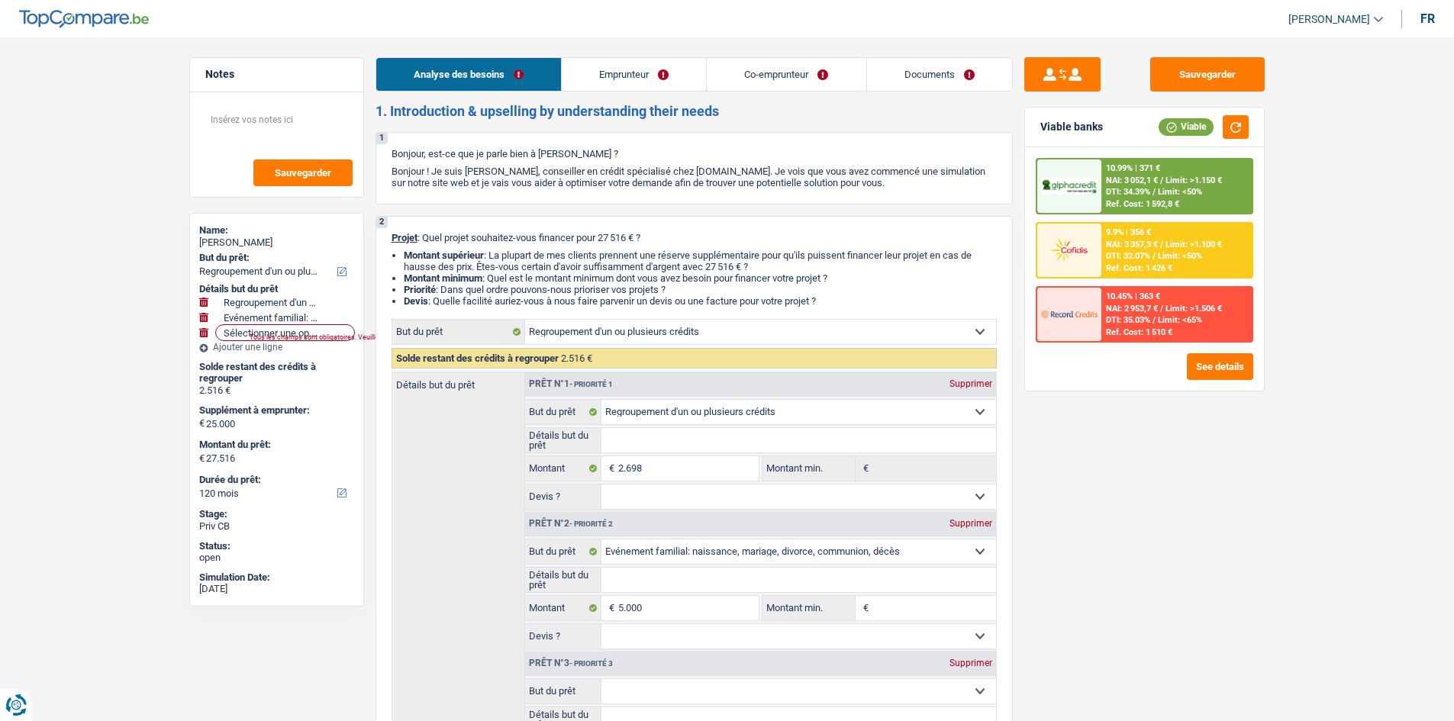
select select "refinancing"
select select "familyEvent"
select select "120"
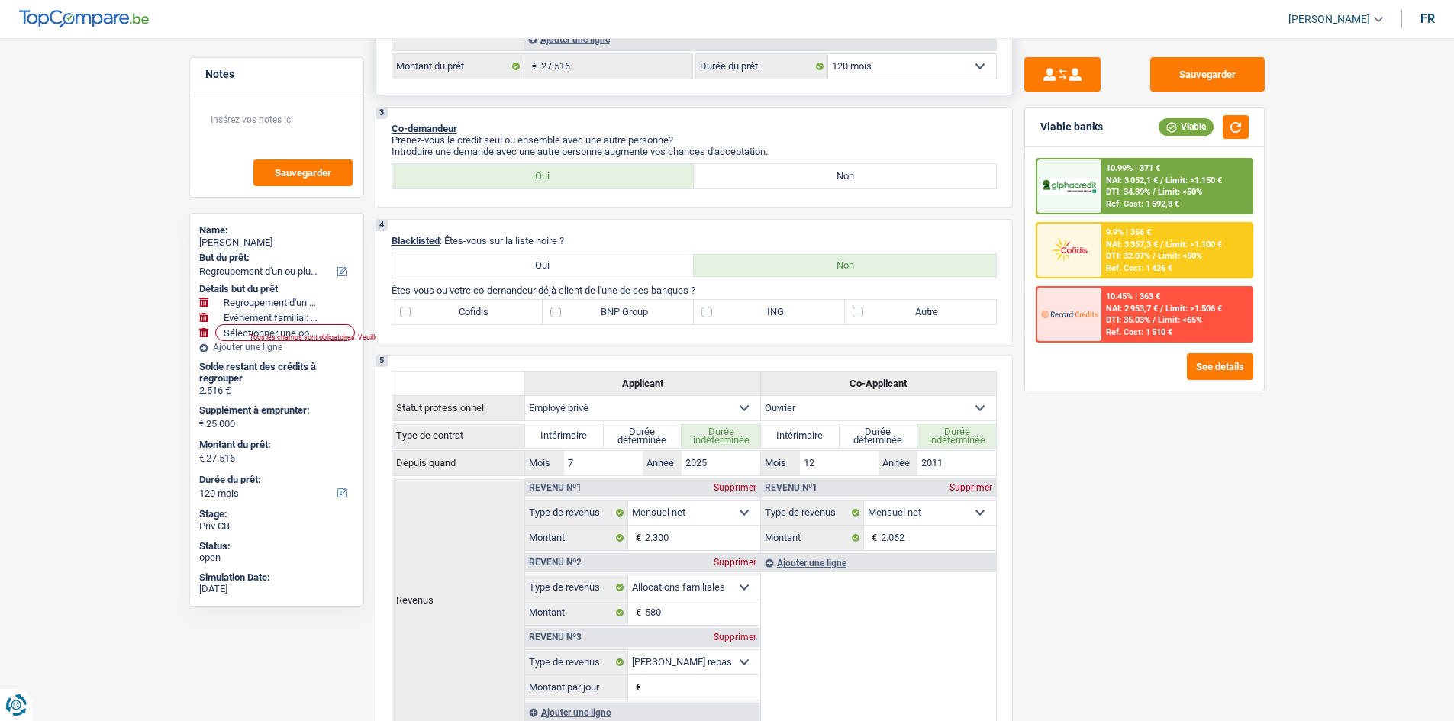
scroll to position [305, 0]
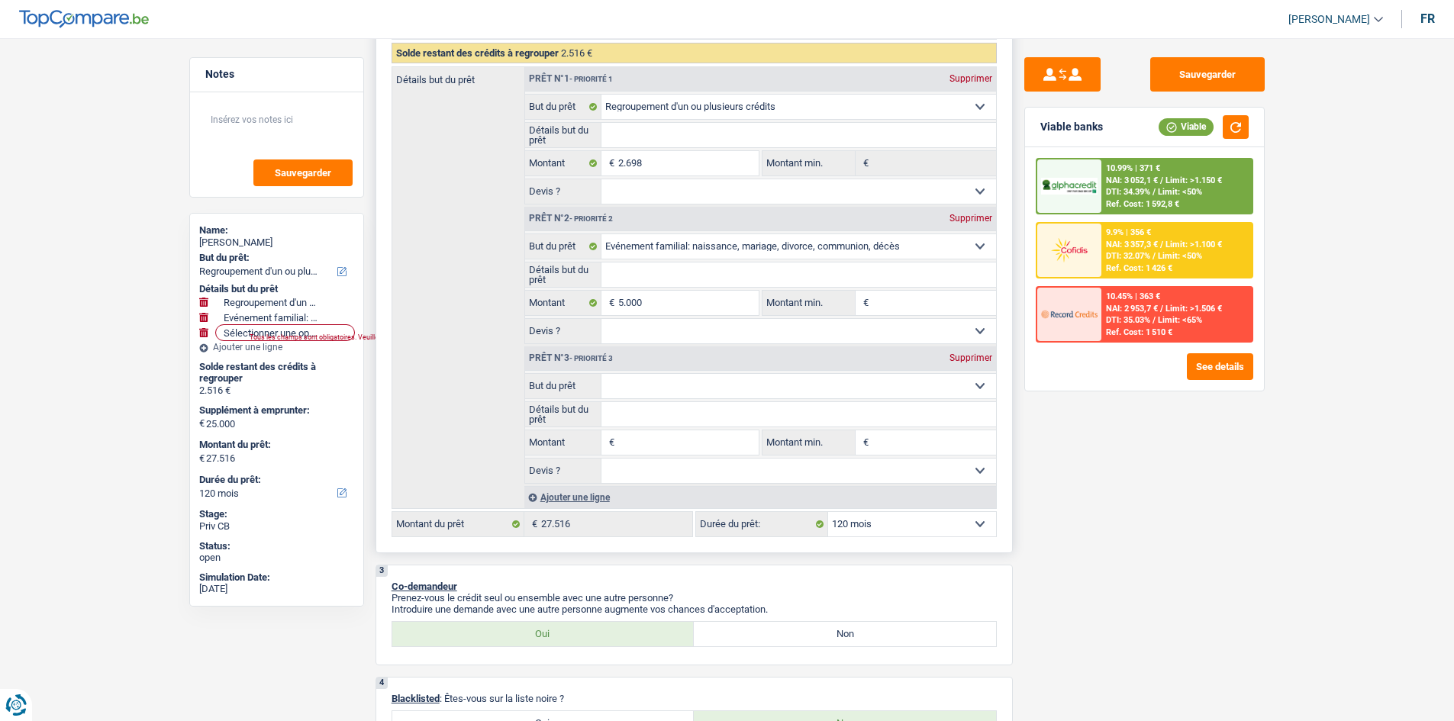
click at [959, 357] on div "Supprimer" at bounding box center [971, 357] width 50 height 9
type input "5.182"
type input "7.698"
select select "48"
type input "7.698"
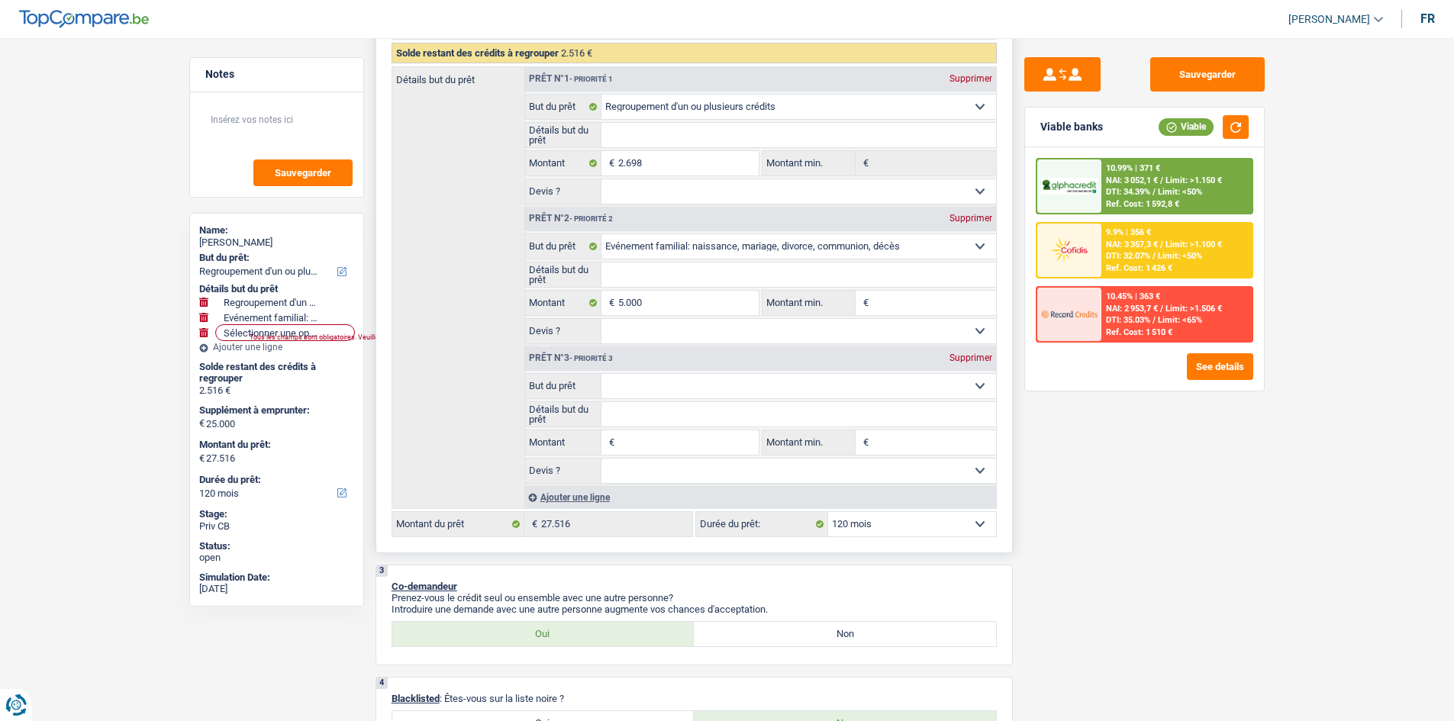
select select "48"
type input "7.698"
select select "48"
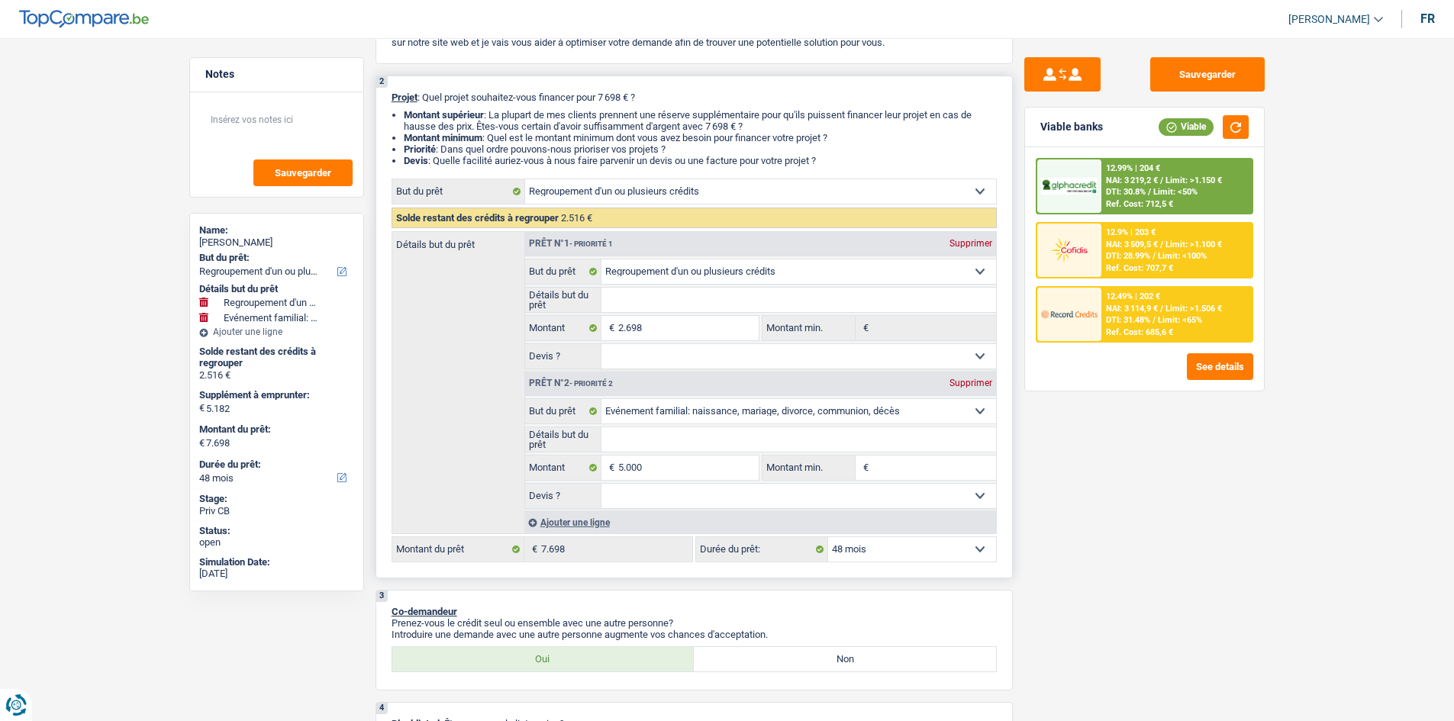
scroll to position [0, 0]
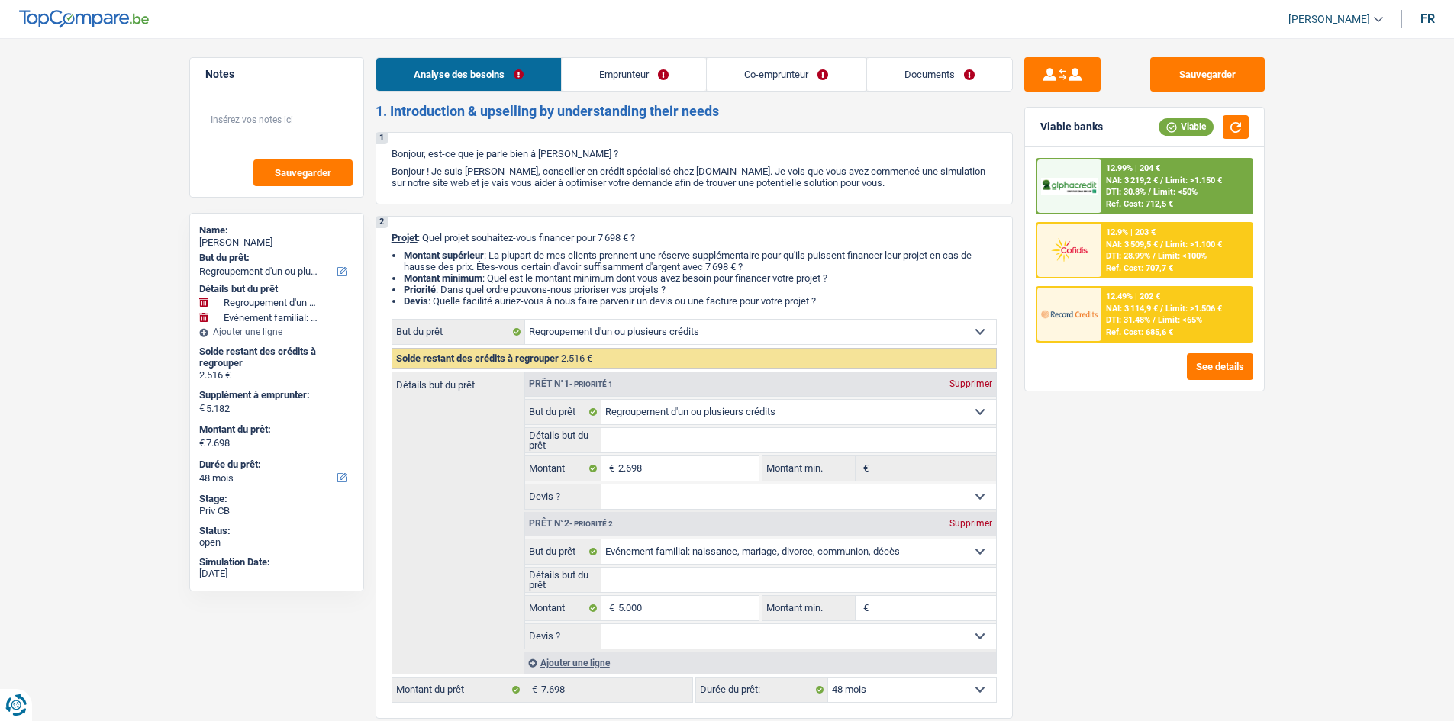
click at [648, 65] on link "Emprunteur" at bounding box center [634, 74] width 144 height 33
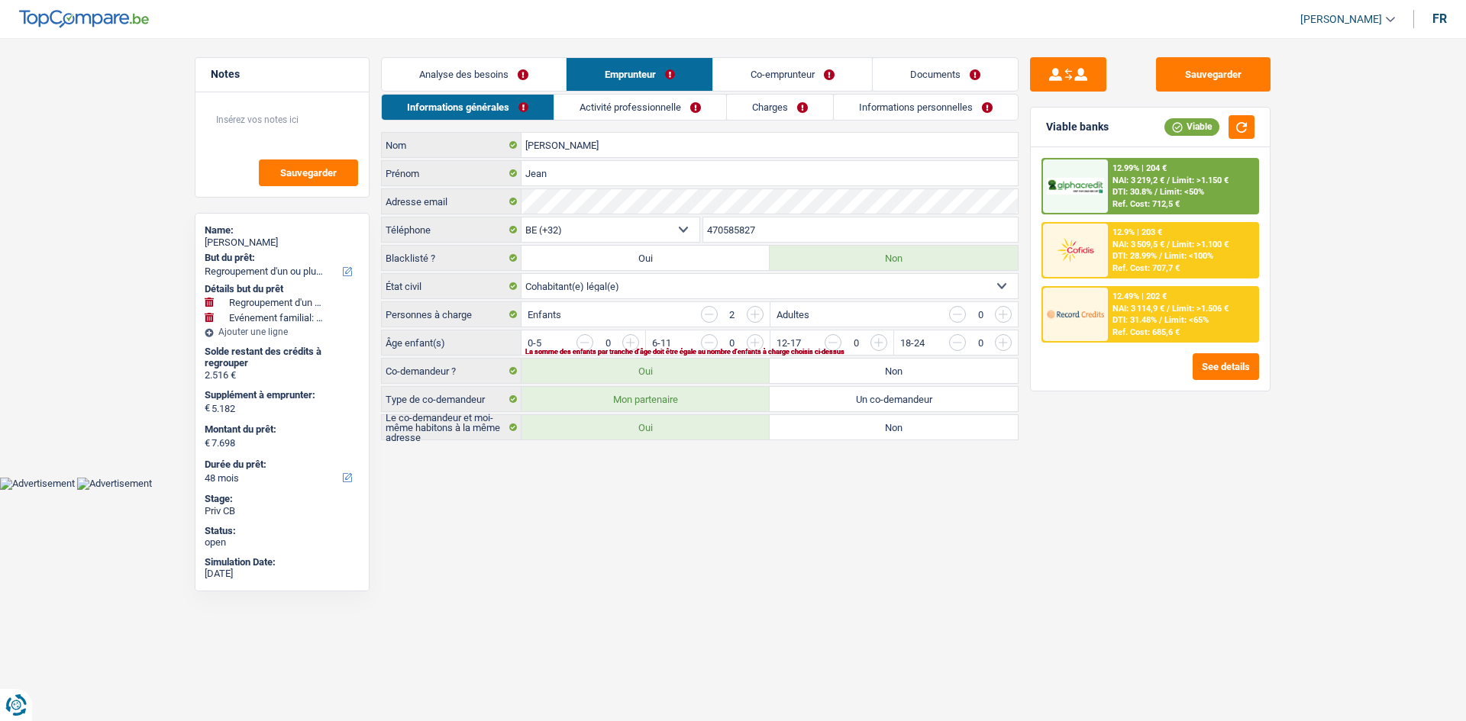
click at [772, 71] on link "Co-emprunteur" at bounding box center [792, 74] width 159 height 33
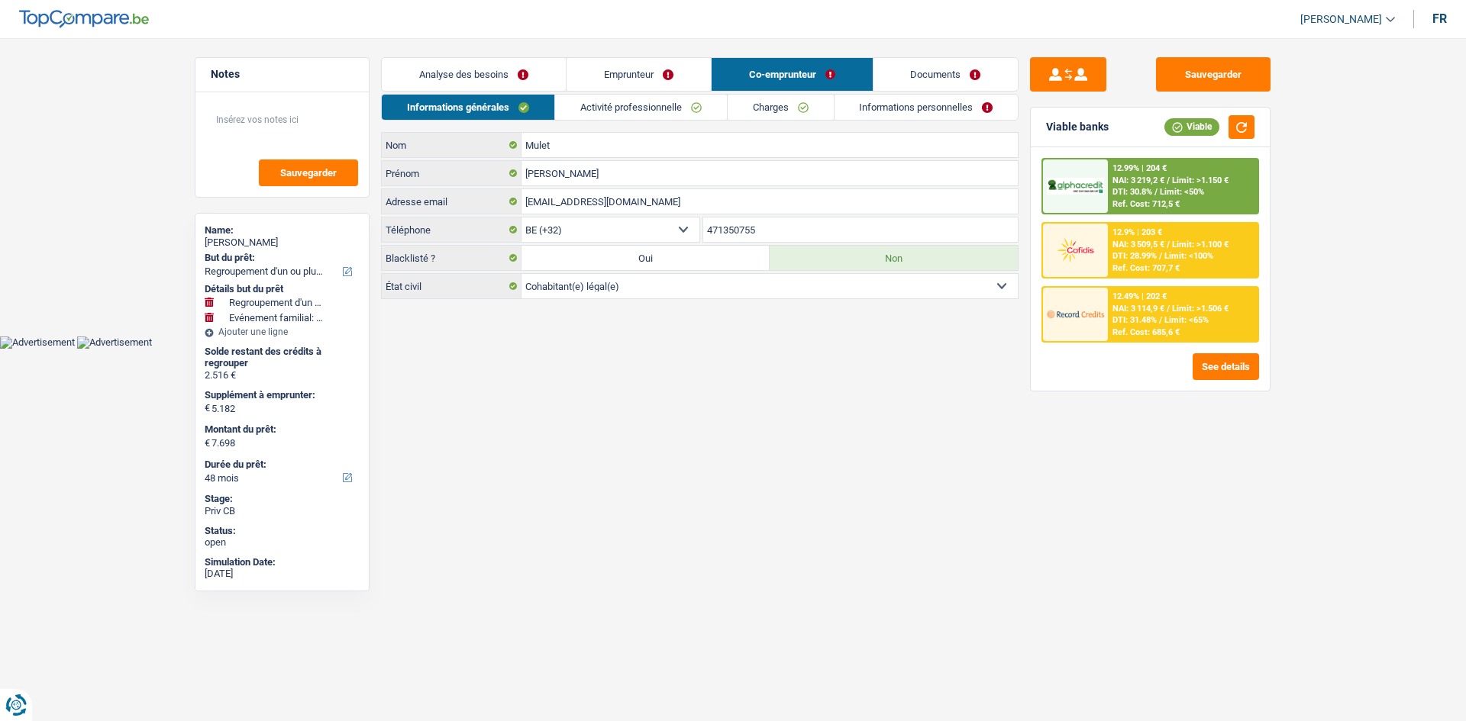
click at [636, 78] on link "Emprunteur" at bounding box center [638, 74] width 144 height 33
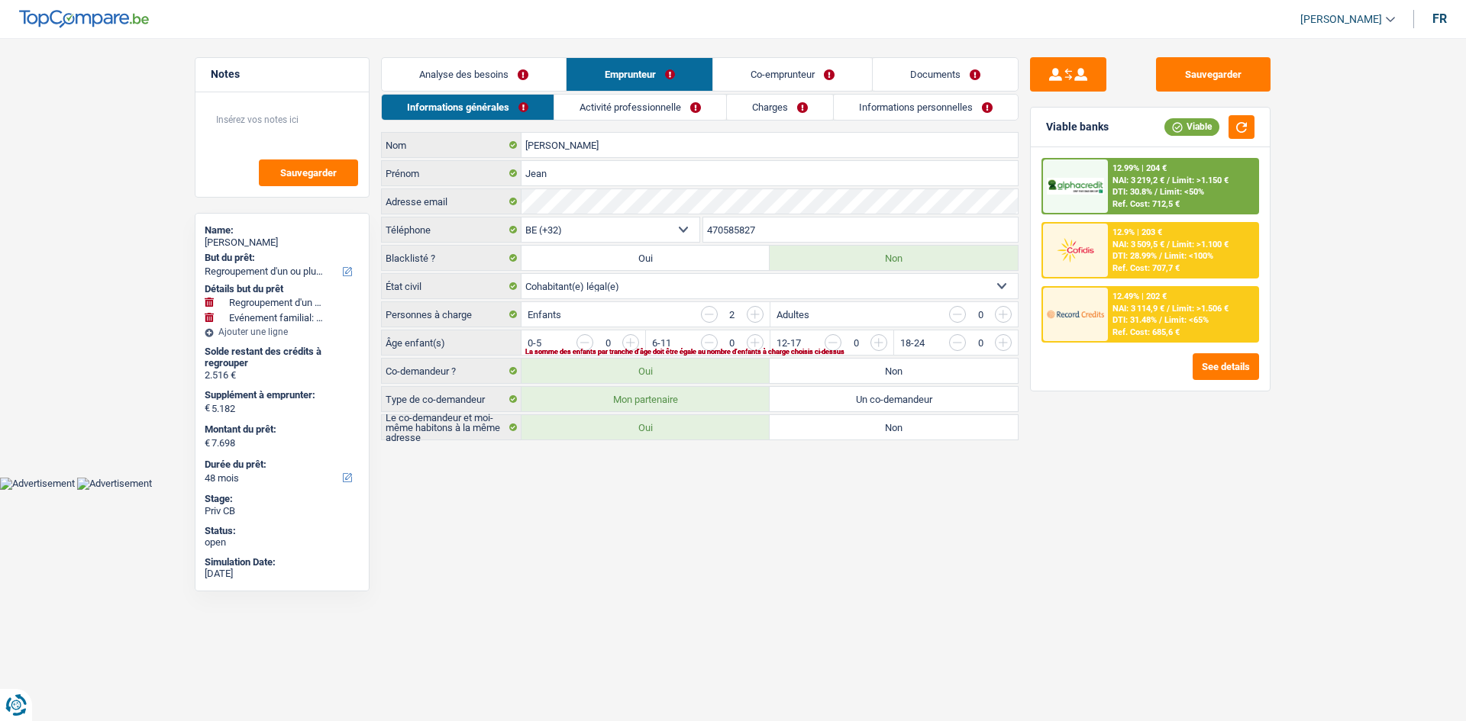
click at [795, 74] on link "Co-emprunteur" at bounding box center [792, 74] width 159 height 33
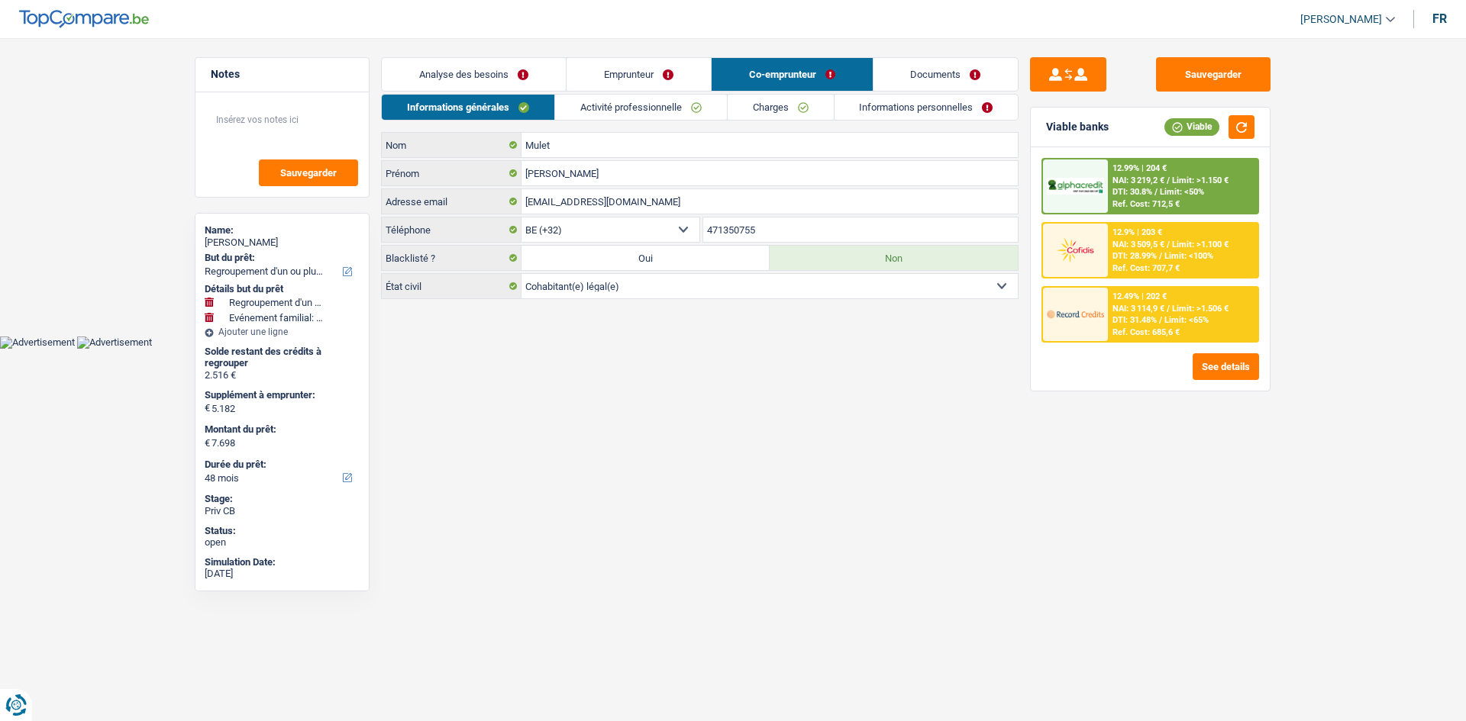
click at [675, 76] on link "Emprunteur" at bounding box center [638, 74] width 144 height 33
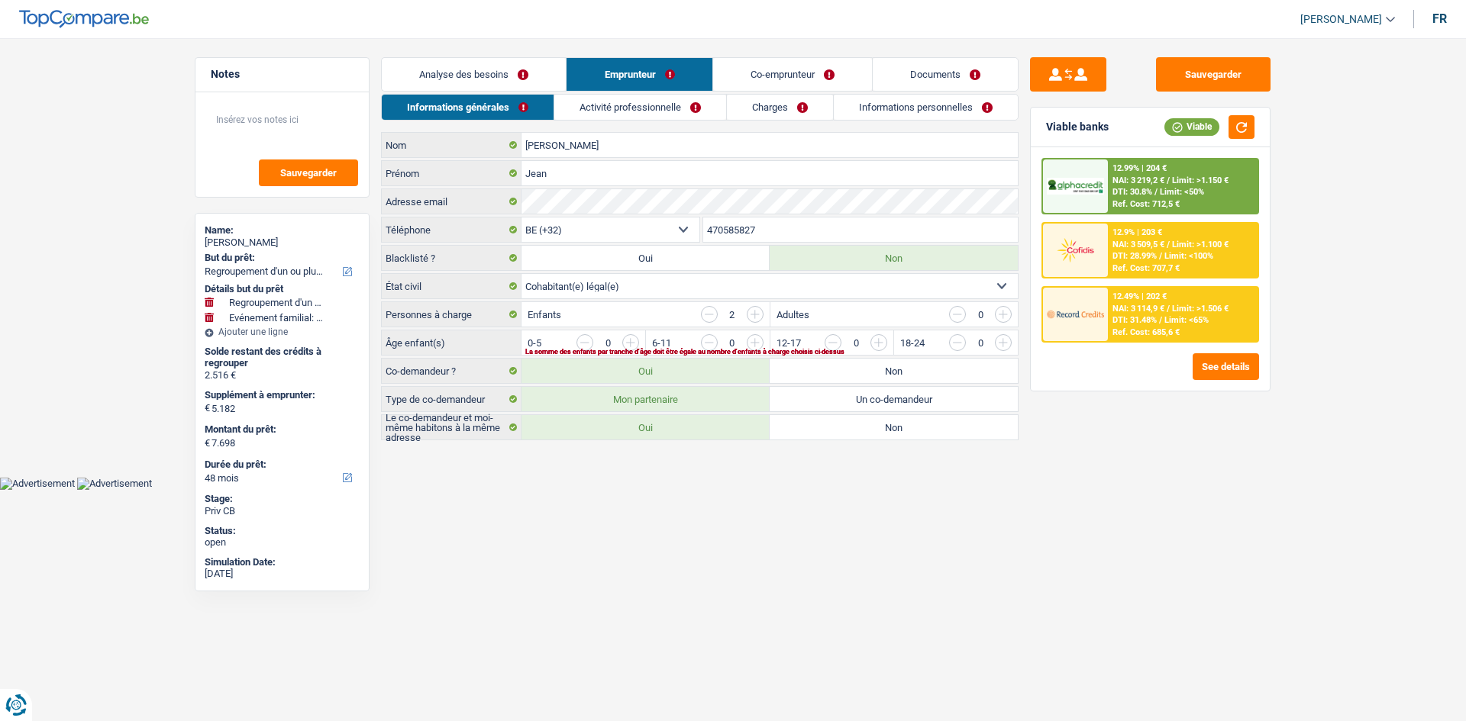
click at [511, 70] on link "Analyse des besoins" at bounding box center [474, 74] width 184 height 33
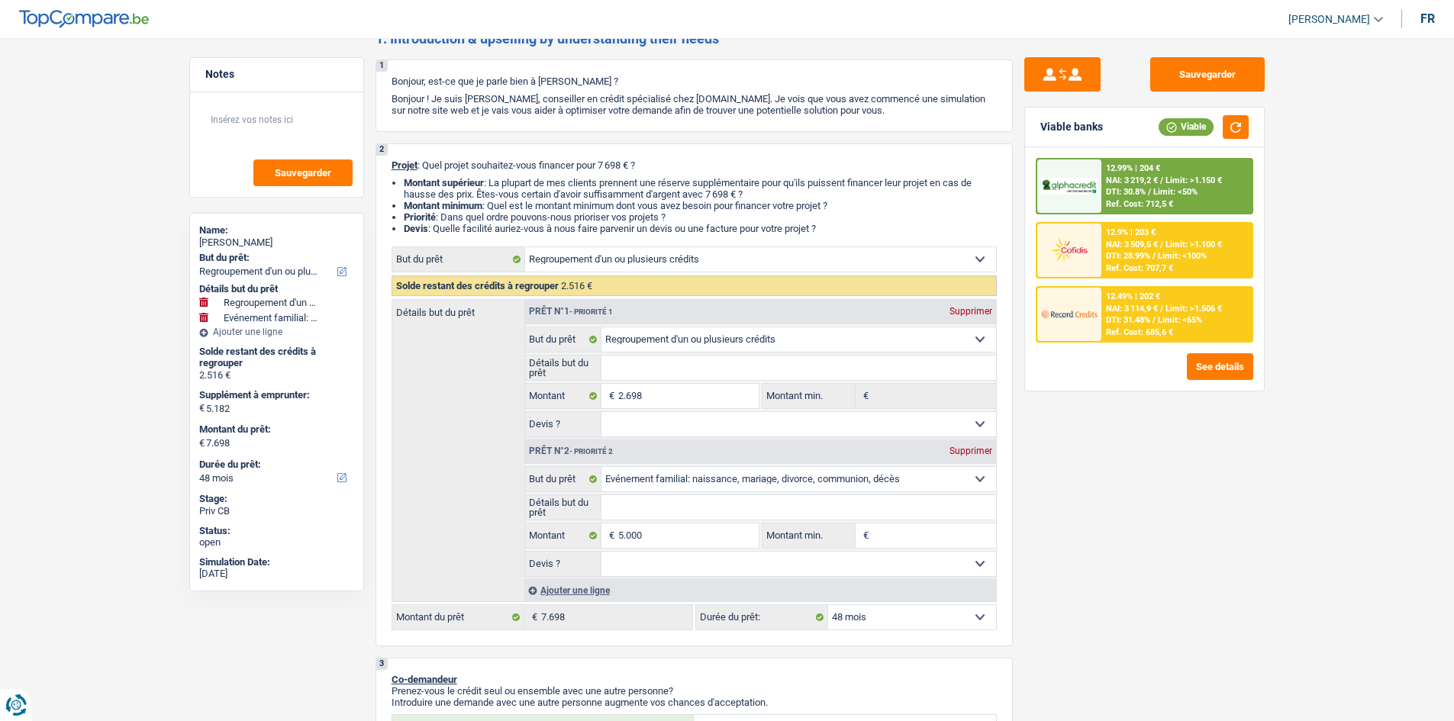
scroll to position [76, 0]
